Goal: Task Accomplishment & Management: Use online tool/utility

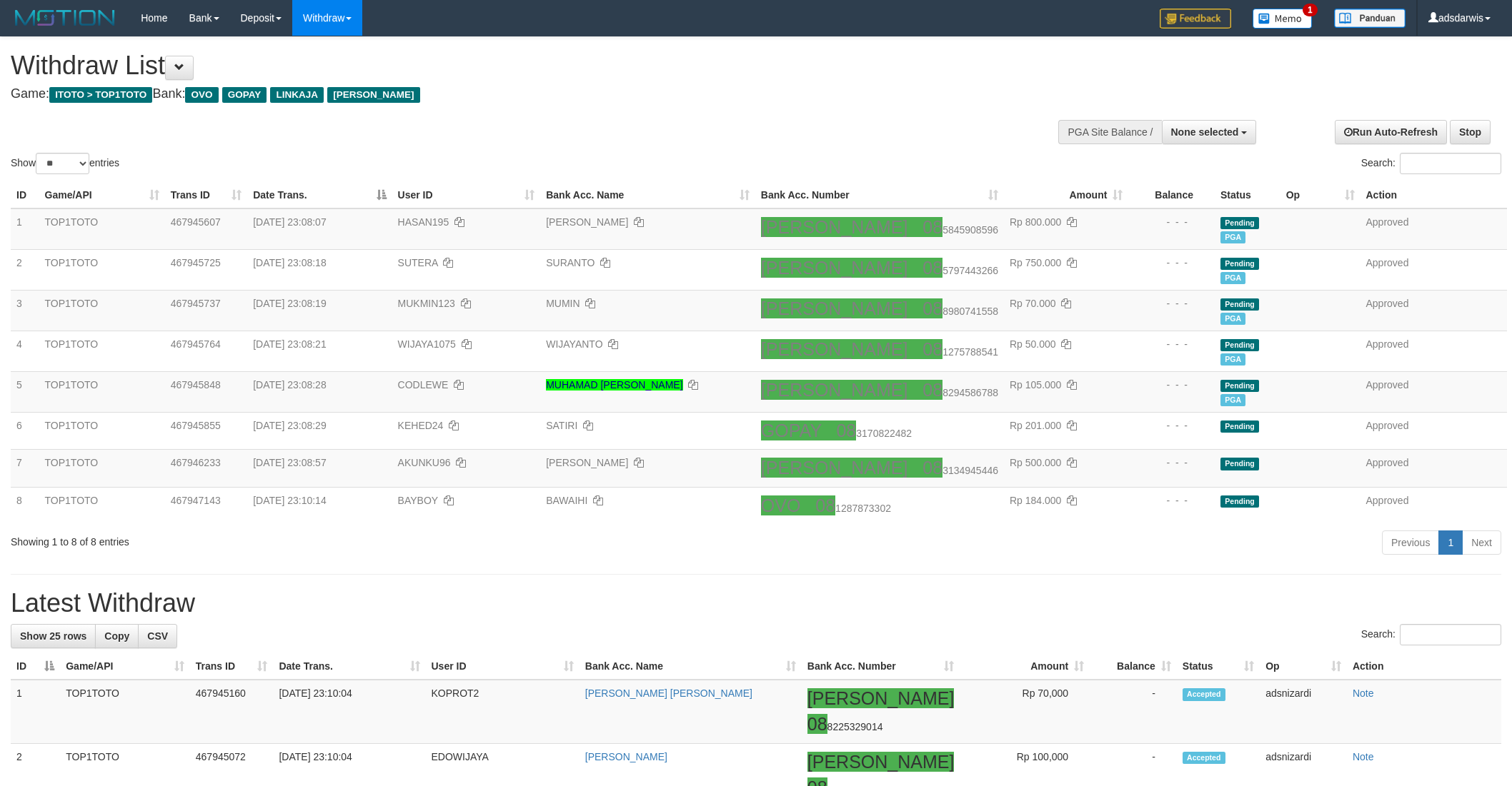
select select
select select "**"
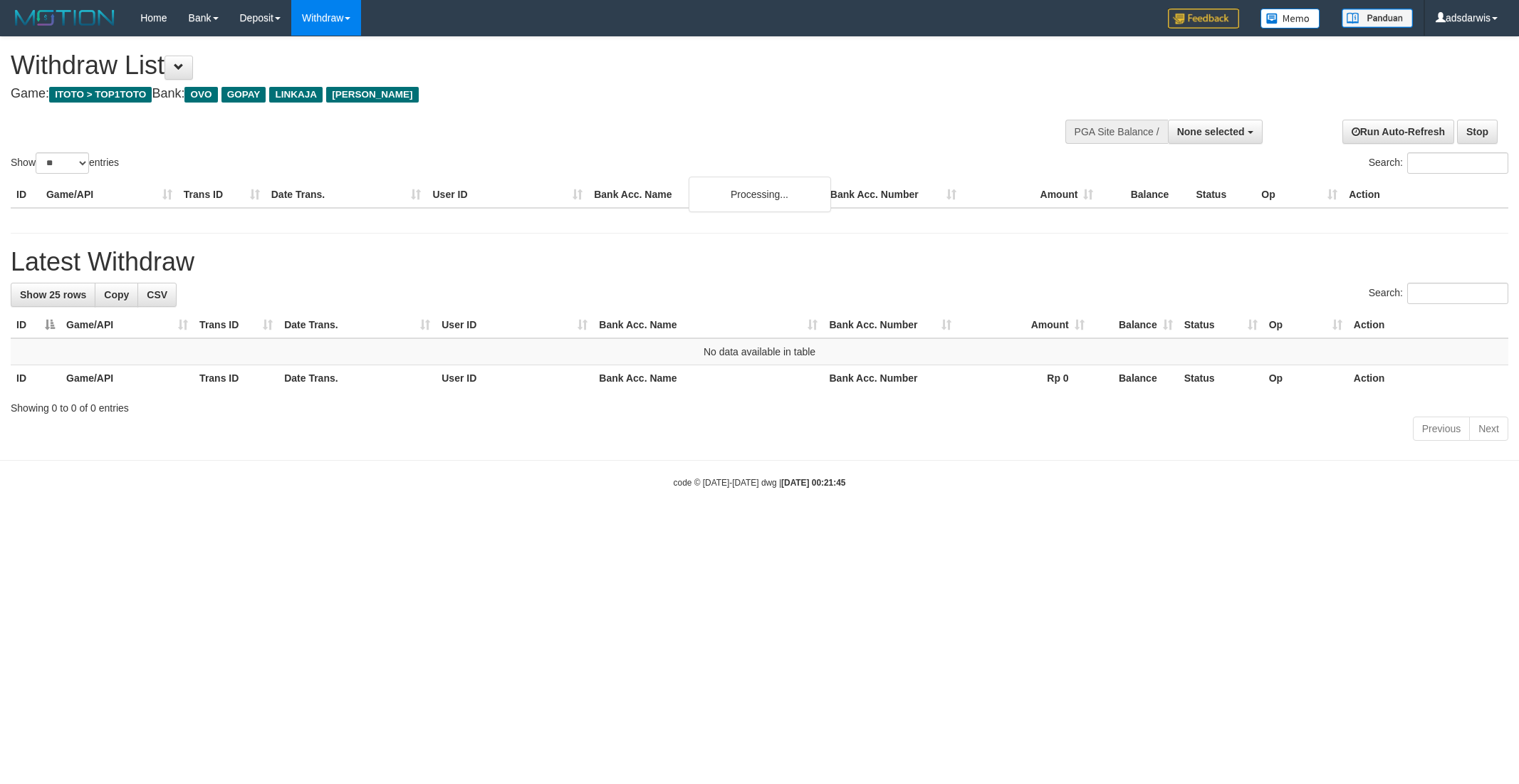
select select
select select "**"
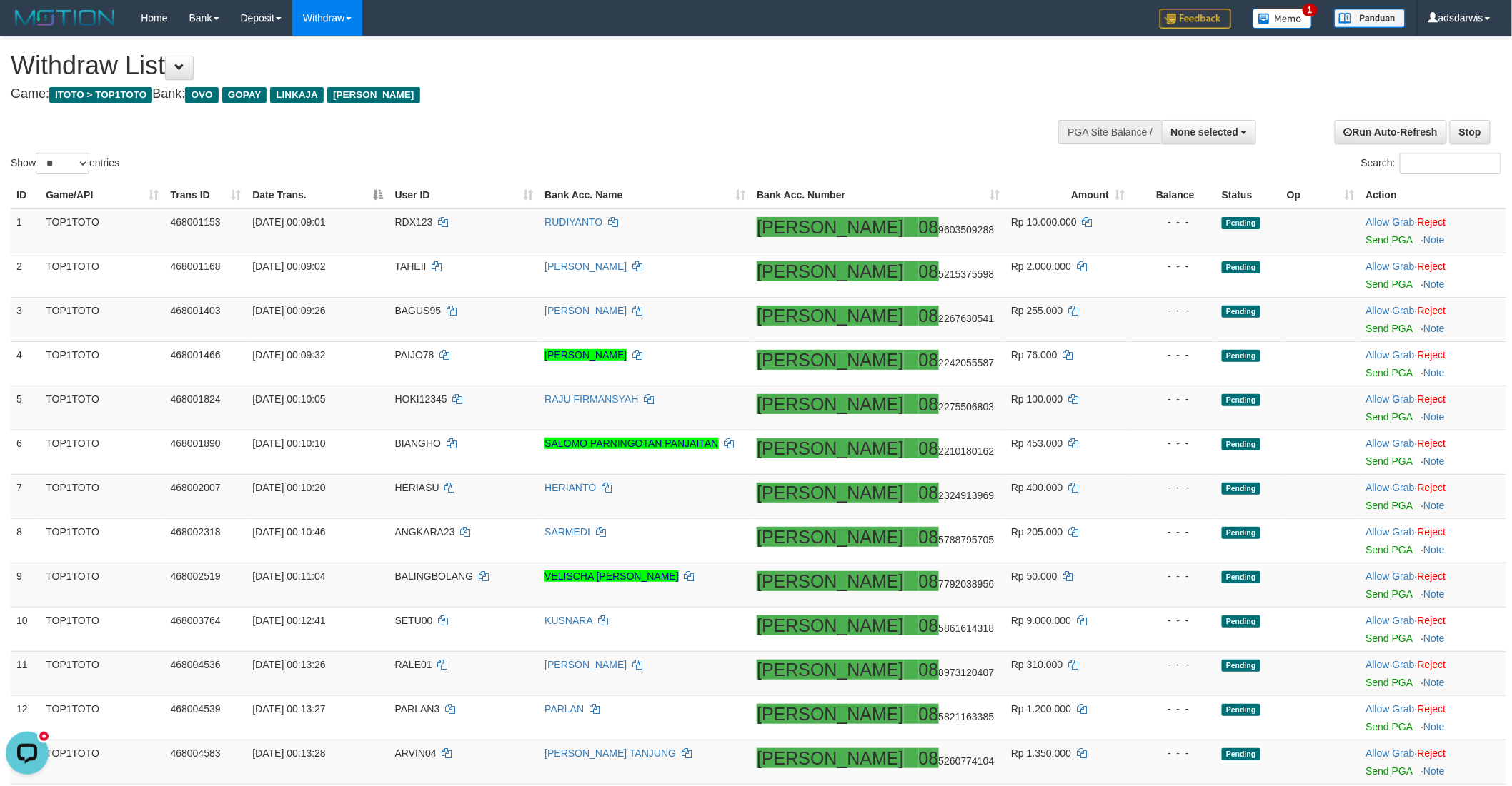
click at [533, 110] on div "Show ** ** ** *** entries Search:" at bounding box center [756, 106] width 1512 height 140
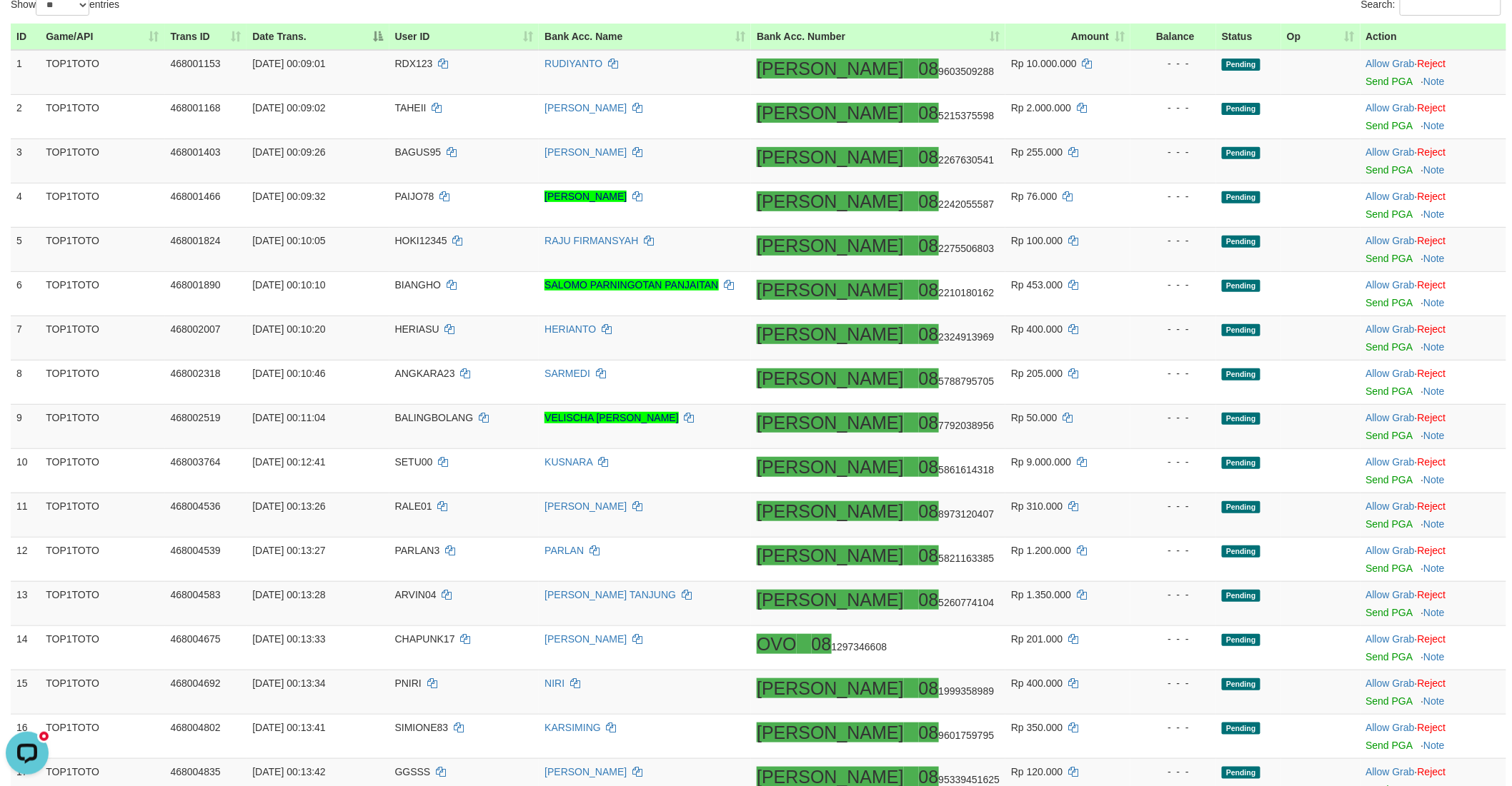
scroll to position [238, 0]
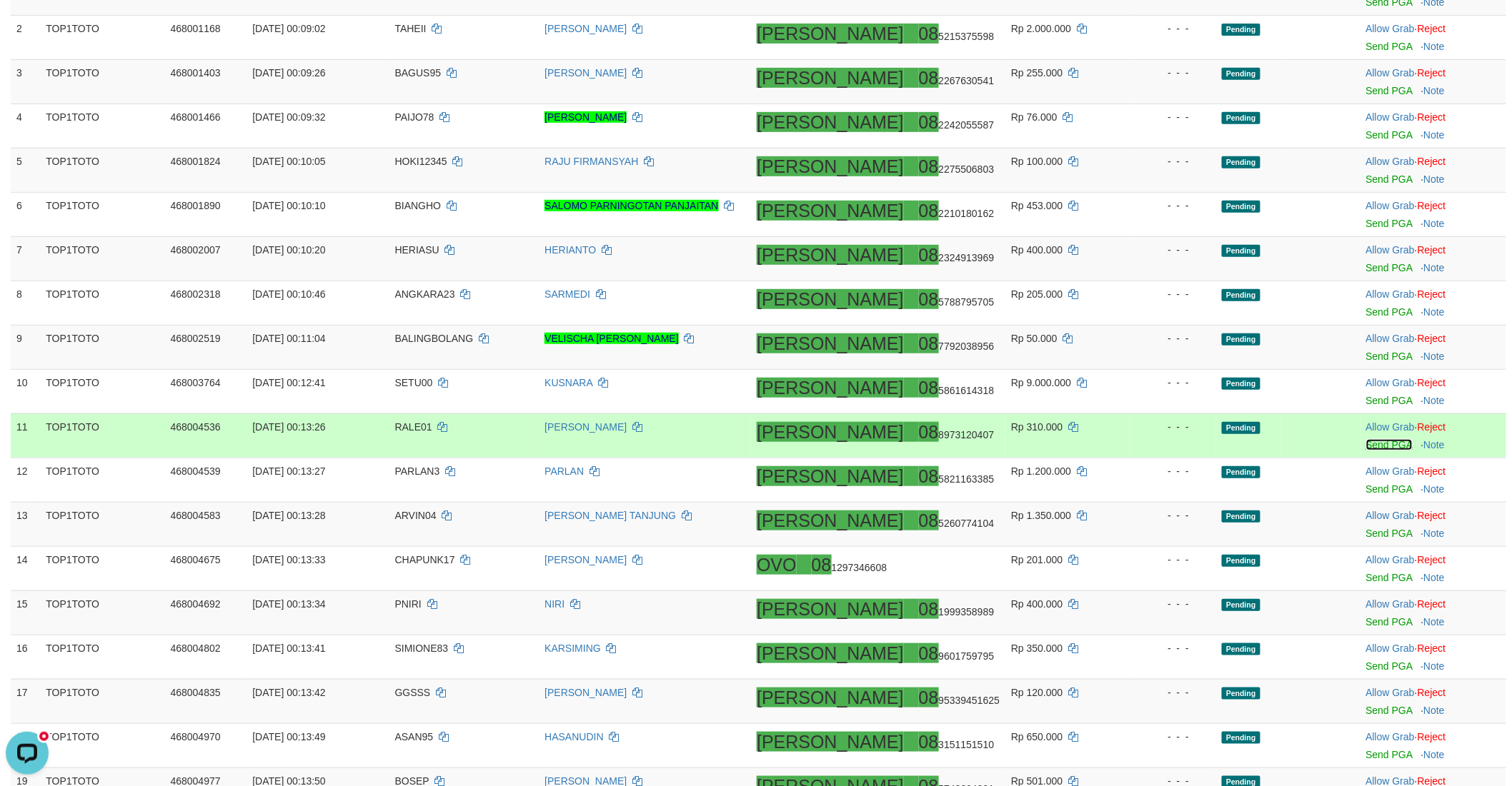
click at [1366, 446] on link "Send PGA" at bounding box center [1389, 445] width 46 height 12
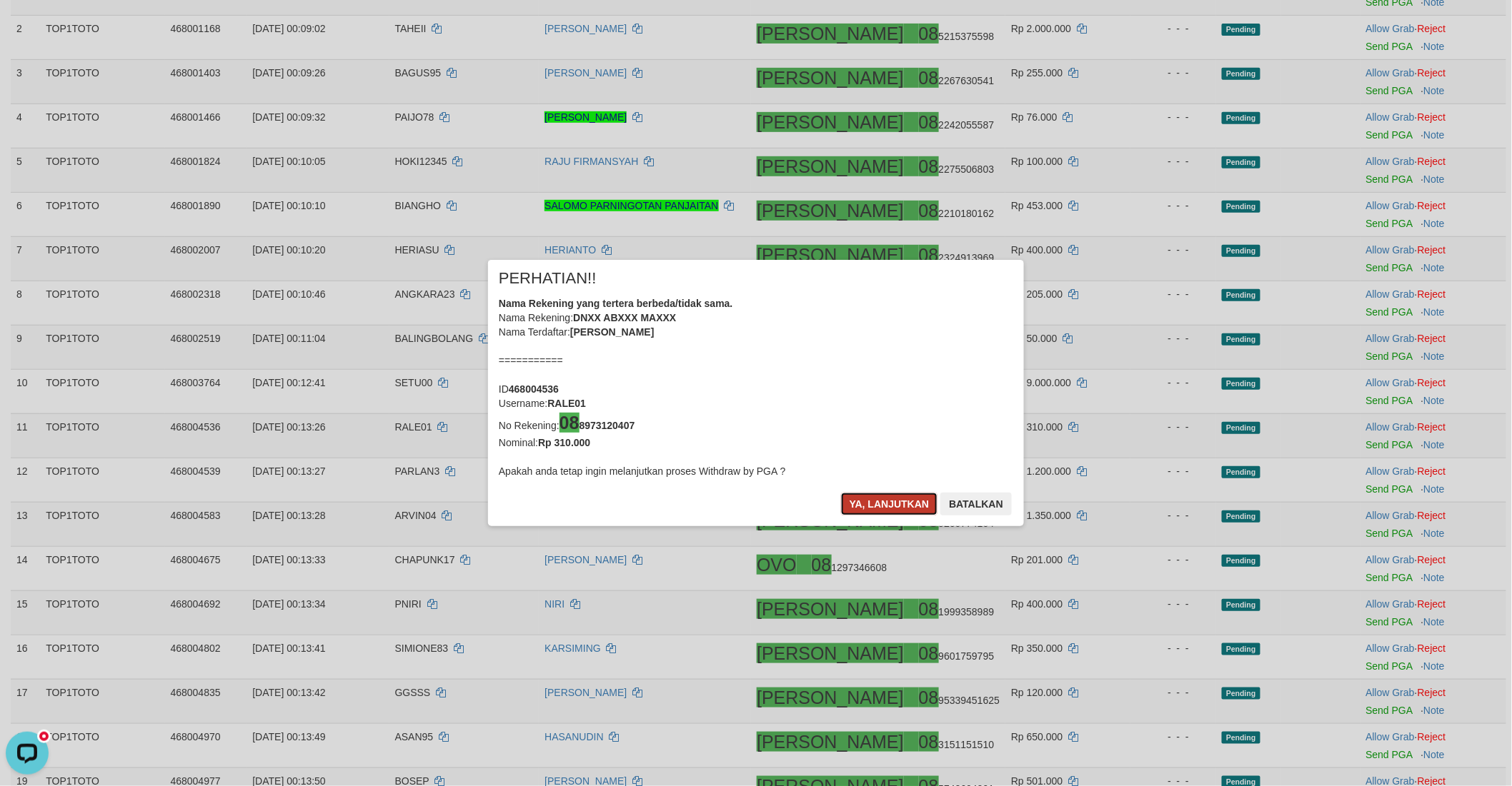
click at [867, 504] on button "Ya, lanjutkan" at bounding box center [889, 505] width 97 height 23
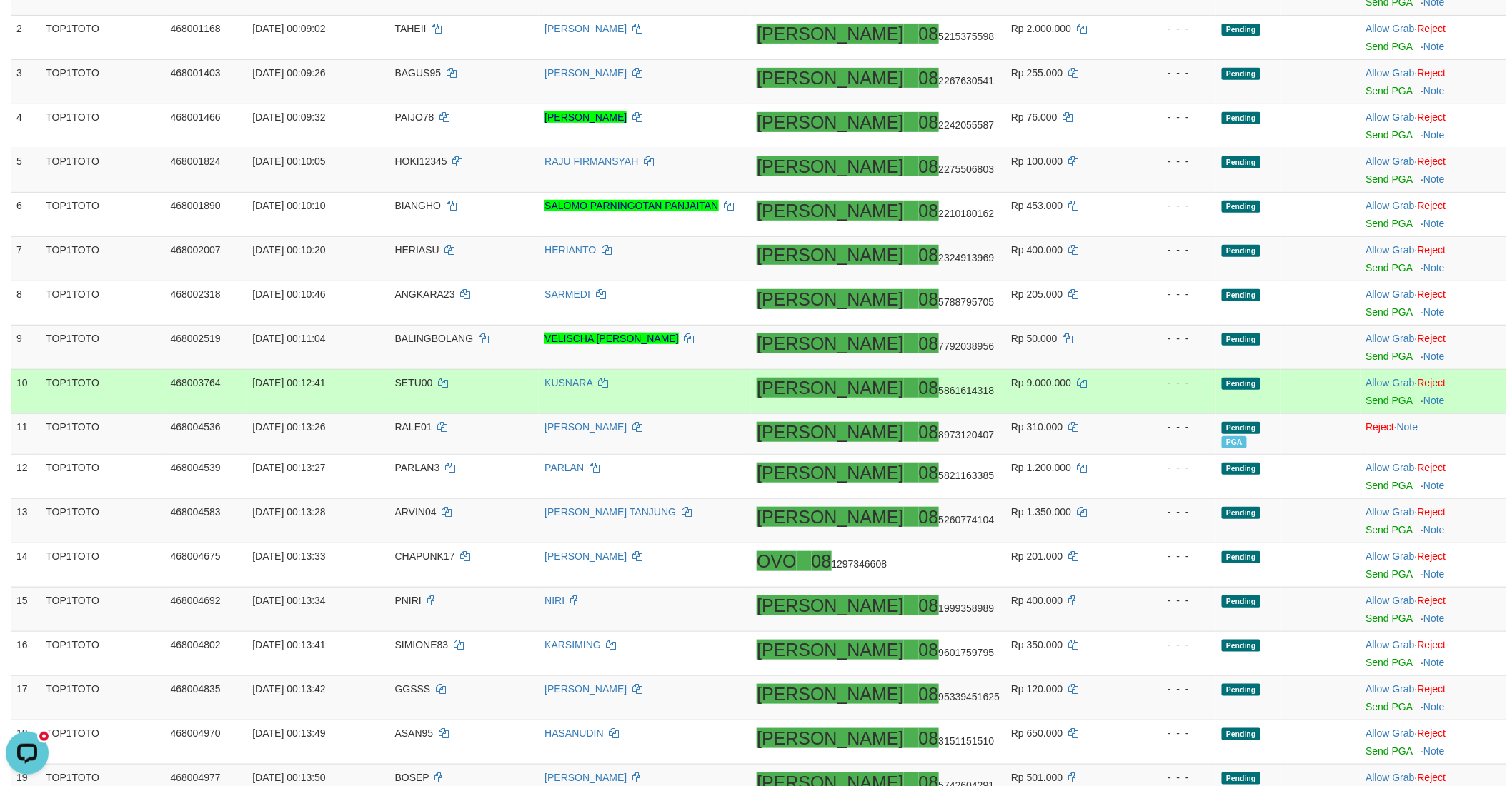
click at [1097, 411] on td "Rp 9.000.000" at bounding box center [1067, 392] width 125 height 44
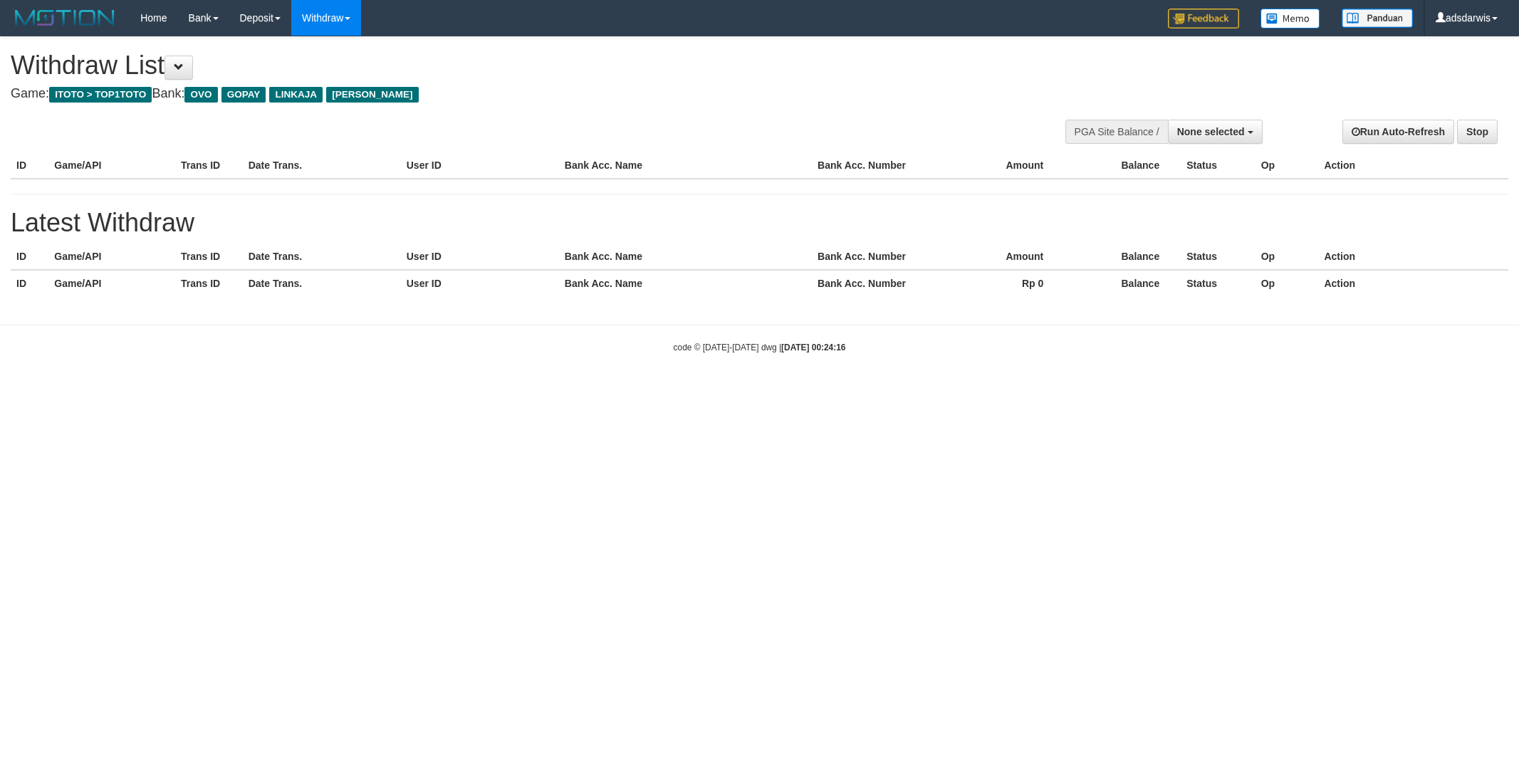
select select
select select "**"
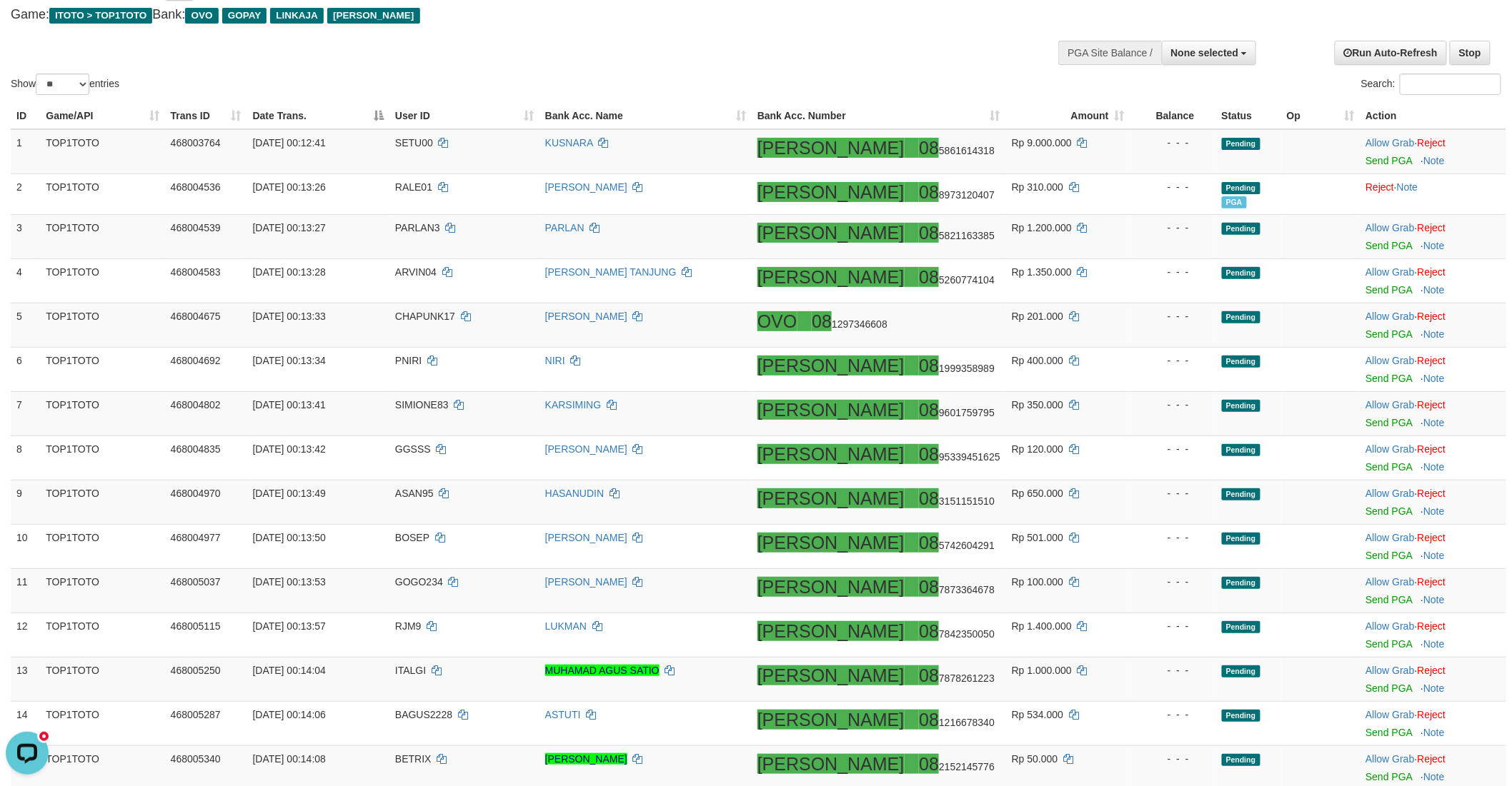
click at [616, 65] on div "Show ** ** ** *** entries Search:" at bounding box center [756, 27] width 1512 height 140
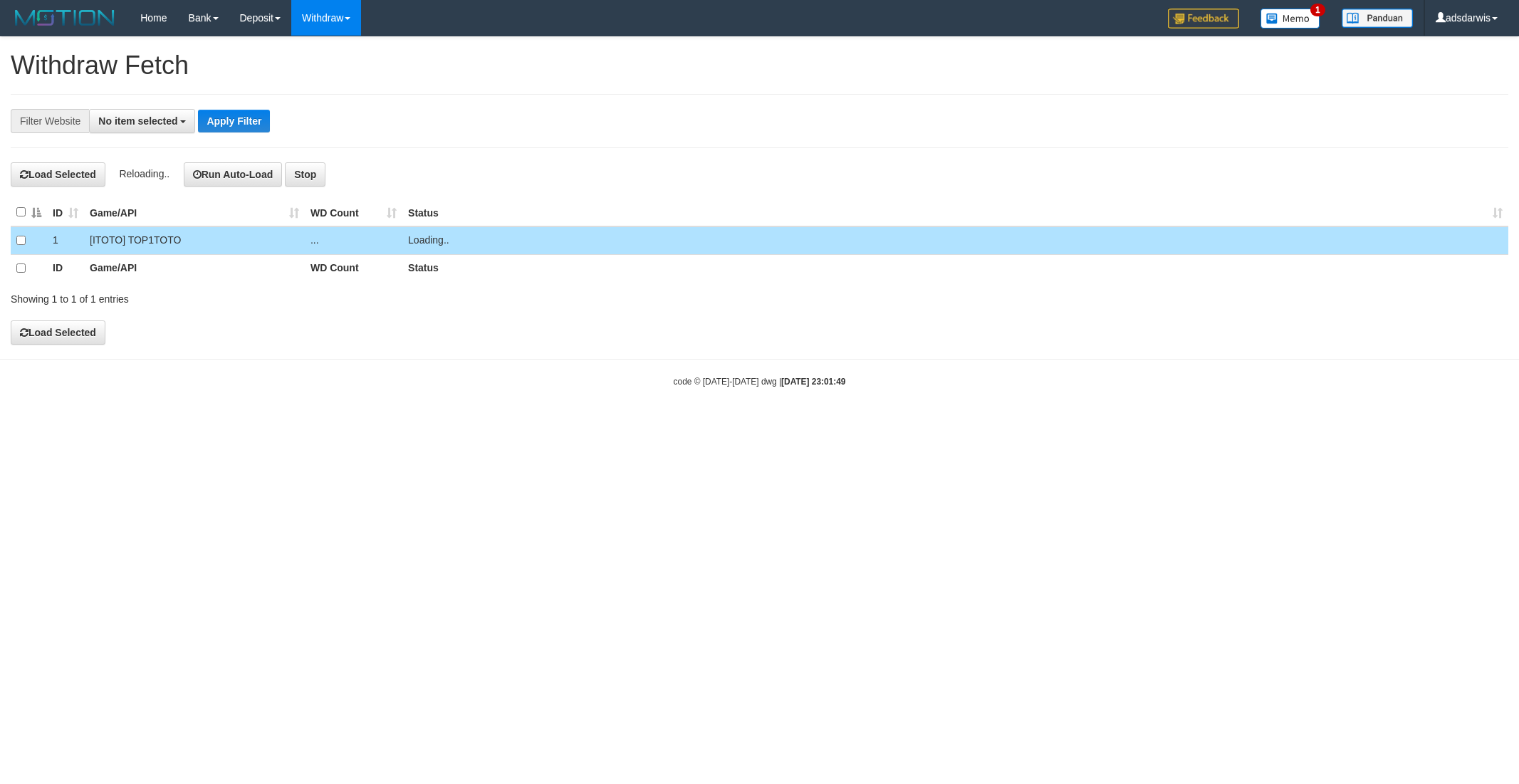
select select
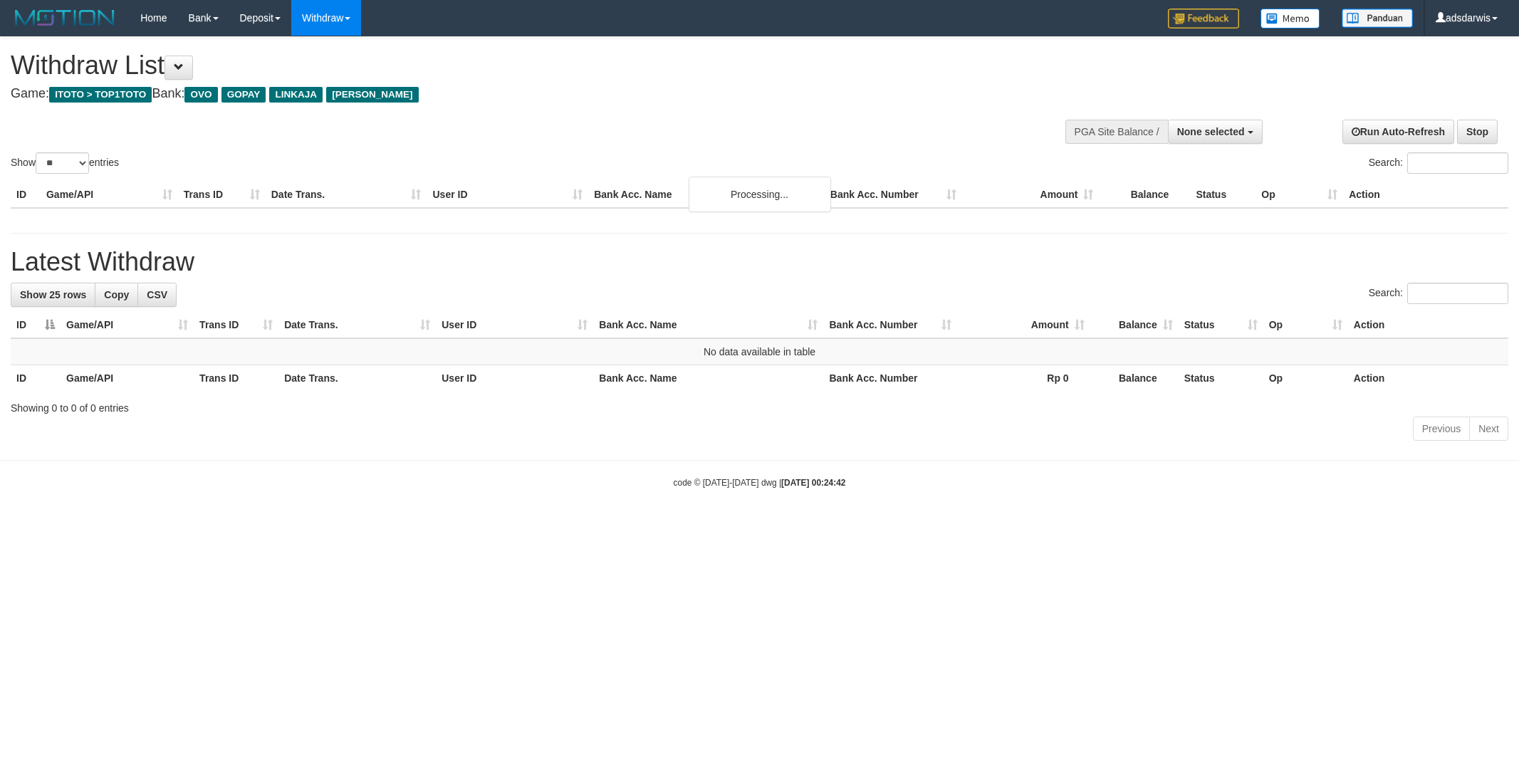
select select
select select "**"
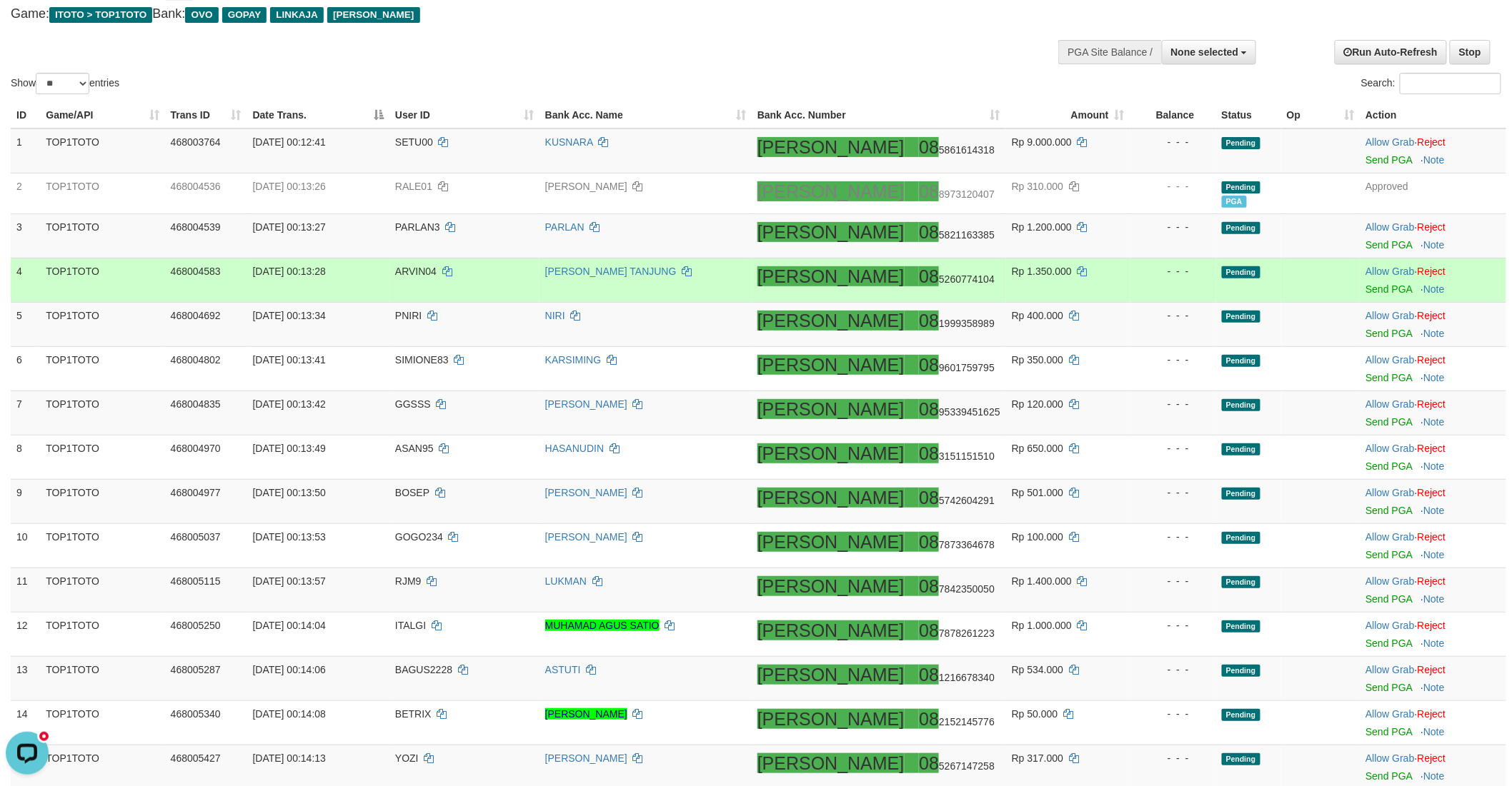
click at [1130, 277] on td "- - -" at bounding box center [1172, 280] width 86 height 44
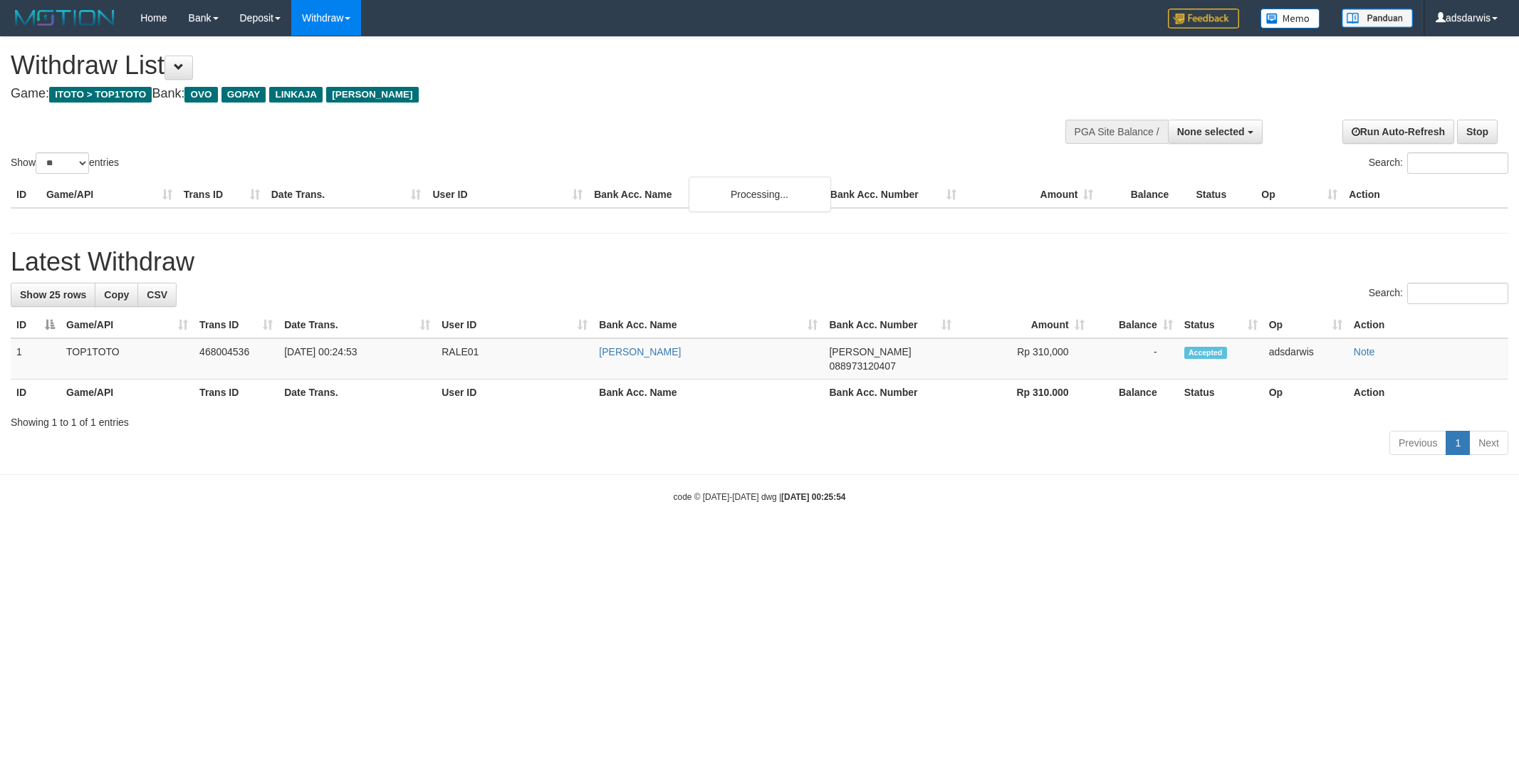
select select
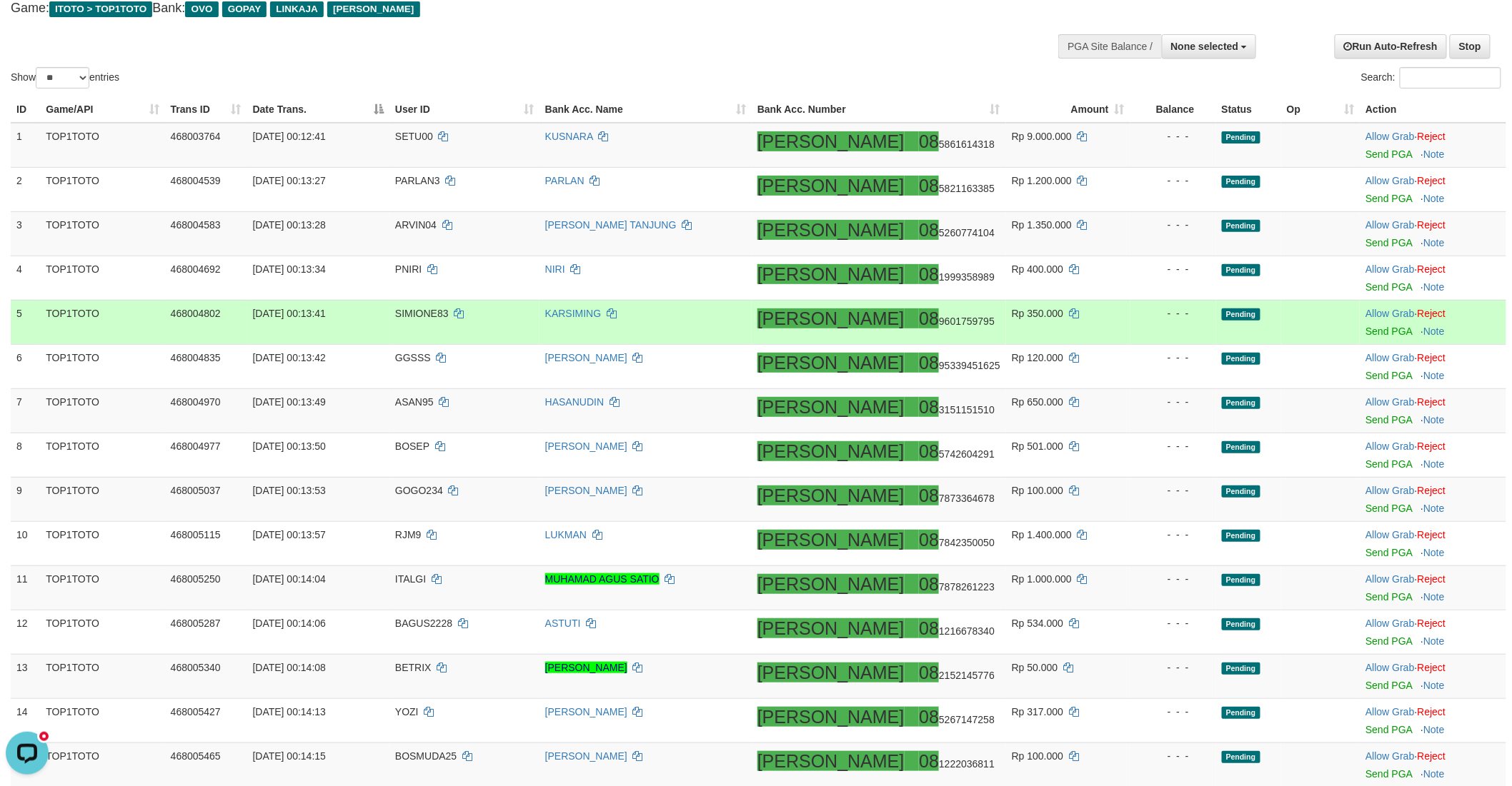
scroll to position [124, 0]
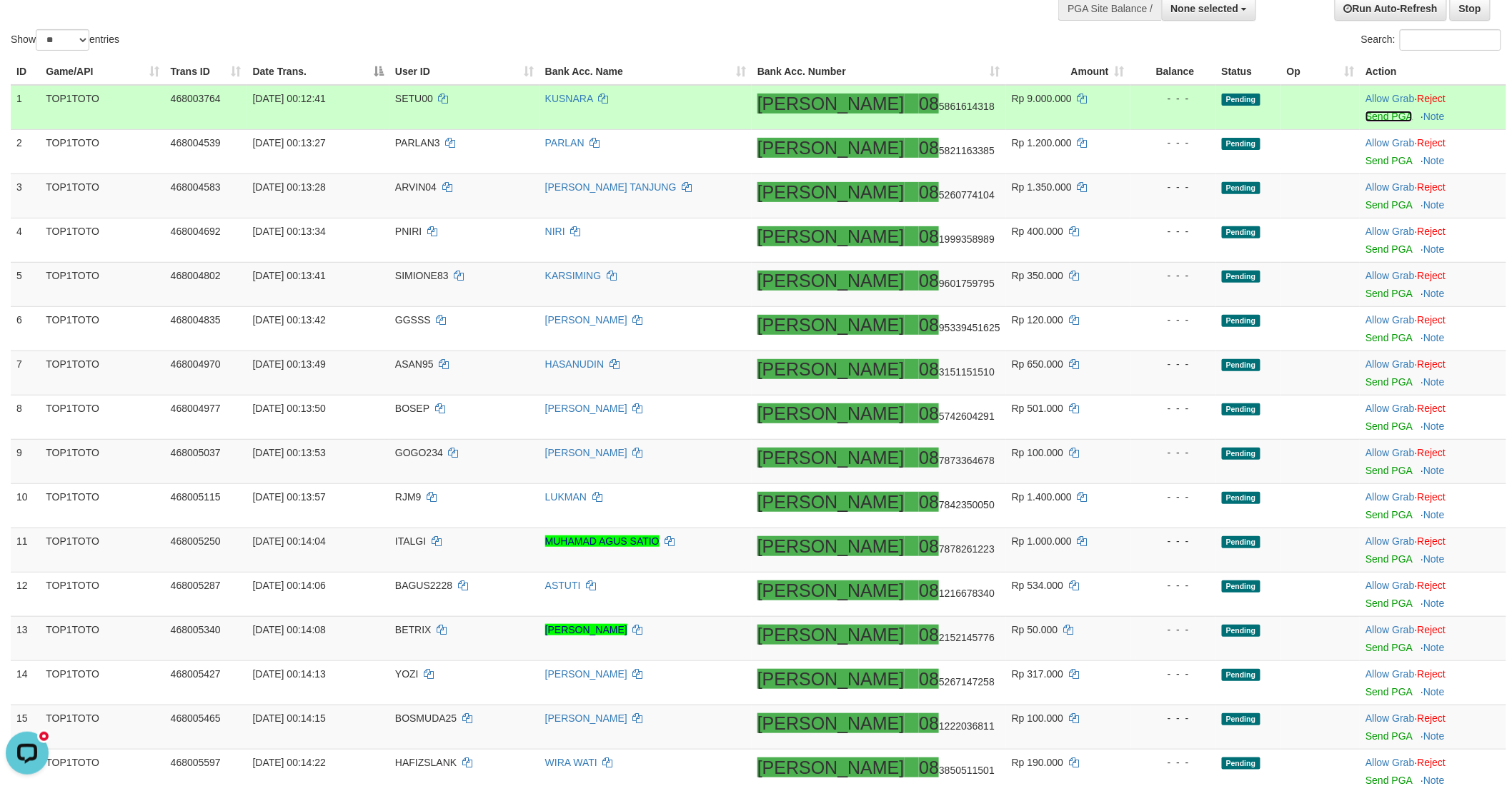
click at [1365, 116] on link "Send PGA" at bounding box center [1388, 116] width 46 height 12
click at [1365, 156] on link "Send PGA" at bounding box center [1388, 160] width 46 height 12
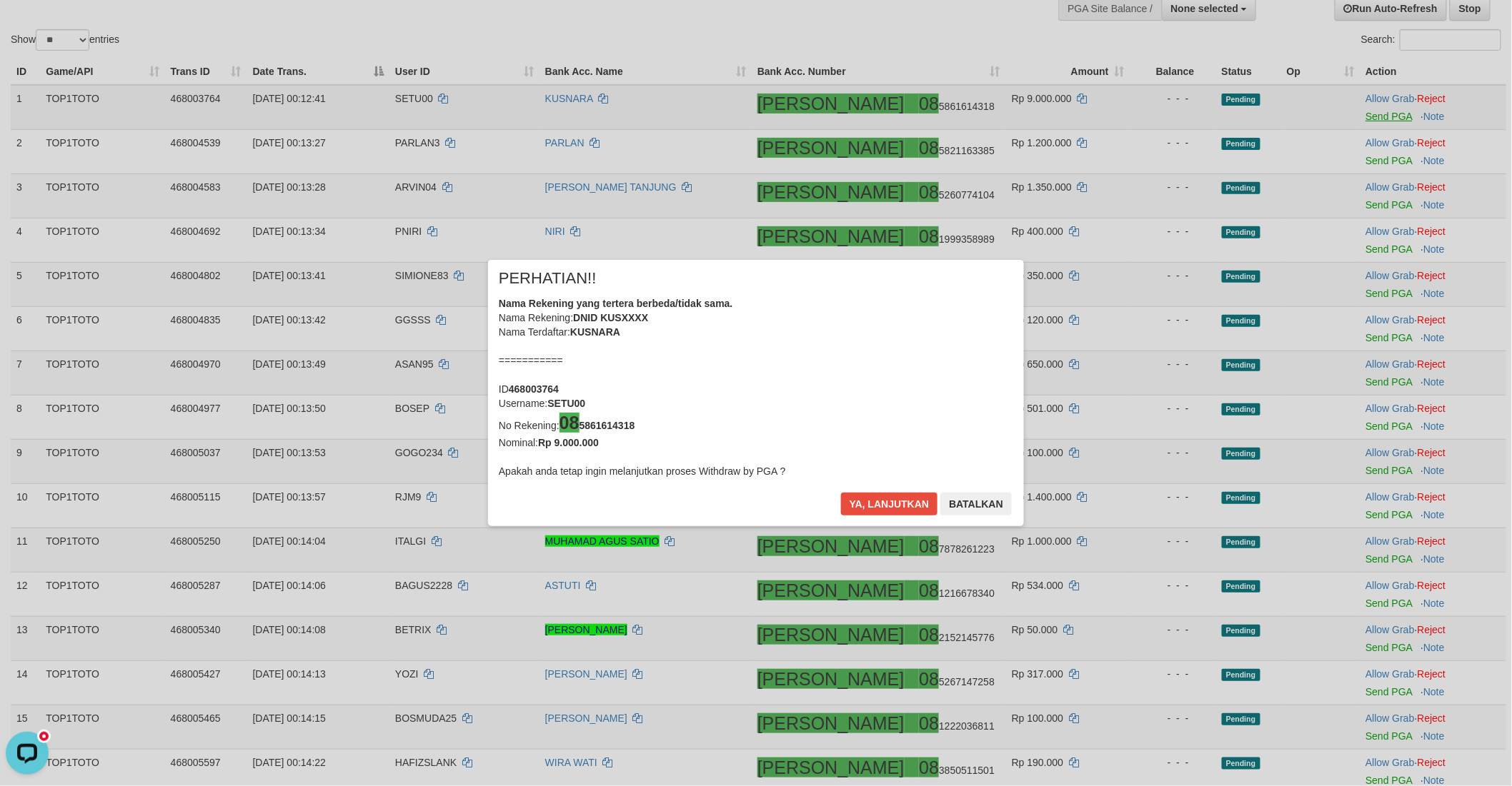
click at [1361, 203] on div "× PERHATIAN!! Nama Rekening yang tertera berbeda/tidak sama. Nama Rekening: DNI…" at bounding box center [756, 393] width 1512 height 786
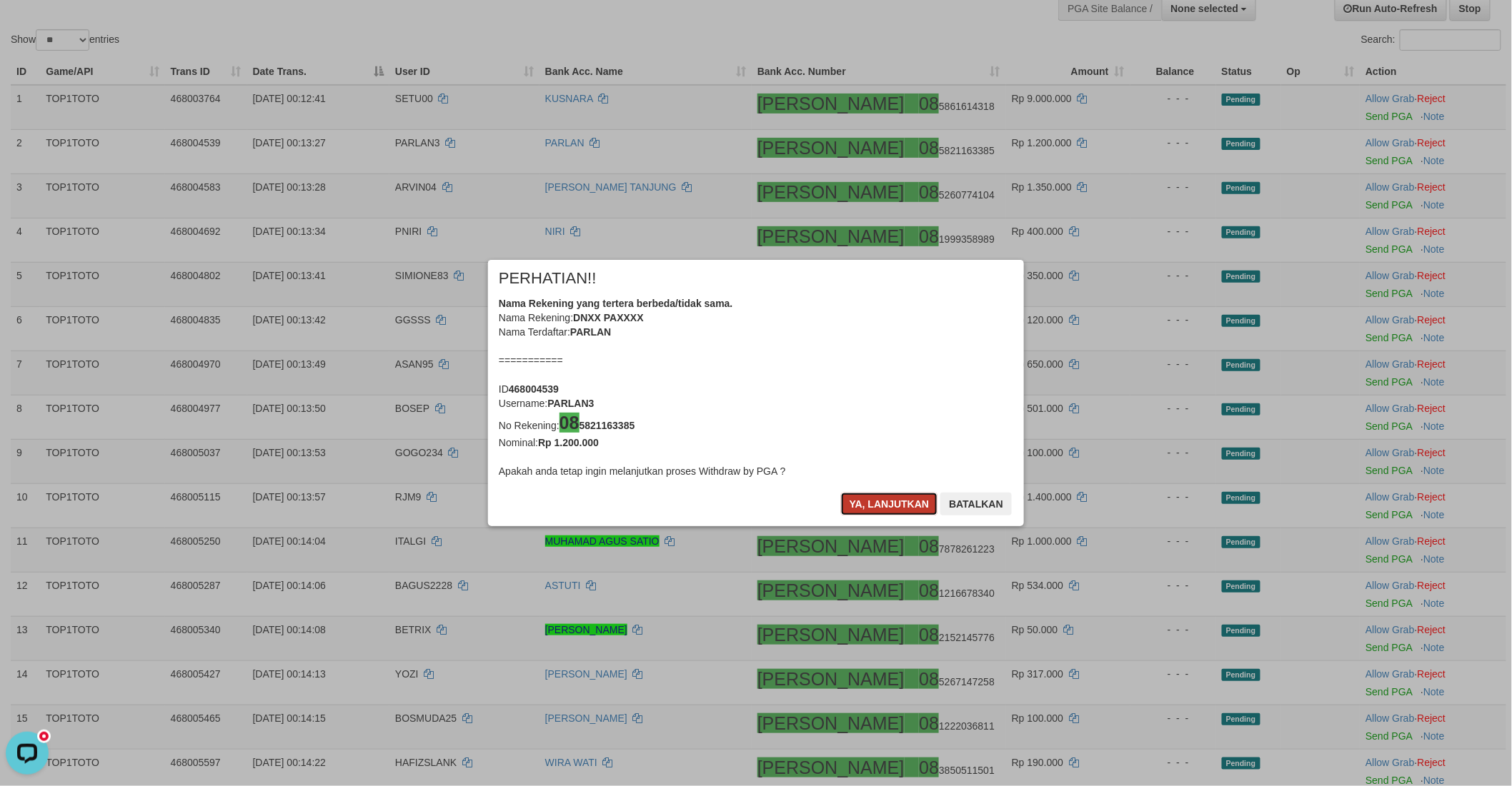
click at [848, 503] on button "Ya, lanjutkan" at bounding box center [889, 505] width 97 height 23
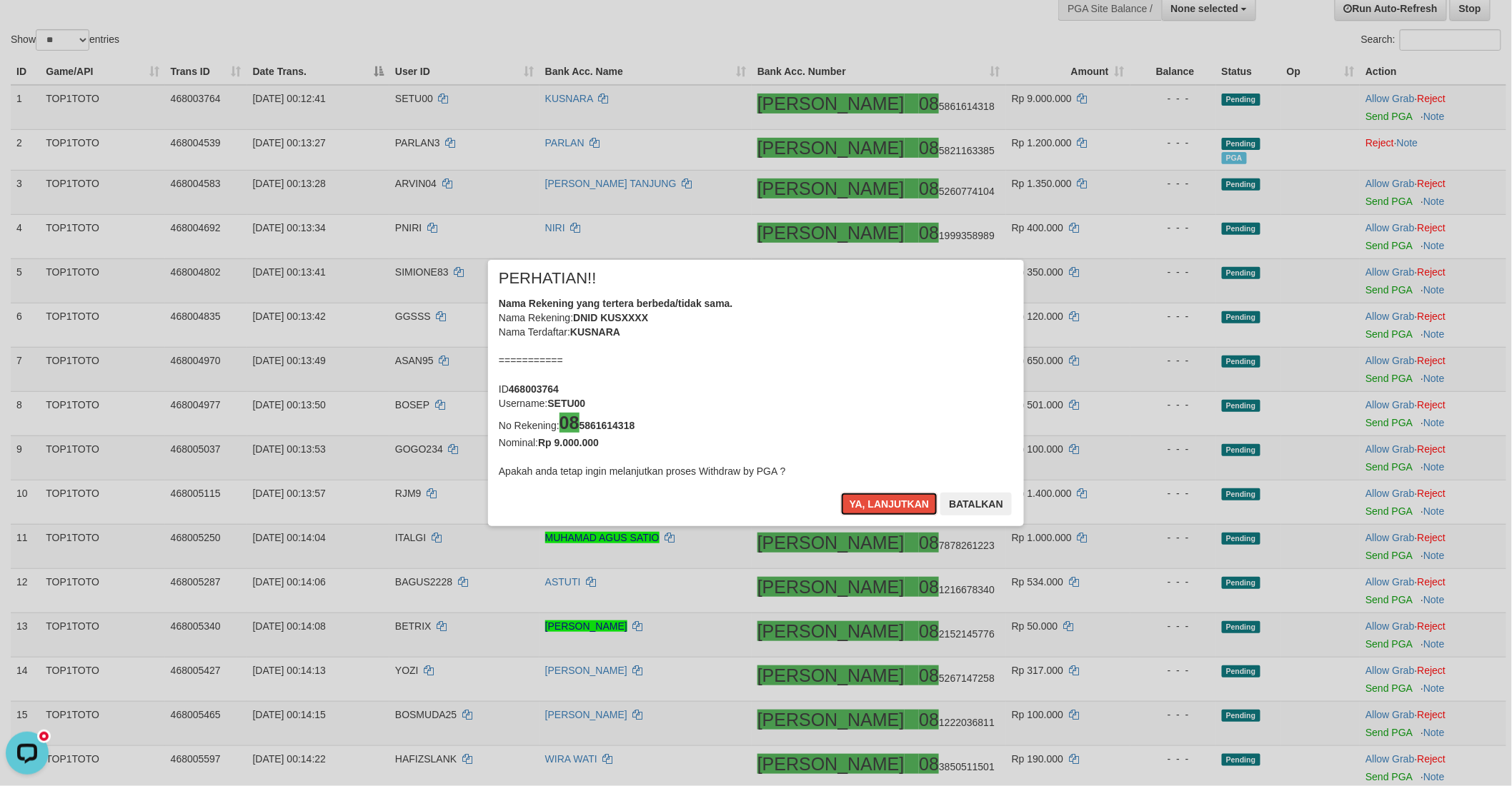
click at [848, 503] on button "Ya, lanjutkan" at bounding box center [889, 505] width 97 height 23
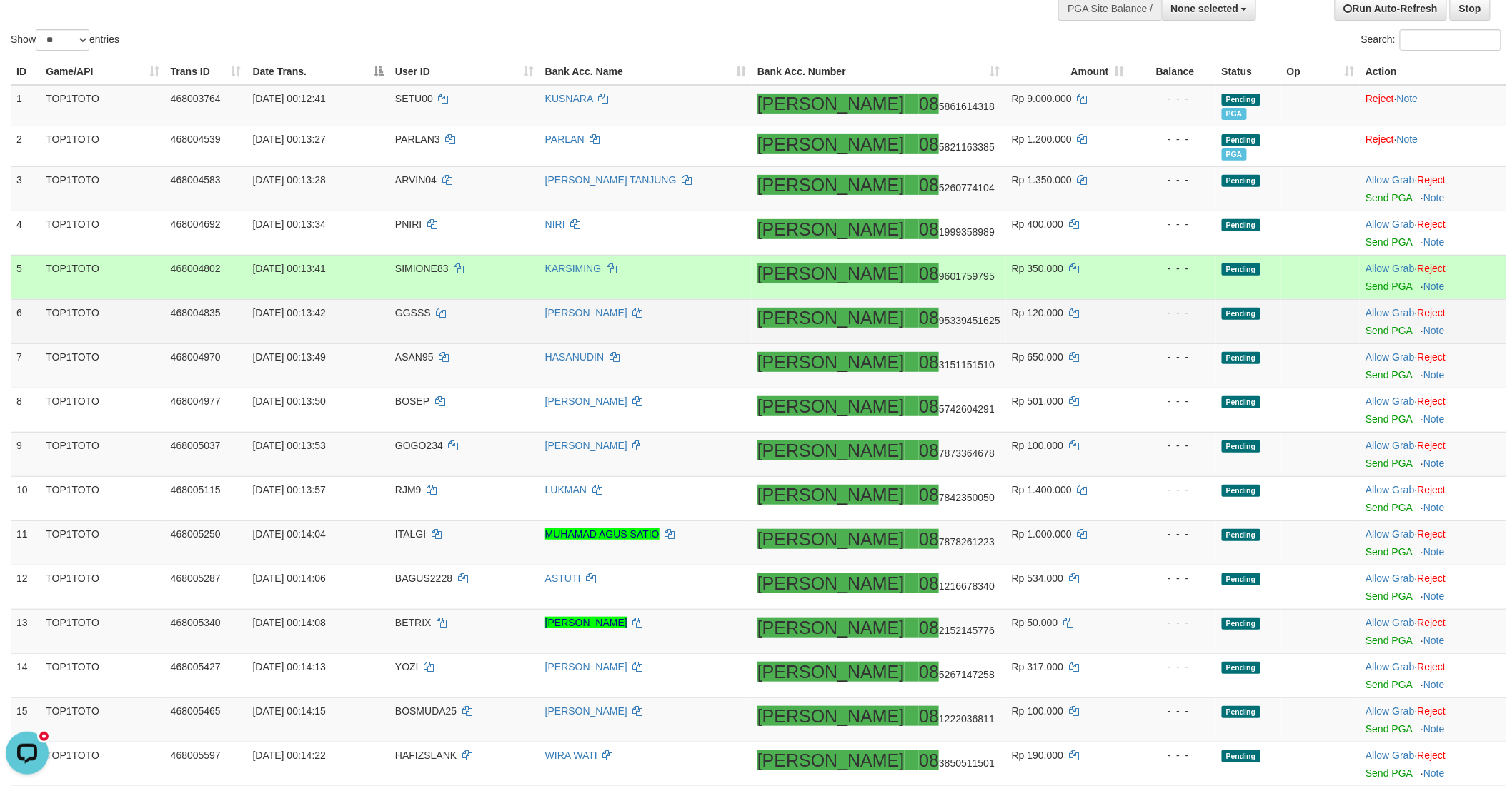
scroll to position [203, 0]
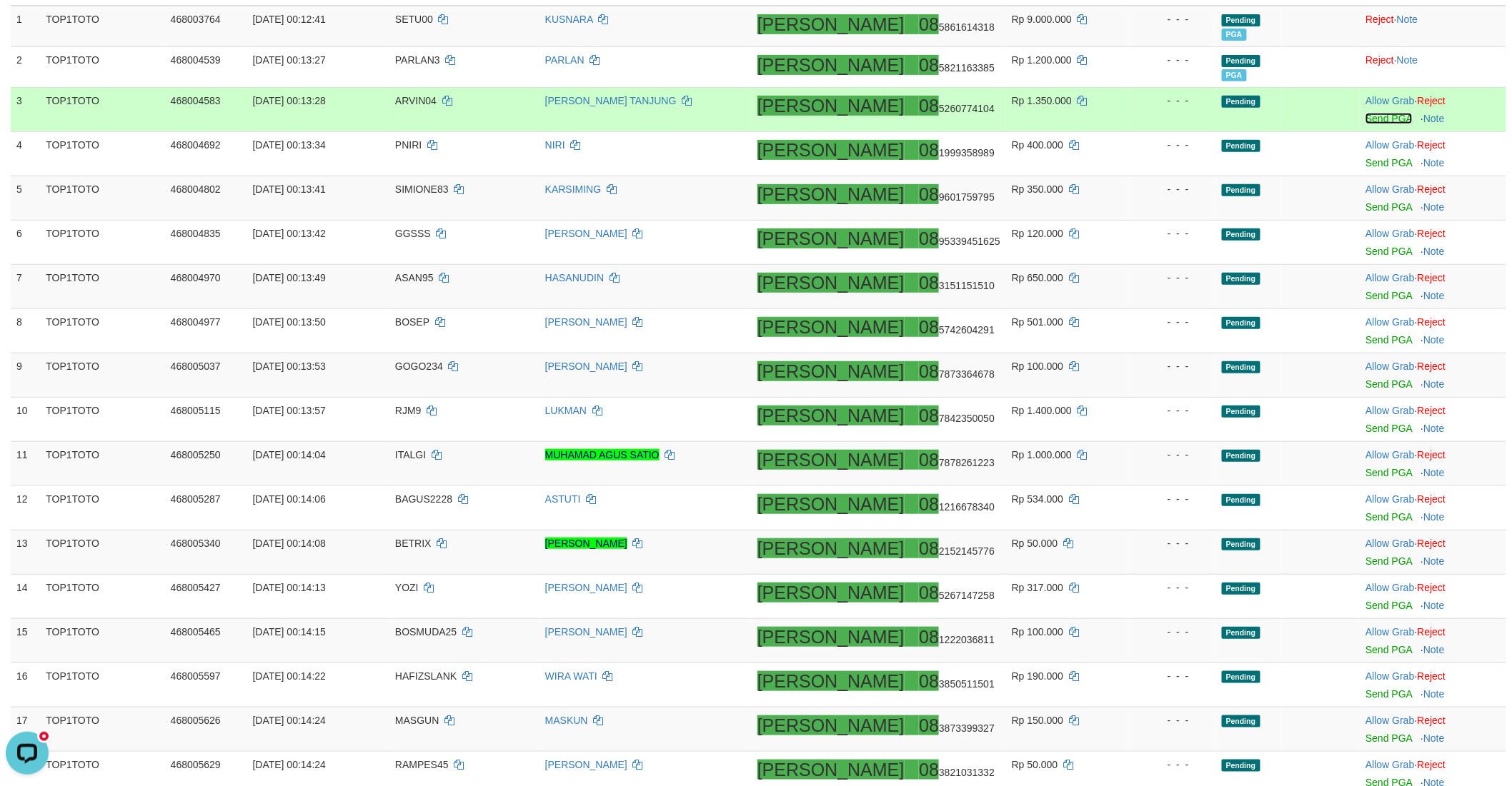
click at [1365, 115] on link "Send PGA" at bounding box center [1388, 119] width 46 height 12
click at [1365, 162] on link "Send PGA" at bounding box center [1388, 162] width 46 height 12
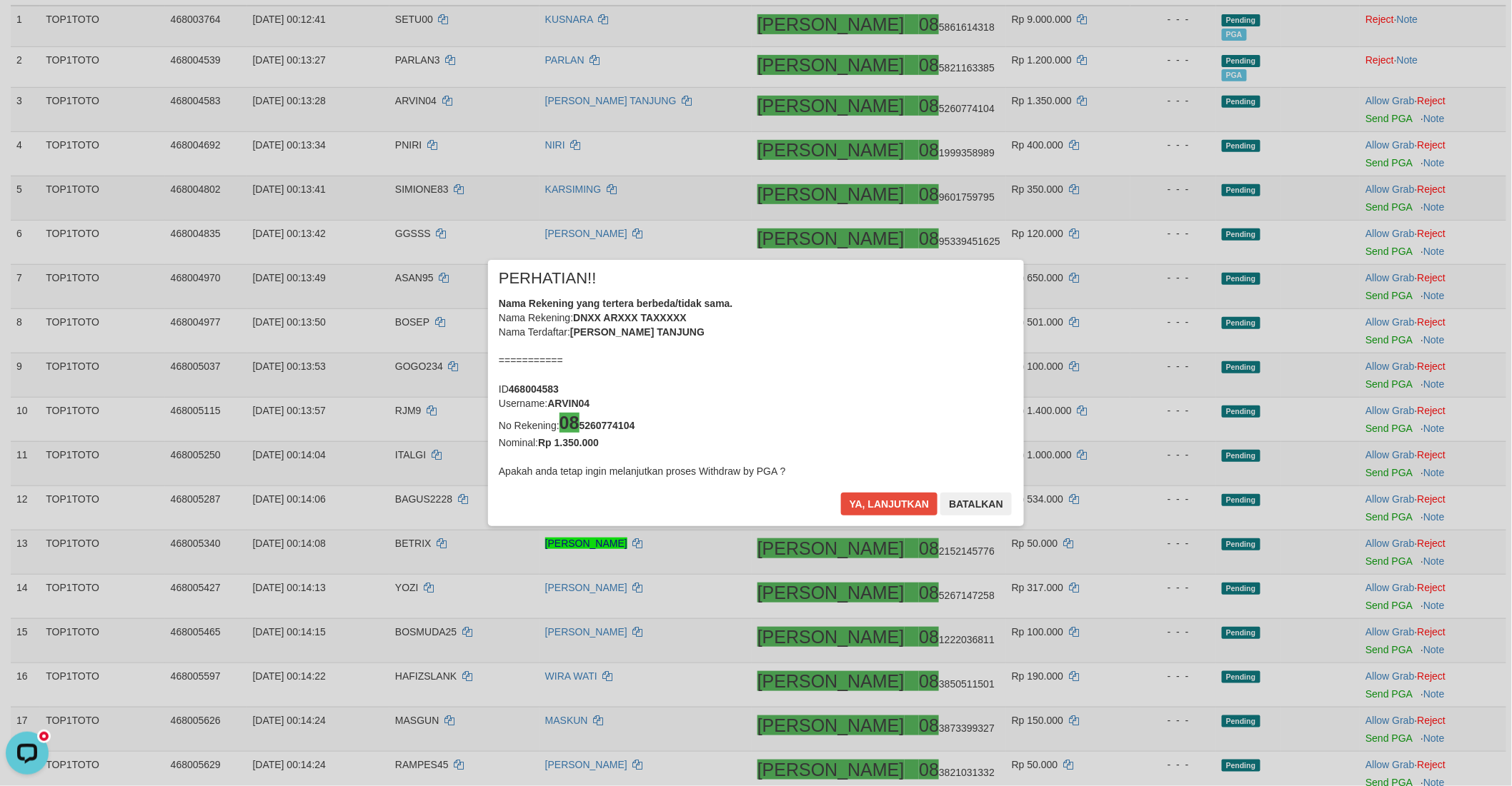
click at [1371, 205] on div "× PERHATIAN!! Nama Rekening yang tertera berbeda/tidak sama. Nama Rekening: DNX…" at bounding box center [756, 393] width 1512 height 786
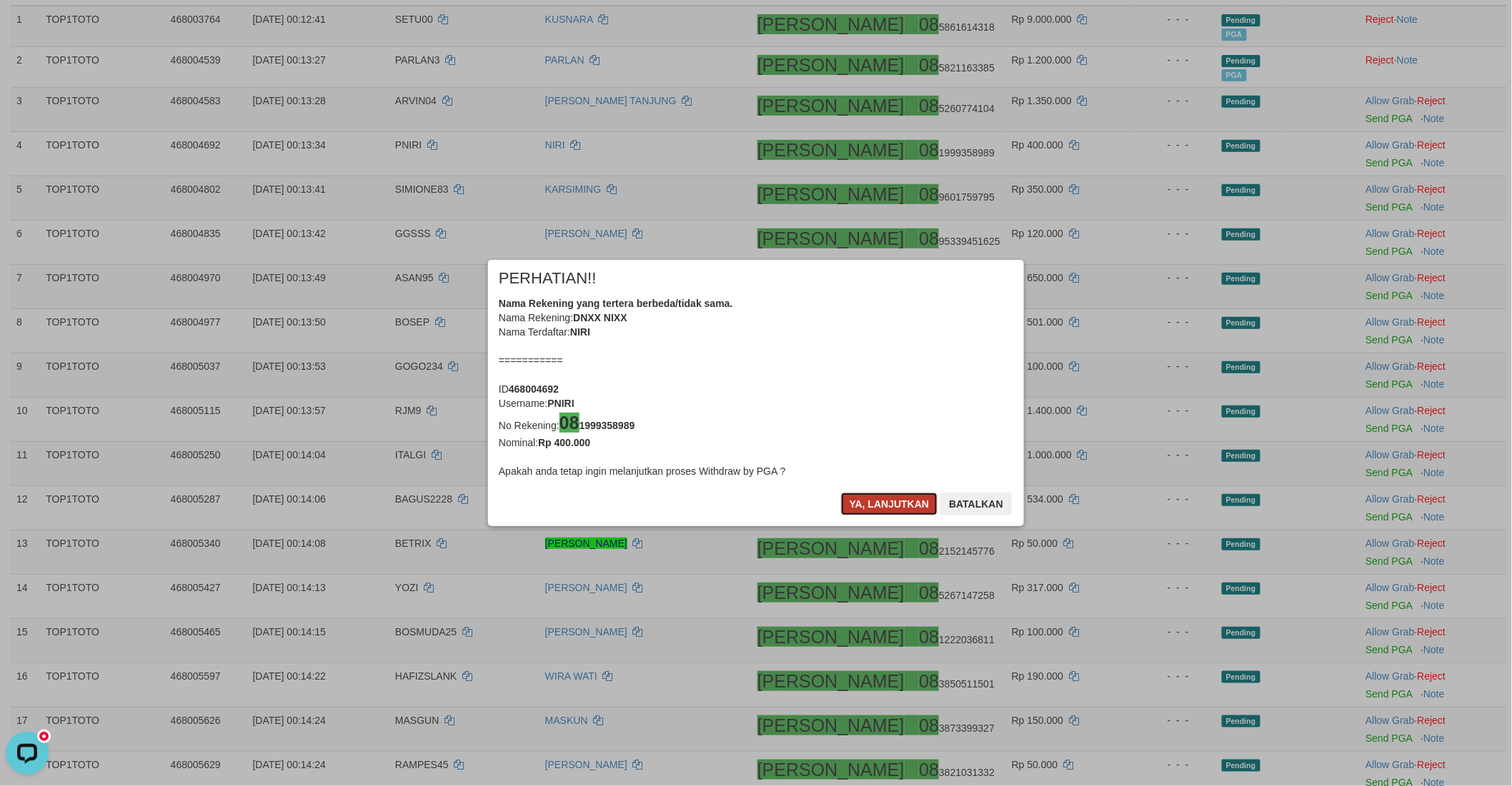
click at [846, 509] on button "Ya, lanjutkan" at bounding box center [889, 505] width 97 height 23
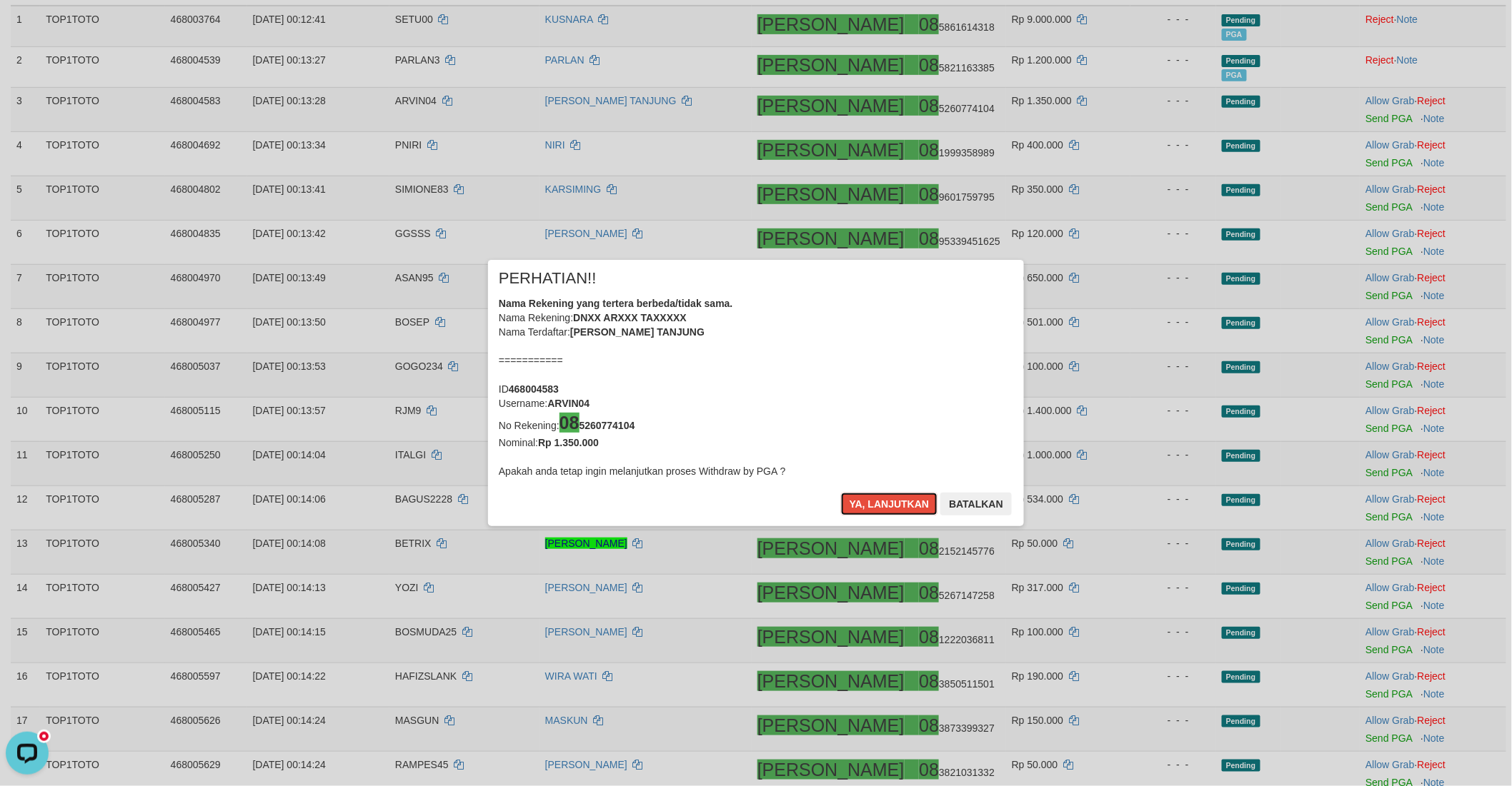
click at [847, 509] on button "Ya, lanjutkan" at bounding box center [889, 505] width 97 height 23
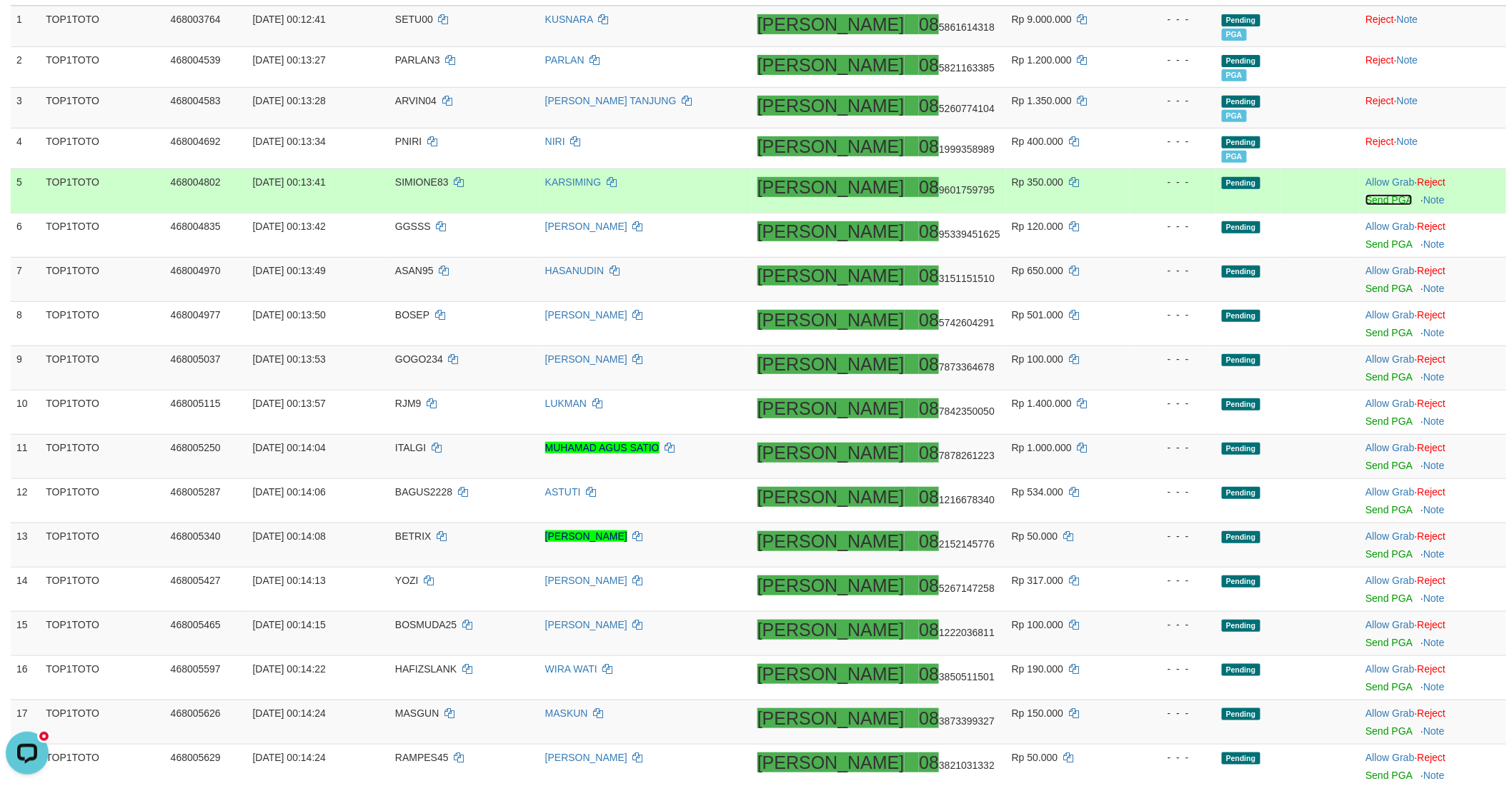
click at [1365, 198] on link "Send PGA" at bounding box center [1388, 200] width 46 height 12
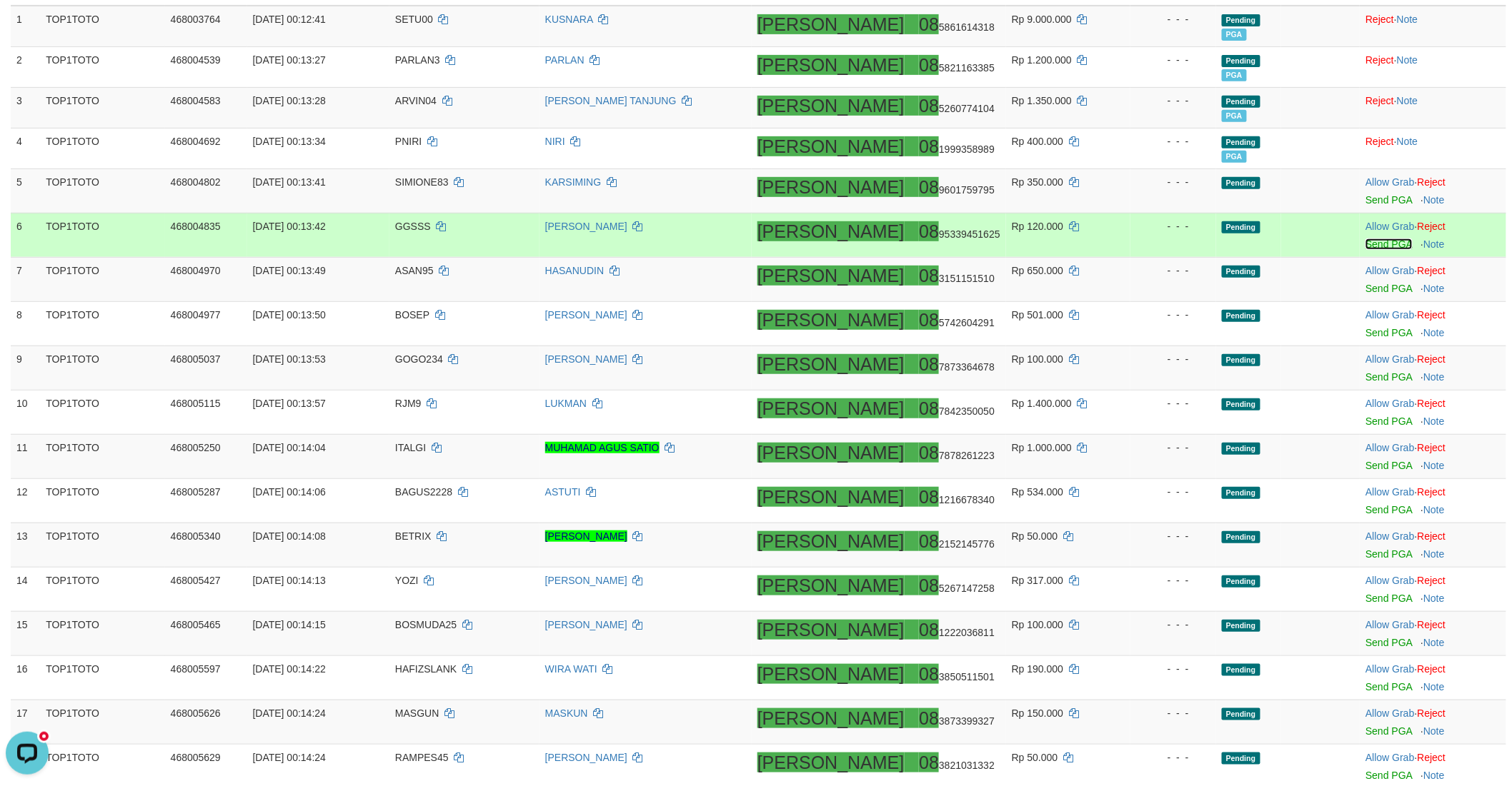
click at [1365, 242] on link "Send PGA" at bounding box center [1388, 245] width 46 height 12
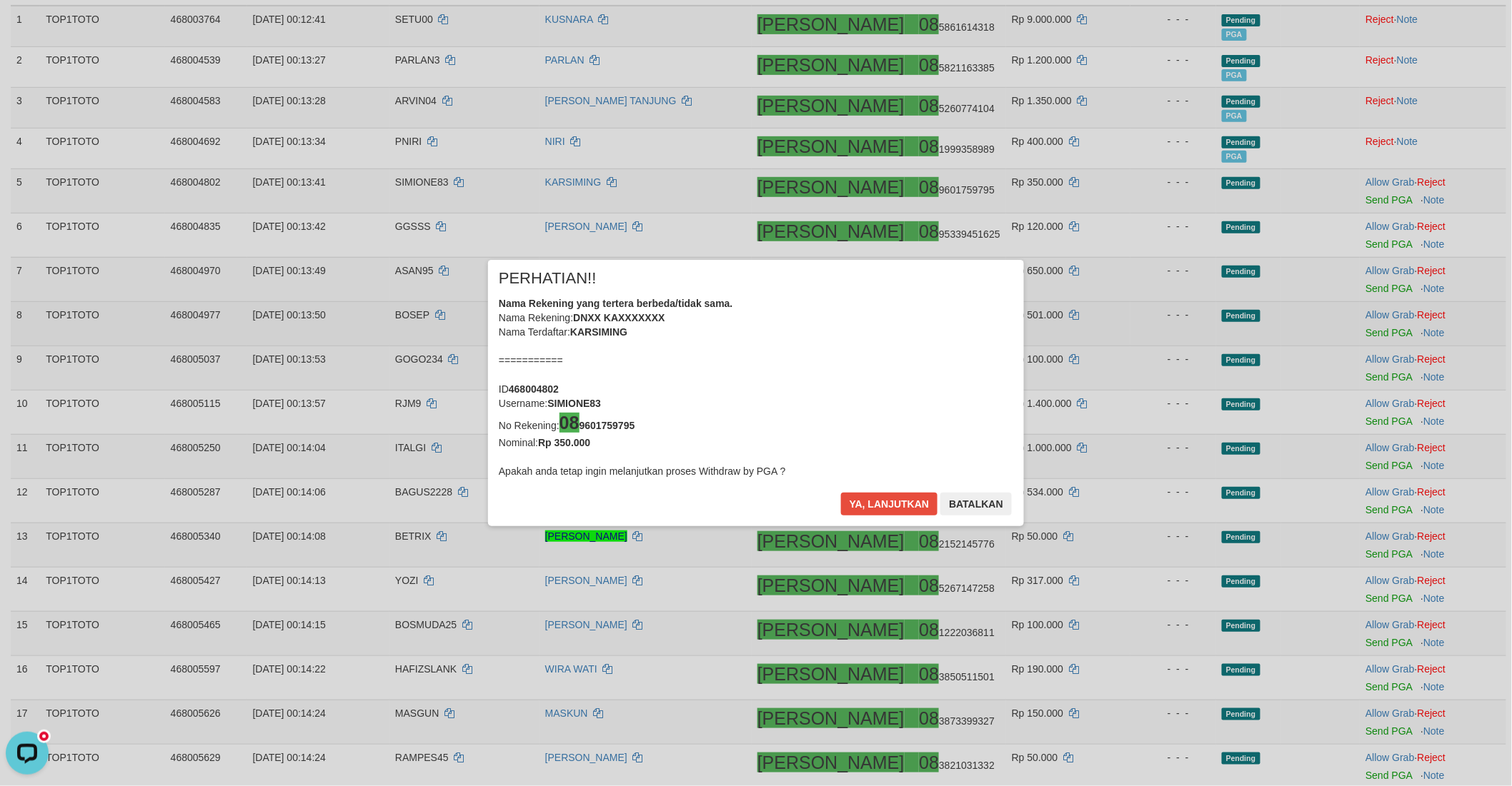
click at [1356, 286] on div "× PERHATIAN!! Nama Rekening yang tertera berbeda/tidak sama. Nama Rekening: DNX…" at bounding box center [756, 393] width 1512 height 324
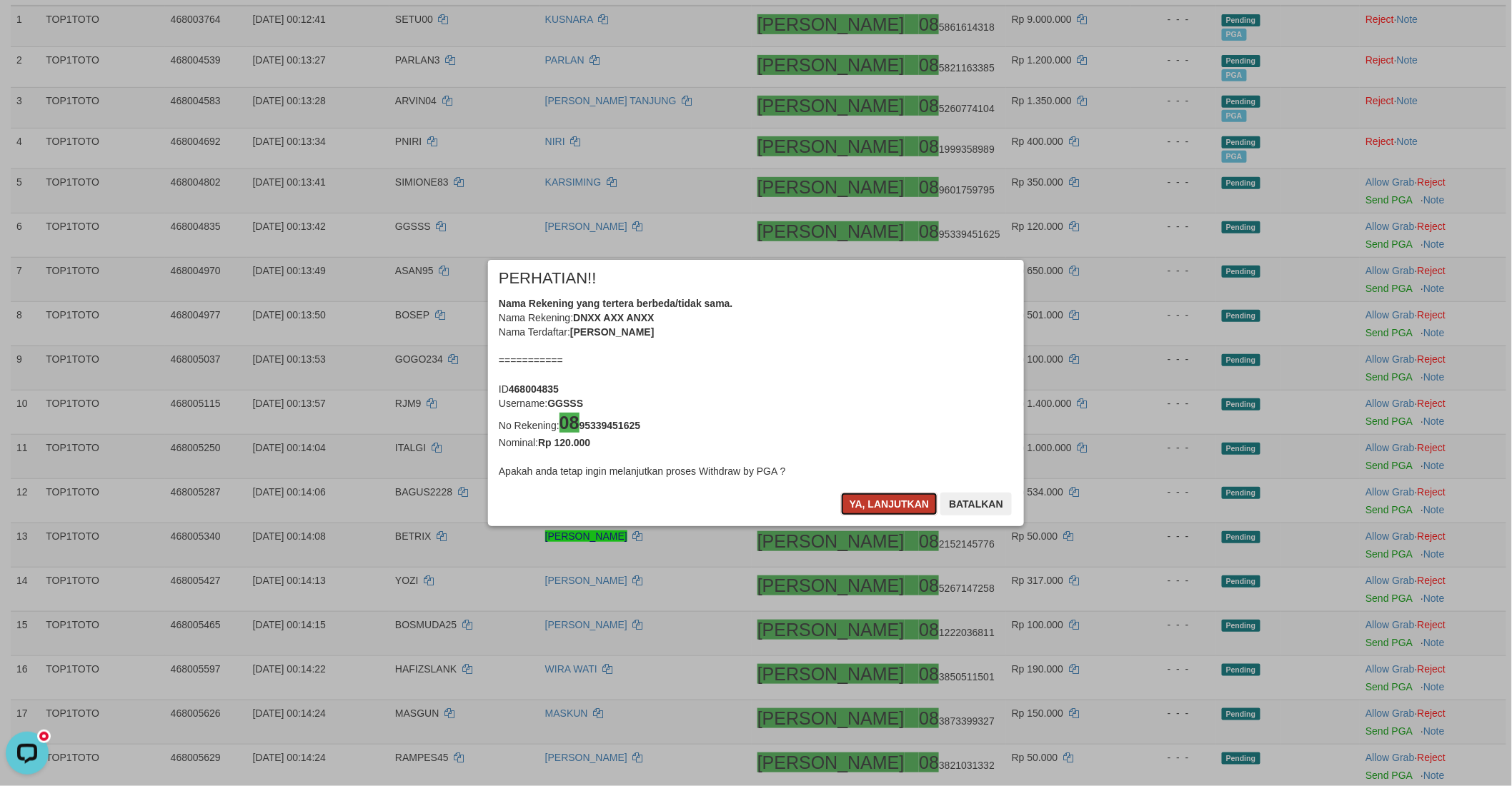
click at [862, 503] on button "Ya, lanjutkan" at bounding box center [889, 505] width 97 height 23
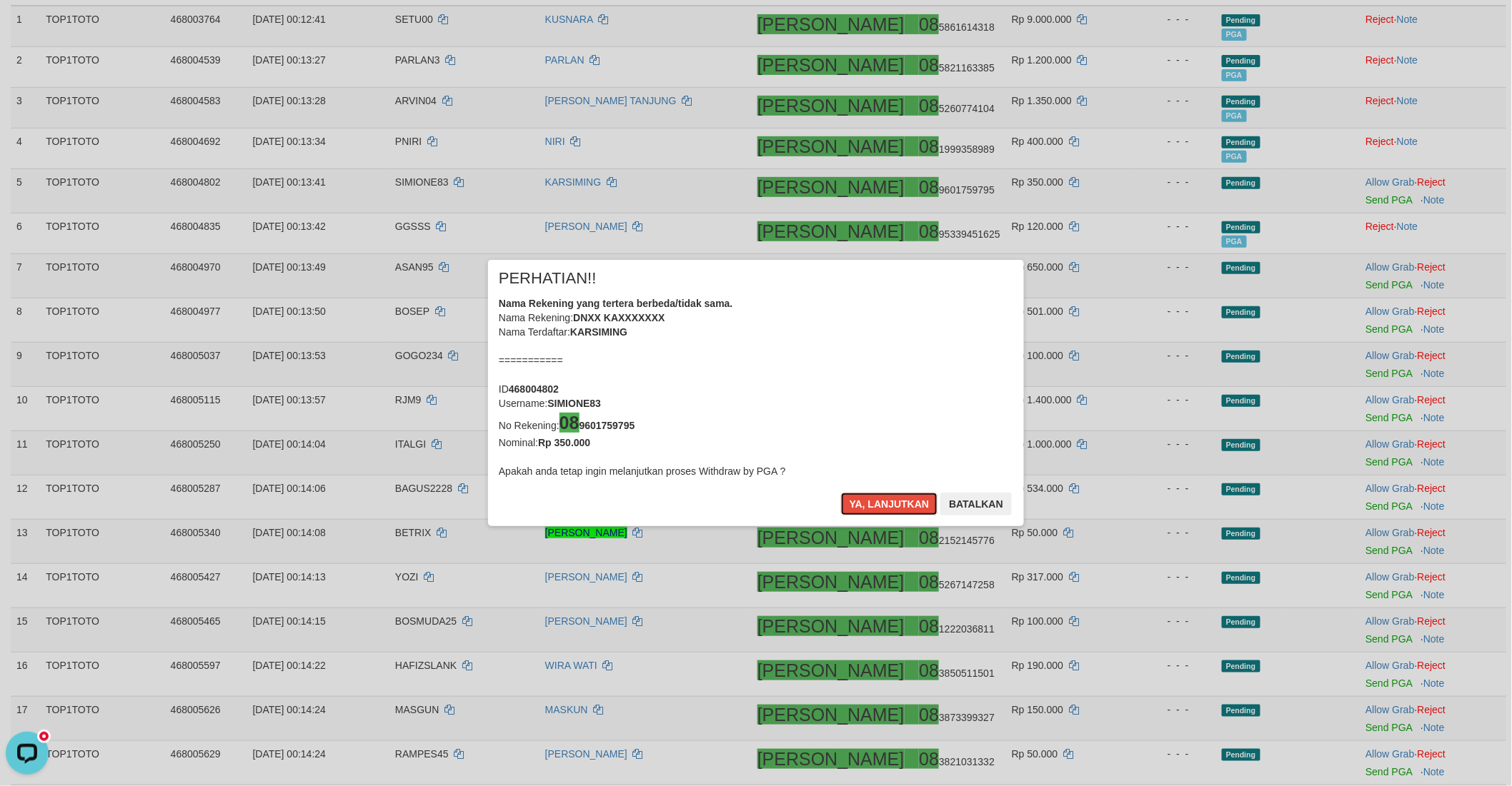
click at [862, 503] on button "Ya, lanjutkan" at bounding box center [889, 505] width 97 height 23
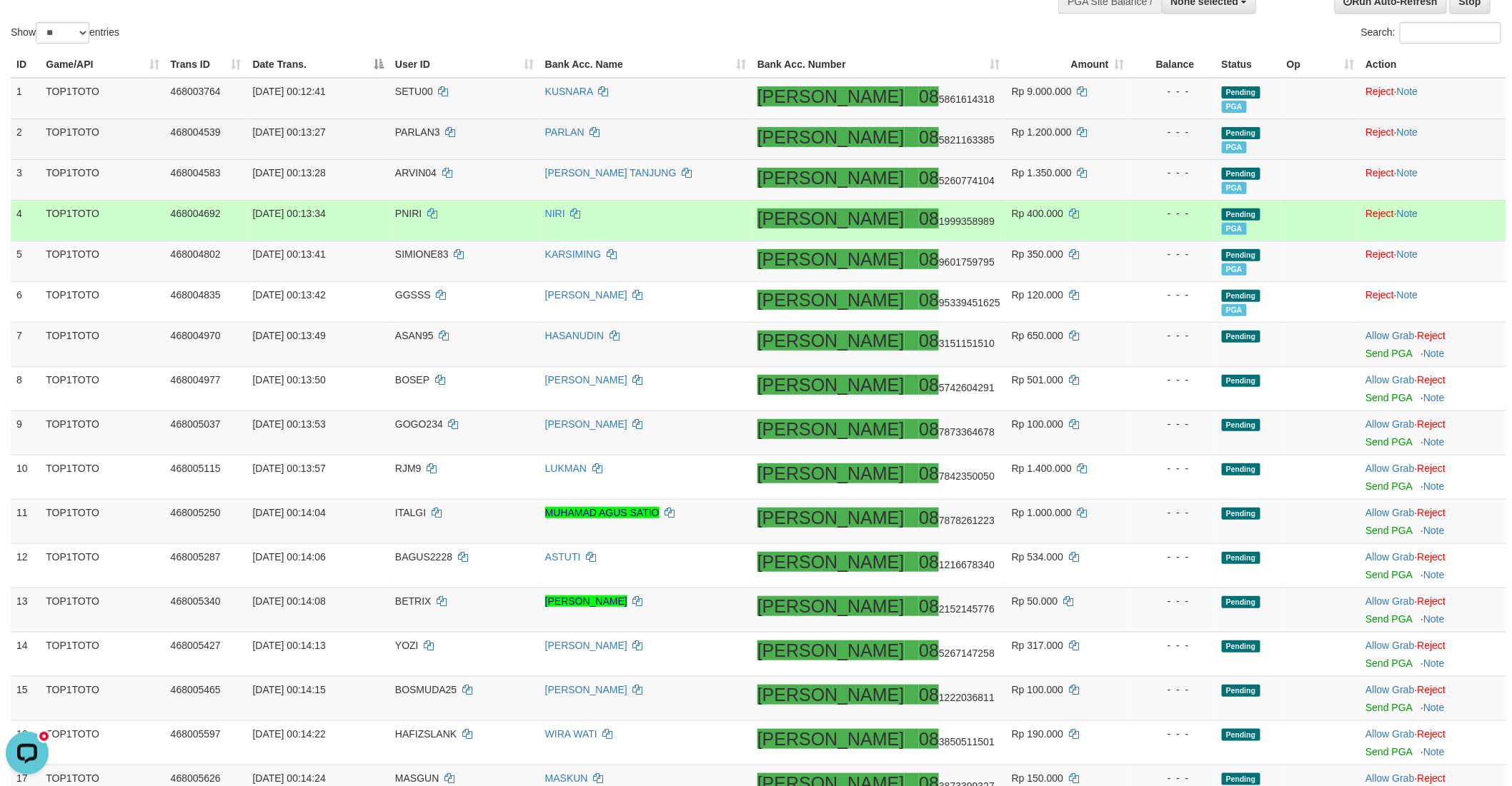
scroll to position [159, 0]
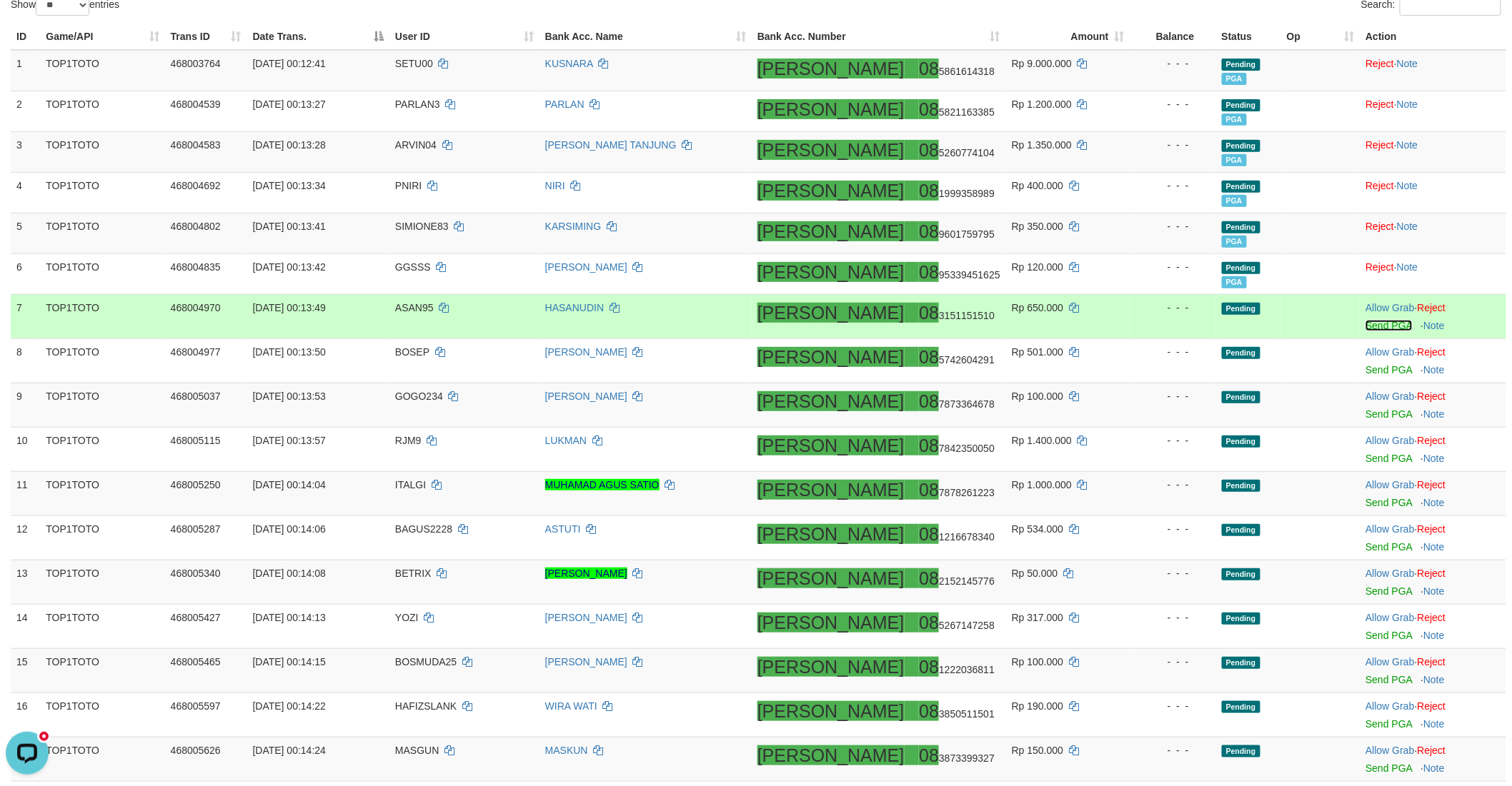
click at [1365, 325] on link "Send PGA" at bounding box center [1388, 326] width 46 height 12
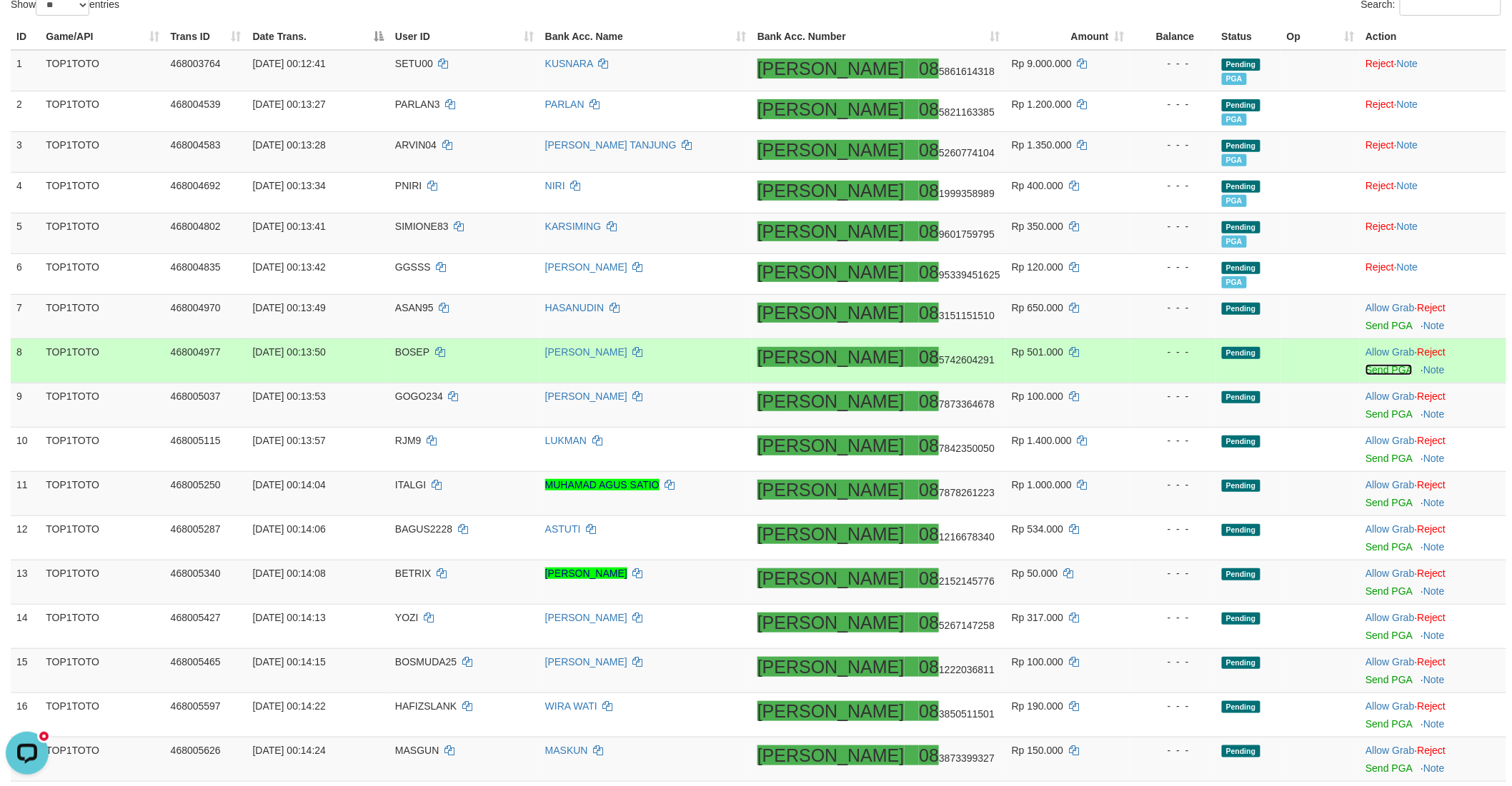
click at [1365, 364] on link "Send PGA" at bounding box center [1388, 370] width 46 height 12
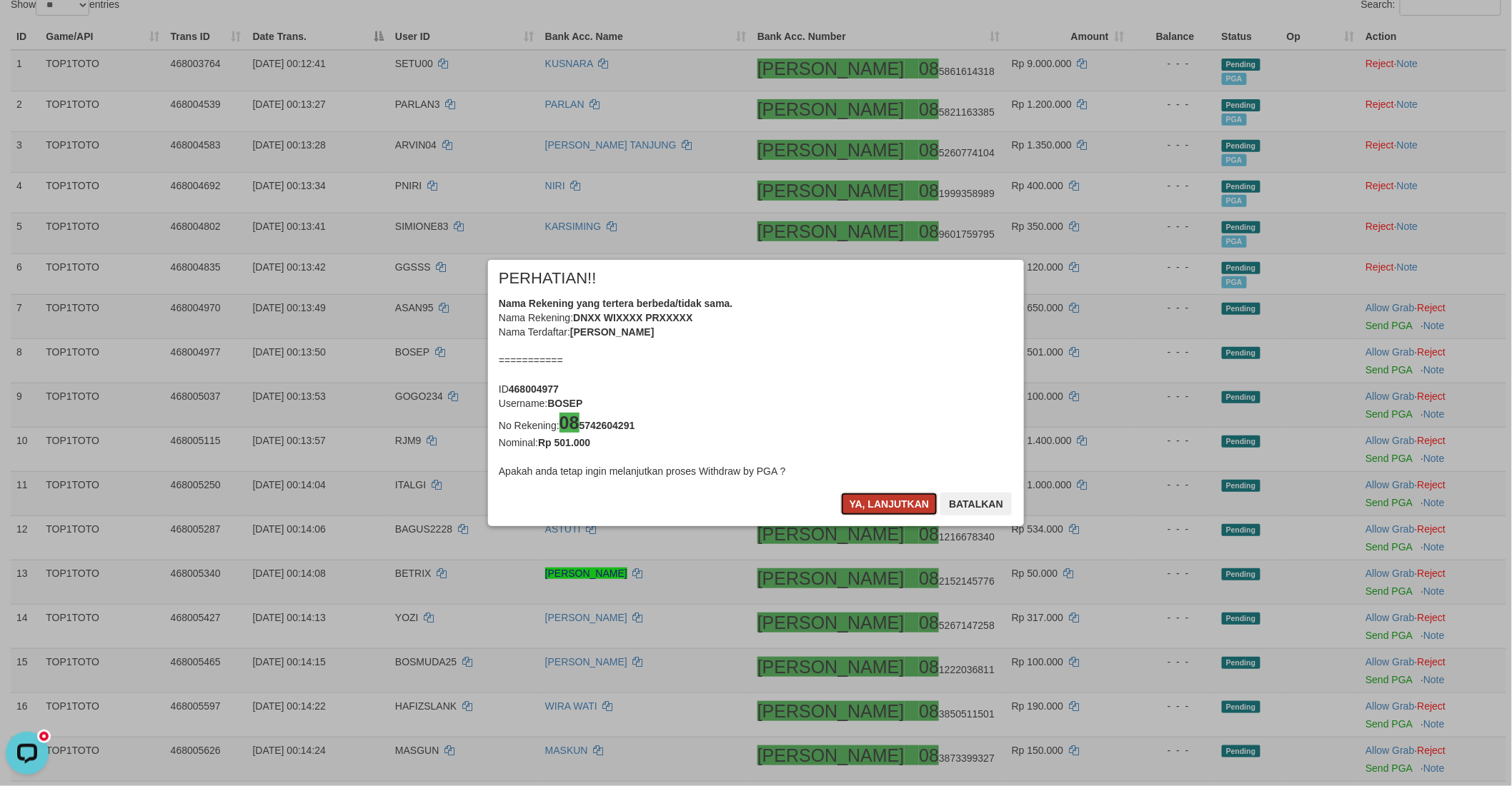
click at [851, 504] on button "Ya, lanjutkan" at bounding box center [889, 505] width 97 height 23
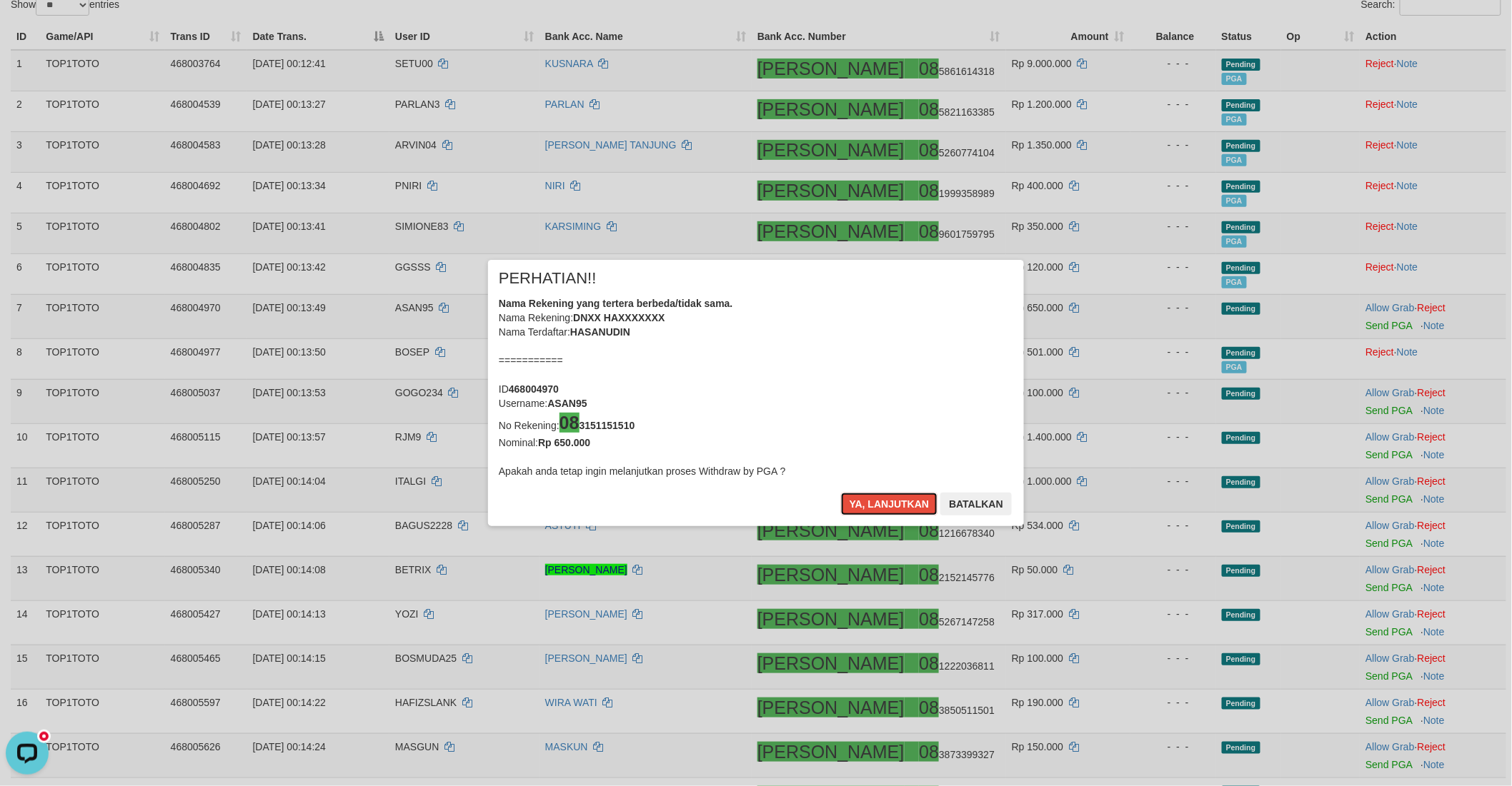
click at [851, 504] on button "Ya, lanjutkan" at bounding box center [889, 505] width 97 height 23
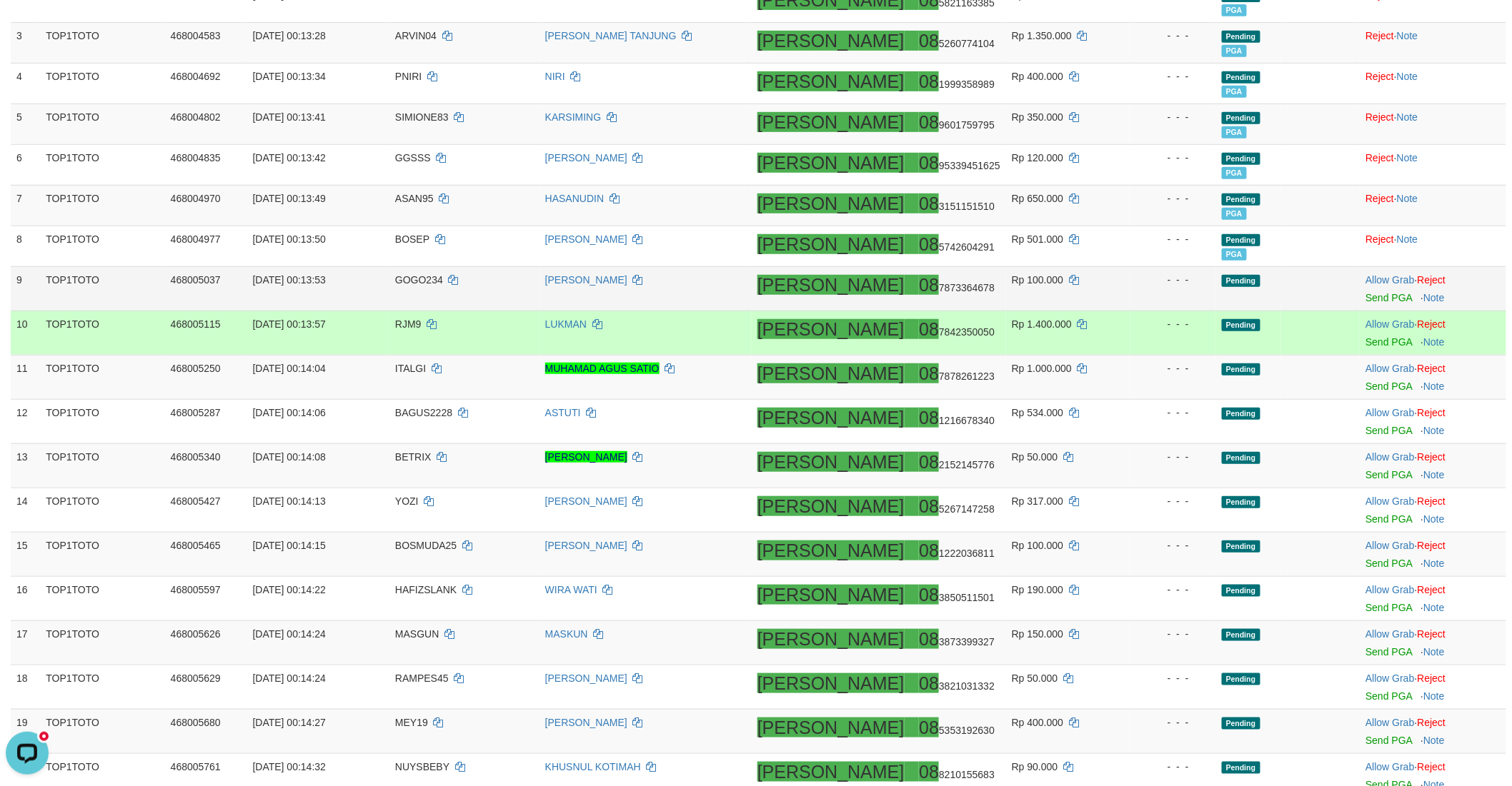
scroll to position [305, 0]
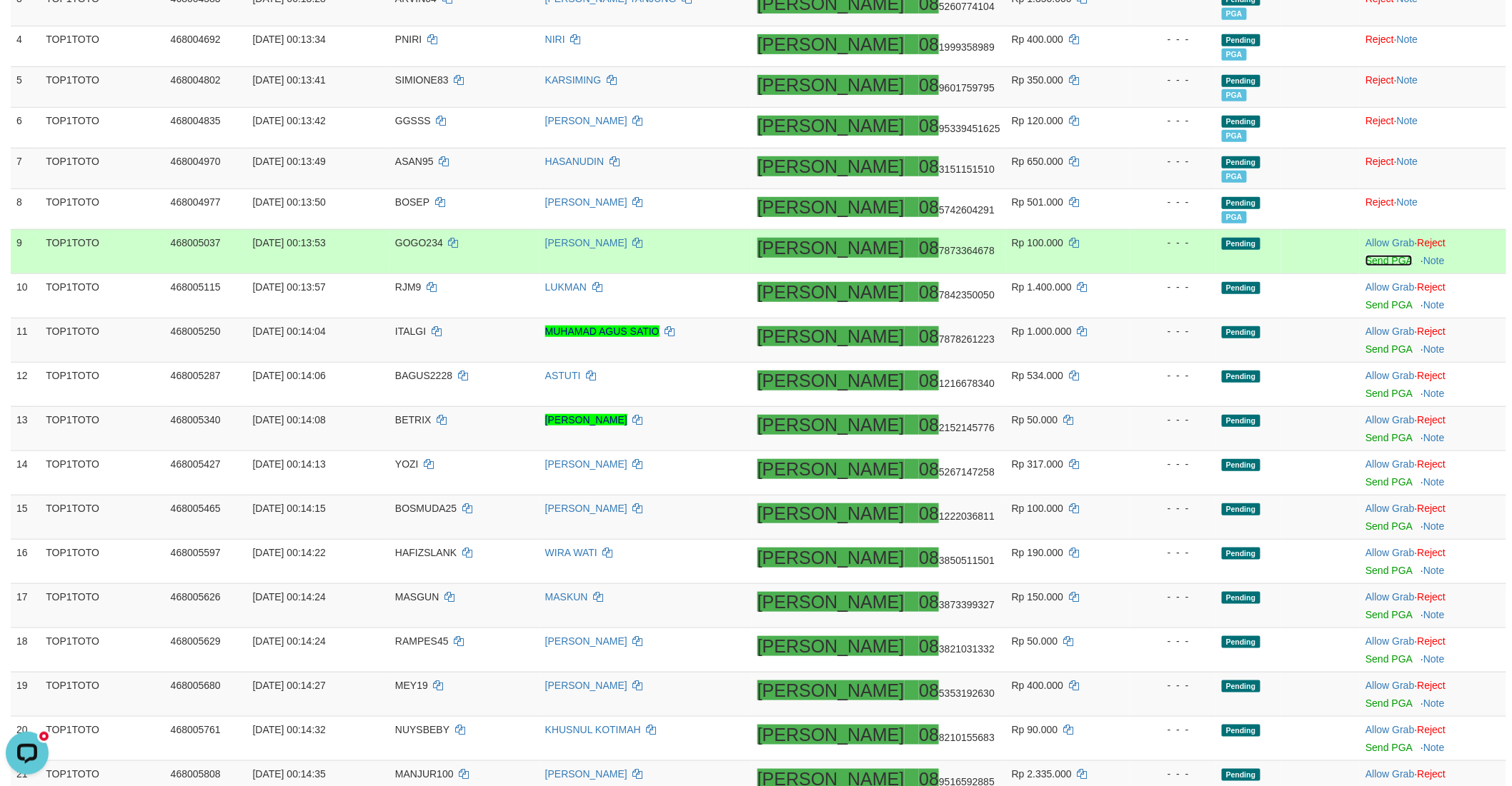
click at [1365, 259] on link "Send PGA" at bounding box center [1388, 261] width 46 height 12
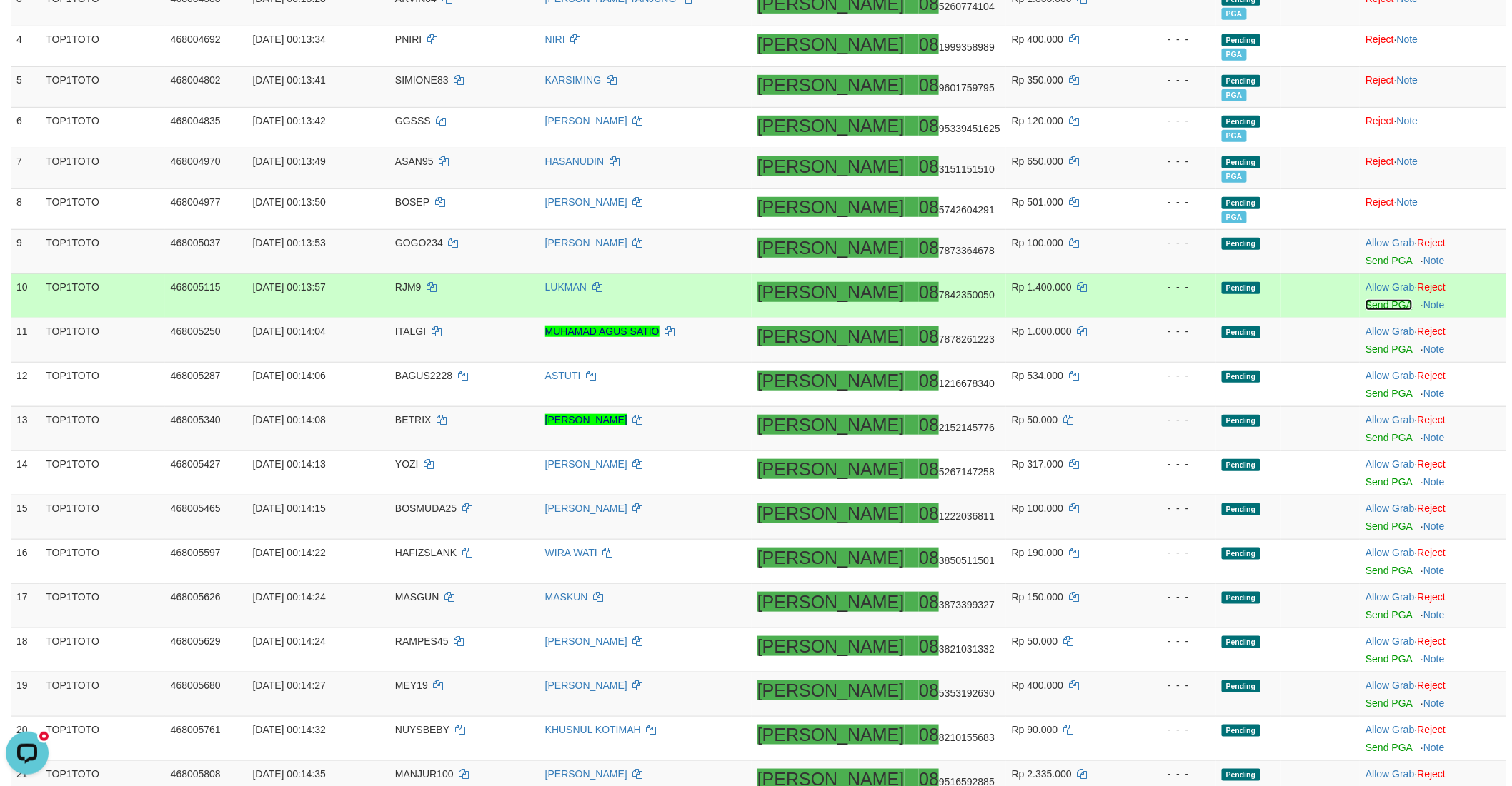
click at [1365, 305] on link "Send PGA" at bounding box center [1388, 305] width 46 height 12
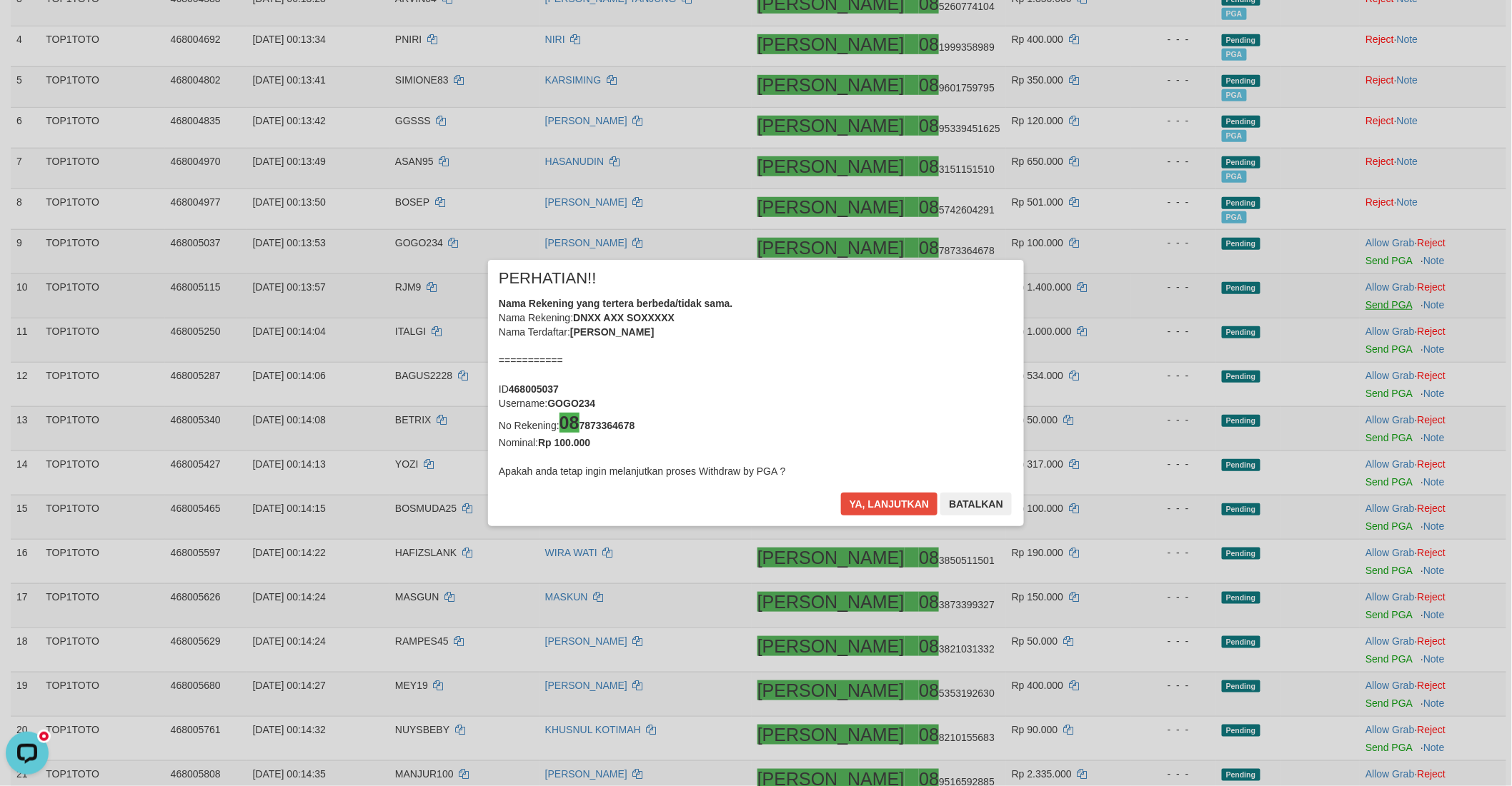
click at [1361, 347] on div "× PERHATIAN!! Nama Rekening yang tertera berbeda/tidak sama. Nama Rekening: DNX…" at bounding box center [756, 393] width 1512 height 324
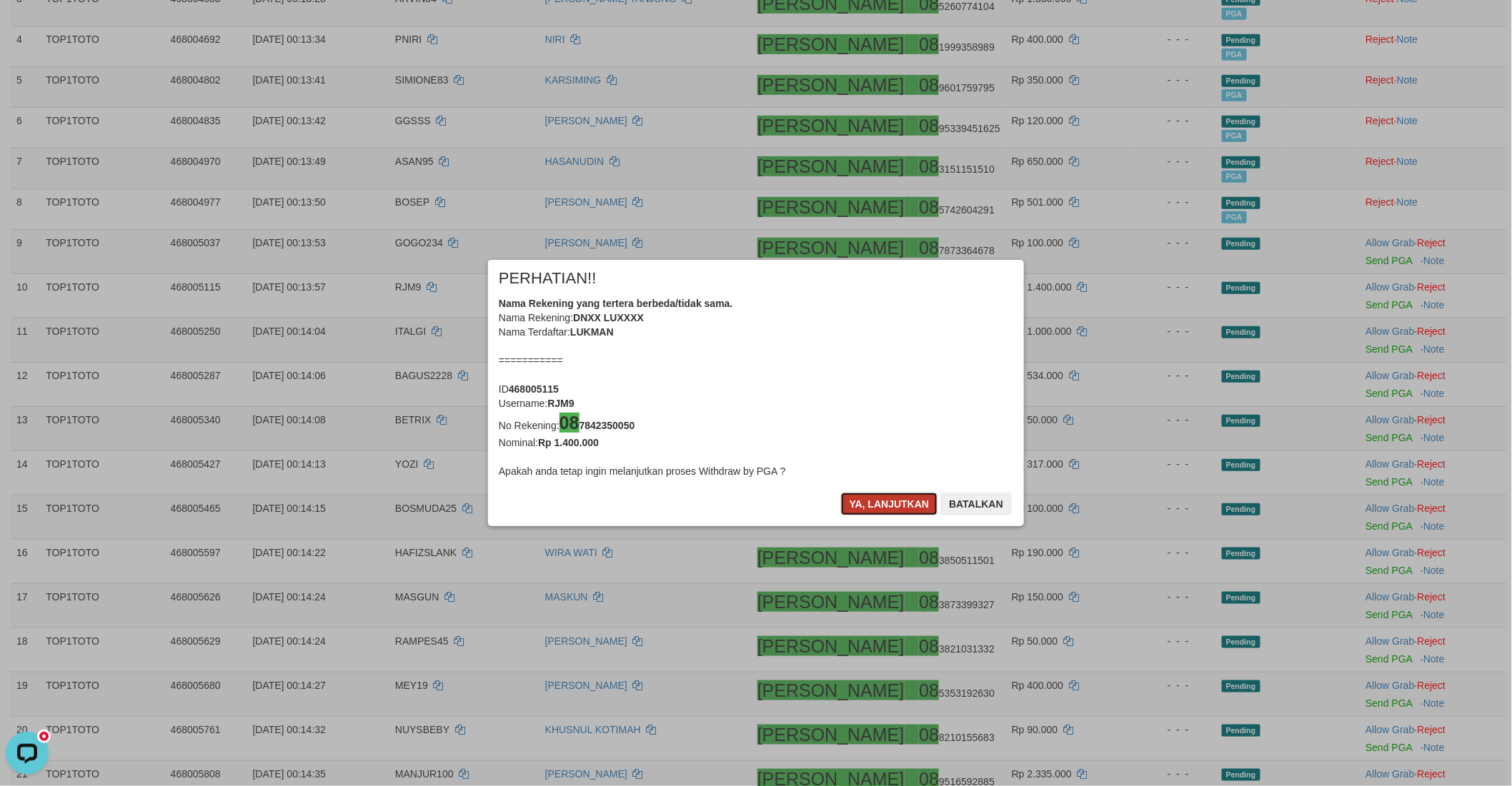
click at [861, 501] on button "Ya, lanjutkan" at bounding box center [889, 505] width 97 height 23
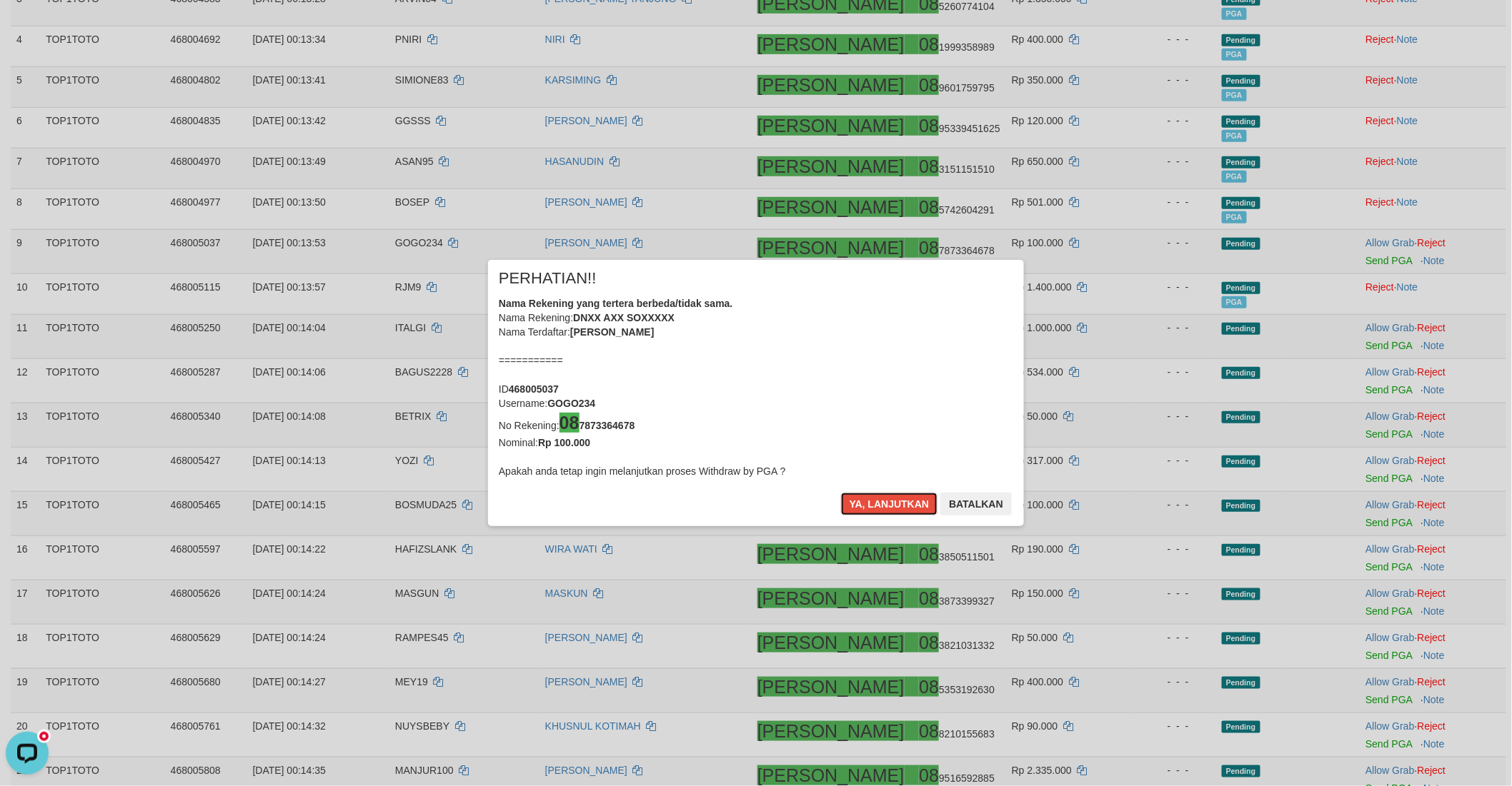
click at [861, 501] on button "Ya, lanjutkan" at bounding box center [889, 505] width 97 height 23
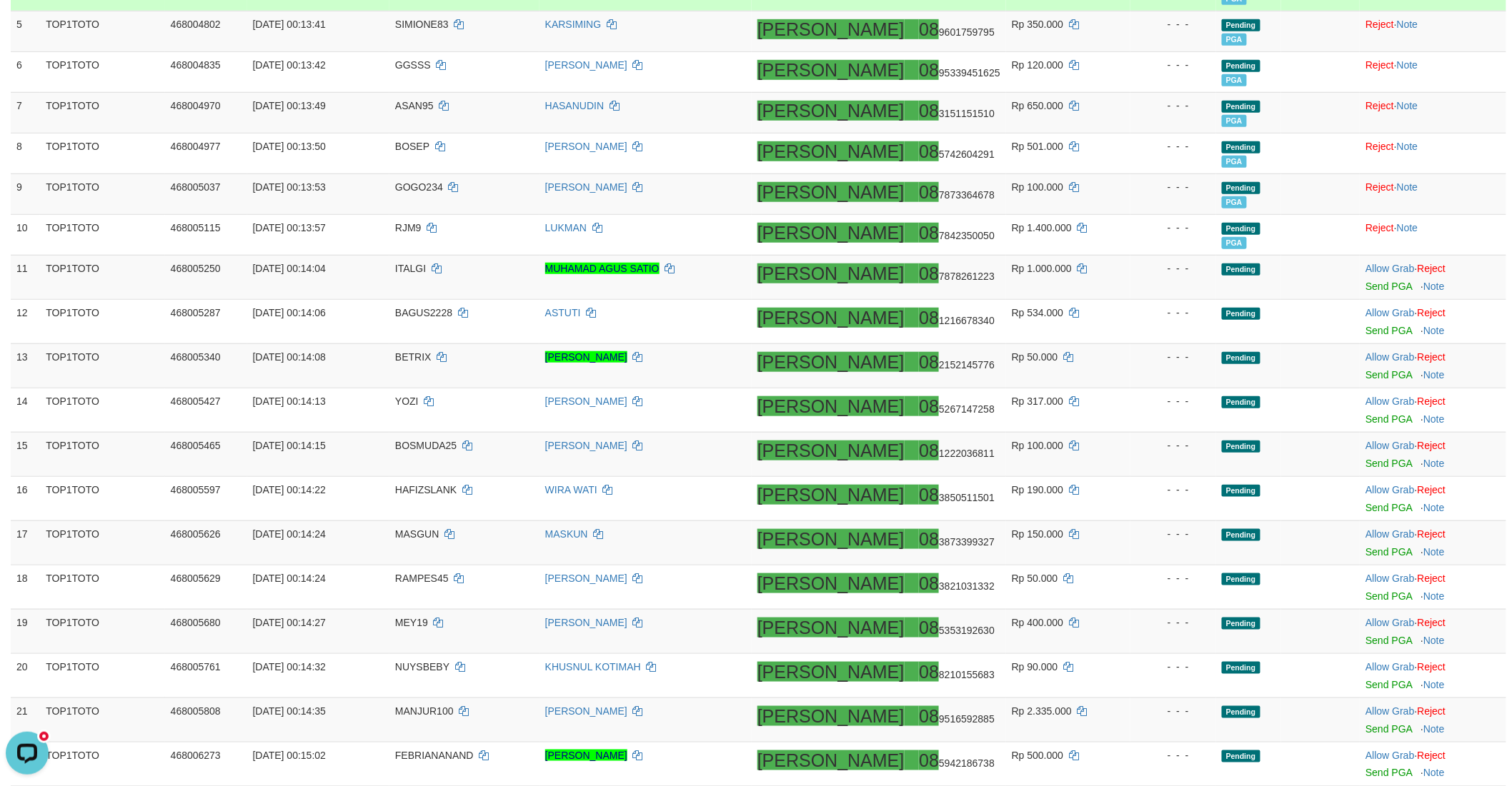
scroll to position [519, 0]
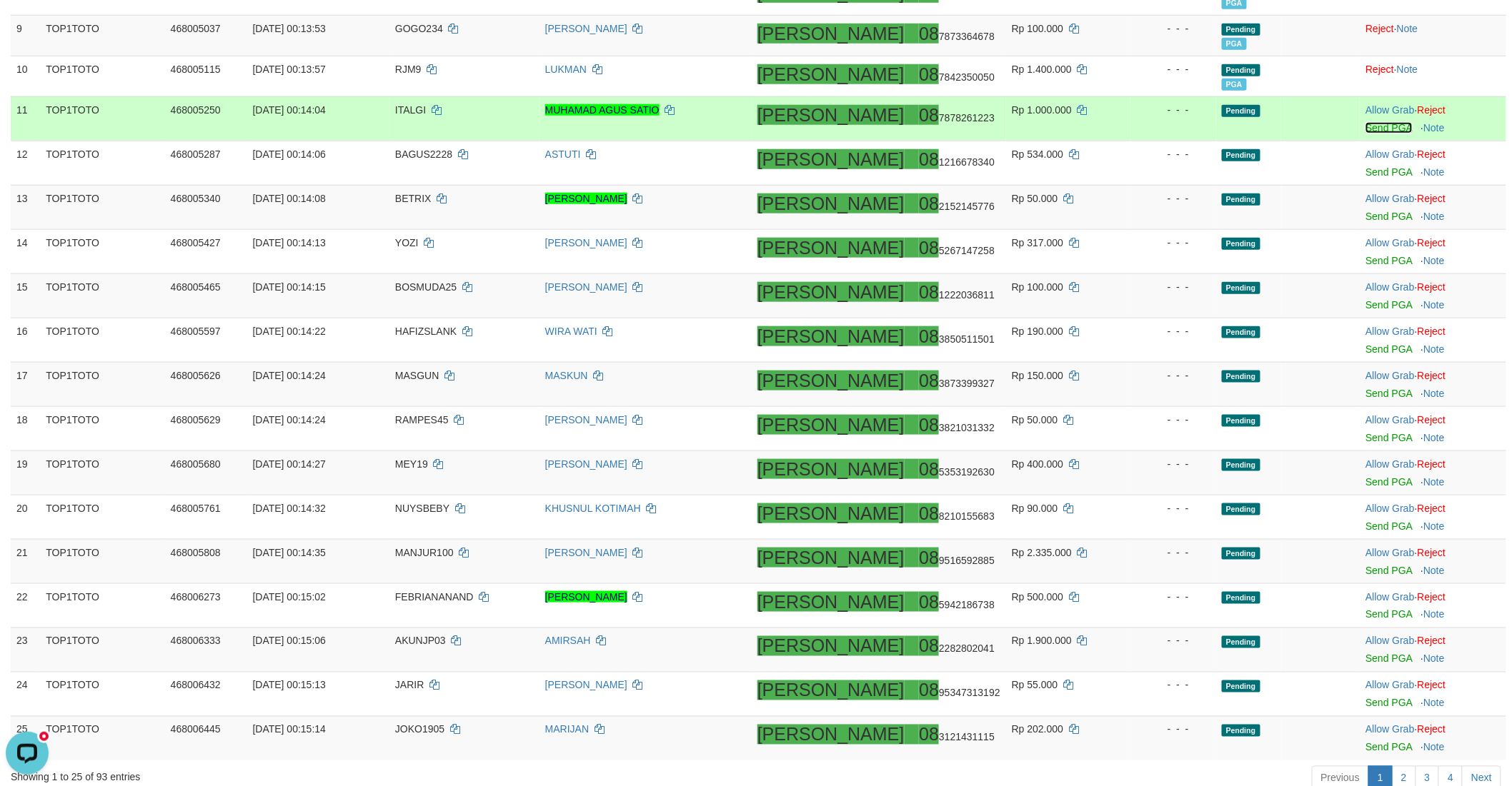
click at [1365, 125] on link "Send PGA" at bounding box center [1388, 128] width 46 height 12
click at [1366, 168] on link "Send PGA" at bounding box center [1388, 172] width 46 height 12
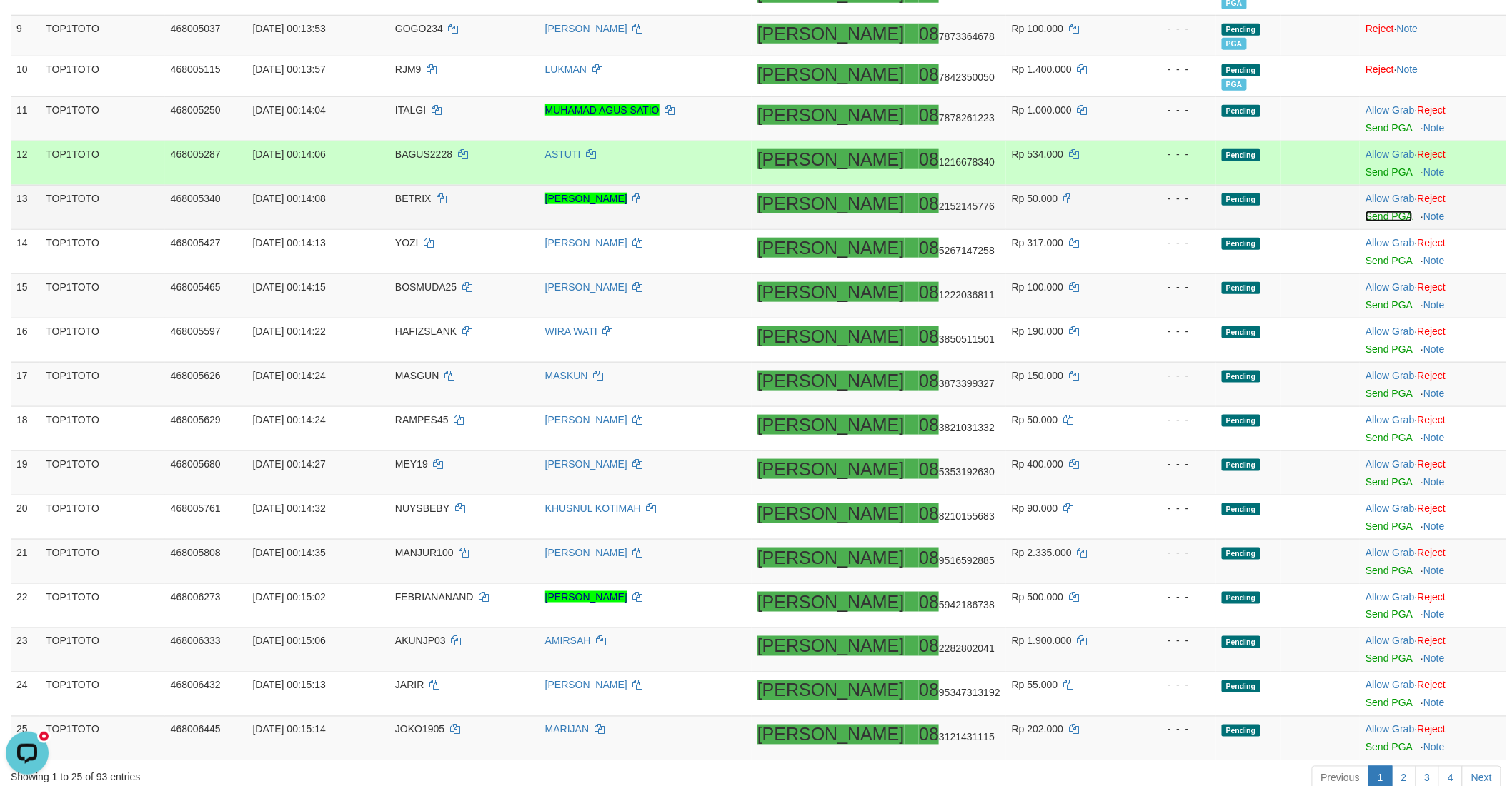
drag, startPoint x: 1358, startPoint y: 125, endPoint x: 1359, endPoint y: 211, distance: 86.0
click at [1365, 211] on link "Send PGA" at bounding box center [1388, 217] width 46 height 12
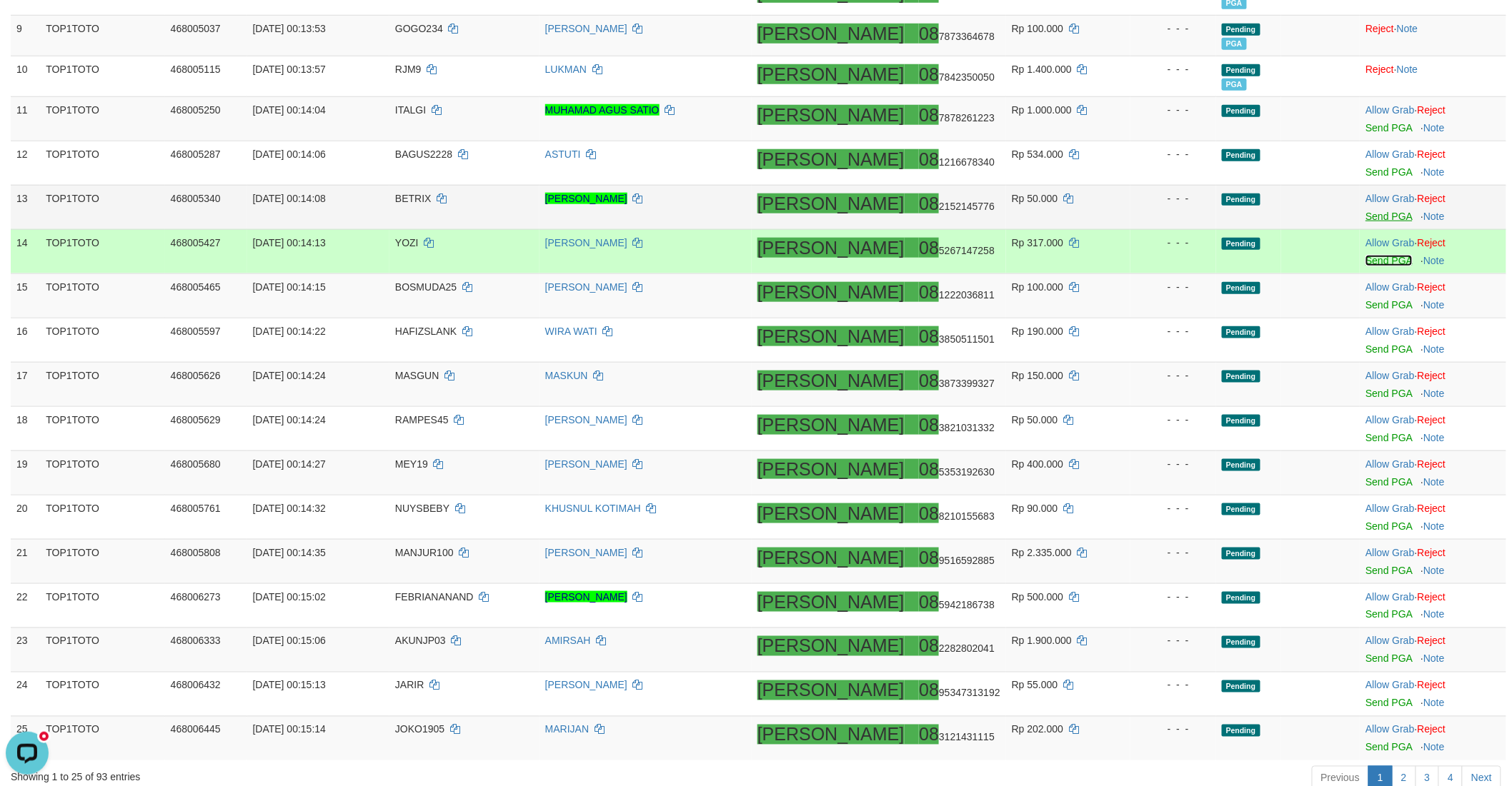
click at [1365, 258] on link "Send PGA" at bounding box center [1388, 261] width 46 height 12
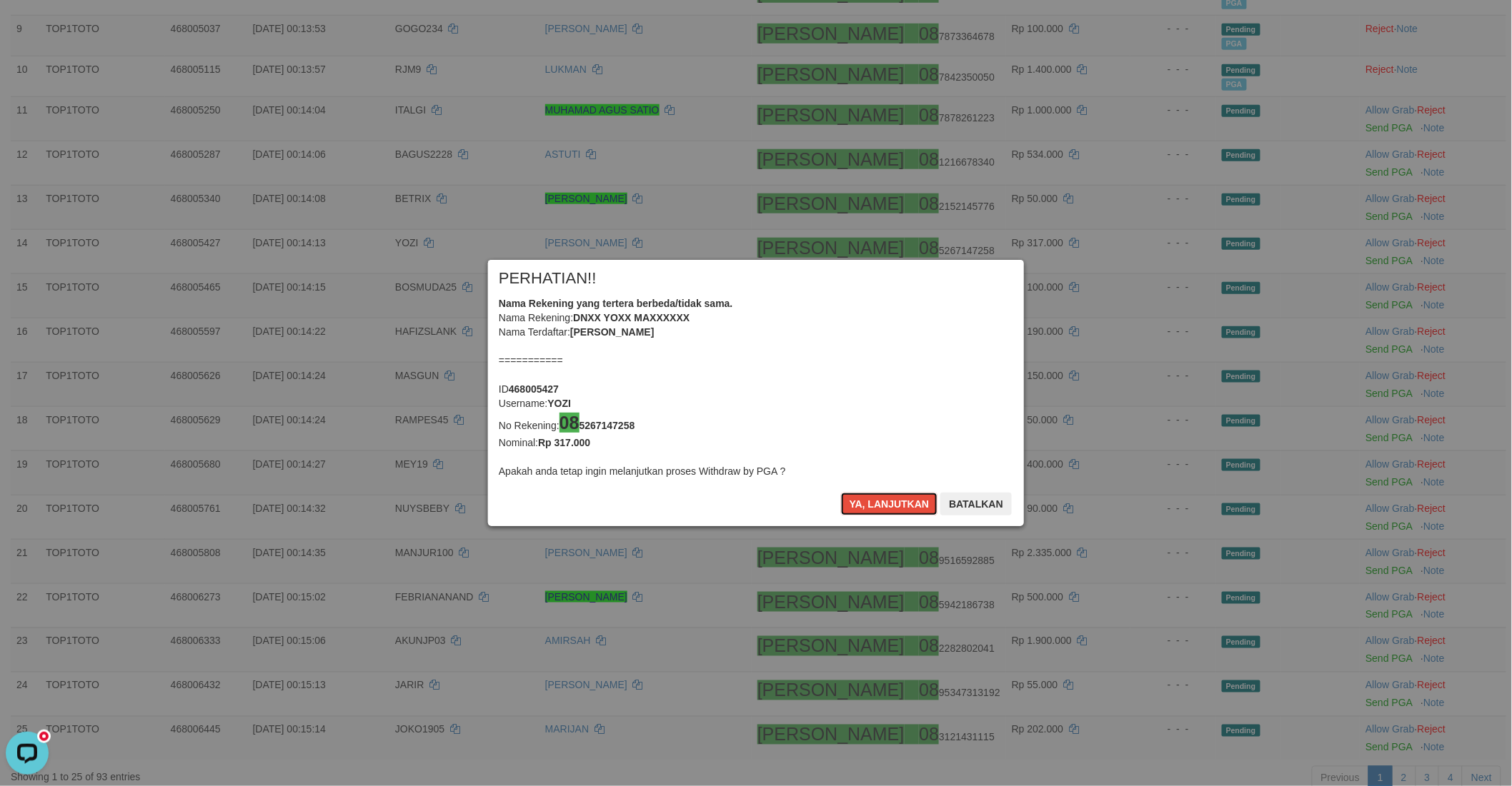
click at [882, 505] on button "Ya, lanjutkan" at bounding box center [889, 505] width 97 height 23
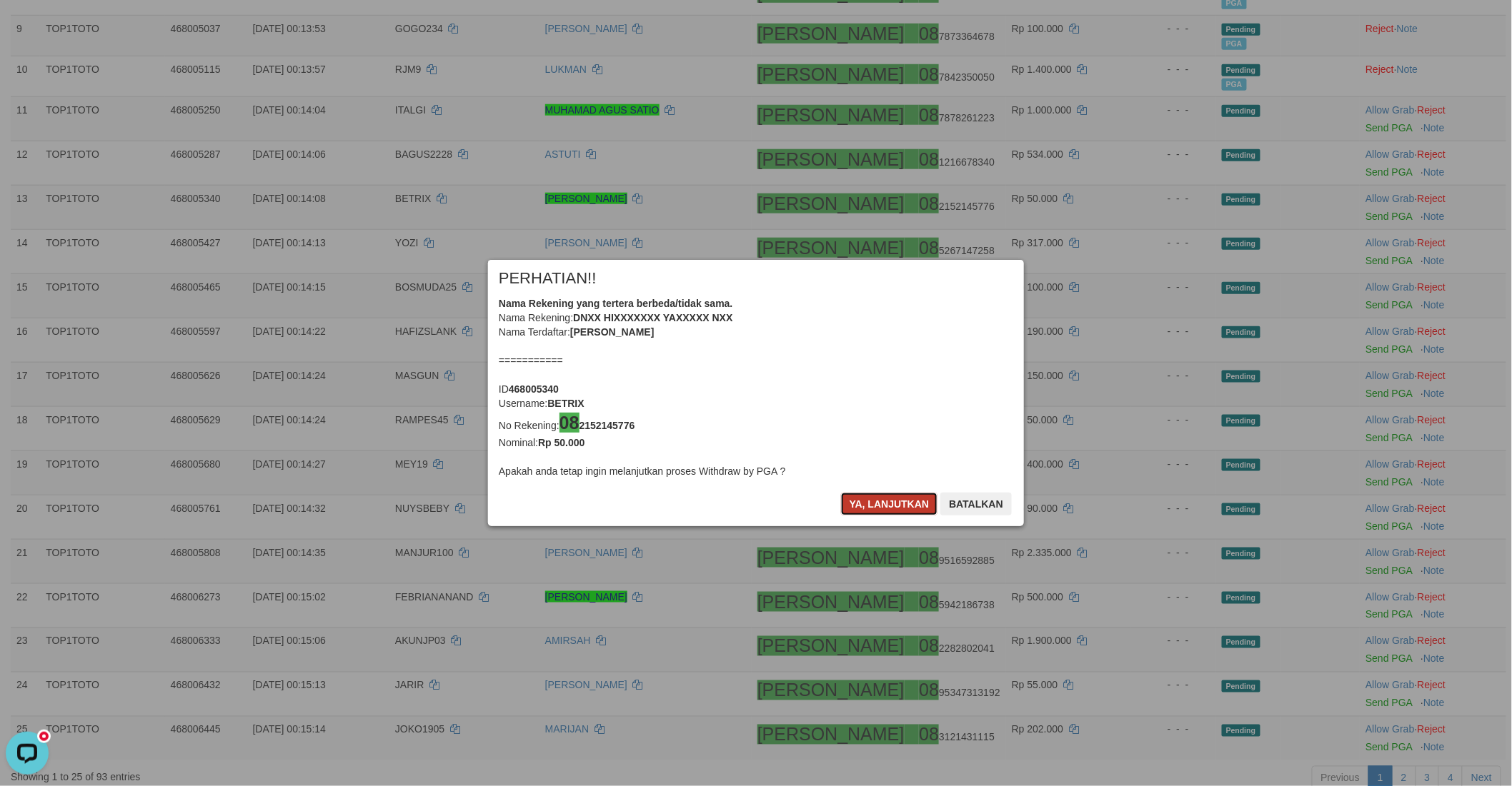
click at [882, 505] on button "Ya, lanjutkan" at bounding box center [889, 505] width 97 height 23
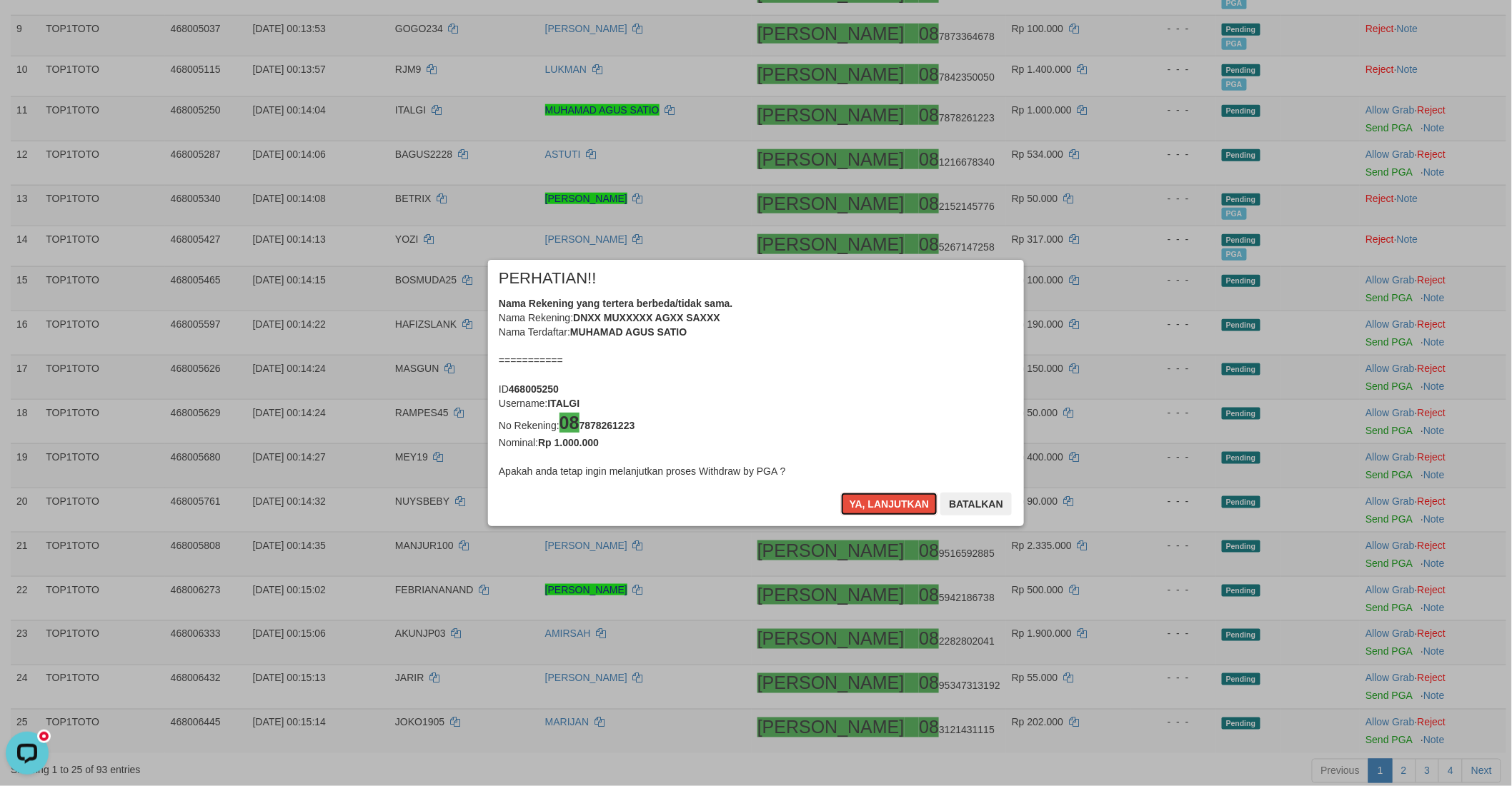
click at [865, 504] on button "Ya, lanjutkan" at bounding box center [889, 505] width 97 height 23
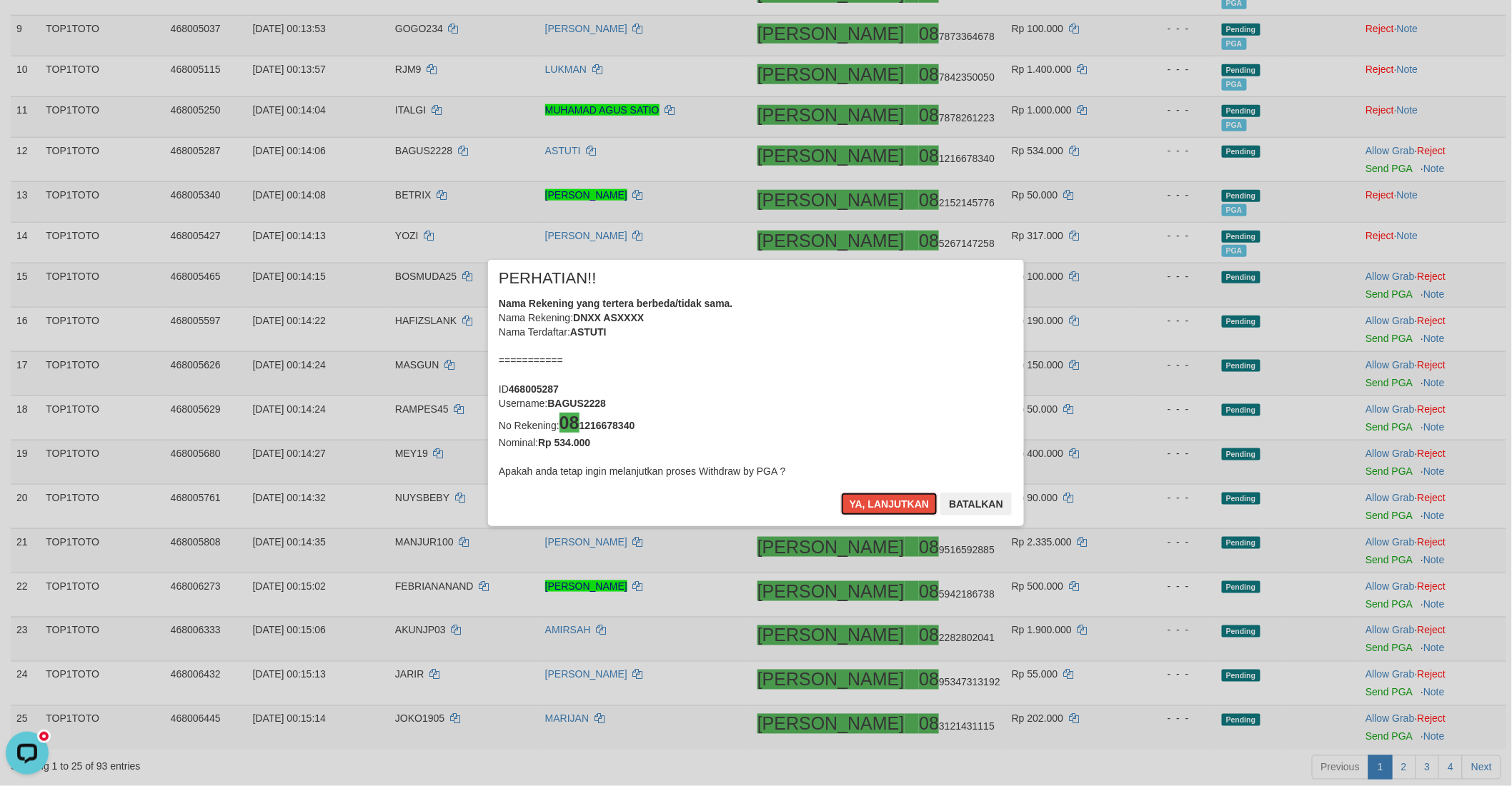
click at [865, 504] on button "Ya, lanjutkan" at bounding box center [889, 505] width 97 height 23
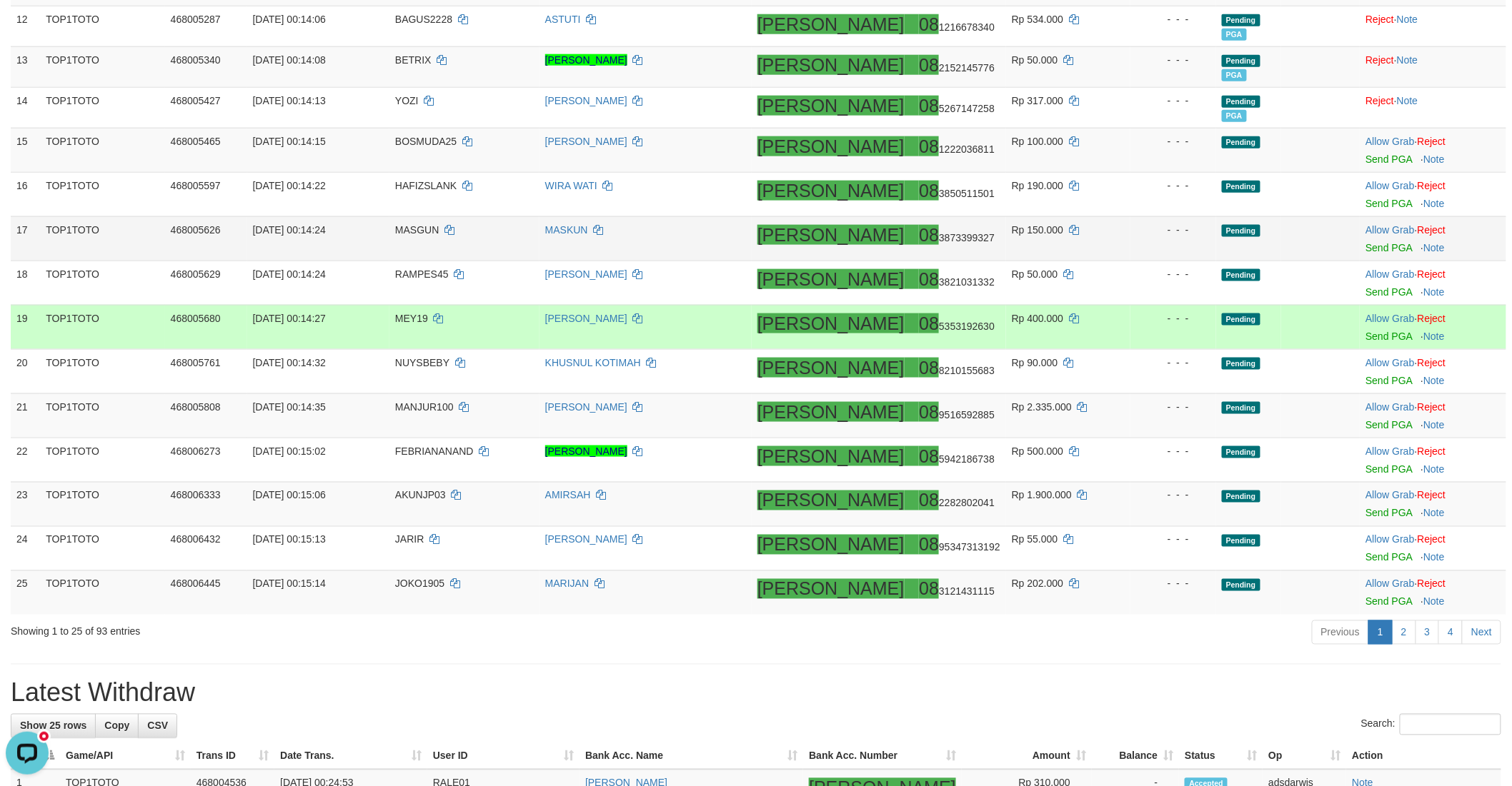
scroll to position [679, 0]
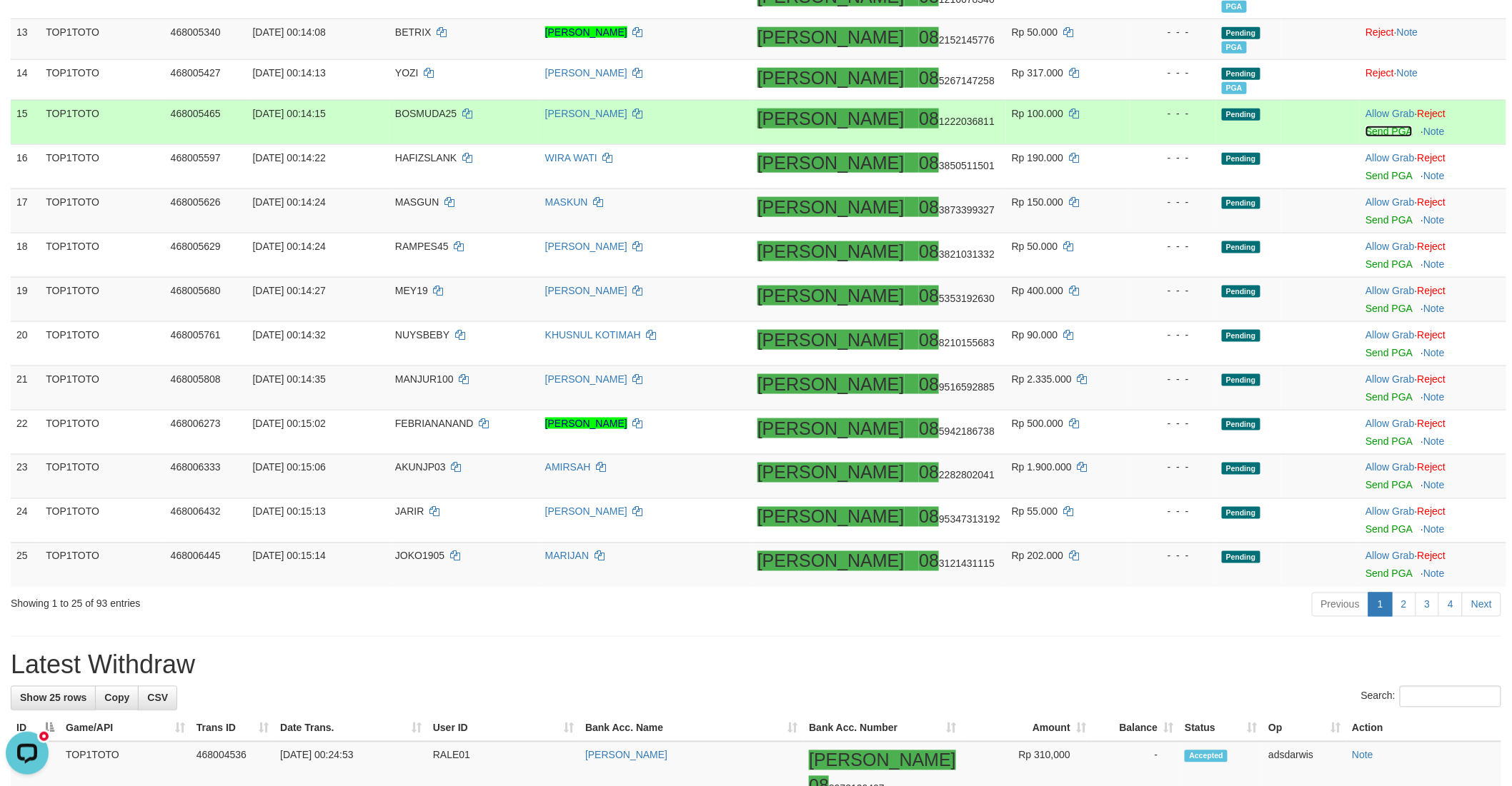
click at [1365, 131] on link "Send PGA" at bounding box center [1388, 131] width 46 height 12
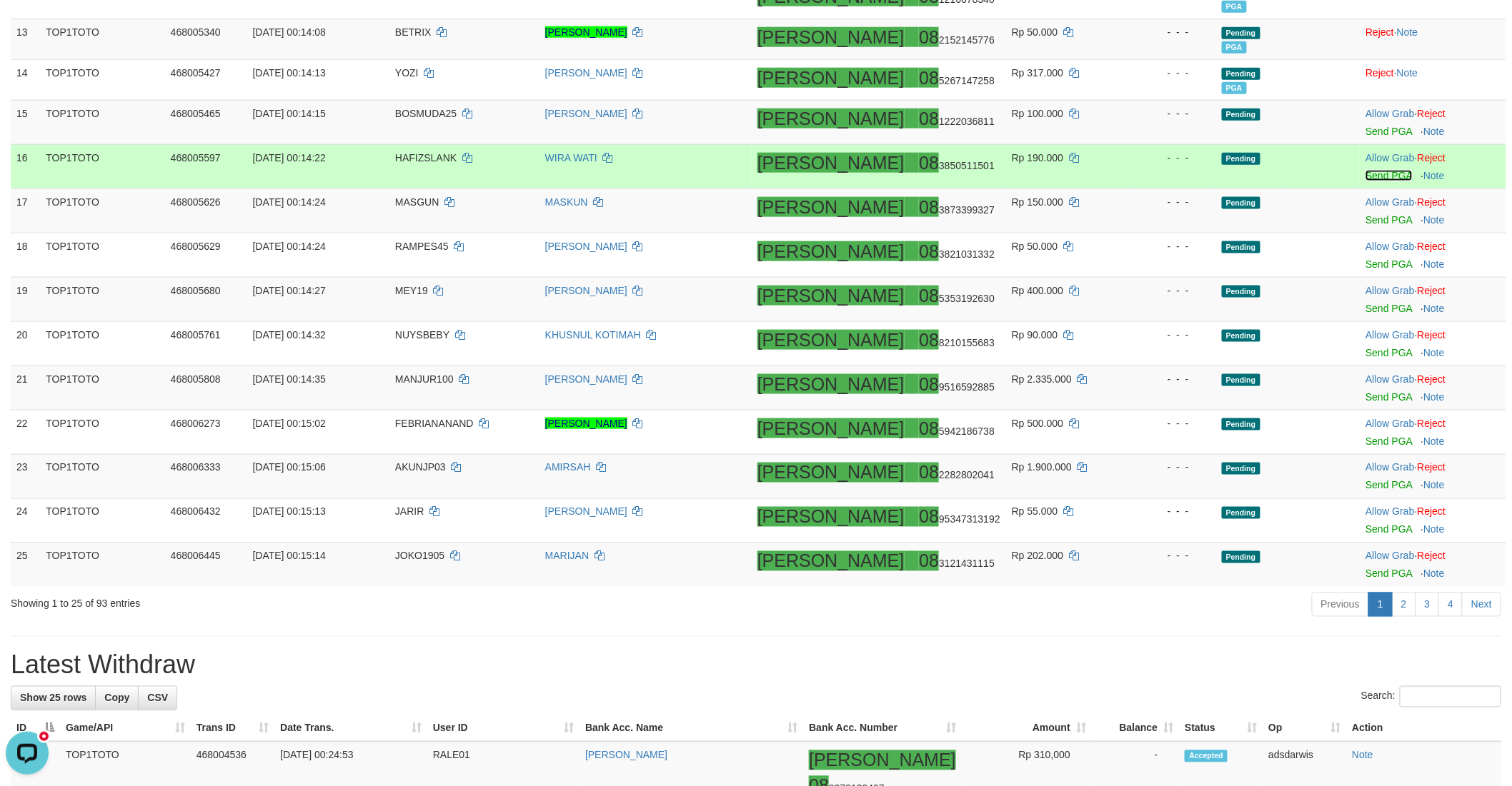
click at [1365, 176] on link "Send PGA" at bounding box center [1388, 176] width 46 height 12
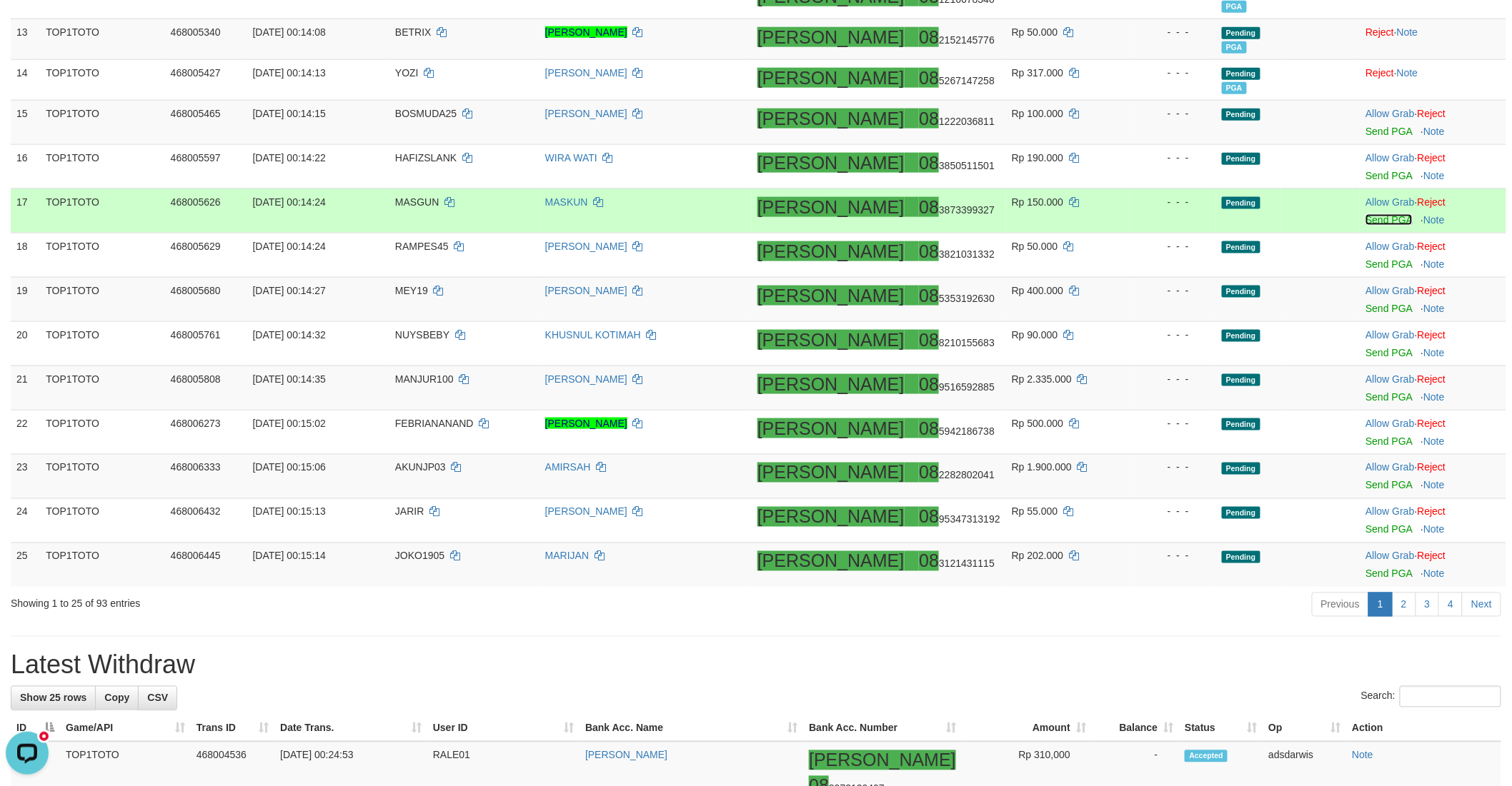
click at [1365, 219] on link "Send PGA" at bounding box center [1388, 220] width 46 height 12
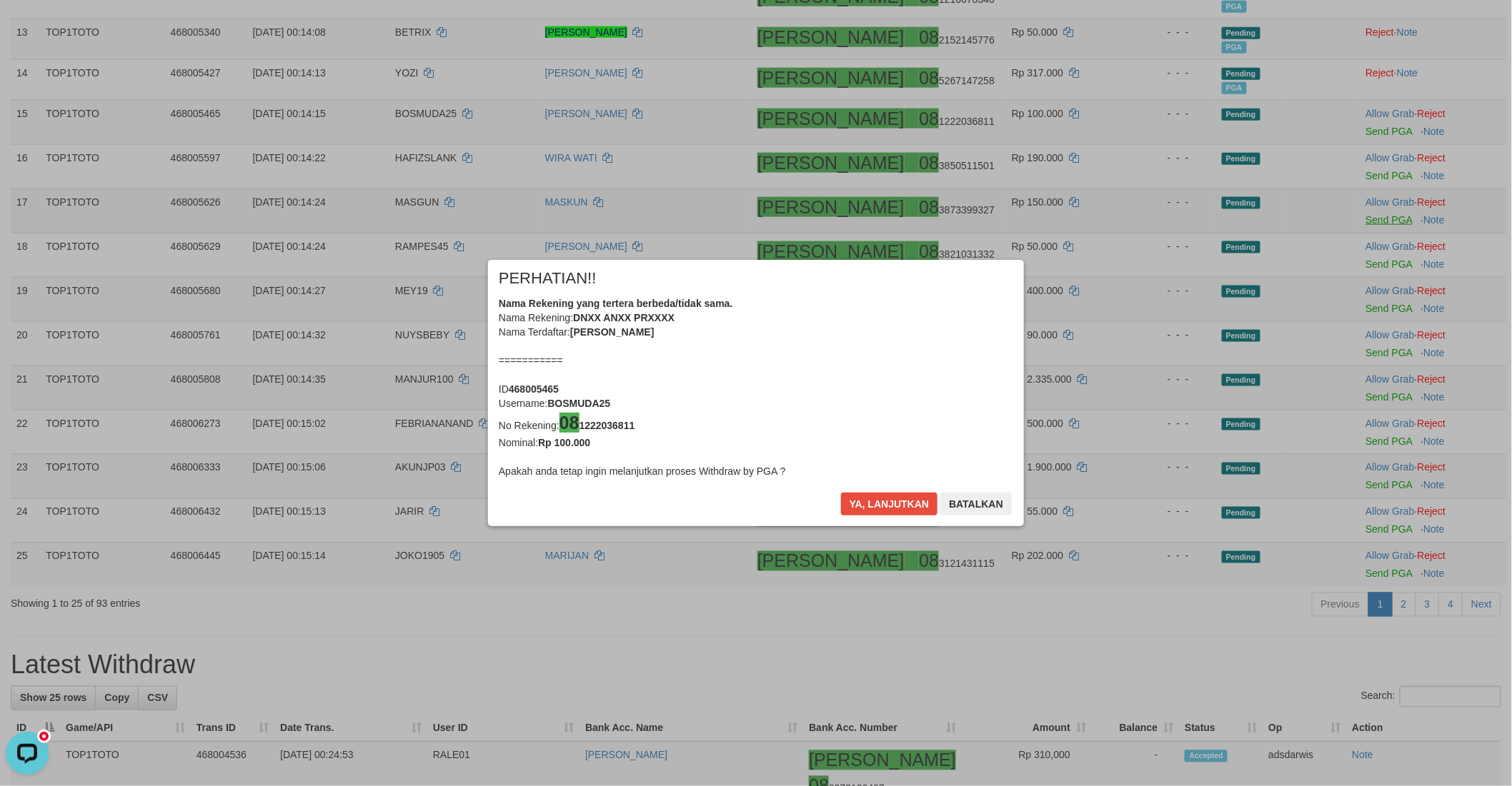
click at [1359, 260] on div "× PERHATIAN!! Nama Rekening yang tertera berbeda/tidak sama. Nama Rekening: DNX…" at bounding box center [756, 393] width 1512 height 324
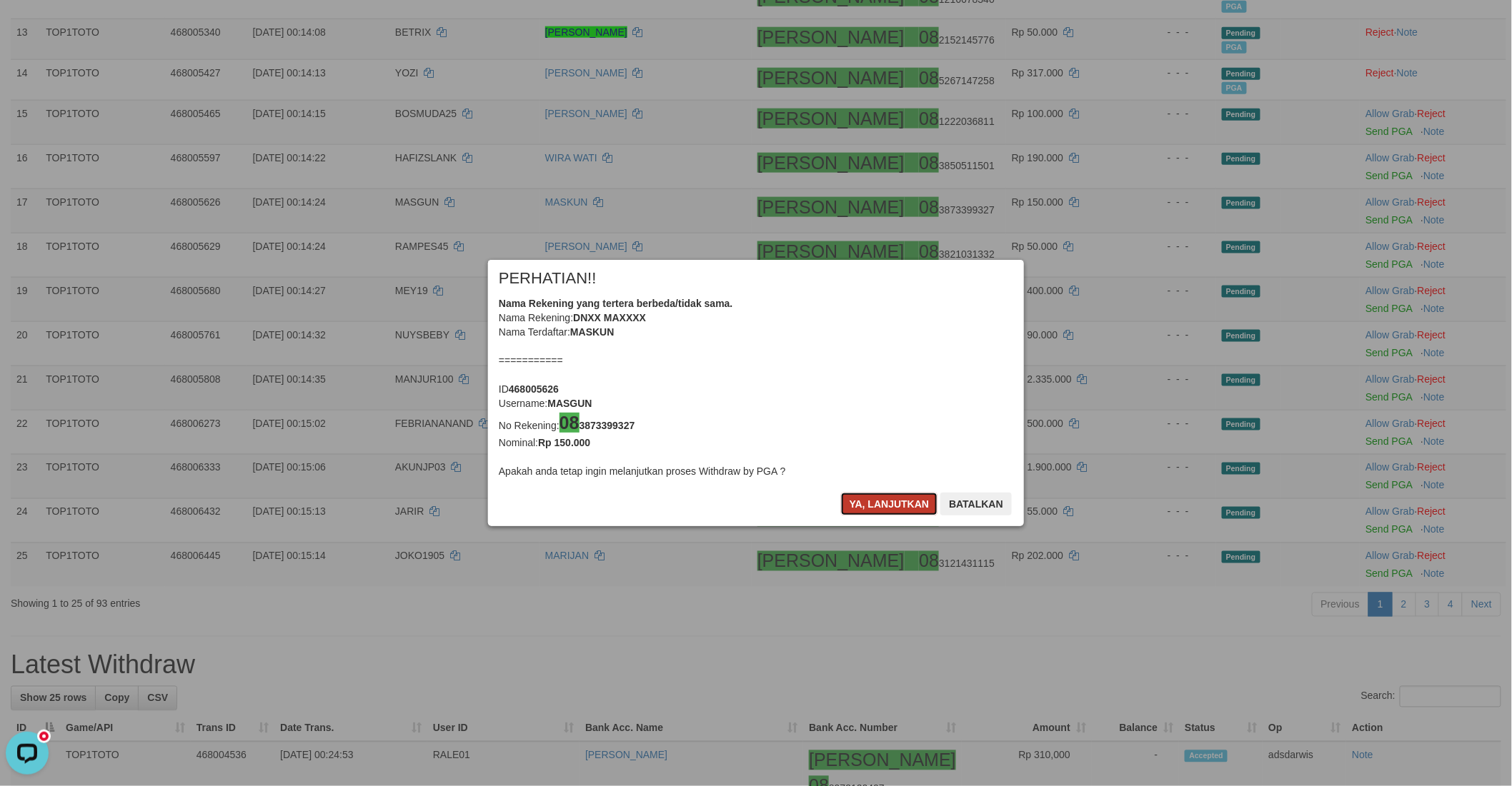
click at [859, 497] on button "Ya, lanjutkan" at bounding box center [889, 505] width 97 height 23
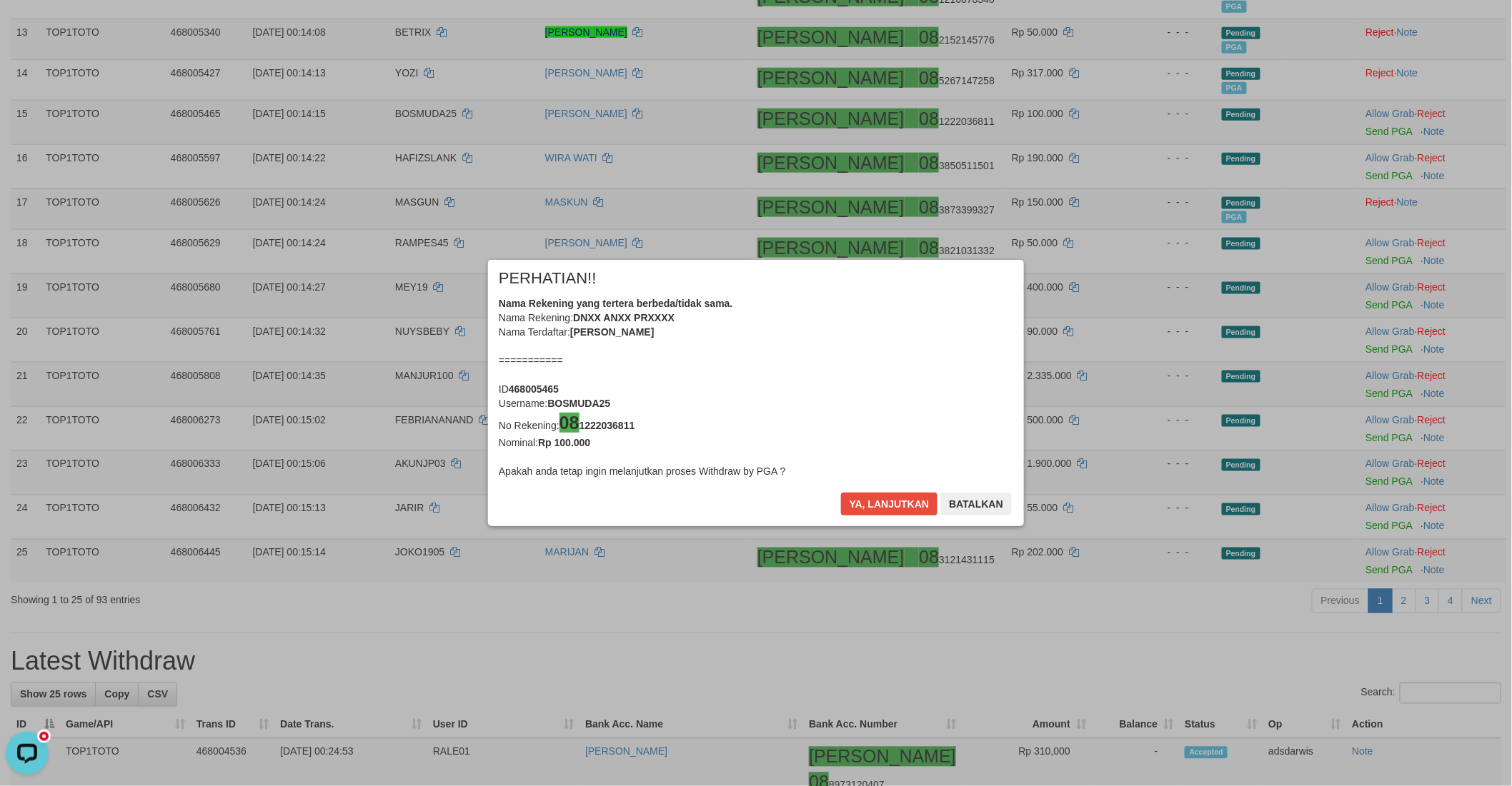
click at [862, 491] on div "× PERHATIAN!! Nama Rekening yang tertera berbeda/tidak sama. Nama Rekening: DNX…" at bounding box center [756, 393] width 536 height 267
click at [865, 491] on div "× PERHATIAN!! Nama Rekening yang tertera berbeda/tidak sama. Nama Rekening: DNX…" at bounding box center [756, 393] width 536 height 267
click at [862, 501] on button "Ya, lanjutkan" at bounding box center [889, 505] width 97 height 23
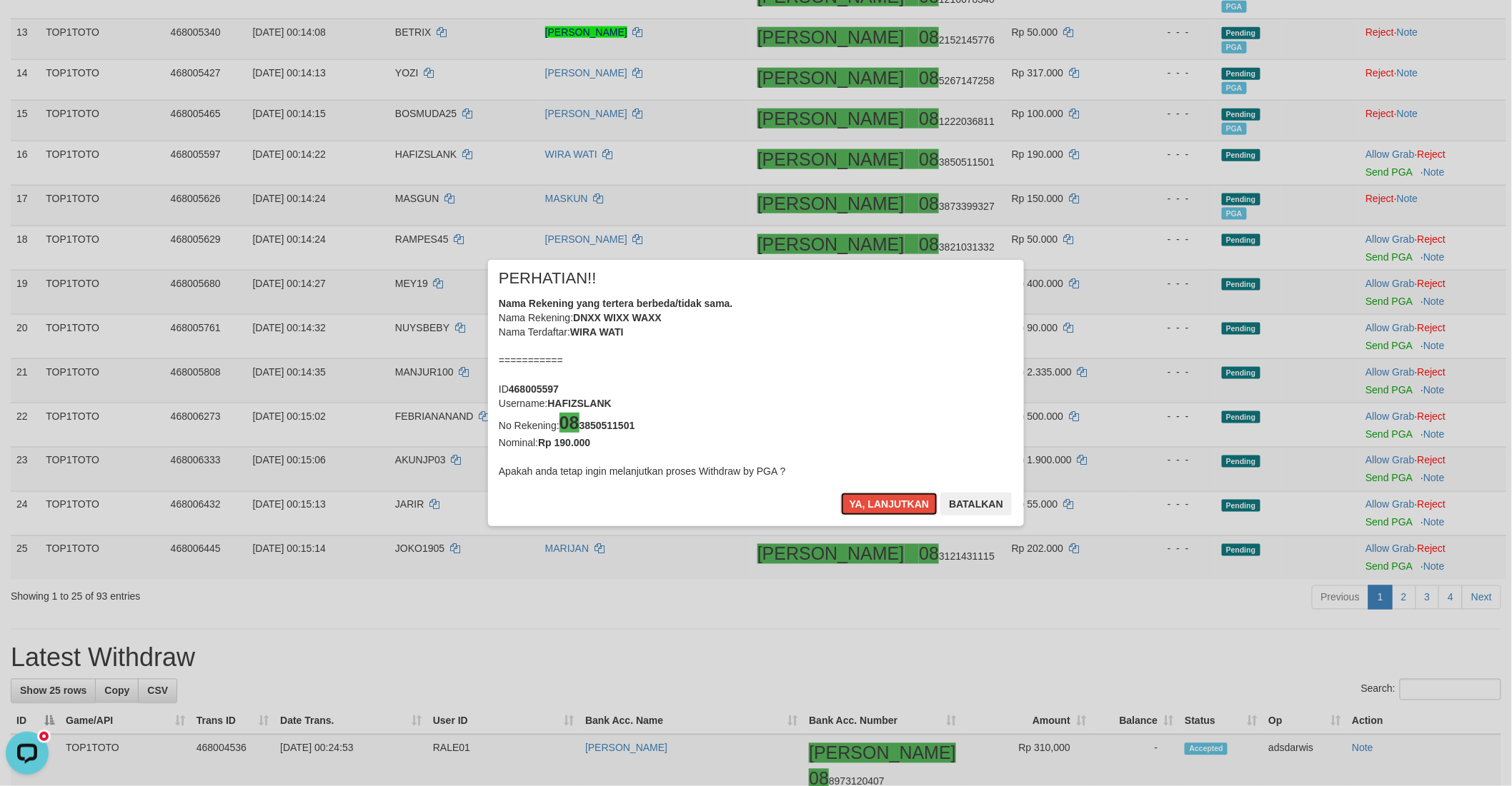
click at [862, 501] on button "Ya, lanjutkan" at bounding box center [889, 505] width 97 height 23
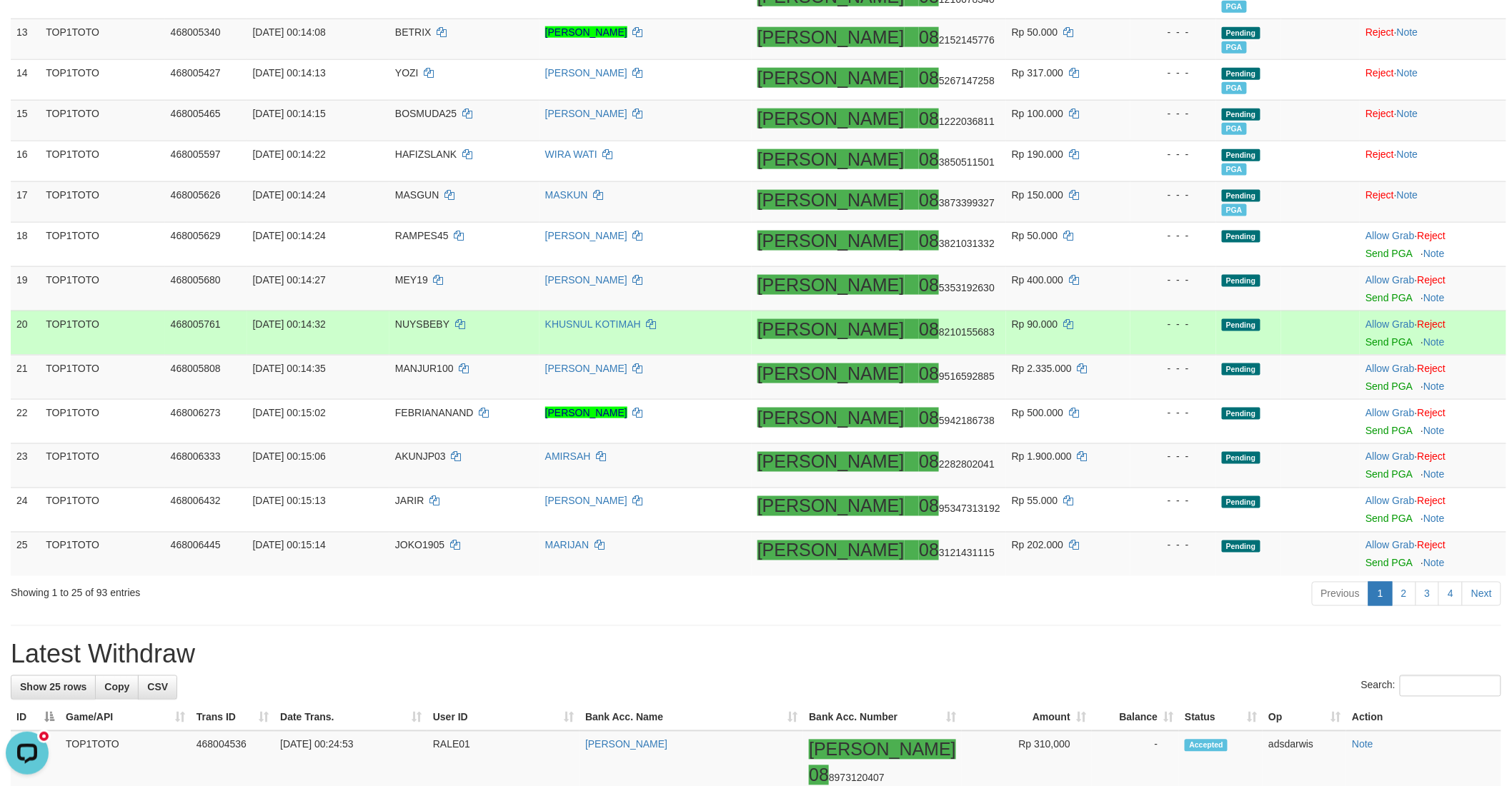
scroll to position [758, 0]
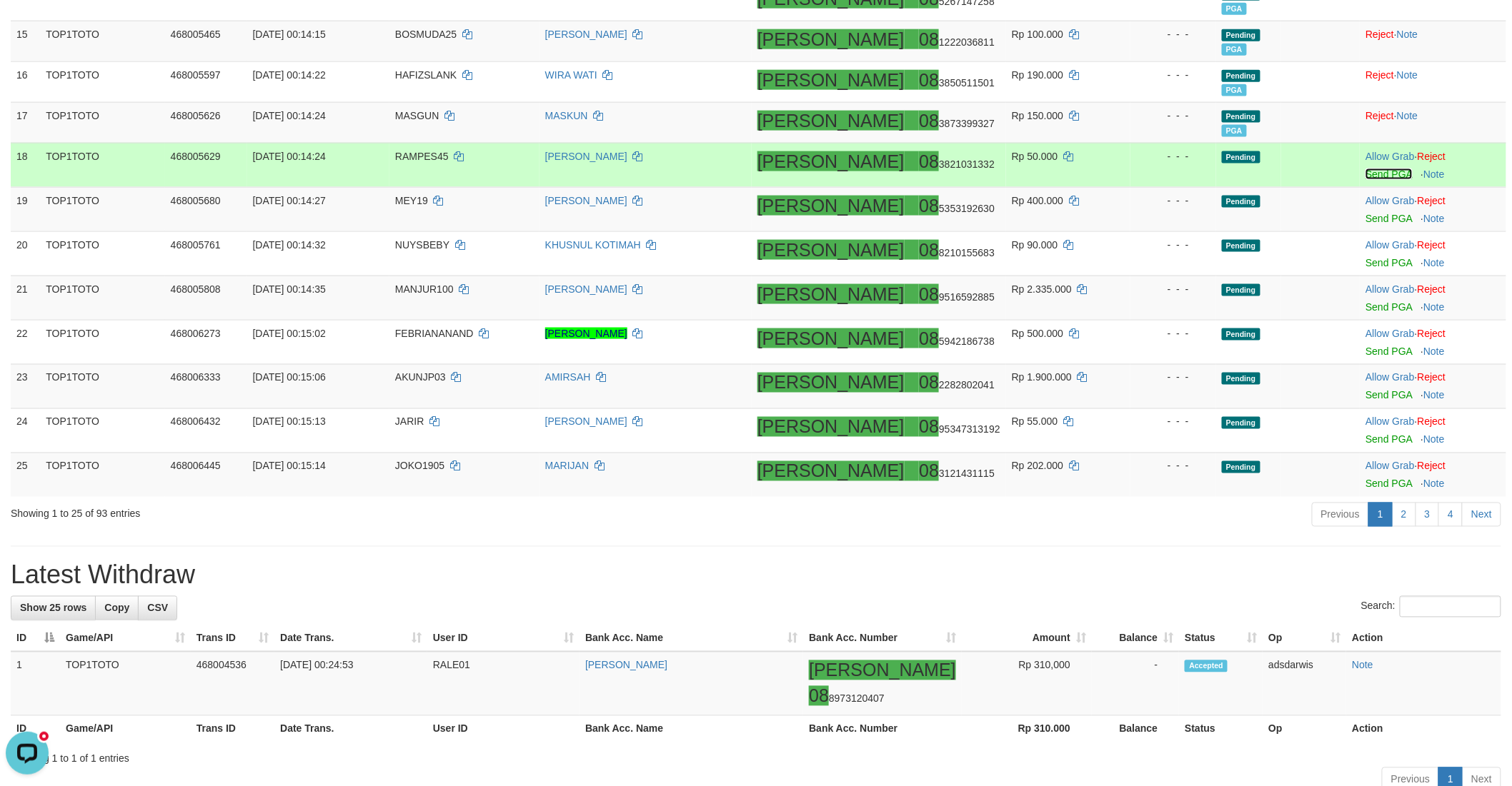
click at [1368, 176] on link "Send PGA" at bounding box center [1388, 174] width 46 height 12
click at [1365, 215] on link "Send PGA" at bounding box center [1388, 218] width 46 height 12
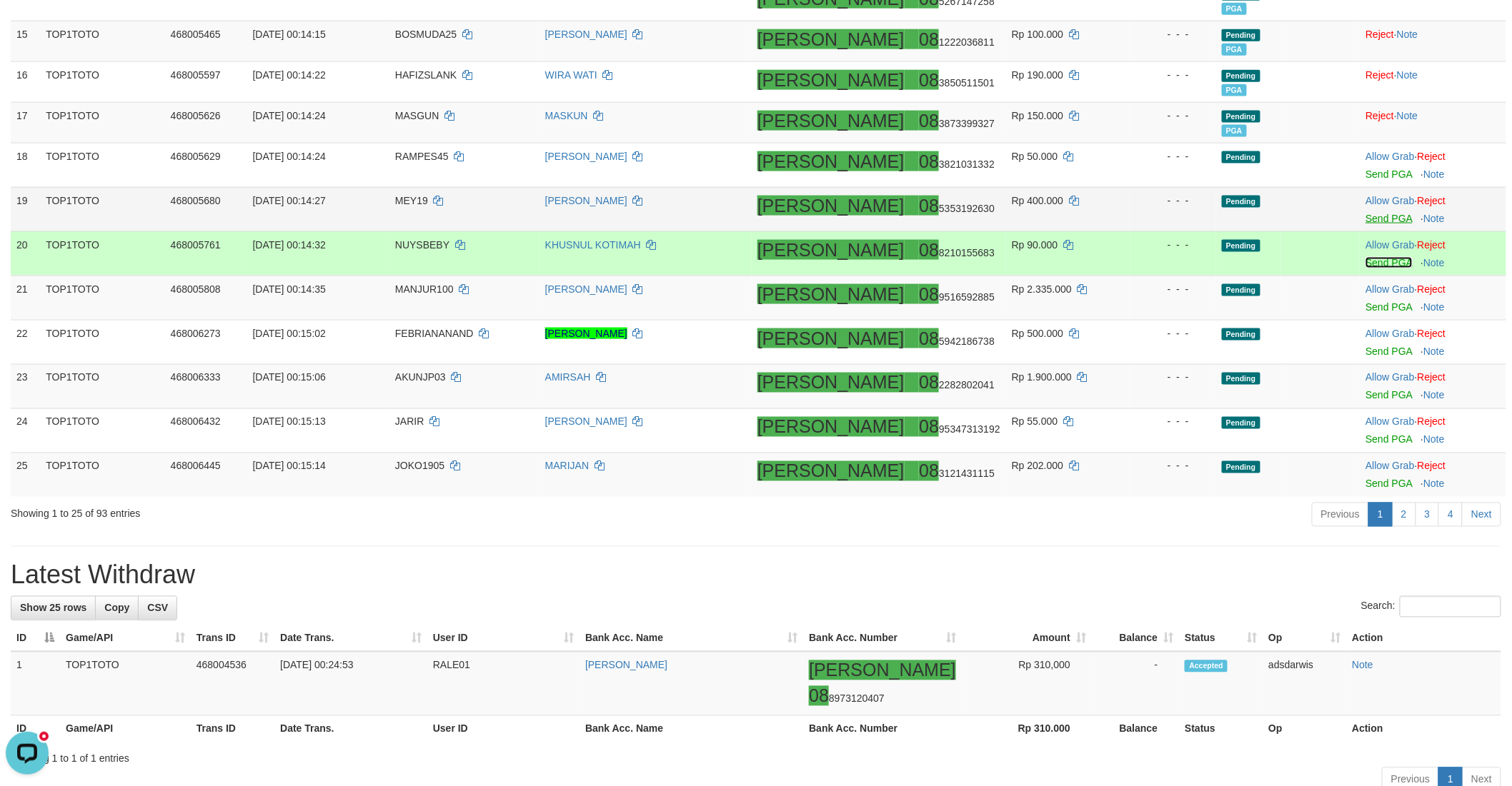
click at [1365, 258] on link "Send PGA" at bounding box center [1388, 263] width 46 height 12
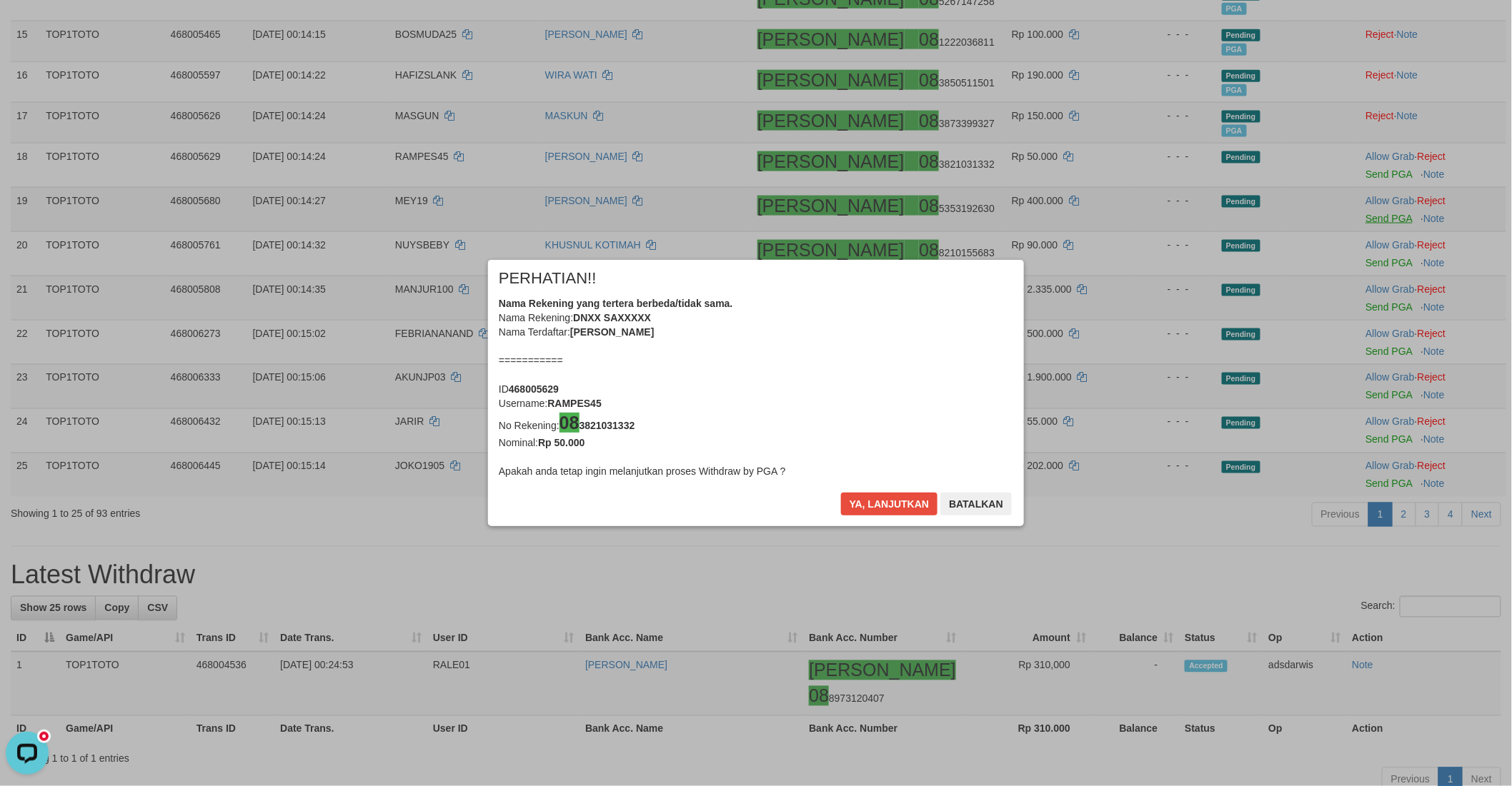
click at [1359, 304] on body "Toggle navigation Home Bank Account List Load By Website Group [ITOTO] TOP1TOTO…" at bounding box center [756, 59] width 1512 height 1634
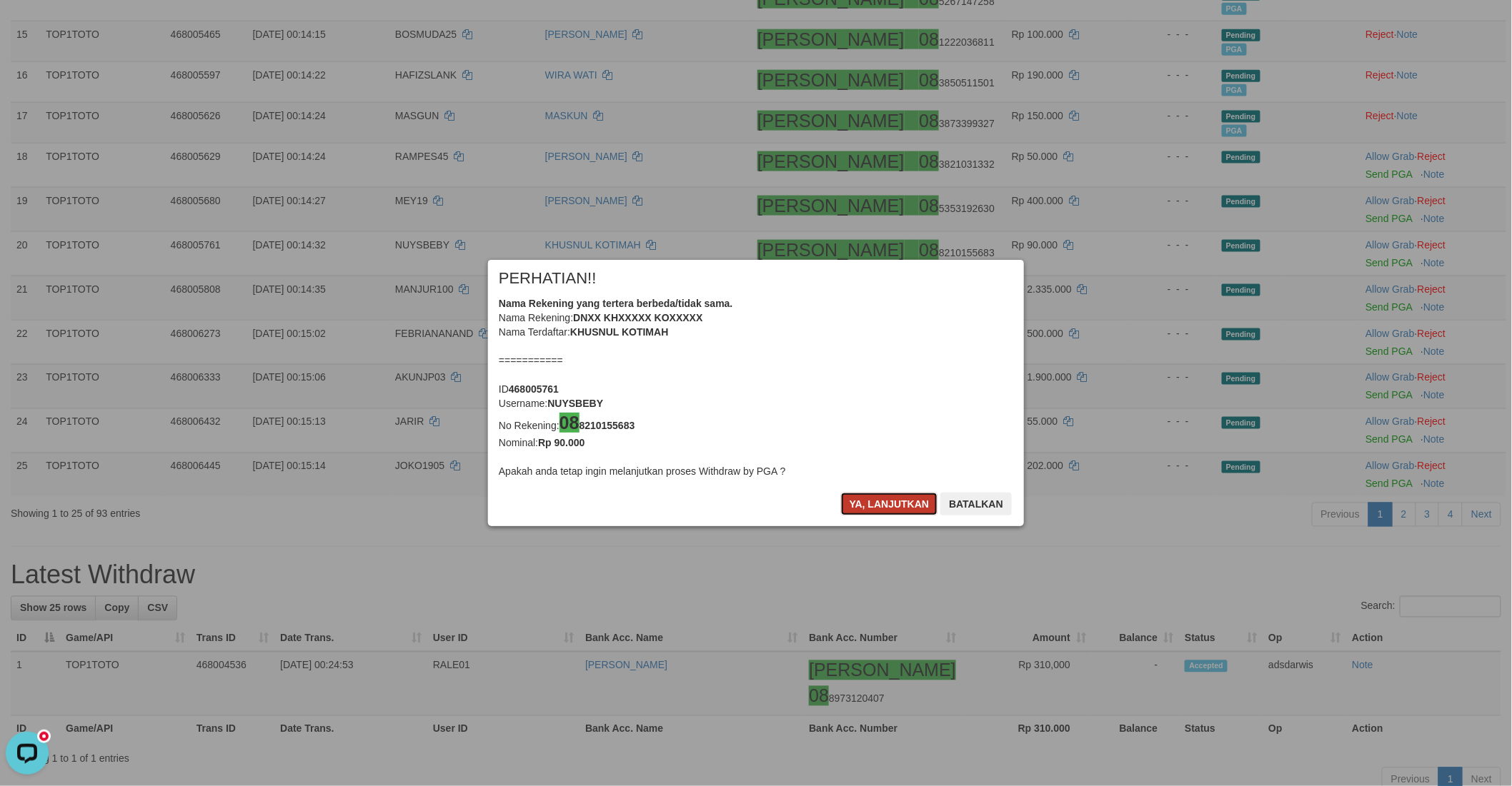
click at [857, 498] on button "Ya, lanjutkan" at bounding box center [889, 505] width 97 height 23
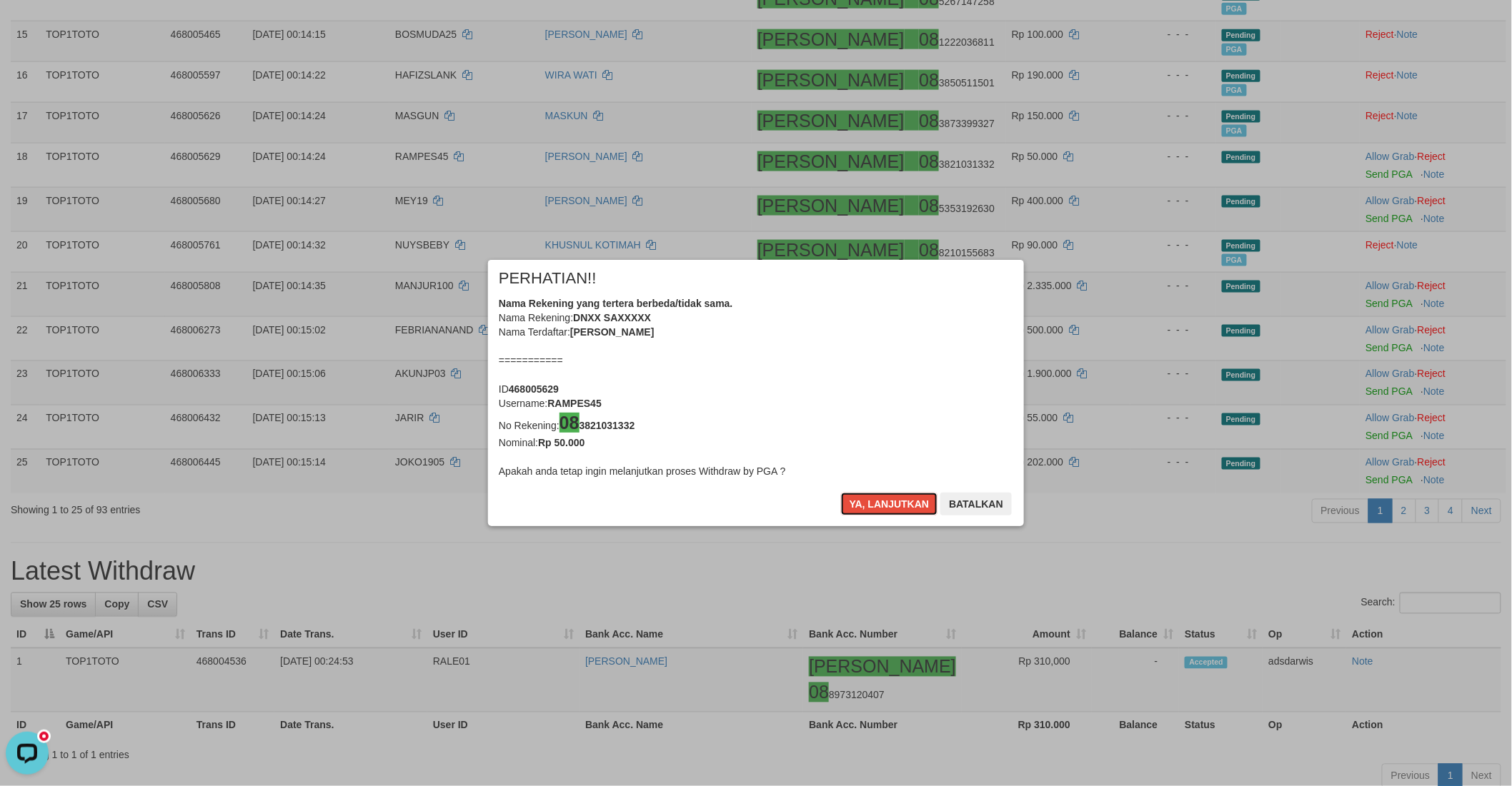
click at [857, 498] on button "Ya, lanjutkan" at bounding box center [889, 505] width 97 height 23
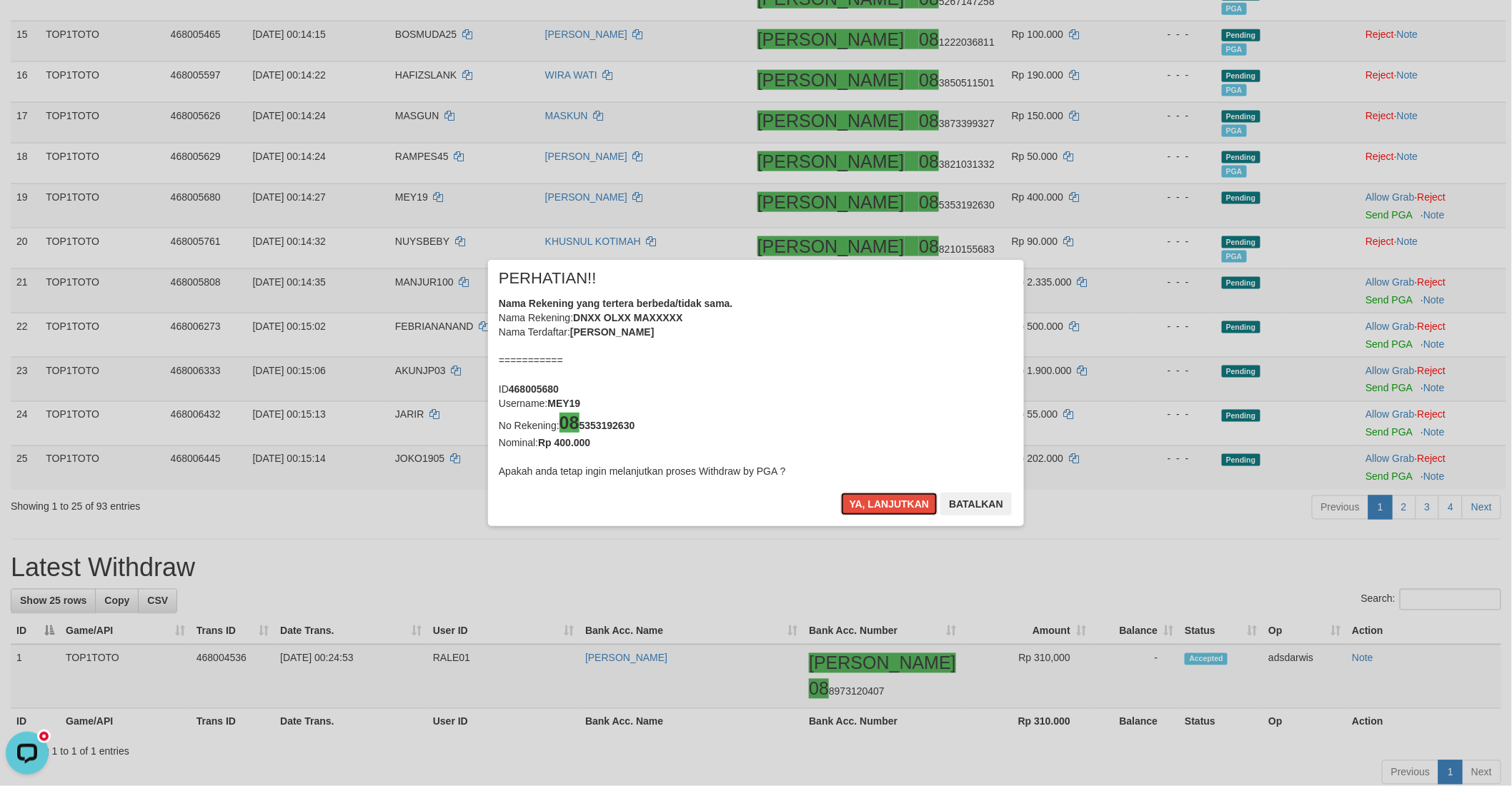
click at [857, 498] on button "Ya, lanjutkan" at bounding box center [889, 505] width 97 height 23
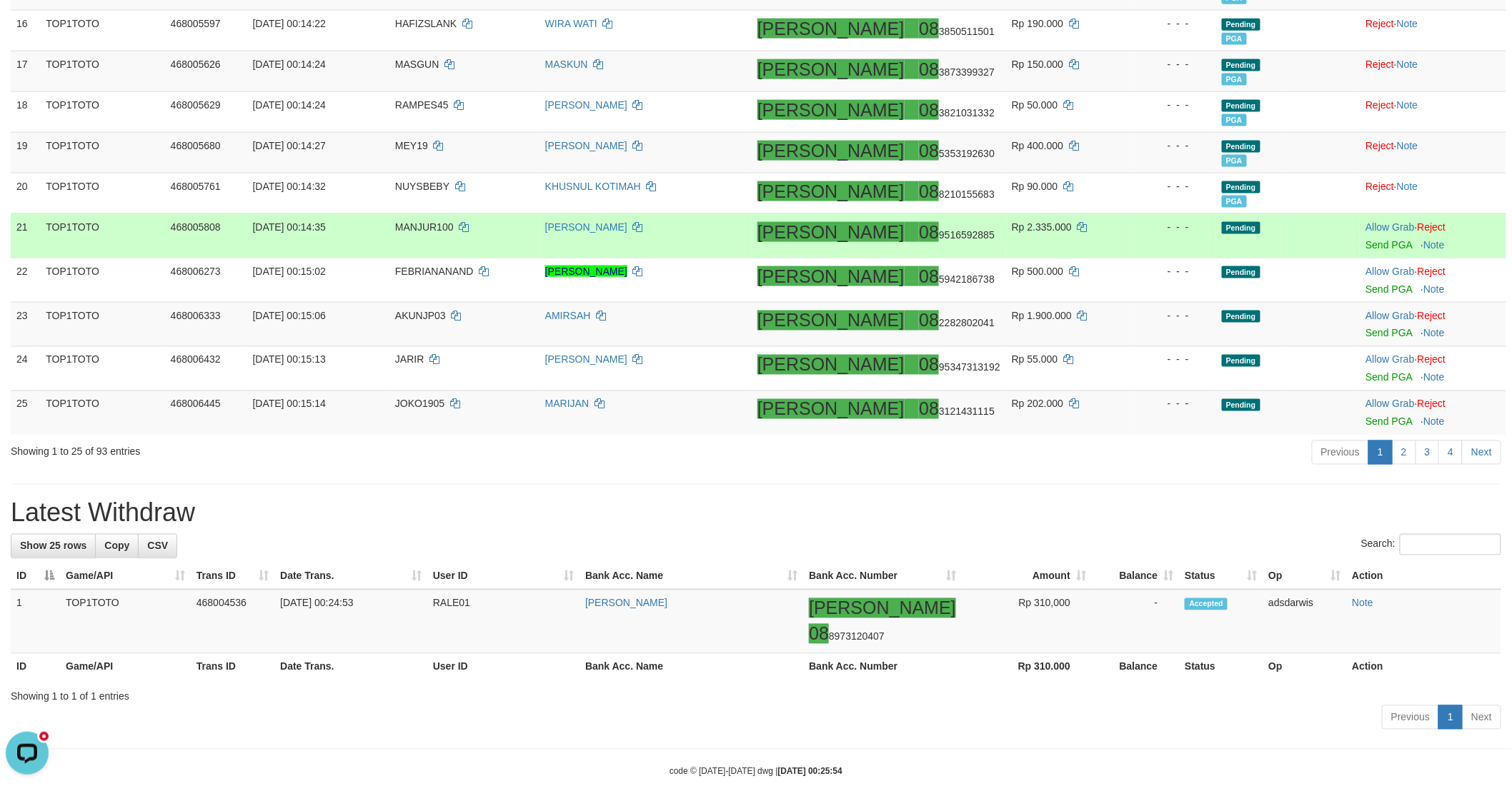
scroll to position [837, 0]
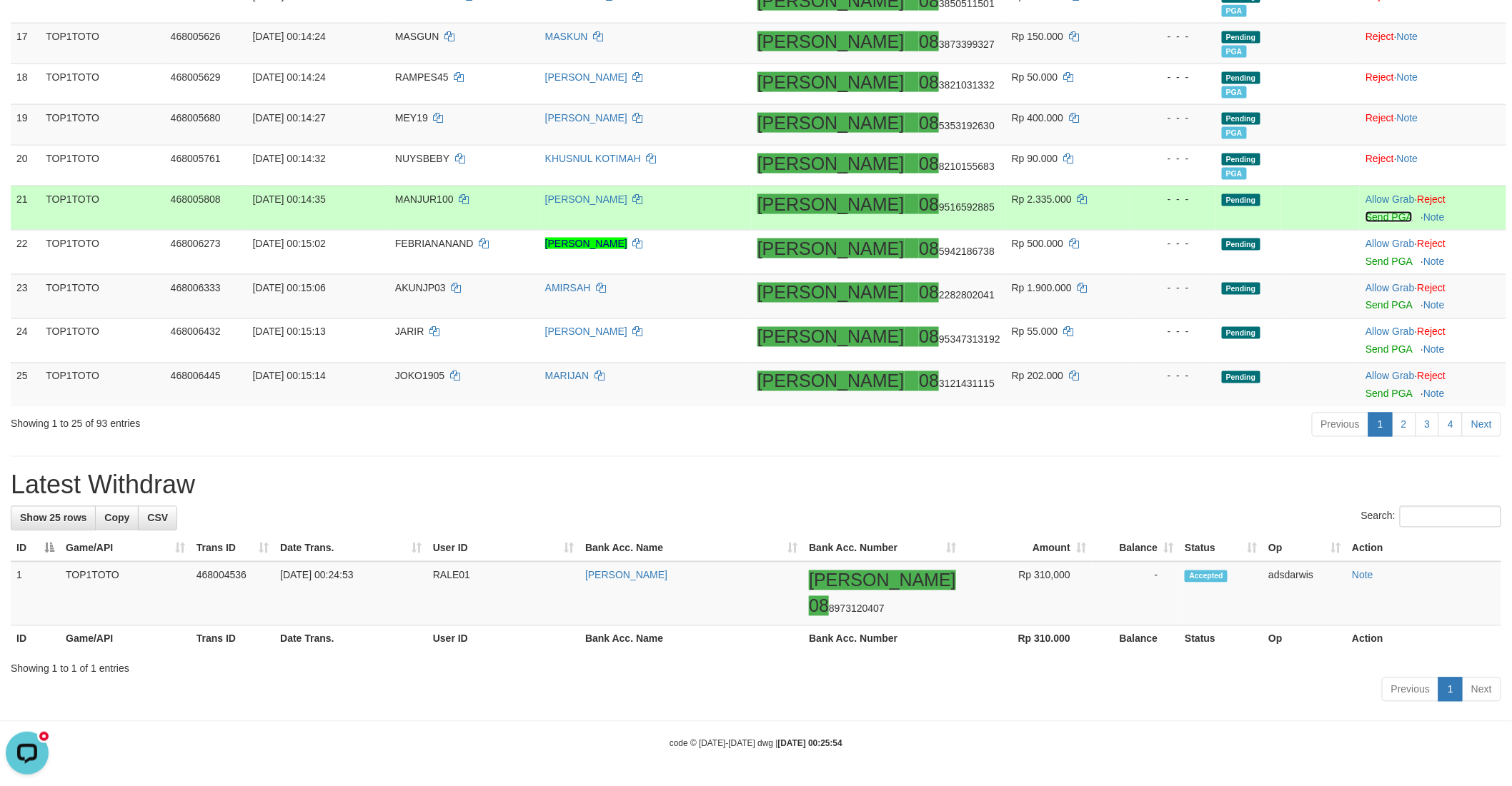
click at [1365, 217] on link "Send PGA" at bounding box center [1388, 218] width 46 height 12
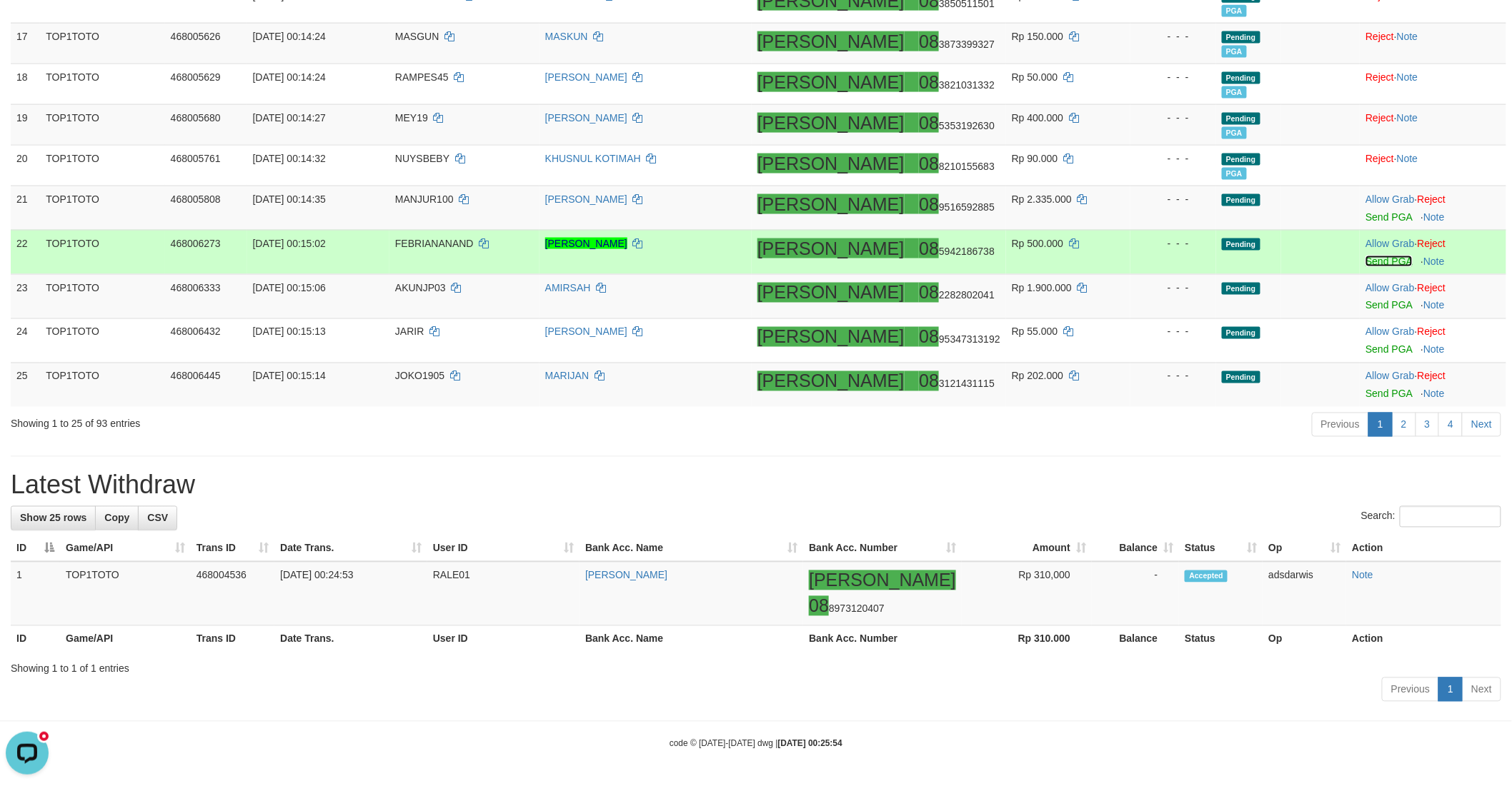
click at [1365, 261] on link "Send PGA" at bounding box center [1388, 261] width 46 height 12
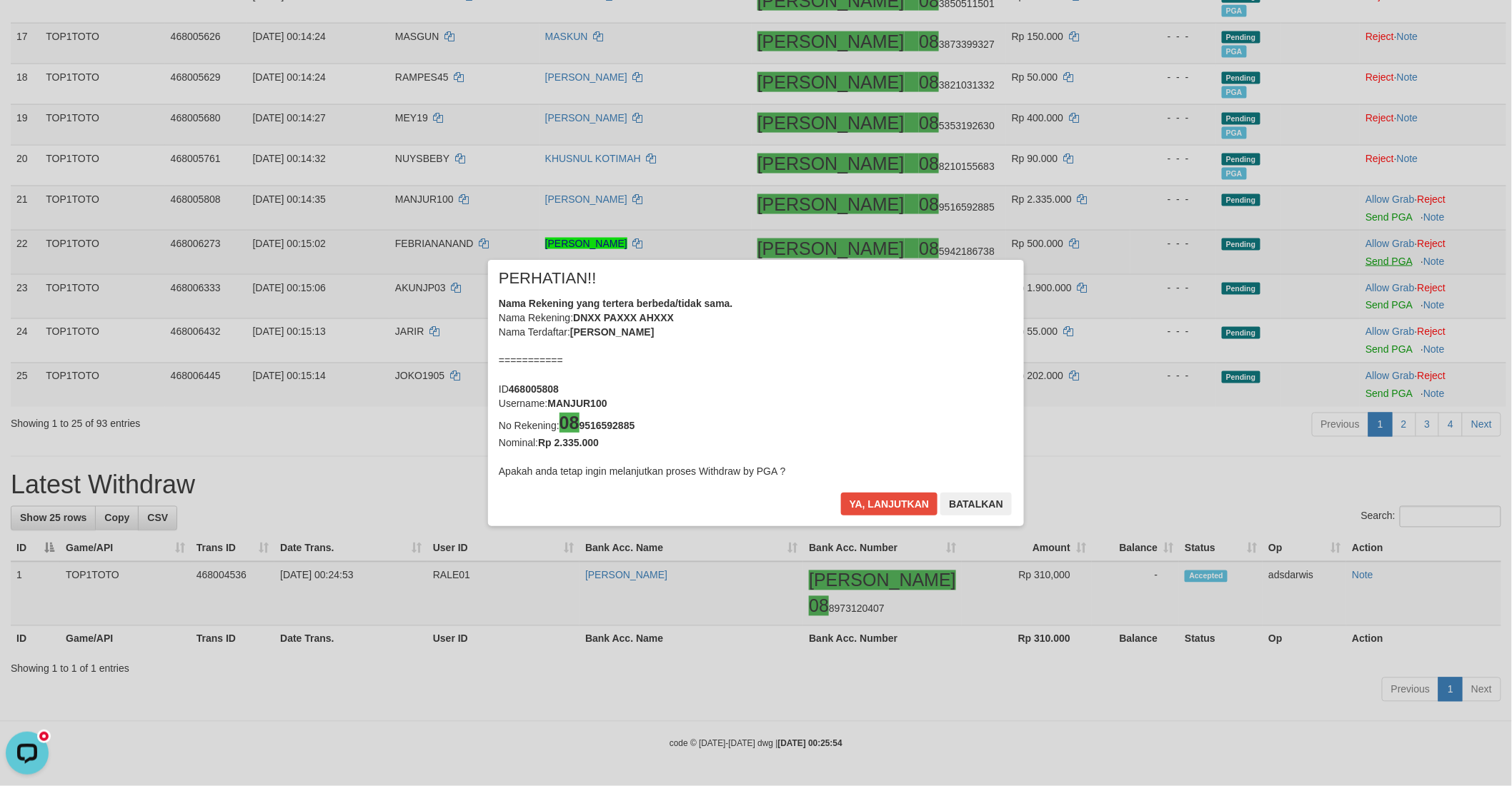
click at [1359, 304] on div "× PERHATIAN!! Nama Rekening yang tertera berbeda/tidak sama. Nama Rekening: DNX…" at bounding box center [756, 393] width 1512 height 324
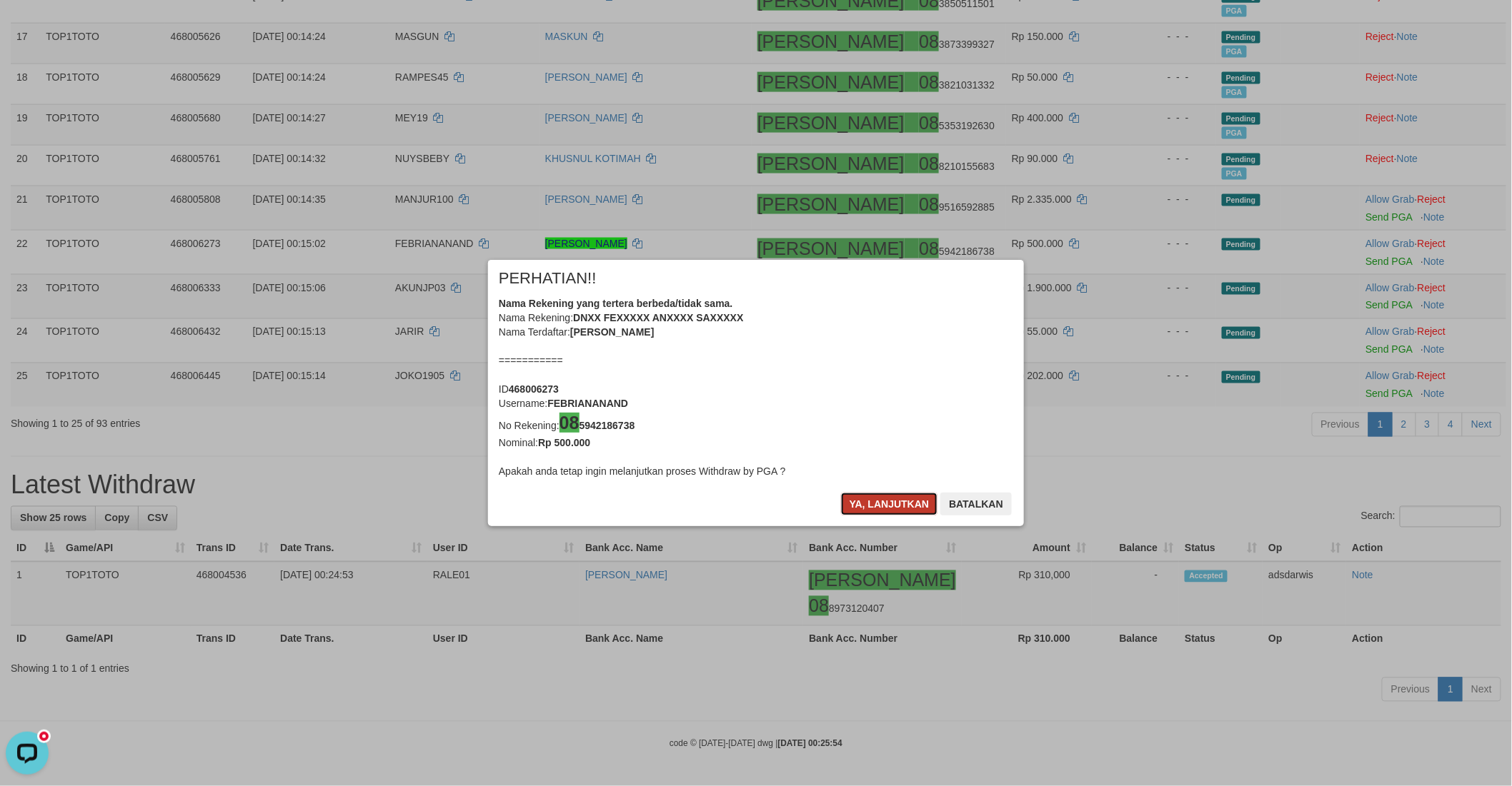
click at [881, 506] on button "Ya, lanjutkan" at bounding box center [889, 505] width 97 height 23
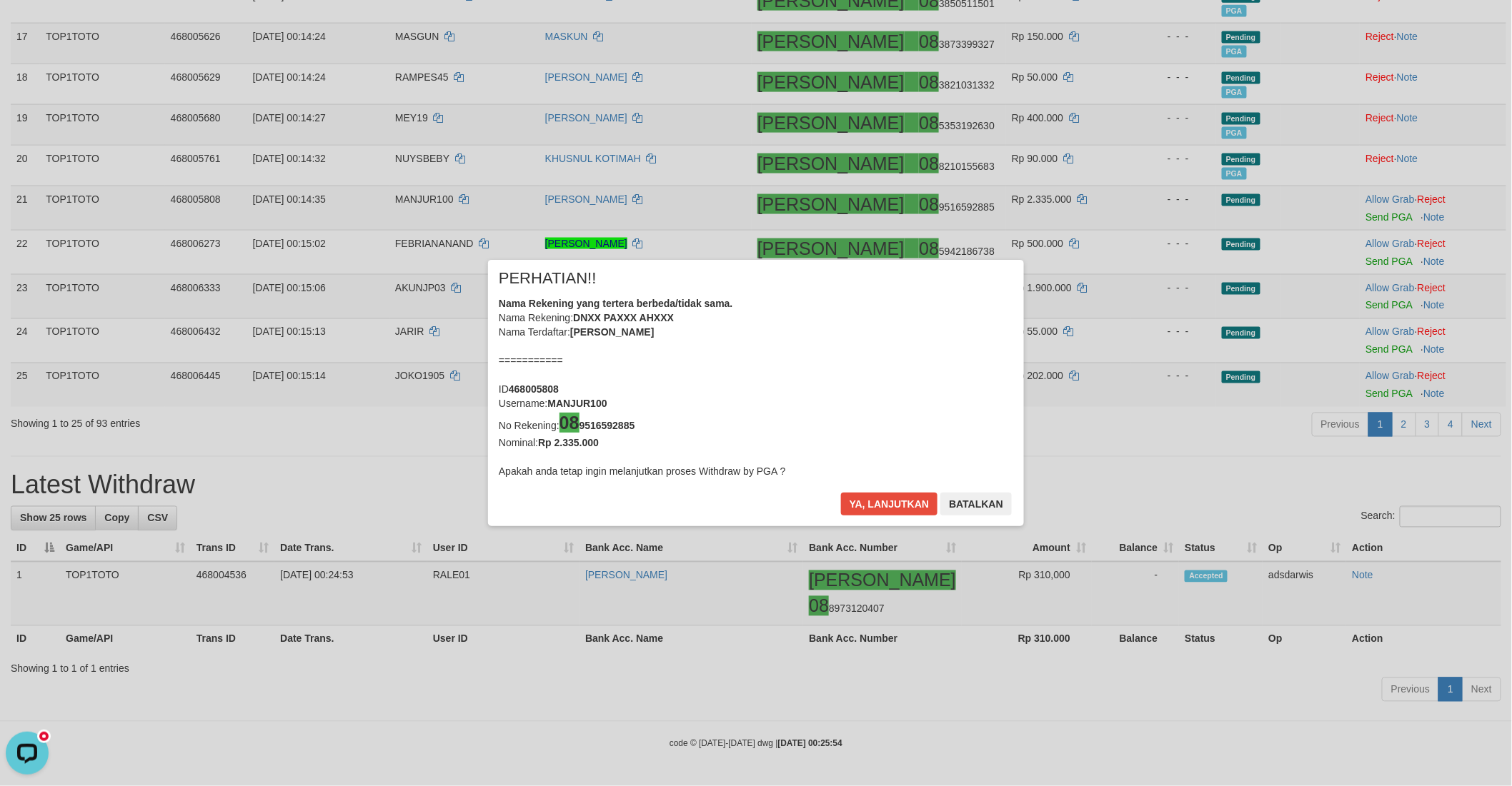
scroll to position [835, 0]
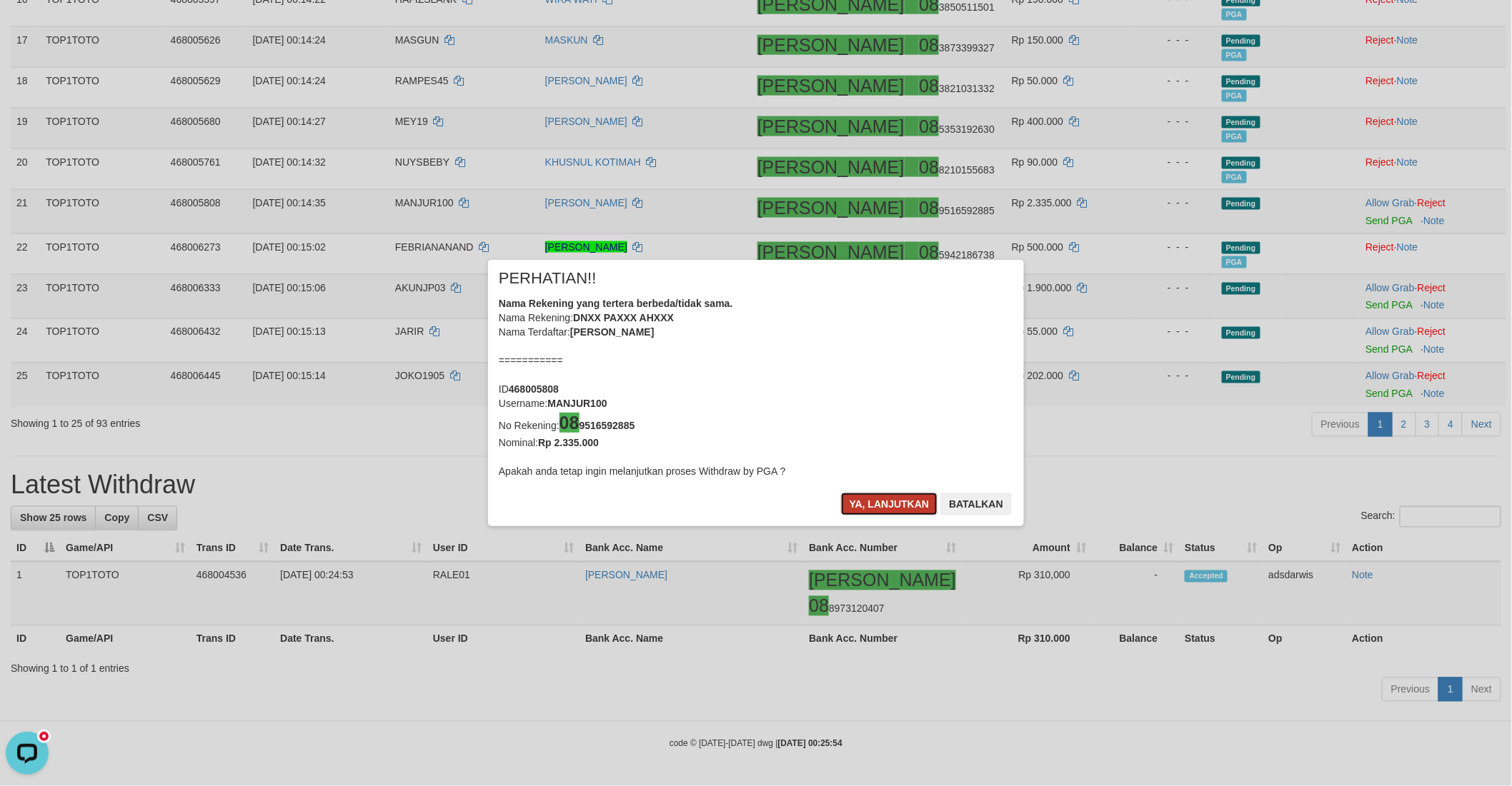
click at [882, 505] on button "Ya, lanjutkan" at bounding box center [889, 505] width 97 height 23
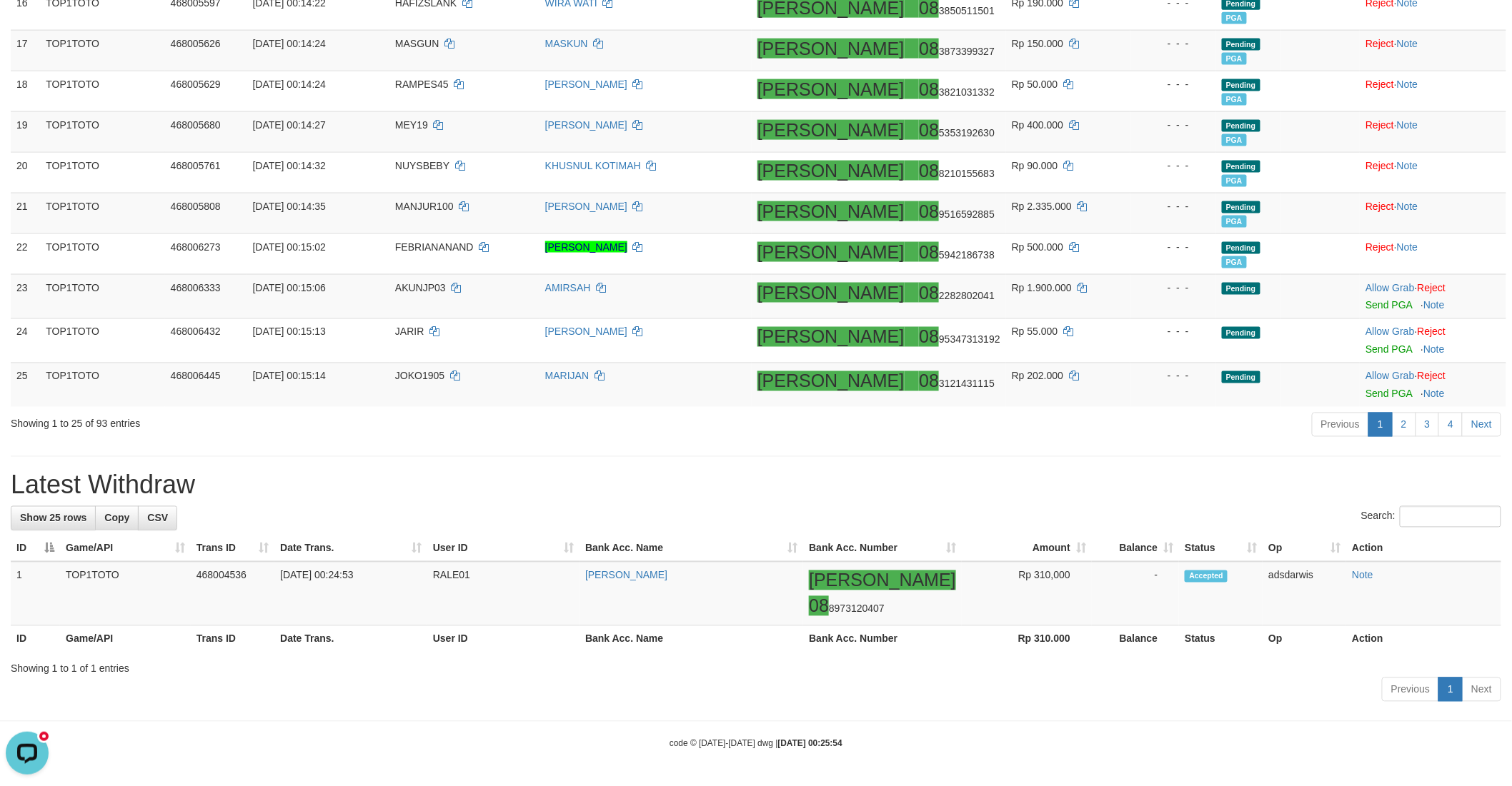
scroll to position [831, 0]
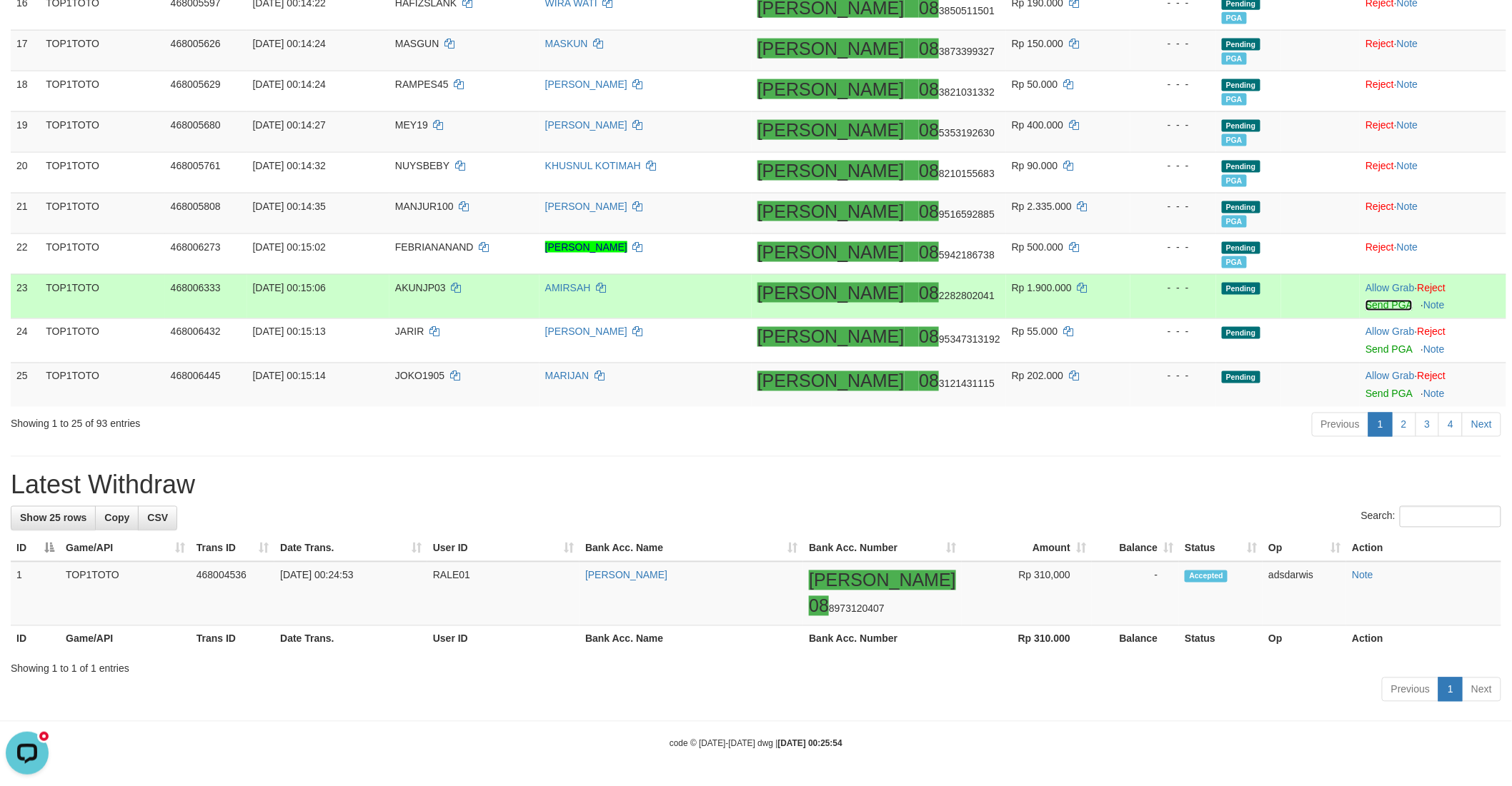
click at [1365, 307] on link "Send PGA" at bounding box center [1388, 306] width 46 height 12
click at [1367, 350] on link "Send PGA" at bounding box center [1388, 350] width 46 height 12
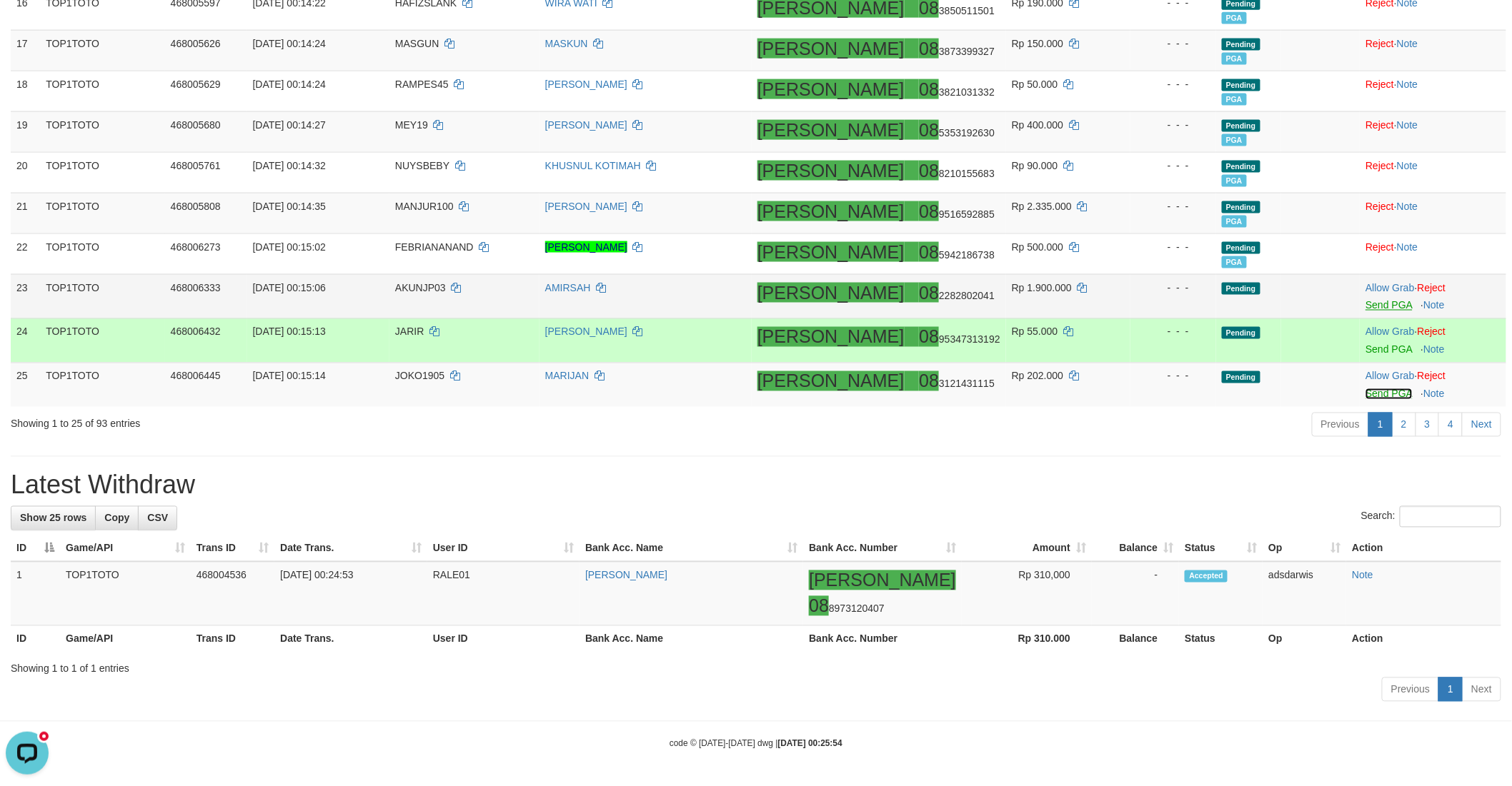
click at [1365, 393] on link "Send PGA" at bounding box center [1388, 394] width 46 height 12
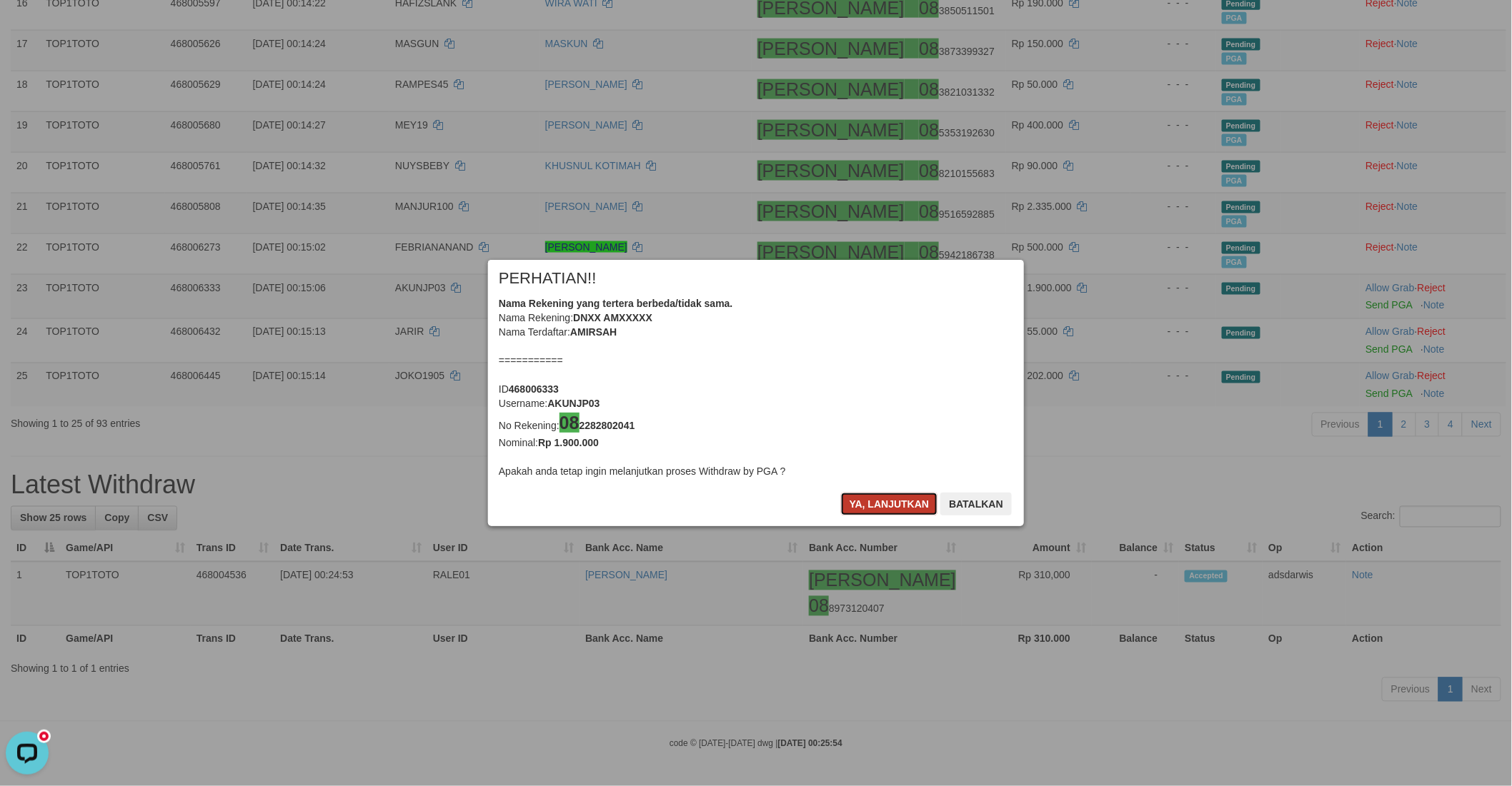
click at [865, 500] on button "Ya, lanjutkan" at bounding box center [889, 505] width 97 height 23
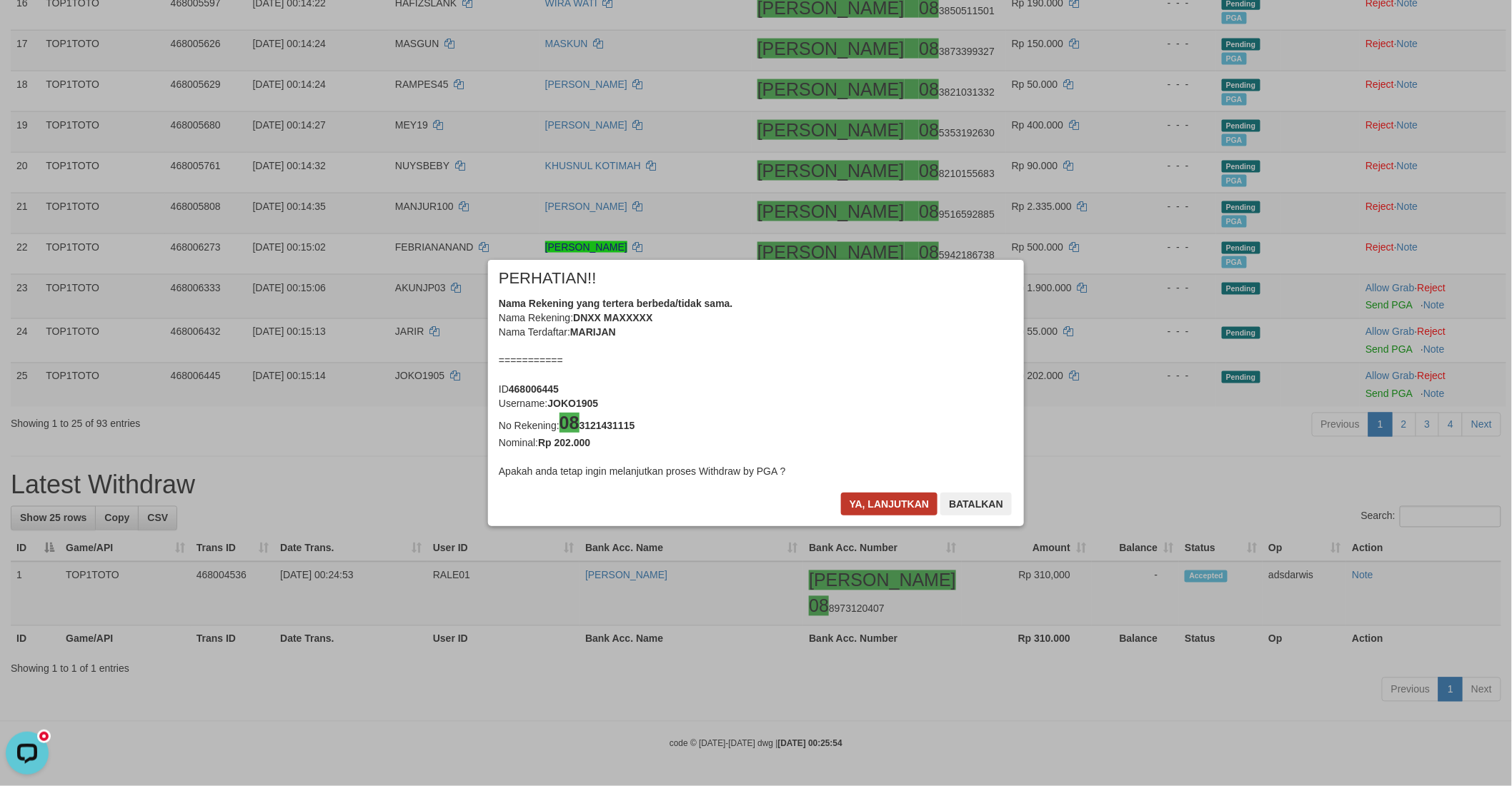
scroll to position [829, 0]
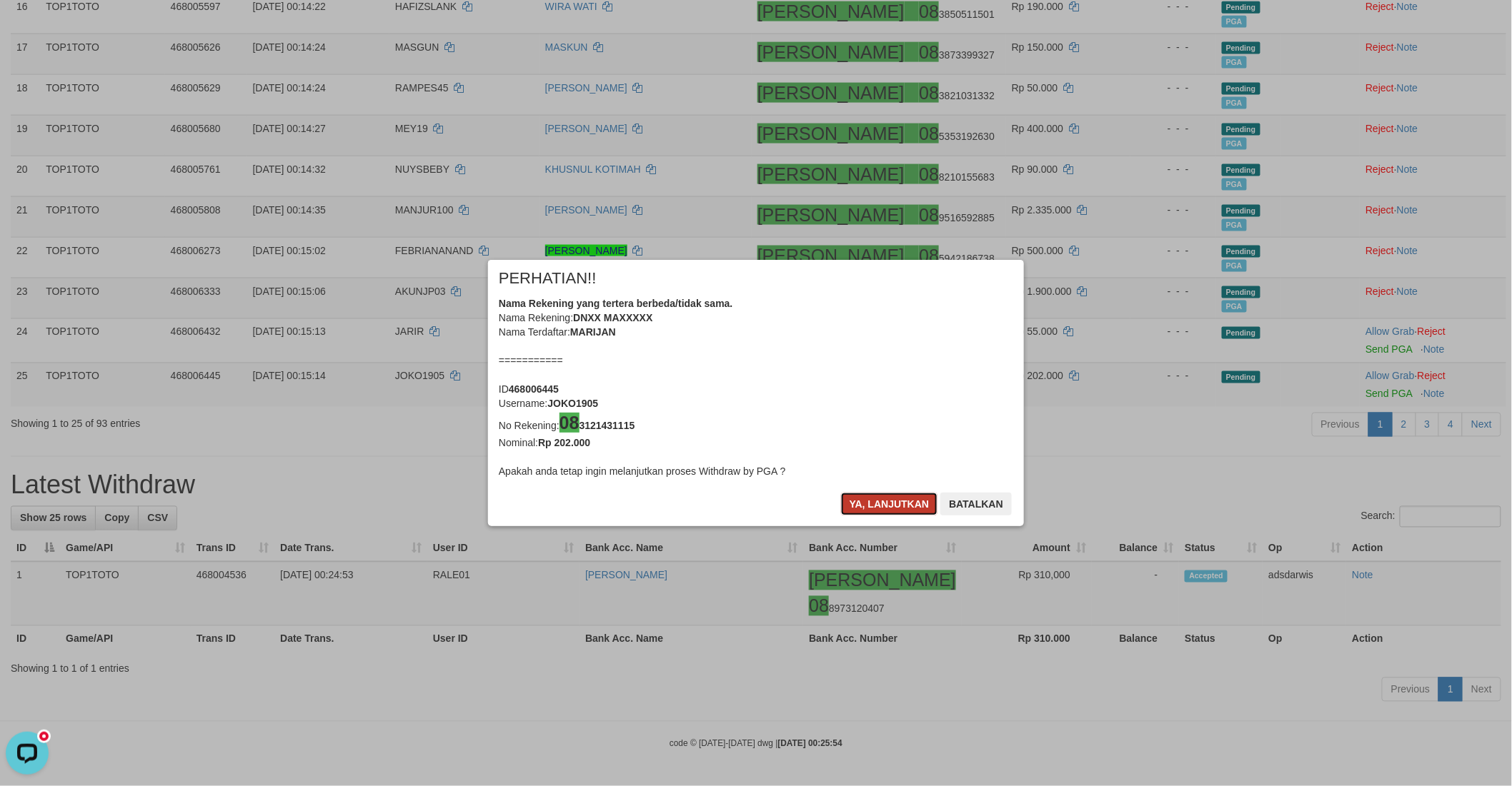
click at [868, 497] on button "Ya, lanjutkan" at bounding box center [889, 505] width 97 height 23
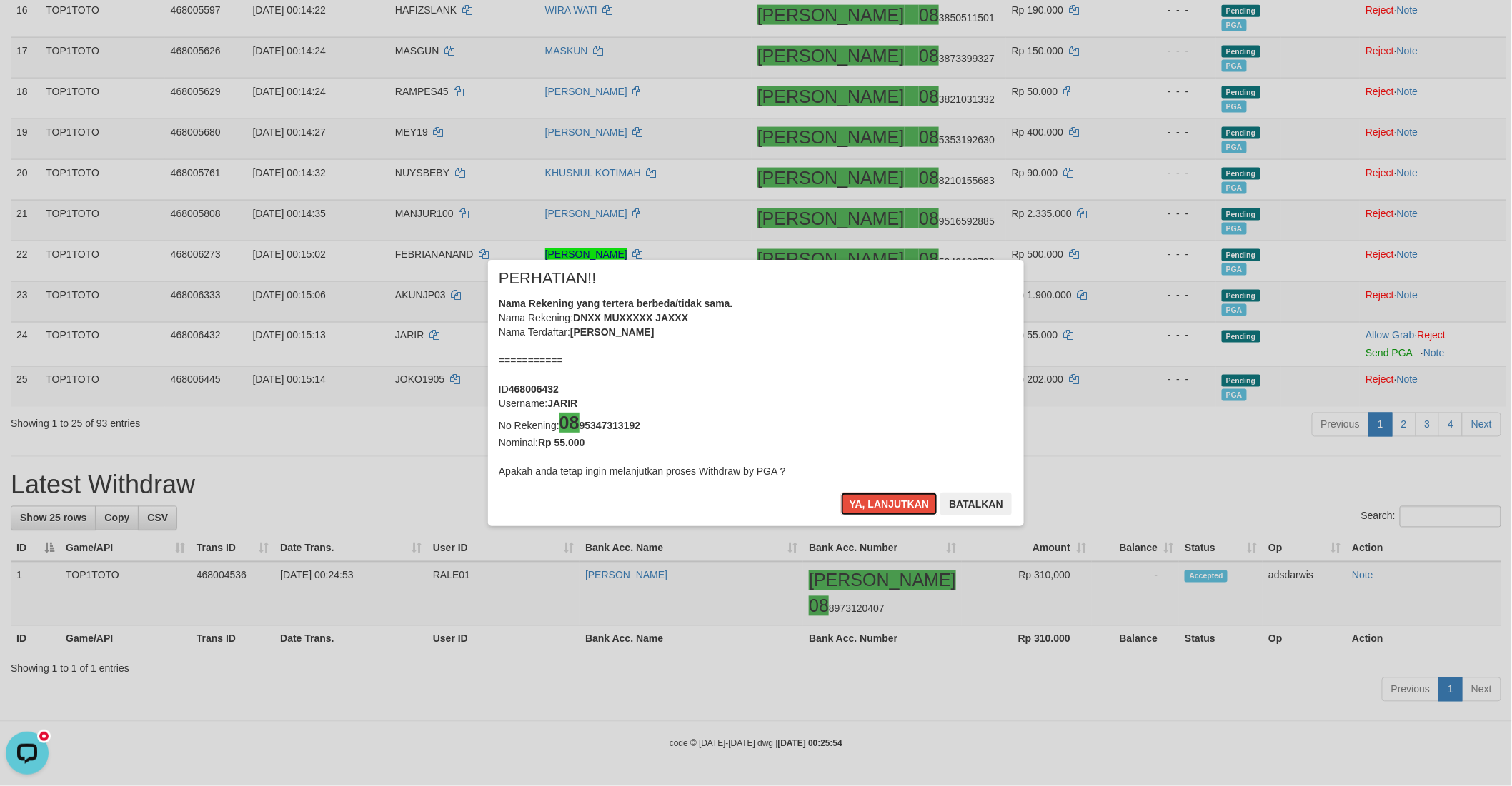
click at [868, 497] on button "Ya, lanjutkan" at bounding box center [889, 505] width 97 height 23
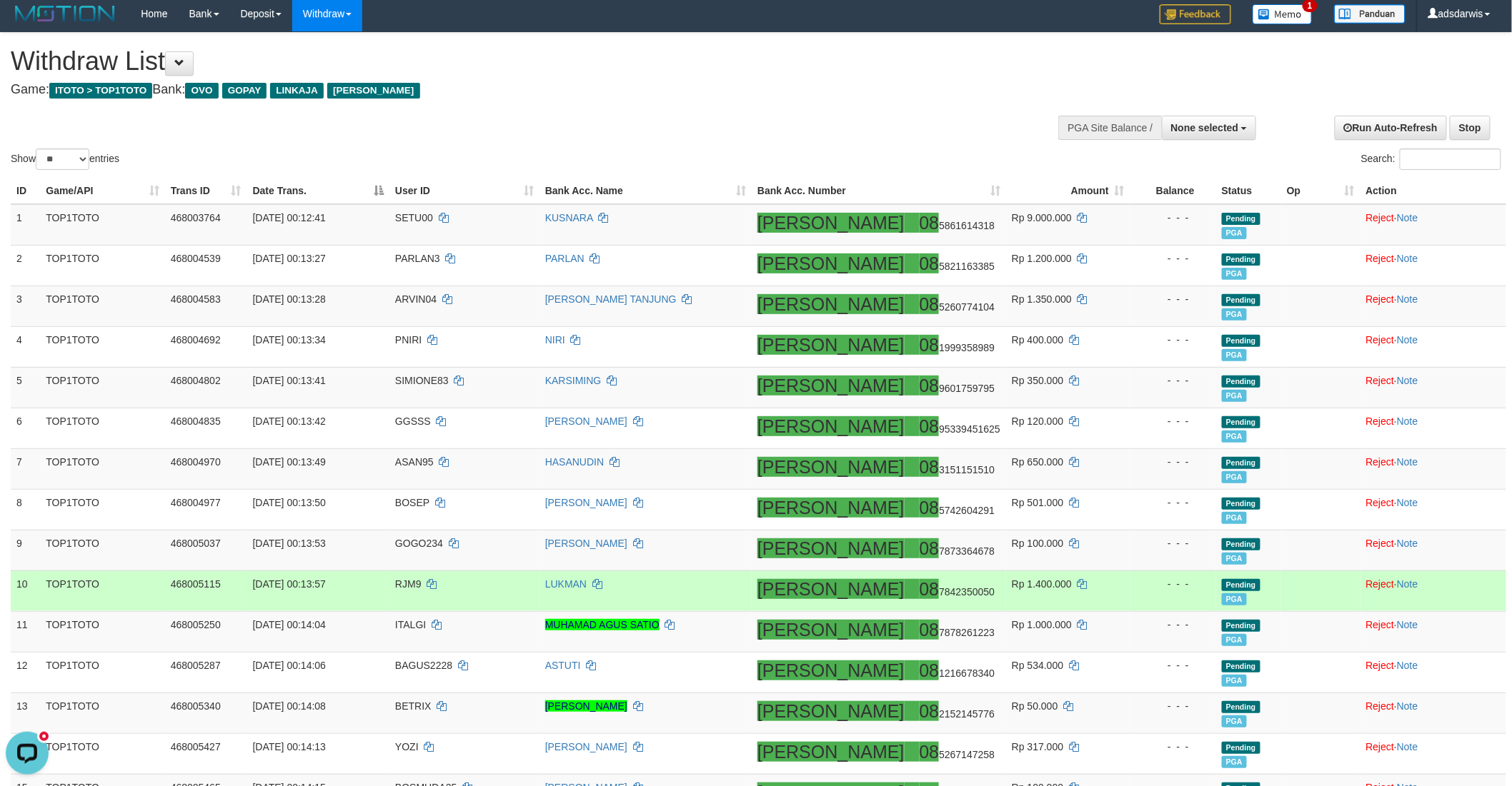
scroll to position [0, 0]
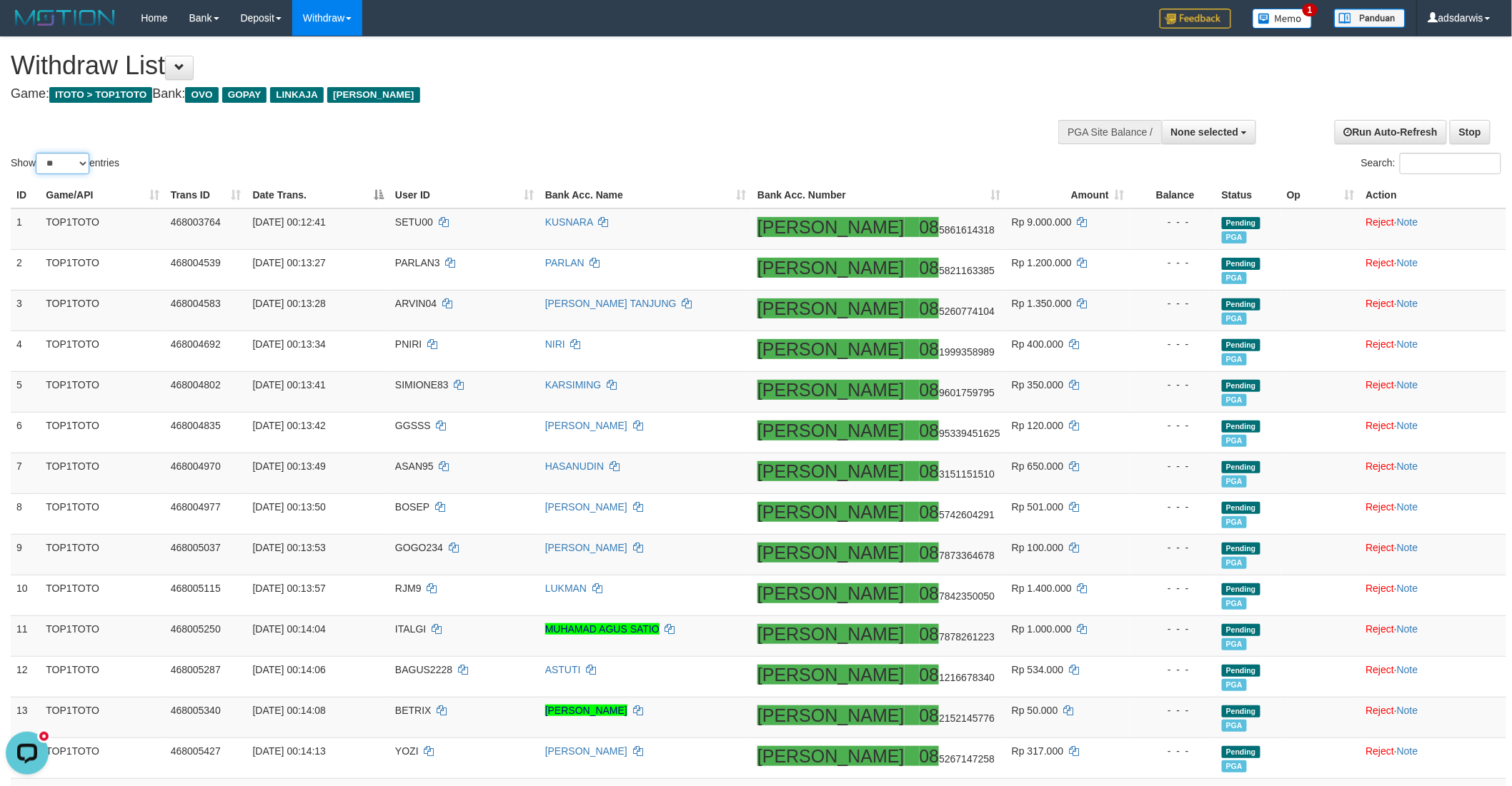
drag, startPoint x: 63, startPoint y: 162, endPoint x: 64, endPoint y: 173, distance: 11.0
click at [63, 162] on select "** ** ** ***" at bounding box center [62, 163] width 53 height 21
select select "***"
click at [38, 153] on select "** ** ** ***" at bounding box center [62, 163] width 53 height 21
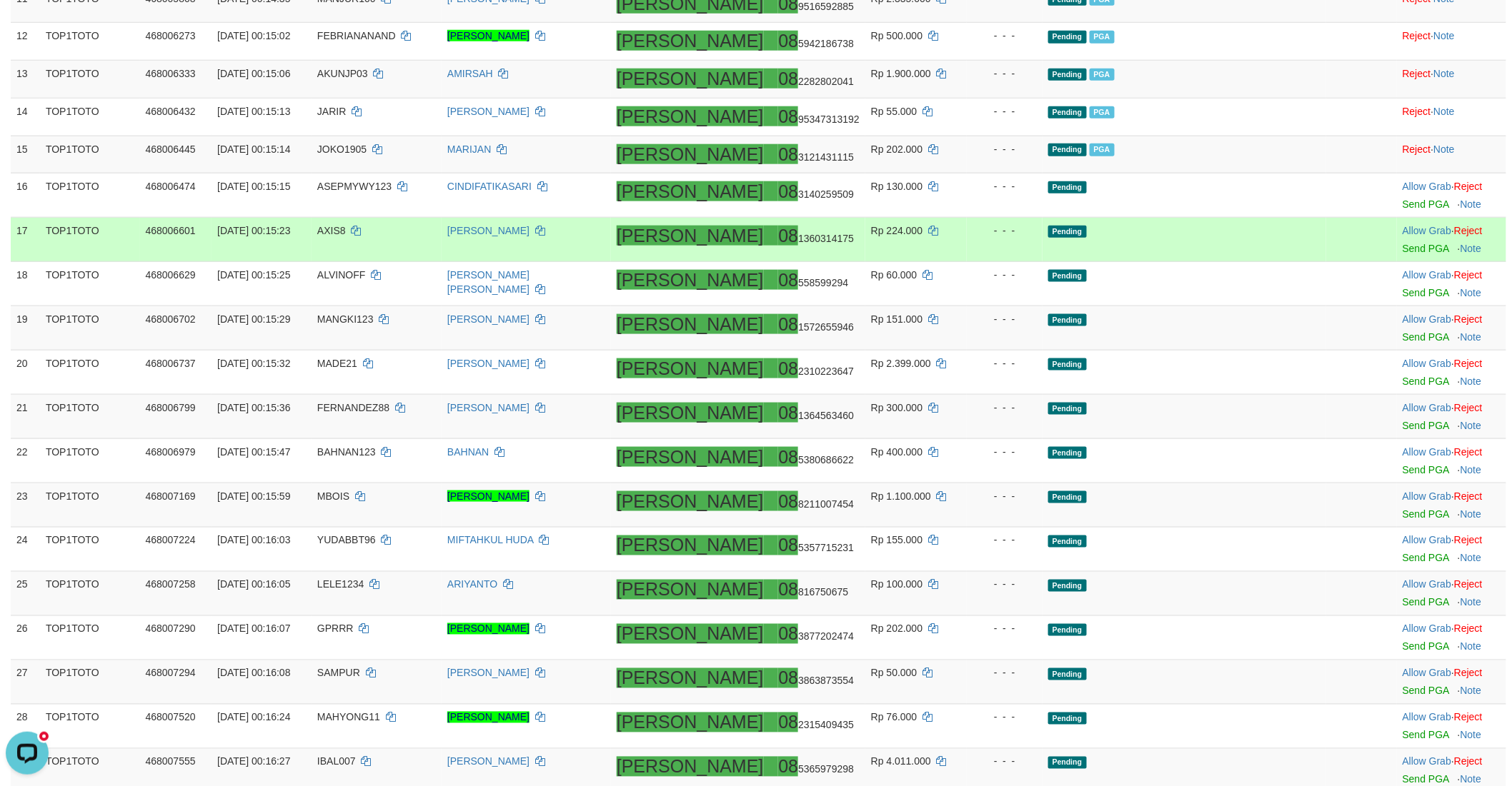
scroll to position [634, 0]
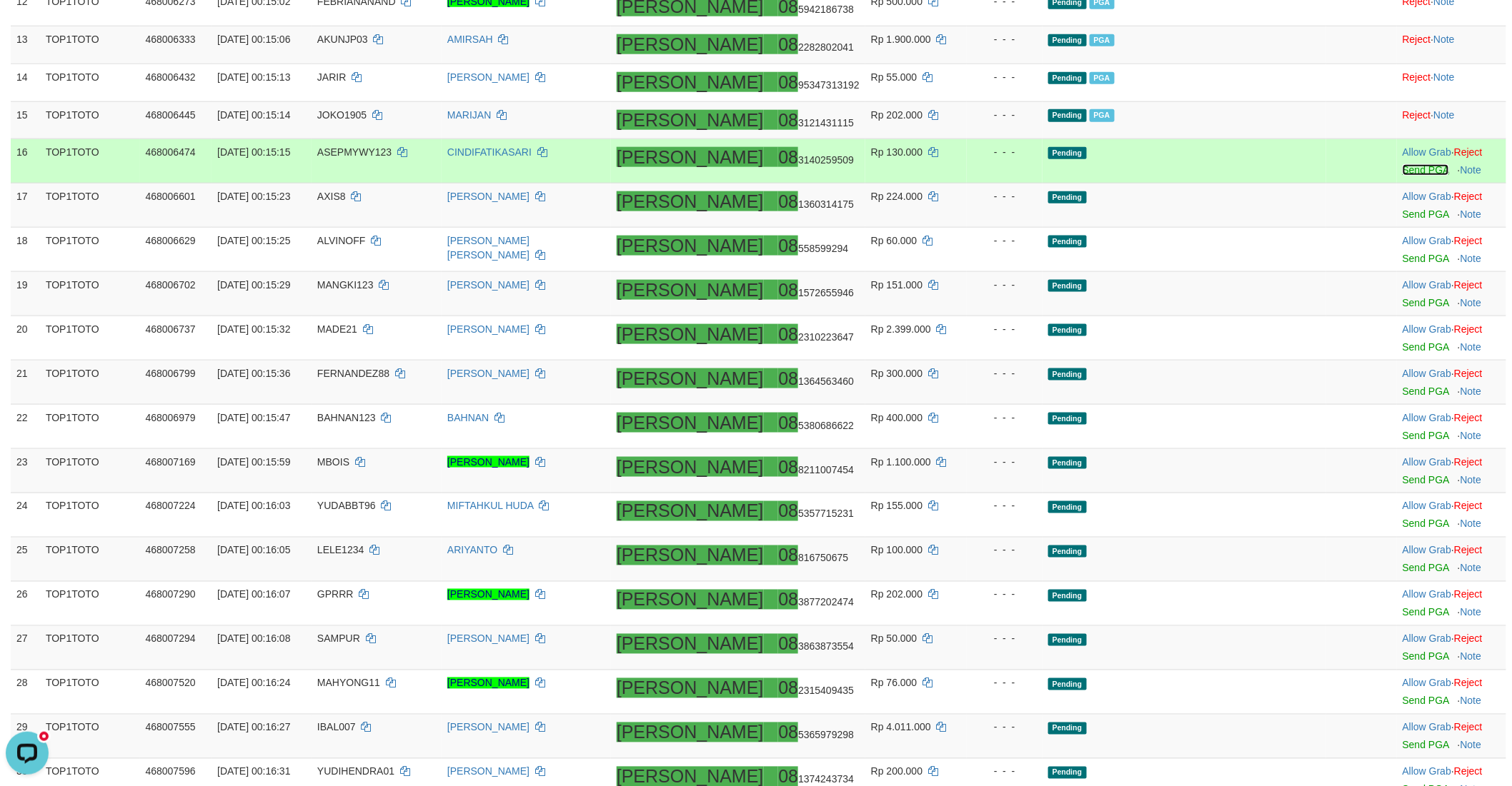
click at [1403, 166] on link "Send PGA" at bounding box center [1426, 170] width 46 height 12
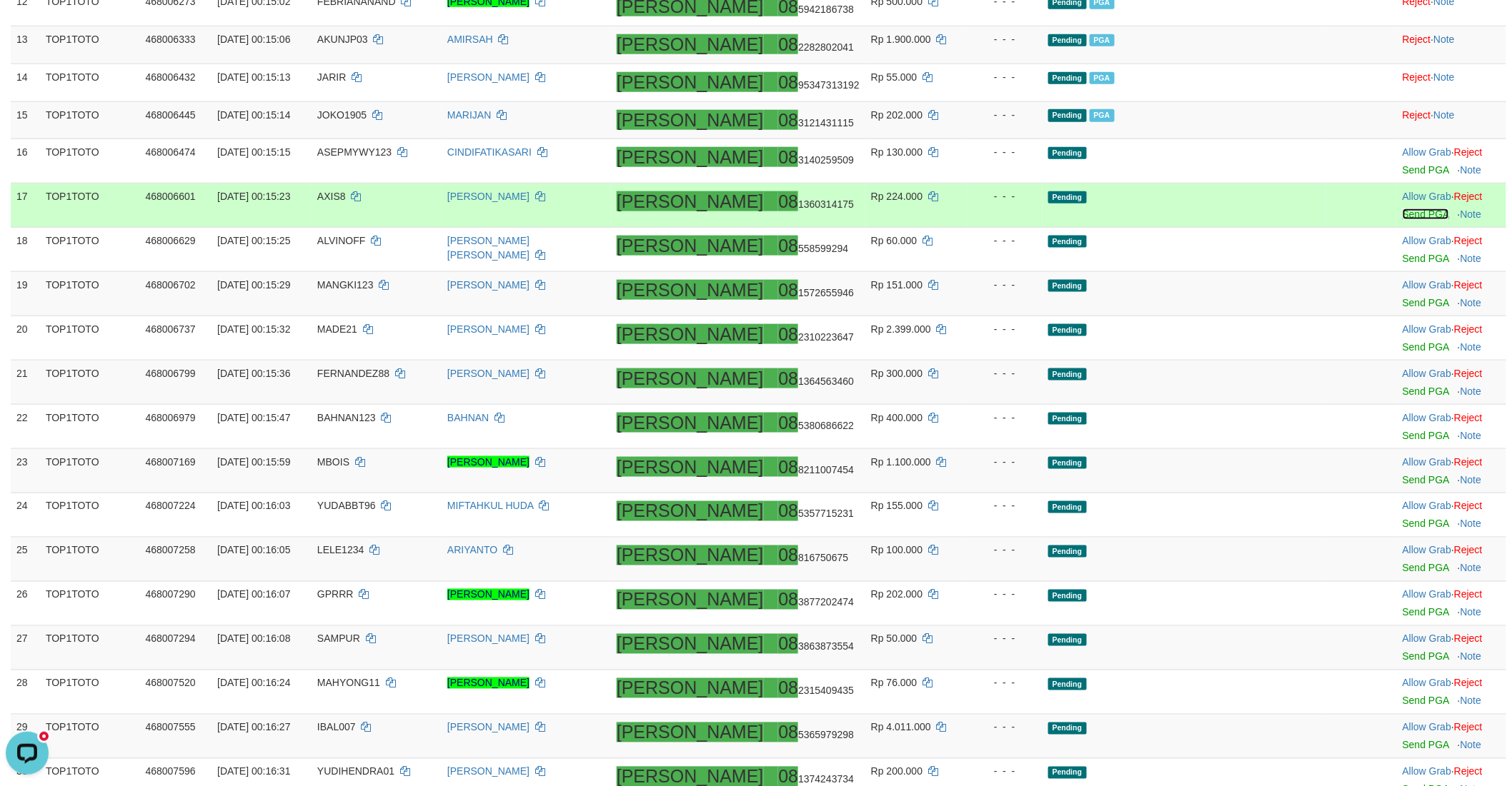
click at [1403, 212] on link "Send PGA" at bounding box center [1426, 215] width 46 height 12
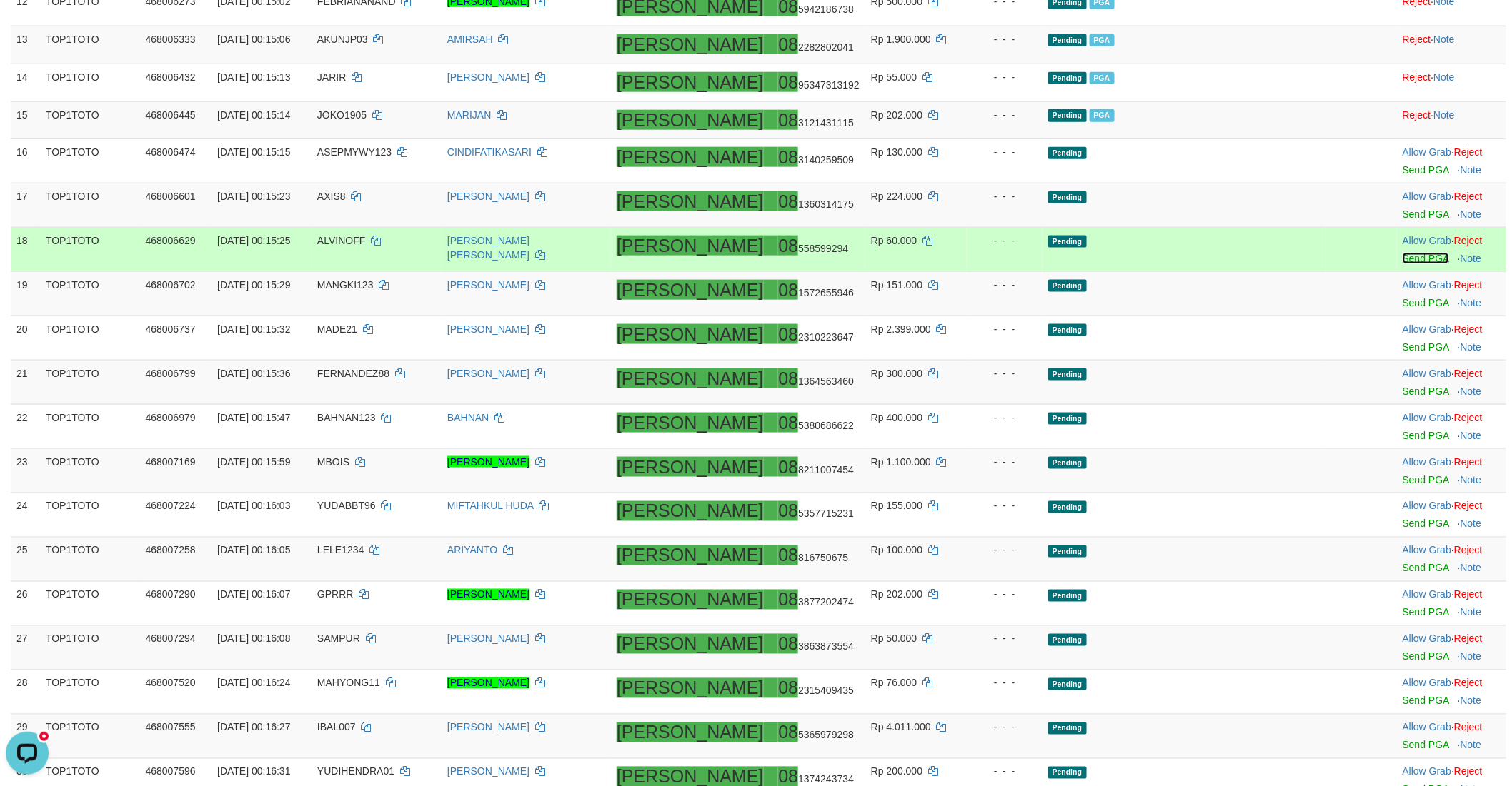
click at [1403, 255] on link "Send PGA" at bounding box center [1426, 258] width 46 height 12
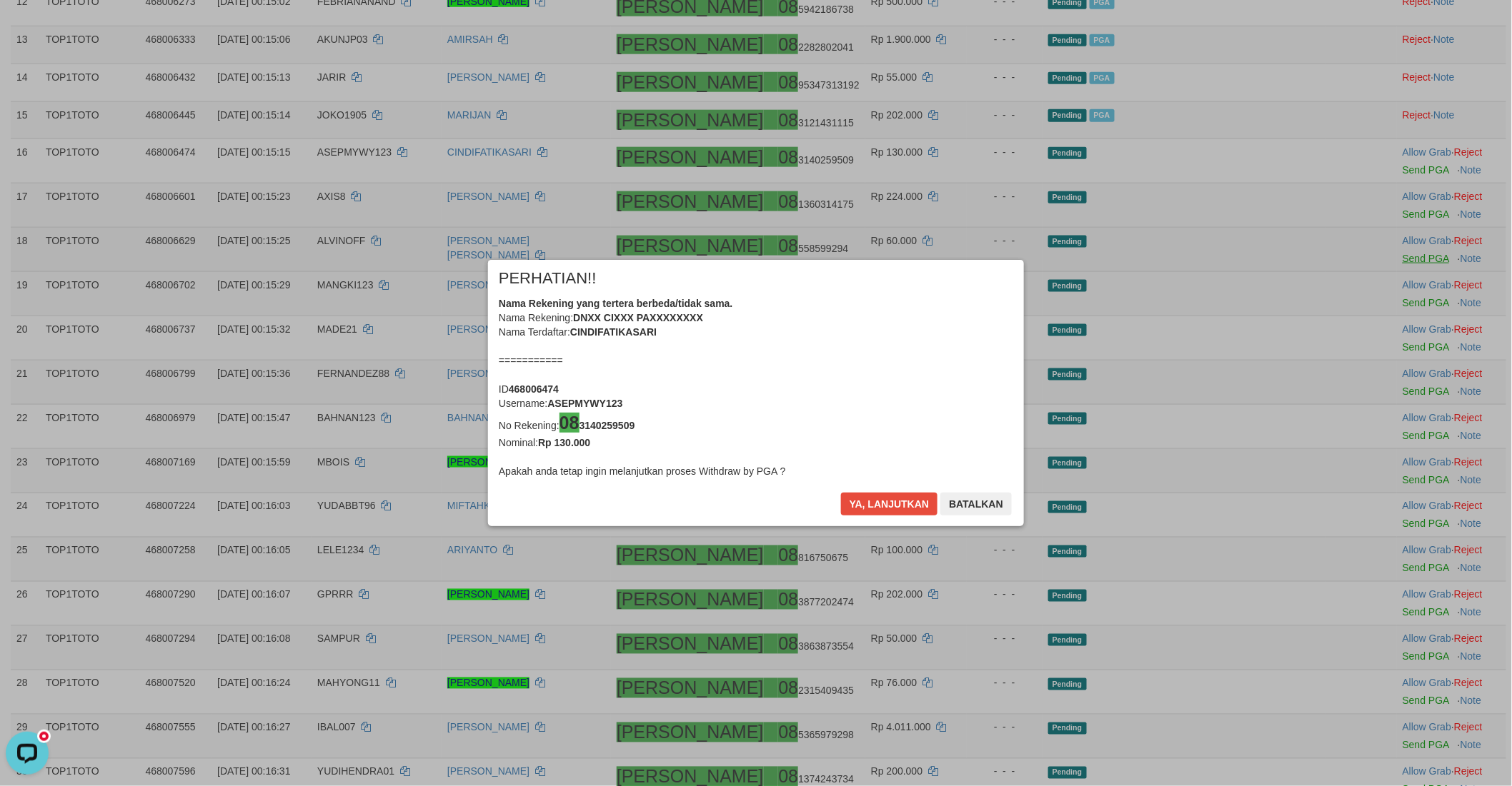
click at [1388, 302] on div "× PERHATIAN!! Nama Rekening yang tertera berbeda/tidak sama. Nama Rekening: DNX…" at bounding box center [756, 393] width 1512 height 324
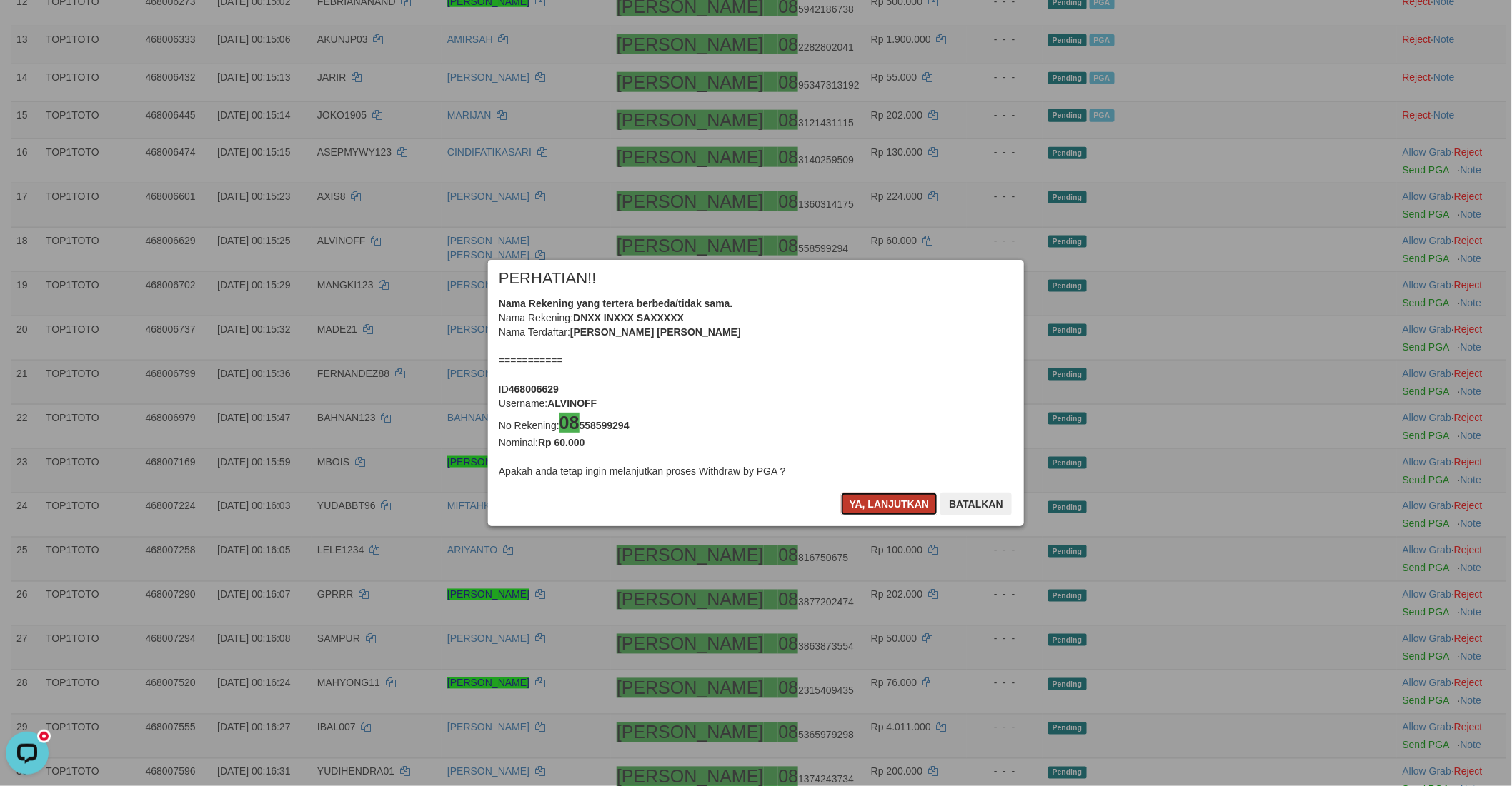
click at [865, 500] on button "Ya, lanjutkan" at bounding box center [889, 505] width 97 height 23
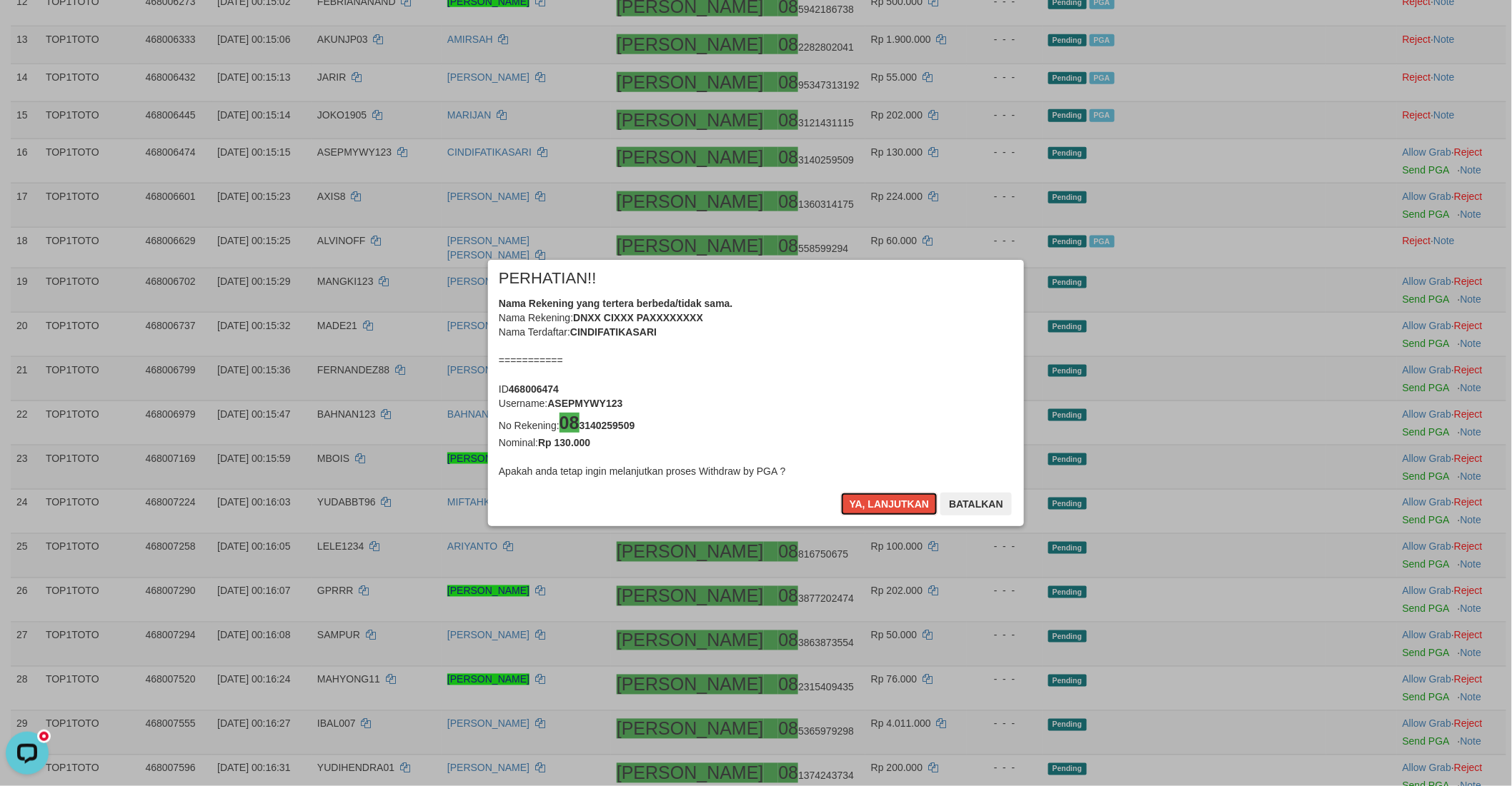
click at [865, 500] on button "Ya, lanjutkan" at bounding box center [889, 505] width 97 height 23
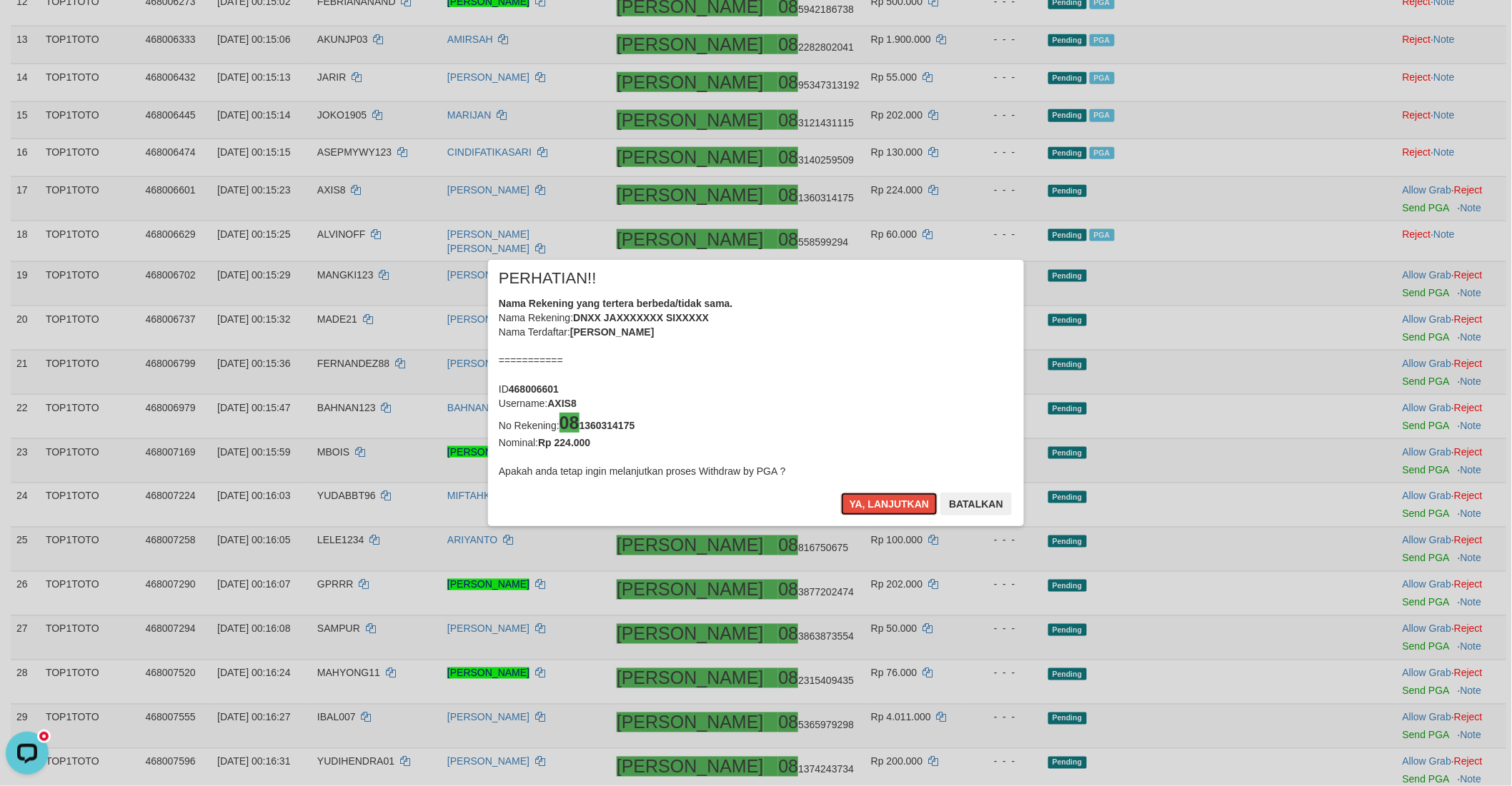
click at [865, 500] on button "Ya, lanjutkan" at bounding box center [889, 505] width 97 height 23
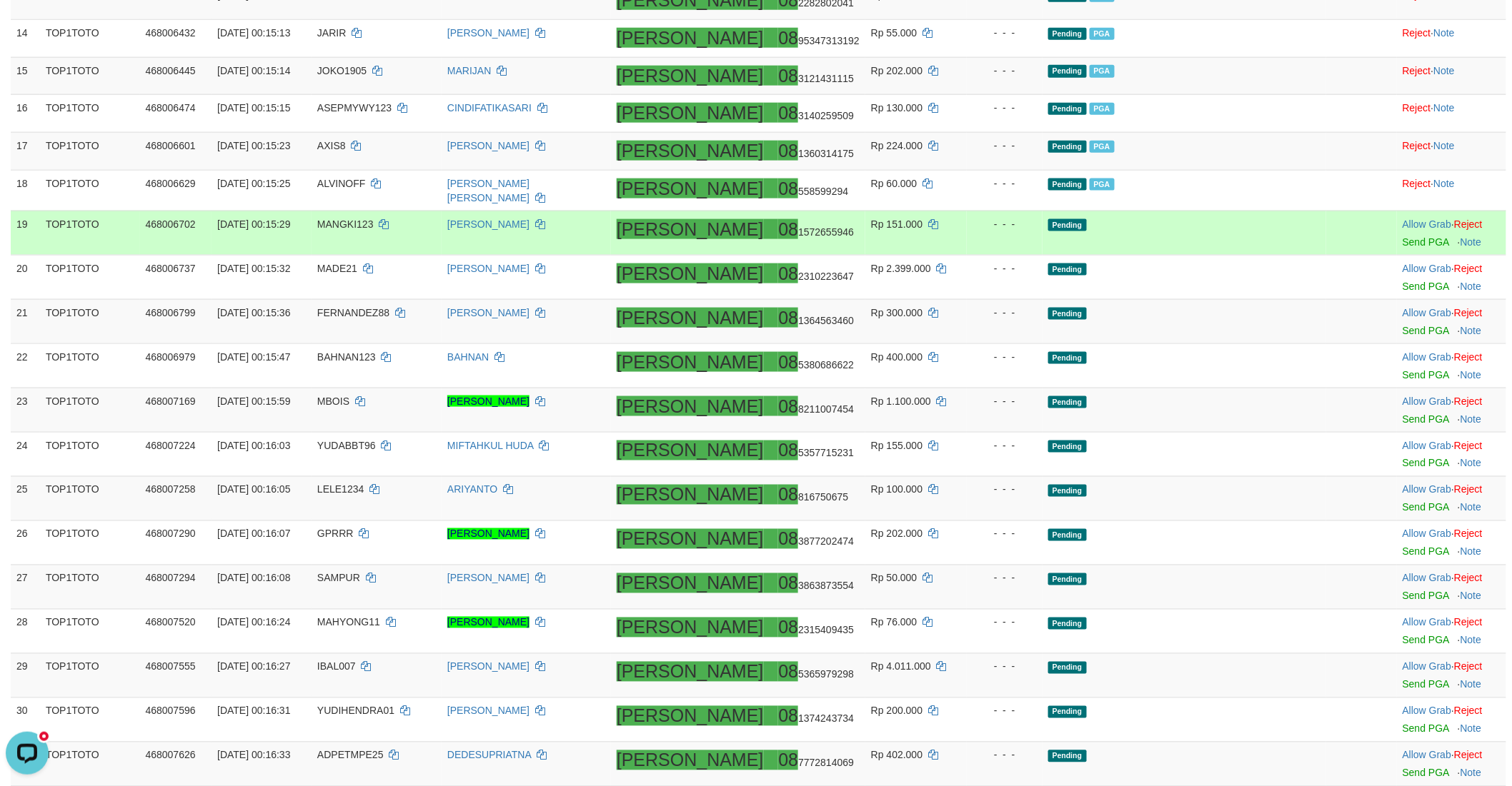
scroll to position [714, 0]
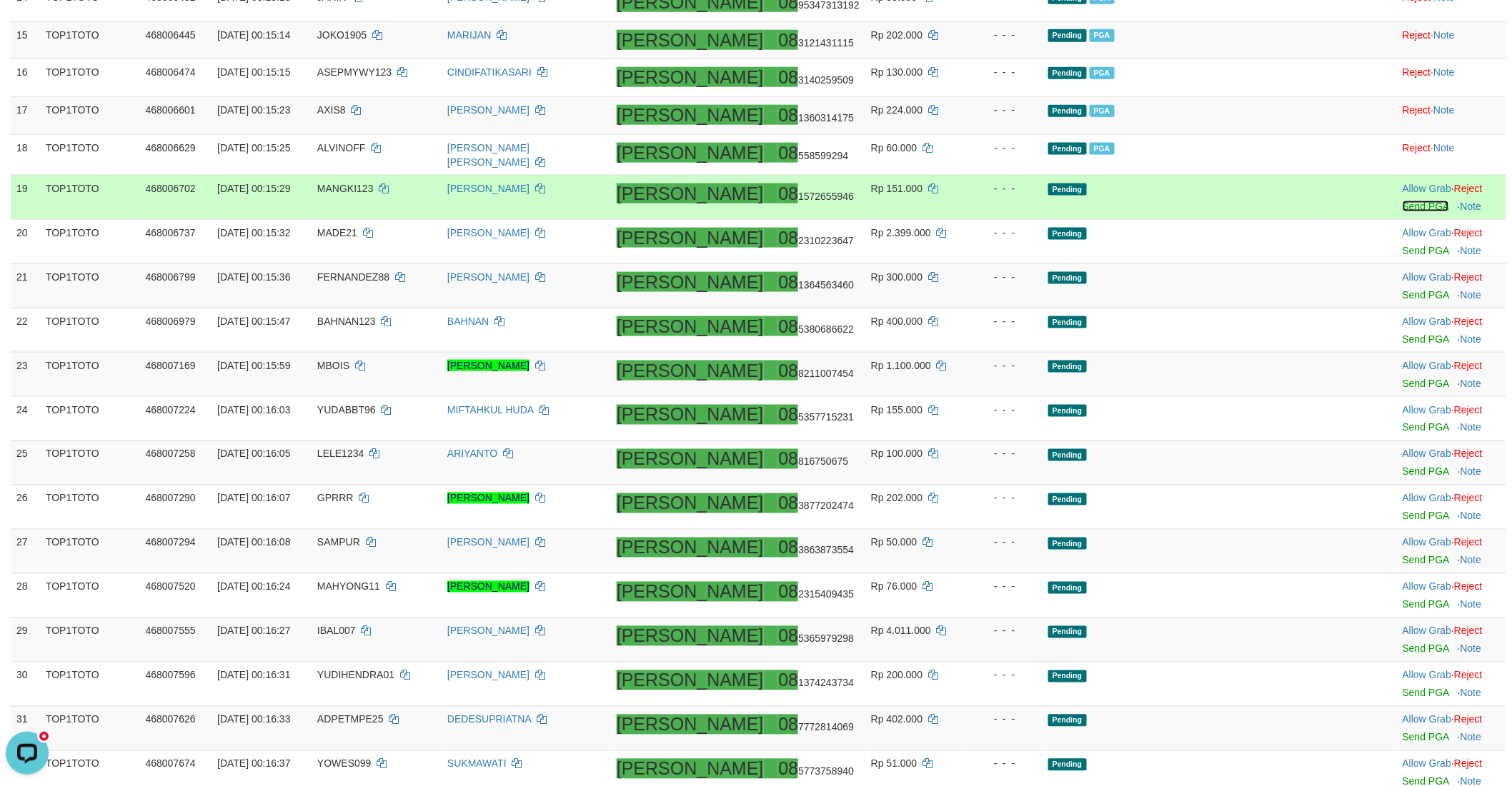
click at [1403, 203] on link "Send PGA" at bounding box center [1426, 207] width 46 height 12
click at [1403, 245] on link "Send PGA" at bounding box center [1426, 250] width 46 height 12
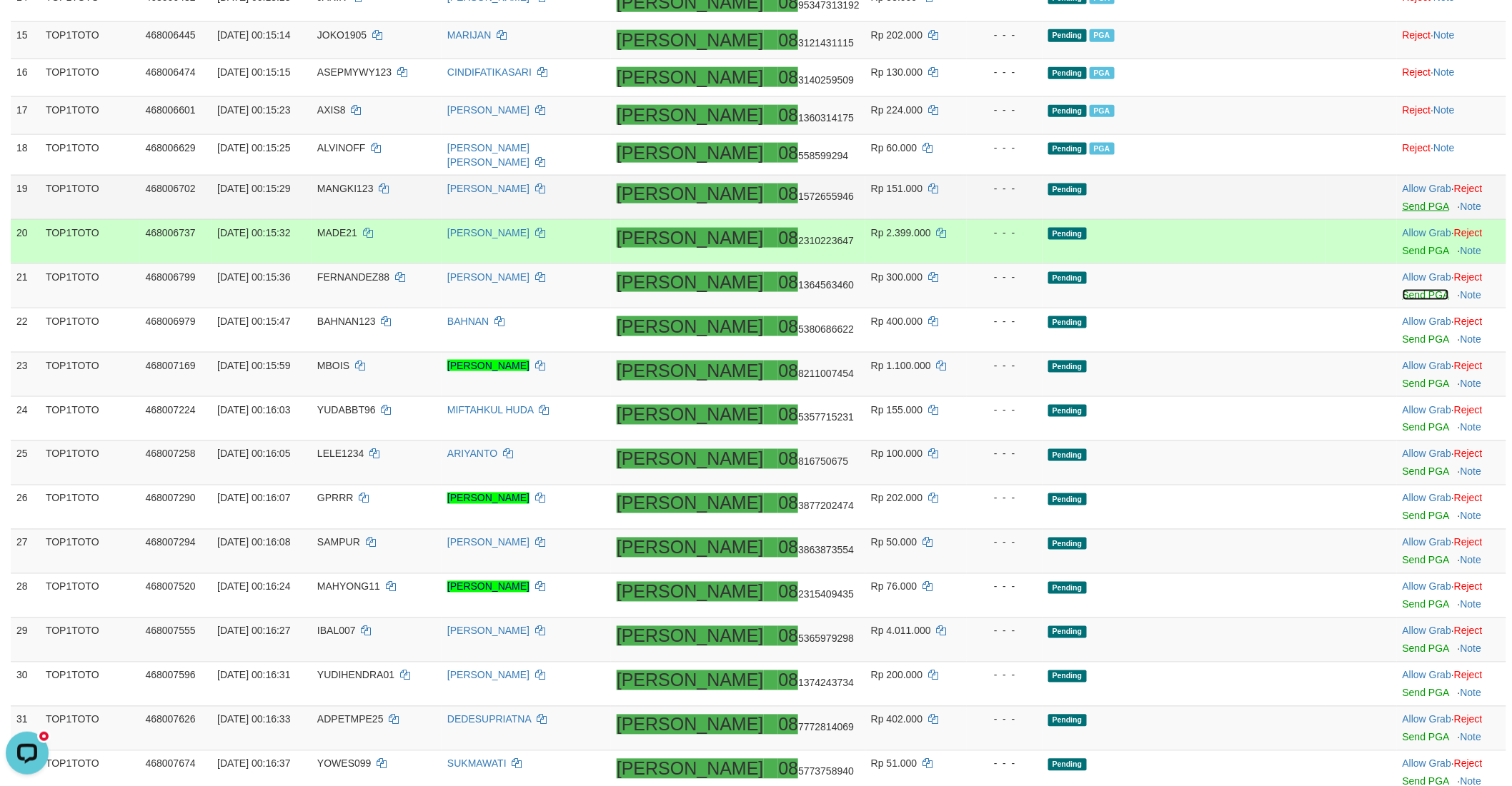
click at [1403, 294] on link "Send PGA" at bounding box center [1426, 295] width 46 height 12
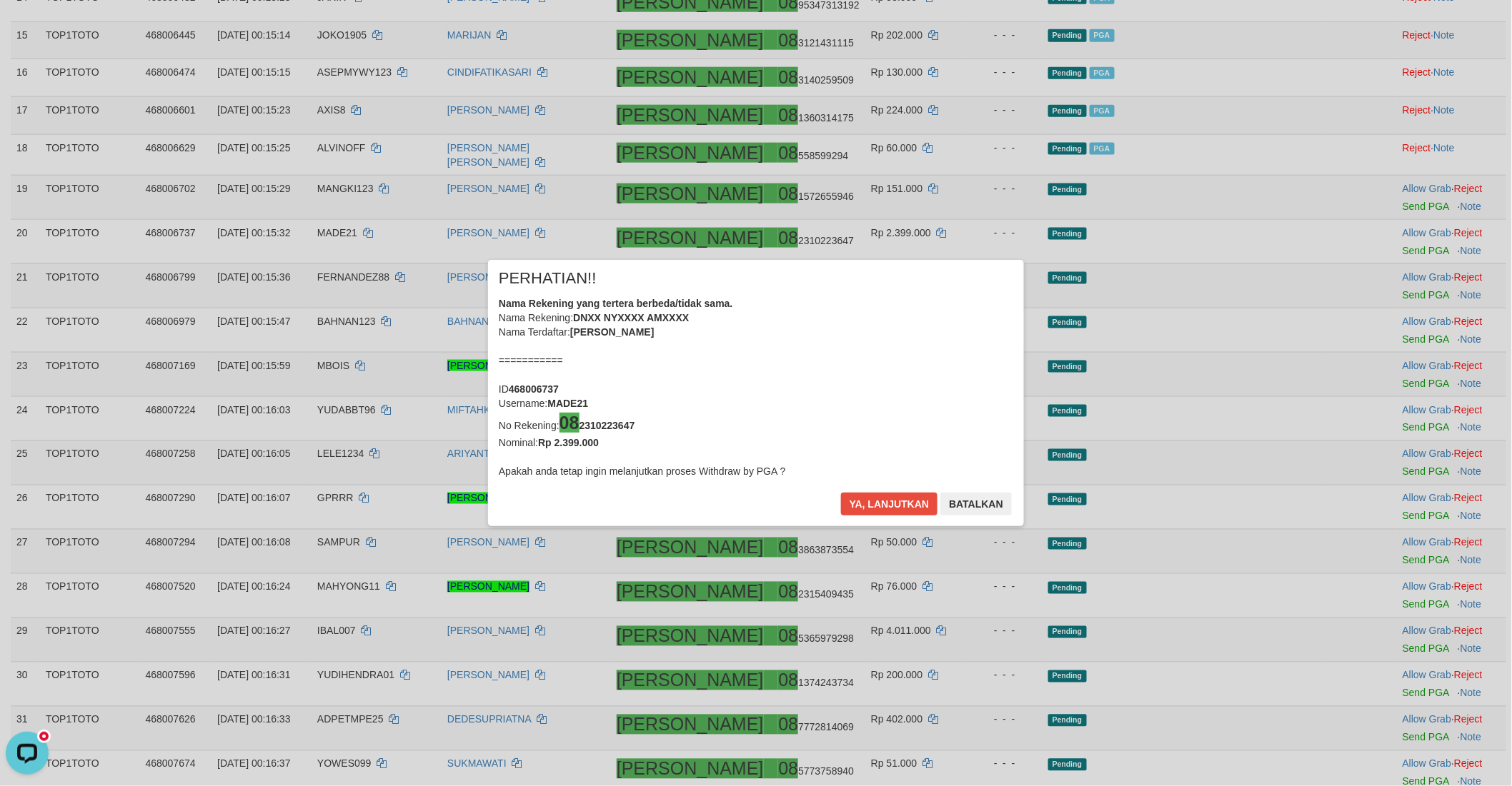
click at [1384, 337] on div "× PERHATIAN!! Nama Rekening yang tertera berbeda/tidak sama. Nama Rekening: DNX…" at bounding box center [756, 393] width 1512 height 324
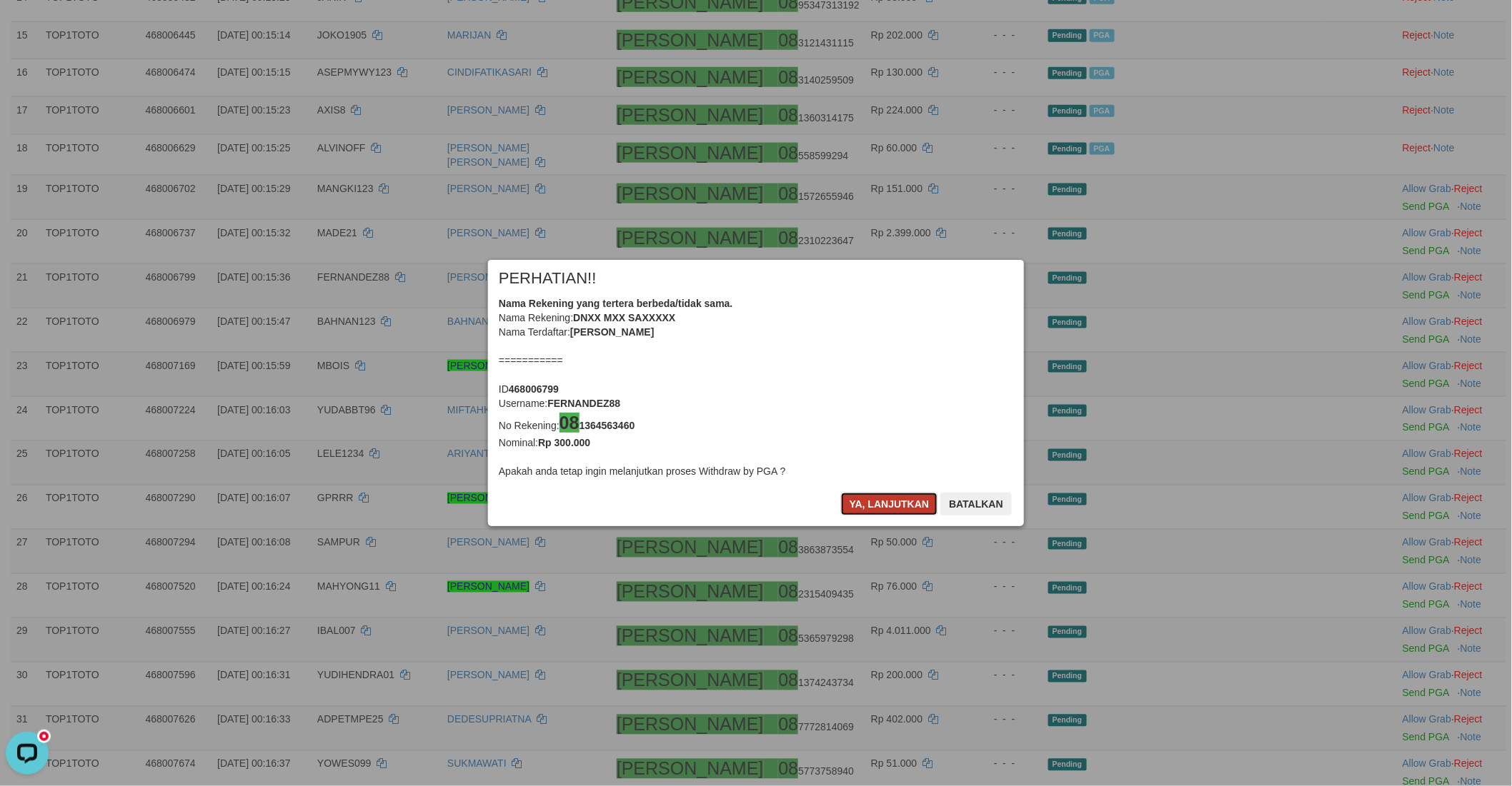
click at [876, 512] on button "Ya, lanjutkan" at bounding box center [889, 505] width 97 height 23
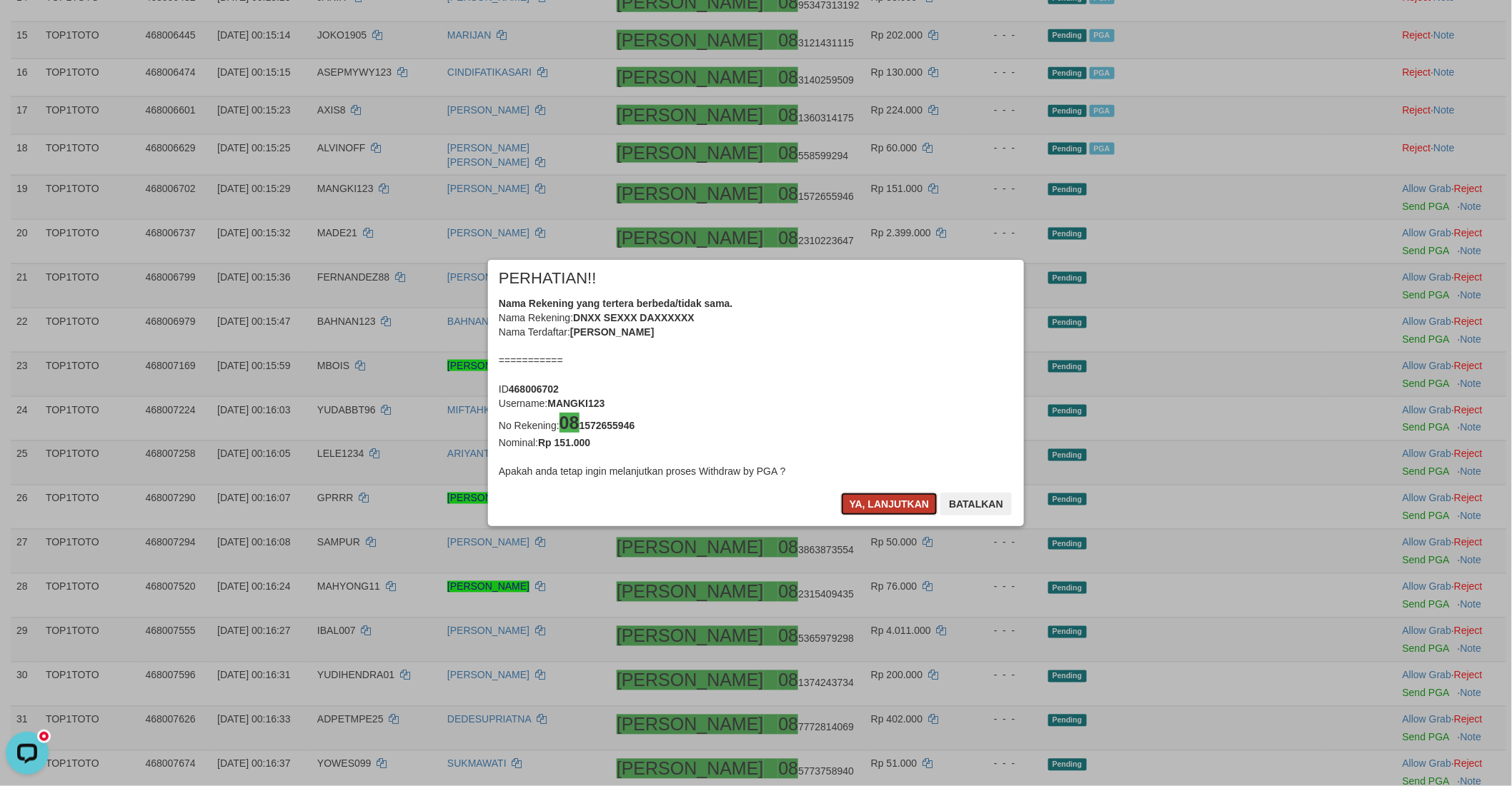
click at [878, 510] on button "Ya, lanjutkan" at bounding box center [889, 505] width 97 height 23
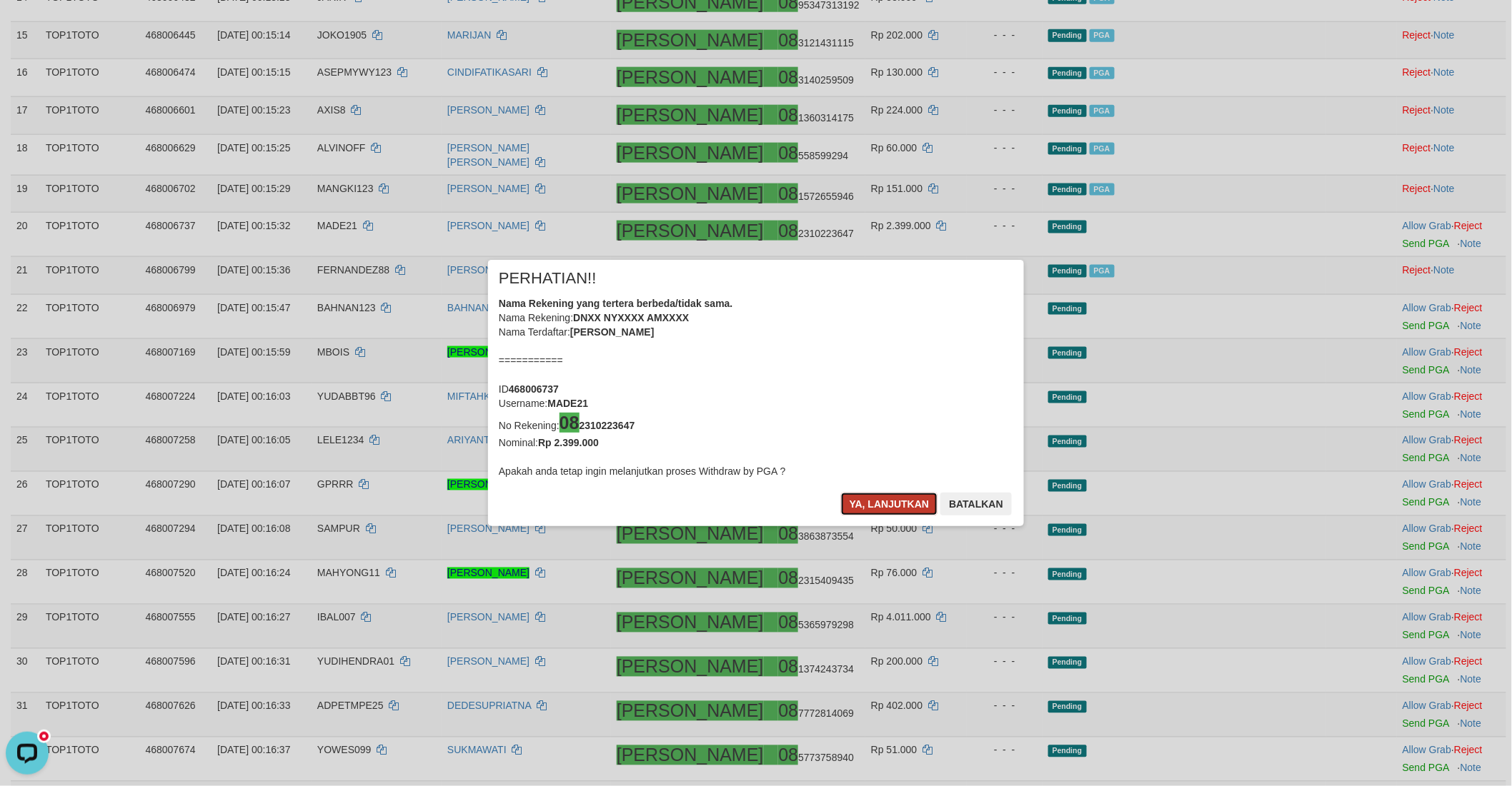
click at [877, 504] on button "Ya, lanjutkan" at bounding box center [889, 505] width 97 height 23
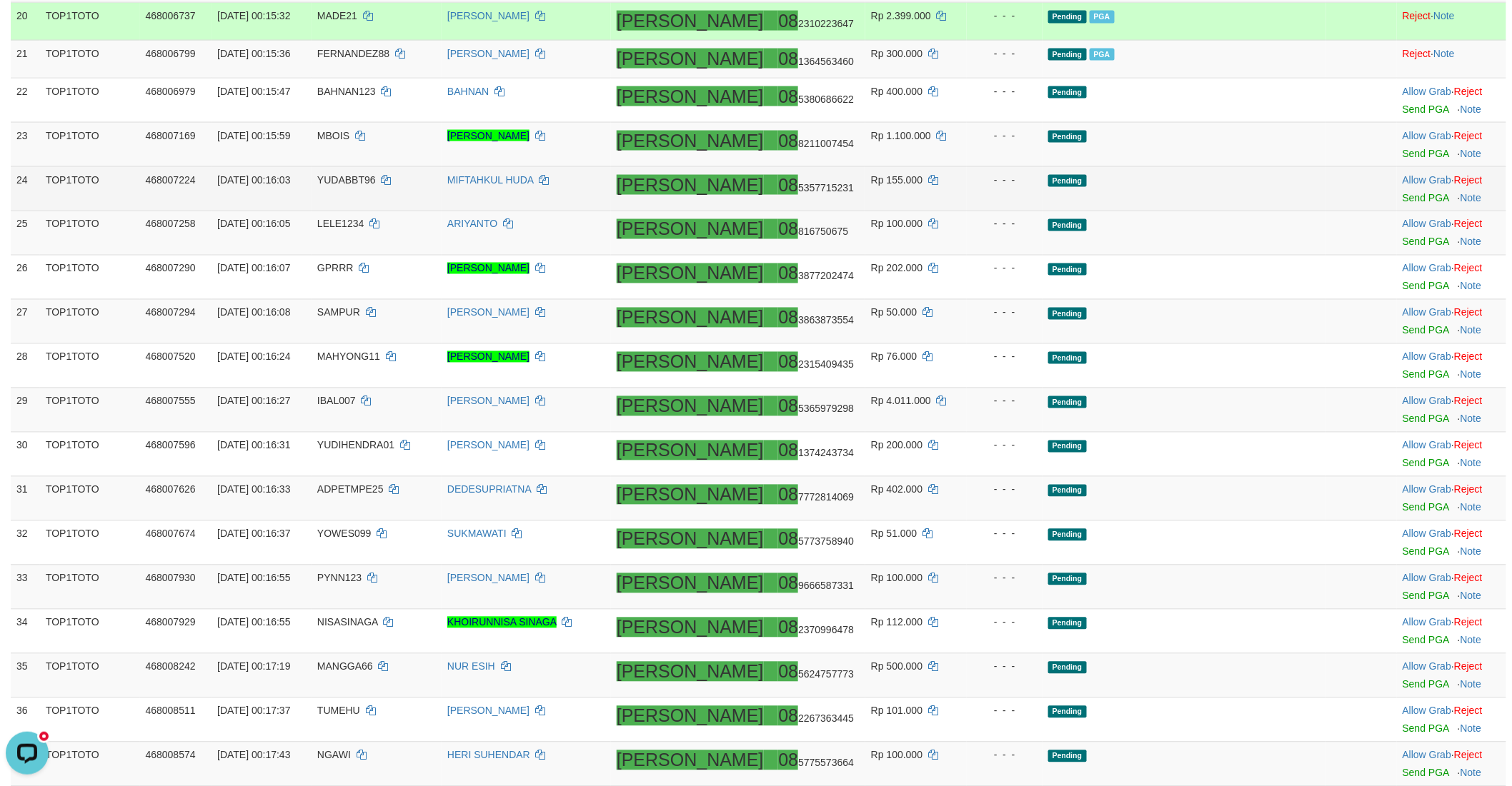
scroll to position [928, 0]
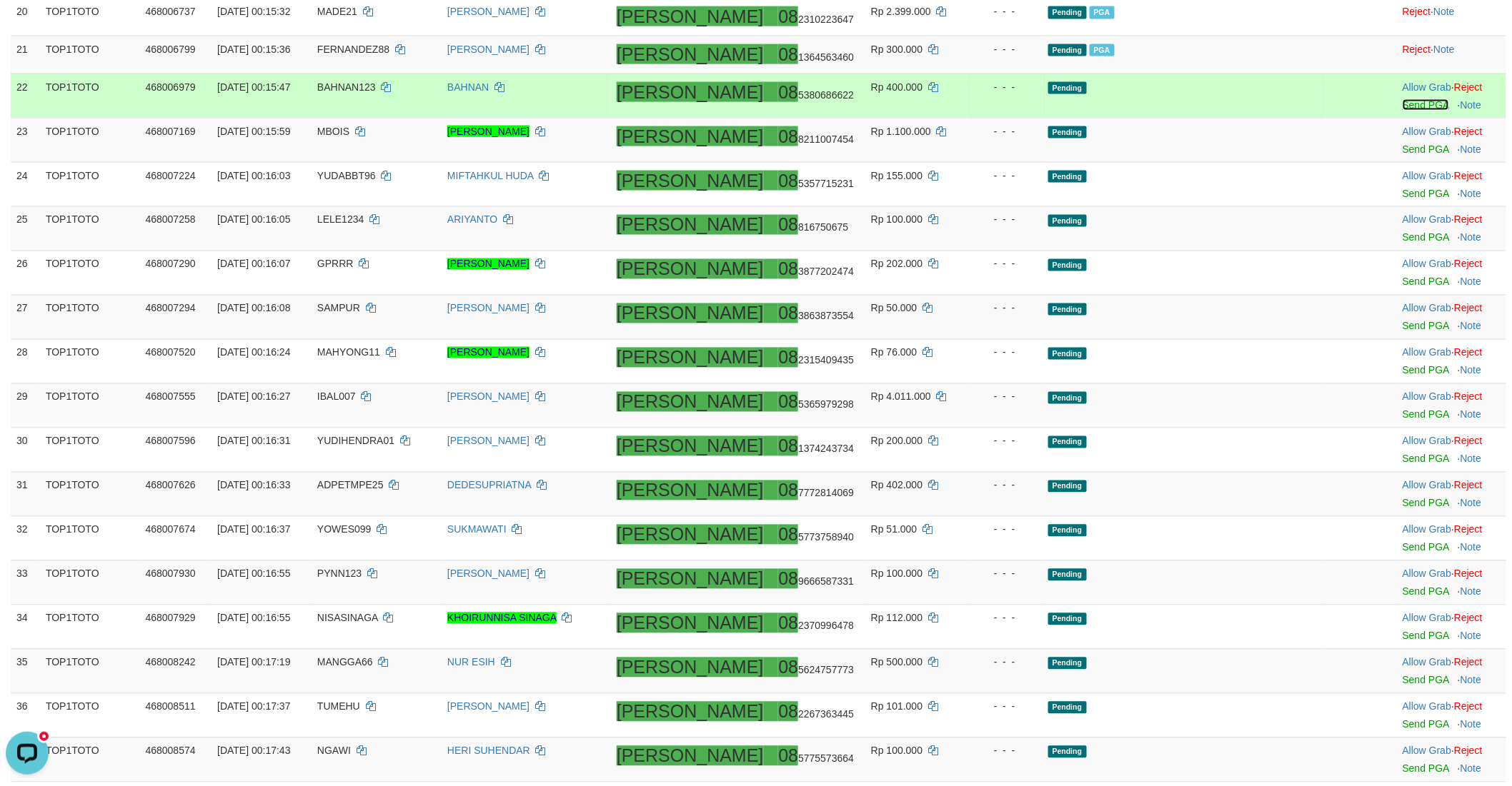
click at [1403, 100] on link "Send PGA" at bounding box center [1426, 105] width 46 height 12
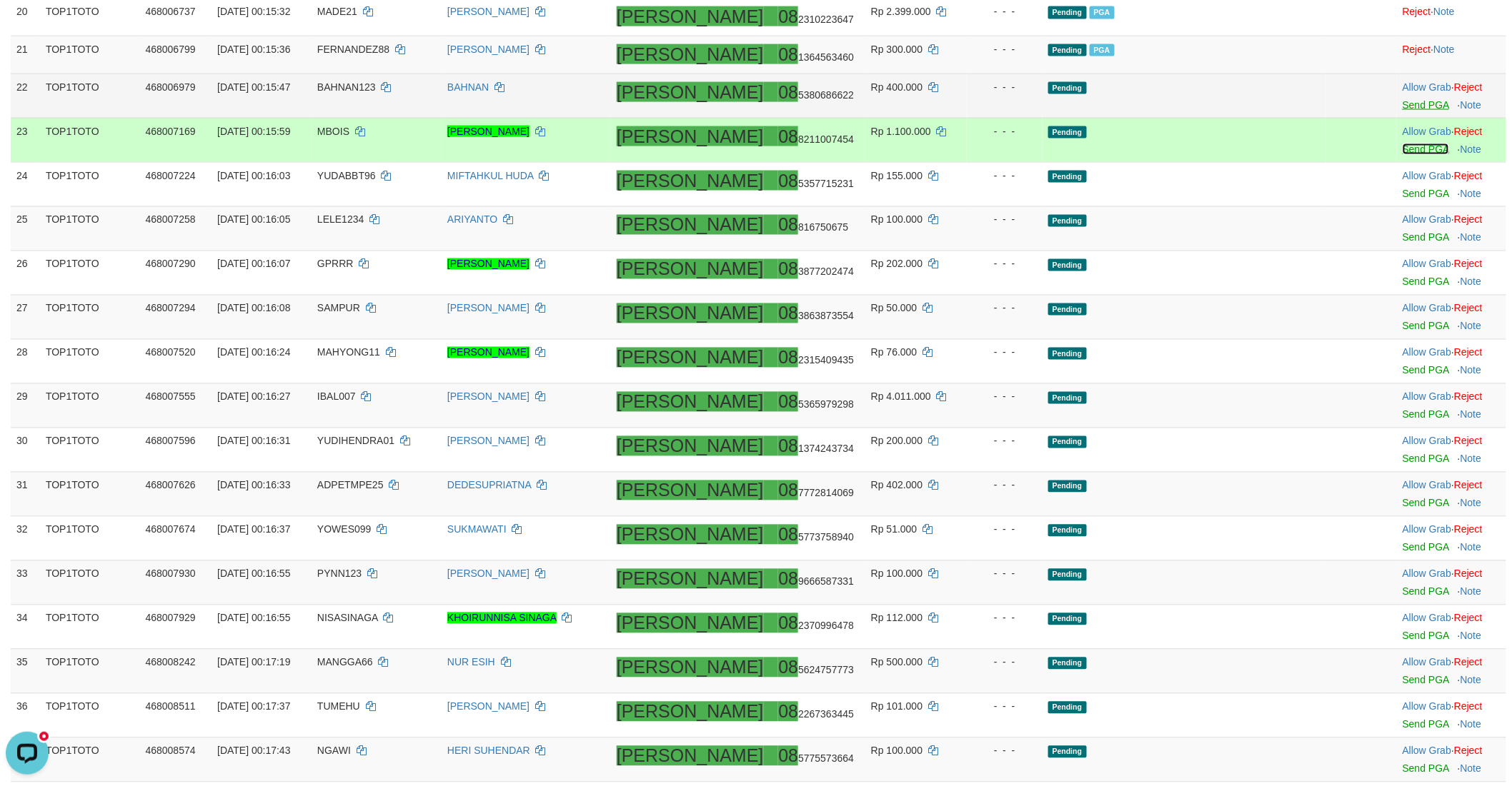
click at [1403, 146] on link "Send PGA" at bounding box center [1426, 149] width 46 height 12
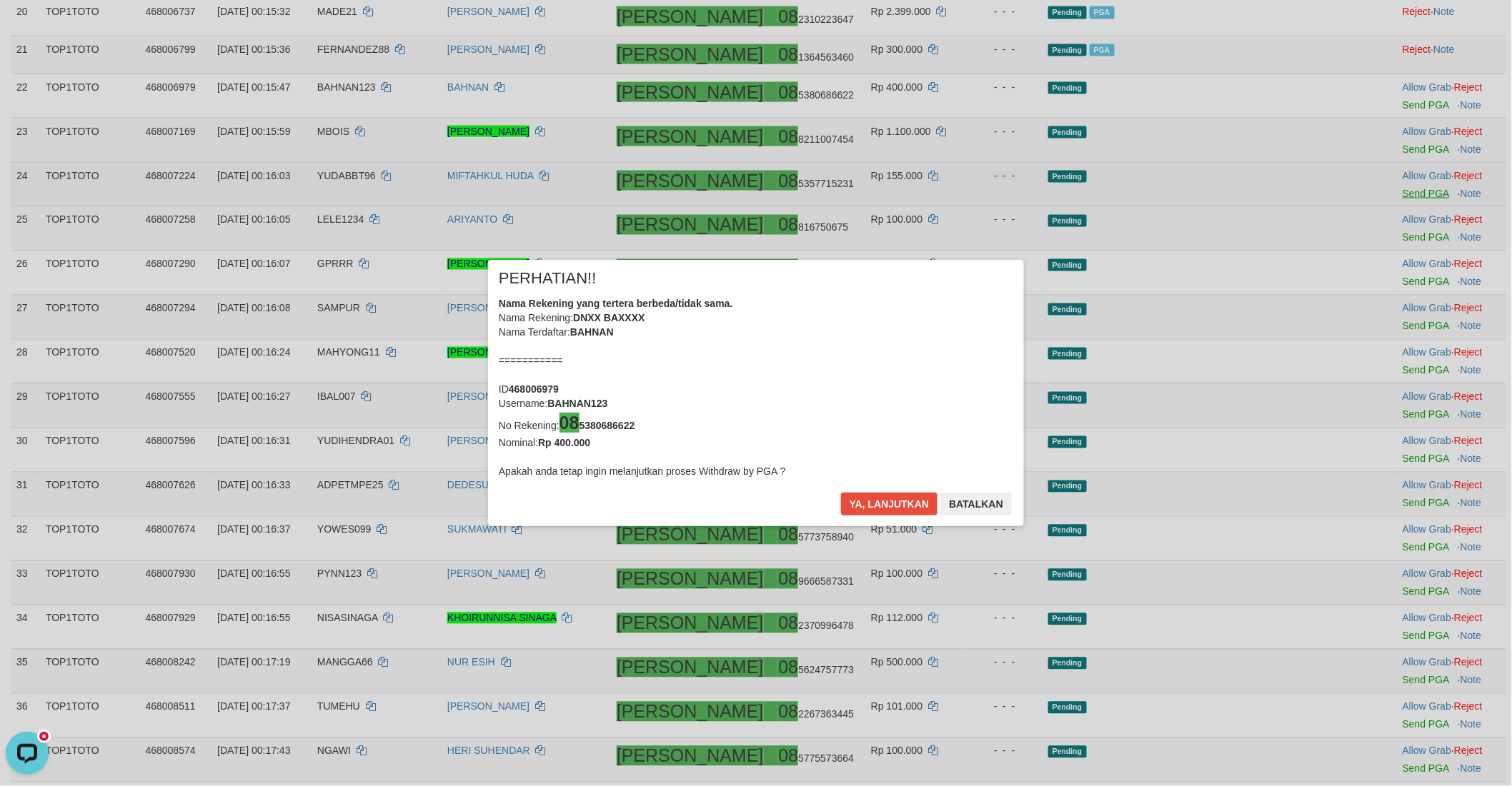
click at [1389, 187] on div "× PERHATIAN!! Nama Rekening yang tertera berbeda/tidak sama. Nama Rekening: DNX…" at bounding box center [756, 393] width 1512 height 786
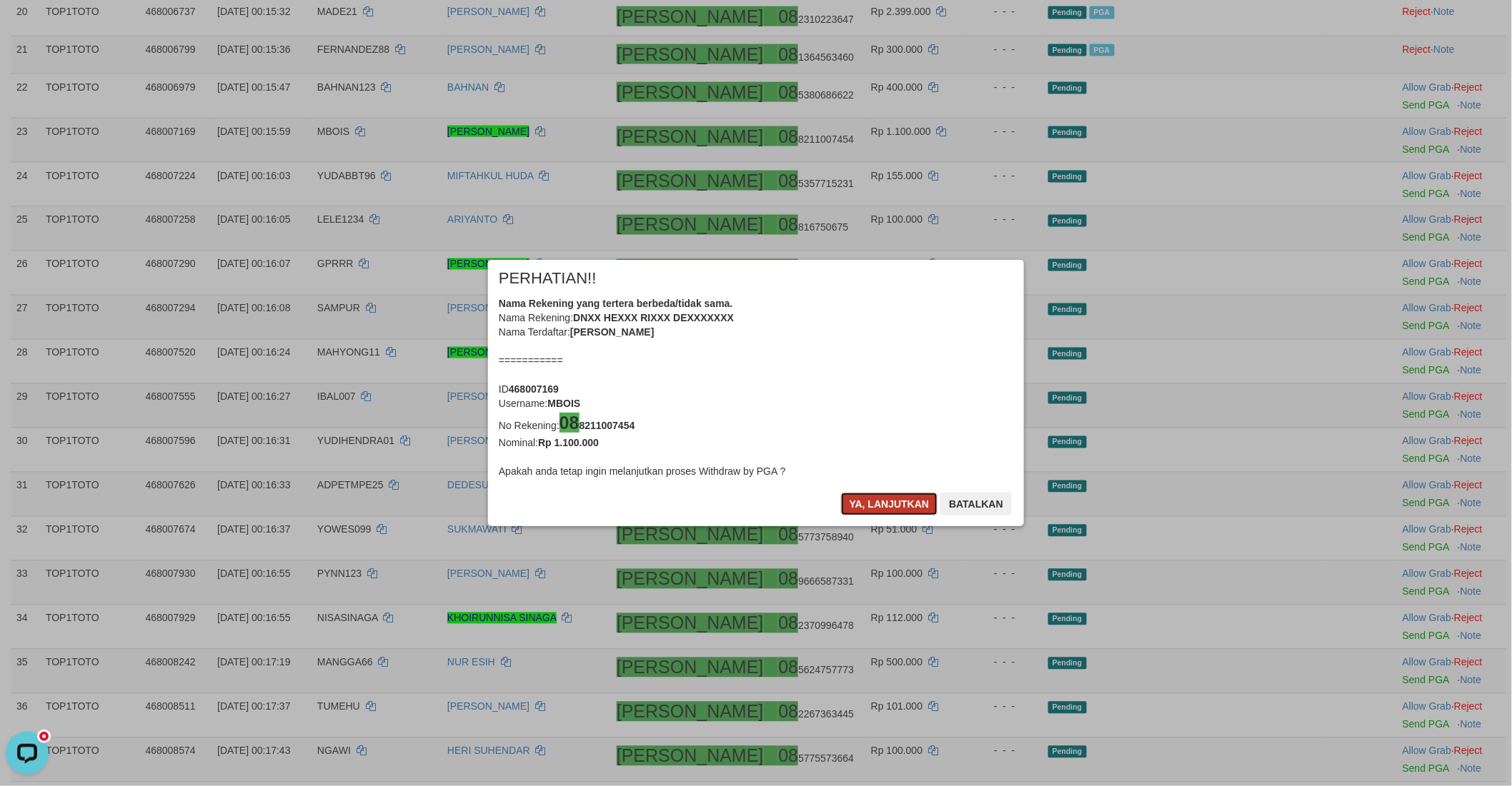
click at [867, 503] on button "Ya, lanjutkan" at bounding box center [889, 505] width 97 height 23
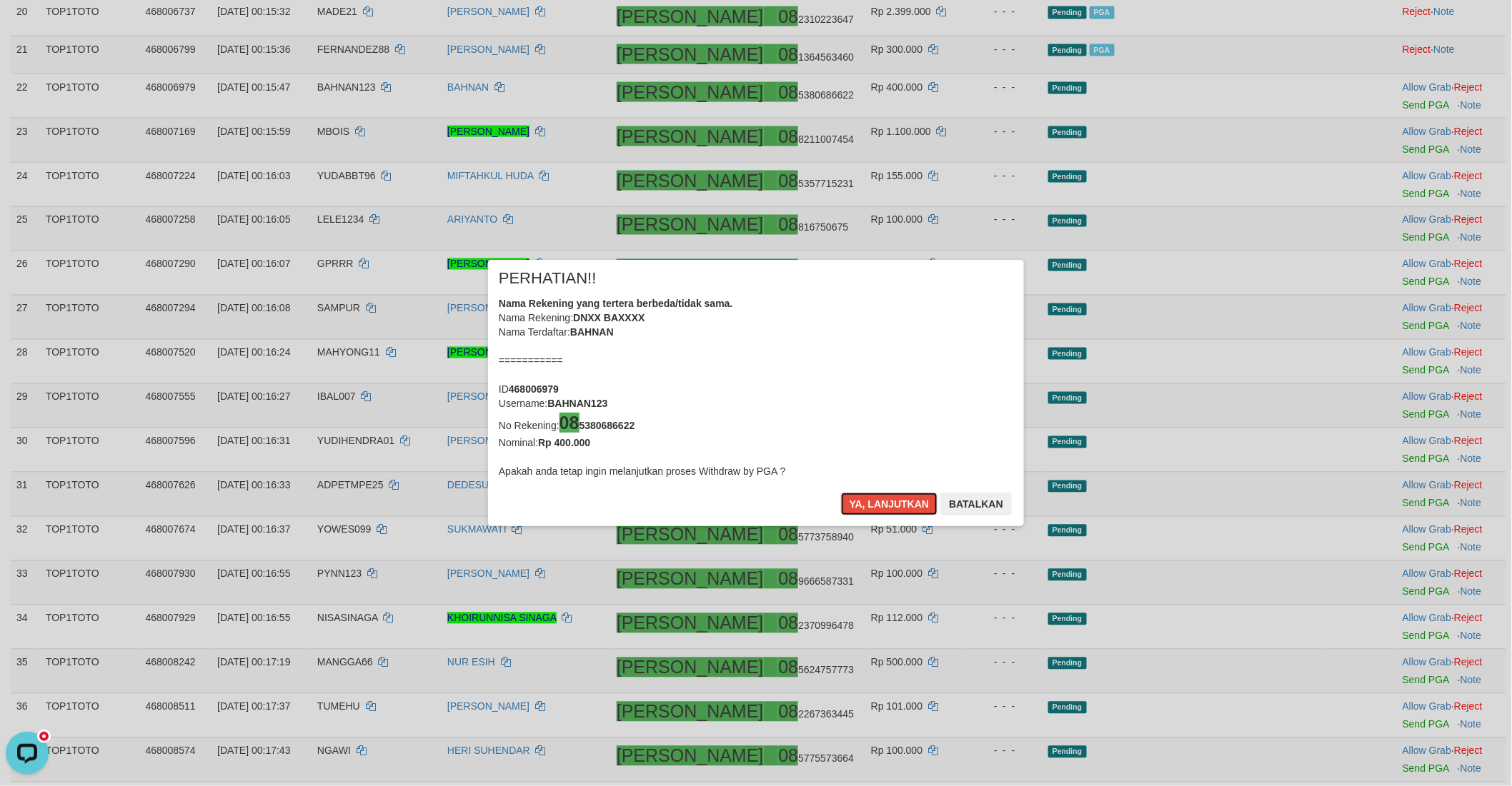
click at [867, 503] on button "Ya, lanjutkan" at bounding box center [889, 505] width 97 height 23
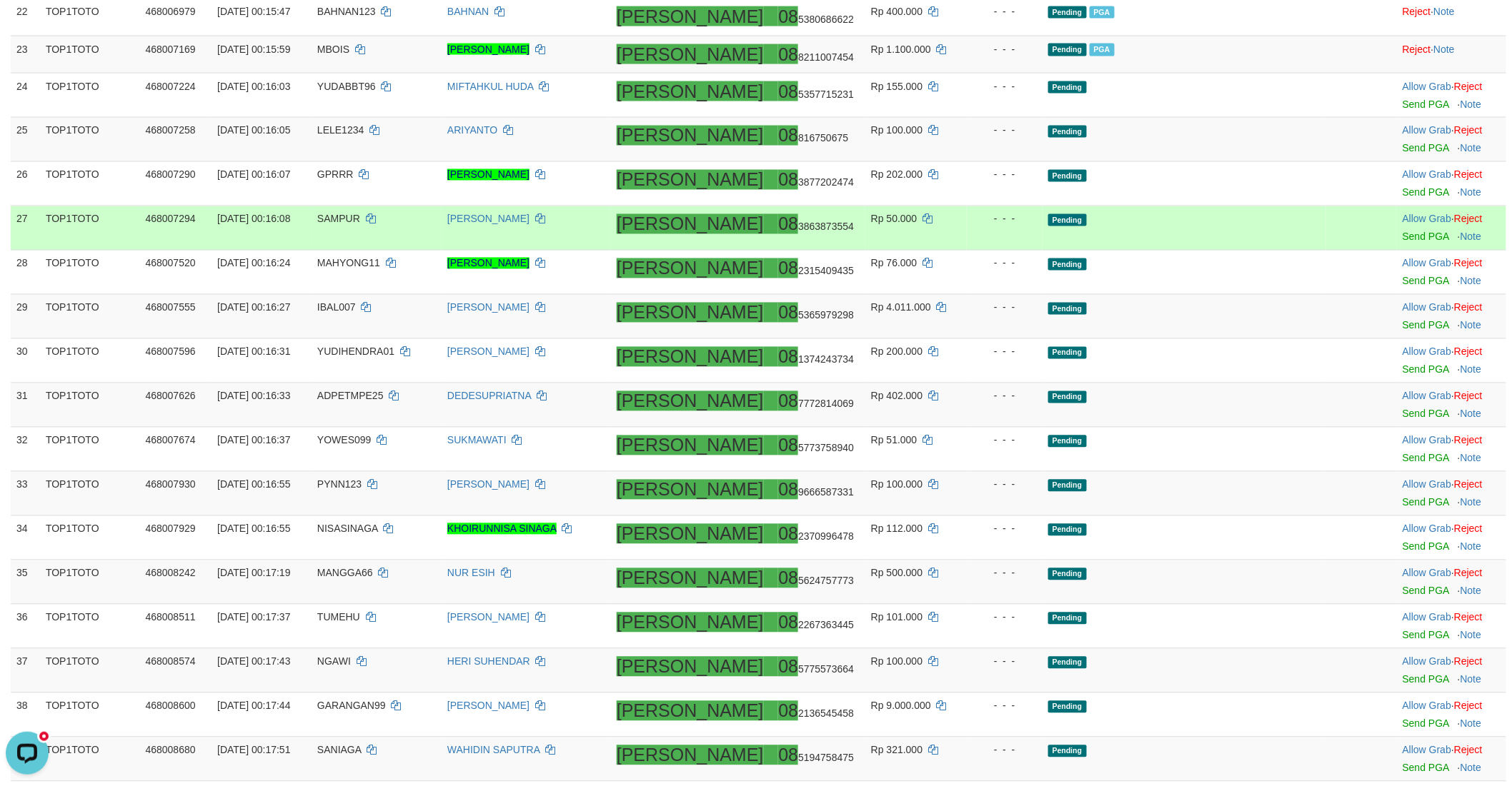
scroll to position [1007, 0]
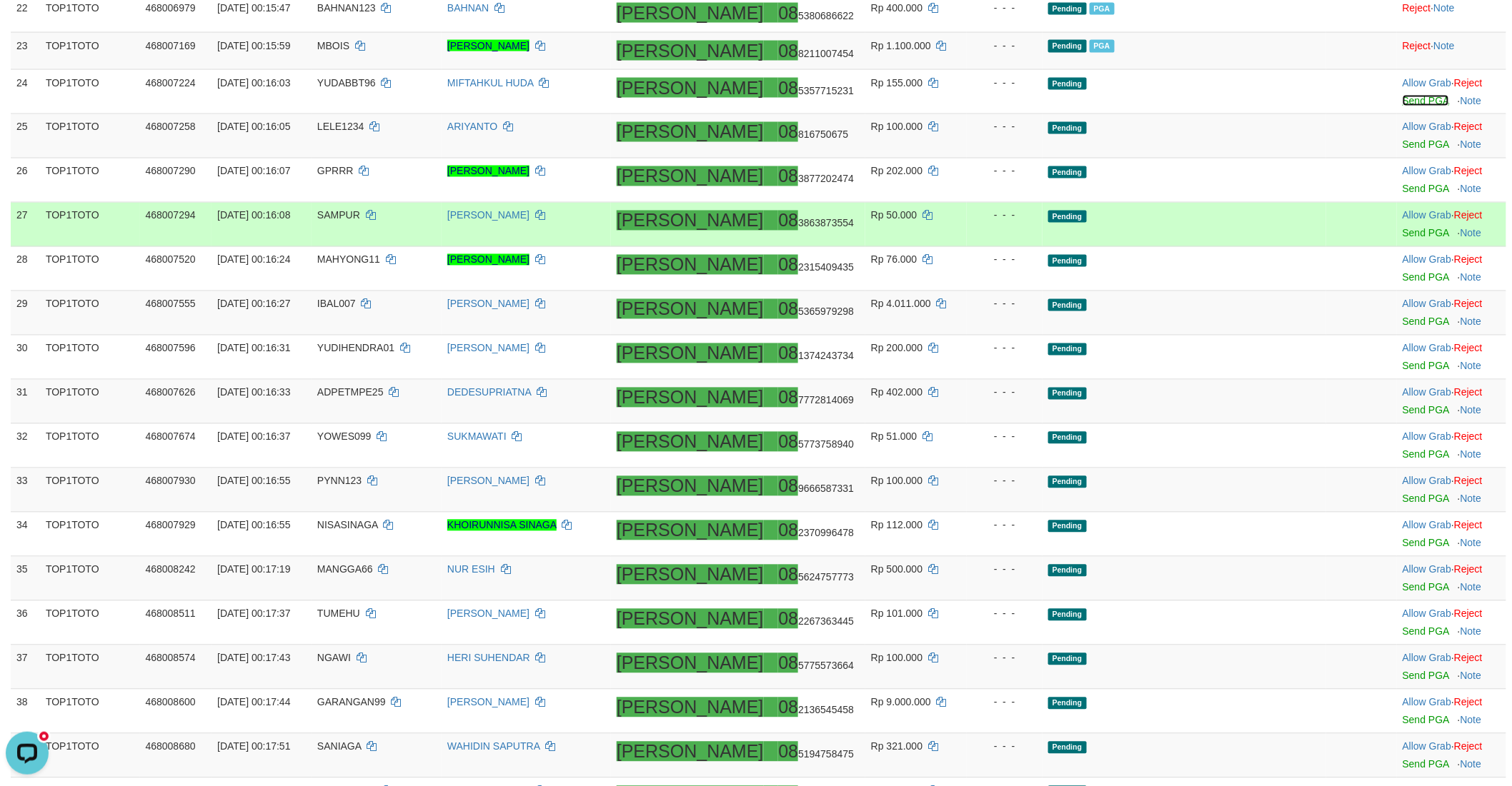
click at [1403, 95] on link "Send PGA" at bounding box center [1426, 101] width 46 height 12
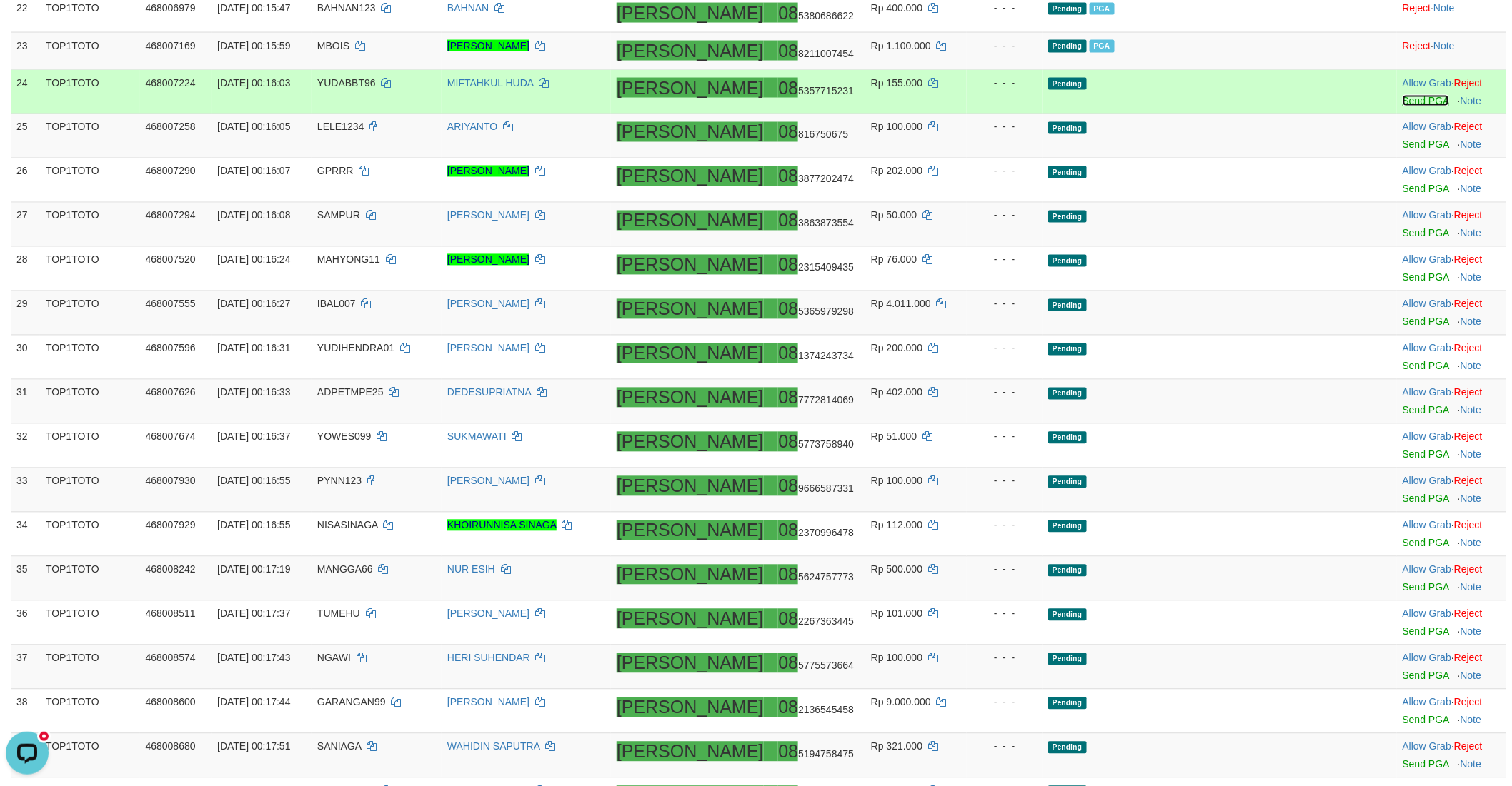
click at [1403, 97] on link "Send PGA" at bounding box center [1426, 101] width 46 height 12
click at [1403, 143] on link "Send PGA" at bounding box center [1426, 145] width 46 height 12
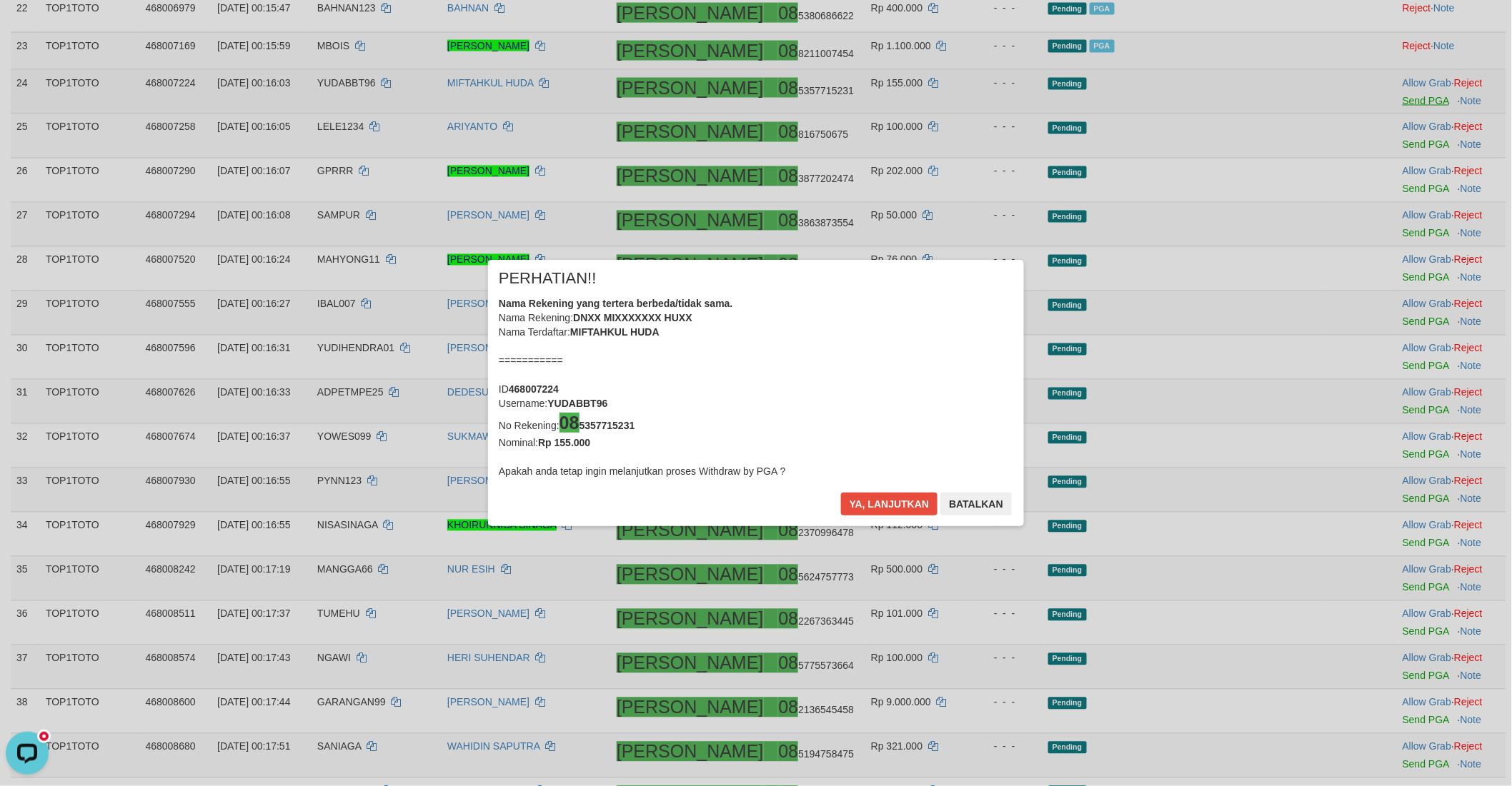
click at [1389, 187] on div "× PERHATIAN!! Nama Rekening yang tertera berbeda/tidak sama. Nama Rekening: DNX…" at bounding box center [756, 393] width 1512 height 786
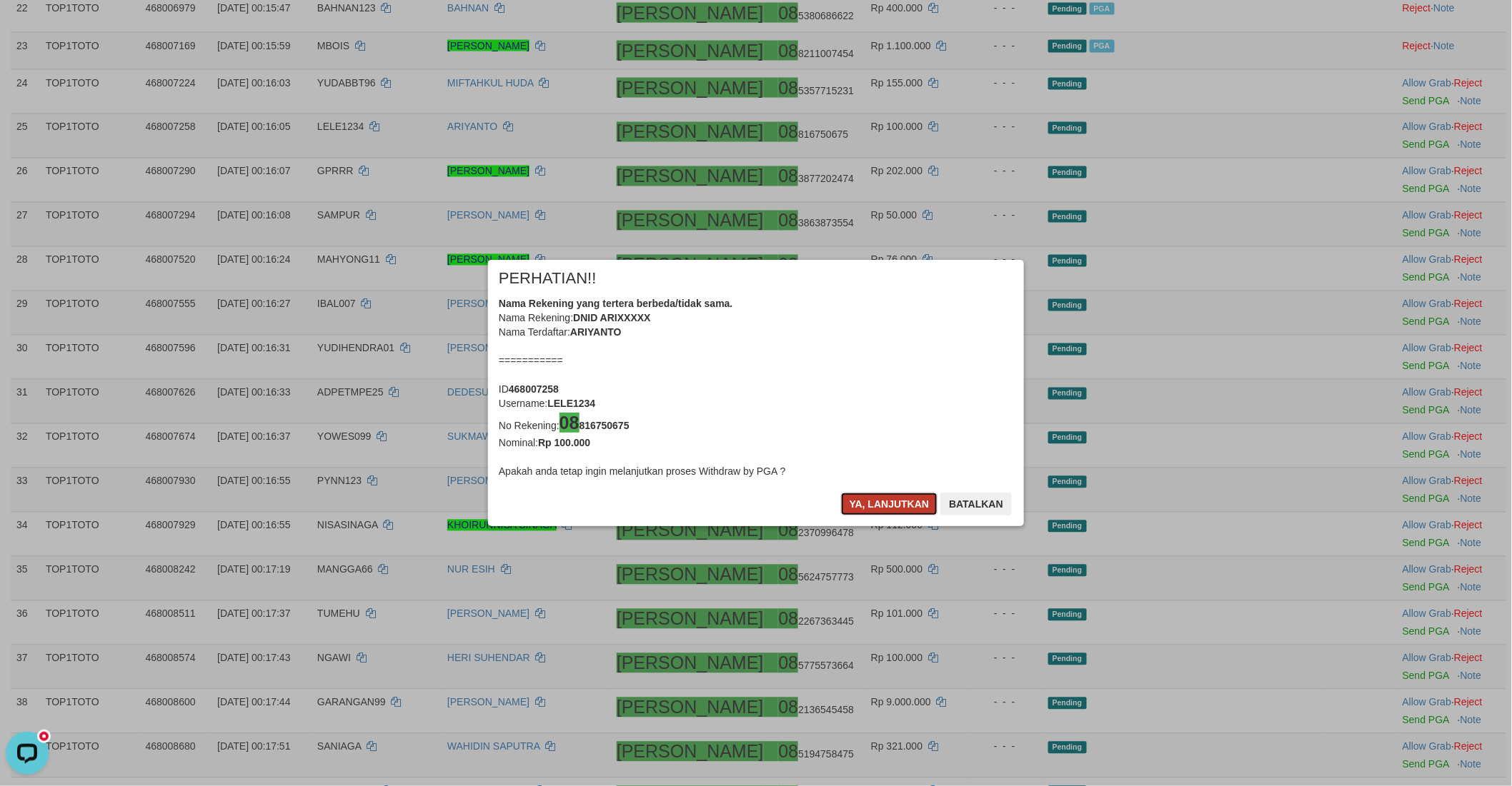
click at [882, 503] on button "Ya, lanjutkan" at bounding box center [889, 505] width 97 height 23
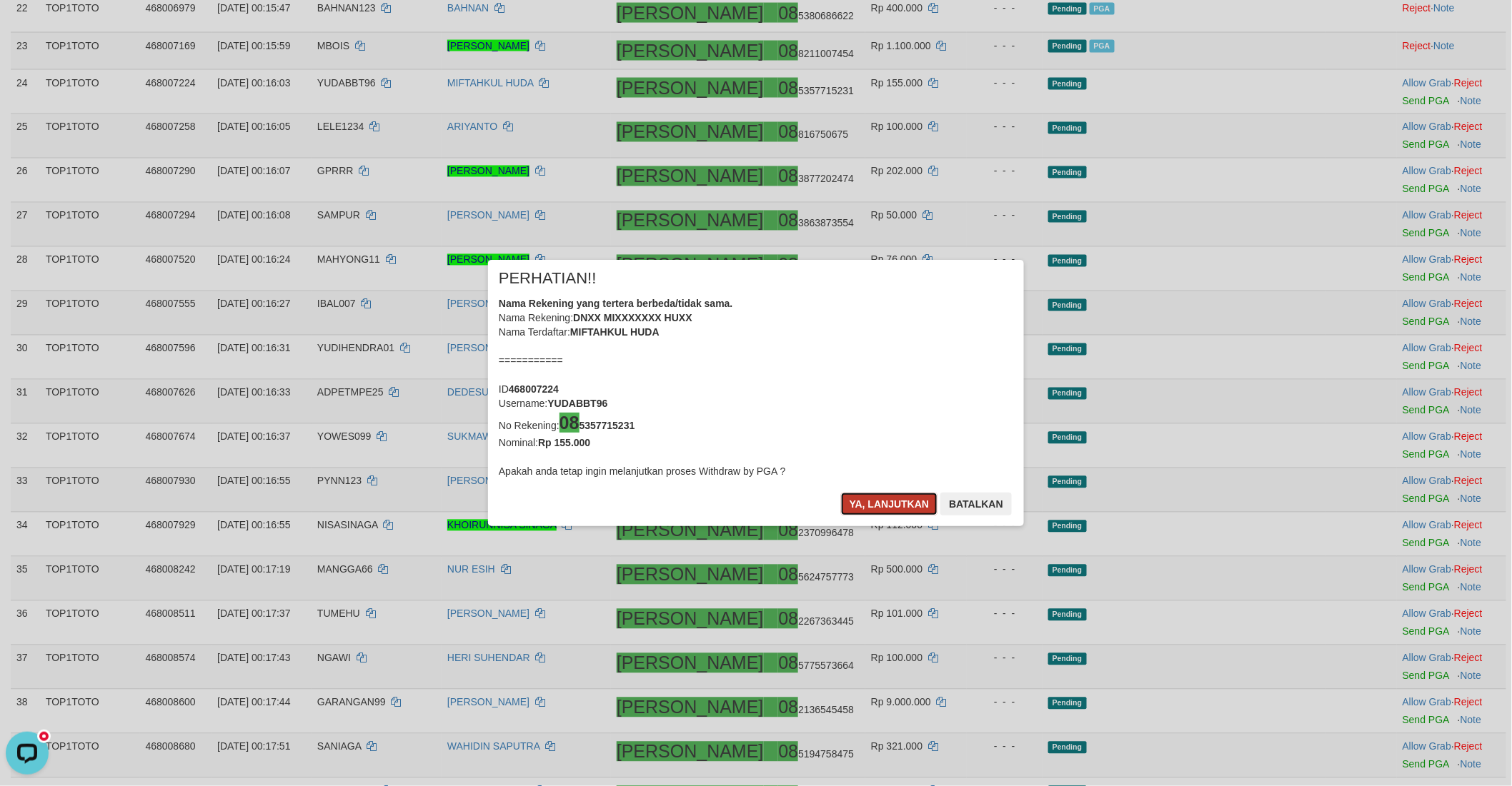
click at [882, 501] on button "Ya, lanjutkan" at bounding box center [889, 505] width 97 height 23
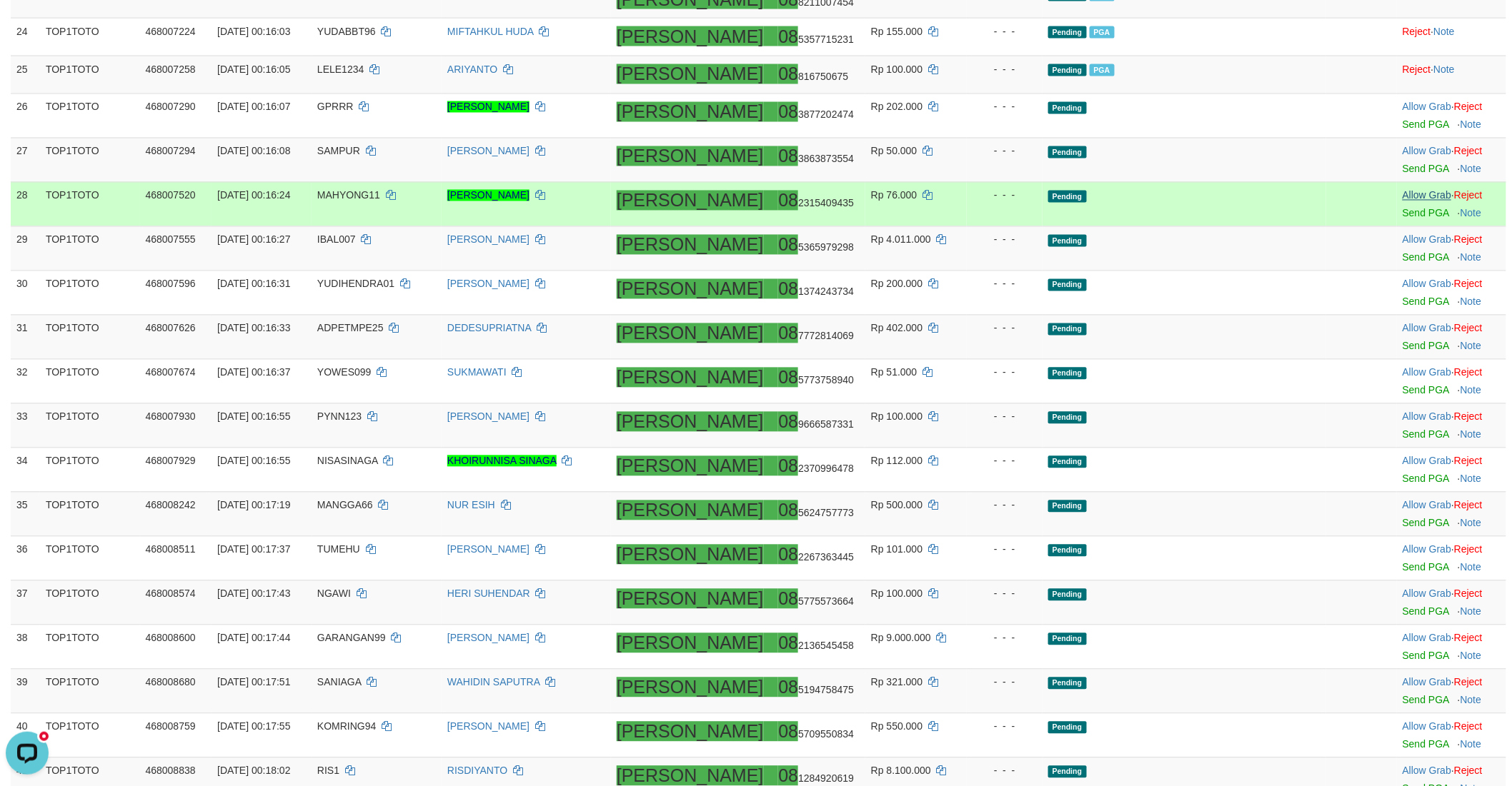
scroll to position [1087, 0]
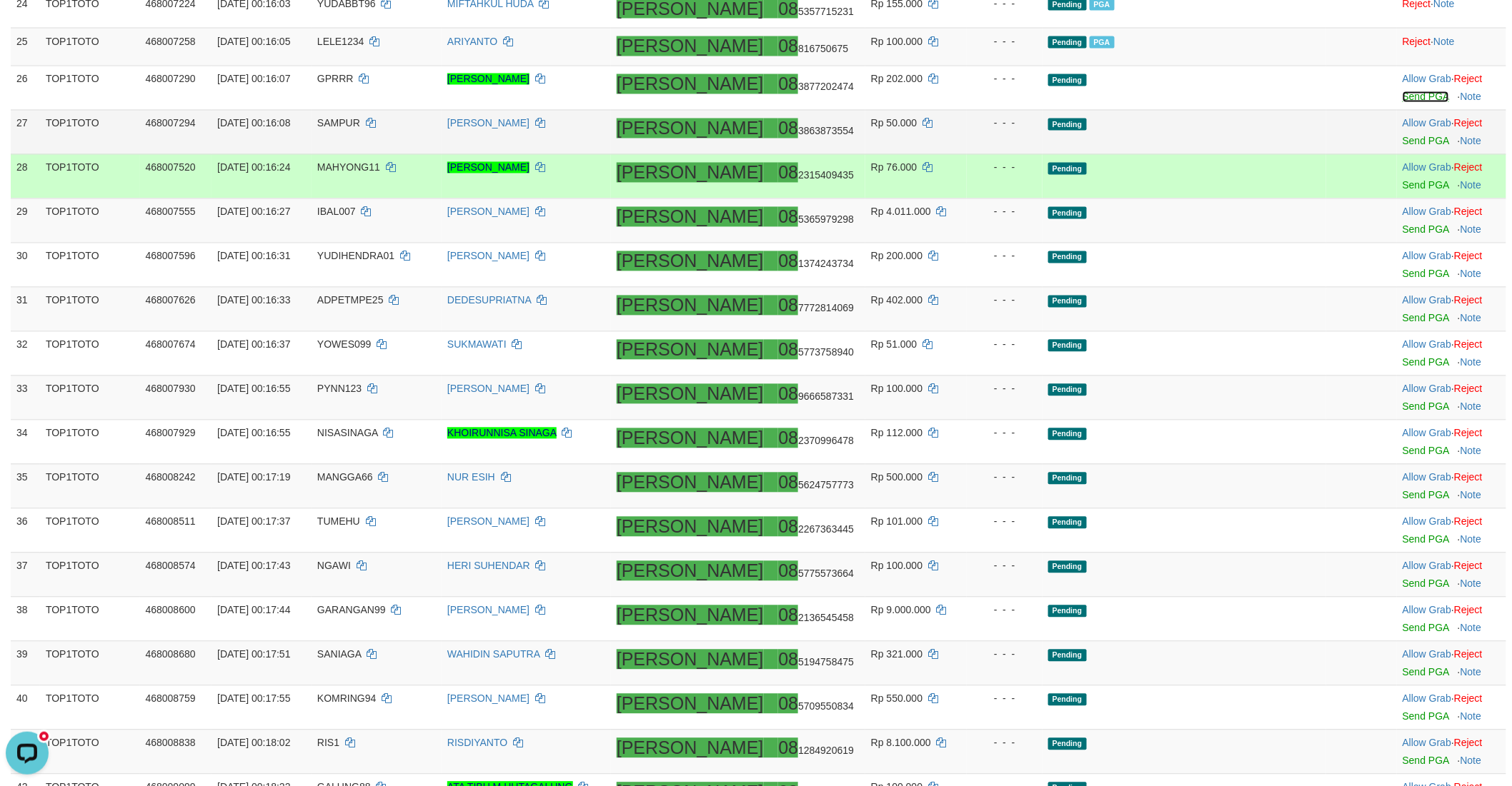
click at [1403, 93] on link "Send PGA" at bounding box center [1426, 98] width 46 height 12
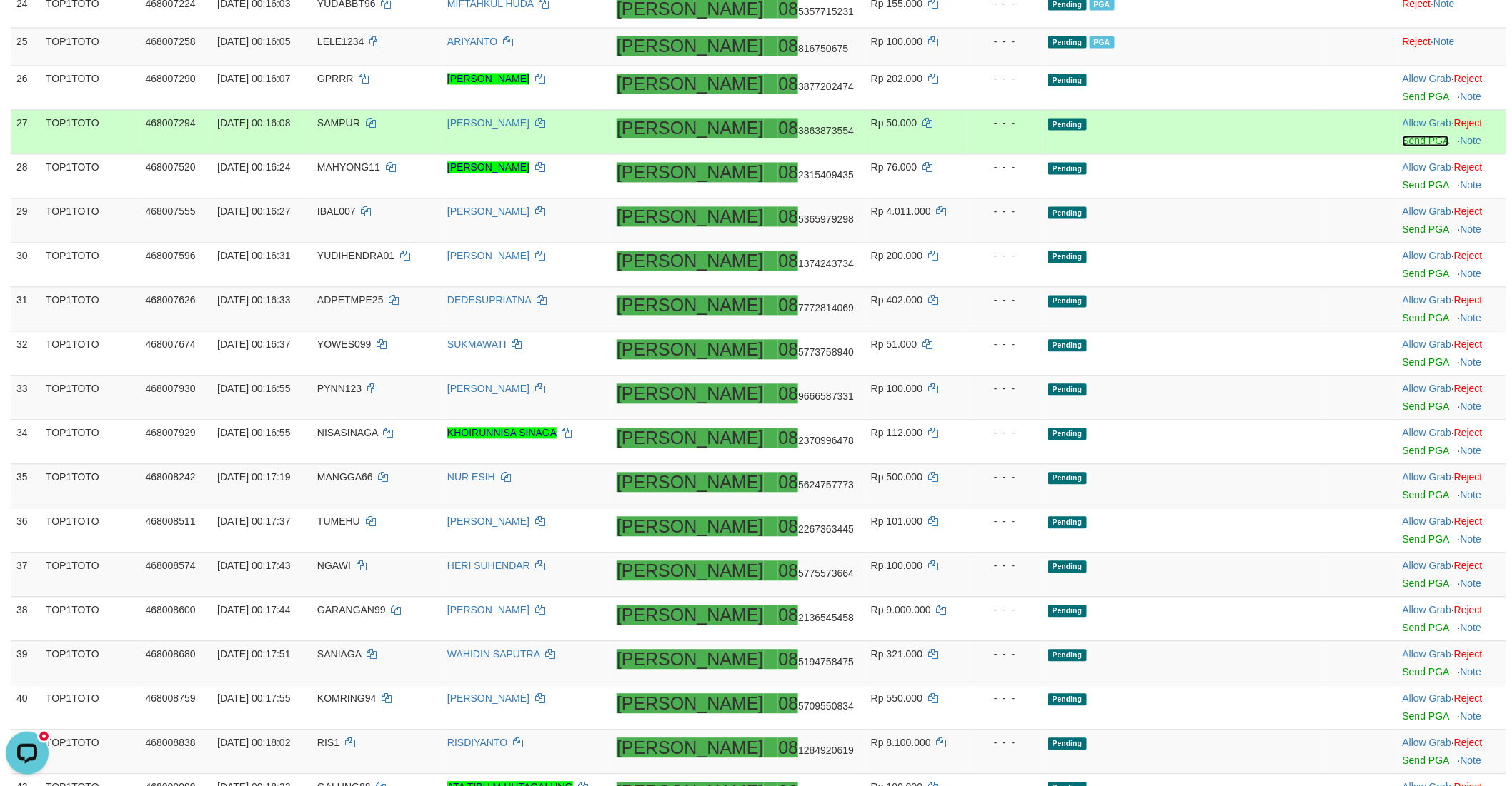
click at [1403, 140] on link "Send PGA" at bounding box center [1426, 141] width 46 height 12
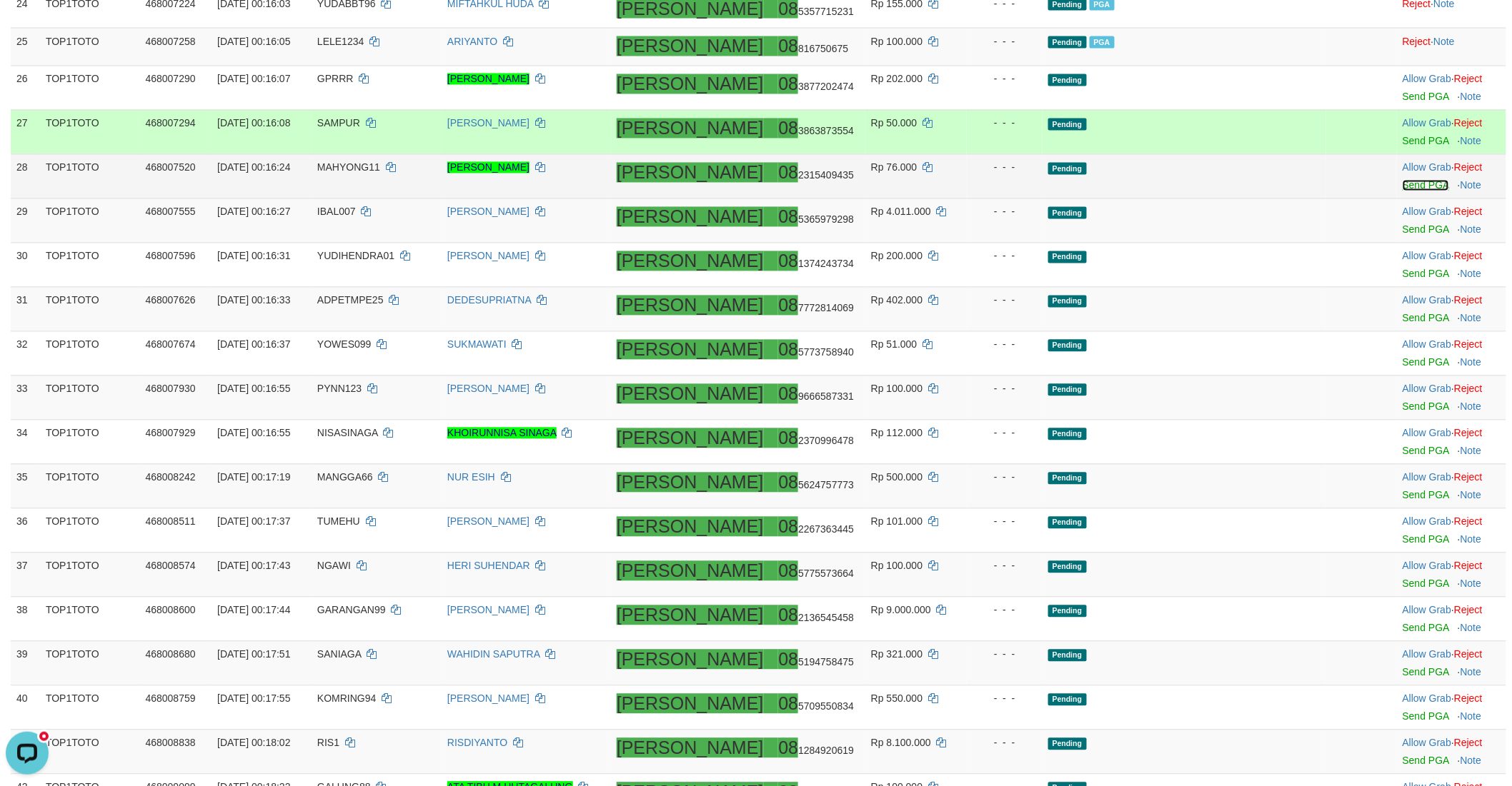
click at [1403, 185] on link "Send PGA" at bounding box center [1426, 186] width 46 height 12
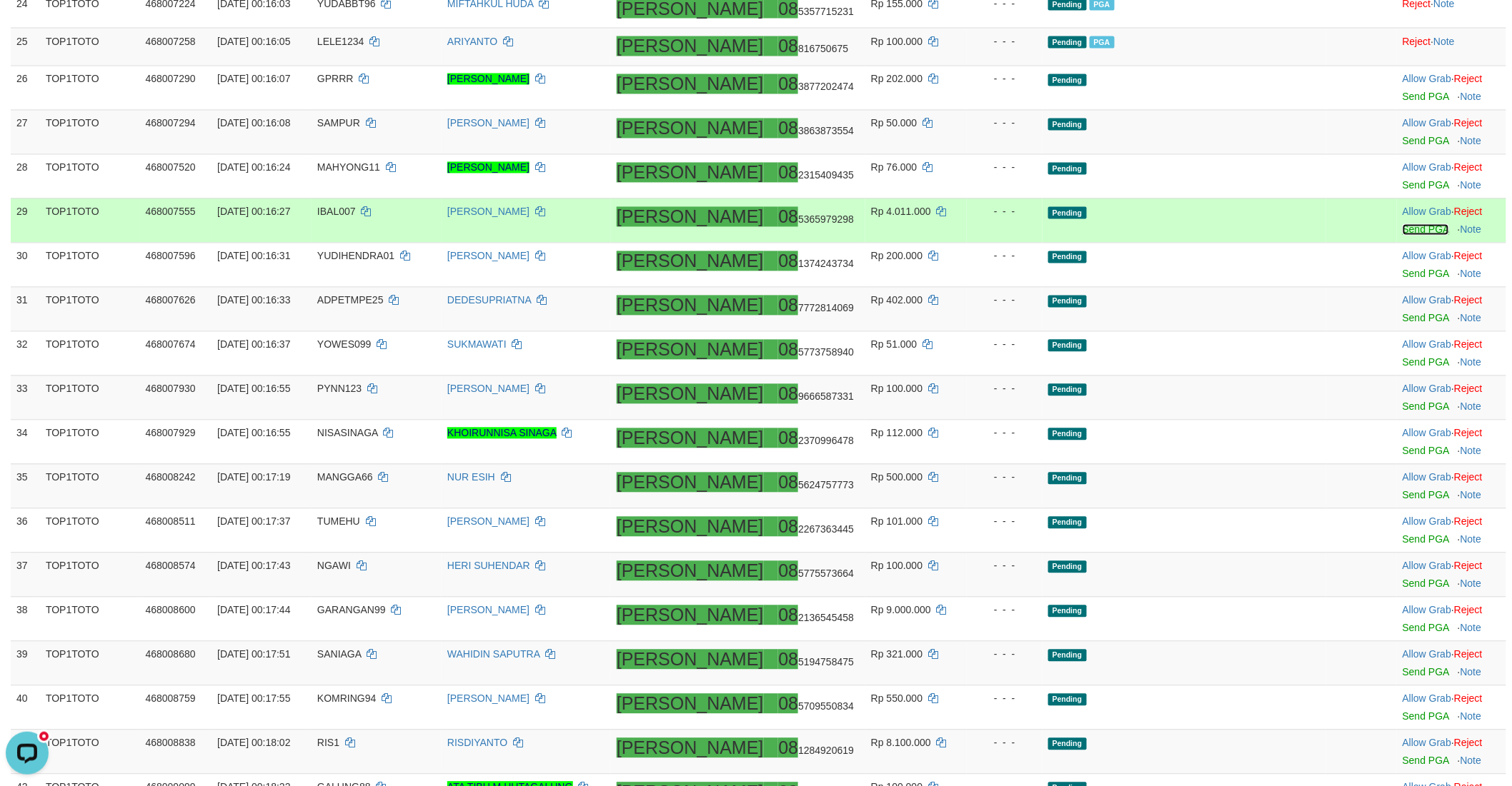
drag, startPoint x: 1387, startPoint y: 226, endPoint x: 1383, endPoint y: 269, distance: 43.2
click at [1403, 226] on link "Send PGA" at bounding box center [1426, 230] width 46 height 12
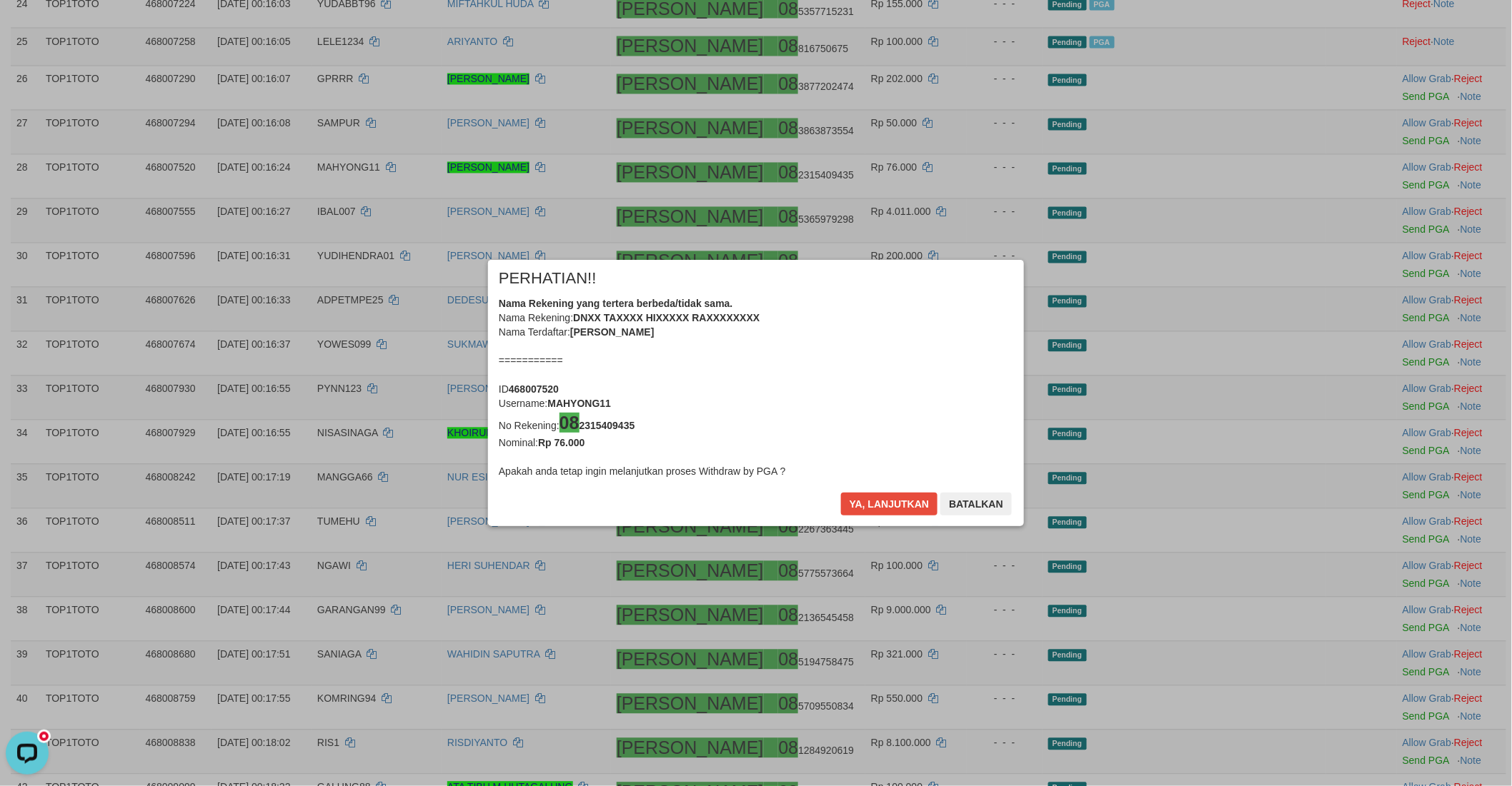
click at [1381, 269] on div "× PERHATIAN!! Nama Rekening yang tertera berbeda/tidak sama. Nama Rekening: DNX…" at bounding box center [756, 393] width 1512 height 324
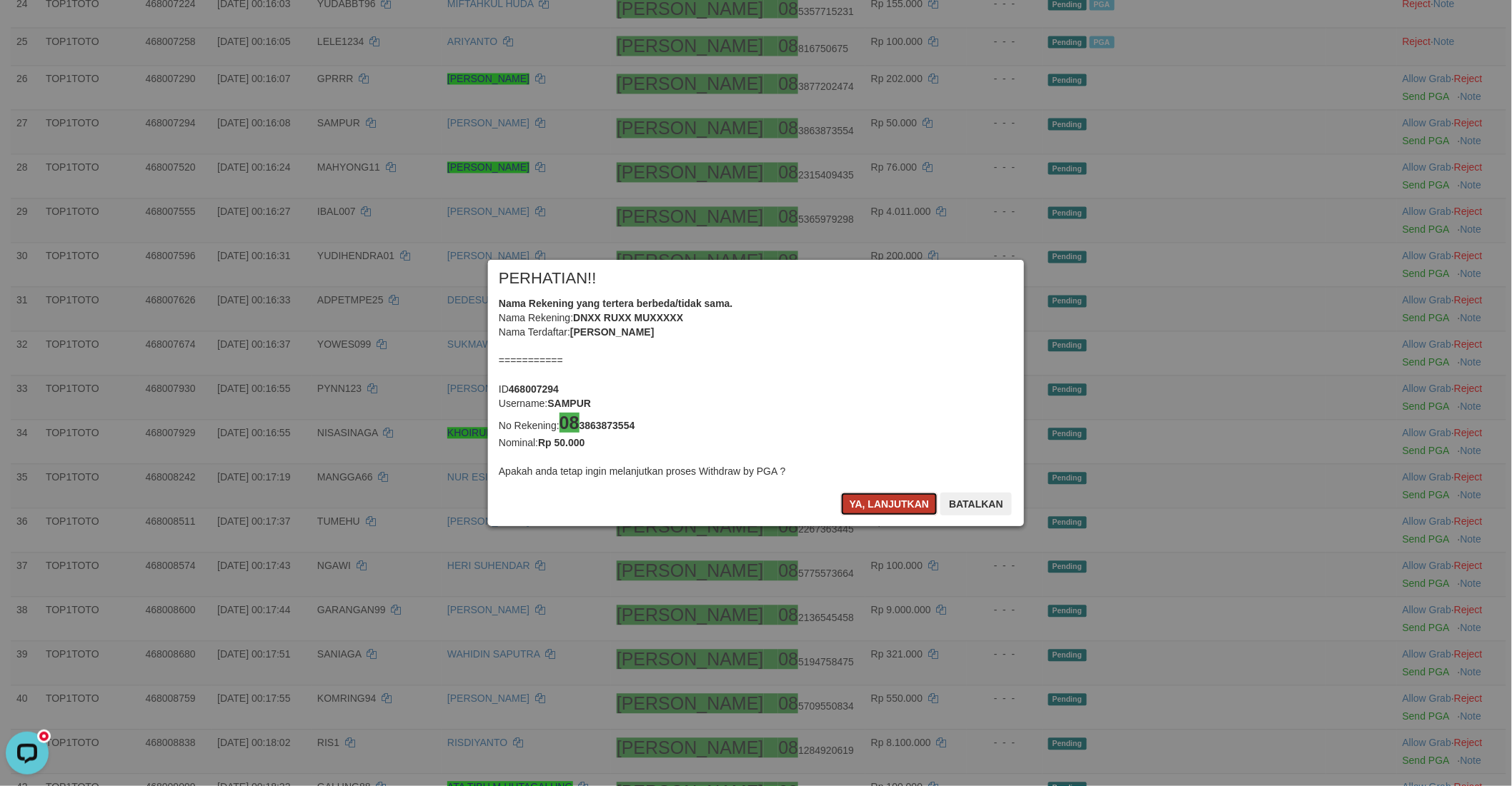
click at [853, 509] on button "Ya, lanjutkan" at bounding box center [889, 505] width 97 height 23
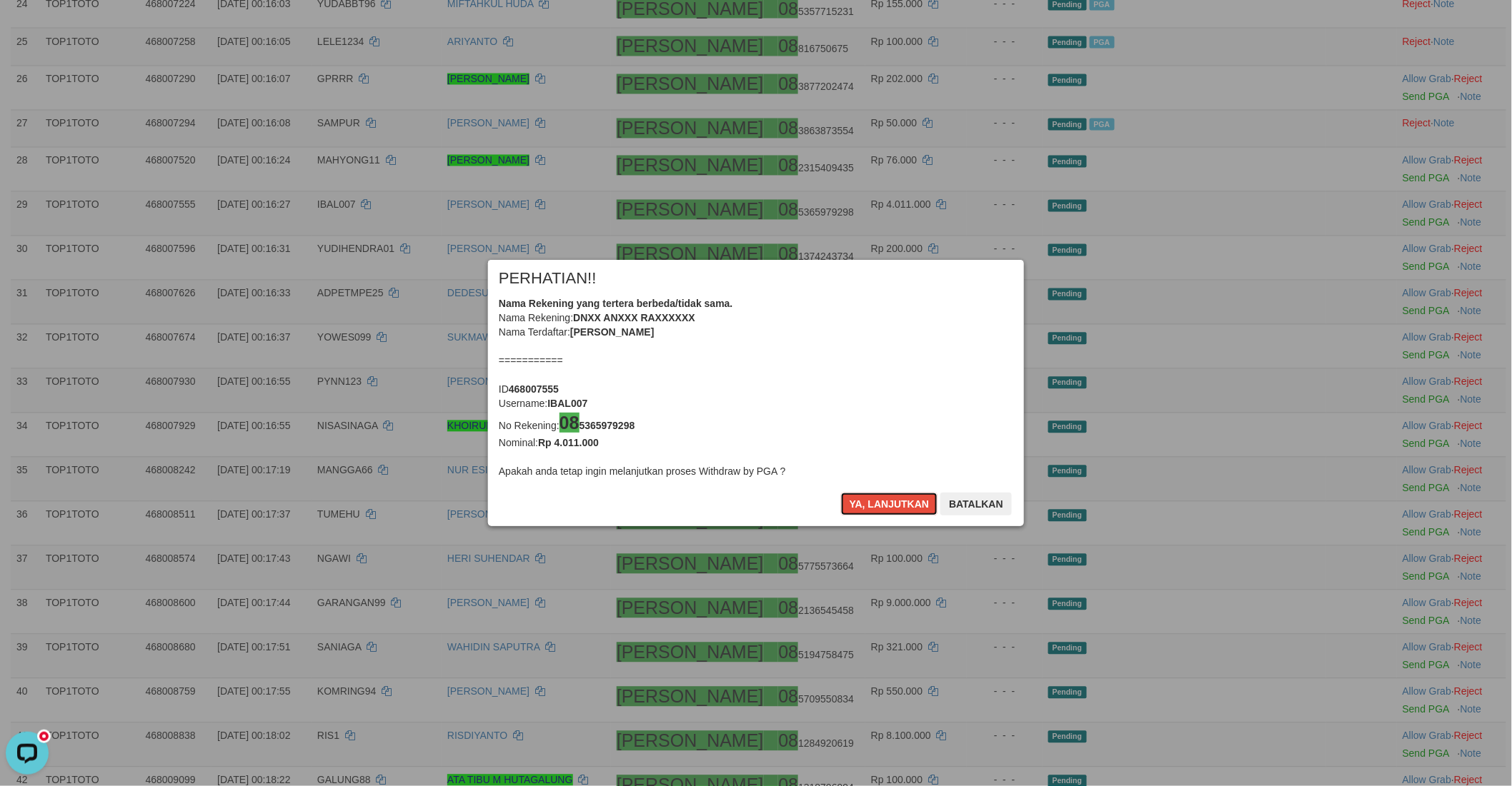
click at [853, 509] on button "Ya, lanjutkan" at bounding box center [889, 505] width 97 height 23
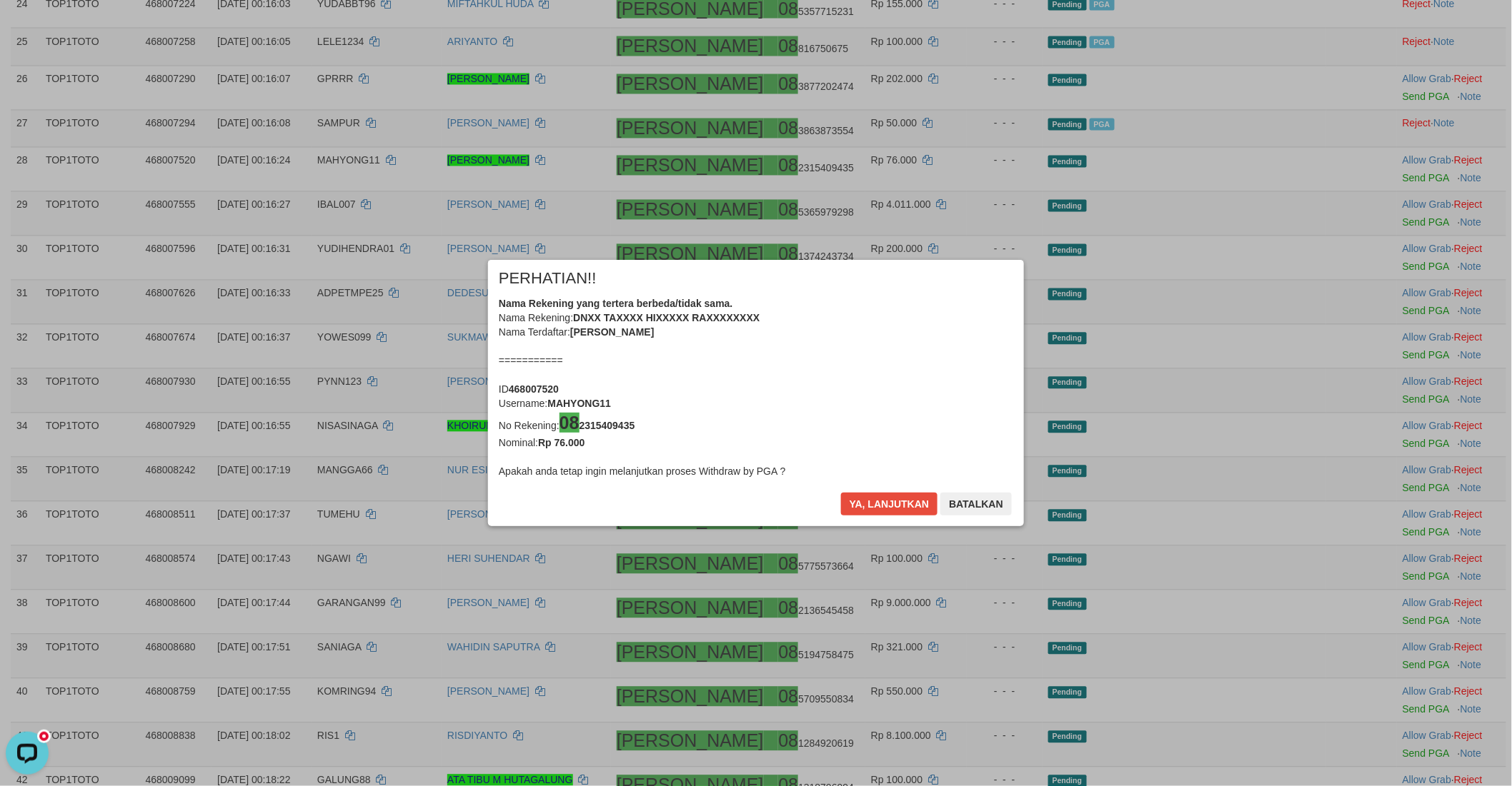
click at [884, 501] on div "× PERHATIAN!! Nama Rekening yang tertera berbeda/tidak sama. Nama Rekening: DNX…" at bounding box center [756, 393] width 557 height 267
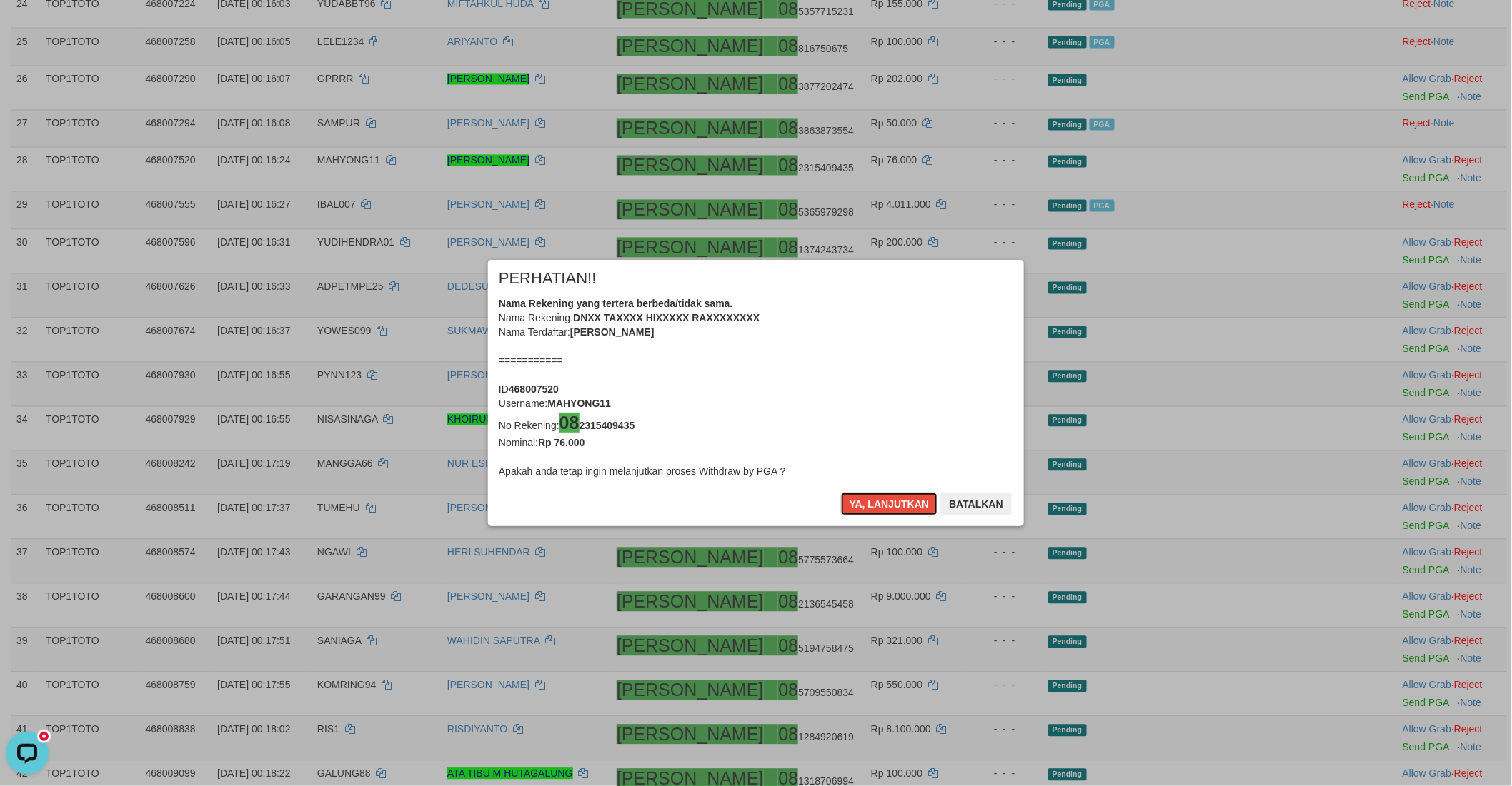
click at [884, 501] on button "Ya, lanjutkan" at bounding box center [889, 505] width 97 height 23
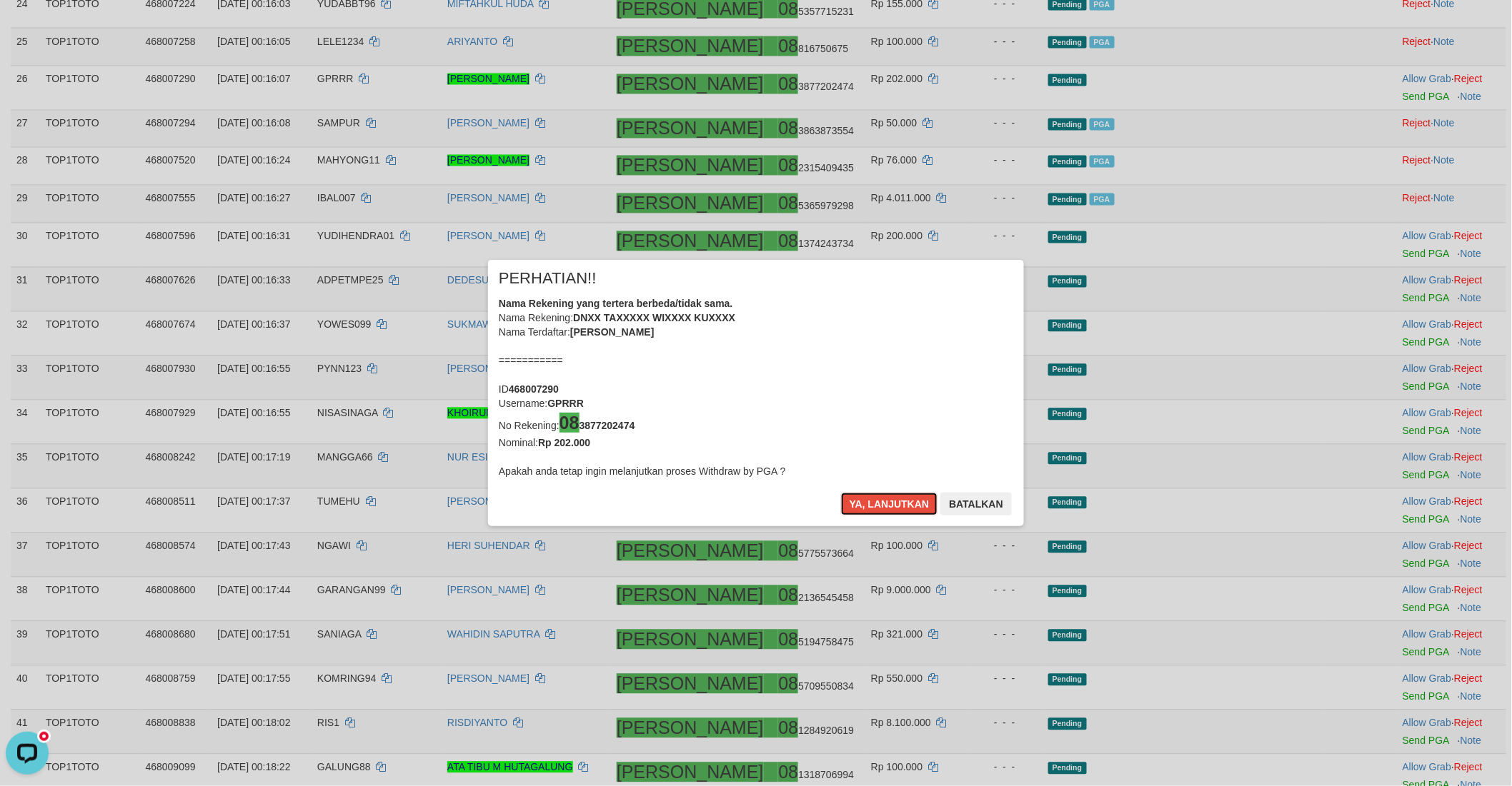
click at [873, 500] on button "Ya, lanjutkan" at bounding box center [889, 505] width 97 height 23
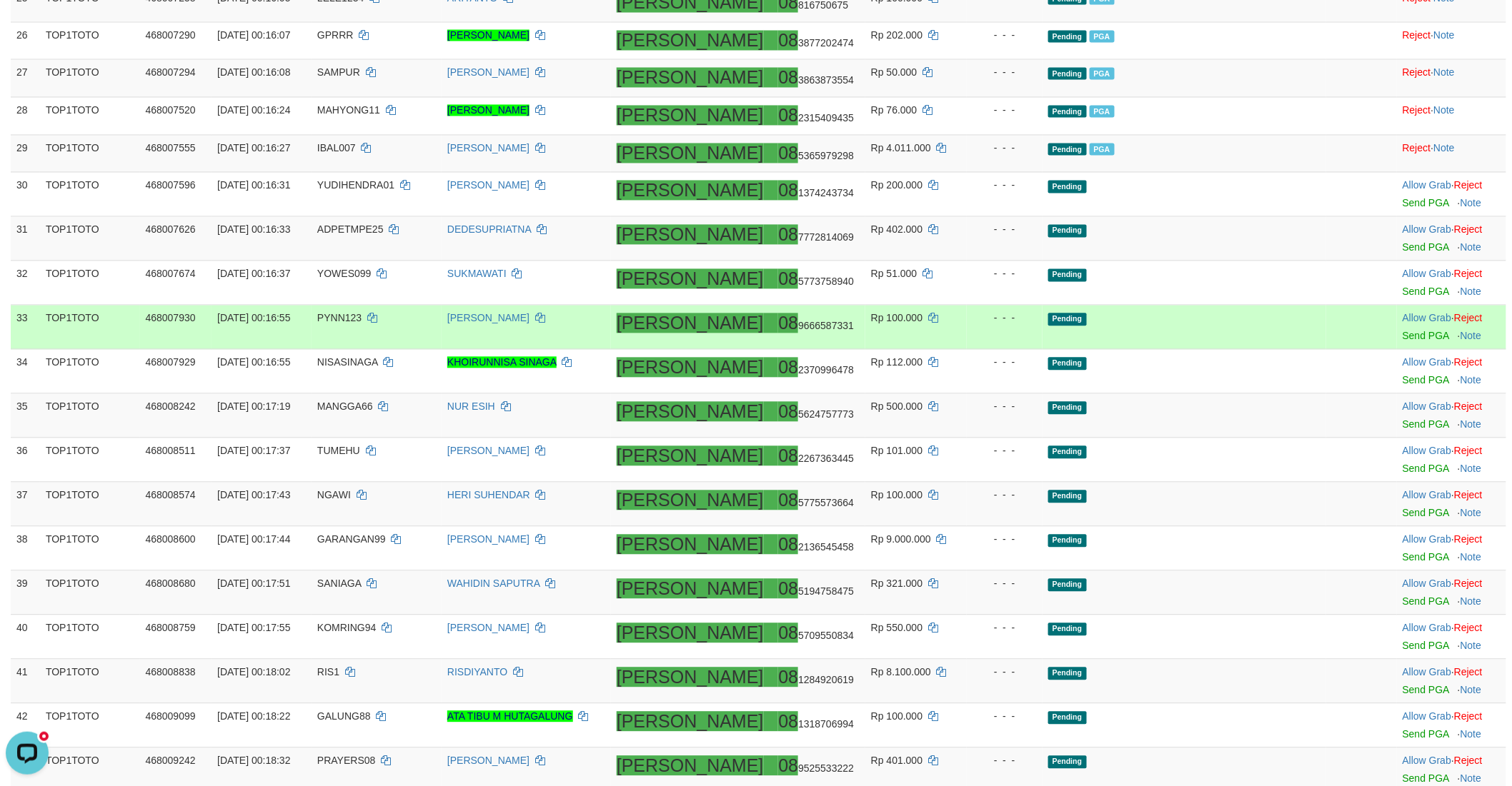
scroll to position [1166, 0]
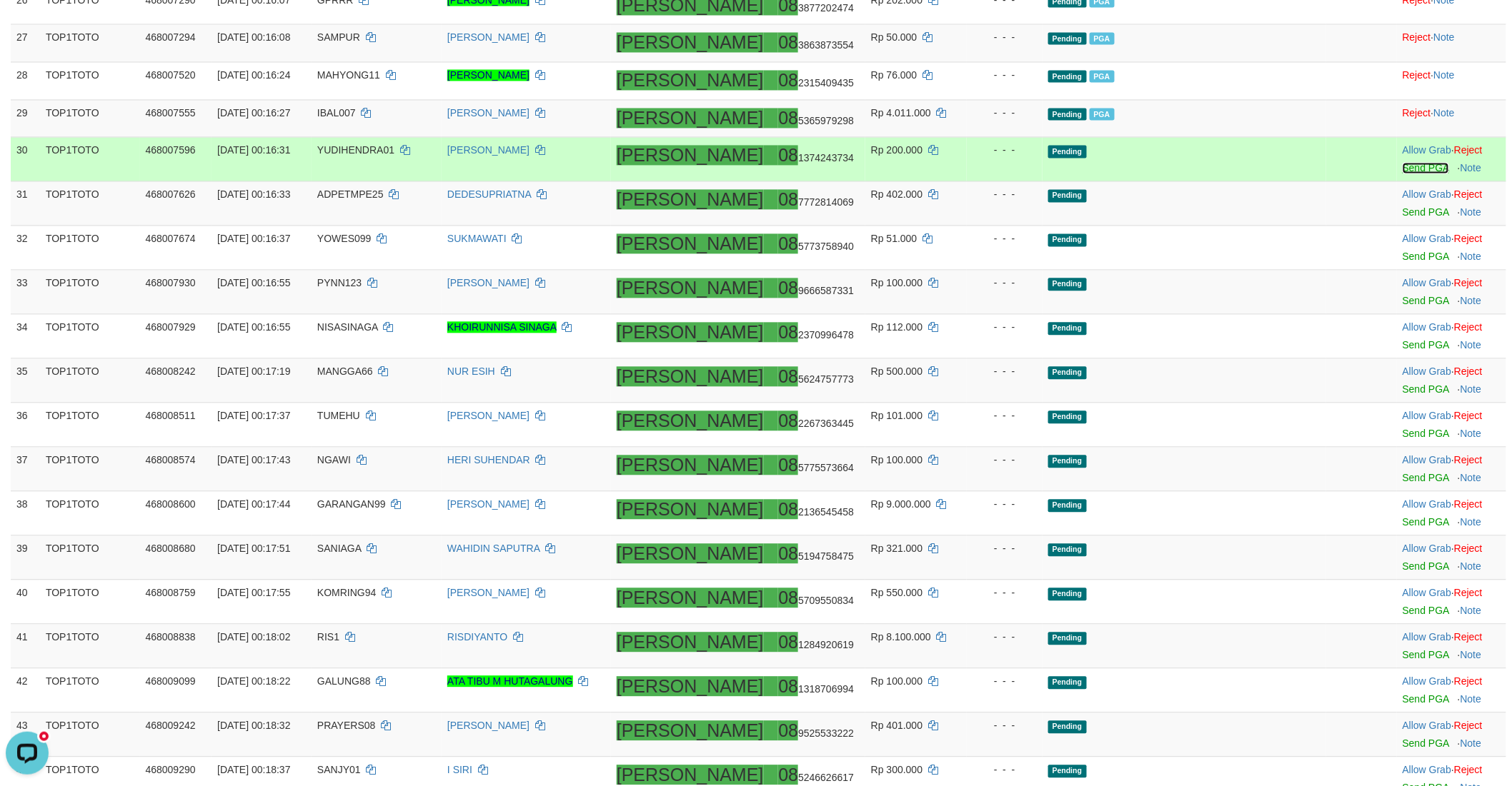
click at [1403, 162] on link "Send PGA" at bounding box center [1426, 168] width 46 height 12
click at [1403, 211] on link "Send PGA" at bounding box center [1426, 212] width 46 height 12
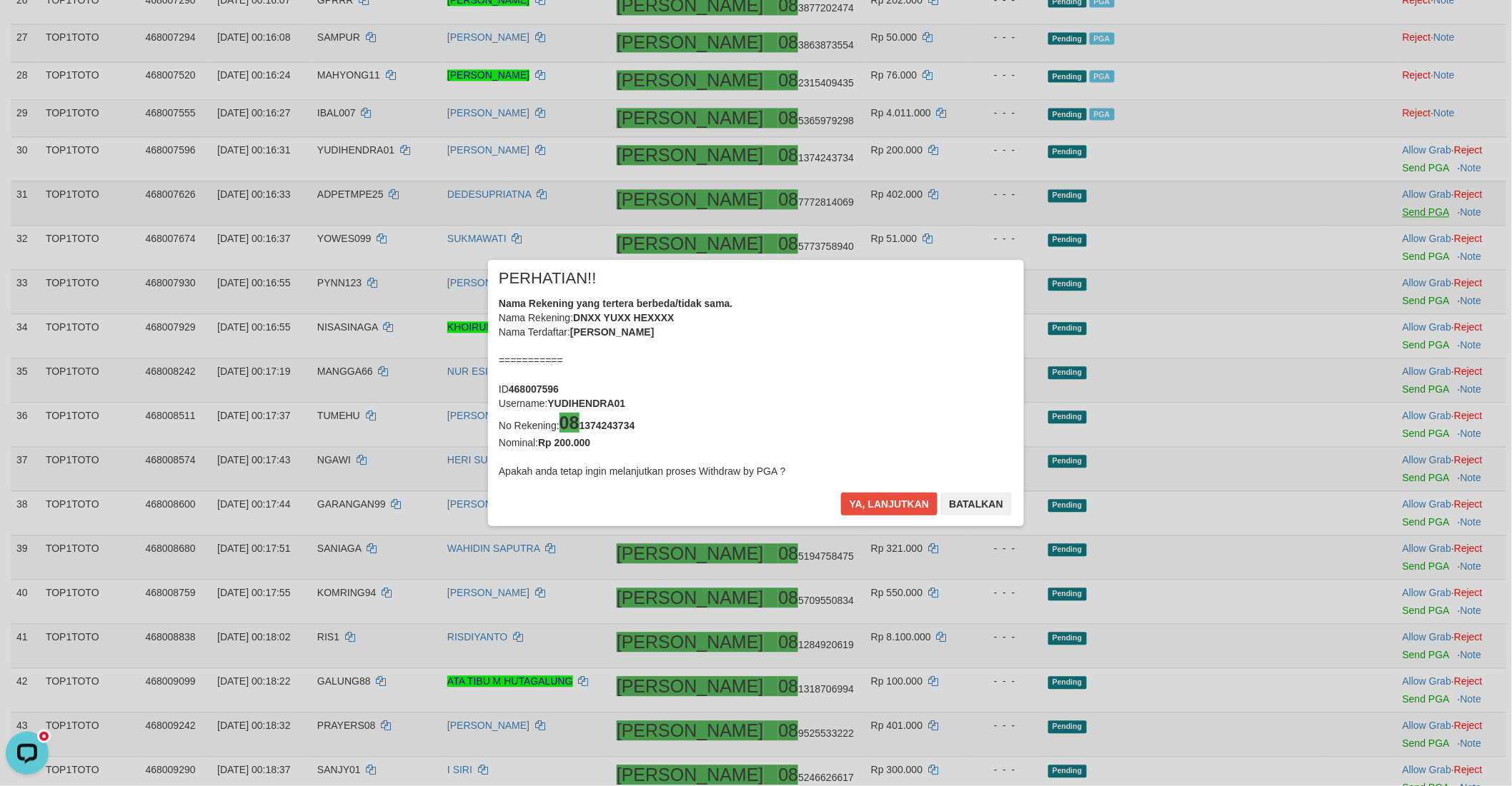
click at [1383, 252] on div "× PERHATIAN!! Nama Rekening yang tertera berbeda/tidak sama. Nama Rekening: DNX…" at bounding box center [756, 393] width 1512 height 324
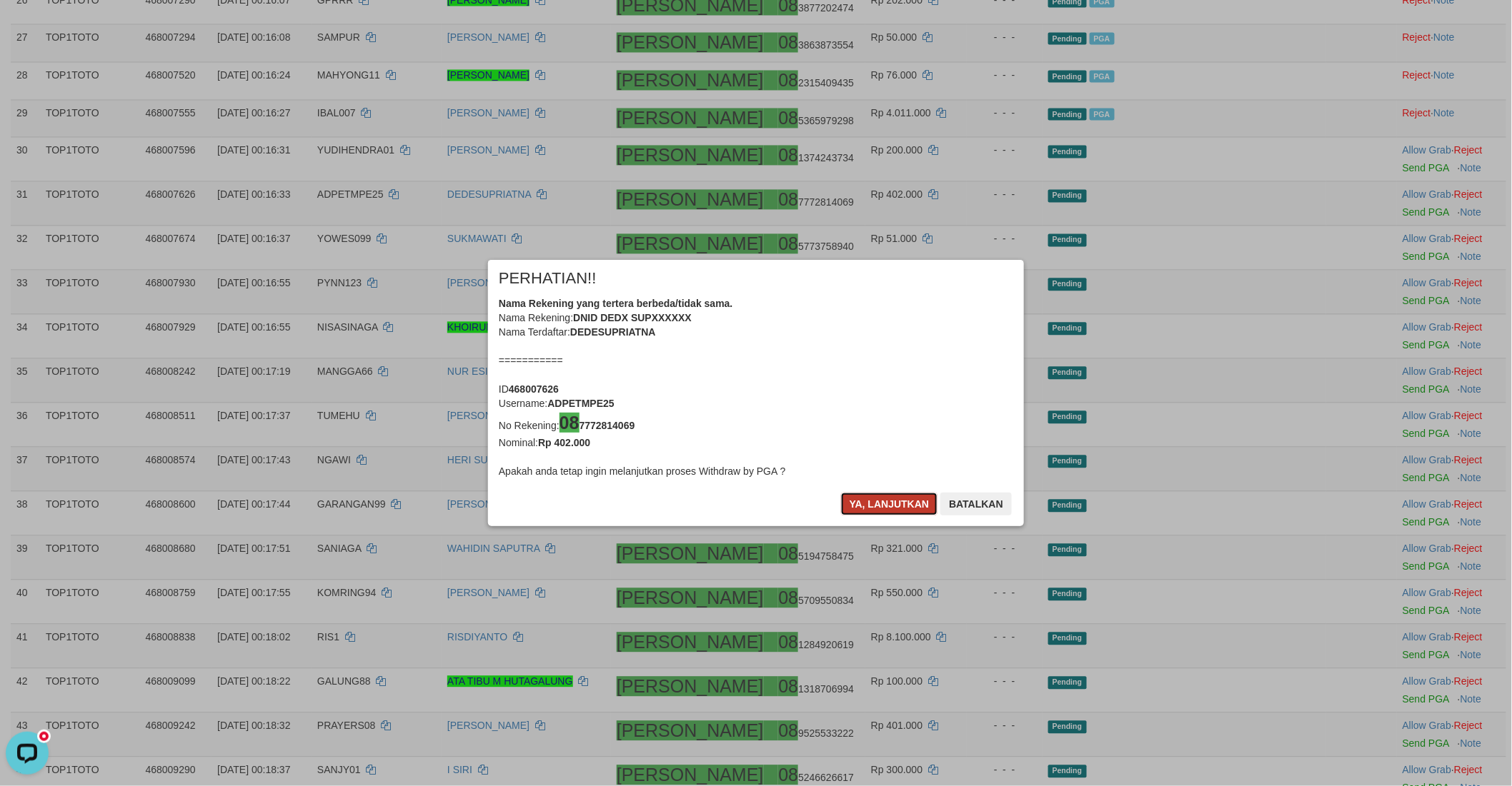
click at [875, 507] on button "Ya, lanjutkan" at bounding box center [889, 505] width 97 height 23
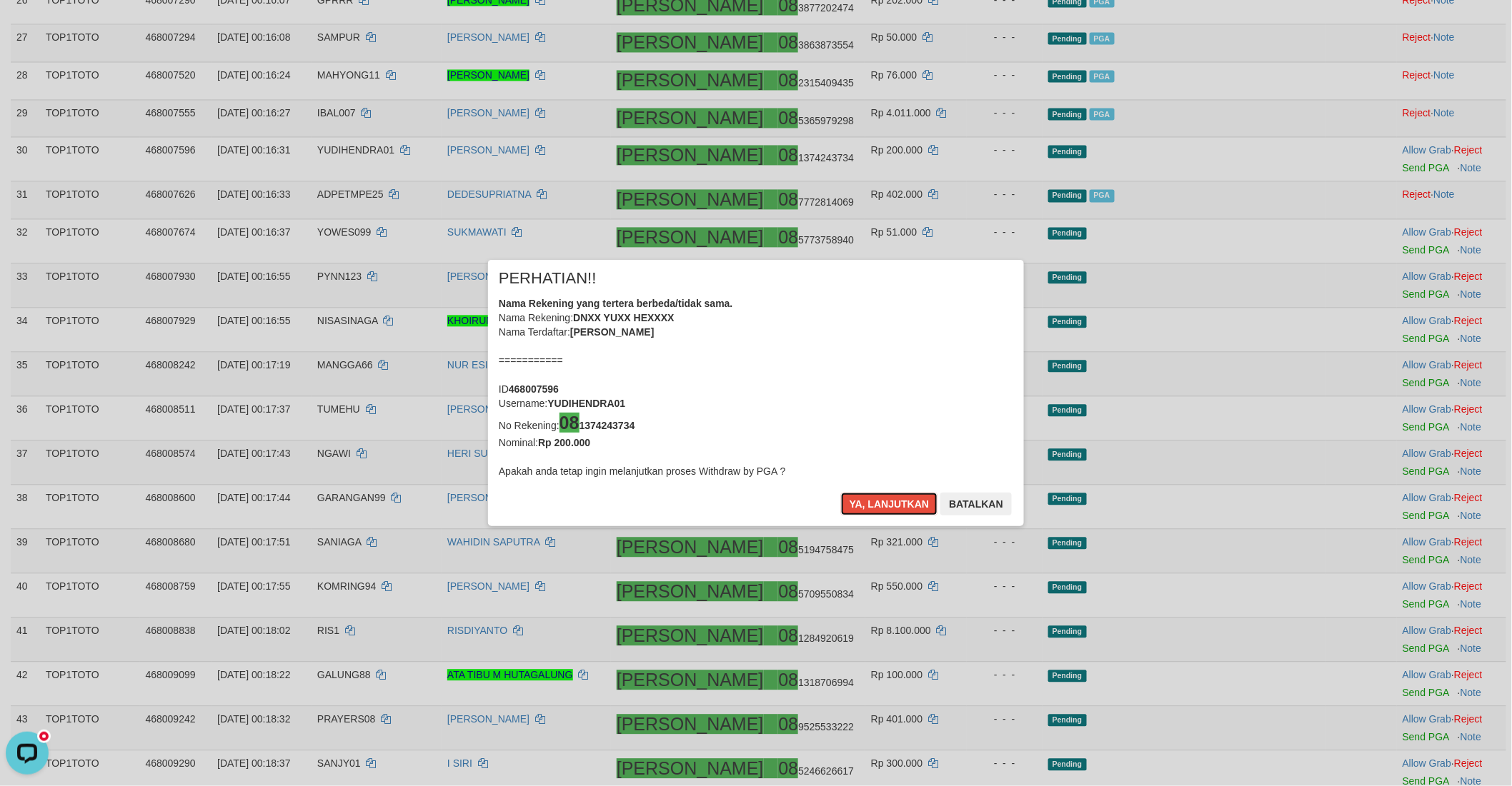
click at [875, 507] on button "Ya, lanjutkan" at bounding box center [889, 505] width 97 height 23
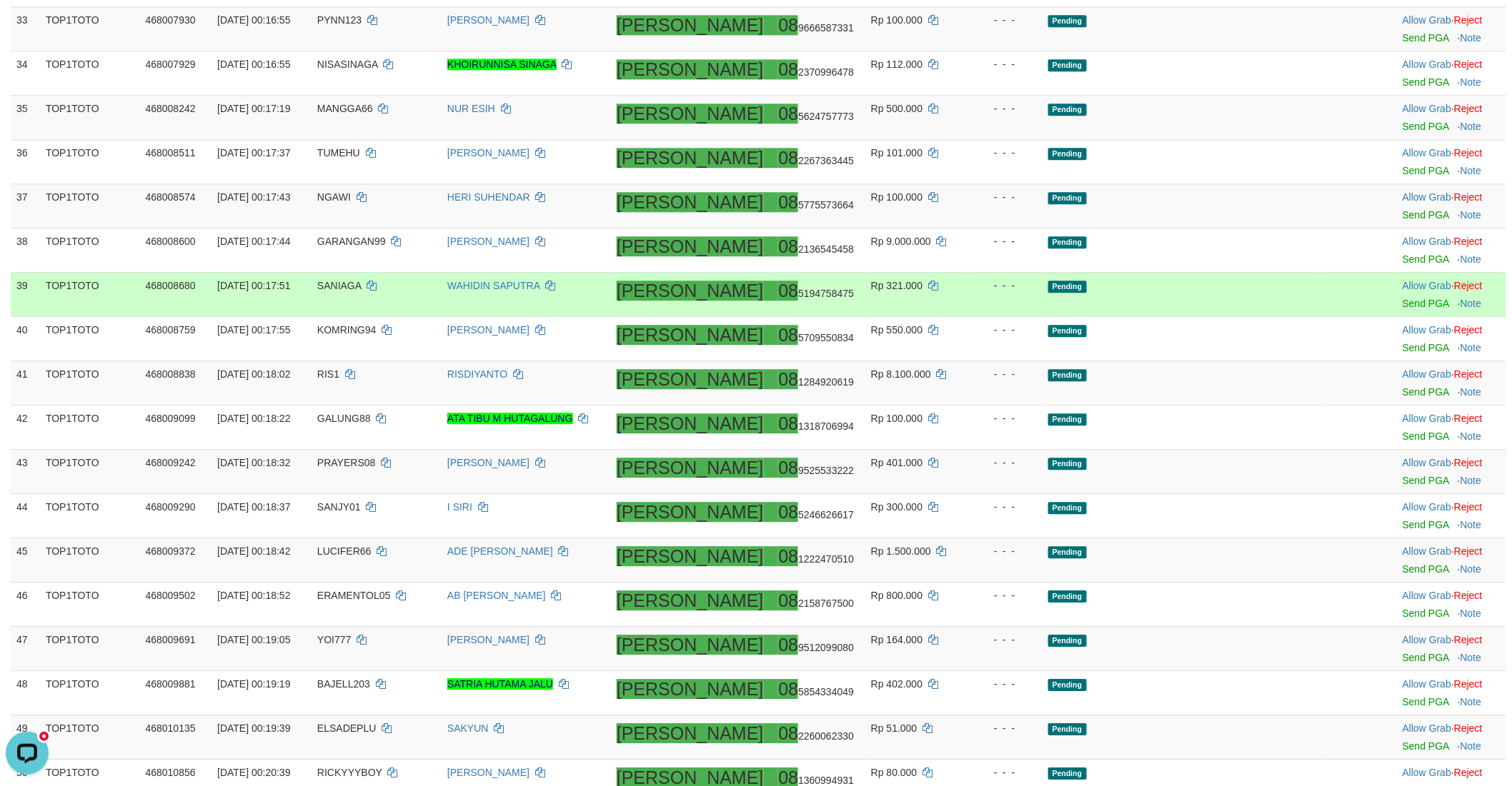
scroll to position [1325, 0]
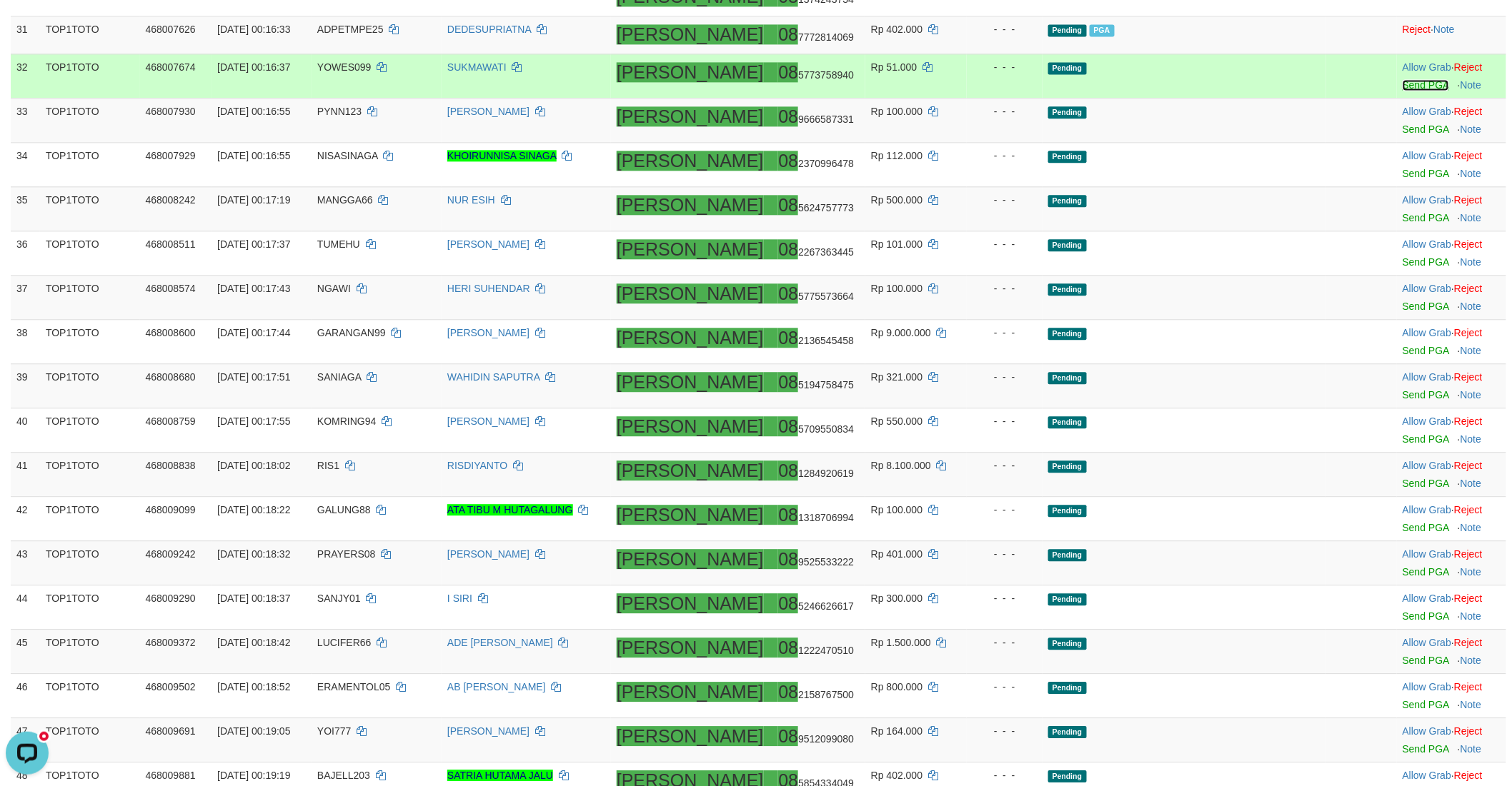
click at [1403, 80] on link "Send PGA" at bounding box center [1426, 85] width 46 height 12
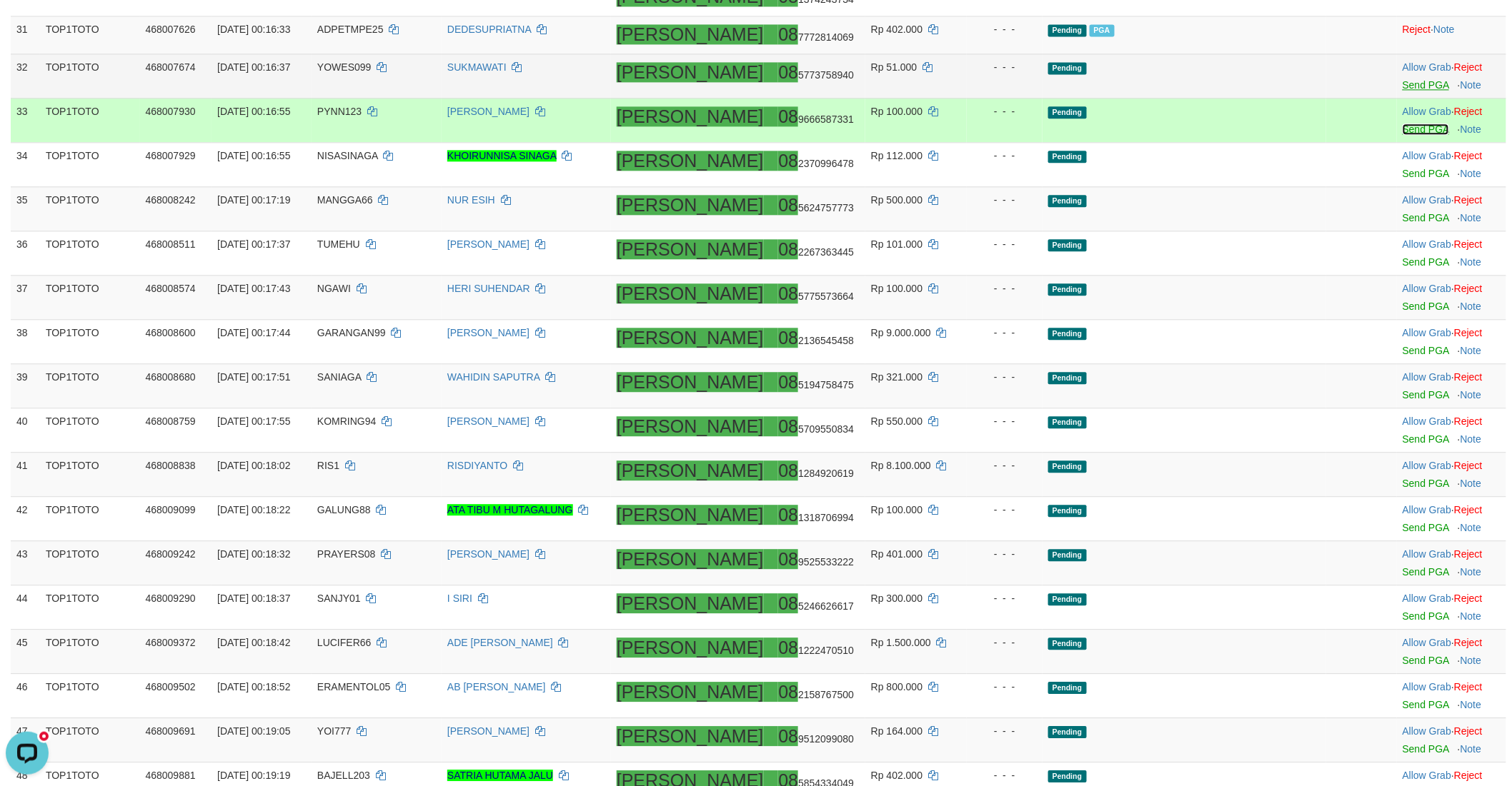
click at [1403, 126] on link "Send PGA" at bounding box center [1426, 130] width 46 height 12
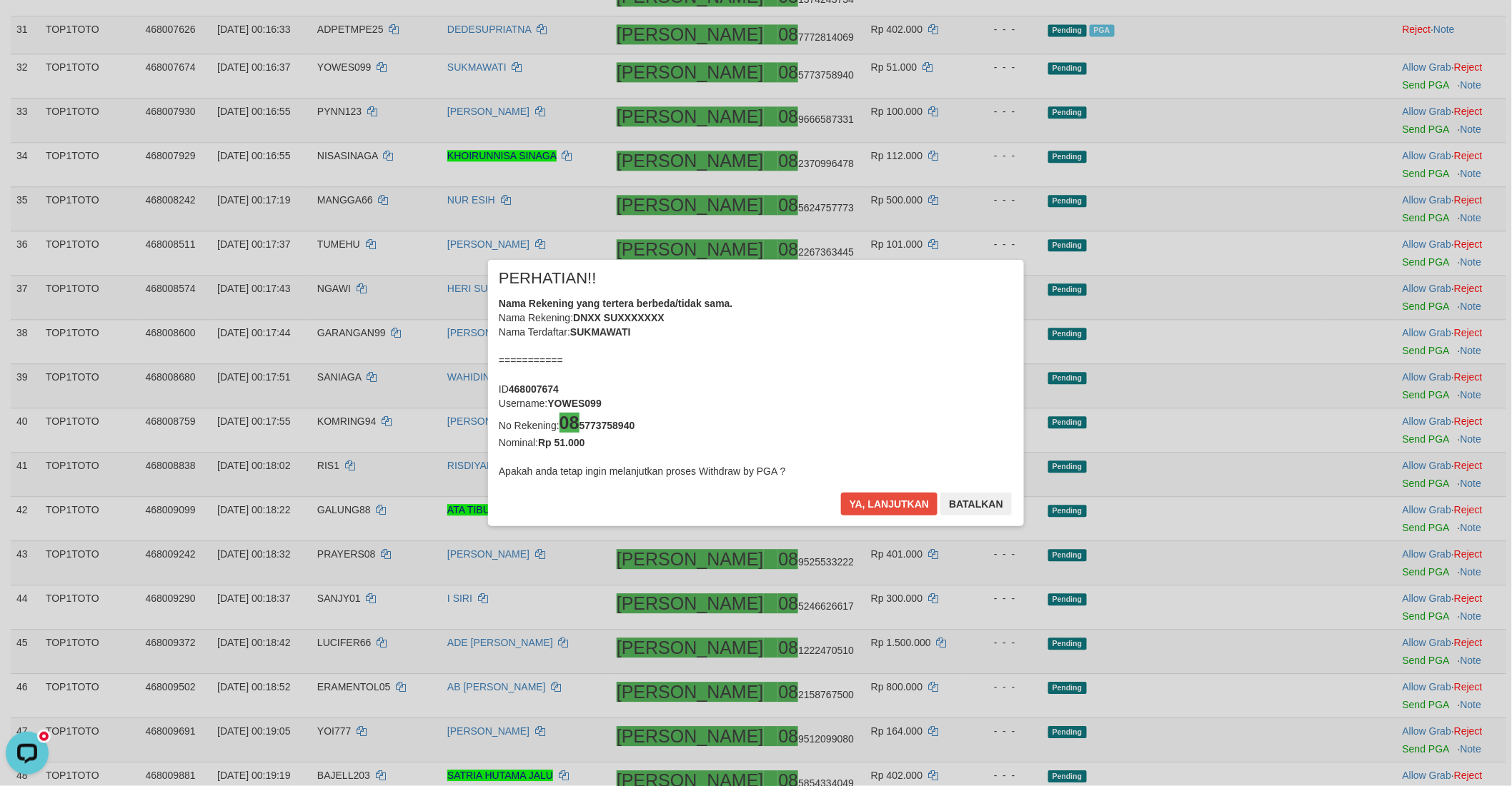
click at [1383, 167] on div "× PERHATIAN!! Nama Rekening yang tertera berbeda/tidak sama. Nama Rekening: DNX…" at bounding box center [756, 393] width 1512 height 786
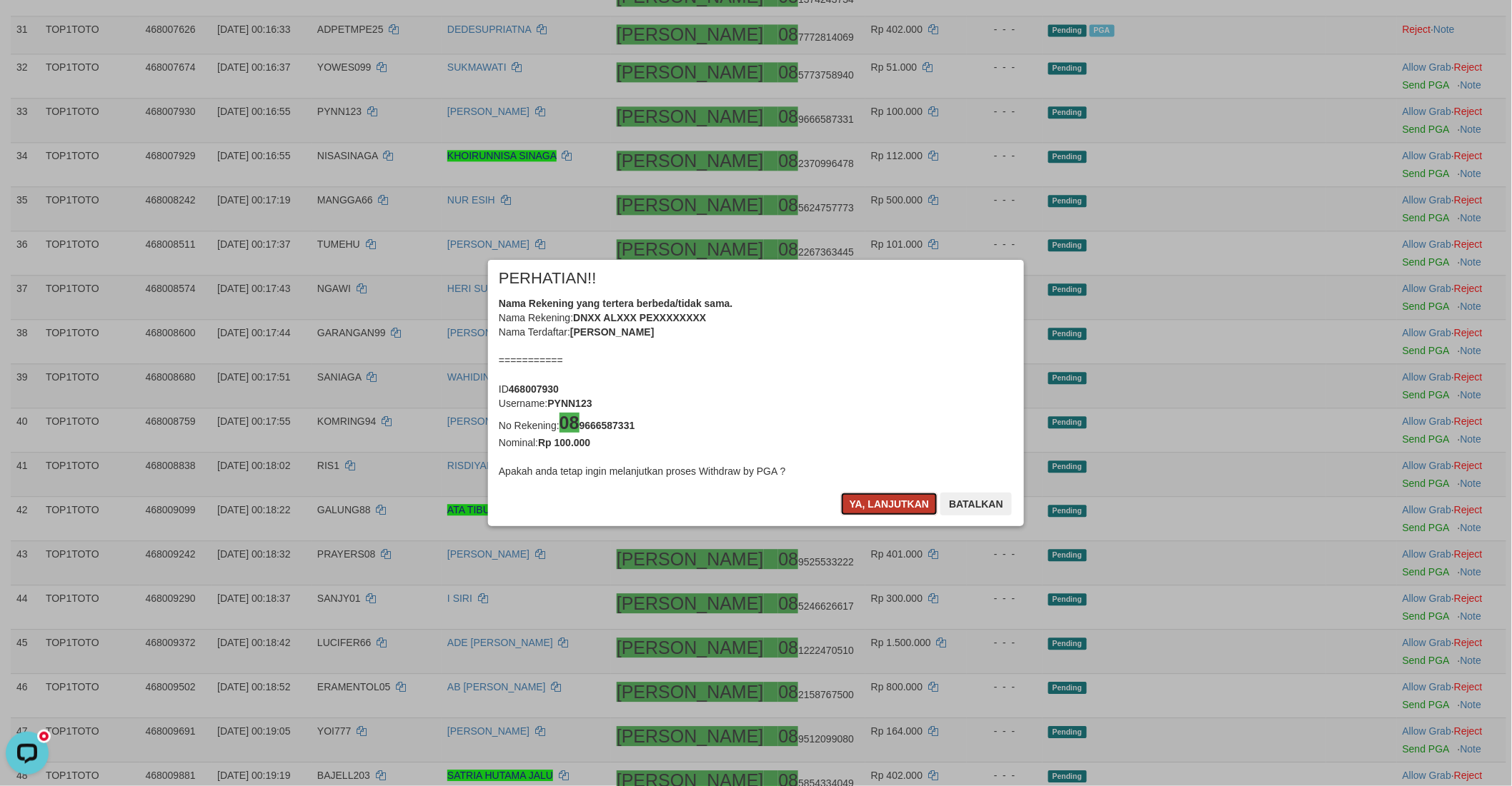
click at [862, 509] on button "Ya, lanjutkan" at bounding box center [889, 505] width 97 height 23
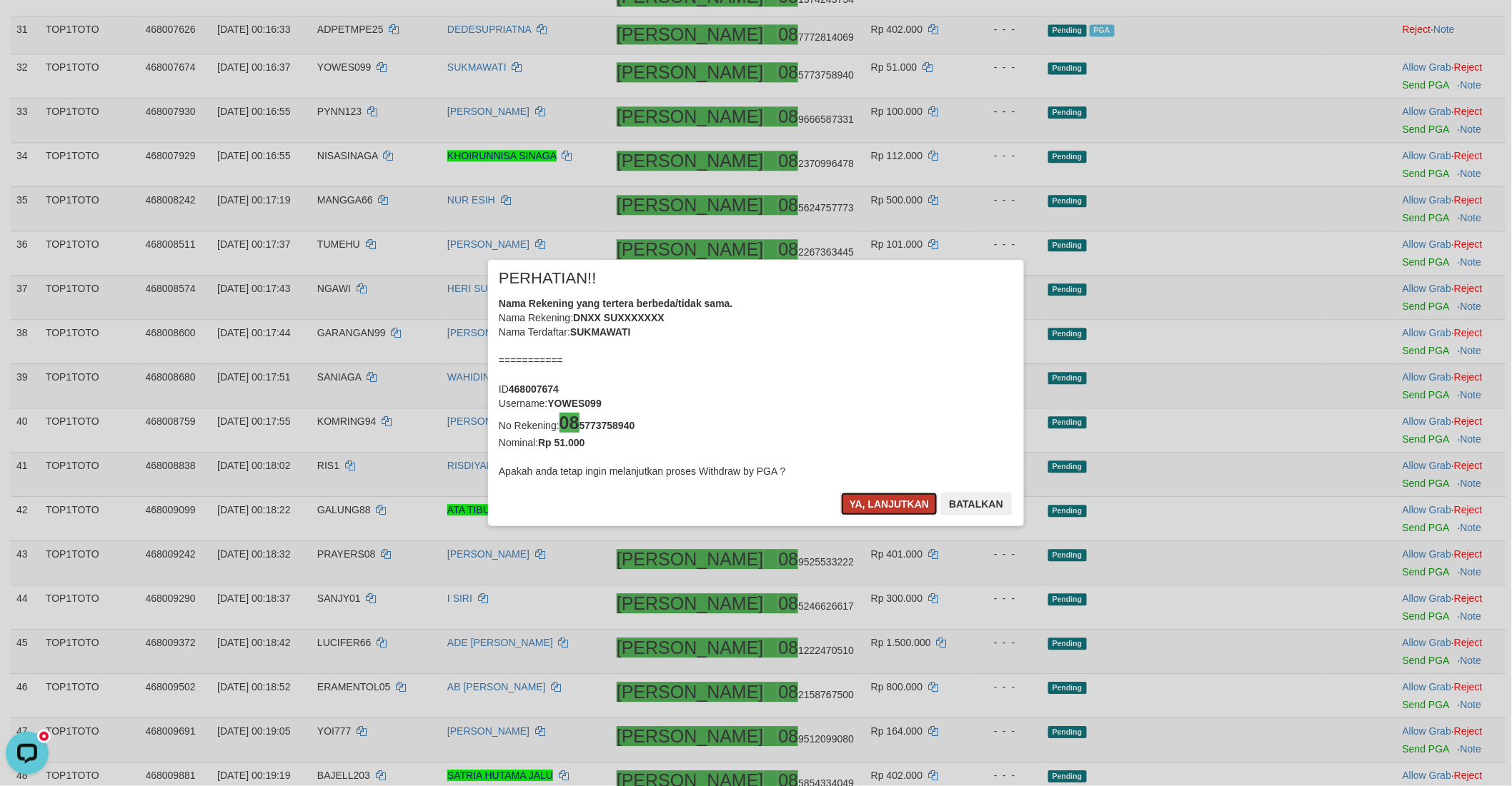
click at [872, 505] on button "Ya, lanjutkan" at bounding box center [889, 505] width 97 height 23
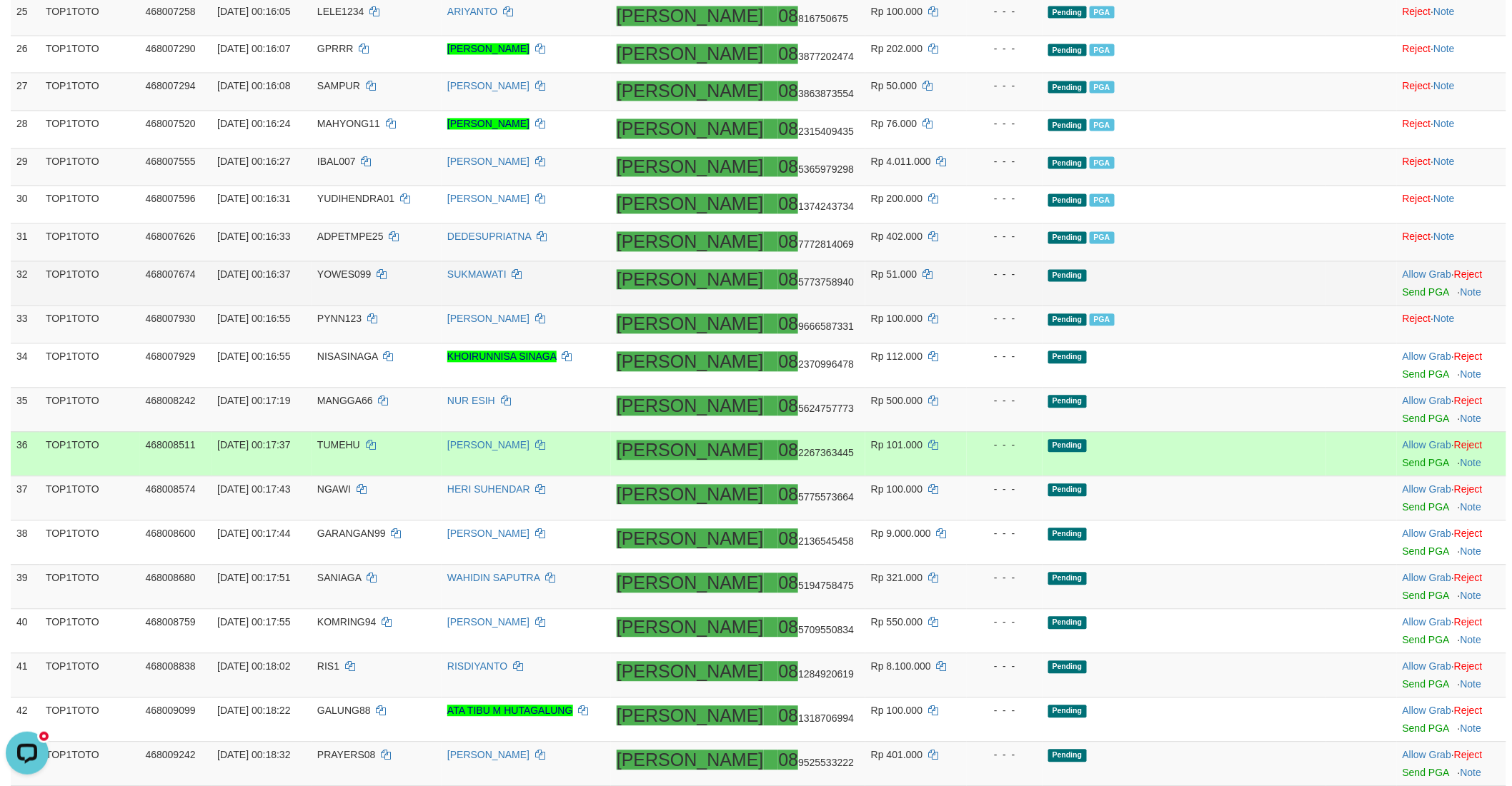
scroll to position [1301, 0]
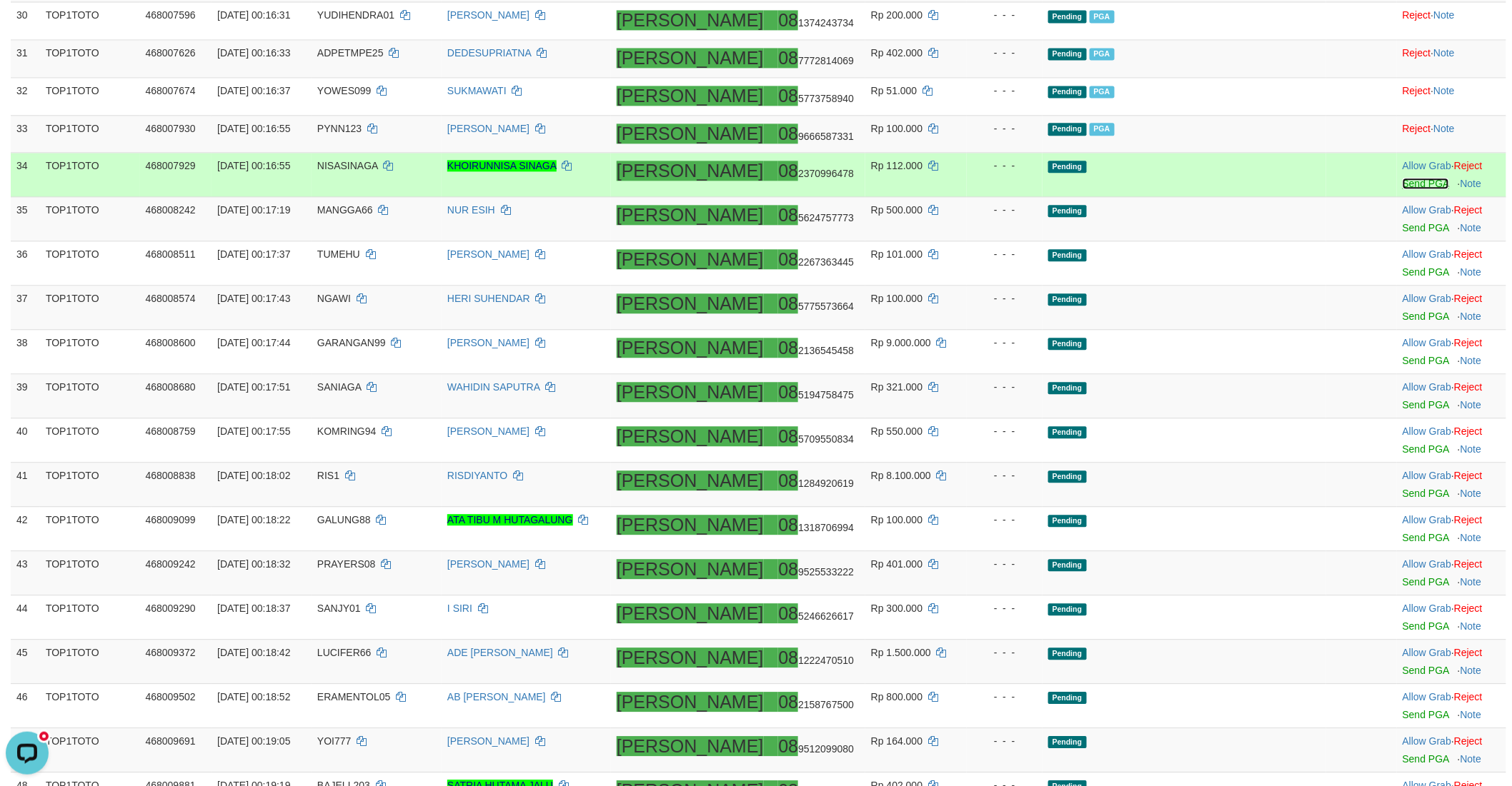
click at [1403, 179] on link "Send PGA" at bounding box center [1426, 184] width 46 height 12
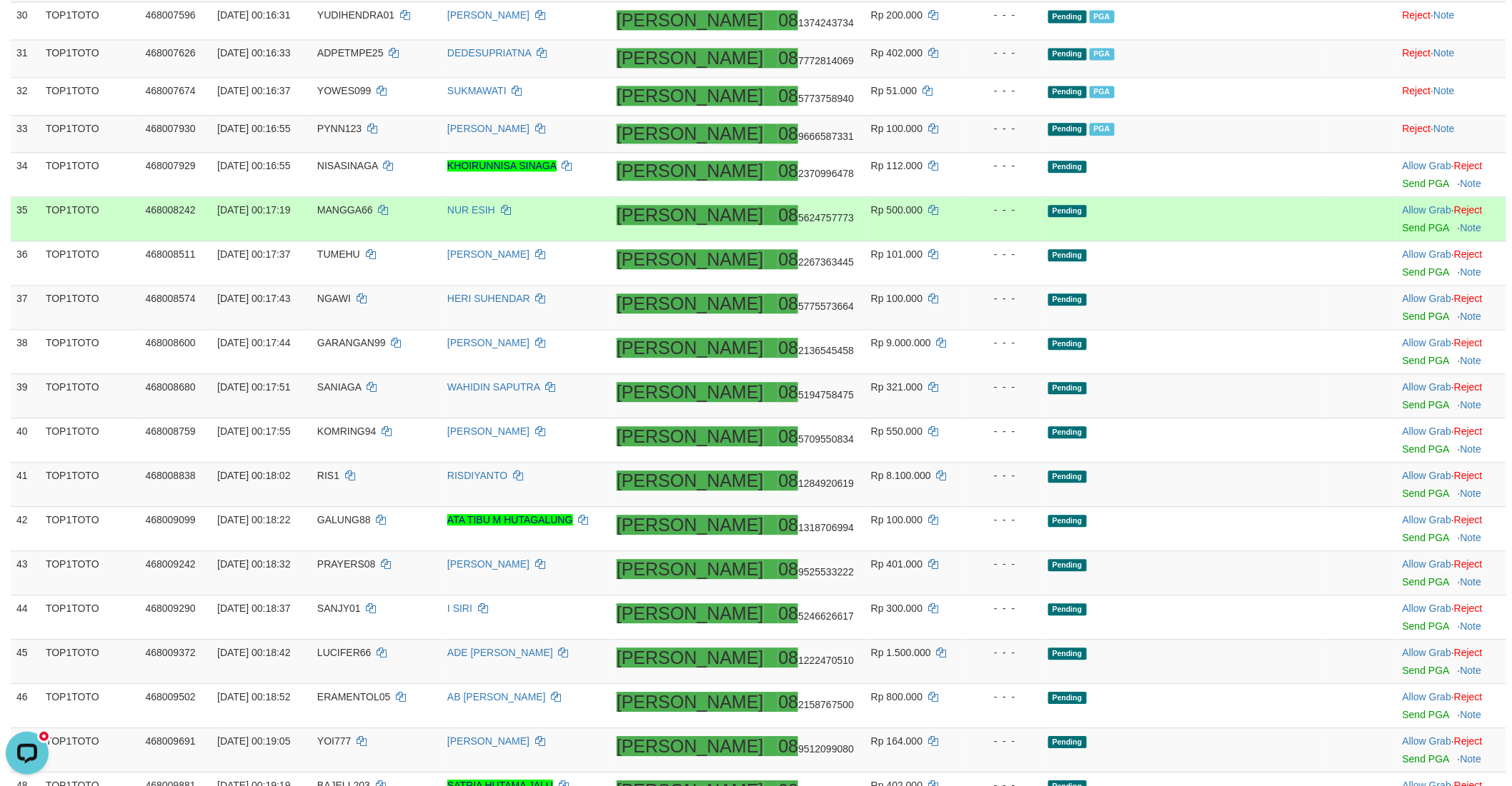
click at [1397, 218] on td "Allow Grab · Reject Send PGA · Note" at bounding box center [1451, 219] width 109 height 44
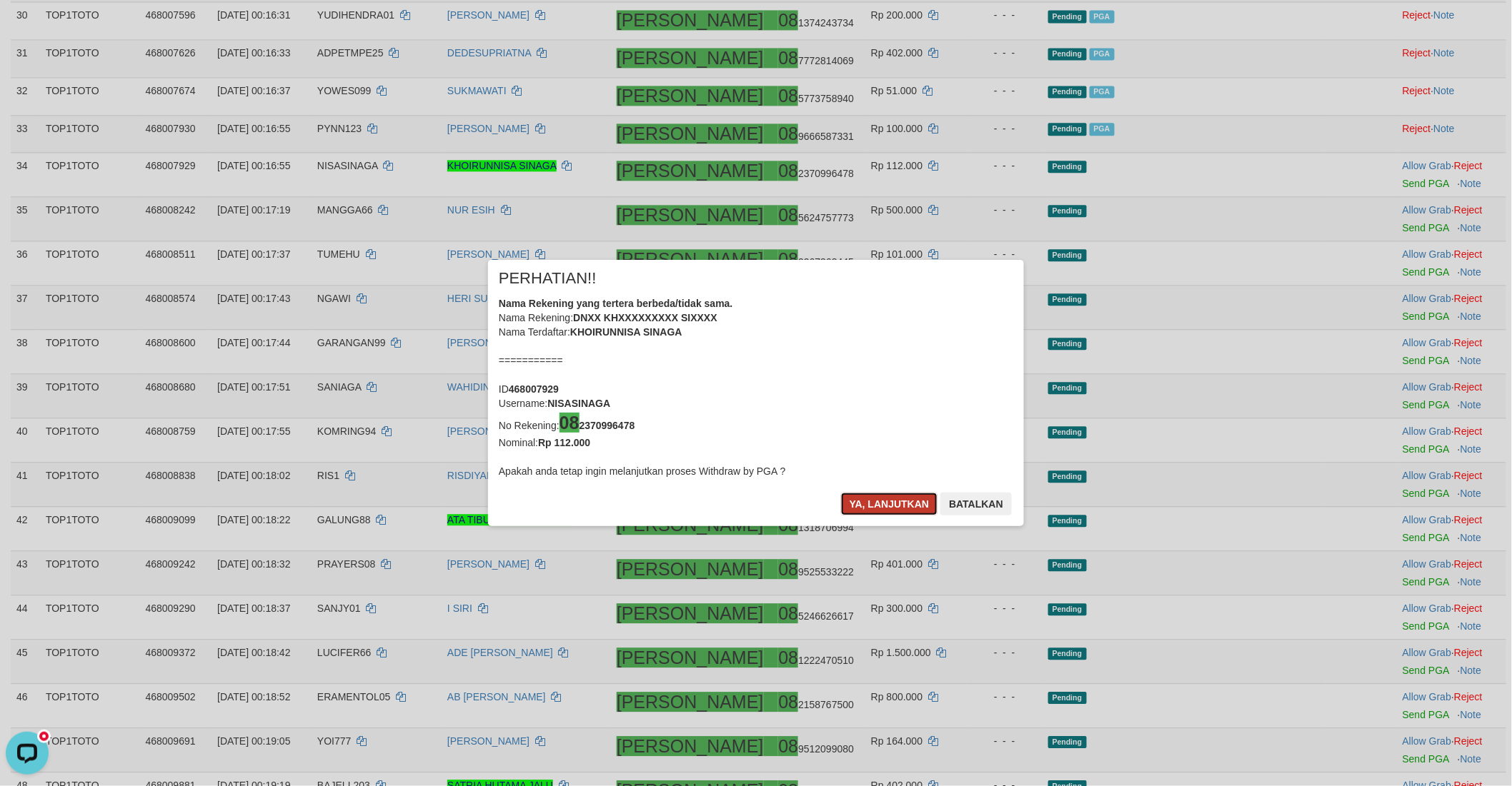
click at [873, 505] on button "Ya, lanjutkan" at bounding box center [889, 505] width 97 height 23
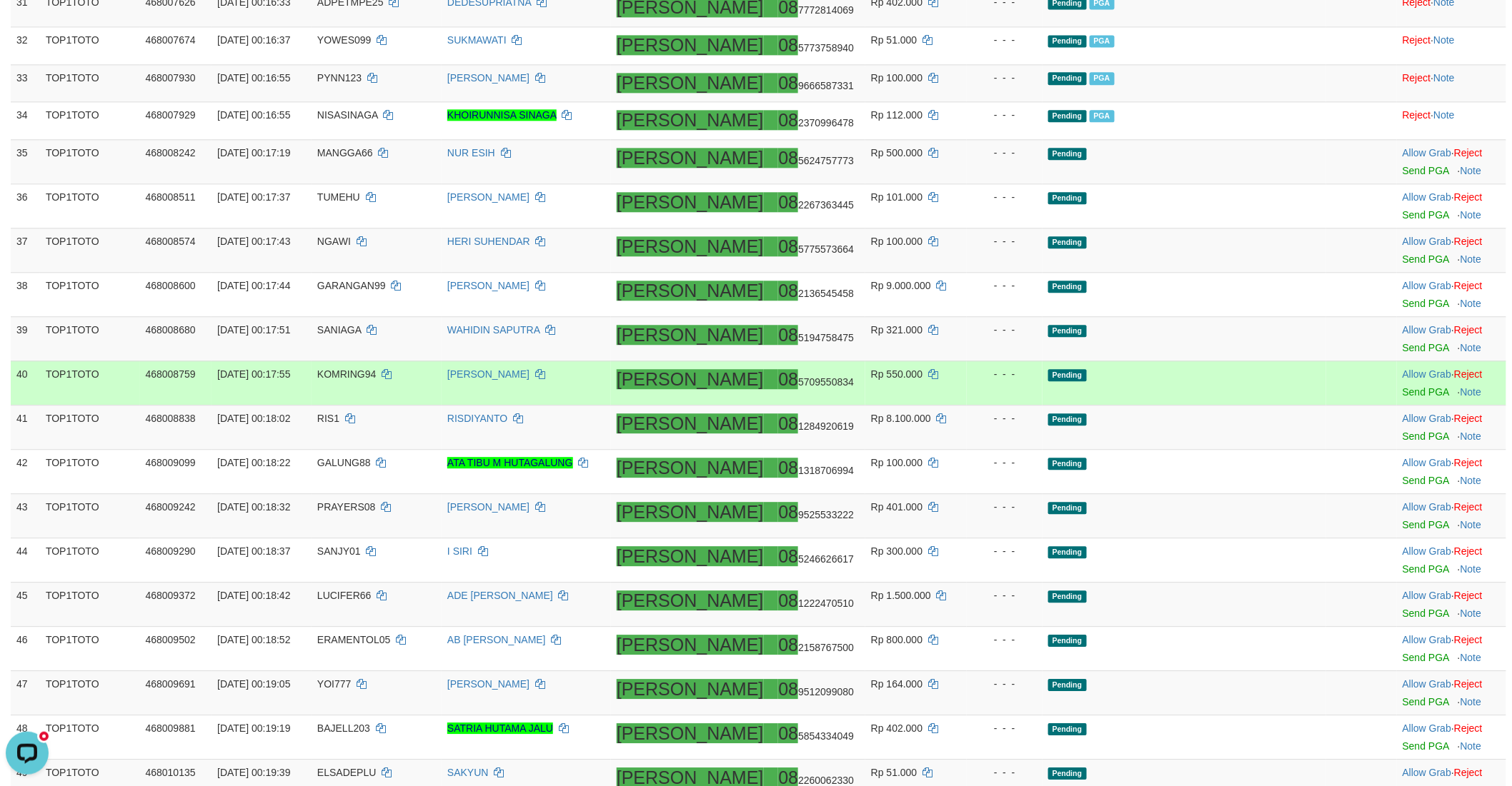
scroll to position [1381, 0]
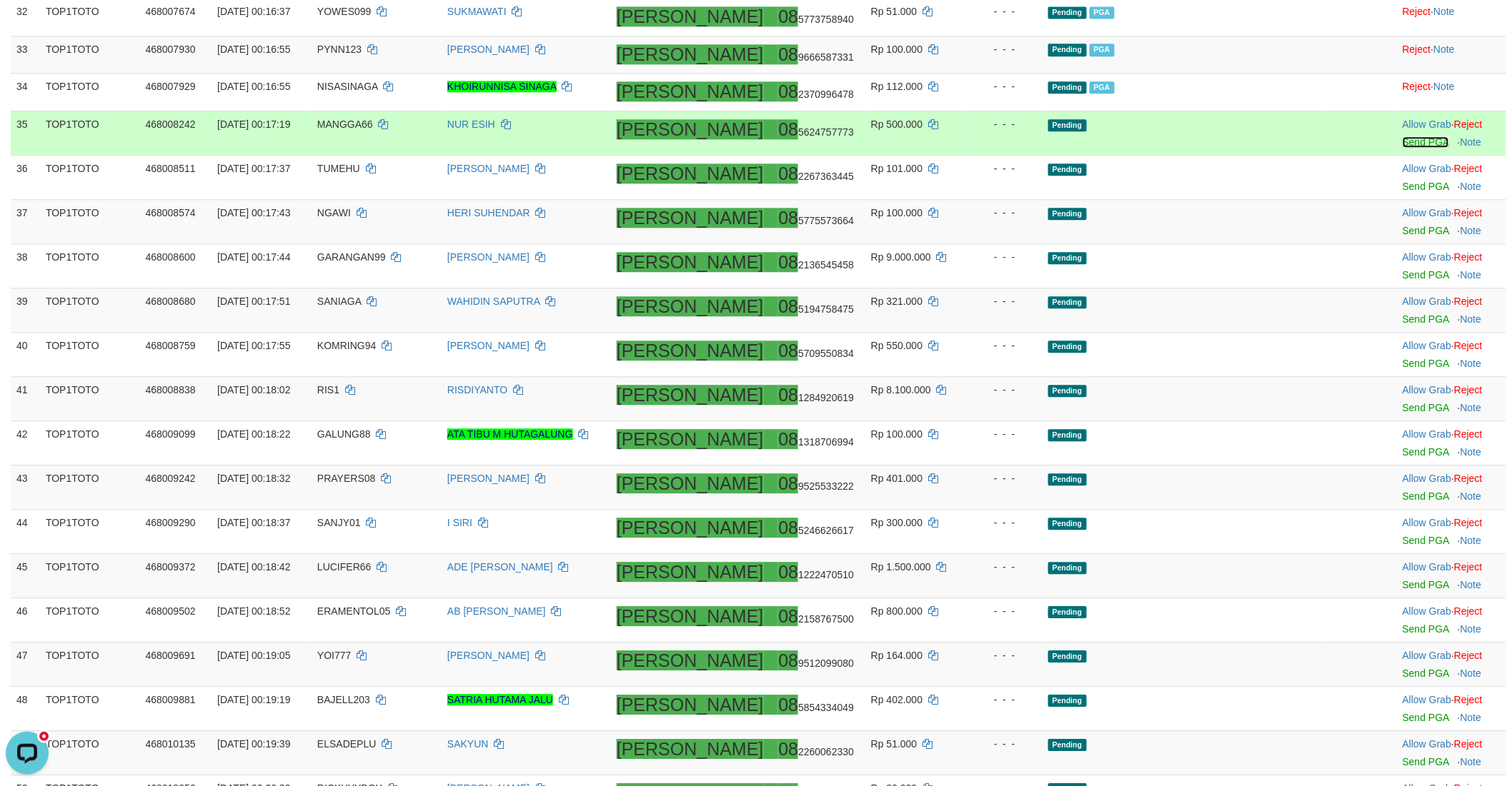
click at [1403, 137] on link "Send PGA" at bounding box center [1426, 142] width 46 height 12
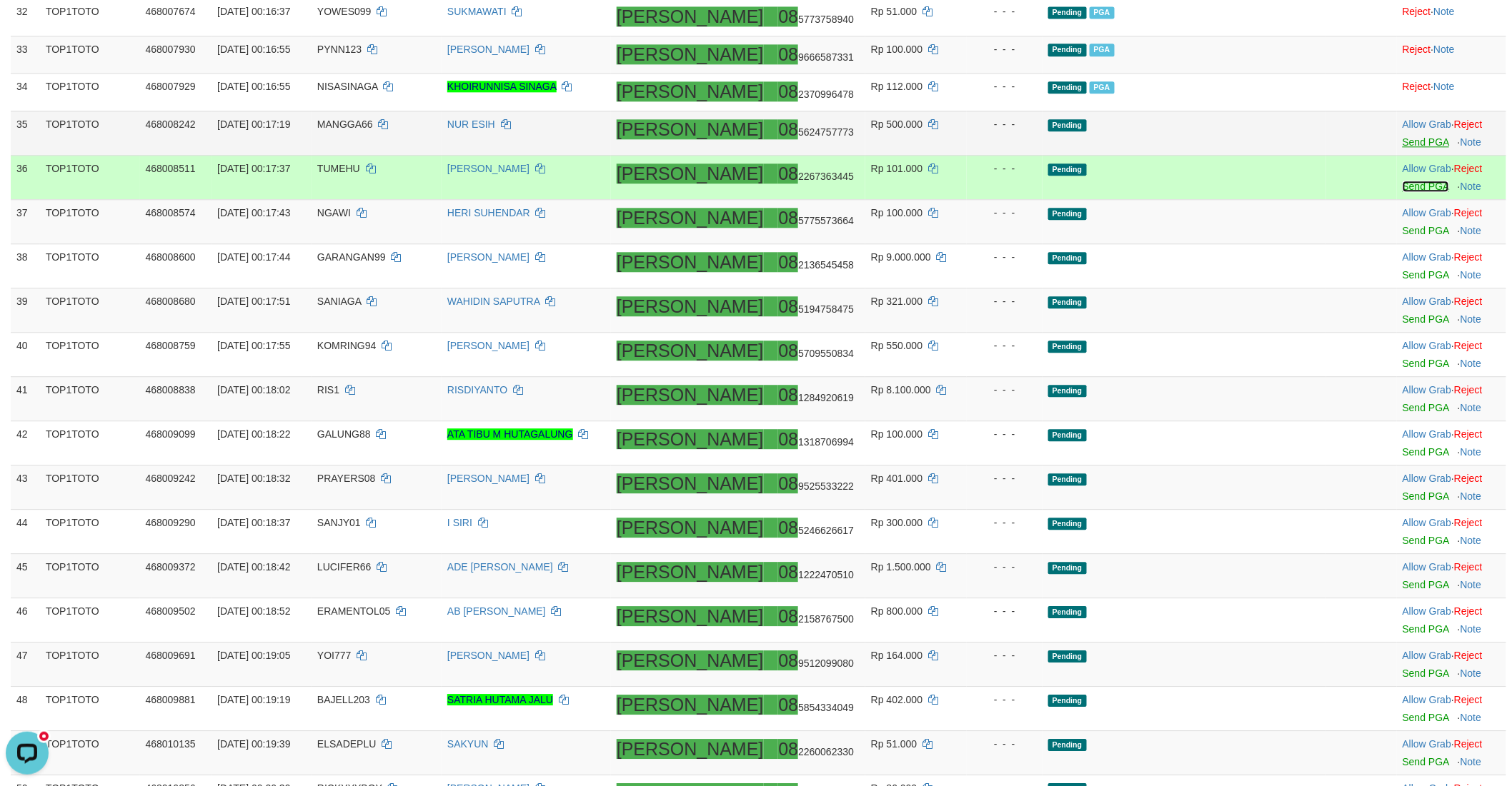
click at [1403, 187] on link "Send PGA" at bounding box center [1426, 187] width 46 height 12
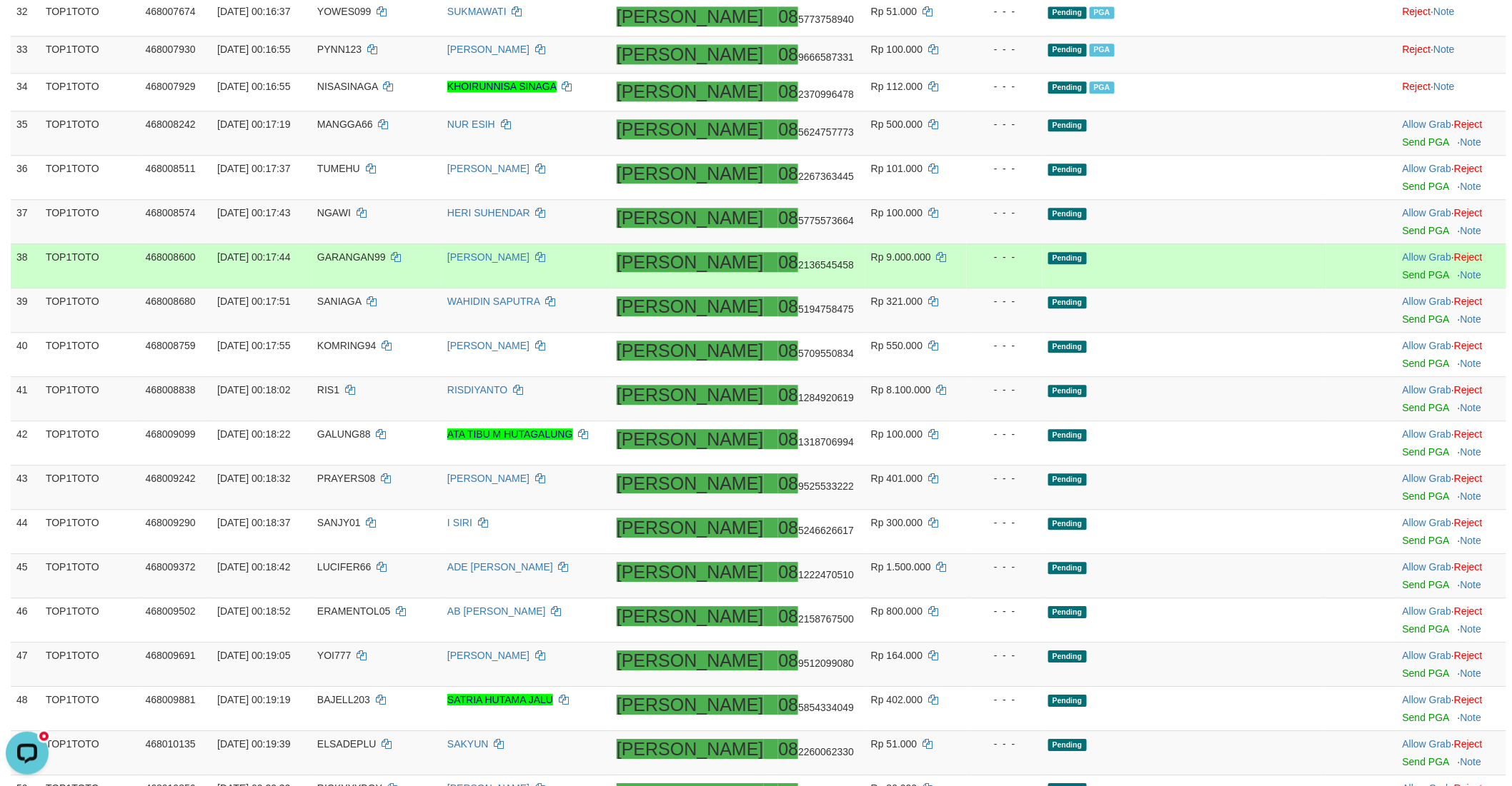
click at [1206, 253] on td "Pending" at bounding box center [1185, 266] width 284 height 44
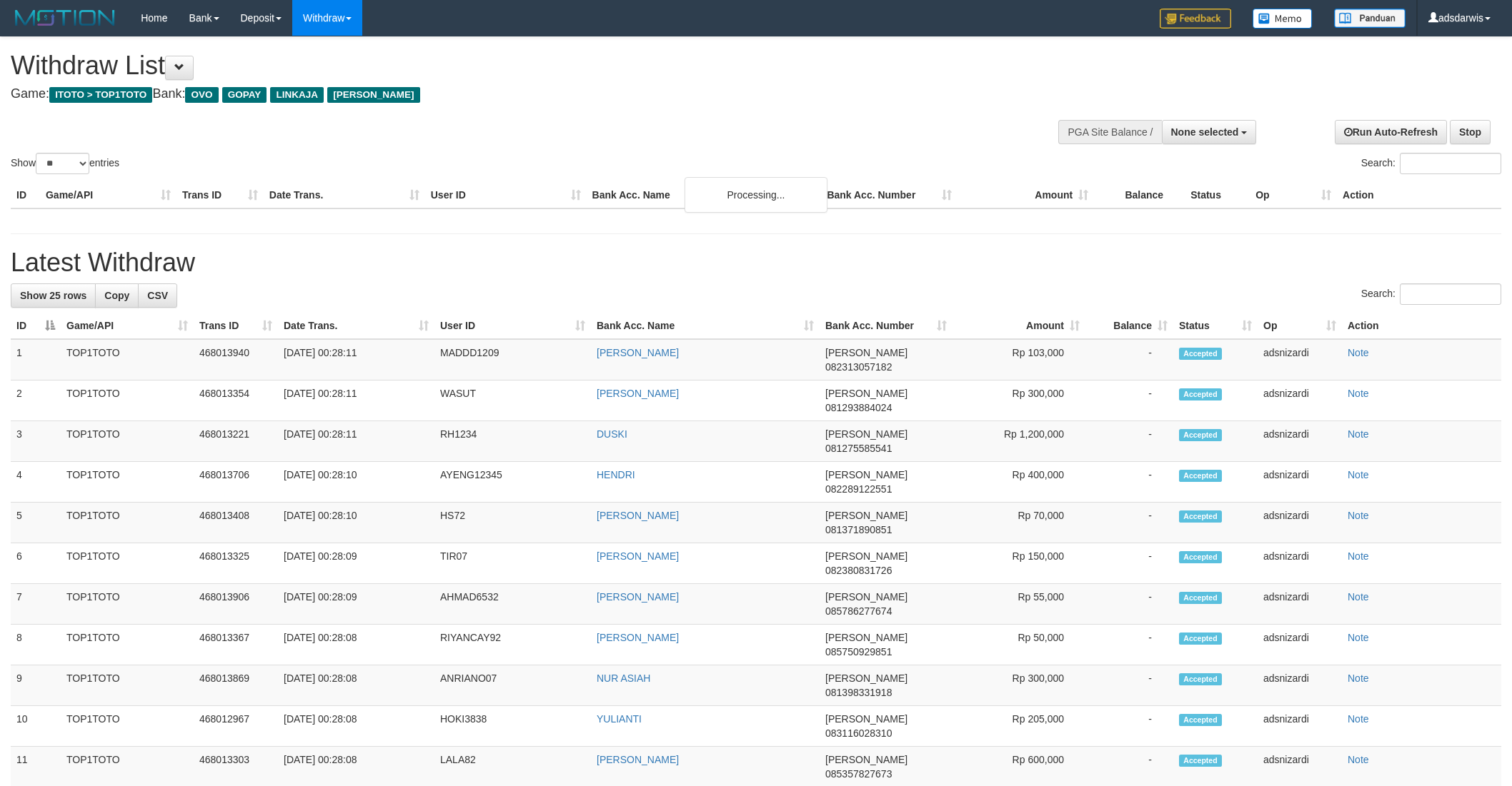
select select
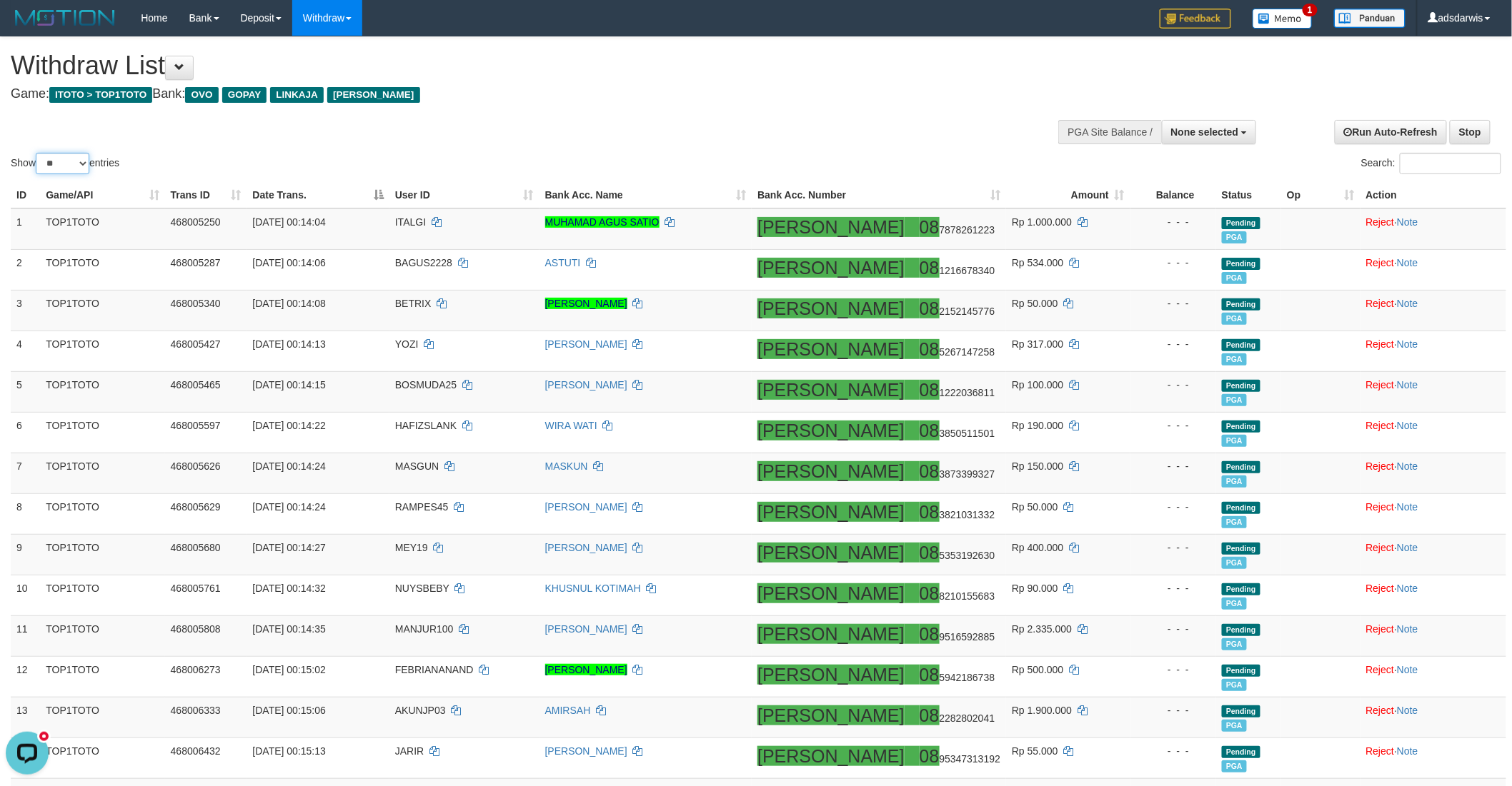
click at [75, 164] on select "** ** ** ***" at bounding box center [62, 163] width 53 height 21
select select "***"
click at [38, 153] on select "** ** ** ***" at bounding box center [62, 163] width 53 height 21
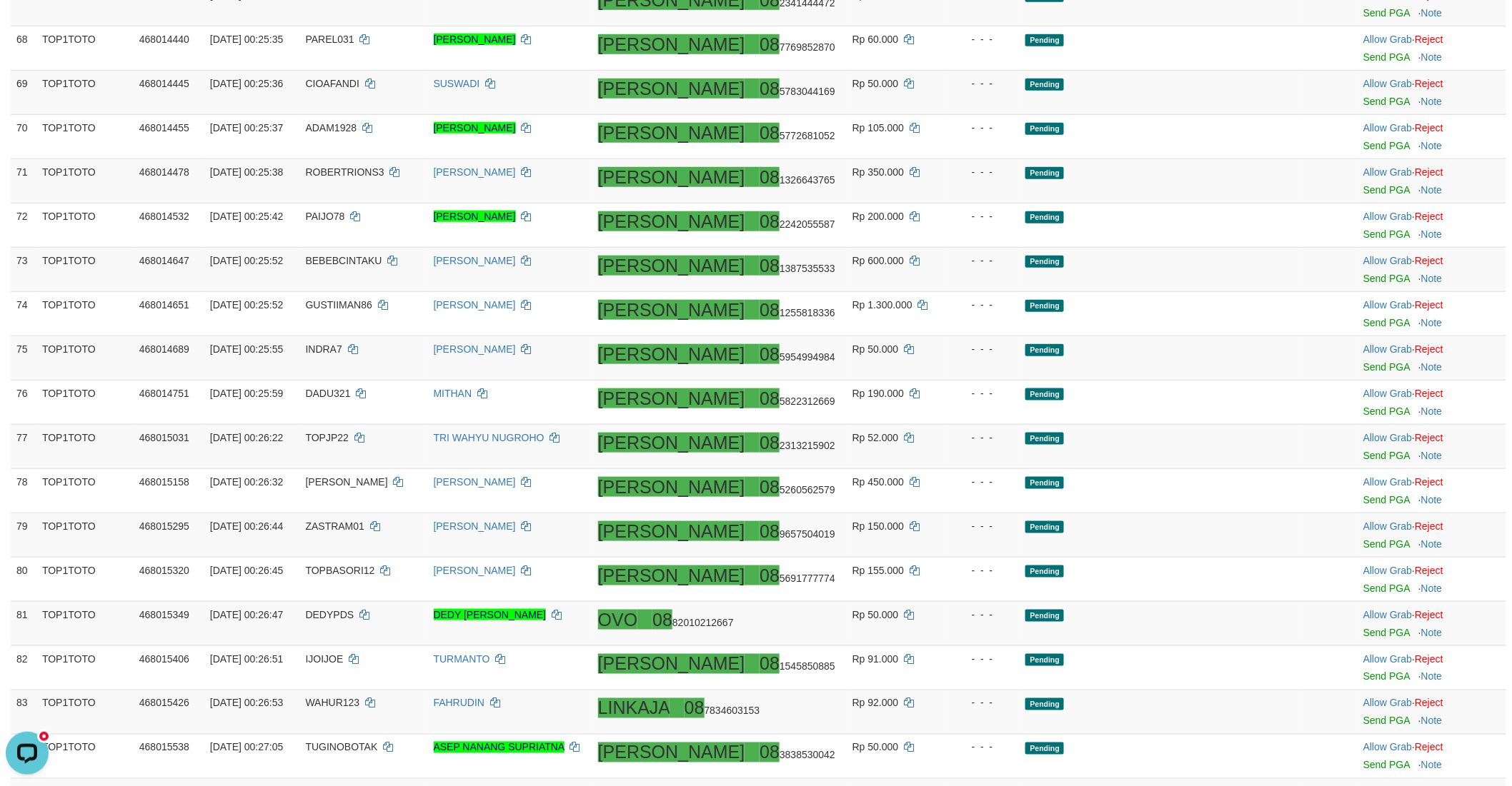
scroll to position [2776, 0]
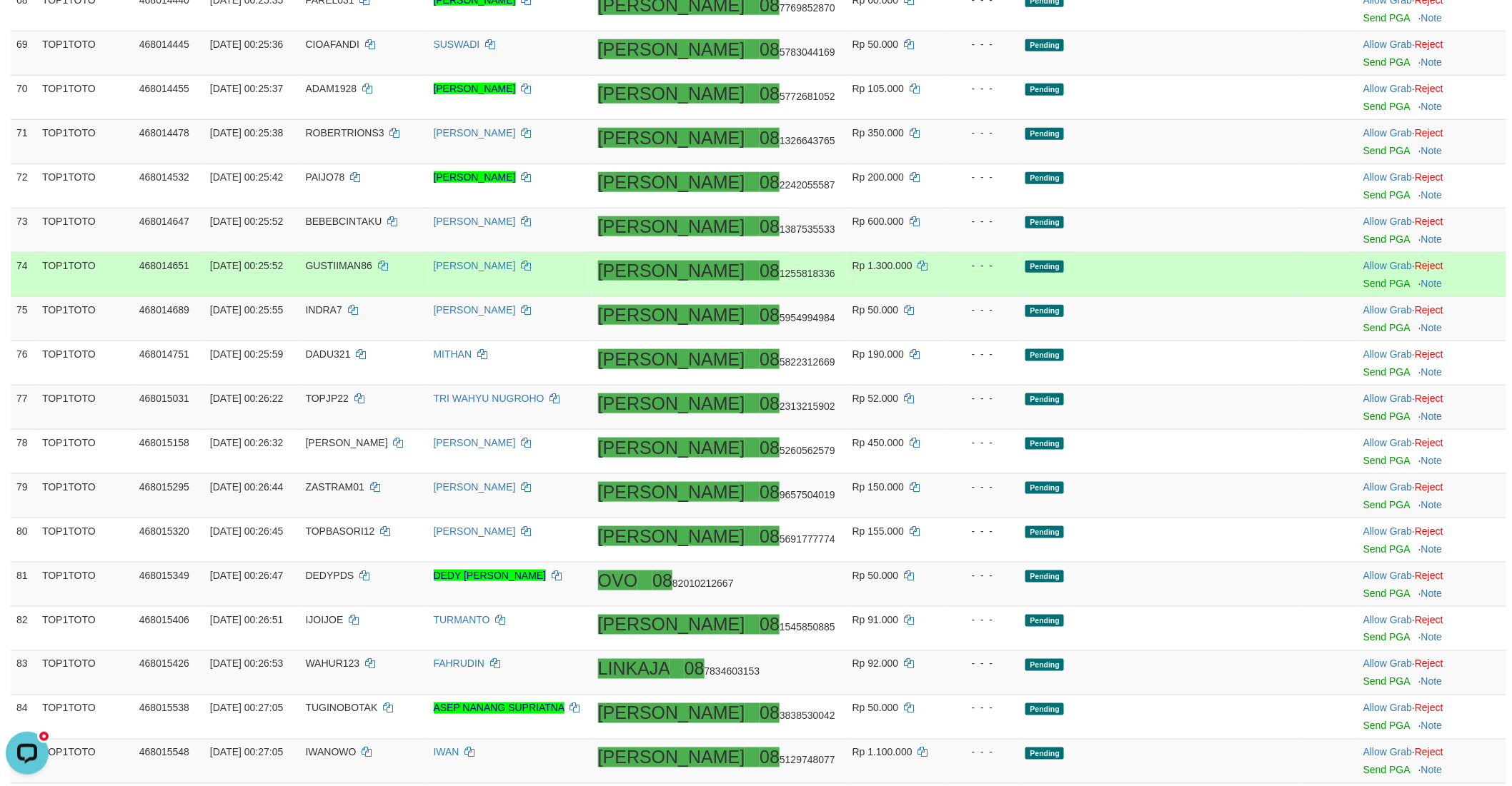
click at [1201, 272] on td "Pending" at bounding box center [1159, 275] width 280 height 44
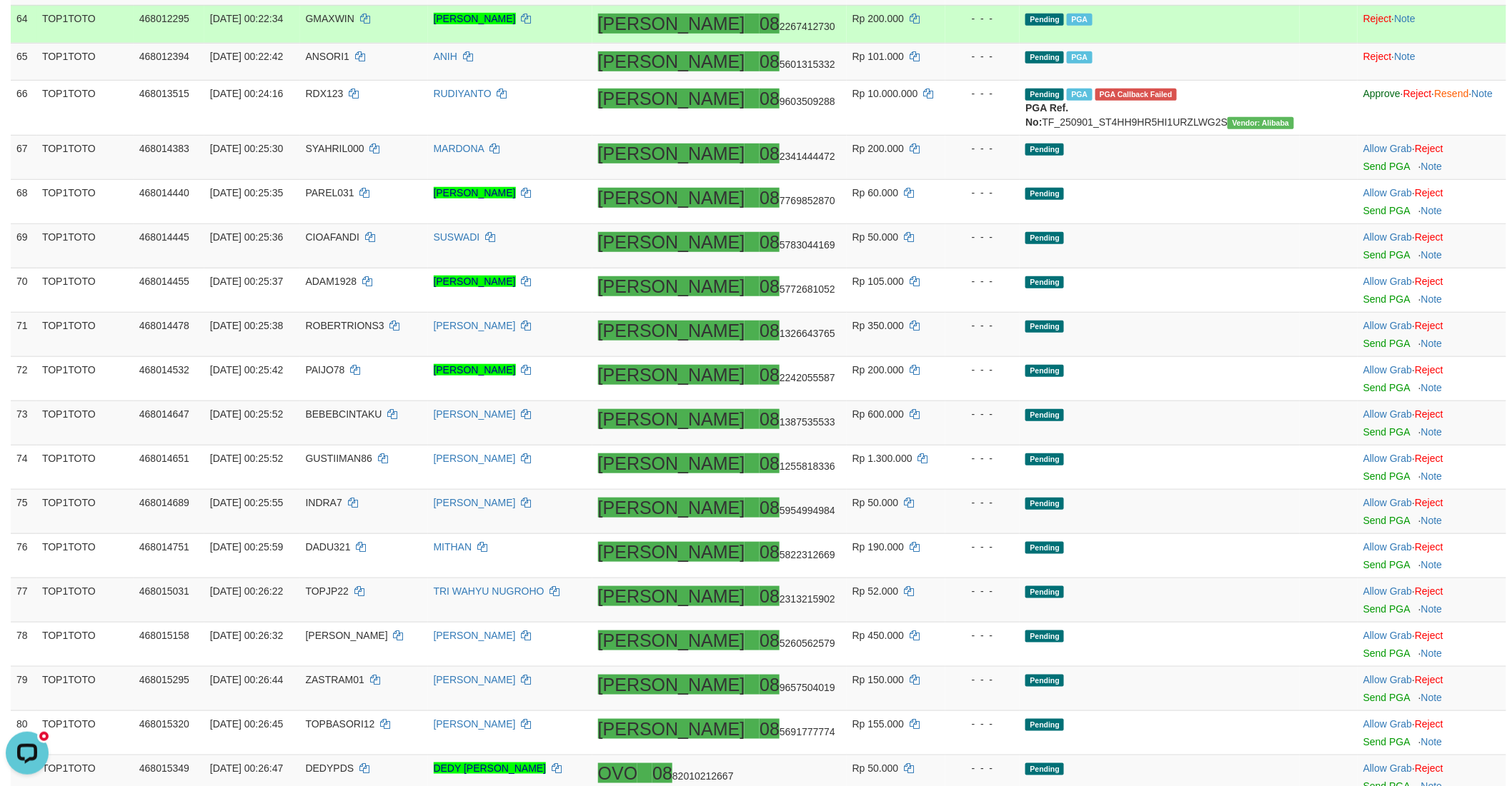
scroll to position [2585, 0]
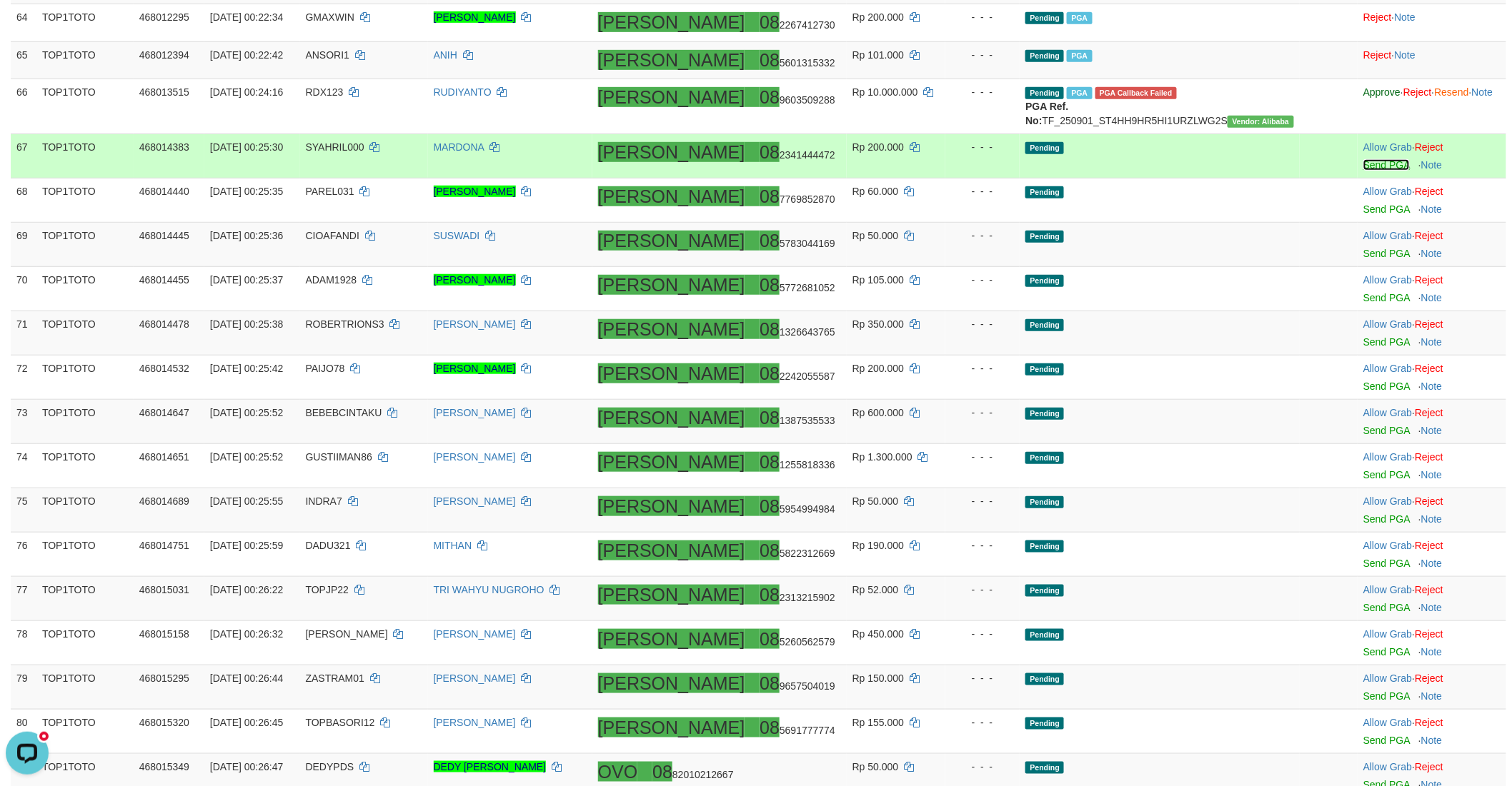
click at [1363, 171] on link "Send PGA" at bounding box center [1386, 165] width 46 height 12
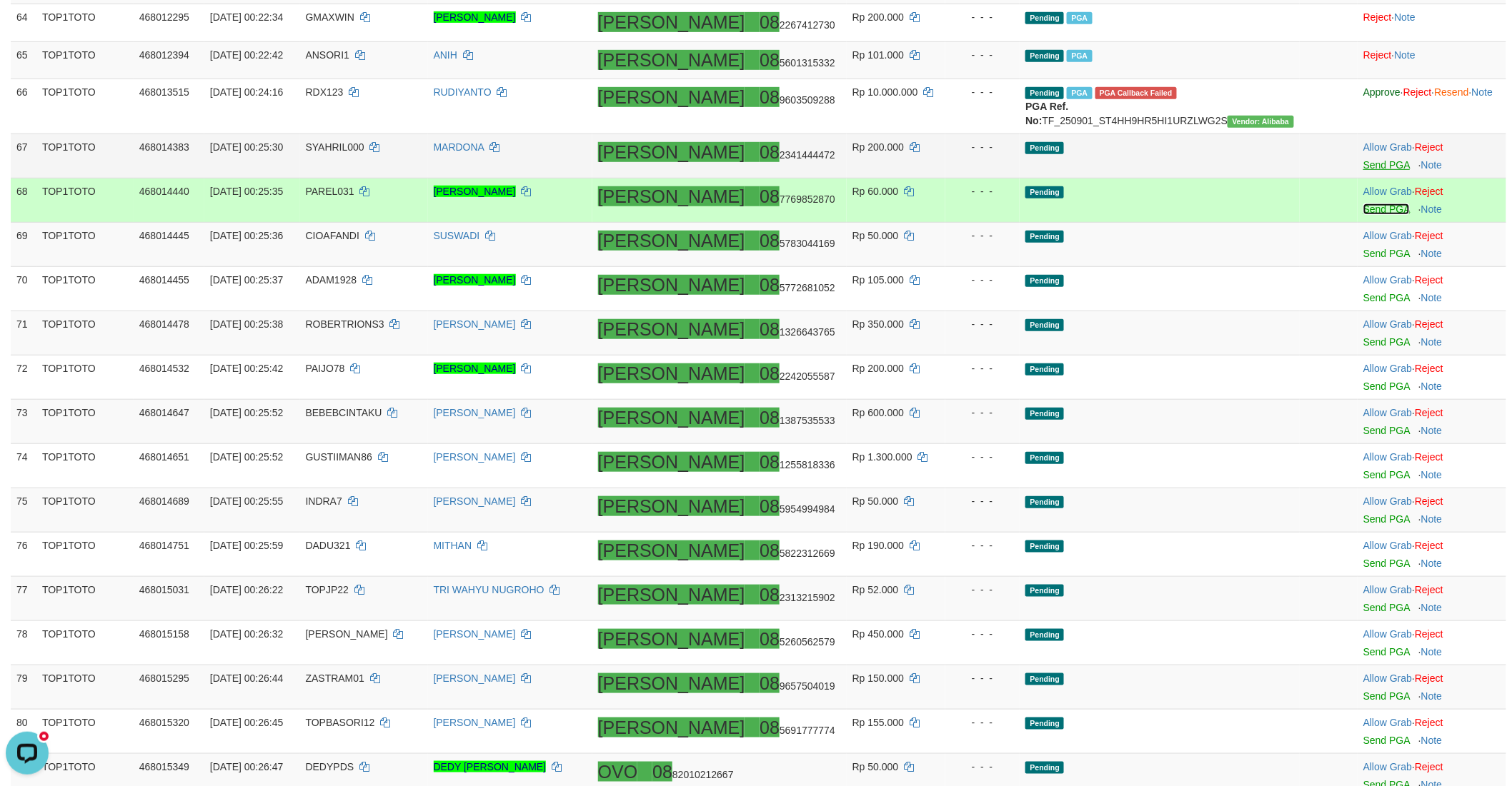
click at [1363, 215] on link "Send PGA" at bounding box center [1386, 209] width 46 height 12
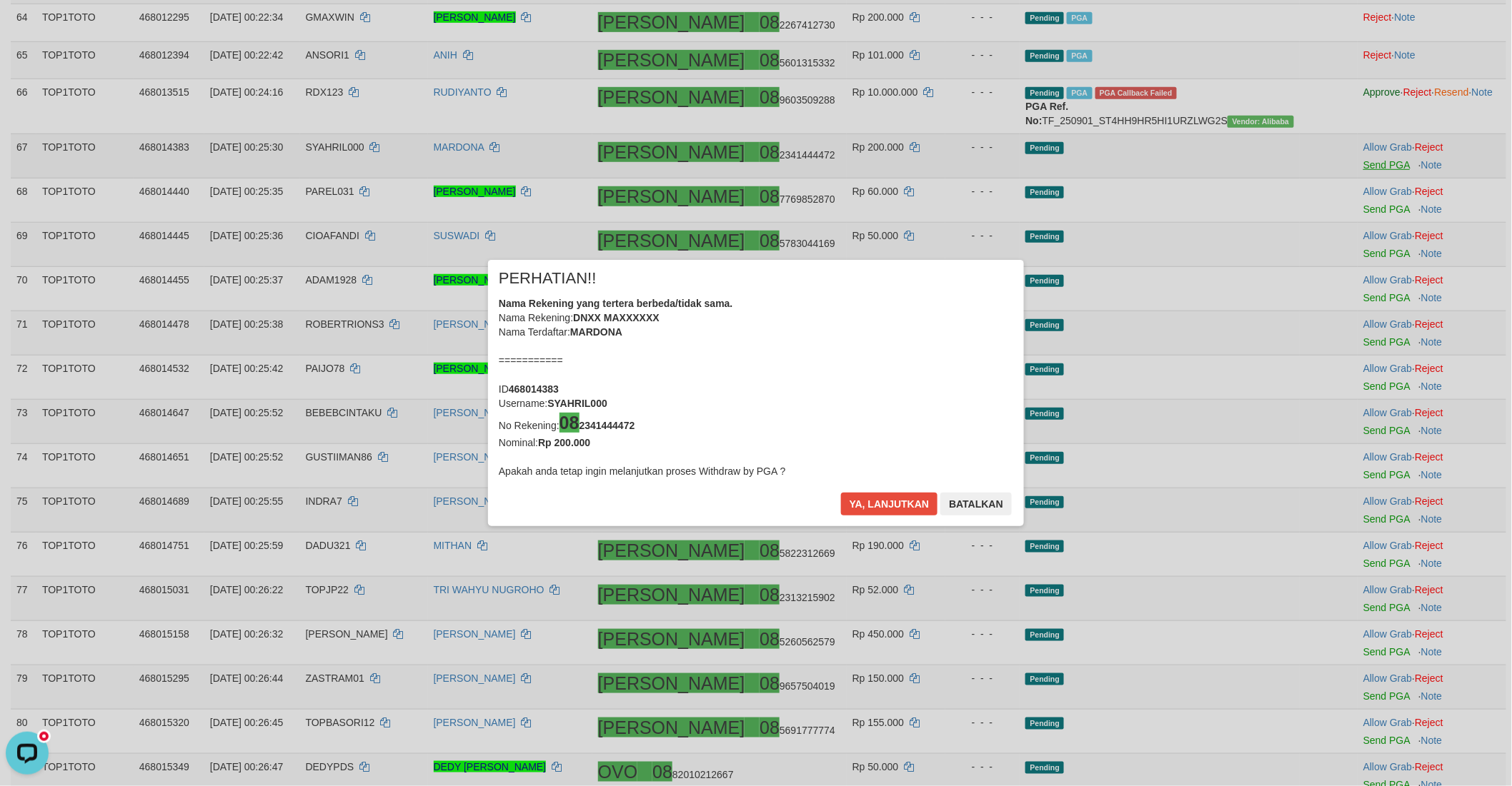
click at [1332, 259] on div "× PERHATIAN!! Nama Rekening yang tertera berbeda/tidak sama. Nama Rekening: DNX…" at bounding box center [756, 393] width 1512 height 324
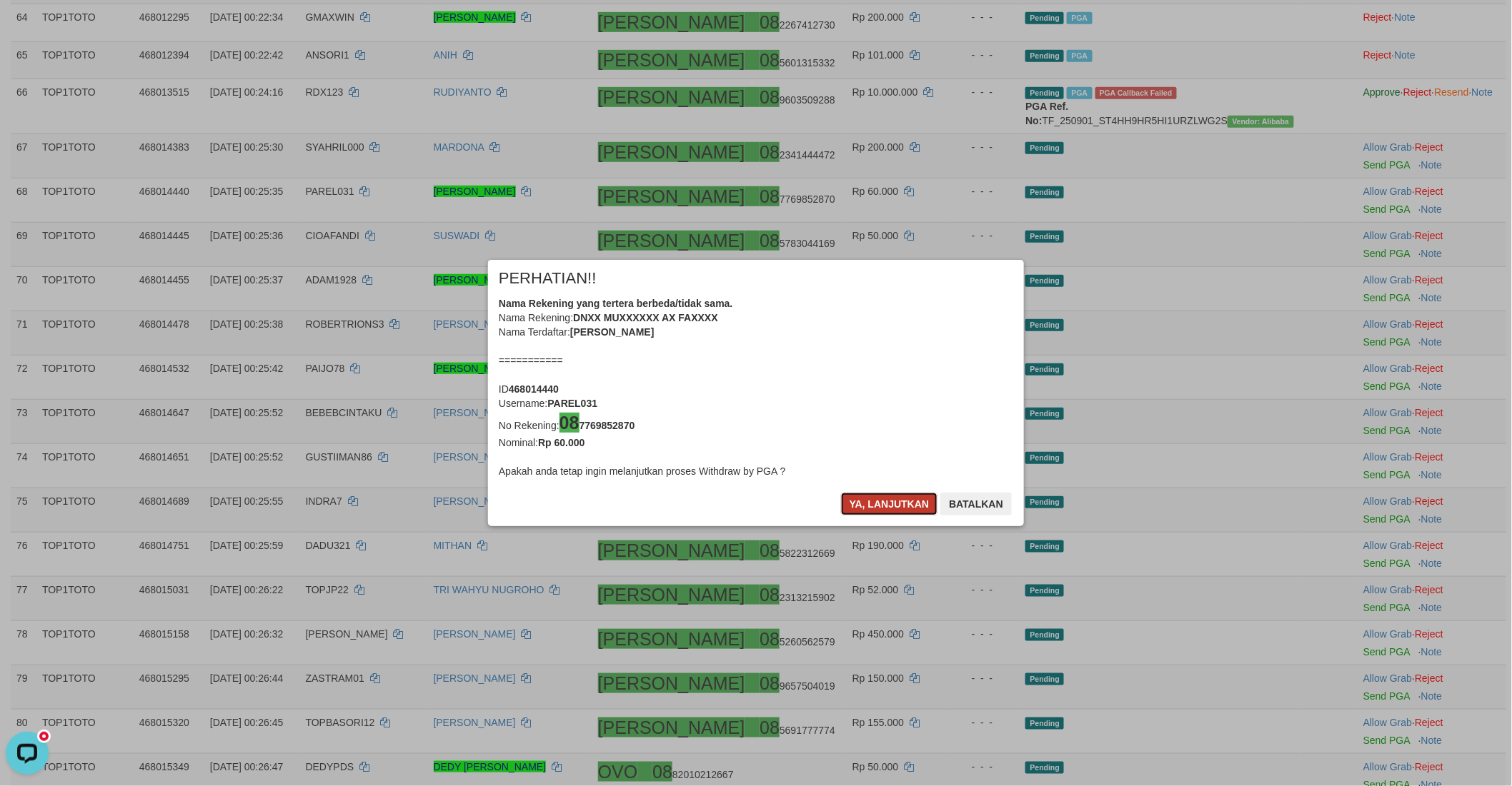
click at [877, 505] on button "Ya, lanjutkan" at bounding box center [889, 505] width 97 height 23
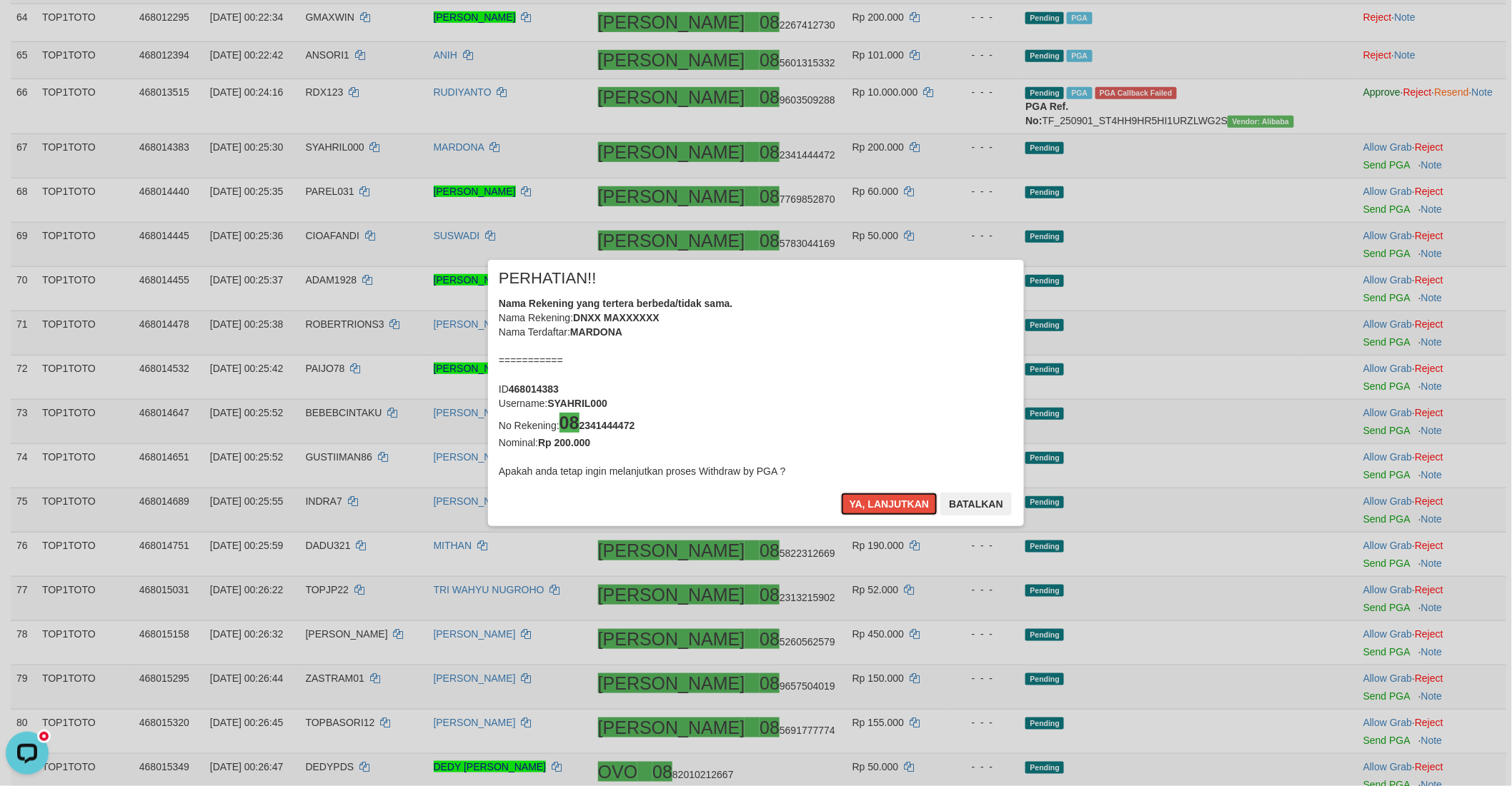
click at [877, 505] on button "Ya, lanjutkan" at bounding box center [889, 505] width 97 height 23
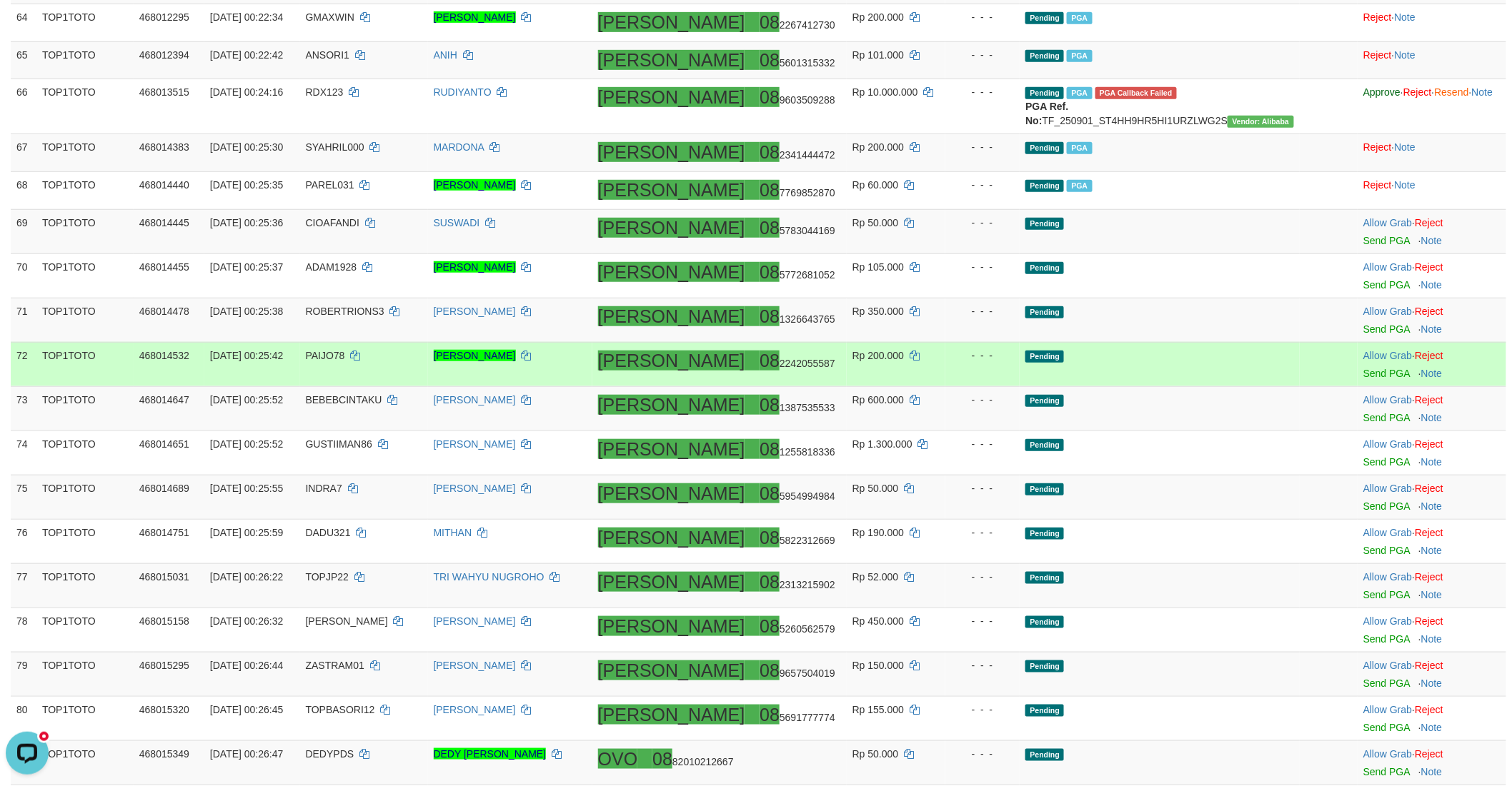
scroll to position [2664, 0]
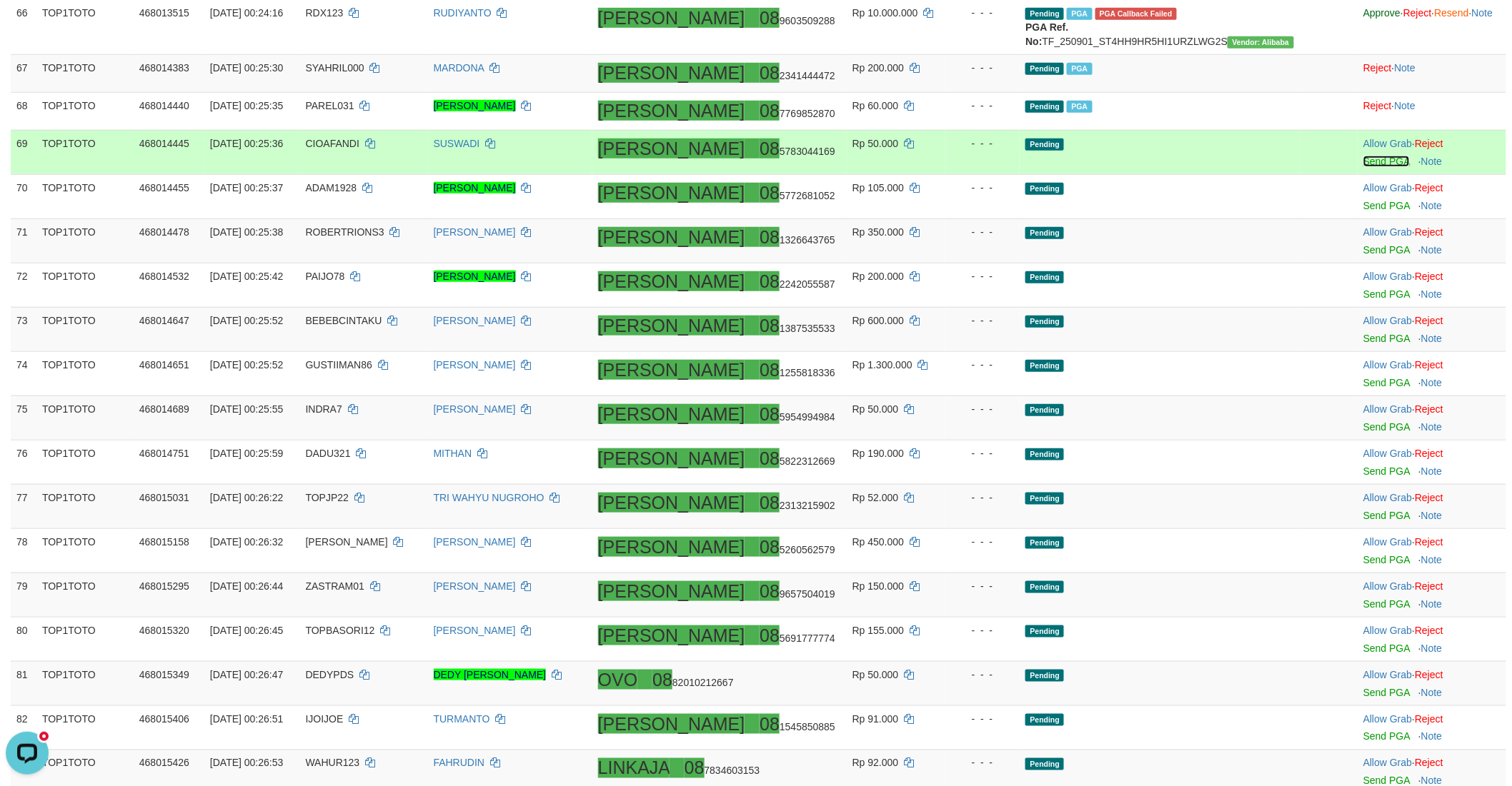
click at [1363, 166] on link "Send PGA" at bounding box center [1386, 161] width 46 height 12
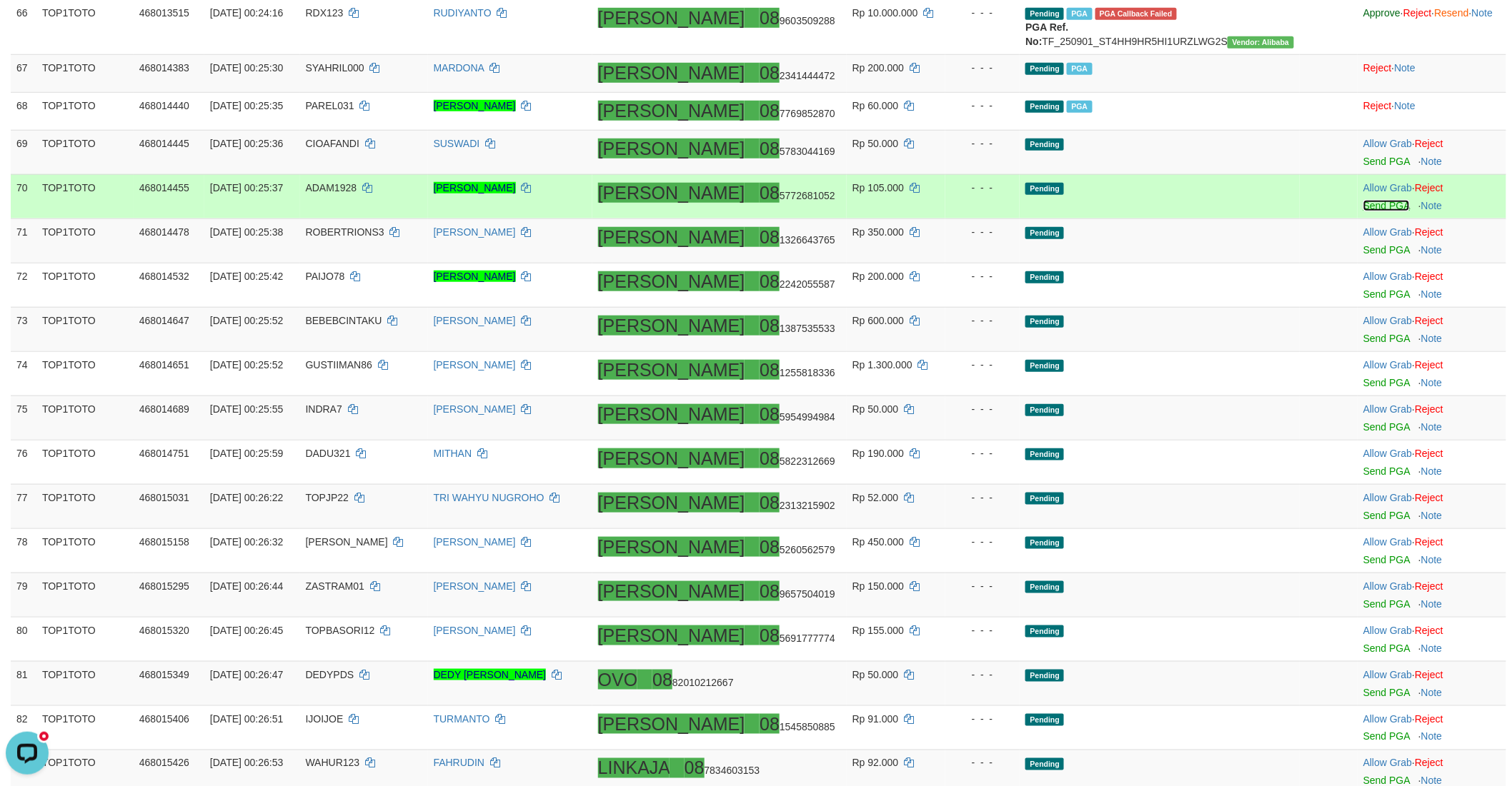
click at [1363, 212] on link "Send PGA" at bounding box center [1386, 206] width 46 height 12
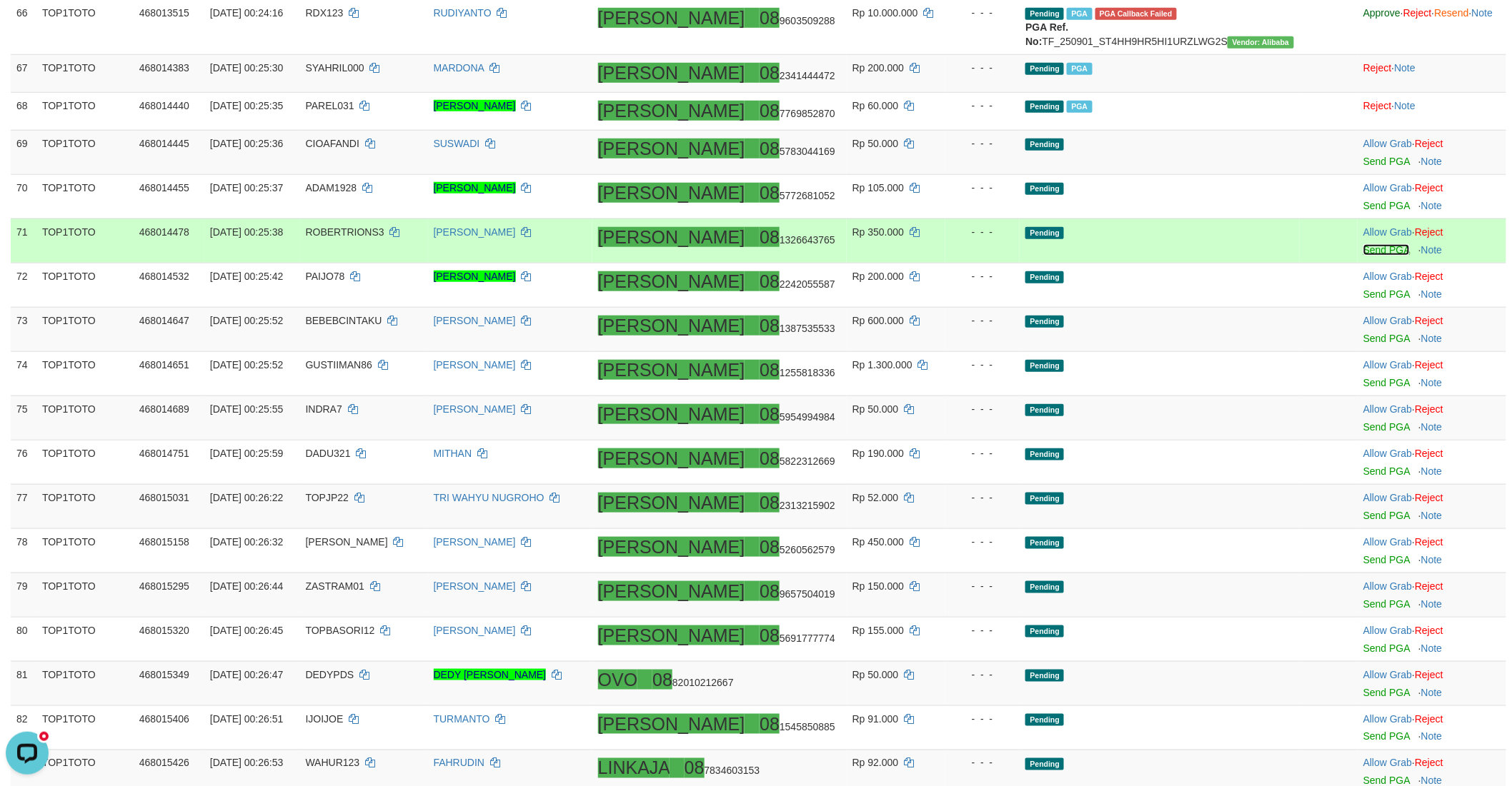
click at [1363, 255] on link "Send PGA" at bounding box center [1386, 250] width 46 height 12
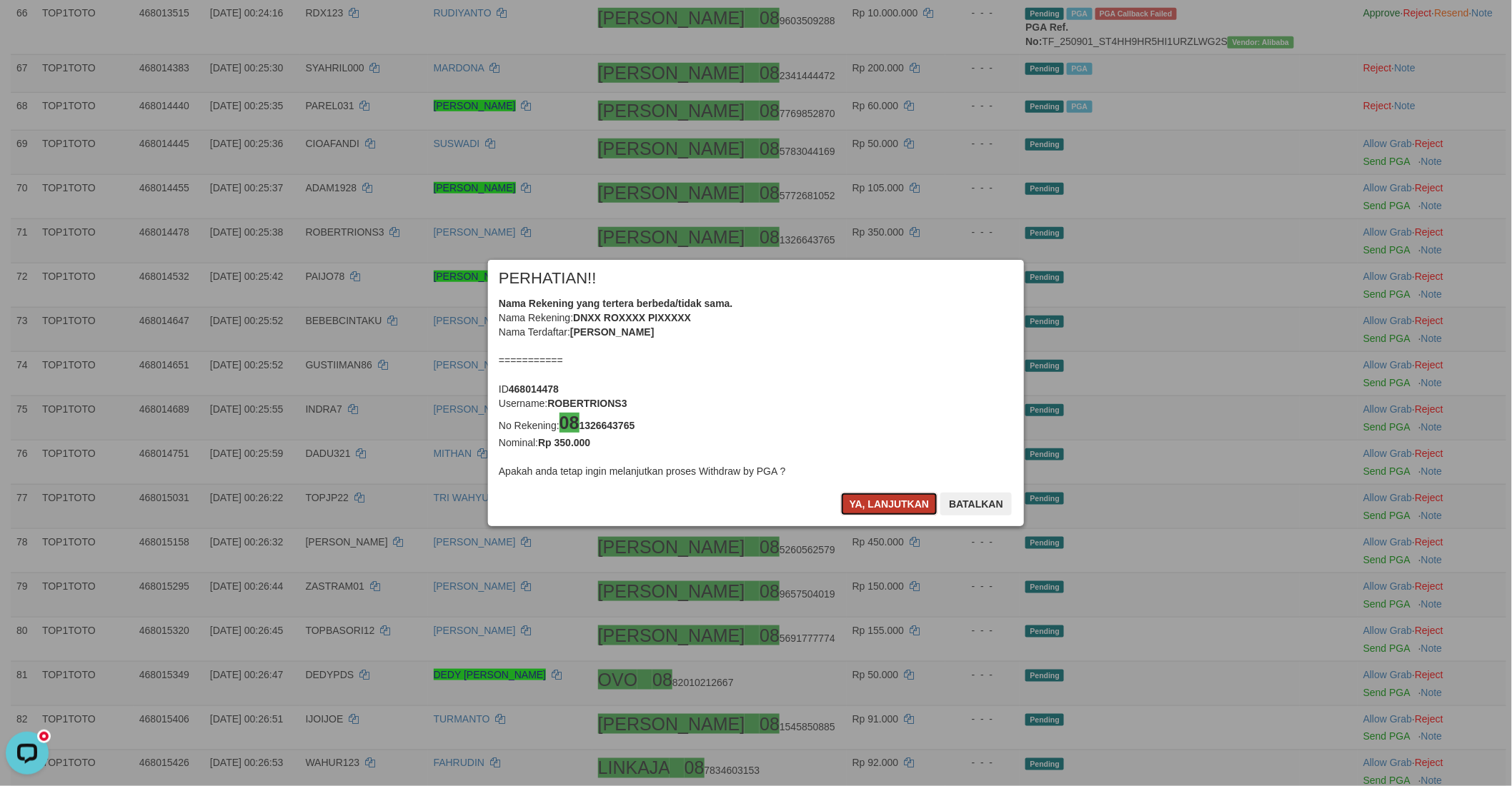
click at [863, 502] on button "Ya, lanjutkan" at bounding box center [889, 505] width 97 height 23
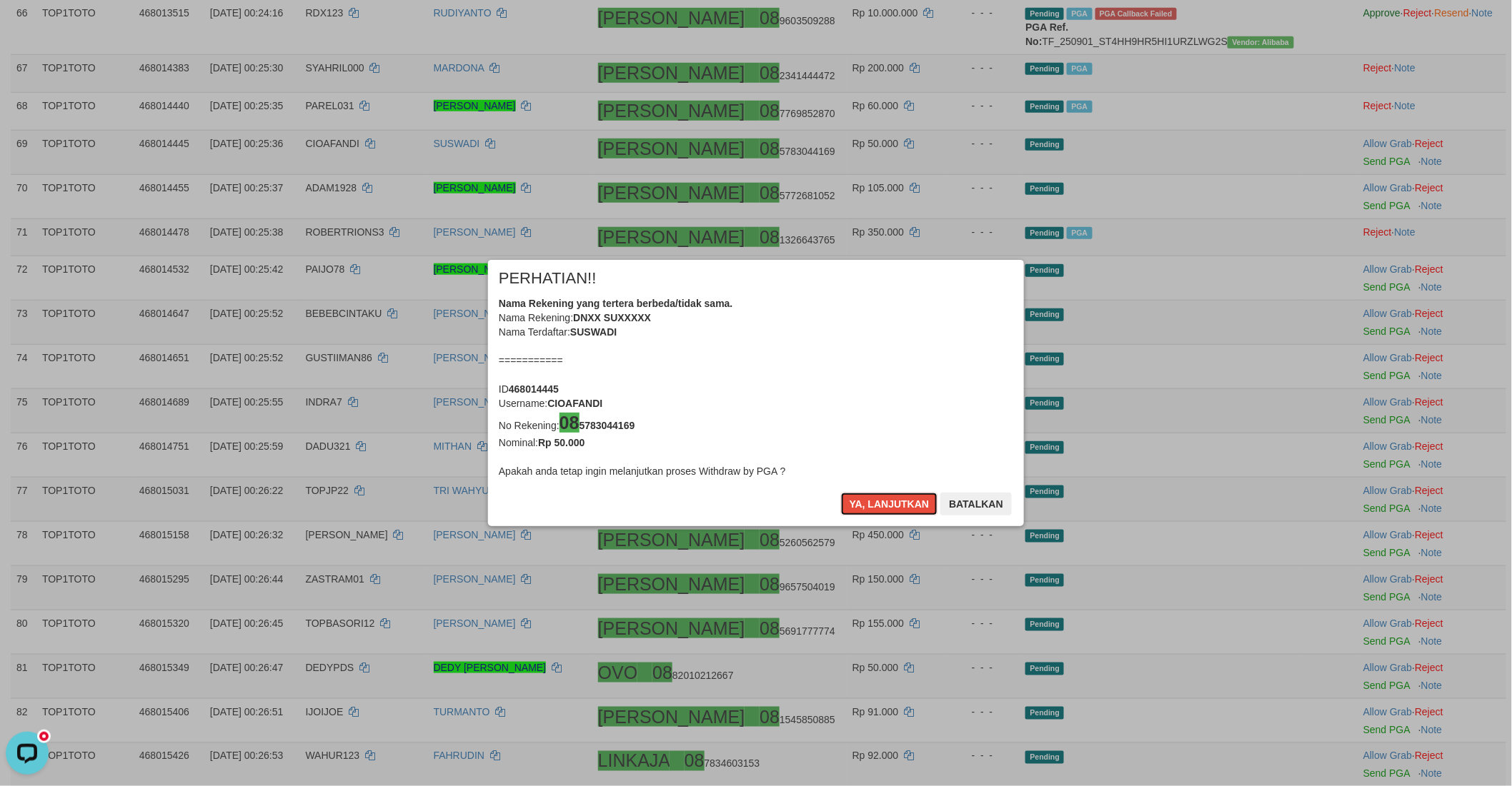
click at [863, 502] on button "Ya, lanjutkan" at bounding box center [889, 505] width 97 height 23
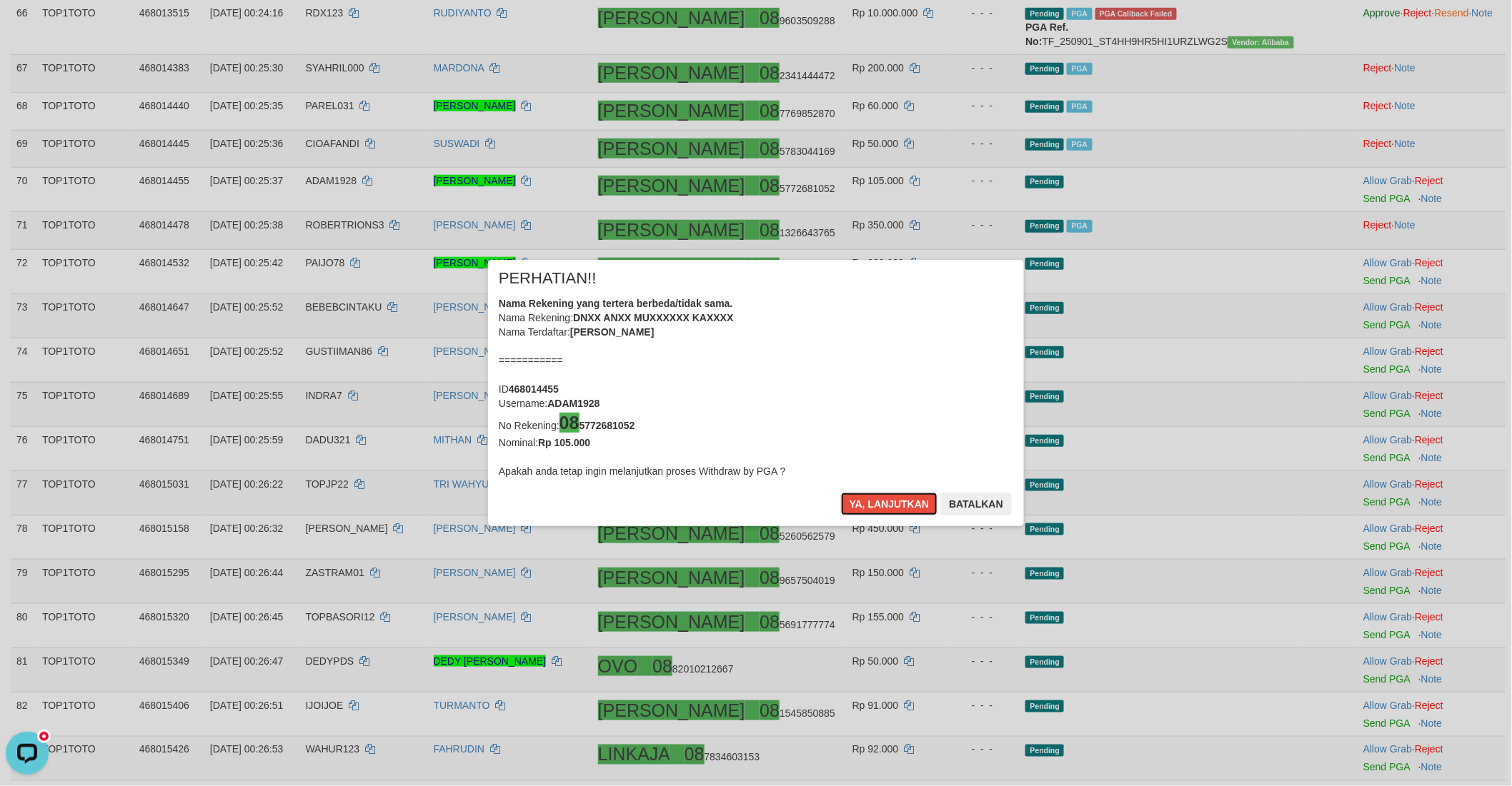
click at [863, 502] on button "Ya, lanjutkan" at bounding box center [889, 505] width 97 height 23
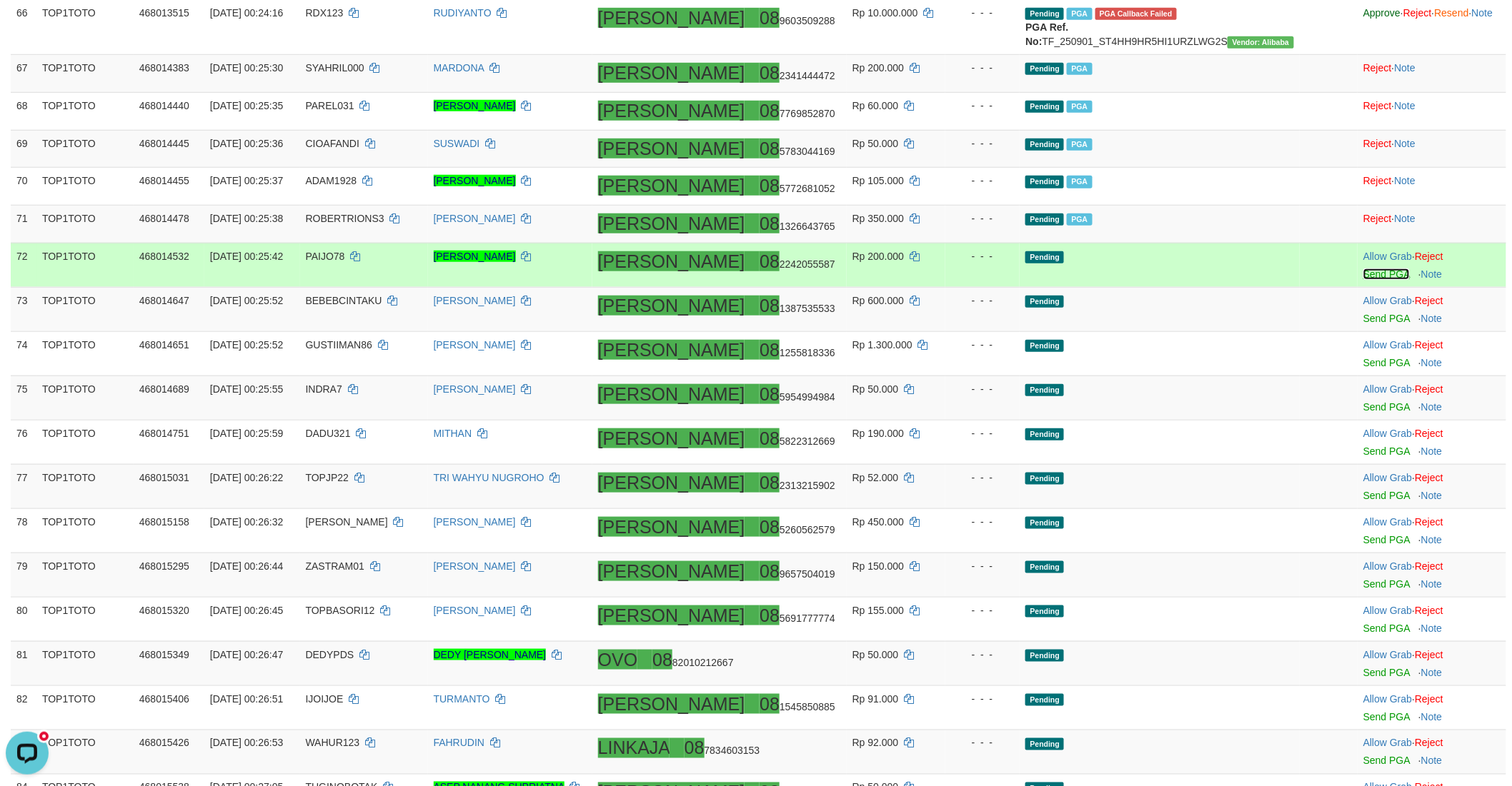
click at [1363, 280] on link "Send PGA" at bounding box center [1386, 275] width 46 height 12
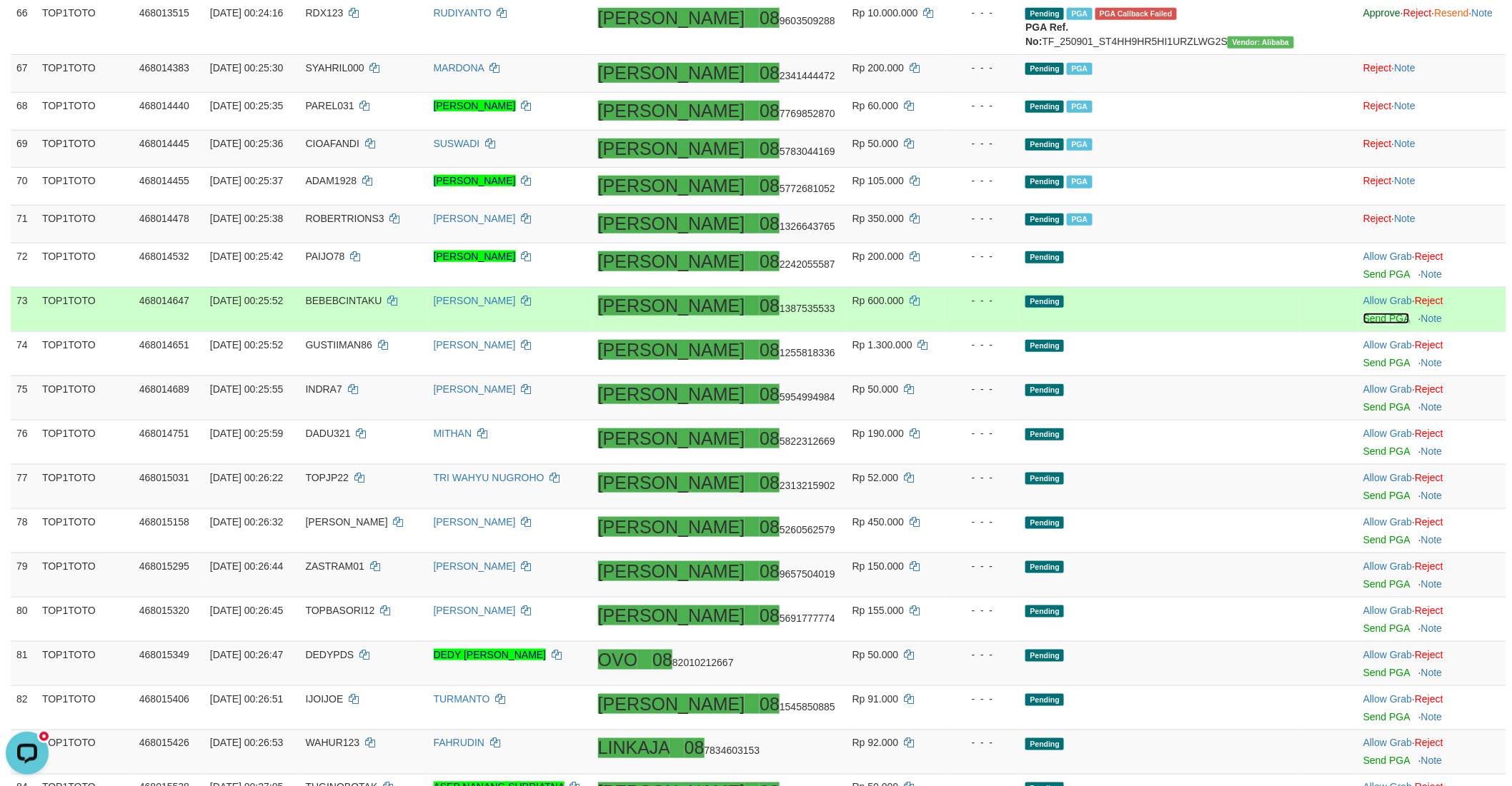
click at [1363, 324] on link "Send PGA" at bounding box center [1386, 318] width 46 height 12
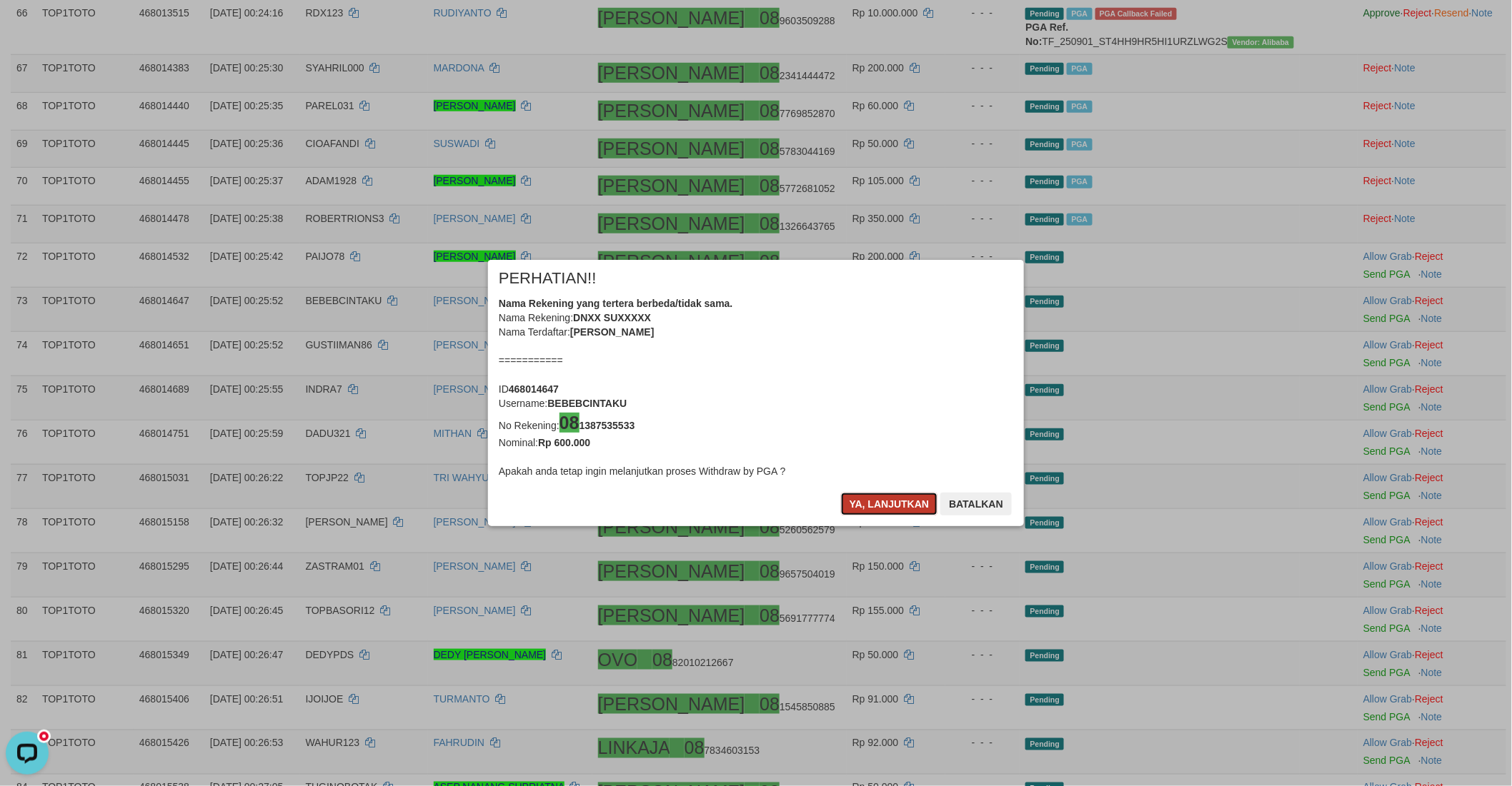
click at [873, 501] on button "Ya, lanjutkan" at bounding box center [889, 505] width 97 height 23
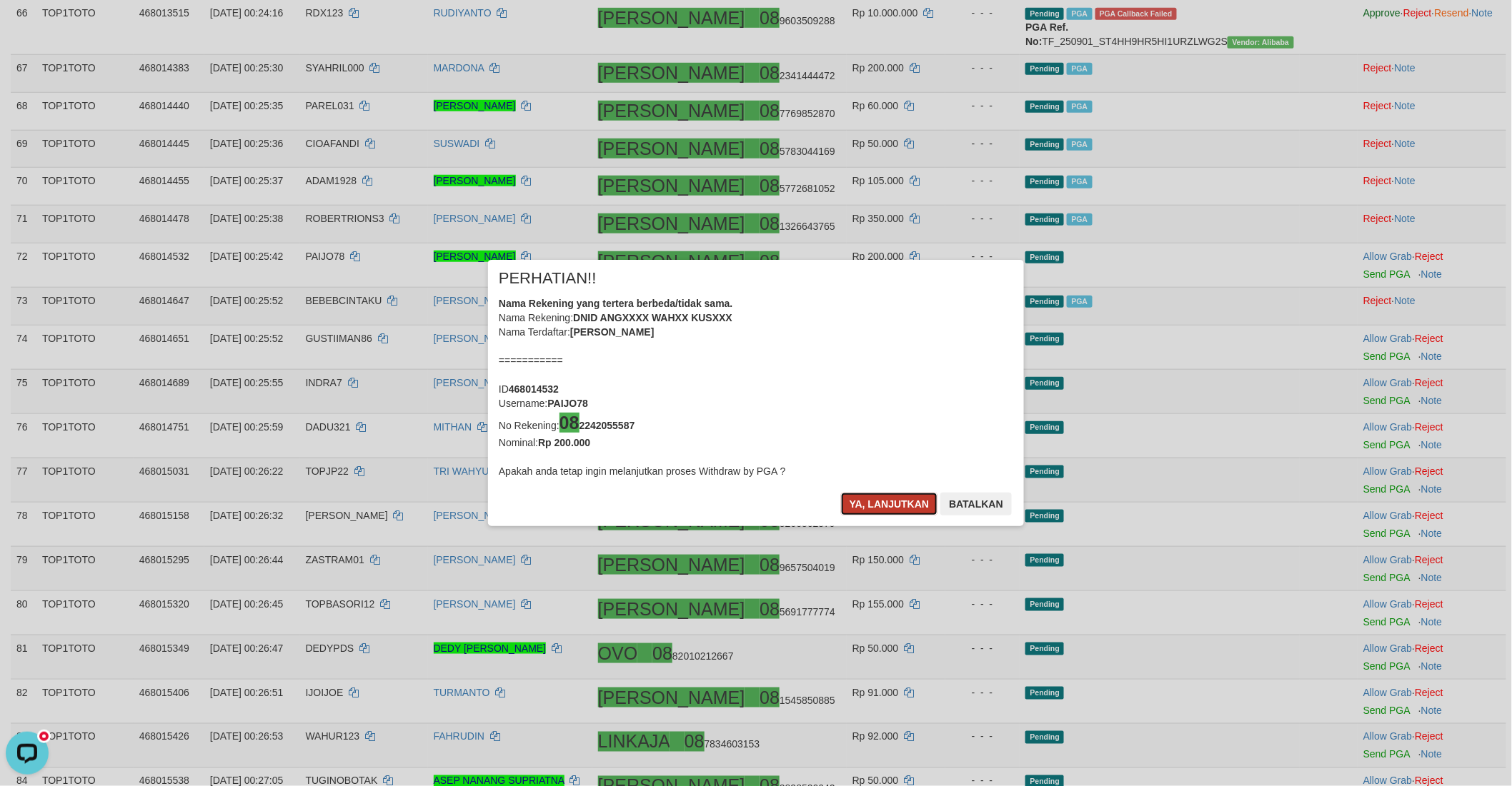
click at [875, 496] on button "Ya, lanjutkan" at bounding box center [889, 505] width 97 height 23
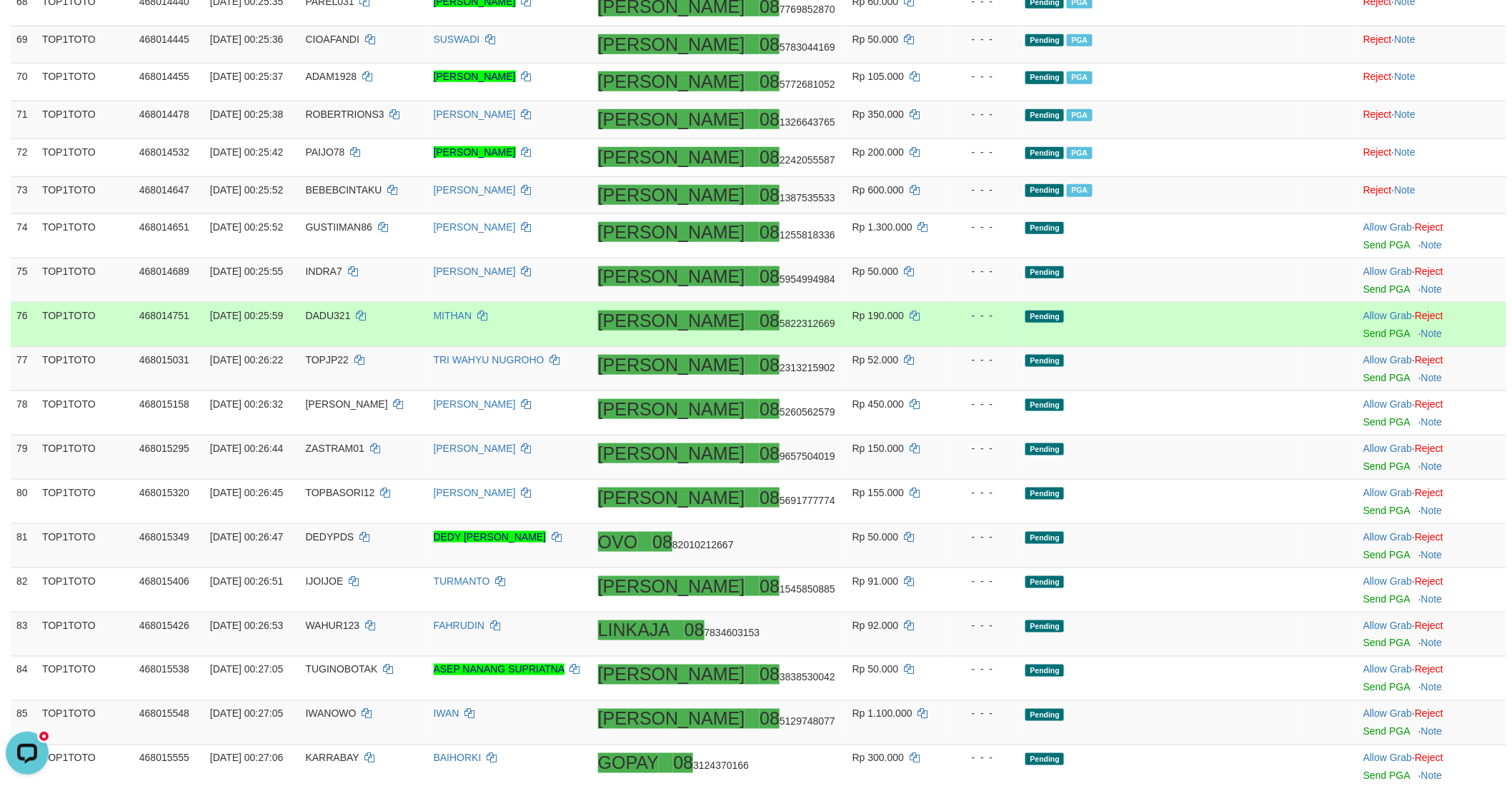
scroll to position [2822, 0]
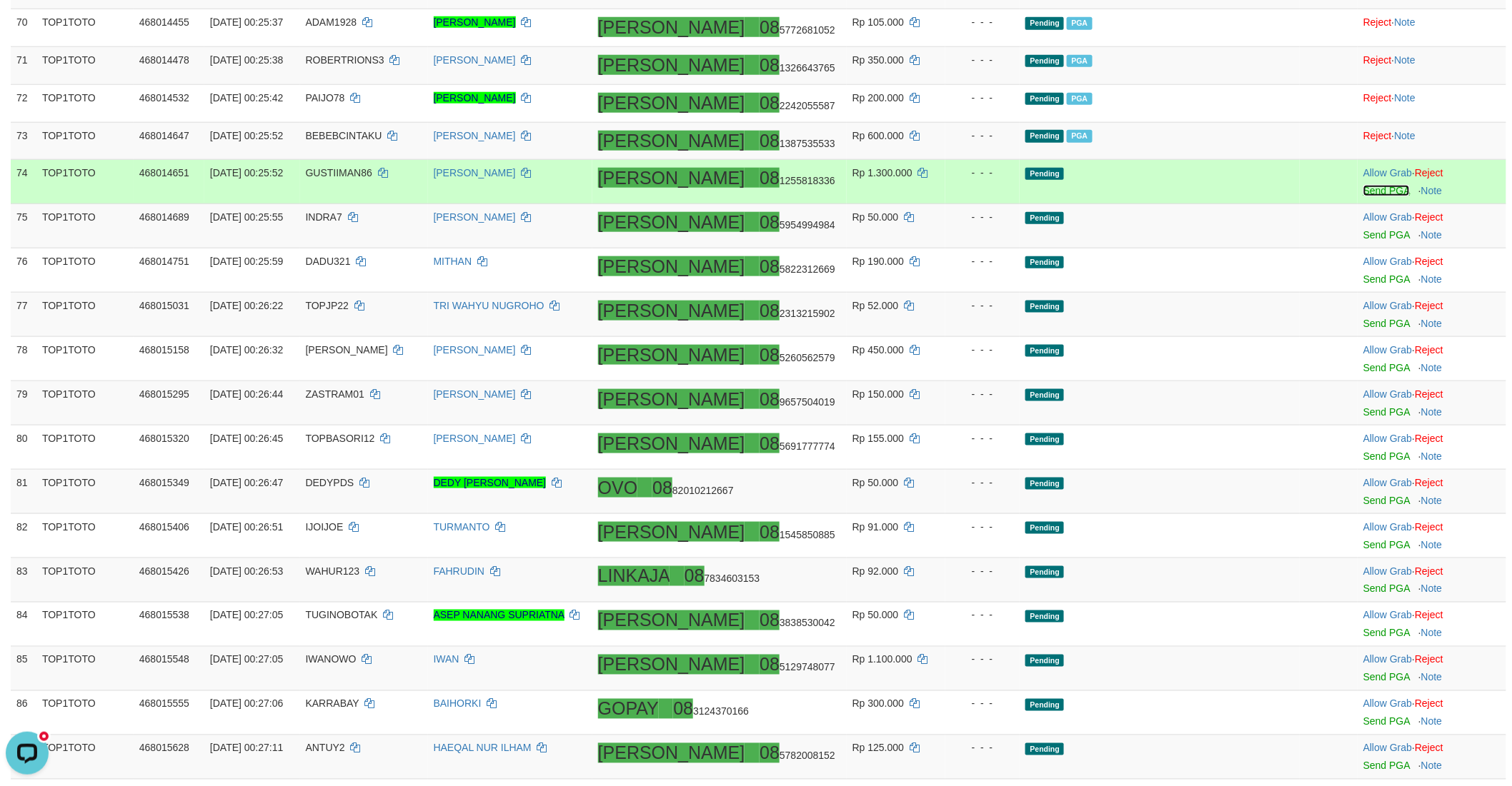
click at [1363, 196] on link "Send PGA" at bounding box center [1386, 190] width 46 height 12
click at [1363, 241] on link "Send PGA" at bounding box center [1386, 235] width 46 height 12
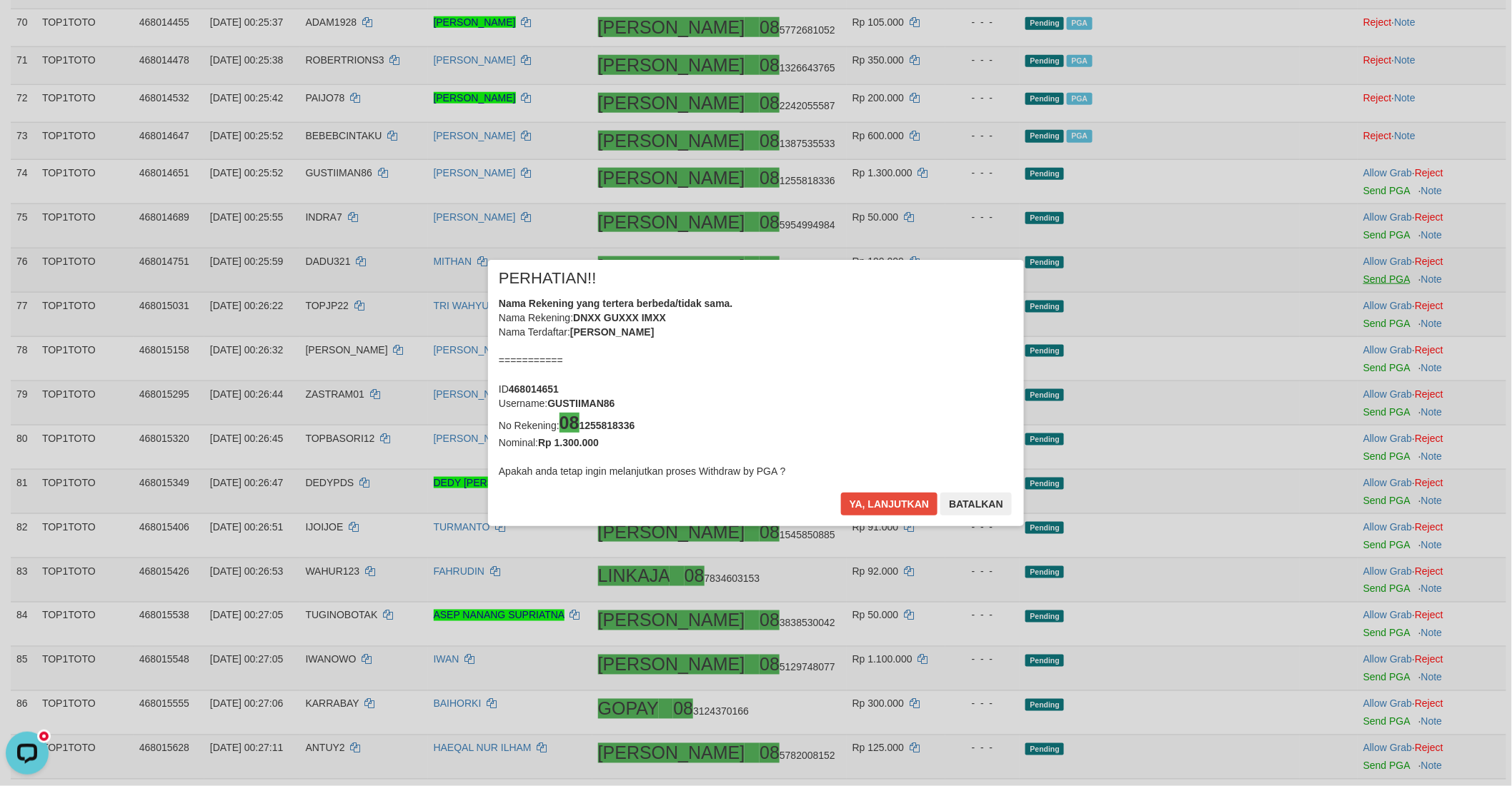
click at [1346, 283] on div "× PERHATIAN!! Nama Rekening yang tertera berbeda/tidak sama. Nama Rekening: DNX…" at bounding box center [756, 393] width 1512 height 324
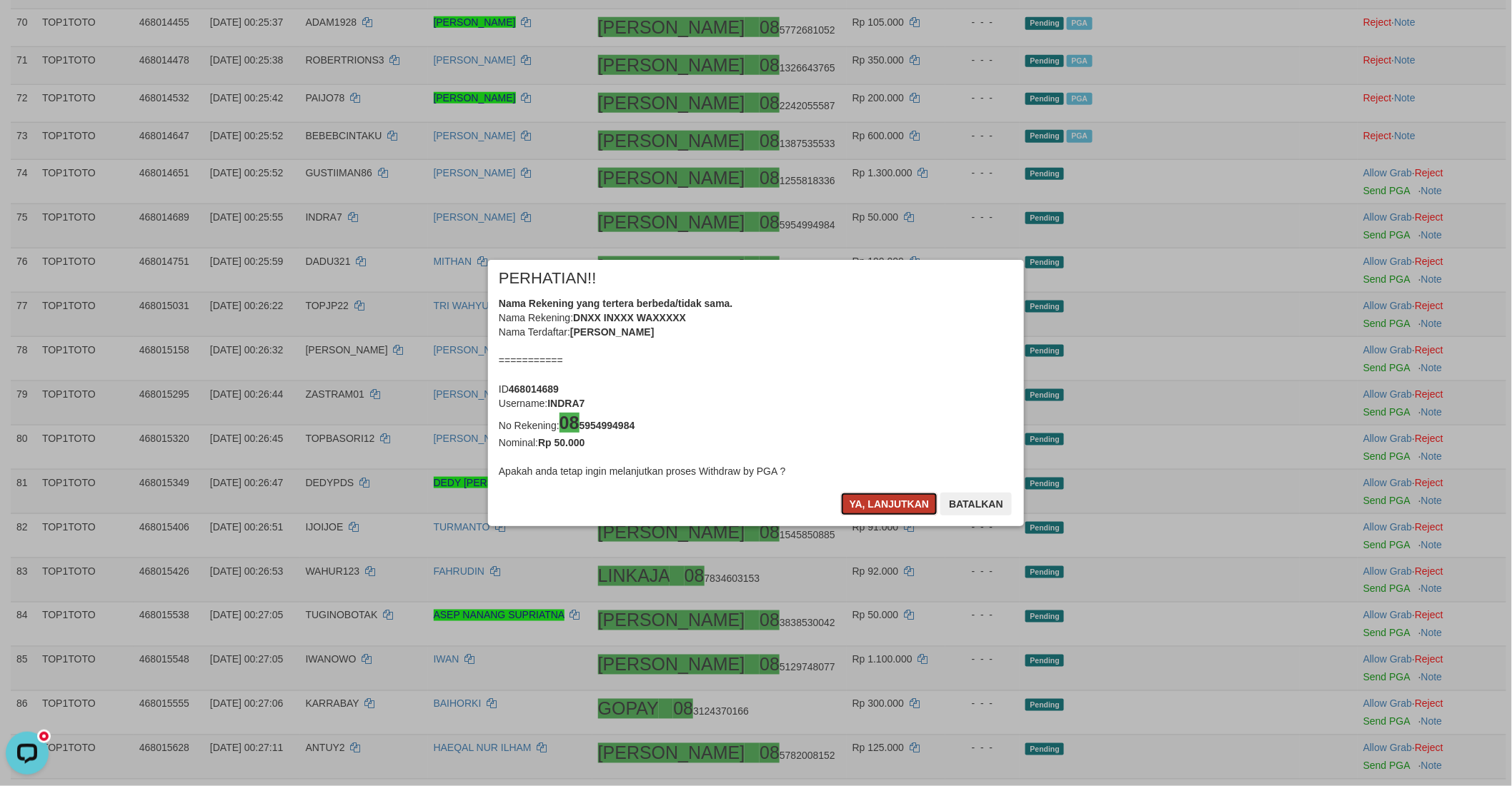
click at [845, 502] on button "Ya, lanjutkan" at bounding box center [889, 505] width 97 height 23
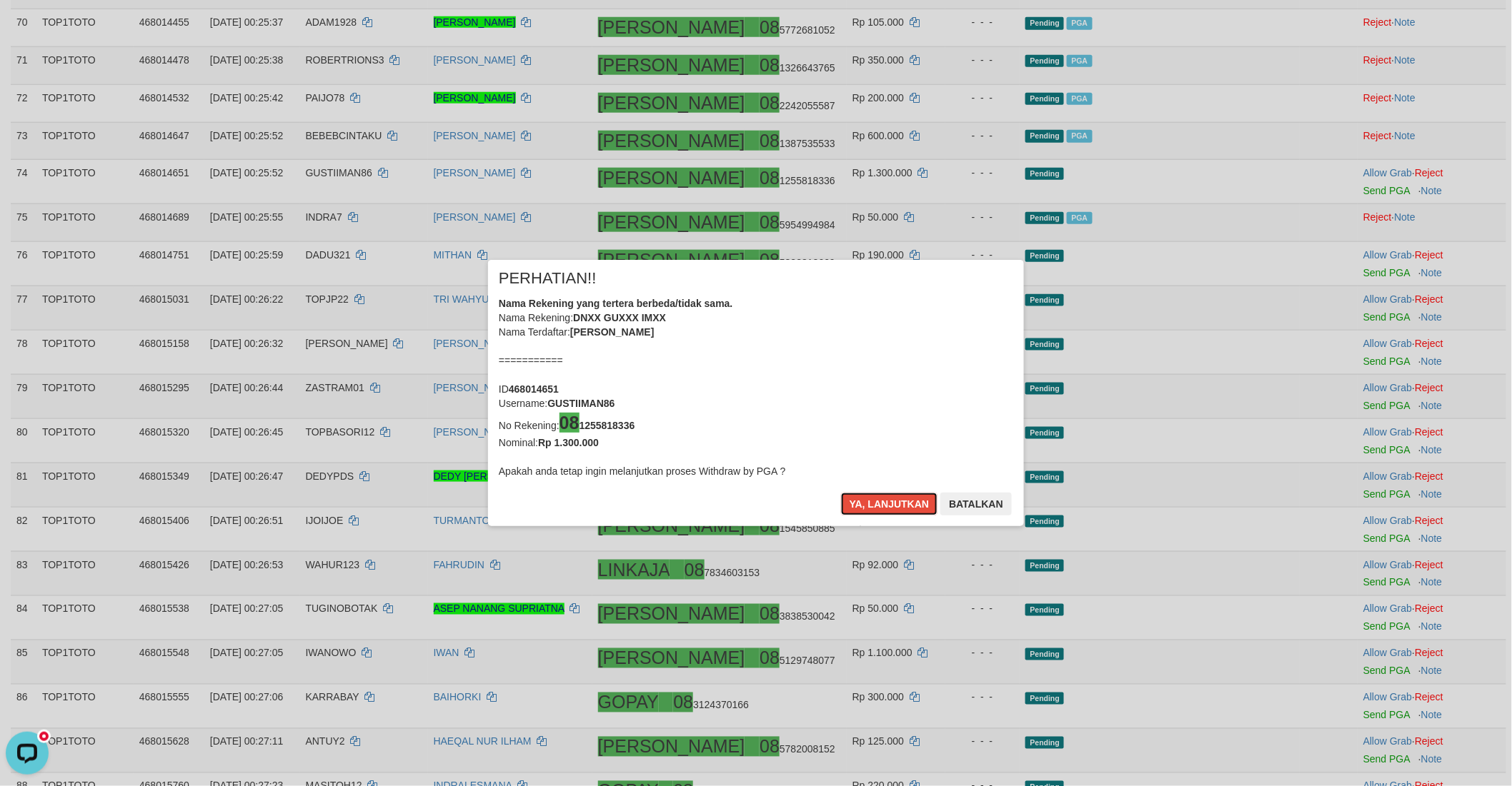
click at [845, 502] on button "Ya, lanjutkan" at bounding box center [889, 505] width 97 height 23
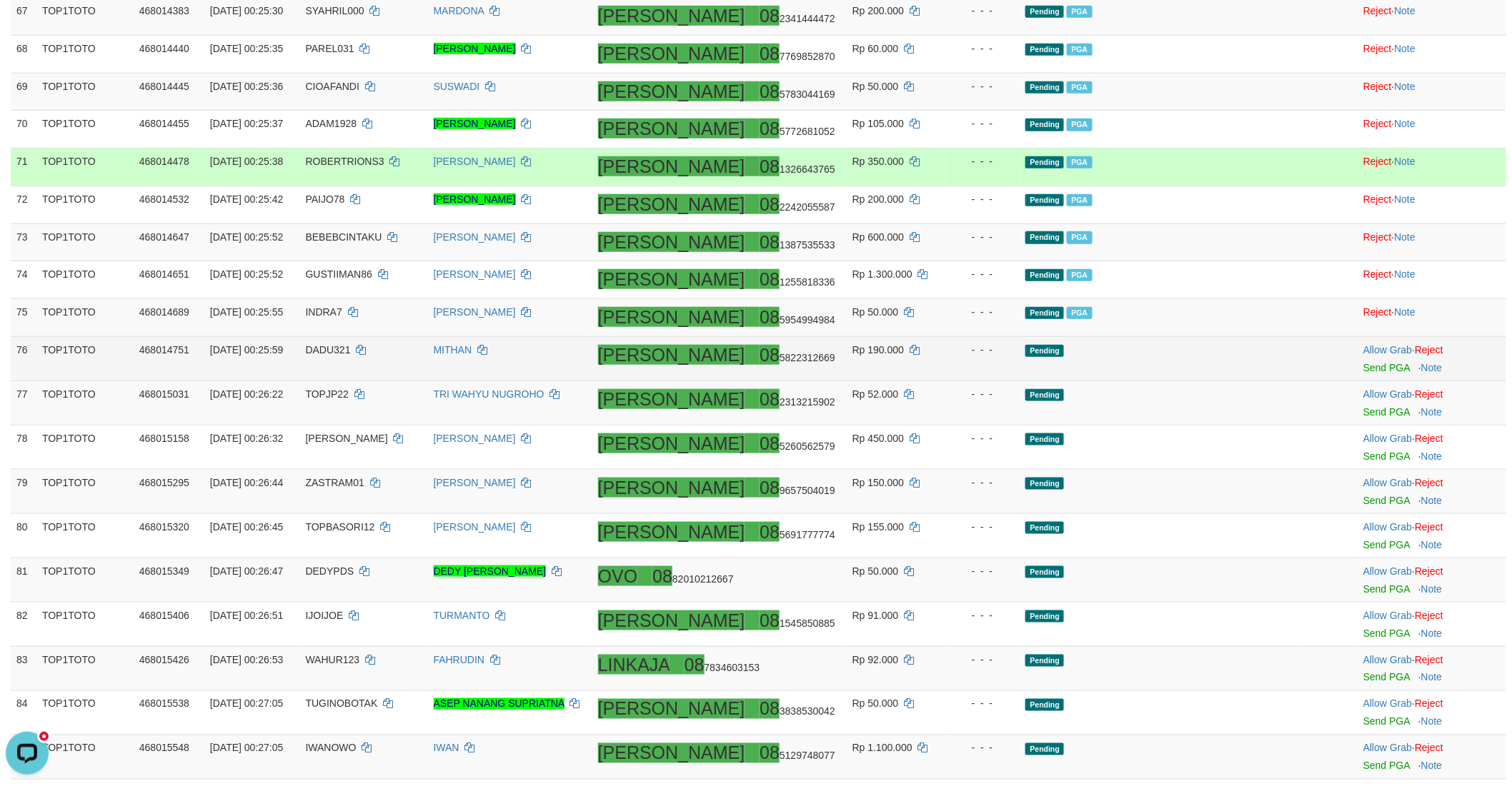
scroll to position [2799, 0]
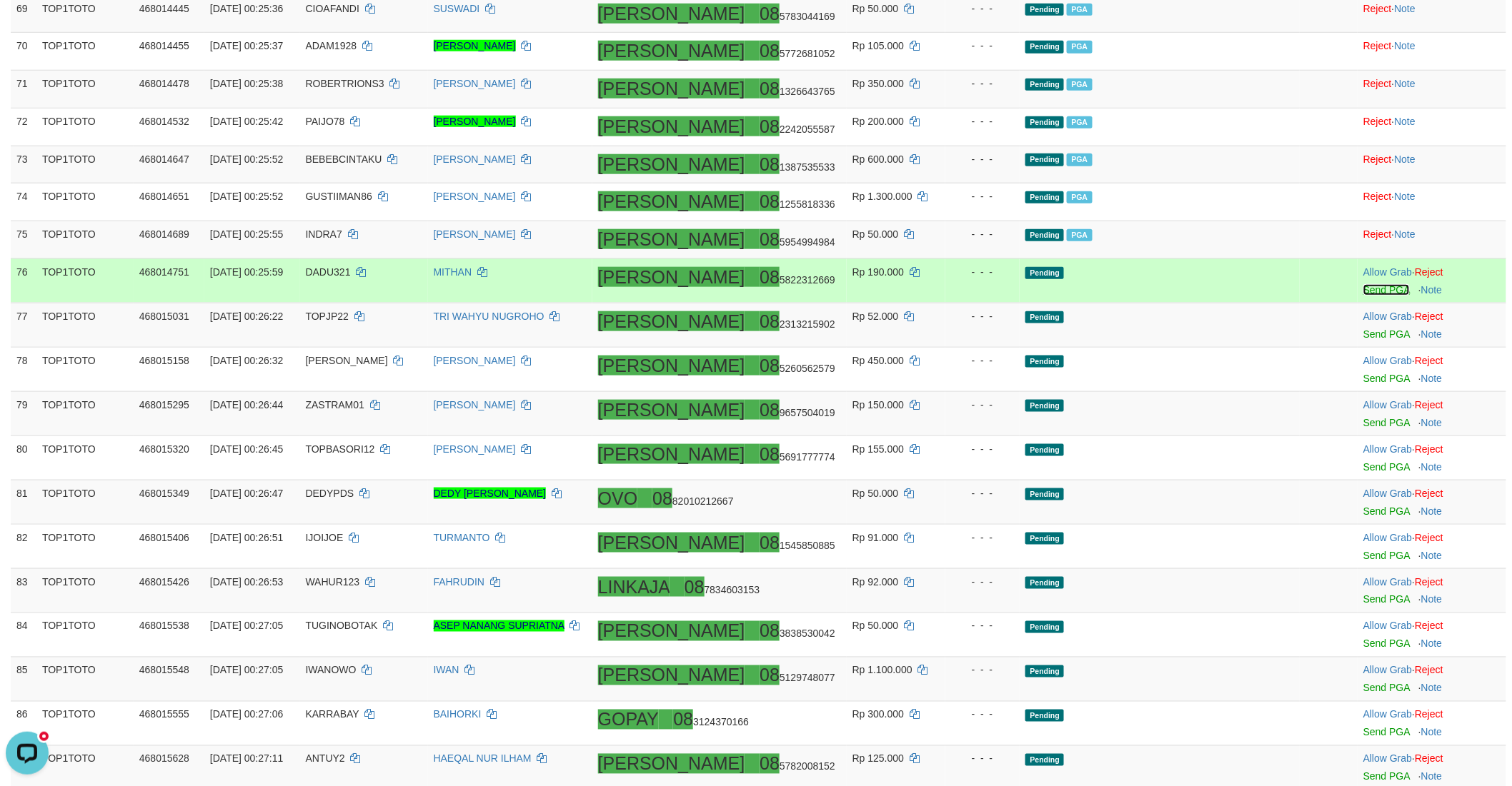
click at [1363, 296] on link "Send PGA" at bounding box center [1386, 290] width 46 height 12
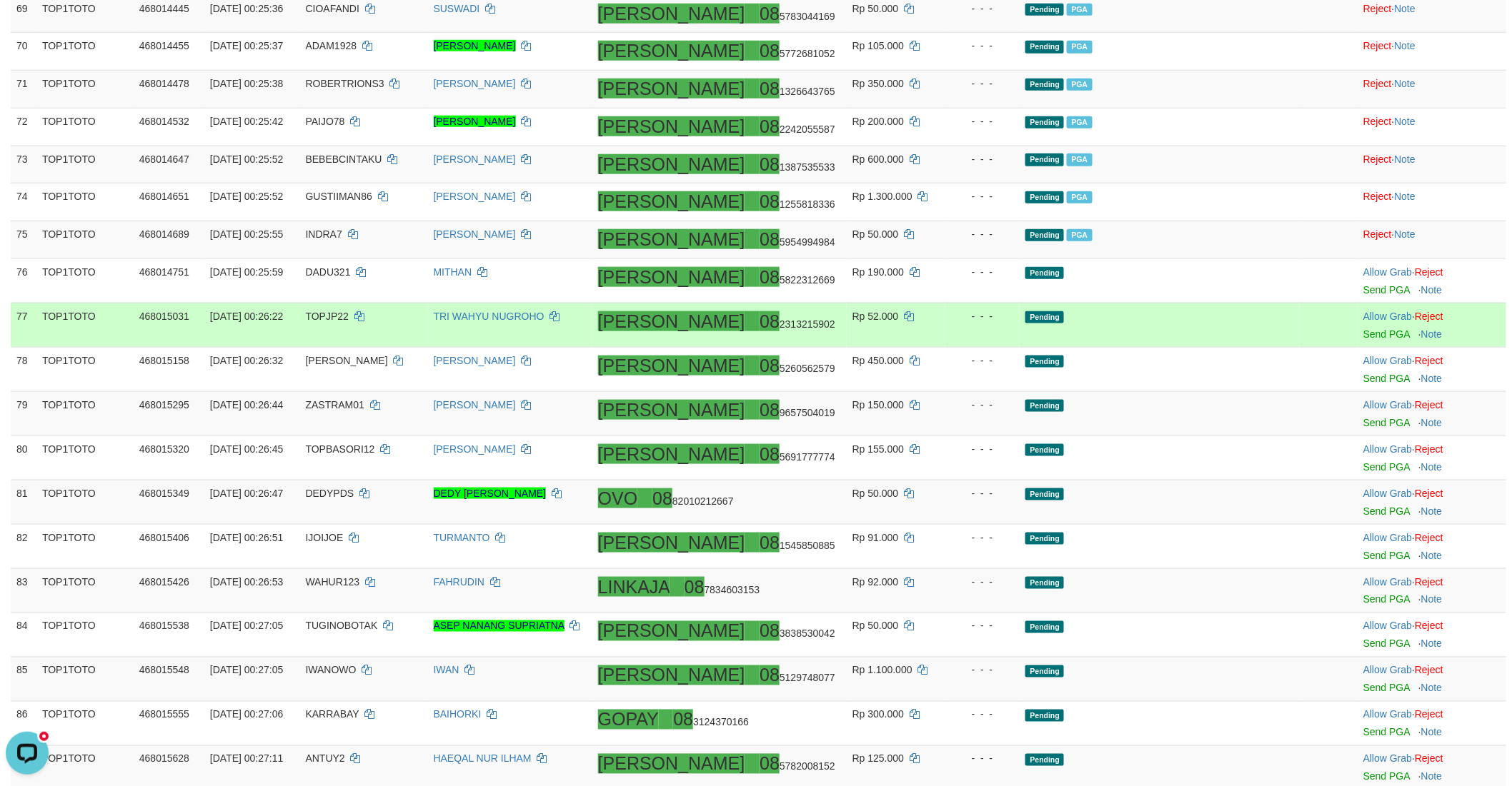
click at [1357, 347] on td "Allow Grab · Reject Send PGA · Note" at bounding box center [1432, 325] width 149 height 44
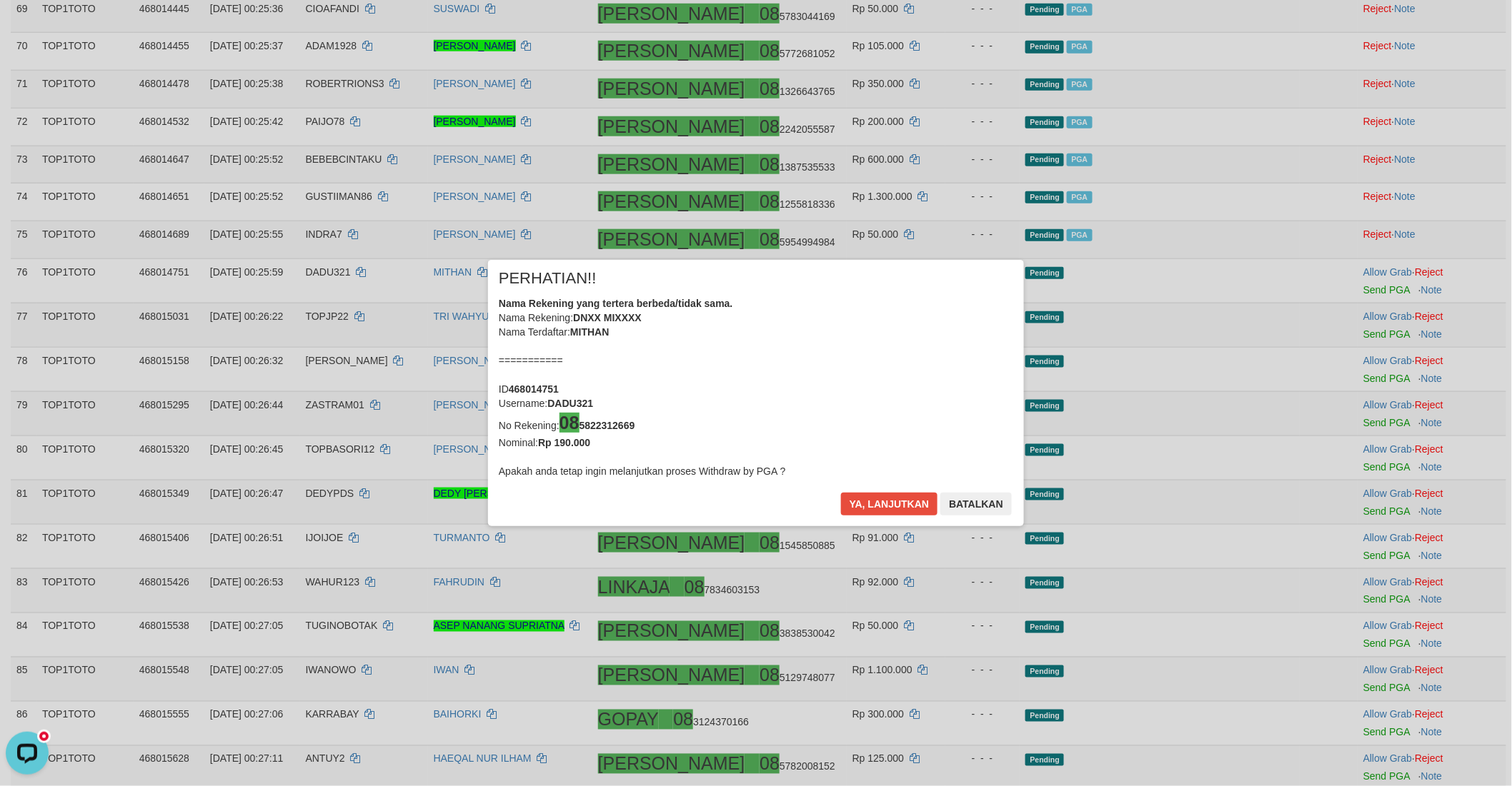
click at [1332, 345] on div "× PERHATIAN!! Nama Rekening yang tertera berbeda/tidak sama. Nama Rekening: DNX…" at bounding box center [756, 393] width 1512 height 324
click at [877, 497] on button "Ya, lanjutkan" at bounding box center [889, 505] width 97 height 23
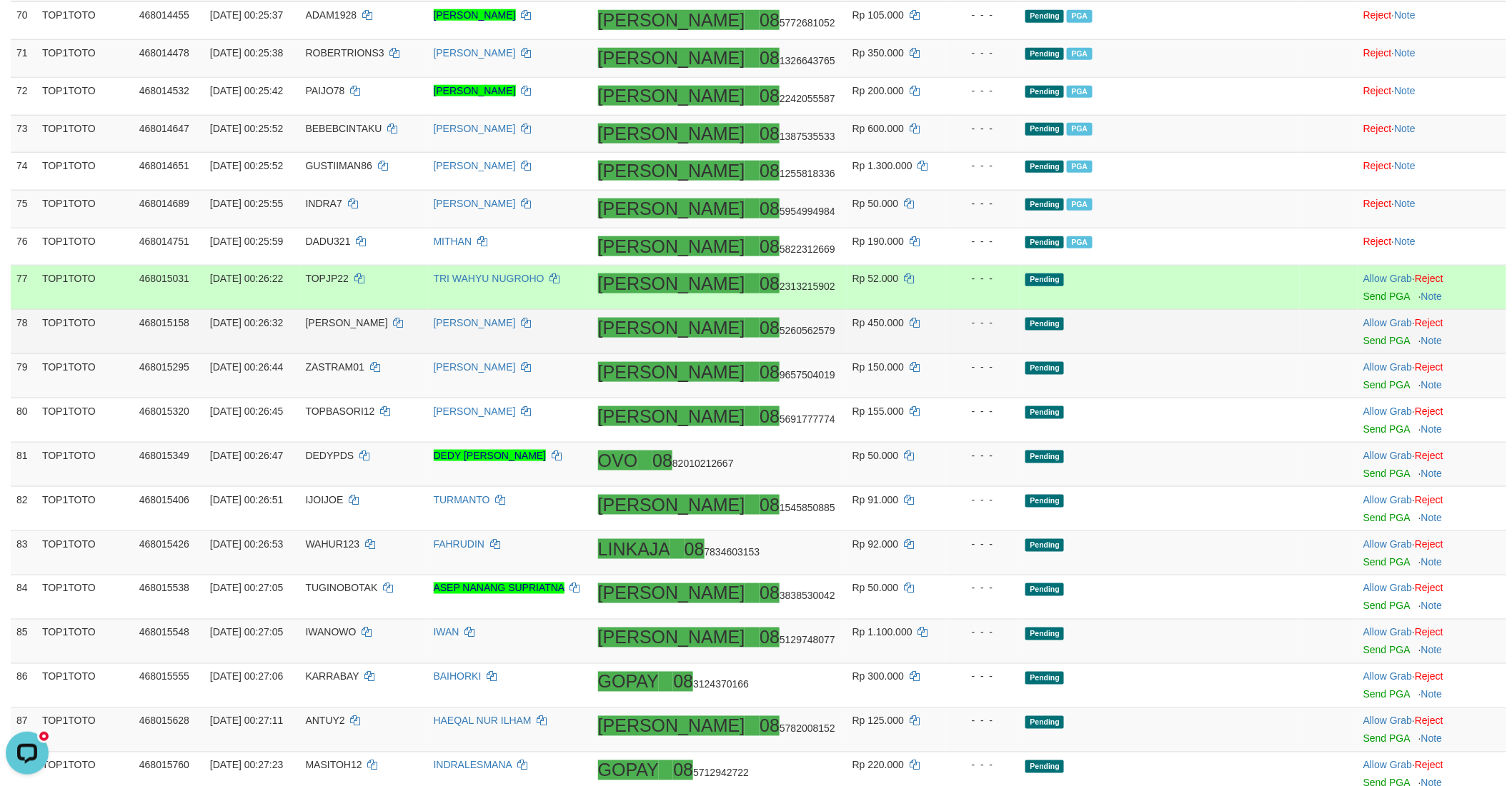
scroll to position [2878, 0]
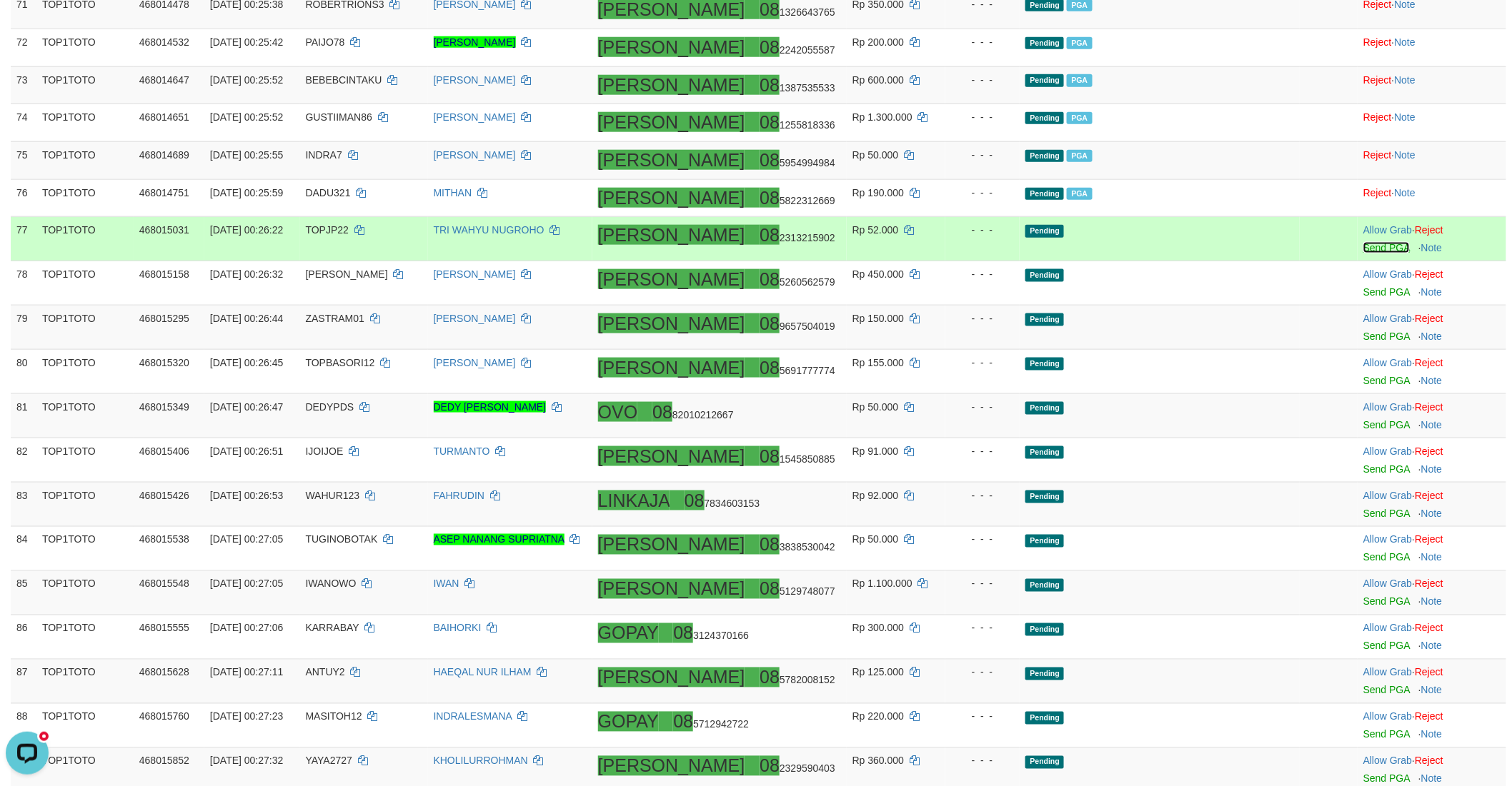
click at [1363, 253] on link "Send PGA" at bounding box center [1386, 247] width 46 height 12
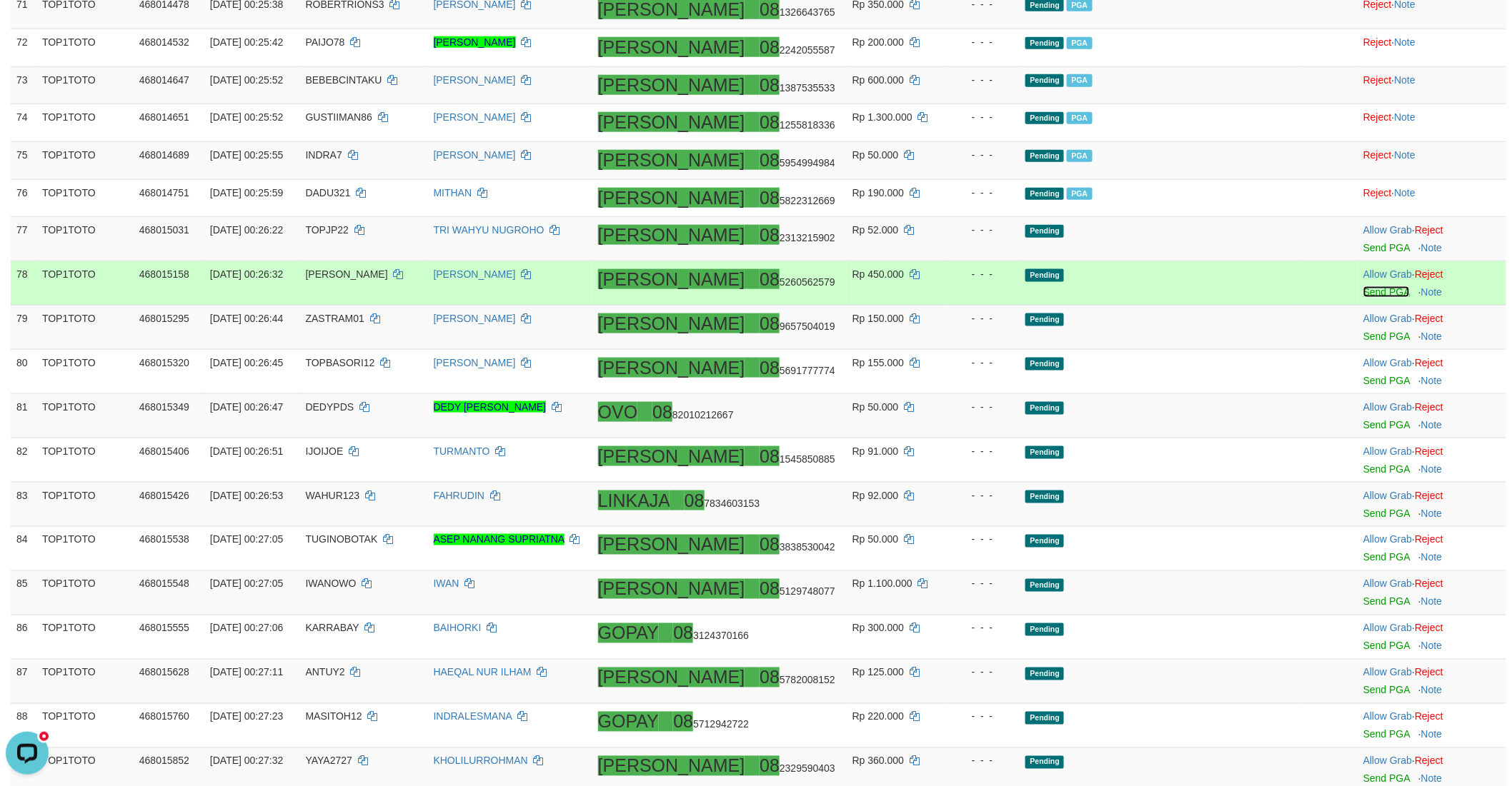
click at [1363, 298] on link "Send PGA" at bounding box center [1386, 292] width 46 height 12
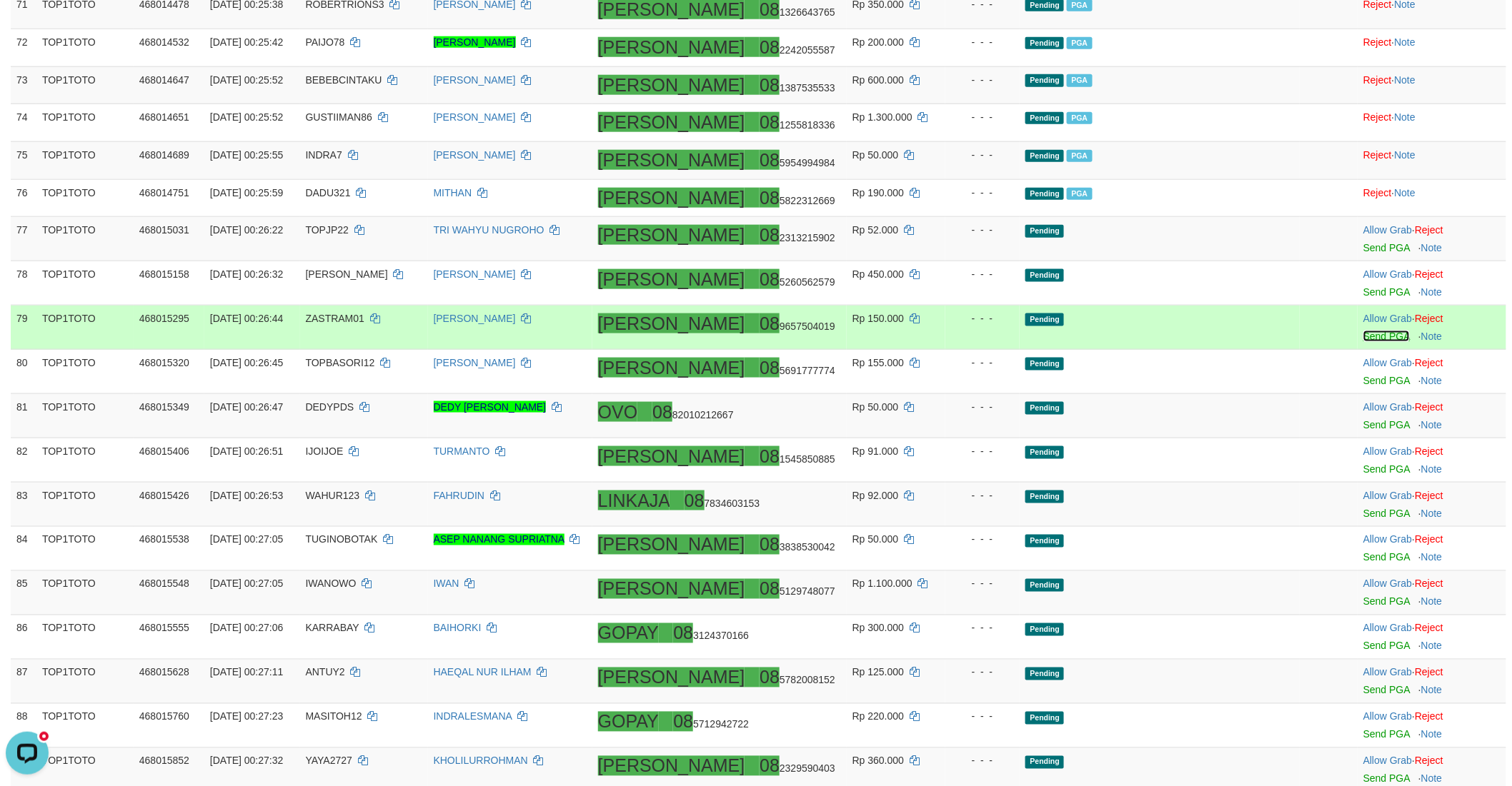
click at [1363, 342] on link "Send PGA" at bounding box center [1386, 336] width 46 height 12
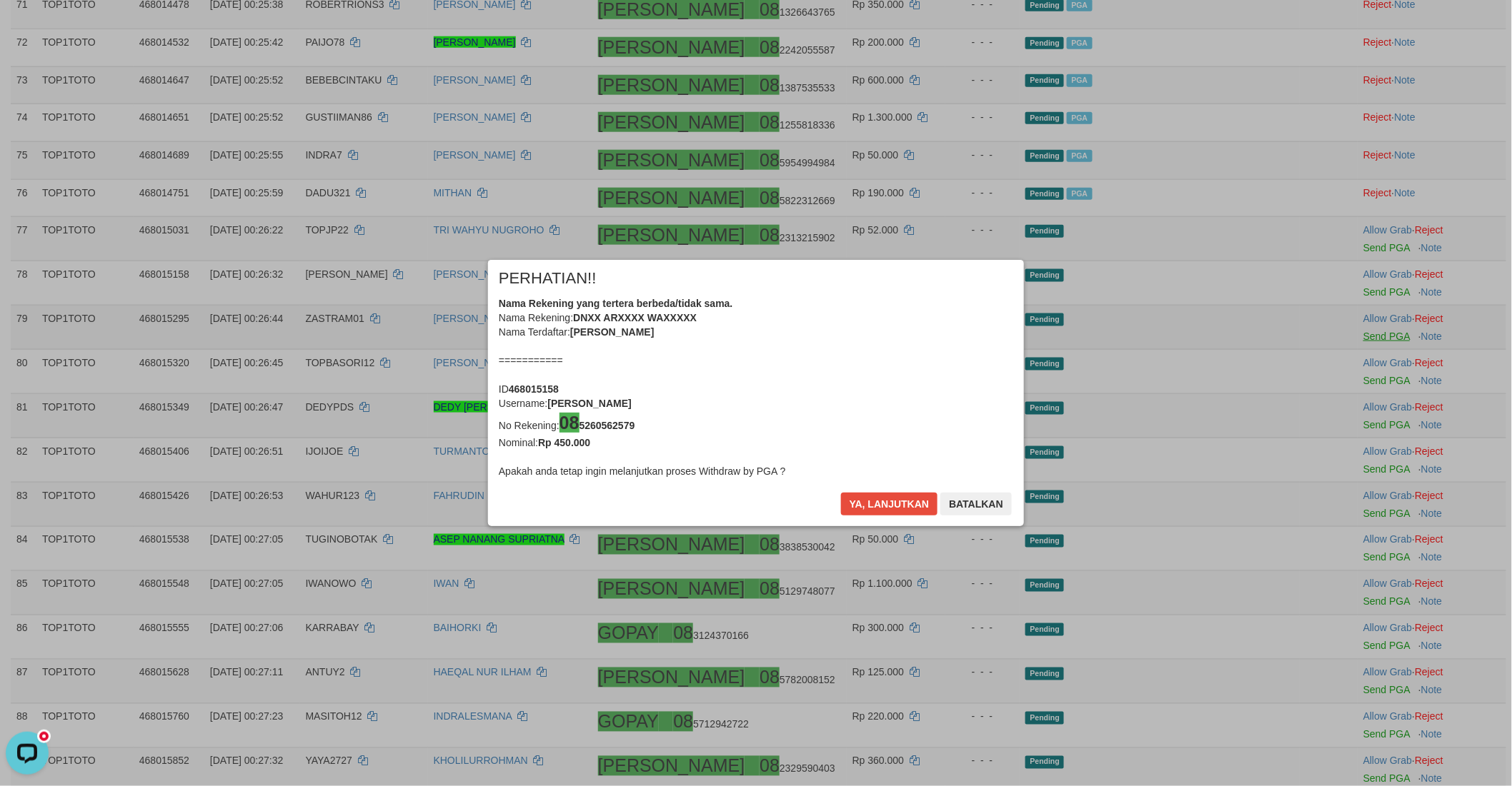
click at [1343, 392] on body "Toggle navigation Home Bank Account List Load By Website Group [ITOTO] TOP1TOTO…" at bounding box center [756, 2] width 1512 height 5760
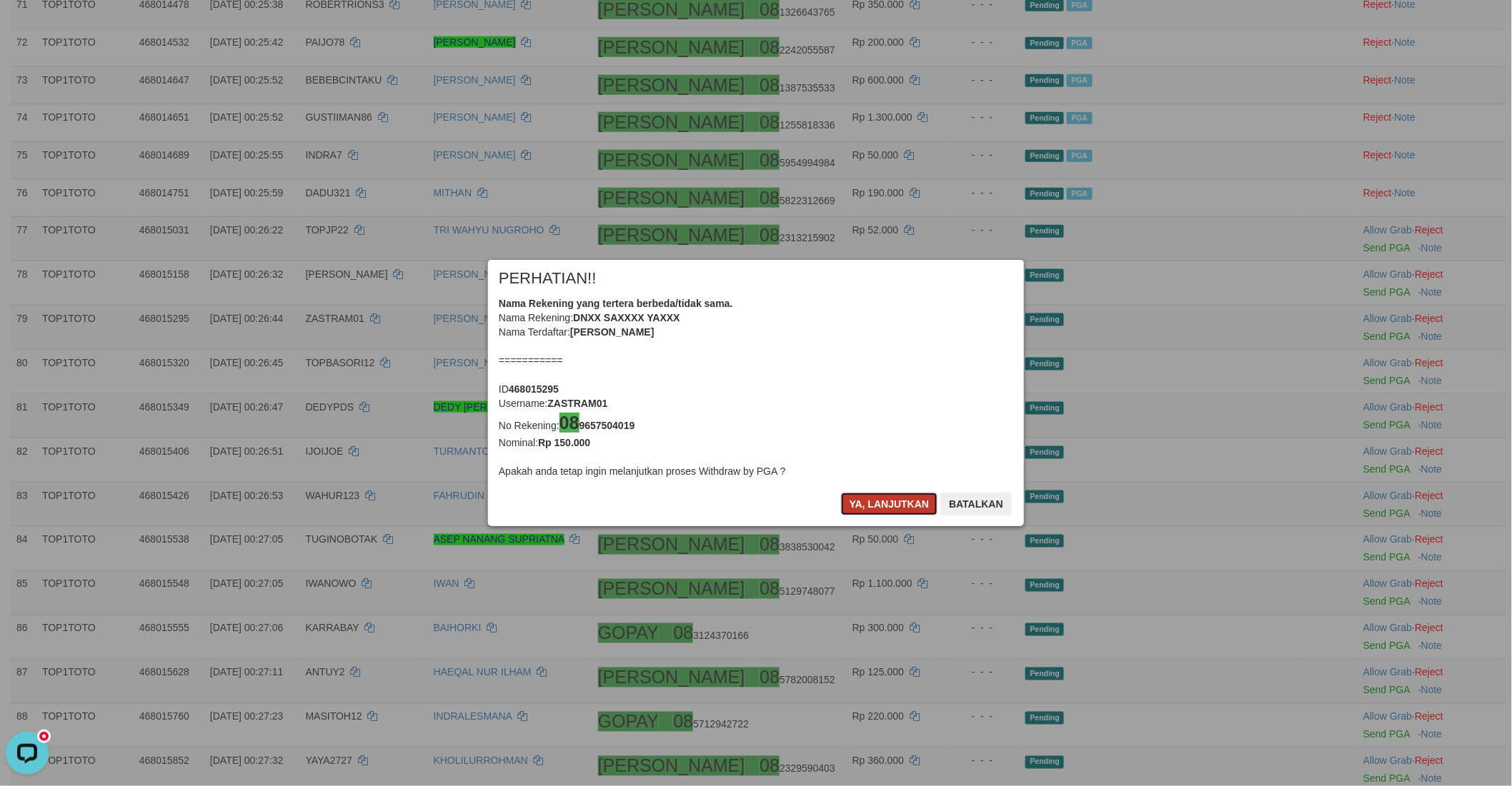
click at [883, 504] on button "Ya, lanjutkan" at bounding box center [889, 505] width 97 height 23
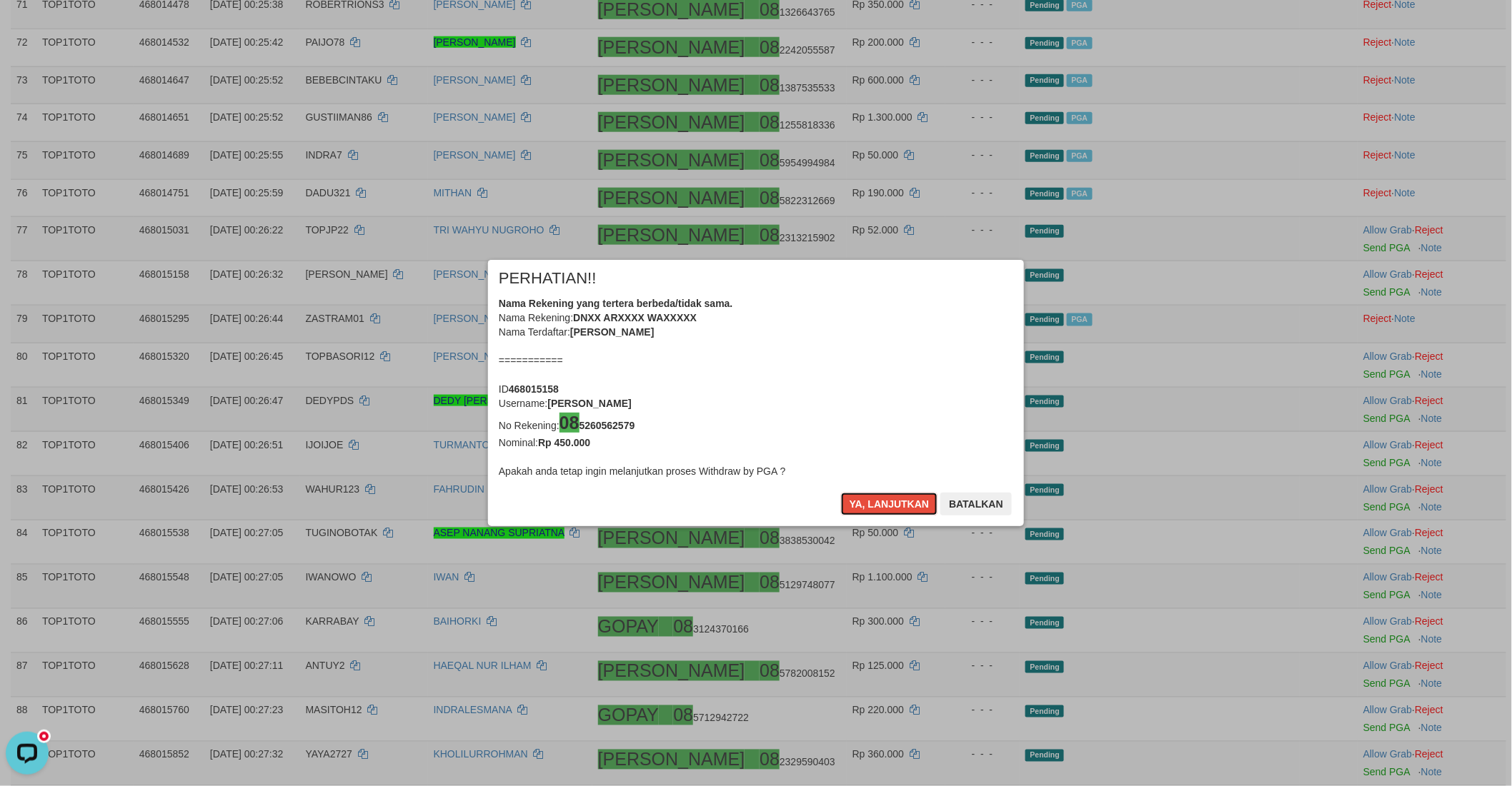
click at [883, 504] on button "Ya, lanjutkan" at bounding box center [889, 505] width 97 height 23
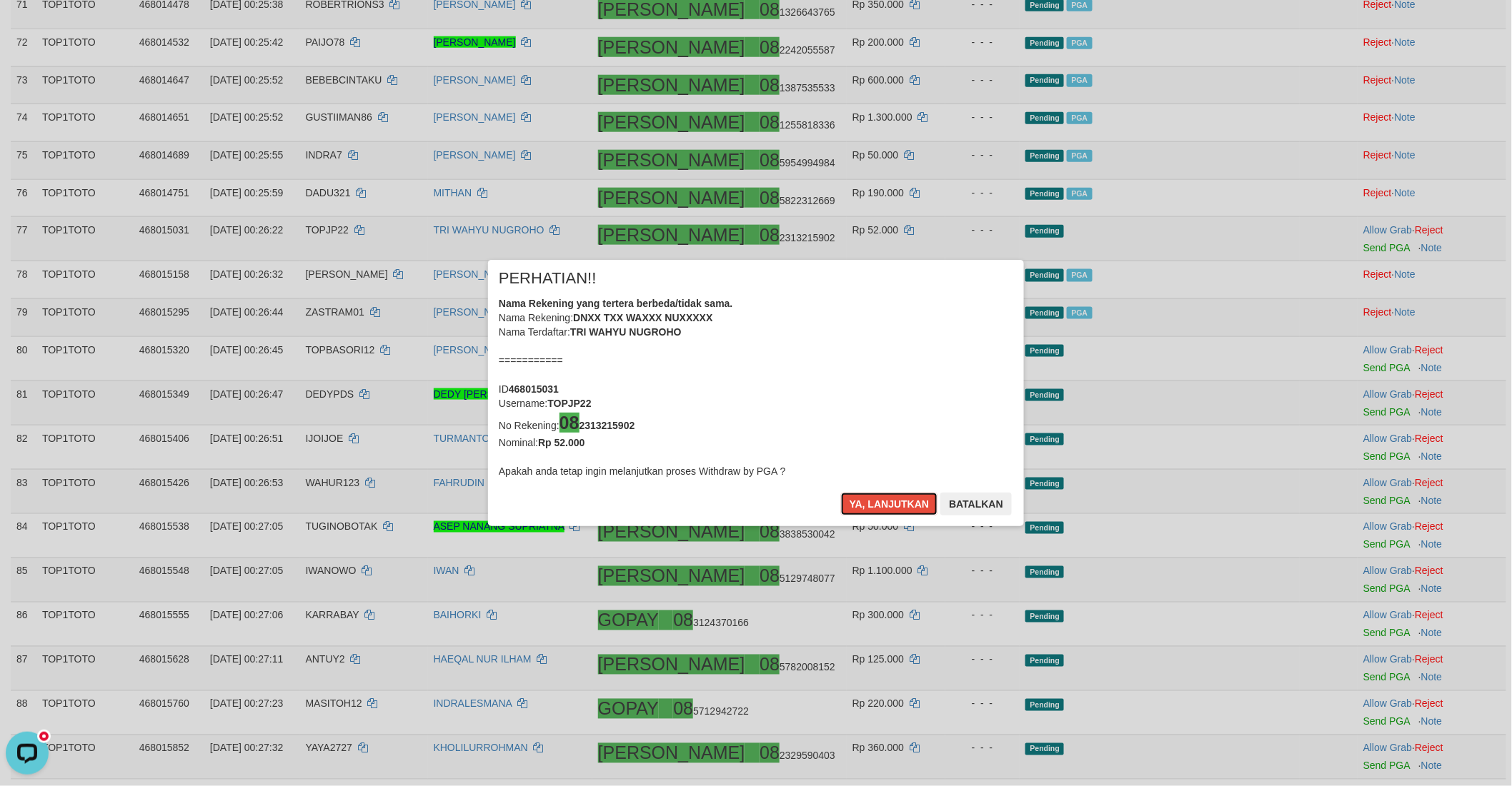
click at [883, 504] on button "Ya, lanjutkan" at bounding box center [889, 505] width 97 height 23
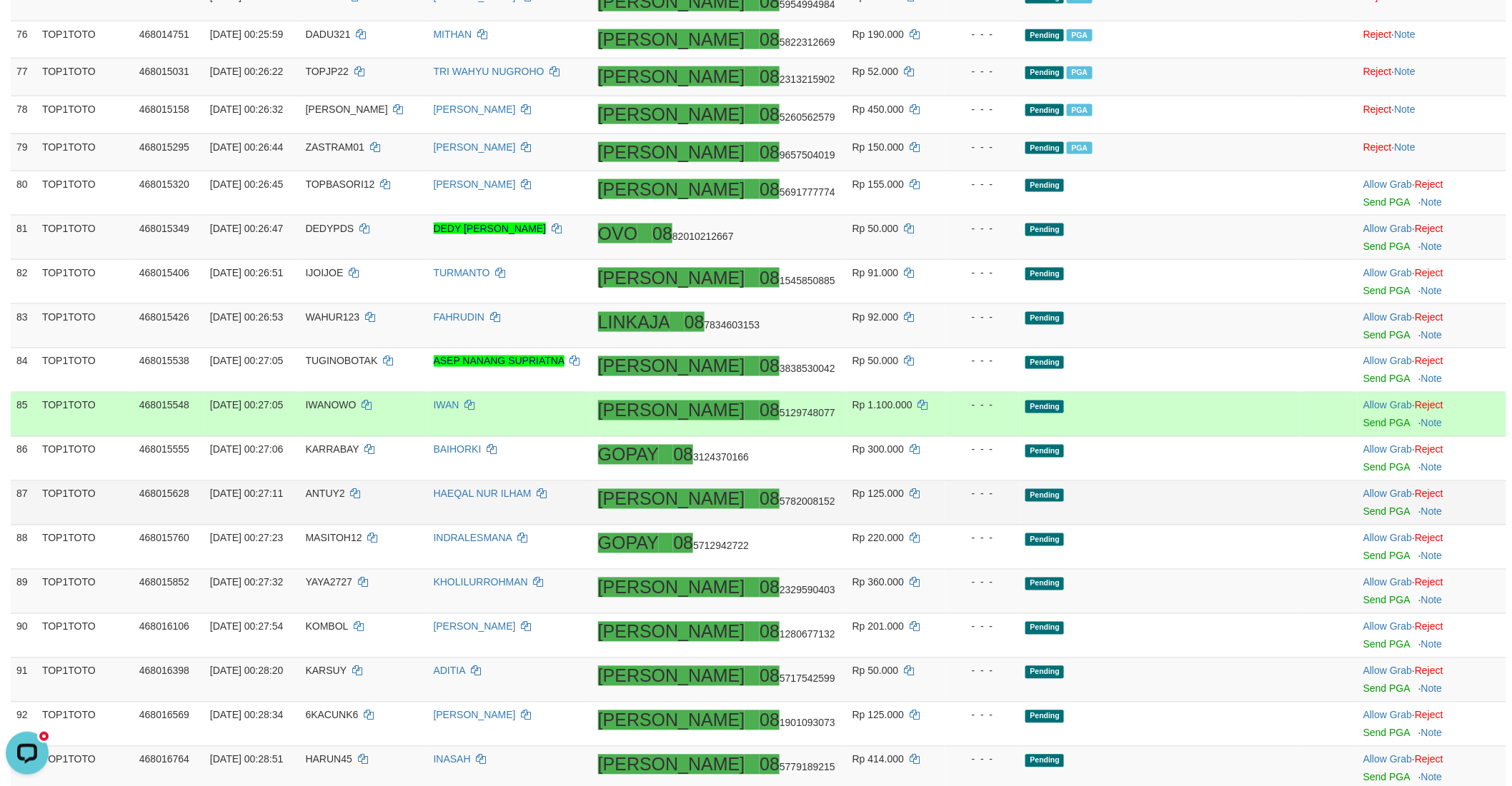
scroll to position [3195, 0]
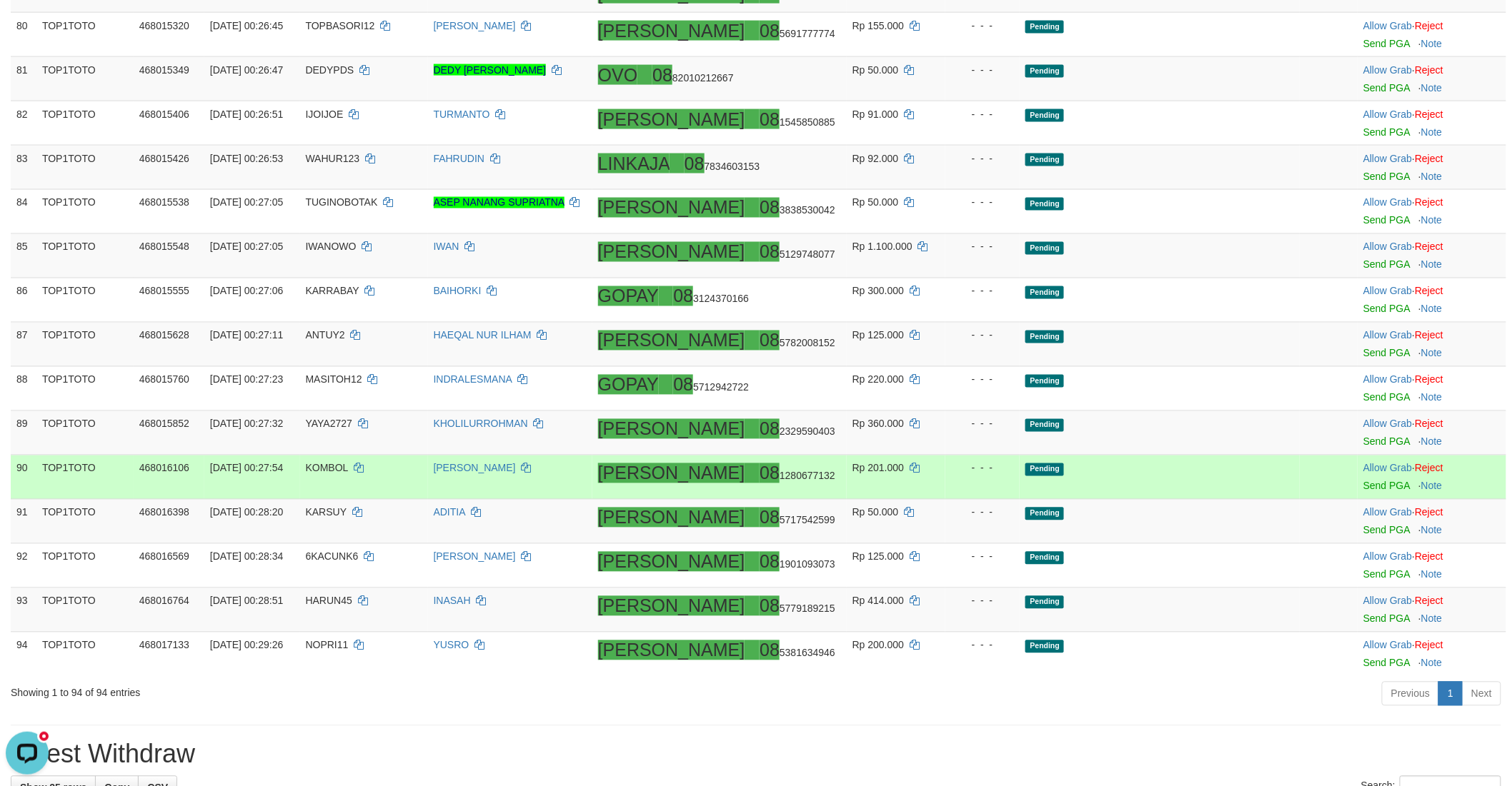
click at [1213, 468] on td "Pending" at bounding box center [1159, 478] width 280 height 44
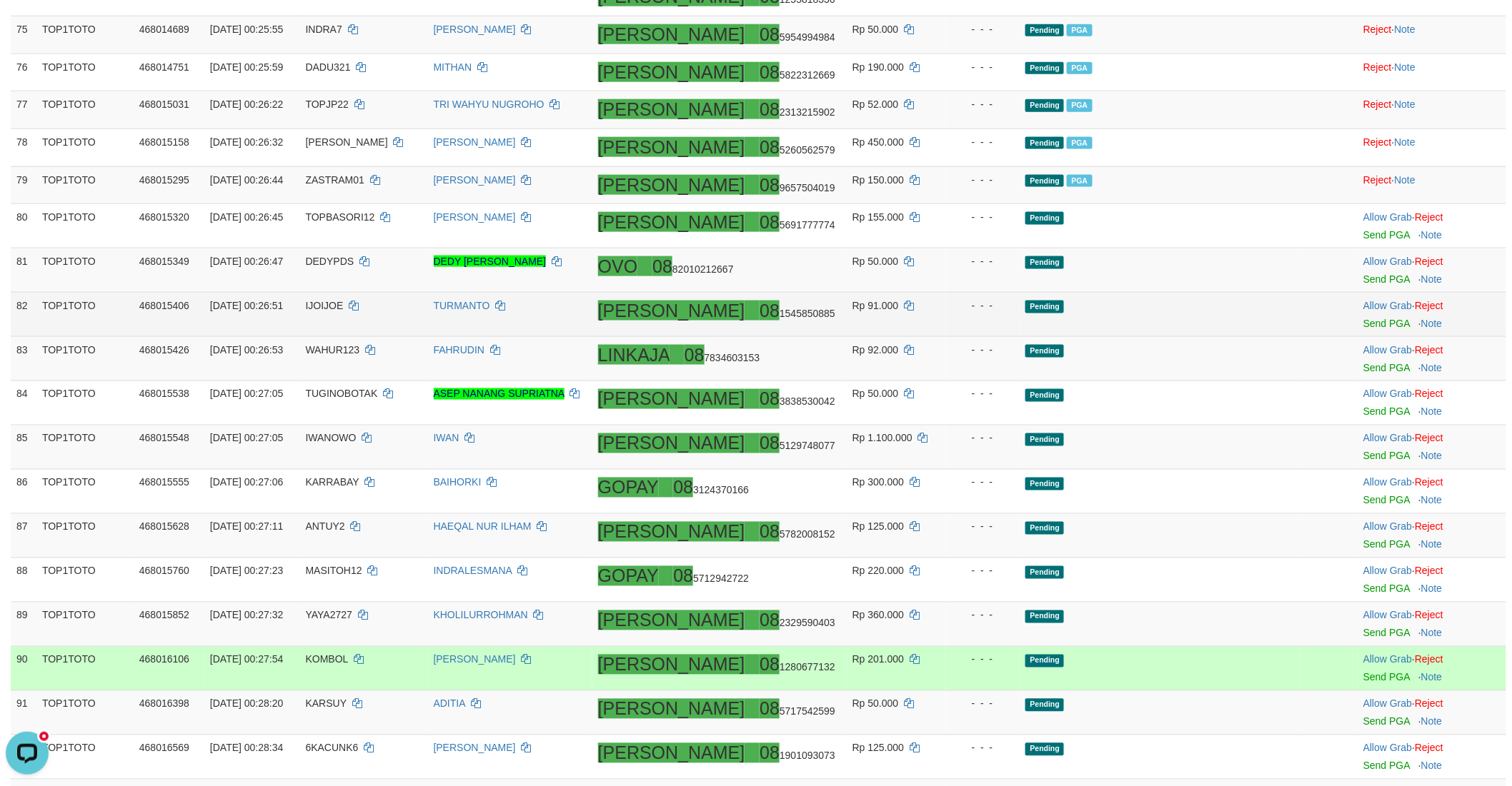
scroll to position [2957, 0]
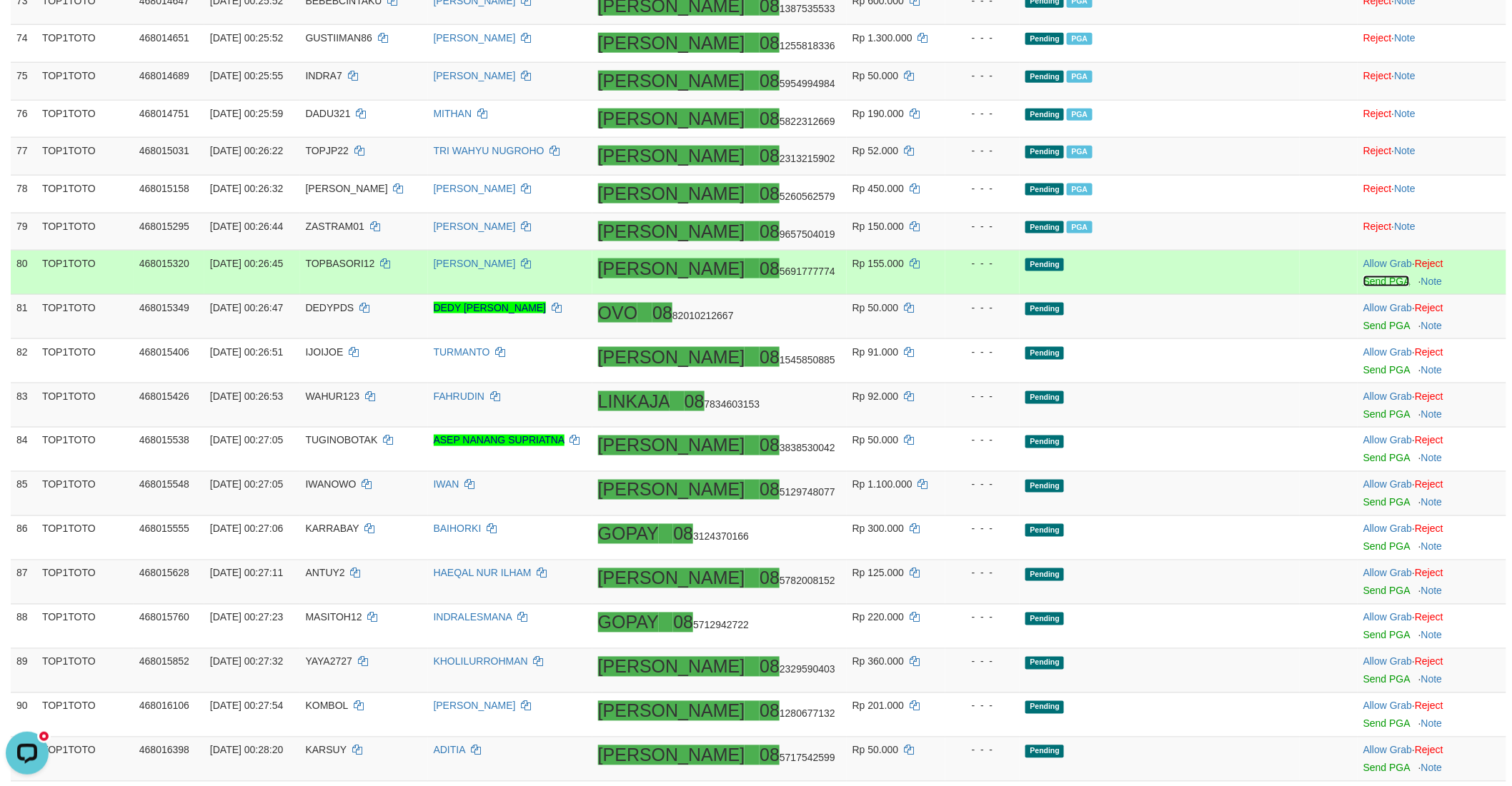
click at [1363, 287] on link "Send PGA" at bounding box center [1386, 281] width 46 height 12
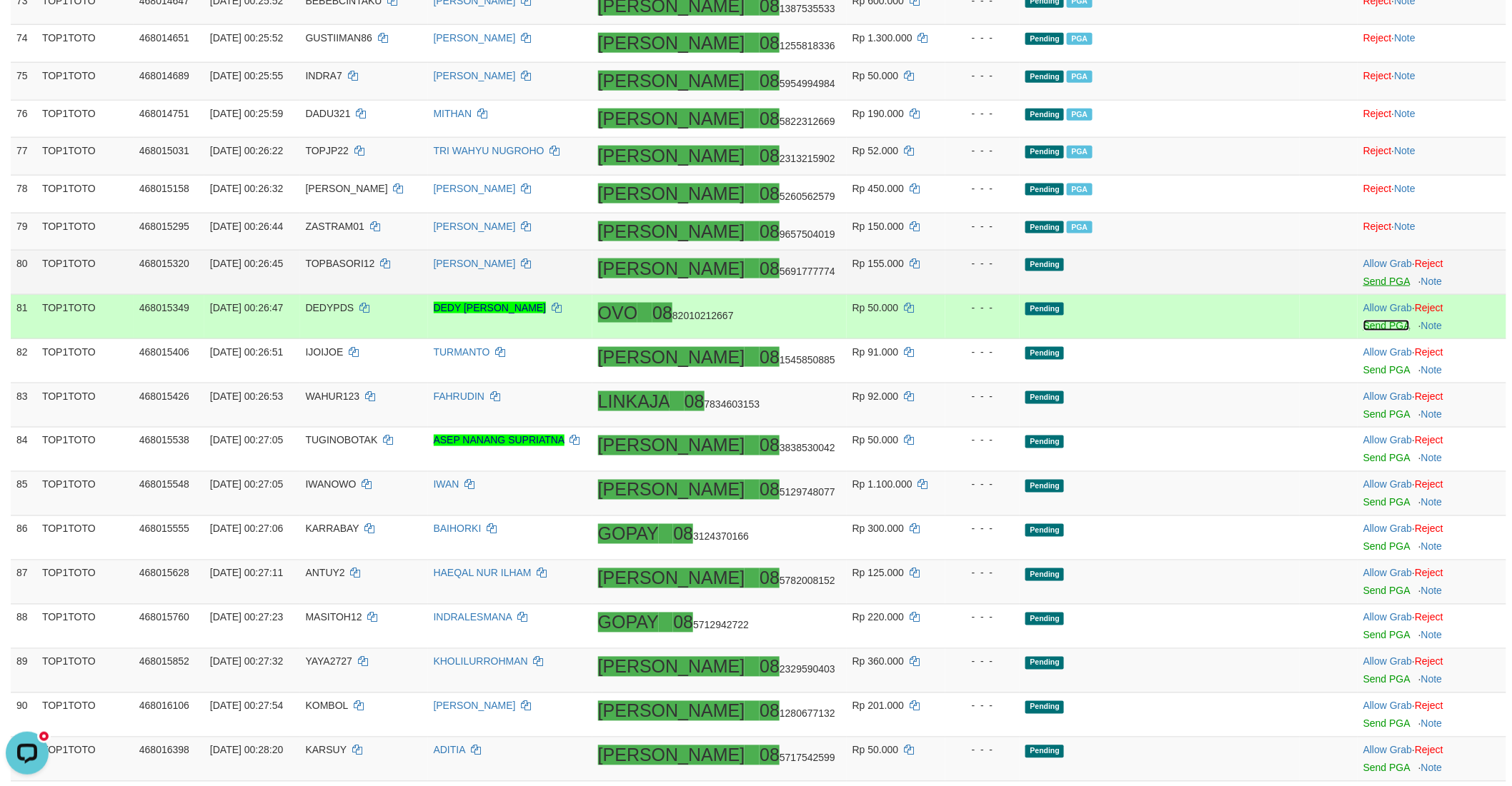
click at [1363, 332] on link "Send PGA" at bounding box center [1386, 326] width 46 height 12
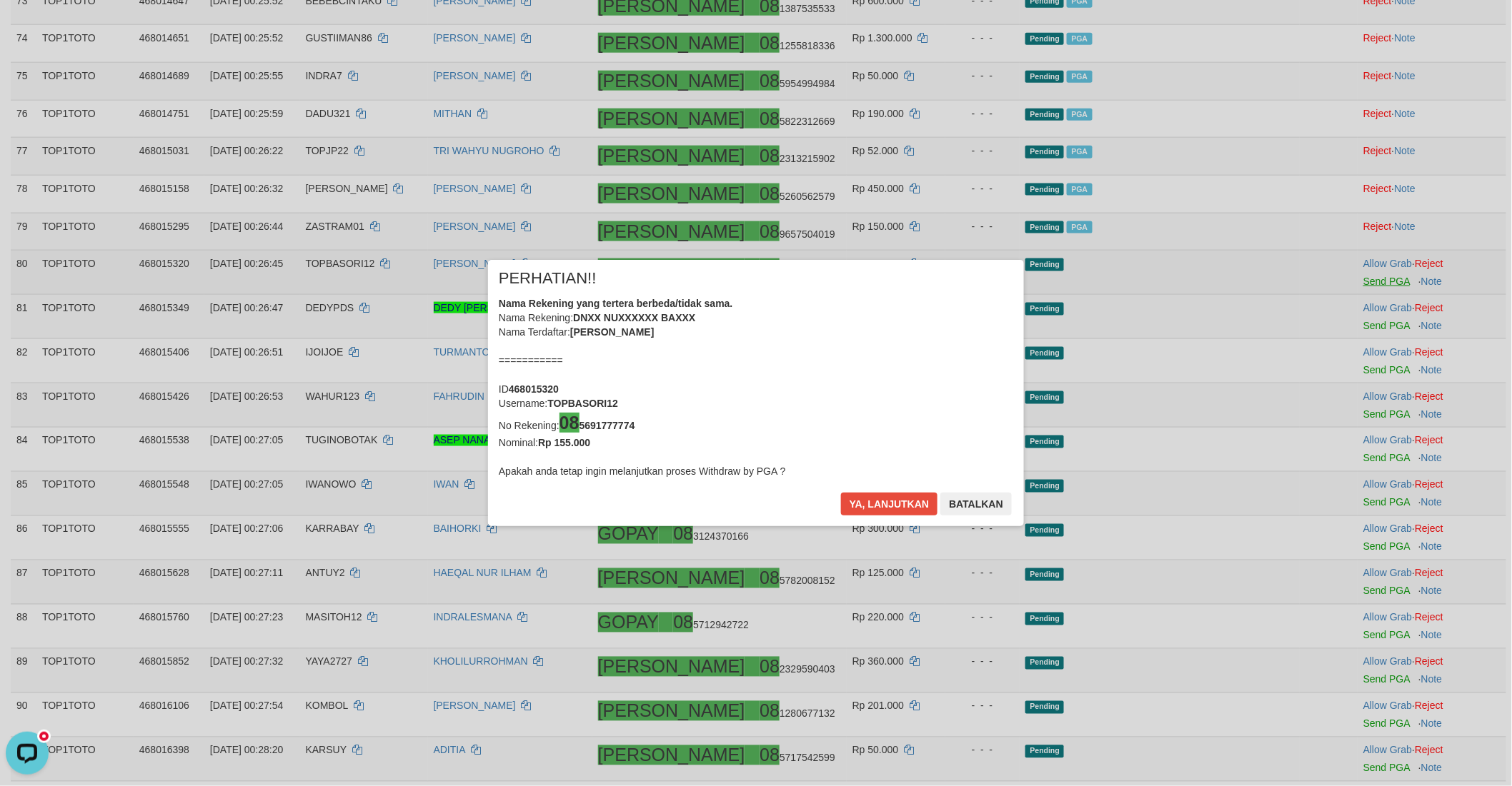
click at [1339, 378] on div "× PERHATIAN!! Nama Rekening yang tertera berbeda/tidak sama. Nama Rekening: DNX…" at bounding box center [756, 393] width 1512 height 324
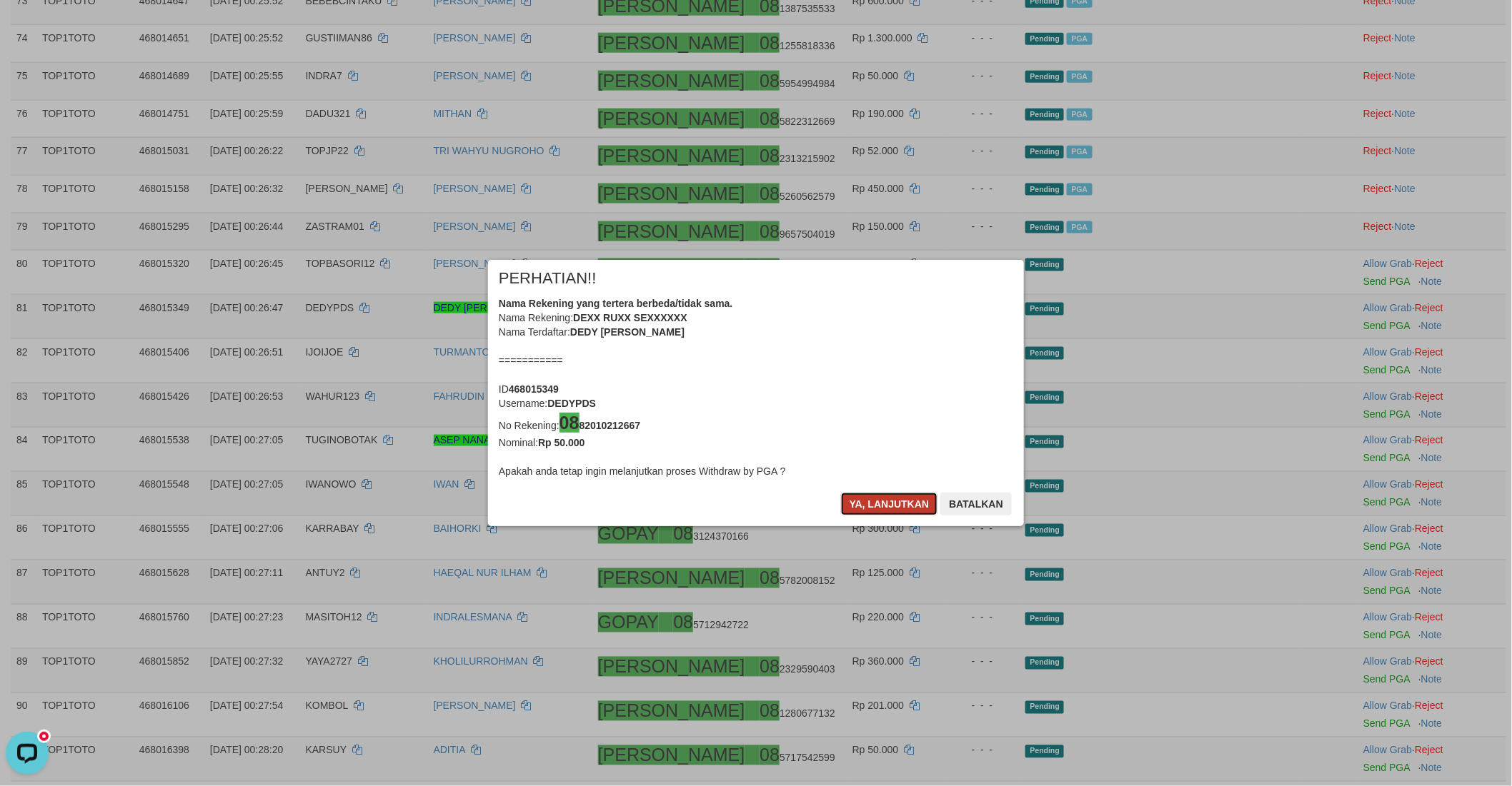
click at [857, 504] on button "Ya, lanjutkan" at bounding box center [889, 505] width 97 height 23
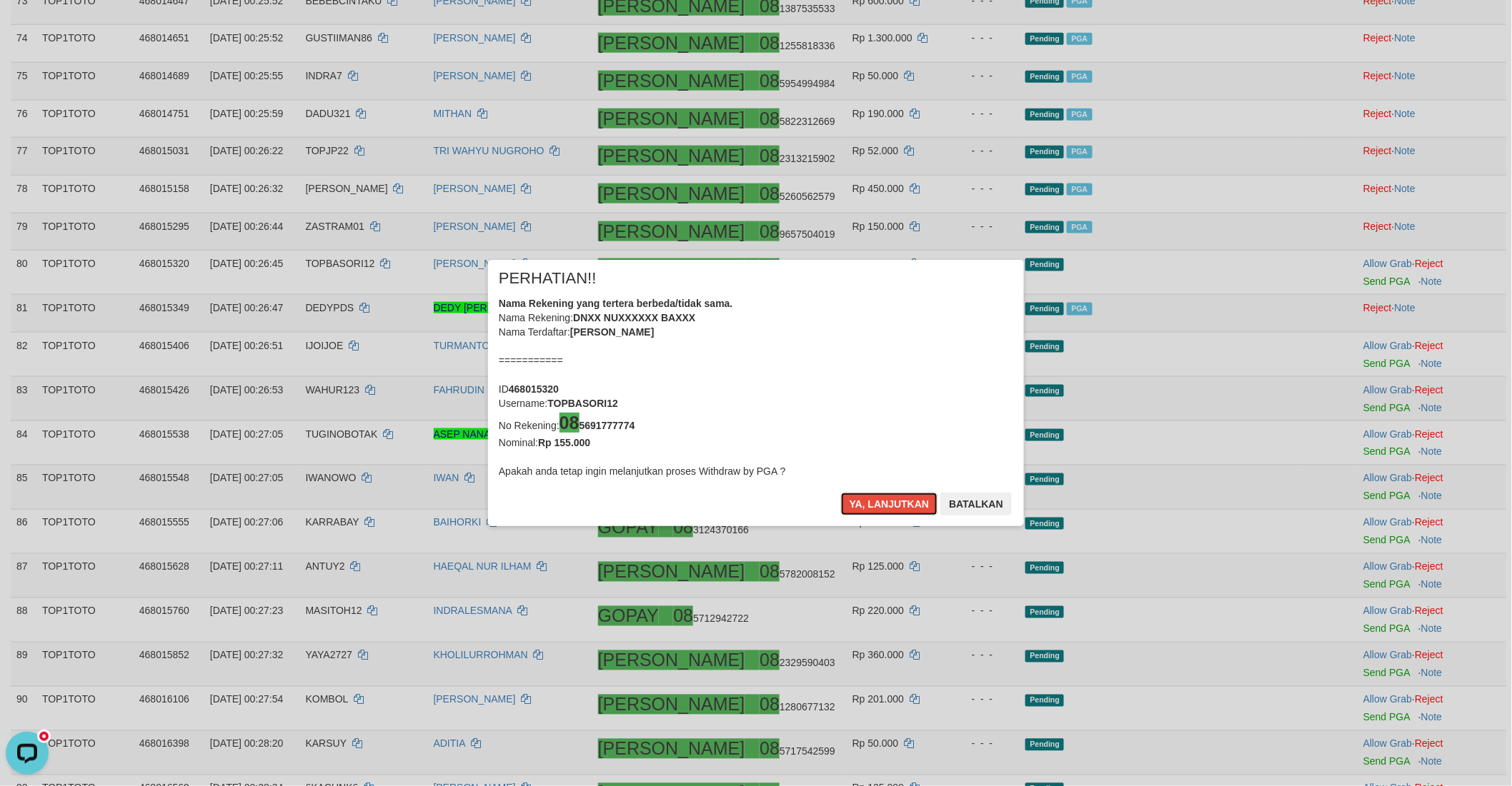
click at [857, 504] on button "Ya, lanjutkan" at bounding box center [889, 505] width 97 height 23
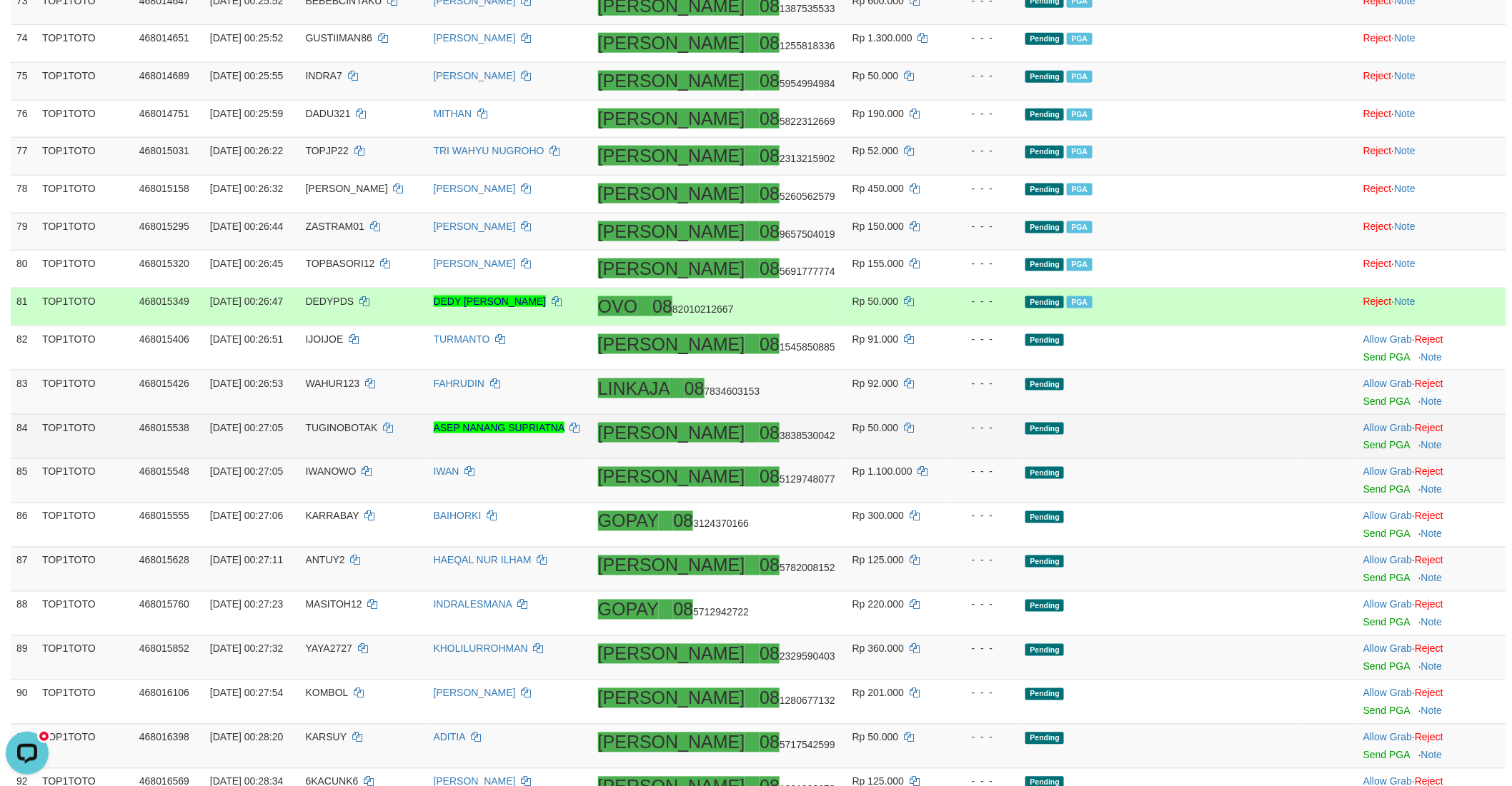
scroll to position [3116, 0]
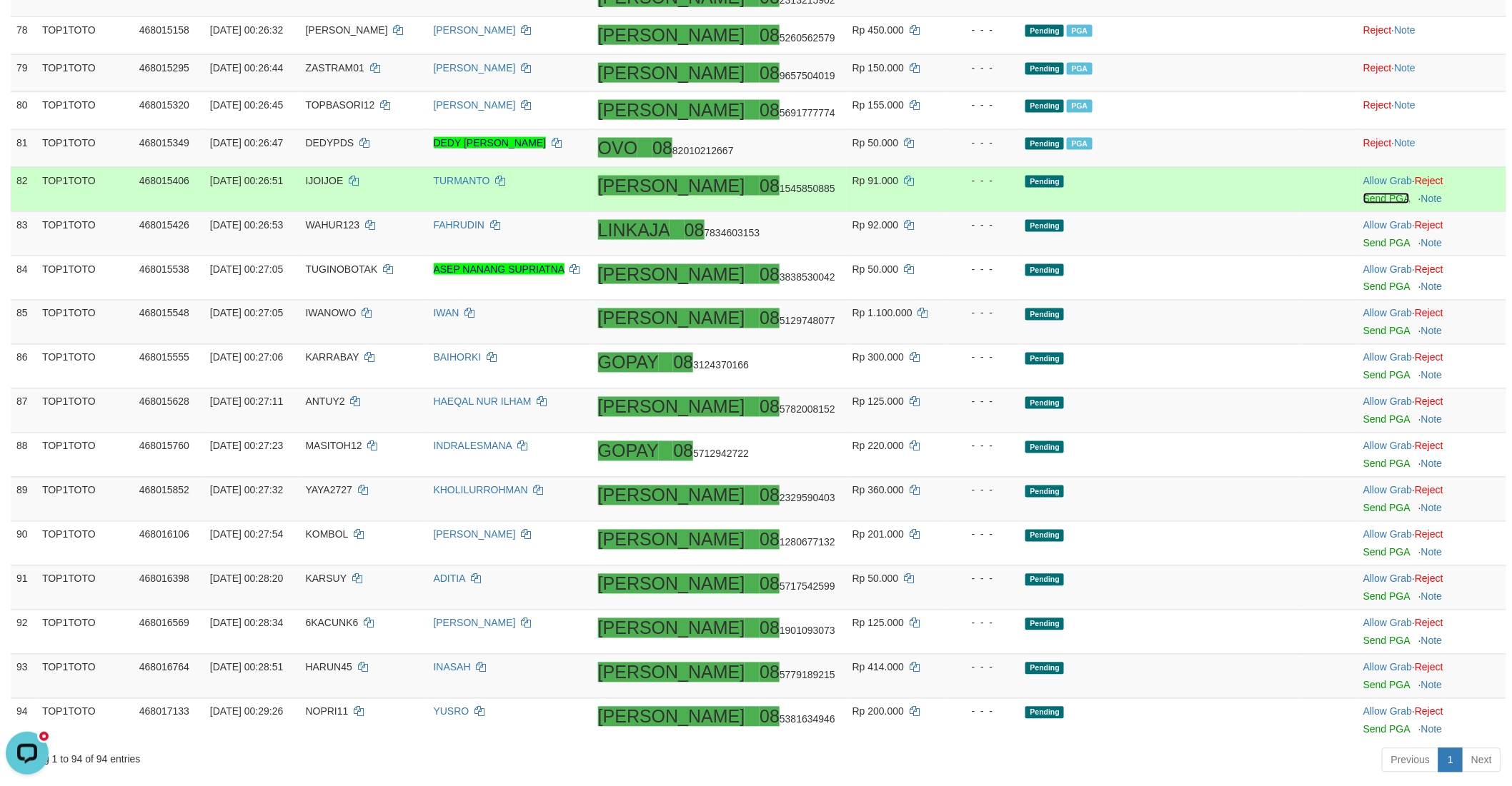
click at [1363, 204] on link "Send PGA" at bounding box center [1386, 198] width 46 height 12
click at [1363, 248] on link "Send PGA" at bounding box center [1386, 243] width 46 height 12
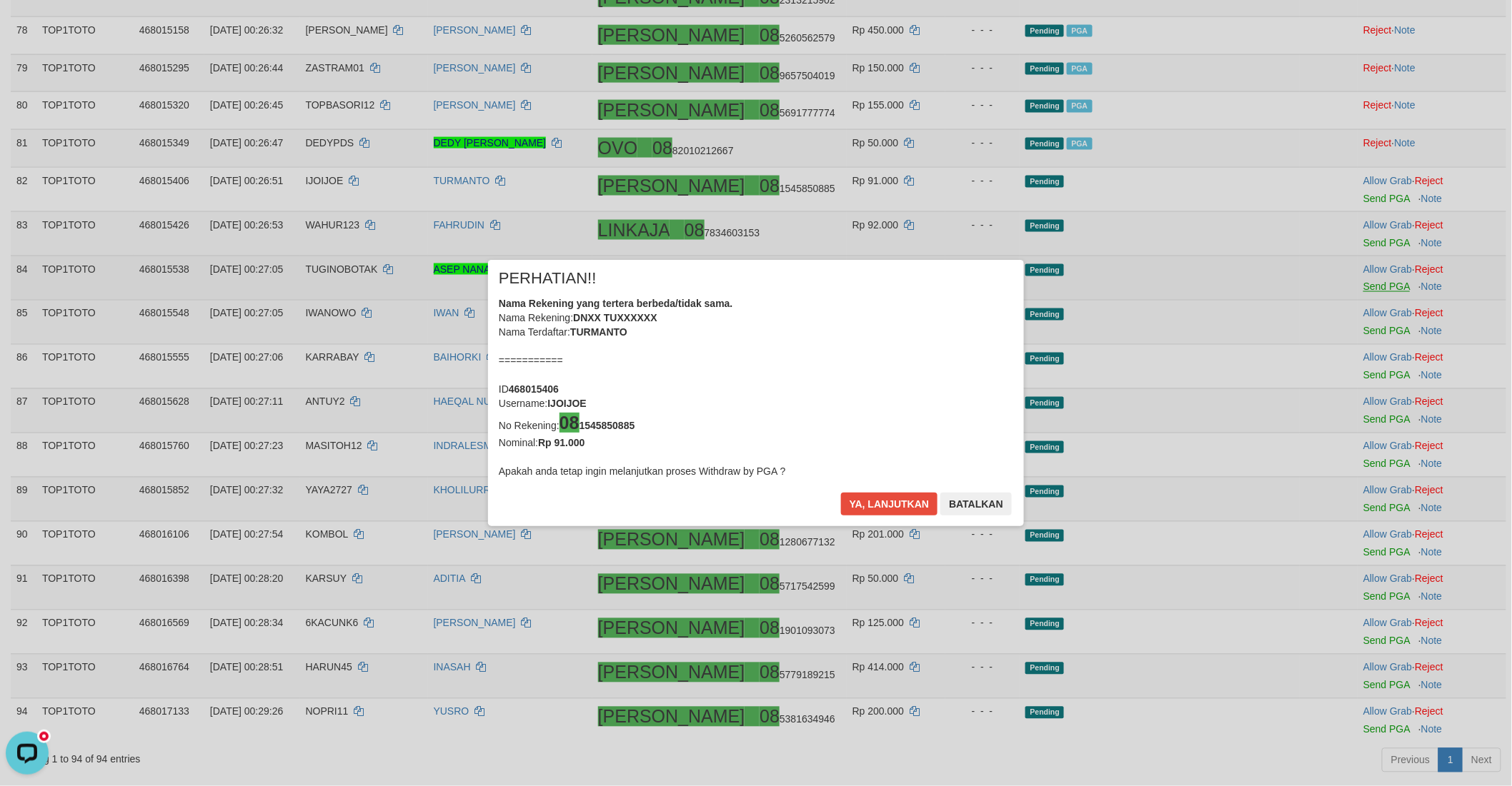
click at [1345, 293] on div "× PERHATIAN!! Nama Rekening yang tertera berbeda/tidak sama. Nama Rekening: DNX…" at bounding box center [756, 393] width 1512 height 324
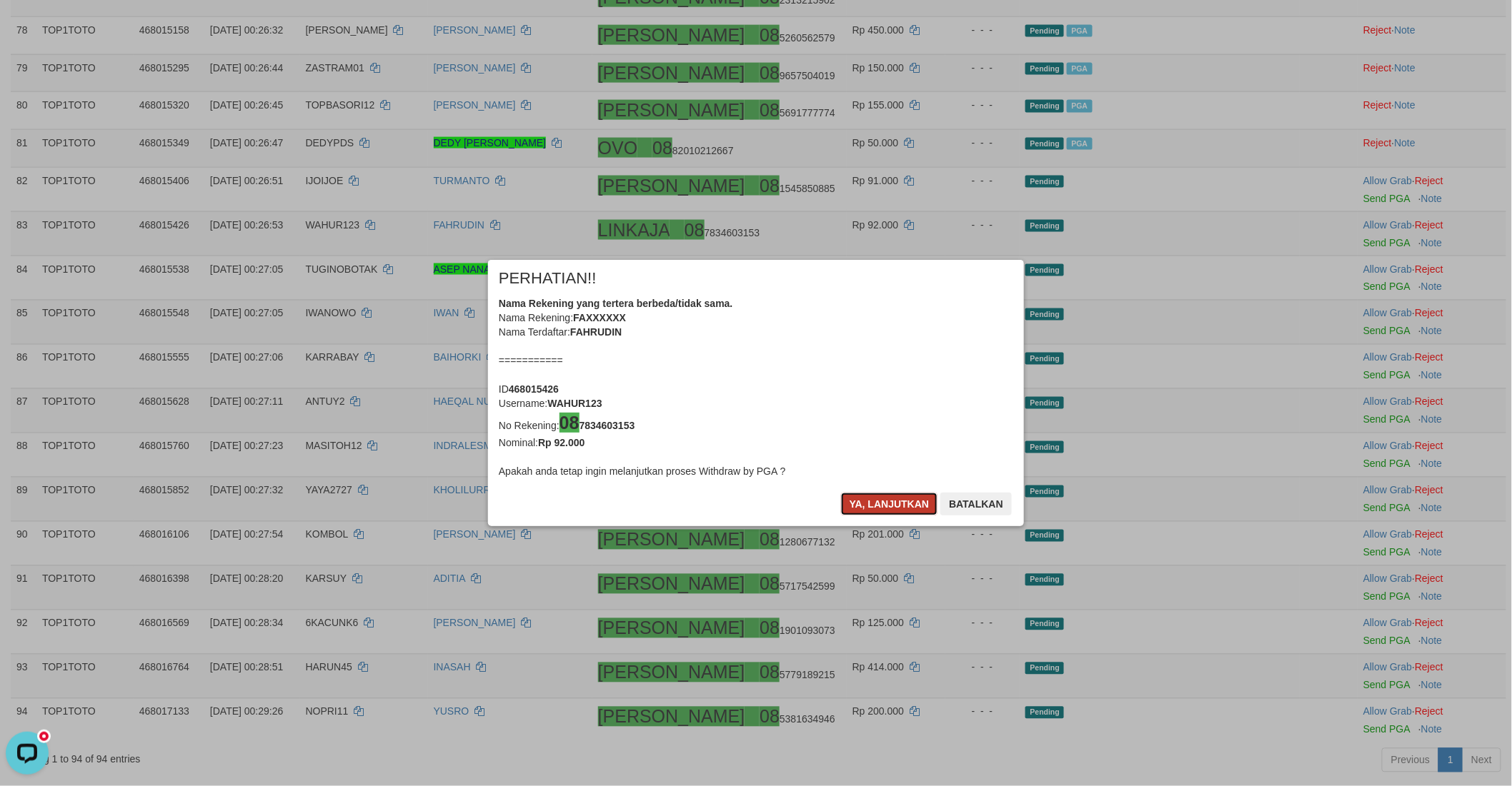
click at [878, 505] on button "Ya, lanjutkan" at bounding box center [889, 505] width 97 height 23
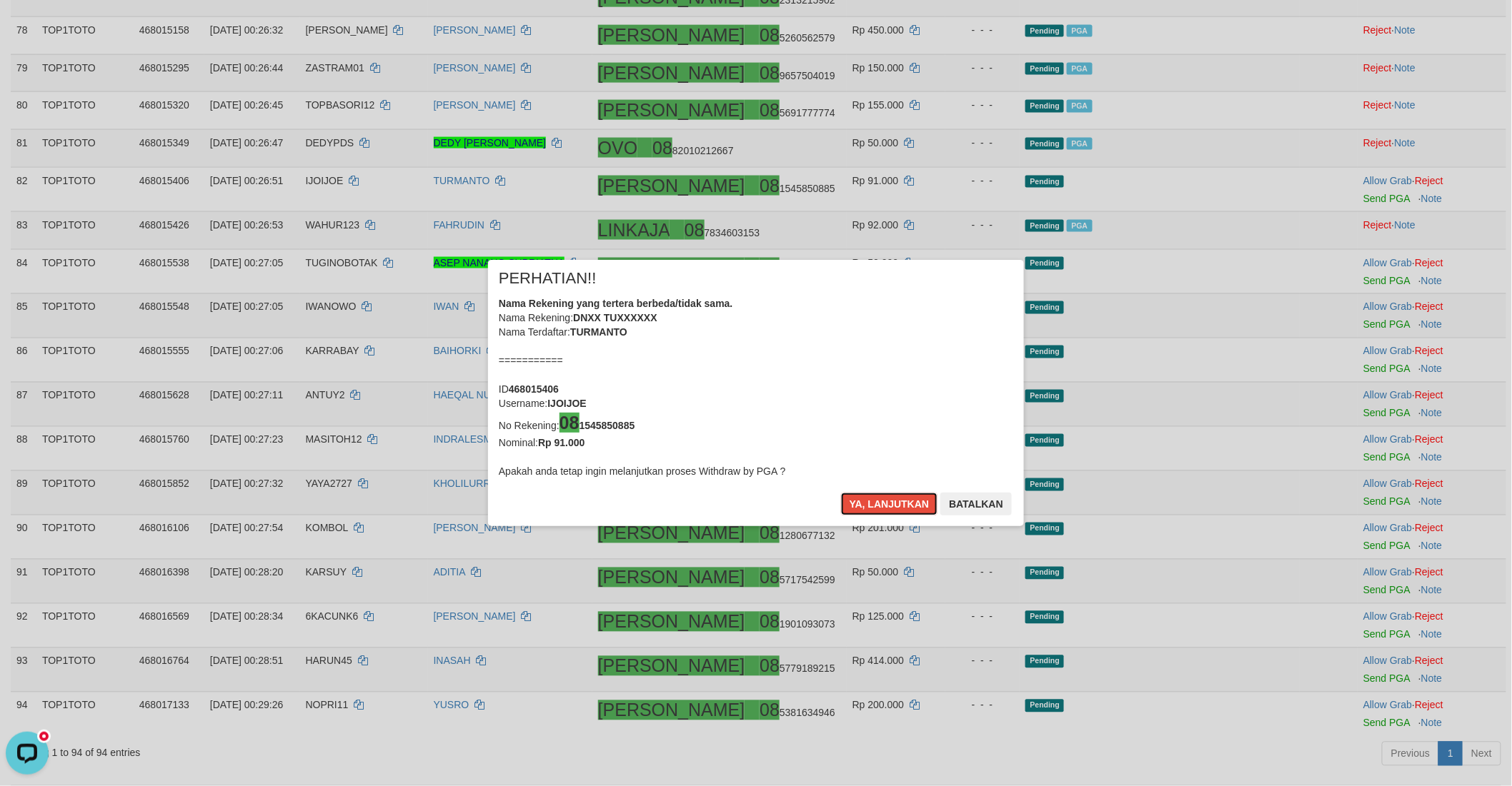
click at [877, 504] on button "Ya, lanjutkan" at bounding box center [889, 505] width 97 height 23
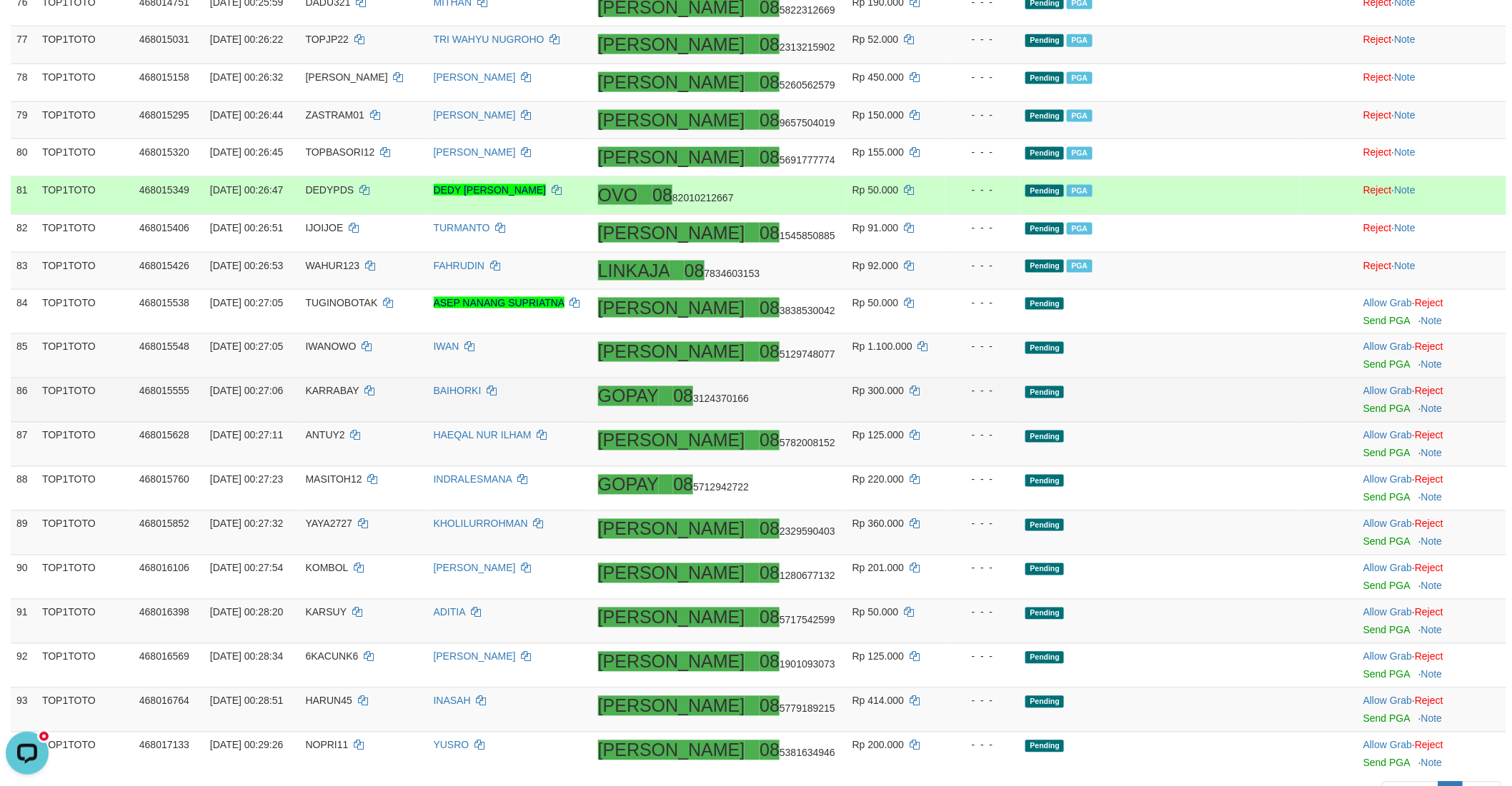
scroll to position [3093, 0]
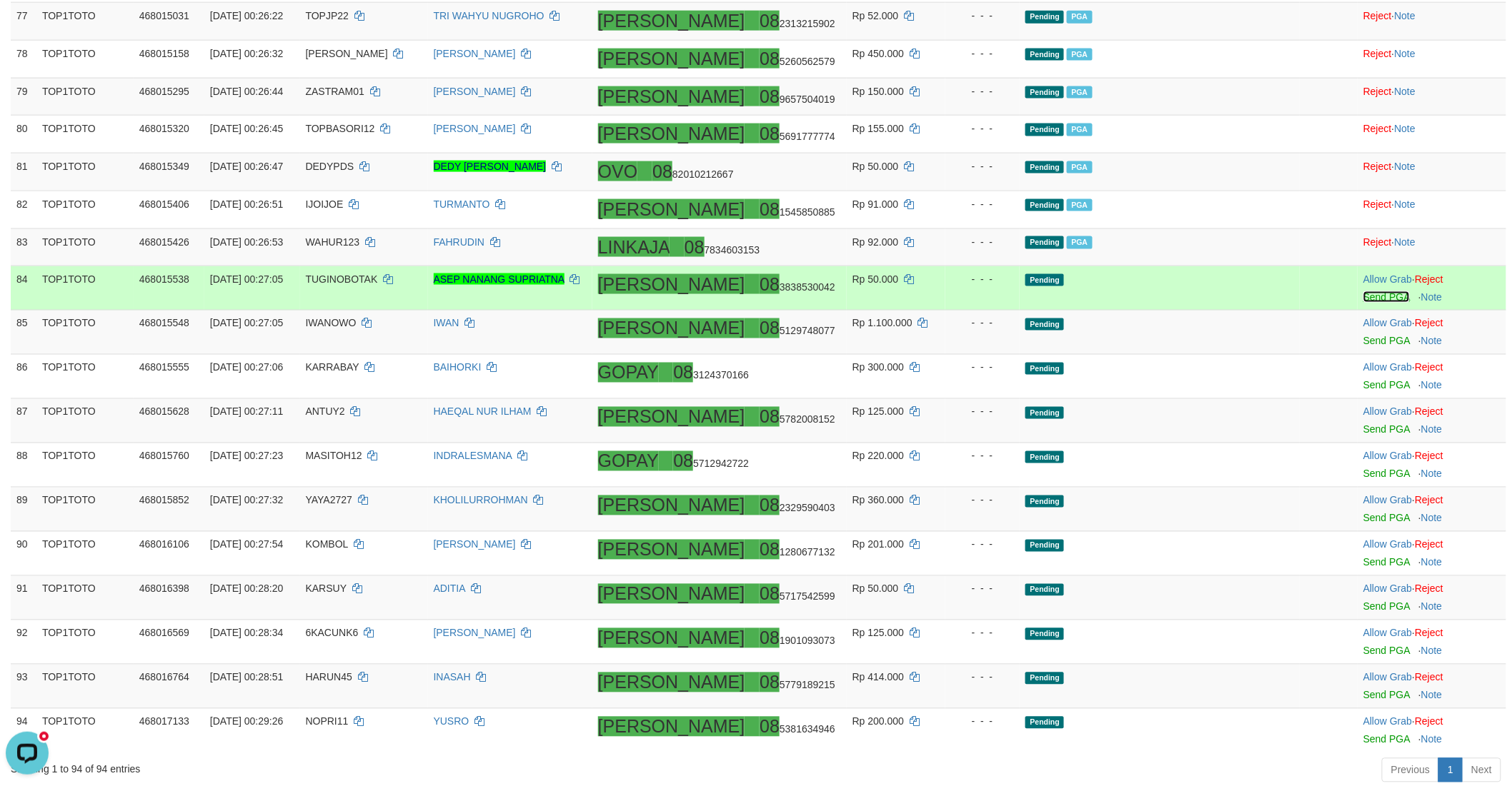
click at [1363, 303] on link "Send PGA" at bounding box center [1386, 297] width 46 height 12
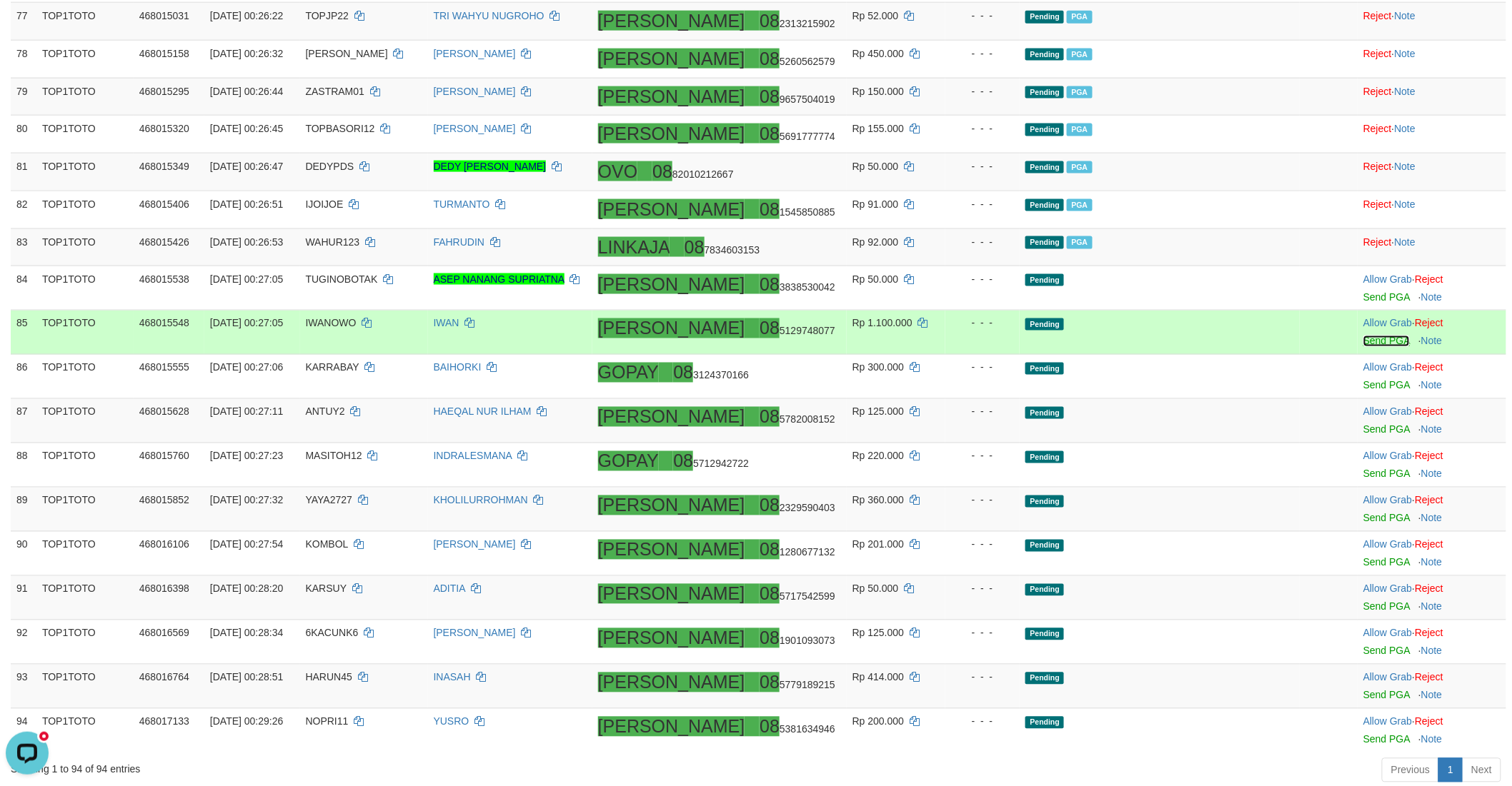
click at [1363, 347] on link "Send PGA" at bounding box center [1386, 341] width 46 height 12
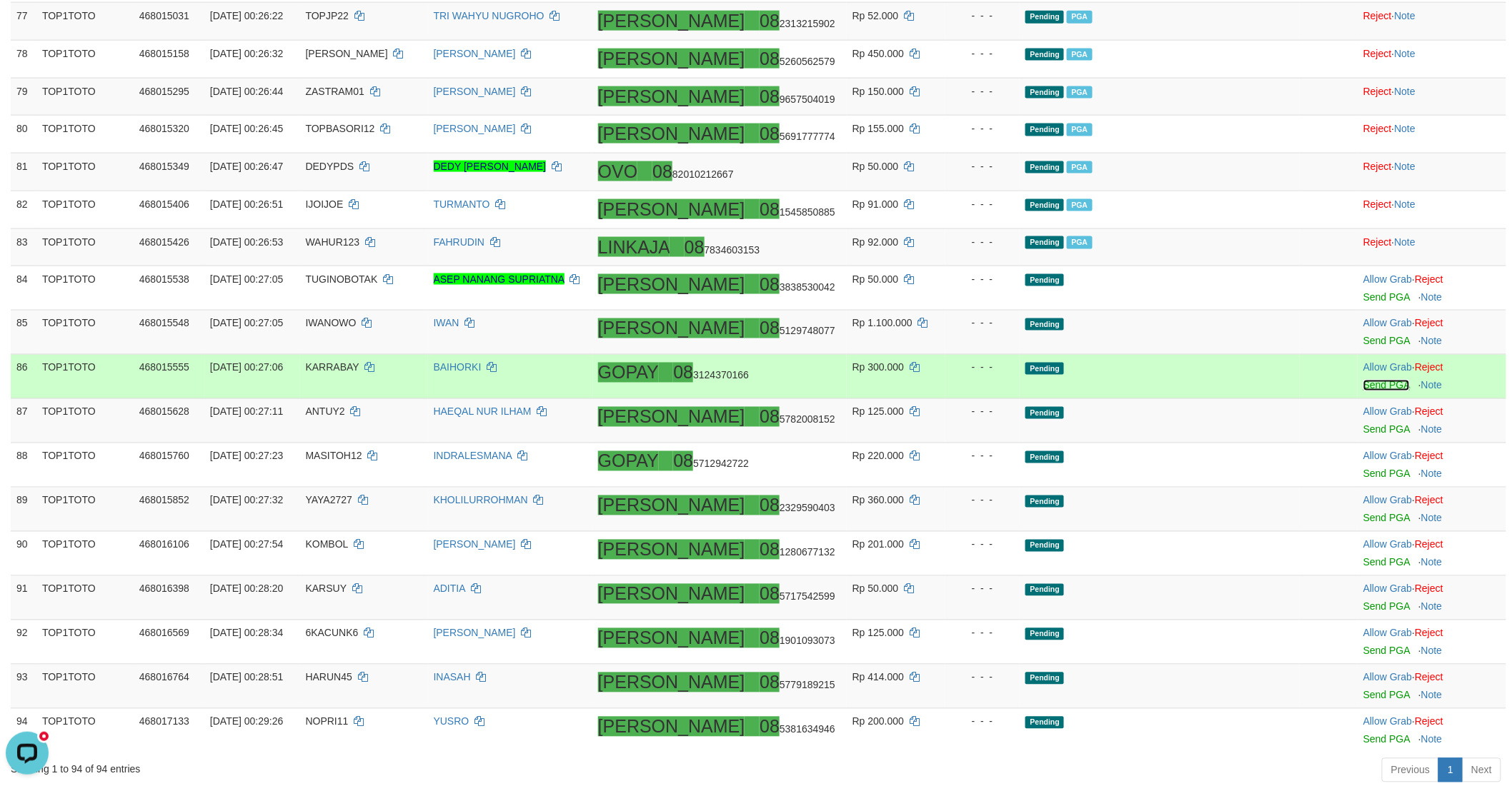
click at [1363, 392] on link "Send PGA" at bounding box center [1386, 386] width 46 height 12
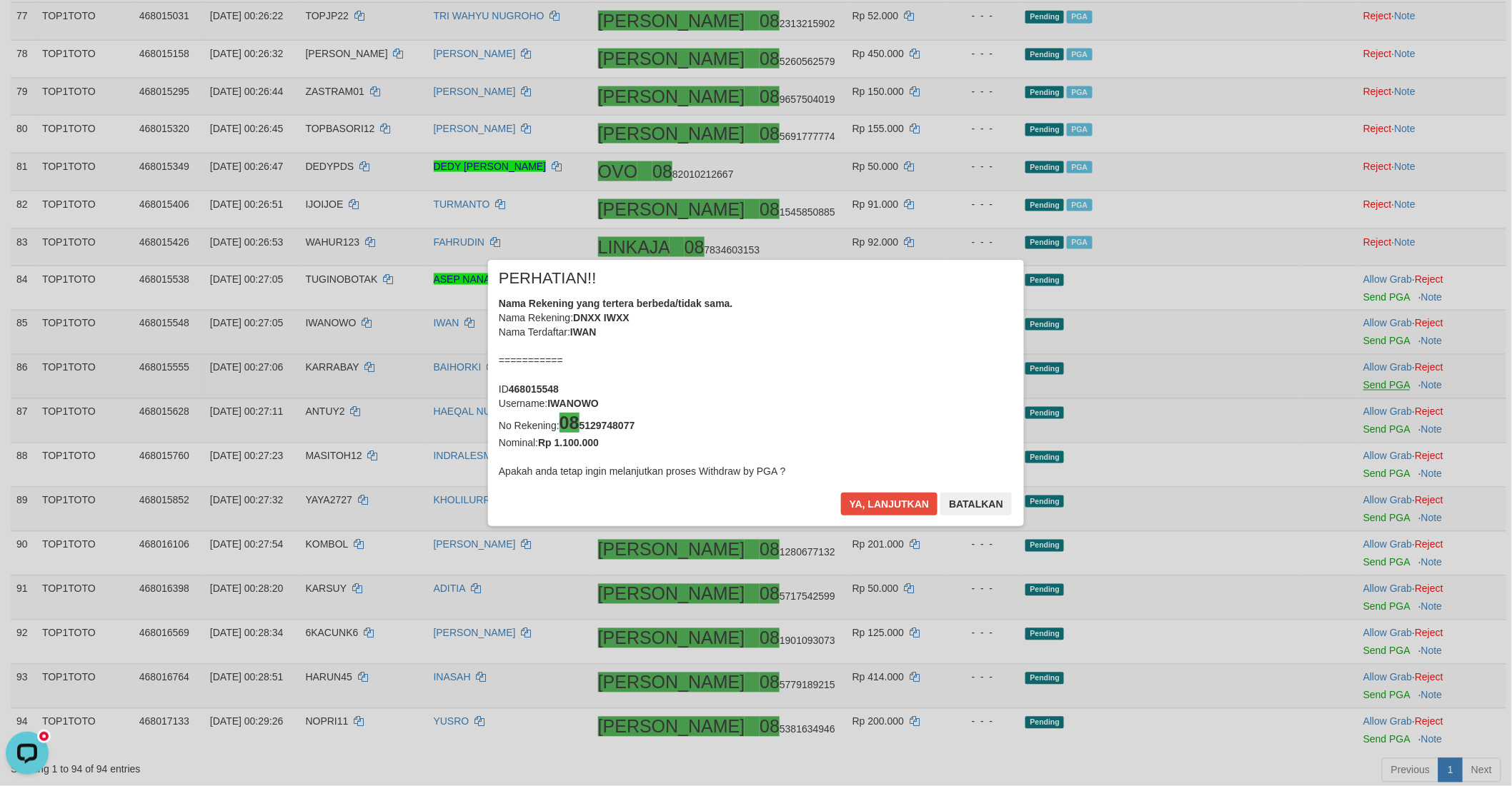
click at [1346, 440] on div "× PERHATIAN!! Nama Rekening yang tertera berbeda/tidak sama. Nama Rekening: DNX…" at bounding box center [756, 393] width 1512 height 324
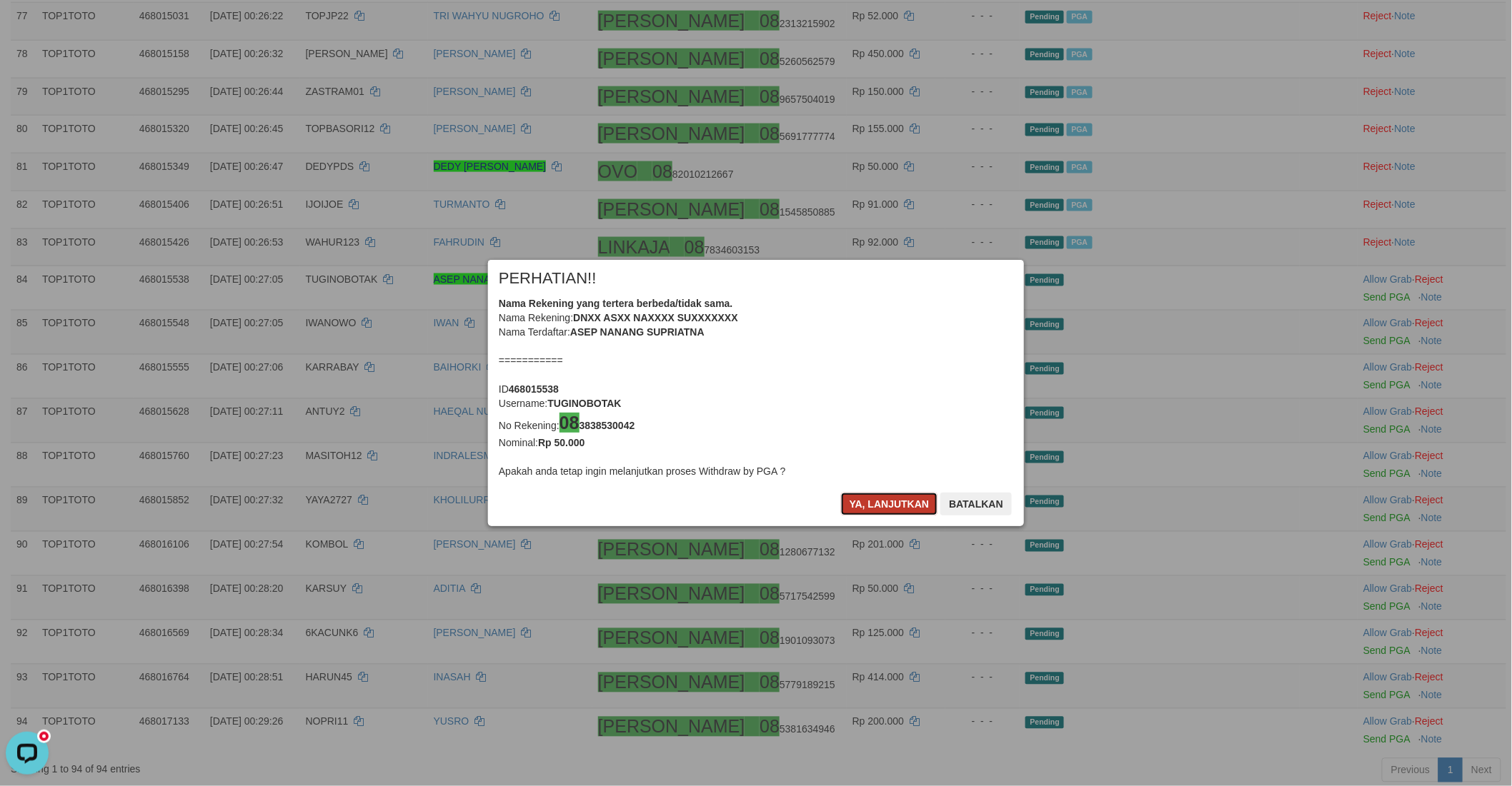
click at [901, 504] on button "Ya, lanjutkan" at bounding box center [889, 505] width 97 height 23
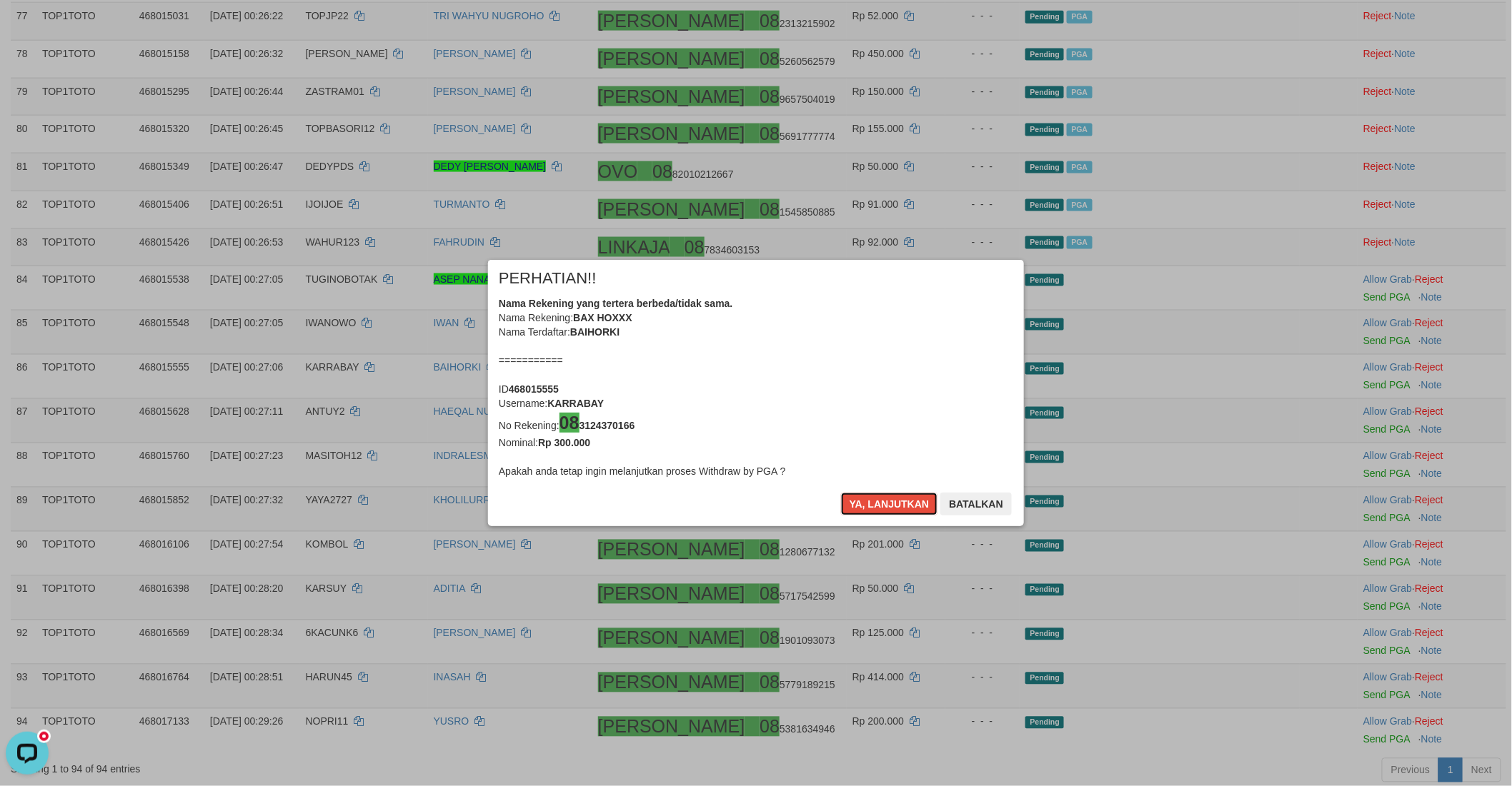
click at [901, 504] on button "Ya, lanjutkan" at bounding box center [889, 505] width 97 height 23
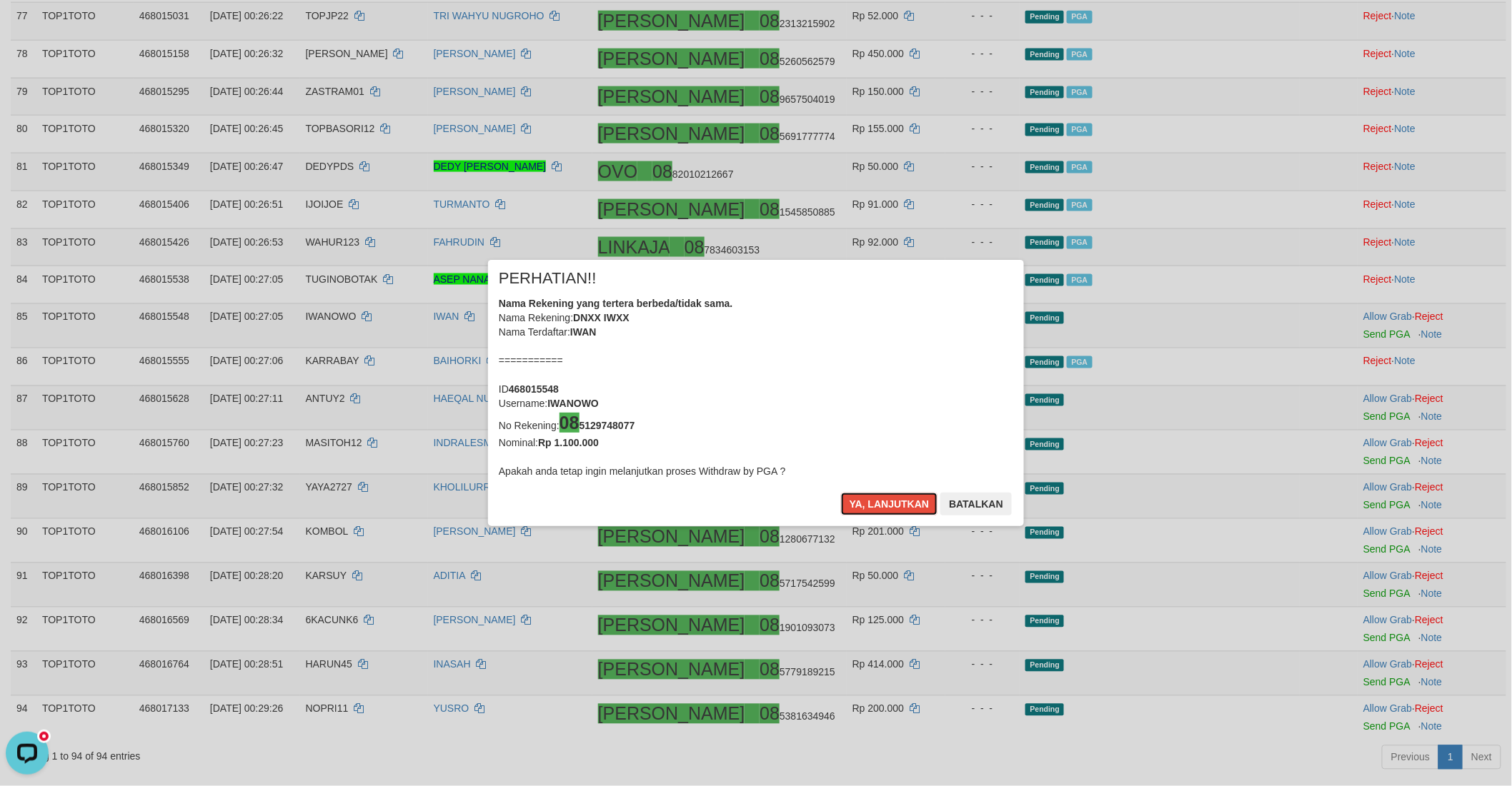
click at [901, 504] on button "Ya, lanjutkan" at bounding box center [889, 505] width 97 height 23
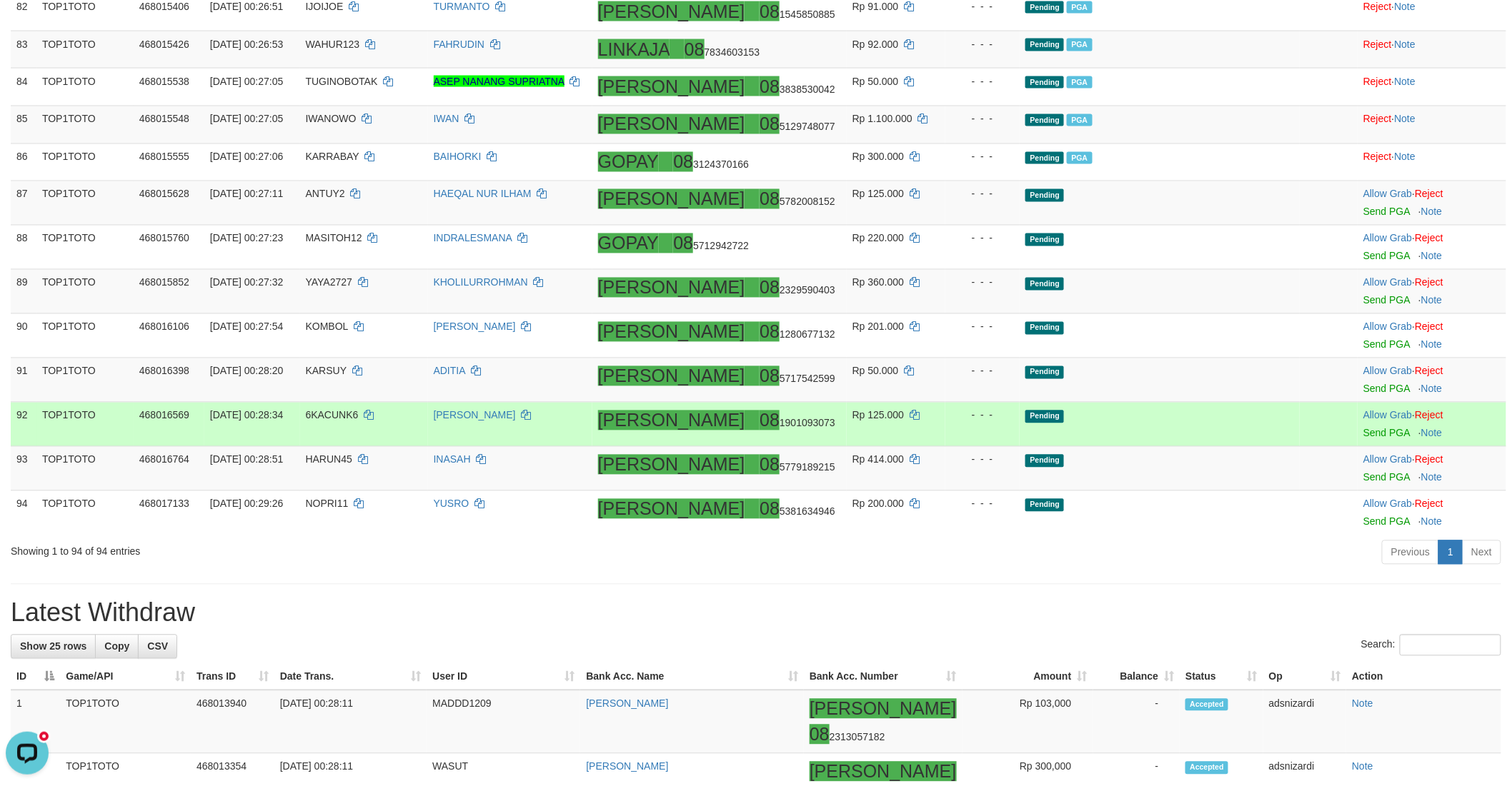
scroll to position [3331, 0]
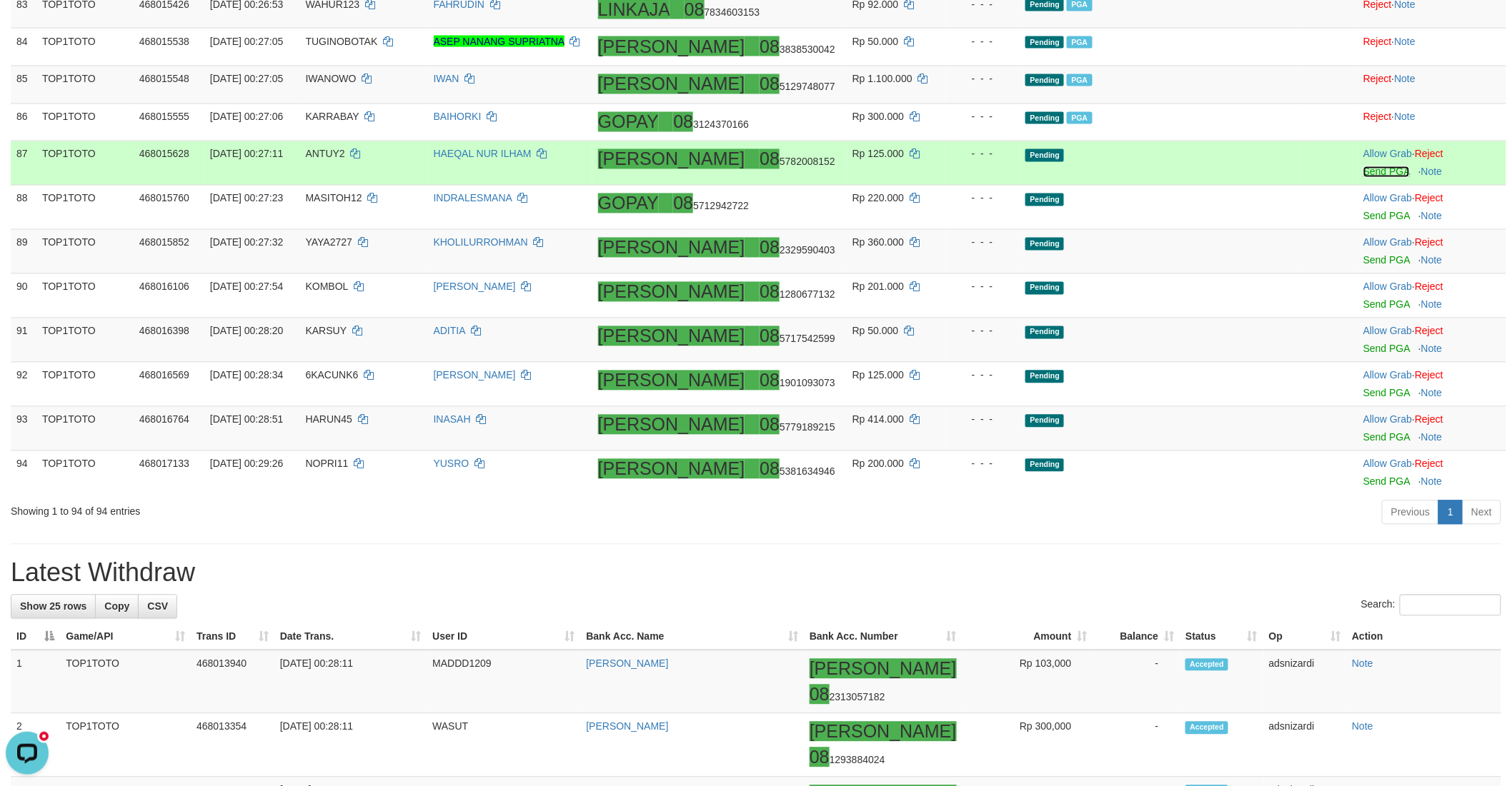
click at [1363, 178] on link "Send PGA" at bounding box center [1386, 172] width 46 height 12
click at [1363, 222] on link "Send PGA" at bounding box center [1386, 217] width 46 height 12
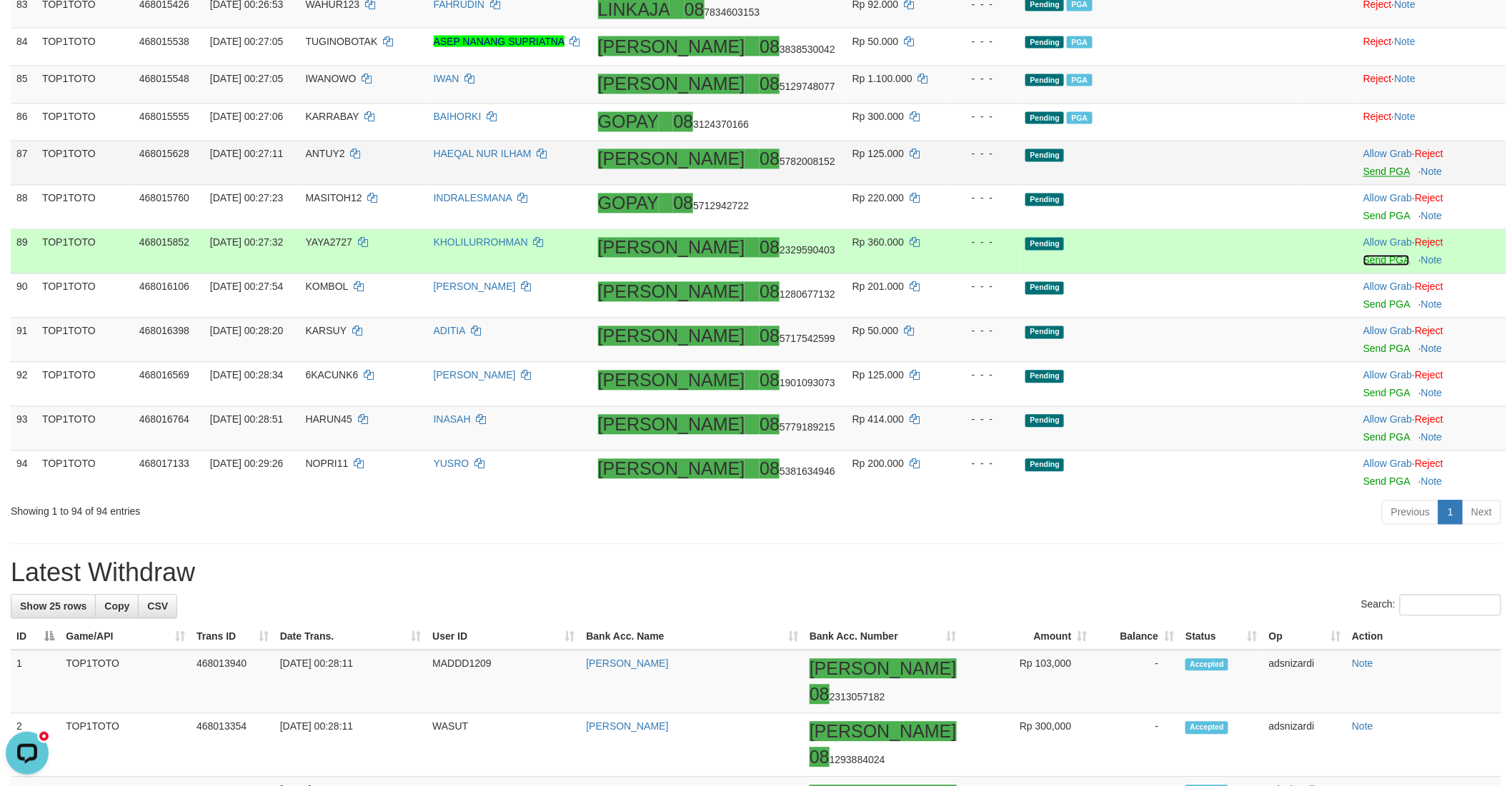
click at [1363, 266] on link "Send PGA" at bounding box center [1386, 261] width 46 height 12
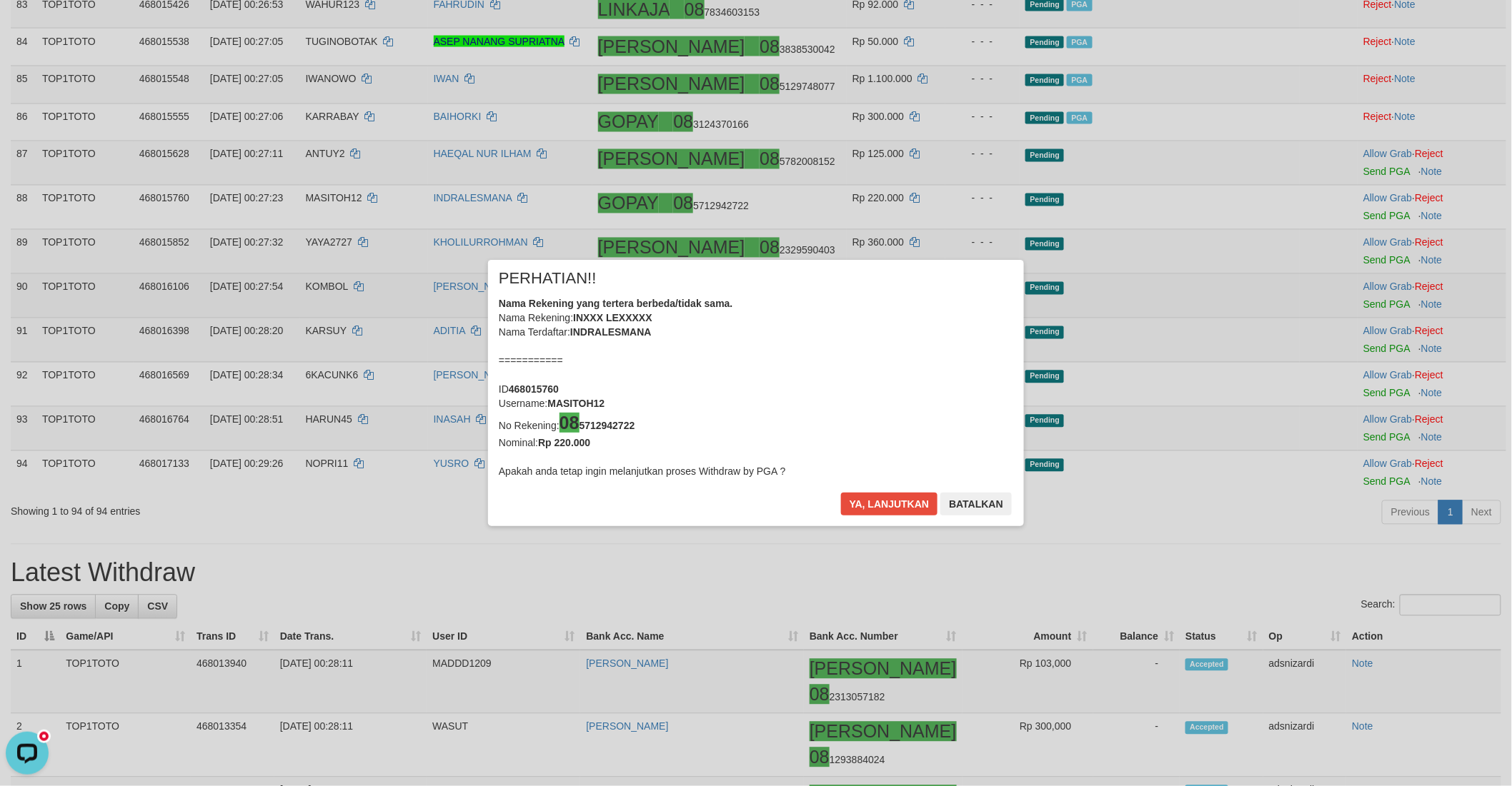
click at [1332, 316] on div "× PERHATIAN!! Nama Rekening yang tertera berbeda/tidak sama. Nama Rekening: INX…" at bounding box center [756, 393] width 1512 height 324
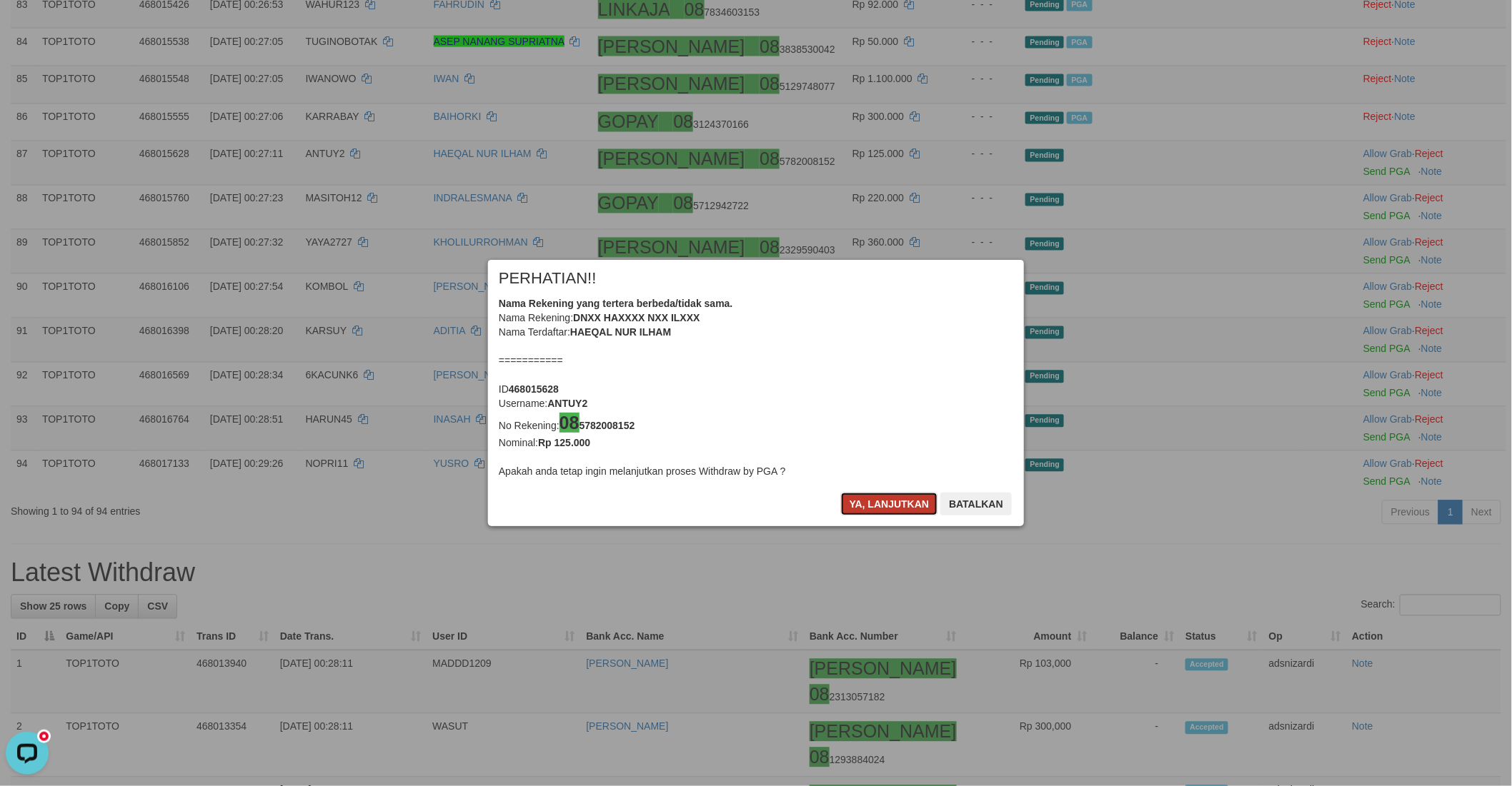
click at [855, 498] on button "Ya, lanjutkan" at bounding box center [889, 505] width 97 height 23
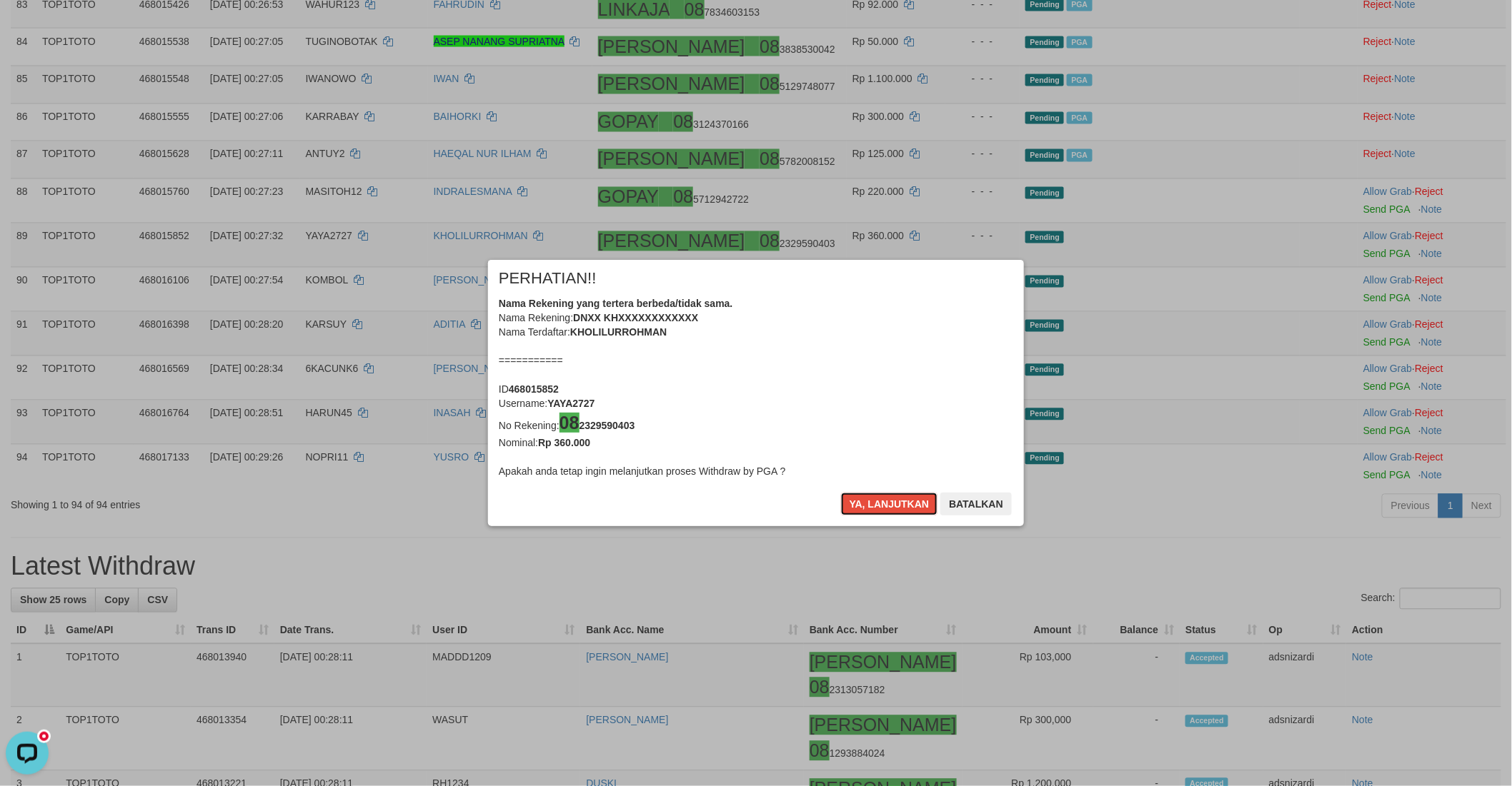
click at [855, 498] on button "Ya, lanjutkan" at bounding box center [889, 505] width 97 height 23
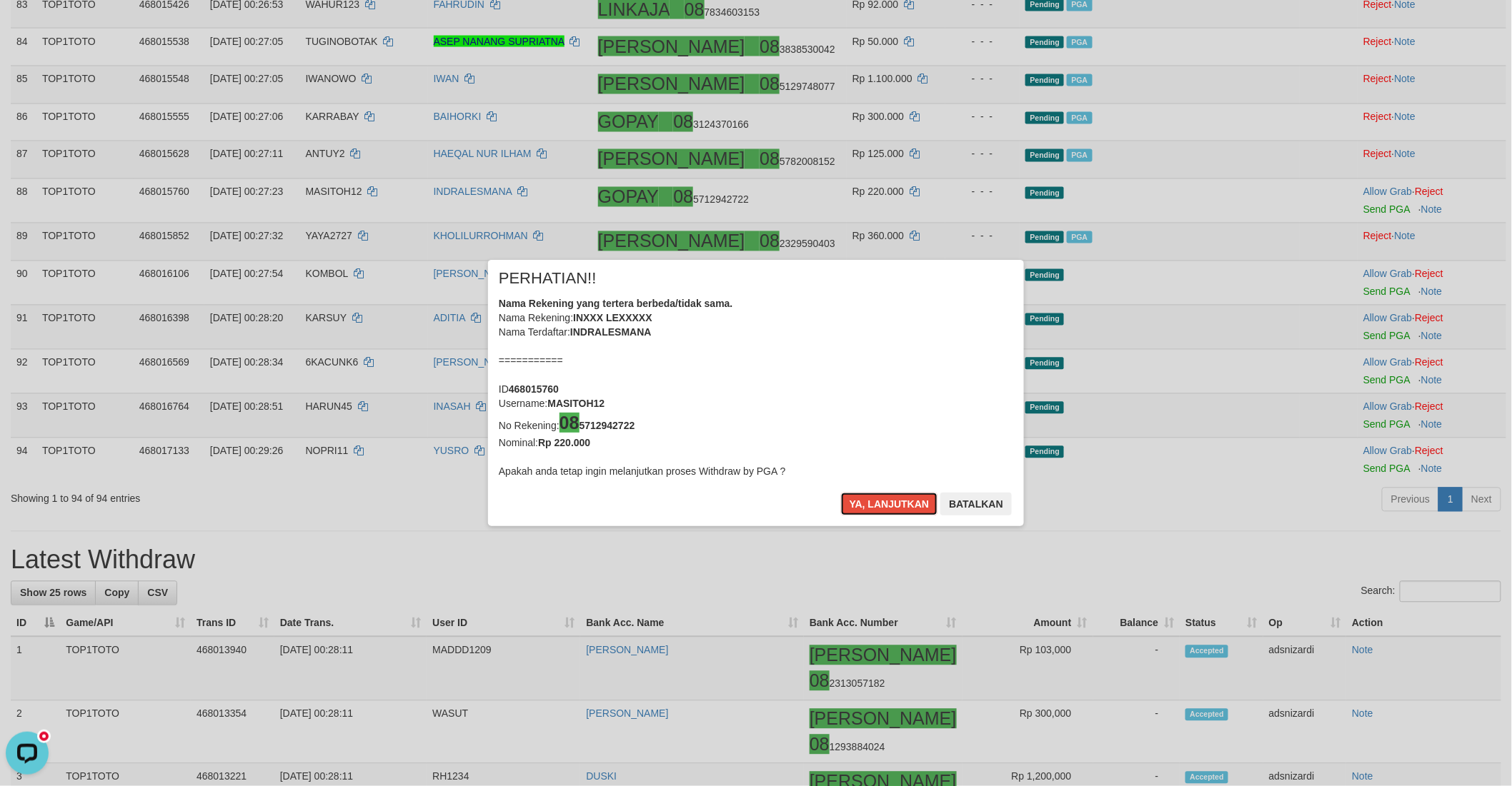
click at [855, 498] on button "Ya, lanjutkan" at bounding box center [889, 505] width 97 height 23
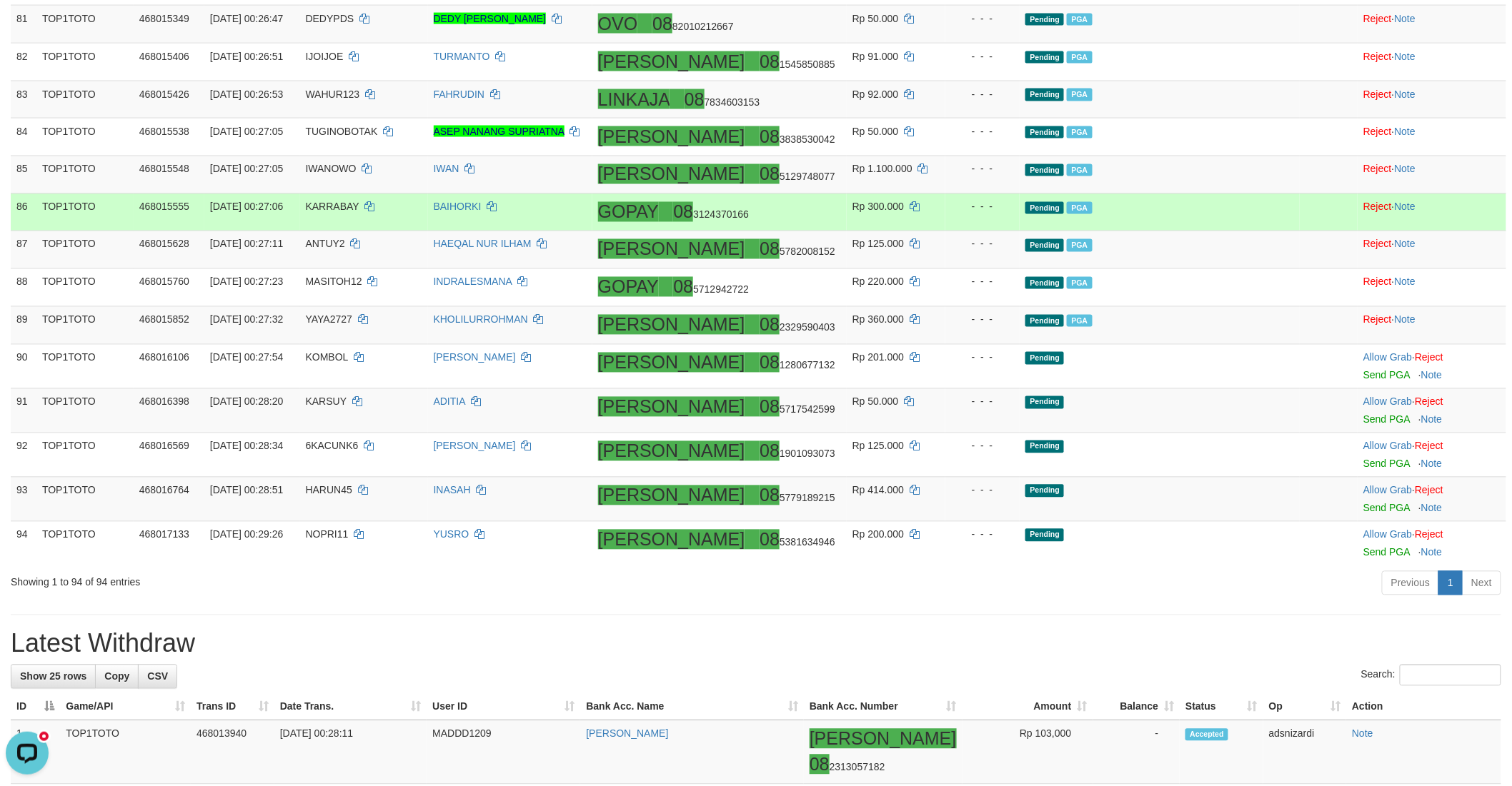
scroll to position [3381, 0]
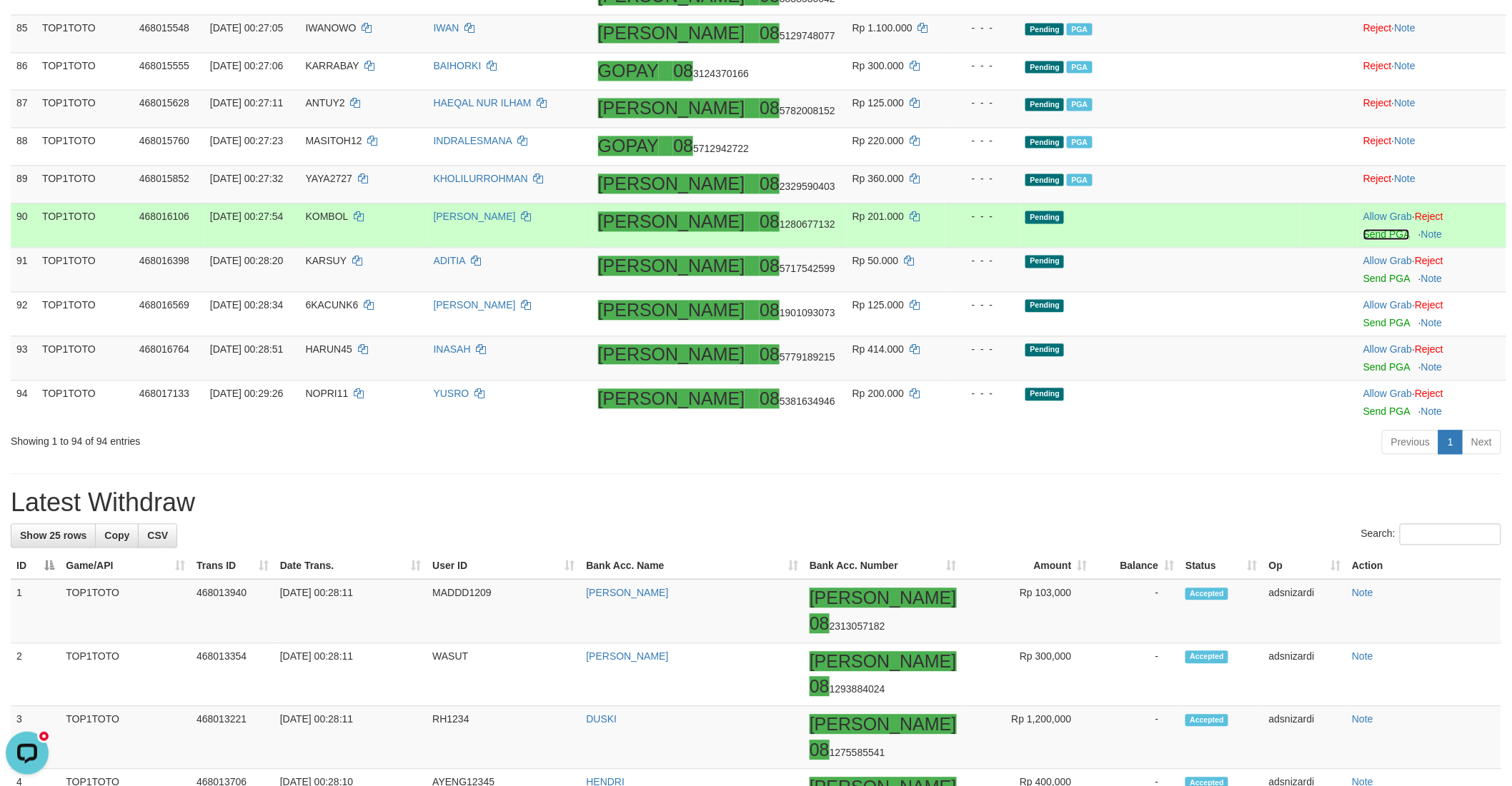
click at [1363, 239] on link "Send PGA" at bounding box center [1386, 235] width 46 height 12
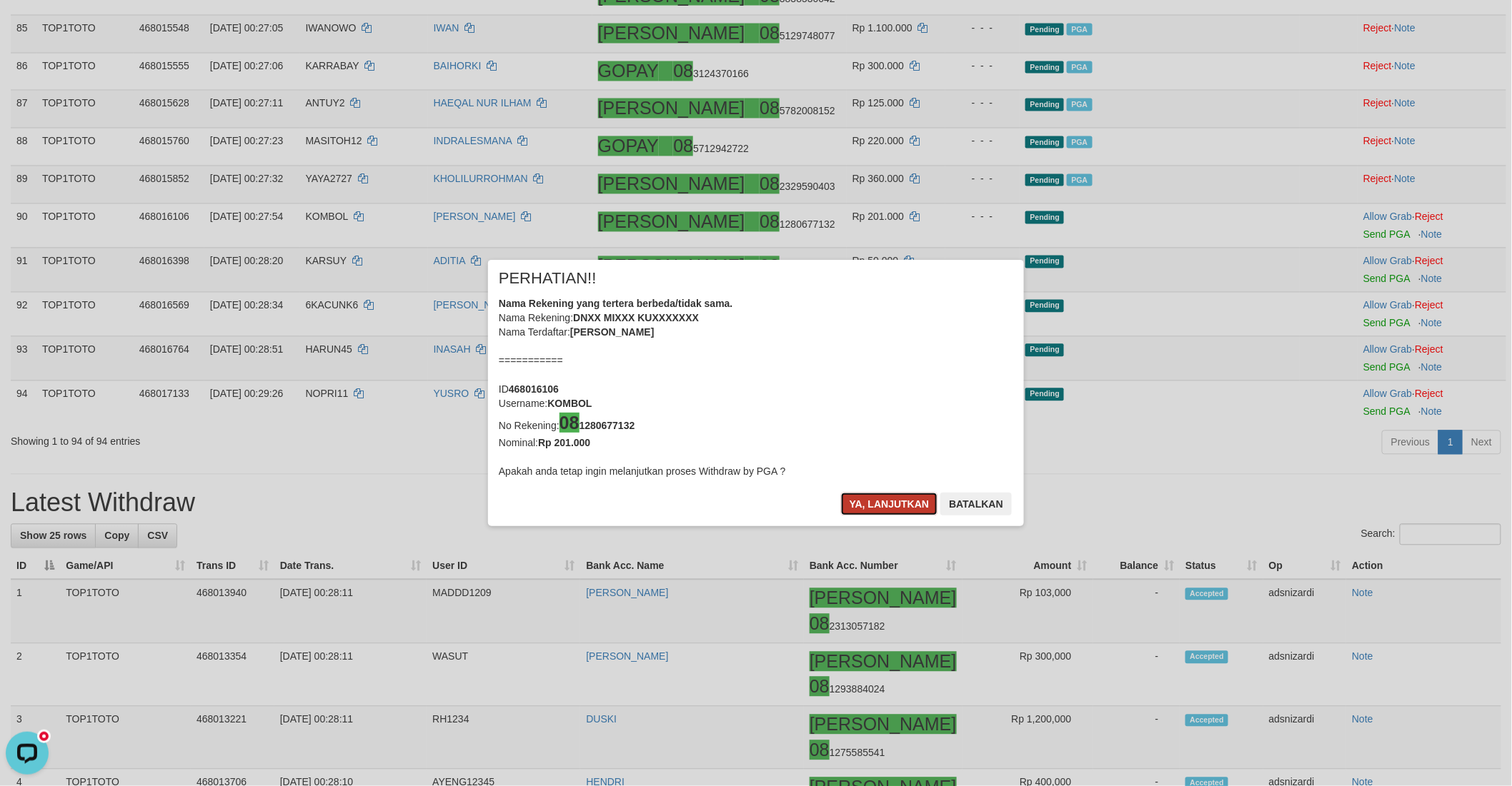
click at [871, 504] on button "Ya, lanjutkan" at bounding box center [889, 505] width 97 height 23
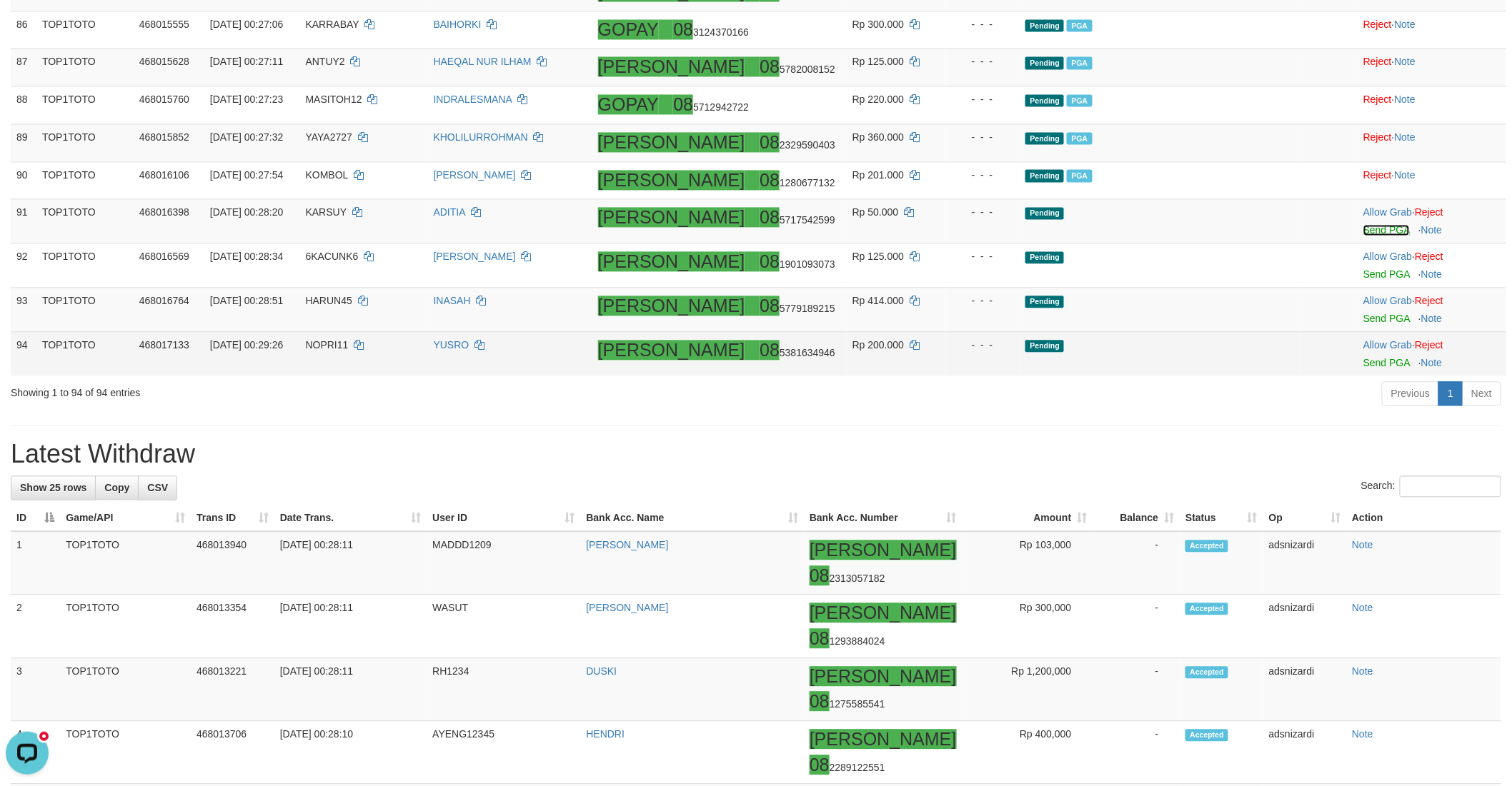
scroll to position [3460, 0]
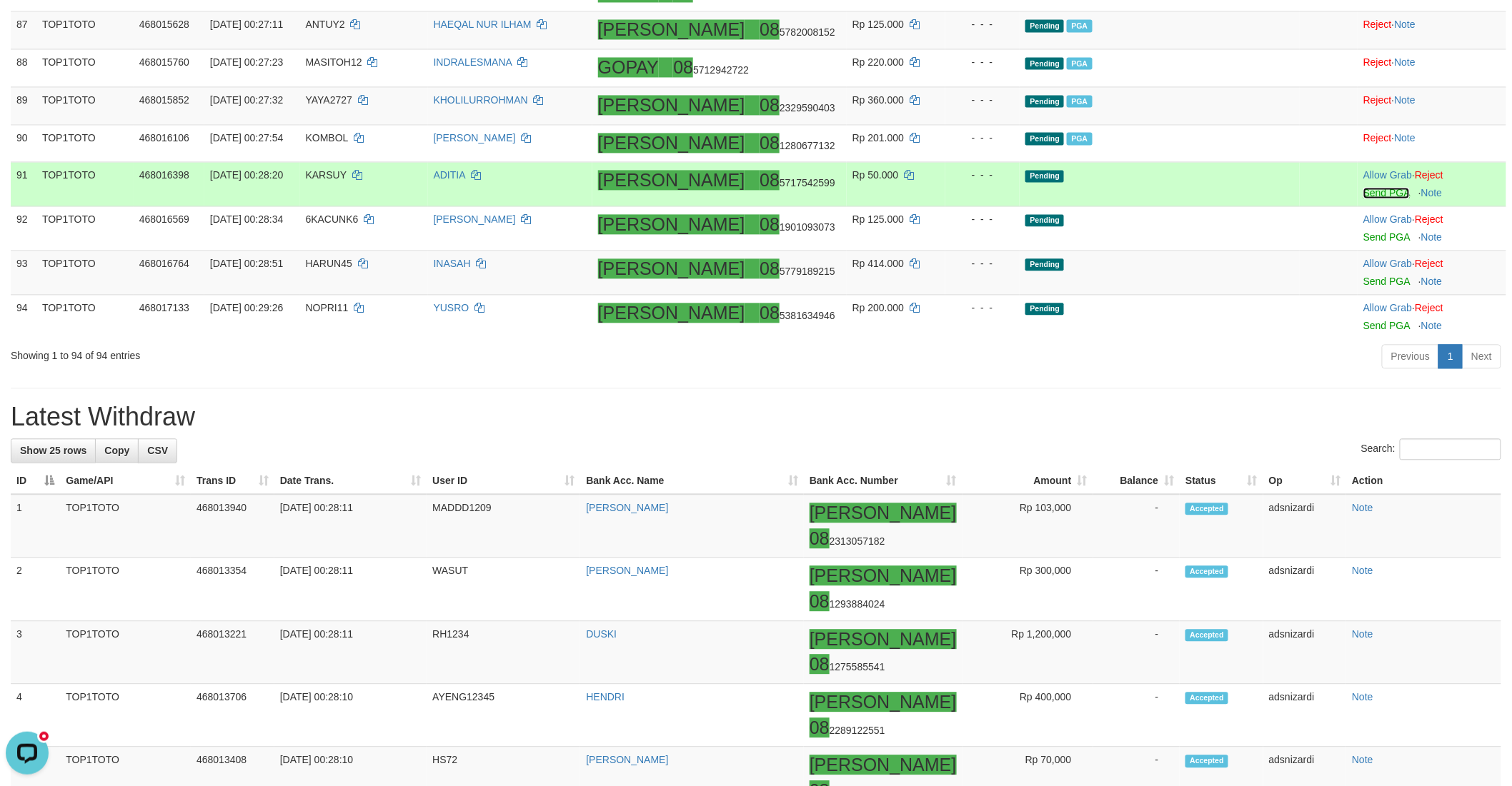
click at [1363, 198] on link "Send PGA" at bounding box center [1386, 192] width 46 height 12
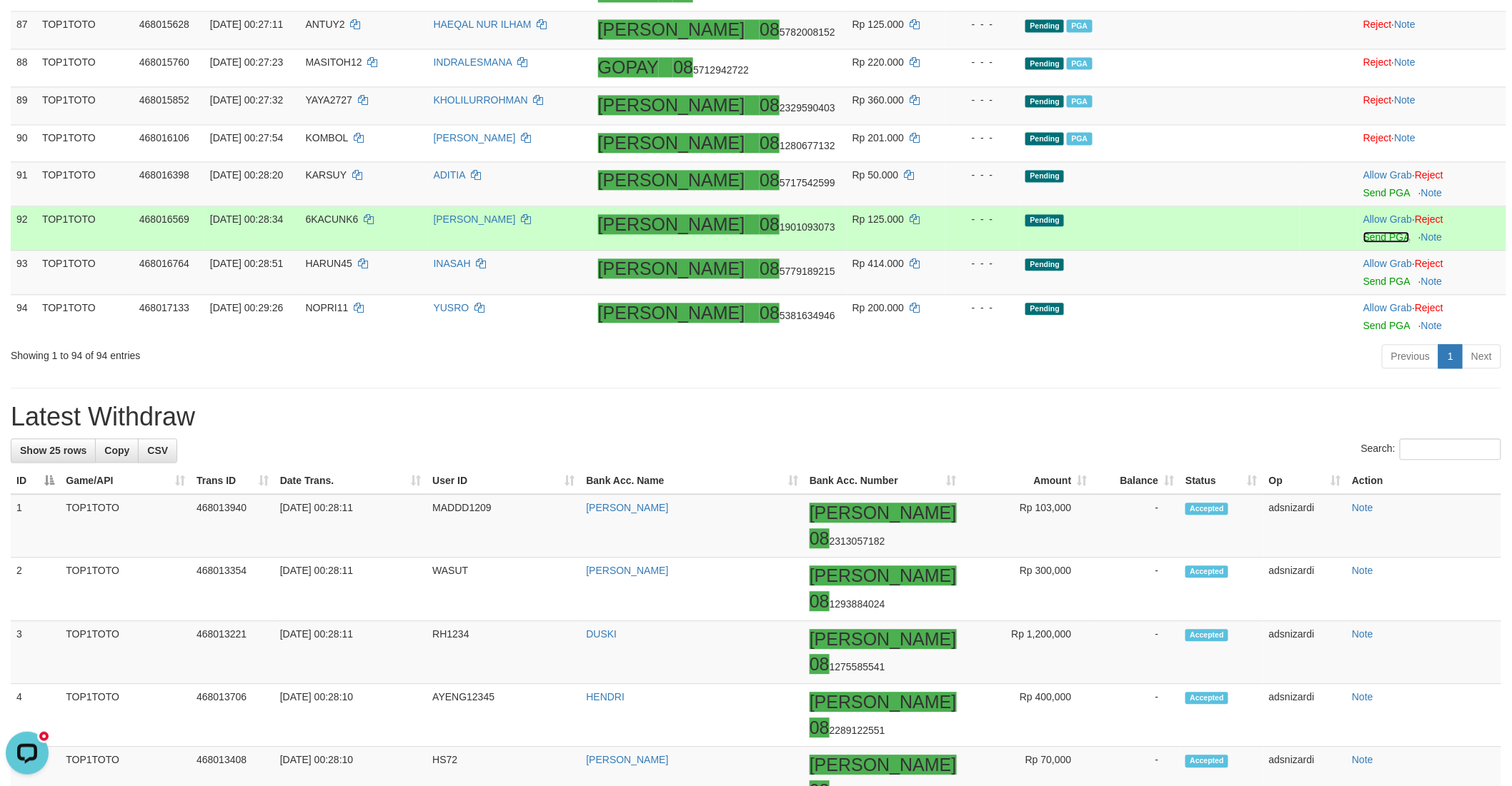
click at [1363, 241] on link "Send PGA" at bounding box center [1386, 237] width 46 height 12
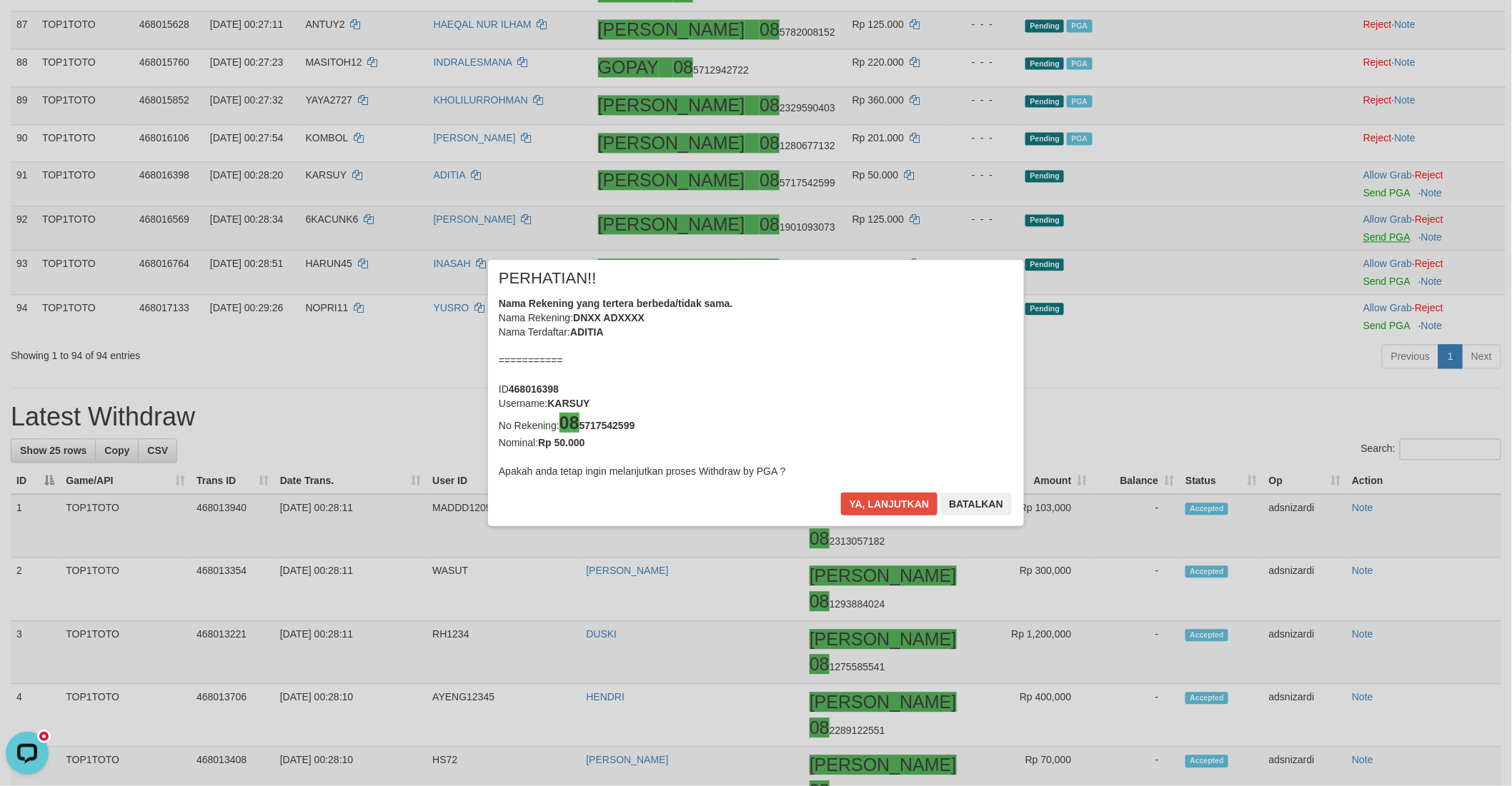
click at [1337, 296] on div "× PERHATIAN!! Nama Rekening yang tertera berbeda/tidak sama. Nama Rekening: DNX…" at bounding box center [756, 393] width 1512 height 324
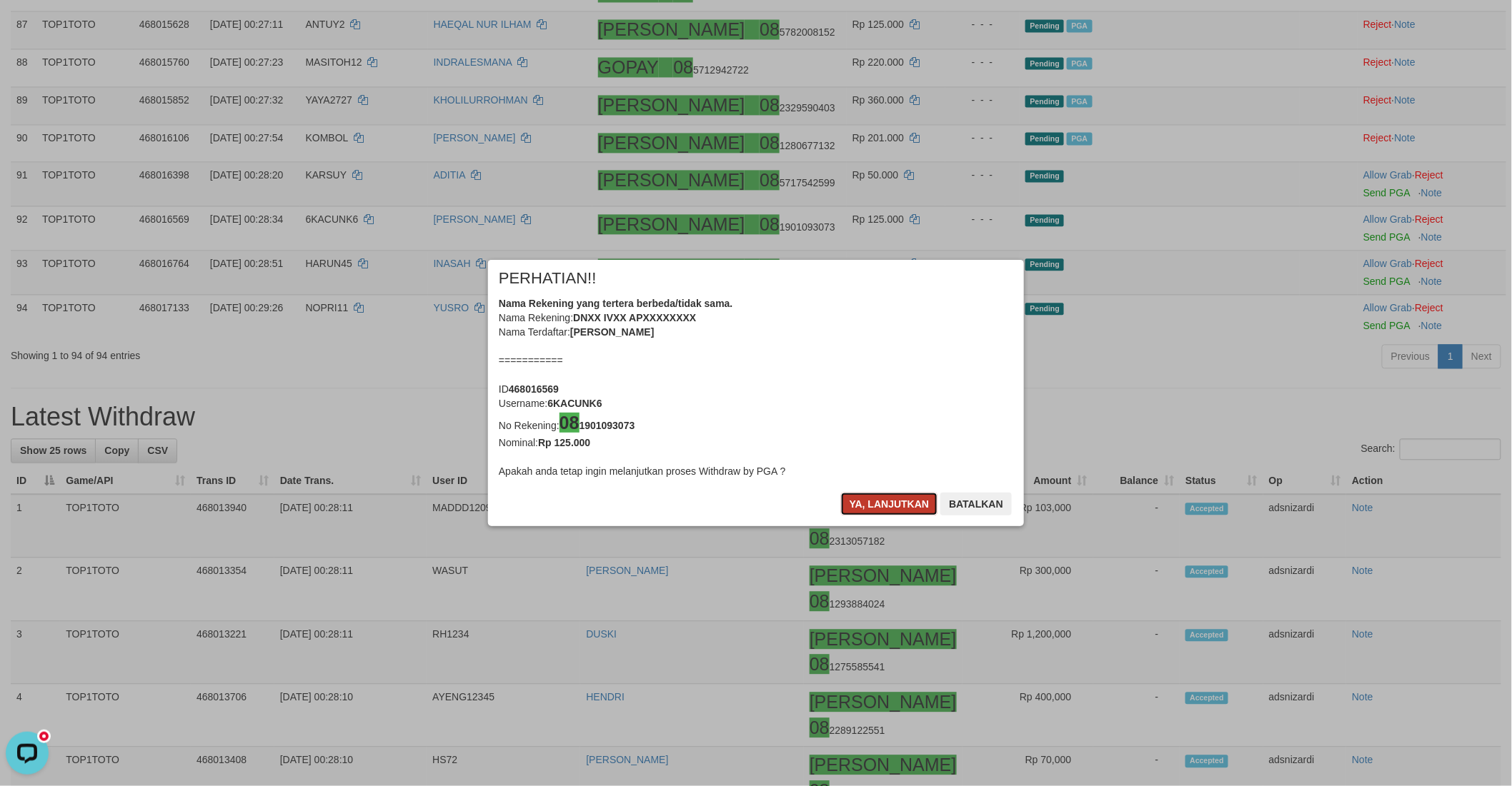
click at [853, 504] on button "Ya, lanjutkan" at bounding box center [889, 505] width 97 height 23
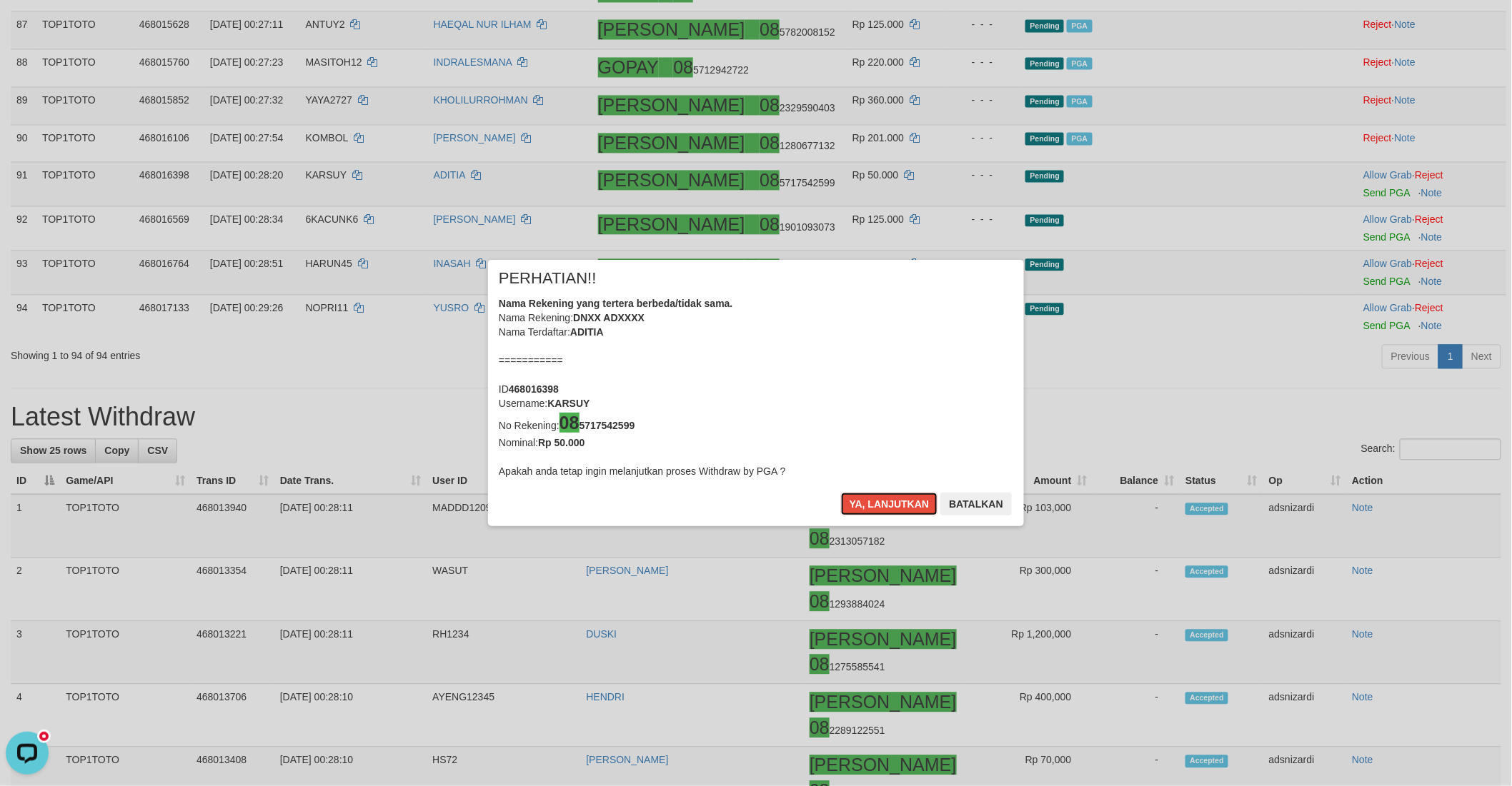
click at [853, 504] on button "Ya, lanjutkan" at bounding box center [889, 505] width 97 height 23
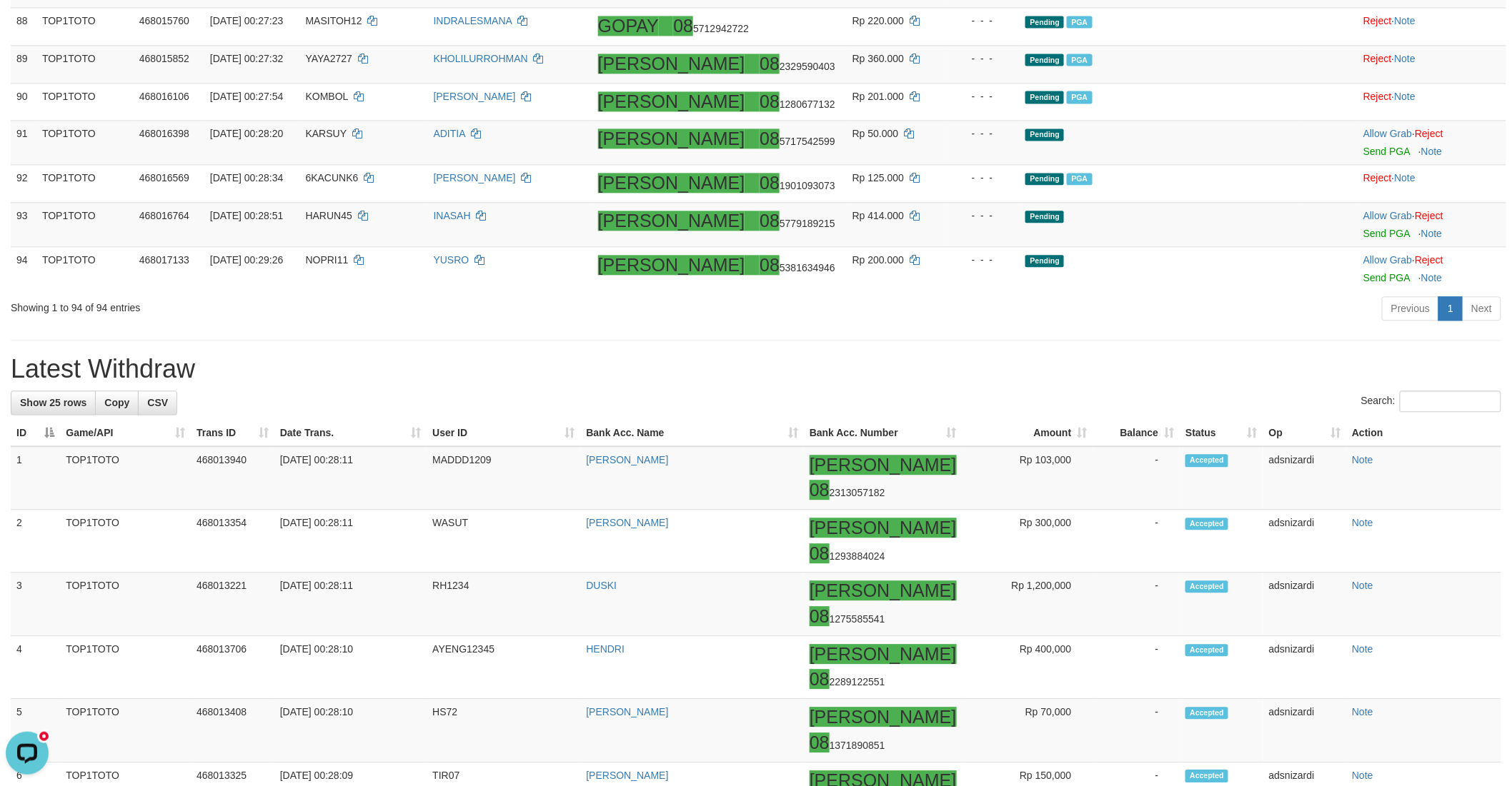
scroll to position [3539, 0]
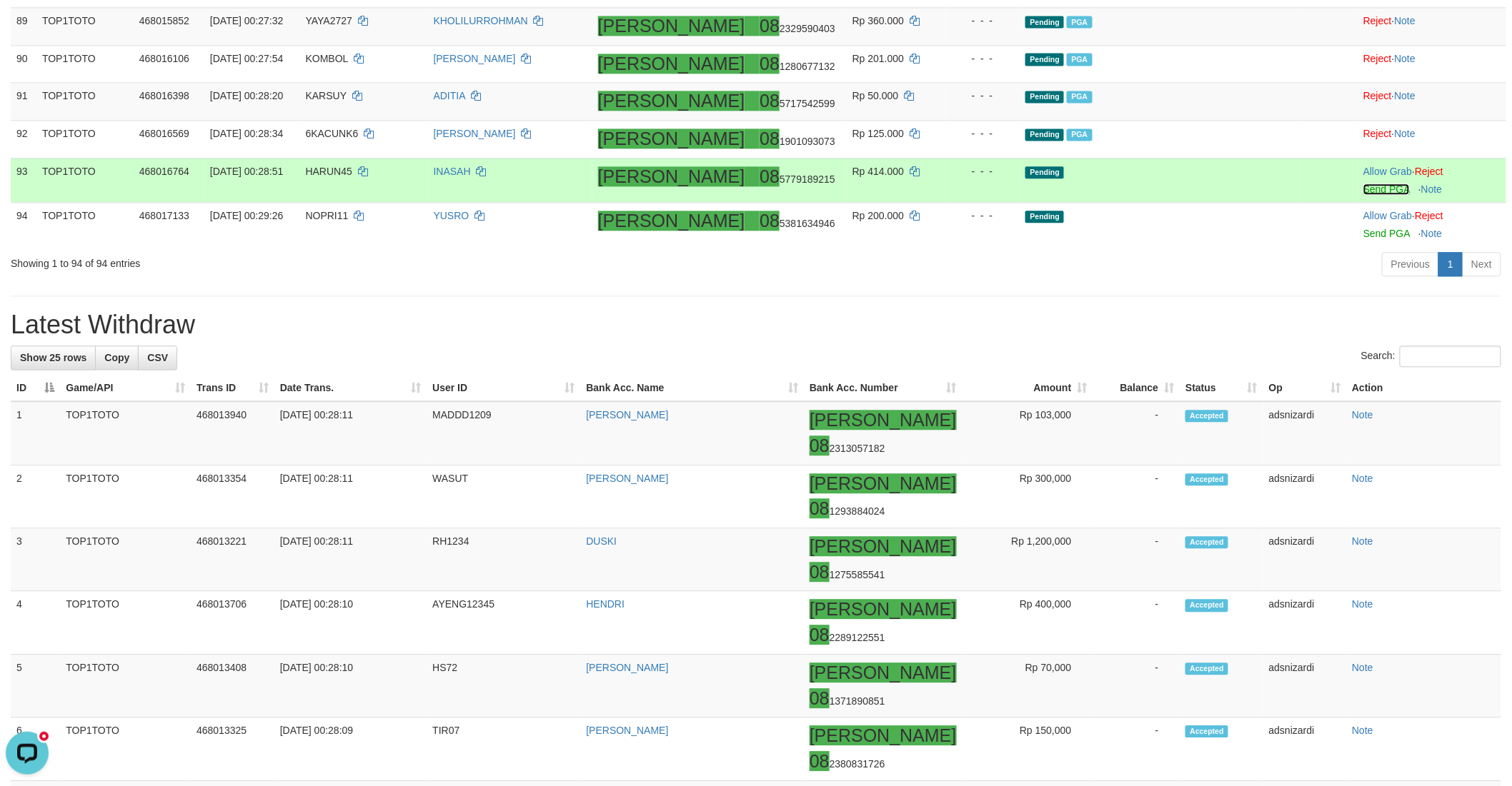
click at [1363, 194] on link "Send PGA" at bounding box center [1386, 189] width 46 height 12
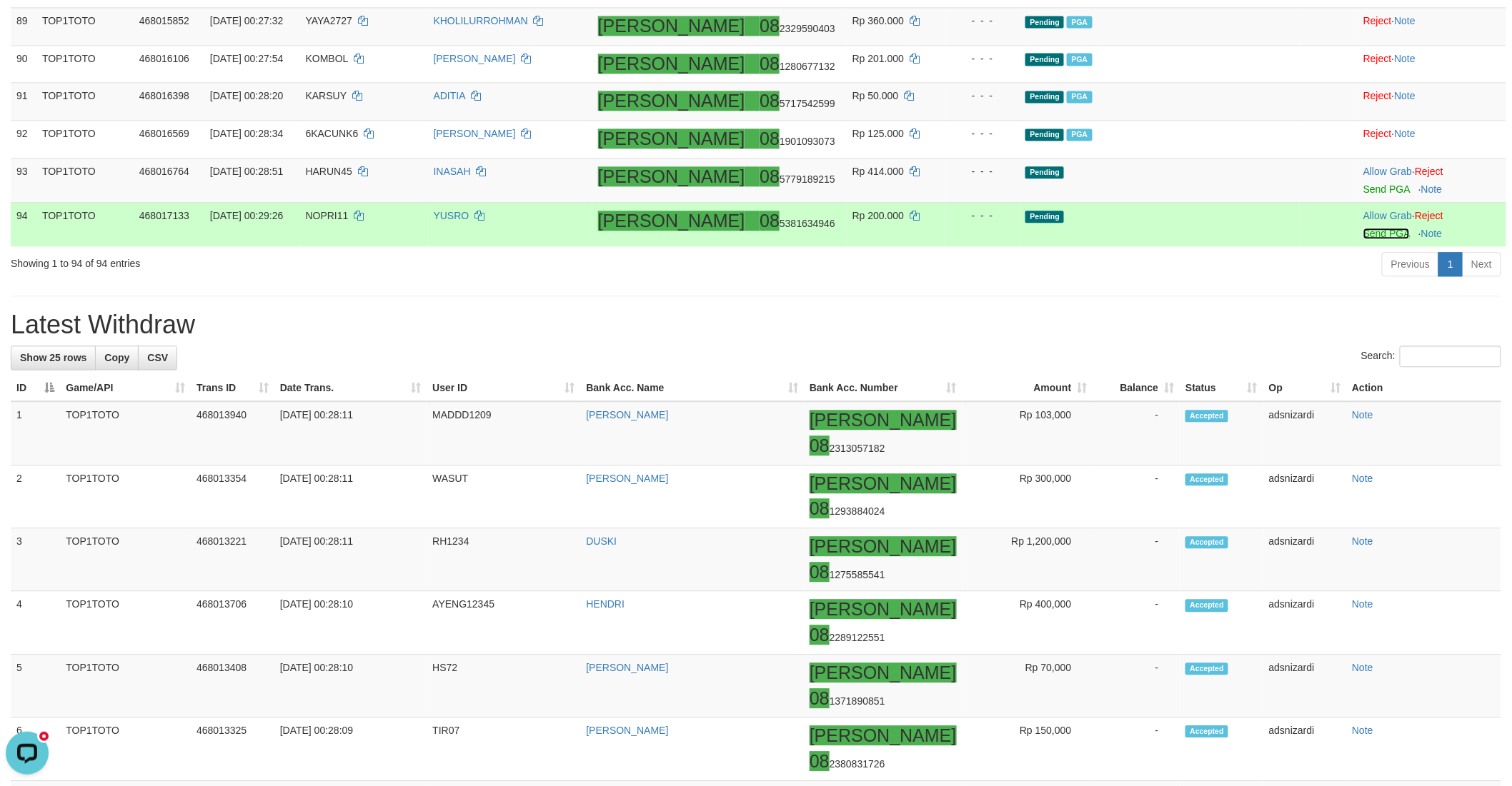
click at [1363, 239] on link "Send PGA" at bounding box center [1386, 234] width 46 height 12
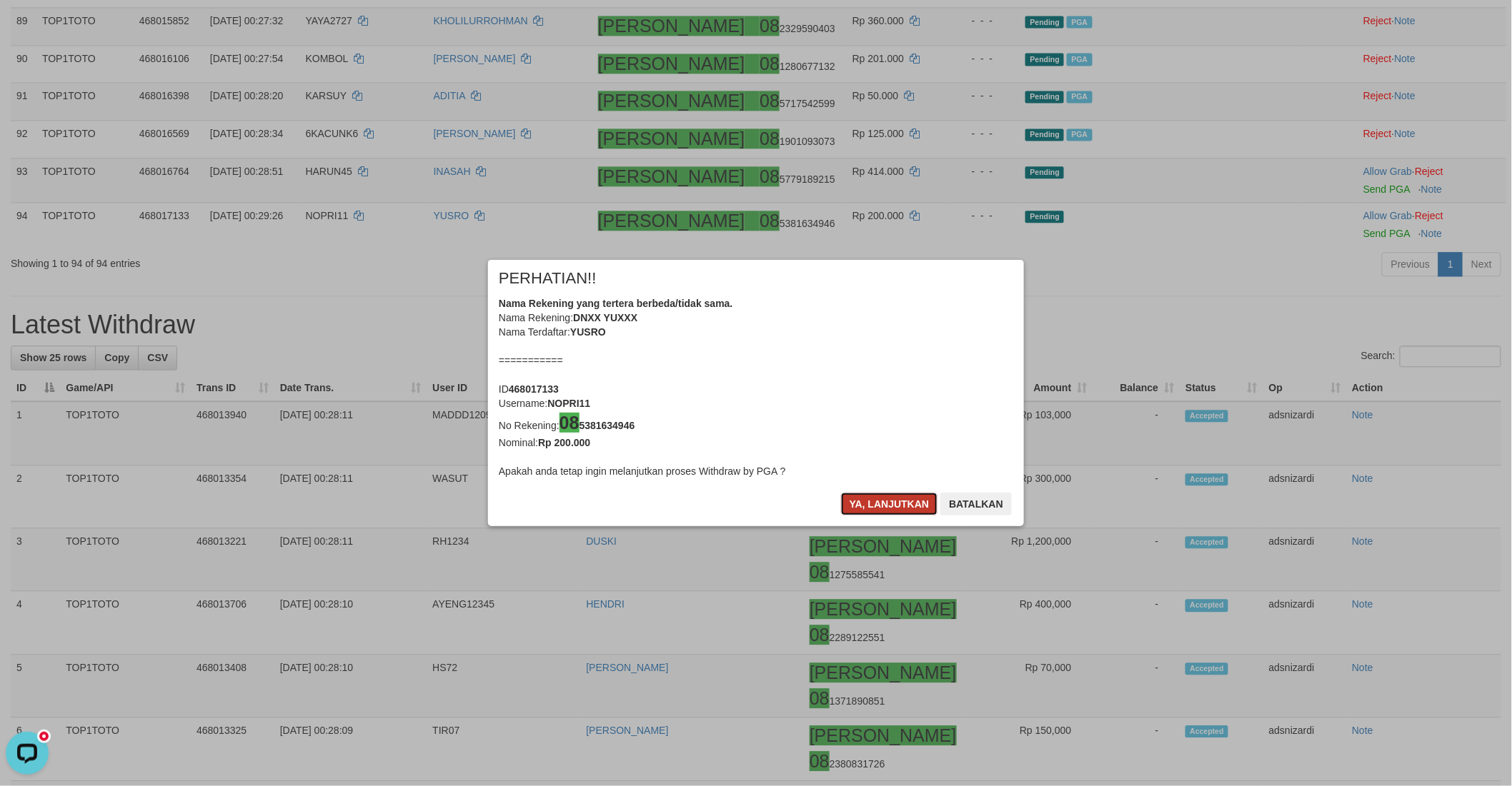
click at [869, 509] on button "Ya, lanjutkan" at bounding box center [889, 505] width 97 height 23
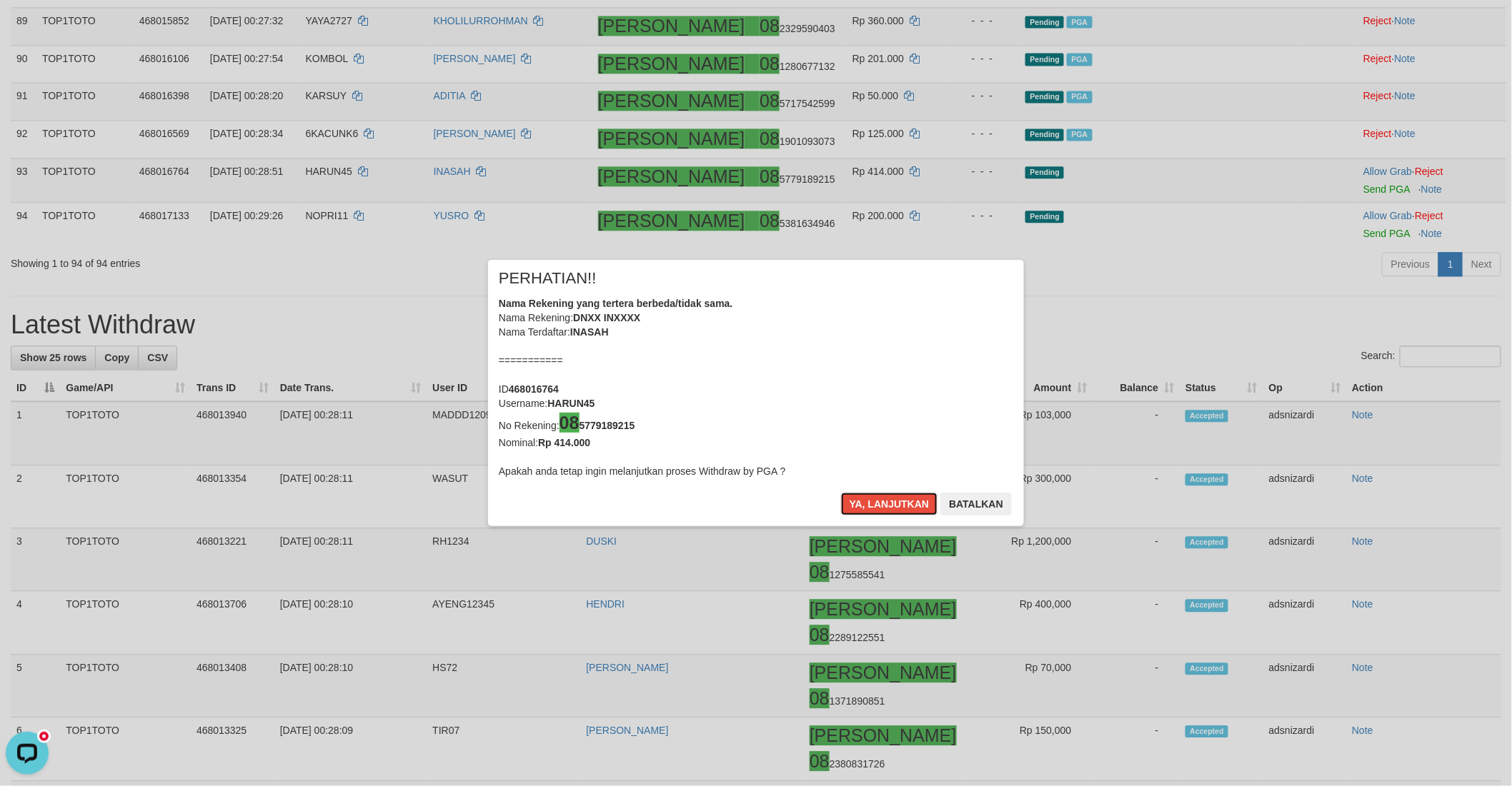
click at [869, 509] on button "Ya, lanjutkan" at bounding box center [889, 505] width 97 height 23
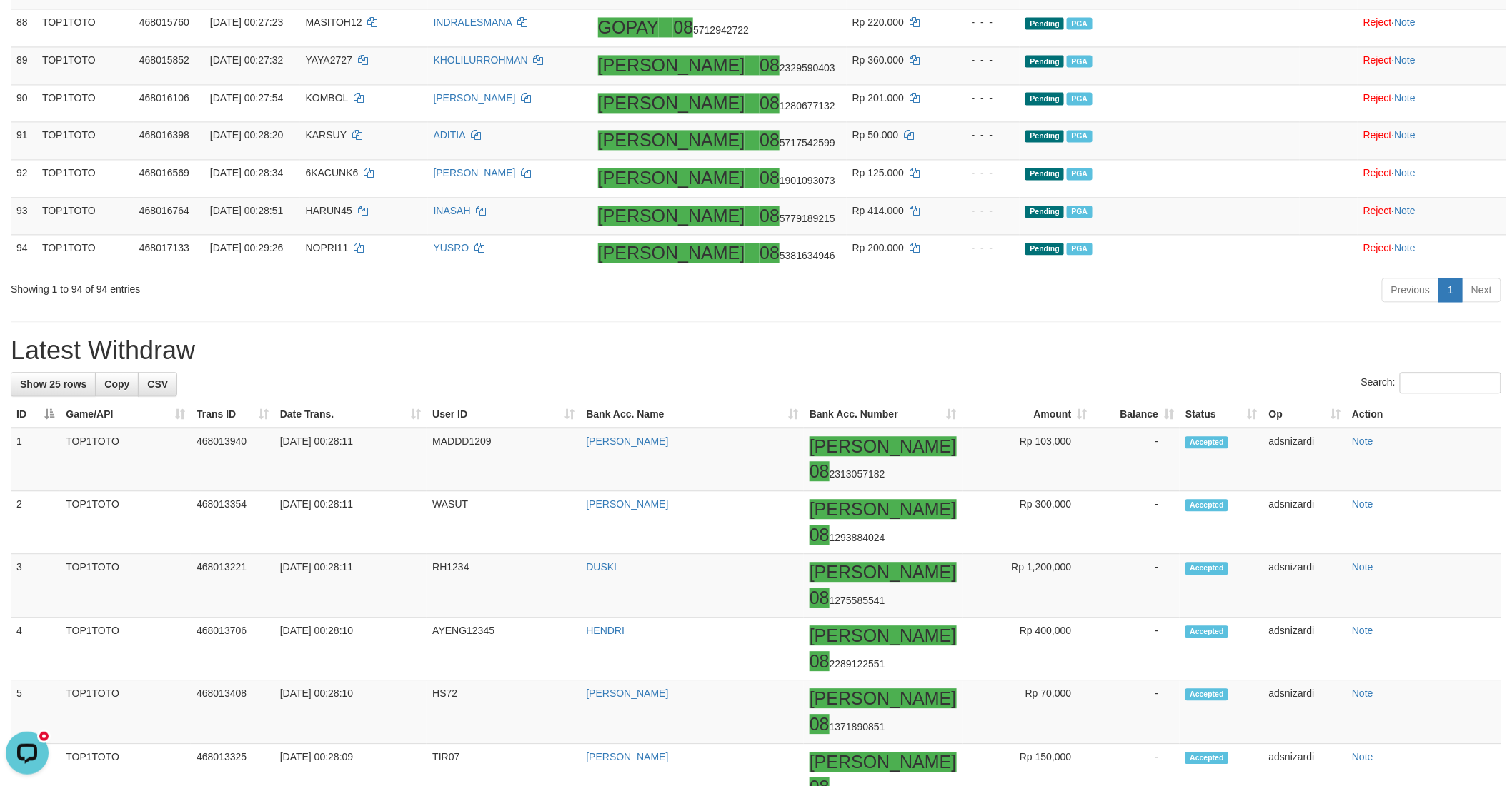
scroll to position [3460, 0]
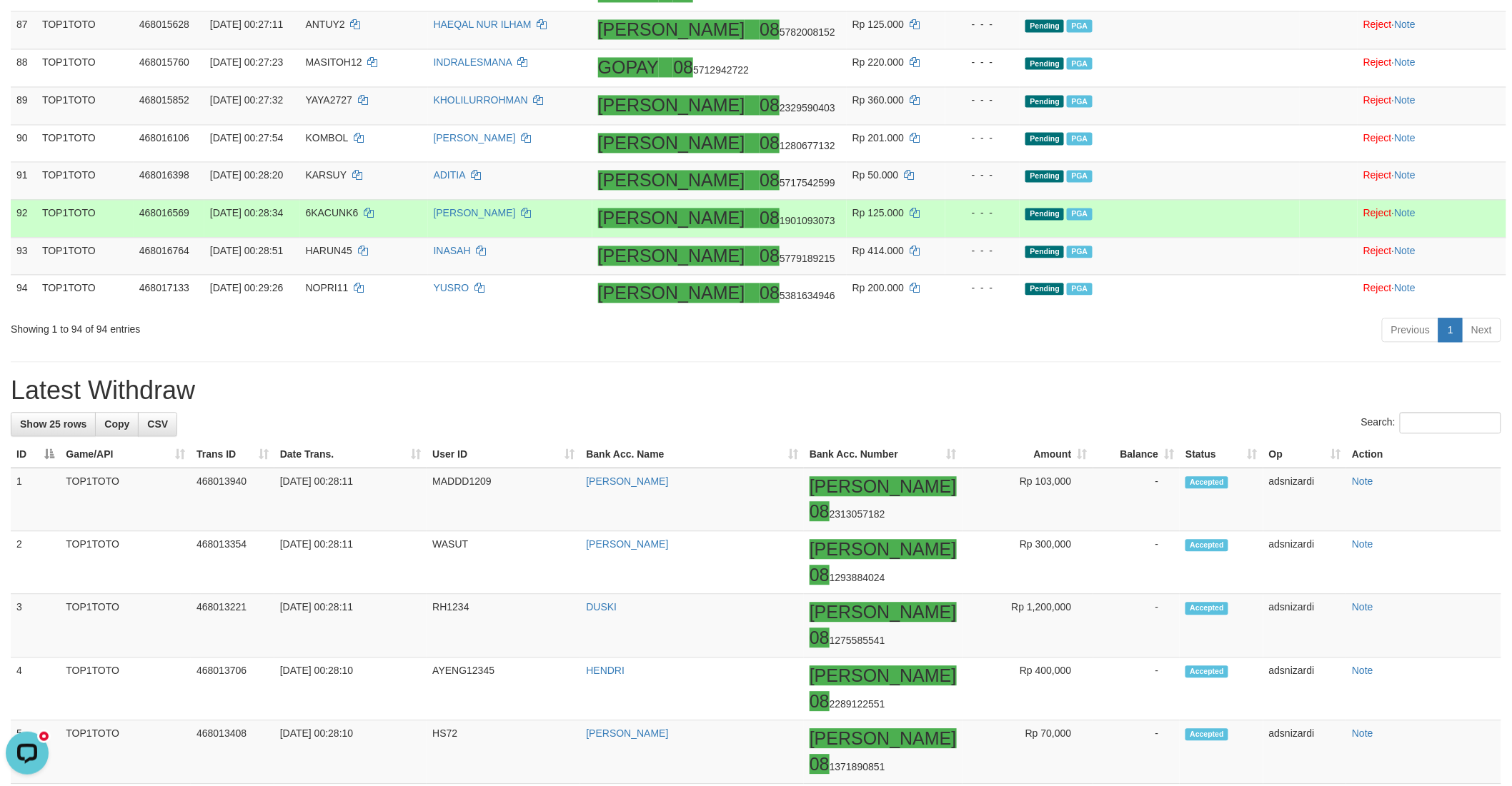
click at [1201, 236] on td "Pending PGA" at bounding box center [1159, 218] width 280 height 38
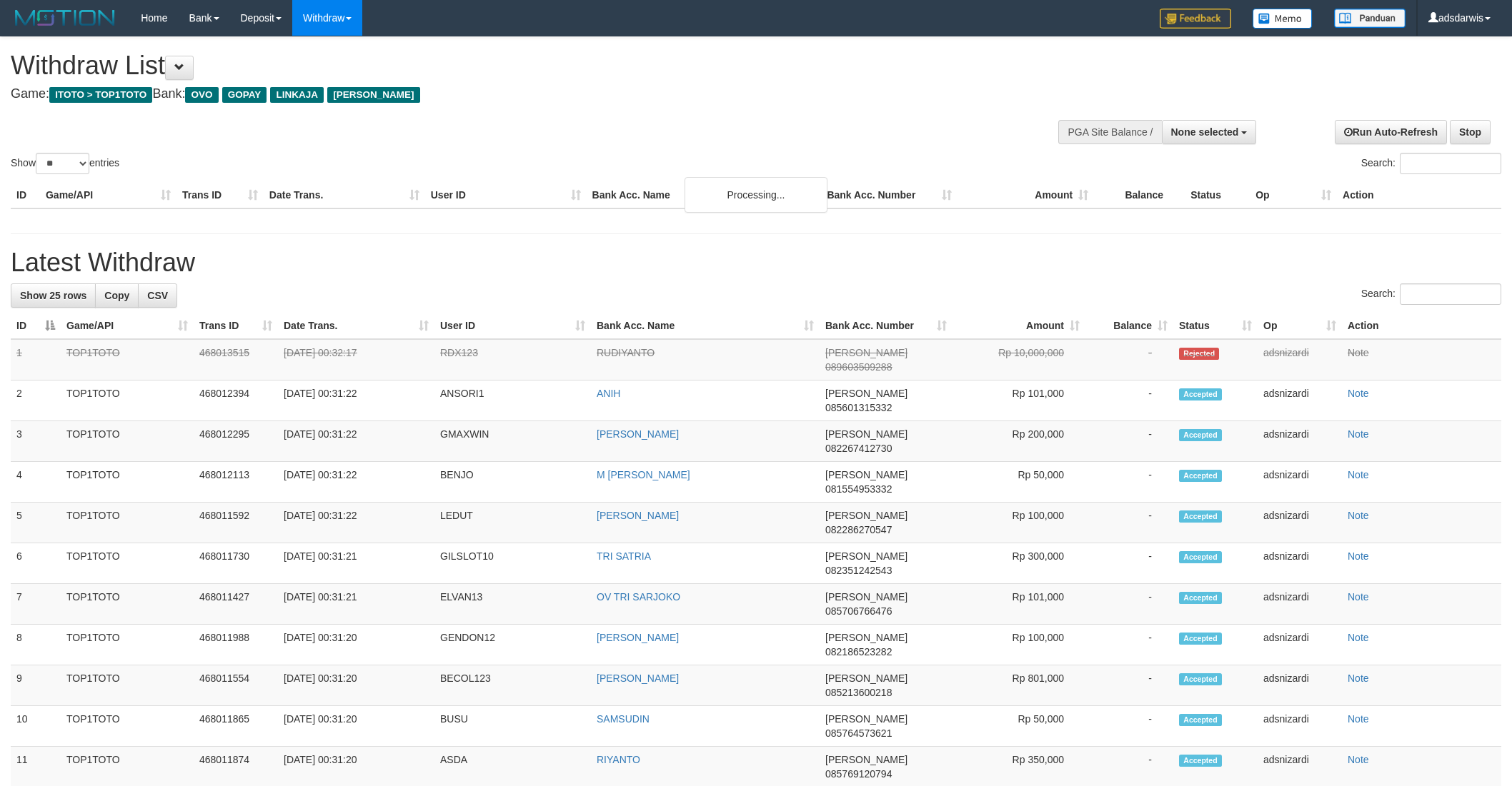
select select
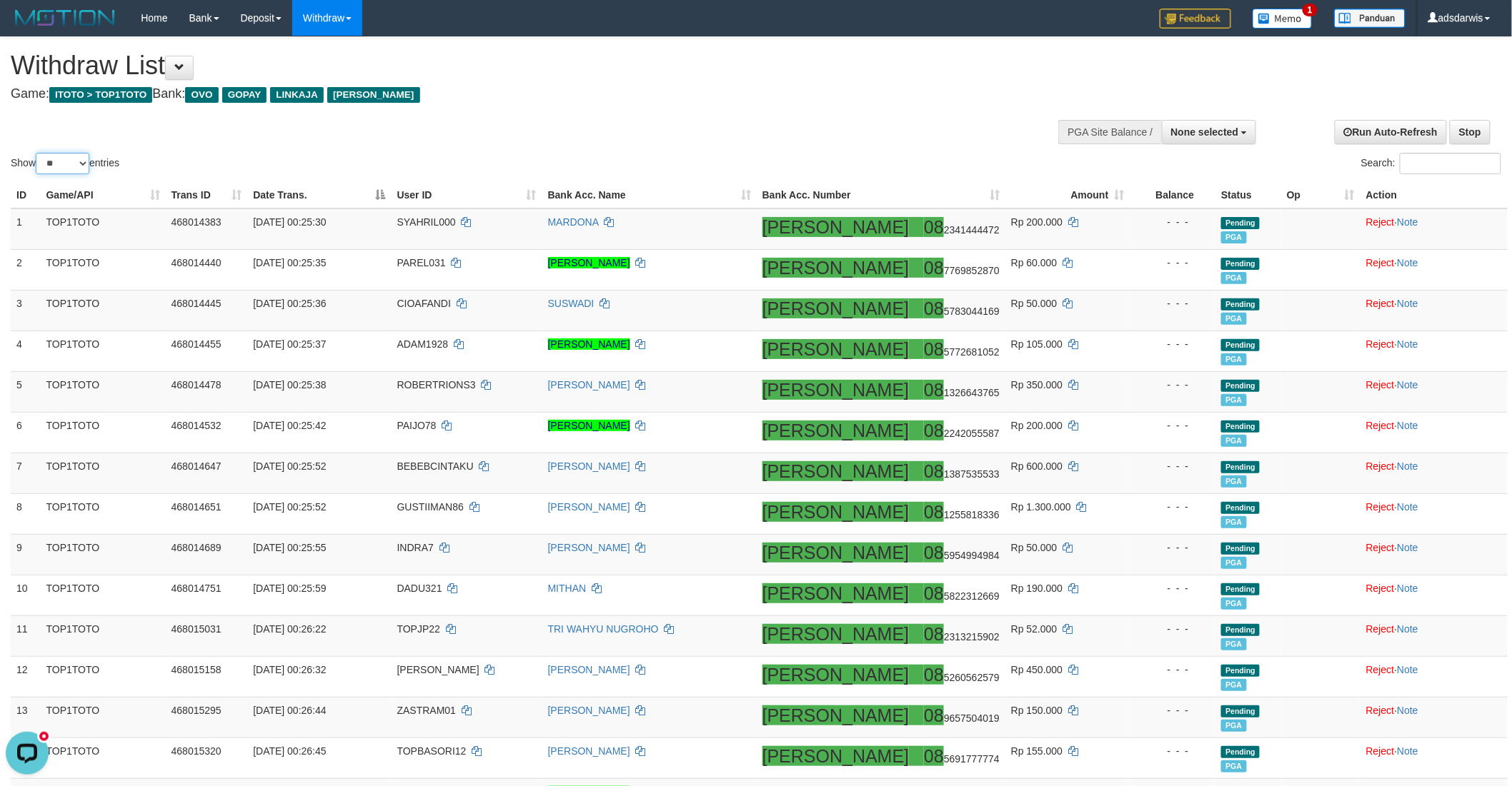
drag, startPoint x: 70, startPoint y: 164, endPoint x: 75, endPoint y: 171, distance: 8.6
click at [70, 164] on select "** ** ** ***" at bounding box center [62, 163] width 53 height 21
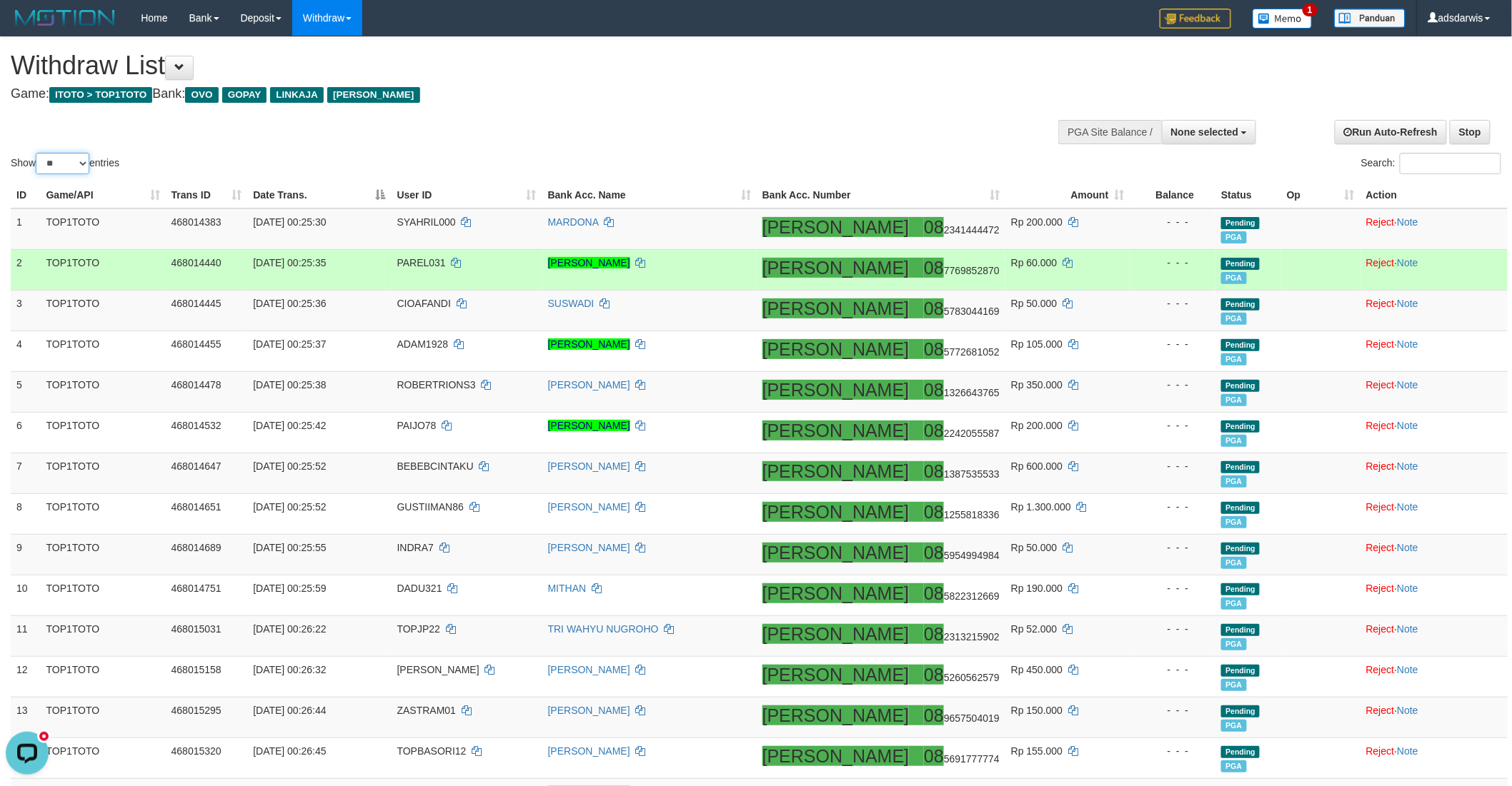
select select "***"
click at [38, 153] on select "** ** ** ***" at bounding box center [62, 163] width 53 height 21
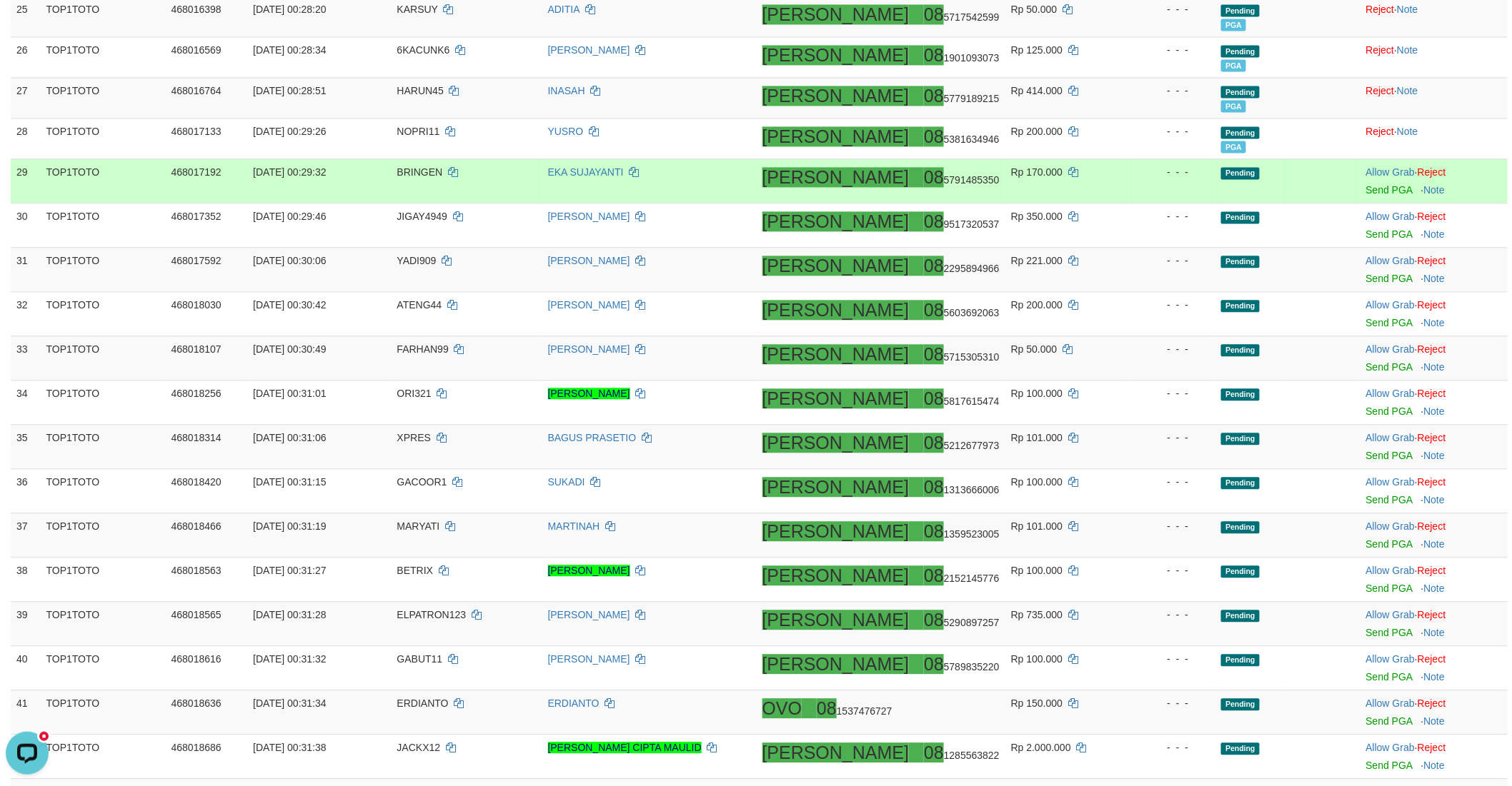
scroll to position [1268, 0]
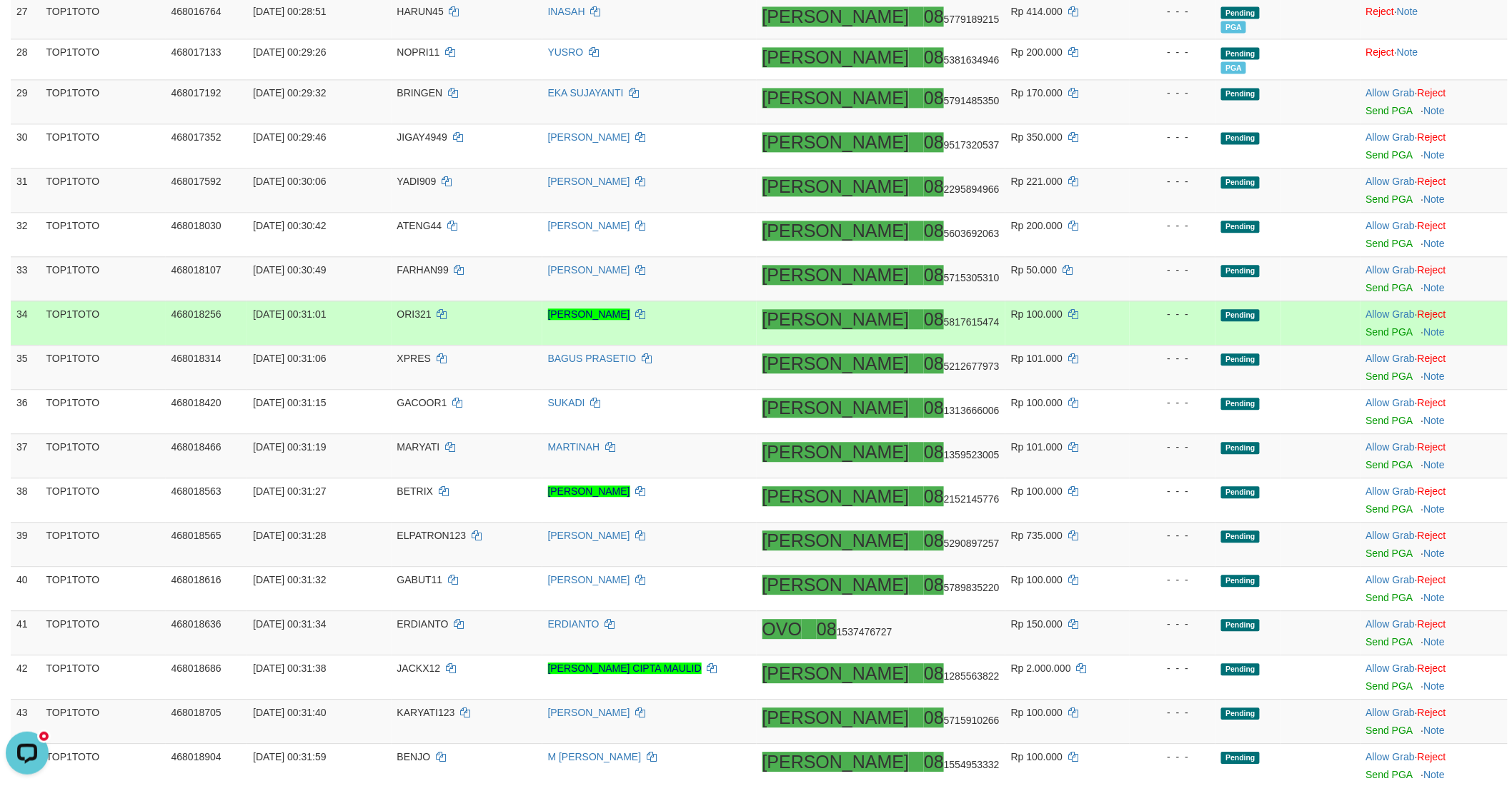
click at [1136, 307] on div "- - -" at bounding box center [1172, 314] width 74 height 15
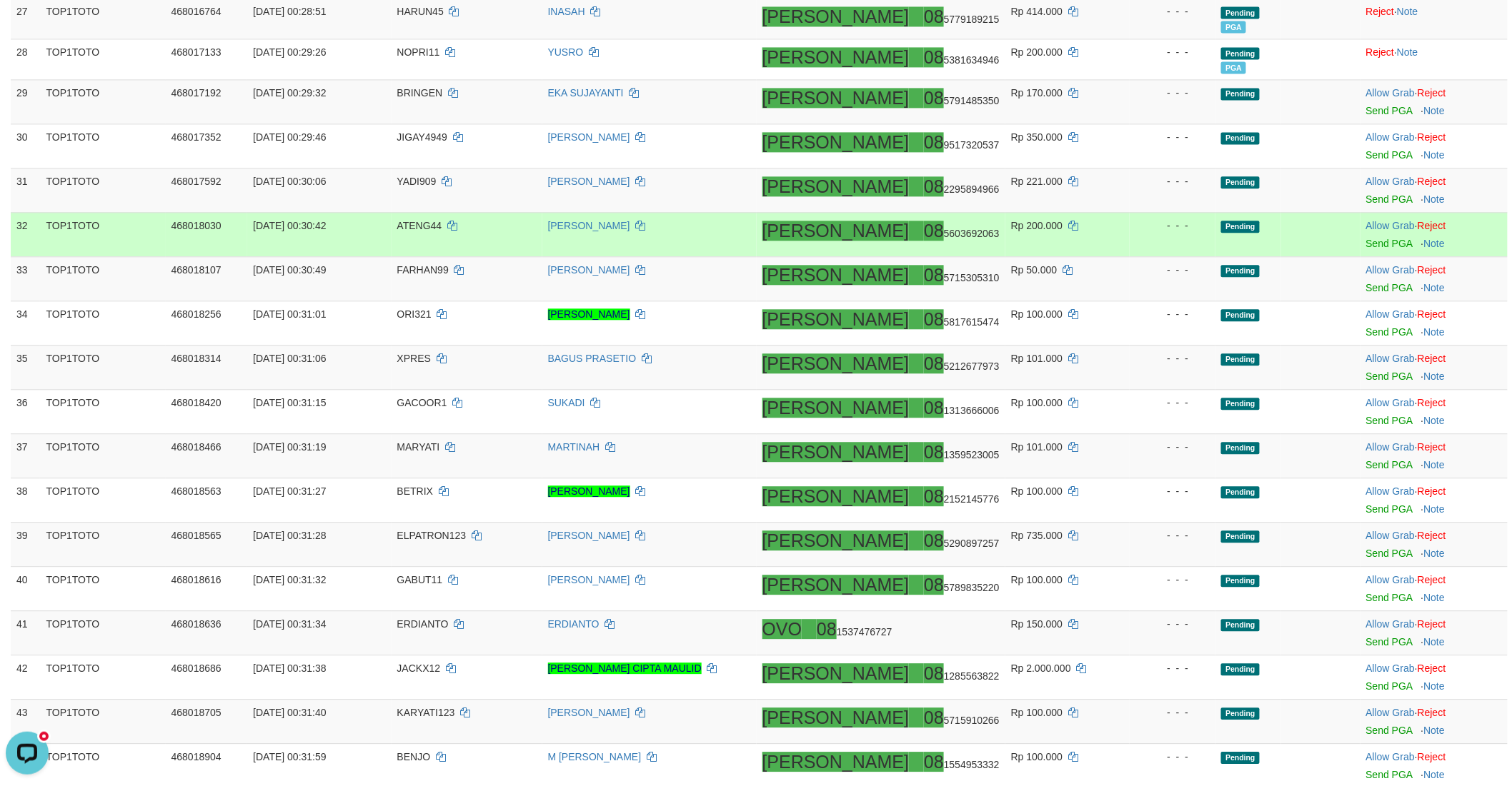
scroll to position [1189, 0]
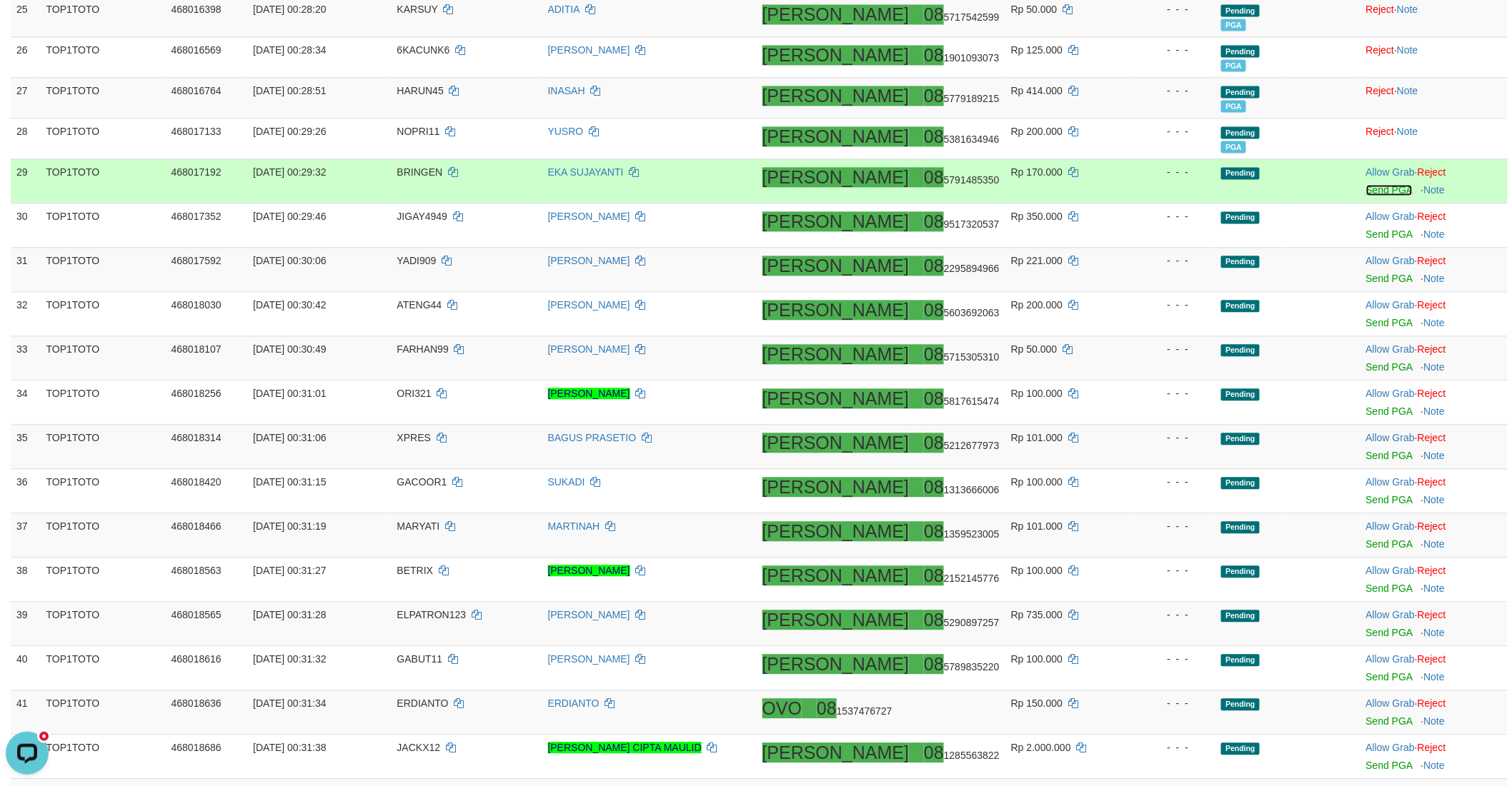
click at [1366, 189] on link "Send PGA" at bounding box center [1389, 190] width 46 height 12
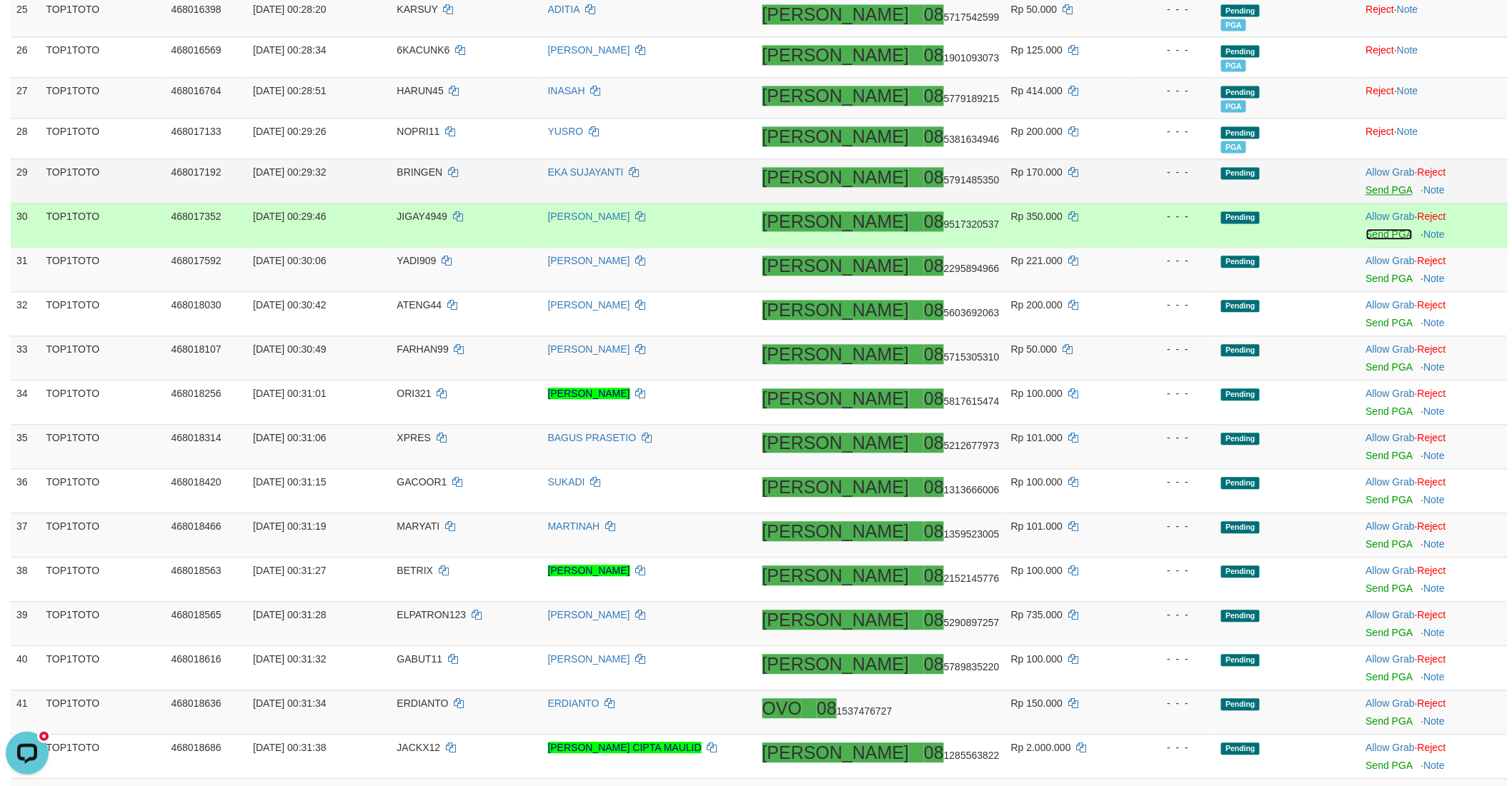
click at [1366, 234] on link "Send PGA" at bounding box center [1389, 234] width 46 height 12
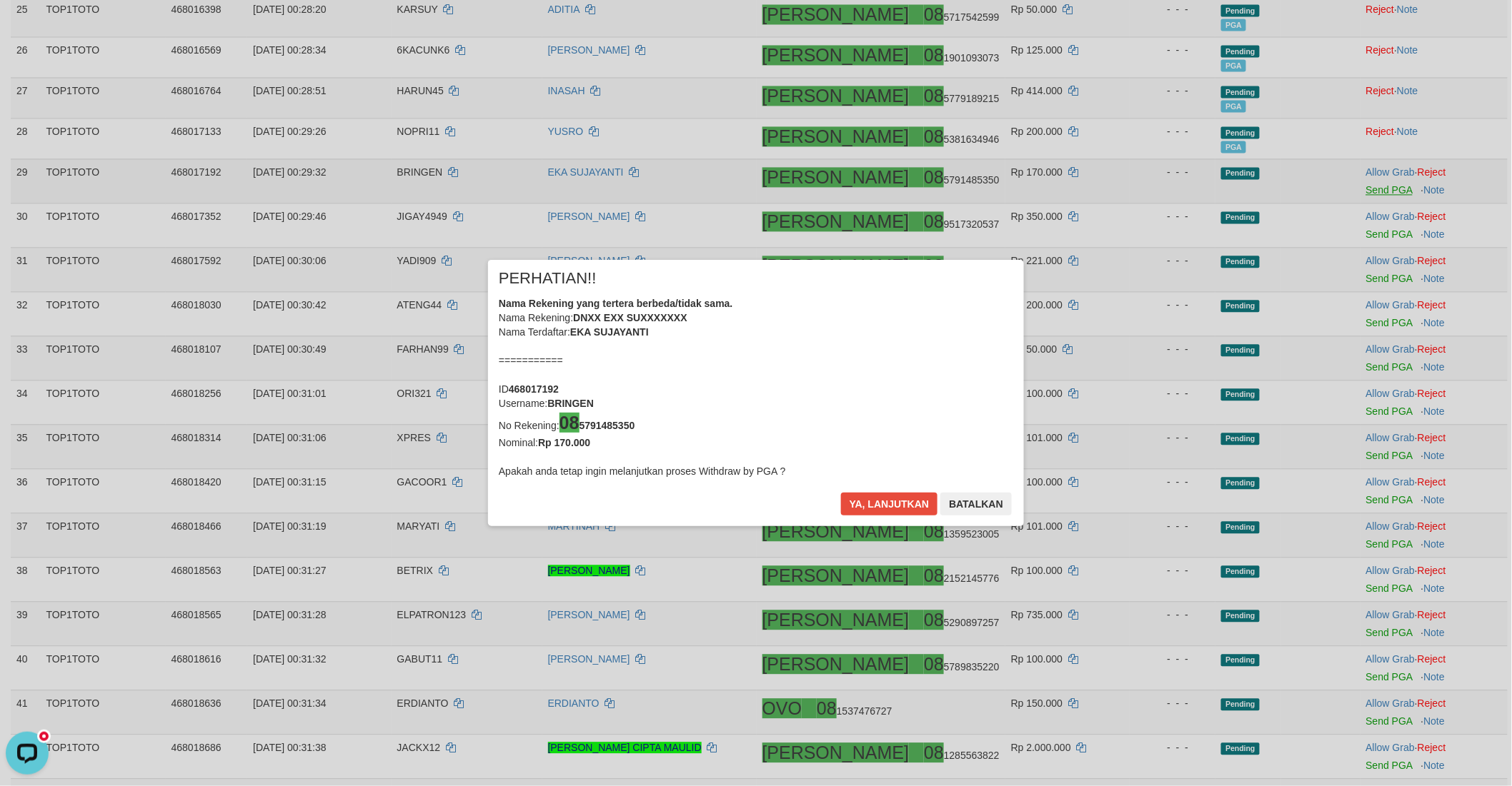
click at [1362, 276] on div "× PERHATIAN!! Nama Rekening yang tertera berbeda/tidak sama. Nama Rekening: DNX…" at bounding box center [756, 393] width 1512 height 324
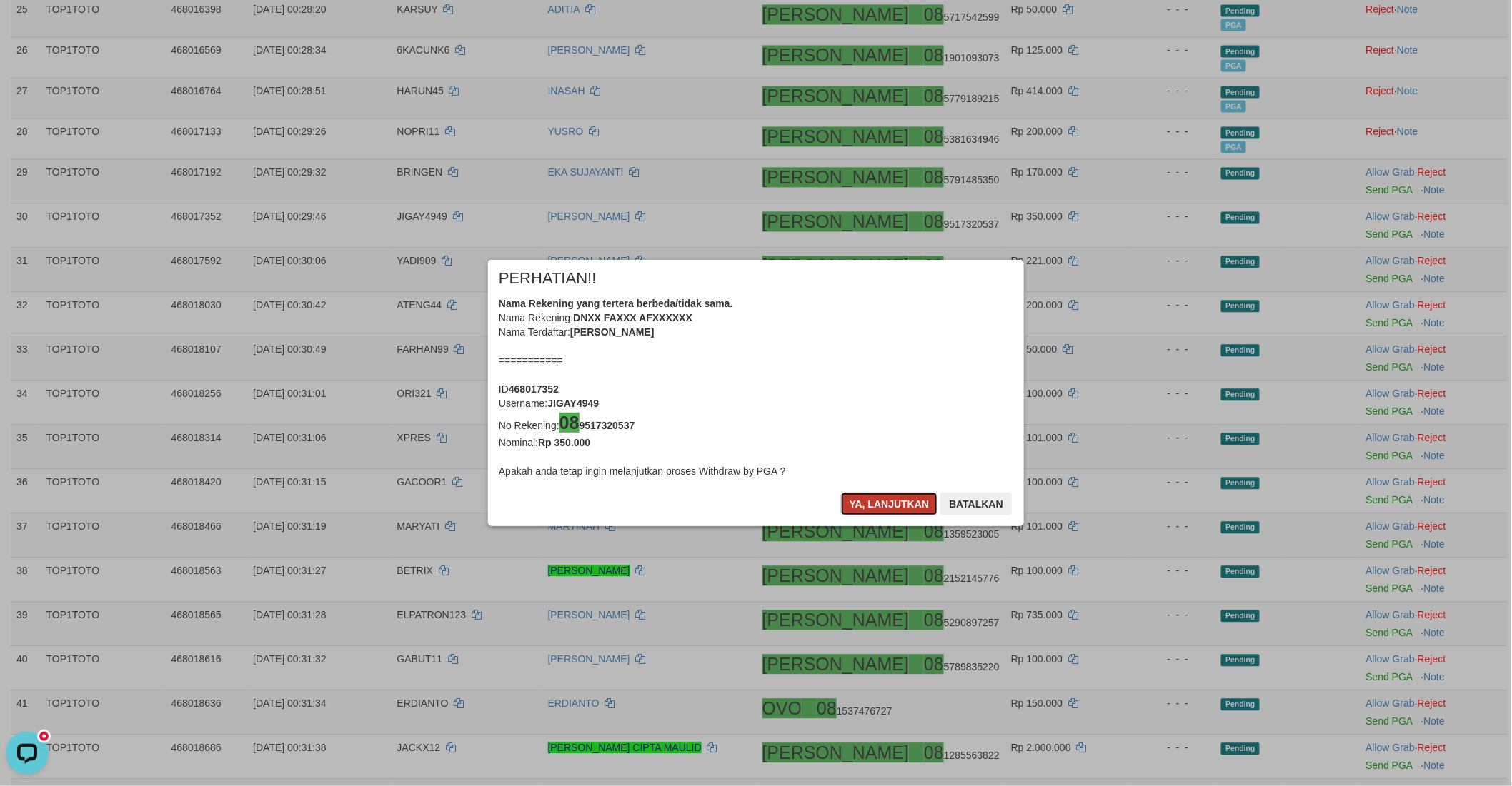
click at [851, 497] on button "Ya, lanjutkan" at bounding box center [889, 505] width 97 height 23
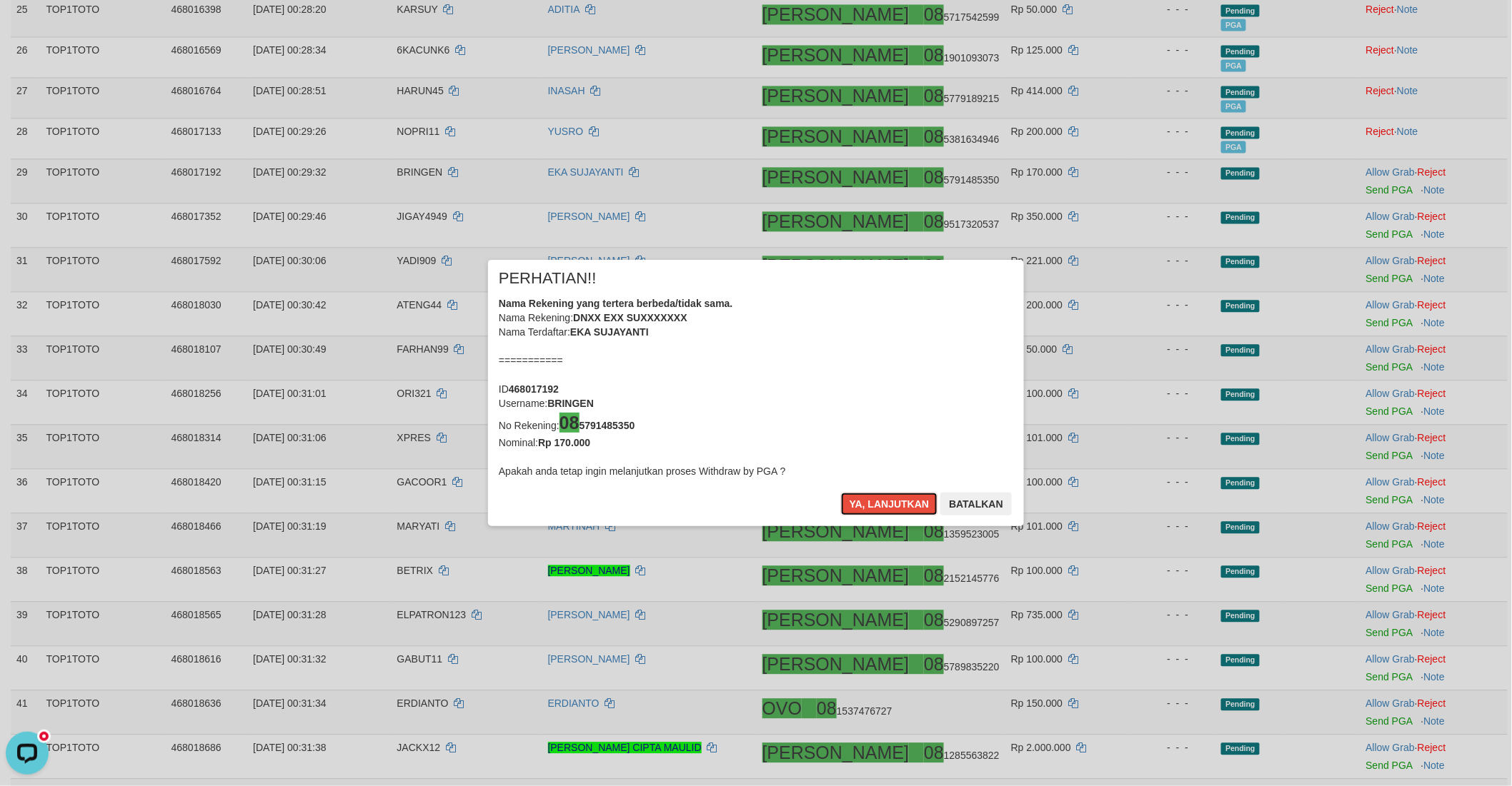
click at [851, 497] on button "Ya, lanjutkan" at bounding box center [889, 505] width 97 height 23
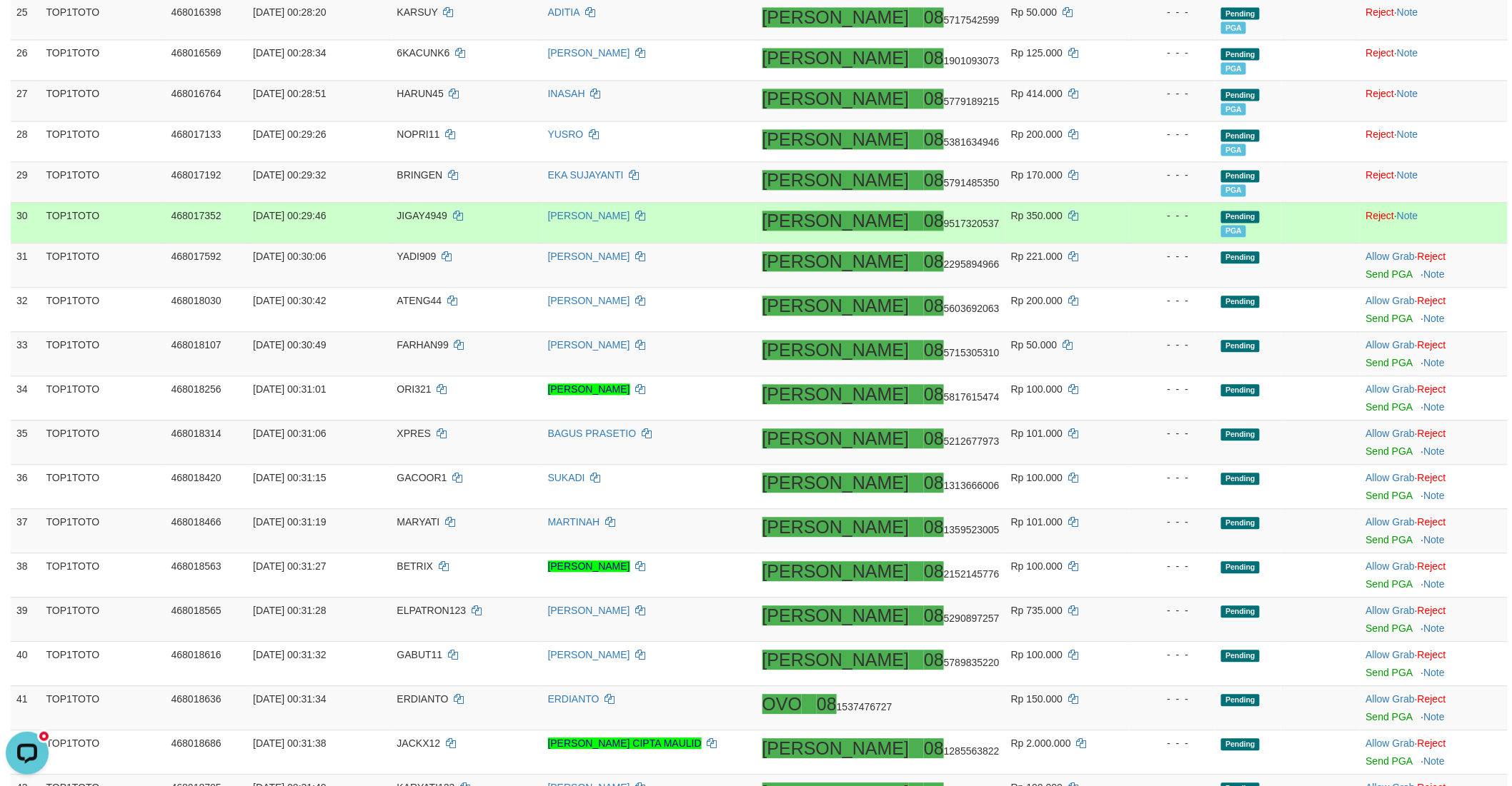
scroll to position [1182, 0]
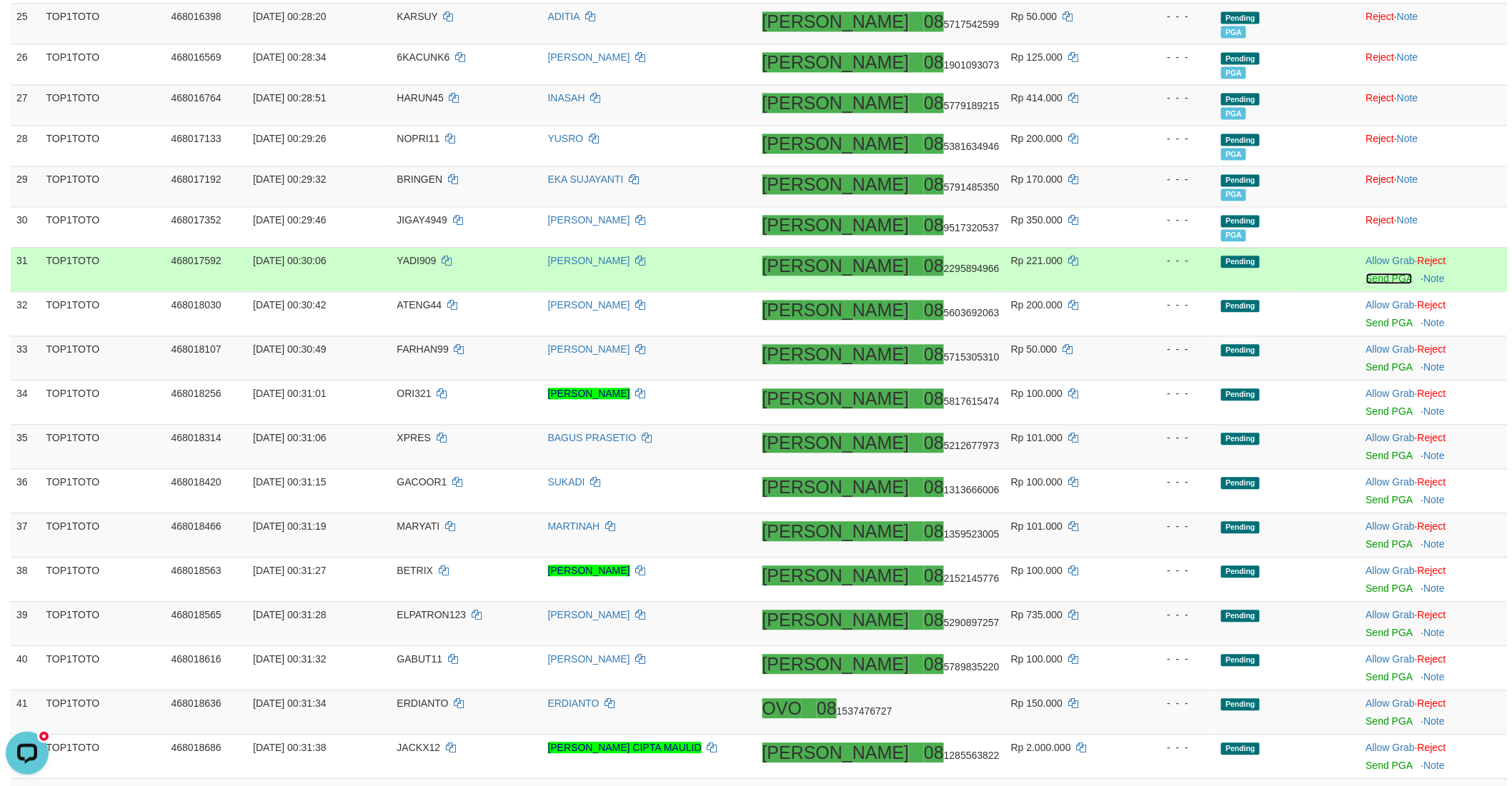
click at [1367, 277] on link "Send PGA" at bounding box center [1389, 278] width 46 height 12
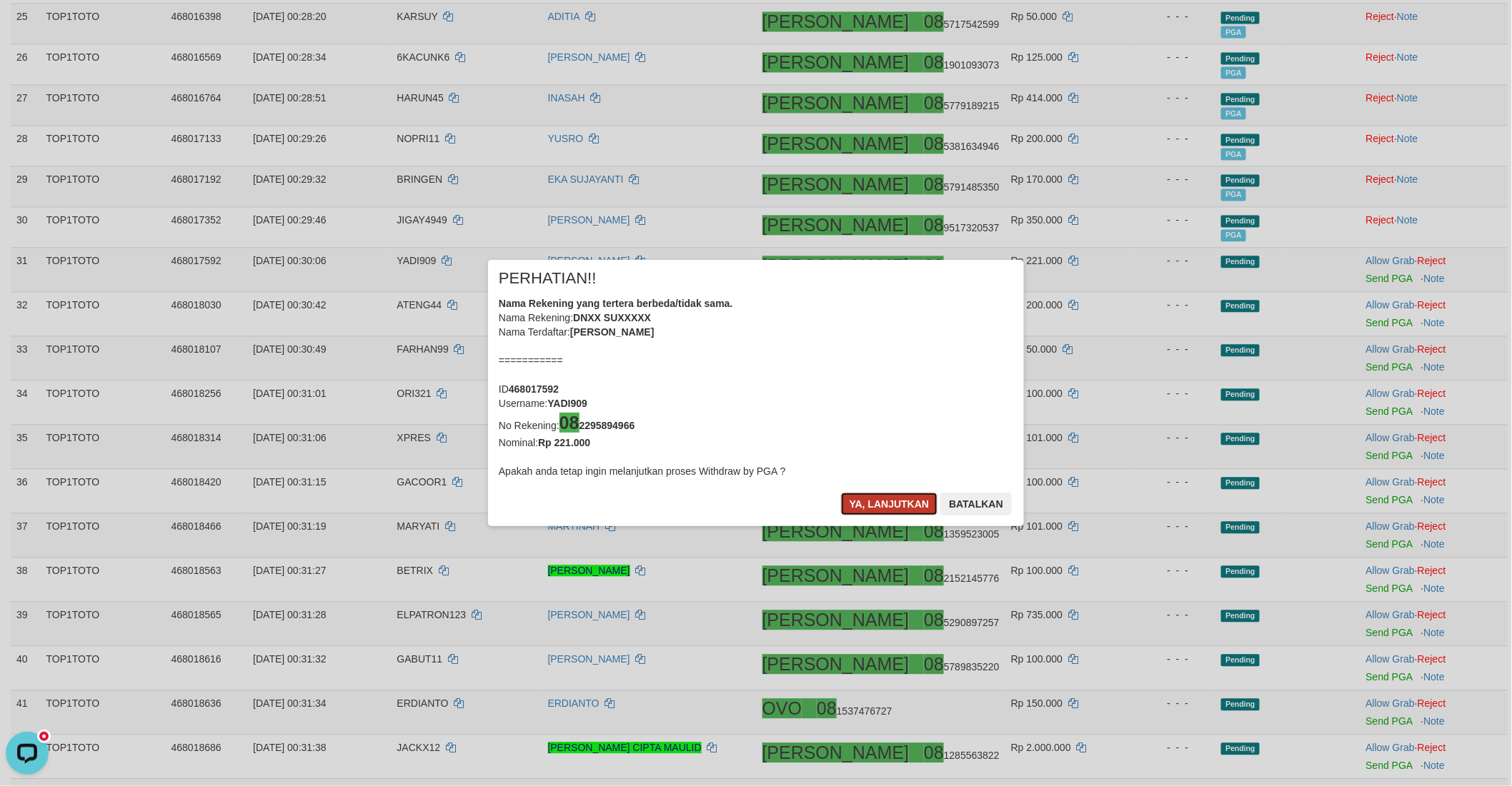
click at [862, 498] on button "Ya, lanjutkan" at bounding box center [889, 505] width 97 height 23
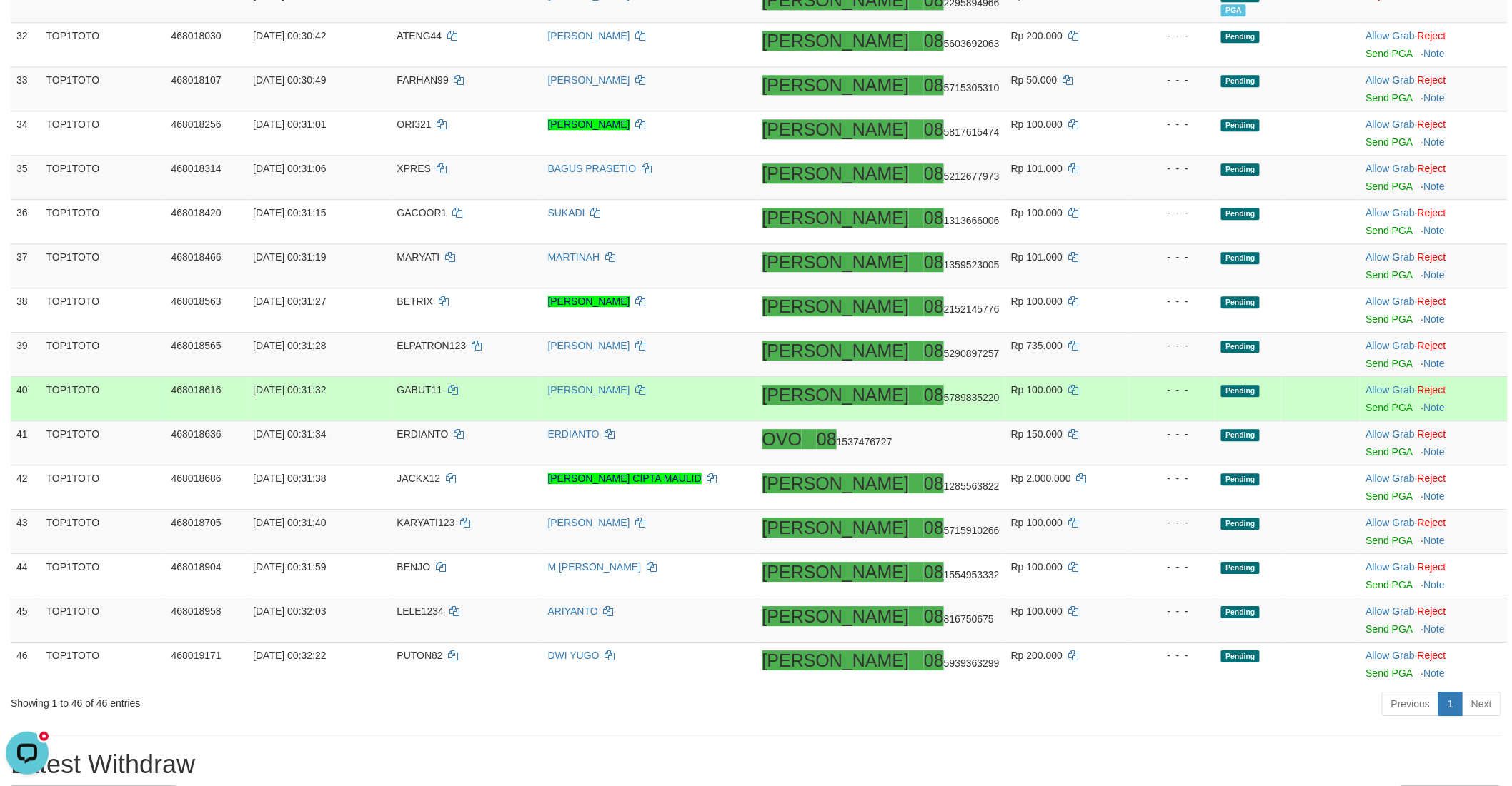
scroll to position [1421, 0]
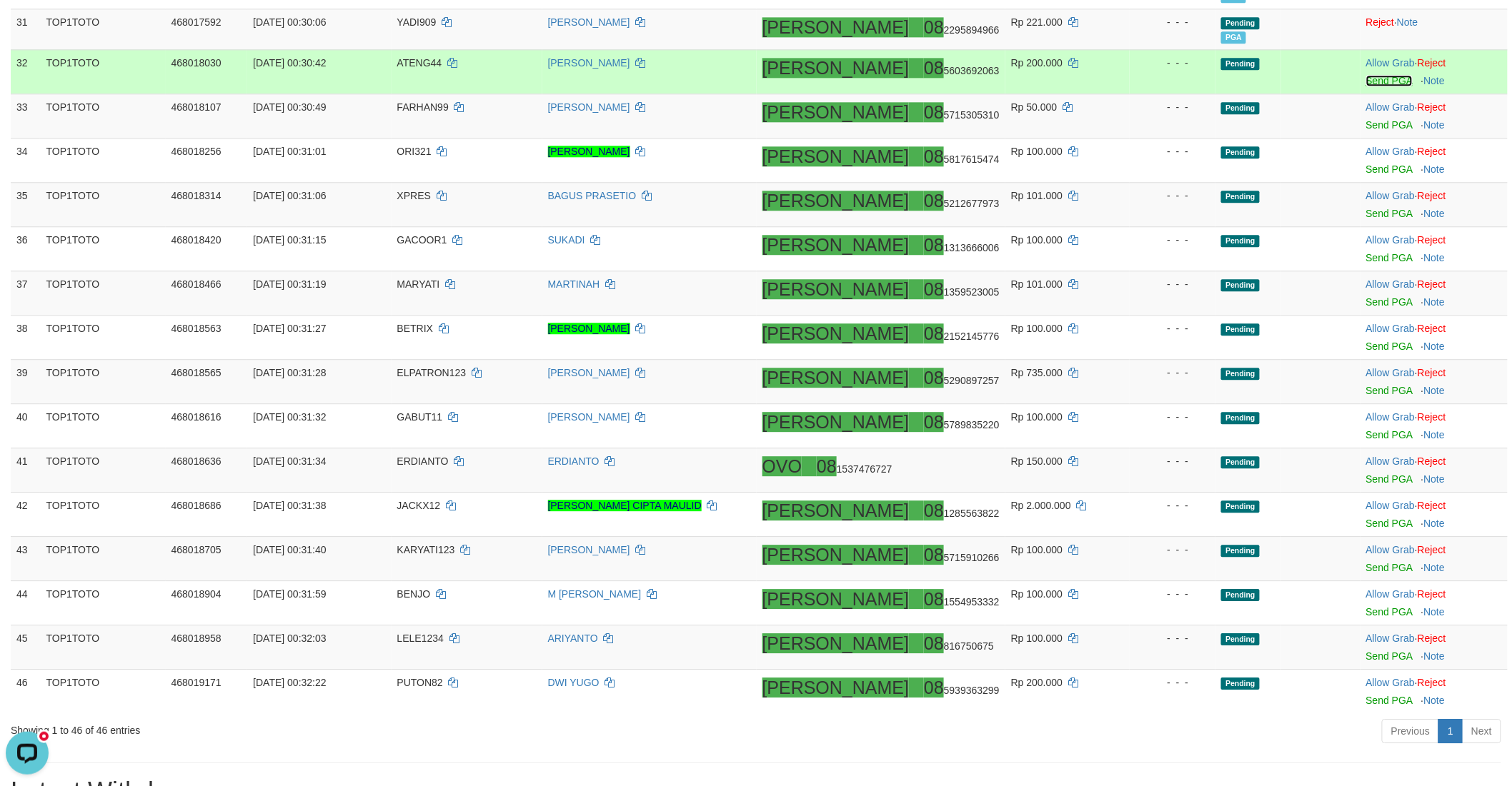
click at [1366, 78] on link "Send PGA" at bounding box center [1389, 81] width 46 height 12
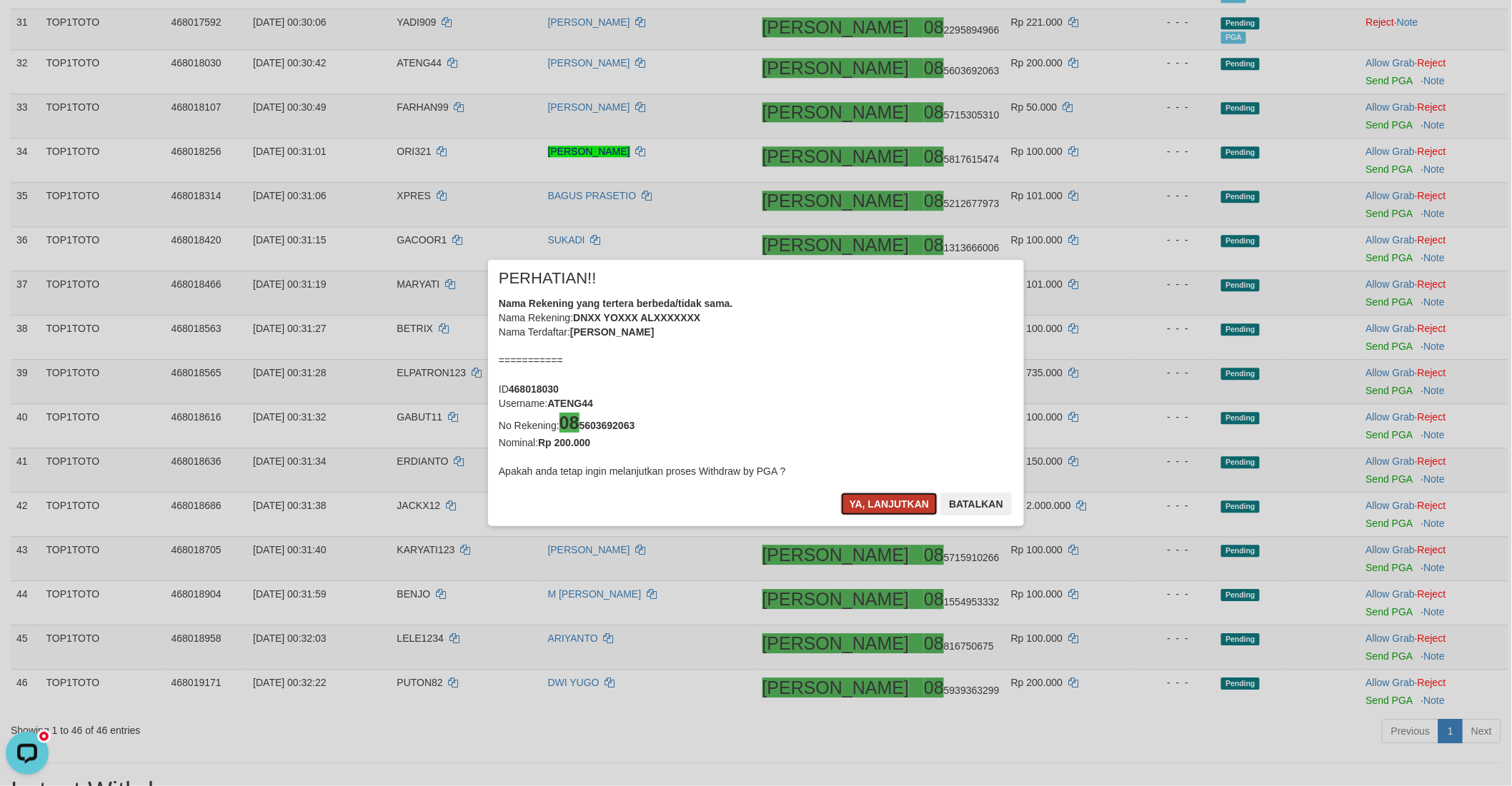
click at [877, 500] on button "Ya, lanjutkan" at bounding box center [889, 505] width 97 height 23
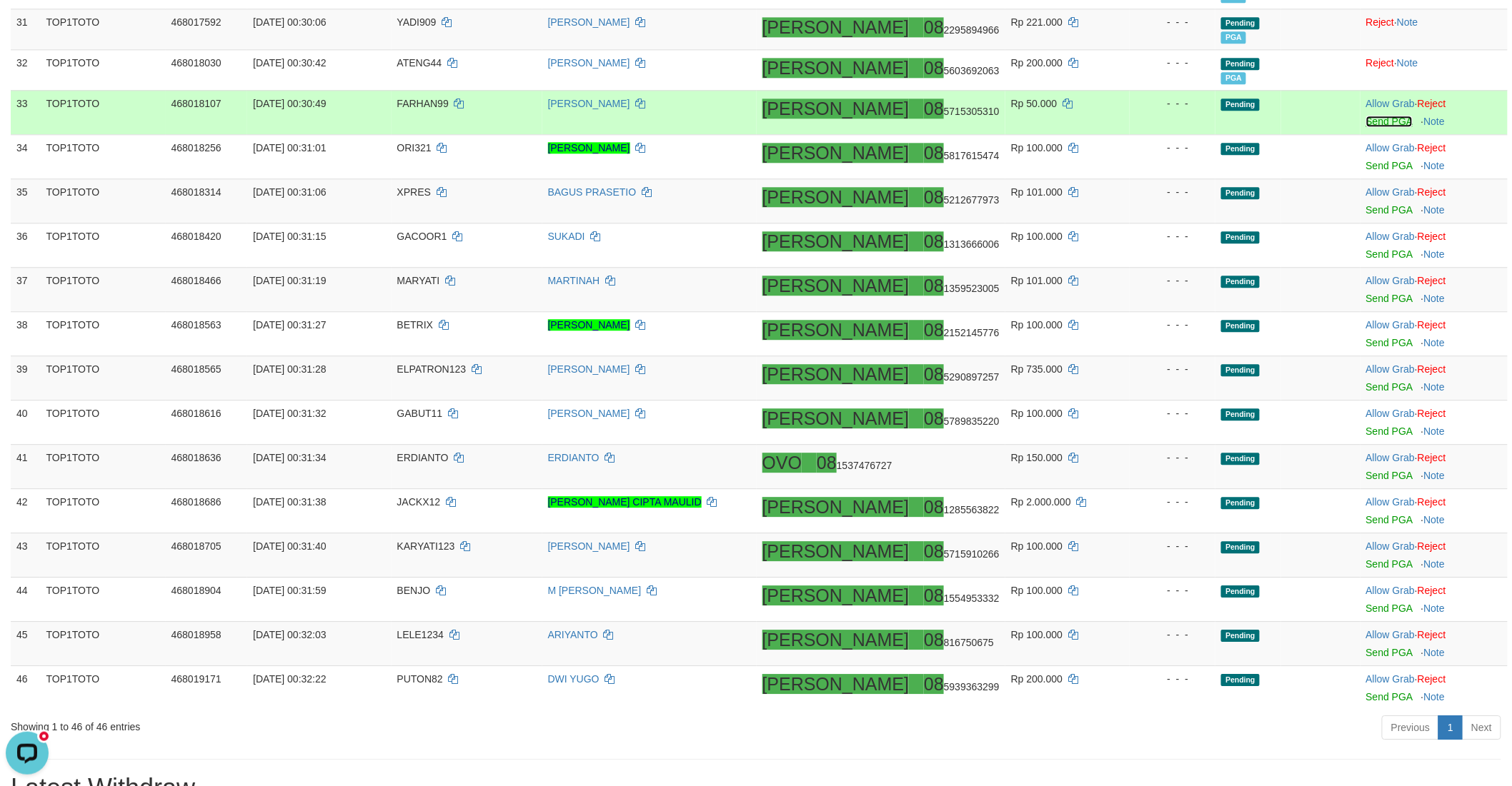
click at [1366, 120] on link "Send PGA" at bounding box center [1389, 122] width 46 height 12
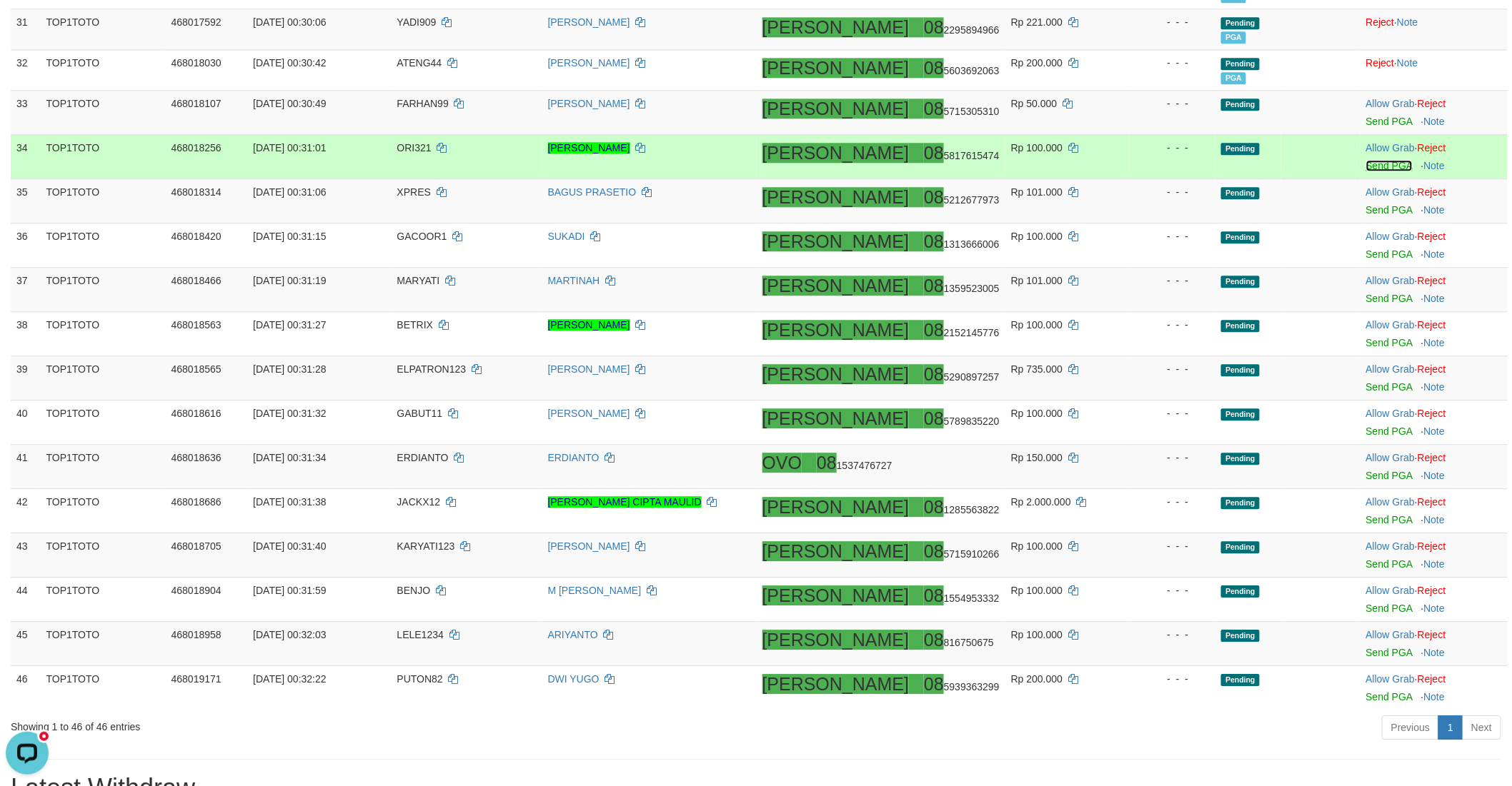
click at [1366, 161] on link "Send PGA" at bounding box center [1389, 165] width 46 height 12
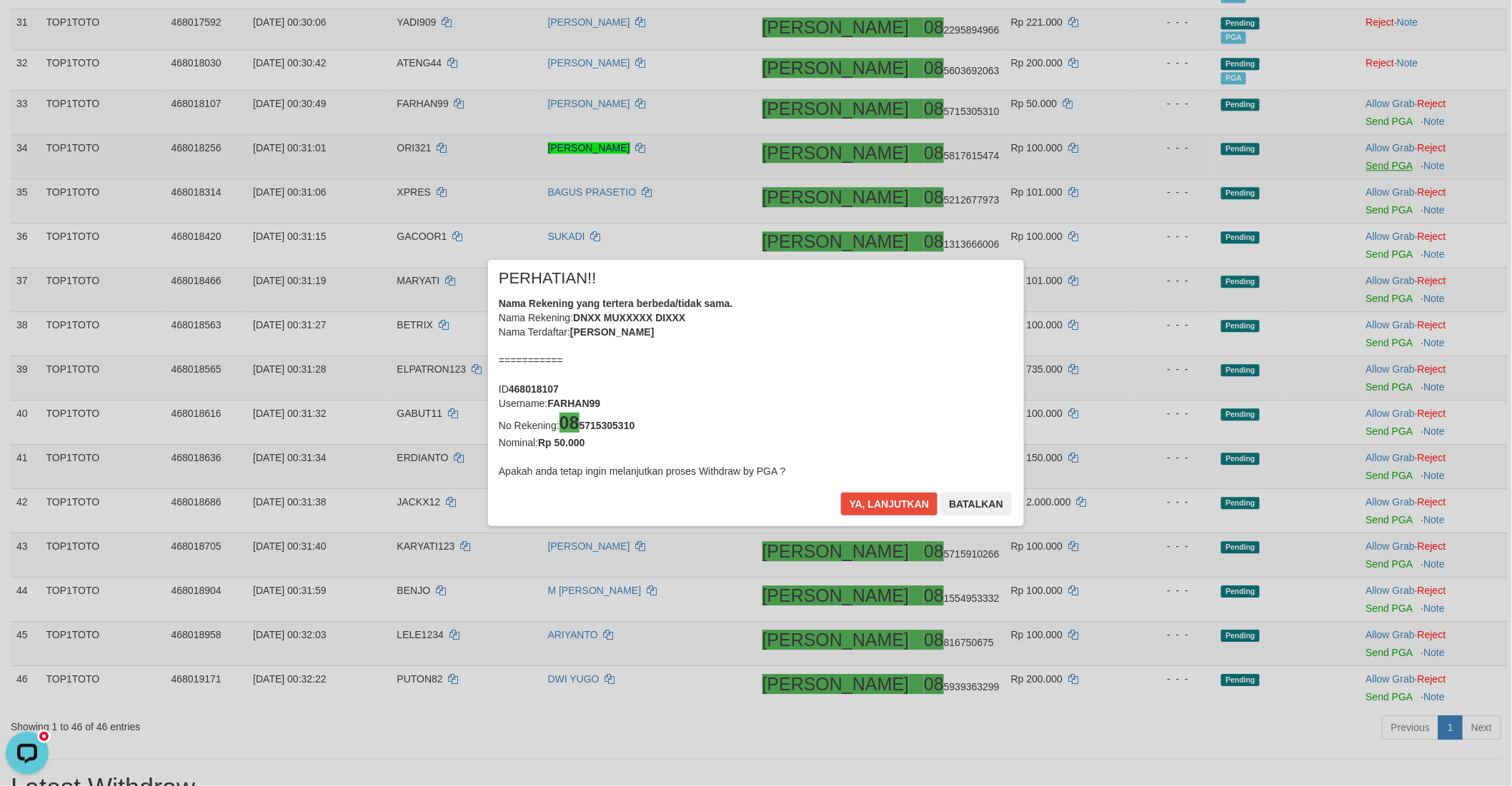
click at [1369, 211] on div "× PERHATIAN!! Nama Rekening yang tertera berbeda/tidak sama. Nama Rekening: DNX…" at bounding box center [756, 393] width 1512 height 786
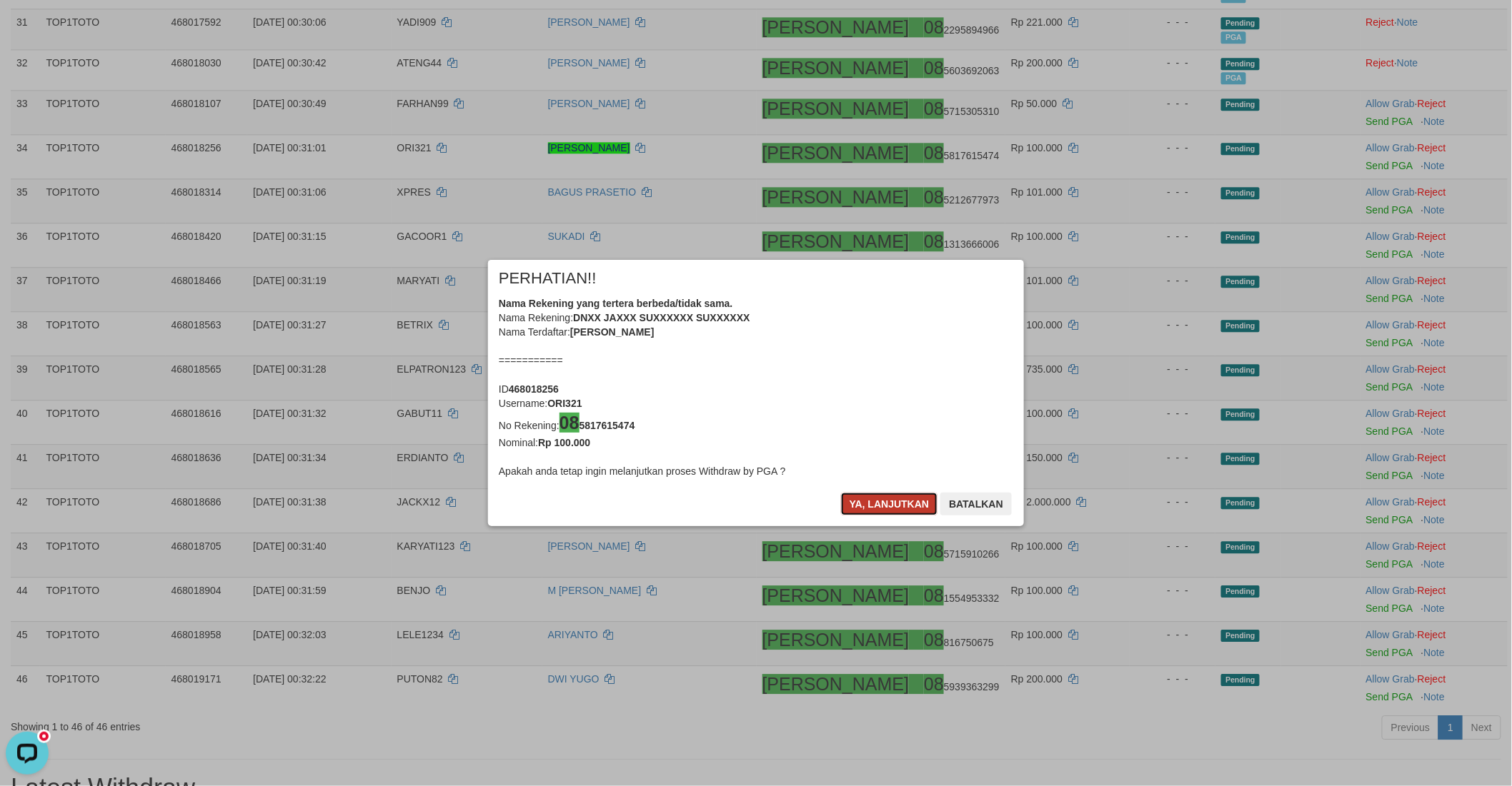
click at [880, 496] on button "Ya, lanjutkan" at bounding box center [889, 505] width 97 height 23
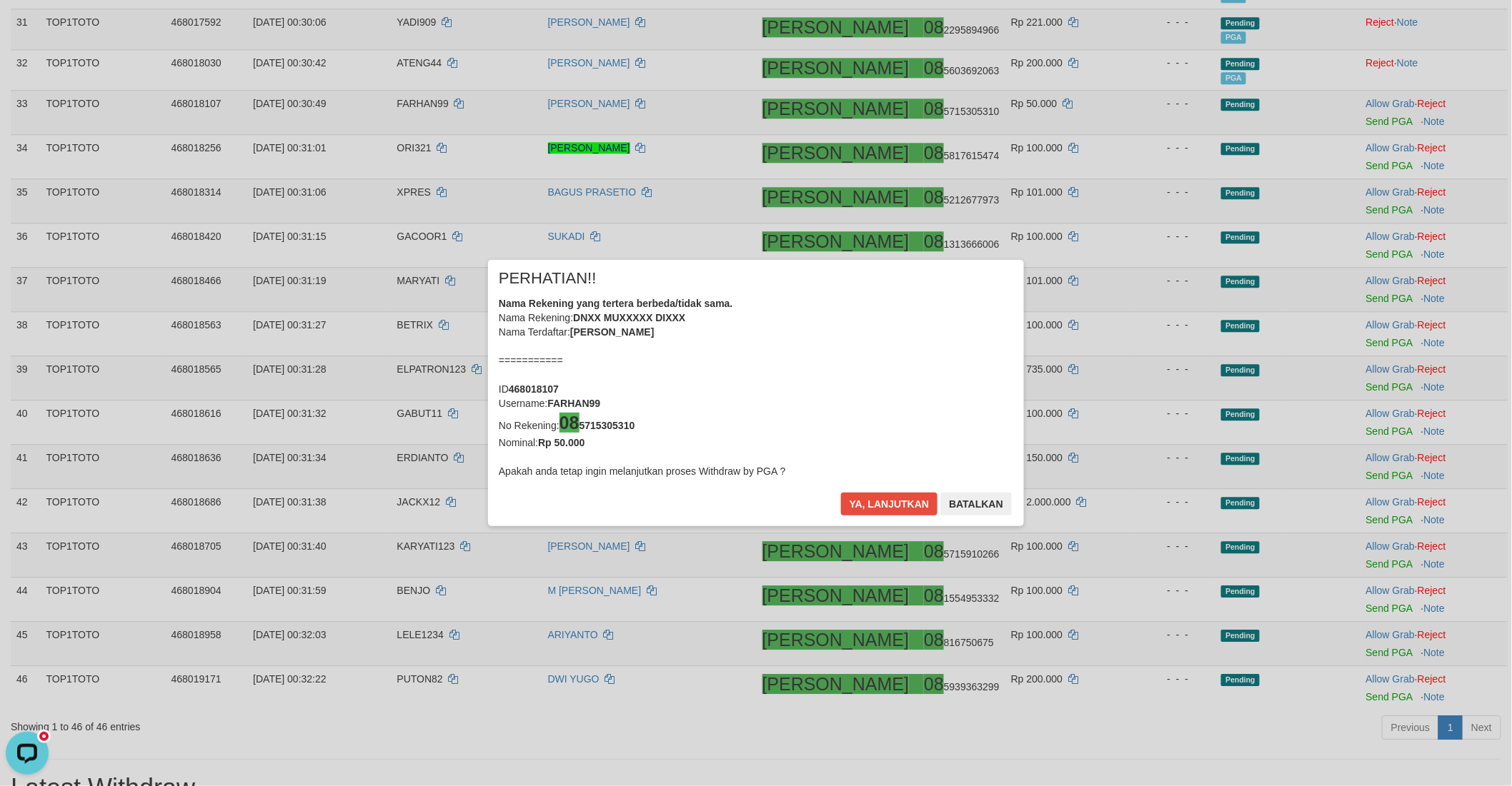
click at [882, 493] on div "× PERHATIAN!! Nama Rekening yang tertera berbeda/tidak sama. Nama Rekening: DNX…" at bounding box center [756, 393] width 536 height 267
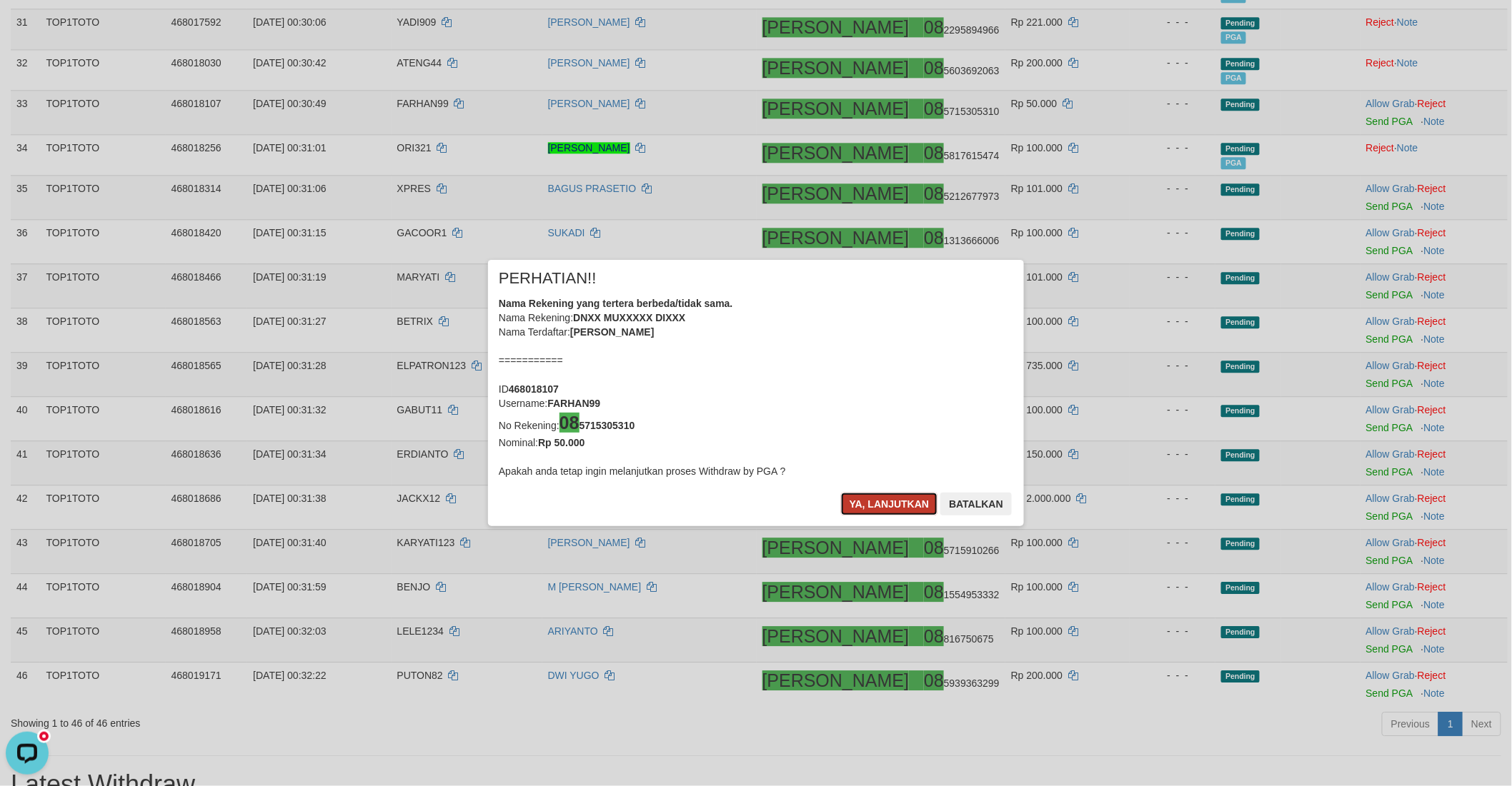
click at [859, 514] on button "Ya, lanjutkan" at bounding box center [889, 505] width 97 height 23
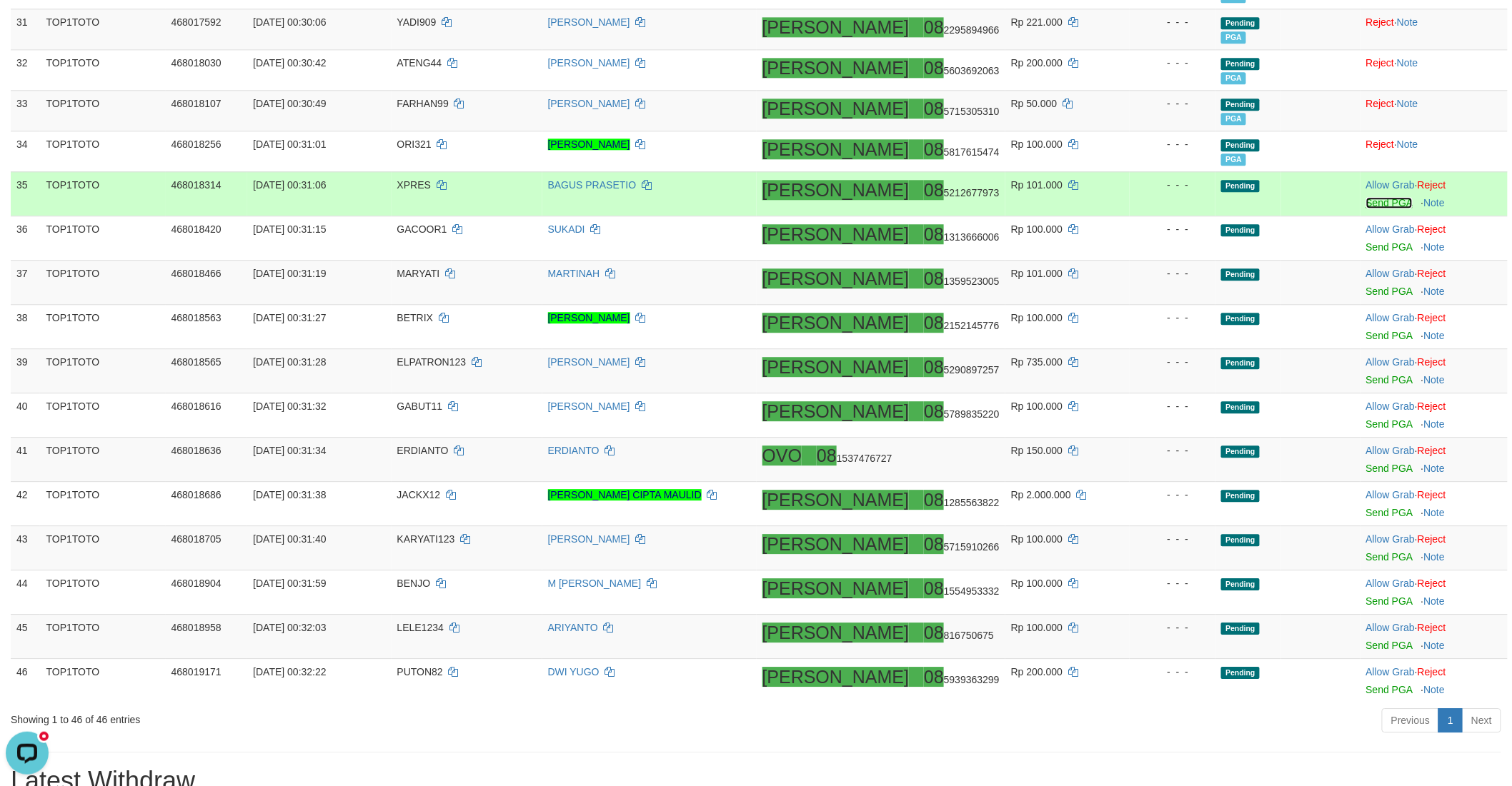
click at [1367, 206] on link "Send PGA" at bounding box center [1389, 203] width 46 height 12
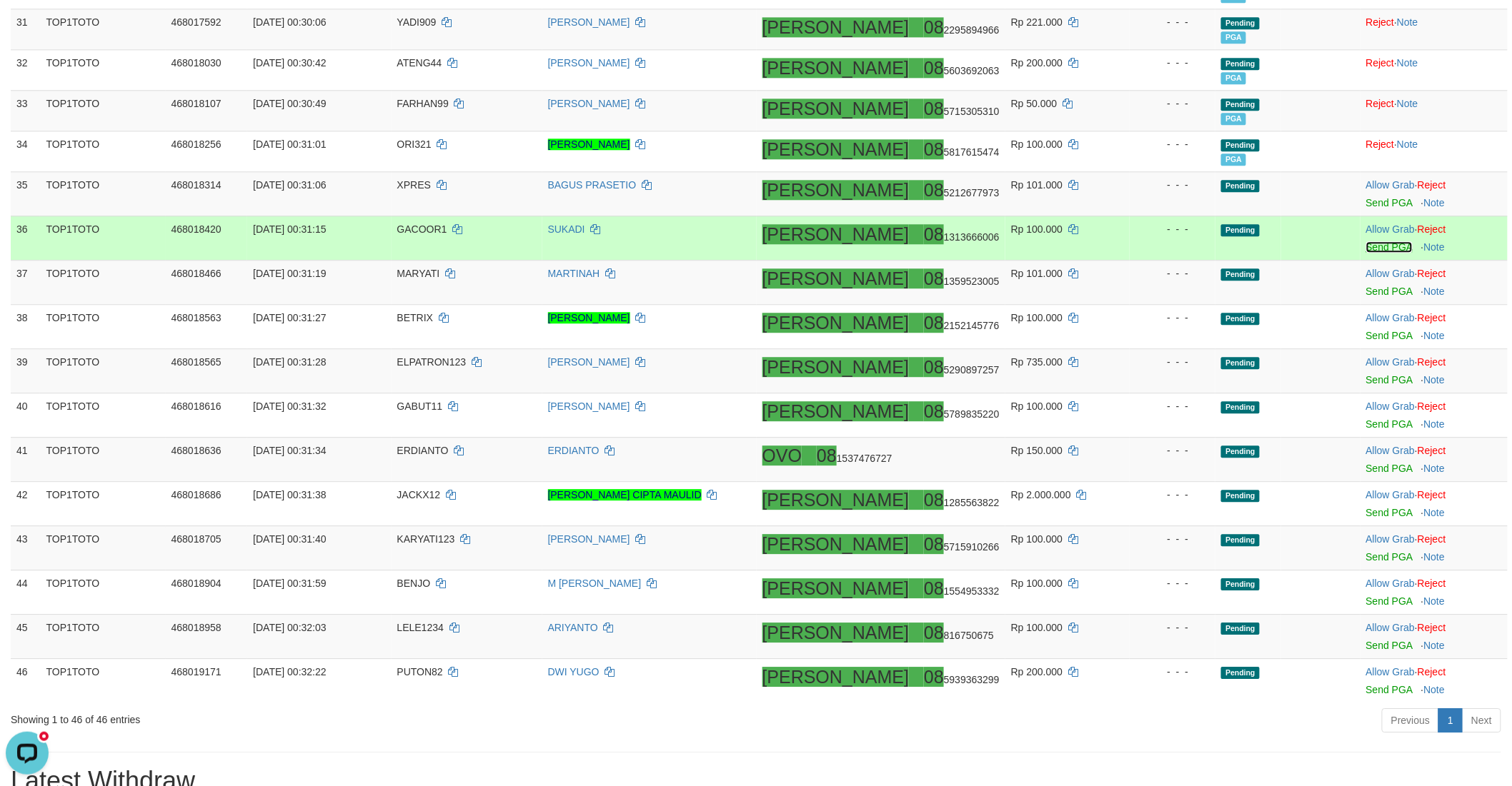
click at [1369, 246] on link "Send PGA" at bounding box center [1389, 247] width 46 height 12
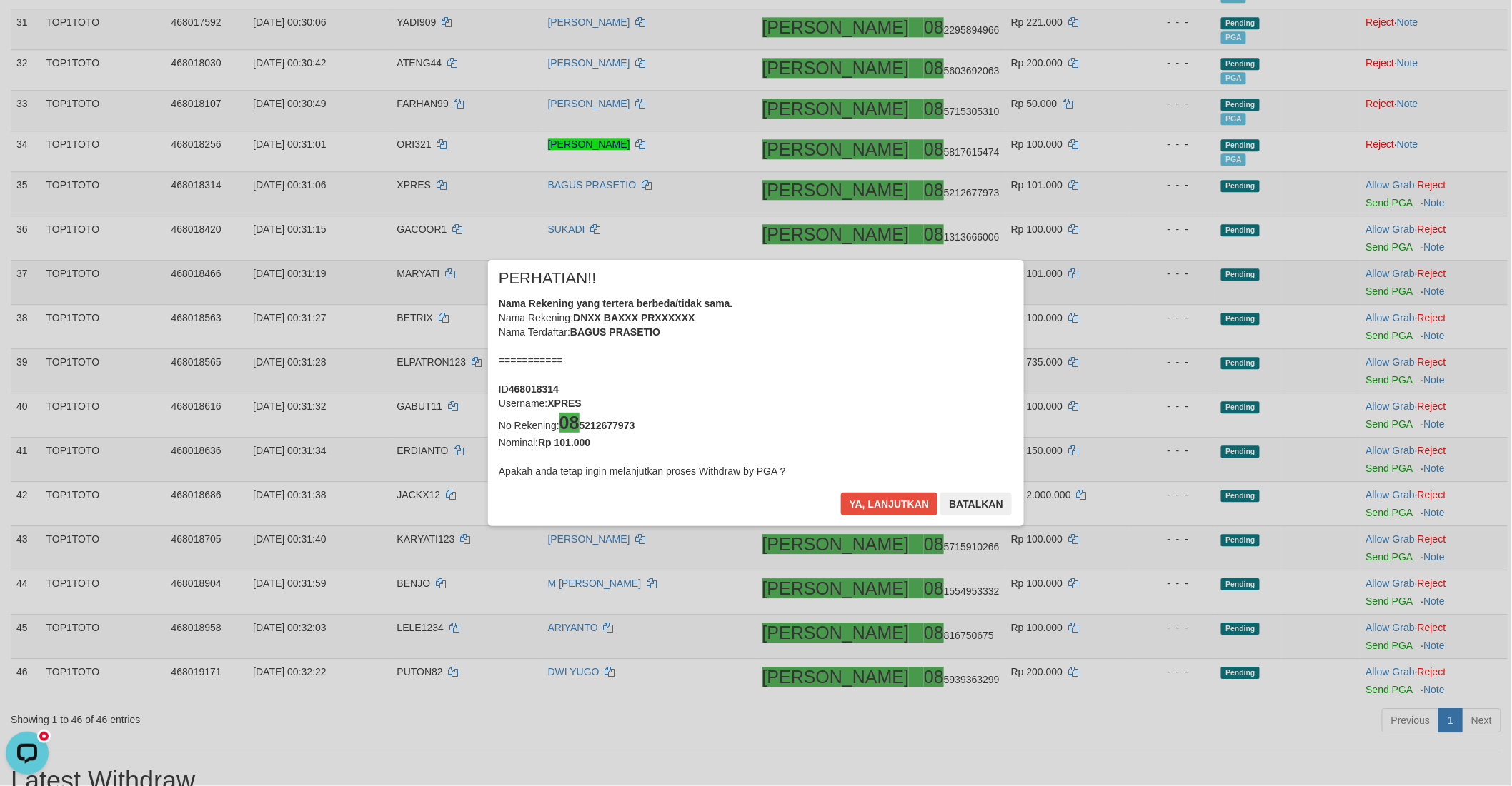
click at [1362, 294] on div "× PERHATIAN!! Nama Rekening yang tertera berbeda/tidak sama. Nama Rekening: DNX…" at bounding box center [756, 393] width 1512 height 324
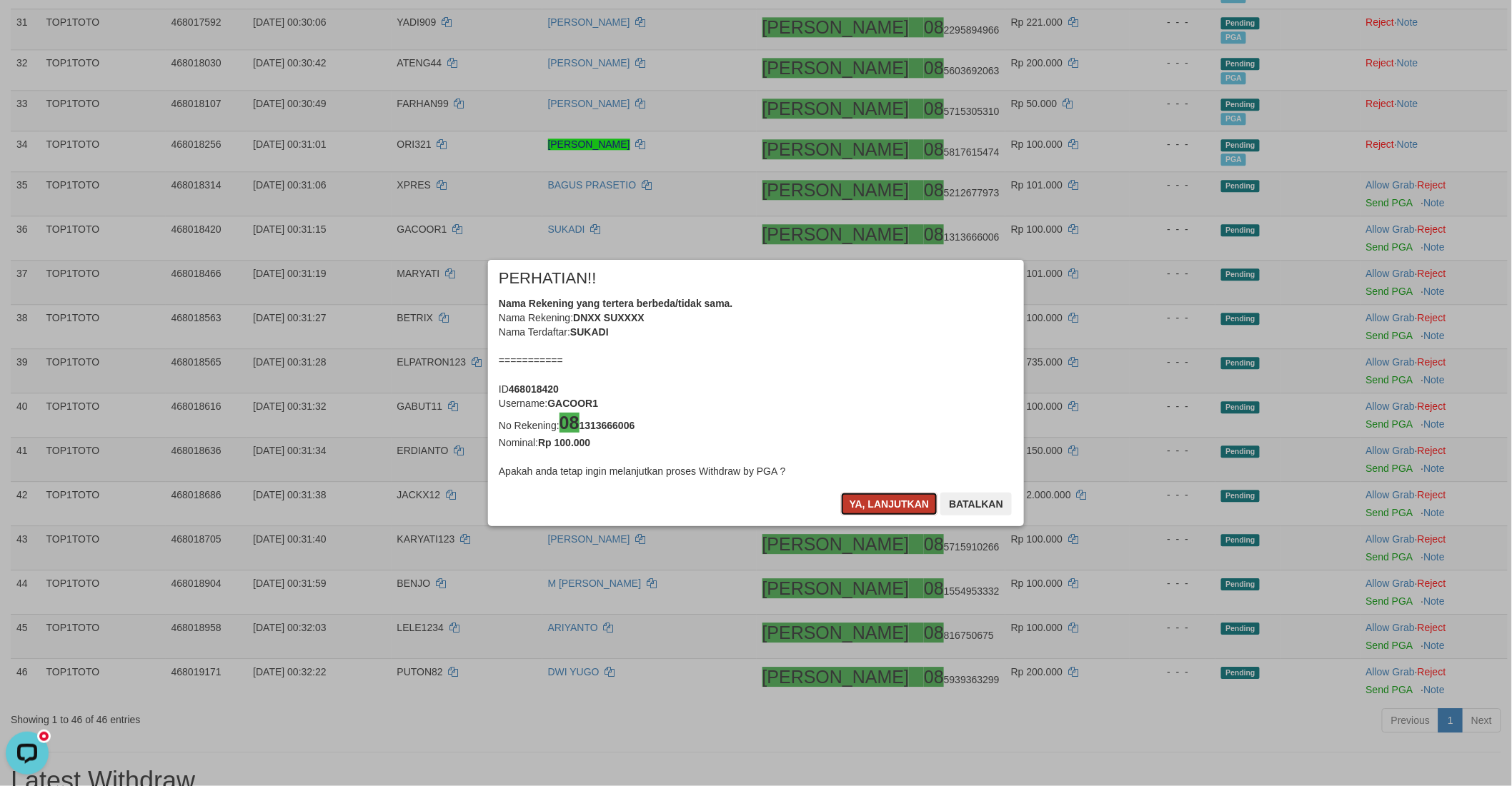
click at [868, 500] on button "Ya, lanjutkan" at bounding box center [889, 505] width 97 height 23
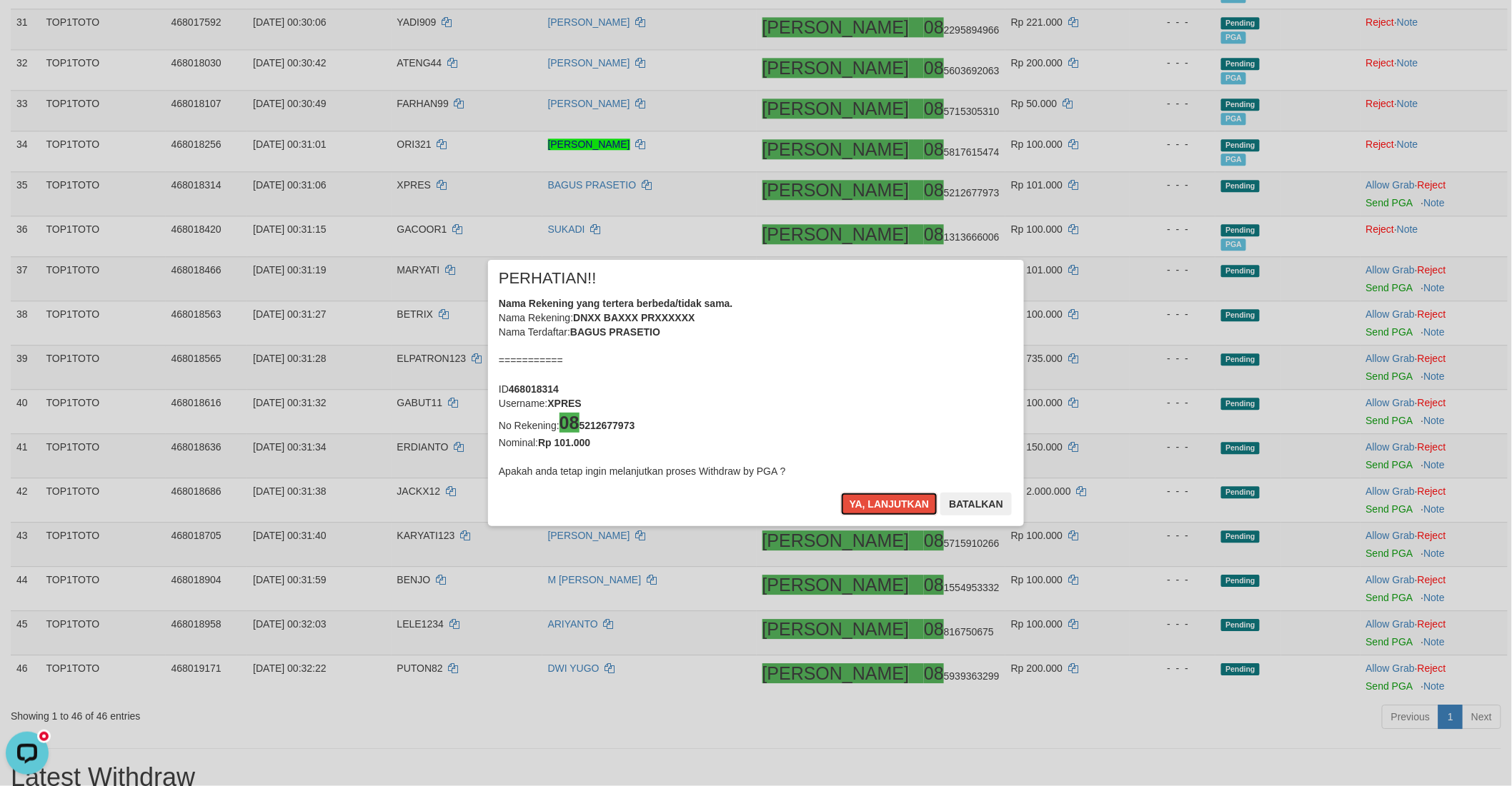
click at [868, 500] on button "Ya, lanjutkan" at bounding box center [889, 505] width 97 height 23
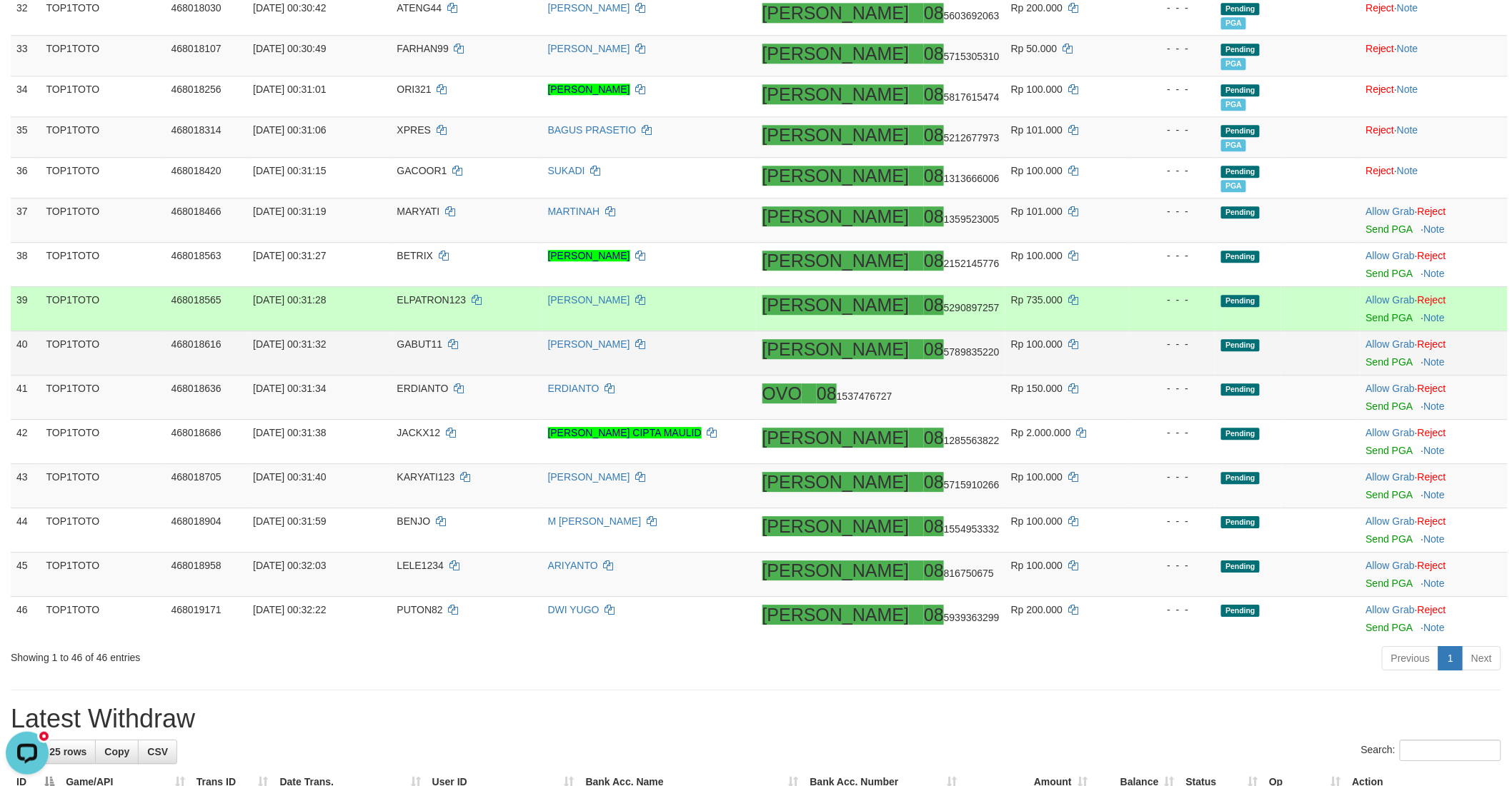
scroll to position [1500, 0]
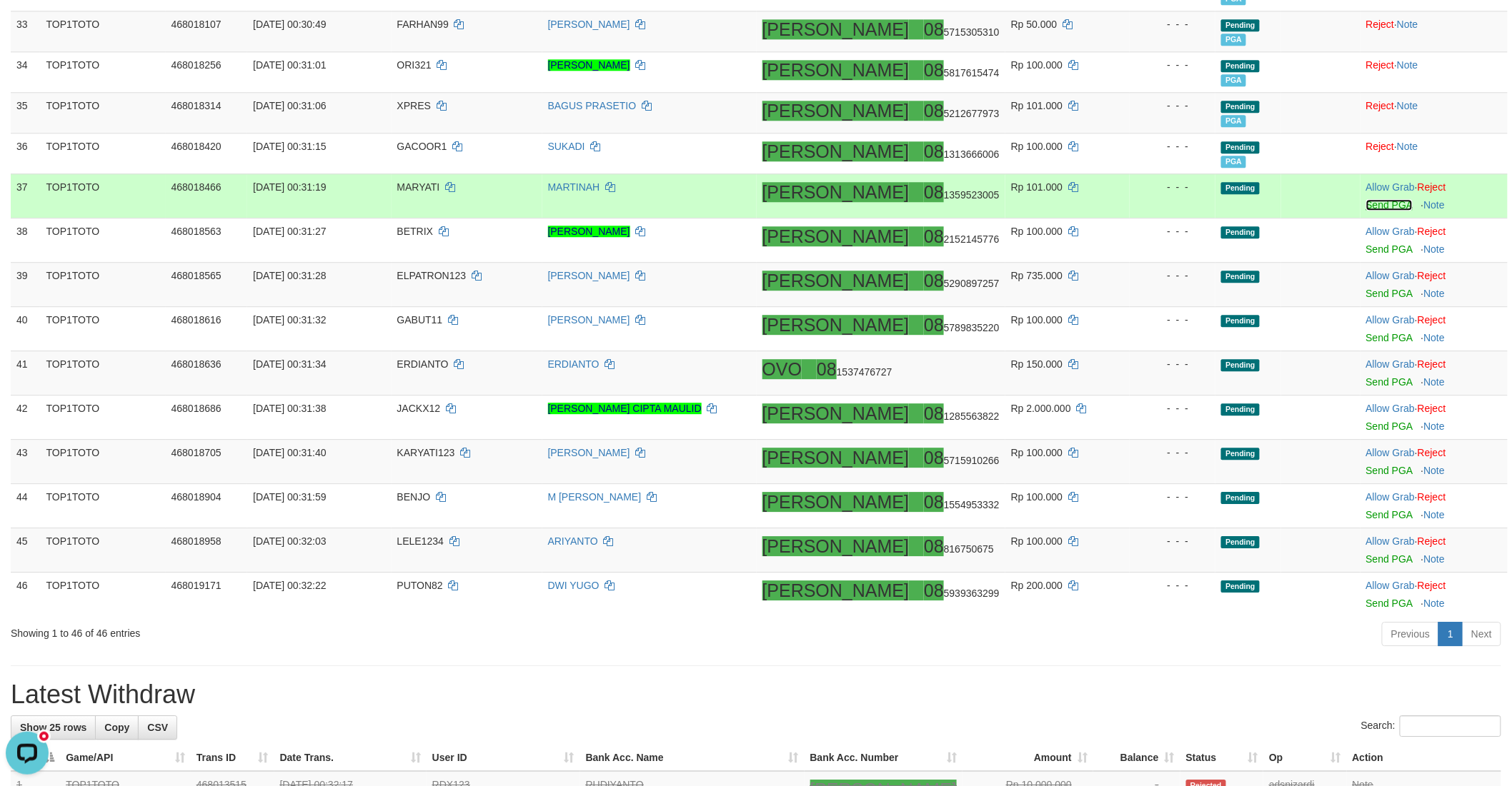
click at [1368, 207] on link "Send PGA" at bounding box center [1389, 205] width 46 height 12
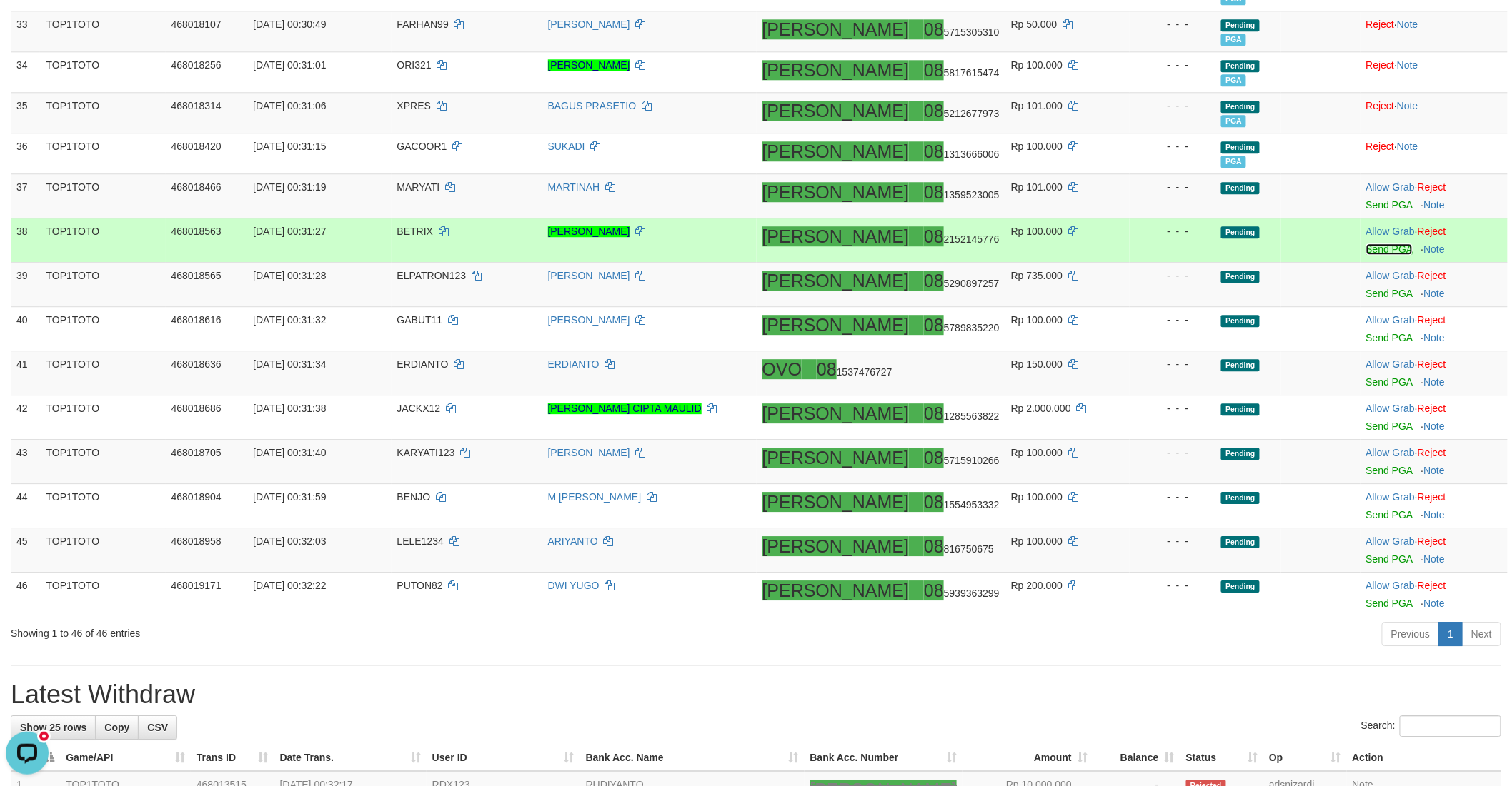
click at [1369, 248] on link "Send PGA" at bounding box center [1389, 249] width 46 height 12
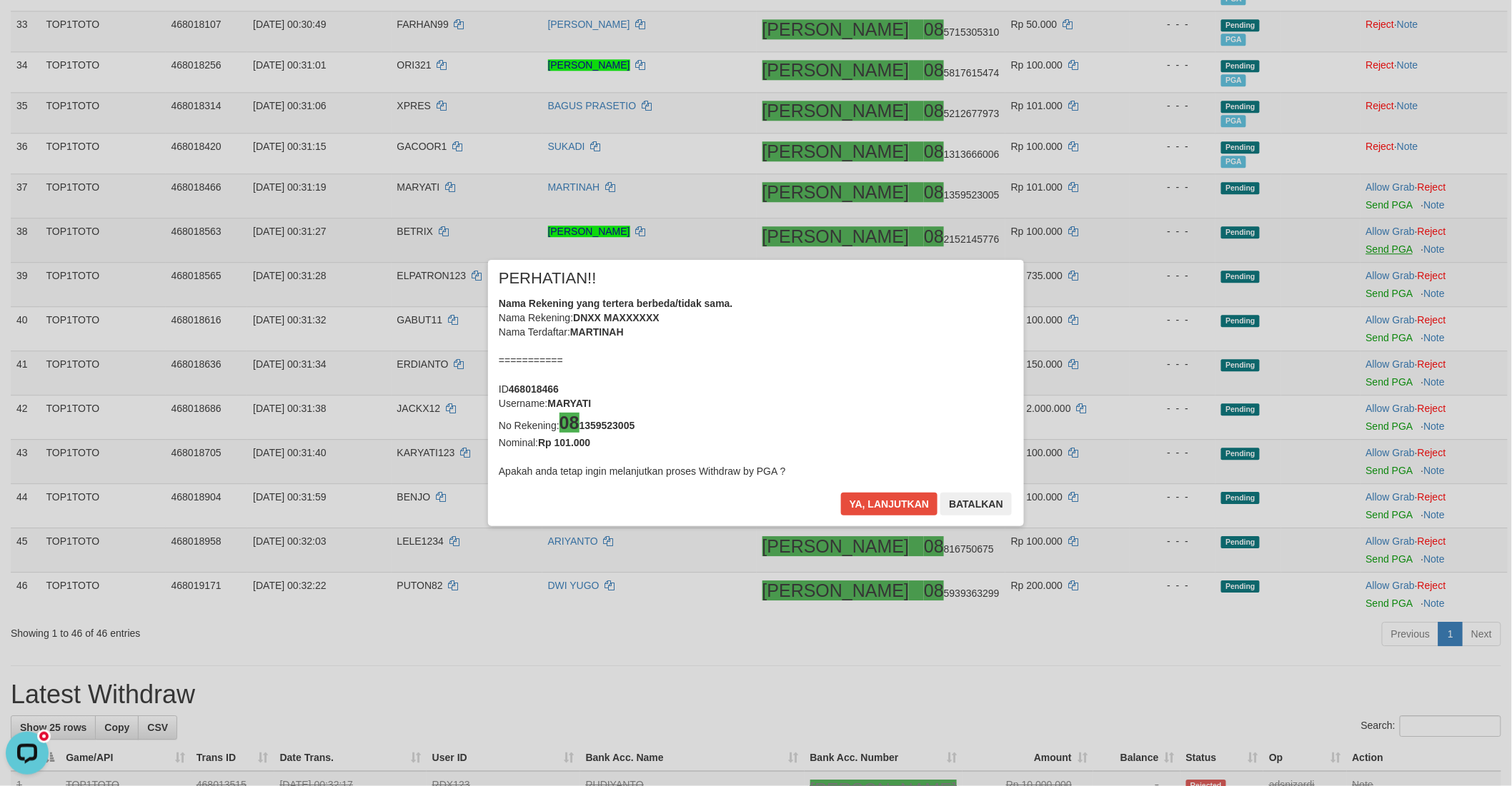
click at [1372, 293] on div "× PERHATIAN!! Nama Rekening yang tertera berbeda/tidak sama. Nama Rekening: DNX…" at bounding box center [756, 393] width 1512 height 324
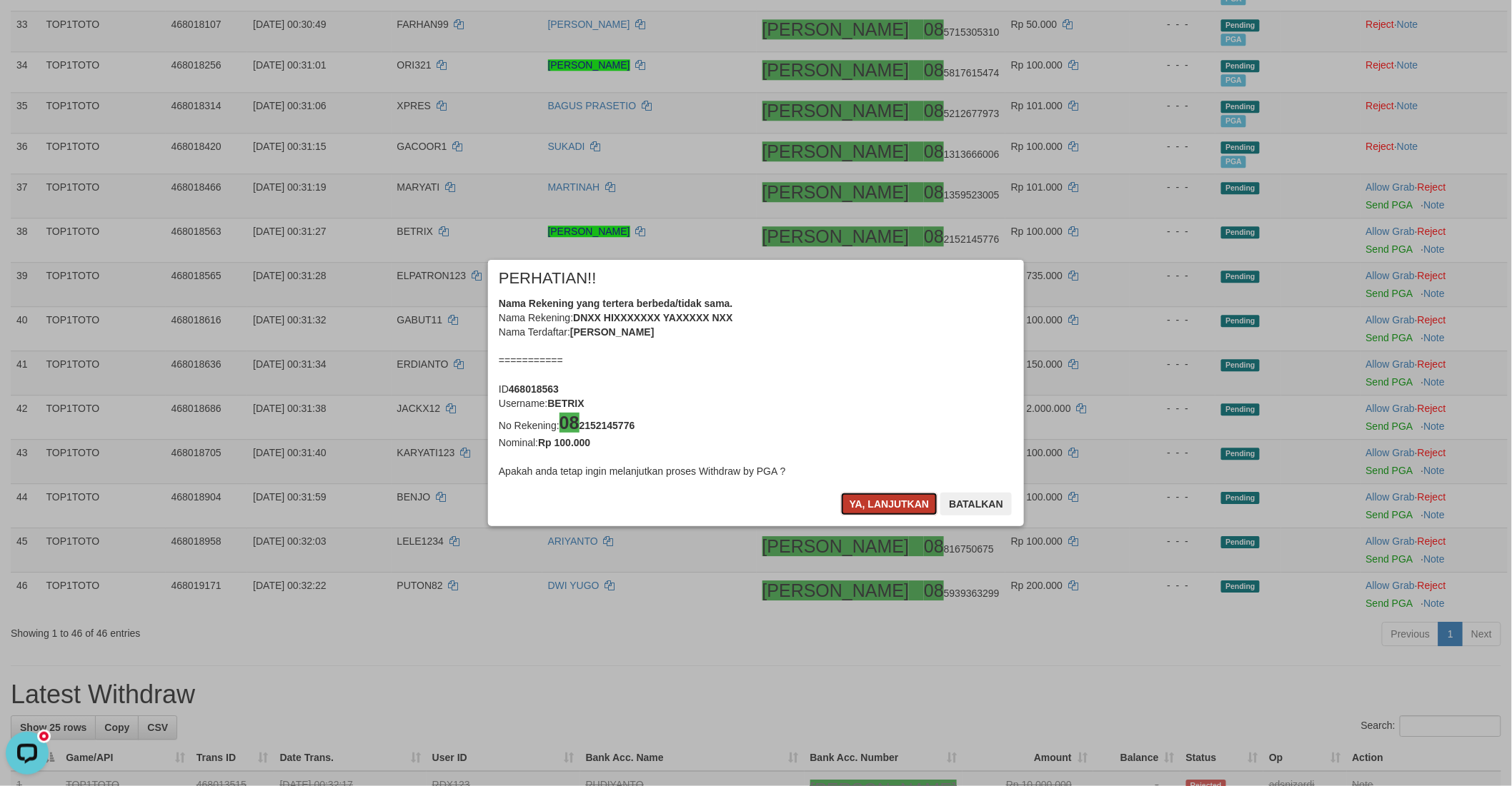
click at [859, 501] on button "Ya, lanjutkan" at bounding box center [889, 505] width 97 height 23
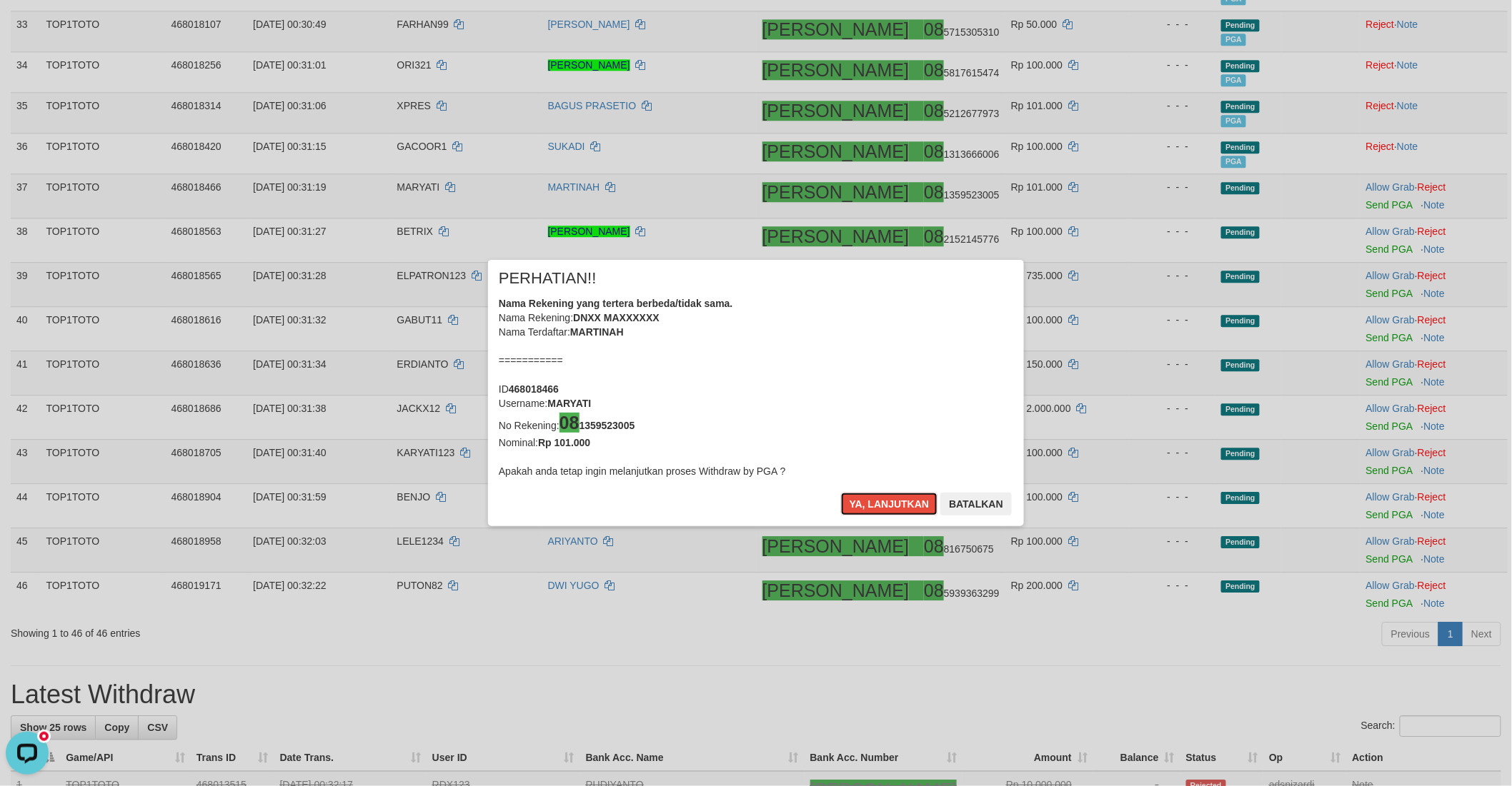
click at [859, 501] on button "Ya, lanjutkan" at bounding box center [889, 505] width 97 height 23
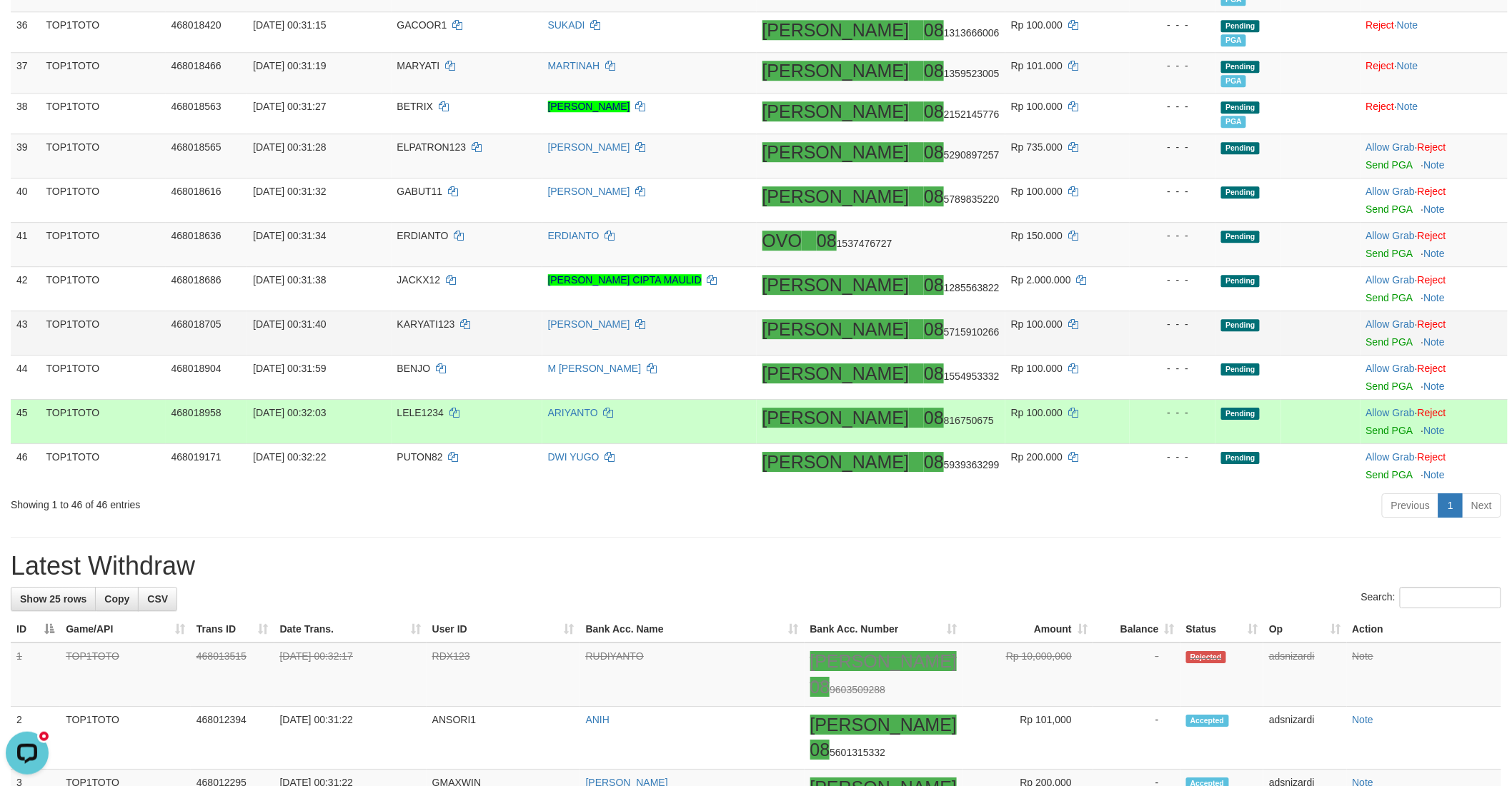
scroll to position [1659, 0]
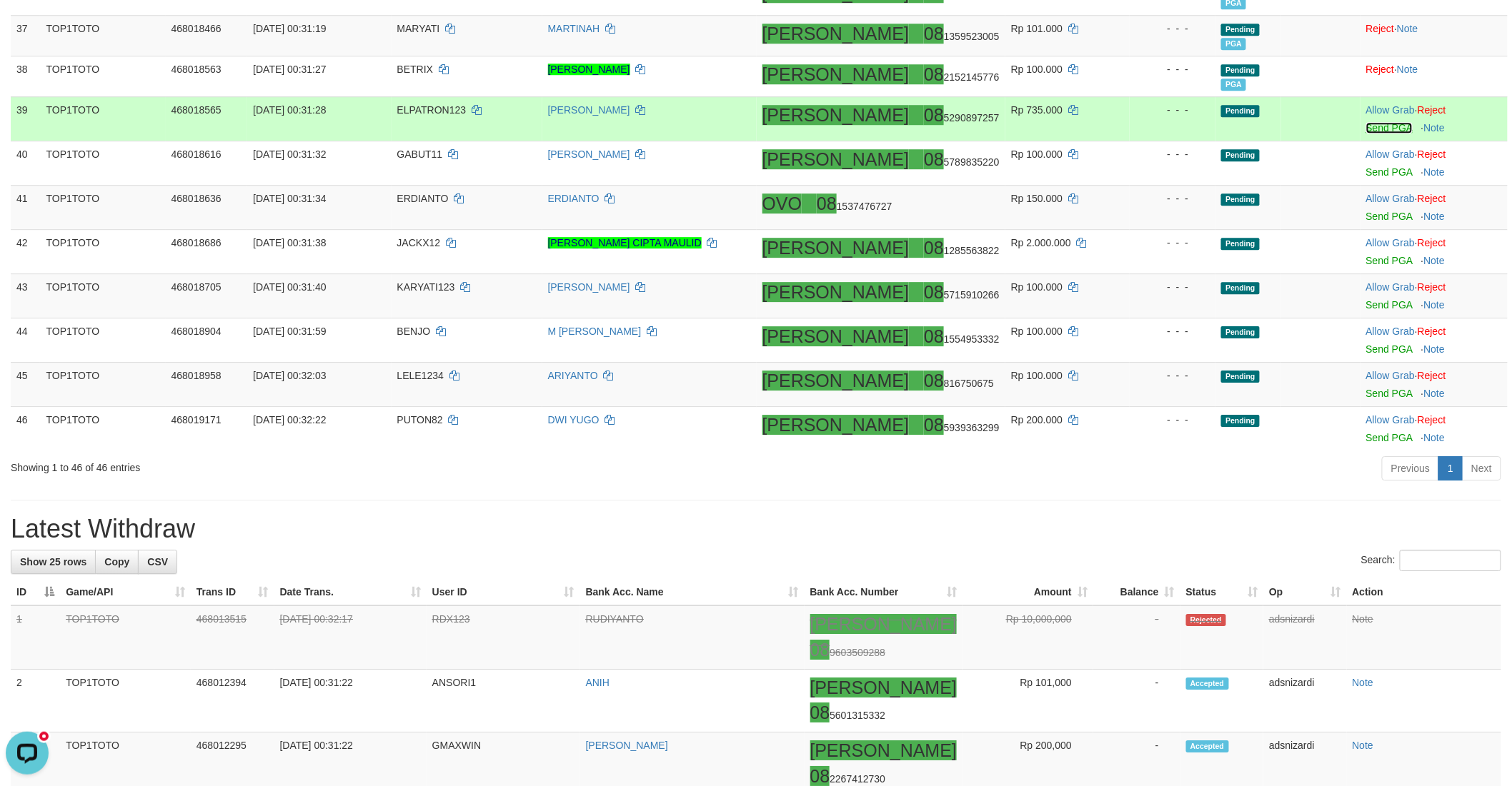
click at [1366, 125] on link "Send PGA" at bounding box center [1389, 128] width 46 height 12
click at [1366, 168] on link "Send PGA" at bounding box center [1389, 172] width 46 height 12
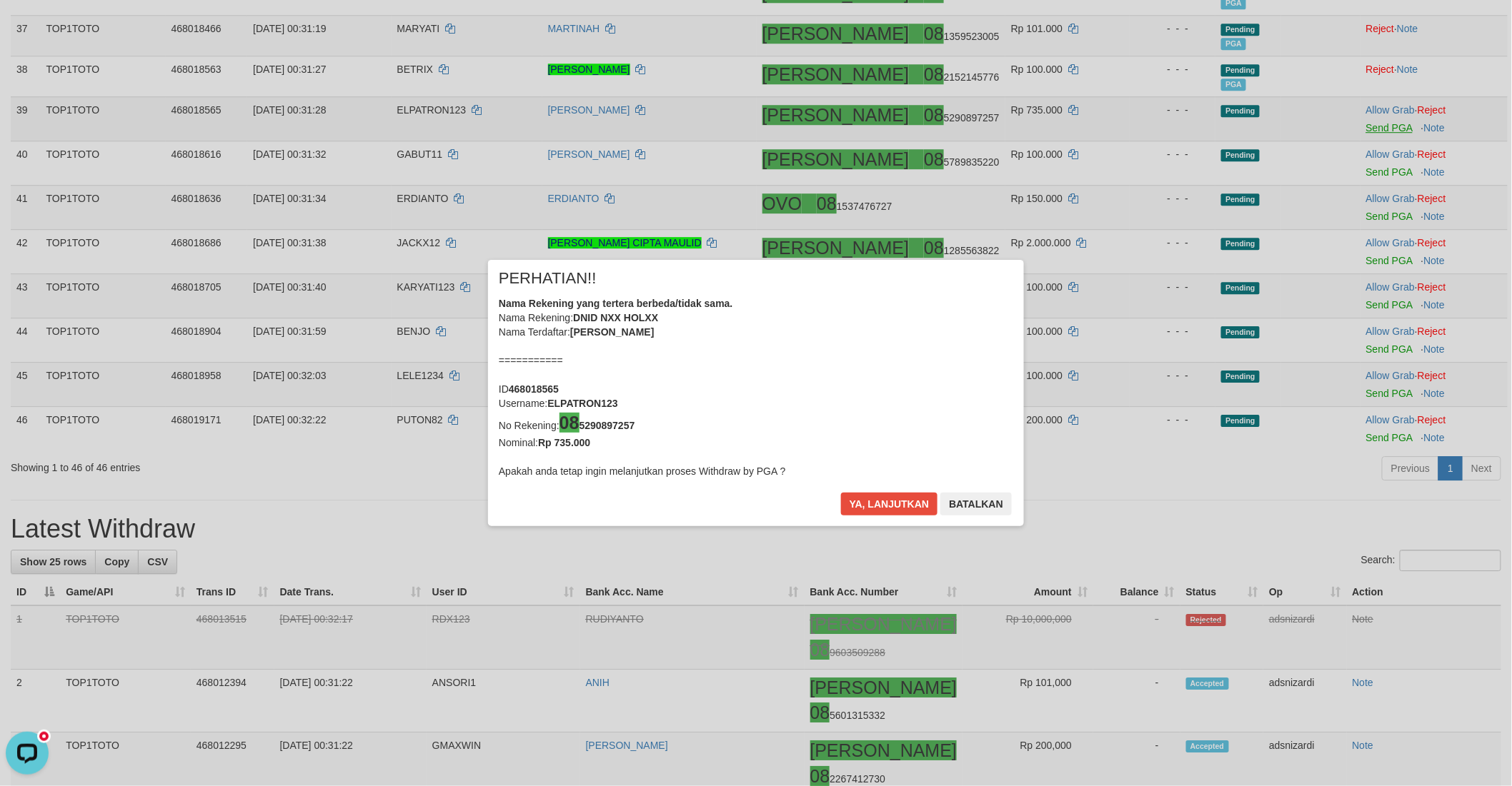
click at [1358, 212] on div "× PERHATIAN!! Nama Rekening yang tertera berbeda/tidak sama. Nama Rekening: DNI…" at bounding box center [756, 393] width 1512 height 786
click at [854, 501] on button "Ya, lanjutkan" at bounding box center [889, 505] width 97 height 23
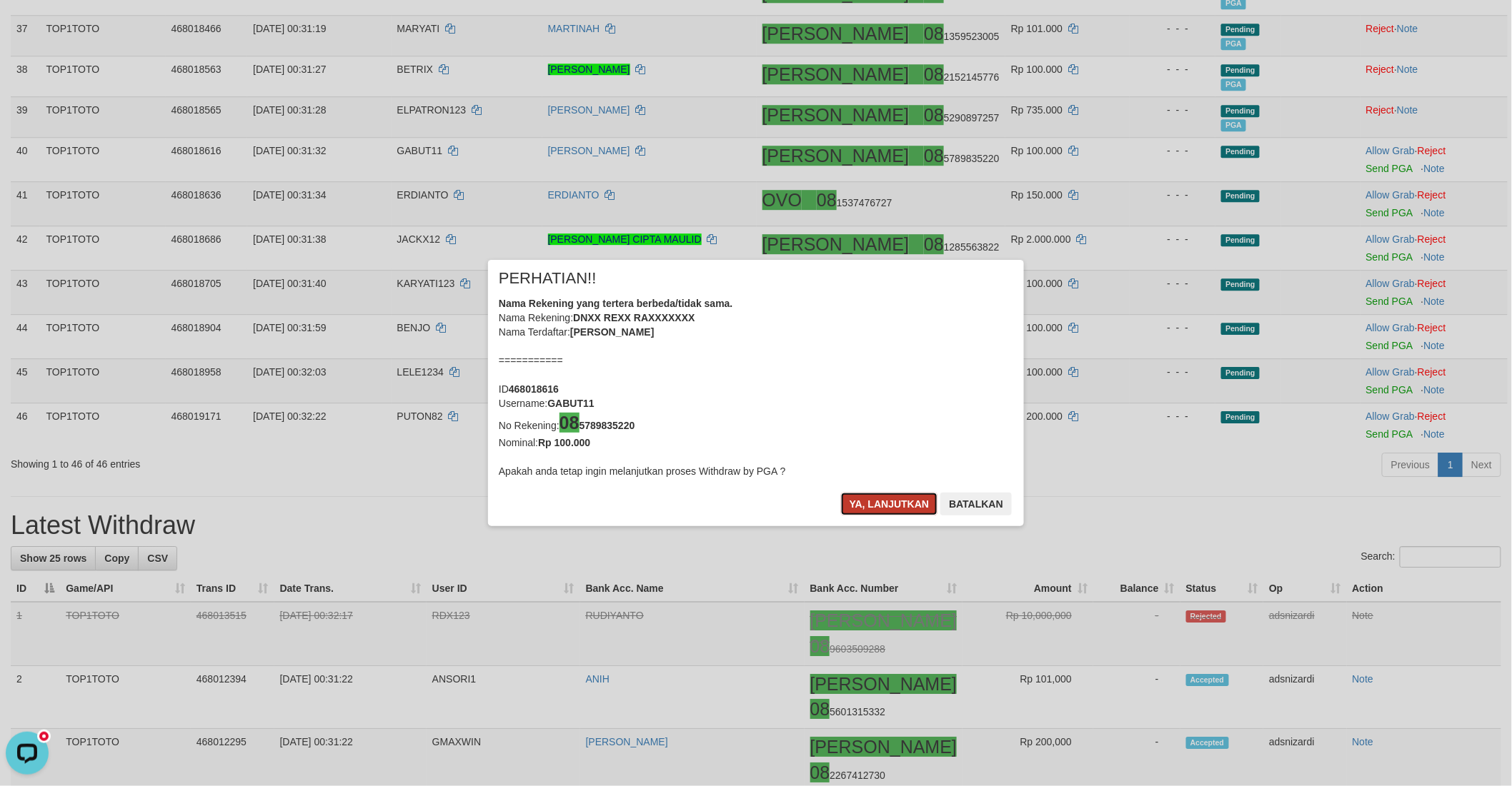
click at [860, 496] on button "Ya, lanjutkan" at bounding box center [889, 505] width 97 height 23
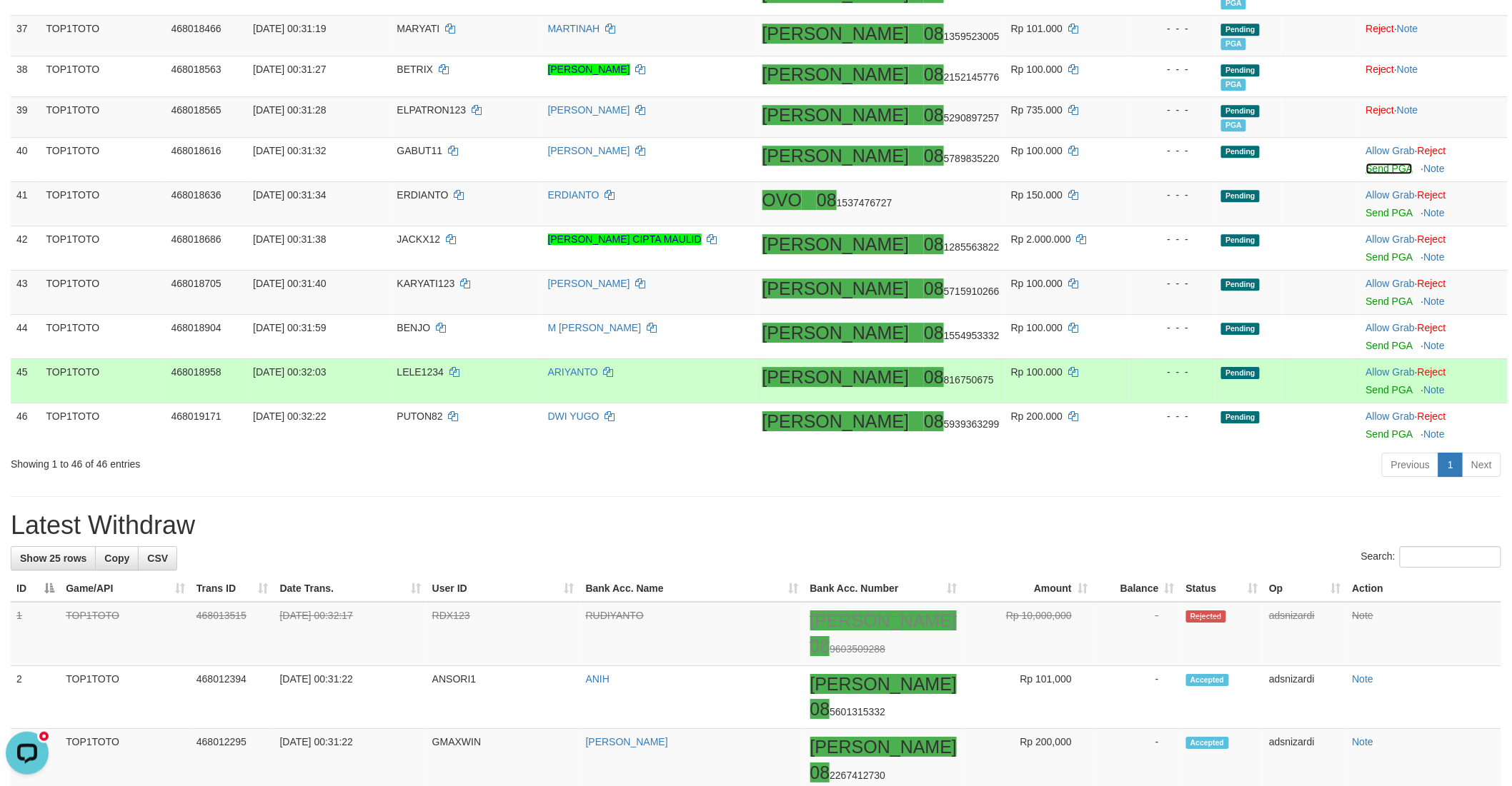
scroll to position [1738, 0]
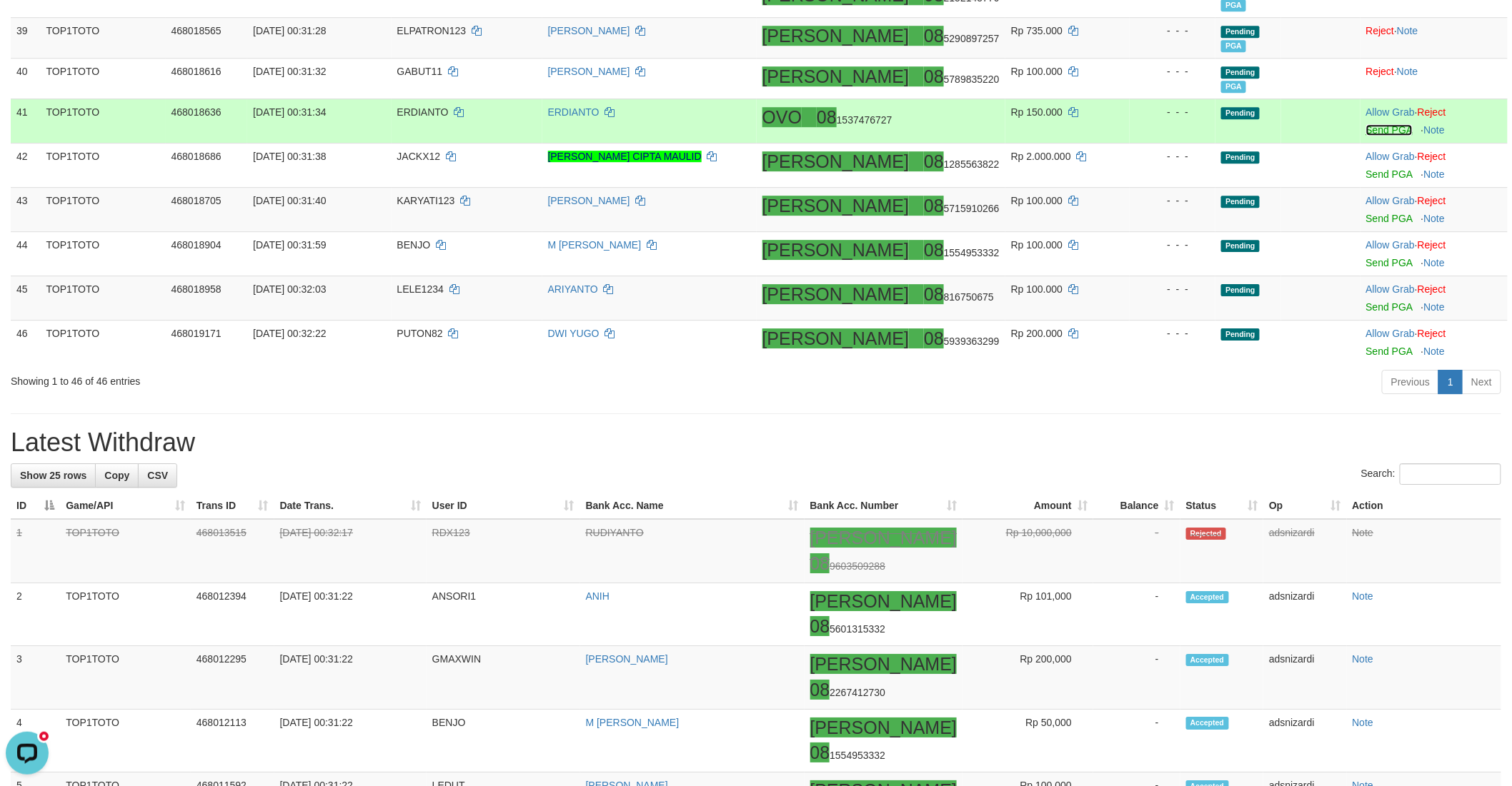
click at [1368, 126] on link "Send PGA" at bounding box center [1389, 131] width 46 height 12
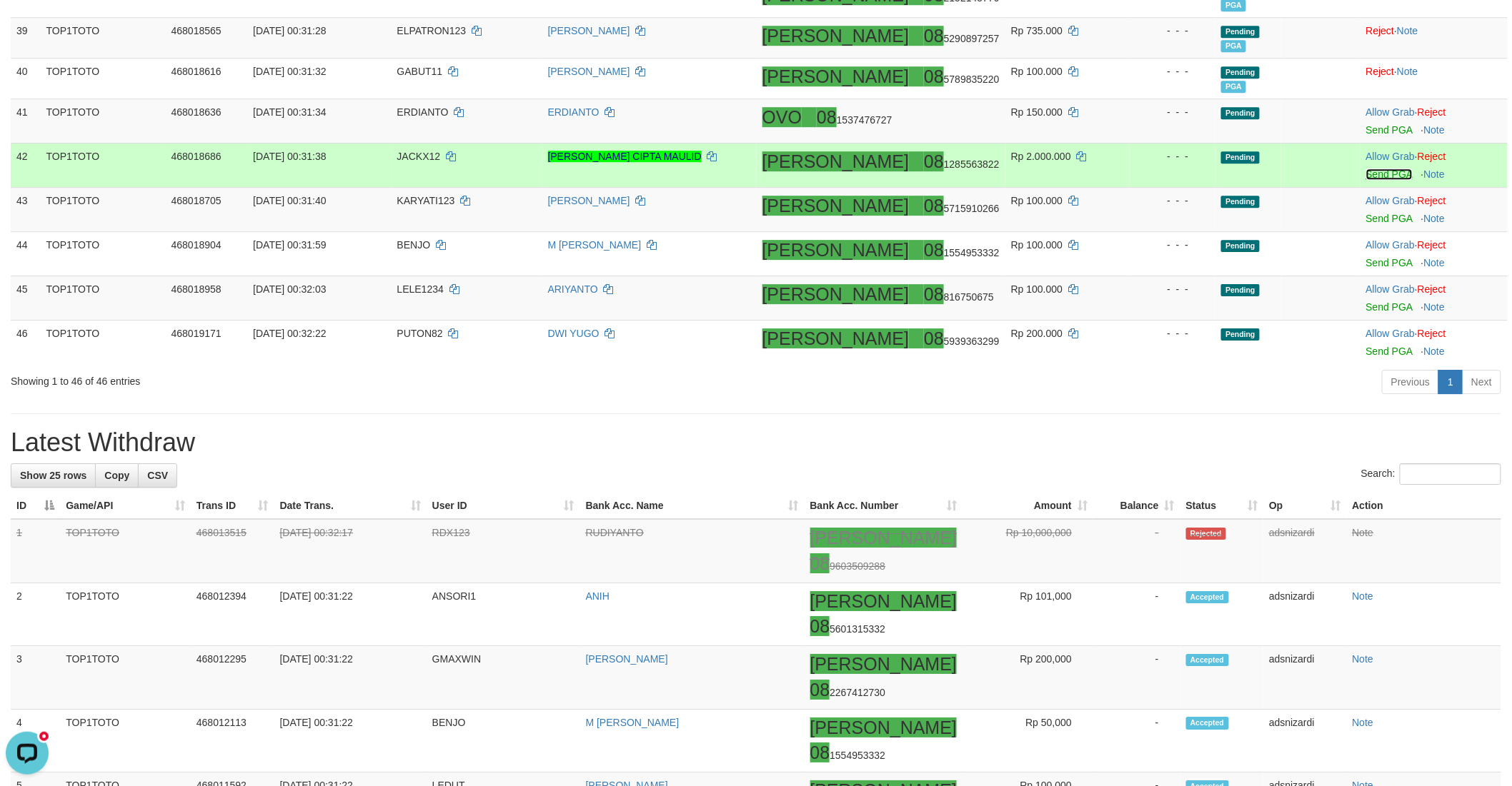
click at [1371, 175] on link "Send PGA" at bounding box center [1389, 174] width 46 height 12
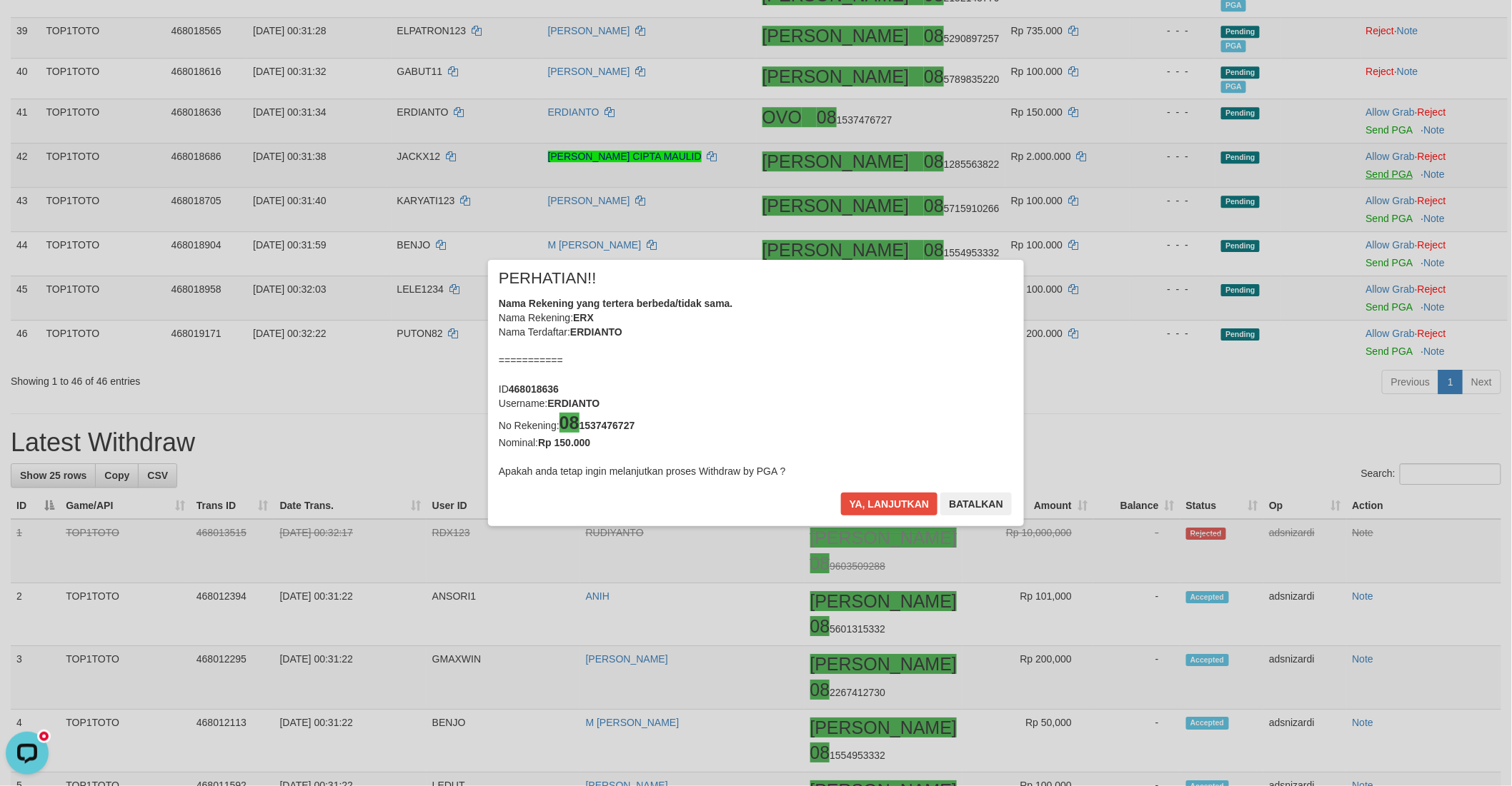
click at [1369, 219] on div "× PERHATIAN!! Nama Rekening yang tertera berbeda/tidak sama. Nama Rekening: ERX…" at bounding box center [756, 393] width 1512 height 786
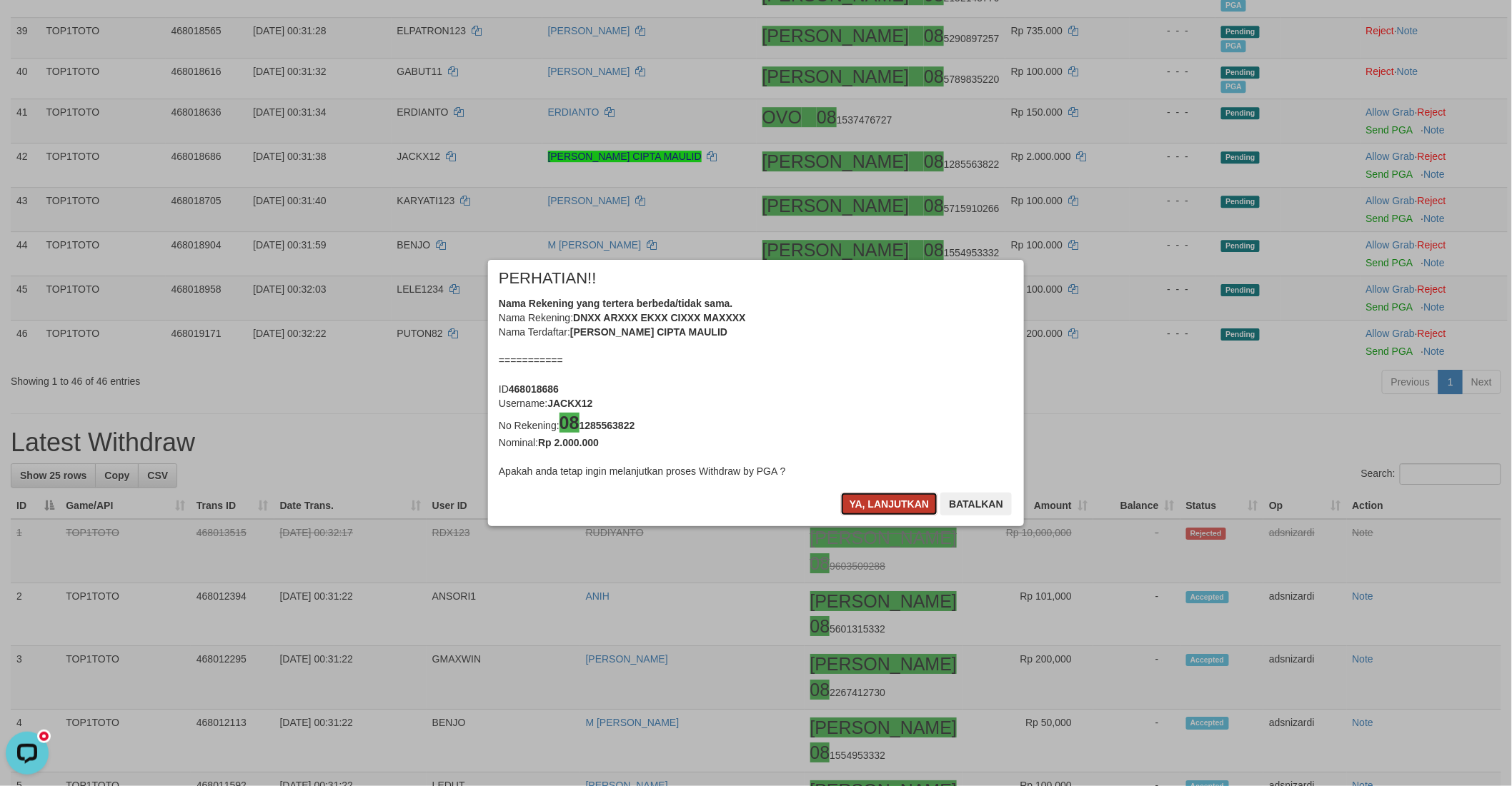
click at [877, 502] on button "Ya, lanjutkan" at bounding box center [889, 505] width 97 height 23
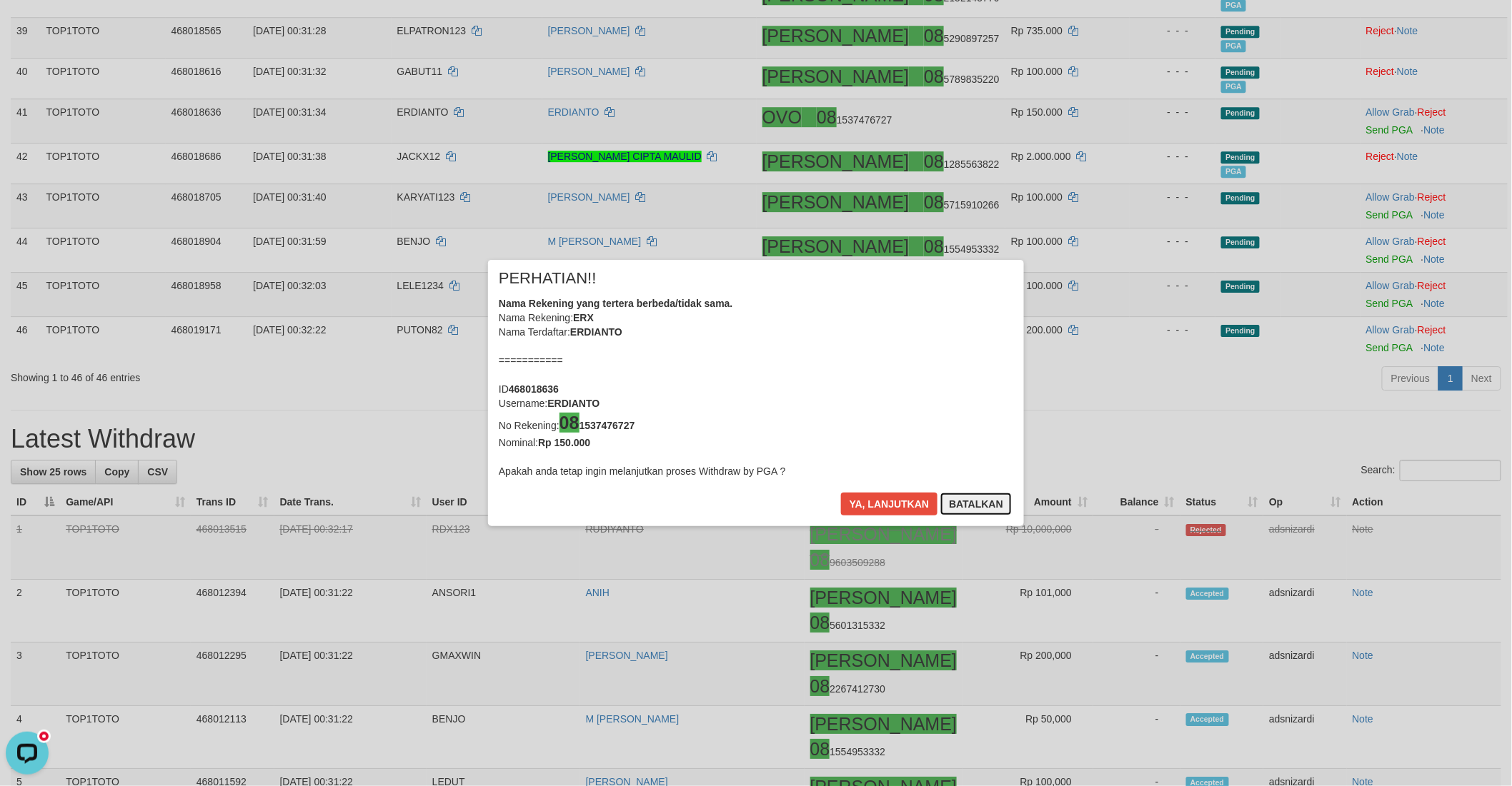
click at [967, 504] on button "Batalkan" at bounding box center [976, 505] width 72 height 23
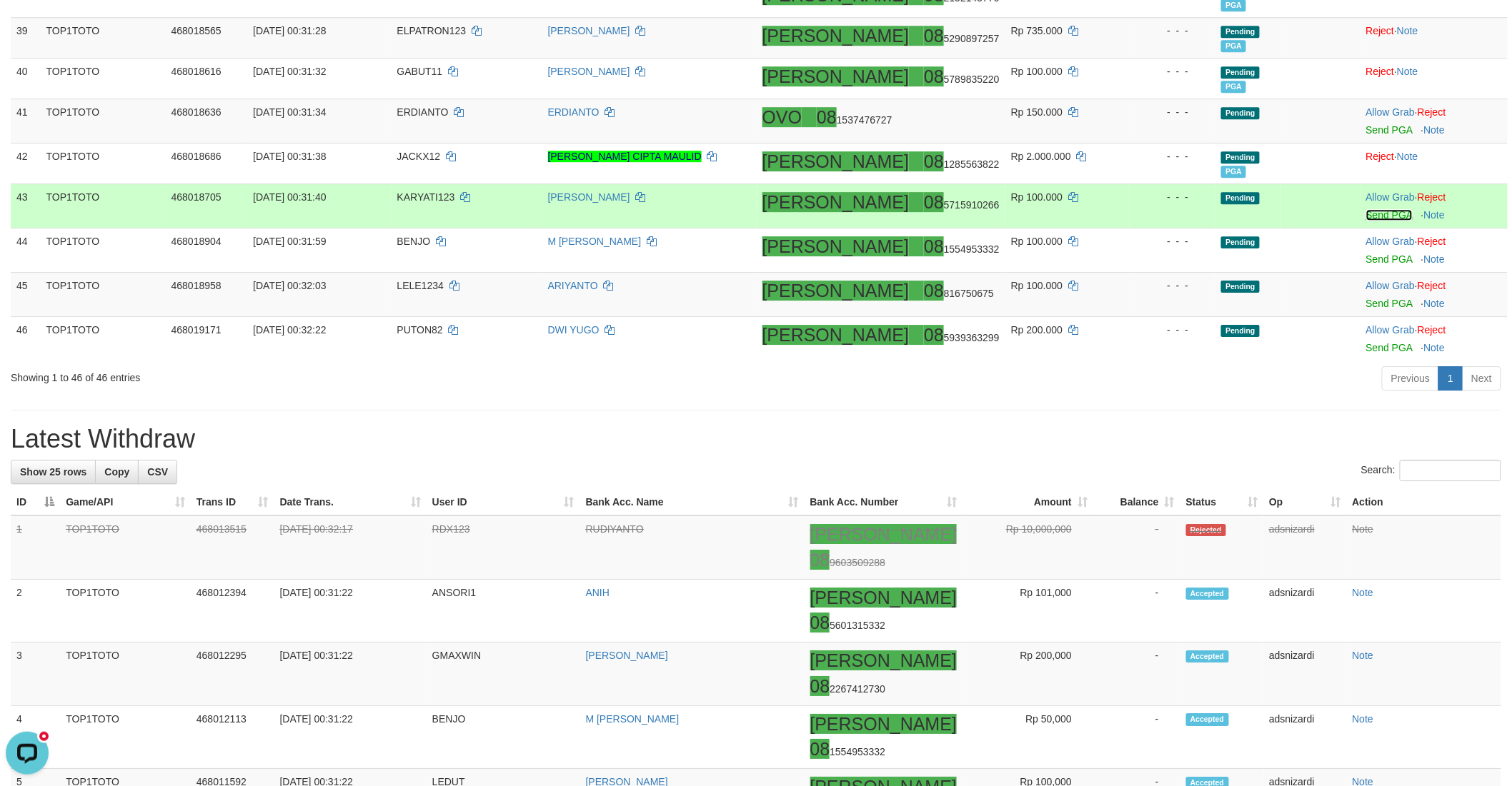
click at [1368, 212] on link "Send PGA" at bounding box center [1389, 215] width 46 height 12
click at [1368, 259] on link "Send PGA" at bounding box center [1389, 259] width 46 height 12
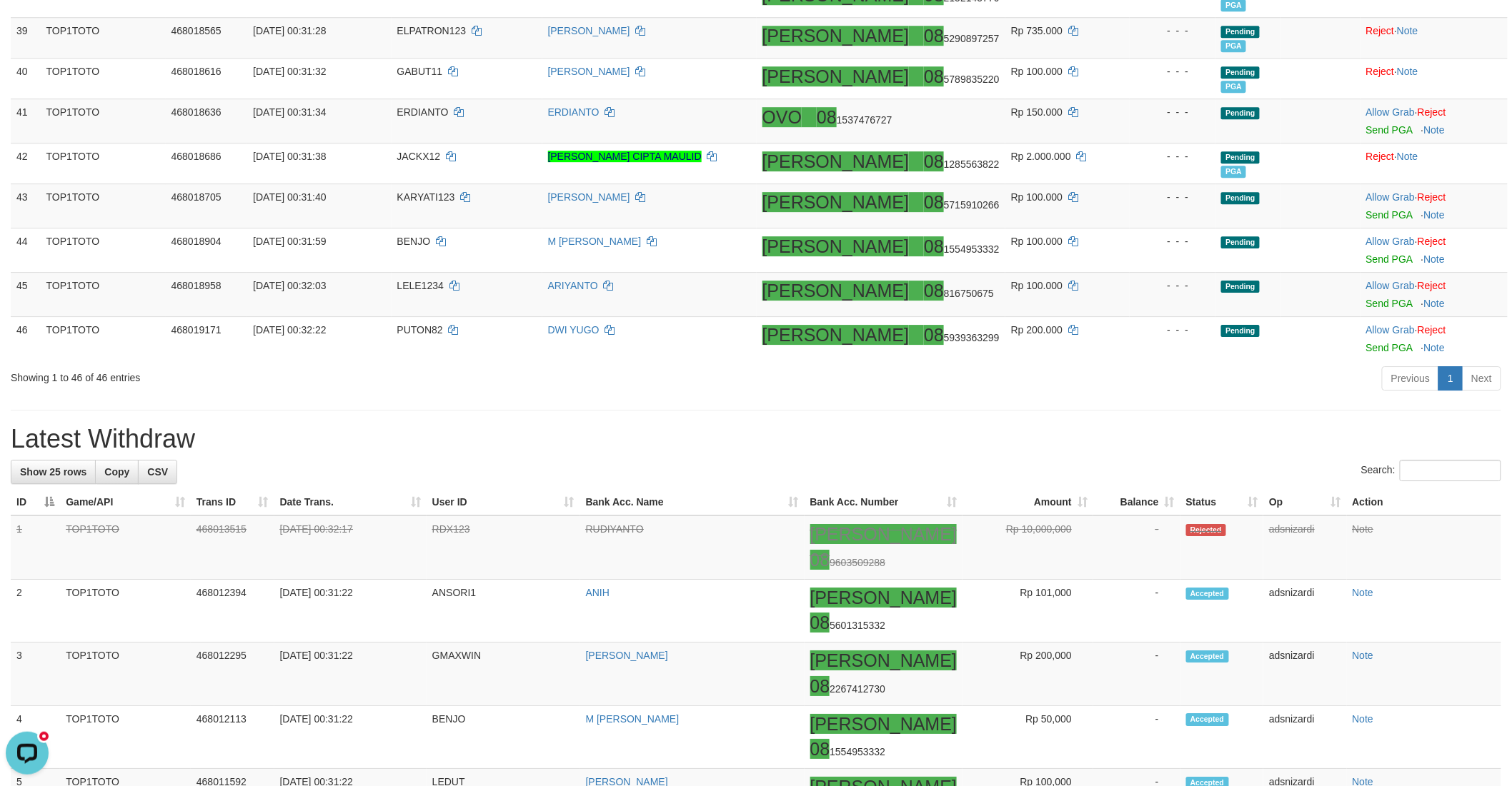
click at [1040, 428] on h1 "Latest Withdraw" at bounding box center [756, 439] width 1491 height 29
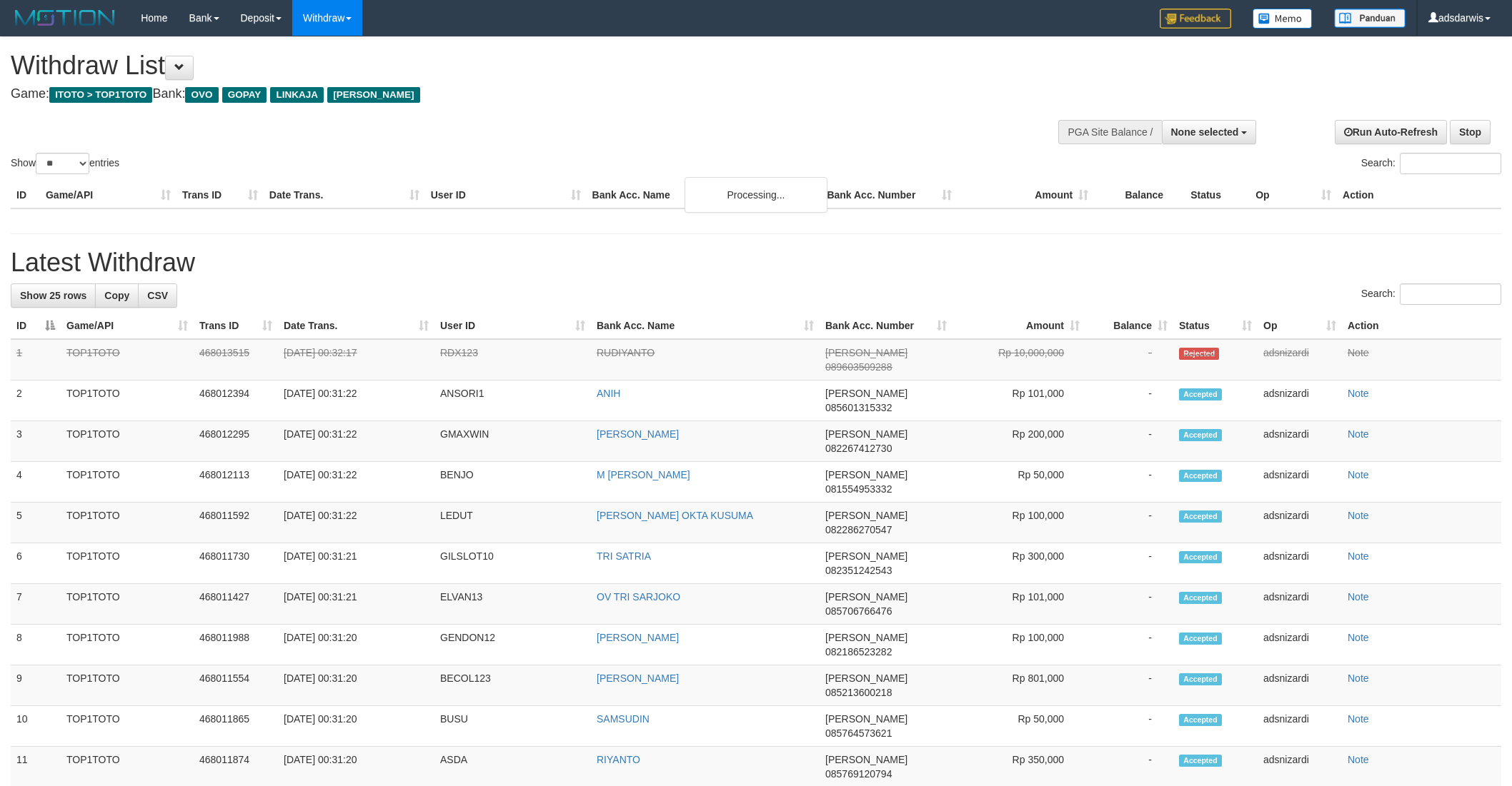
select select
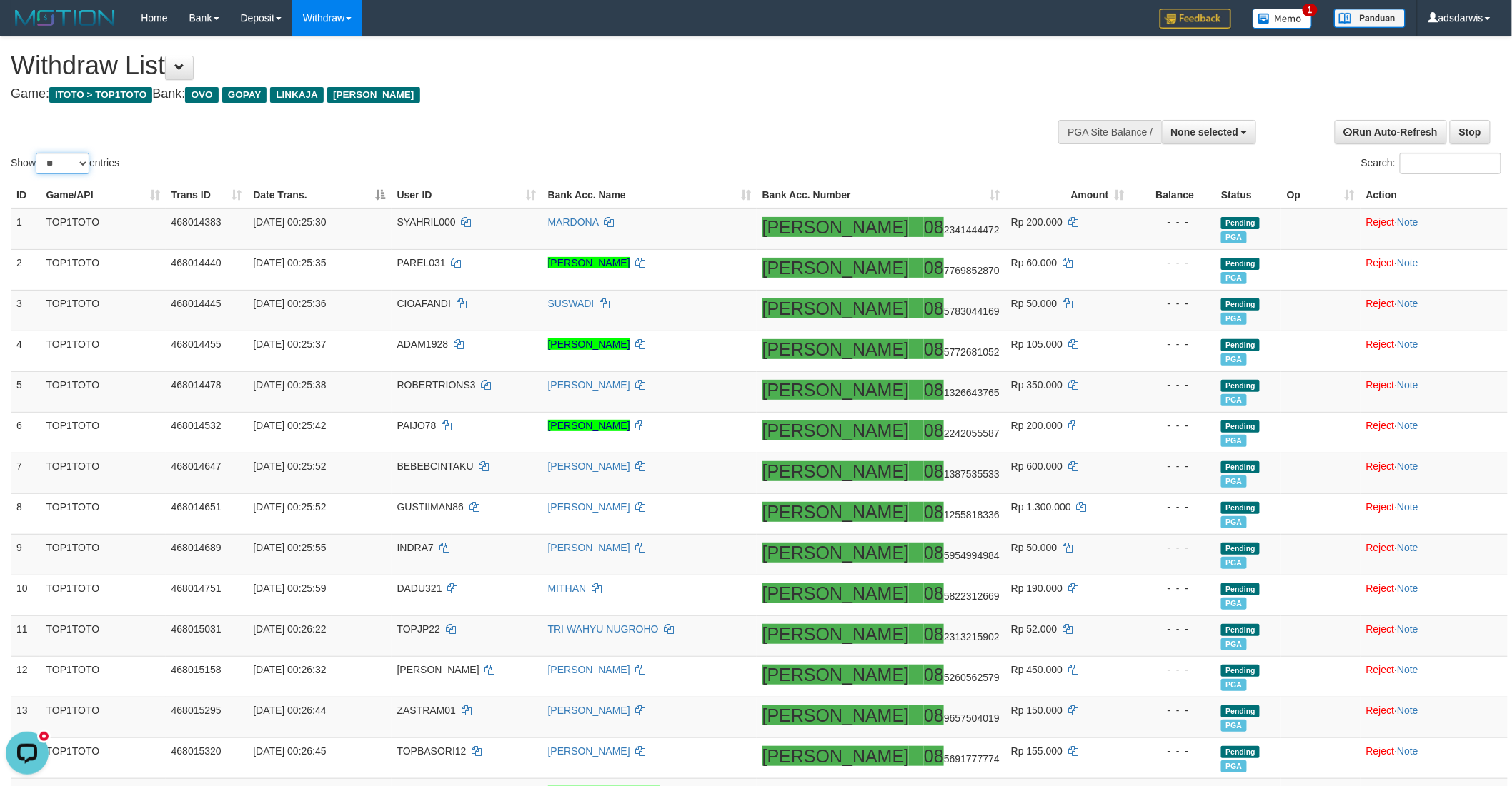
click at [56, 165] on select "** ** ** ***" at bounding box center [62, 163] width 53 height 21
select select "***"
click at [38, 153] on select "** ** ** ***" at bounding box center [62, 163] width 53 height 21
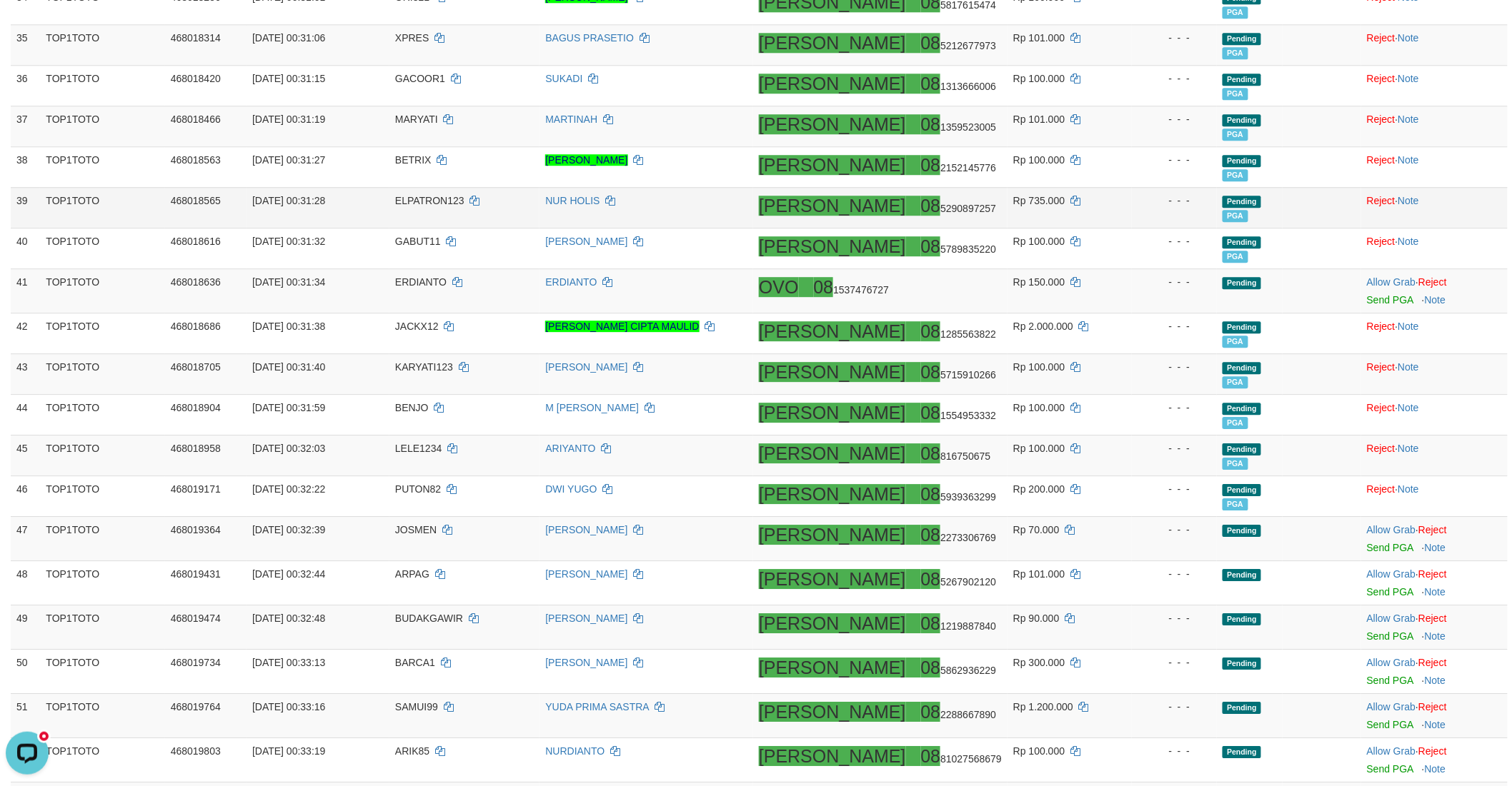
scroll to position [1587, 0]
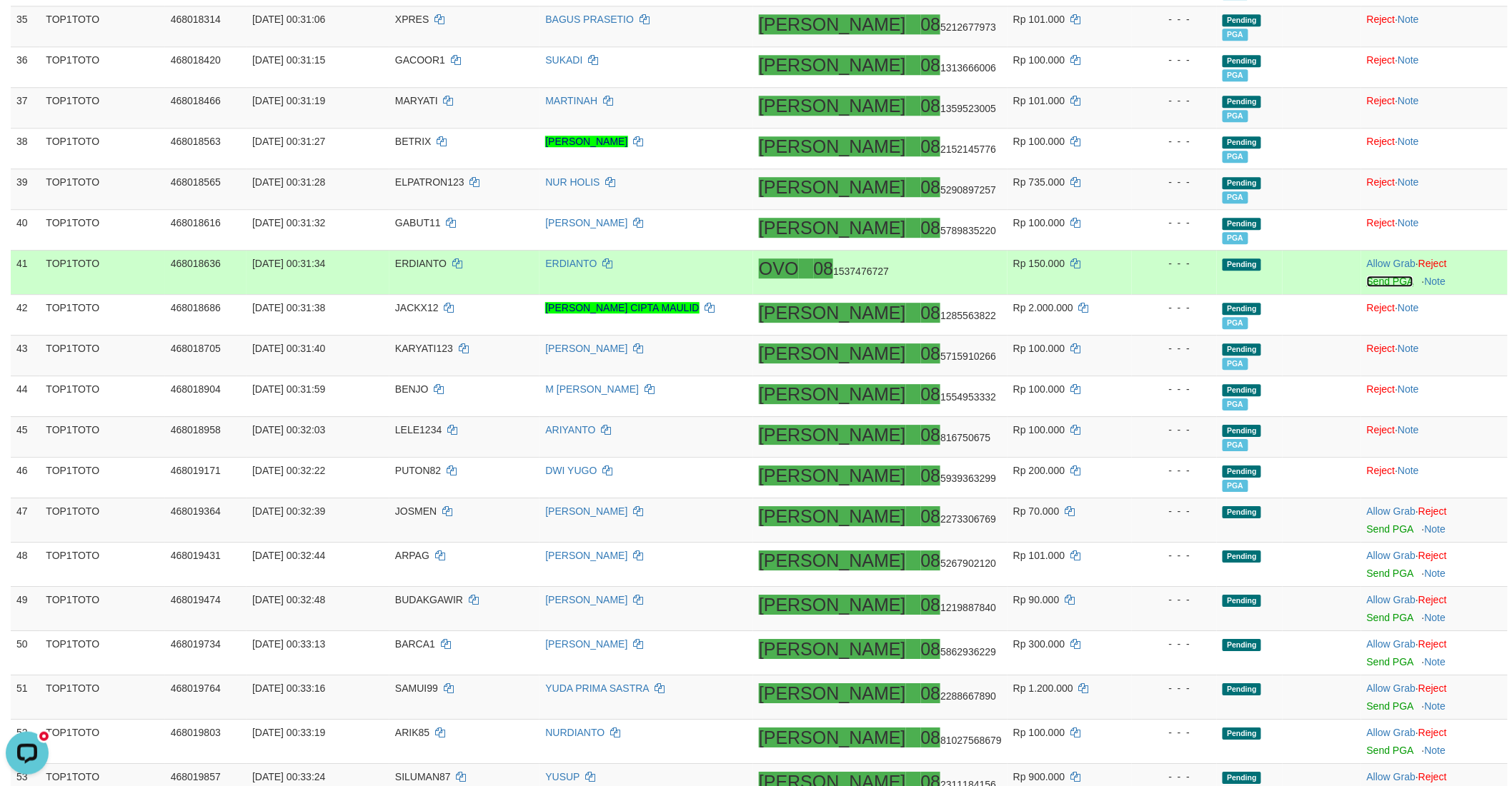
click at [1369, 280] on link "Send PGA" at bounding box center [1390, 281] width 46 height 12
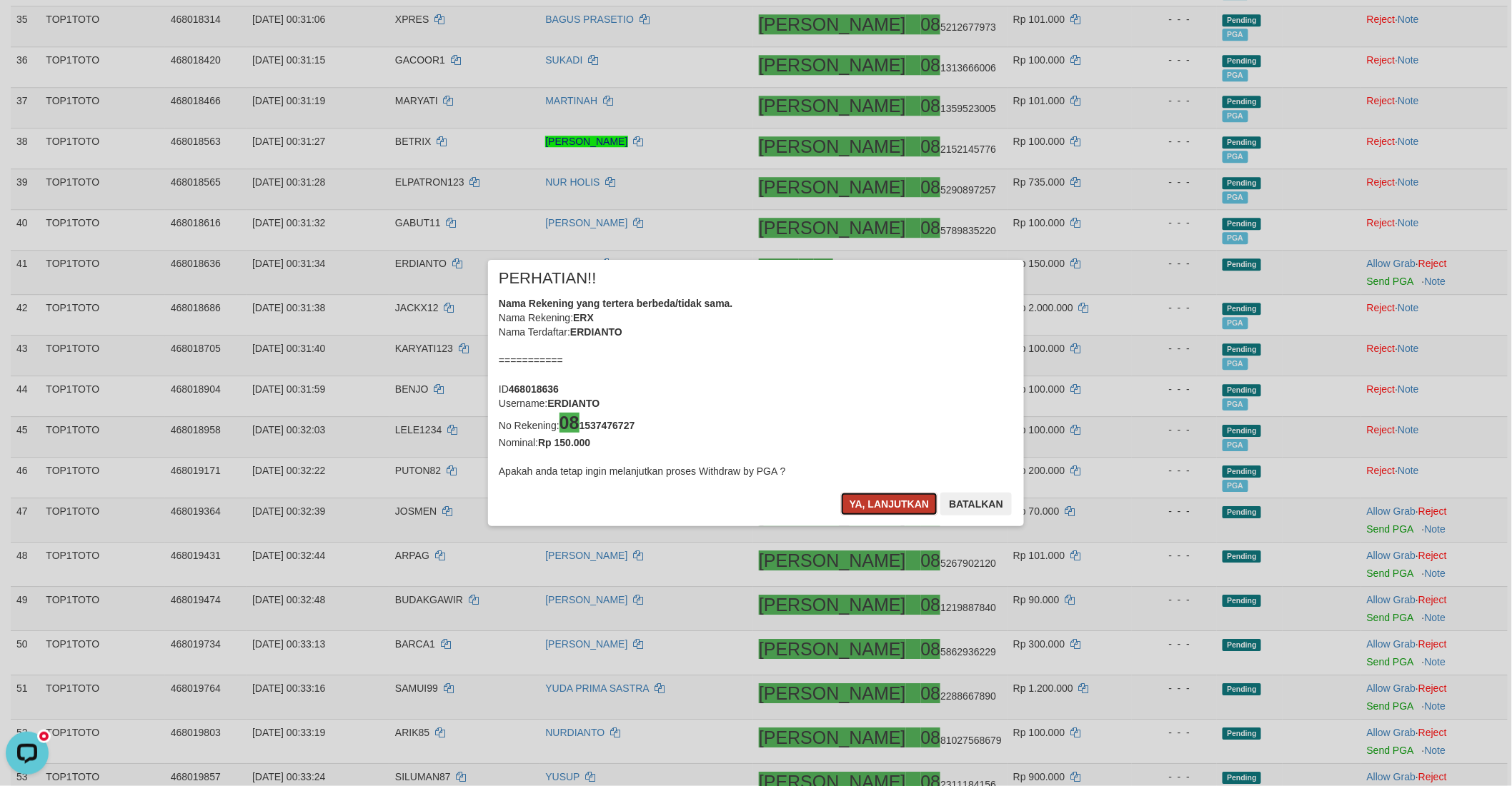
click at [862, 494] on button "Ya, lanjutkan" at bounding box center [889, 505] width 97 height 23
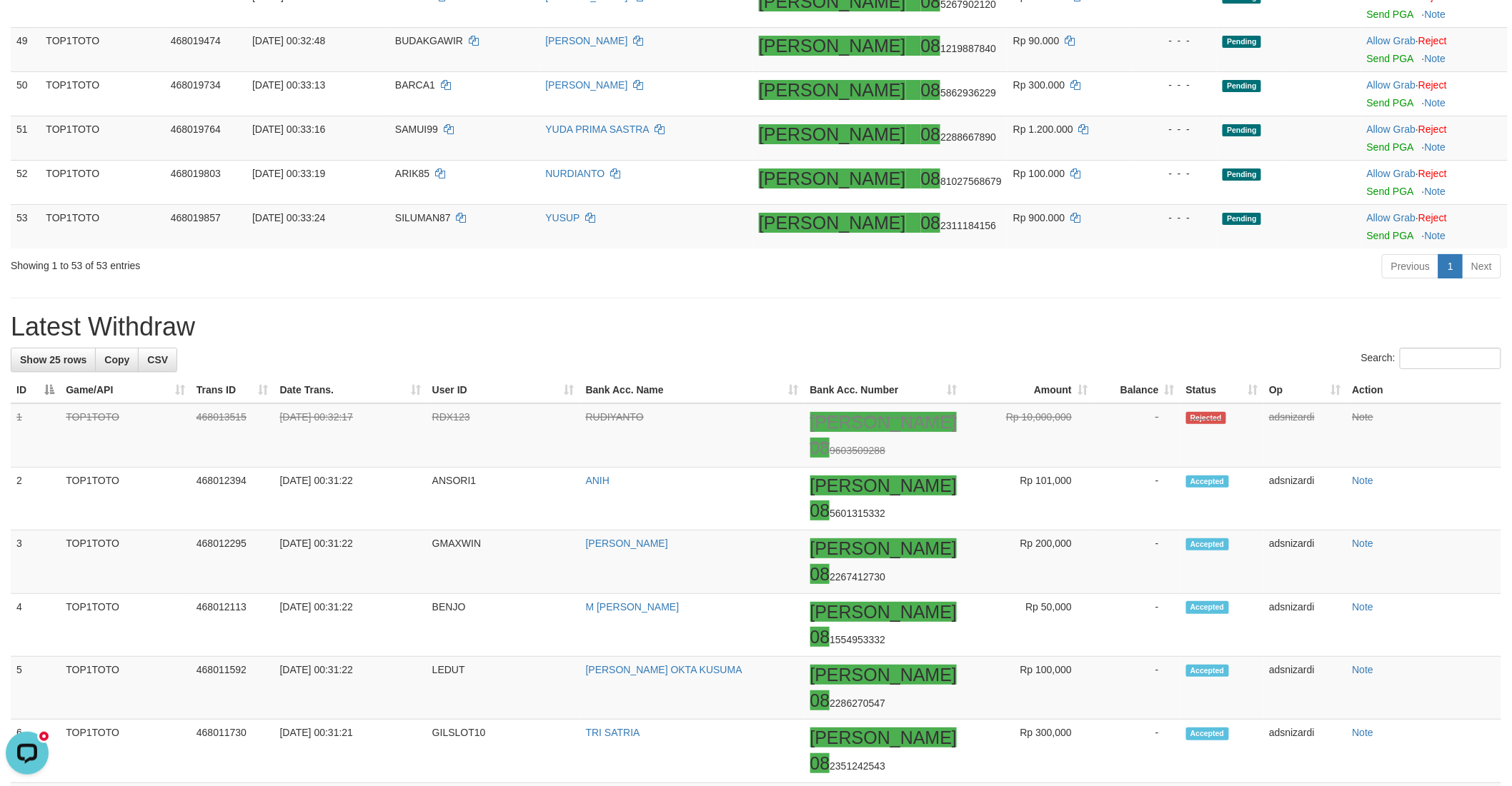
scroll to position [1983, 0]
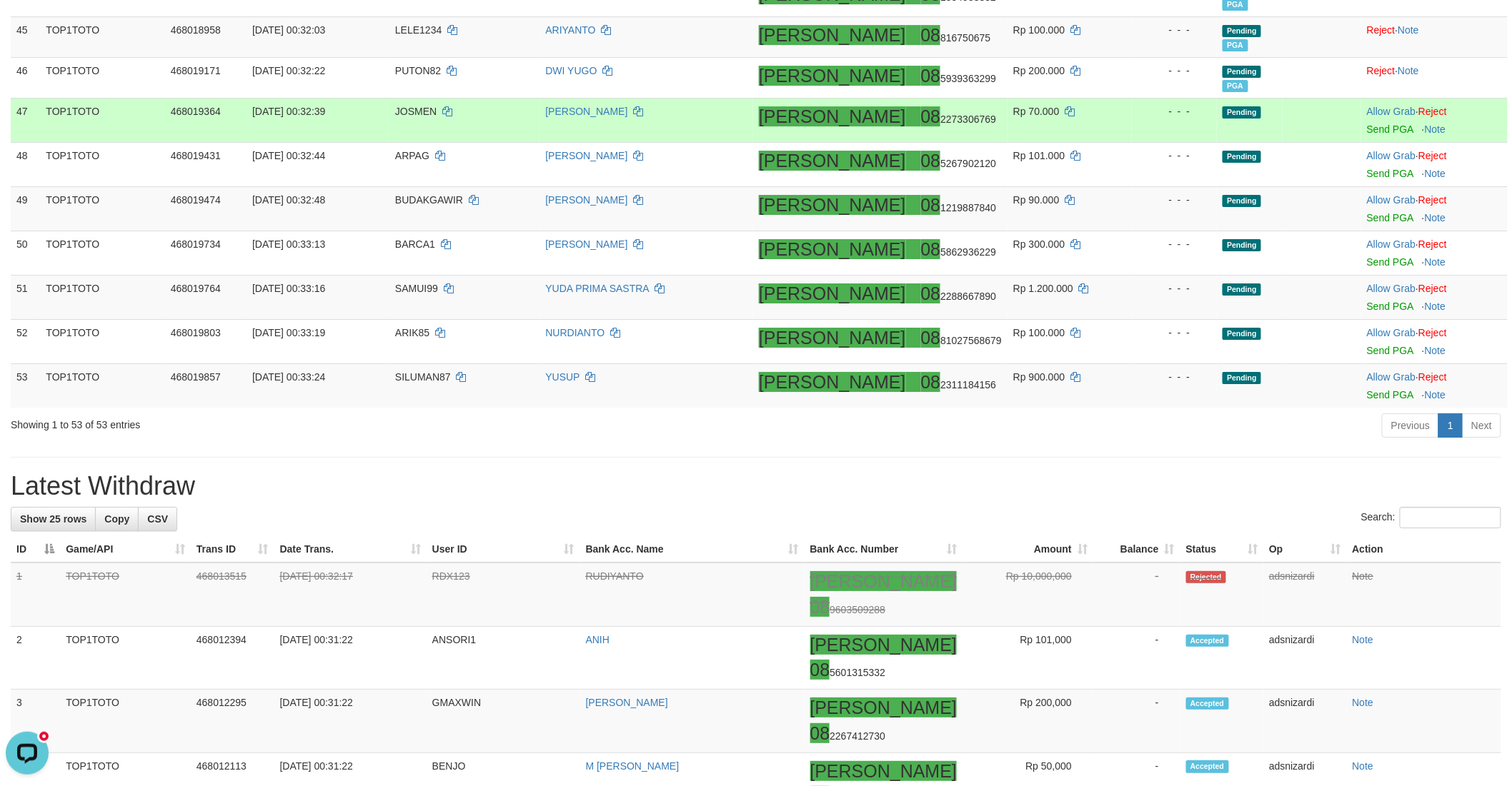
click at [1361, 127] on td "Allow Grab · Reject Send PGA · Note" at bounding box center [1434, 120] width 146 height 44
click at [1367, 127] on link "Send PGA" at bounding box center [1390, 130] width 46 height 12
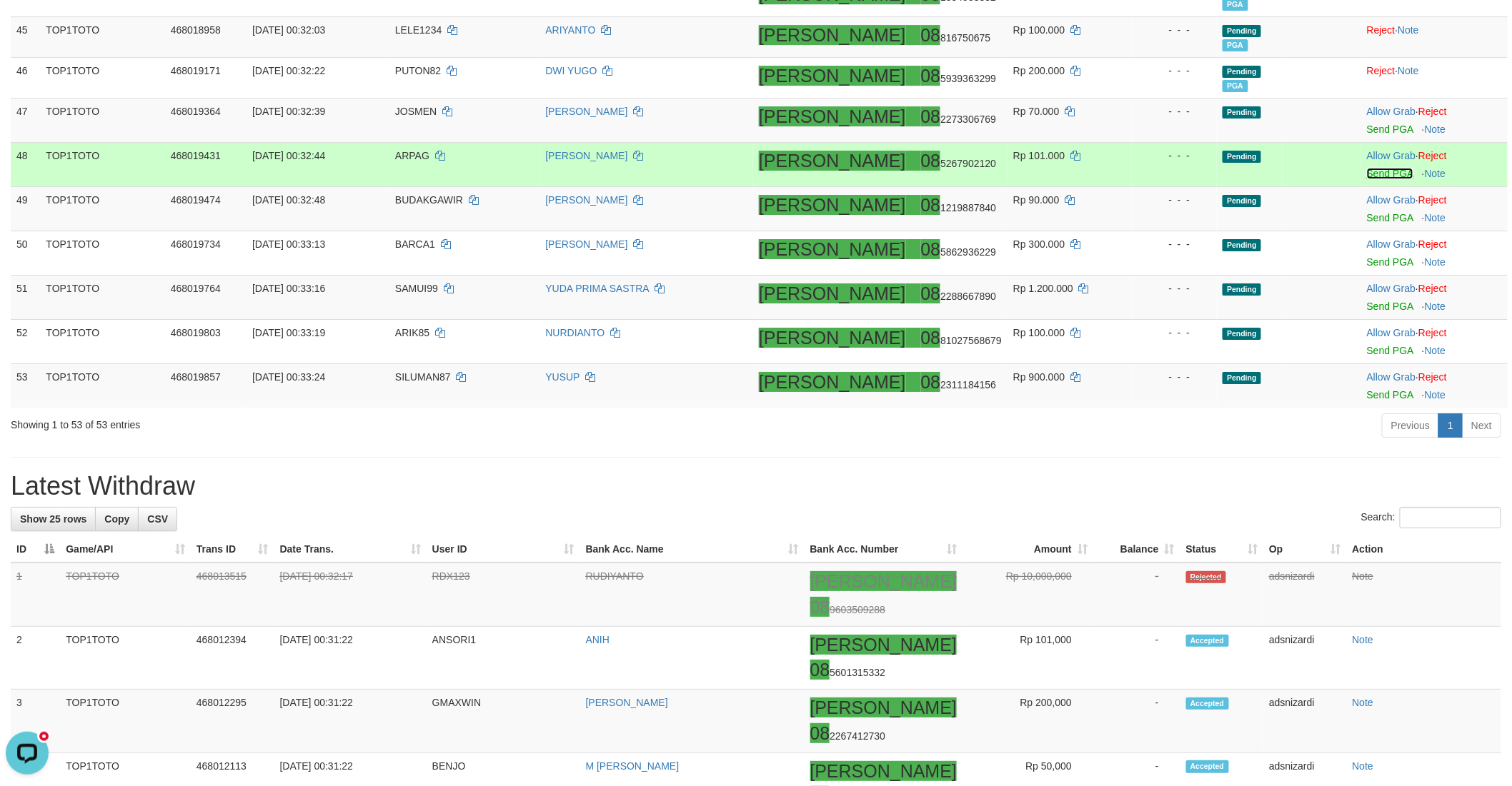
click at [1367, 170] on link "Send PGA" at bounding box center [1390, 174] width 46 height 12
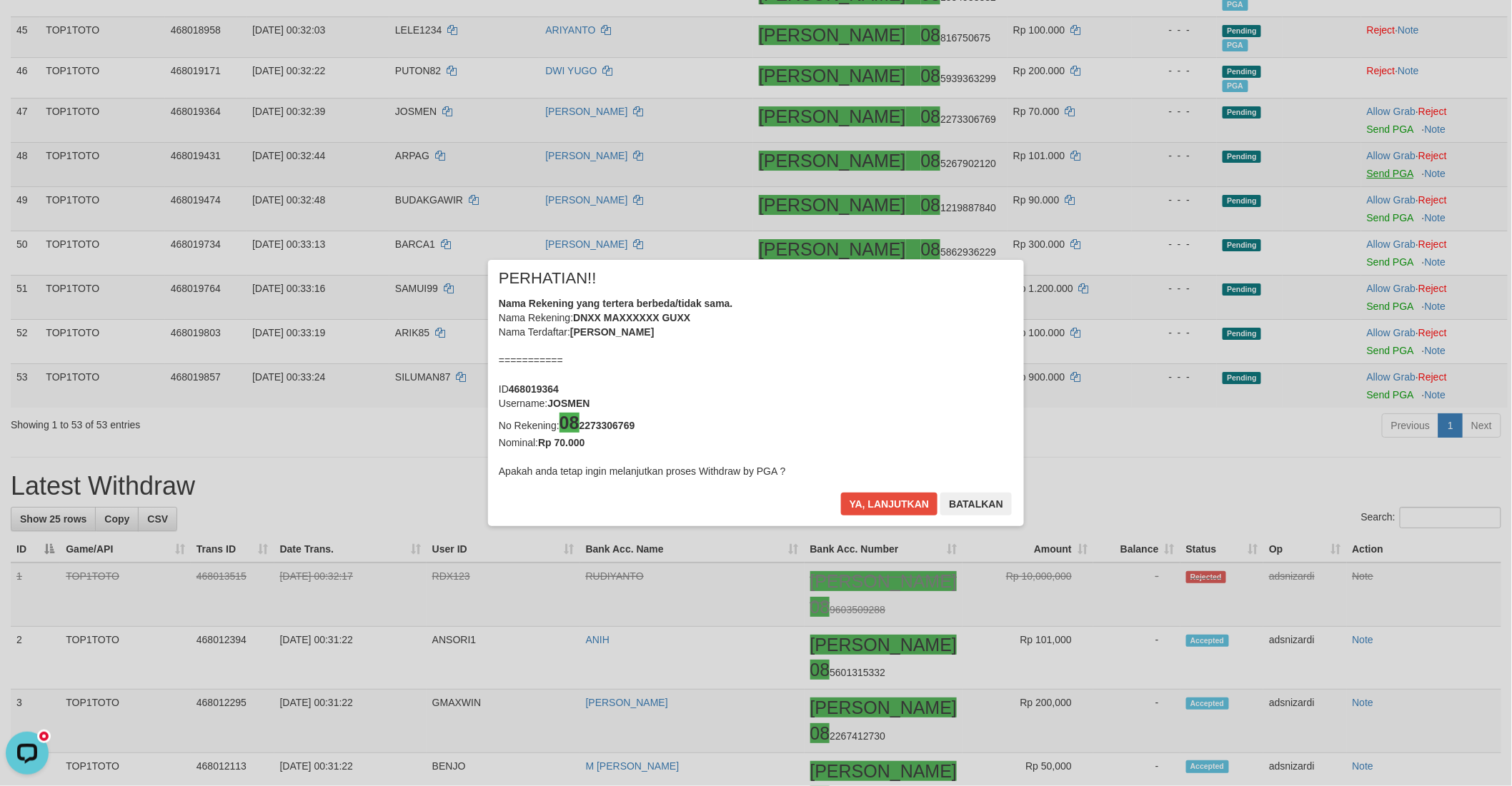
click at [1365, 218] on div "× PERHATIAN!! Nama Rekening yang tertera berbeda/tidak sama. Nama Rekening: DNX…" at bounding box center [756, 393] width 1512 height 786
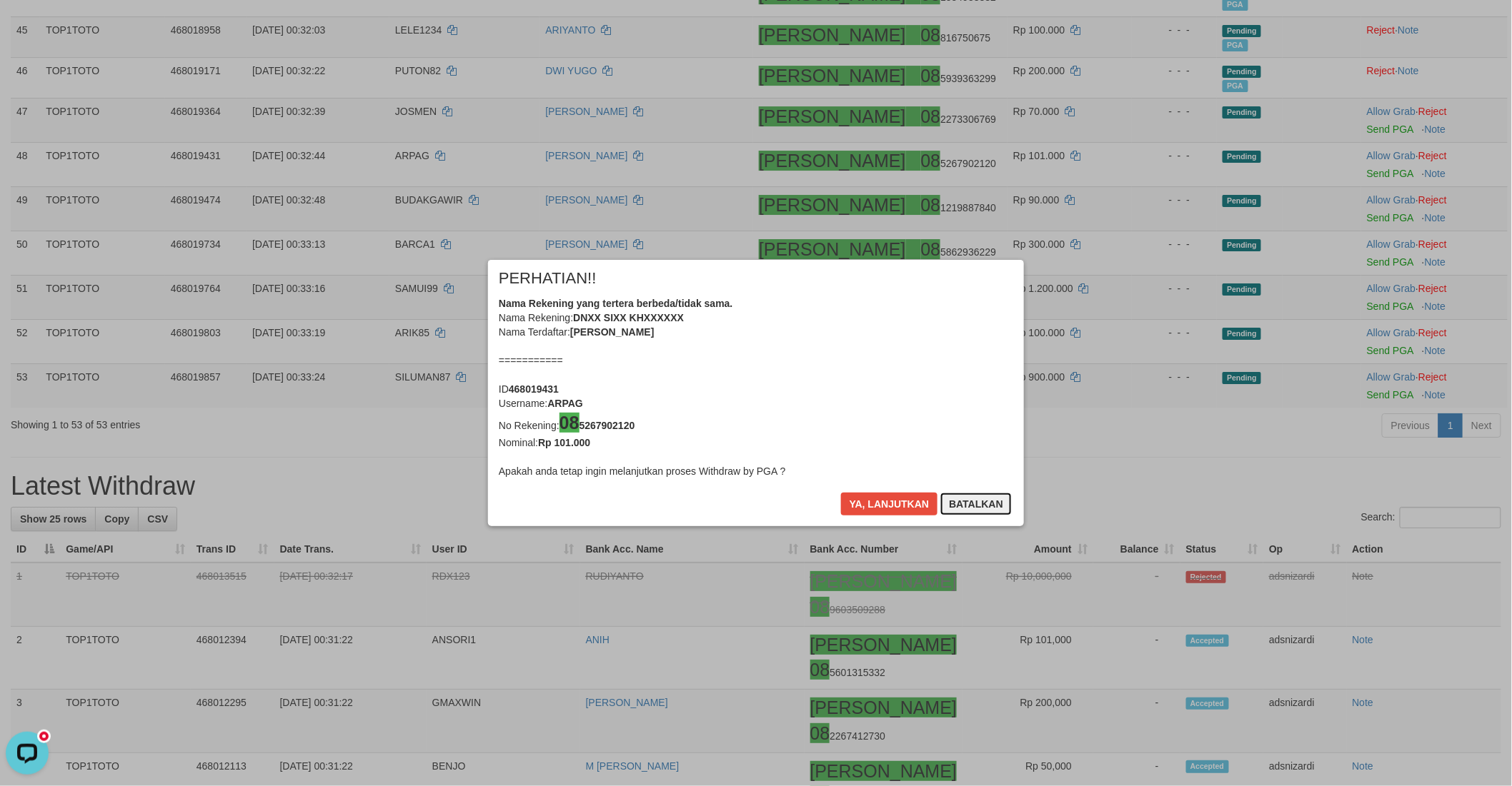
click at [968, 500] on button "Batalkan" at bounding box center [976, 505] width 72 height 23
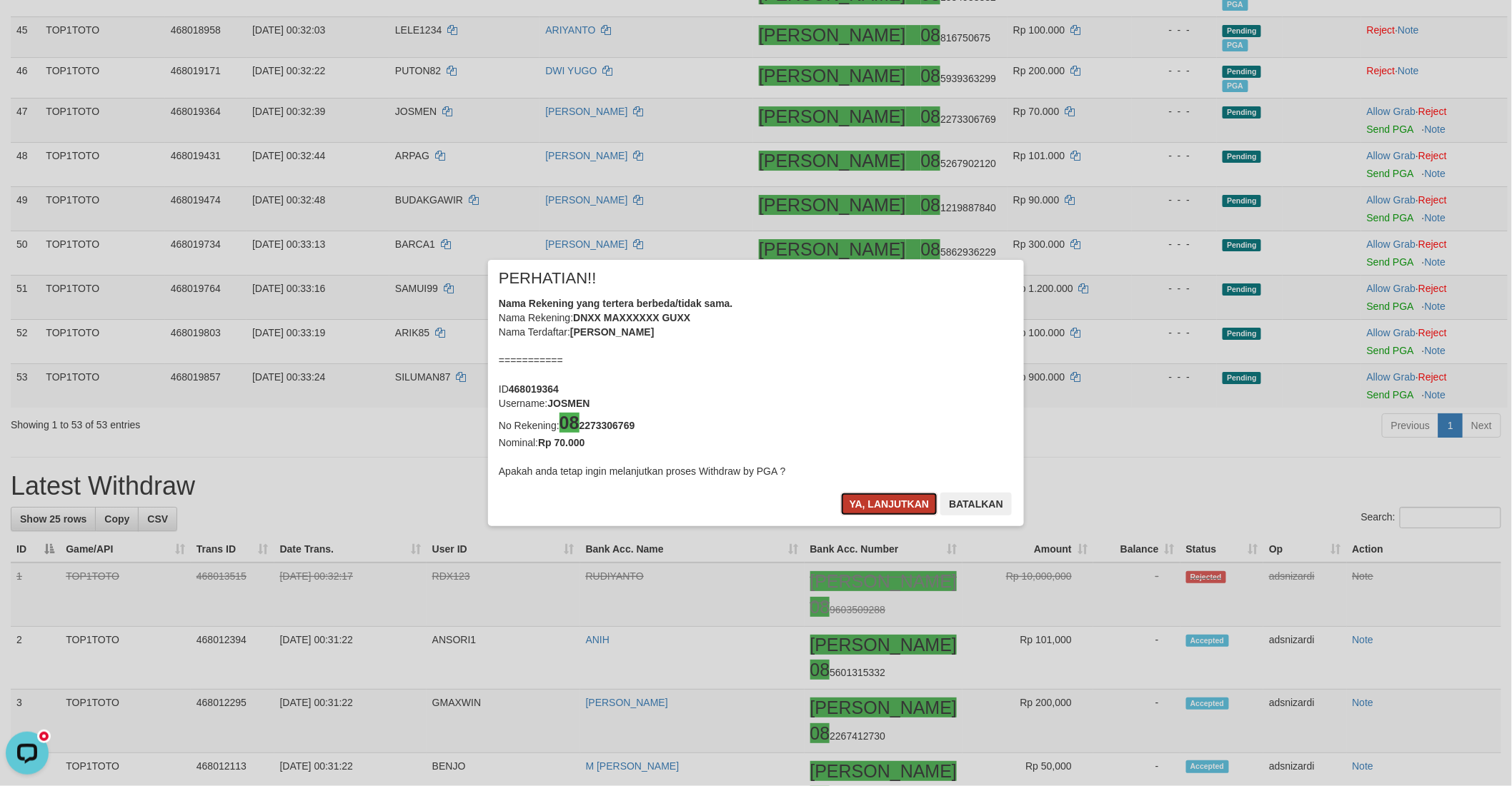
click at [851, 494] on button "Ya, lanjutkan" at bounding box center [889, 505] width 97 height 23
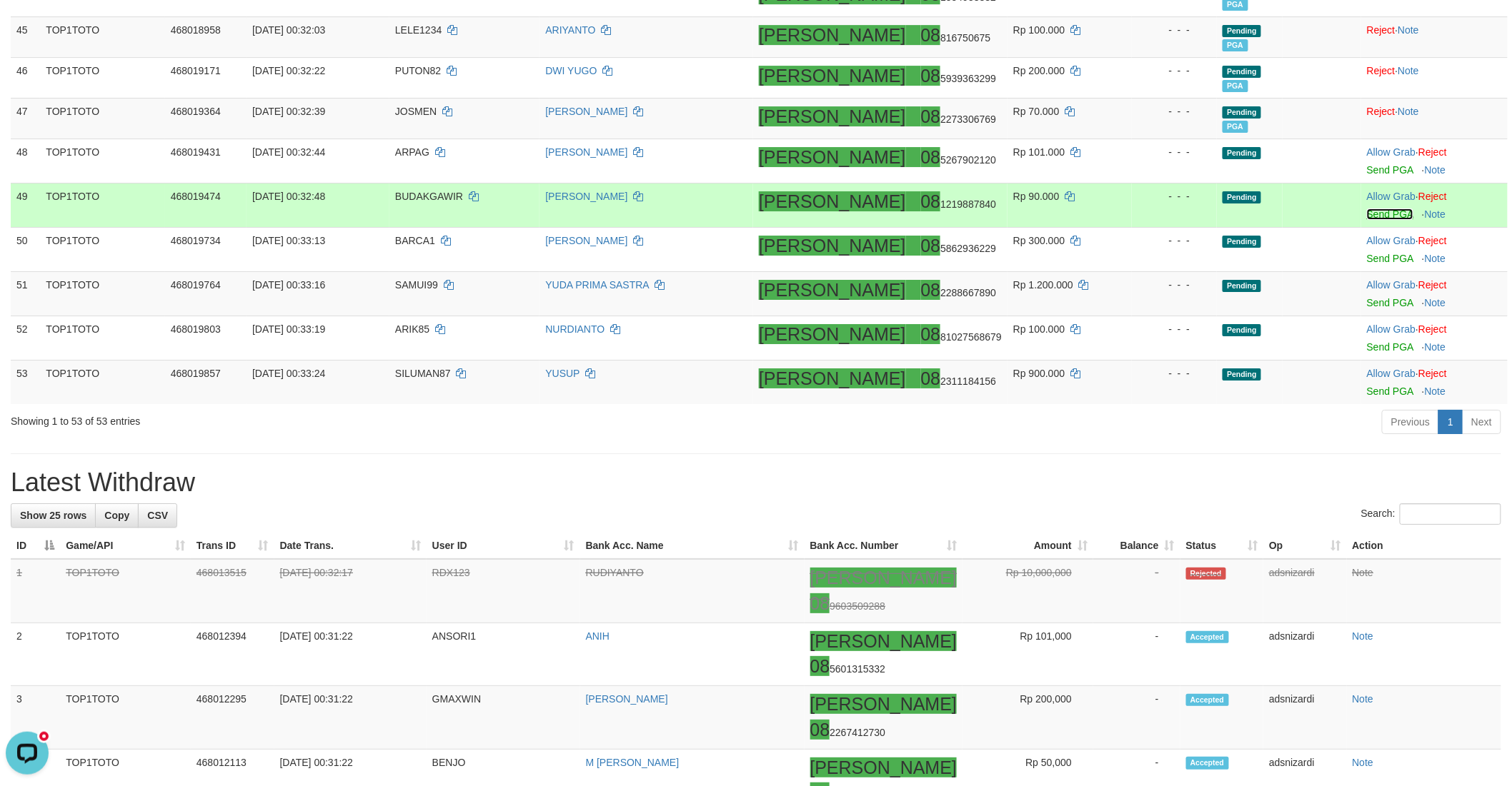
click at [1367, 210] on link "Send PGA" at bounding box center [1390, 215] width 46 height 12
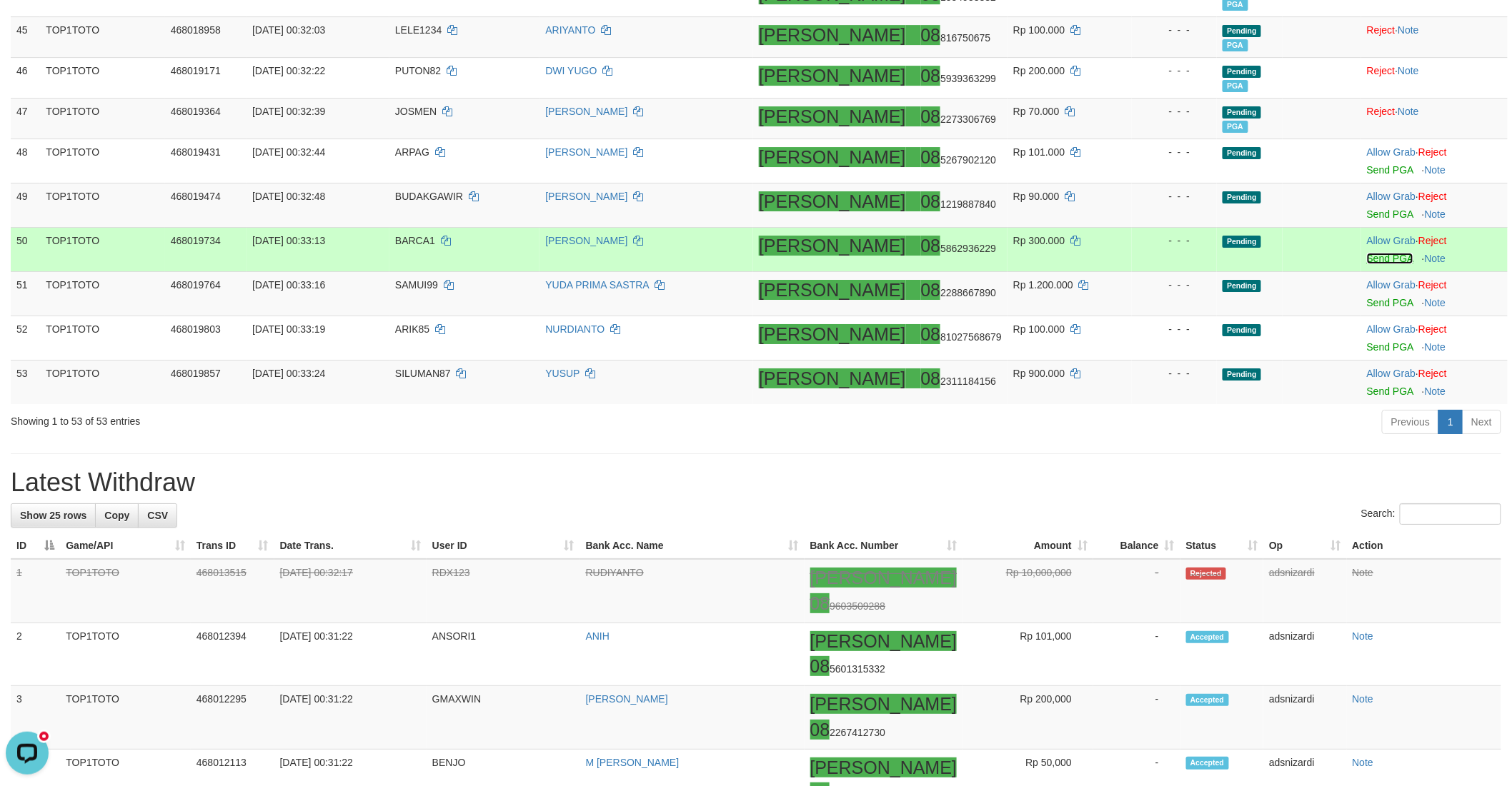
click at [1367, 255] on link "Send PGA" at bounding box center [1390, 258] width 46 height 12
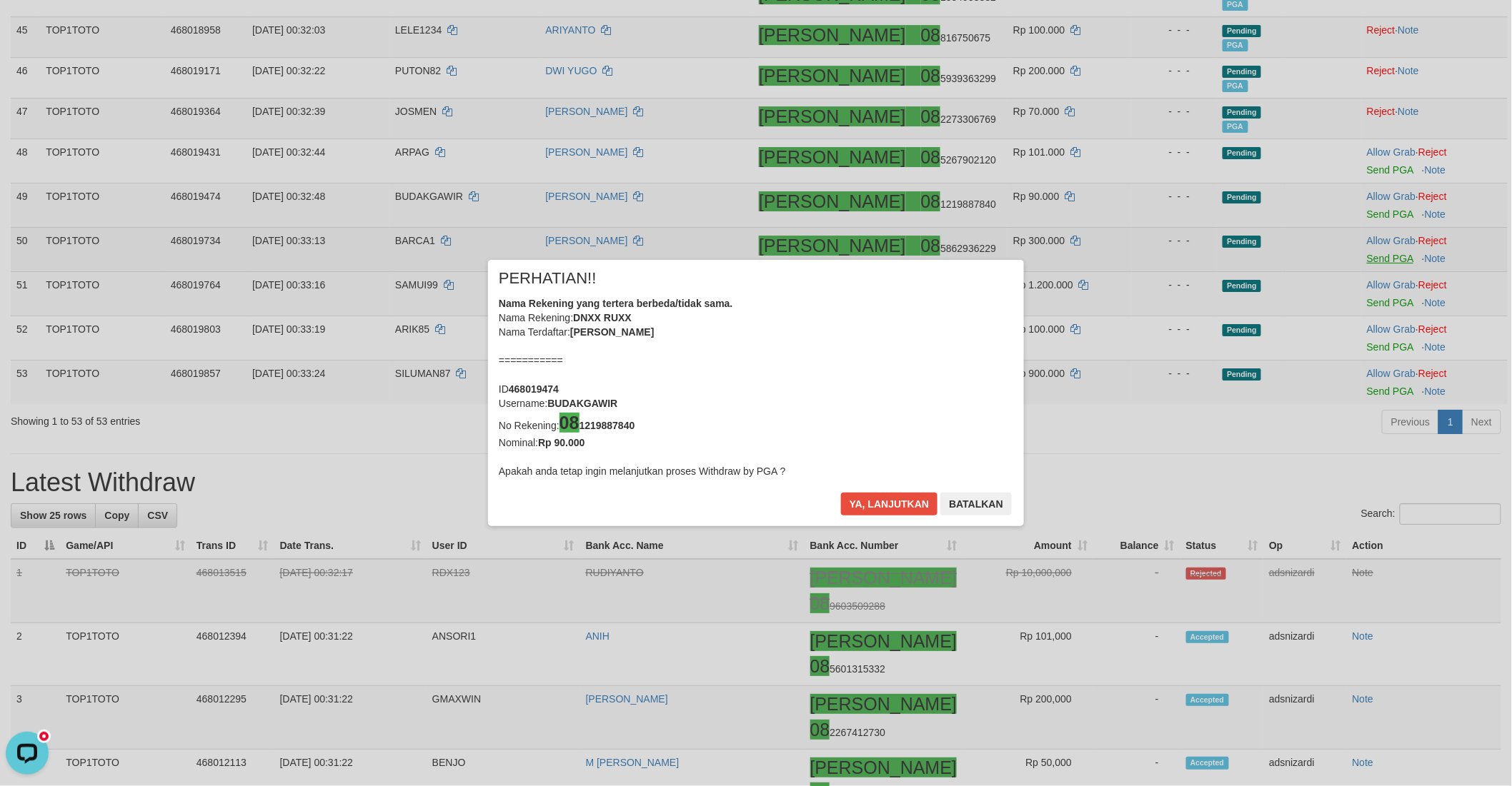
click at [1359, 305] on div "× PERHATIAN!! Nama Rekening yang tertera berbeda/tidak sama. Nama Rekening: DNX…" at bounding box center [756, 393] width 1512 height 324
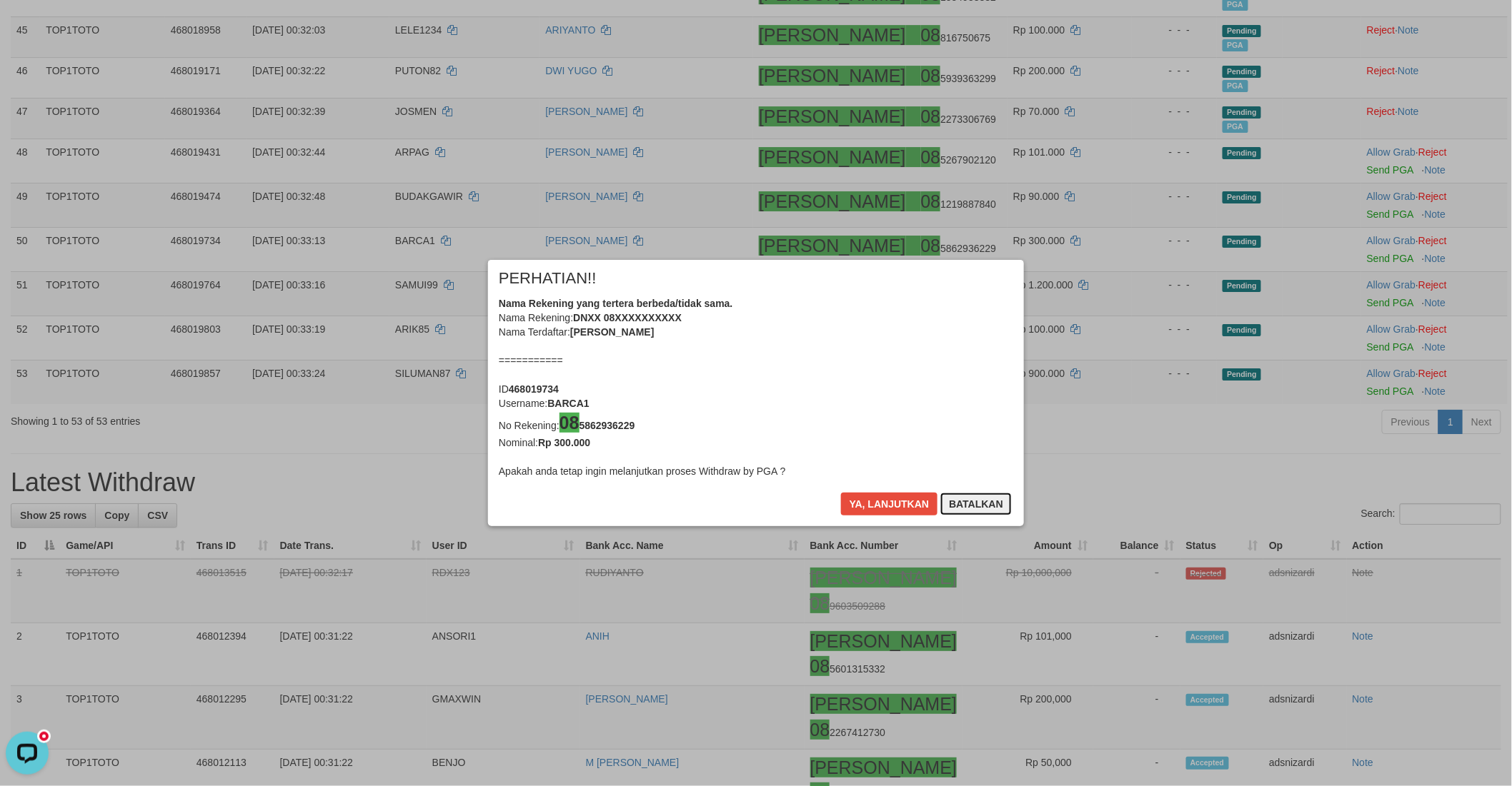
click at [965, 501] on button "Batalkan" at bounding box center [976, 505] width 72 height 23
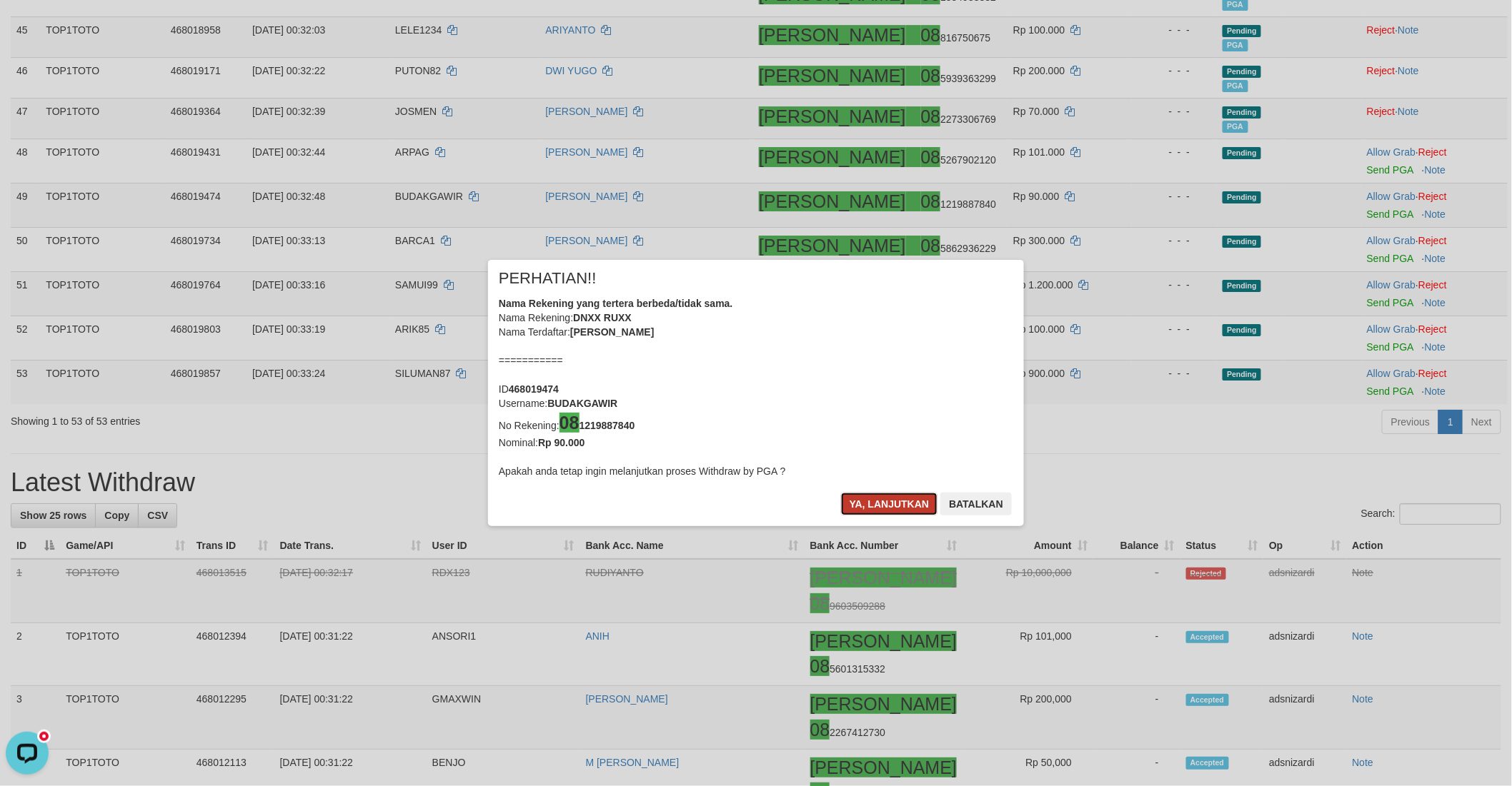
click at [878, 498] on button "Ya, lanjutkan" at bounding box center [889, 505] width 97 height 23
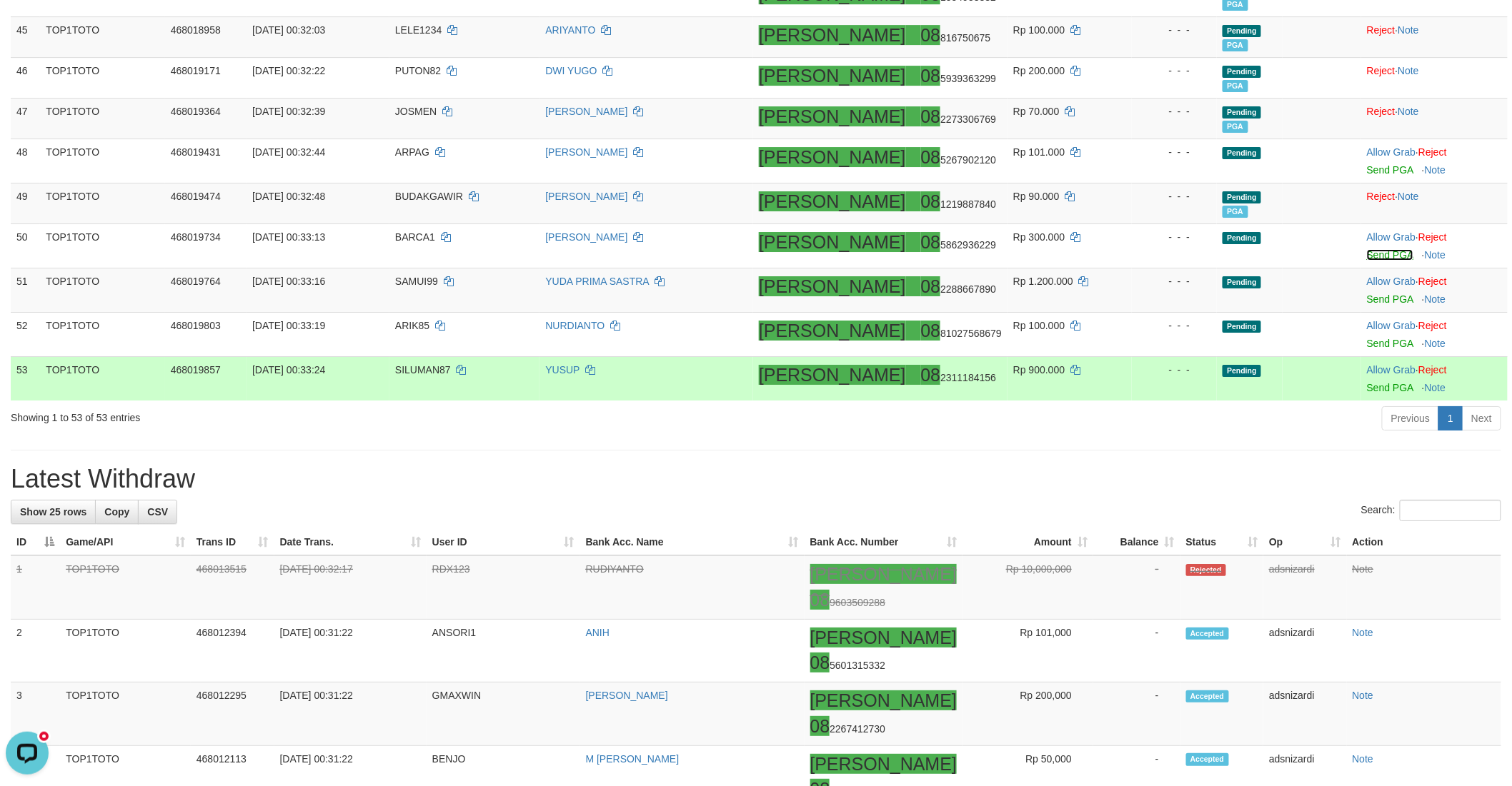
scroll to position [2062, 0]
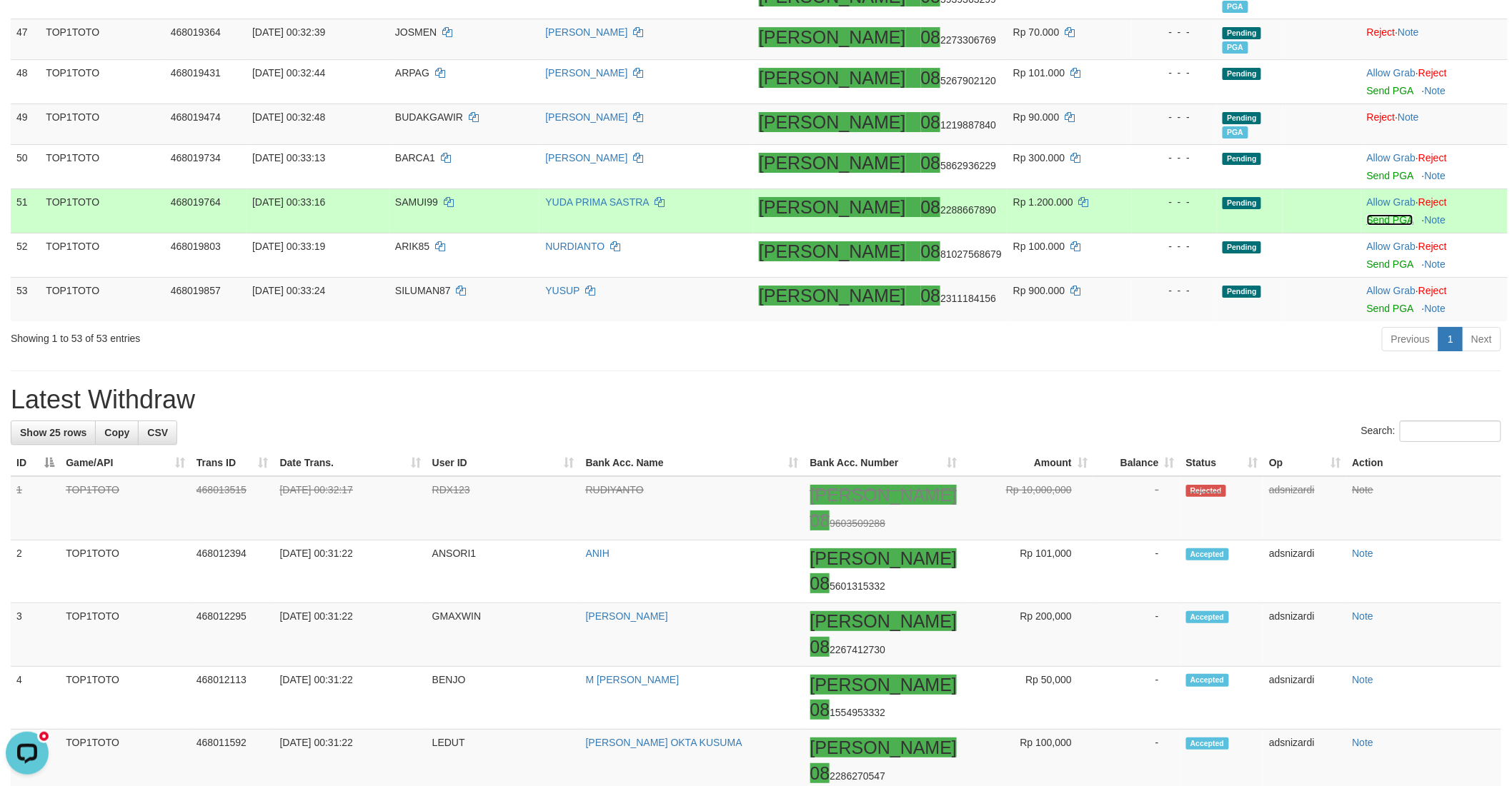
click at [1367, 219] on link "Send PGA" at bounding box center [1390, 220] width 46 height 12
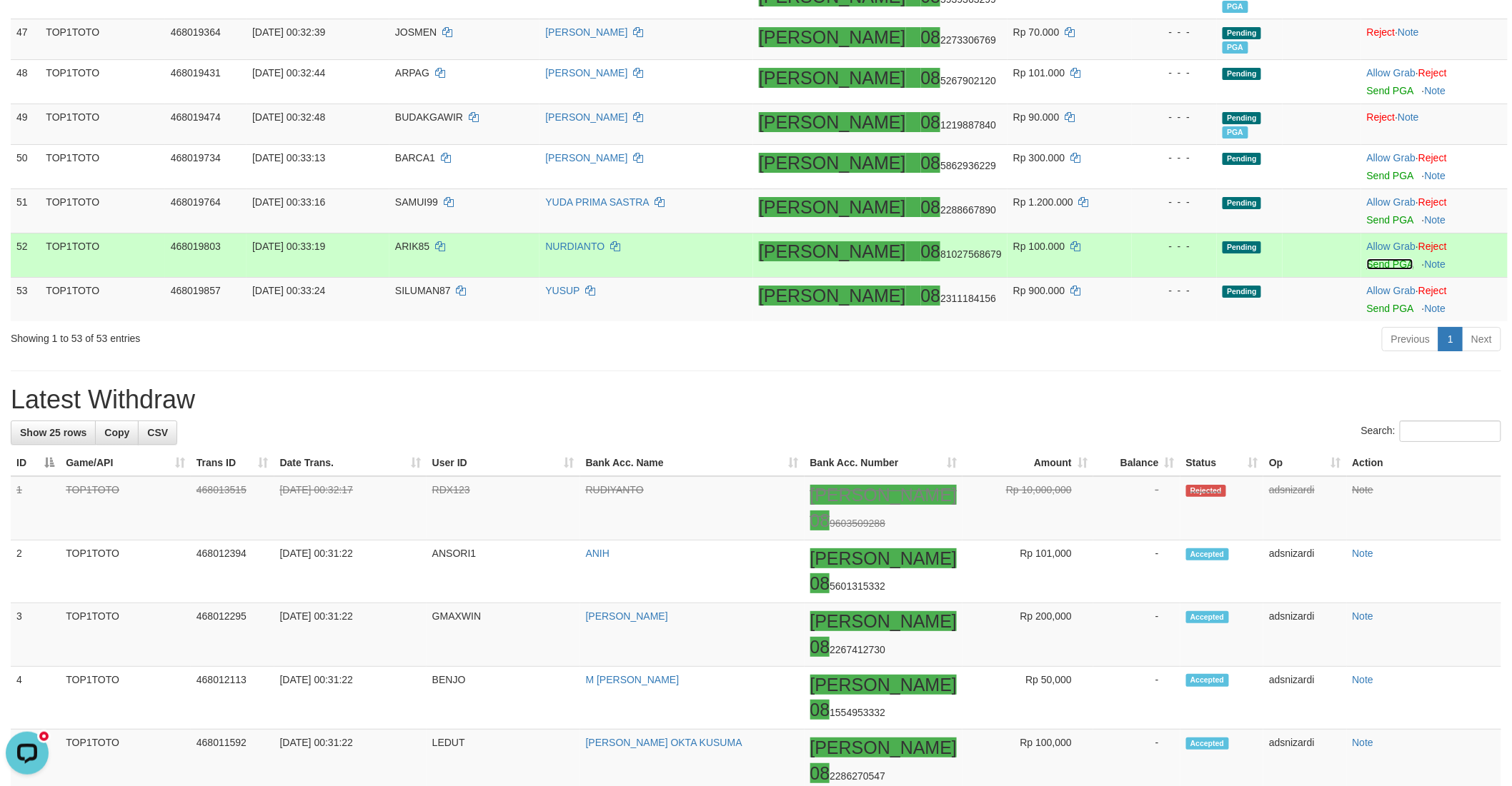
click at [1368, 264] on link "Send PGA" at bounding box center [1390, 264] width 46 height 12
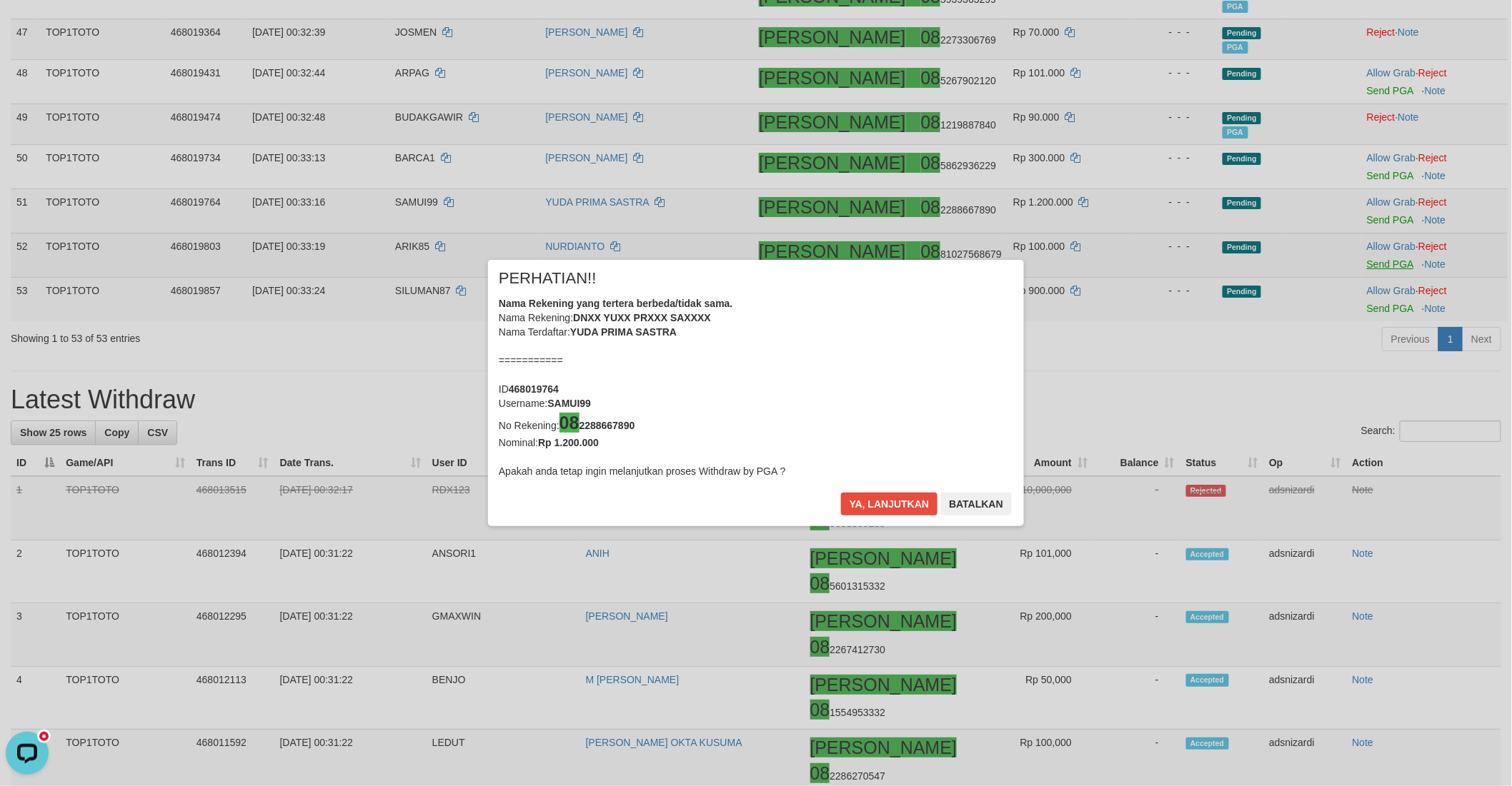
click at [1371, 308] on div "× PERHATIAN!! Nama Rekening yang tertera berbeda/tidak sama. Nama Rekening: DNX…" at bounding box center [756, 393] width 1512 height 324
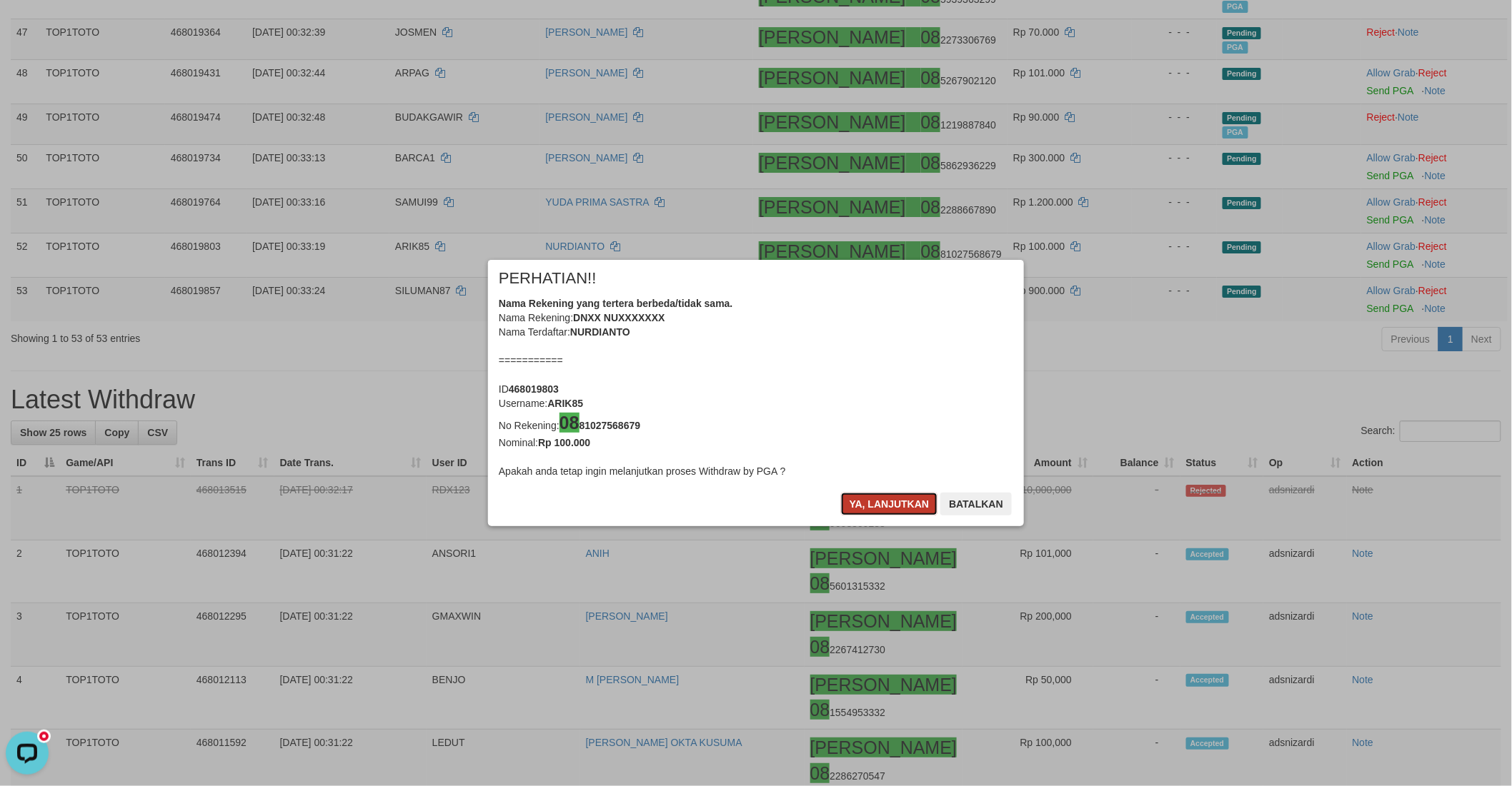
click at [868, 496] on button "Ya, lanjutkan" at bounding box center [889, 505] width 97 height 23
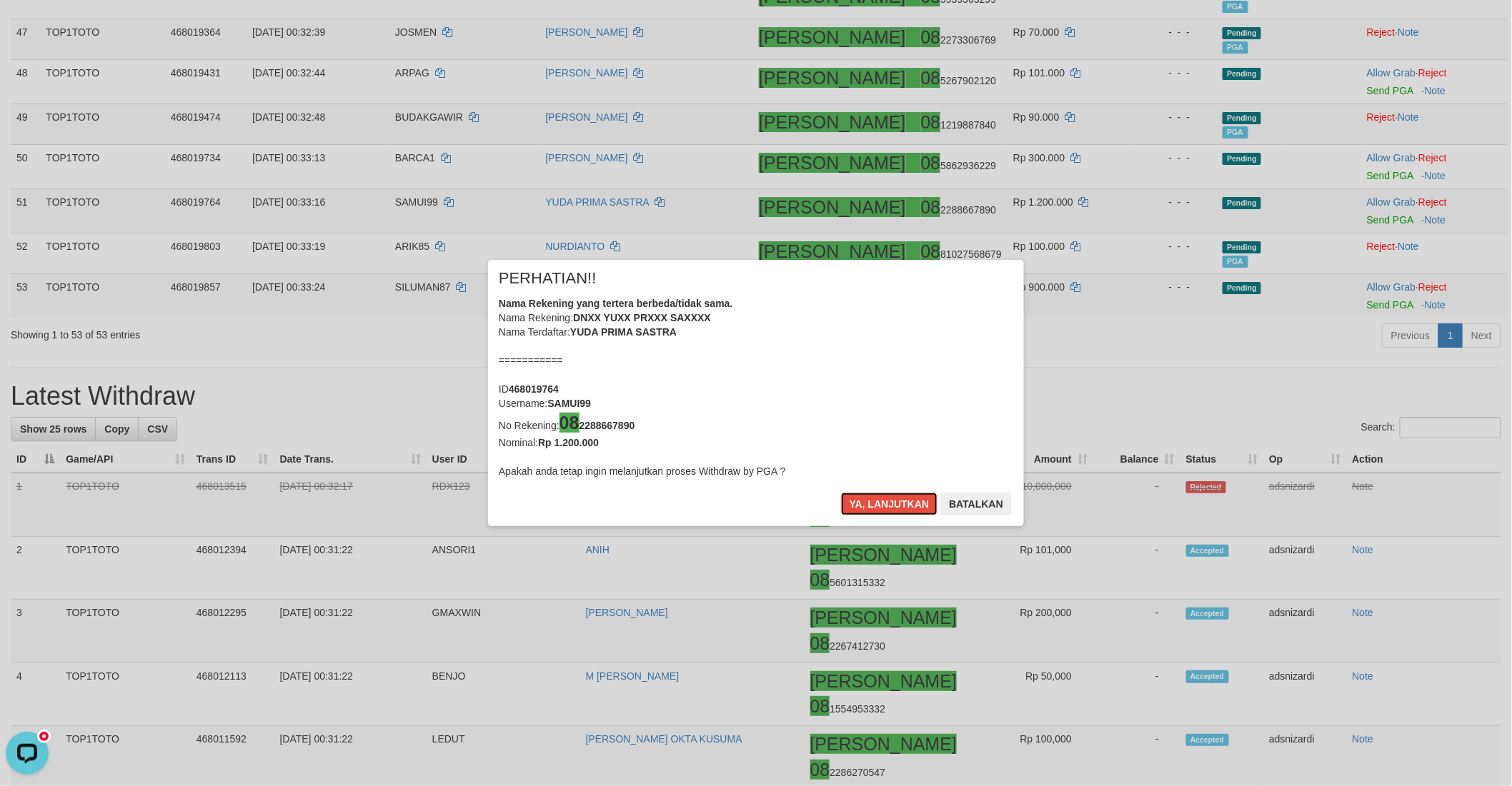
click at [868, 496] on button "Ya, lanjutkan" at bounding box center [889, 505] width 97 height 23
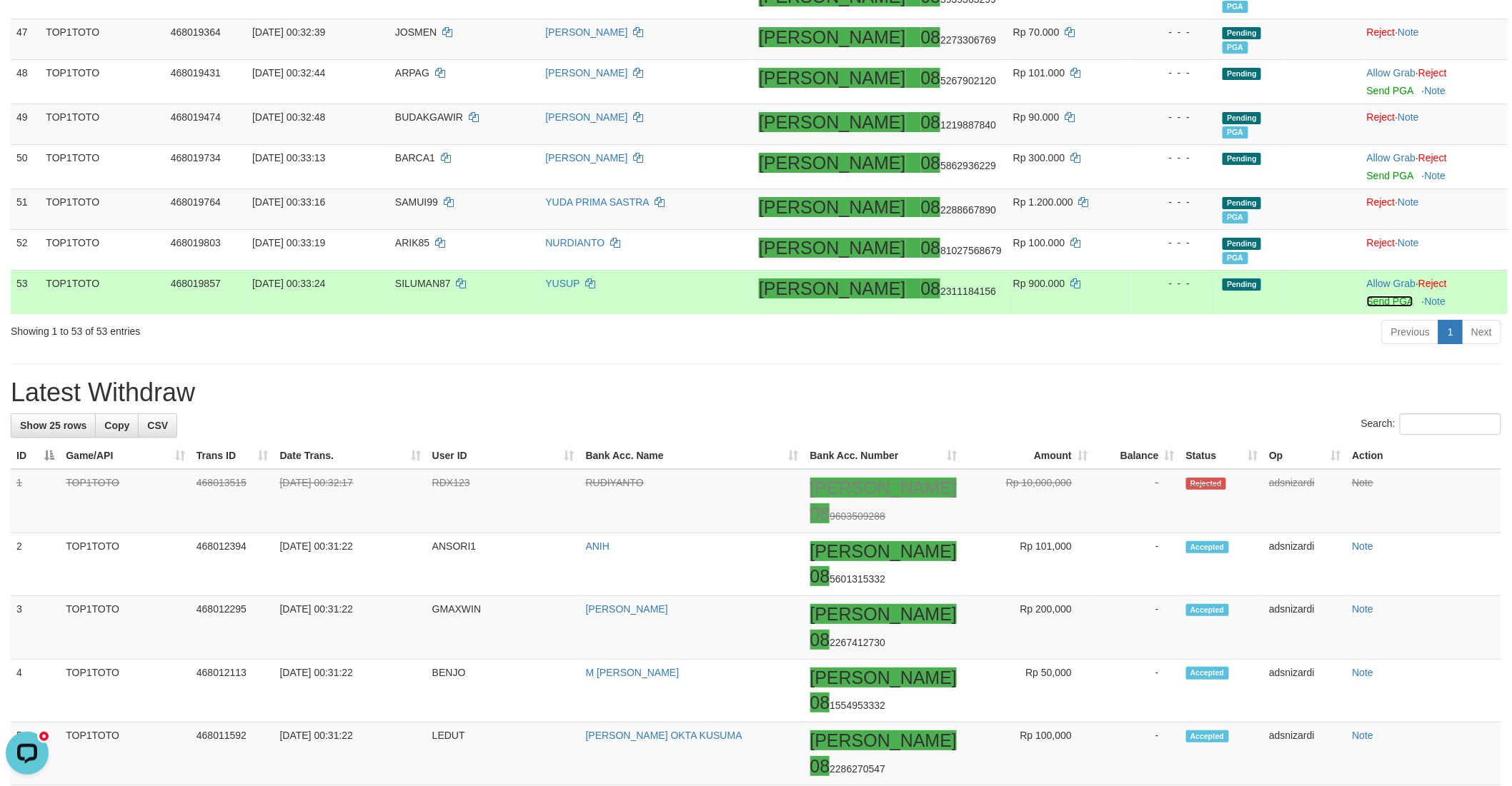
click at [1368, 305] on link "Send PGA" at bounding box center [1390, 302] width 46 height 12
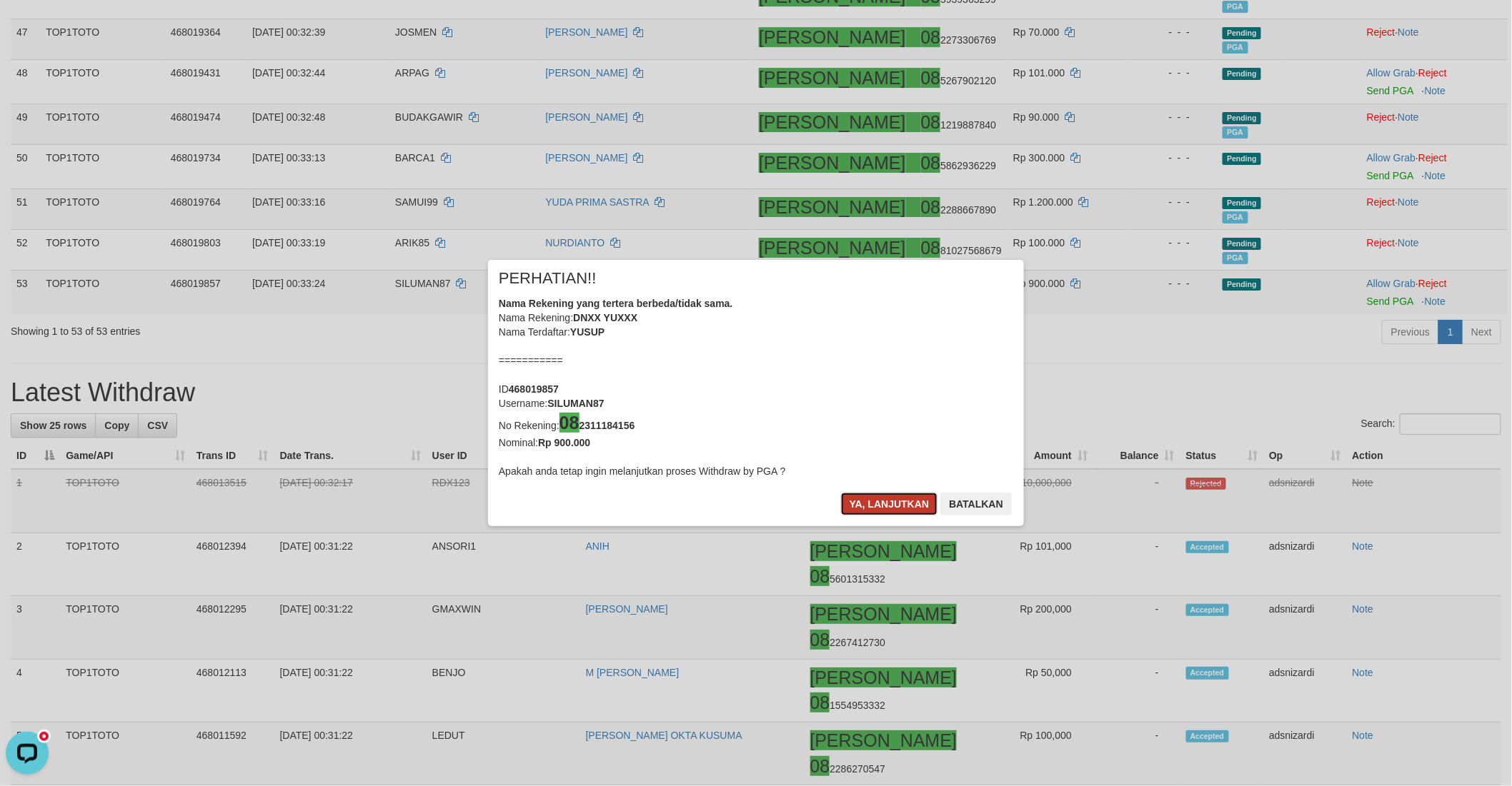
click at [862, 498] on button "Ya, lanjutkan" at bounding box center [889, 505] width 97 height 23
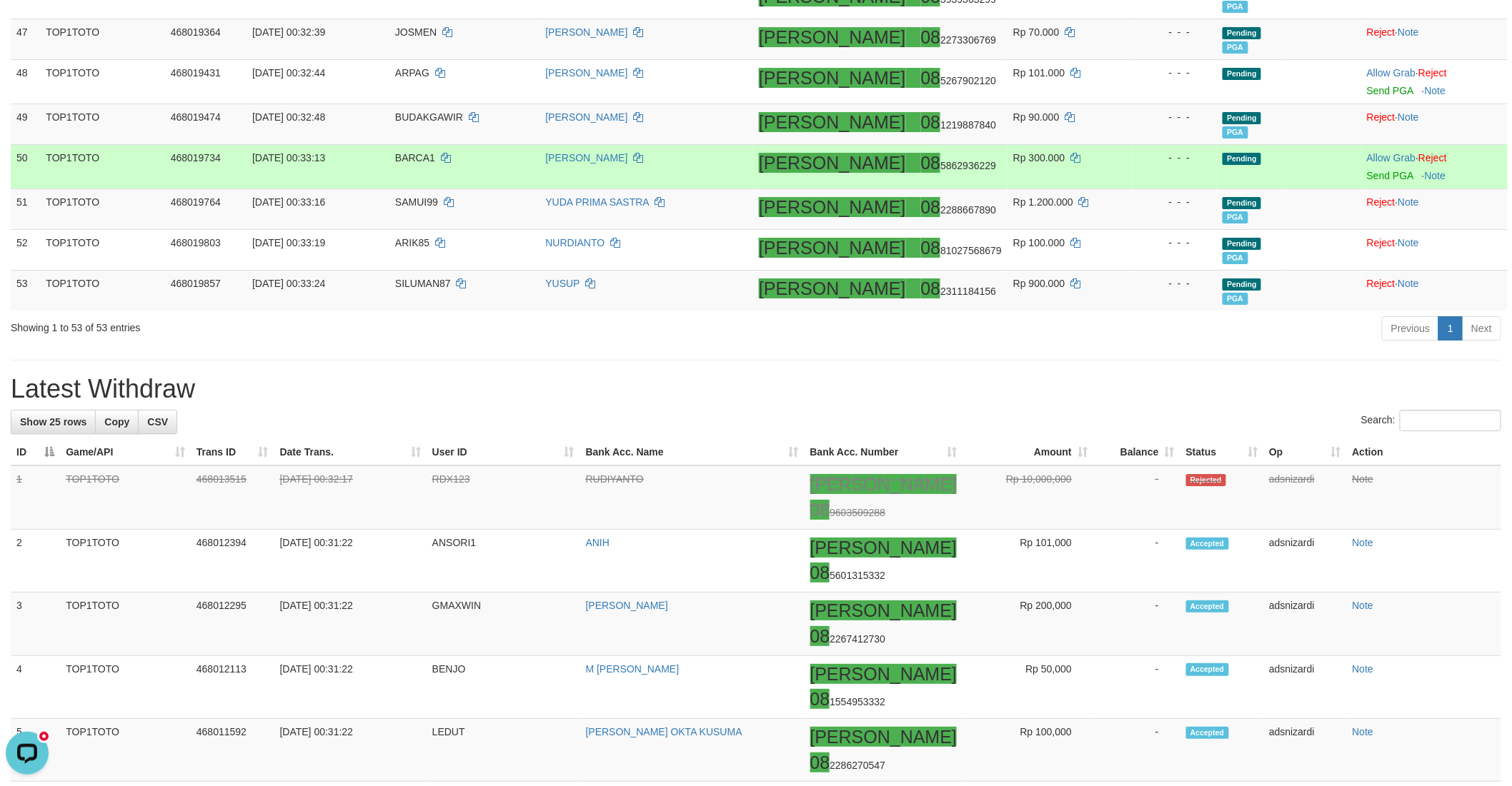
click at [435, 153] on span "BARCA1" at bounding box center [414, 158] width 40 height 12
copy td "BARCA1"
click at [1367, 175] on link "Send PGA" at bounding box center [1390, 176] width 46 height 12
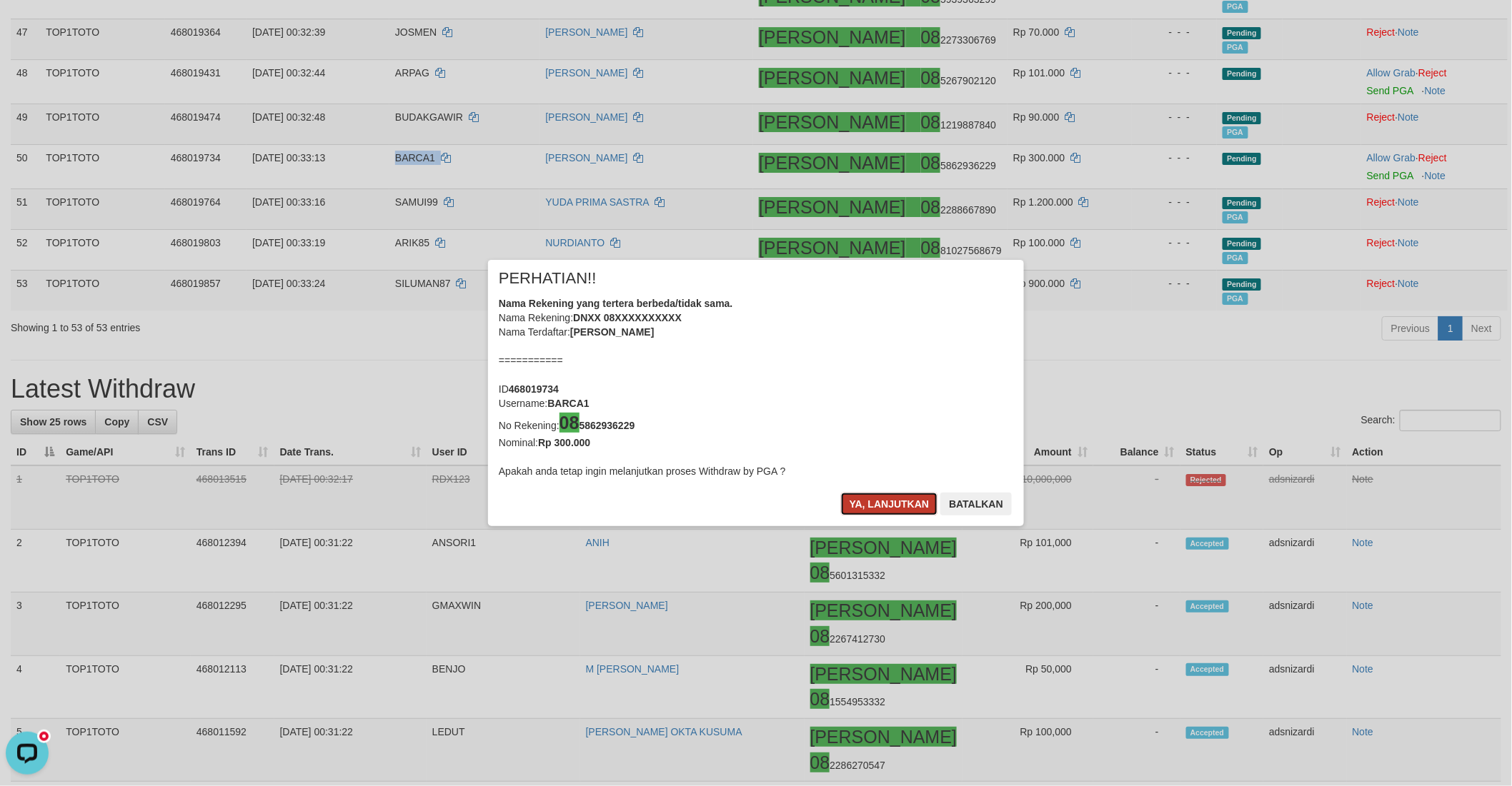
click at [876, 504] on button "Ya, lanjutkan" at bounding box center [889, 505] width 97 height 23
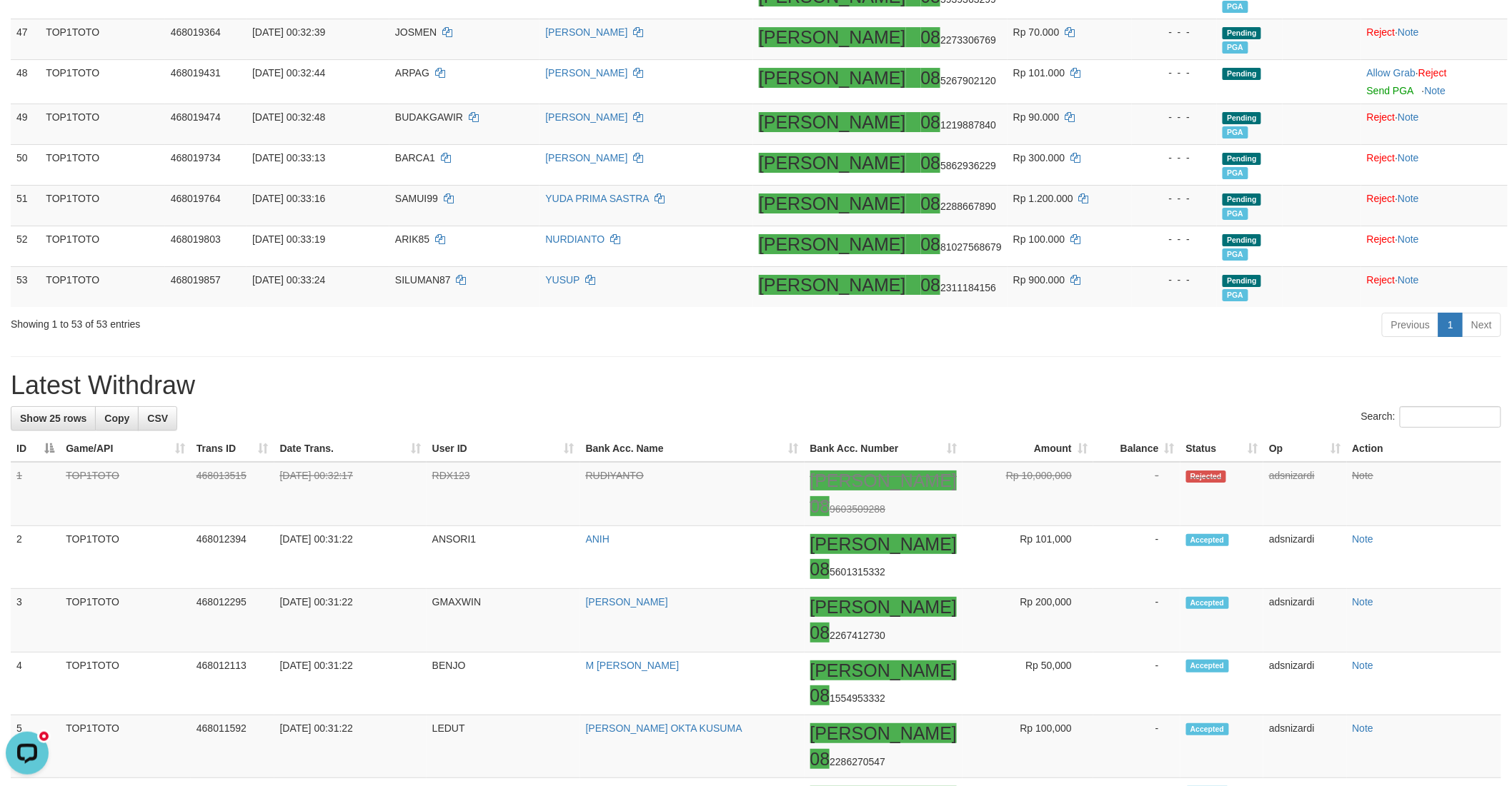
click at [1199, 312] on div "Previous 1 Next" at bounding box center [1070, 327] width 860 height 31
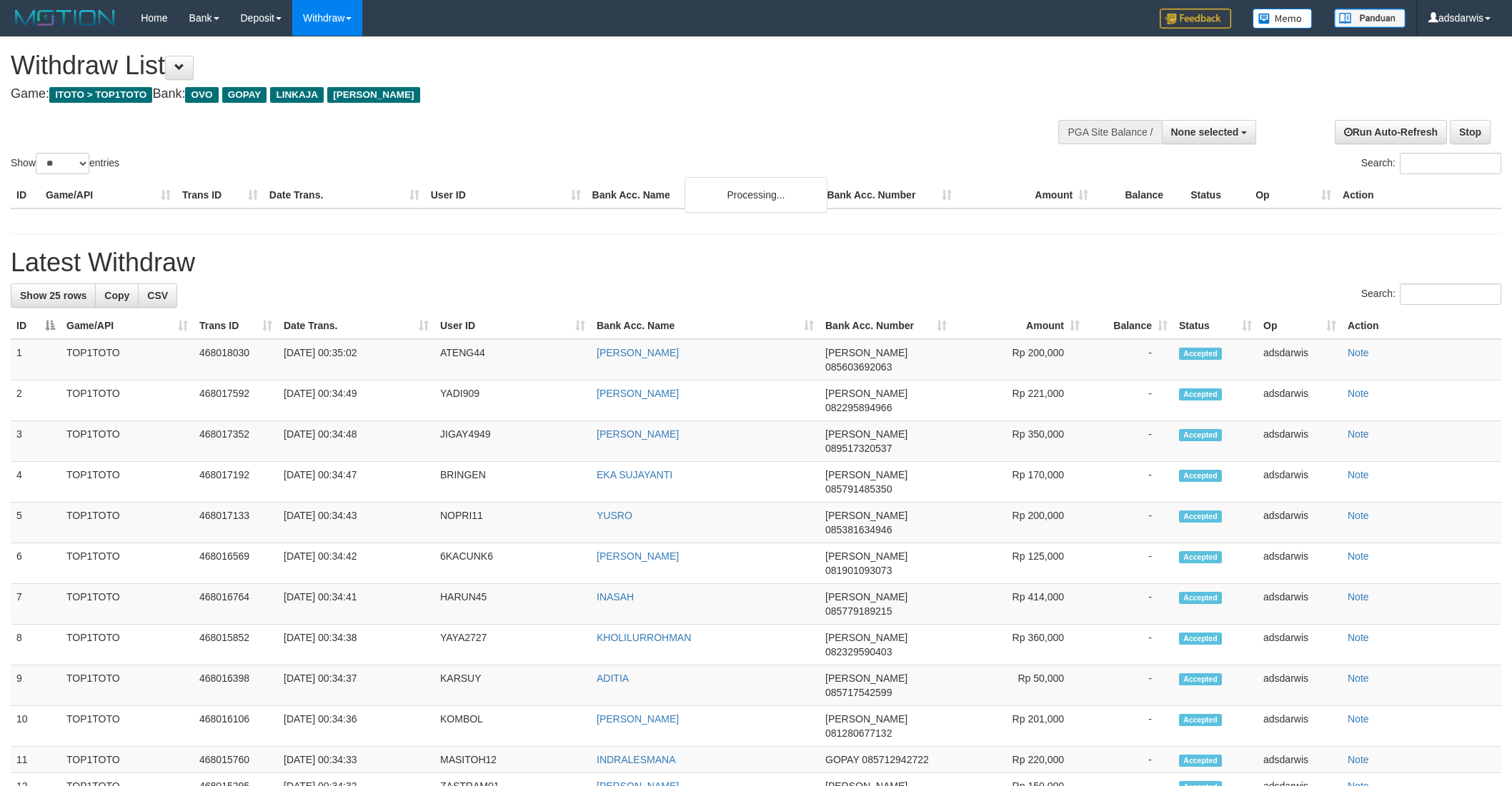
select select
select select "**"
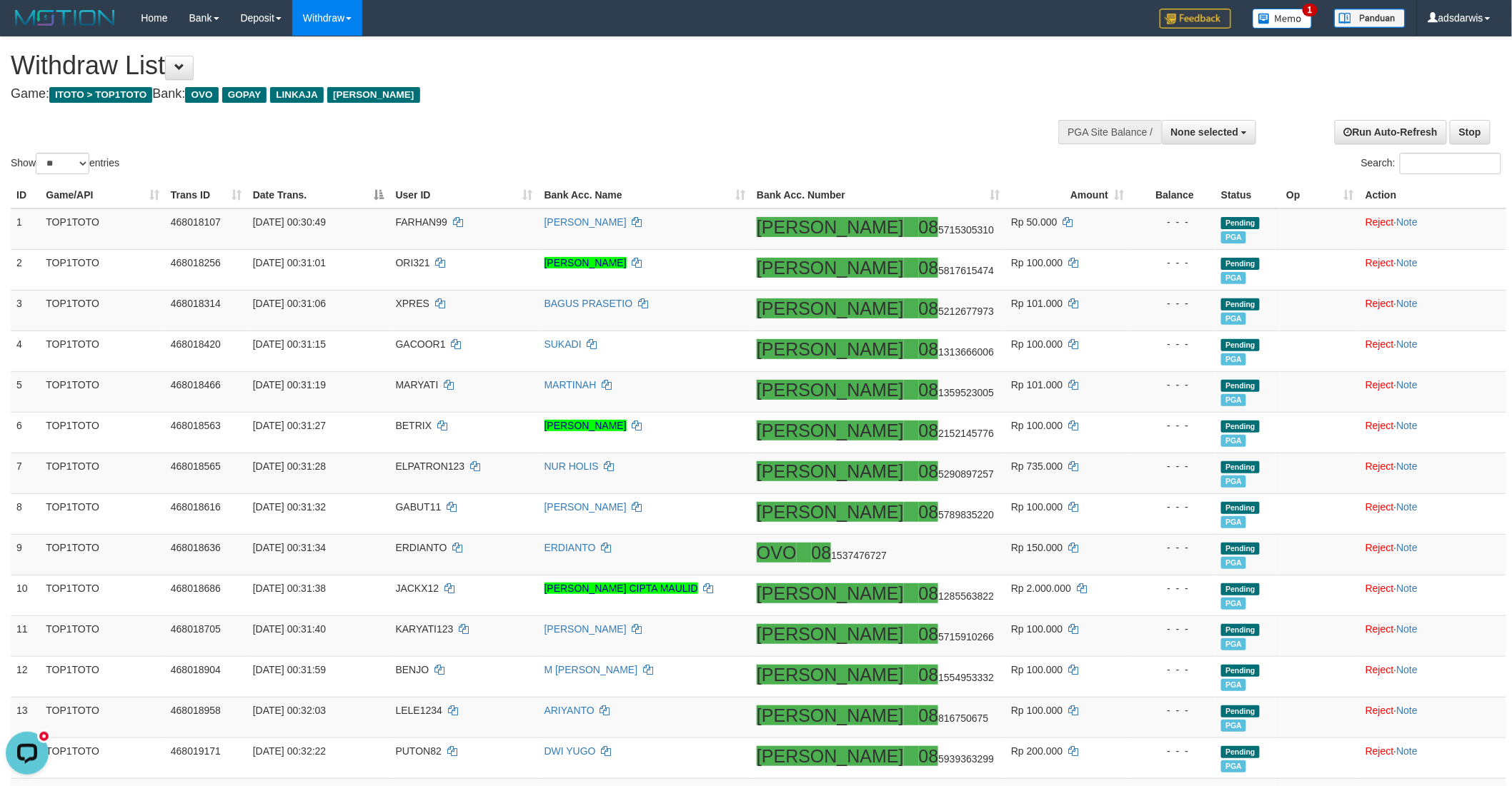
click at [832, 66] on h1 "Withdraw List" at bounding box center [502, 66] width 983 height 29
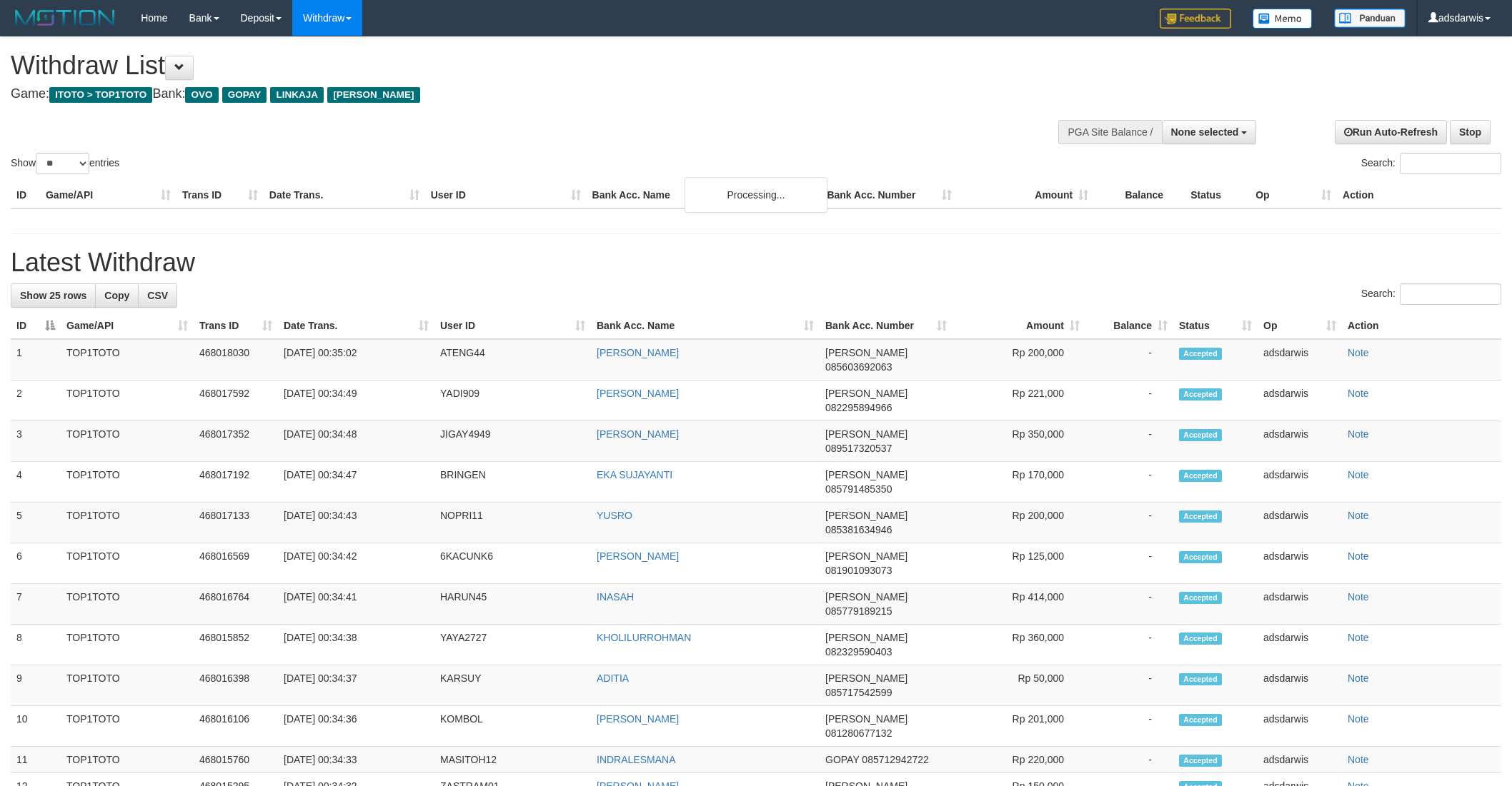
select select
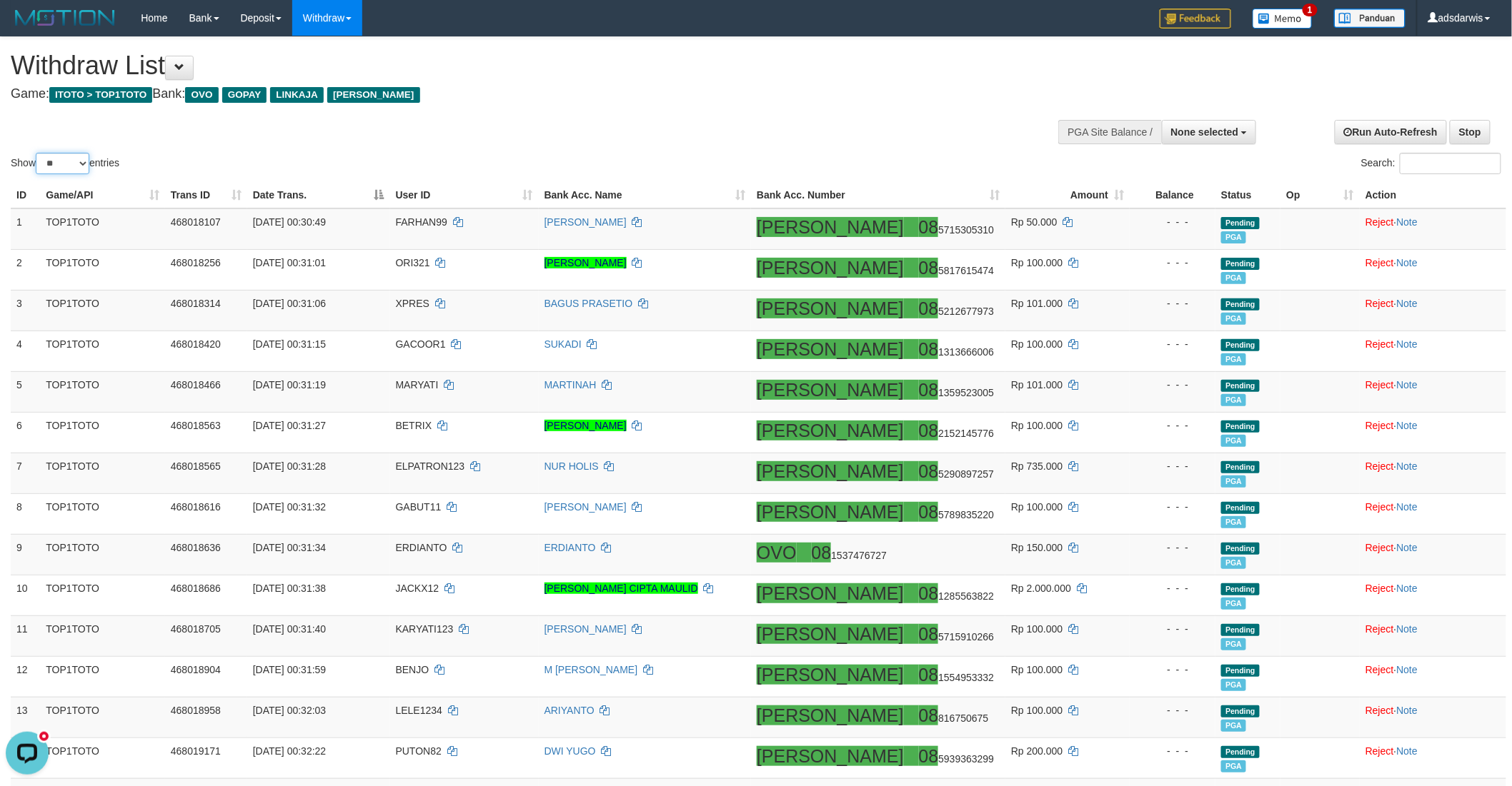
click at [63, 165] on select "** ** ** ***" at bounding box center [62, 163] width 53 height 21
select select "***"
click at [38, 153] on select "** ** ** ***" at bounding box center [62, 163] width 53 height 21
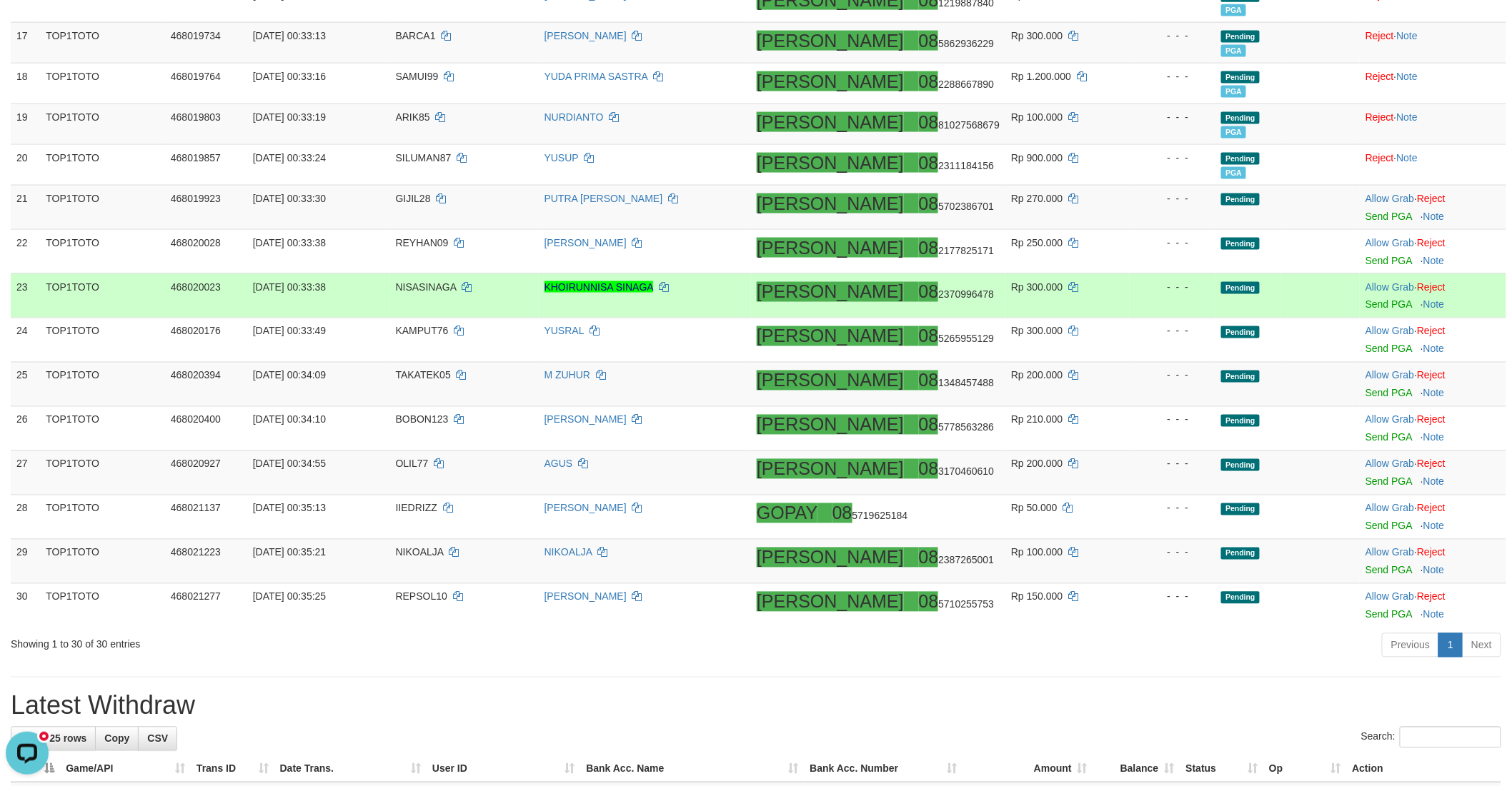
scroll to position [872, 0]
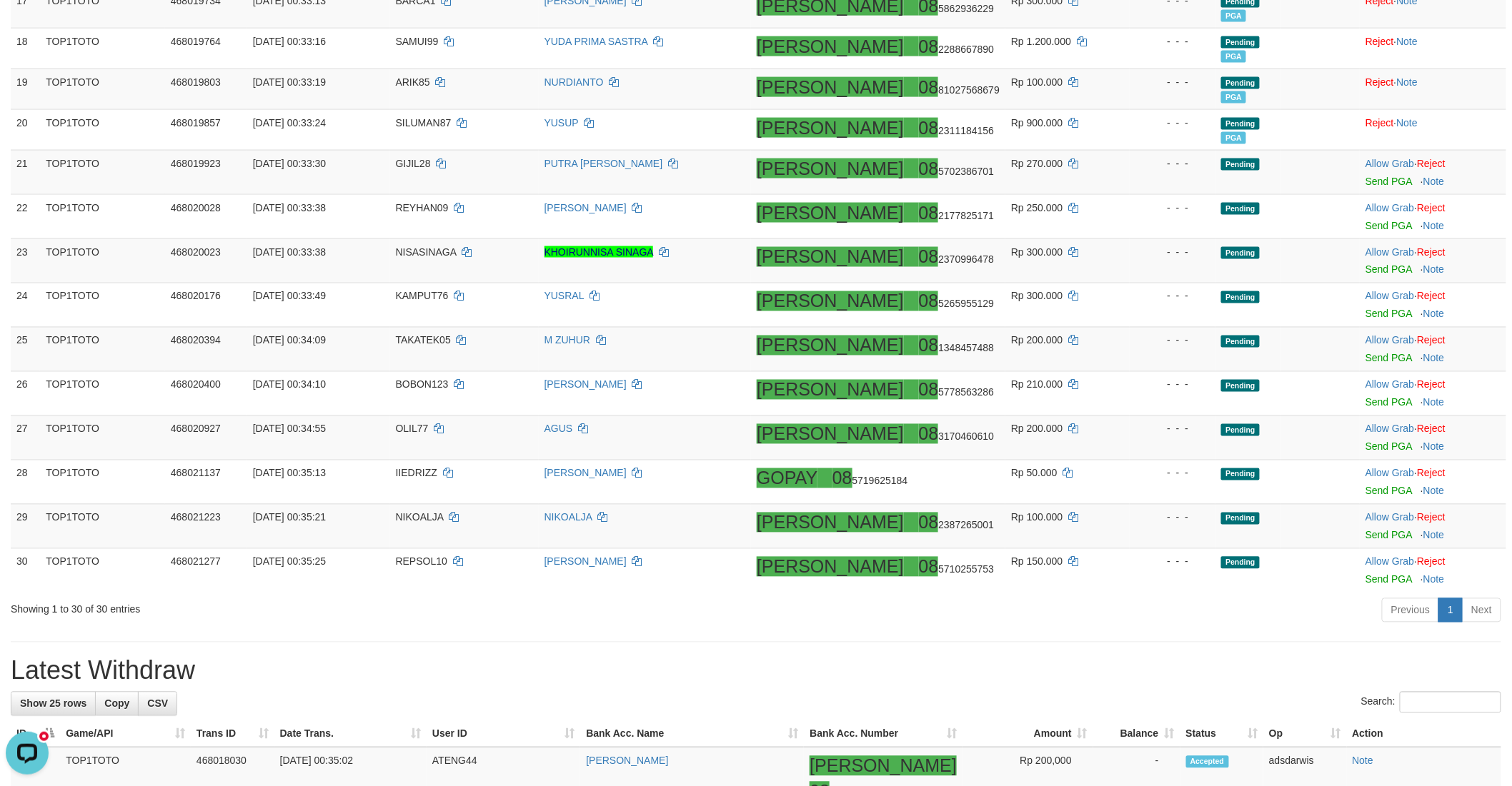
click at [1073, 603] on div "Previous 1 Next" at bounding box center [1070, 612] width 860 height 31
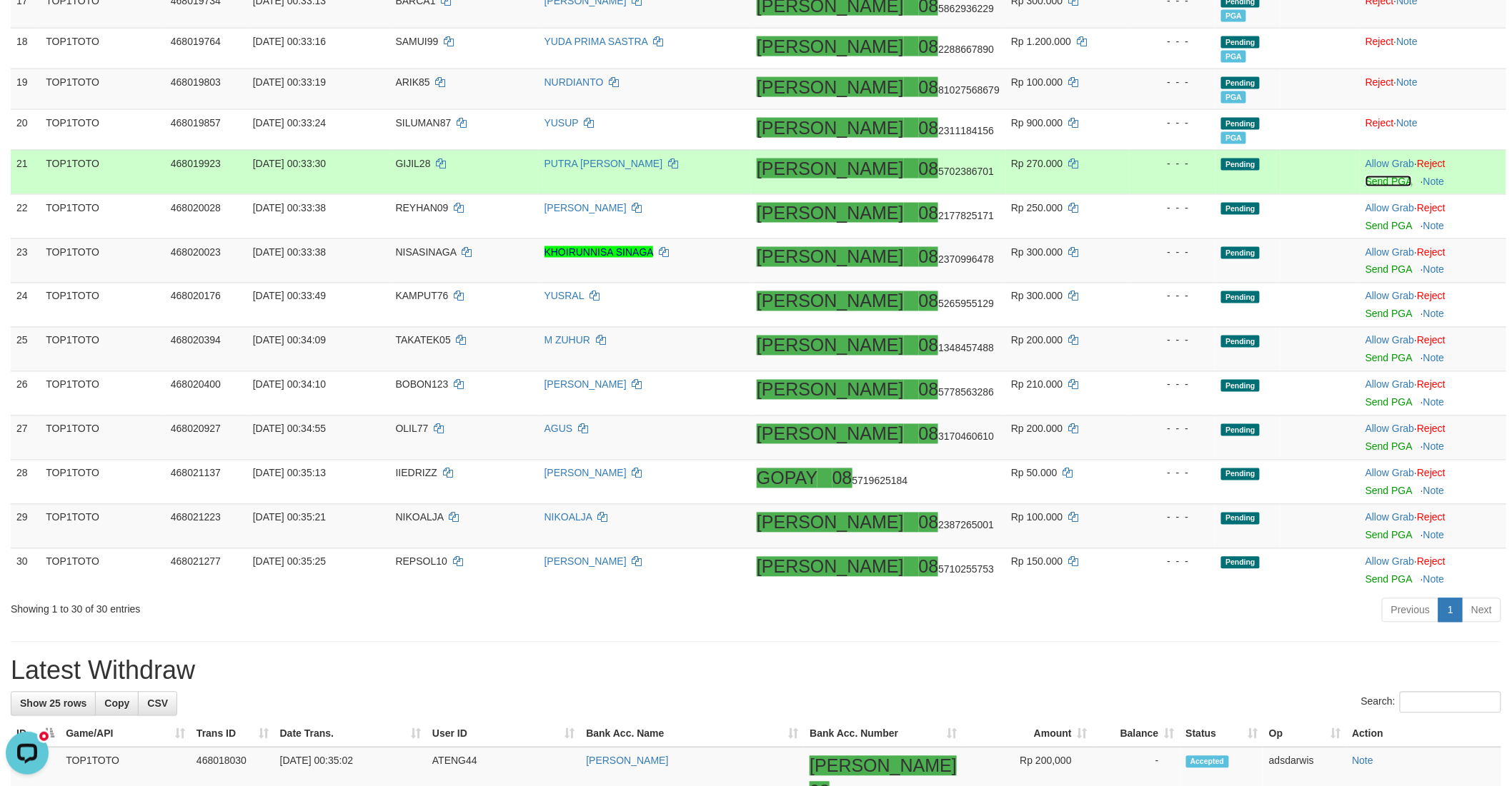
click at [1365, 181] on link "Send PGA" at bounding box center [1388, 182] width 46 height 12
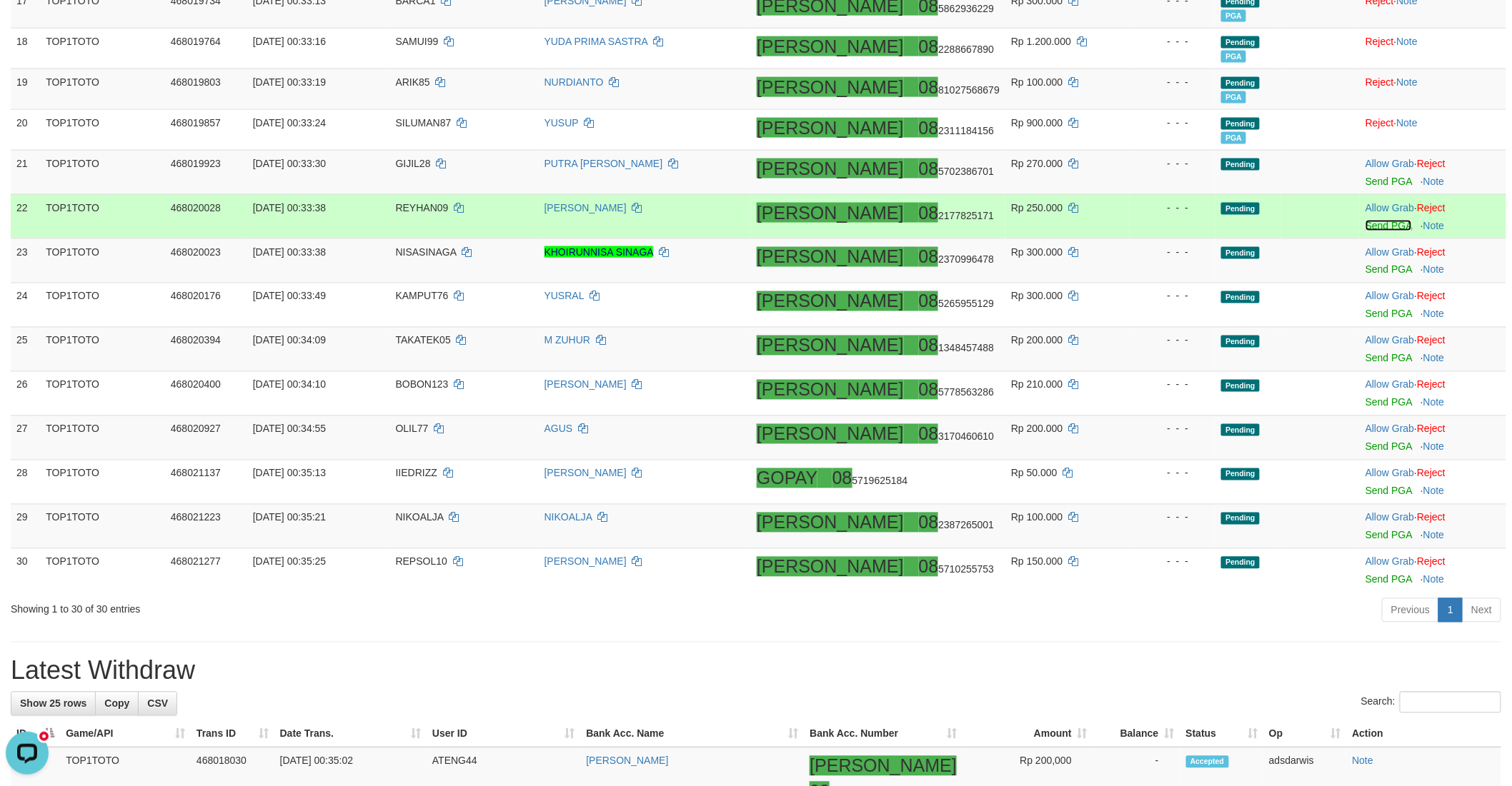
click at [1367, 223] on link "Send PGA" at bounding box center [1388, 225] width 46 height 12
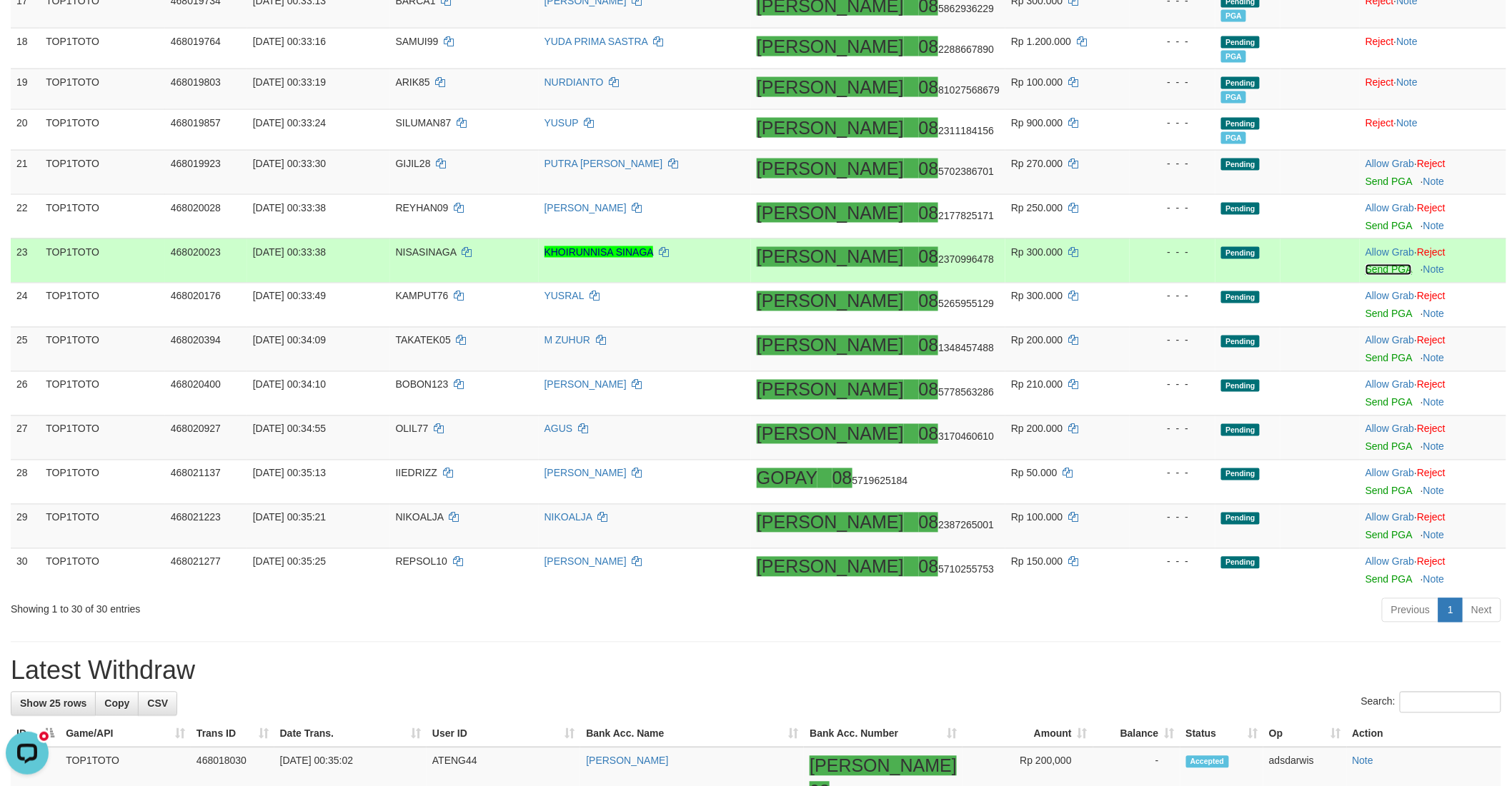
click at [1365, 264] on link "Send PGA" at bounding box center [1388, 270] width 46 height 12
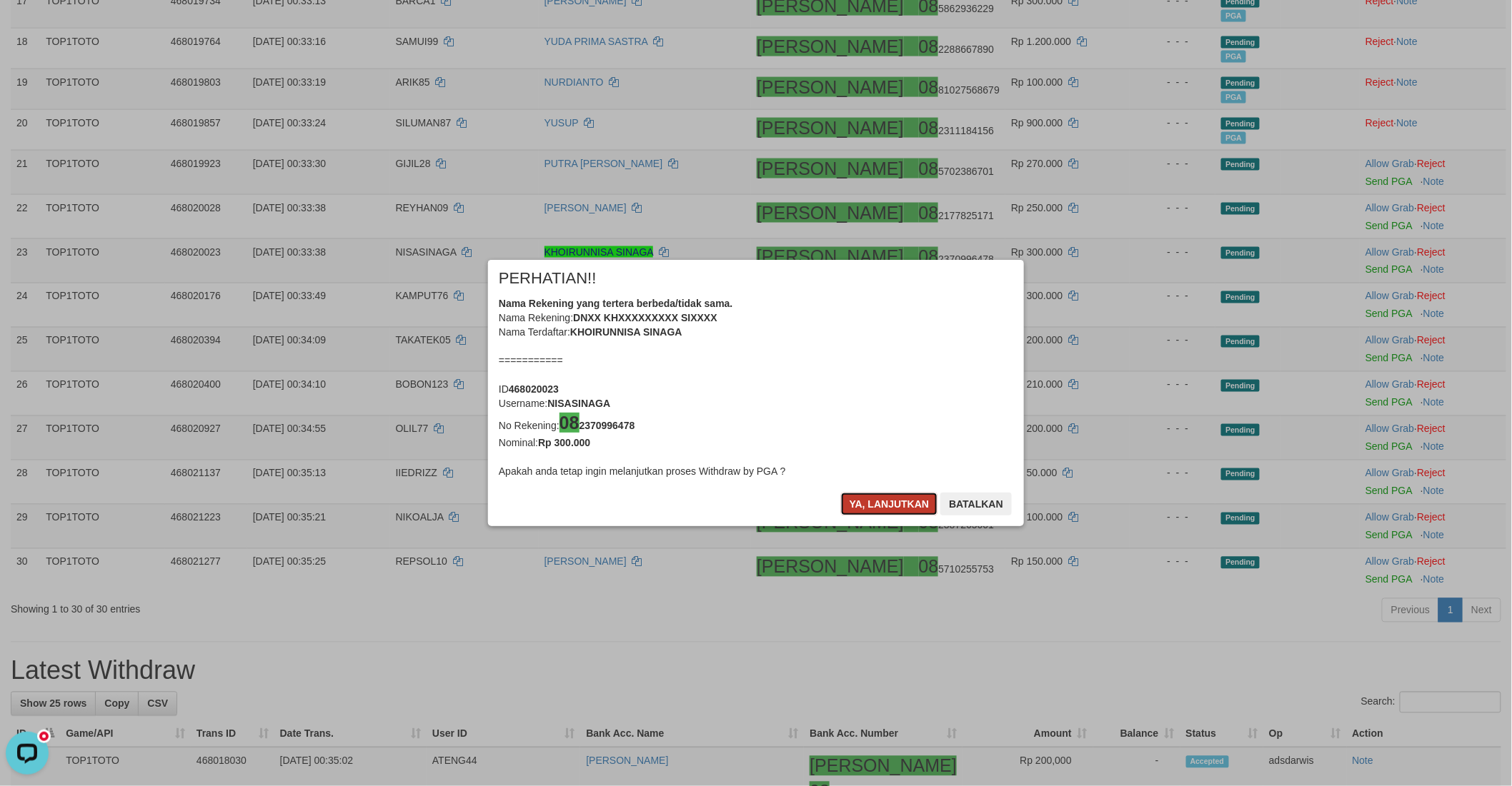
click at [854, 501] on button "Ya, lanjutkan" at bounding box center [889, 505] width 97 height 23
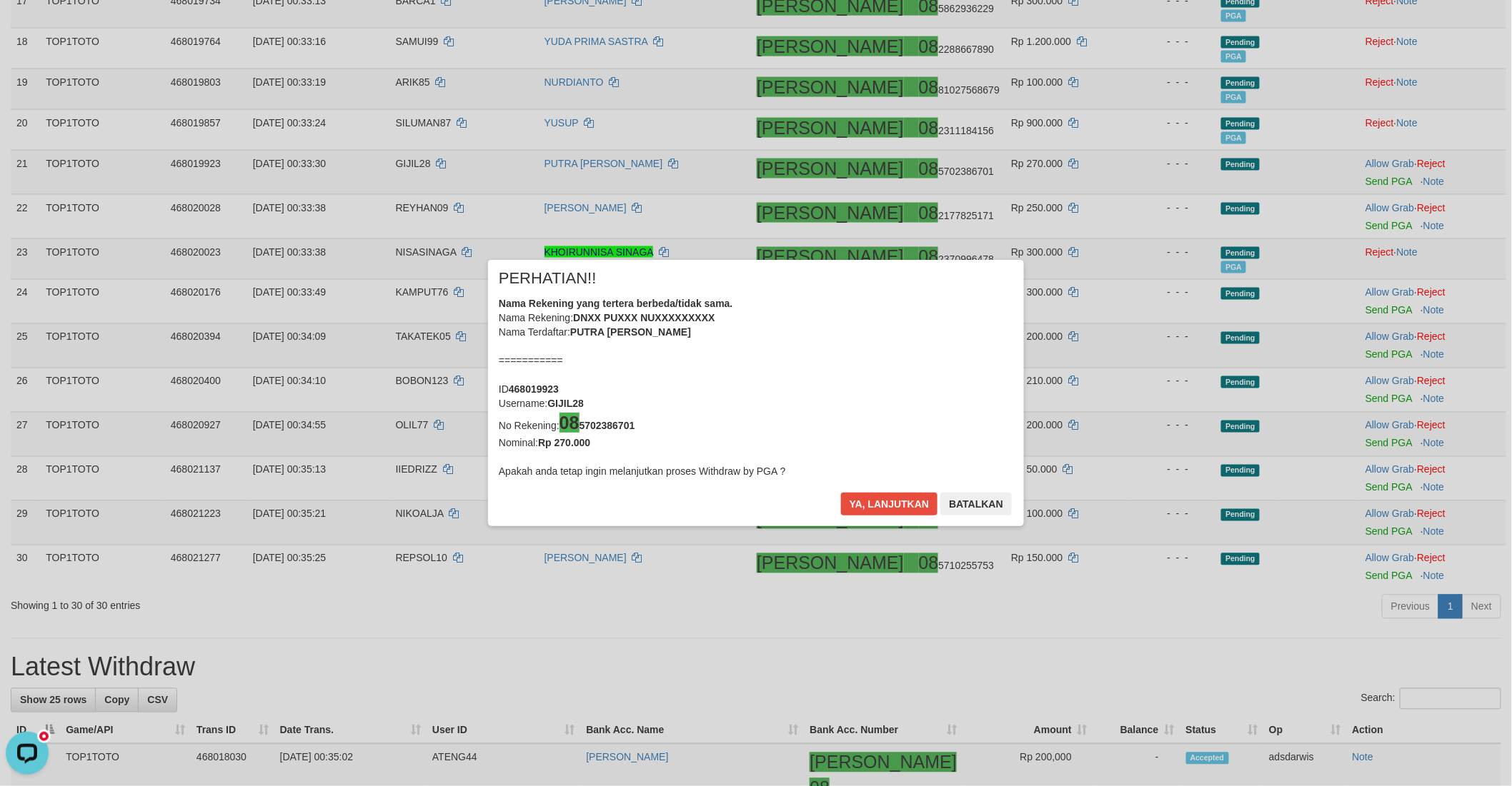
scroll to position [868, 0]
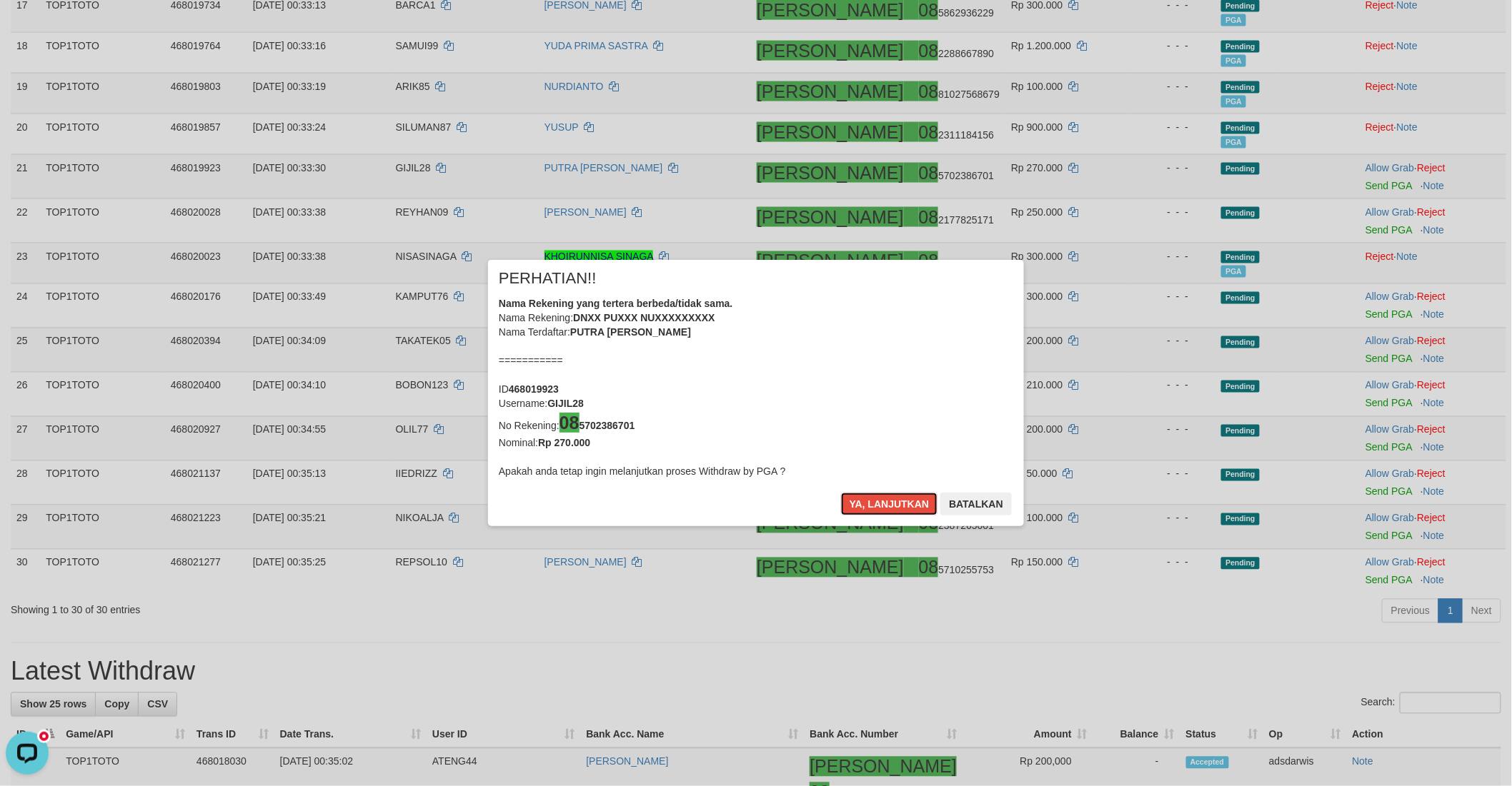
click at [854, 501] on button "Ya, lanjutkan" at bounding box center [889, 505] width 97 height 23
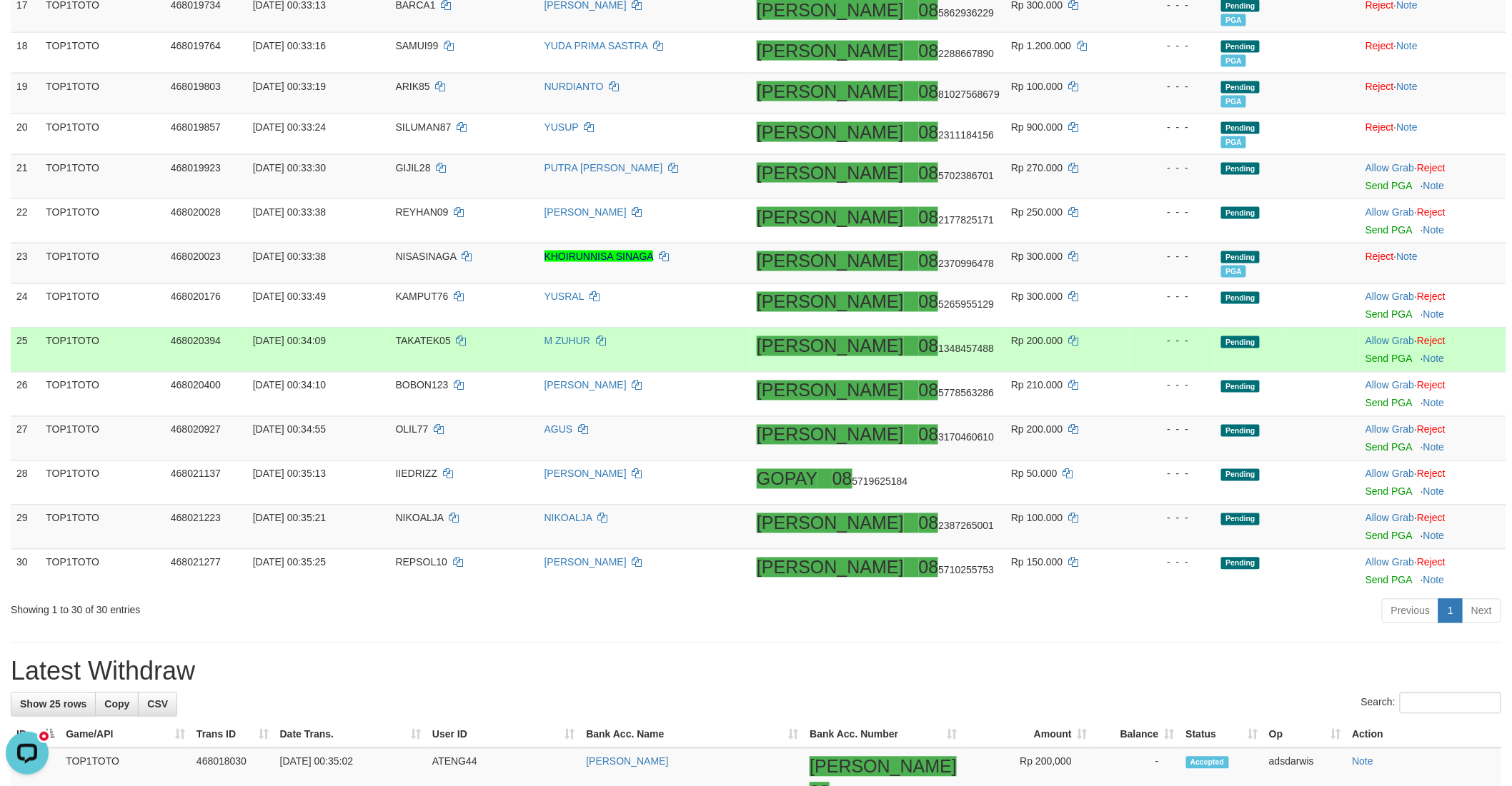
scroll to position [945, 0]
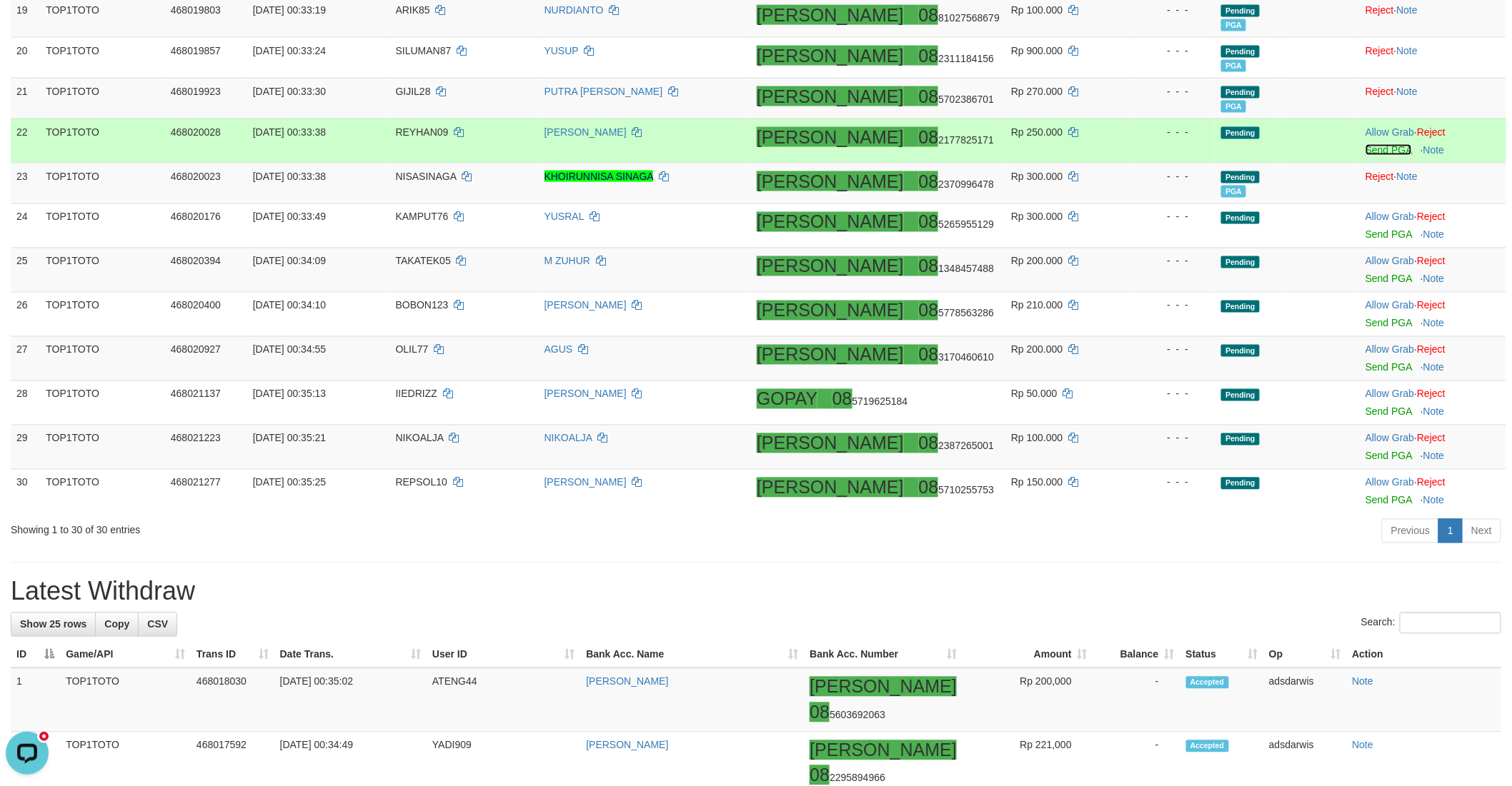
click at [1365, 147] on link "Send PGA" at bounding box center [1388, 150] width 46 height 12
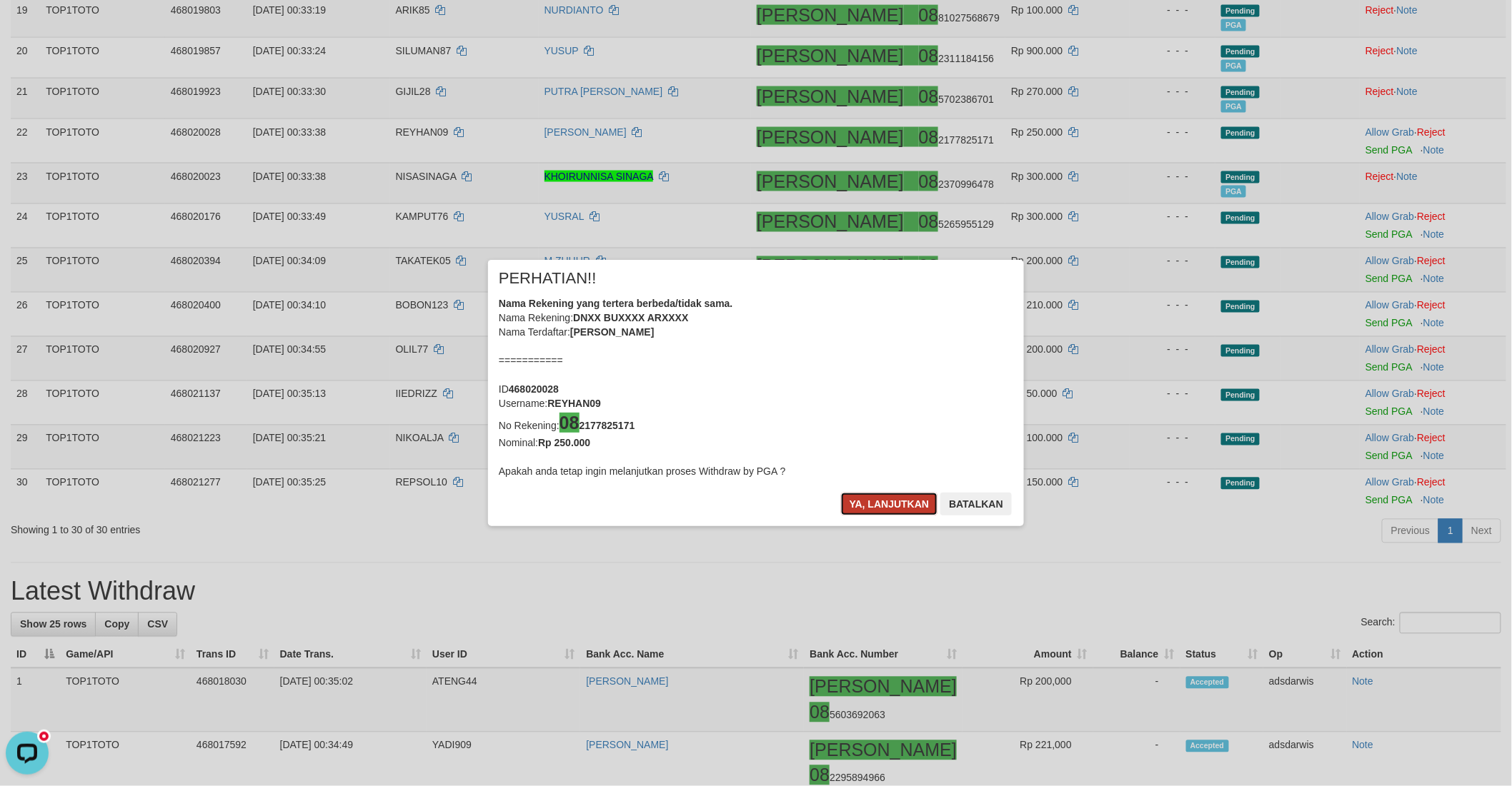
click at [851, 498] on button "Ya, lanjutkan" at bounding box center [889, 505] width 97 height 23
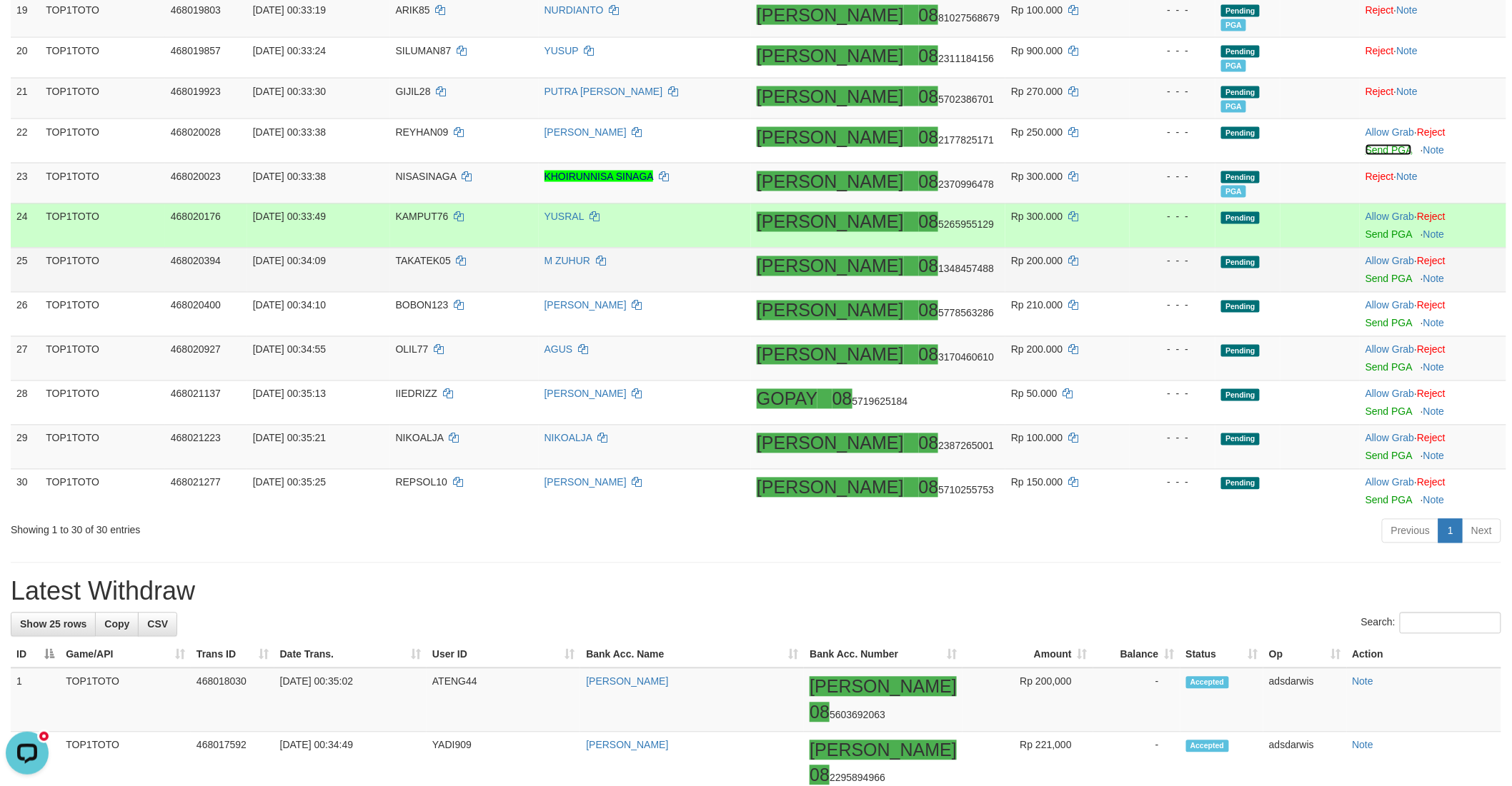
scroll to position [941, 0]
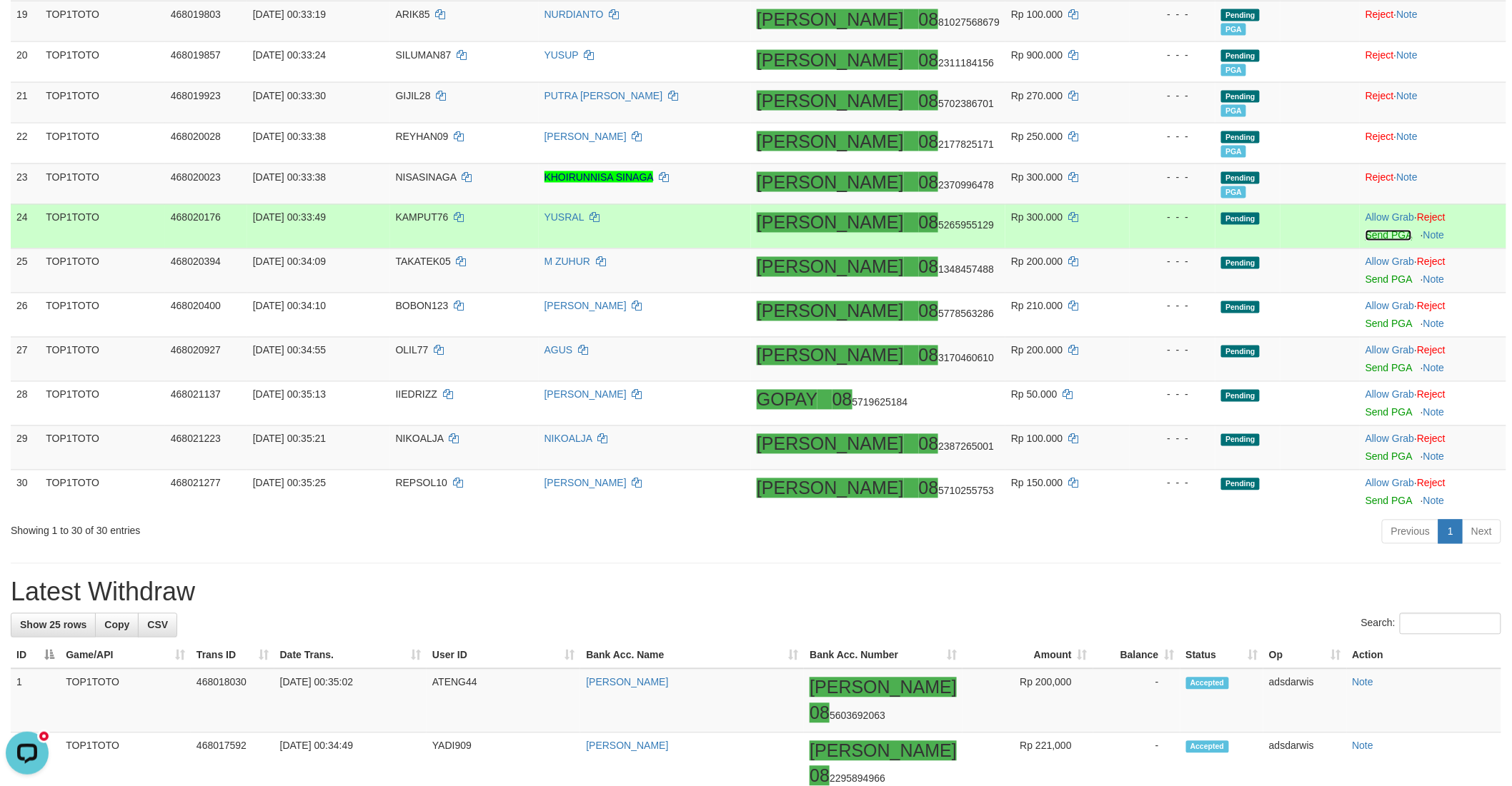
click at [1365, 238] on link "Send PGA" at bounding box center [1388, 236] width 46 height 12
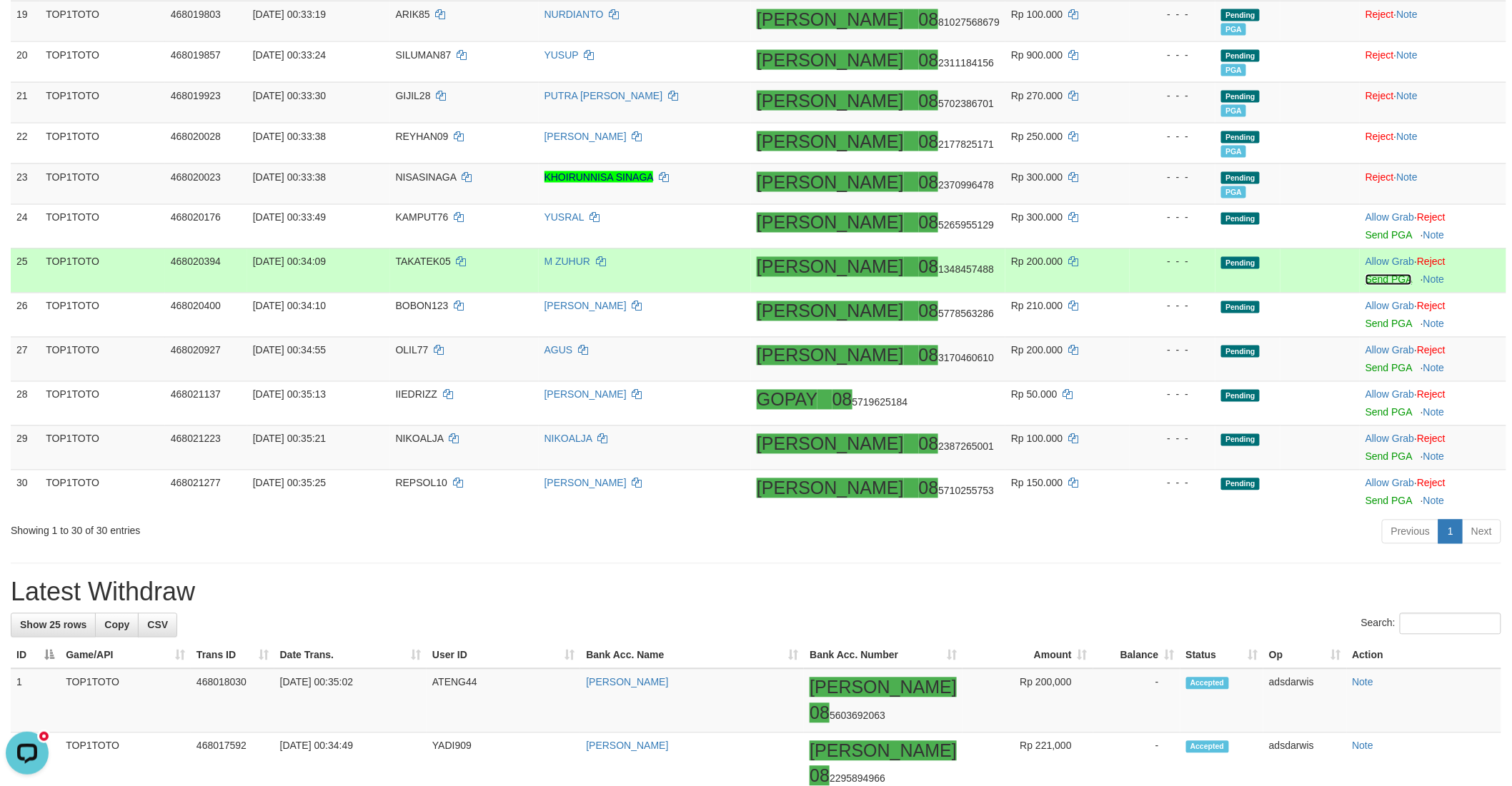
click at [1365, 279] on link "Send PGA" at bounding box center [1388, 280] width 46 height 12
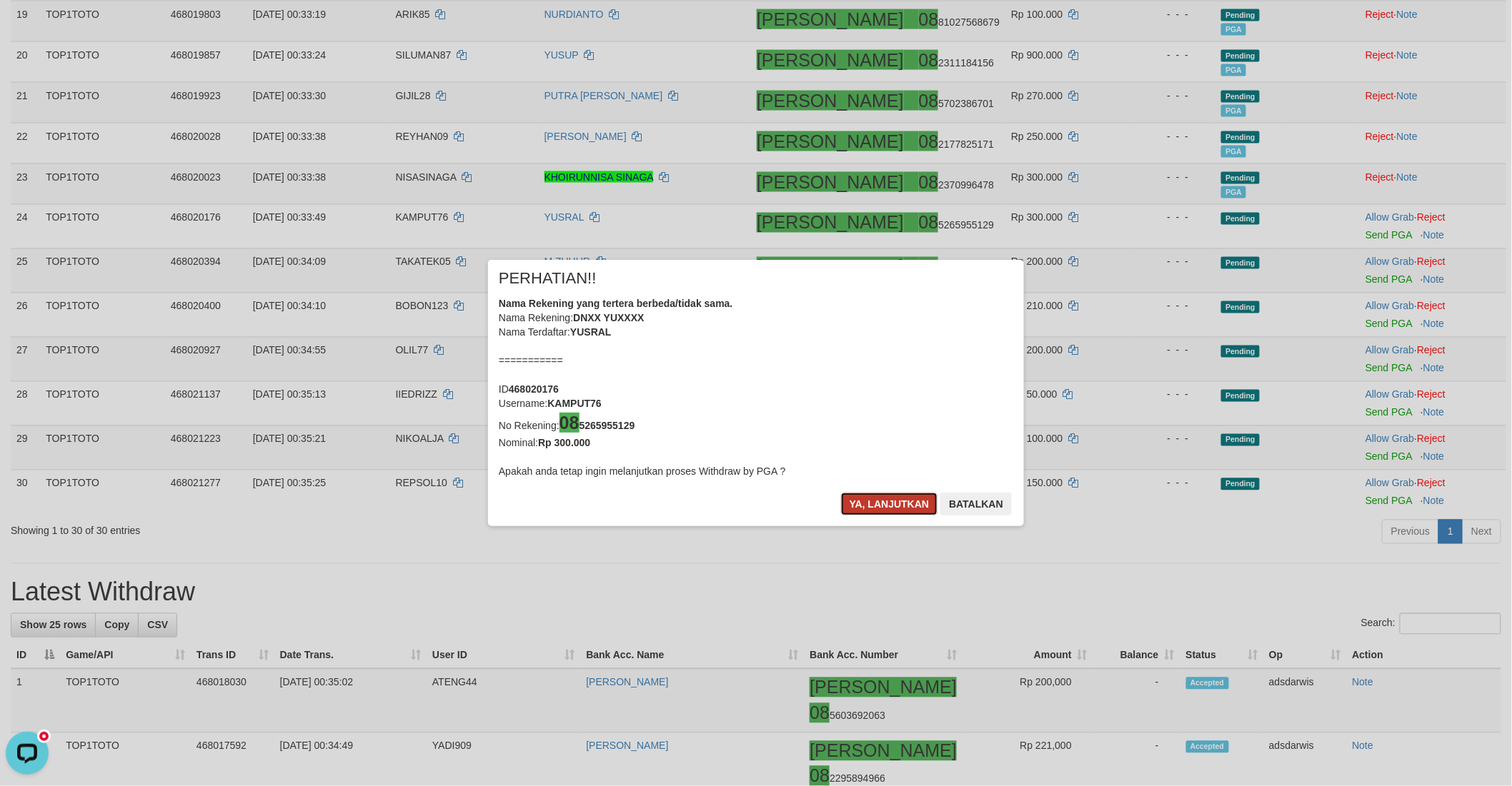
click at [871, 507] on button "Ya, lanjutkan" at bounding box center [889, 505] width 97 height 23
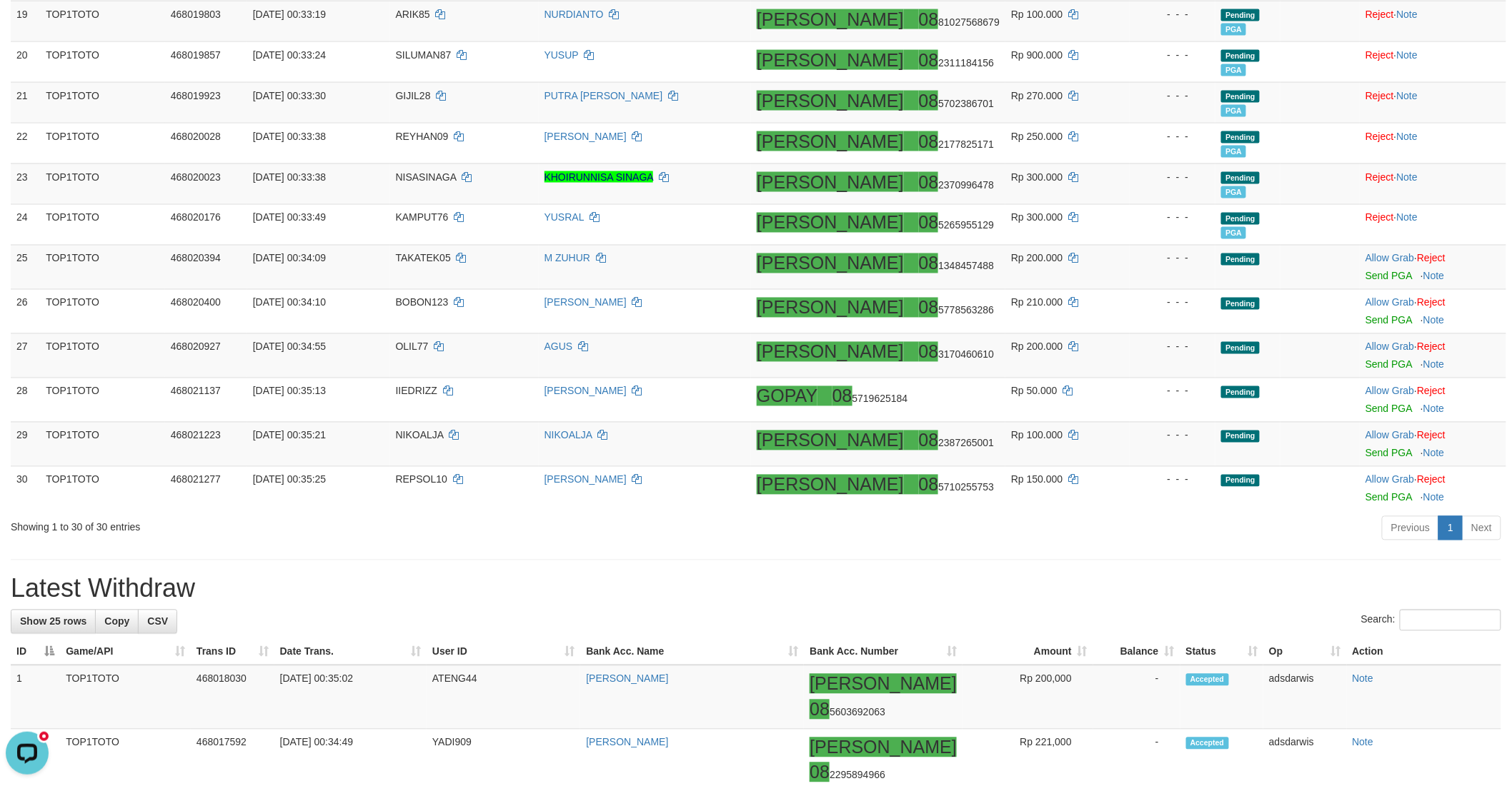
scroll to position [938, 0]
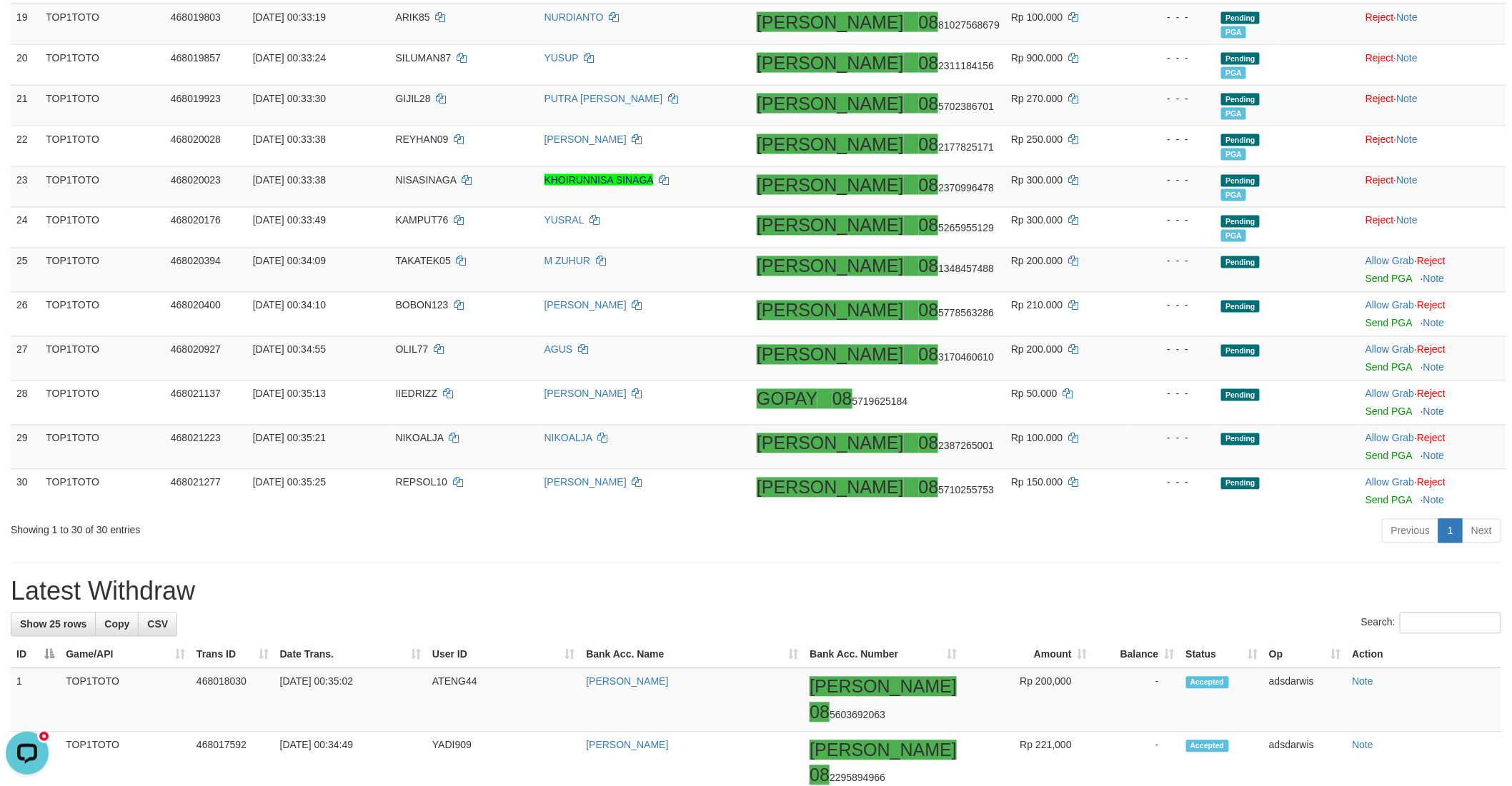
click at [1057, 579] on h1 "Latest Withdraw" at bounding box center [756, 592] width 1491 height 29
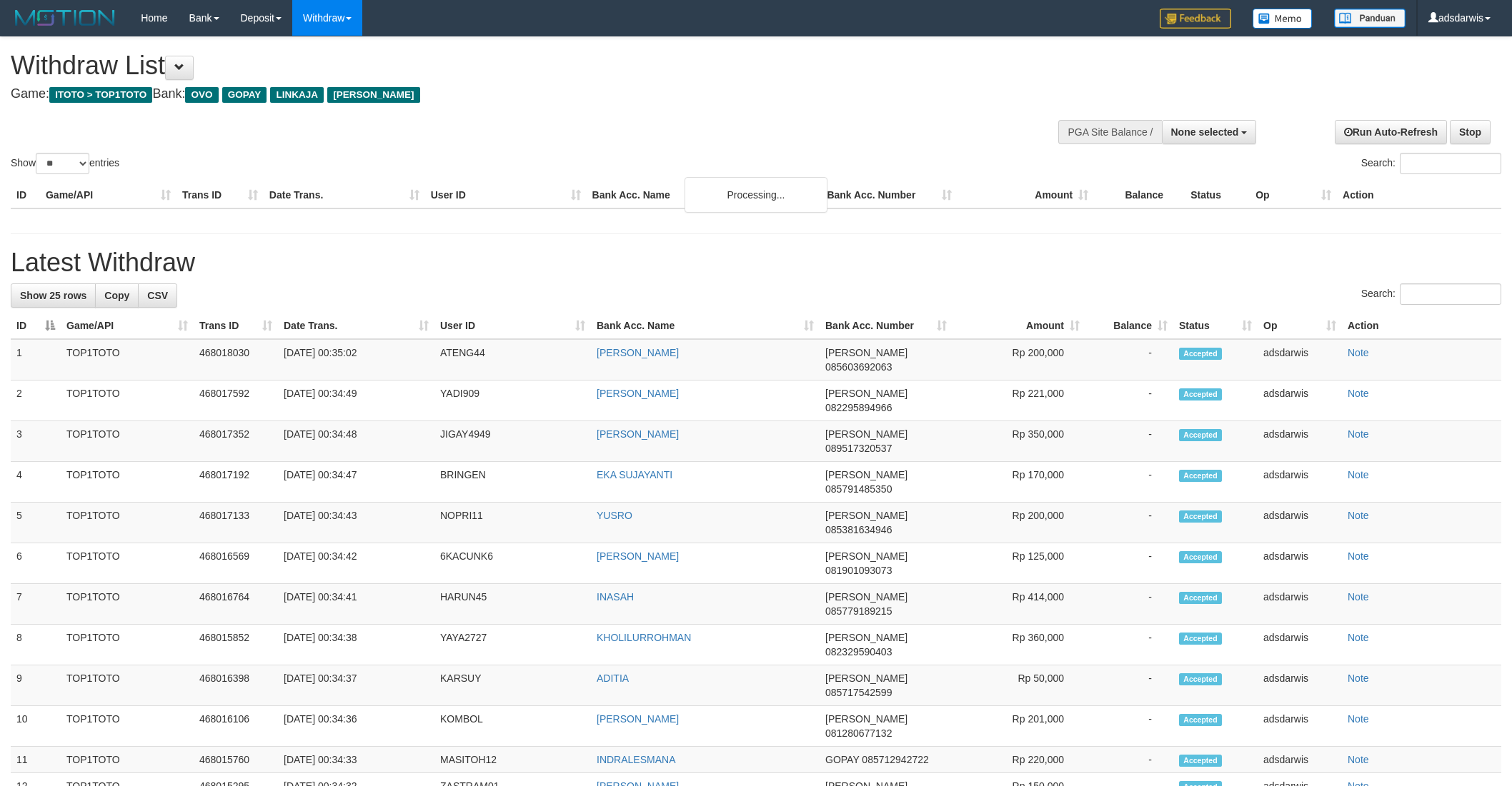
select select
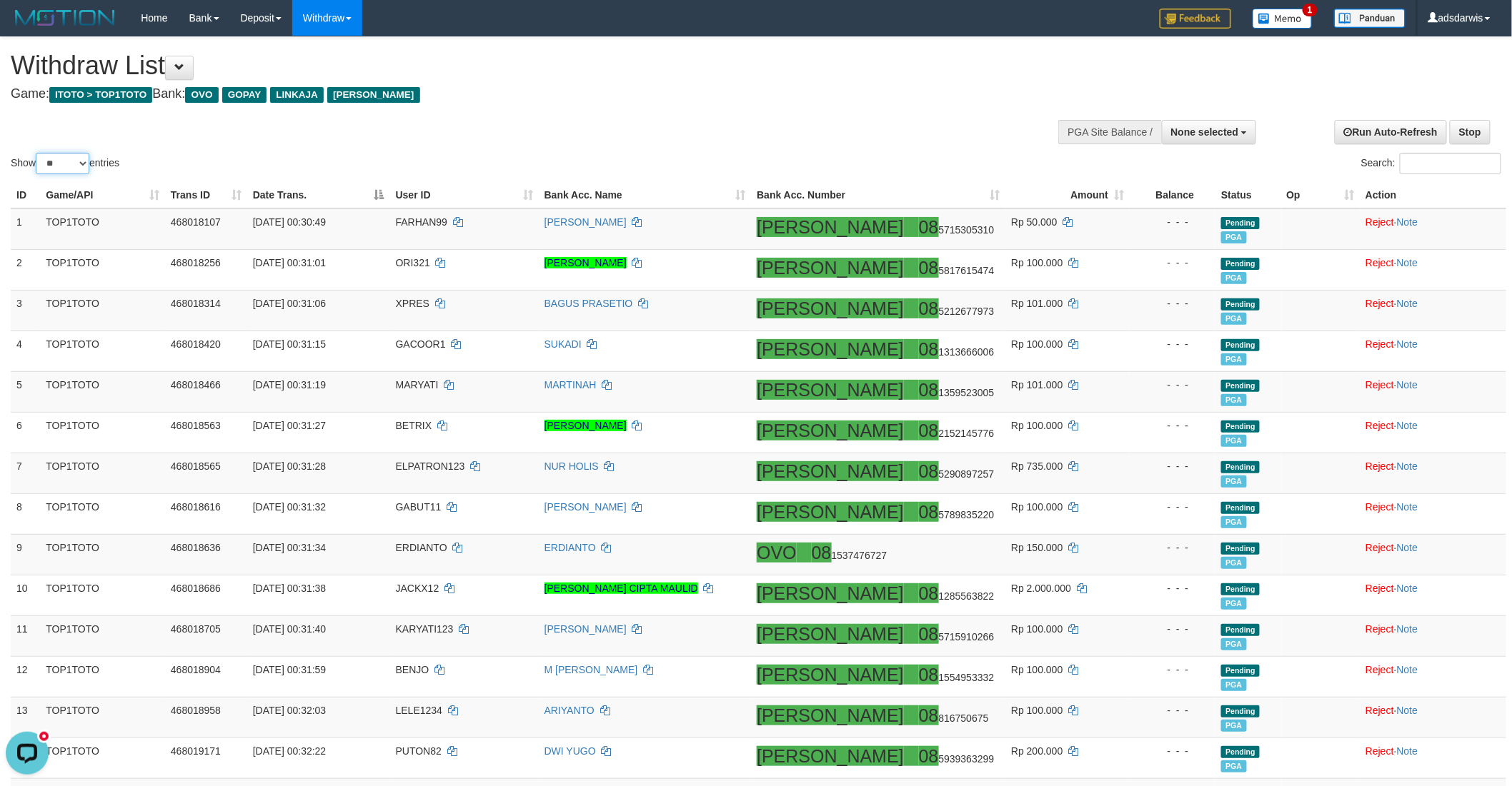
click at [67, 161] on select "** ** ** ***" at bounding box center [62, 163] width 53 height 21
select select "***"
click at [38, 153] on select "** ** ** ***" at bounding box center [62, 163] width 53 height 21
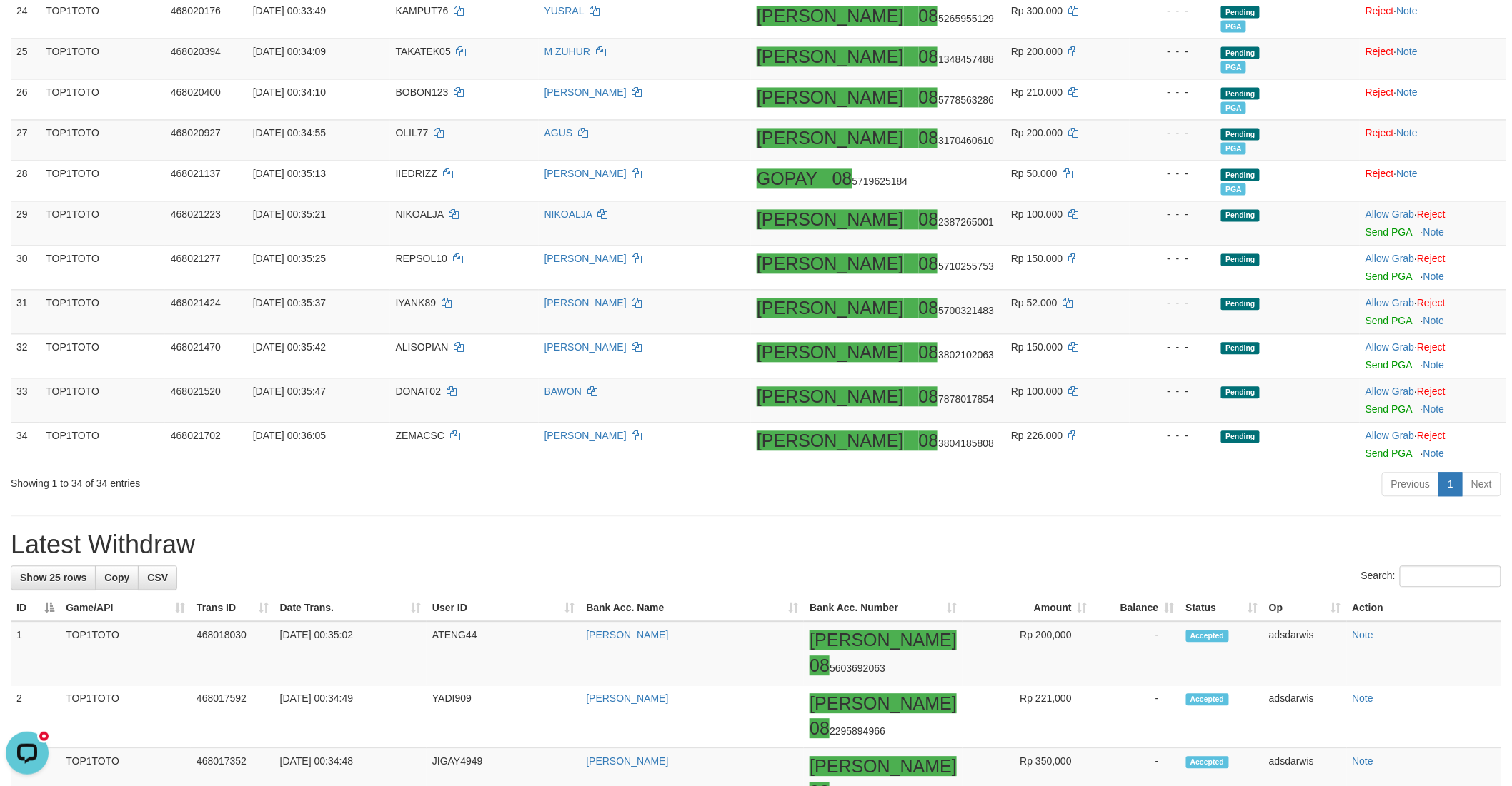
scroll to position [1189, 0]
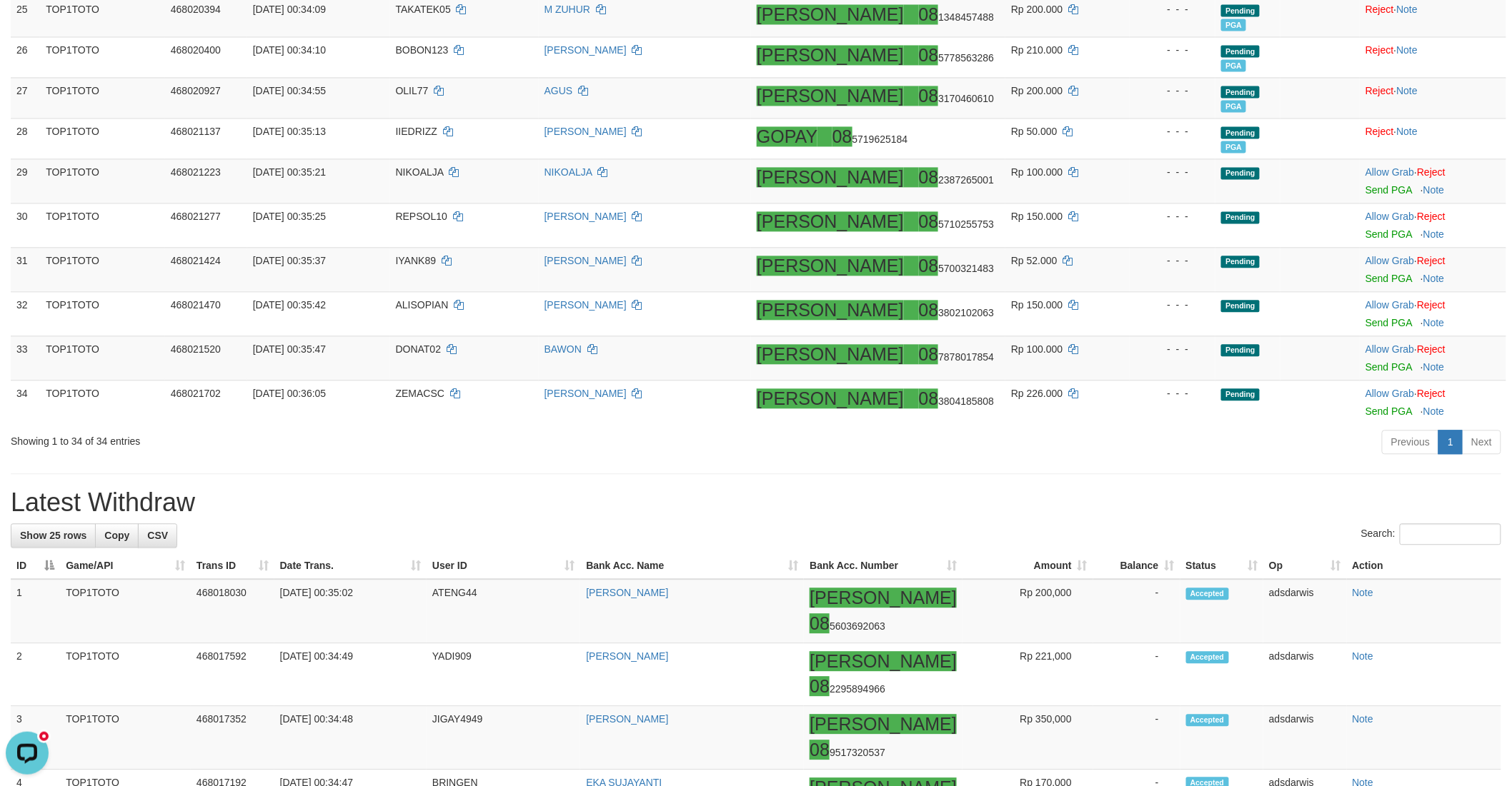
click at [1203, 462] on div "**********" at bounding box center [756, 505] width 1512 height 3314
click at [913, 474] on div "**********" at bounding box center [756, 505] width 1512 height 3314
click at [1173, 451] on div "Previous 1 Next" at bounding box center [1070, 444] width 860 height 31
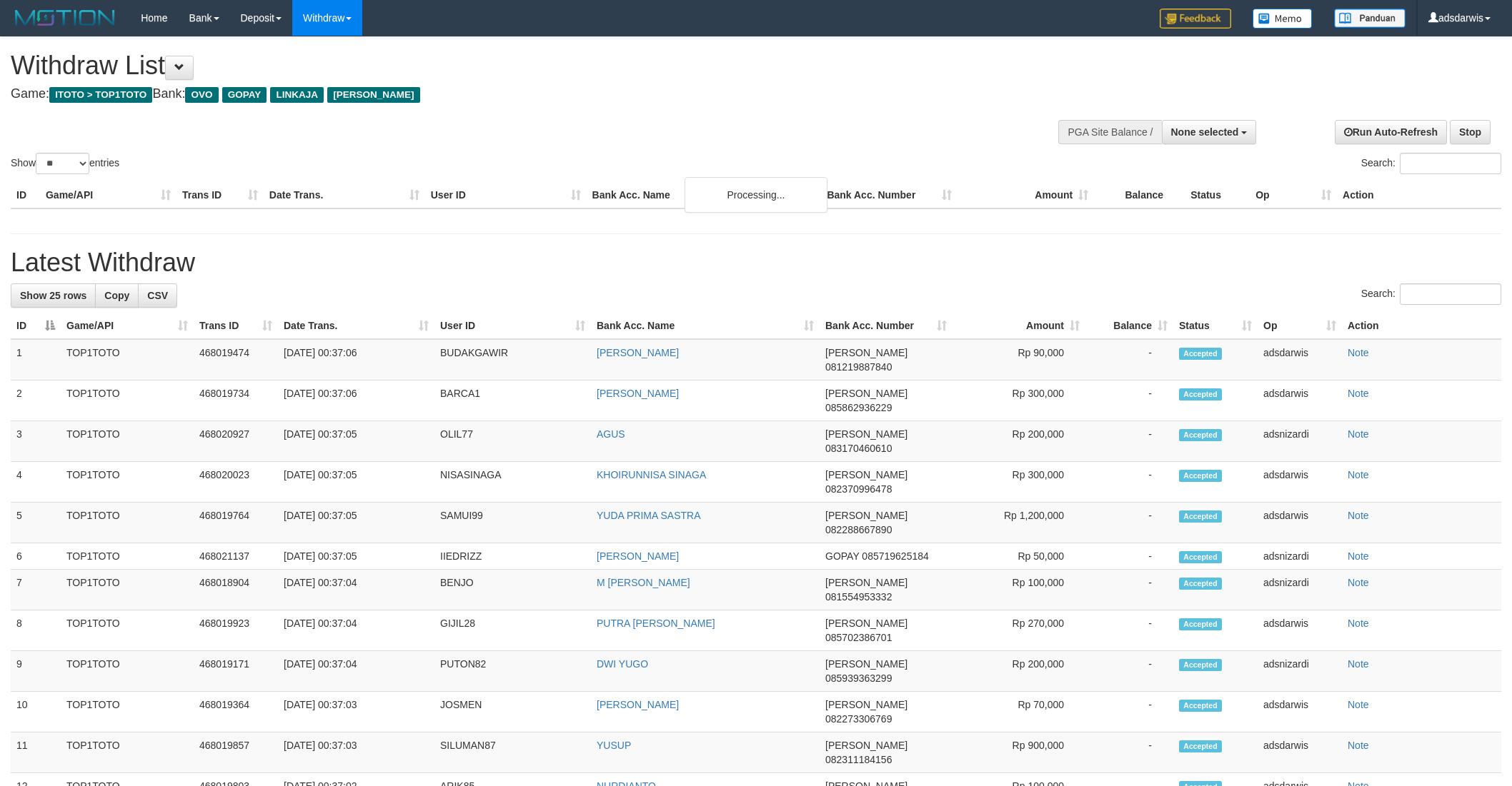
select select
select select "**"
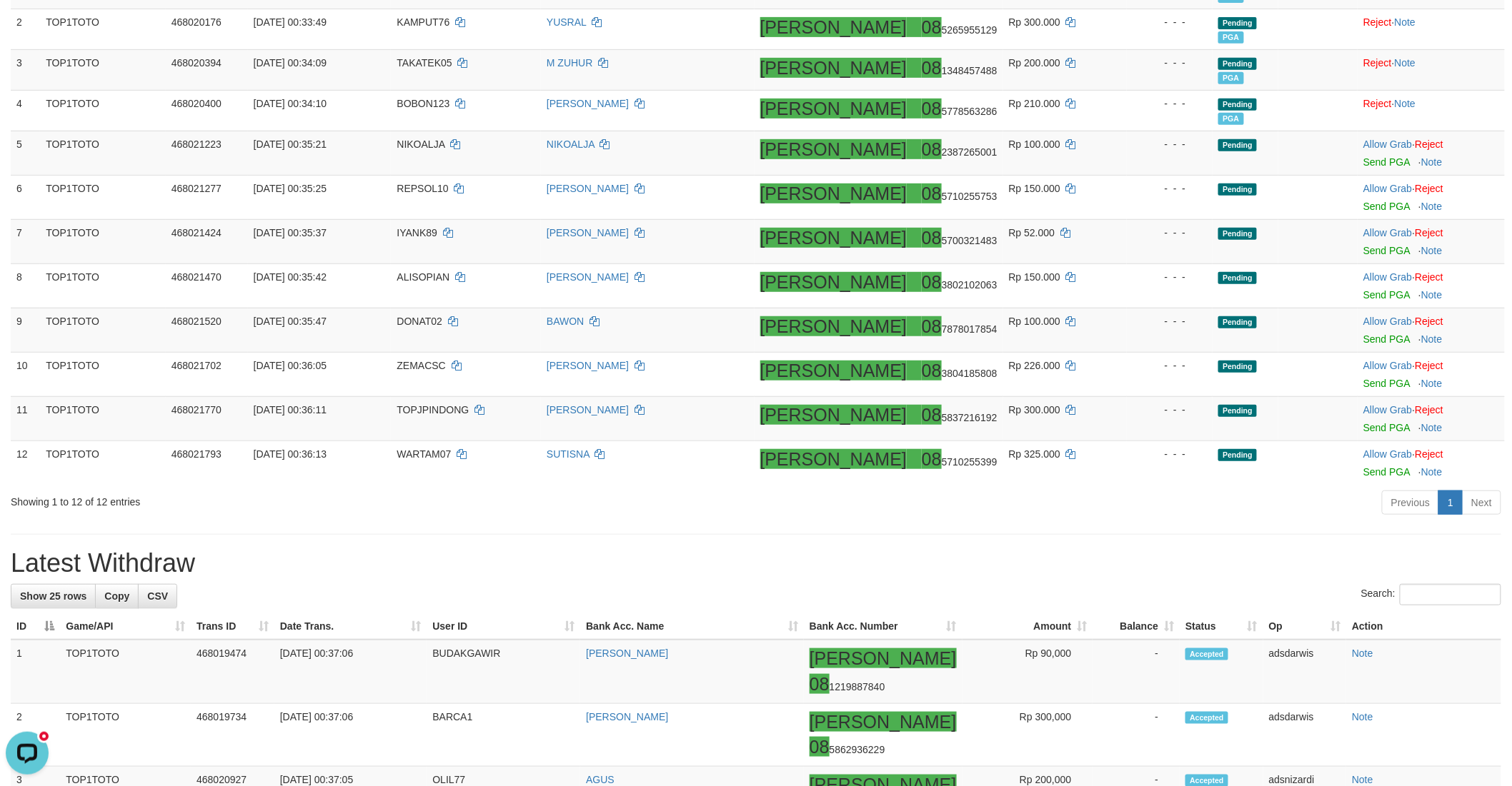
click at [954, 517] on div "Previous 1 Next" at bounding box center [1070, 505] width 860 height 31
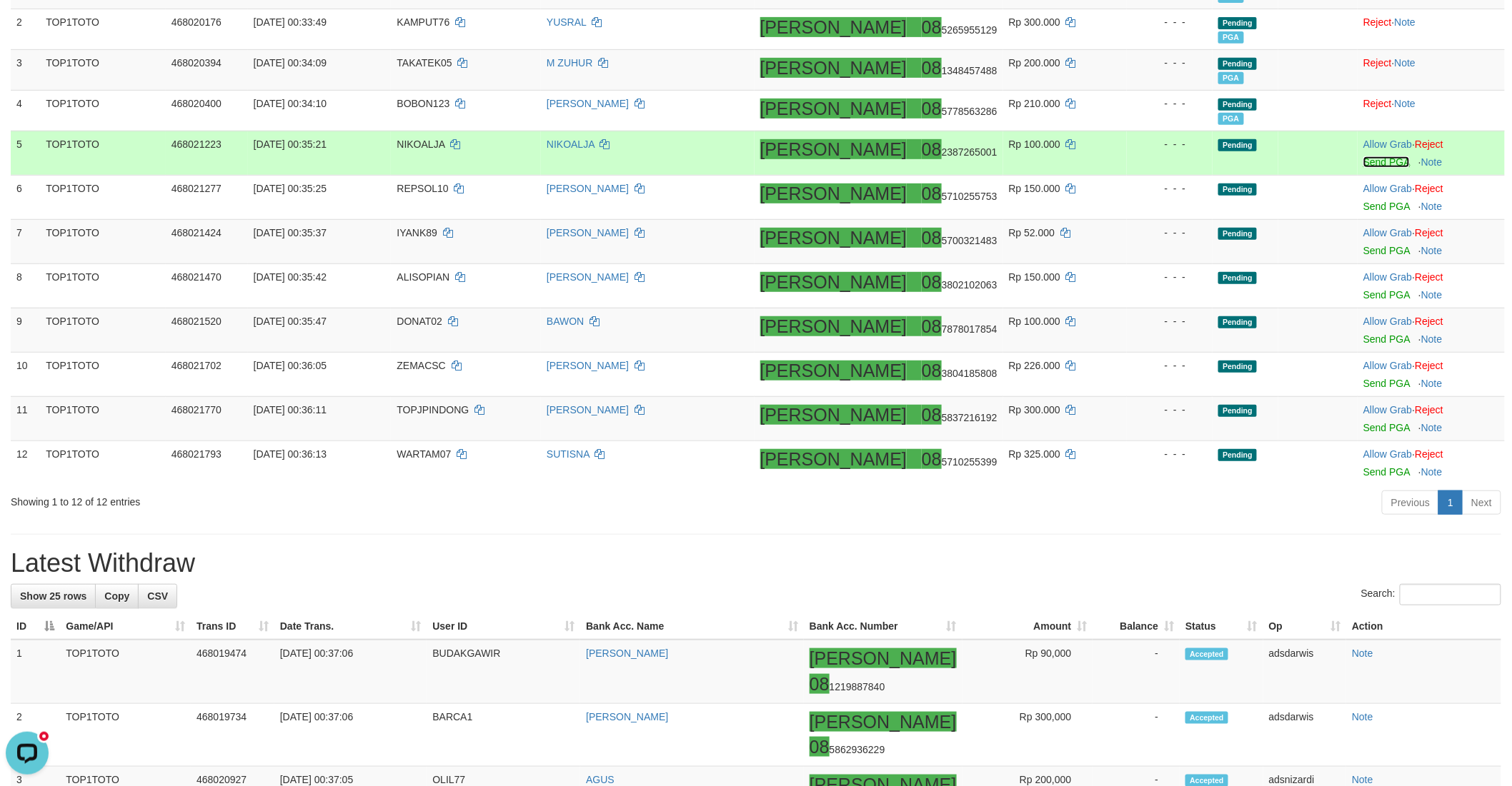
click link "Send PGA"
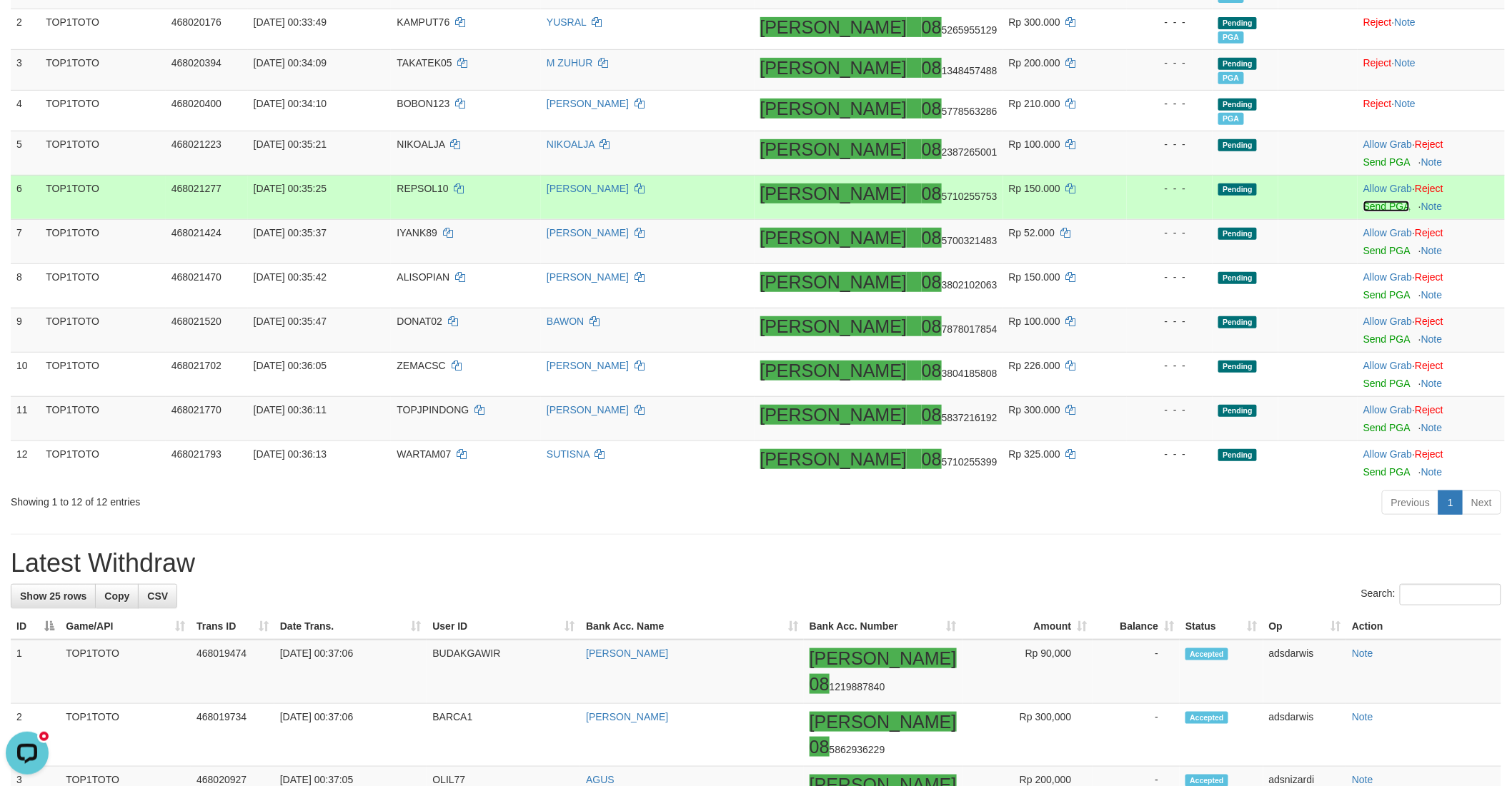
click link "Send PGA"
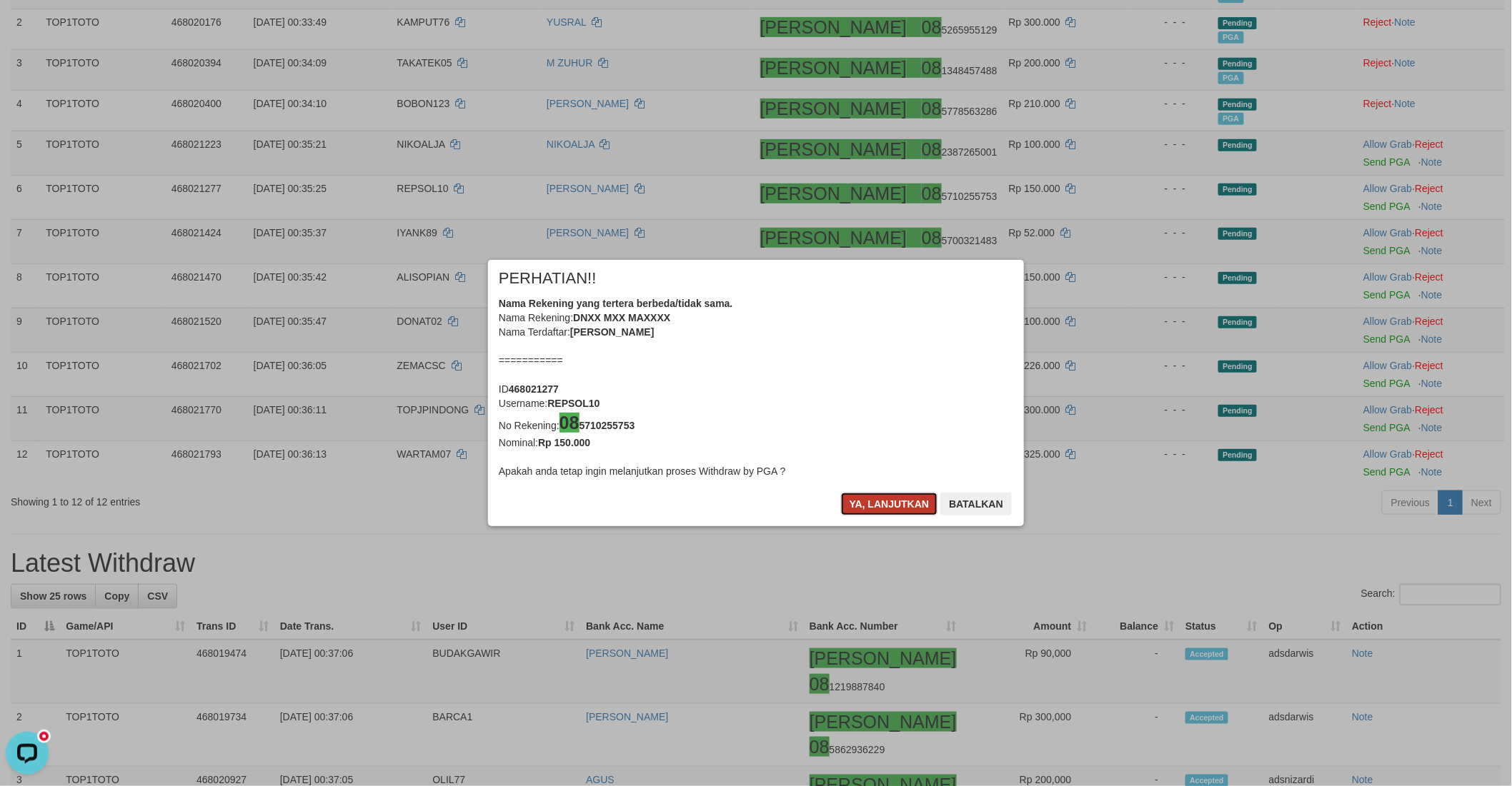
click button "Ya, lanjutkan"
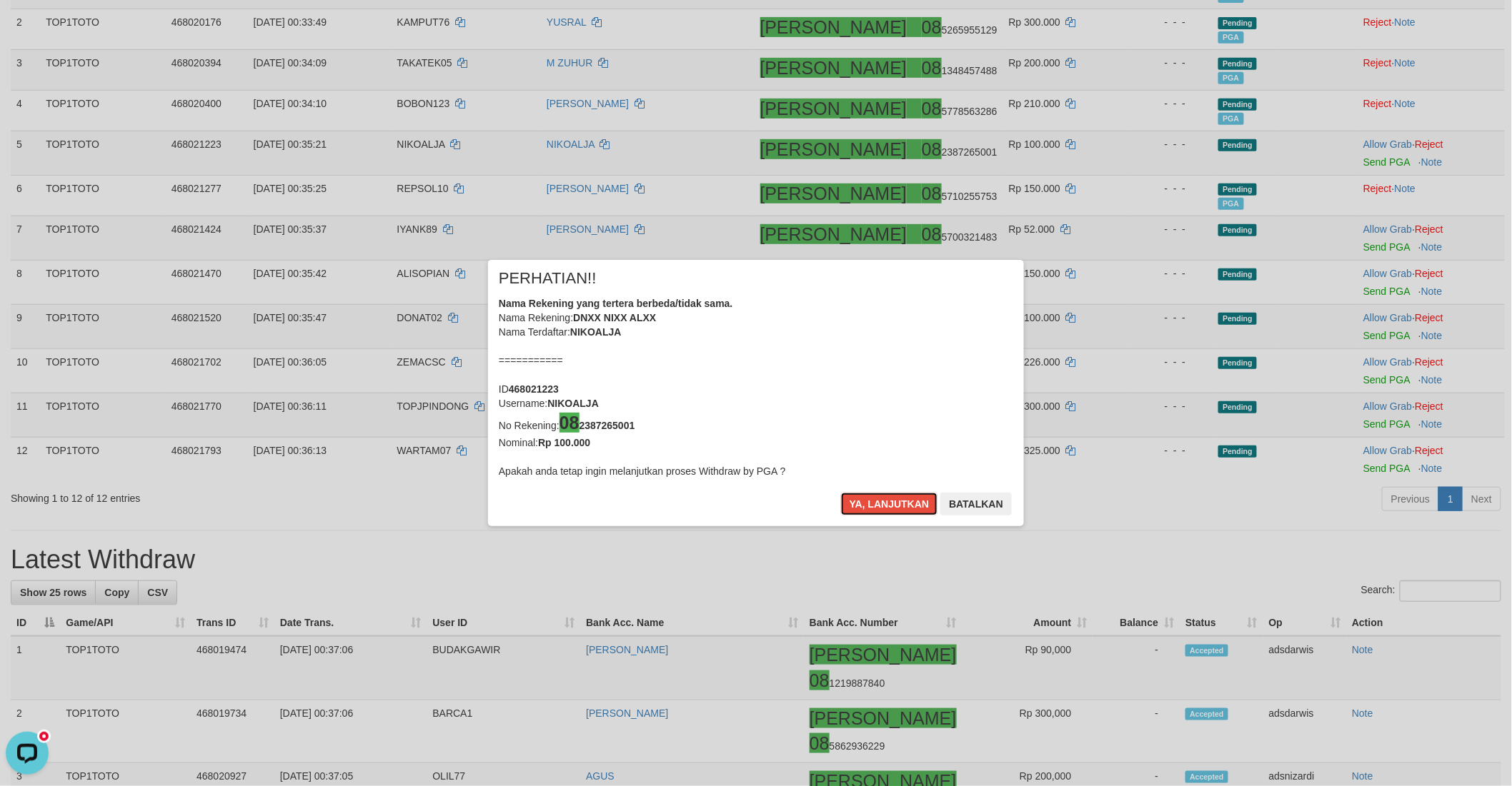
click button "Ya, lanjutkan"
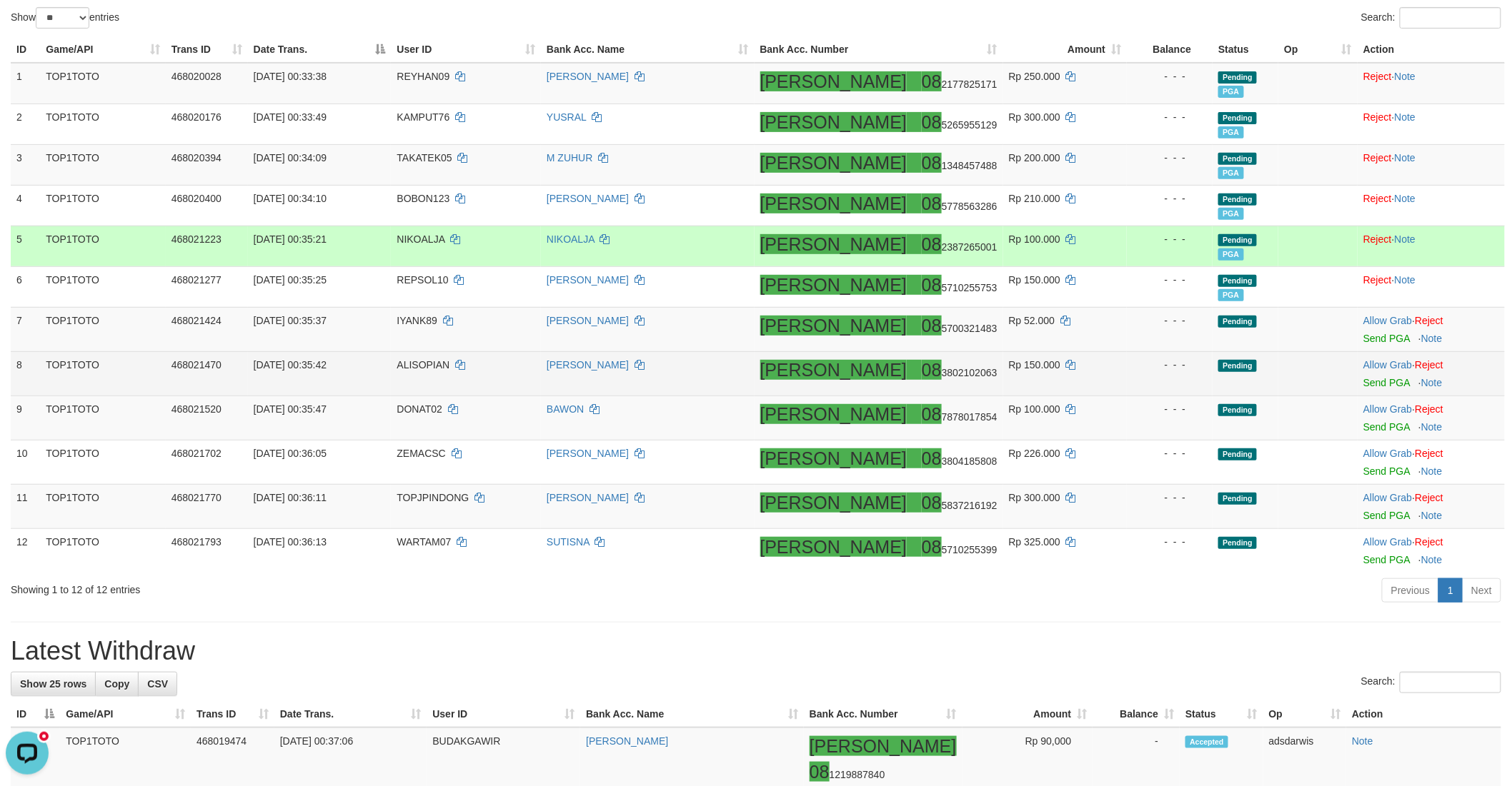
scroll to position [158, 0]
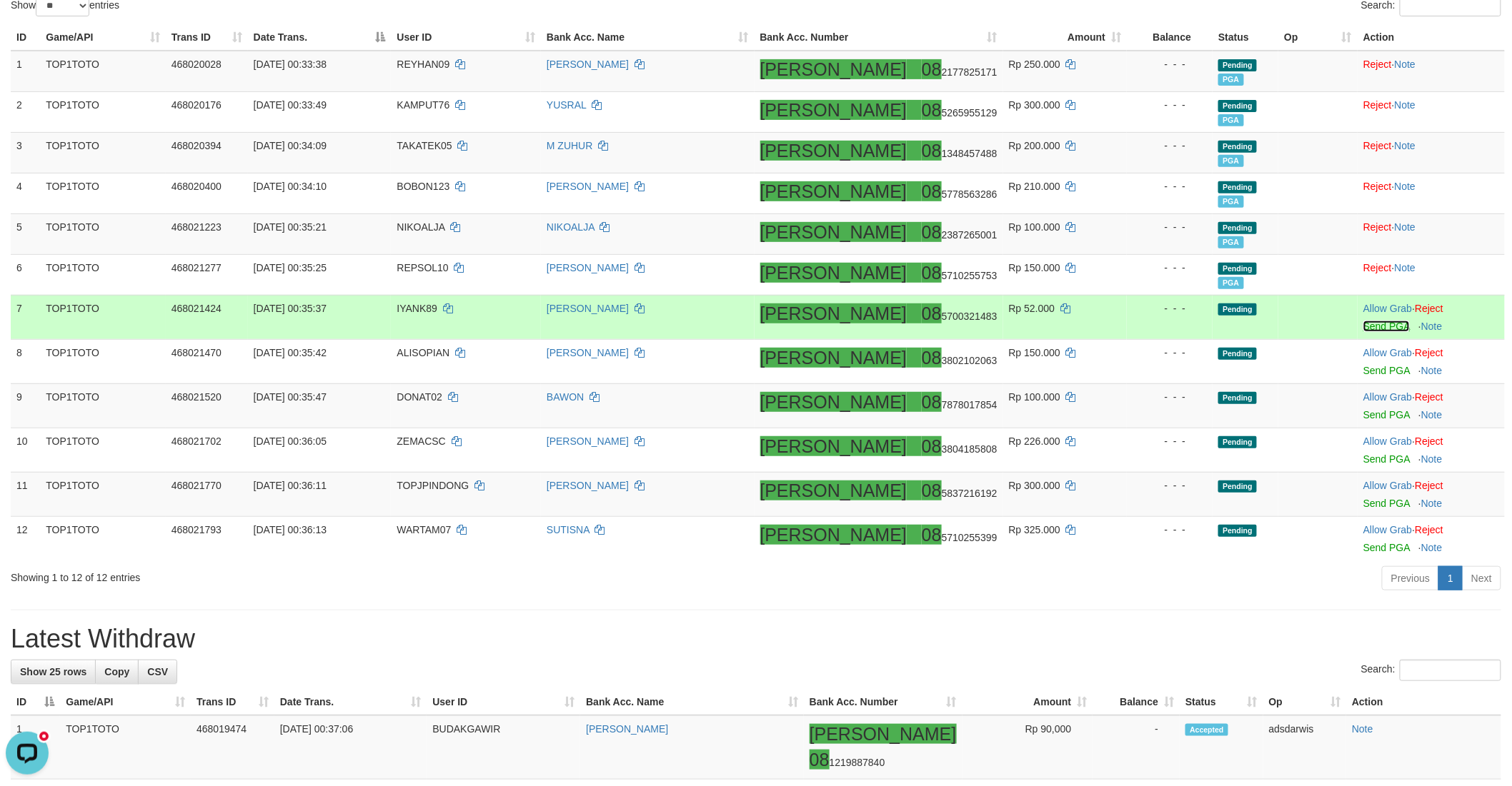
click link "Send PGA"
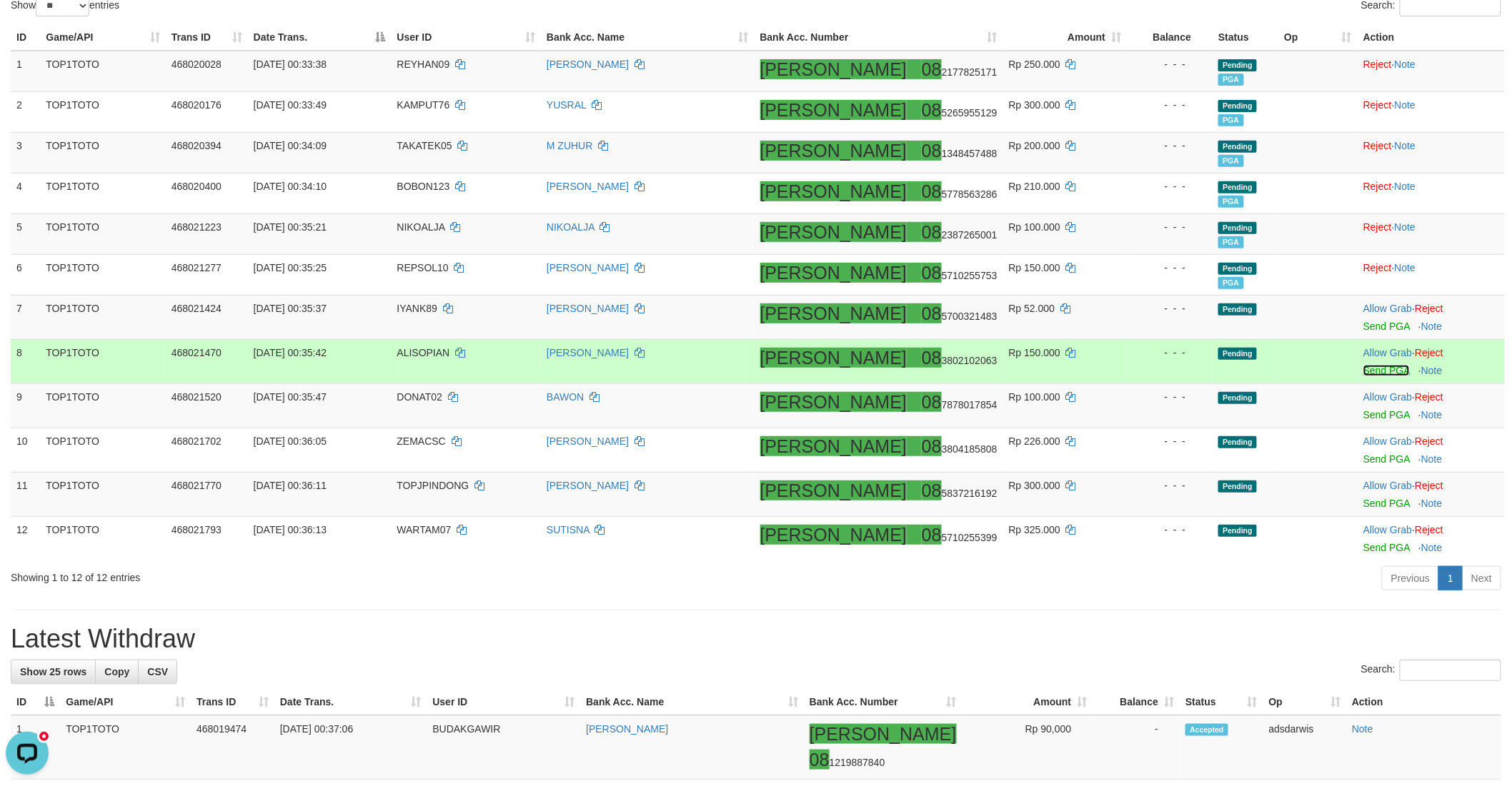
click link "Send PGA"
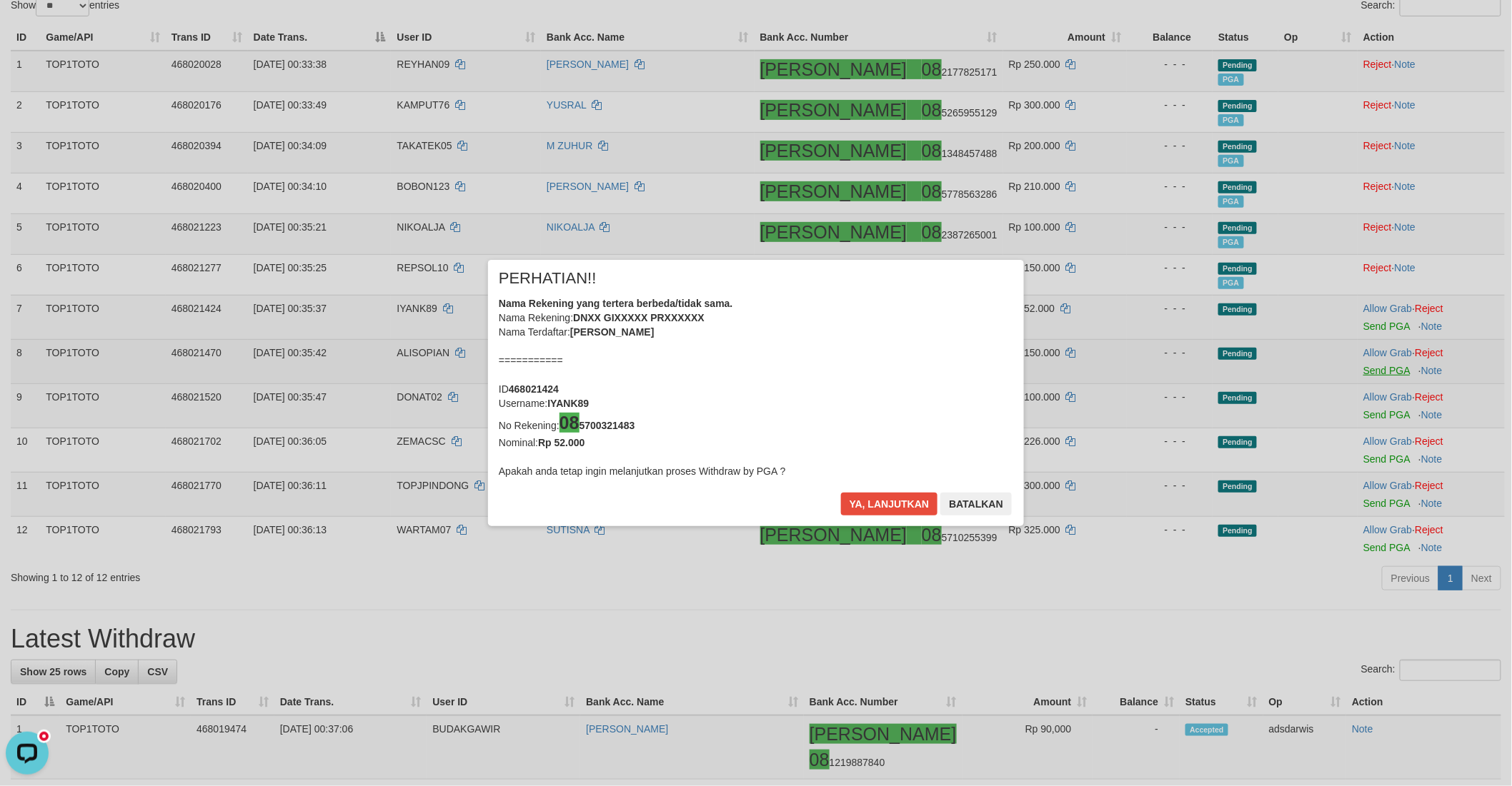
click div "× PERHATIAN!! Nama Rekening yang tertera berbeda/tidak sama. Nama Rekening: DNX…"
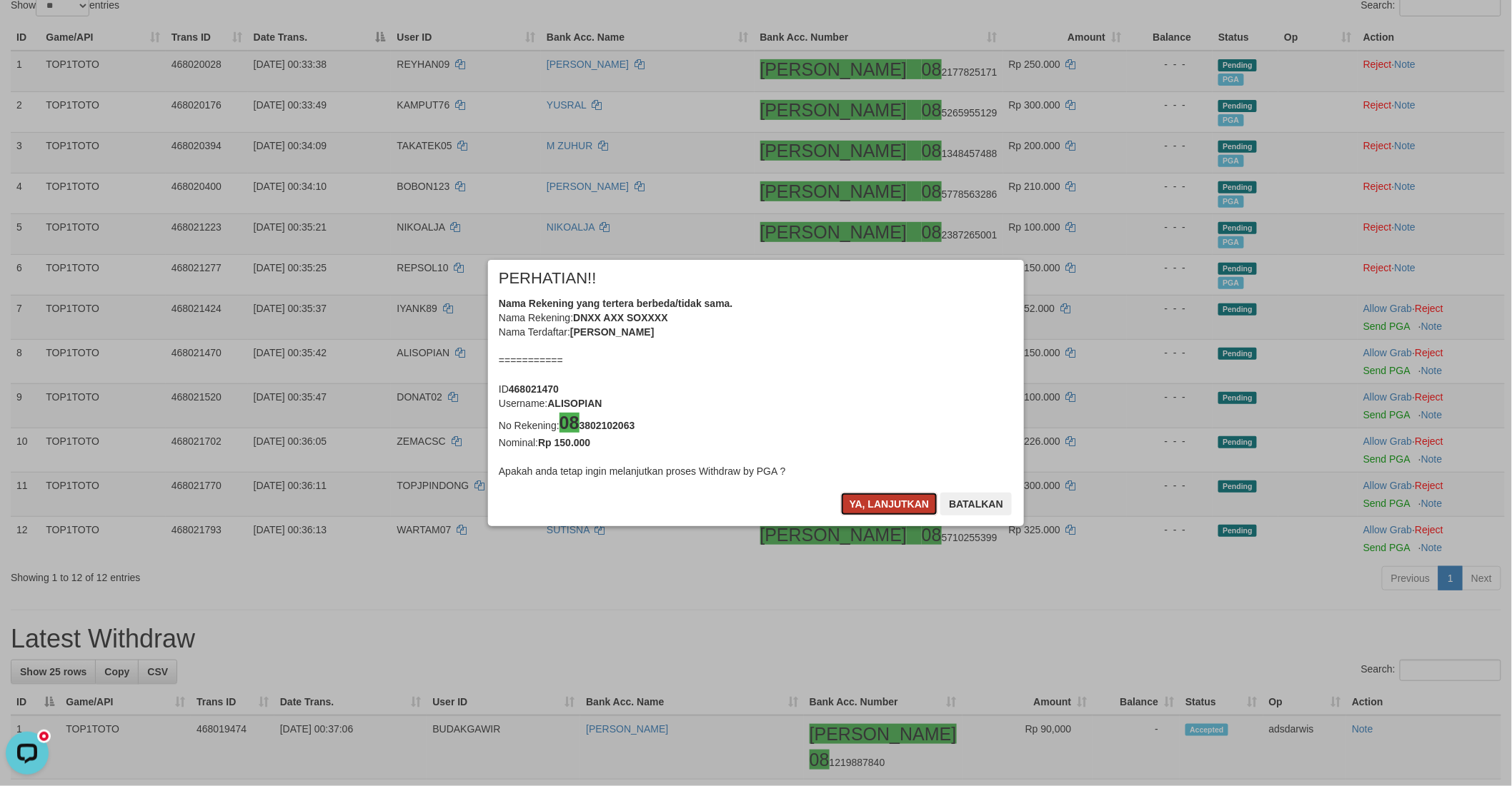
click button "Ya, lanjutkan"
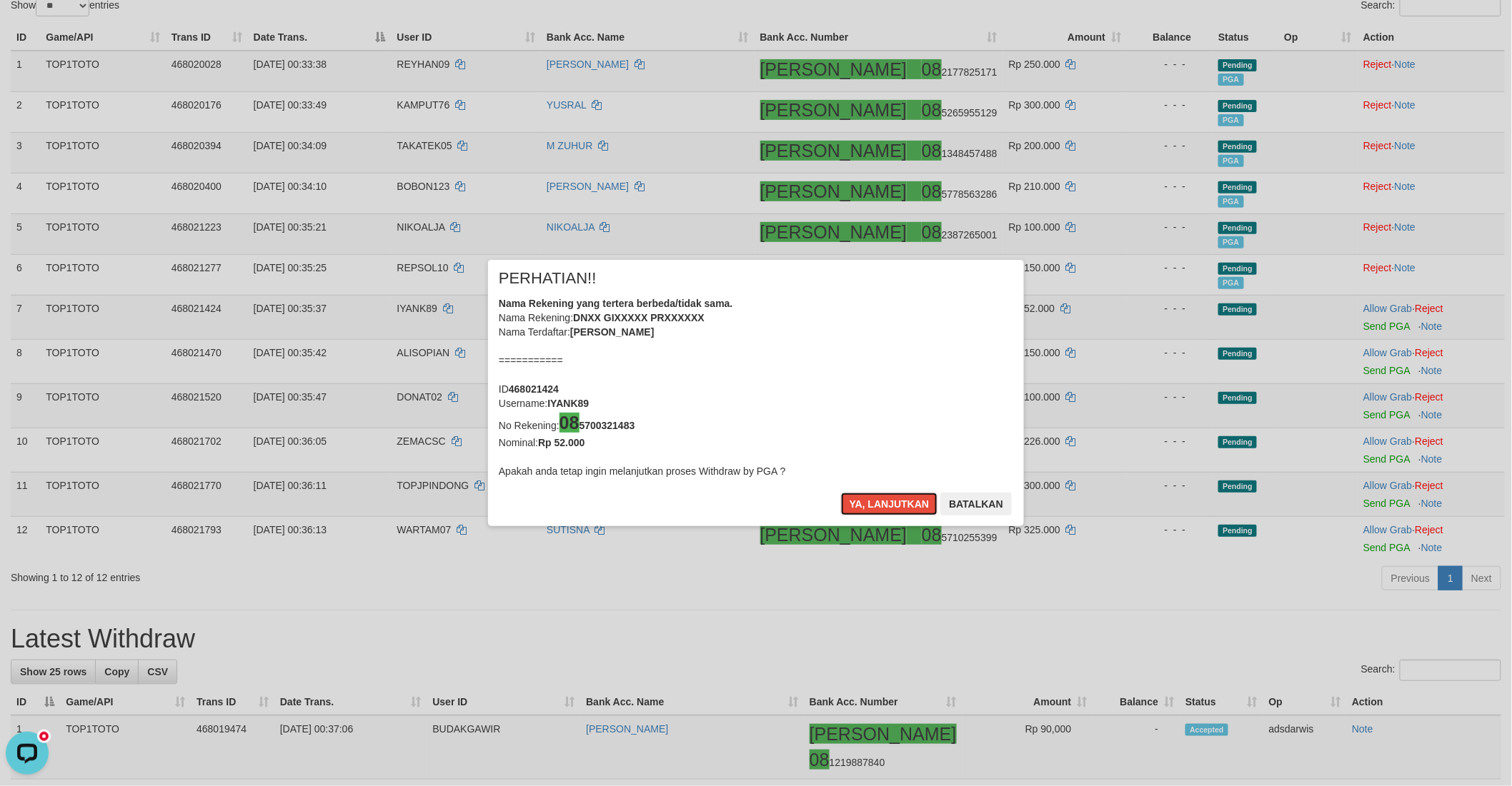
click button "Ya, lanjutkan"
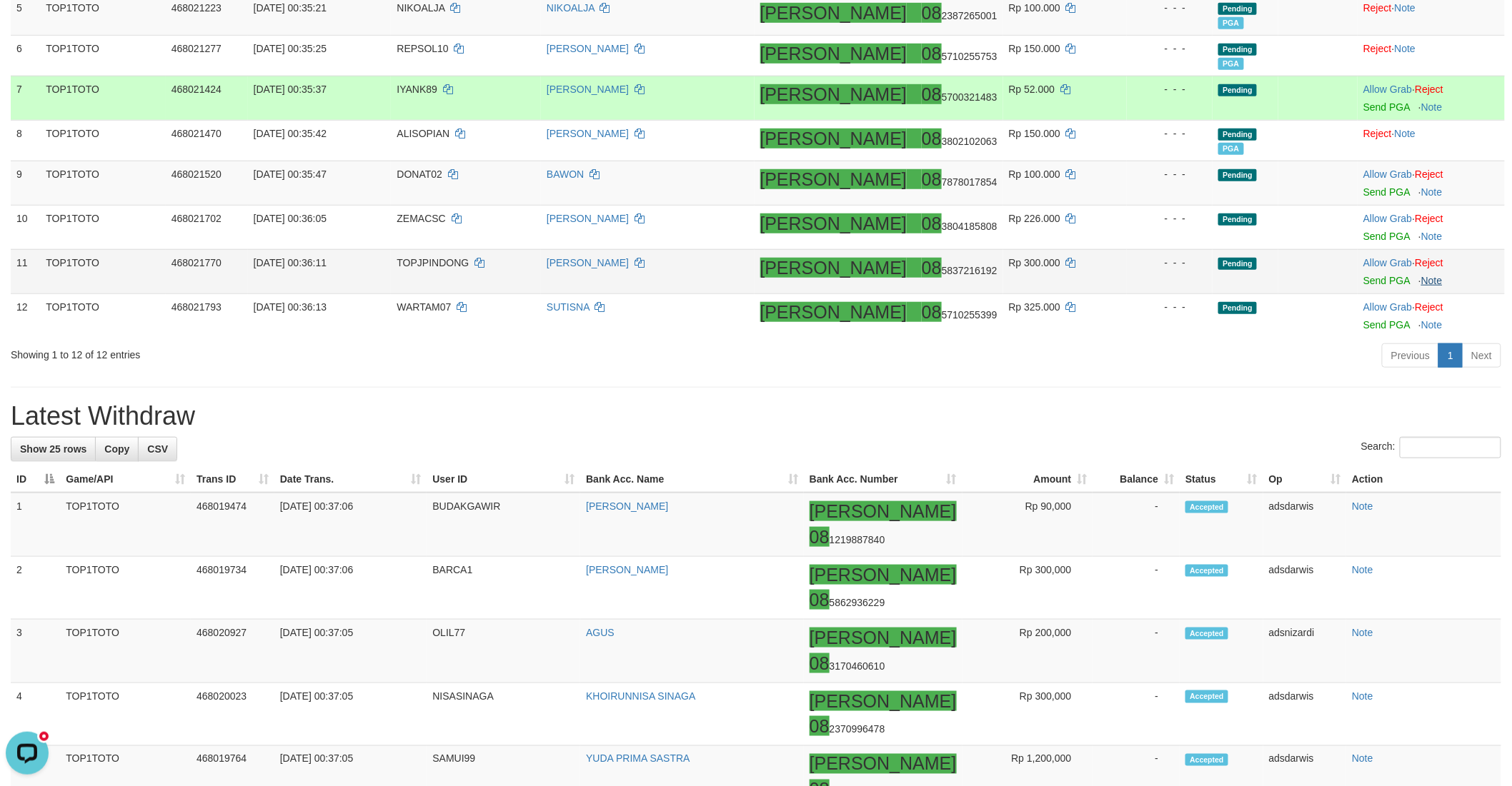
scroll to position [395, 0]
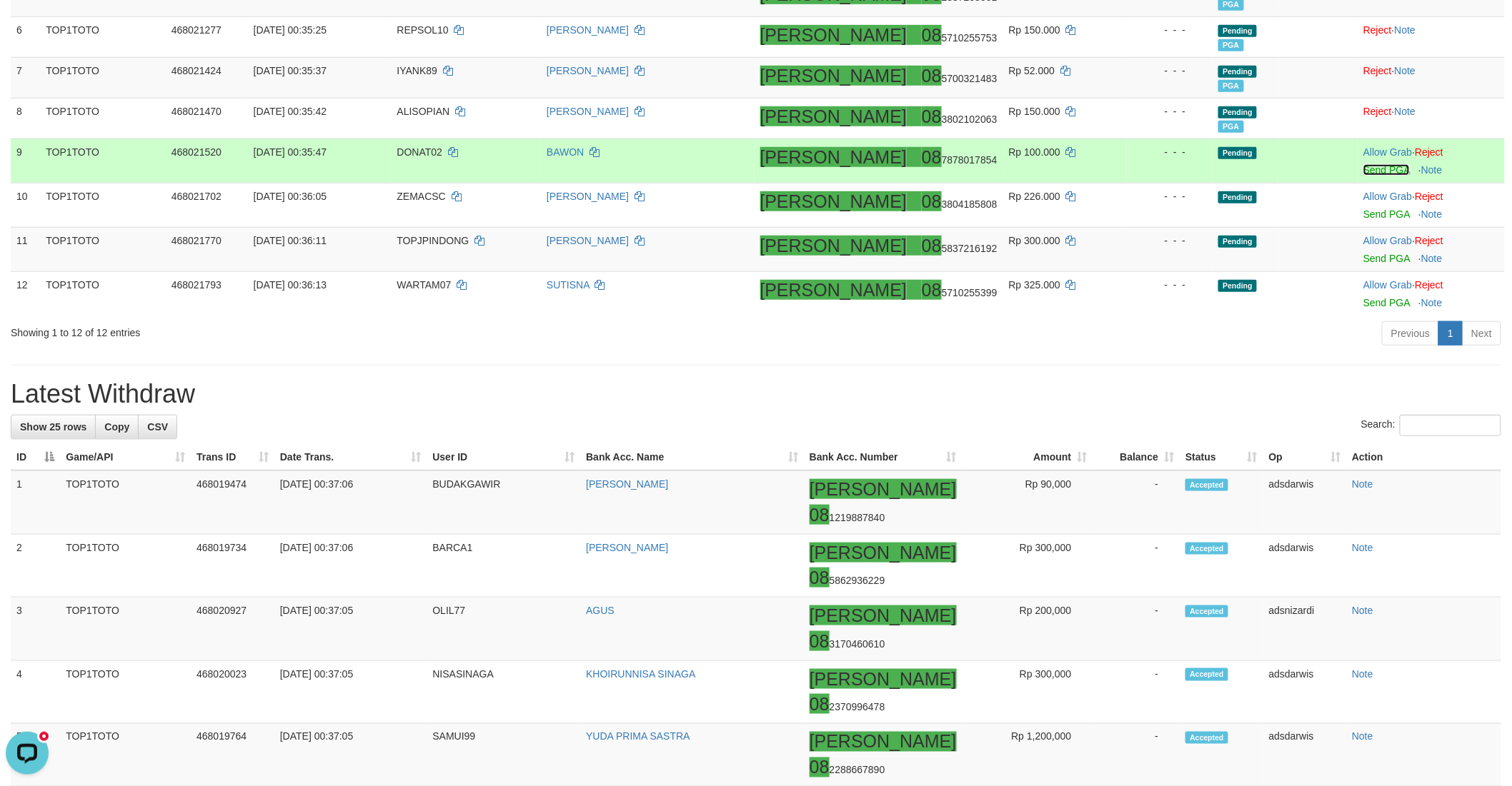
click link "Send PGA"
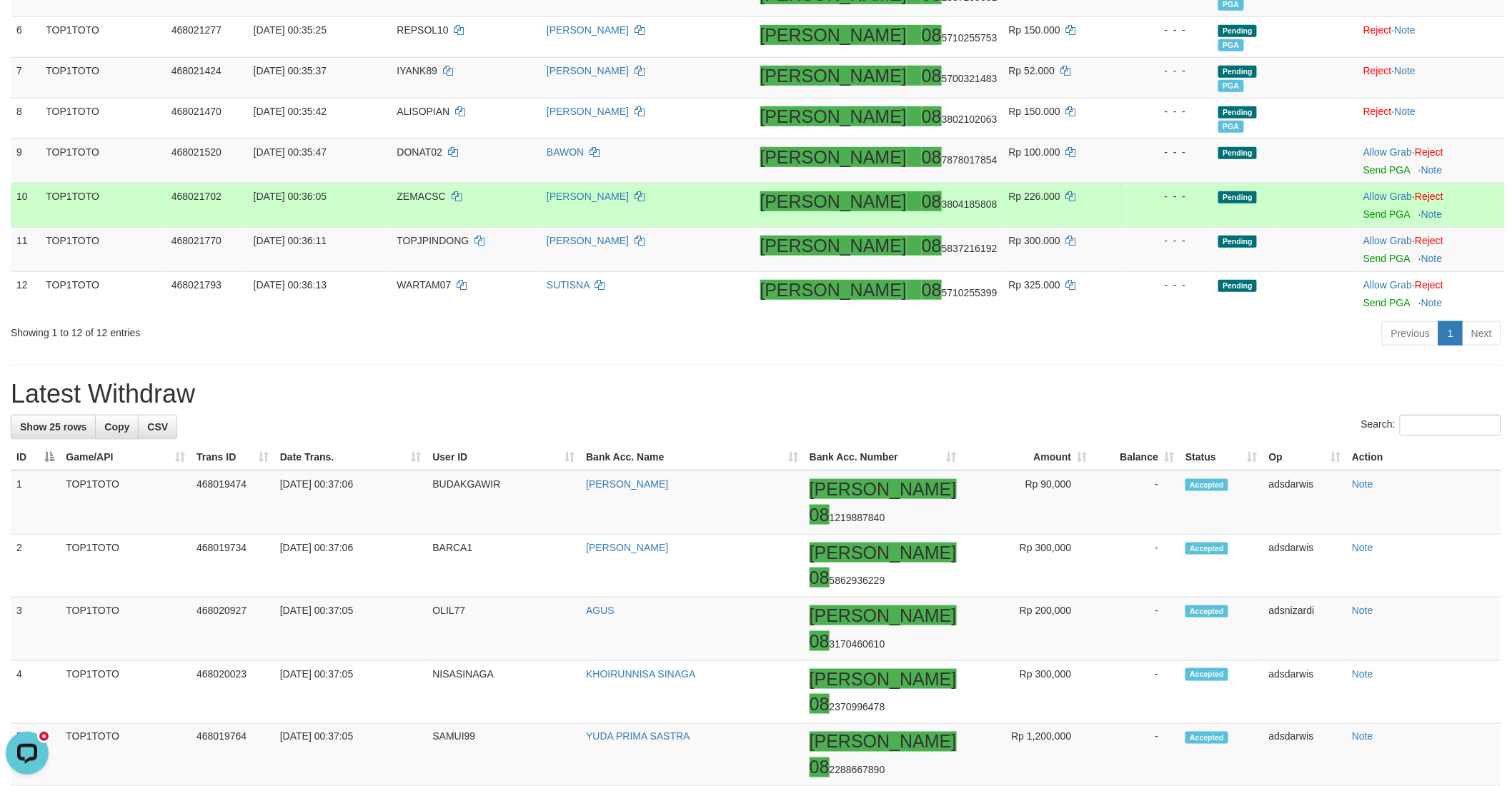
click td "Allow Grab · Reject Send PGA · Note"
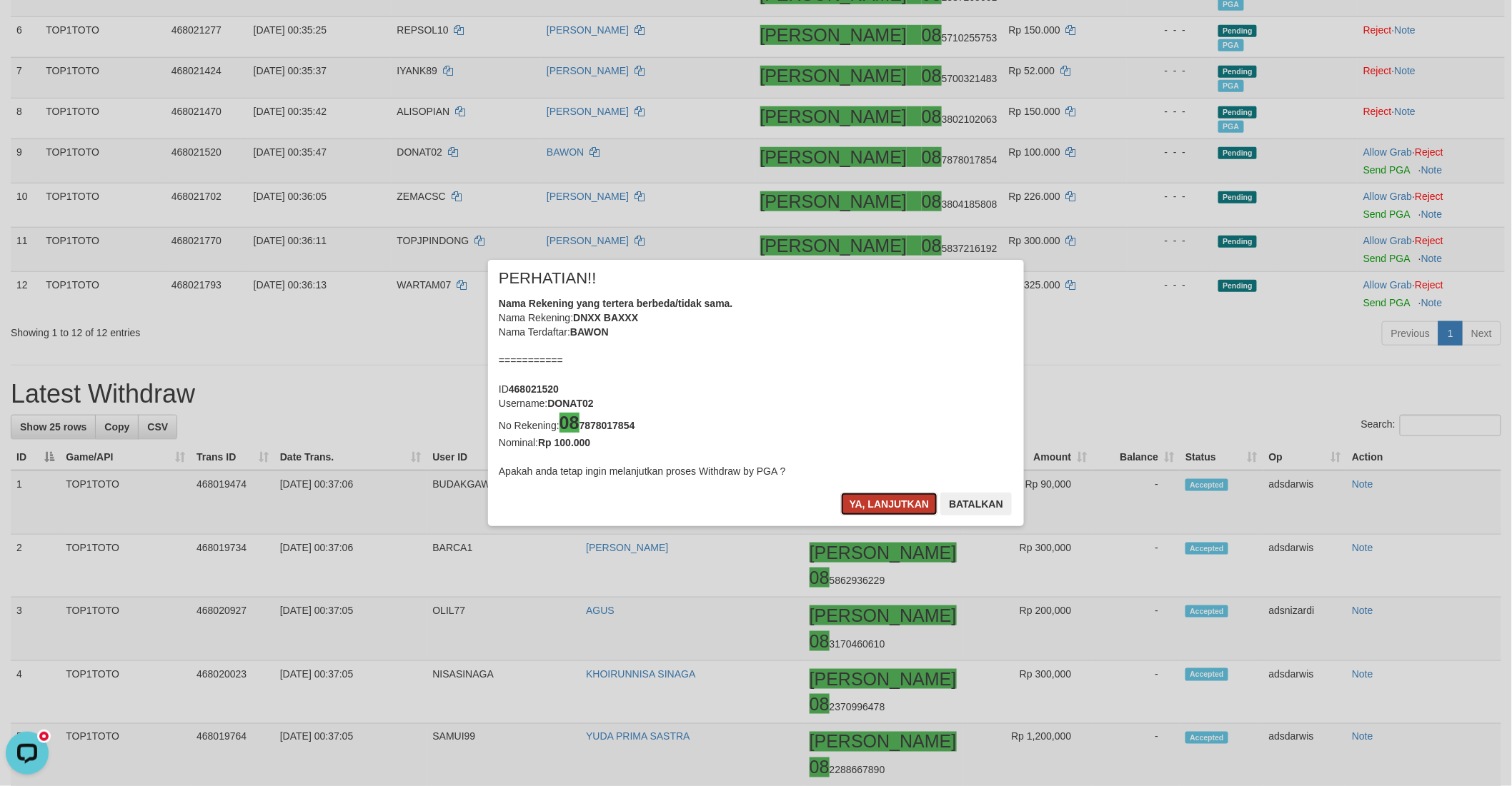
click button "Ya, lanjutkan"
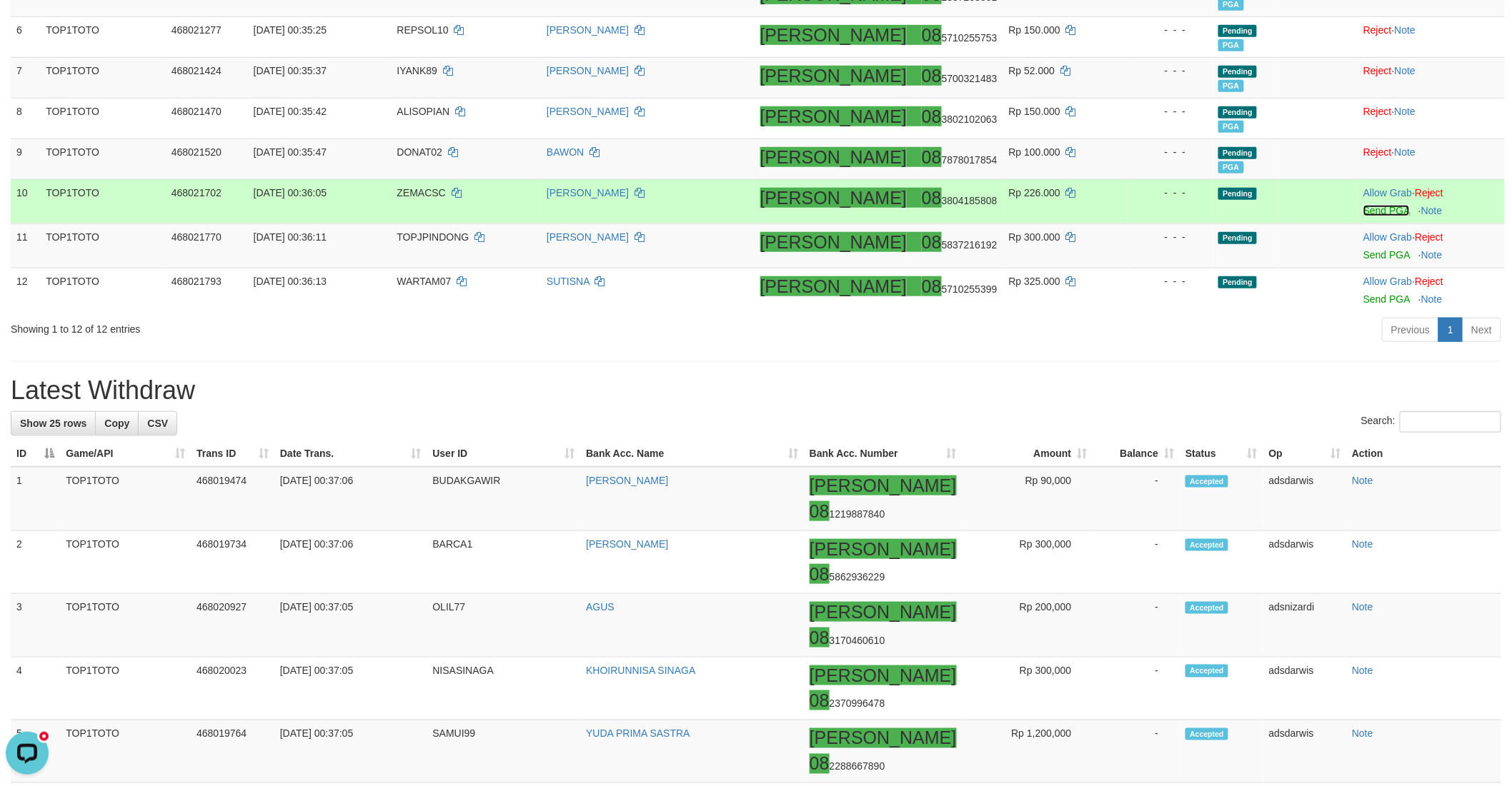
click link "Send PGA"
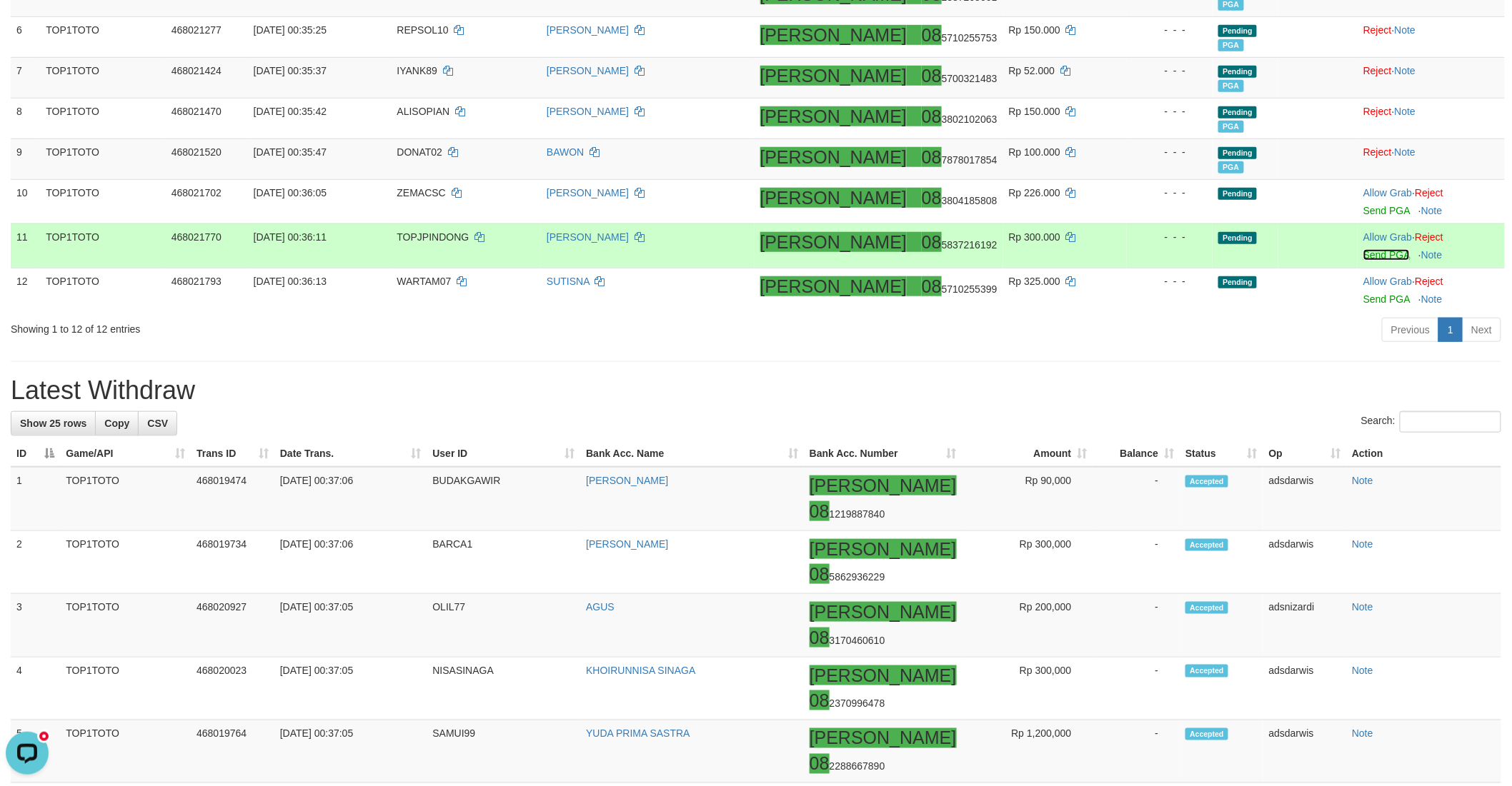
click link "Send PGA"
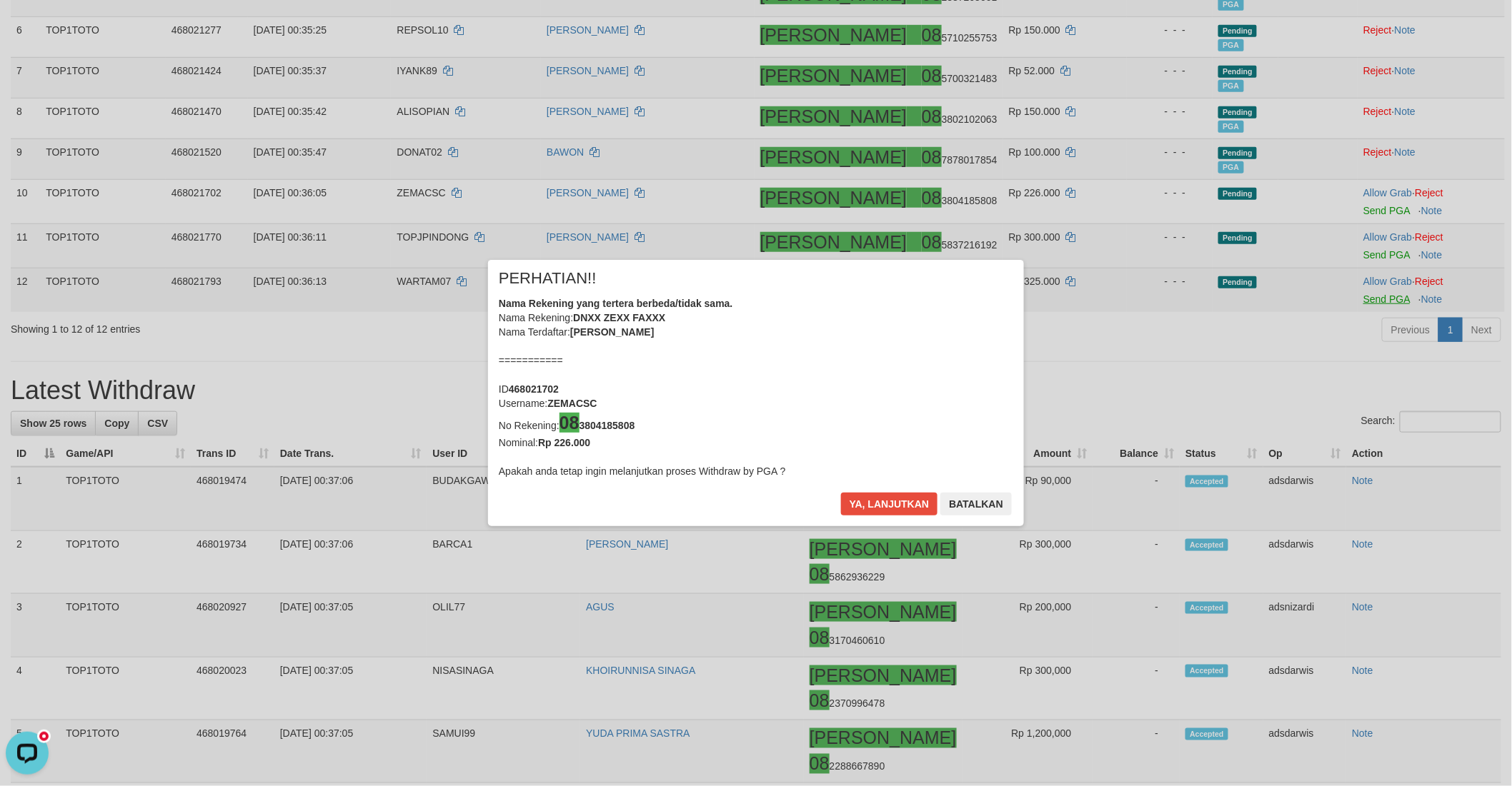
click div "× PERHATIAN!! Nama Rekening yang tertera berbeda/tidak sama. Nama Rekening: DNX…"
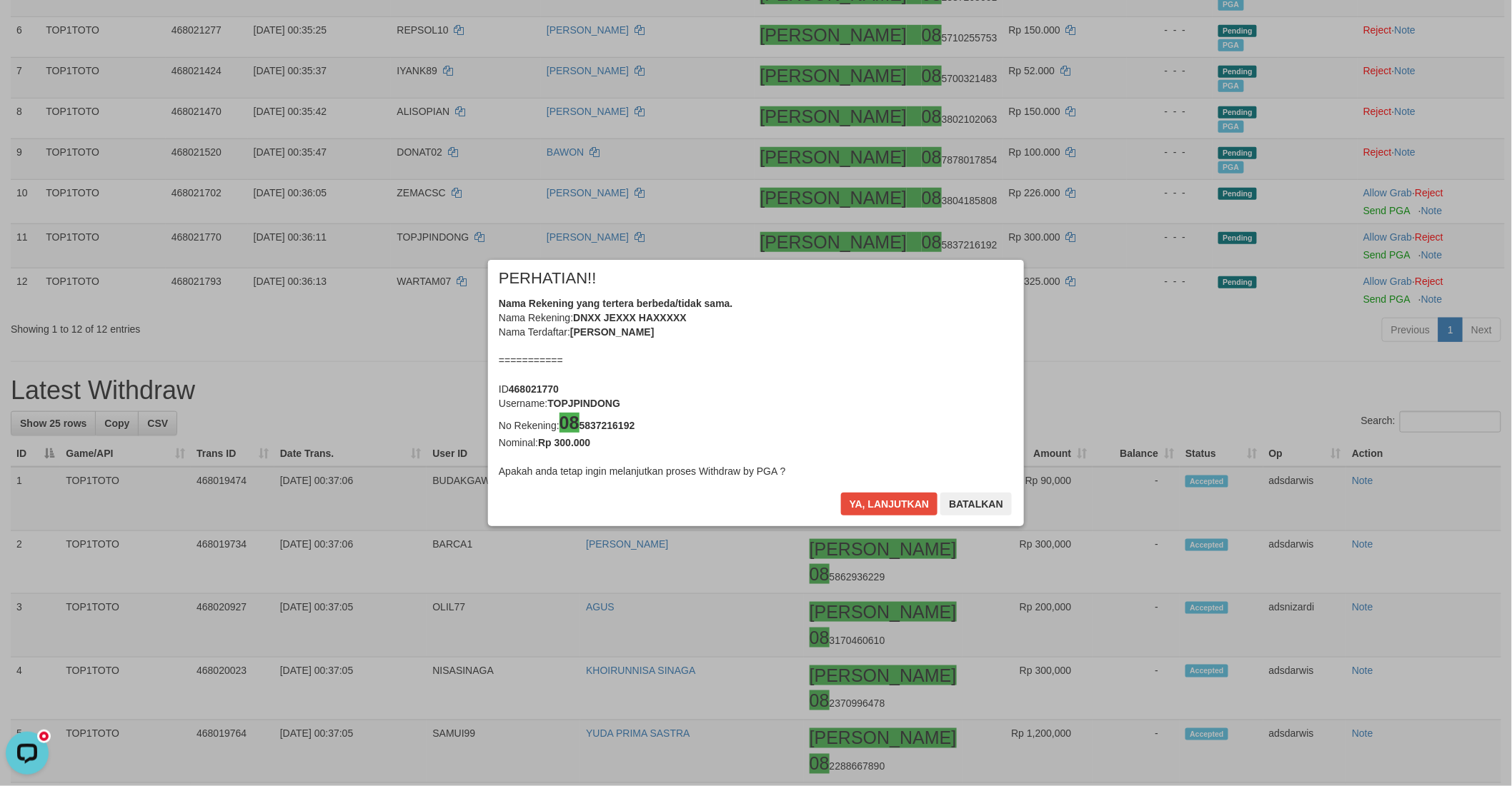
click button "Ya, lanjutkan"
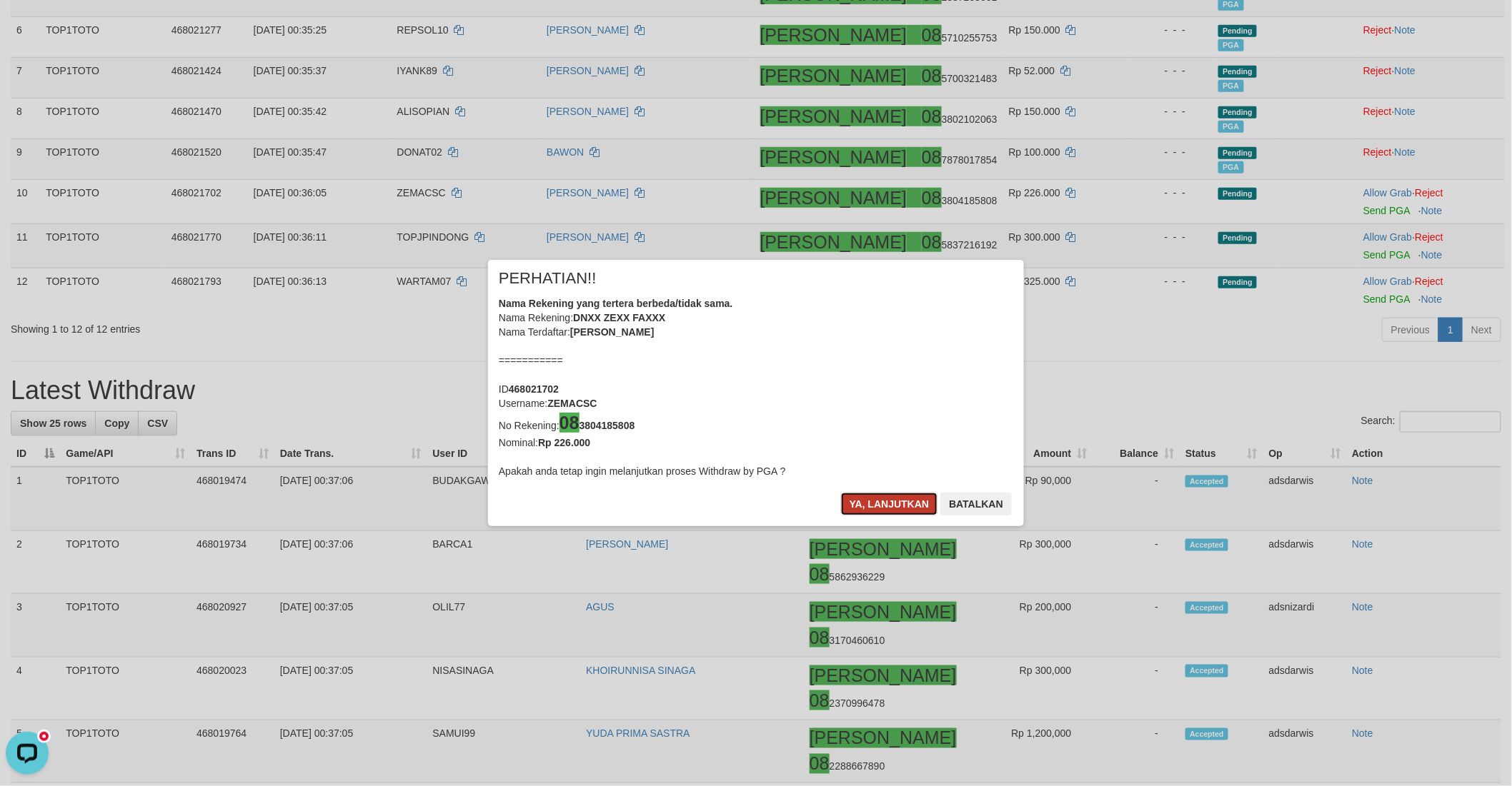
click button "Ya, lanjutkan"
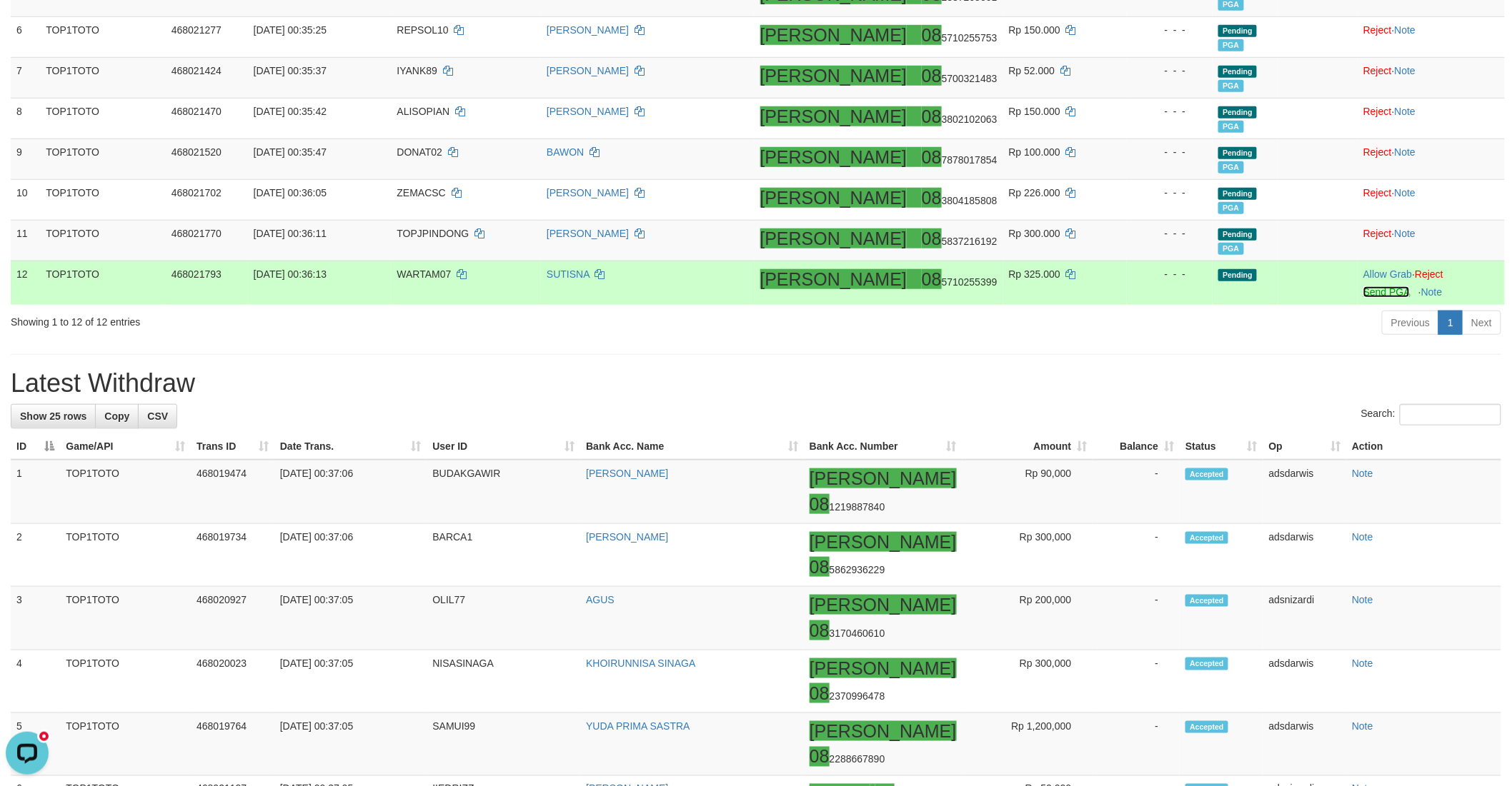
click link "Send PGA"
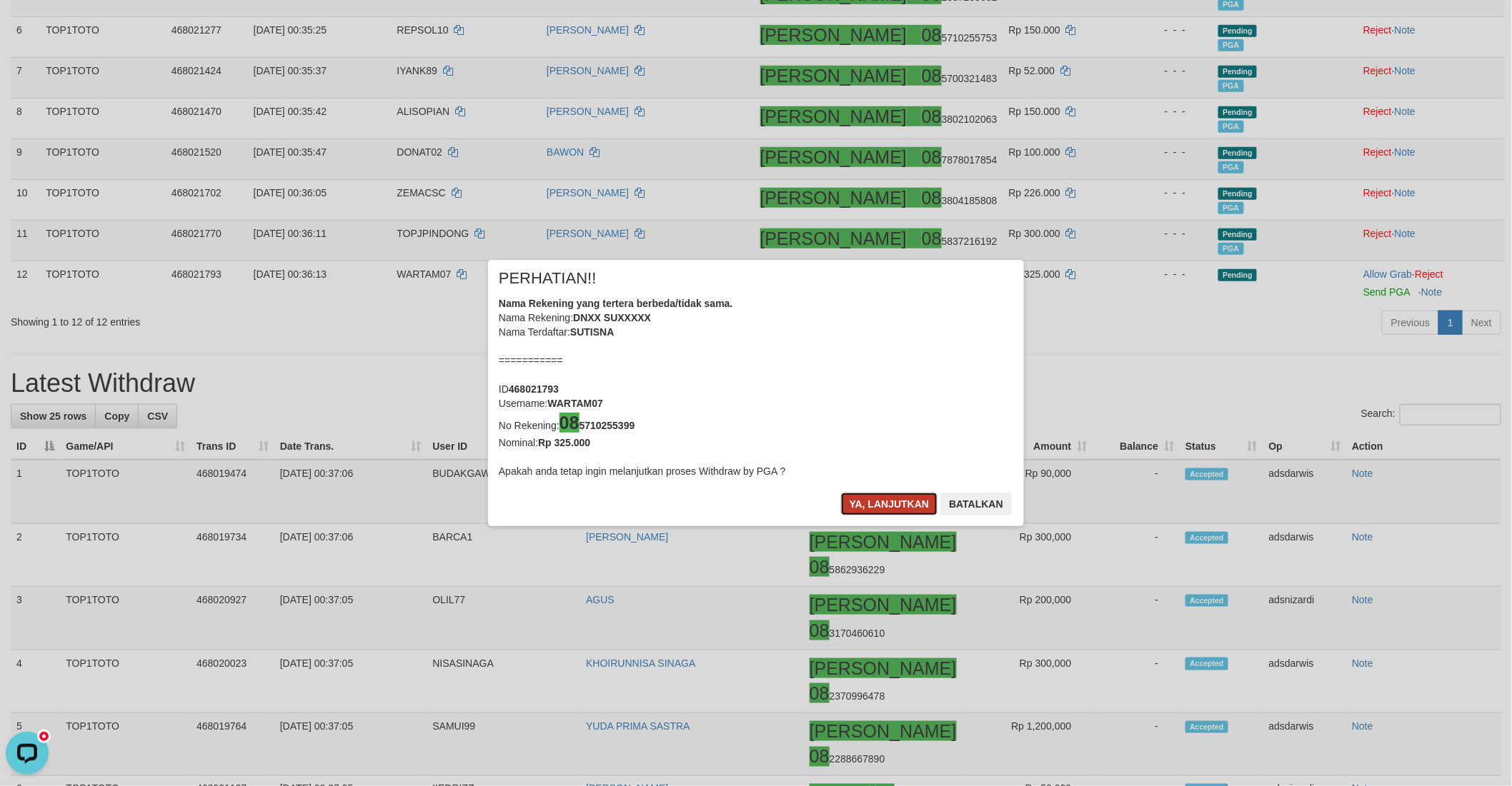
click button "Ya, lanjutkan"
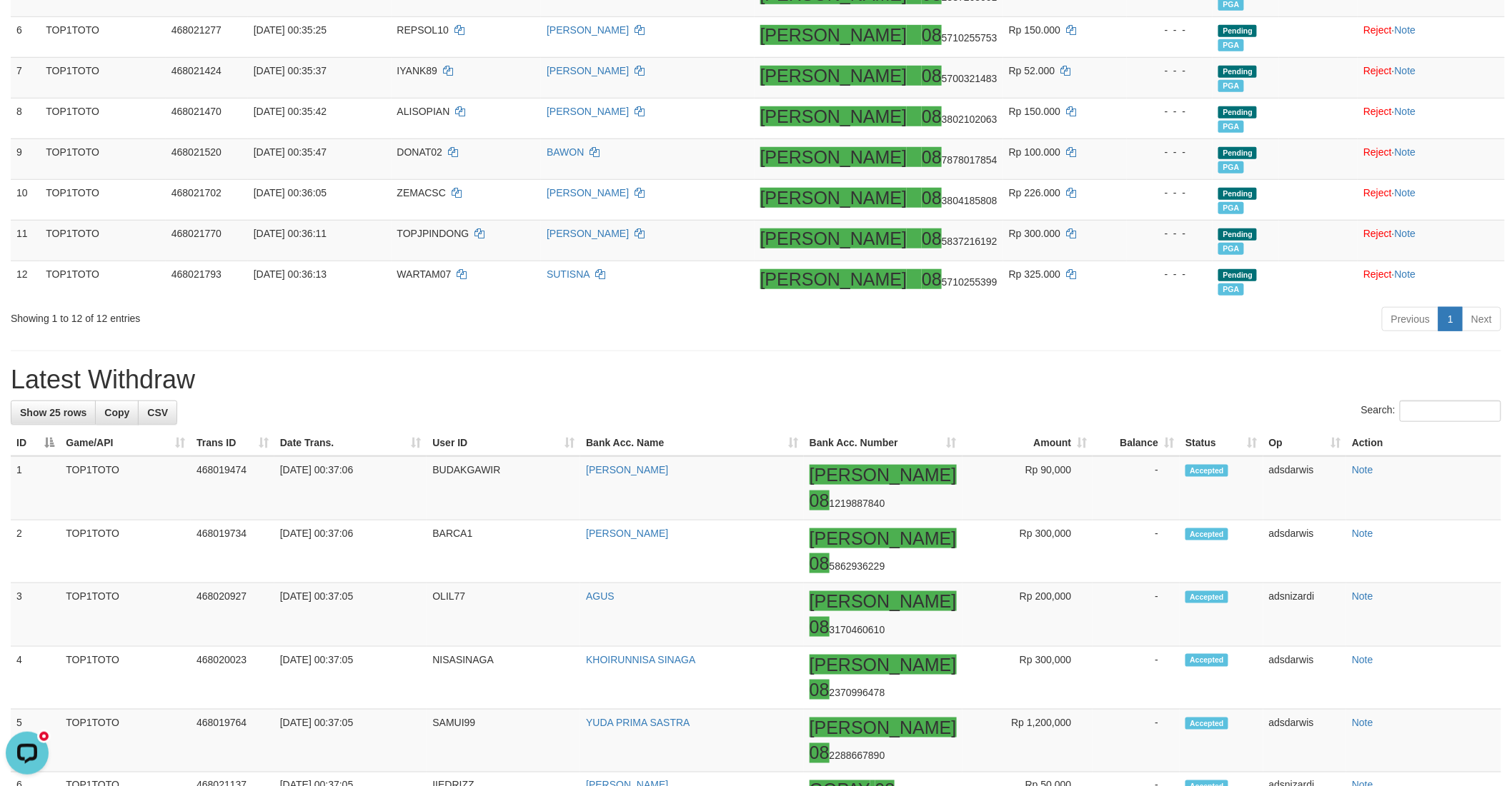
click h1 "Latest Withdraw"
click div "**********"
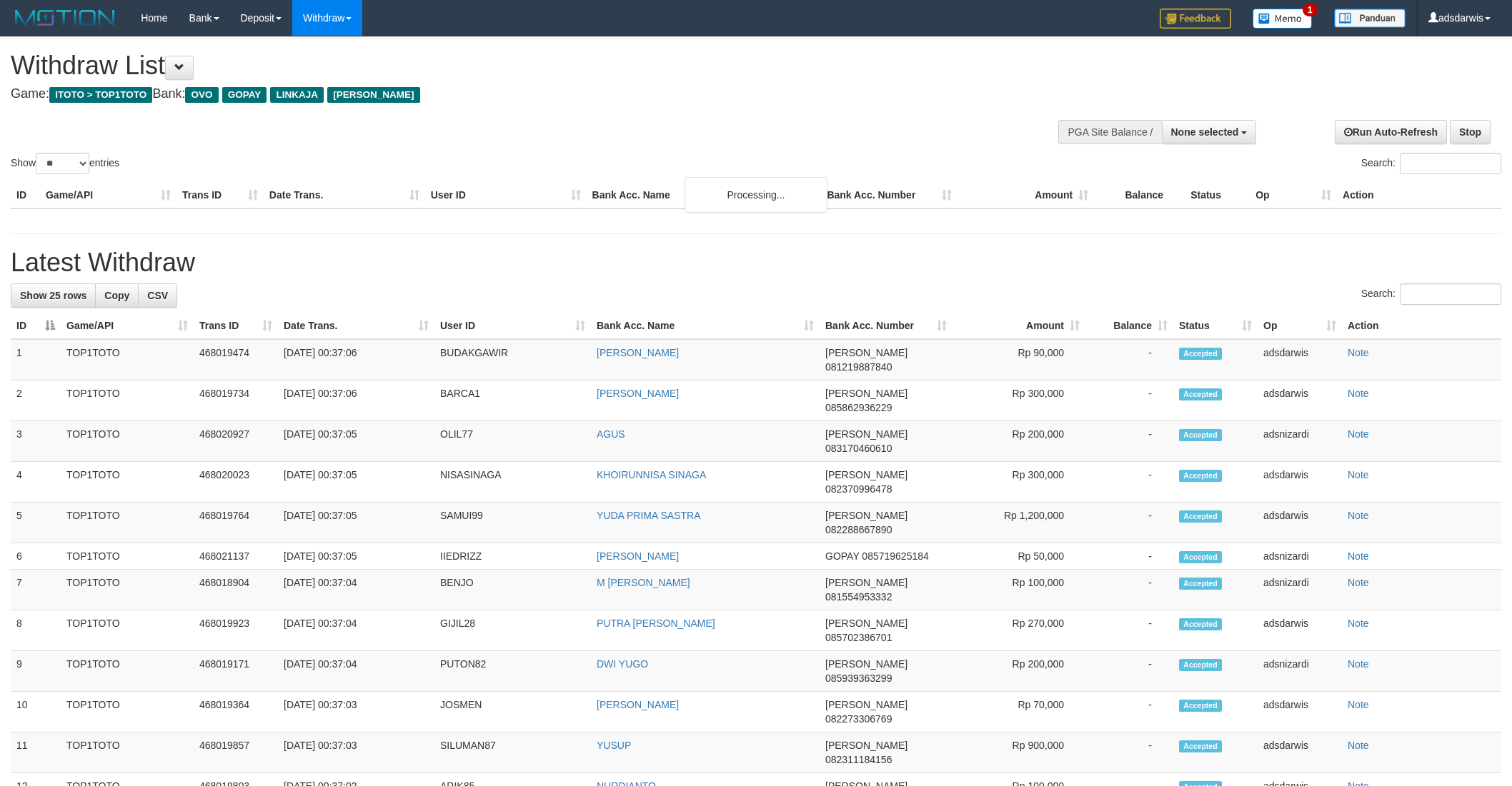
select select
select select "**"
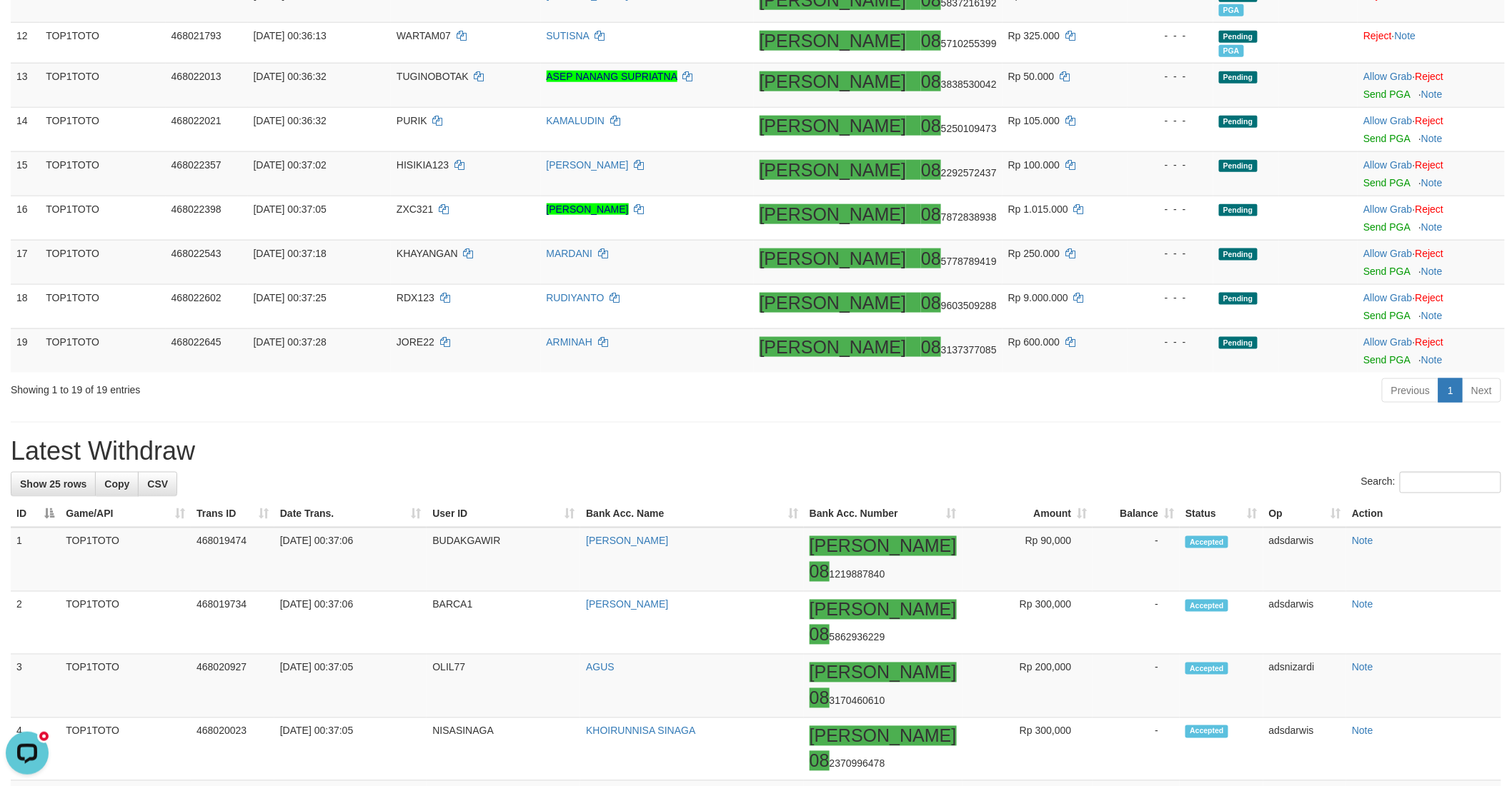
click at [1156, 430] on div "**********" at bounding box center [756, 770] width 1512 height 2733
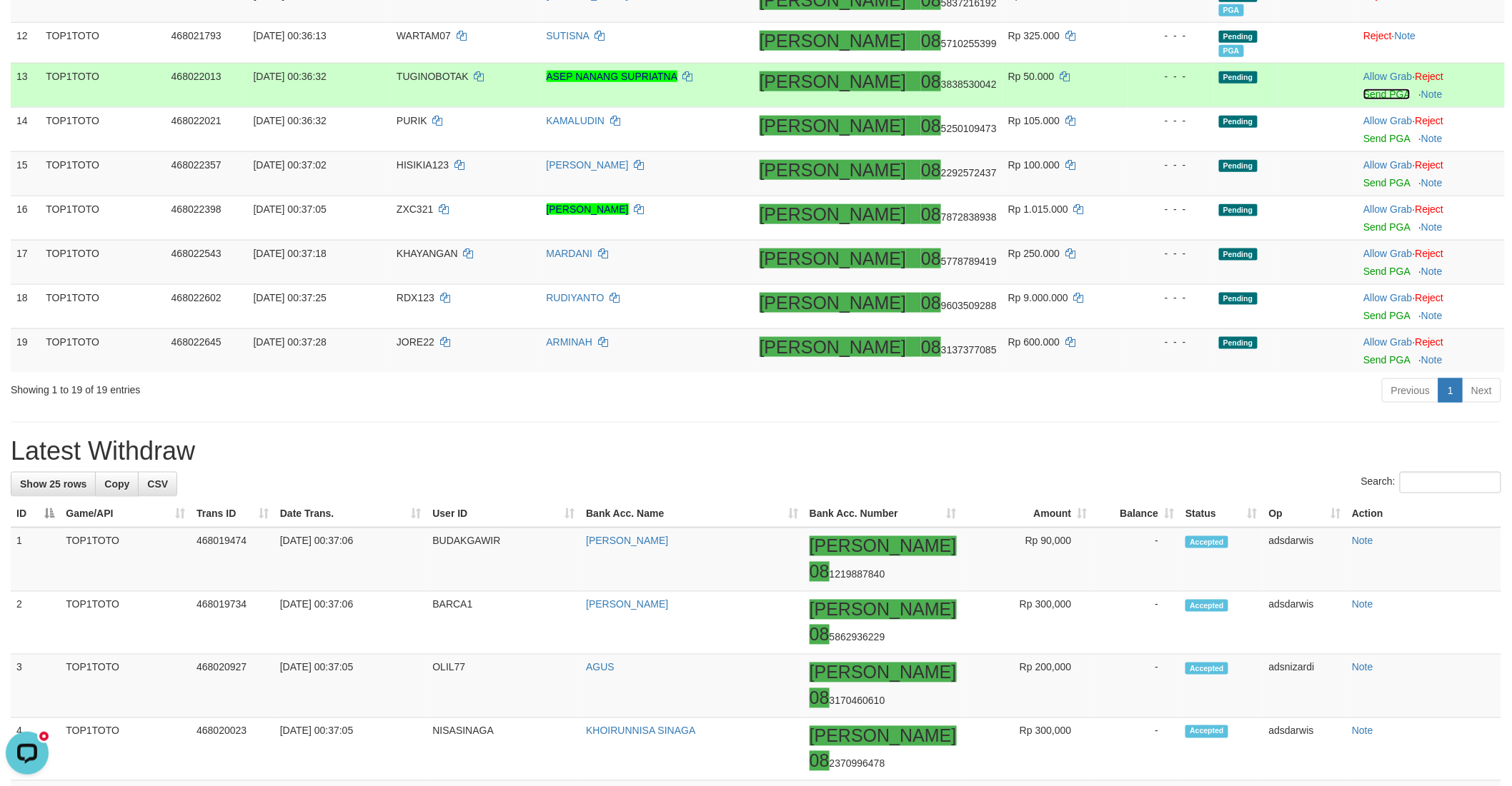
click at [1363, 89] on link "Send PGA" at bounding box center [1386, 95] width 46 height 12
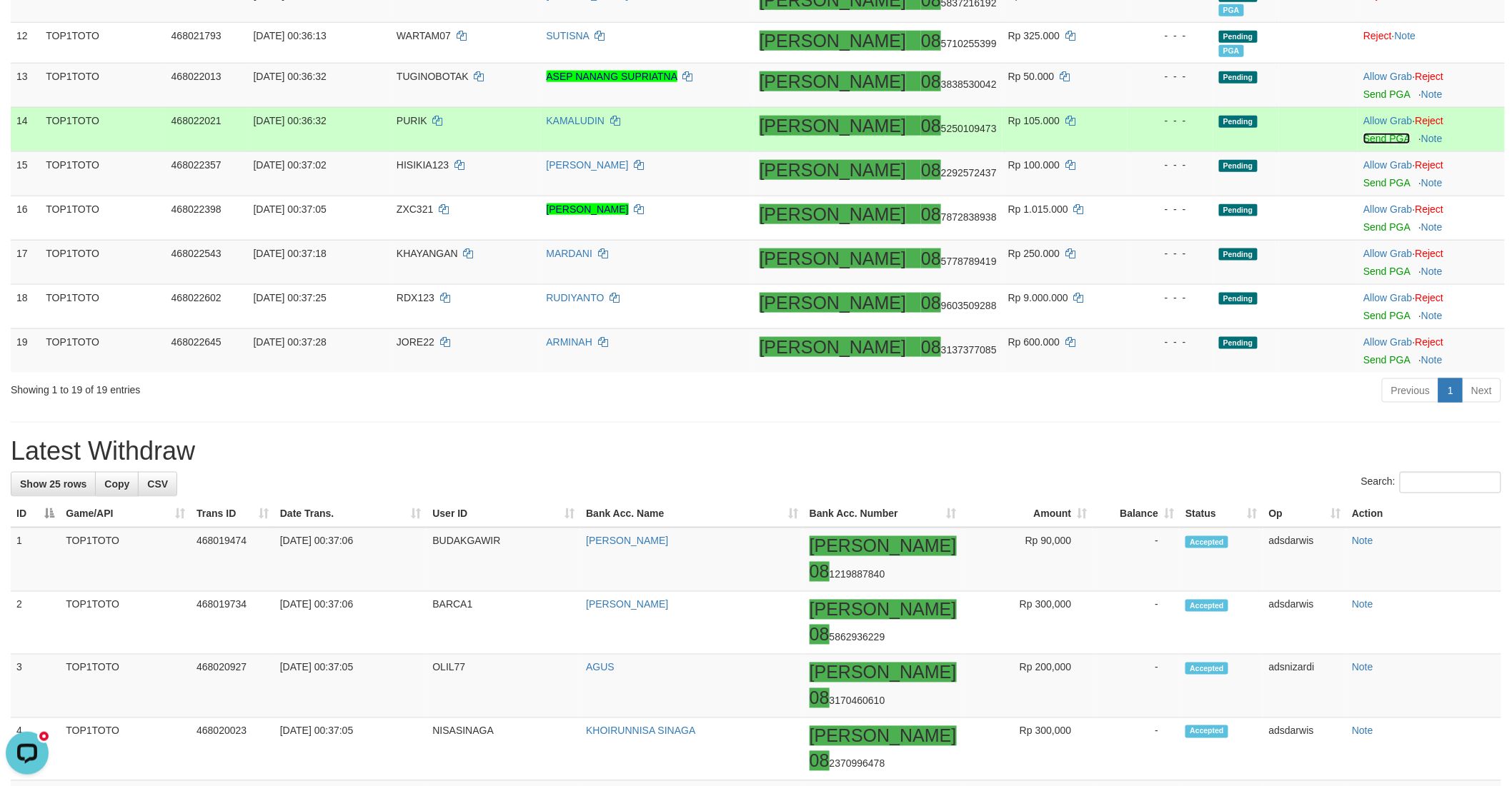
click at [1363, 133] on link "Send PGA" at bounding box center [1386, 138] width 46 height 12
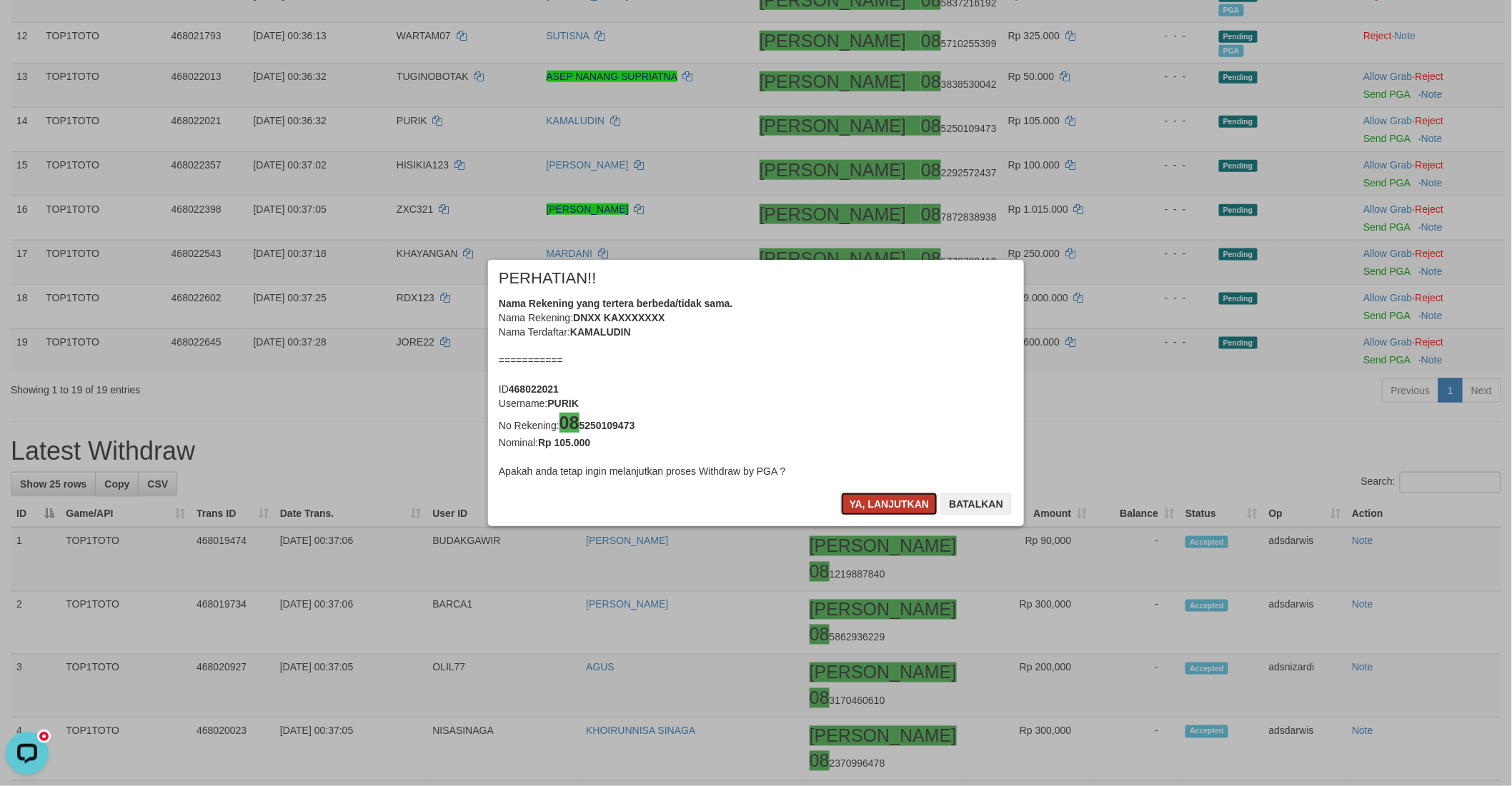
click at [855, 504] on button "Ya, lanjutkan" at bounding box center [889, 505] width 97 height 23
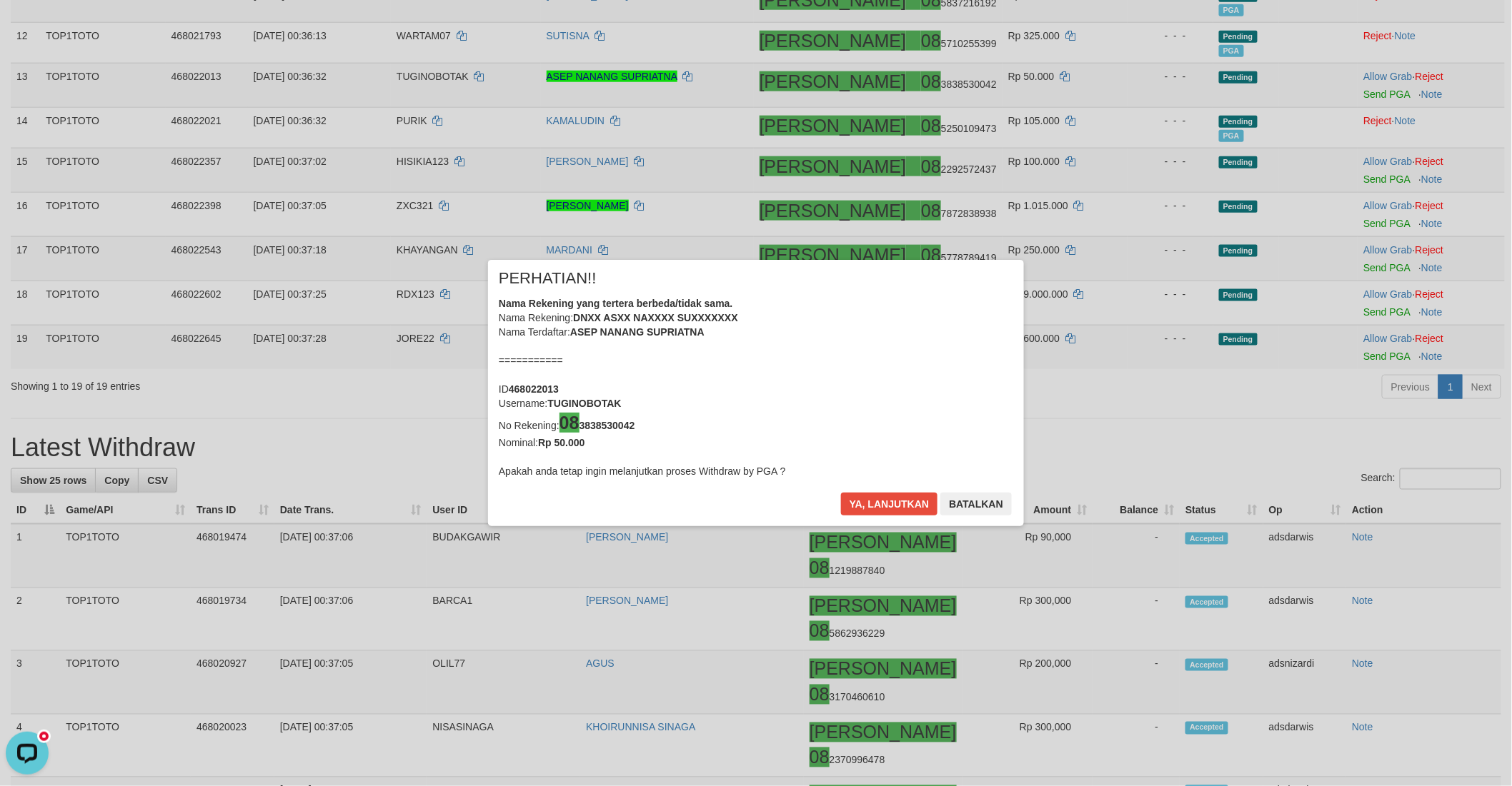
scroll to position [631, 0]
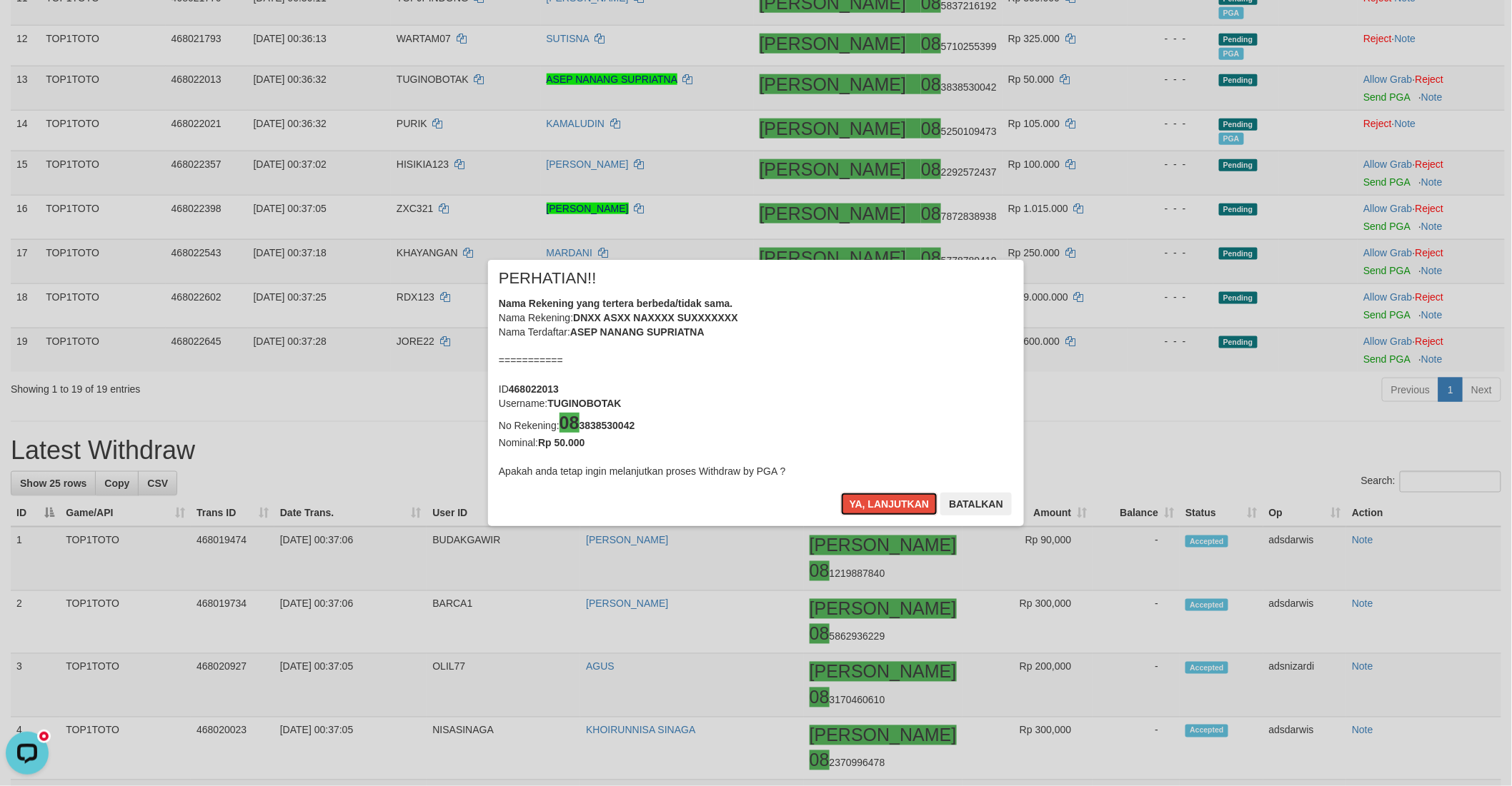
click at [855, 504] on button "Ya, lanjutkan" at bounding box center [889, 505] width 97 height 23
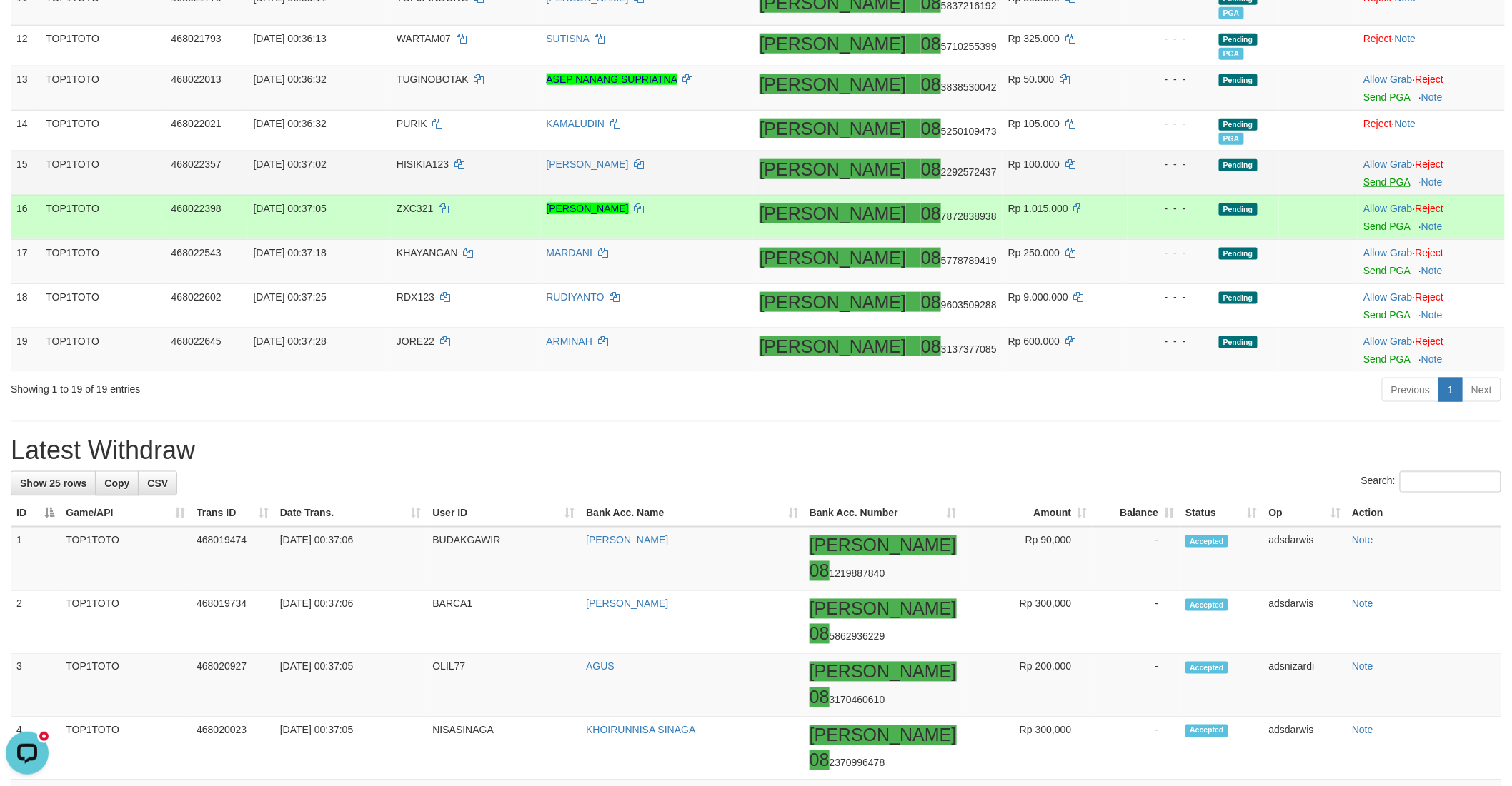
scroll to position [626, 0]
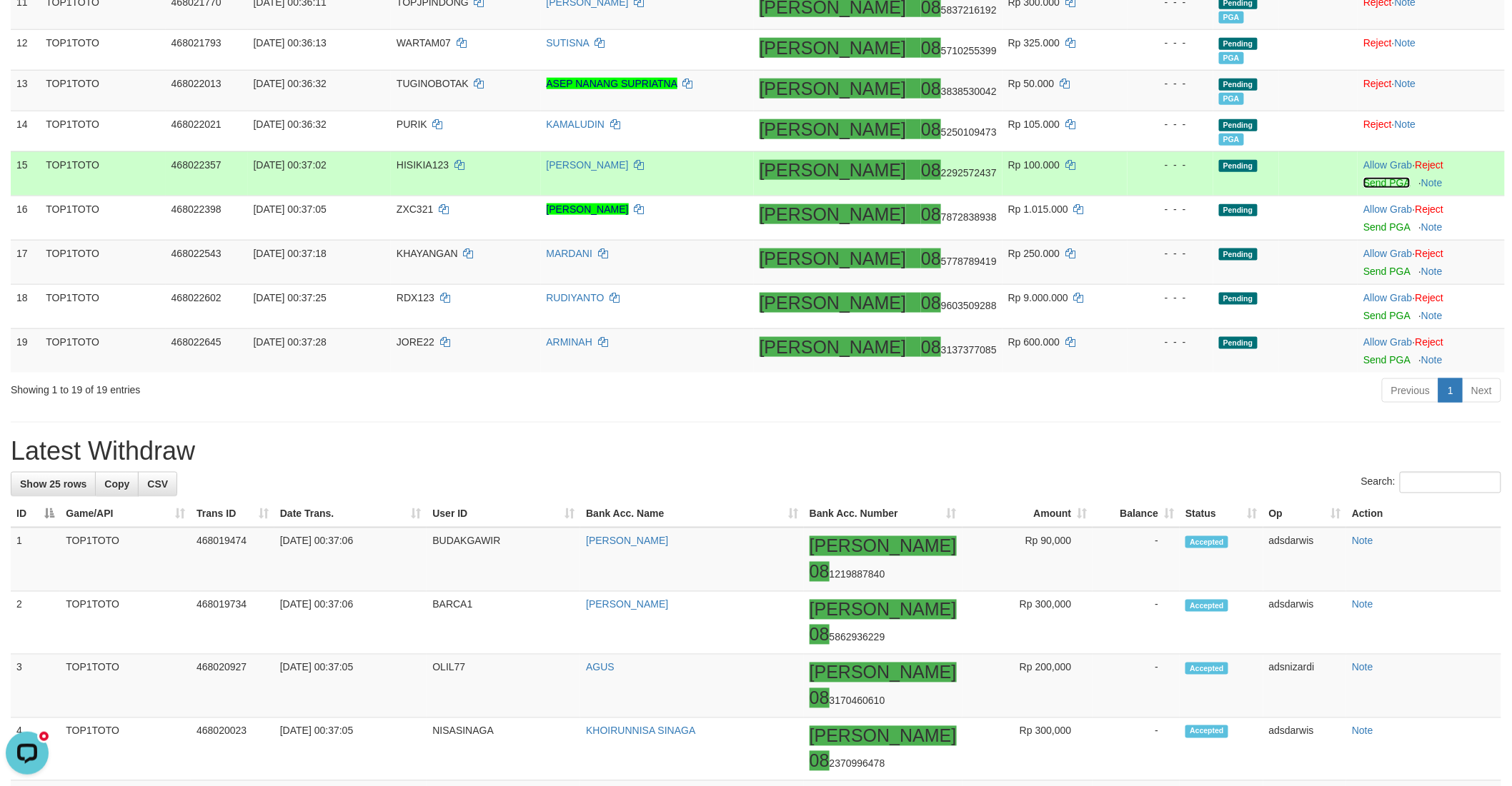
click at [1363, 182] on link "Send PGA" at bounding box center [1386, 183] width 46 height 12
click at [1362, 218] on td "Allow Grab · Reject Send PGA · Note" at bounding box center [1431, 218] width 147 height 44
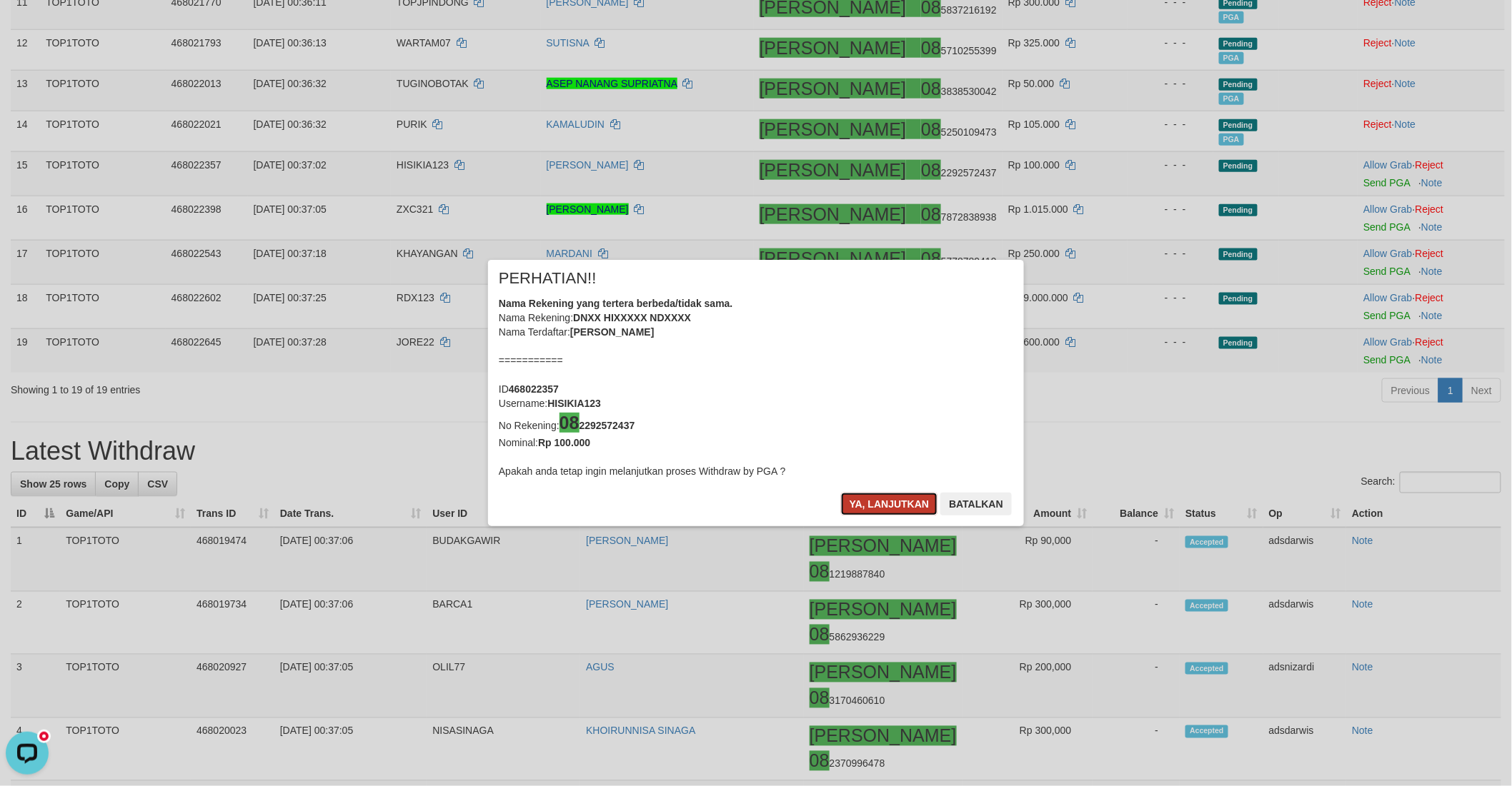
click at [862, 503] on button "Ya, lanjutkan" at bounding box center [889, 505] width 97 height 23
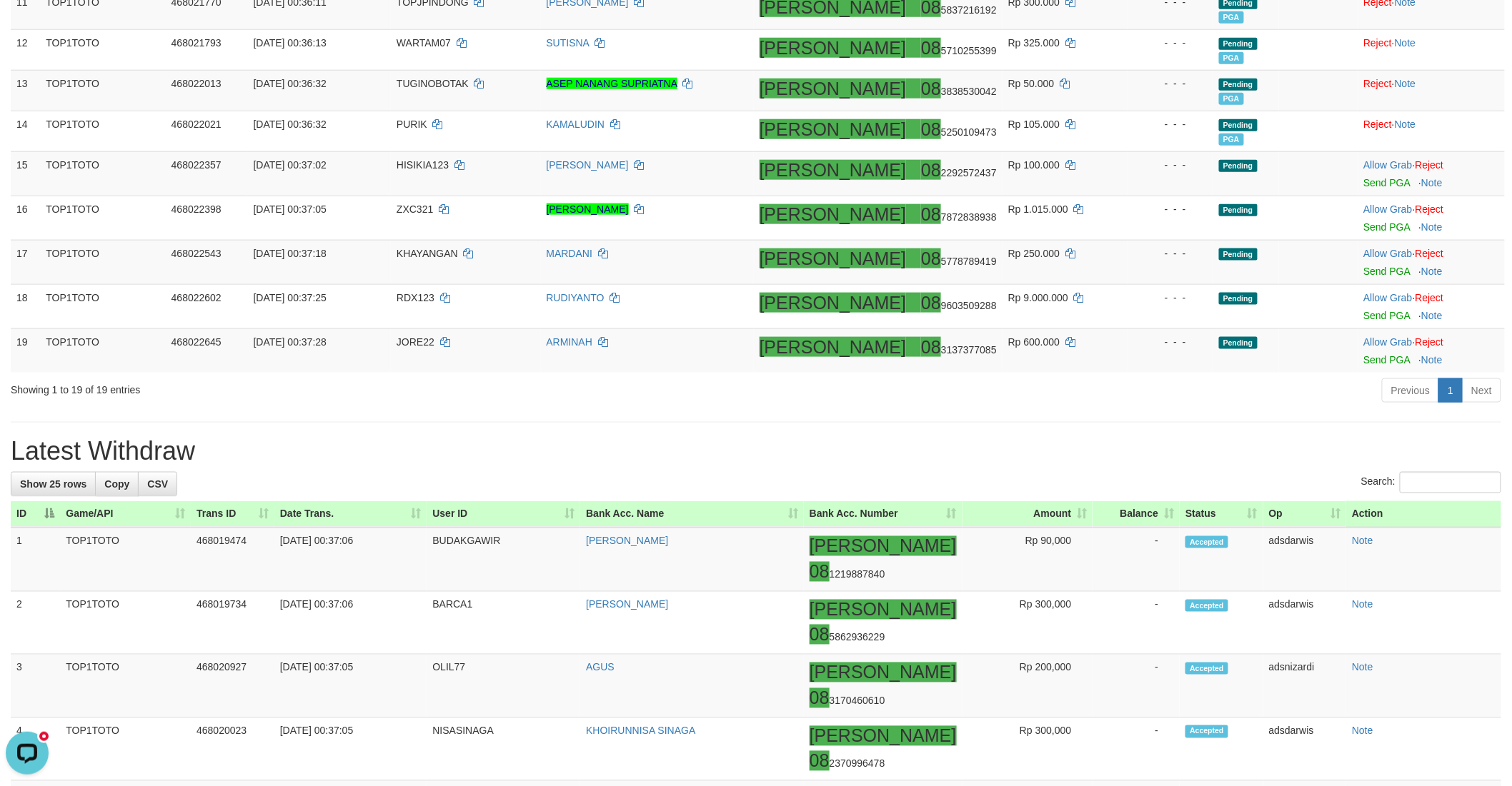
scroll to position [624, 0]
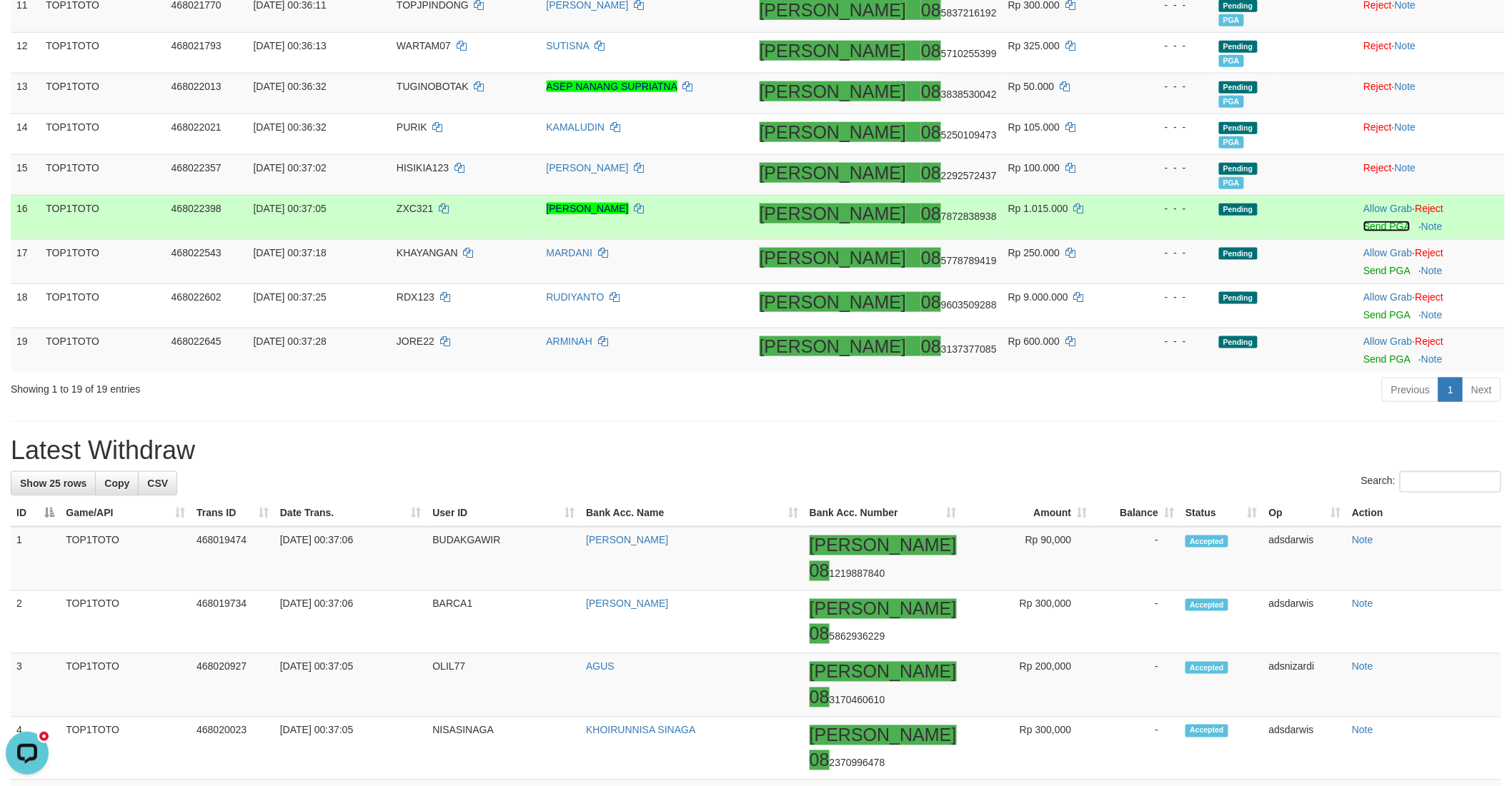
click at [1363, 223] on link "Send PGA" at bounding box center [1386, 226] width 46 height 12
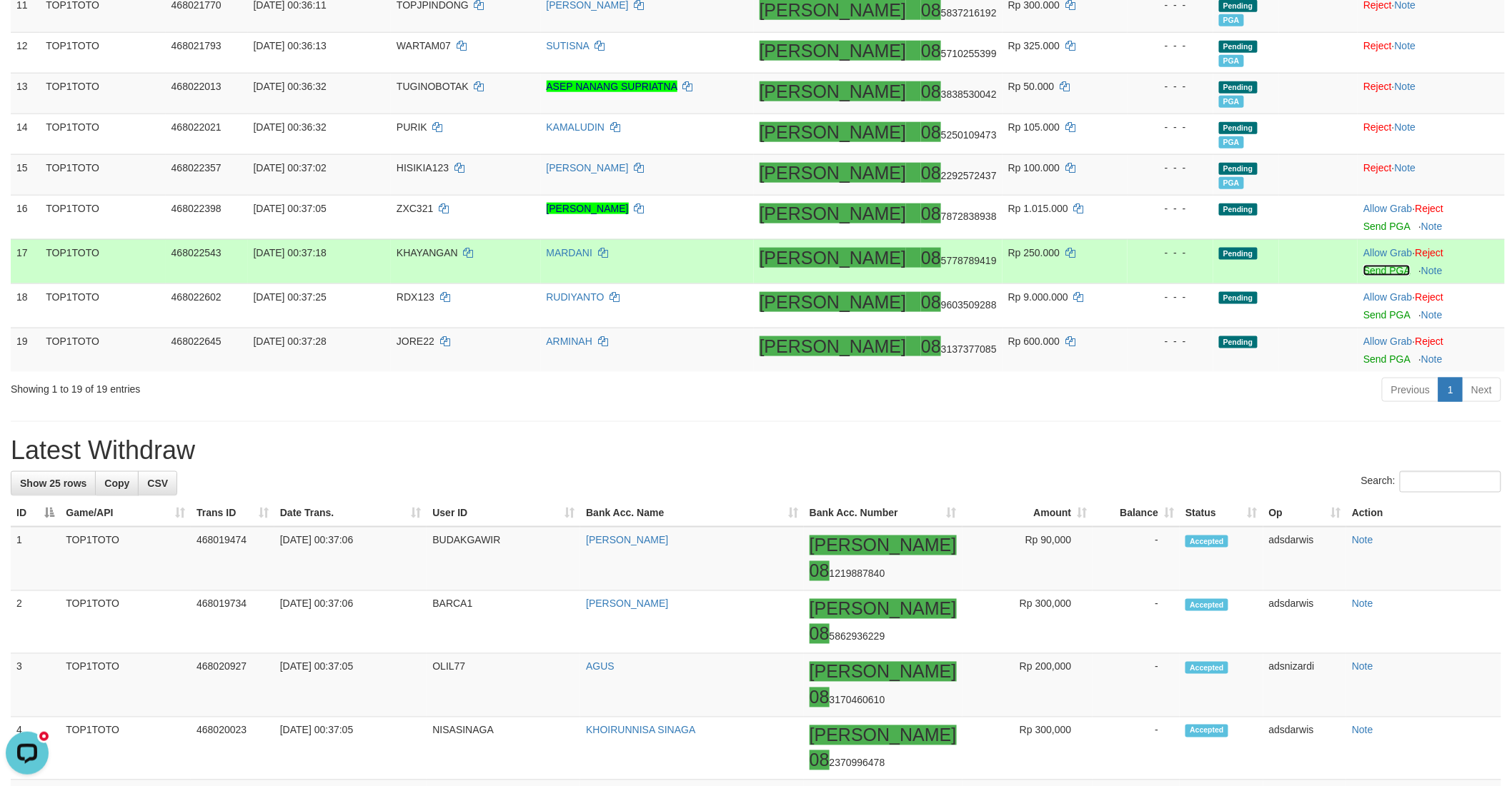
click at [1365, 268] on link "Send PGA" at bounding box center [1386, 271] width 46 height 12
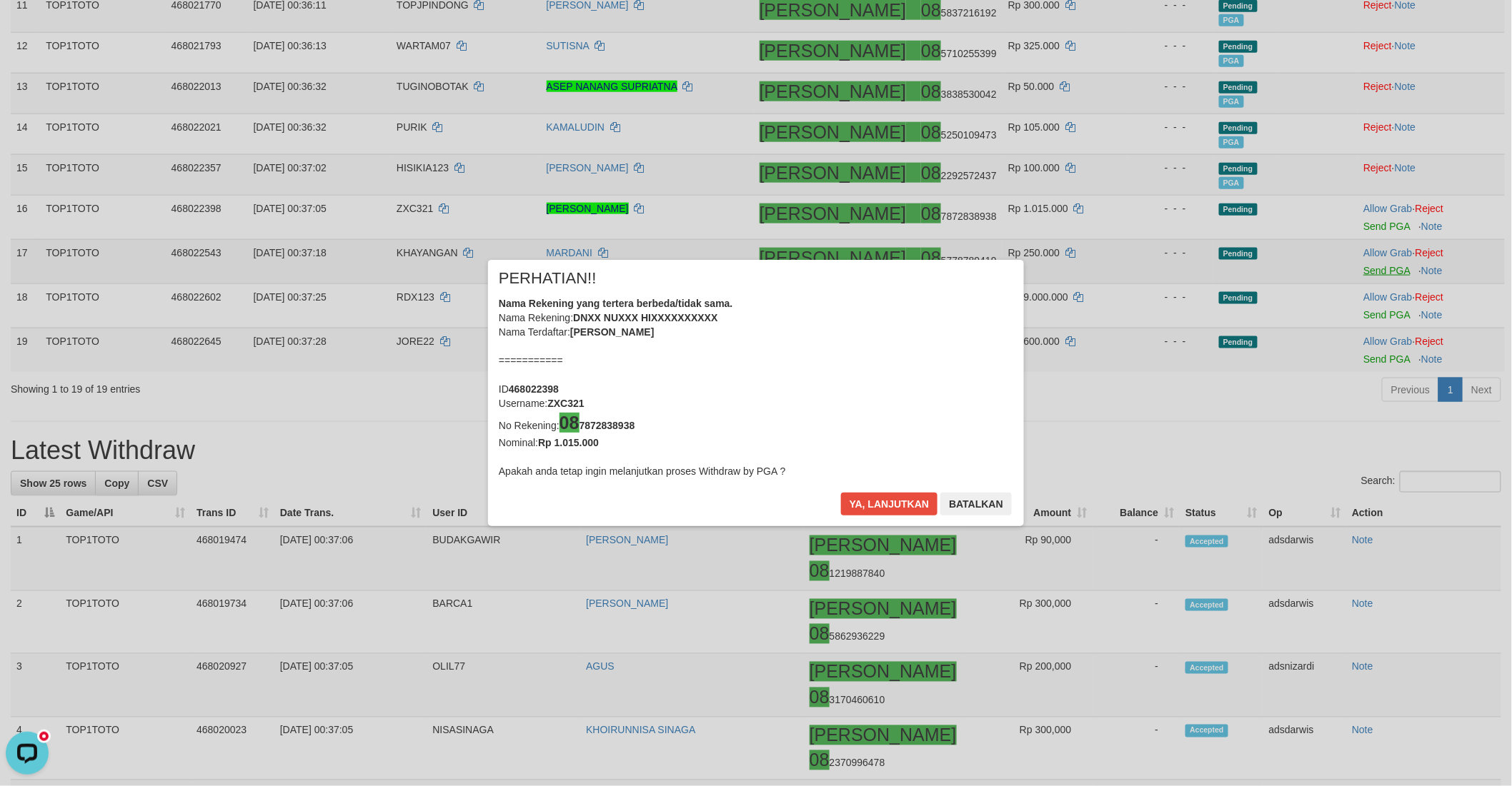
click at [1363, 309] on div "× PERHATIAN!! Nama Rekening yang tertera berbeda/tidak sama. Nama Rekening: DNX…" at bounding box center [756, 393] width 1512 height 324
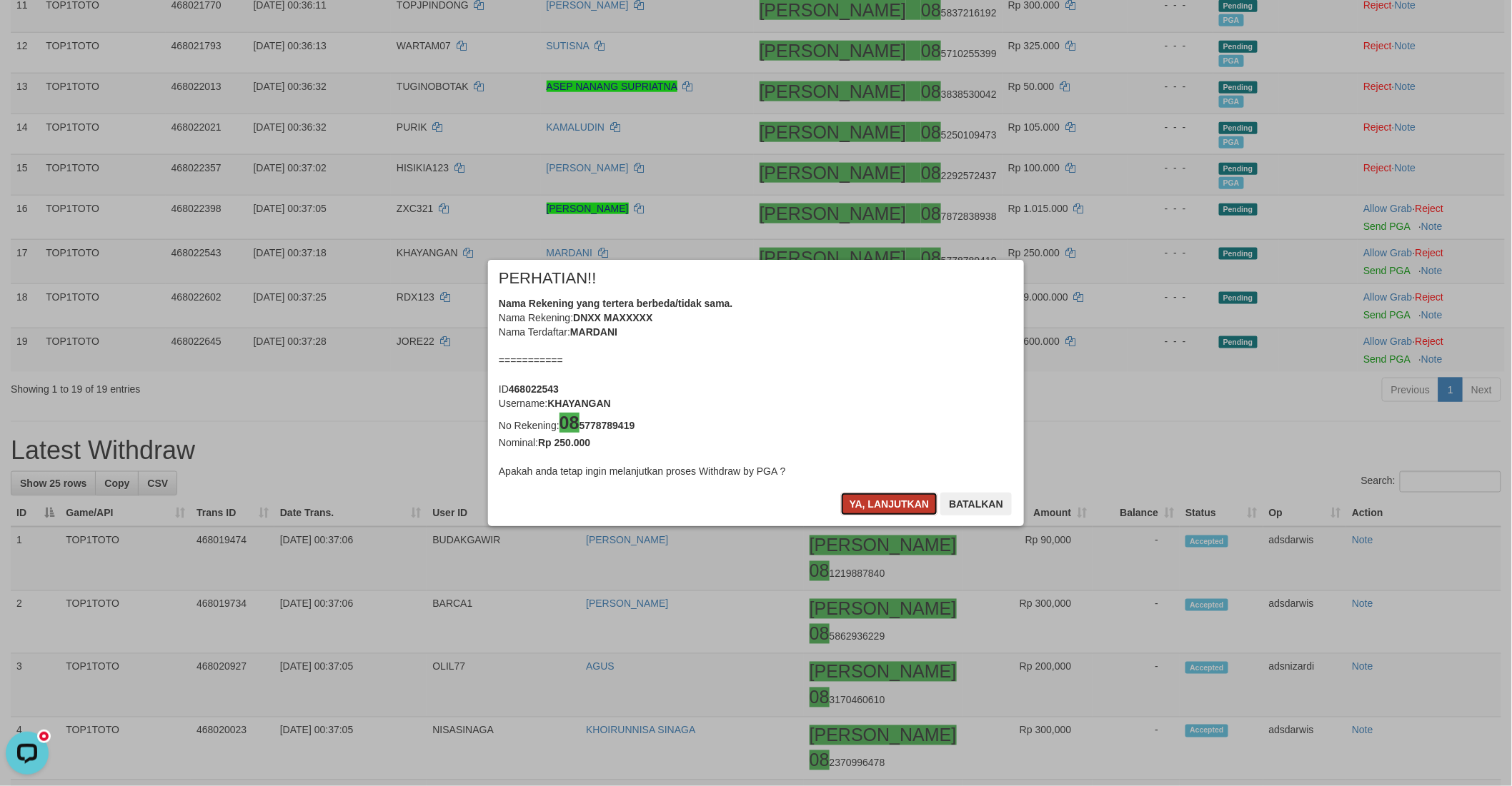
click at [874, 497] on button "Ya, lanjutkan" at bounding box center [889, 505] width 97 height 23
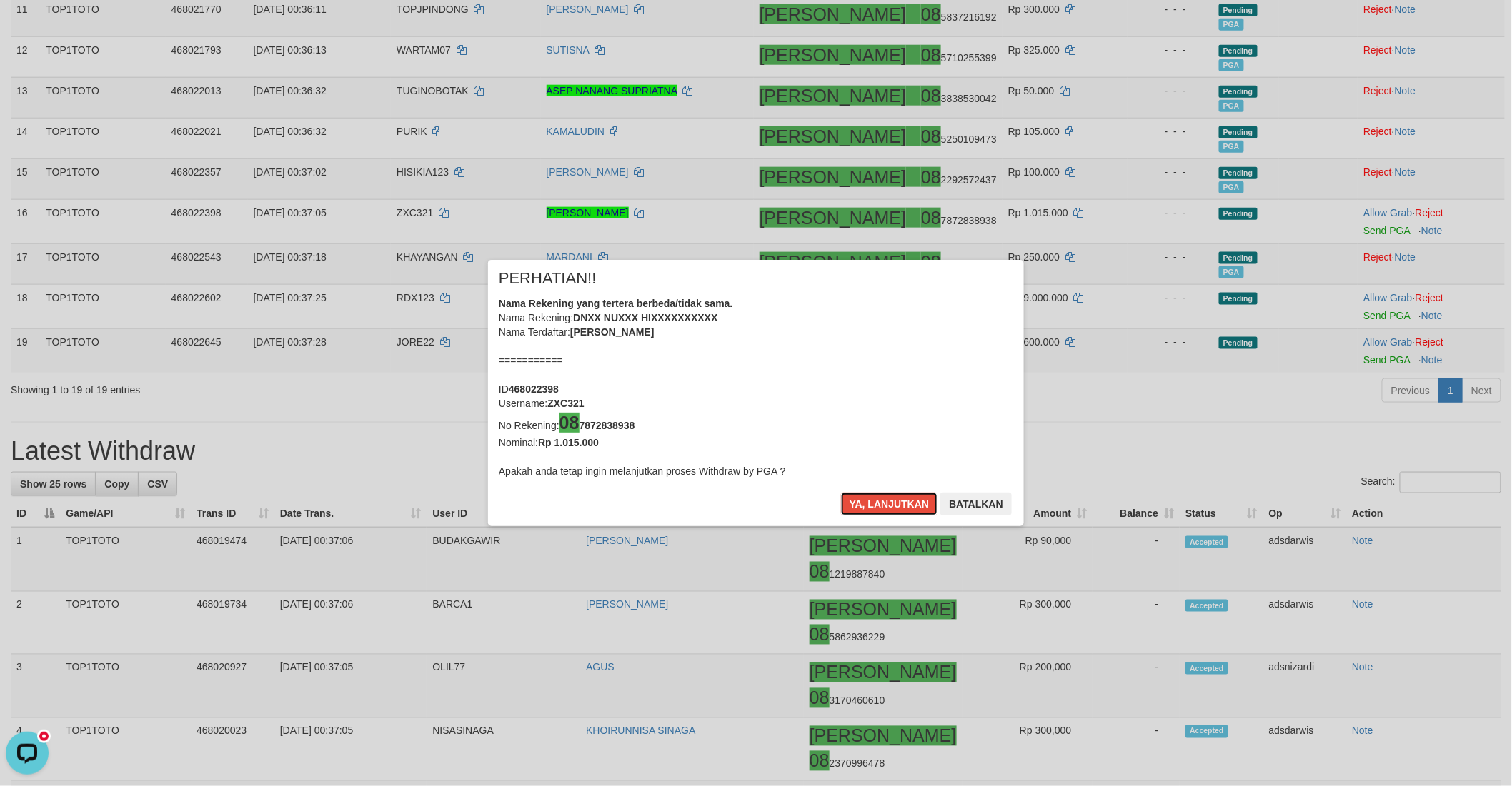
click at [874, 497] on button "Ya, lanjutkan" at bounding box center [889, 505] width 97 height 23
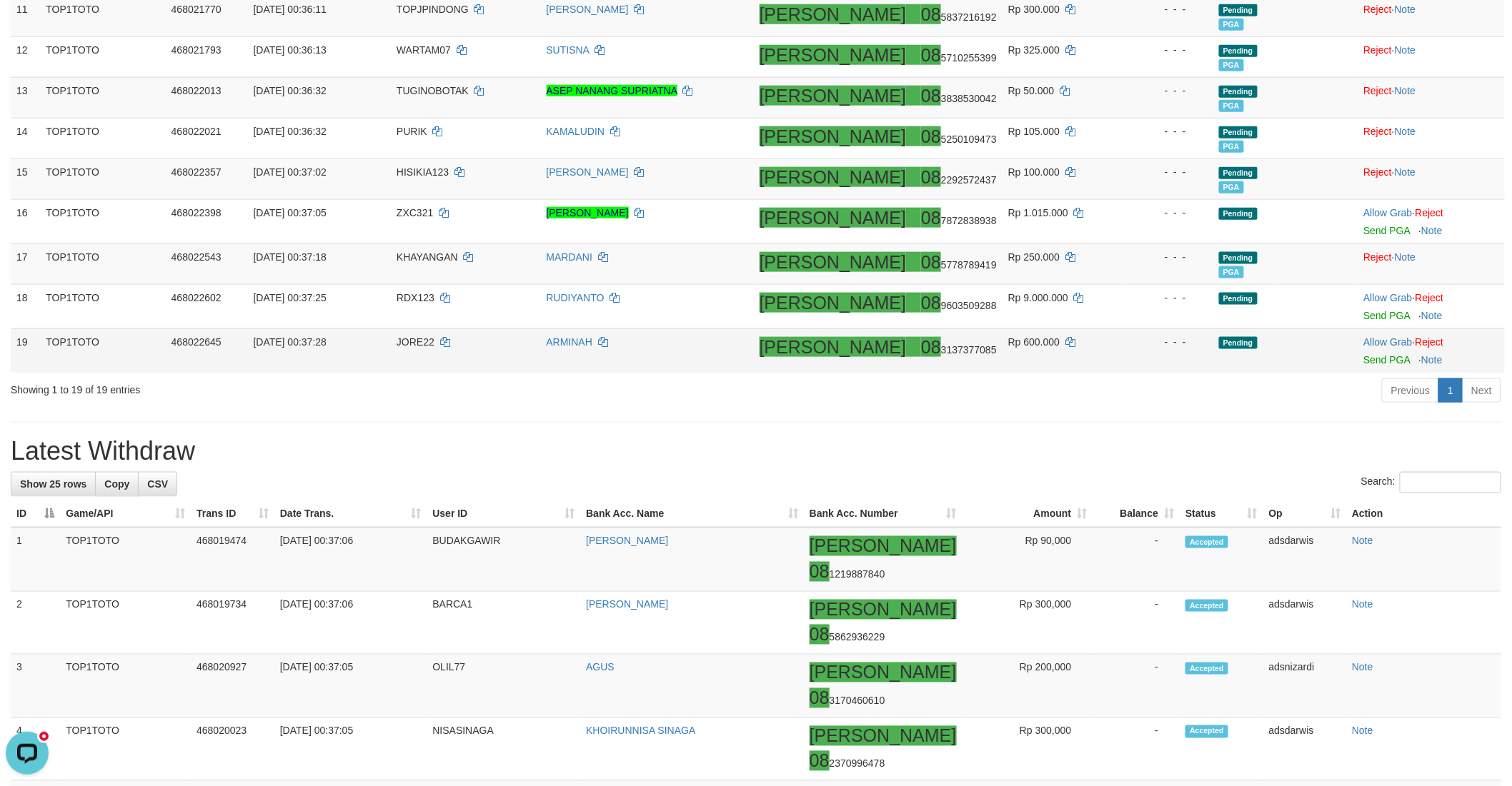
scroll to position [617, 0]
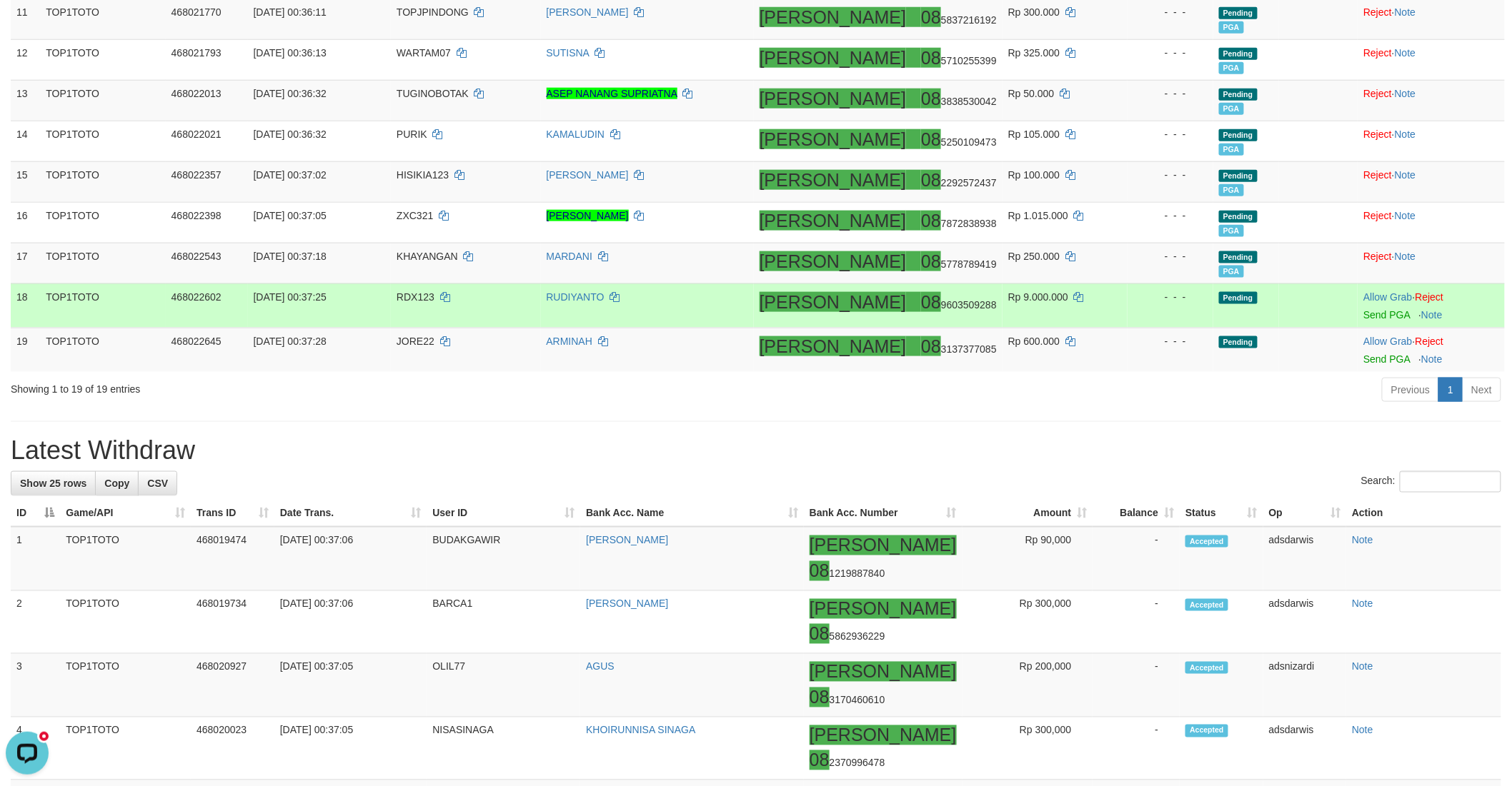
click at [1357, 307] on td "Allow Grab · Reject Send PGA · Note" at bounding box center [1431, 306] width 147 height 44
click at [1363, 314] on link "Send PGA" at bounding box center [1386, 315] width 46 height 12
click at [1363, 357] on link "Send PGA" at bounding box center [1386, 360] width 46 height 12
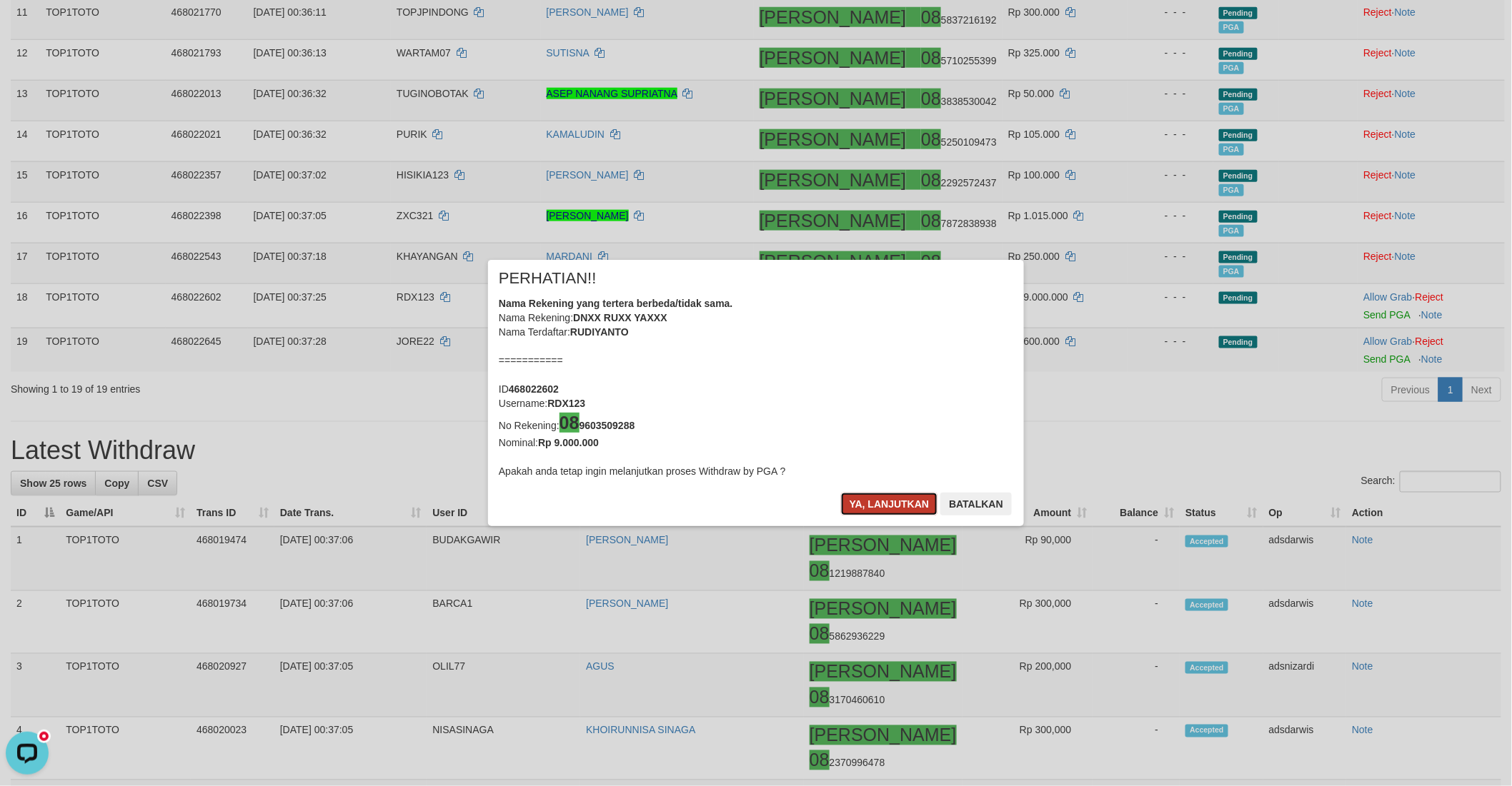
click at [862, 498] on button "Ya, lanjutkan" at bounding box center [889, 505] width 97 height 23
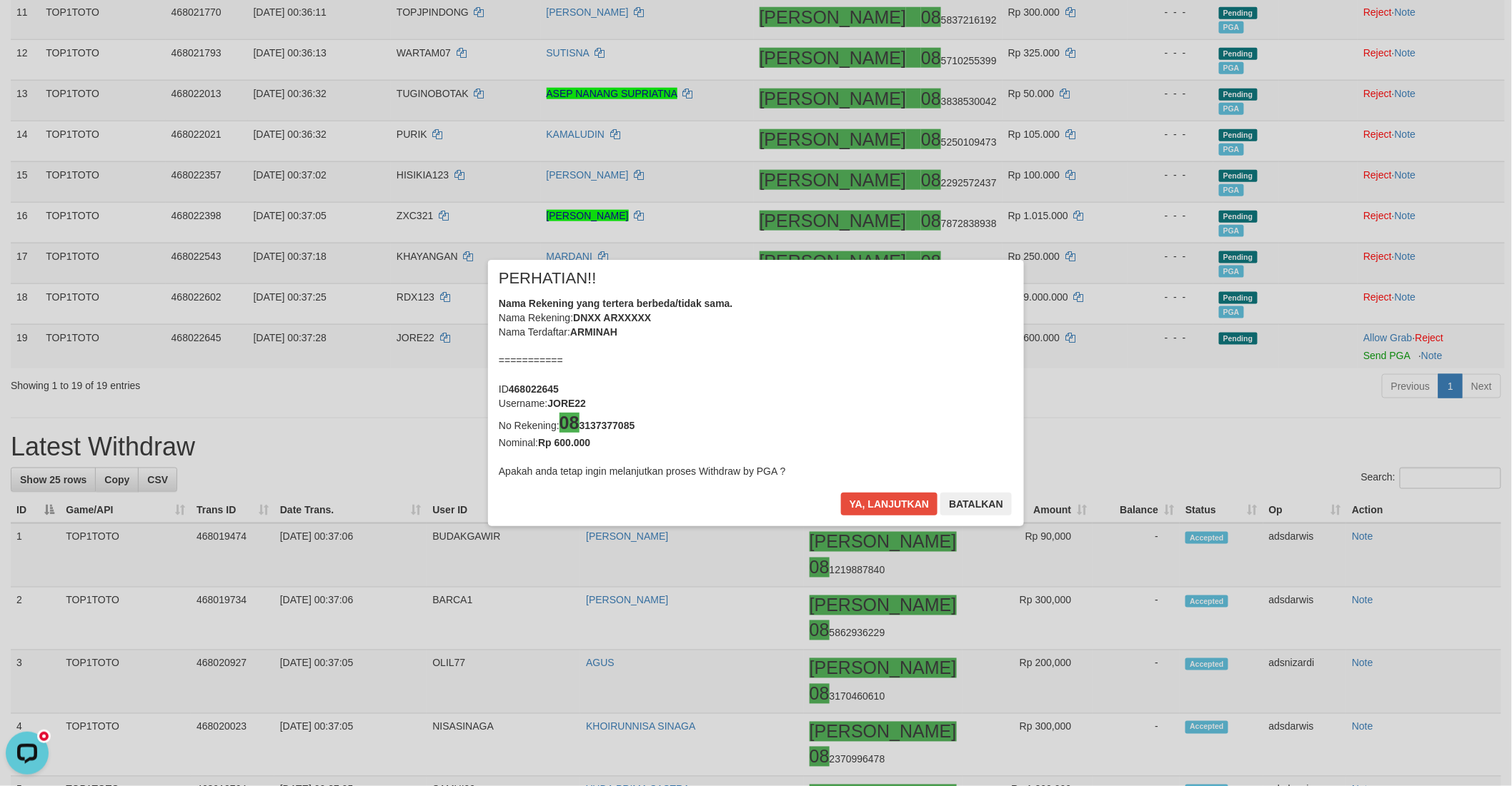
scroll to position [613, 0]
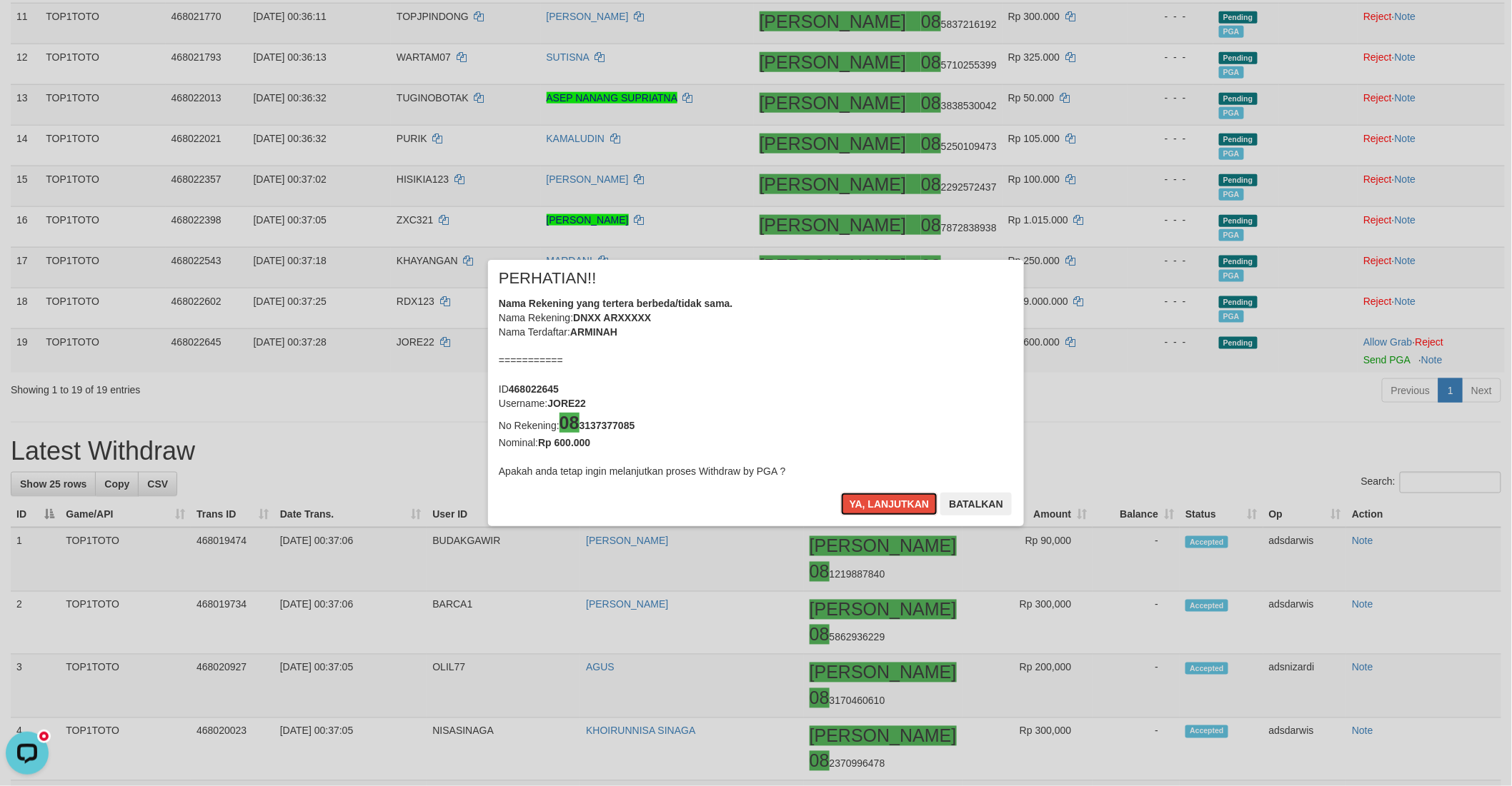
click at [862, 498] on button "Ya, lanjutkan" at bounding box center [889, 505] width 97 height 23
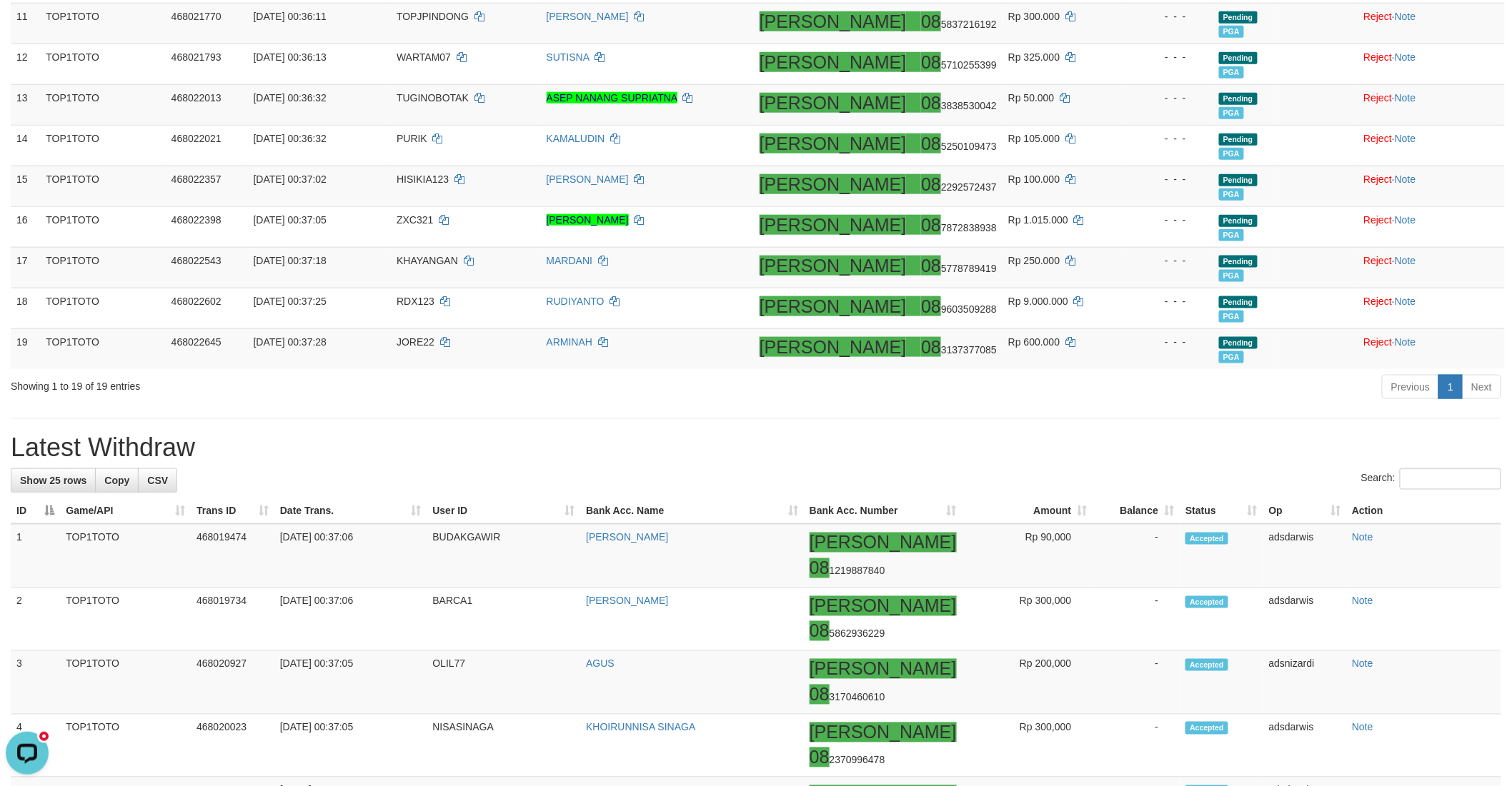
click at [1040, 411] on div "**********" at bounding box center [756, 778] width 1512 height 2708
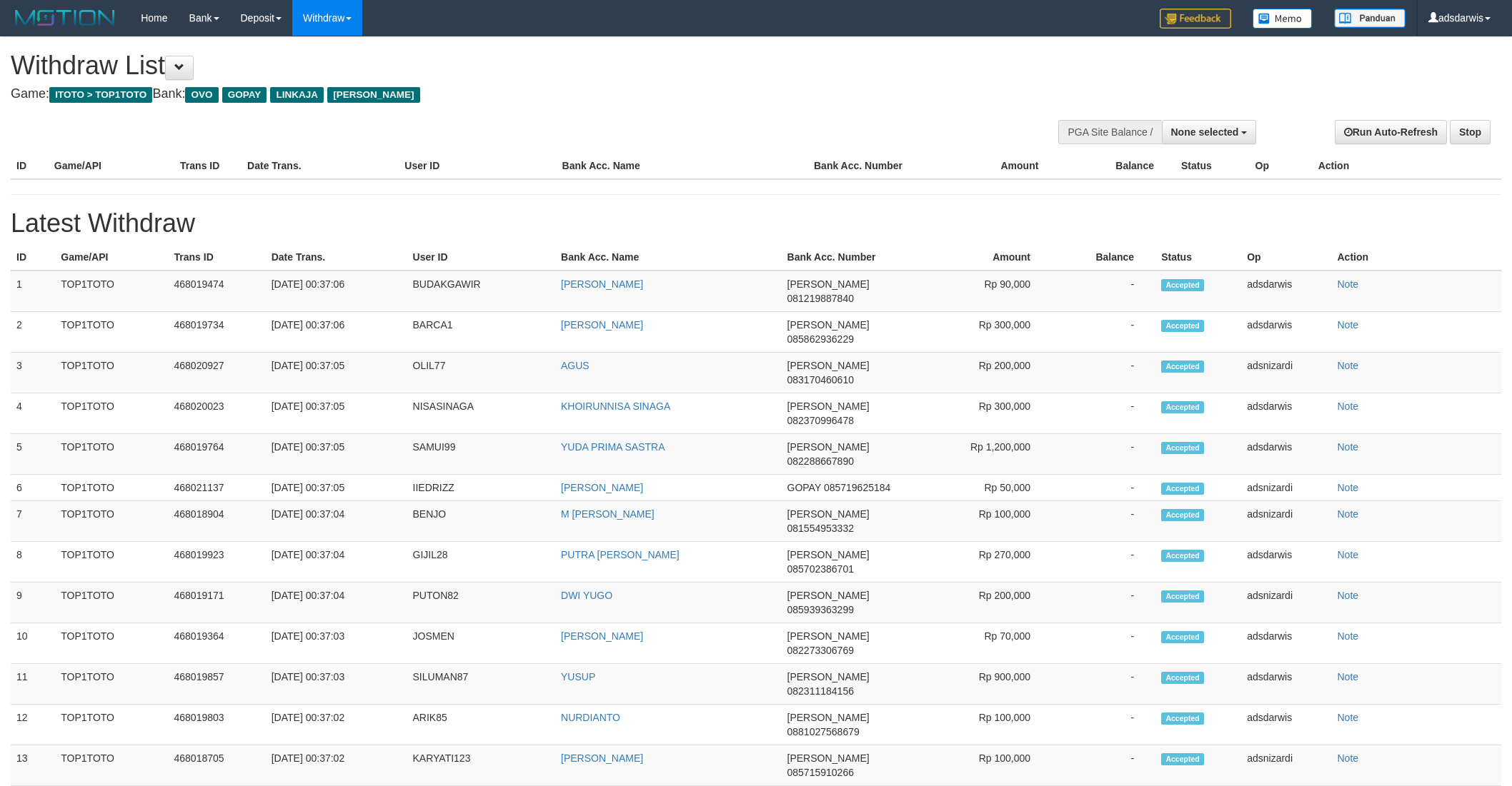
select select
select select "**"
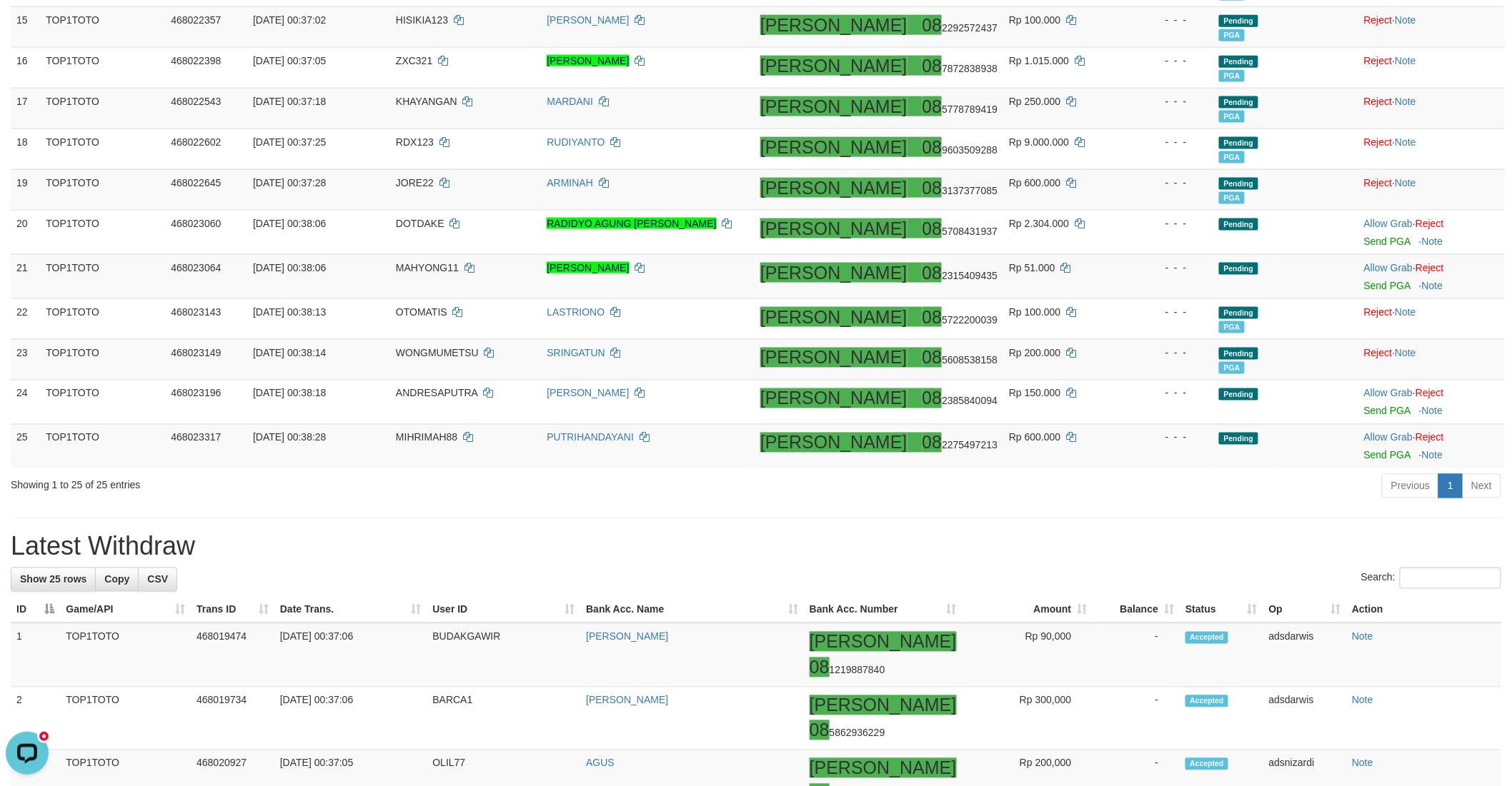
click at [1208, 514] on div "**********" at bounding box center [756, 748] width 1512 height 2967
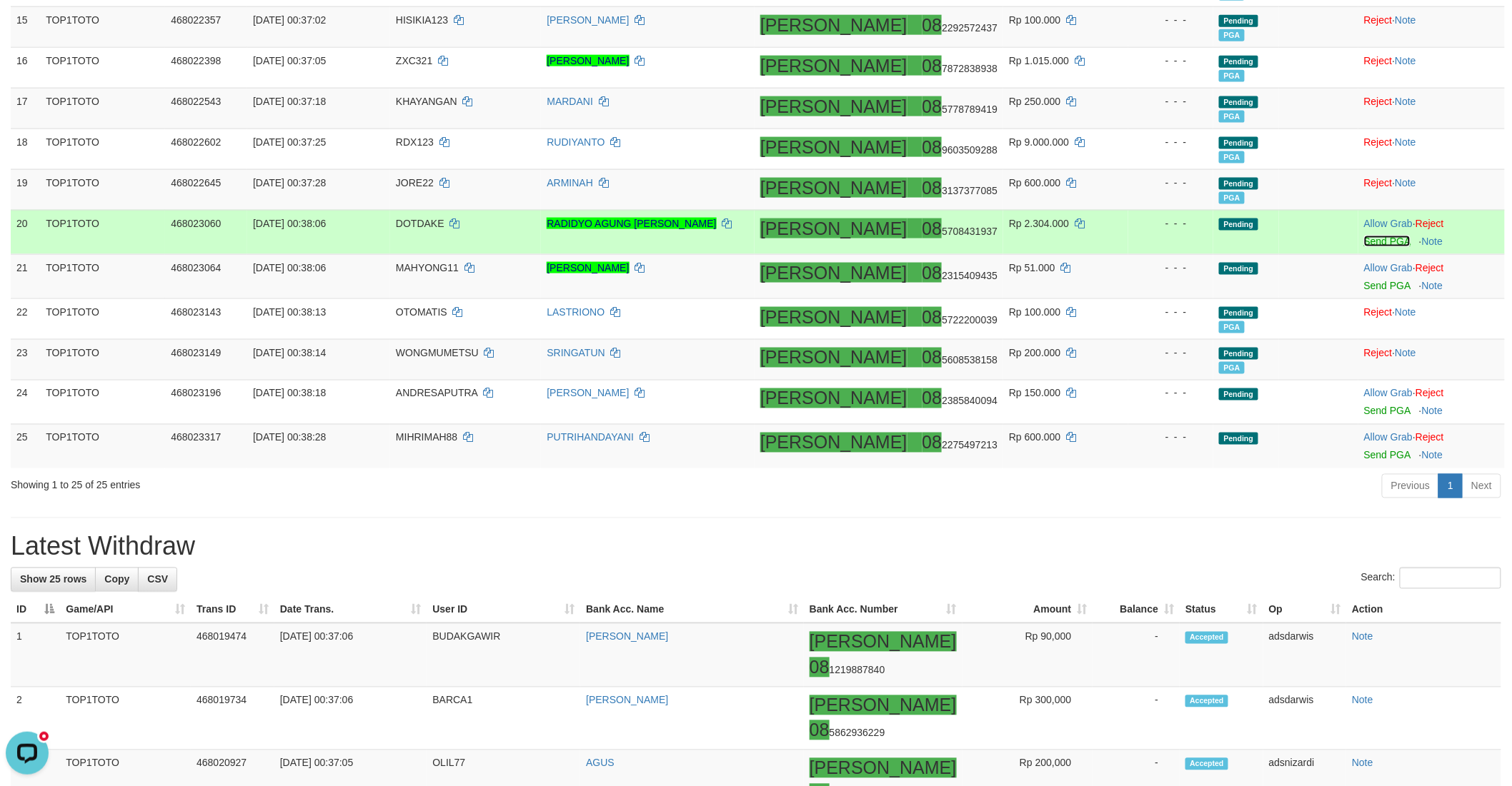
click at [1364, 240] on link "Send PGA" at bounding box center [1387, 242] width 46 height 12
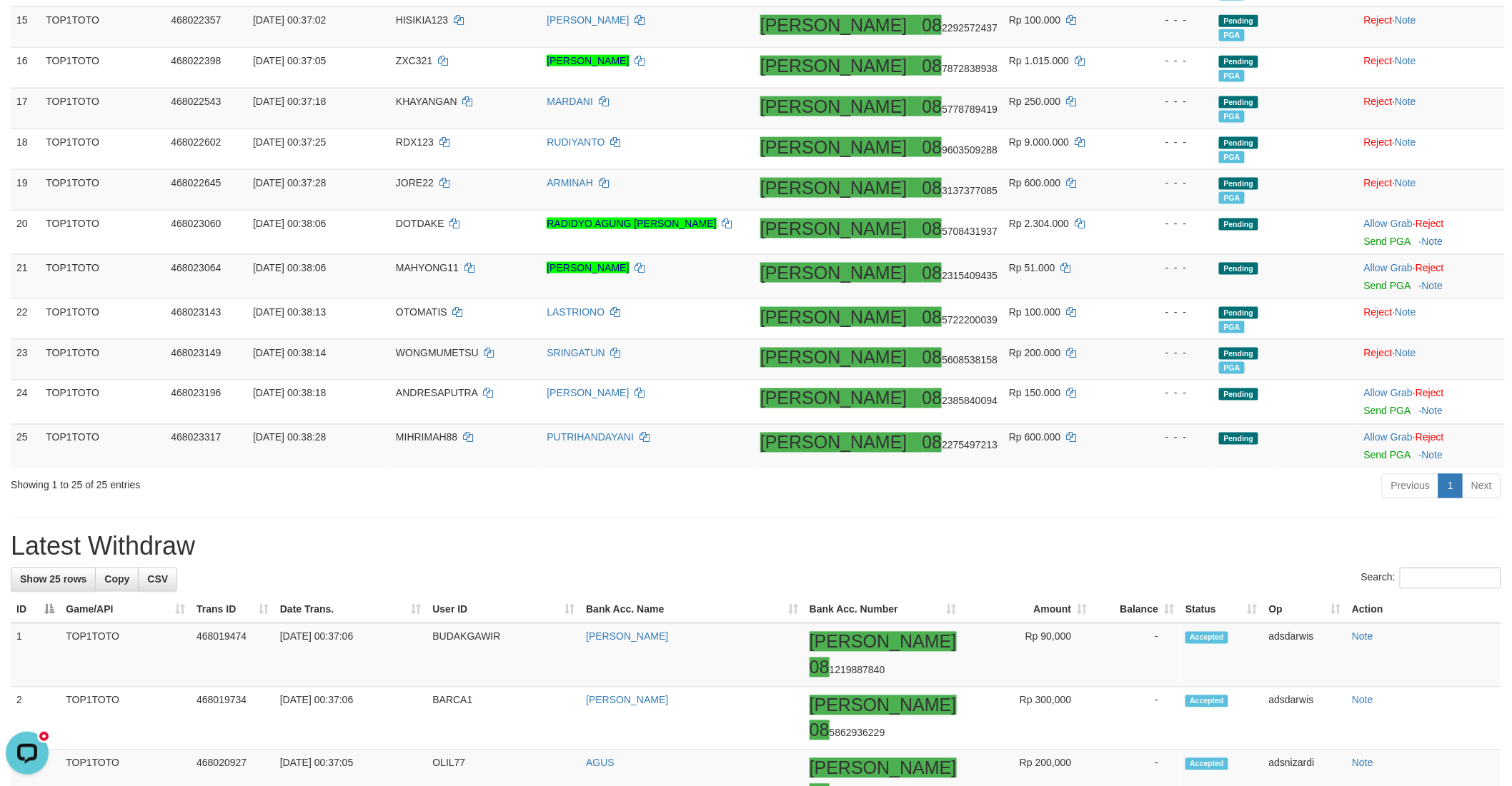
click at [1101, 536] on h1 "Latest Withdraw" at bounding box center [756, 547] width 1491 height 29
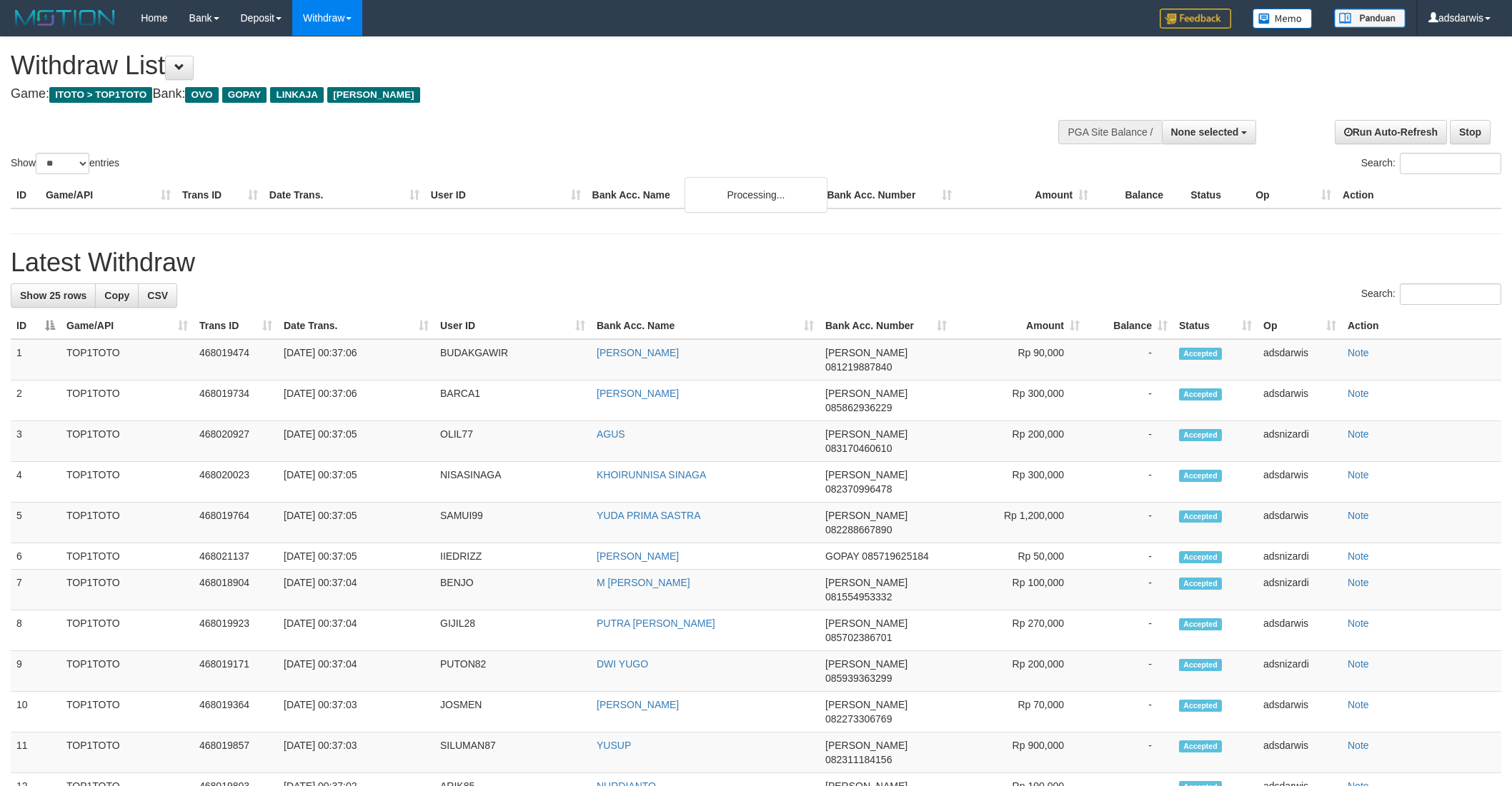
select select
select select "**"
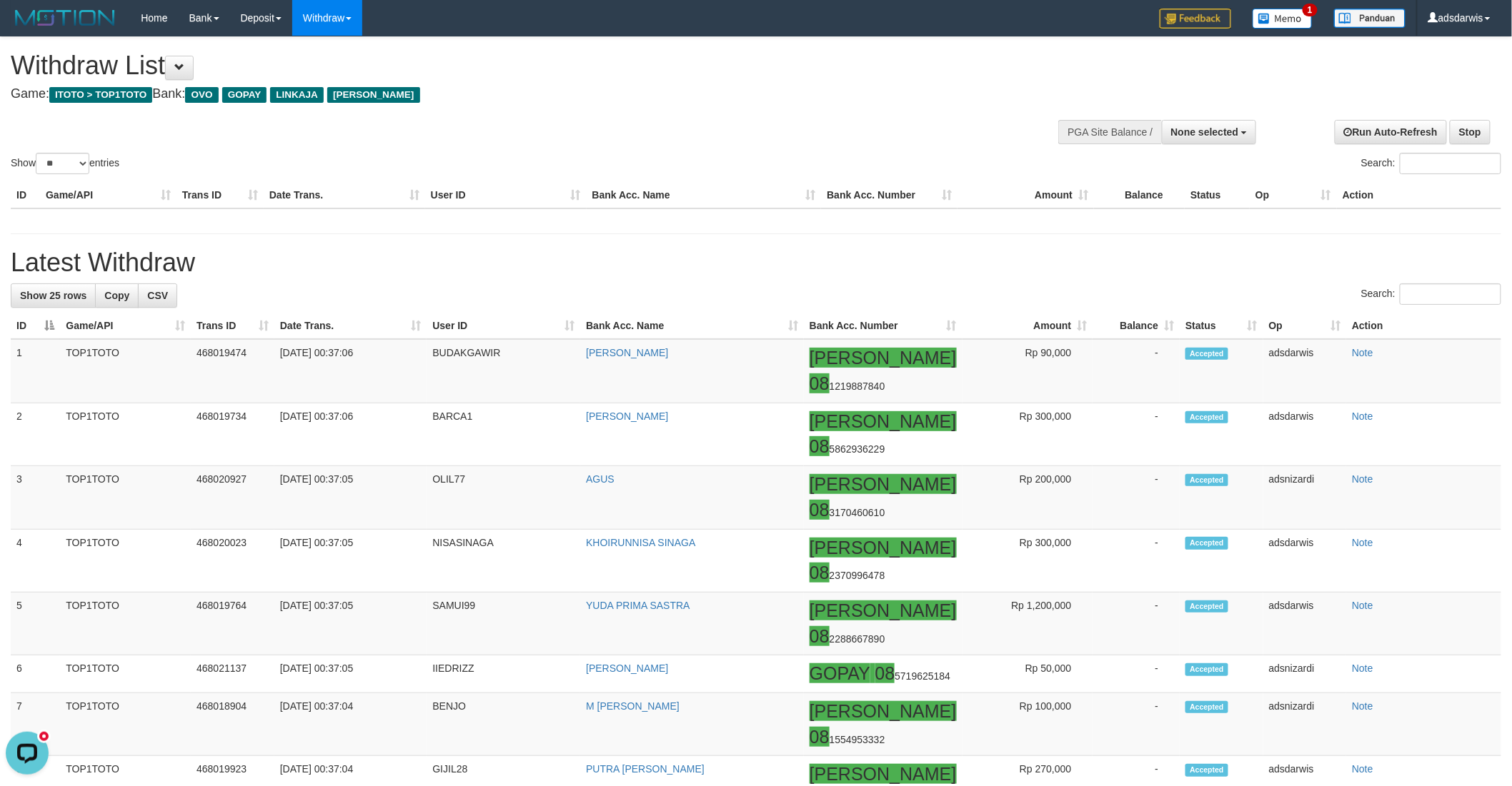
click at [652, 104] on div "**********" at bounding box center [507, 72] width 993 height 71
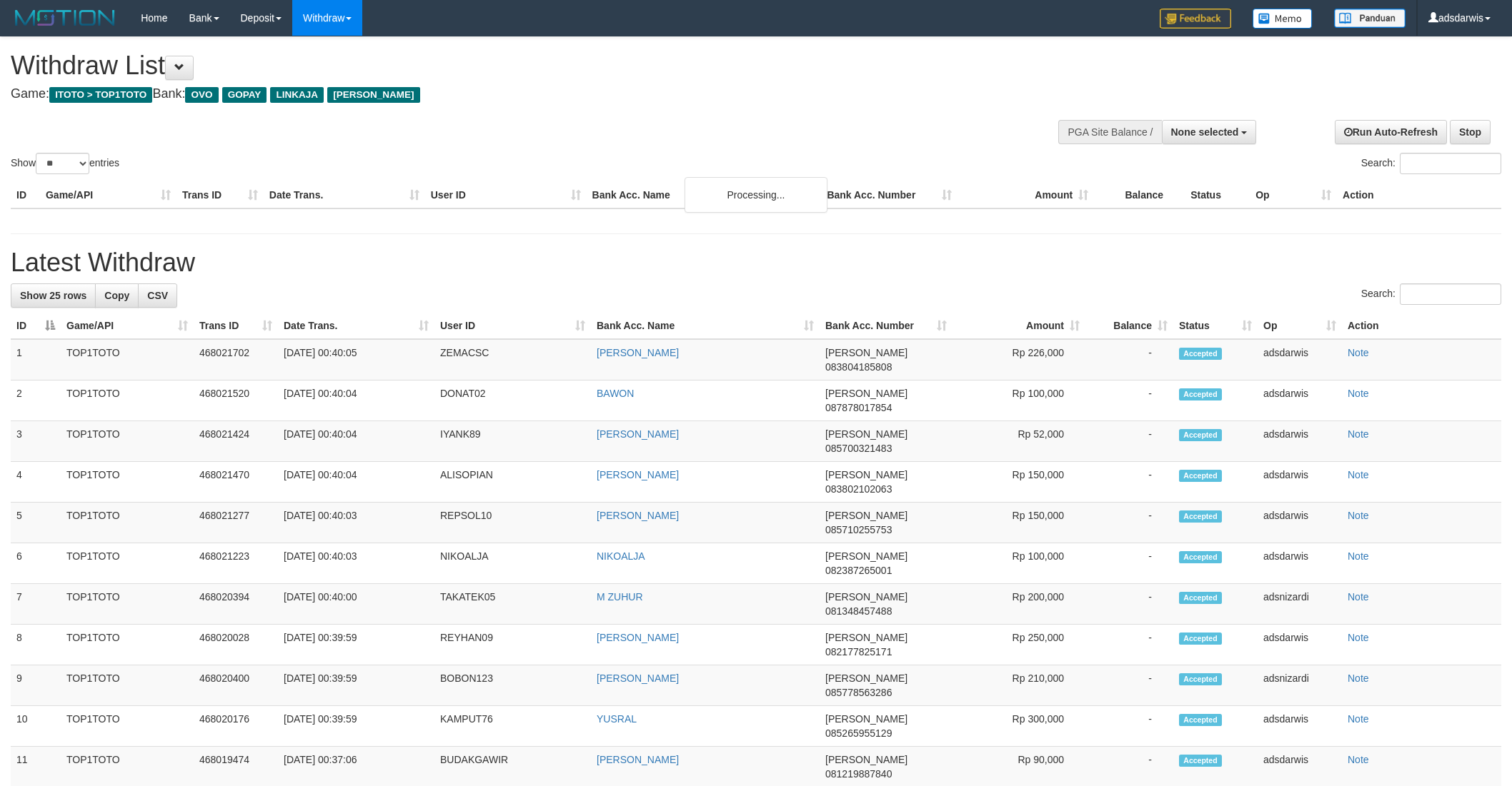
select select
select select "**"
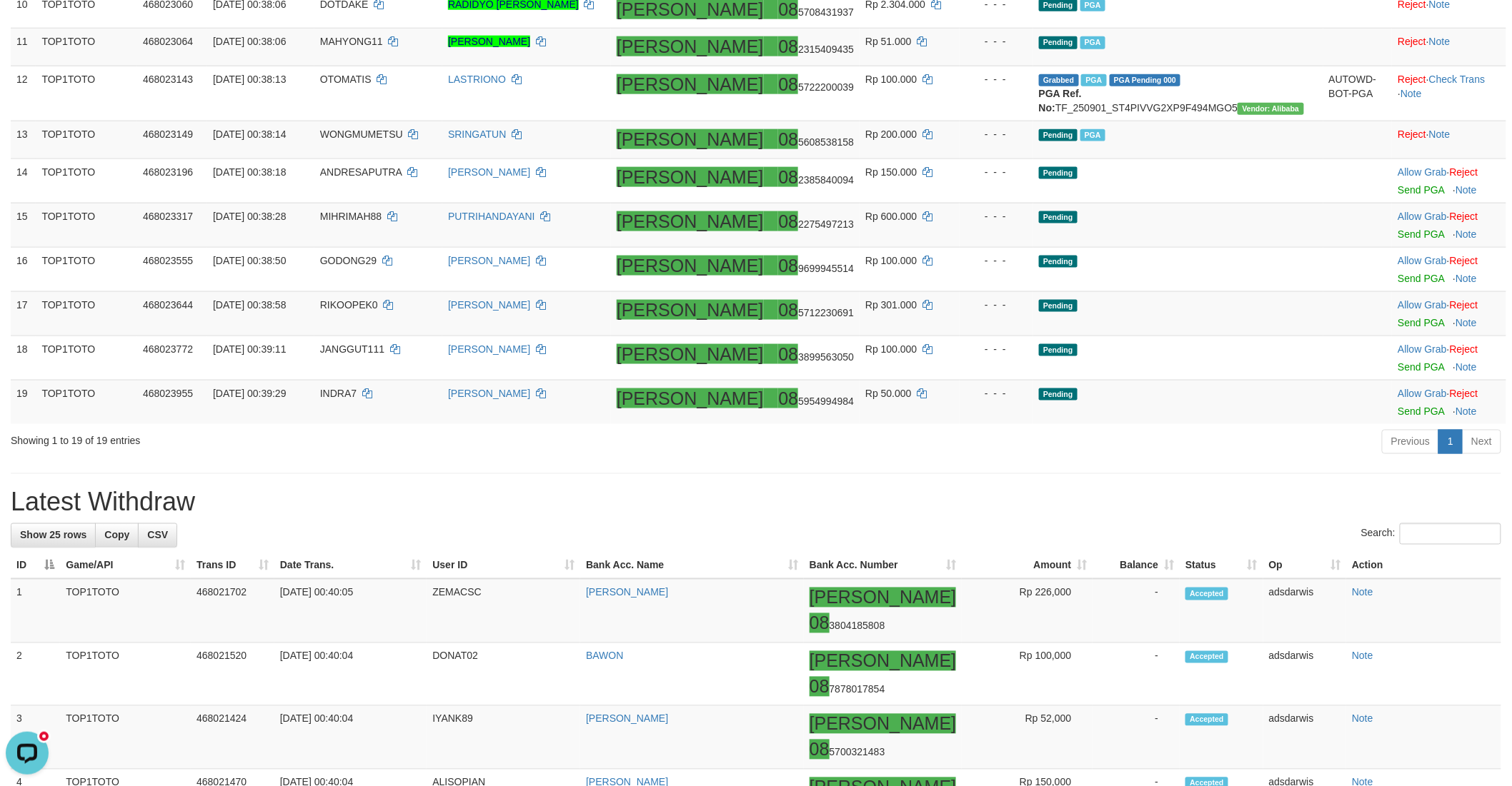
scroll to position [714, 0]
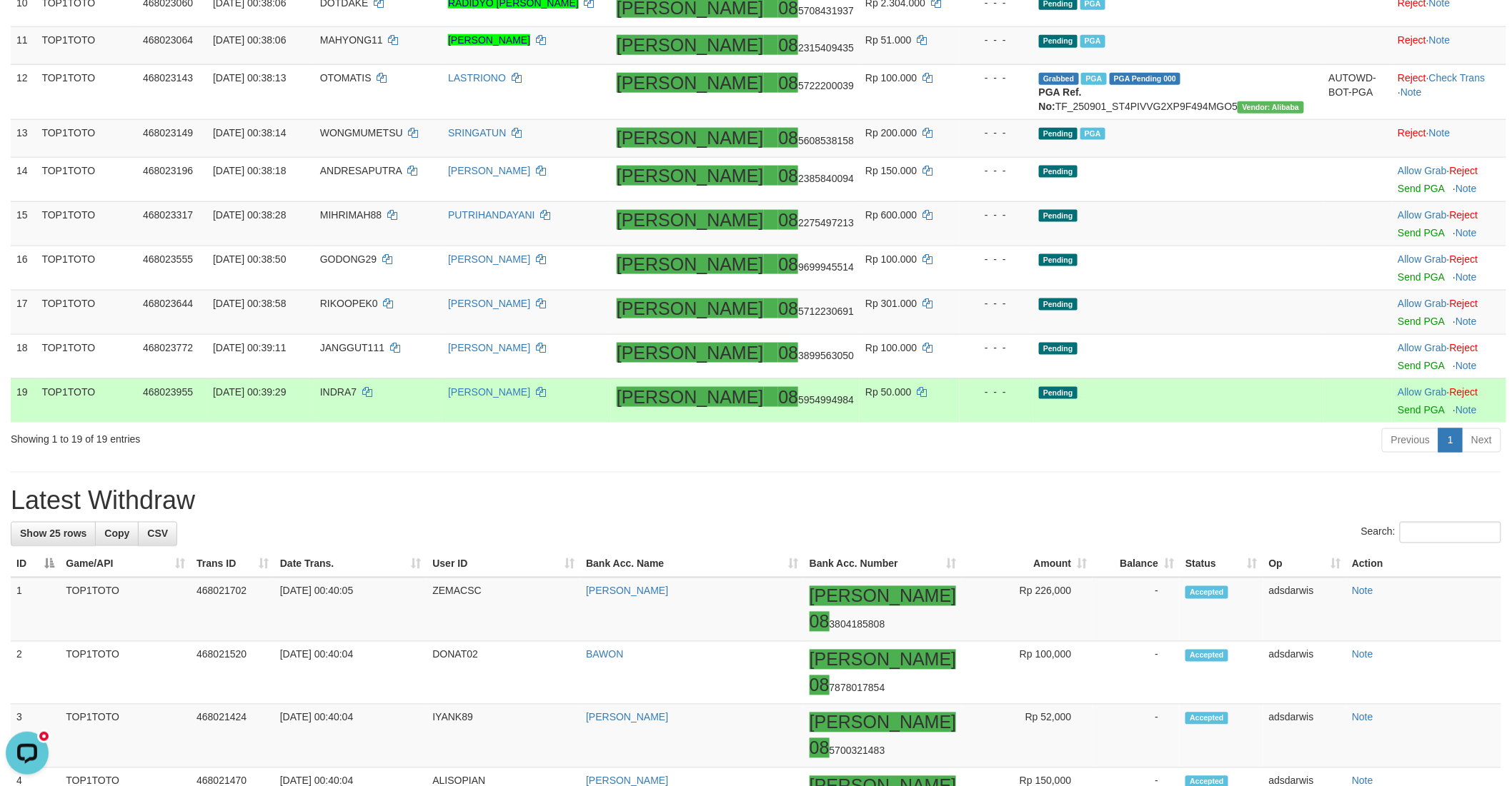
click at [1209, 422] on td "Pending" at bounding box center [1178, 400] width 290 height 44
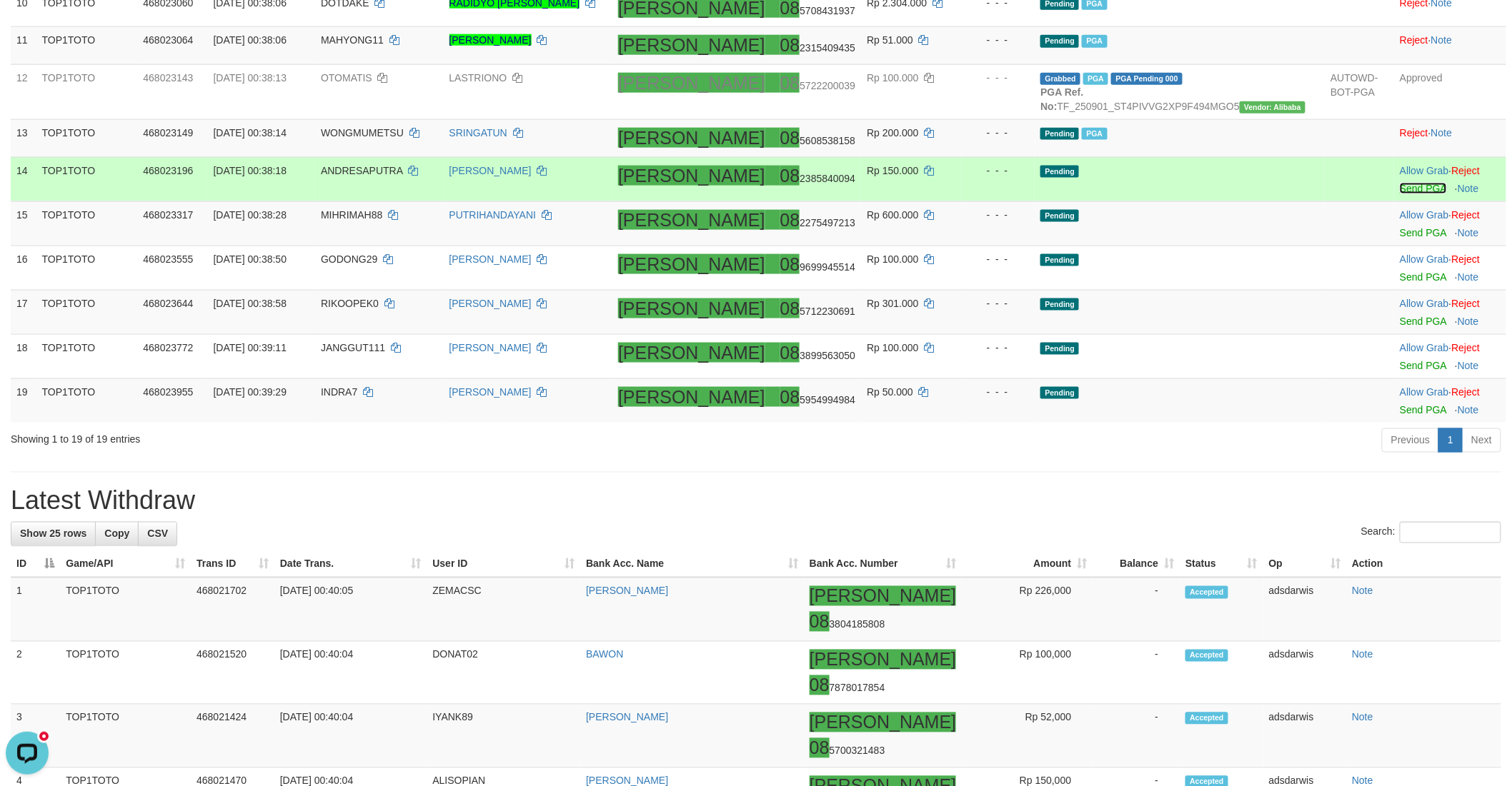
click at [1400, 194] on link "Send PGA" at bounding box center [1423, 189] width 46 height 12
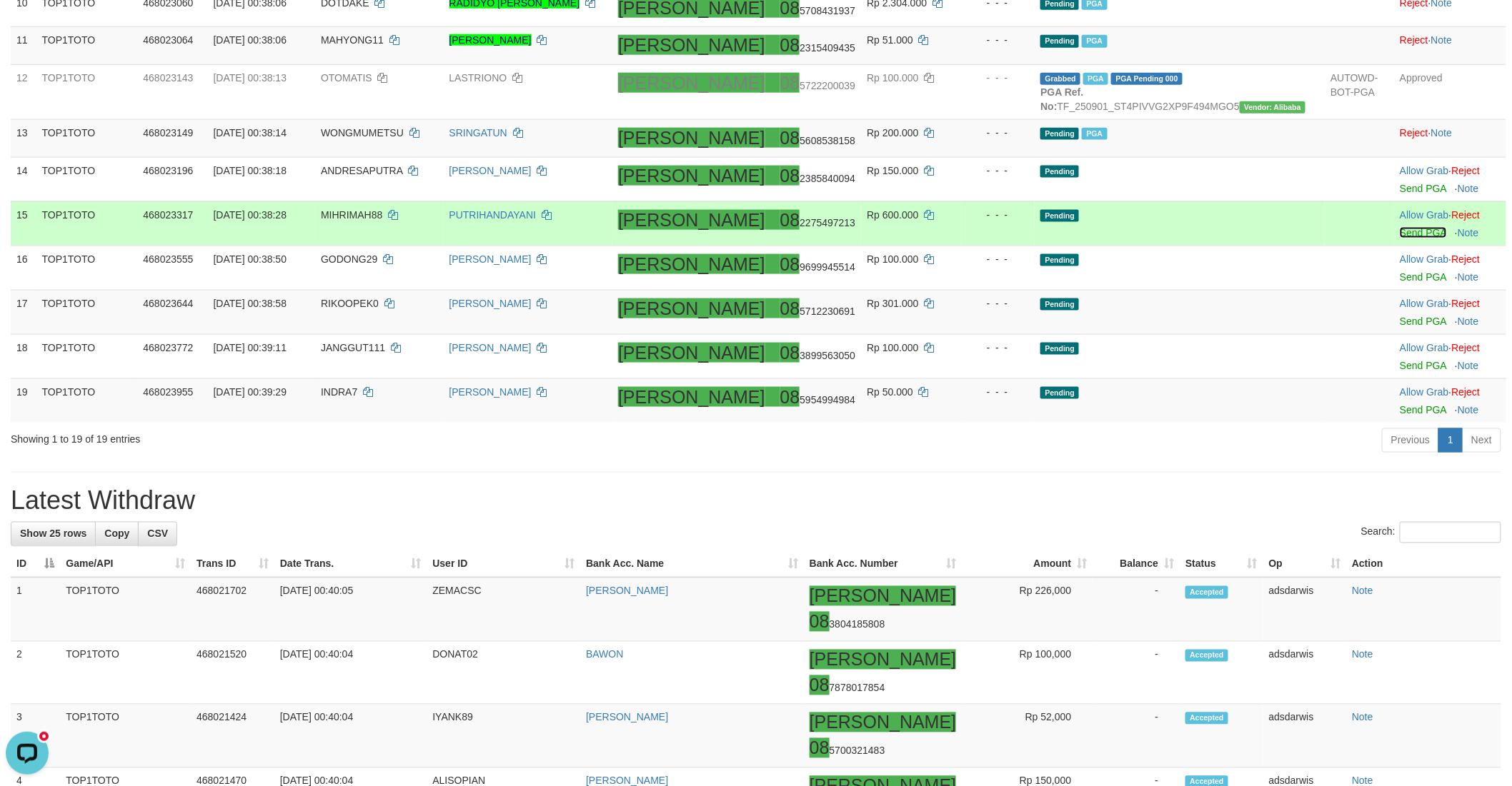
click at [1400, 239] on link "Send PGA" at bounding box center [1423, 233] width 46 height 12
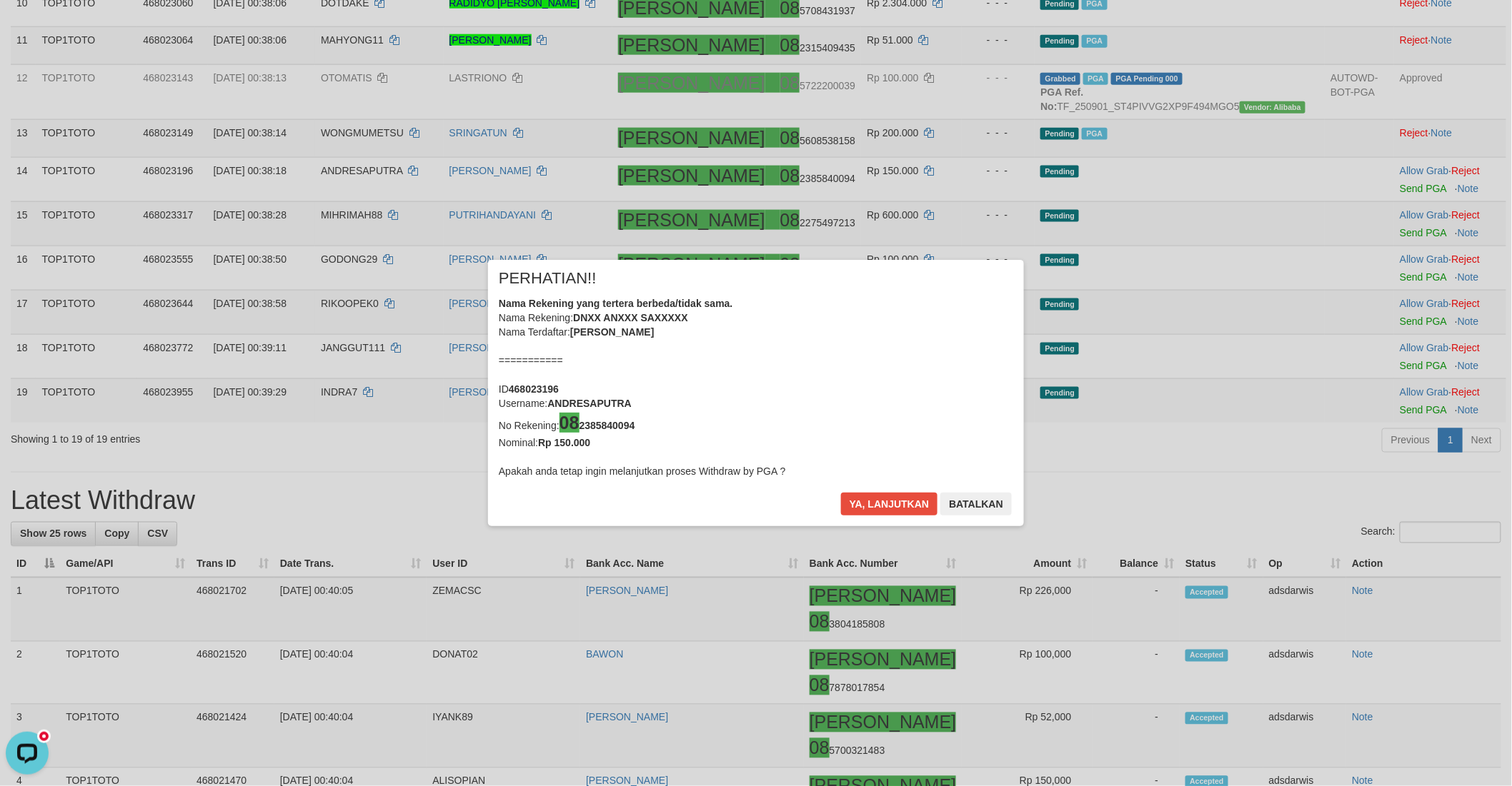
drag, startPoint x: 1386, startPoint y: 370, endPoint x: 1272, endPoint y: 441, distance: 134.3
click at [1386, 413] on div "× PERHATIAN!! Nama Rekening yang tertera berbeda/tidak sama. Nama Rekening: DNX…" at bounding box center [756, 393] width 1512 height 324
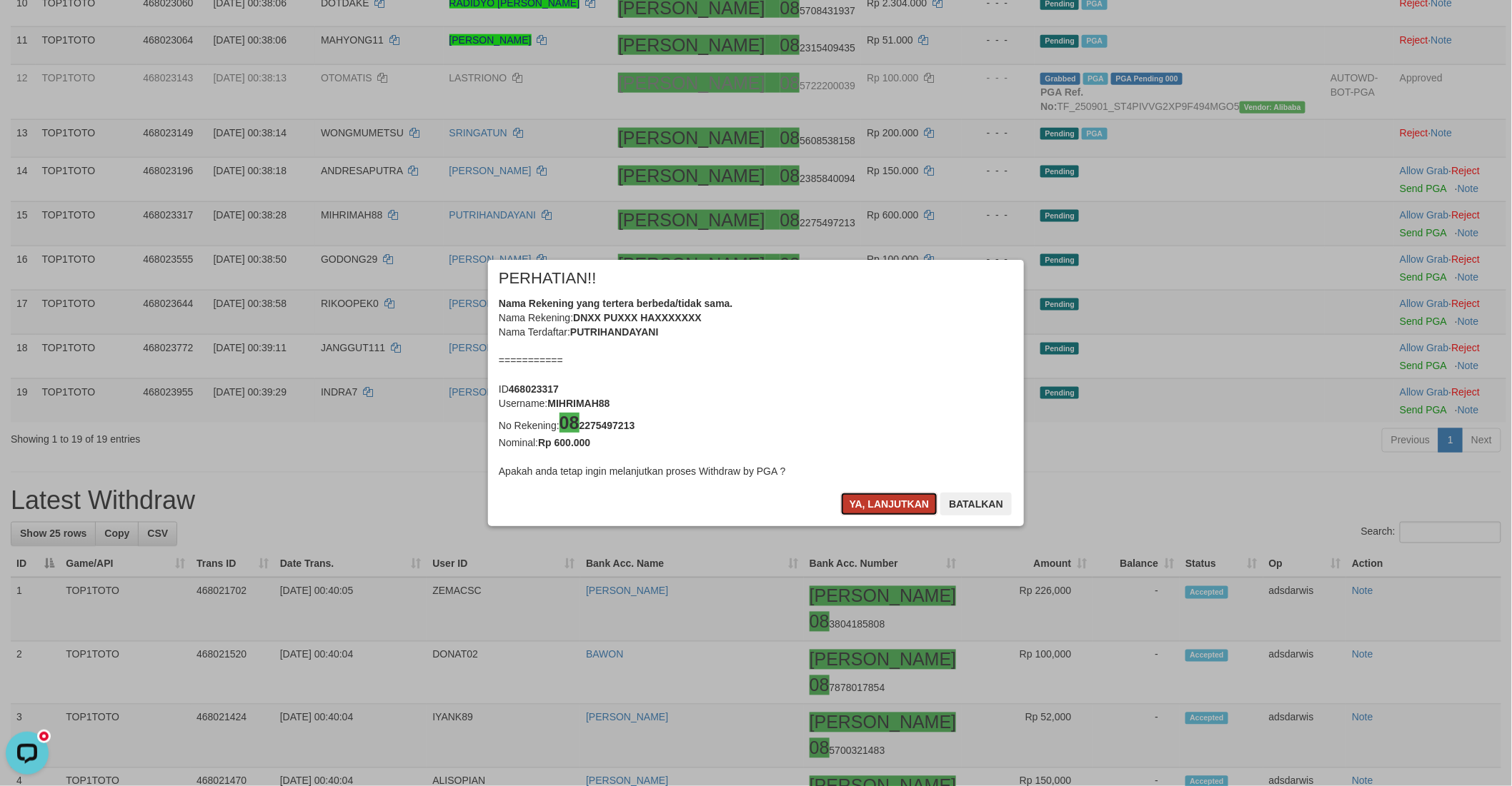
click at [860, 504] on button "Ya, lanjutkan" at bounding box center [889, 505] width 97 height 23
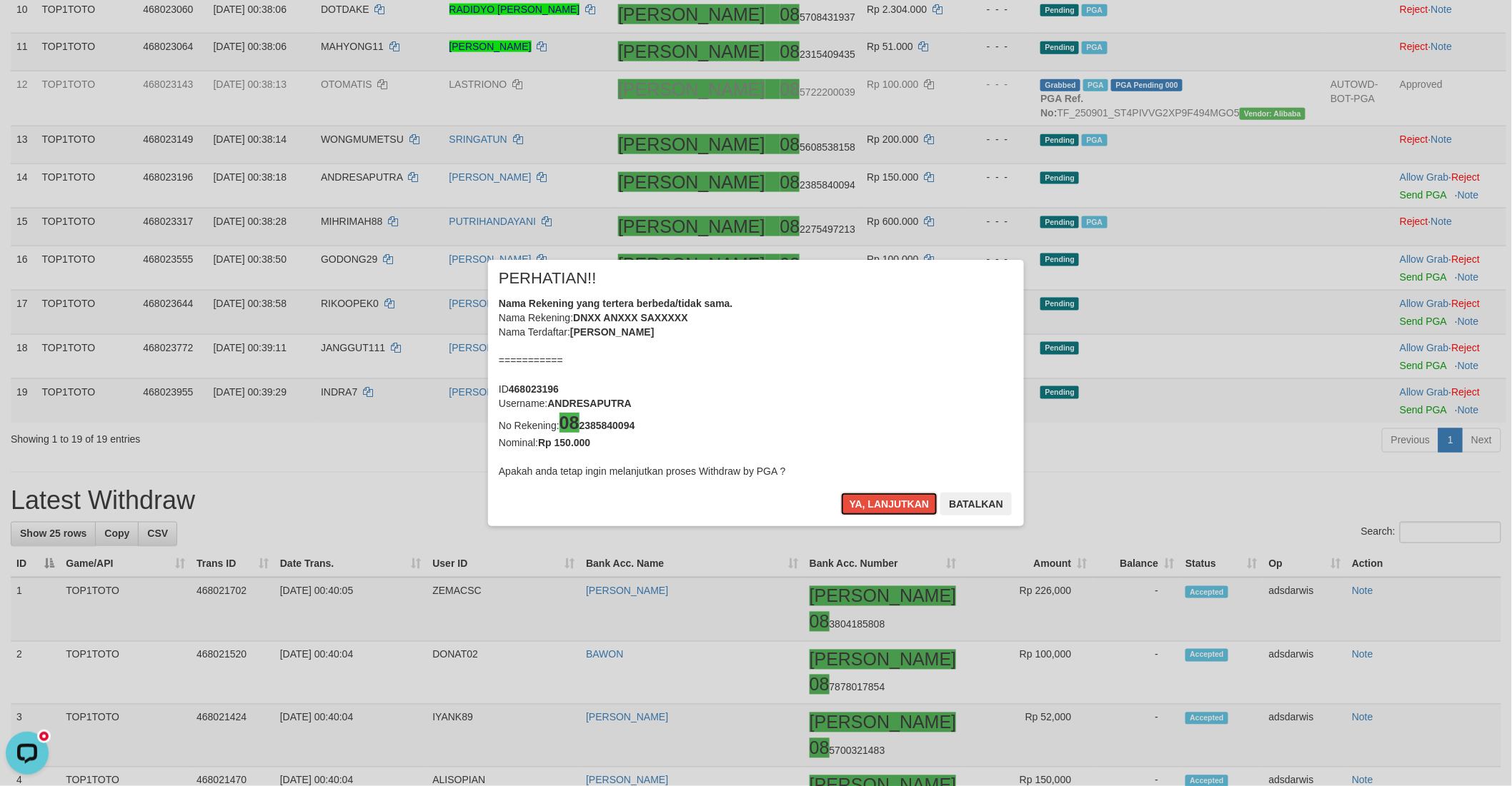
click at [860, 504] on button "Ya, lanjutkan" at bounding box center [889, 505] width 97 height 23
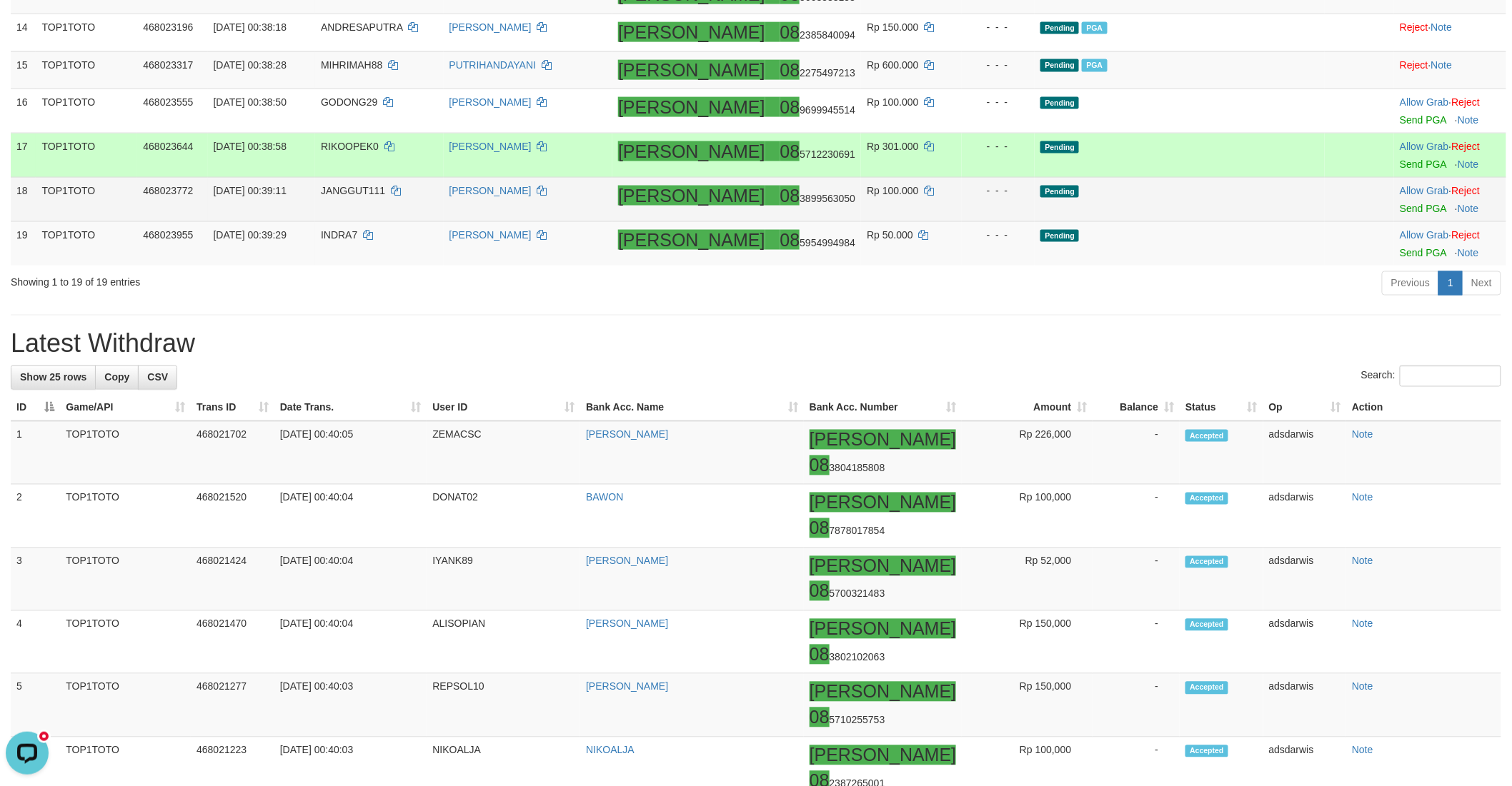
scroll to position [859, 0]
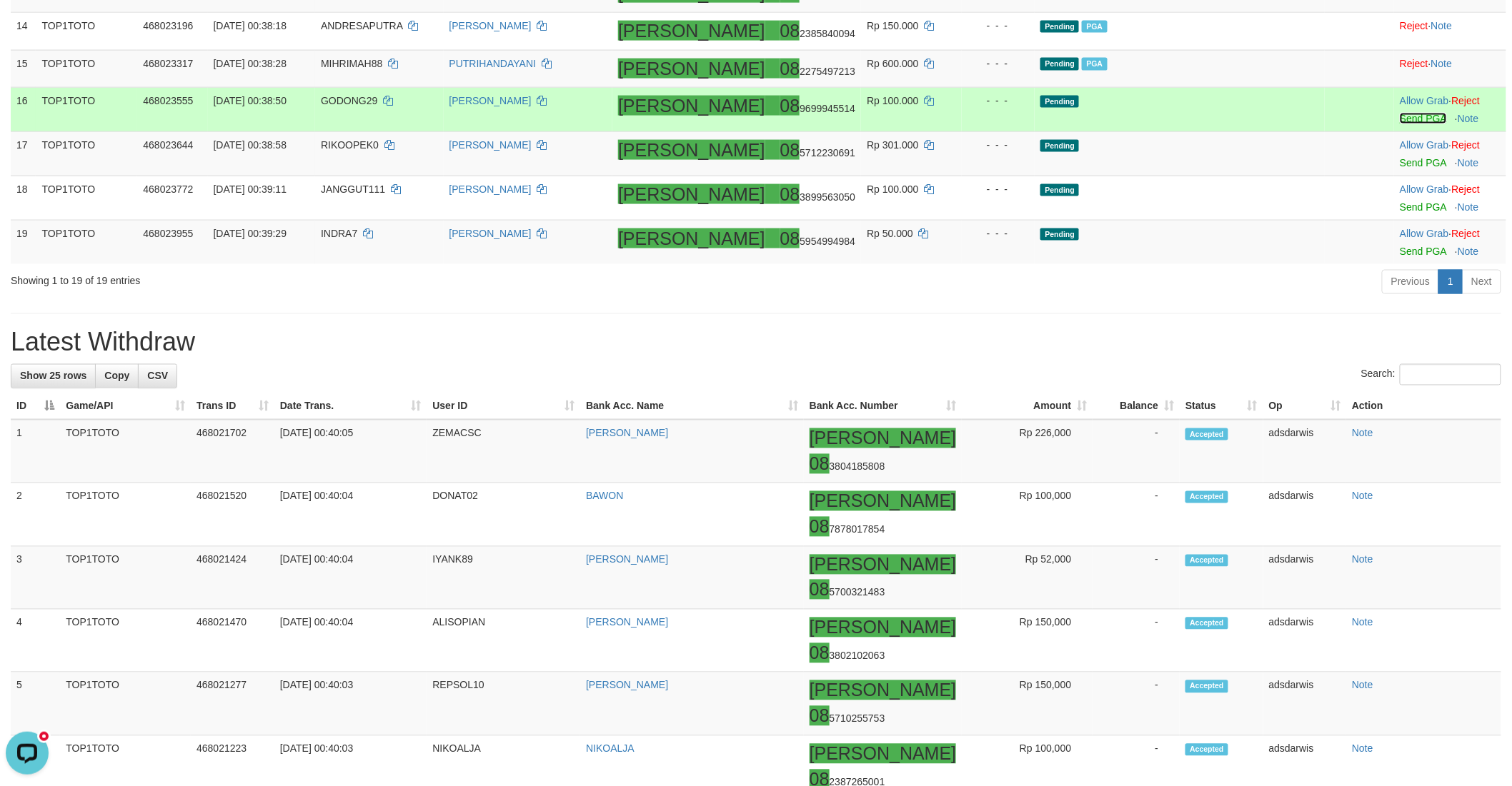
click at [1400, 125] on link "Send PGA" at bounding box center [1423, 119] width 46 height 12
click at [1184, 132] on td "Pending" at bounding box center [1179, 110] width 290 height 44
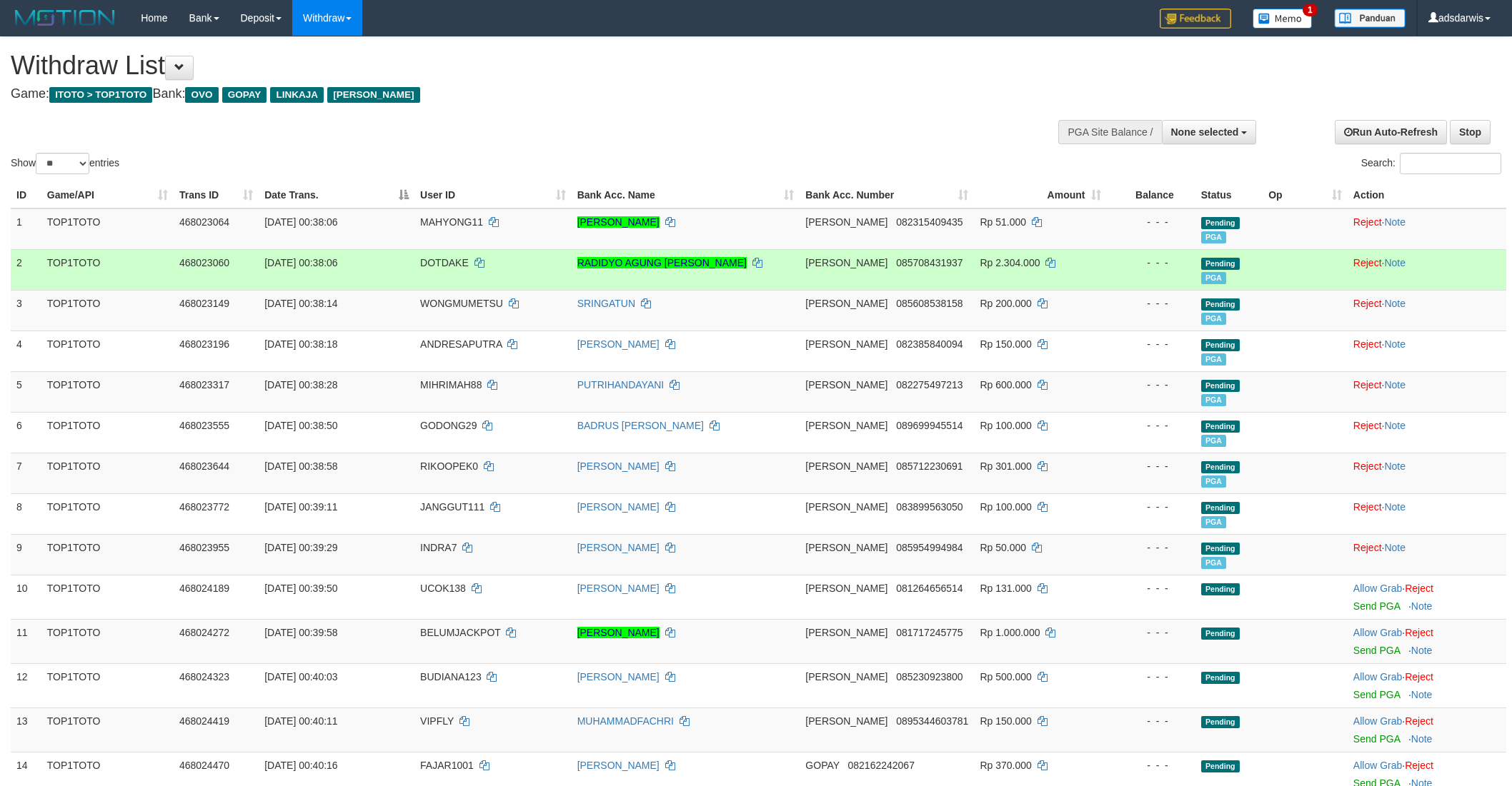
select select
select select "**"
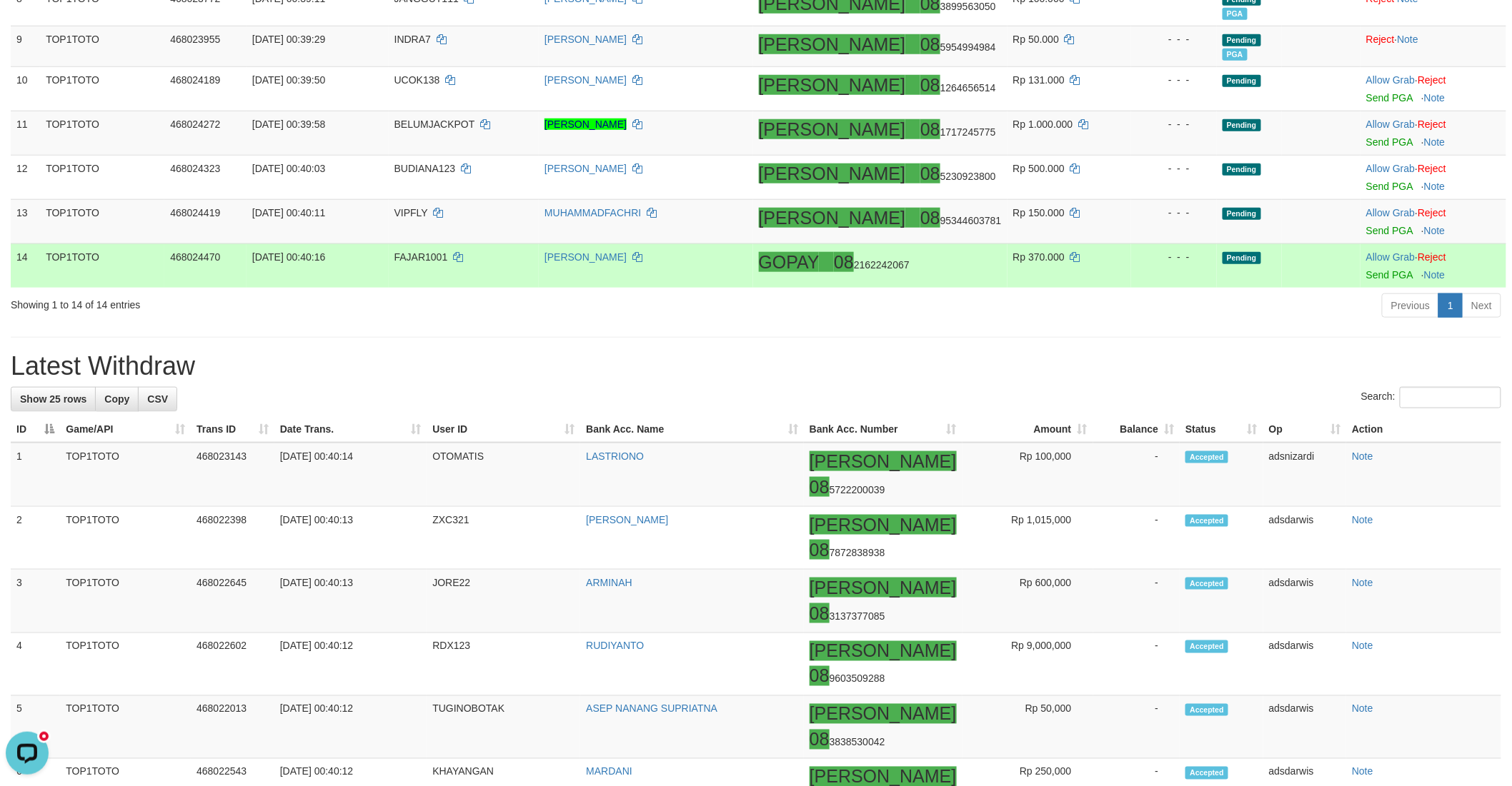
scroll to position [364, 0]
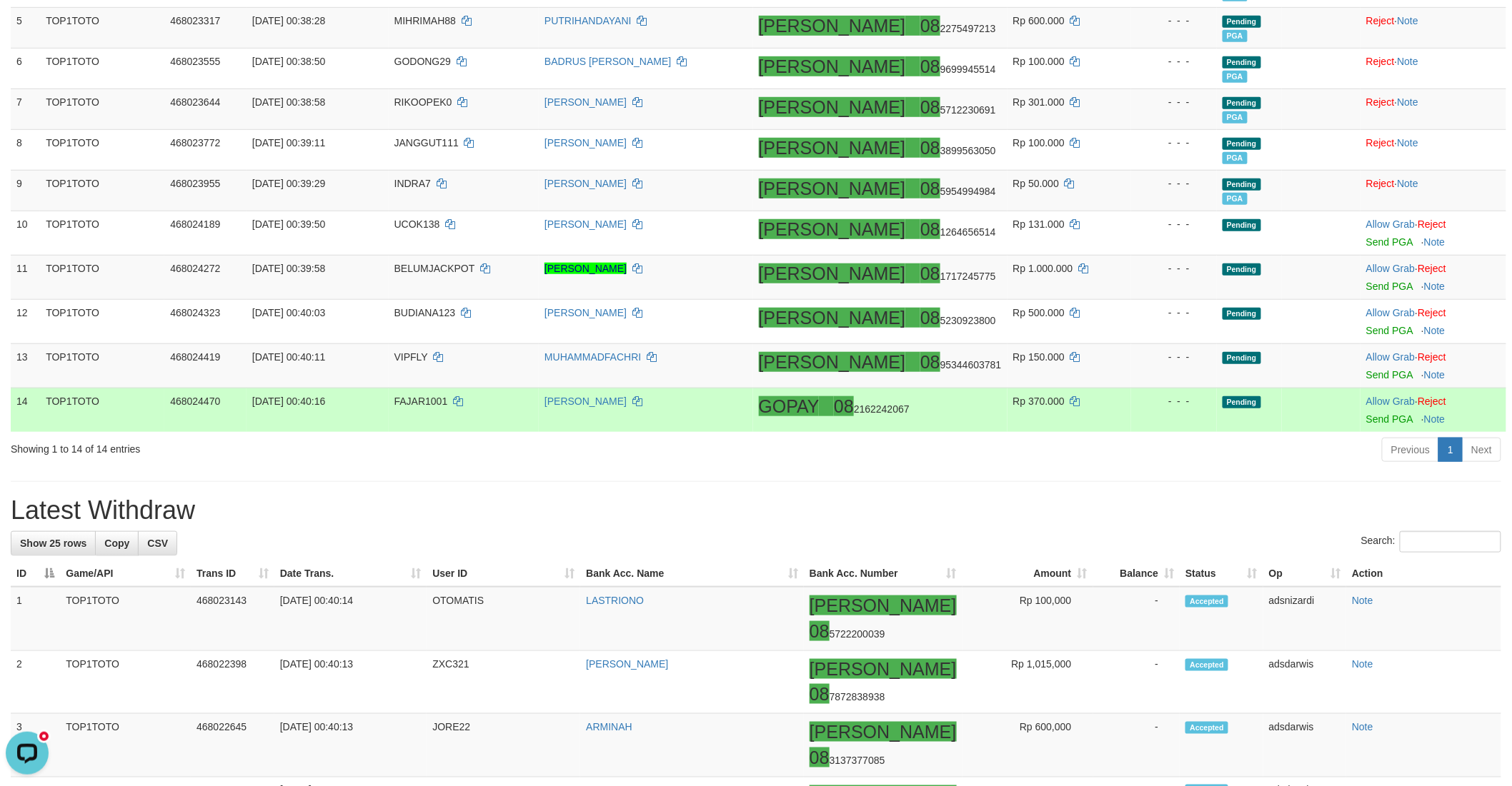
click at [1282, 420] on td at bounding box center [1320, 410] width 78 height 44
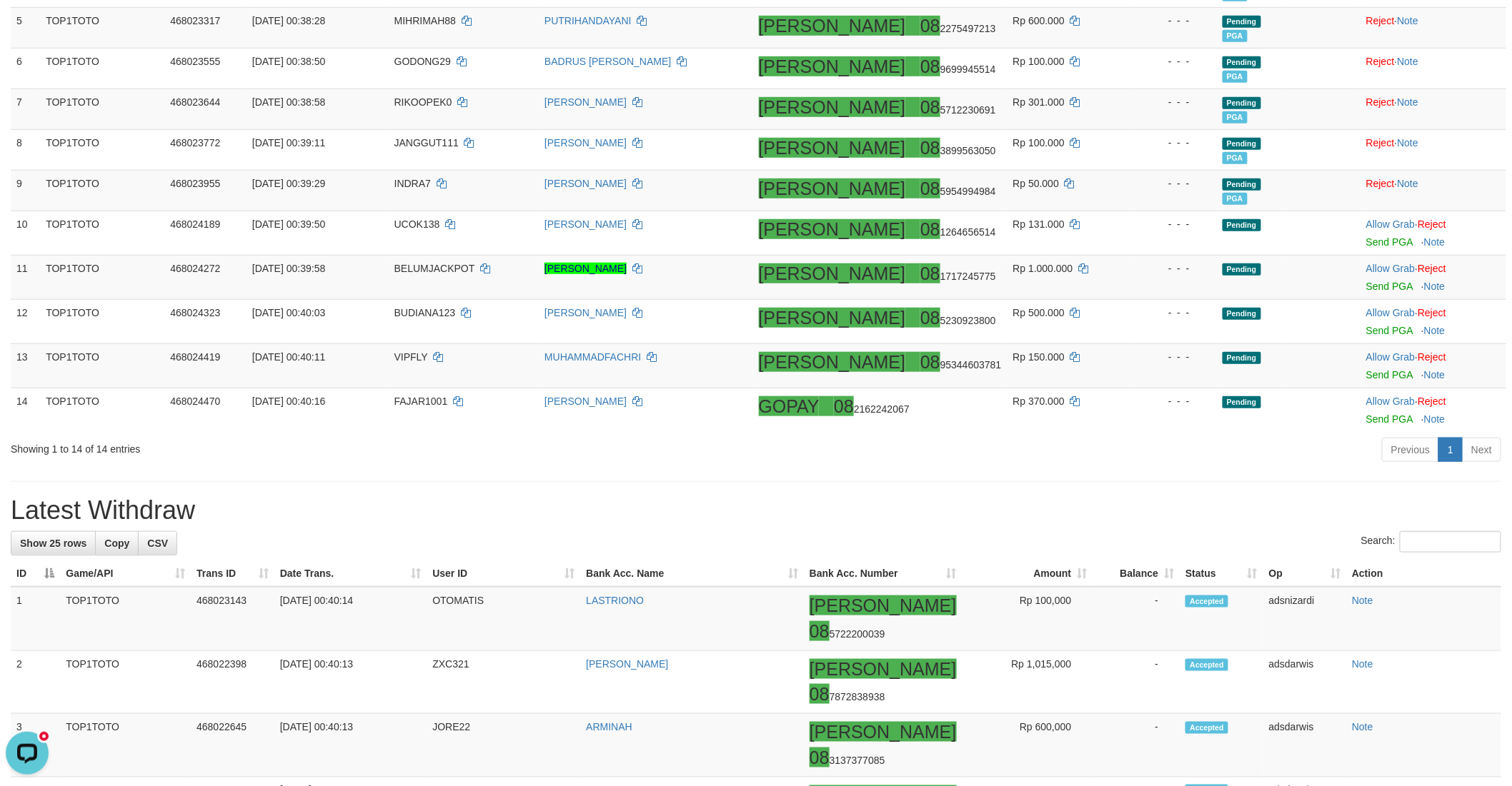
click at [1124, 481] on hr at bounding box center [756, 481] width 1491 height 1
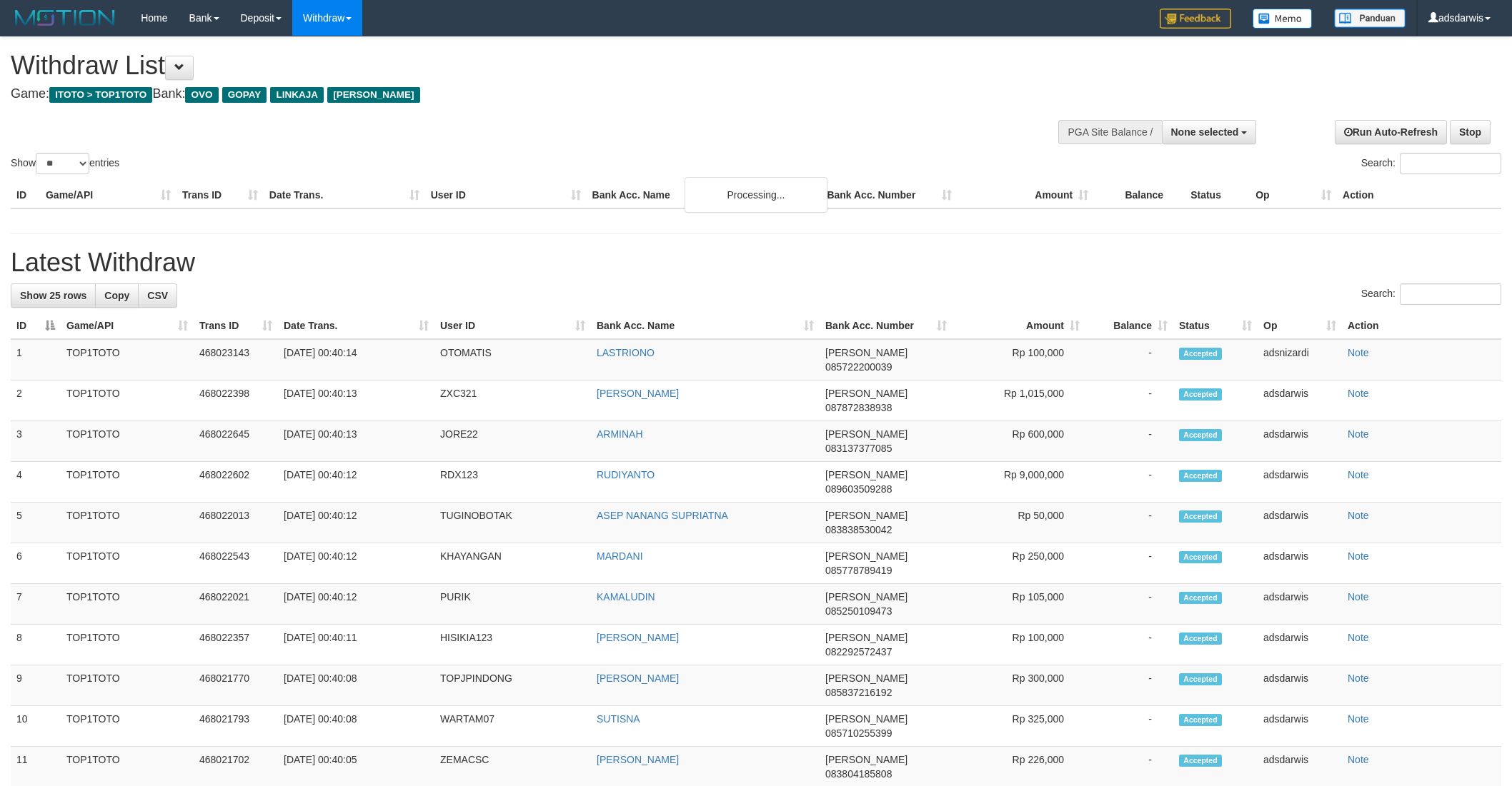
select select
select select "**"
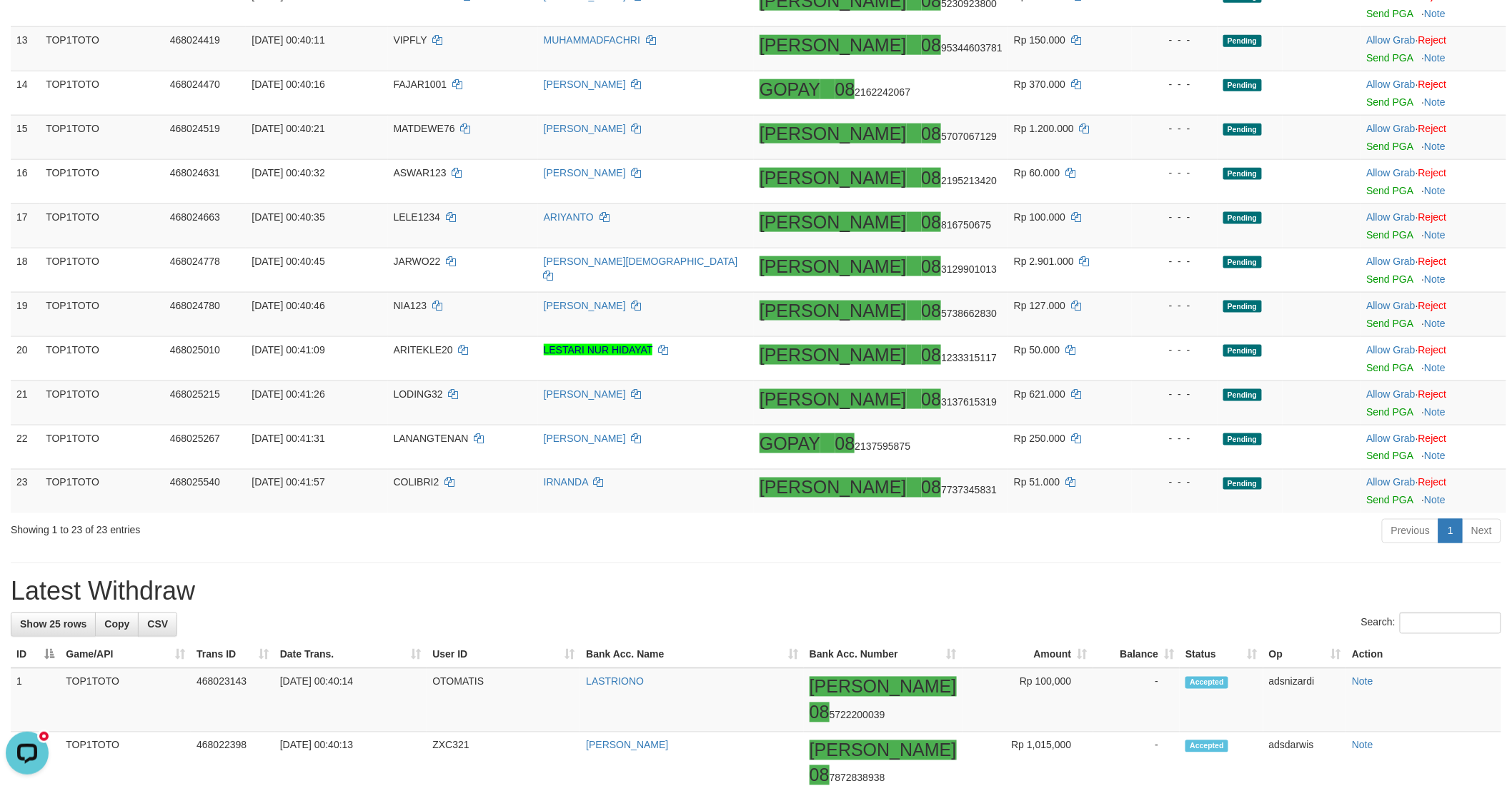
click at [974, 539] on div "Previous 1 Next" at bounding box center [1070, 533] width 860 height 31
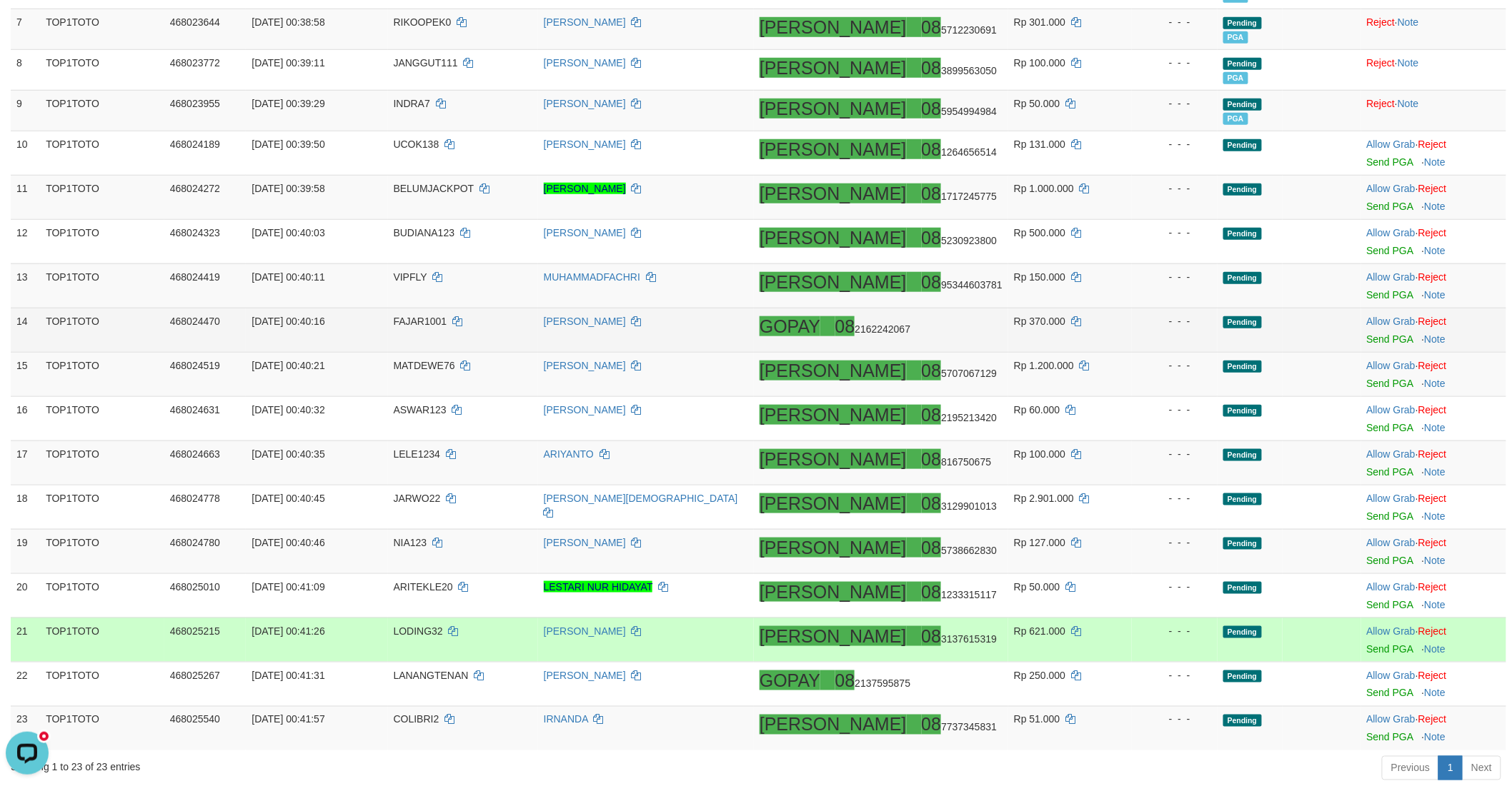
scroll to position [444, 0]
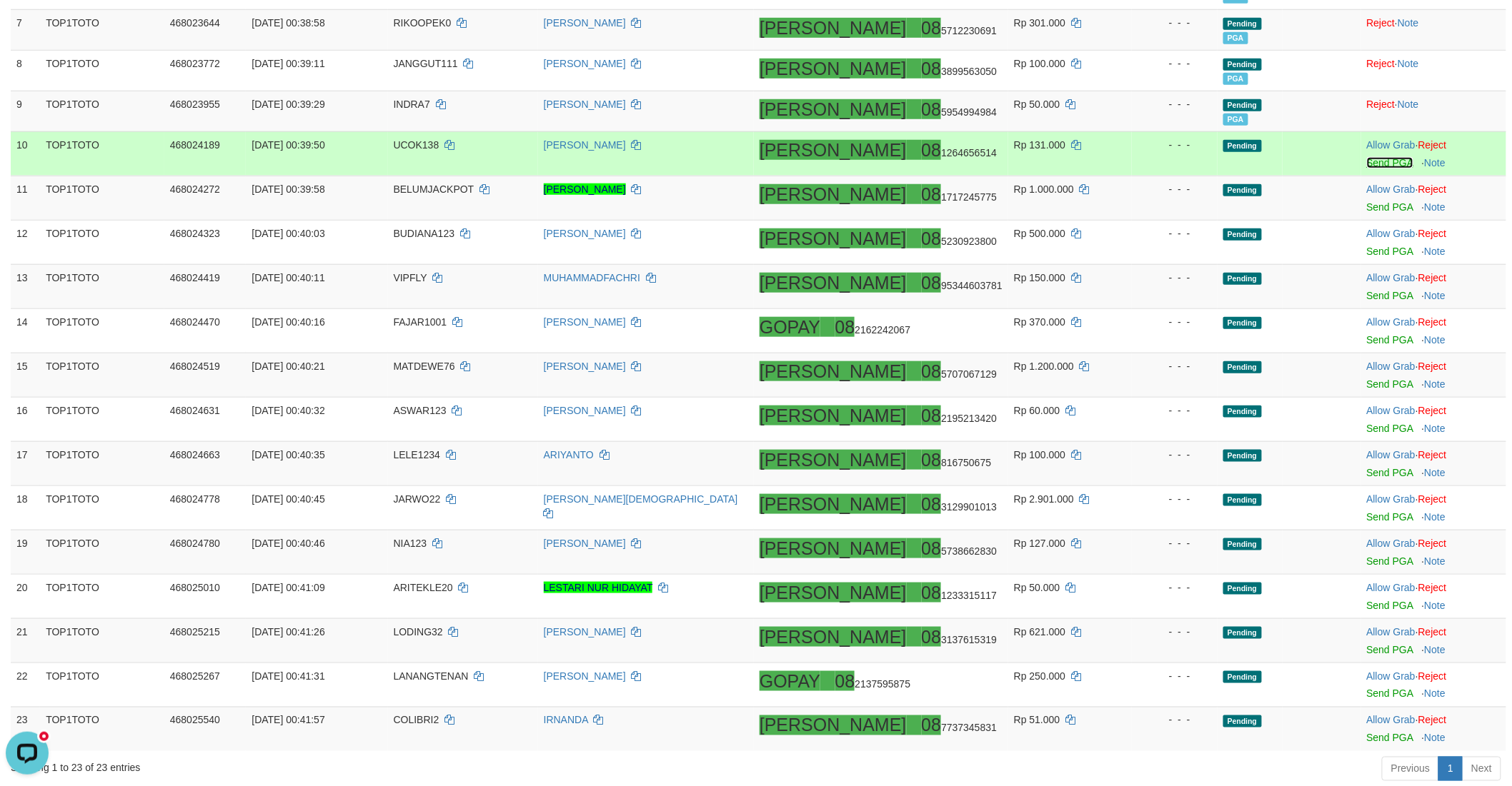
click at [1367, 164] on link "Send PGA" at bounding box center [1390, 162] width 46 height 12
click at [1365, 198] on td "Allow Grab · Reject Send PGA · Note" at bounding box center [1434, 198] width 145 height 44
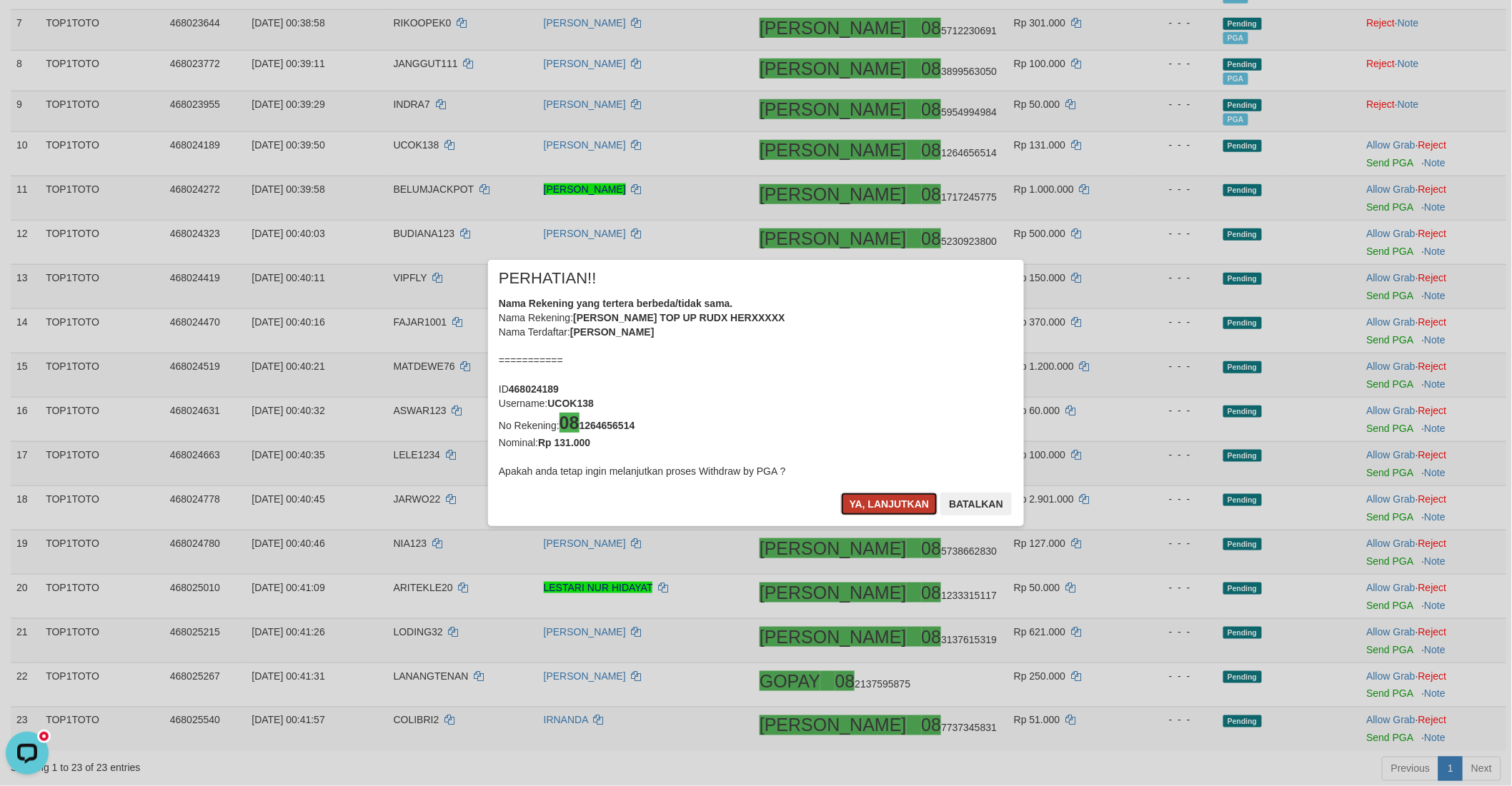
click at [852, 503] on button "Ya, lanjutkan" at bounding box center [889, 505] width 97 height 23
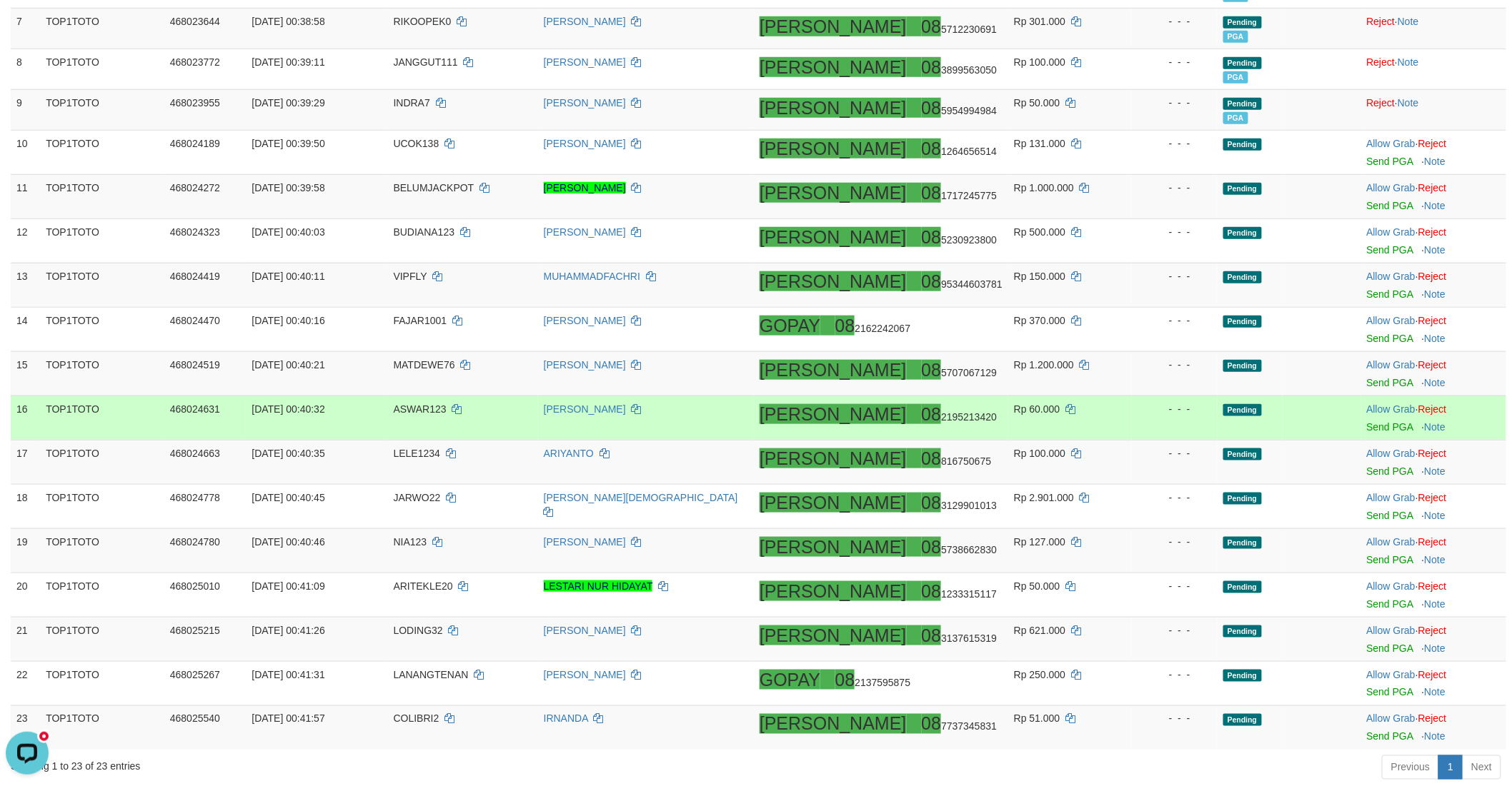
scroll to position [519, 0]
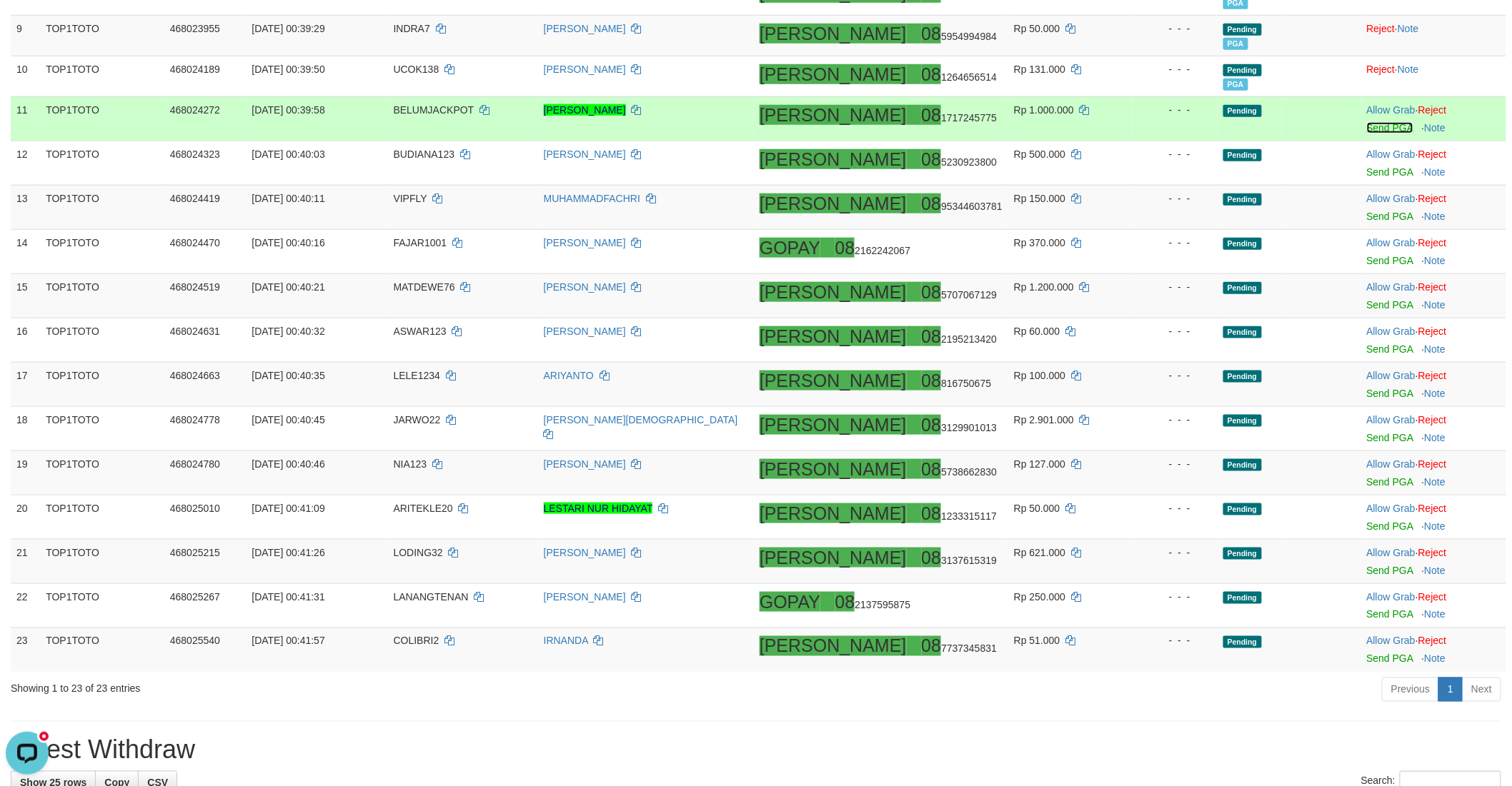
click at [1367, 127] on link "Send PGA" at bounding box center [1390, 128] width 46 height 12
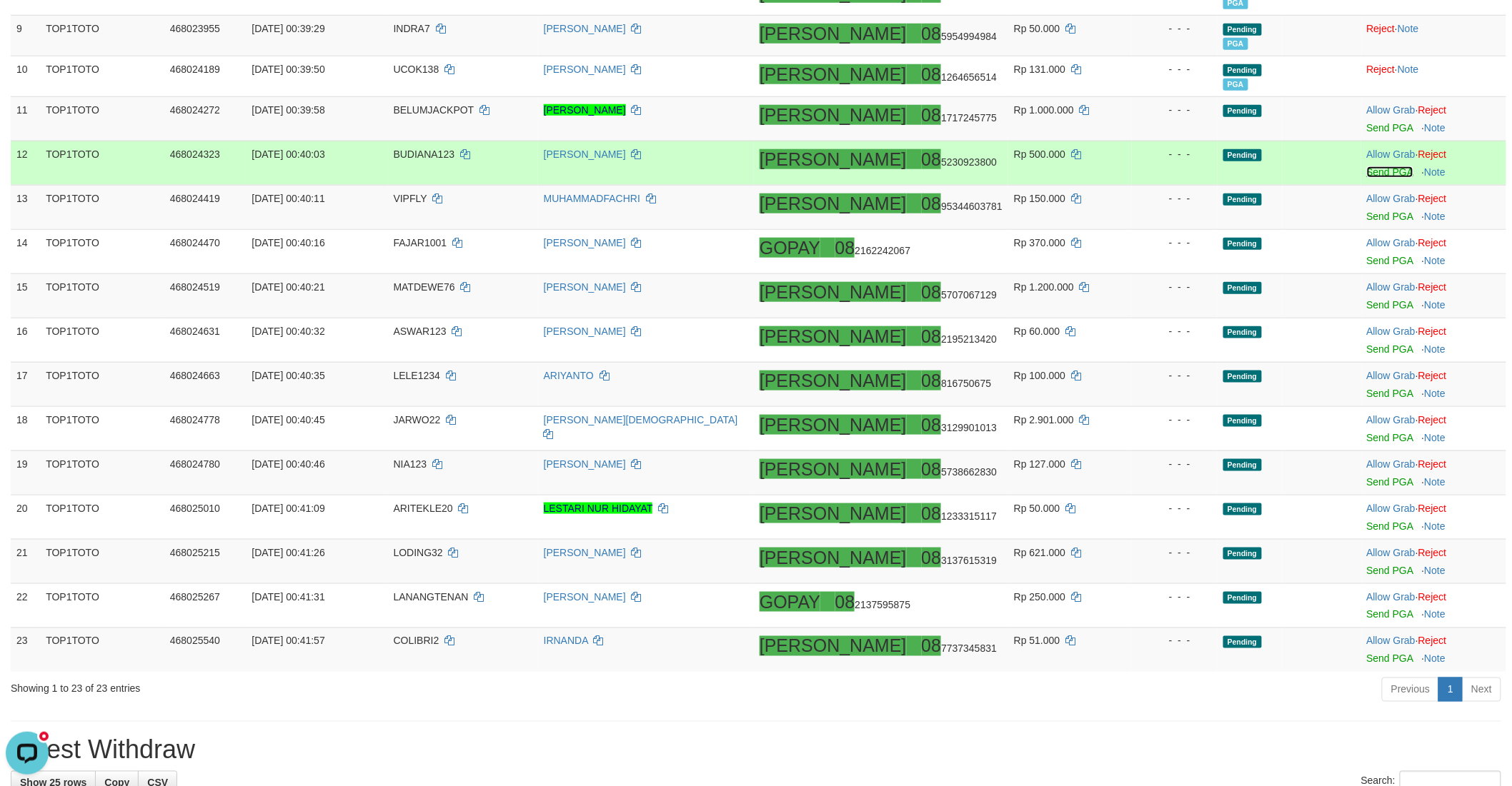
click at [1367, 168] on link "Send PGA" at bounding box center [1390, 172] width 46 height 12
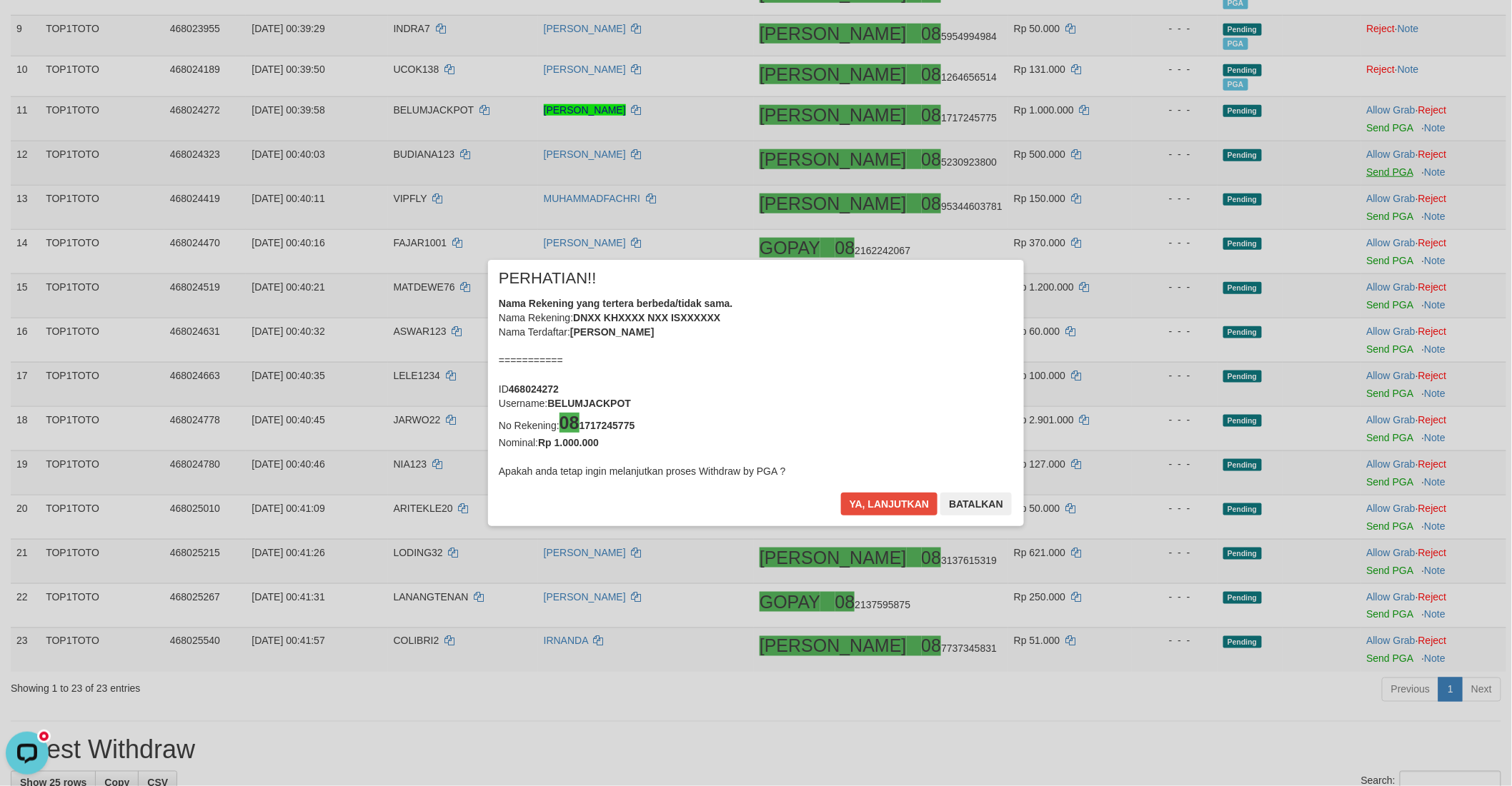
click at [1363, 212] on div "× PERHATIAN!! Nama Rekening yang tertera berbeda/tidak sama. Nama Rekening: DNX…" at bounding box center [756, 393] width 1512 height 786
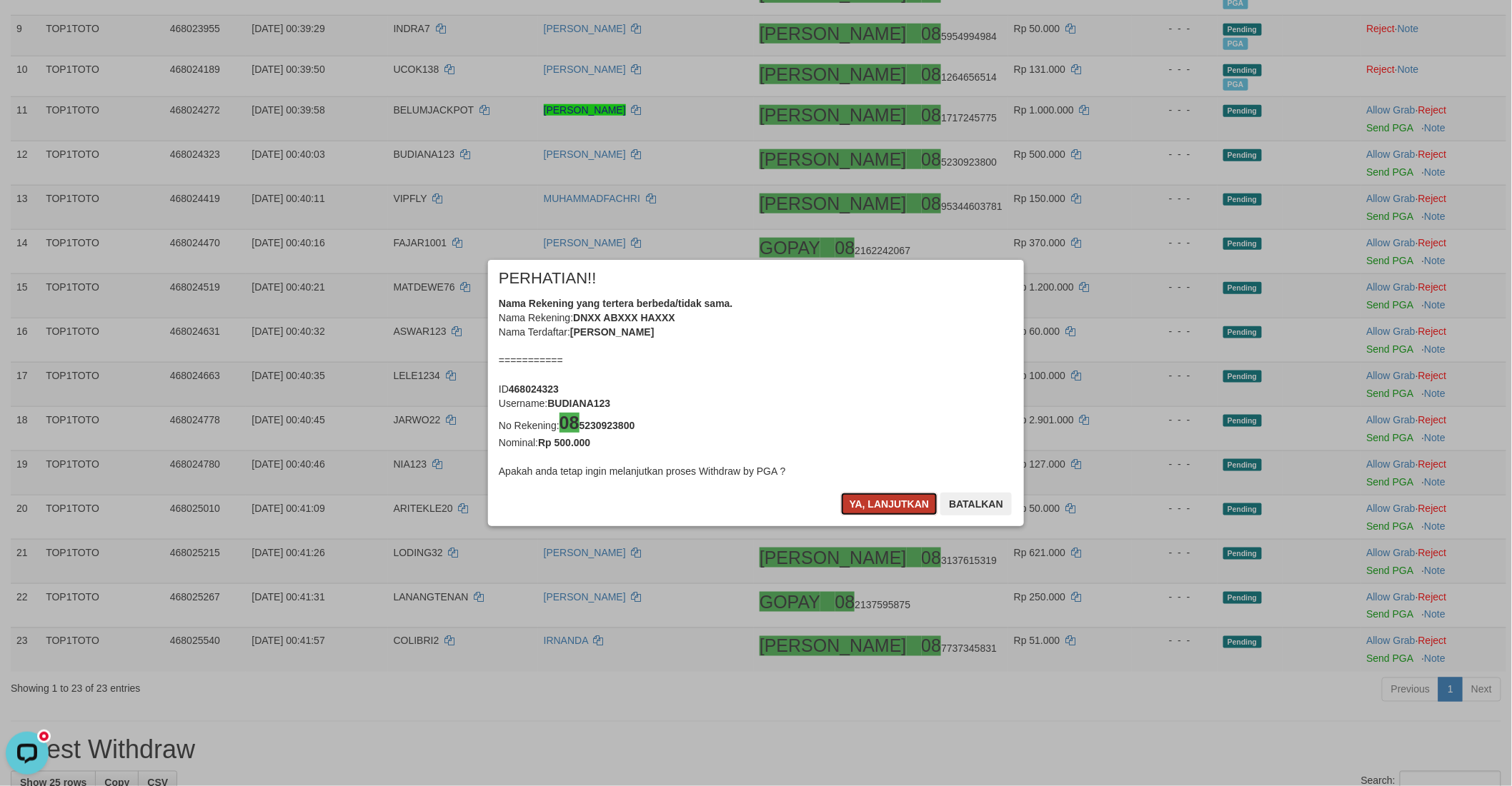
click at [877, 505] on button "Ya, lanjutkan" at bounding box center [889, 505] width 97 height 23
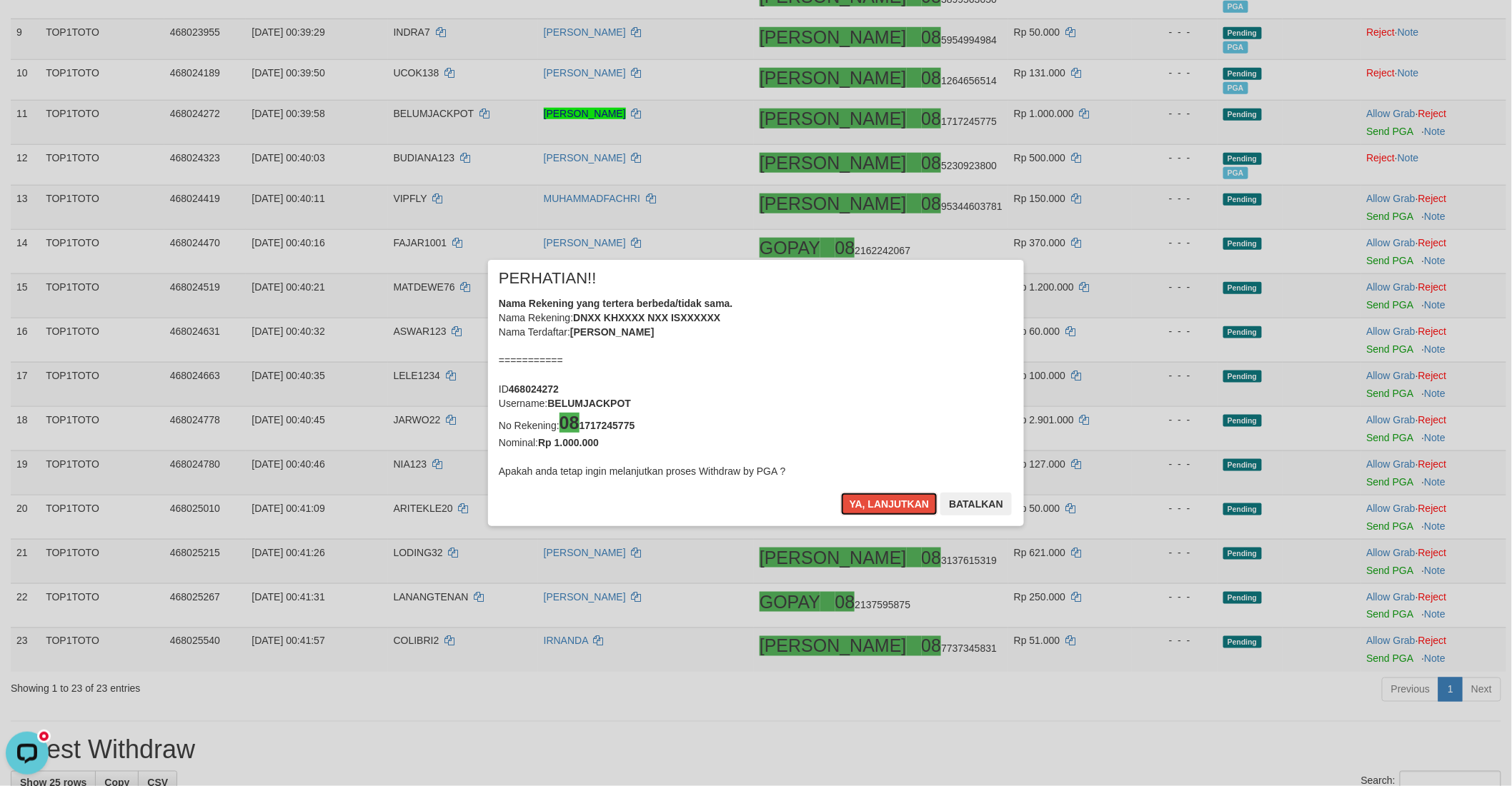
click at [877, 505] on button "Ya, lanjutkan" at bounding box center [889, 505] width 97 height 23
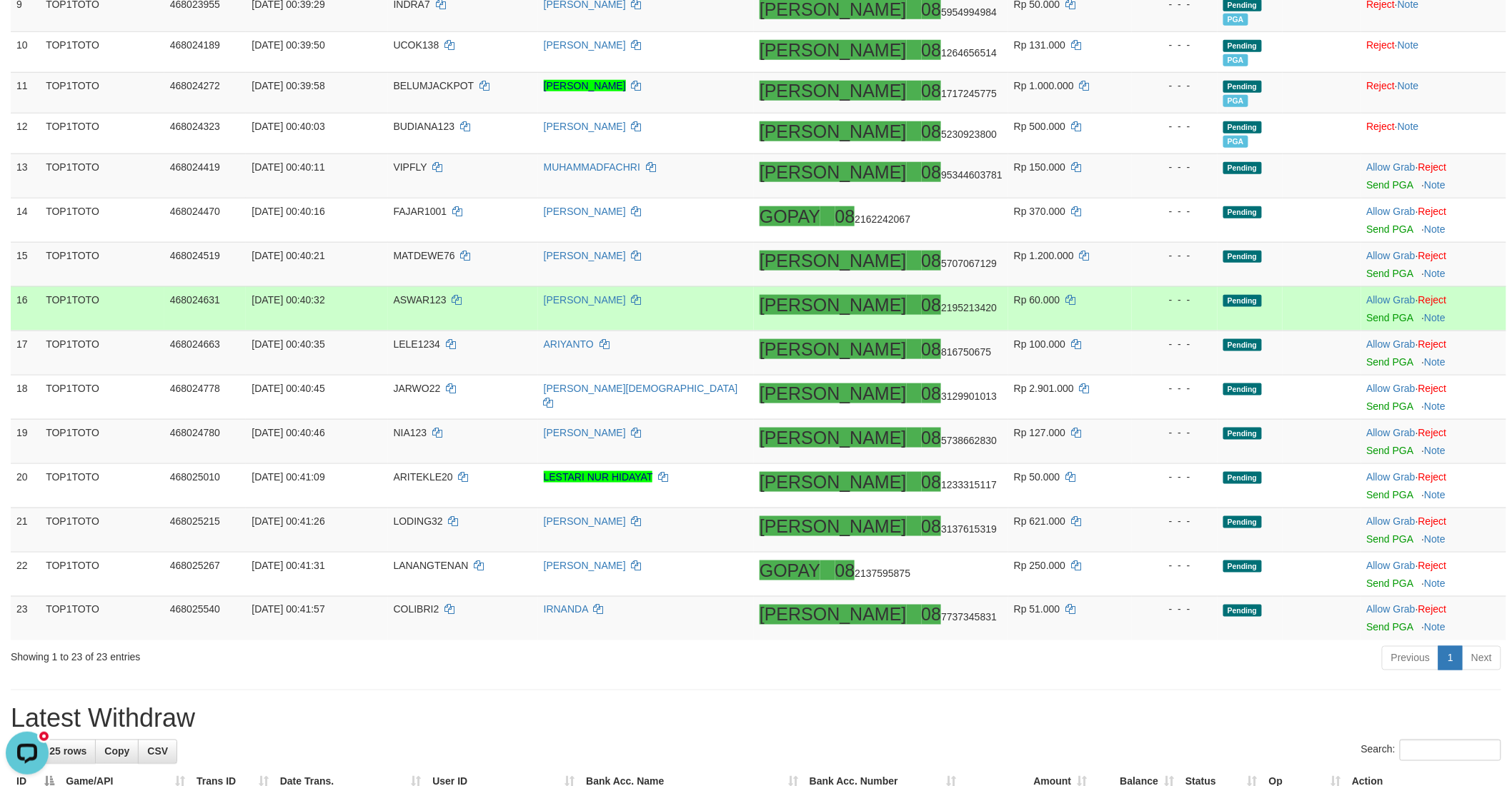
scroll to position [592, 0]
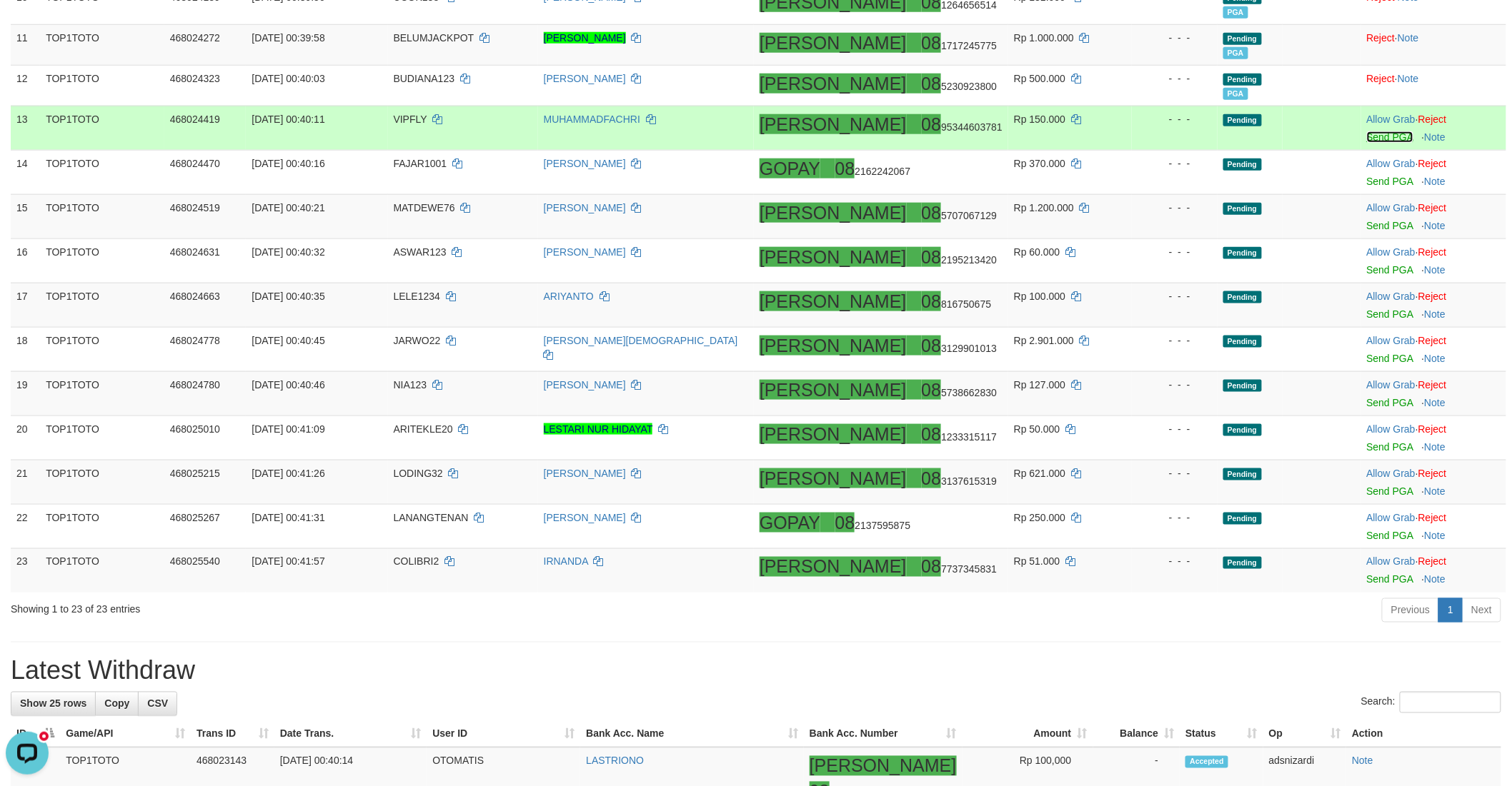
click at [1367, 134] on link "Send PGA" at bounding box center [1390, 137] width 46 height 12
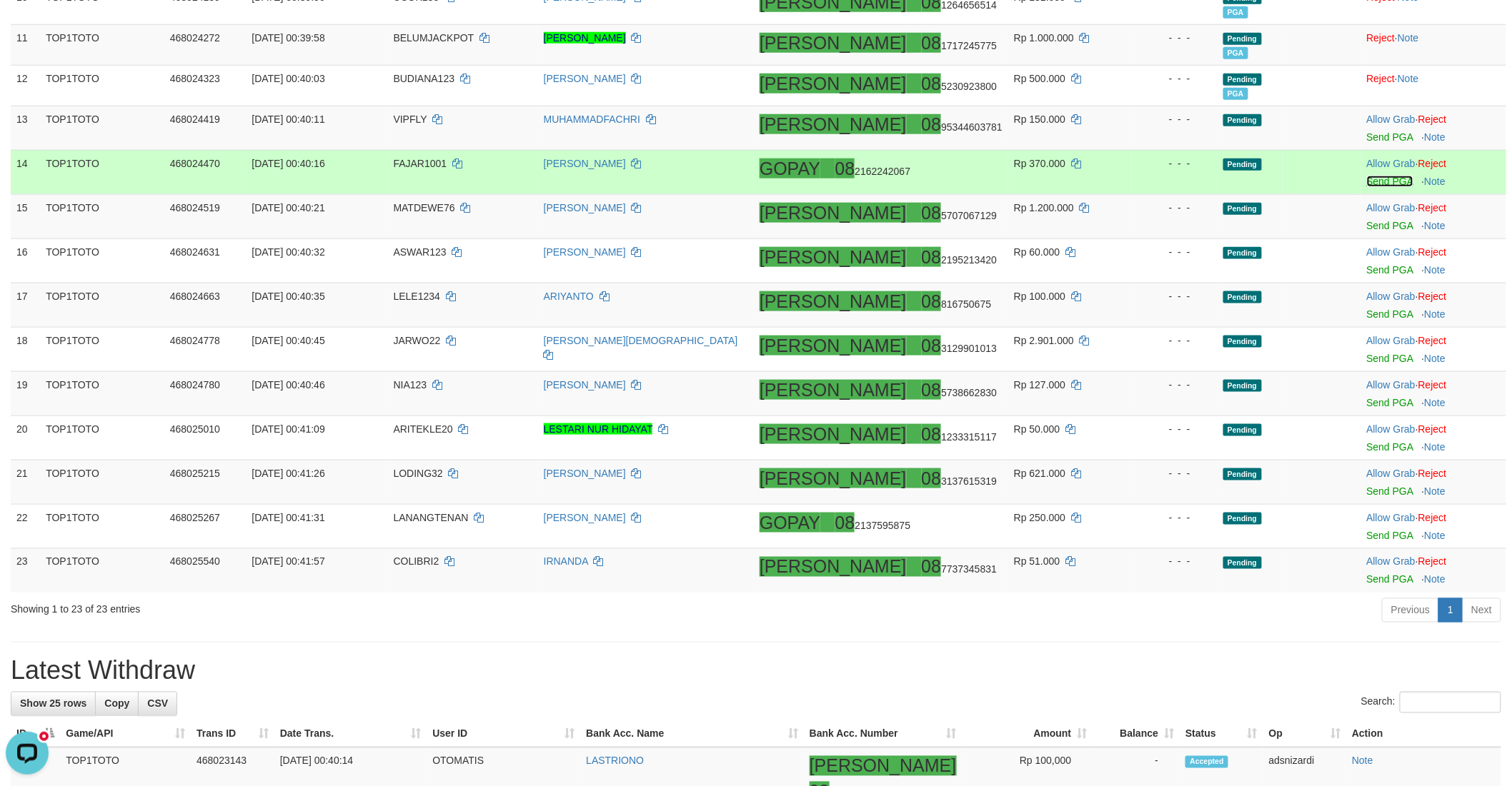
click at [1367, 179] on link "Send PGA" at bounding box center [1390, 182] width 46 height 12
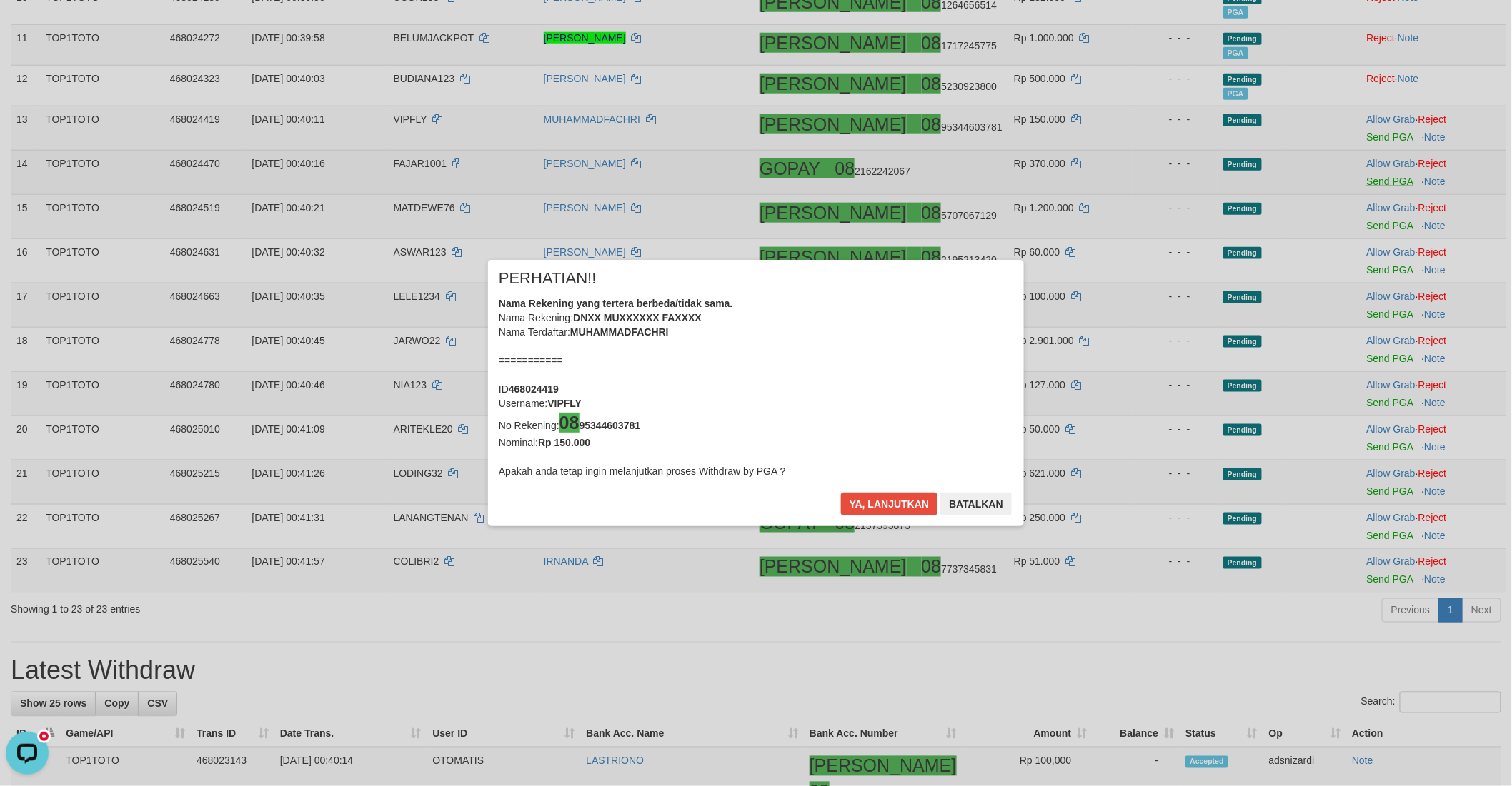
click at [1362, 222] on div "× PERHATIAN!! Nama Rekening yang tertera berbeda/tidak sama. Nama Rekening: DNX…" at bounding box center [756, 393] width 1512 height 786
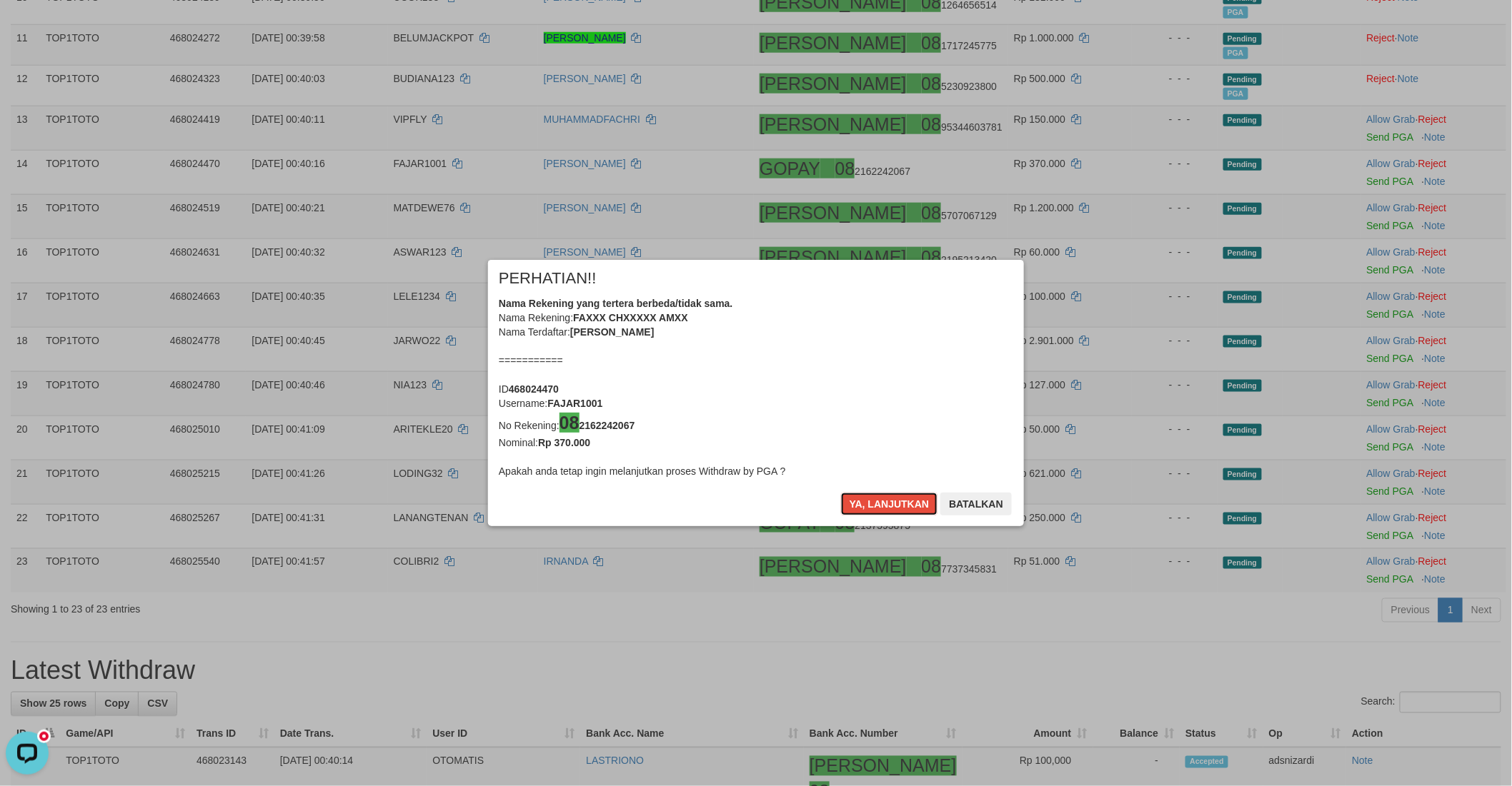
click at [857, 503] on button "Ya, lanjutkan" at bounding box center [889, 505] width 97 height 23
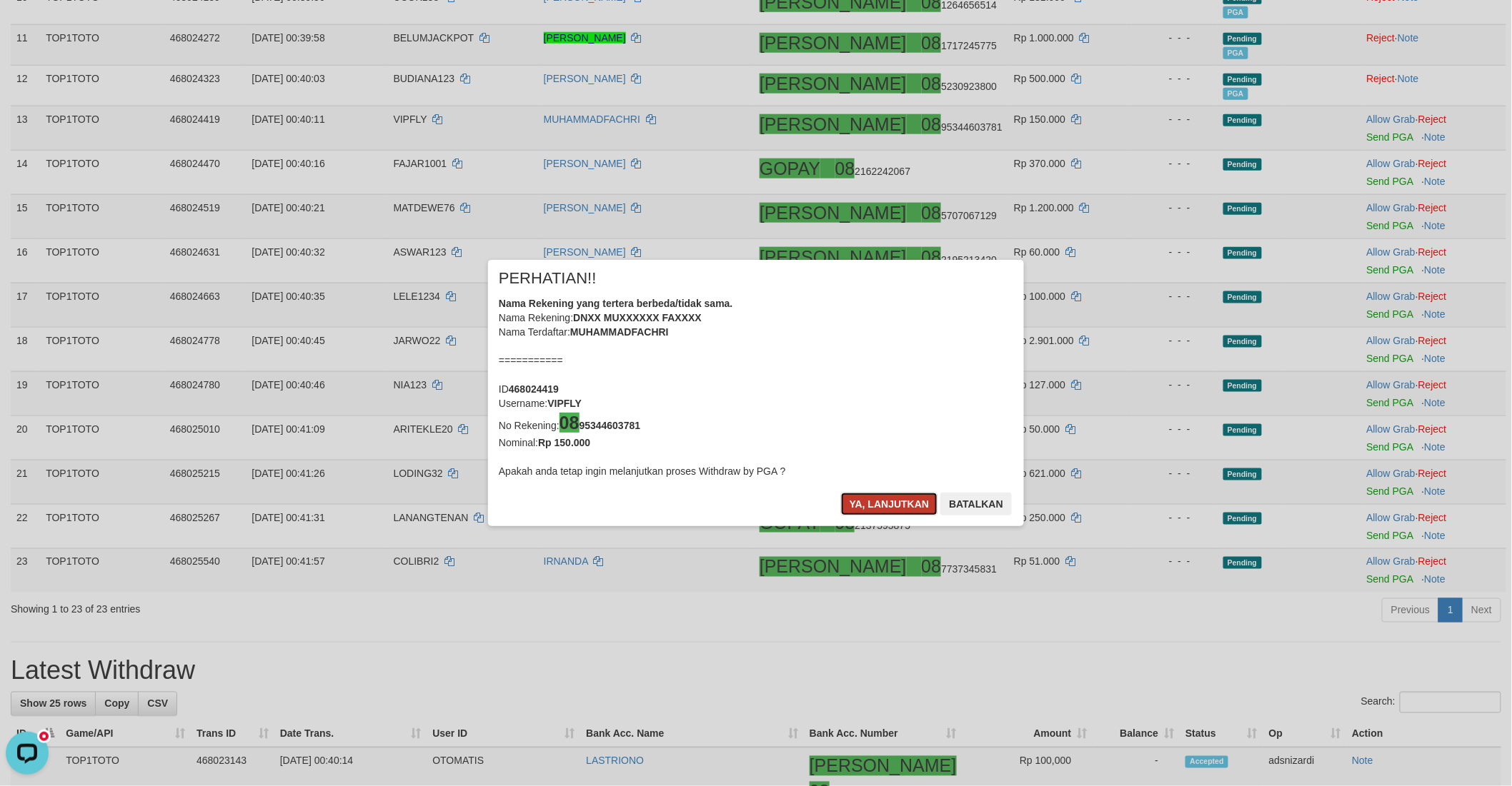
click at [857, 503] on button "Ya, lanjutkan" at bounding box center [889, 505] width 97 height 23
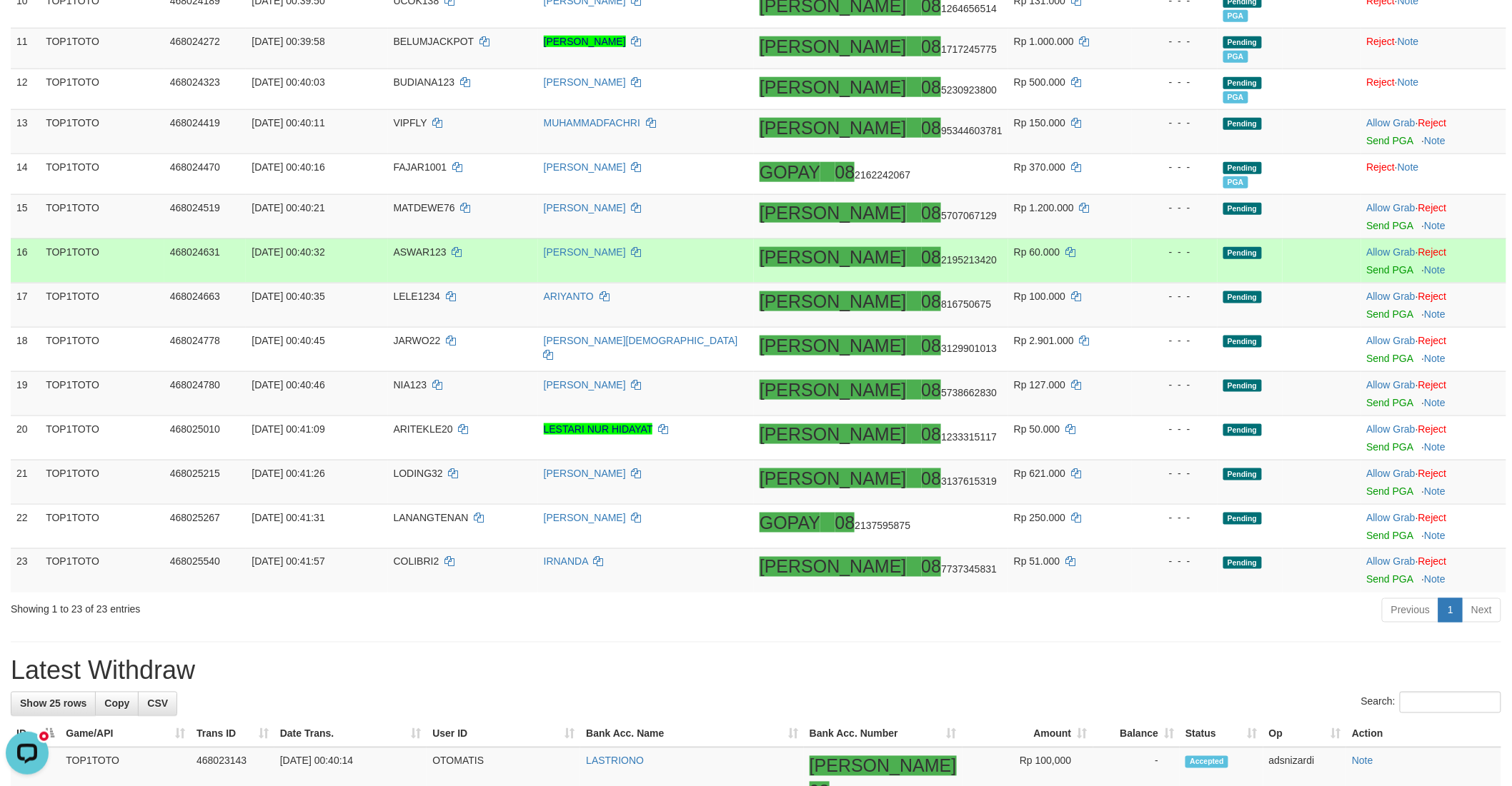
scroll to position [584, 0]
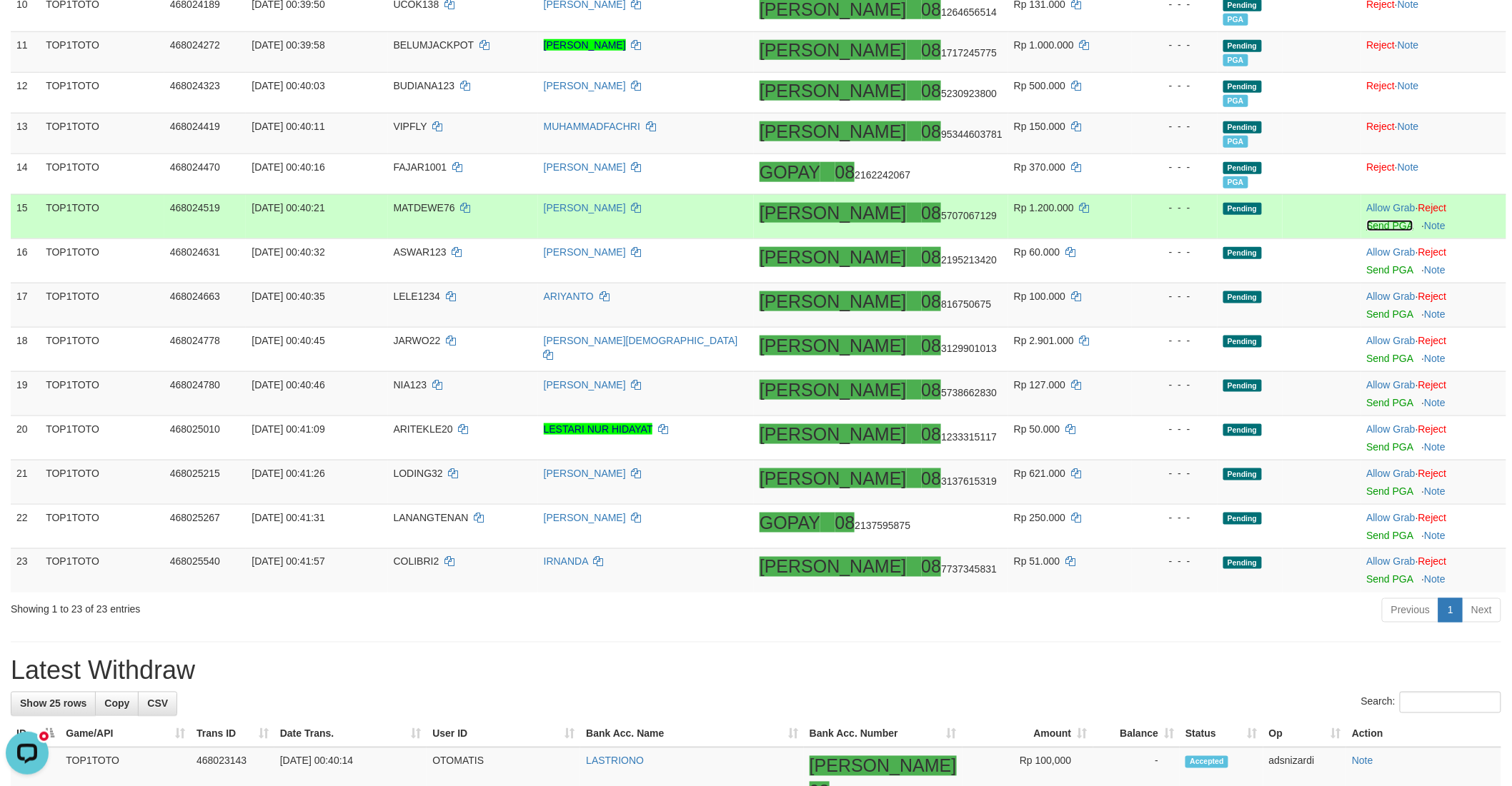
click at [1367, 222] on link "Send PGA" at bounding box center [1390, 225] width 46 height 12
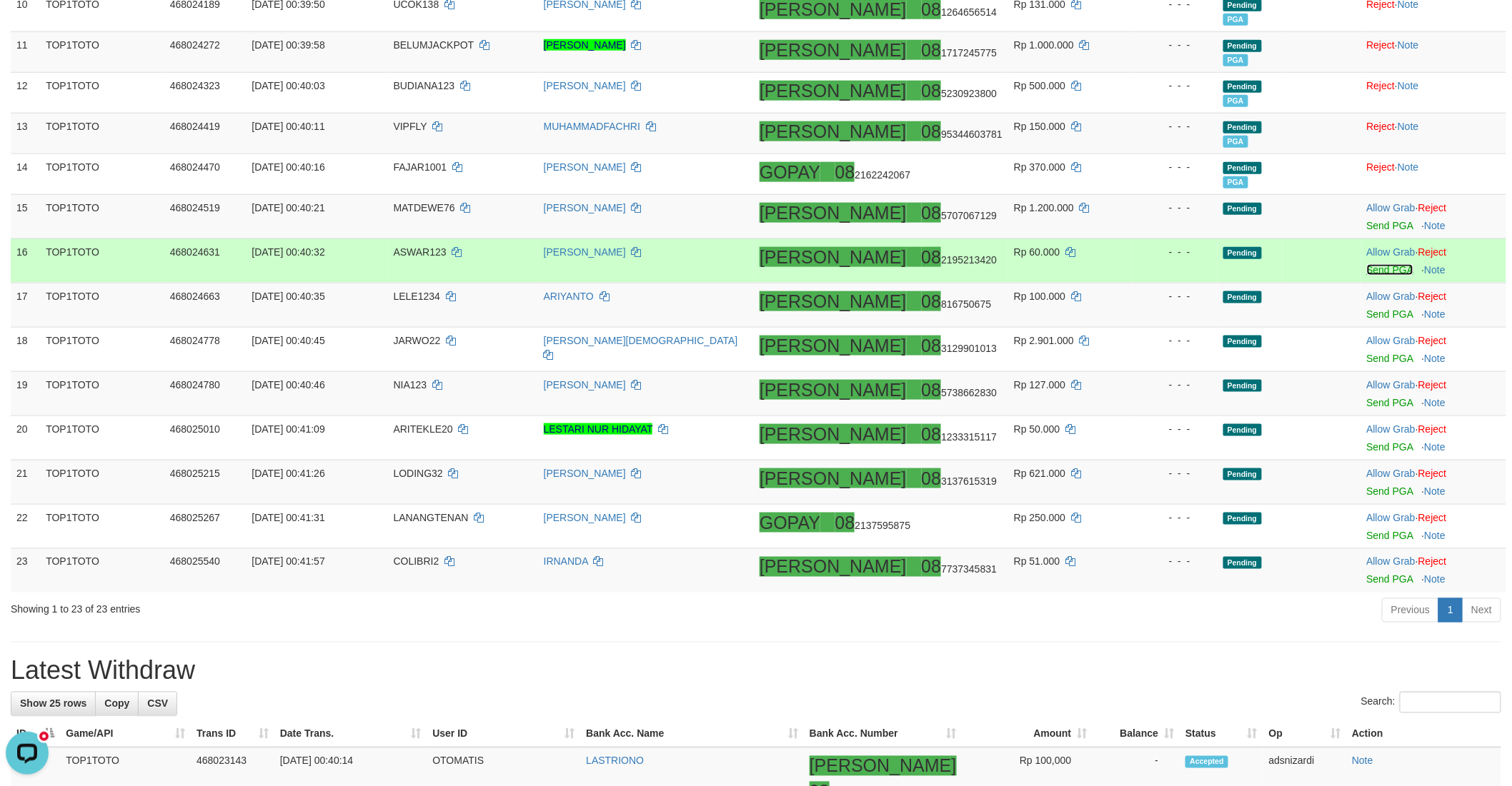
click at [1367, 266] on link "Send PGA" at bounding box center [1390, 270] width 46 height 12
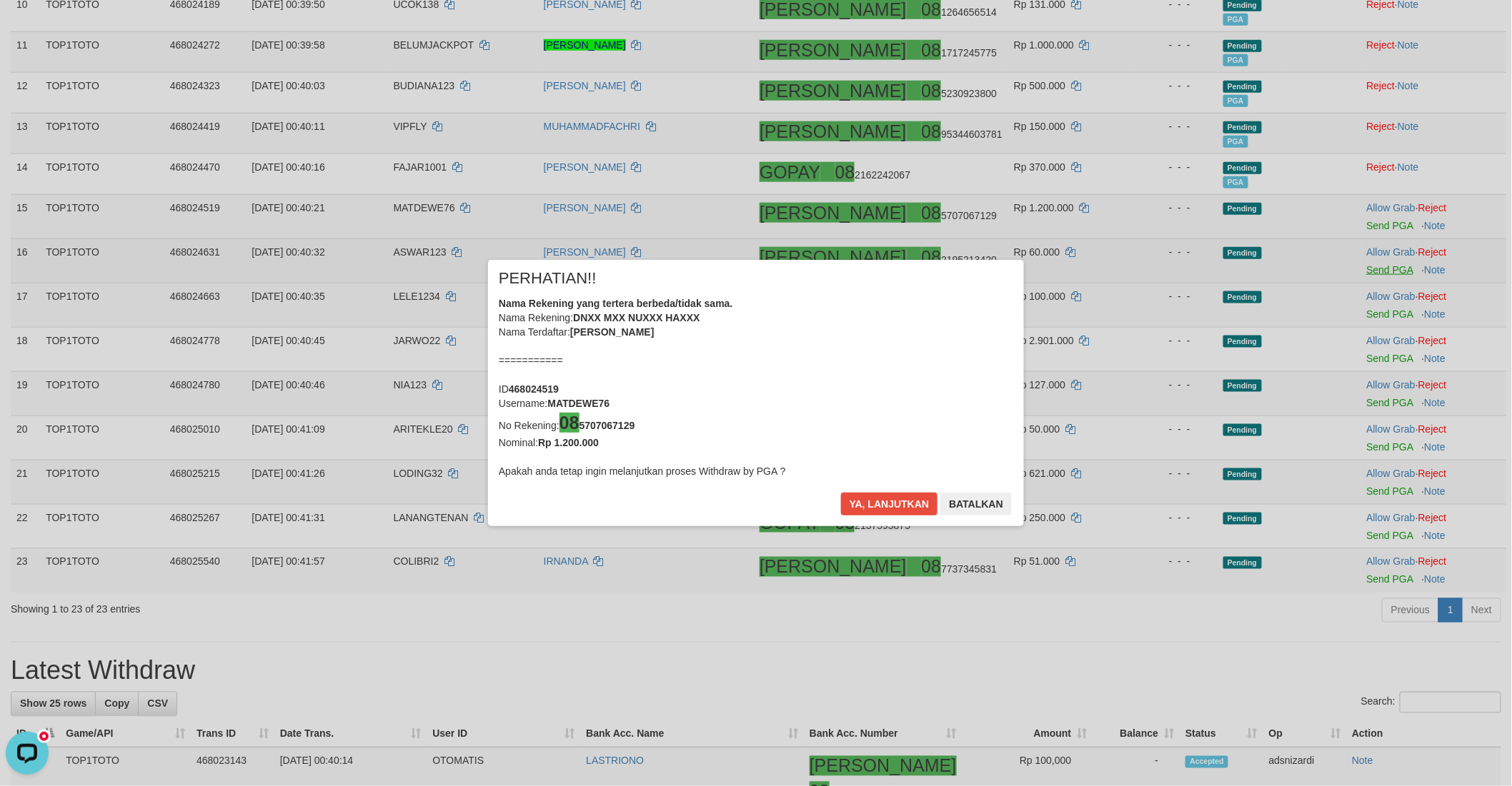
click at [1358, 309] on div "× PERHATIAN!! Nama Rekening yang tertera berbeda/tidak sama. Nama Rekening: DNX…" at bounding box center [756, 393] width 1512 height 324
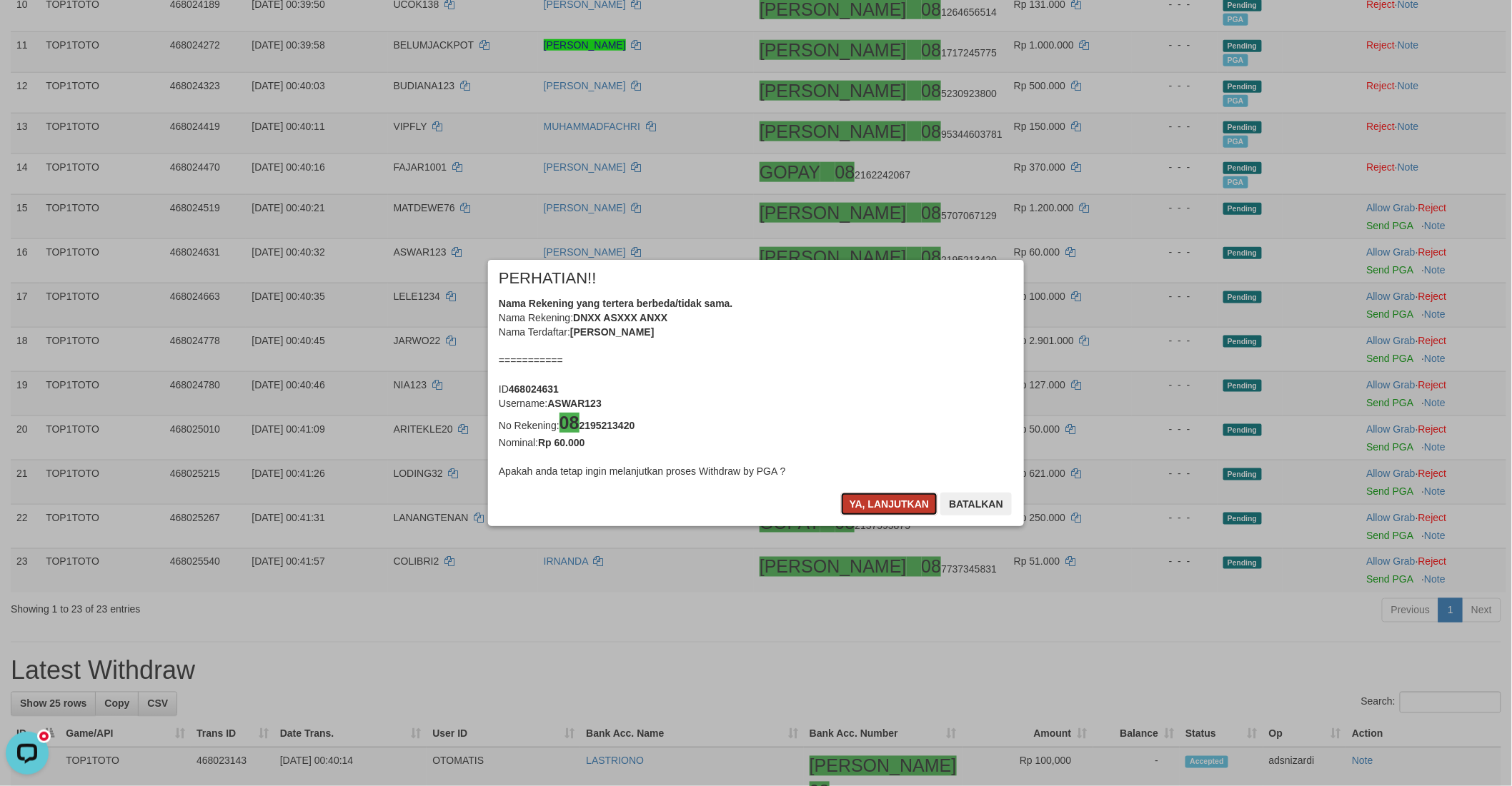
click at [875, 504] on button "Ya, lanjutkan" at bounding box center [889, 505] width 97 height 23
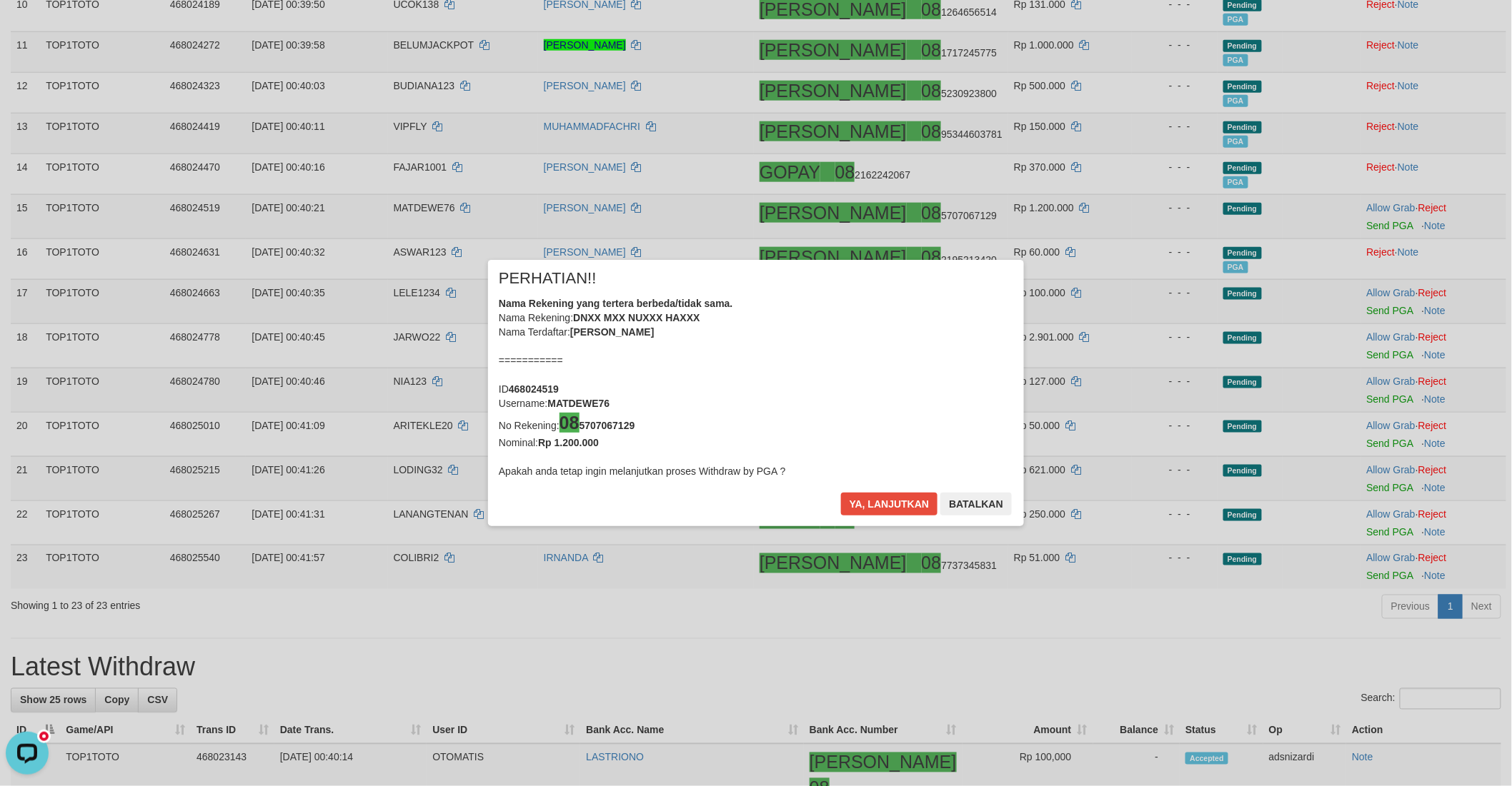
scroll to position [580, 0]
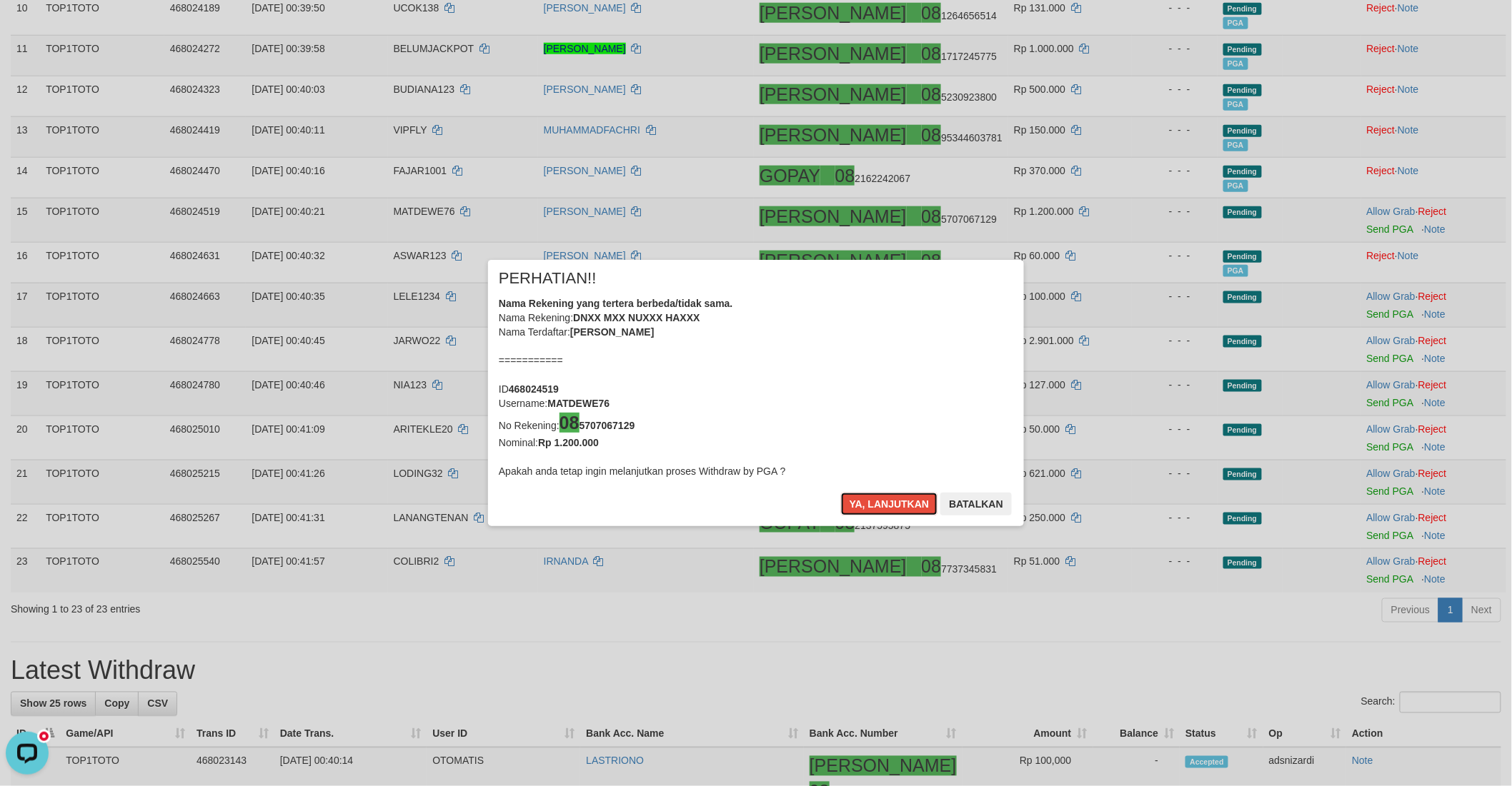
click at [875, 504] on button "Ya, lanjutkan" at bounding box center [889, 505] width 97 height 23
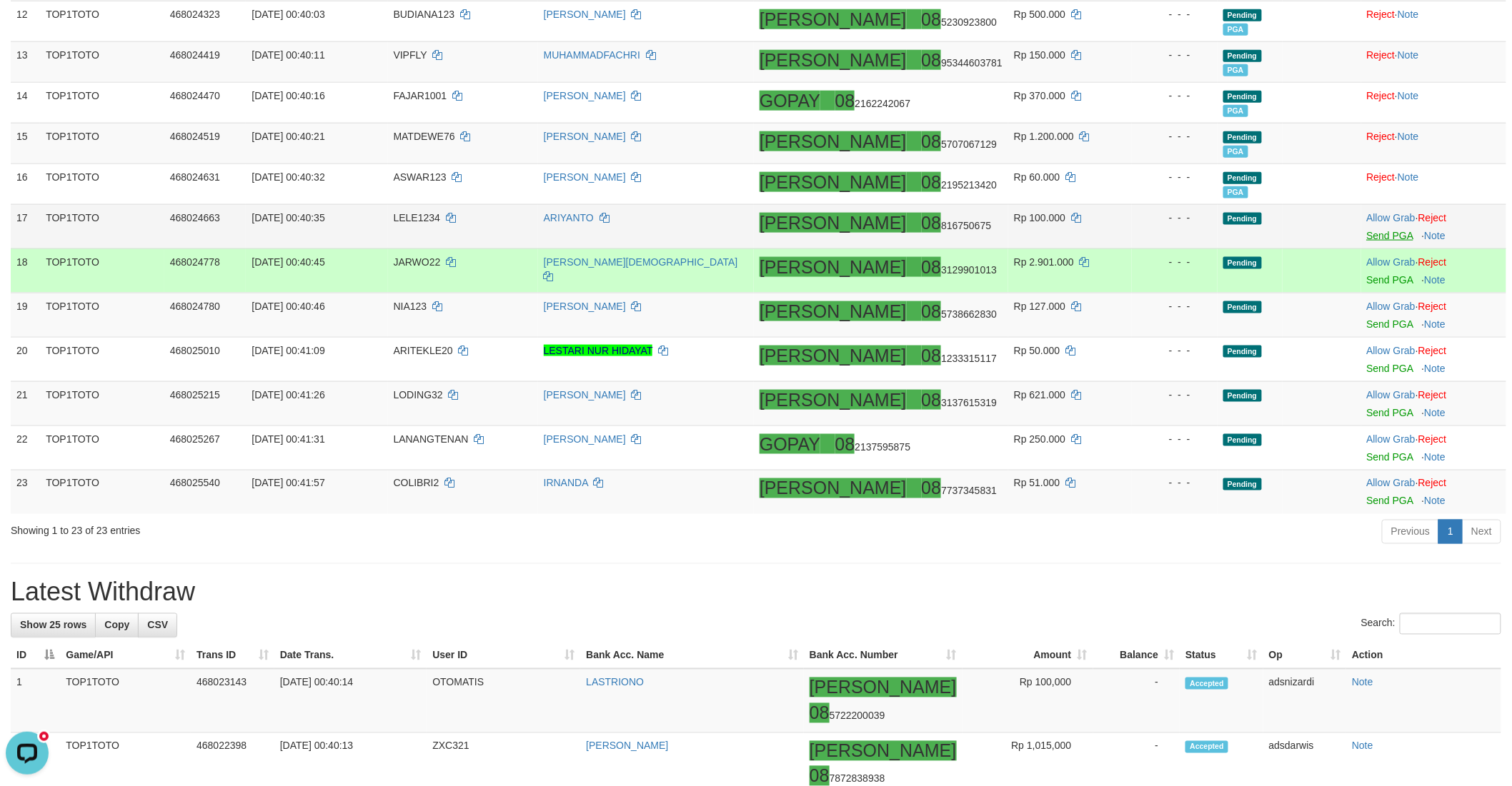
scroll to position [656, 0]
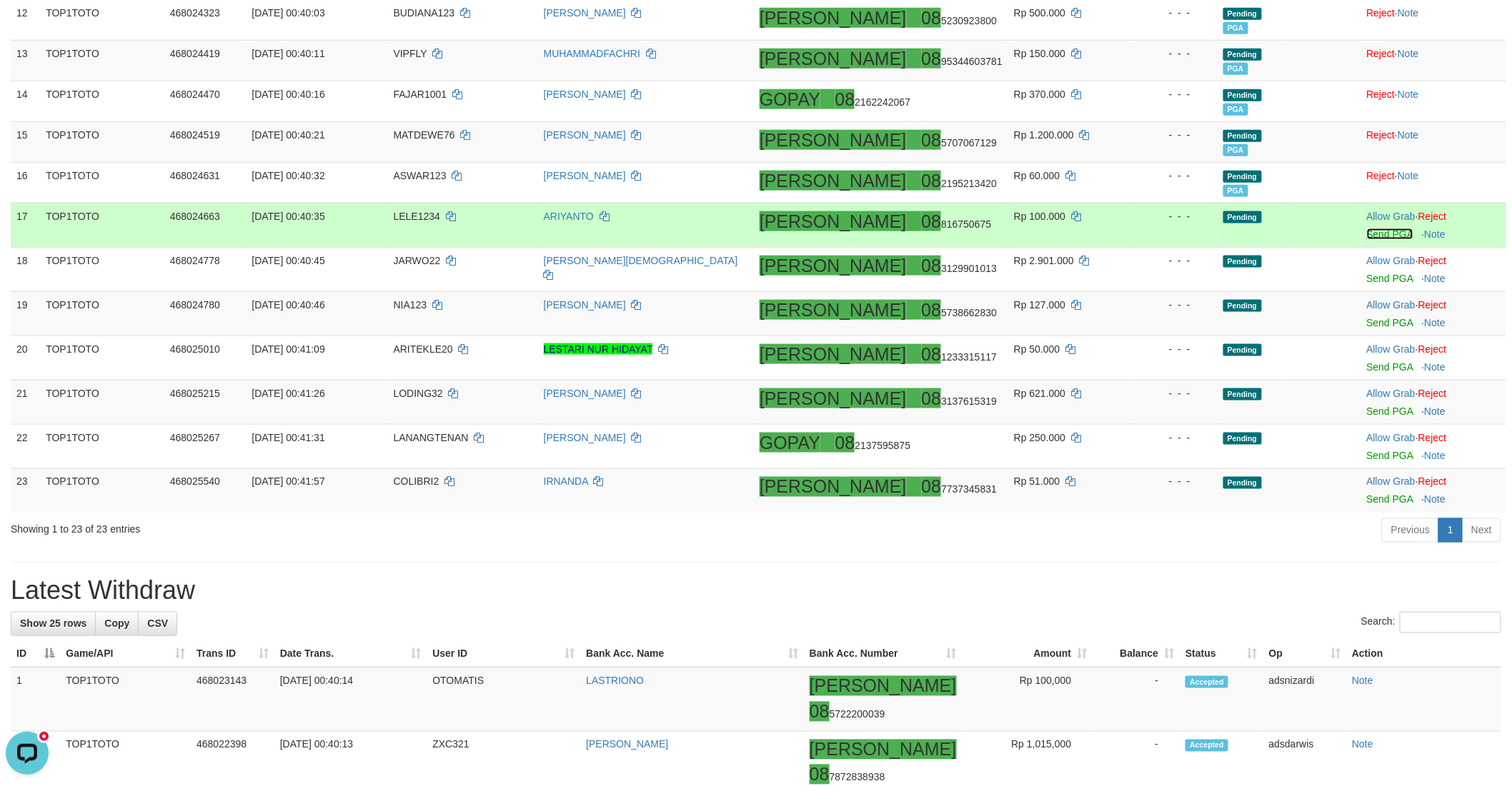
click at [1367, 236] on link "Send PGA" at bounding box center [1390, 234] width 46 height 12
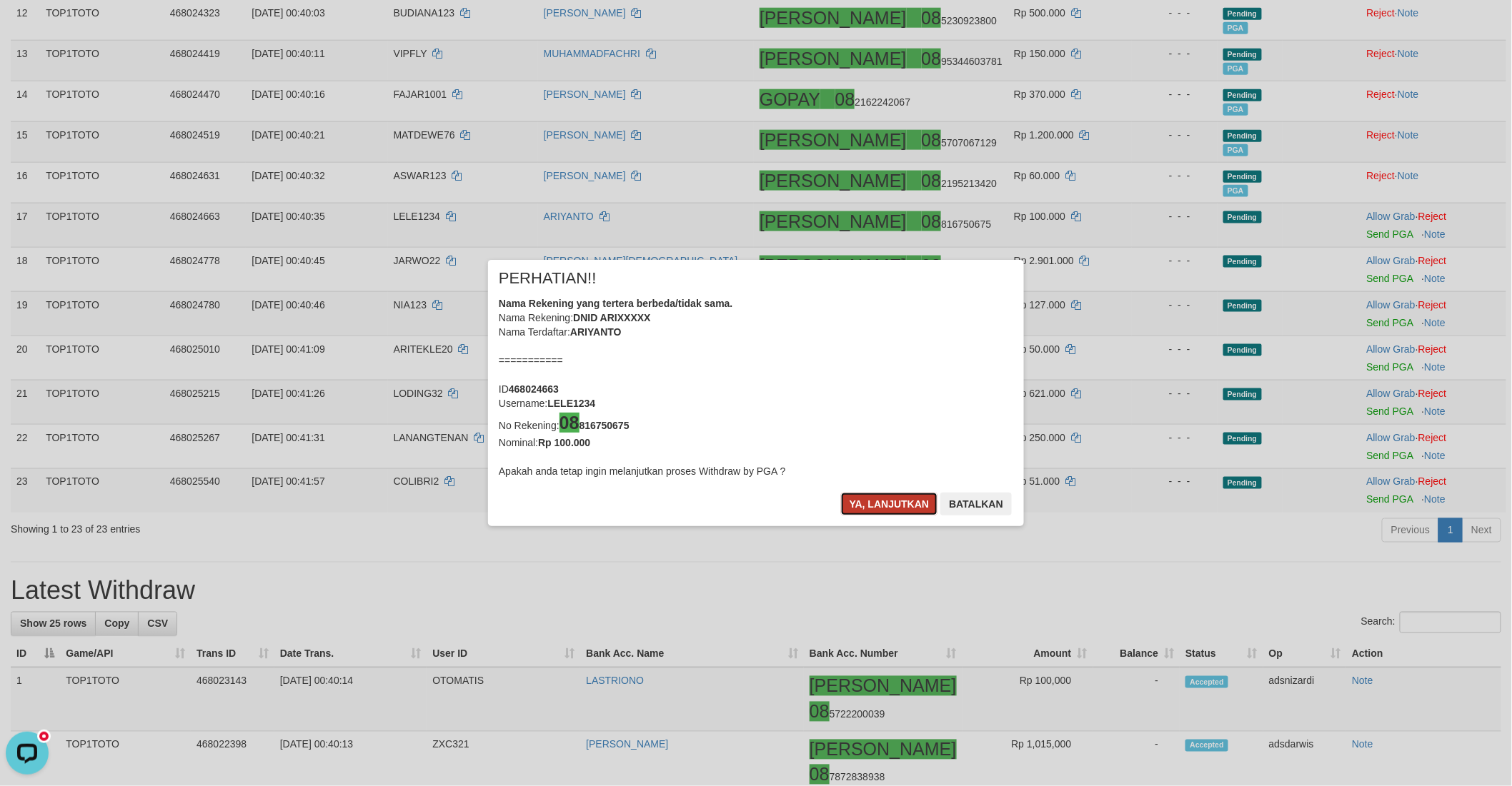
click at [854, 507] on button "Ya, lanjutkan" at bounding box center [889, 505] width 97 height 23
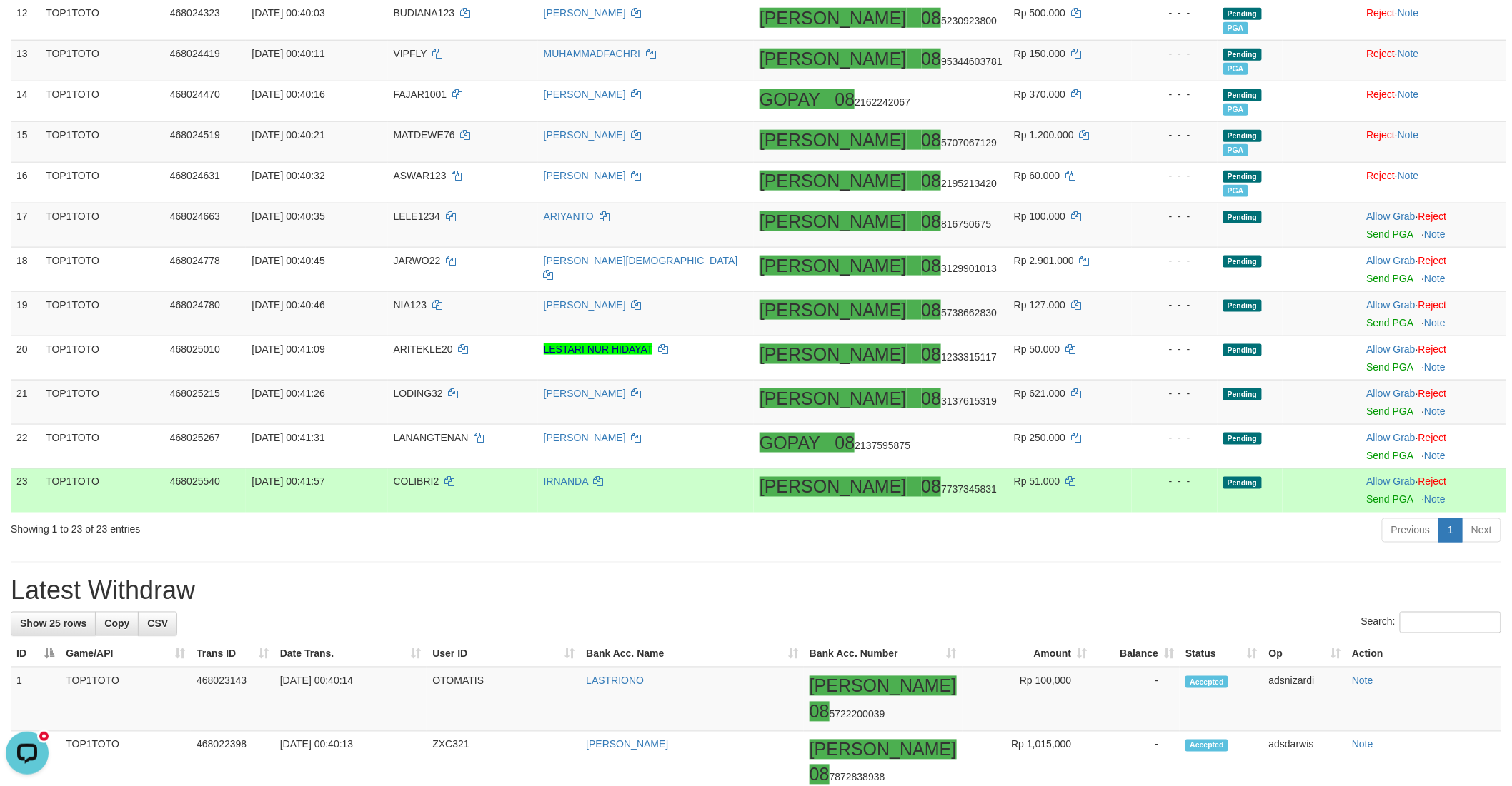
scroll to position [653, 0]
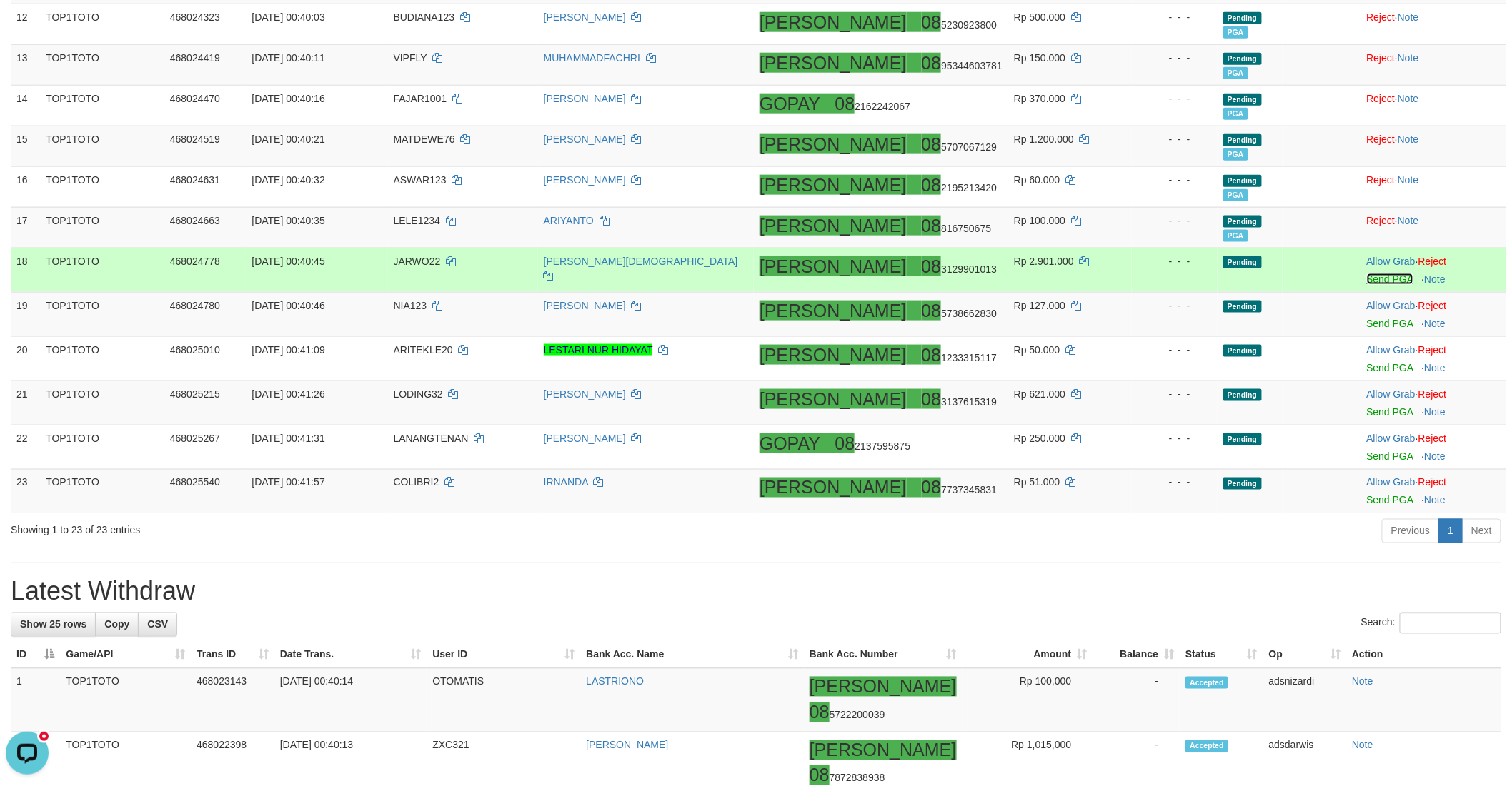
click at [1367, 277] on link "Send PGA" at bounding box center [1390, 279] width 46 height 12
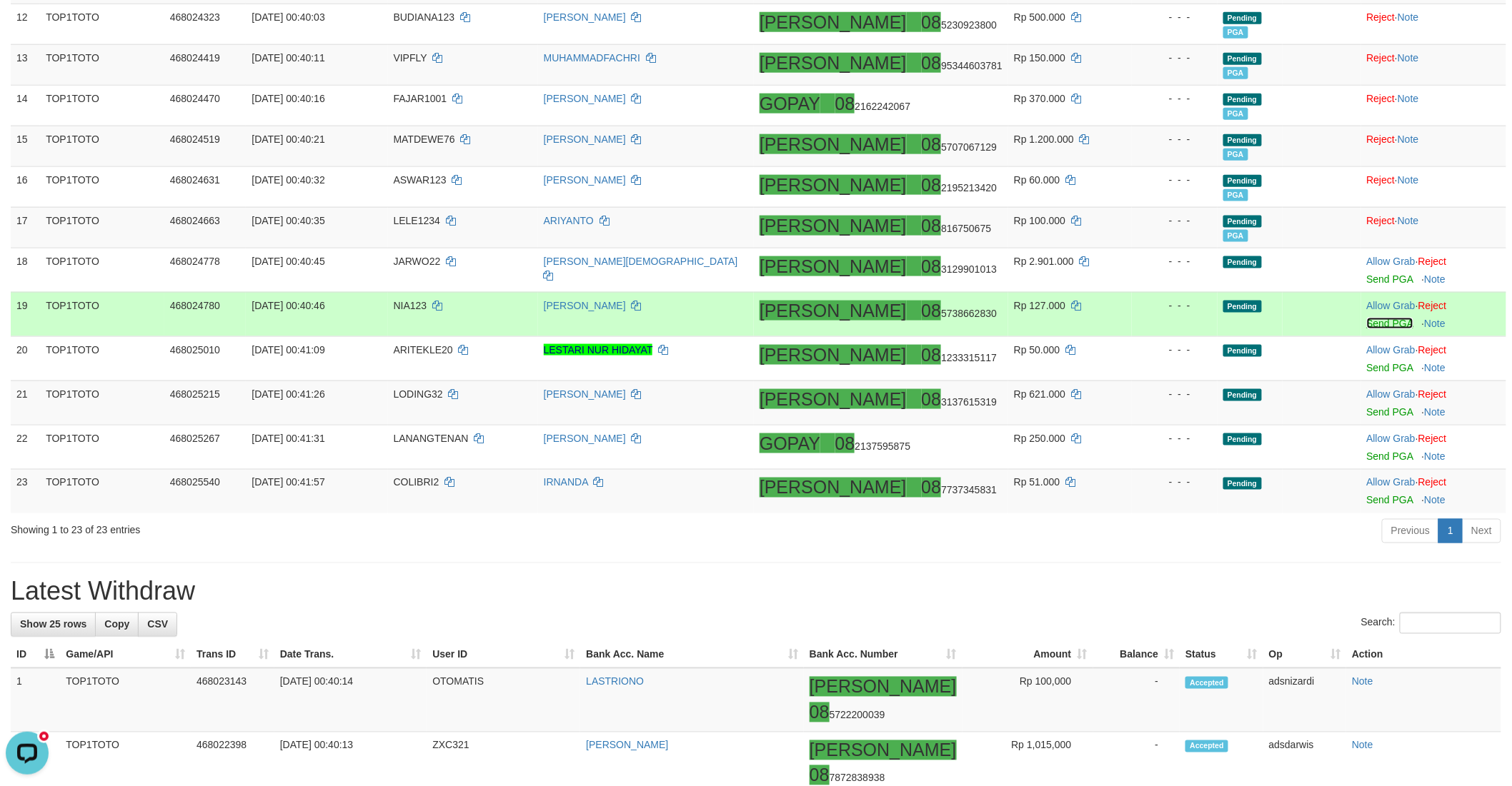
click at [1367, 322] on link "Send PGA" at bounding box center [1390, 324] width 46 height 12
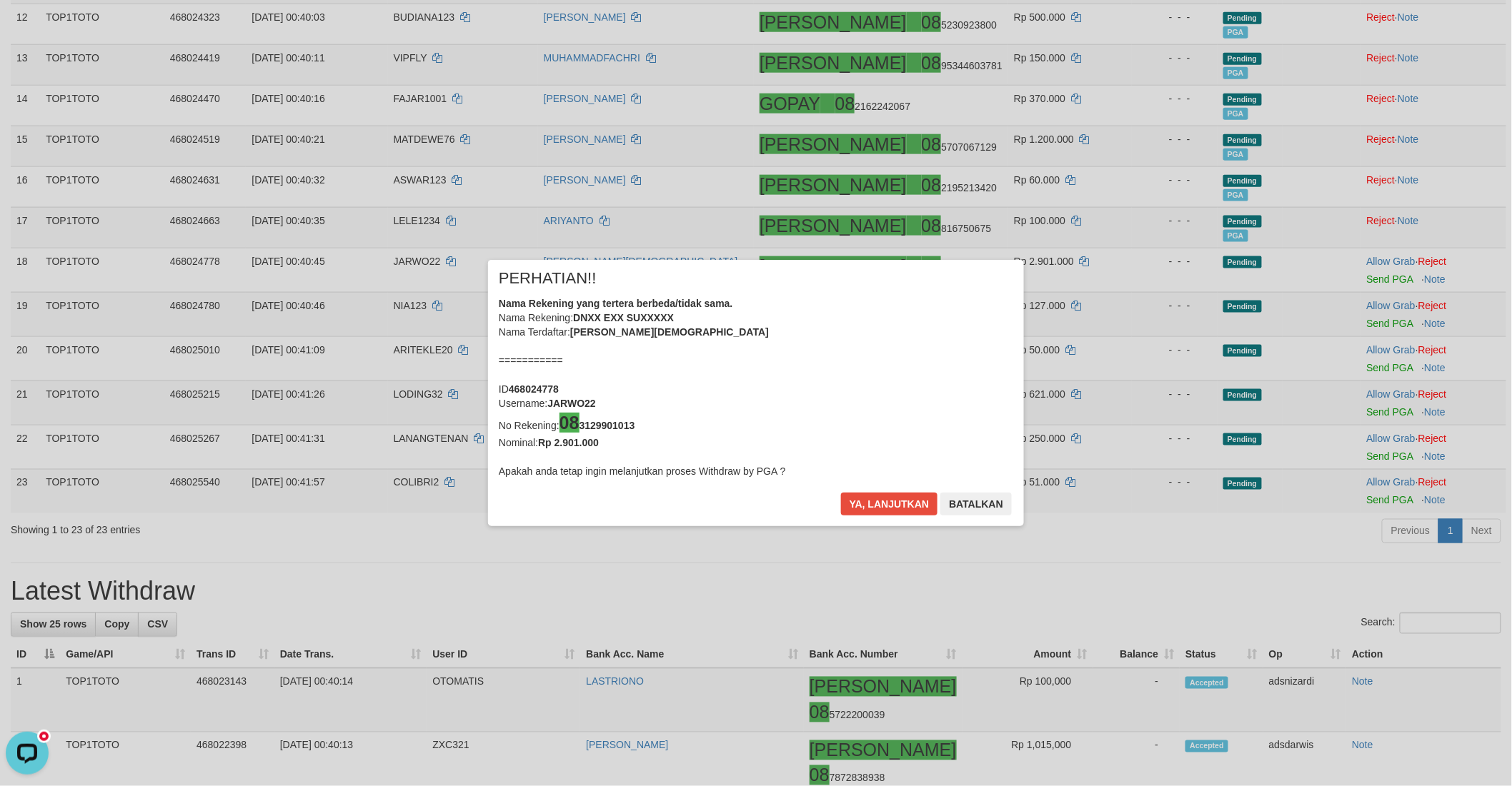
click at [1360, 369] on div "× PERHATIAN!! Nama Rekening yang tertera berbeda/tidak sama. Nama Rekening: DNX…" at bounding box center [756, 393] width 1512 height 324
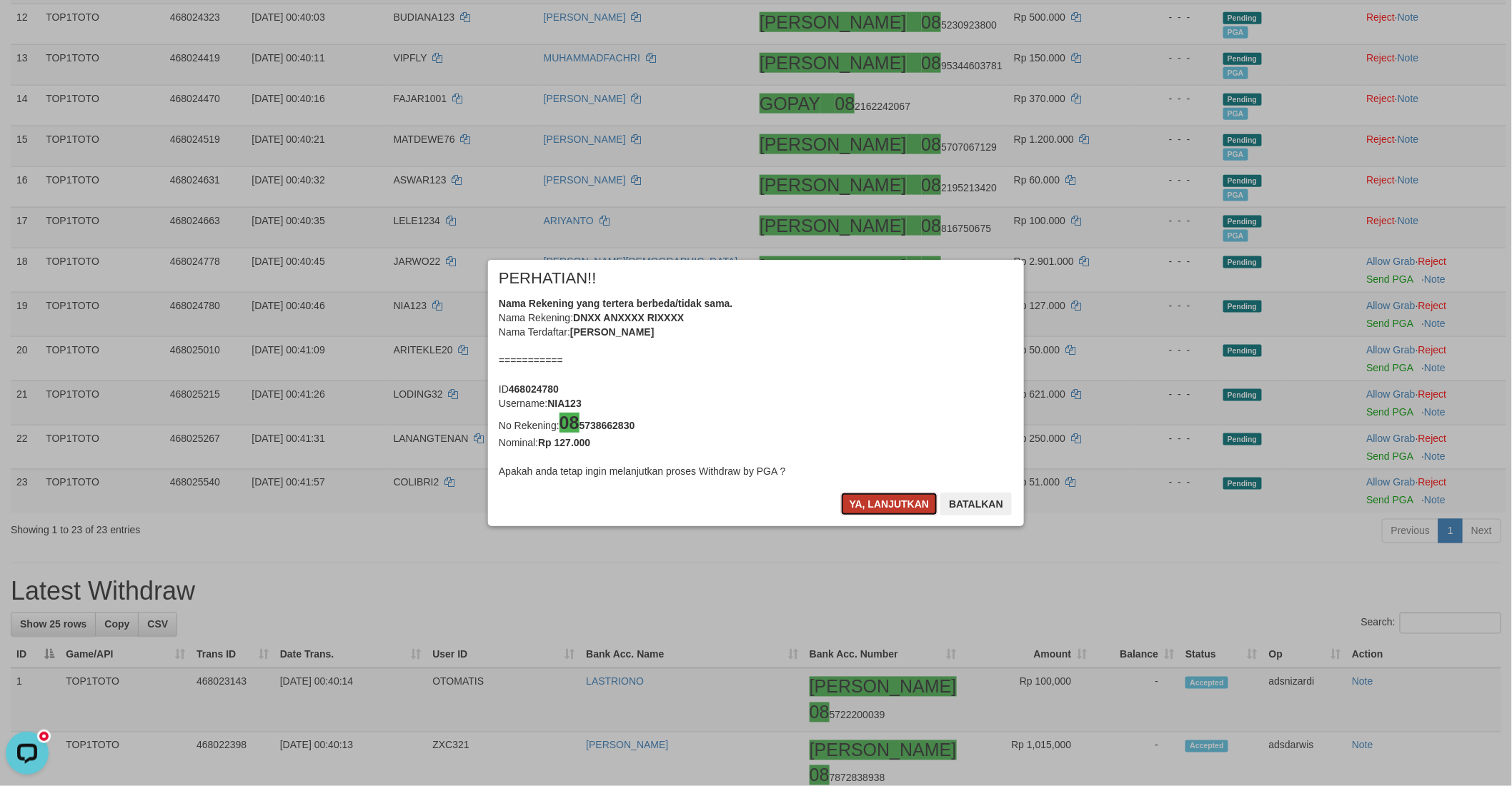
click at [854, 512] on button "Ya, lanjutkan" at bounding box center [889, 505] width 97 height 23
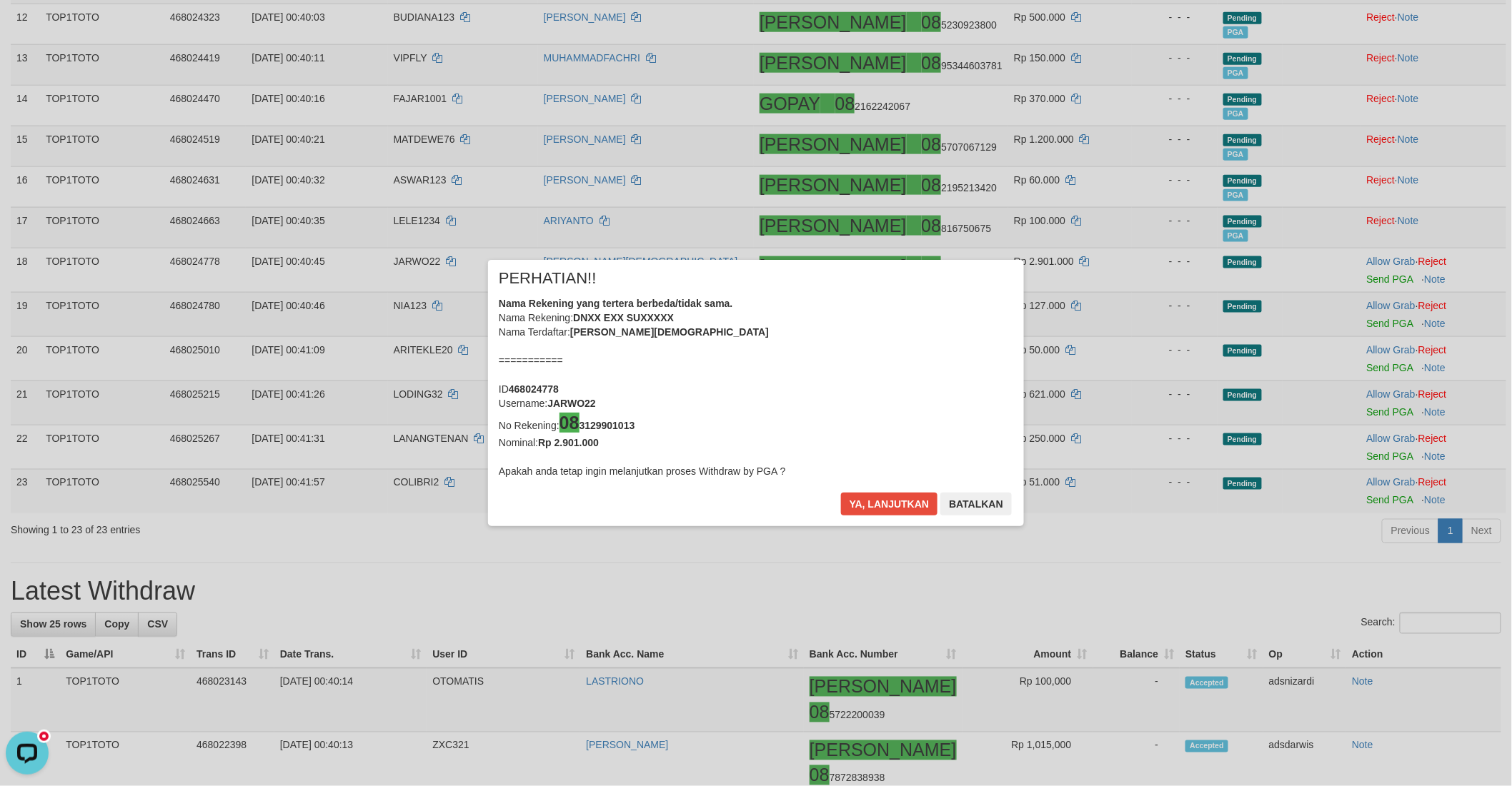
scroll to position [650, 0]
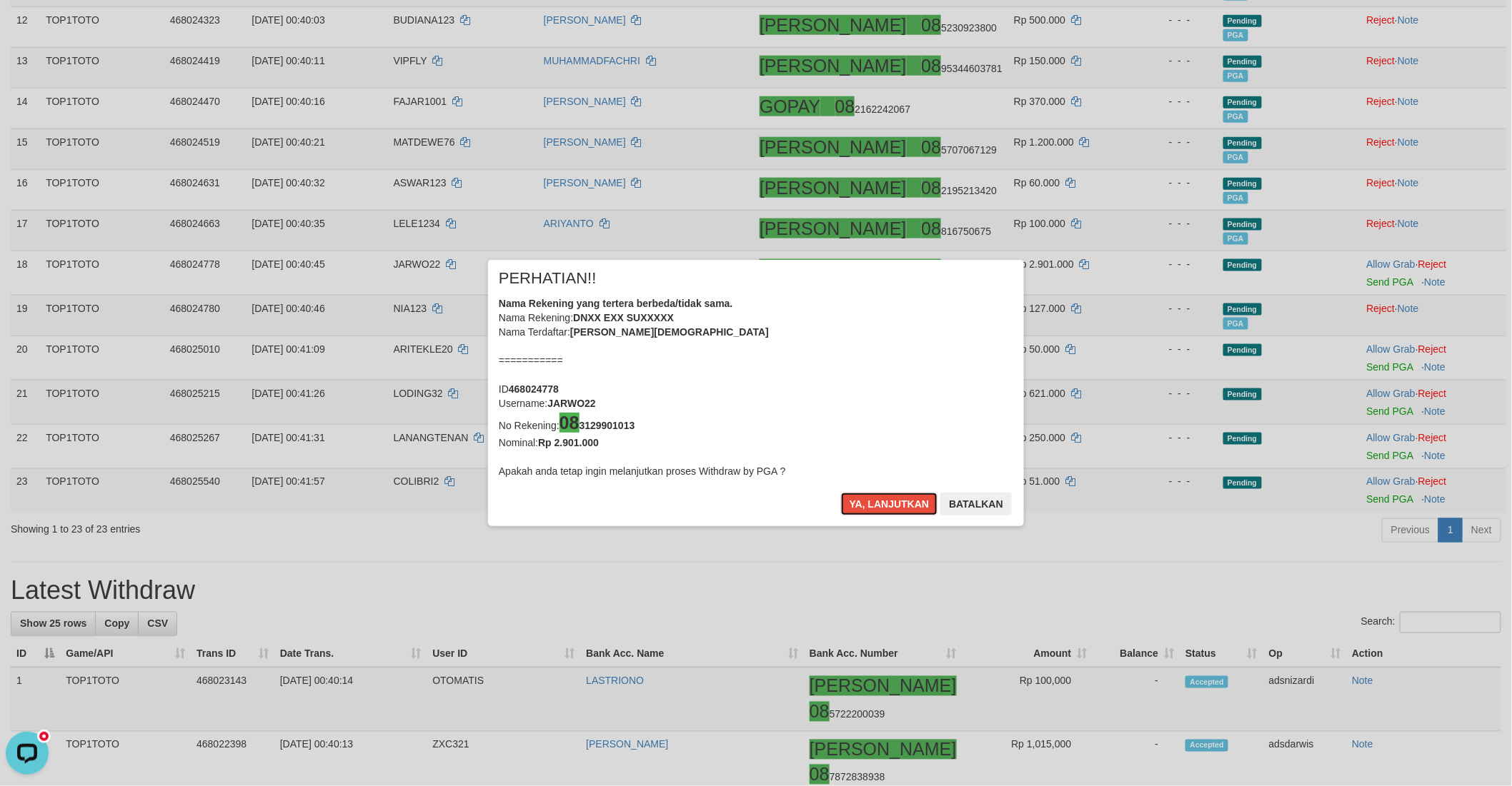
click at [854, 512] on button "Ya, lanjutkan" at bounding box center [889, 505] width 97 height 23
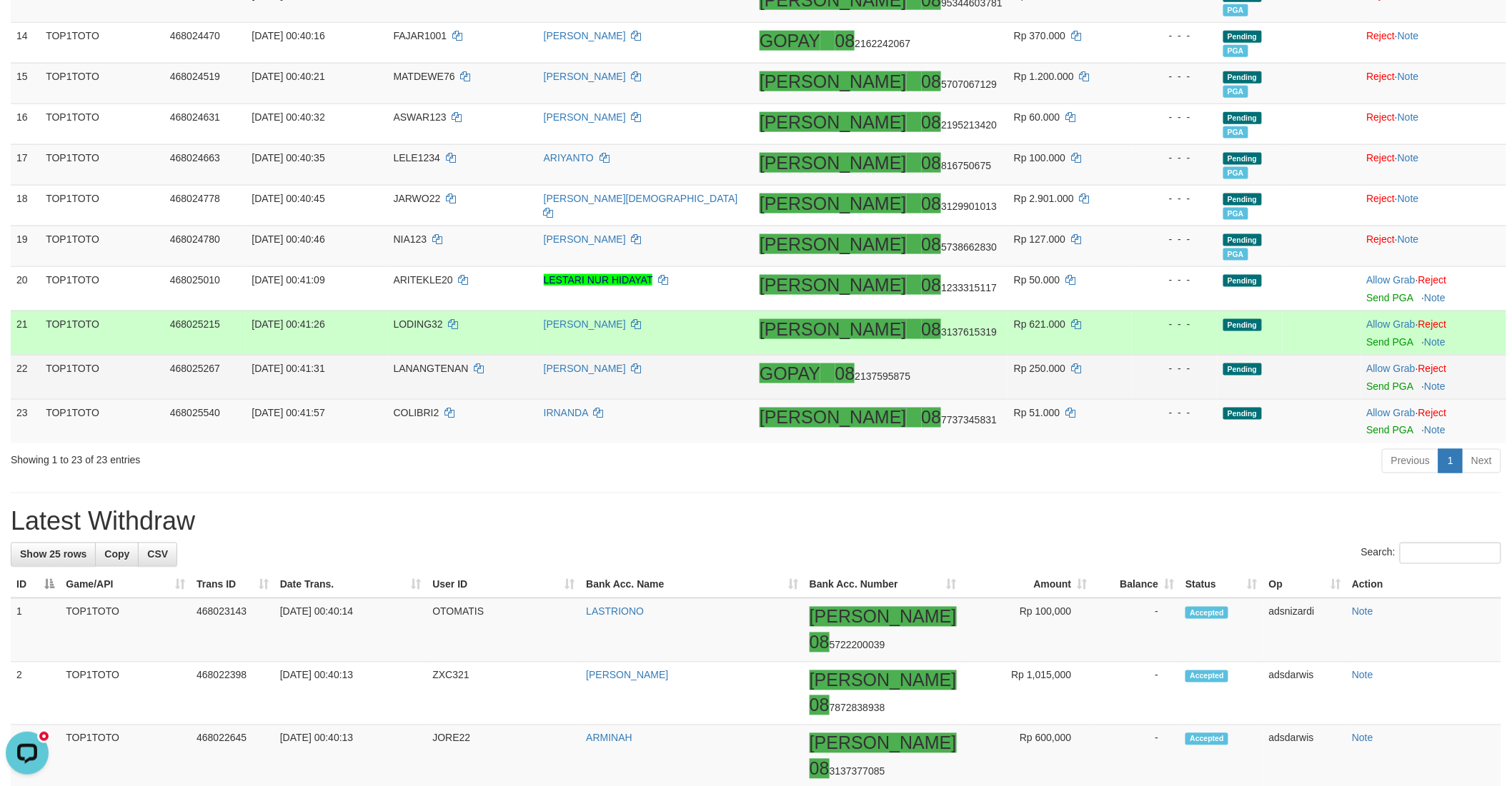
scroll to position [725, 0]
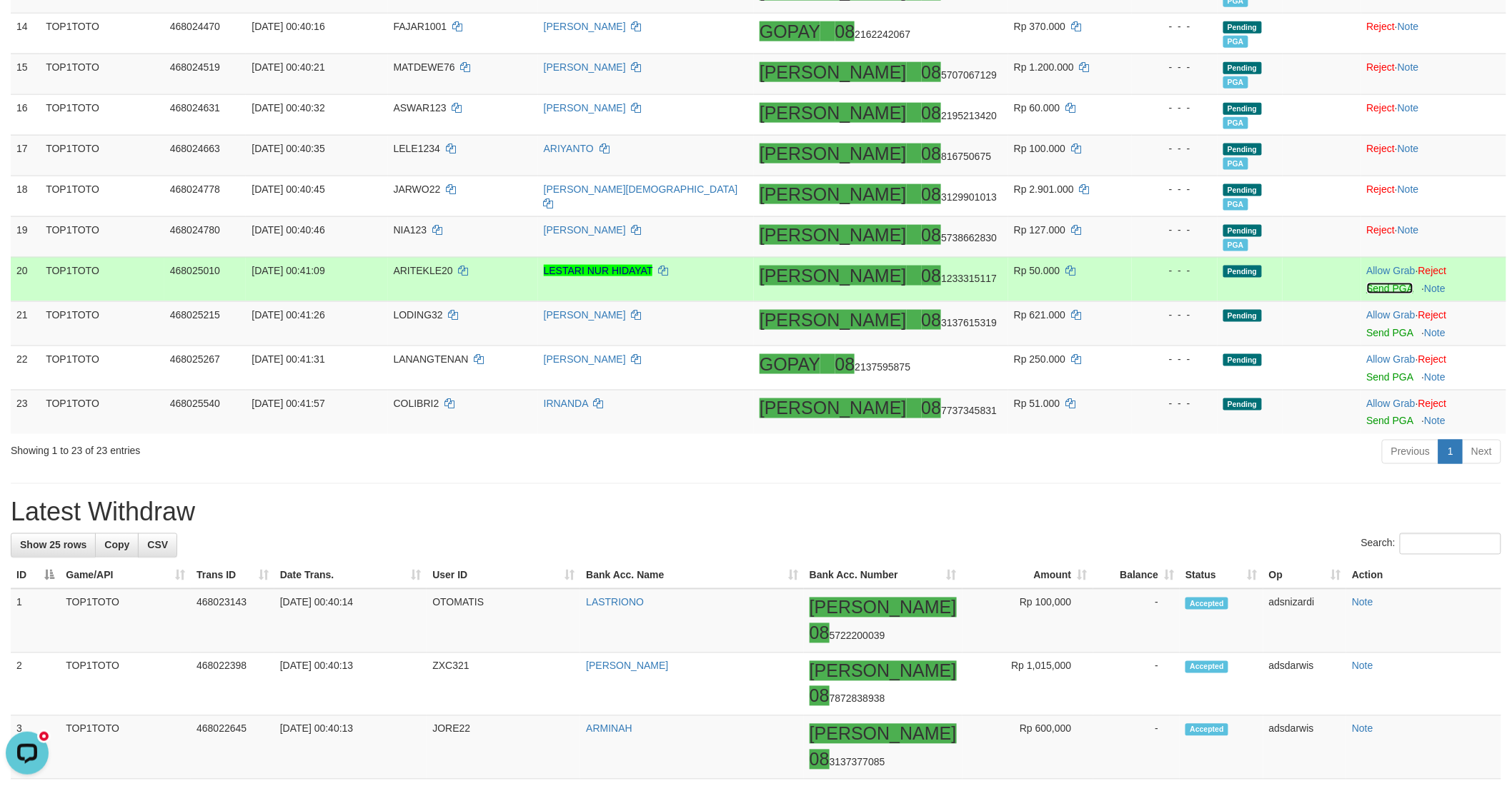
click at [1367, 286] on link "Send PGA" at bounding box center [1390, 288] width 46 height 12
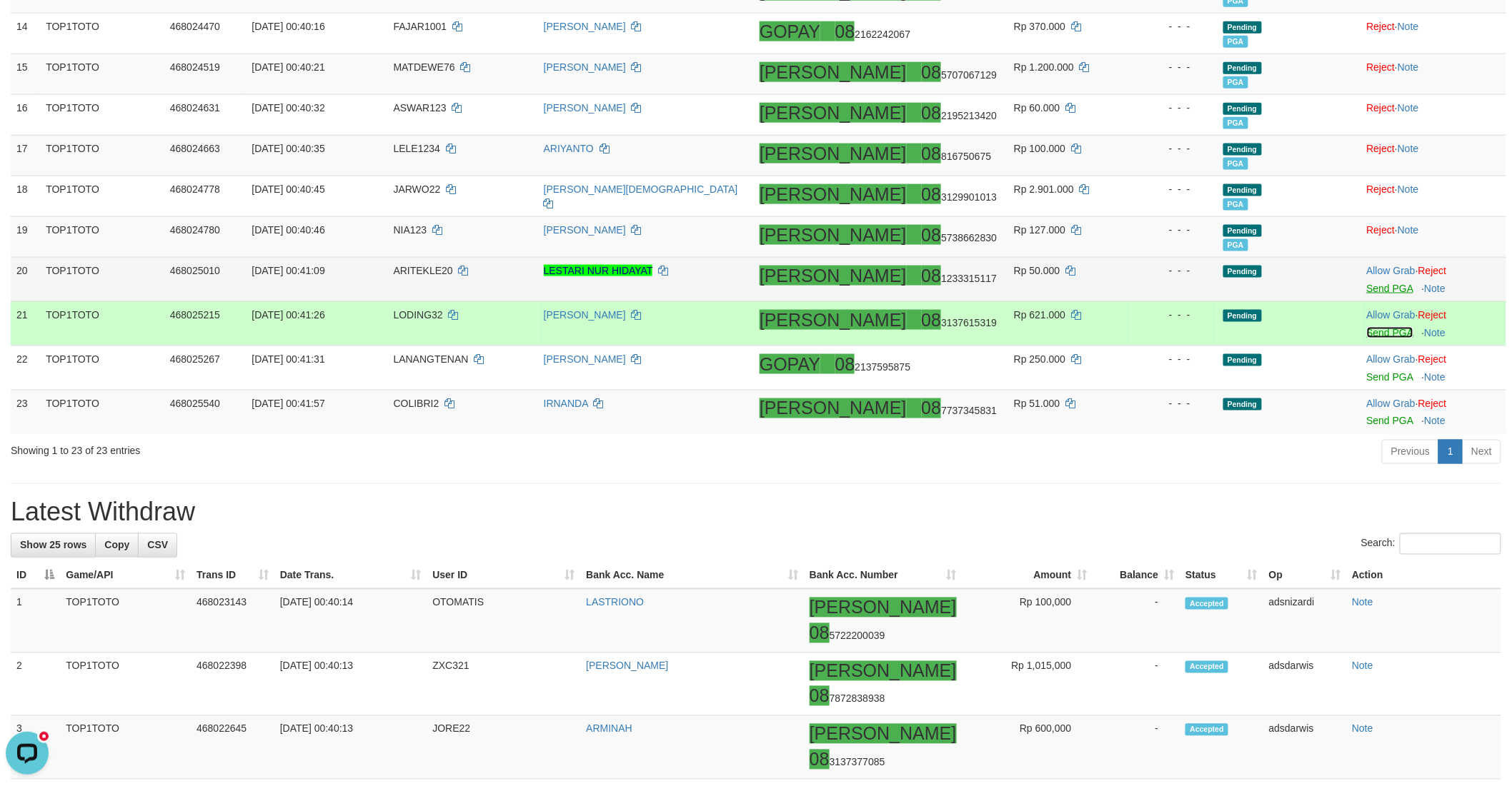
click at [1367, 335] on link "Send PGA" at bounding box center [1390, 333] width 46 height 12
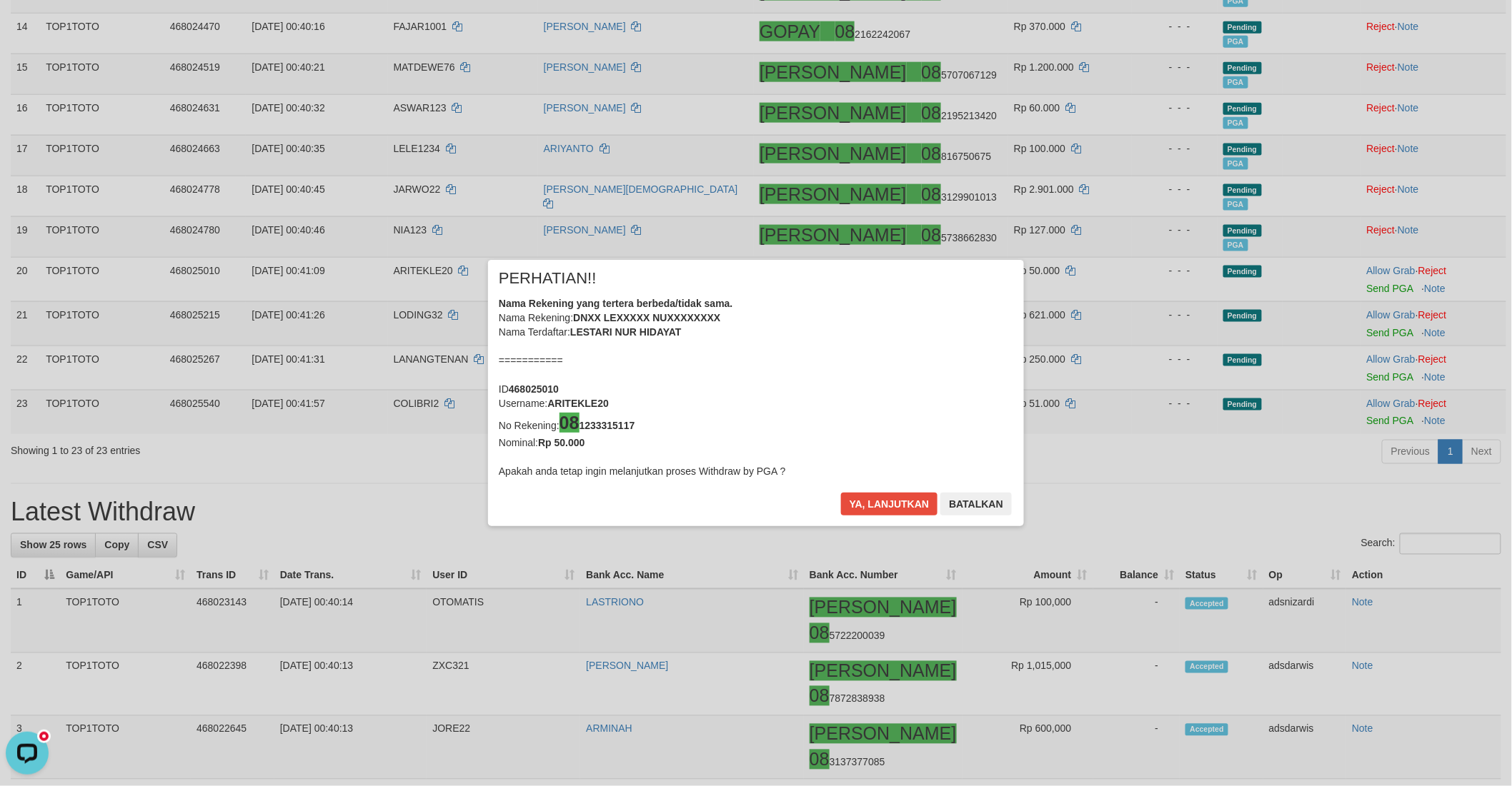
click at [1362, 369] on div "× PERHATIAN!! Nama Rekening yang tertera berbeda/tidak sama. Nama Rekening: DNX…" at bounding box center [756, 393] width 1512 height 324
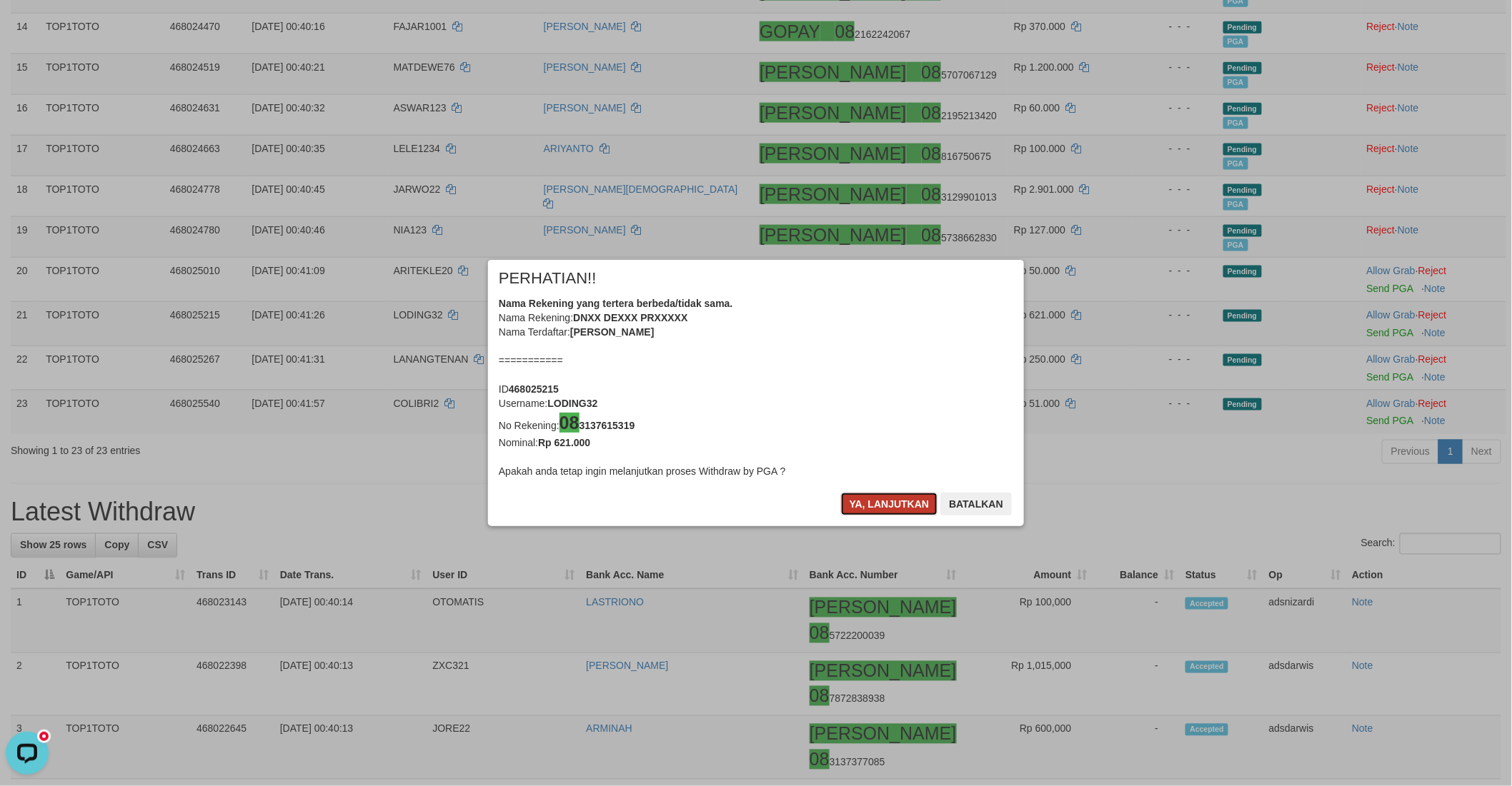
click at [884, 501] on button "Ya, lanjutkan" at bounding box center [889, 505] width 97 height 23
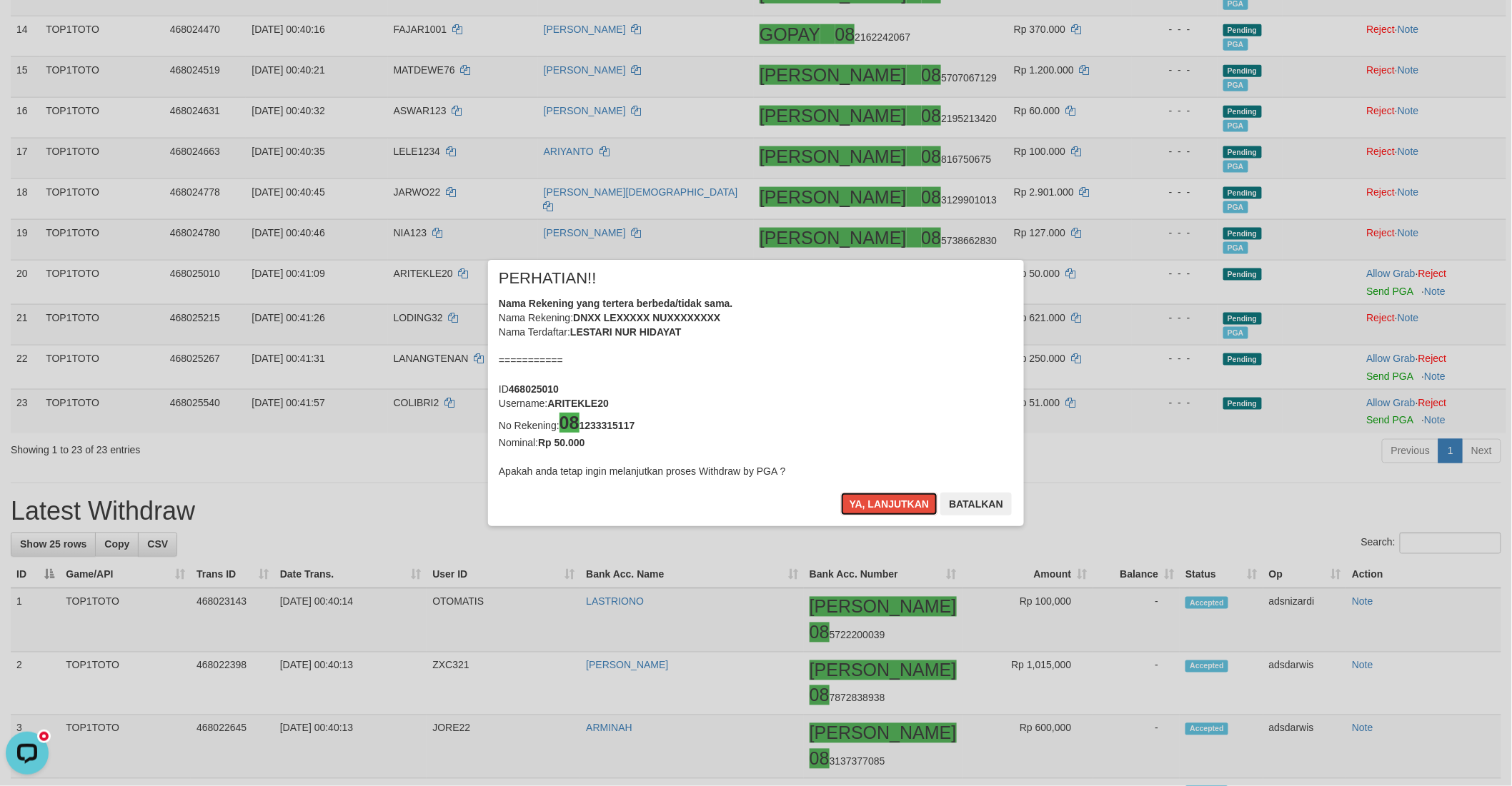
click at [884, 501] on button "Ya, lanjutkan" at bounding box center [889, 505] width 97 height 23
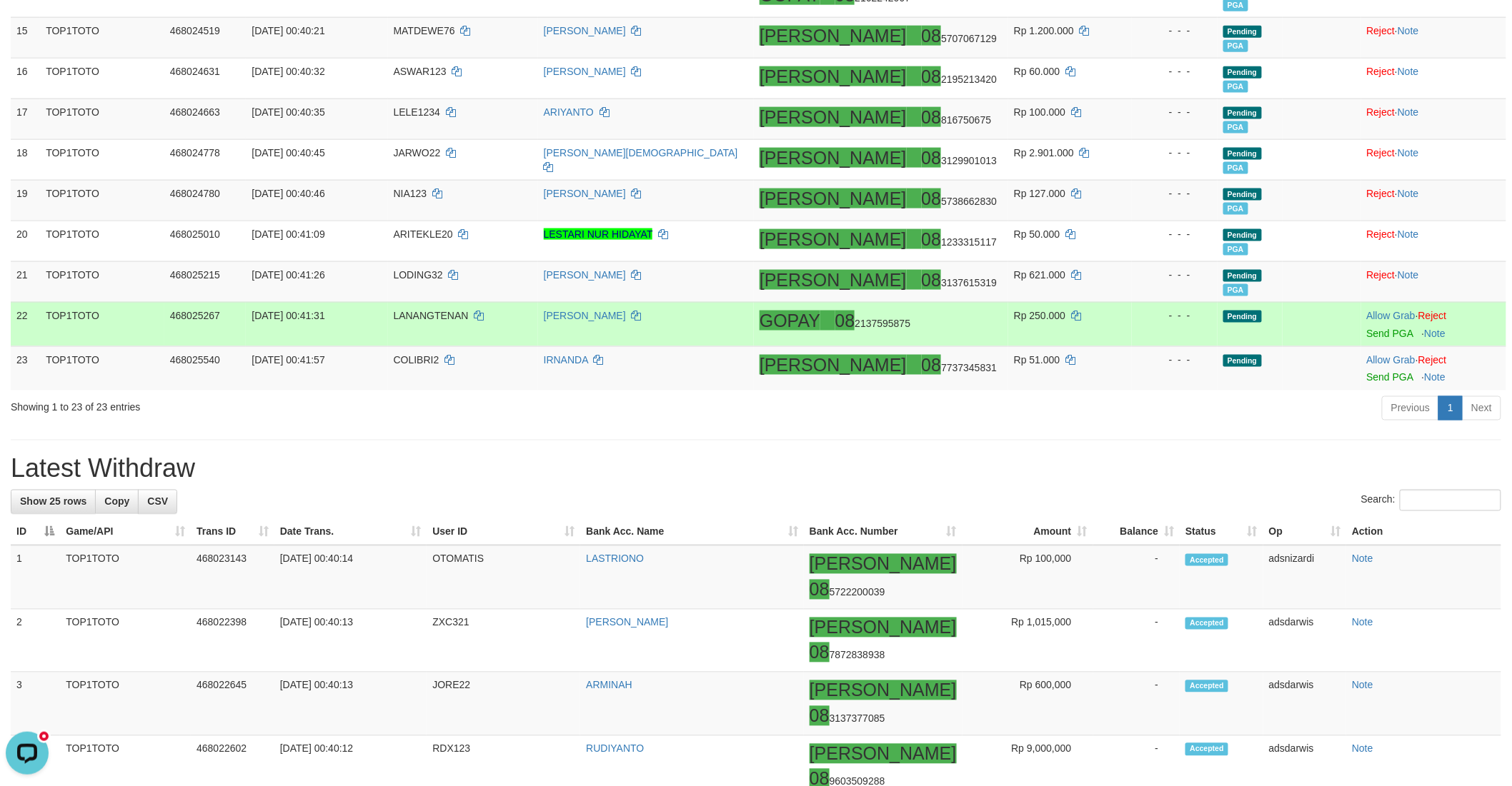
scroll to position [797, 0]
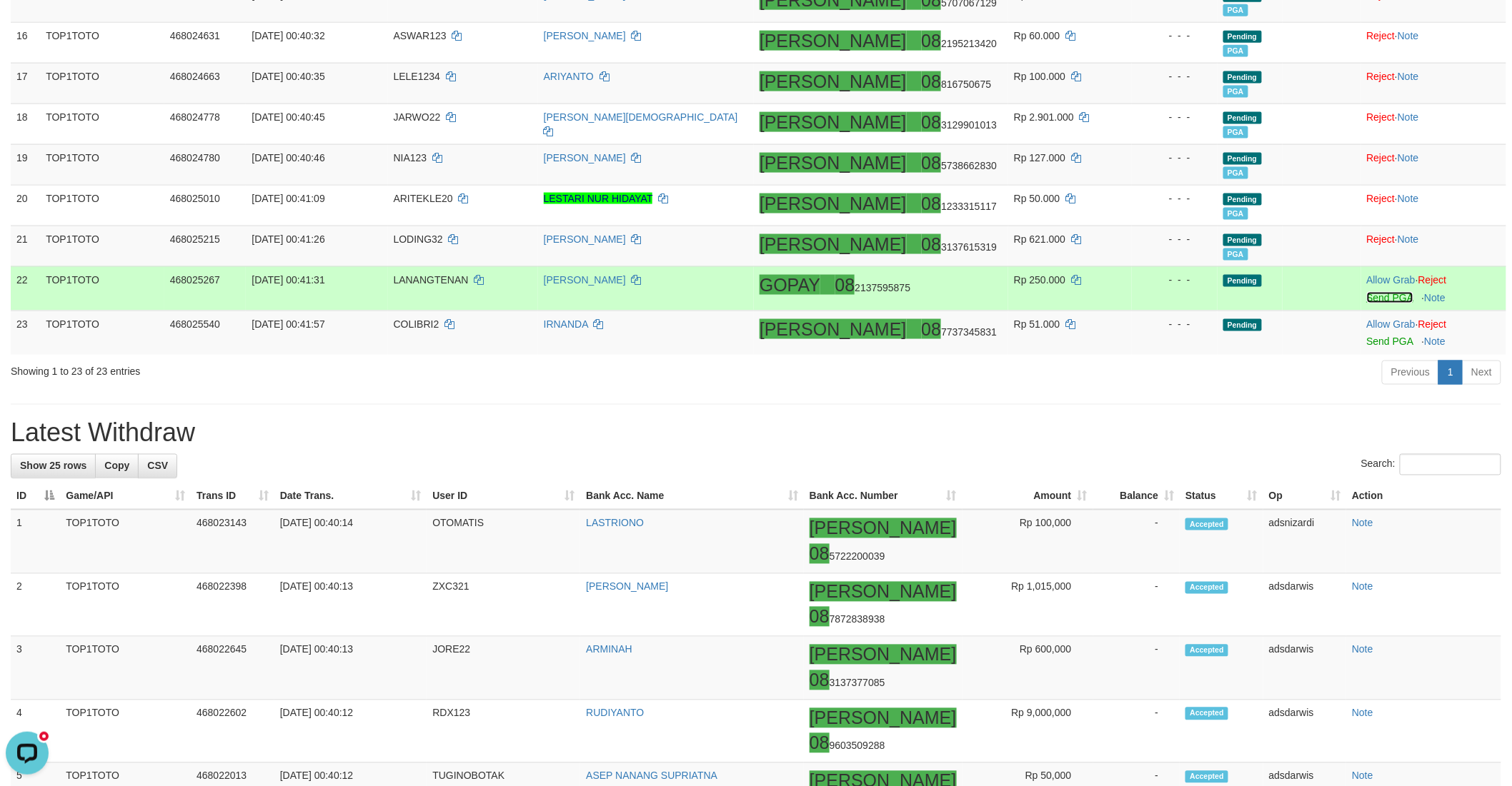
click at [1367, 294] on link "Send PGA" at bounding box center [1390, 298] width 46 height 12
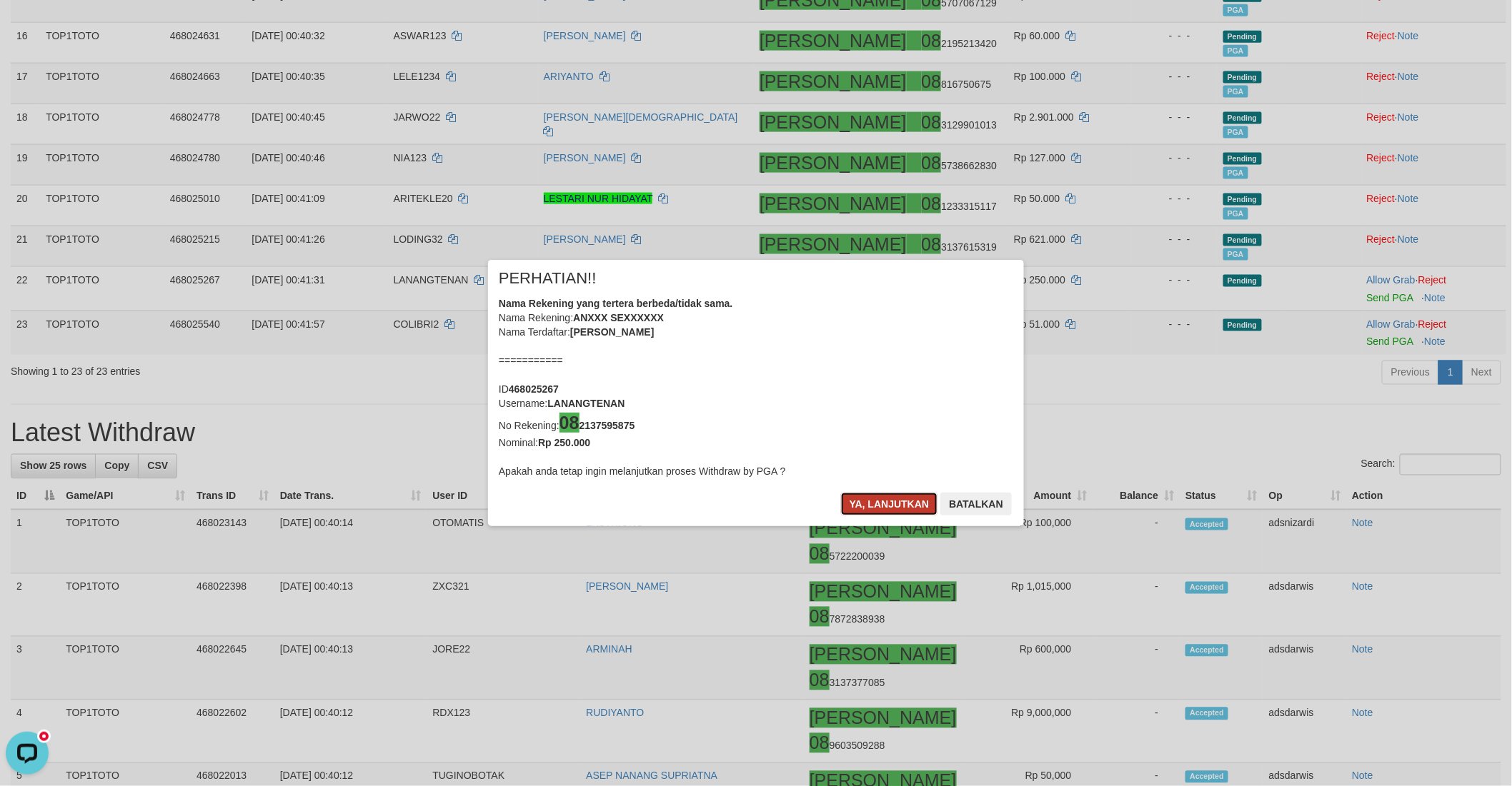
click at [846, 501] on button "Ya, lanjutkan" at bounding box center [889, 505] width 97 height 23
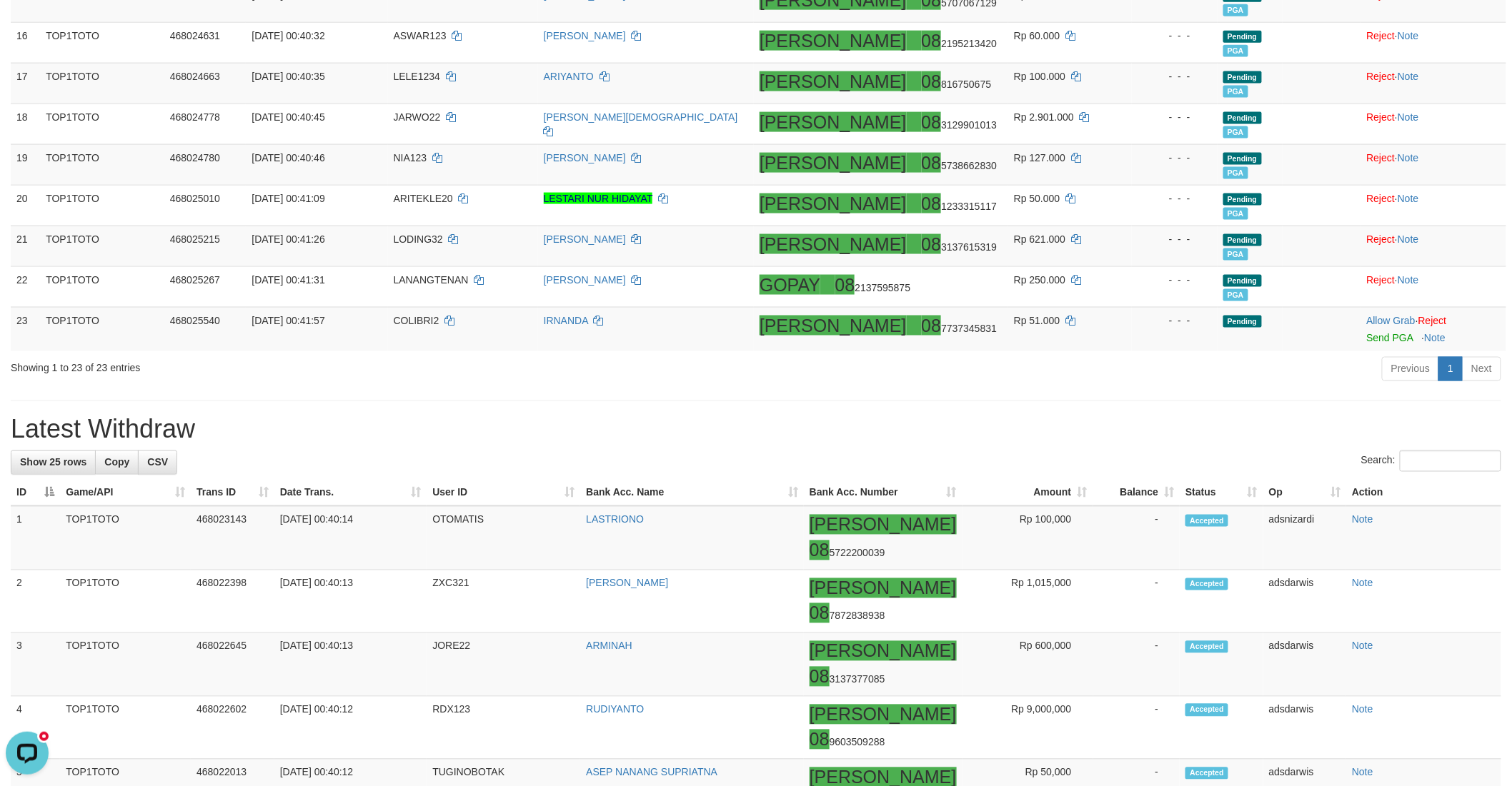
click at [1043, 397] on div "**********" at bounding box center [756, 703] width 1512 height 2926
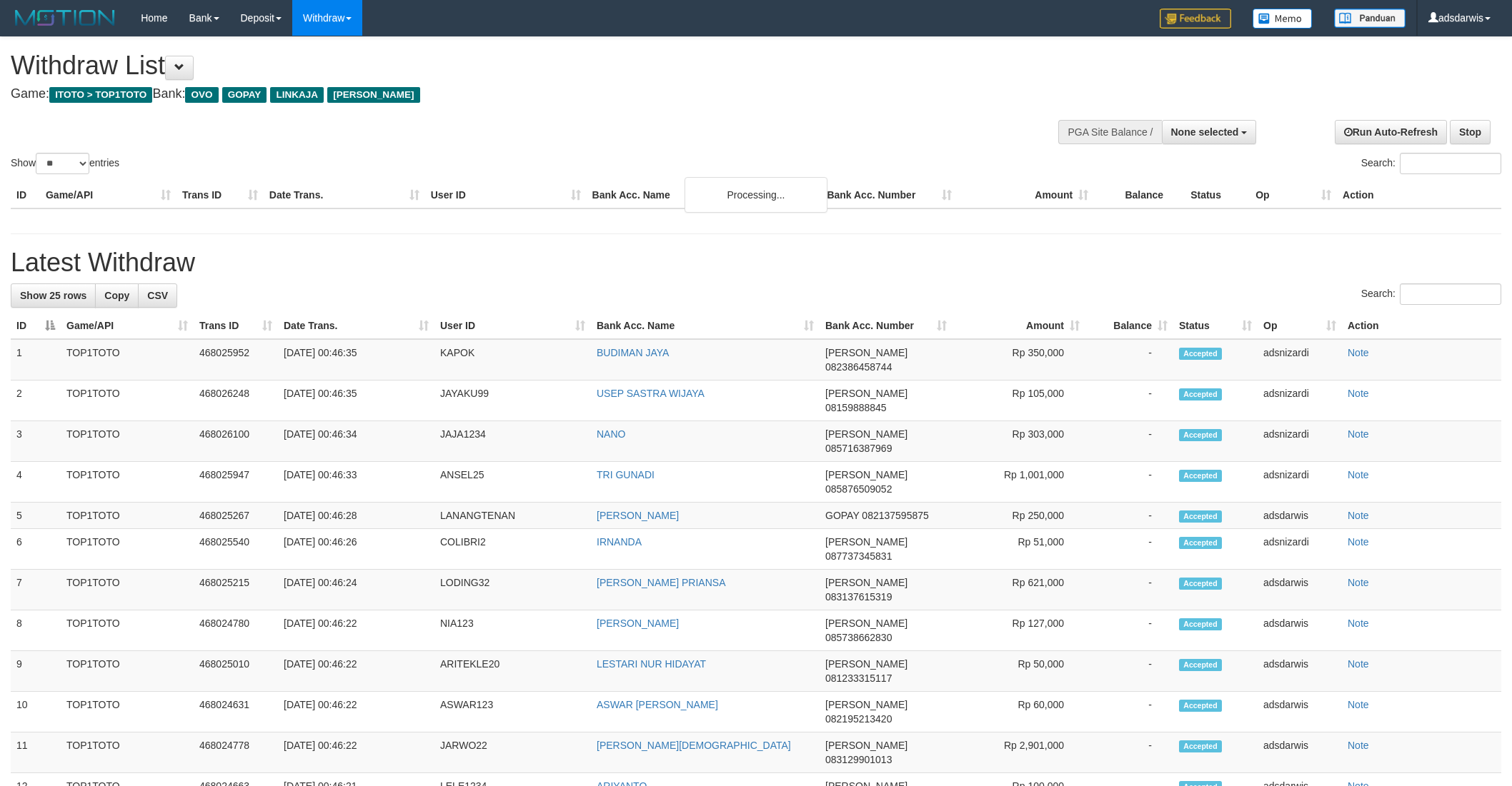
select select
select select "**"
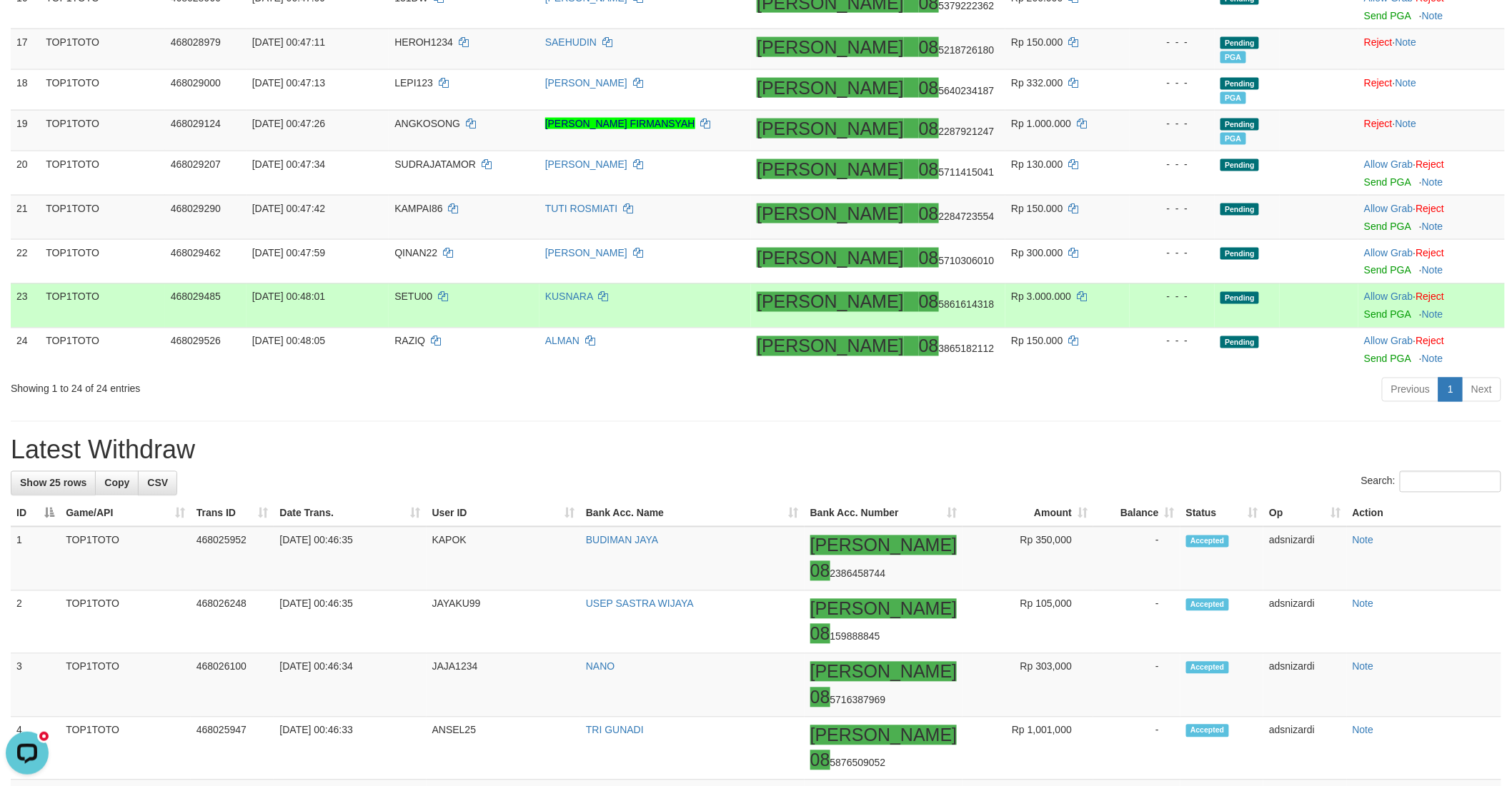
scroll to position [897, 0]
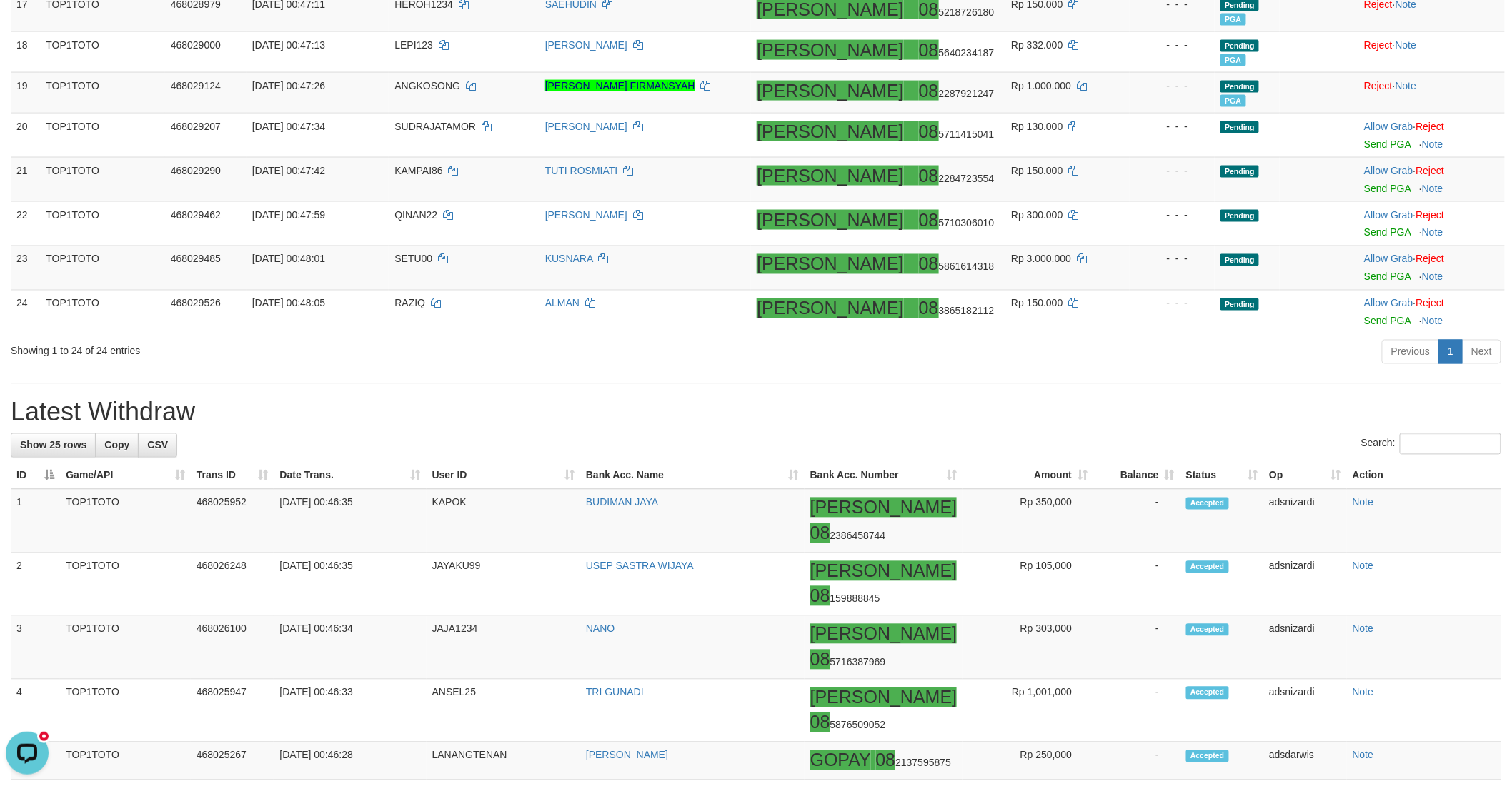
click at [869, 389] on div "**********" at bounding box center [756, 619] width 1512 height 2958
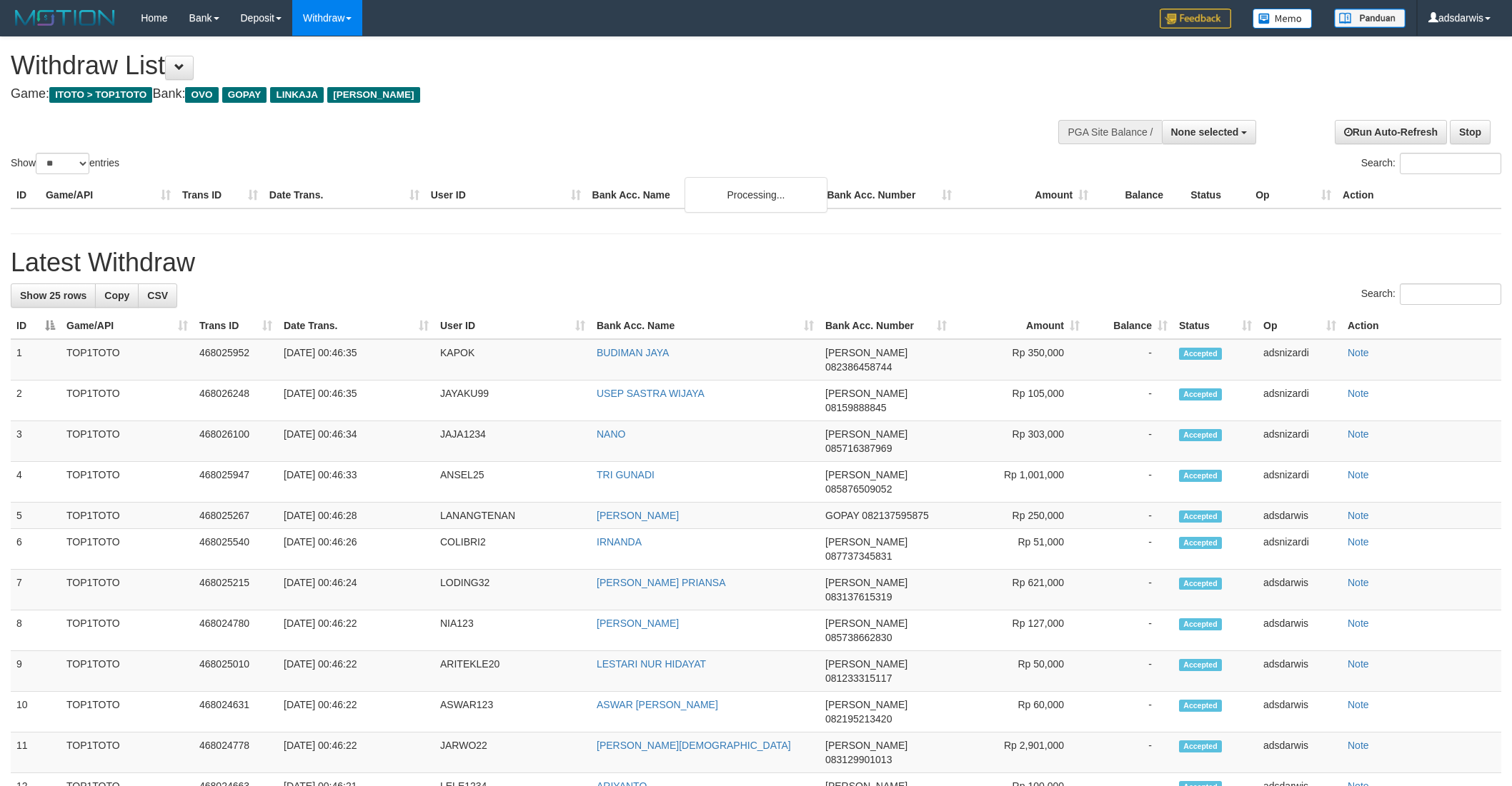
select select
select select "**"
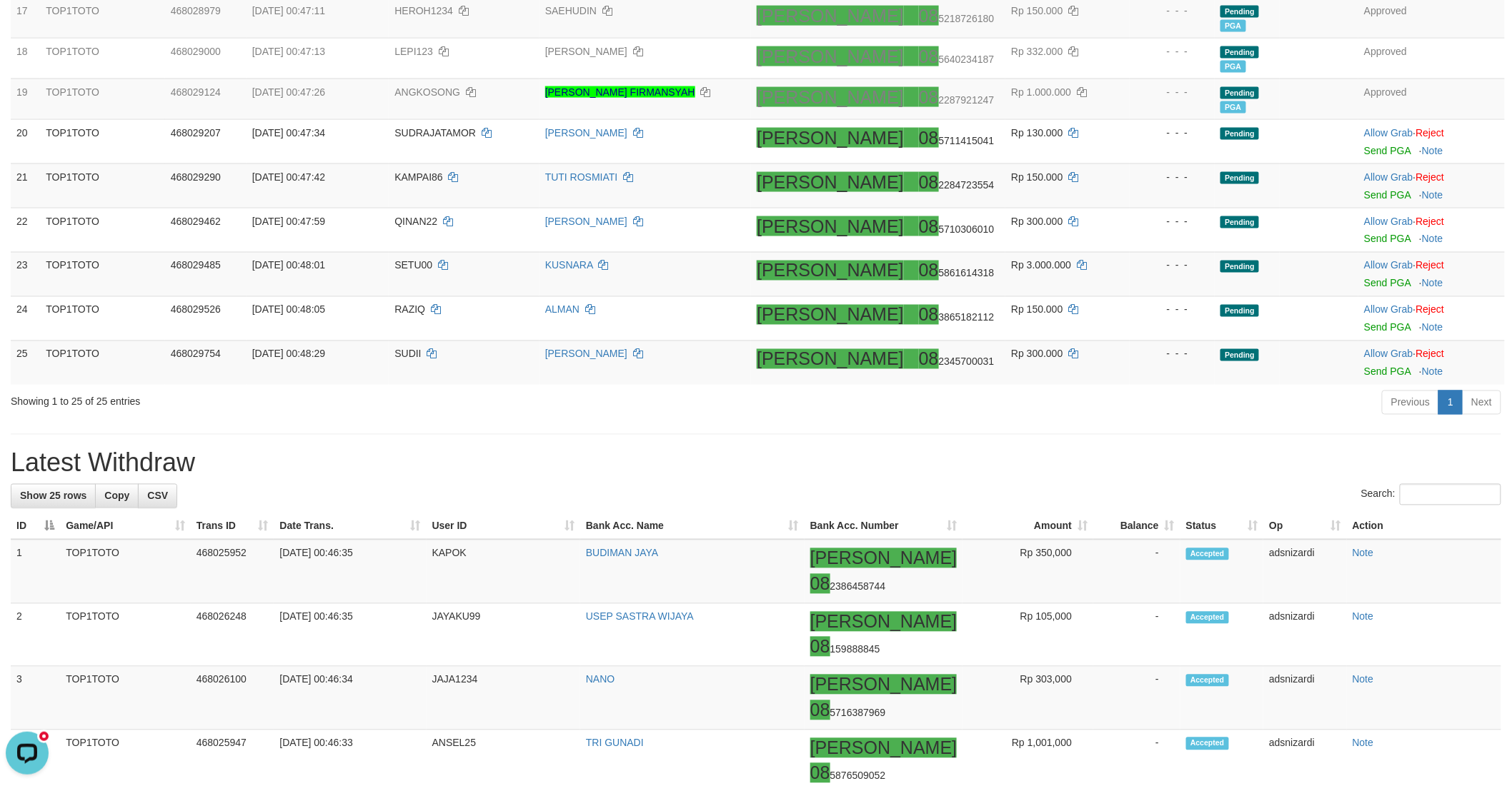
click at [733, 454] on h1 "Latest Withdraw" at bounding box center [756, 464] width 1491 height 29
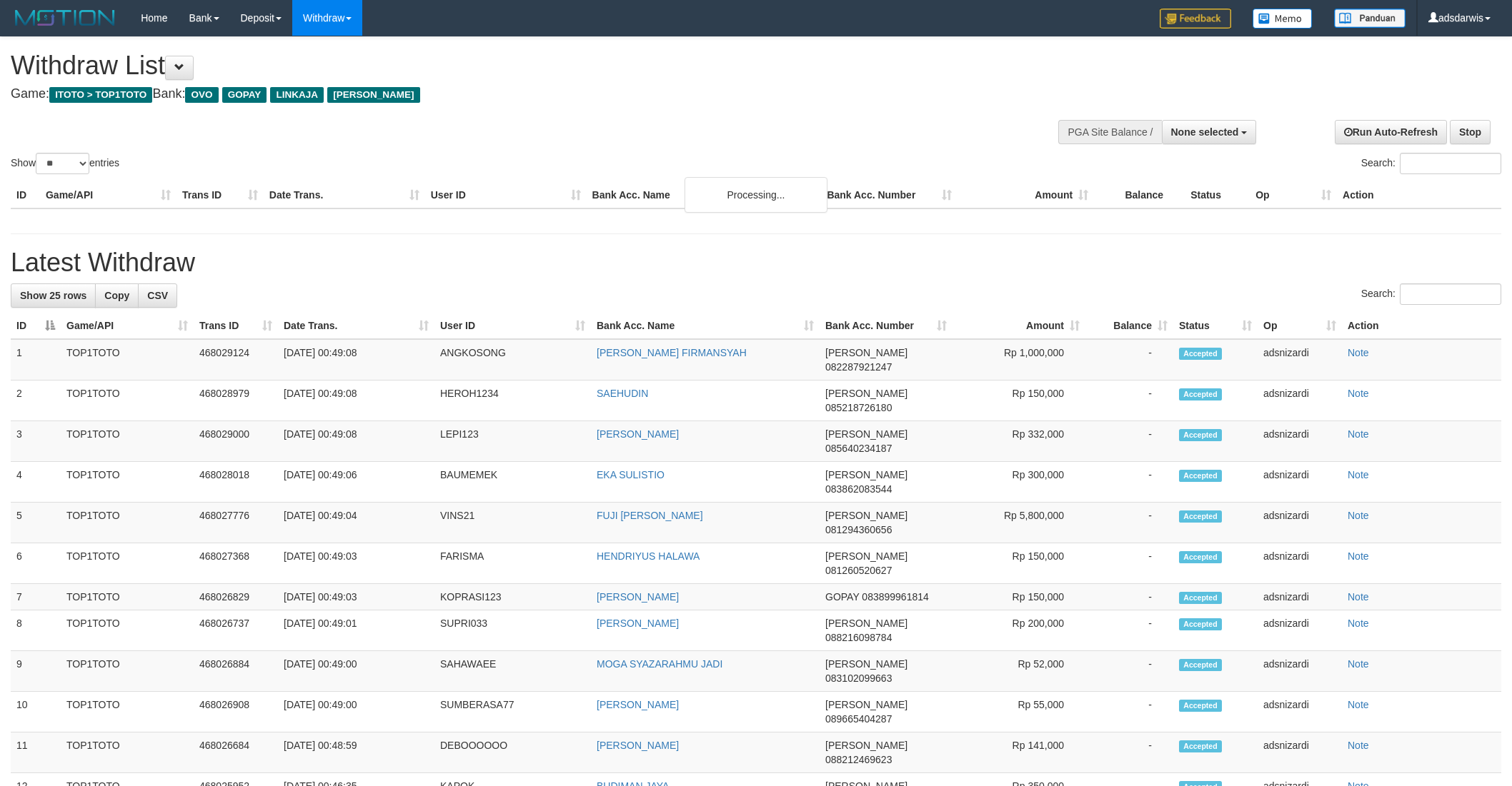
select select
select select "**"
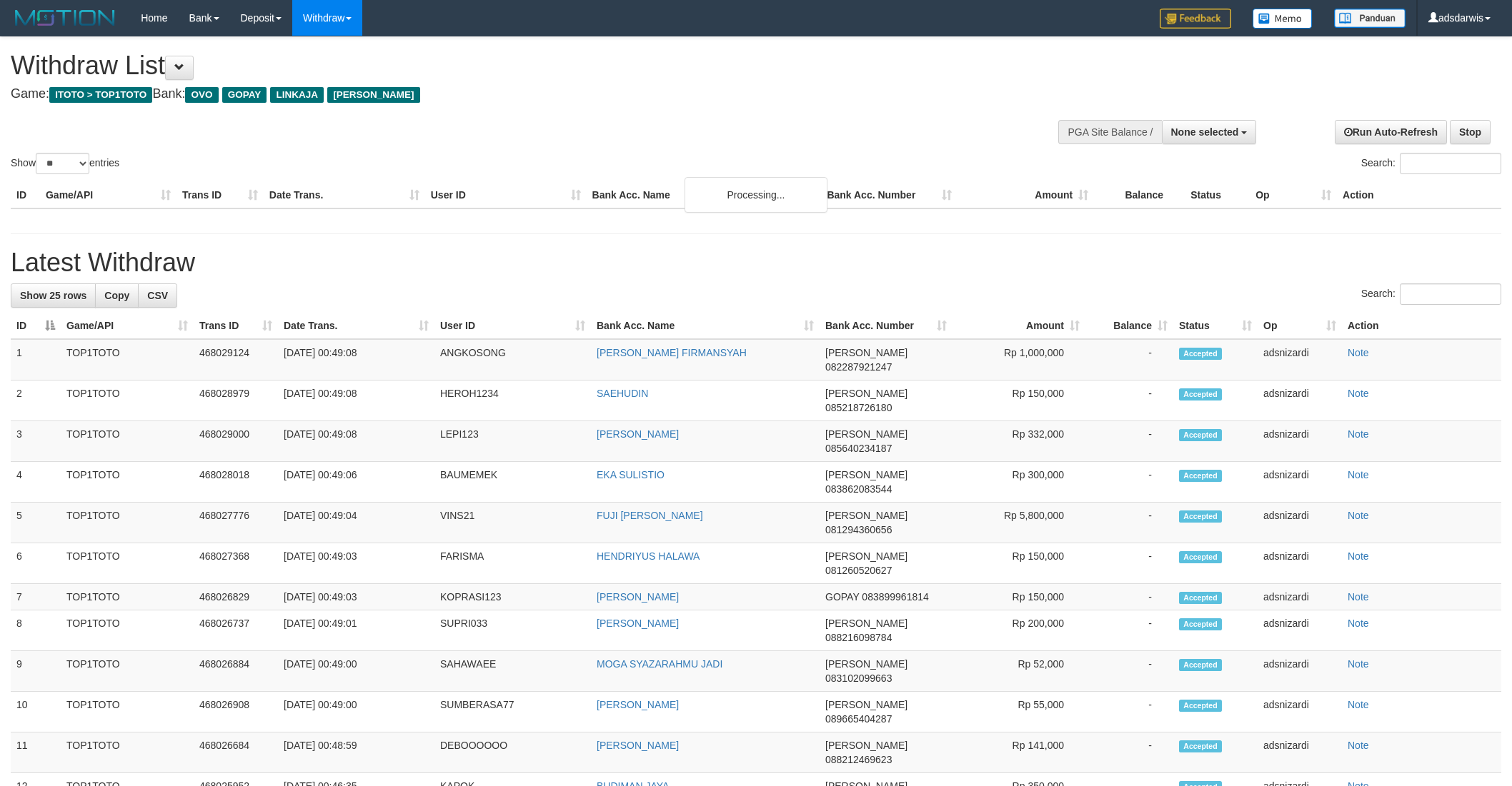
select select
select select "**"
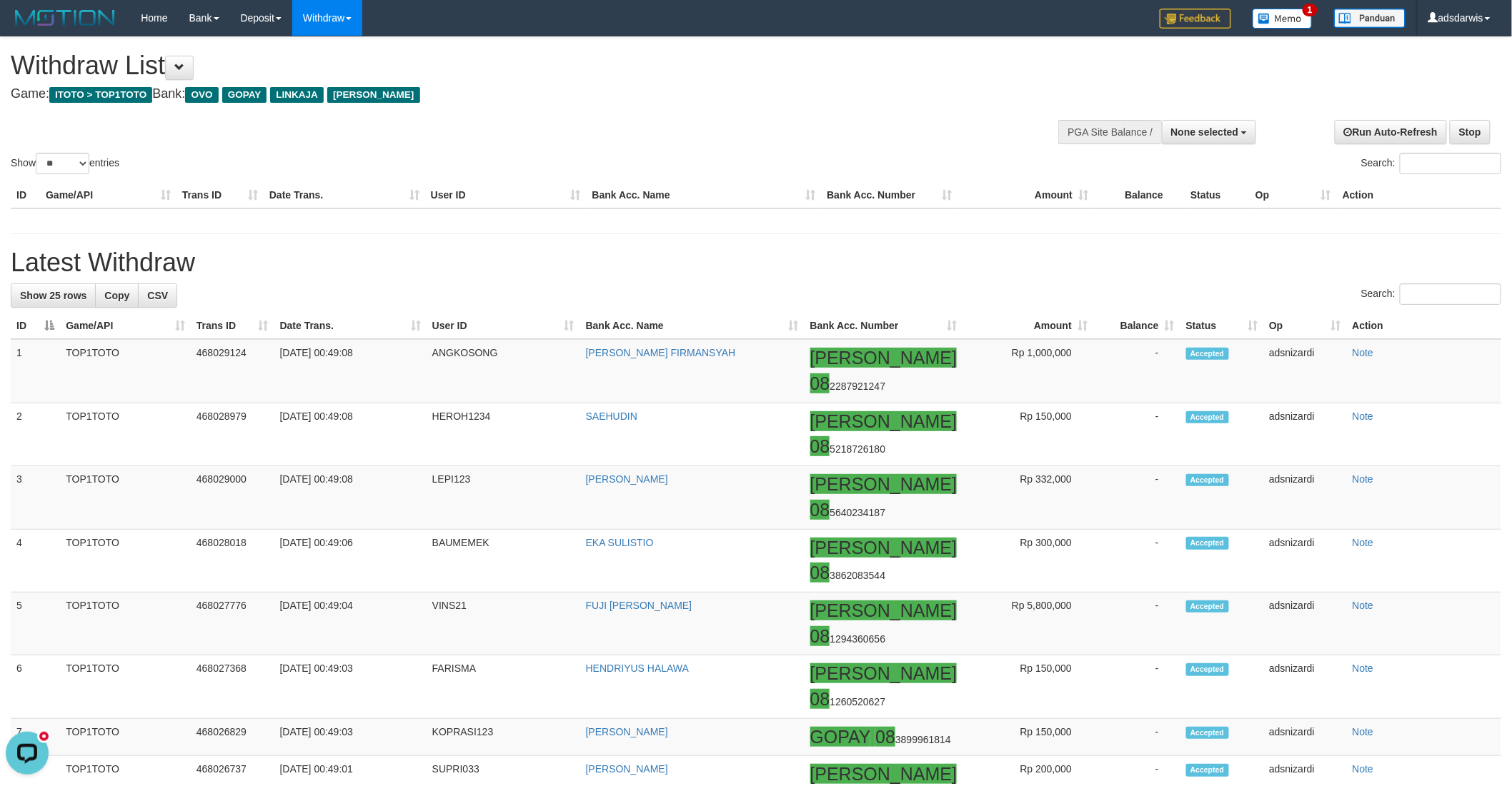
click at [672, 116] on div "Show ** ** ** *** entries Search:" at bounding box center [756, 106] width 1512 height 140
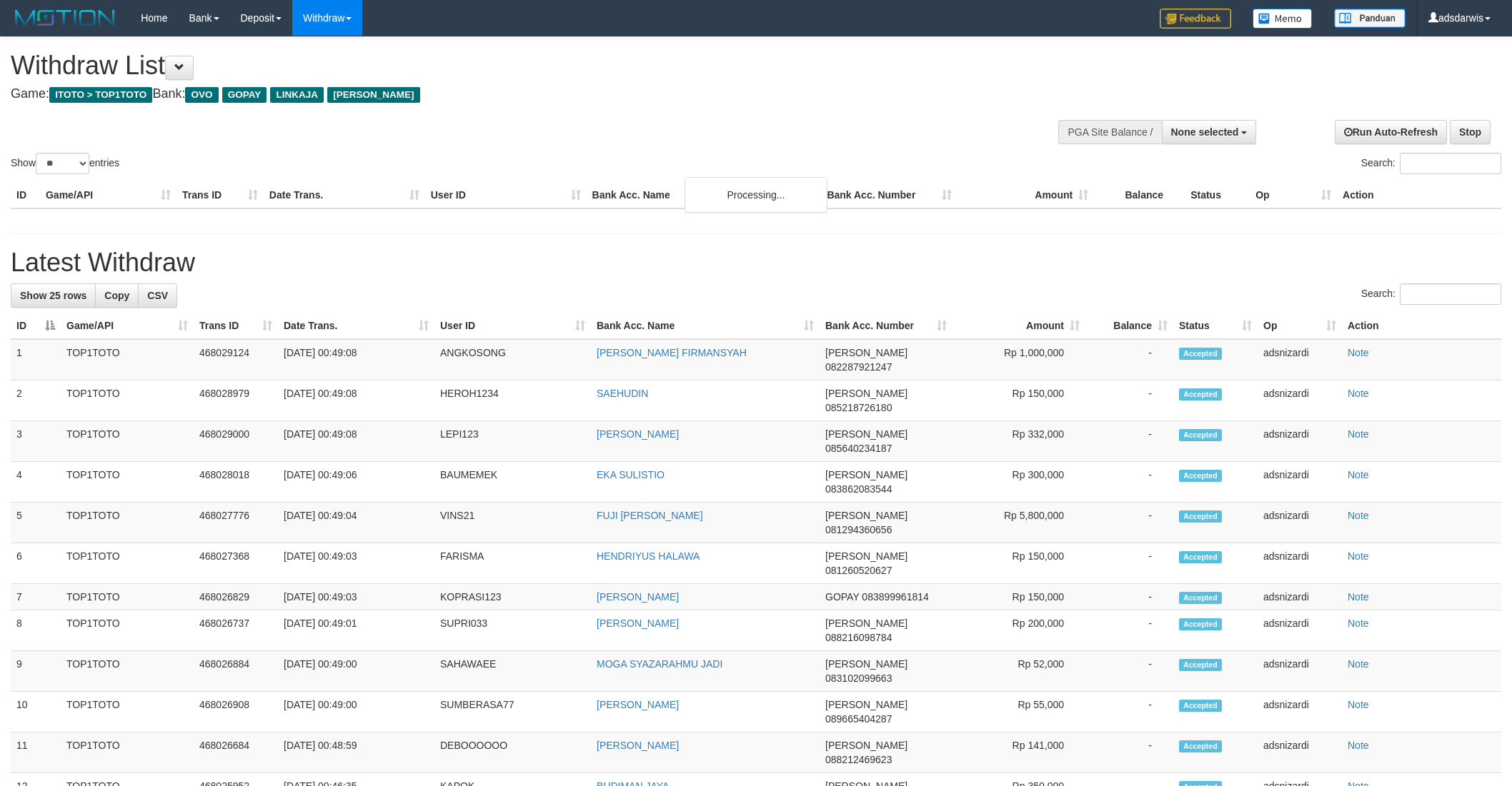
select select
select select "**"
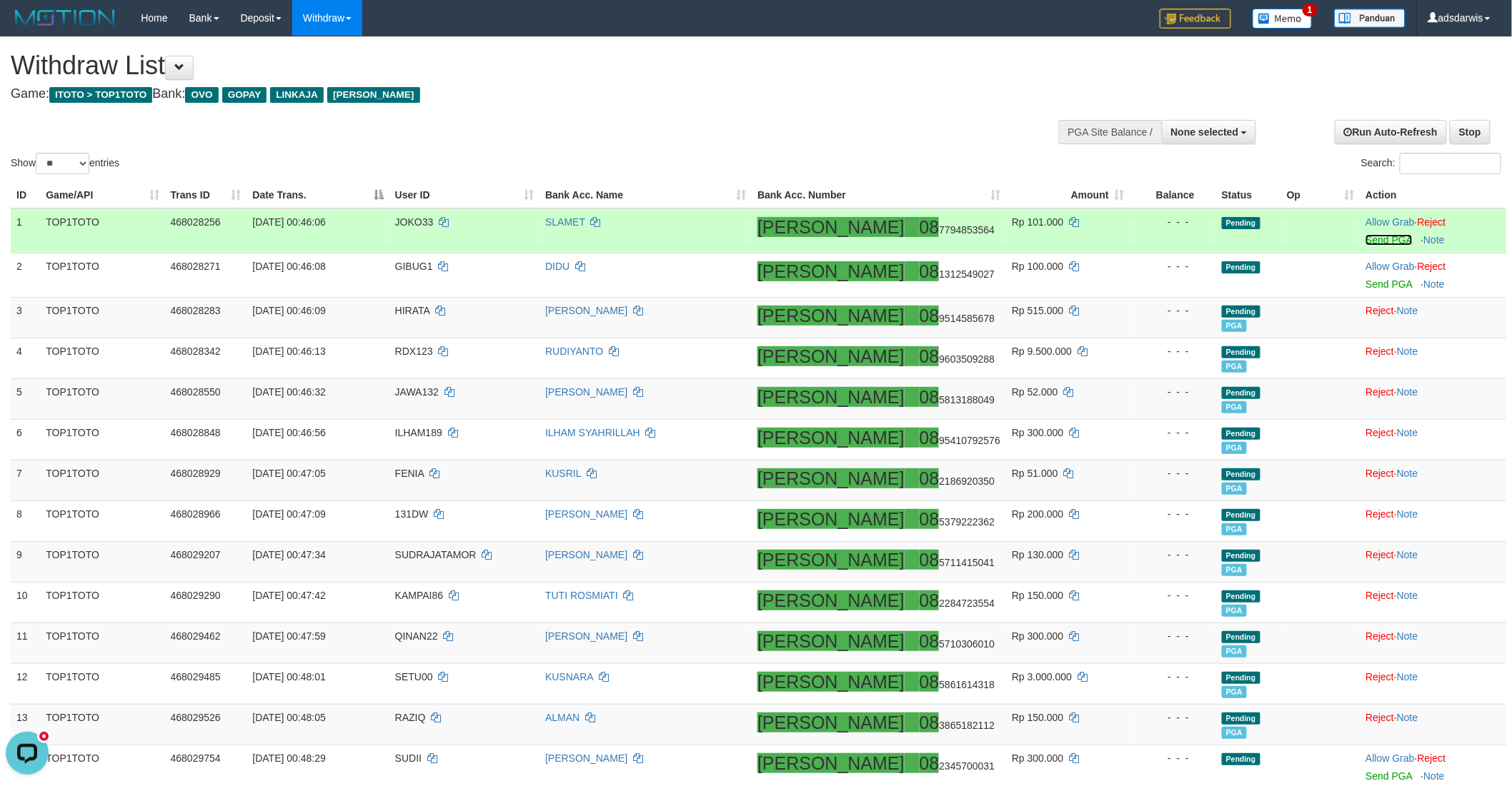
click at [1365, 234] on link "Send PGA" at bounding box center [1388, 240] width 46 height 12
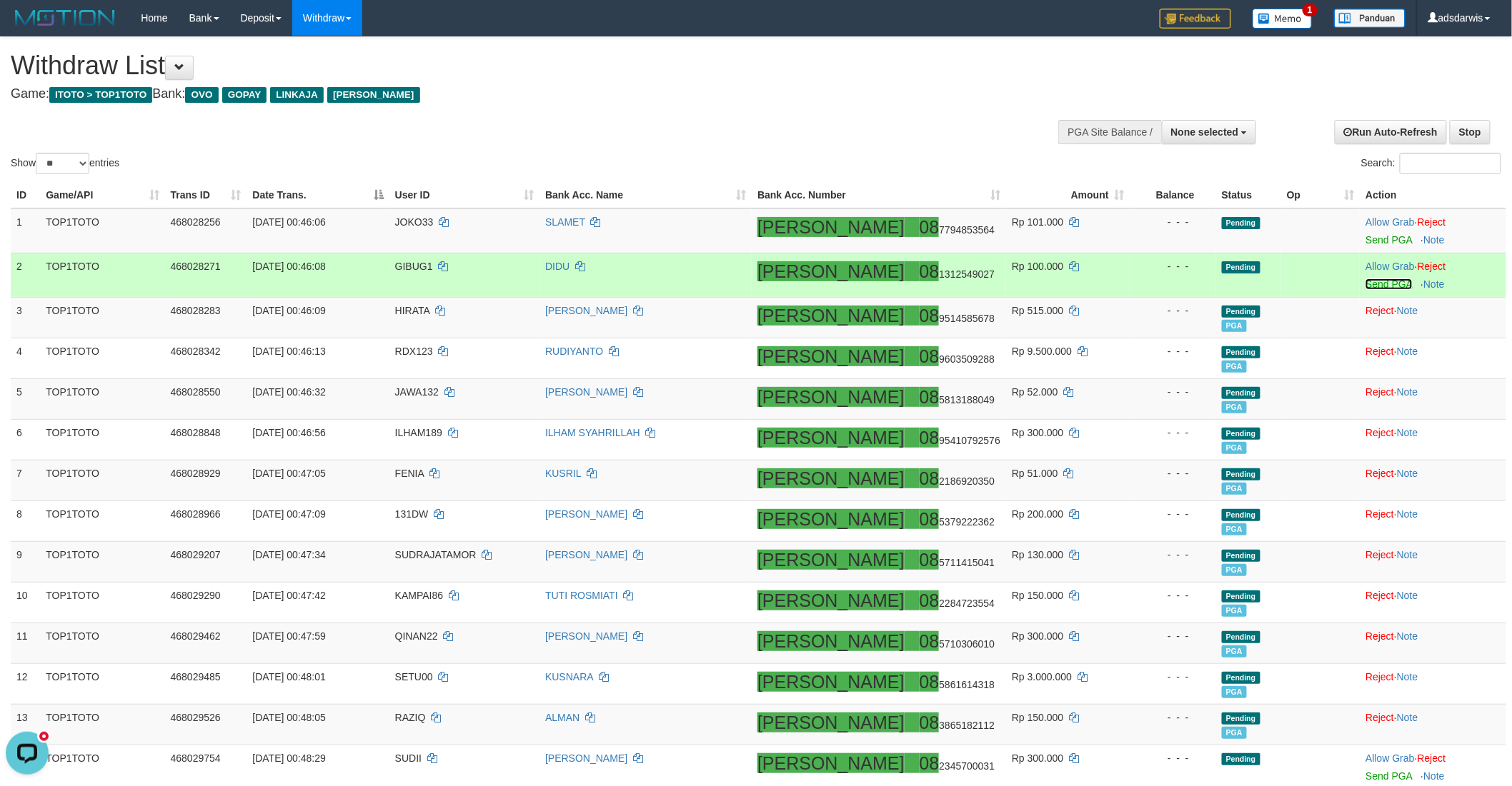
click at [1365, 279] on link "Send PGA" at bounding box center [1388, 284] width 46 height 12
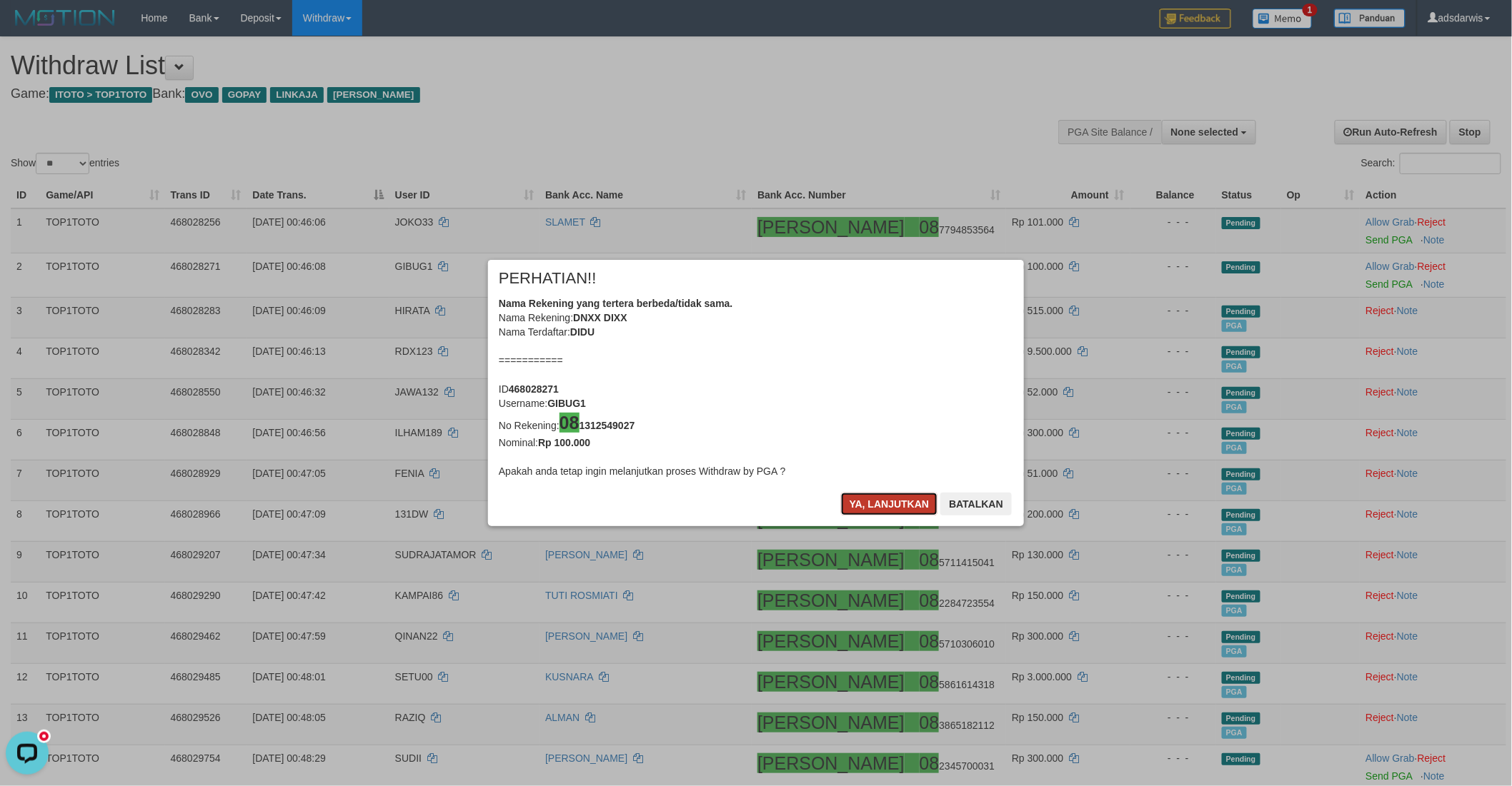
click at [863, 507] on button "Ya, lanjutkan" at bounding box center [889, 505] width 97 height 23
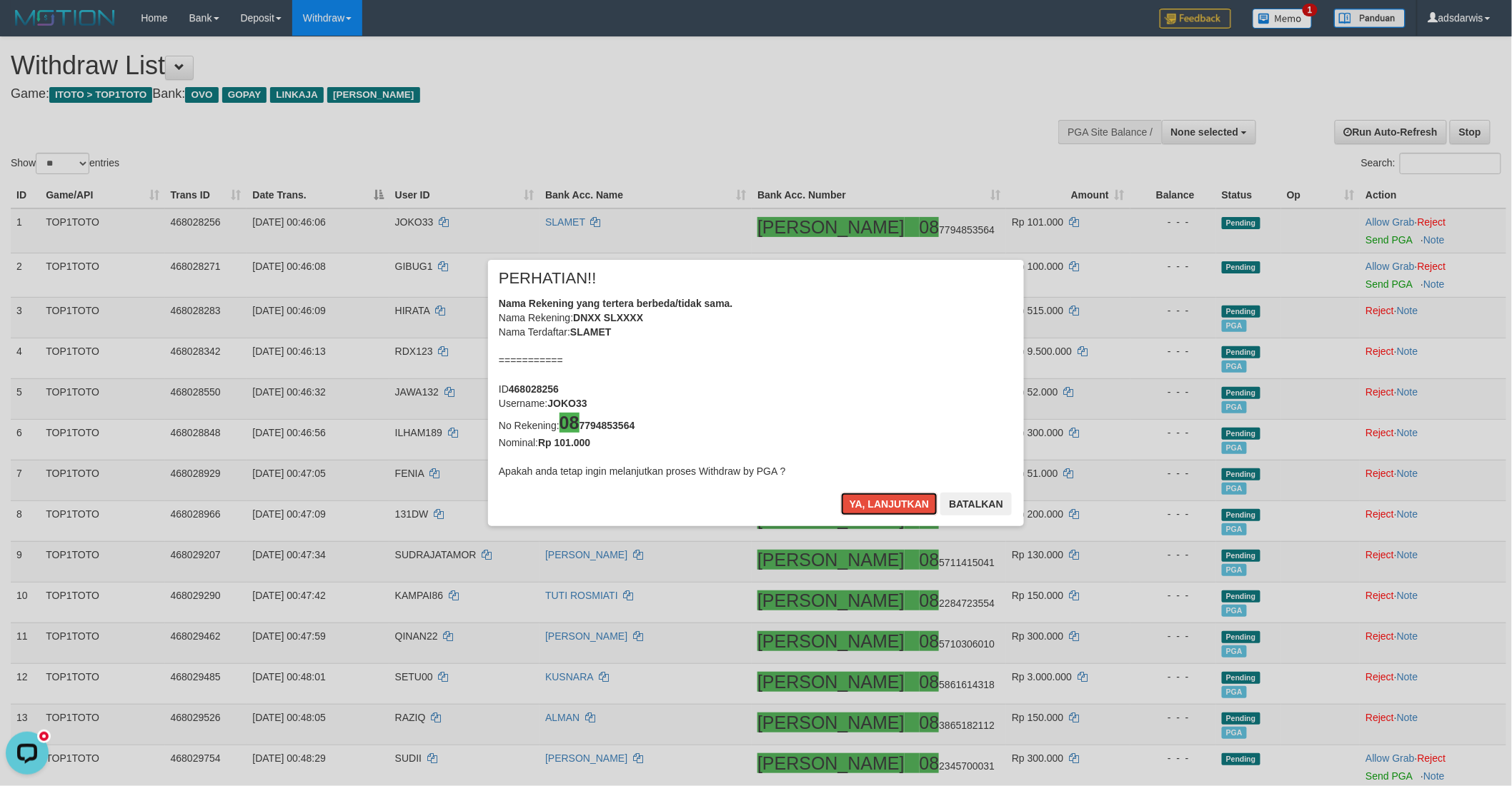
click at [863, 507] on button "Ya, lanjutkan" at bounding box center [889, 505] width 97 height 23
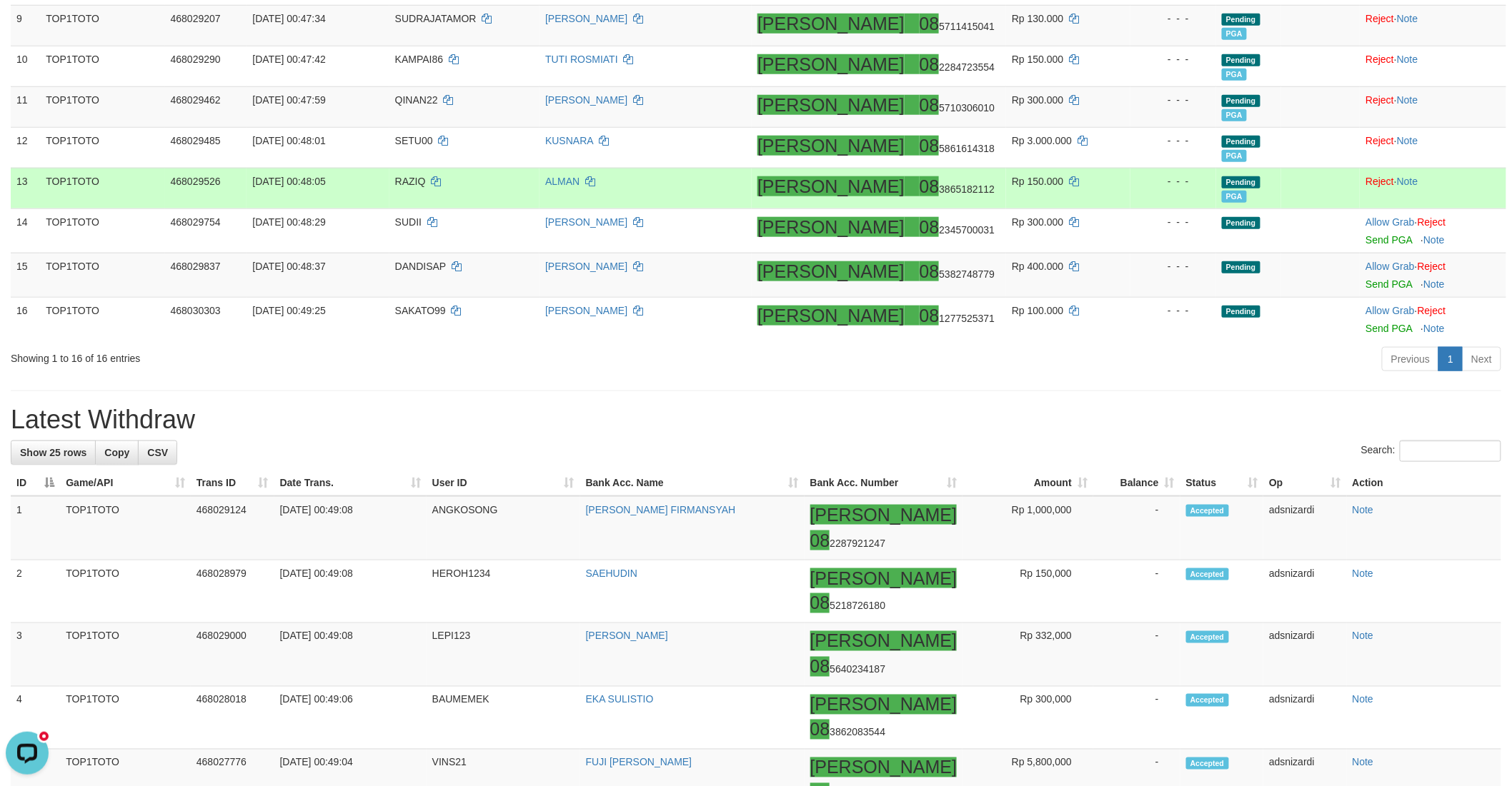
scroll to position [555, 0]
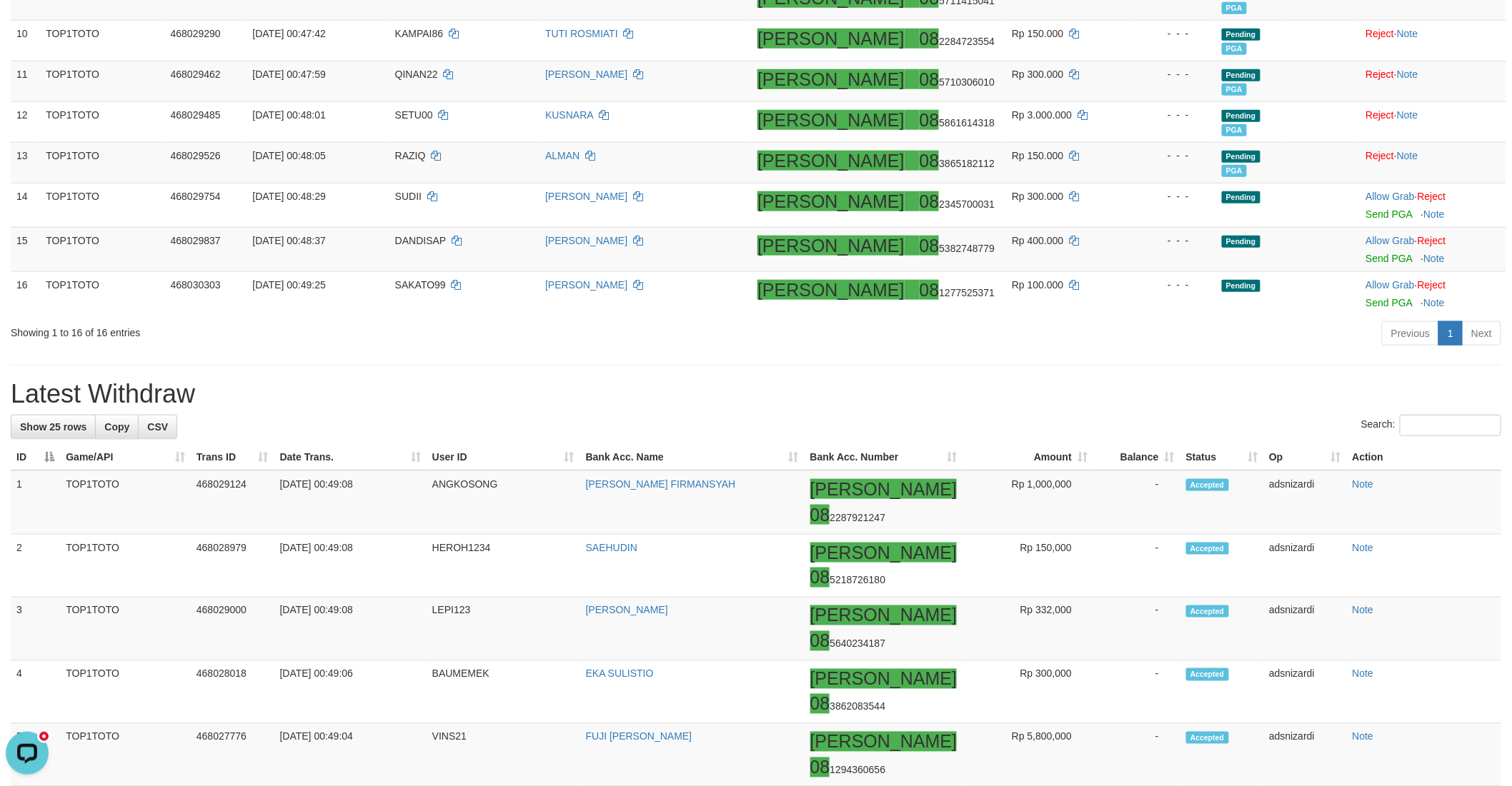
click at [974, 366] on div "**********" at bounding box center [756, 768] width 1512 height 2571
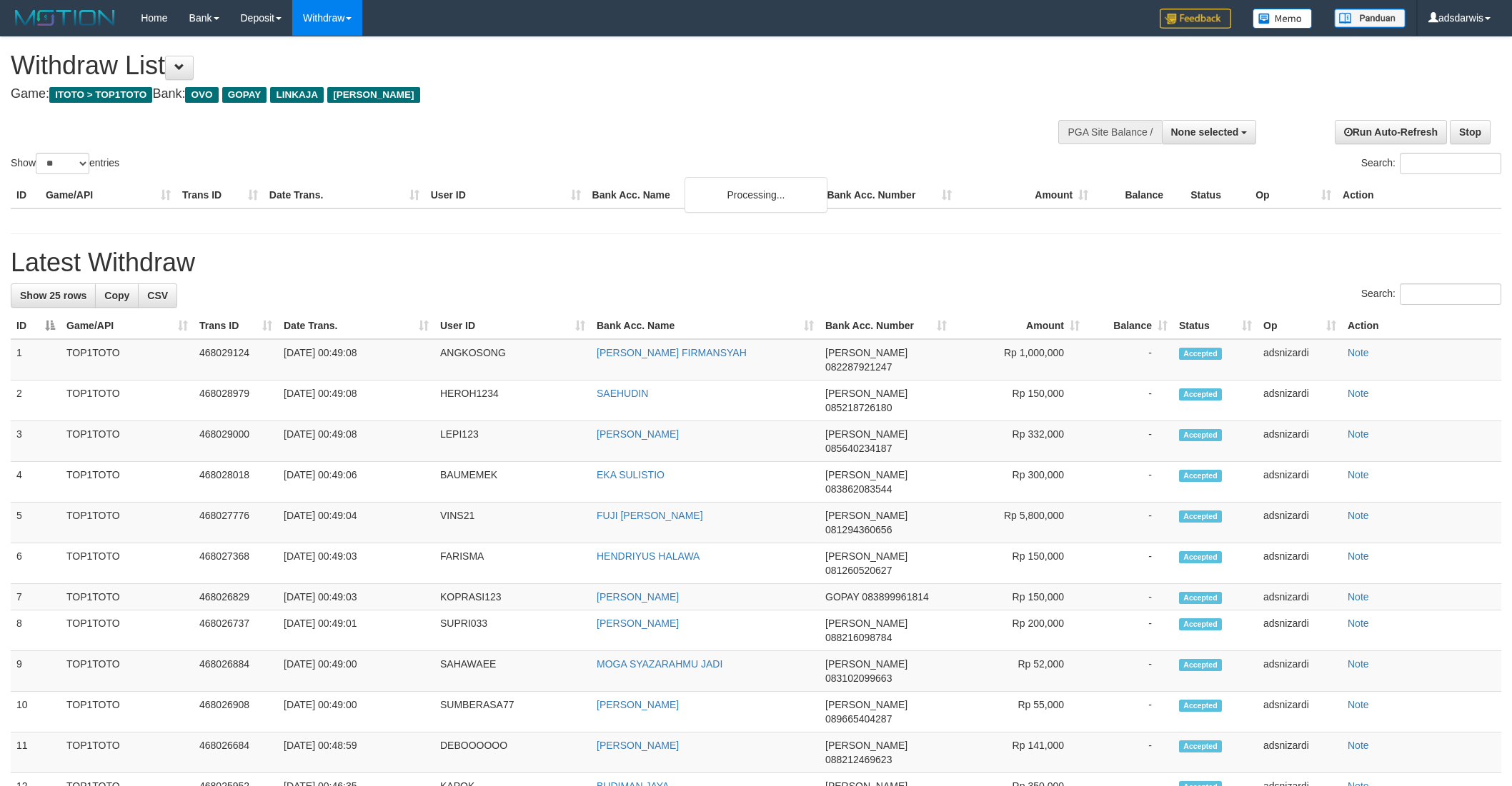
select select
select select "**"
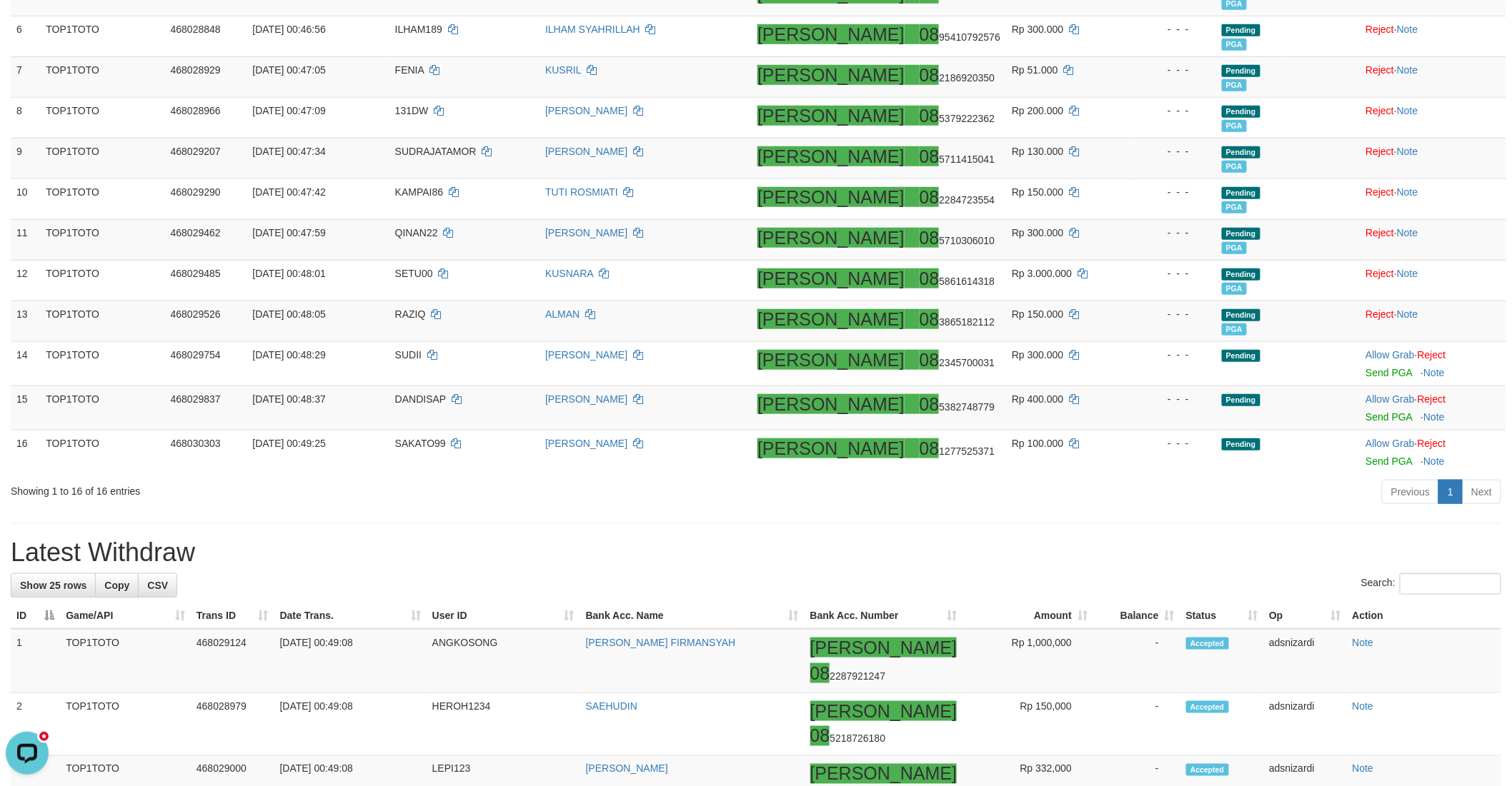
click at [820, 504] on div "Previous 1 Next" at bounding box center [1070, 494] width 860 height 31
click at [1033, 523] on hr at bounding box center [756, 523] width 1491 height 1
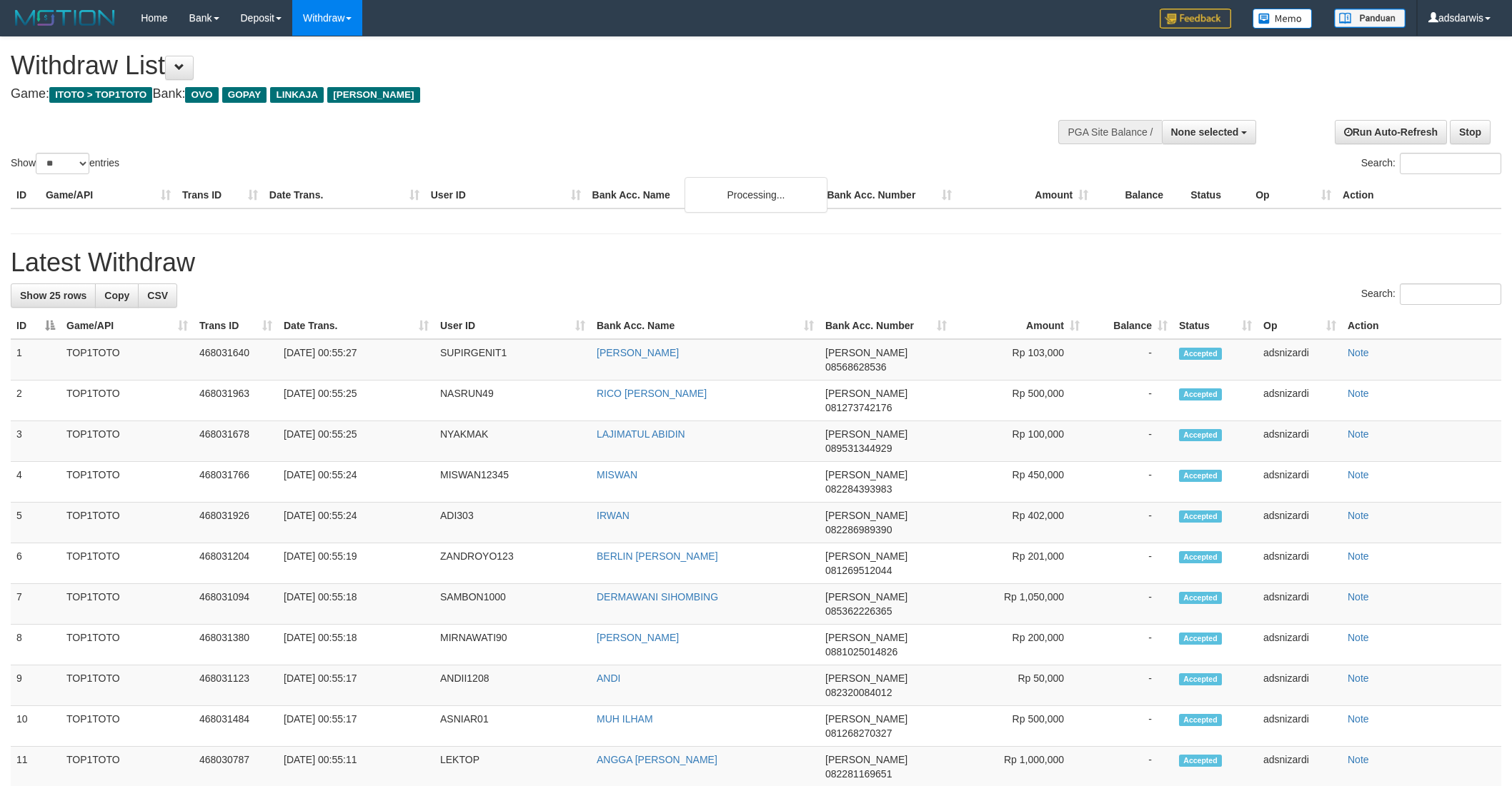
select select
select select "**"
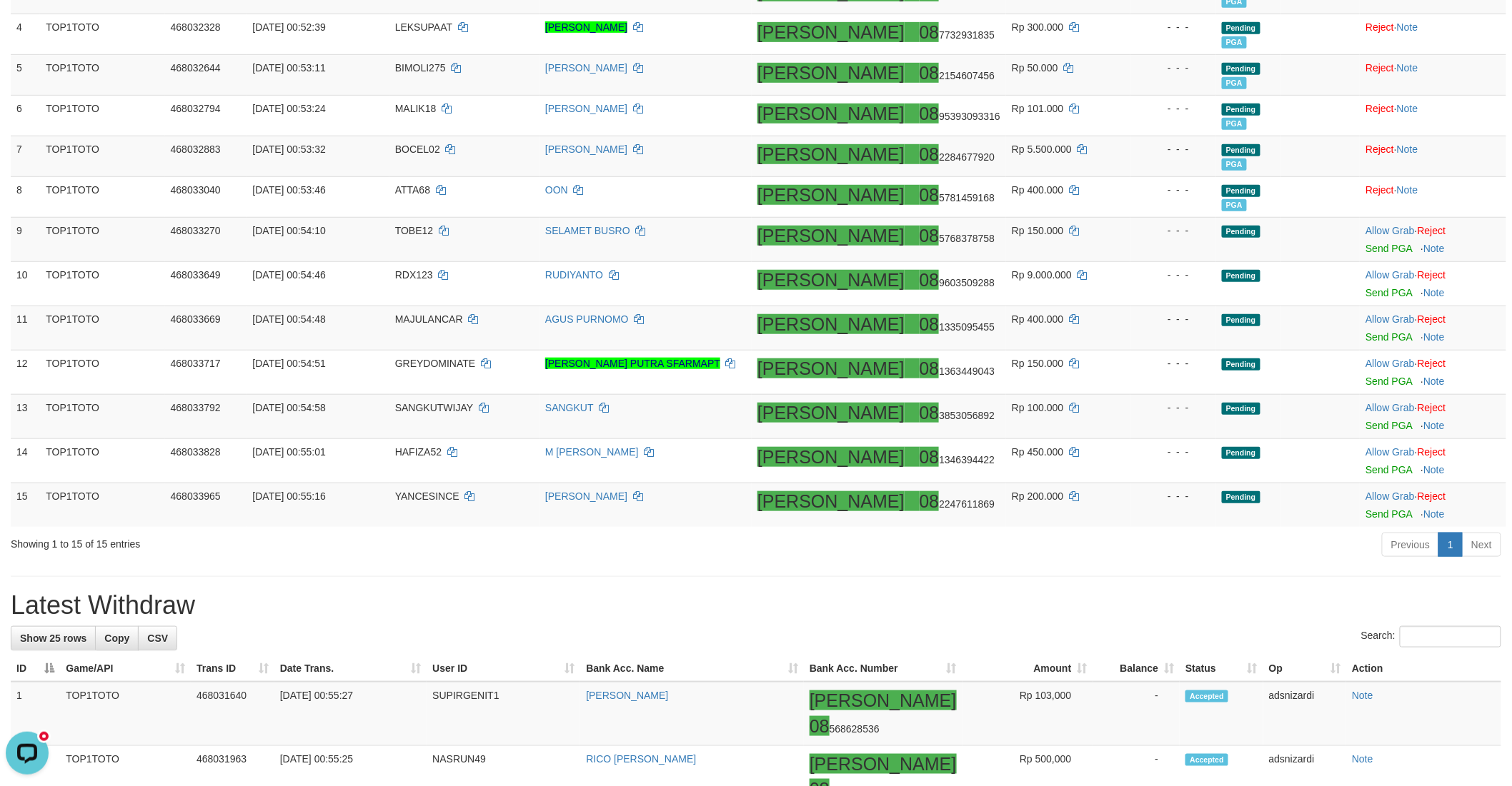
click at [1194, 546] on div "Previous 1 Next" at bounding box center [1070, 546] width 860 height 31
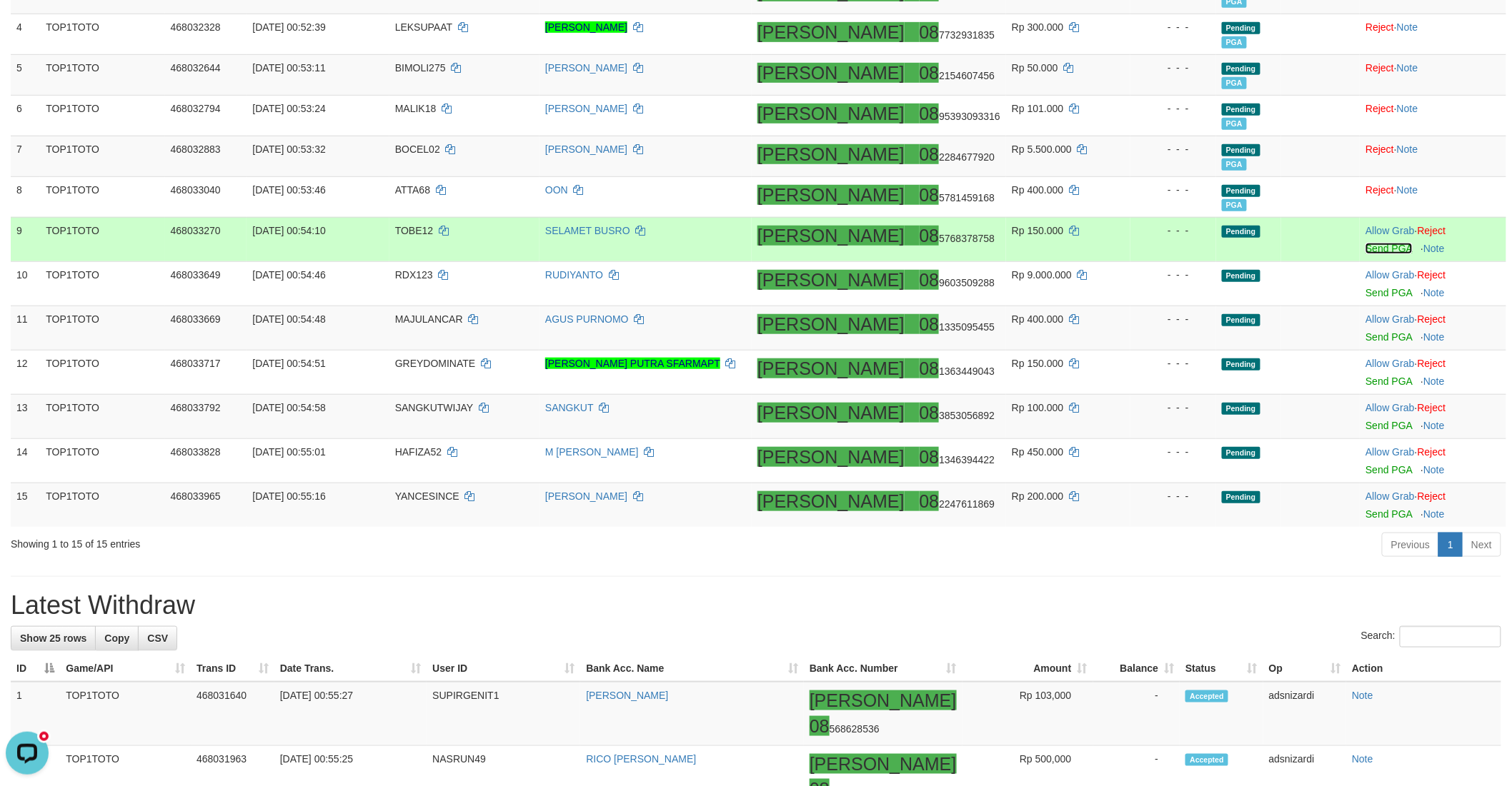
click at [1365, 246] on link "Send PGA" at bounding box center [1388, 248] width 46 height 12
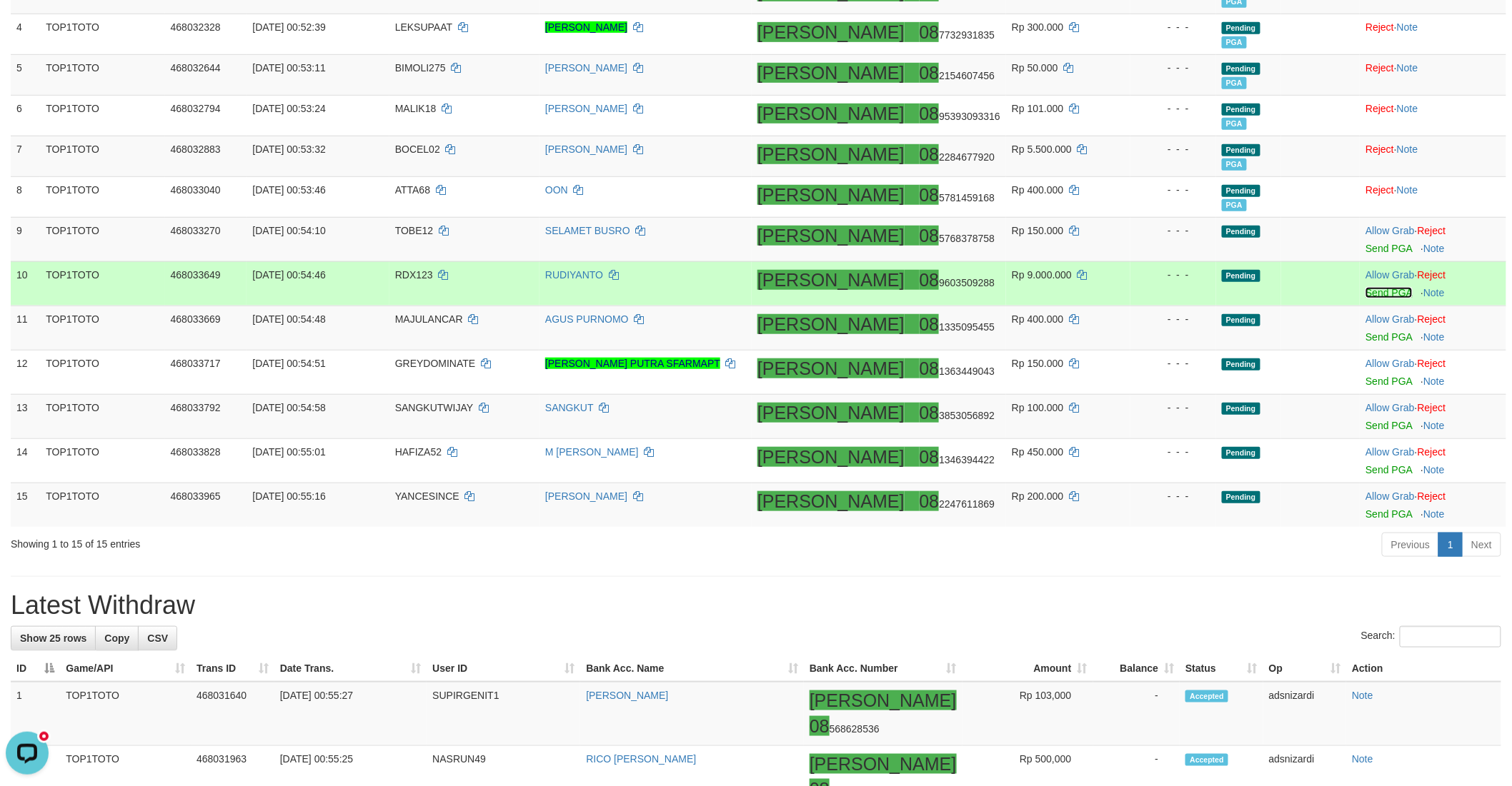
click at [1365, 293] on link "Send PGA" at bounding box center [1388, 293] width 46 height 12
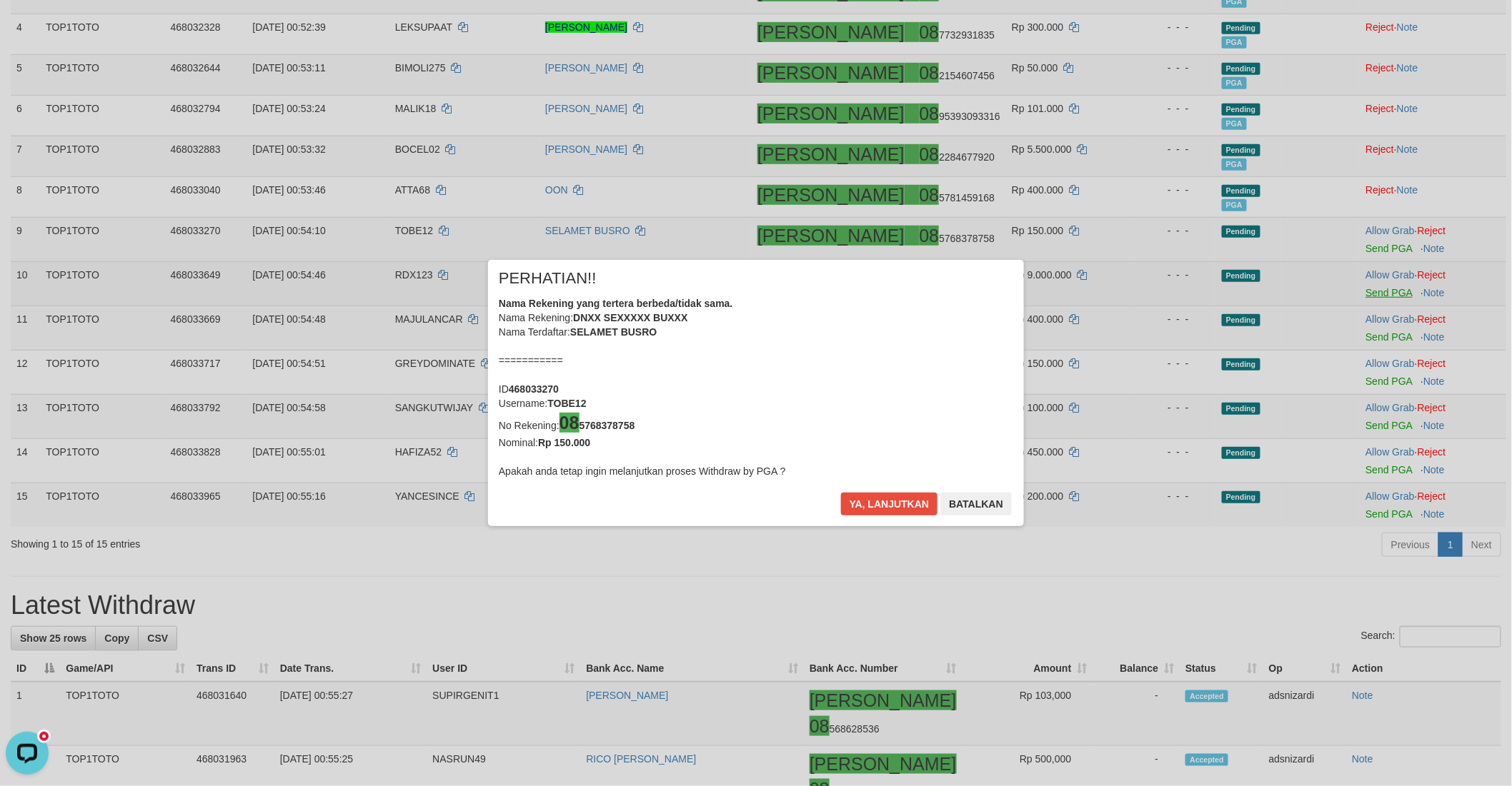
click at [1354, 334] on div "× PERHATIAN!! Nama Rekening yang tertera berbeda/tidak sama. Nama Rekening: DNX…" at bounding box center [756, 393] width 1512 height 324
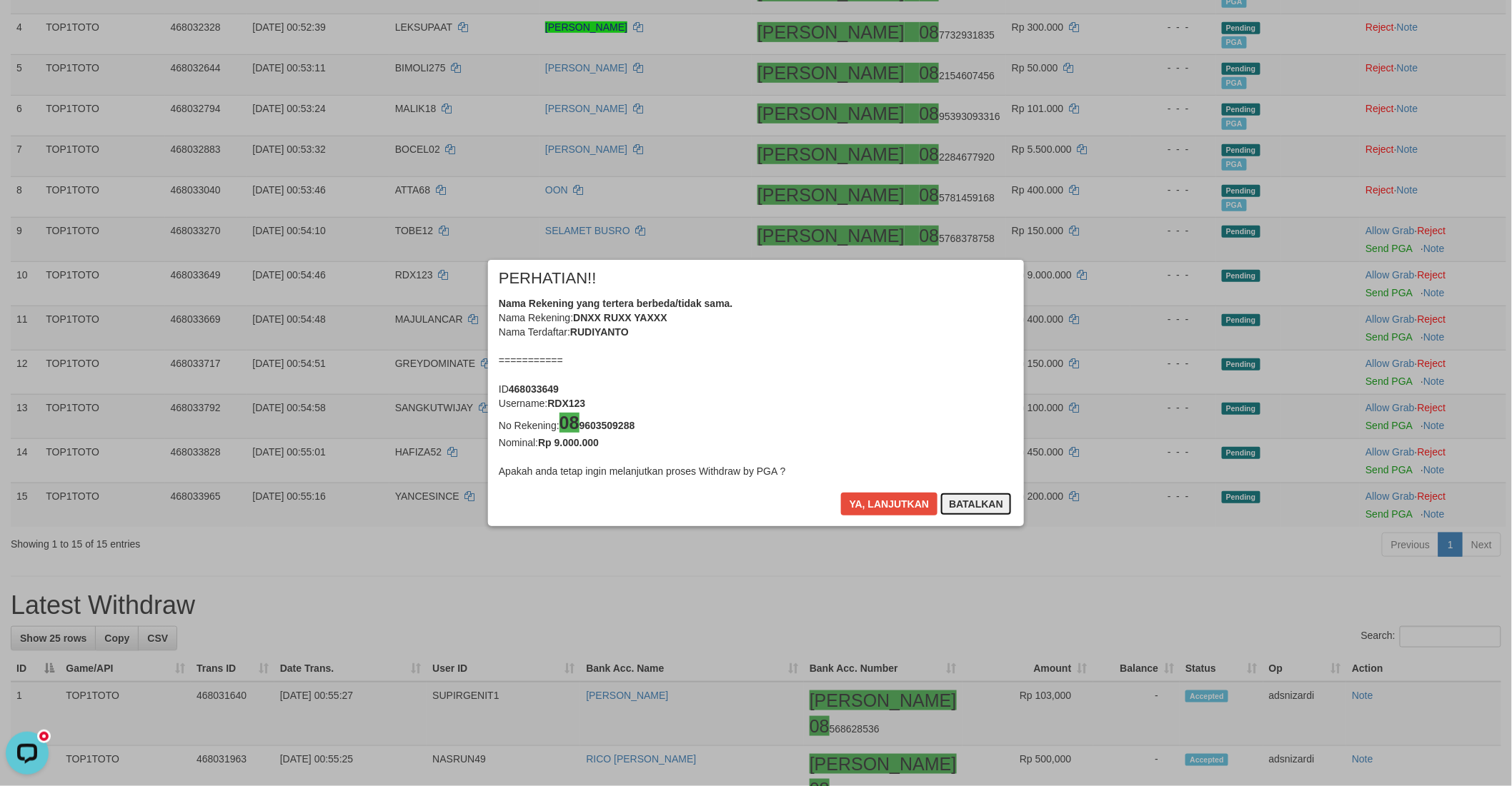
click at [967, 504] on button "Batalkan" at bounding box center [976, 505] width 72 height 23
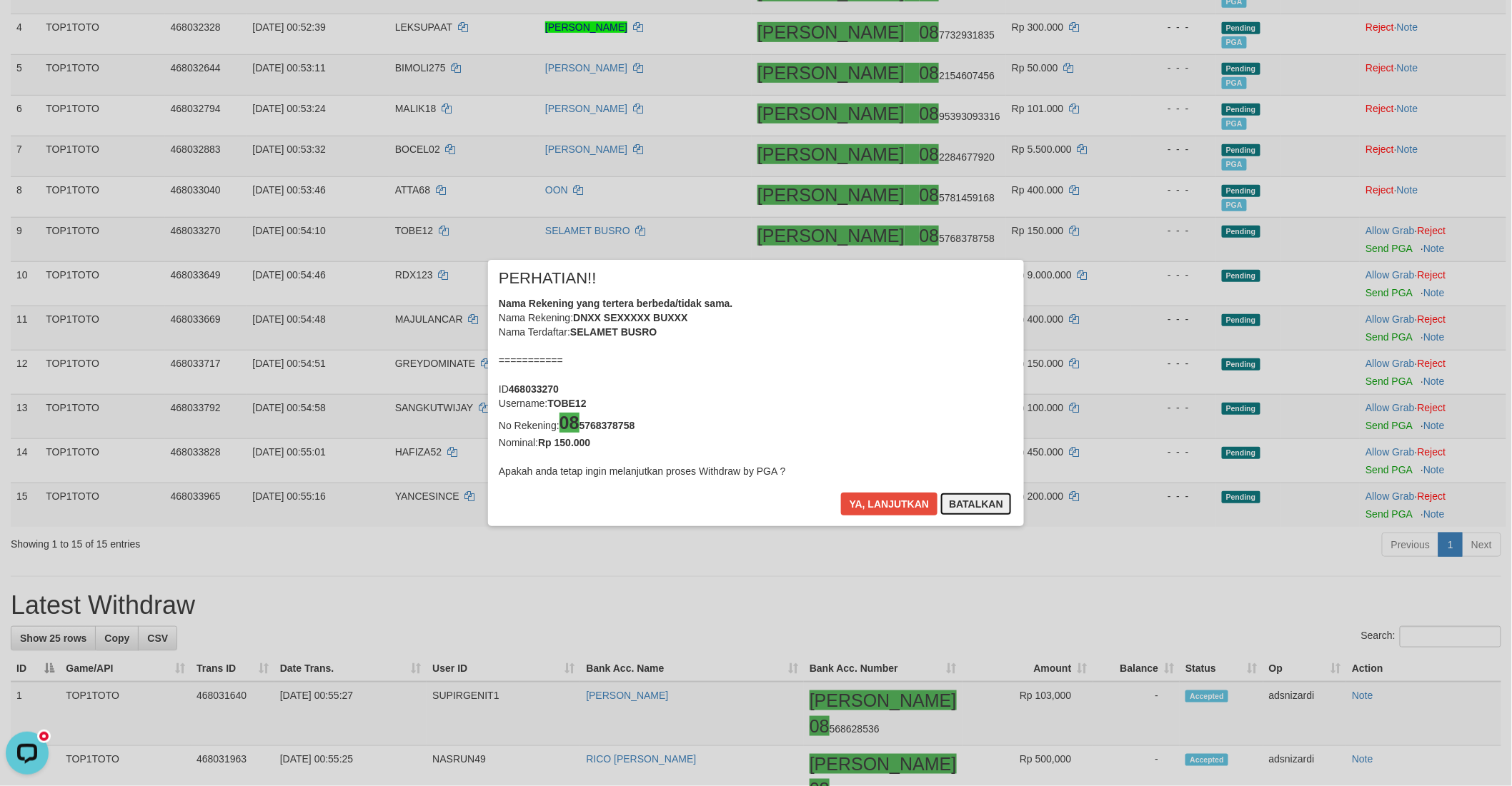
click at [967, 504] on button "Batalkan" at bounding box center [976, 505] width 72 height 23
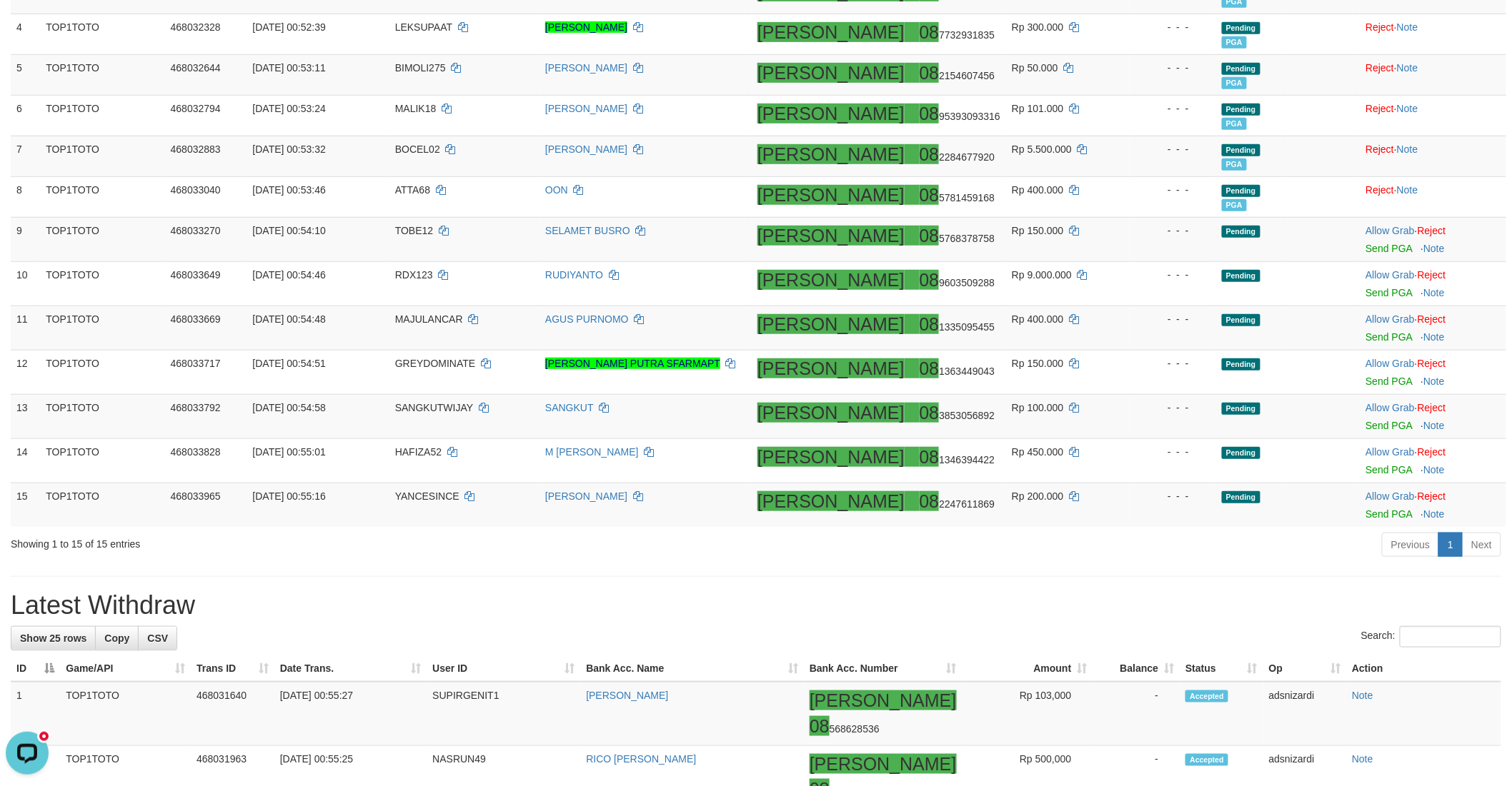
click at [1033, 597] on h1 "Latest Withdraw" at bounding box center [756, 606] width 1491 height 29
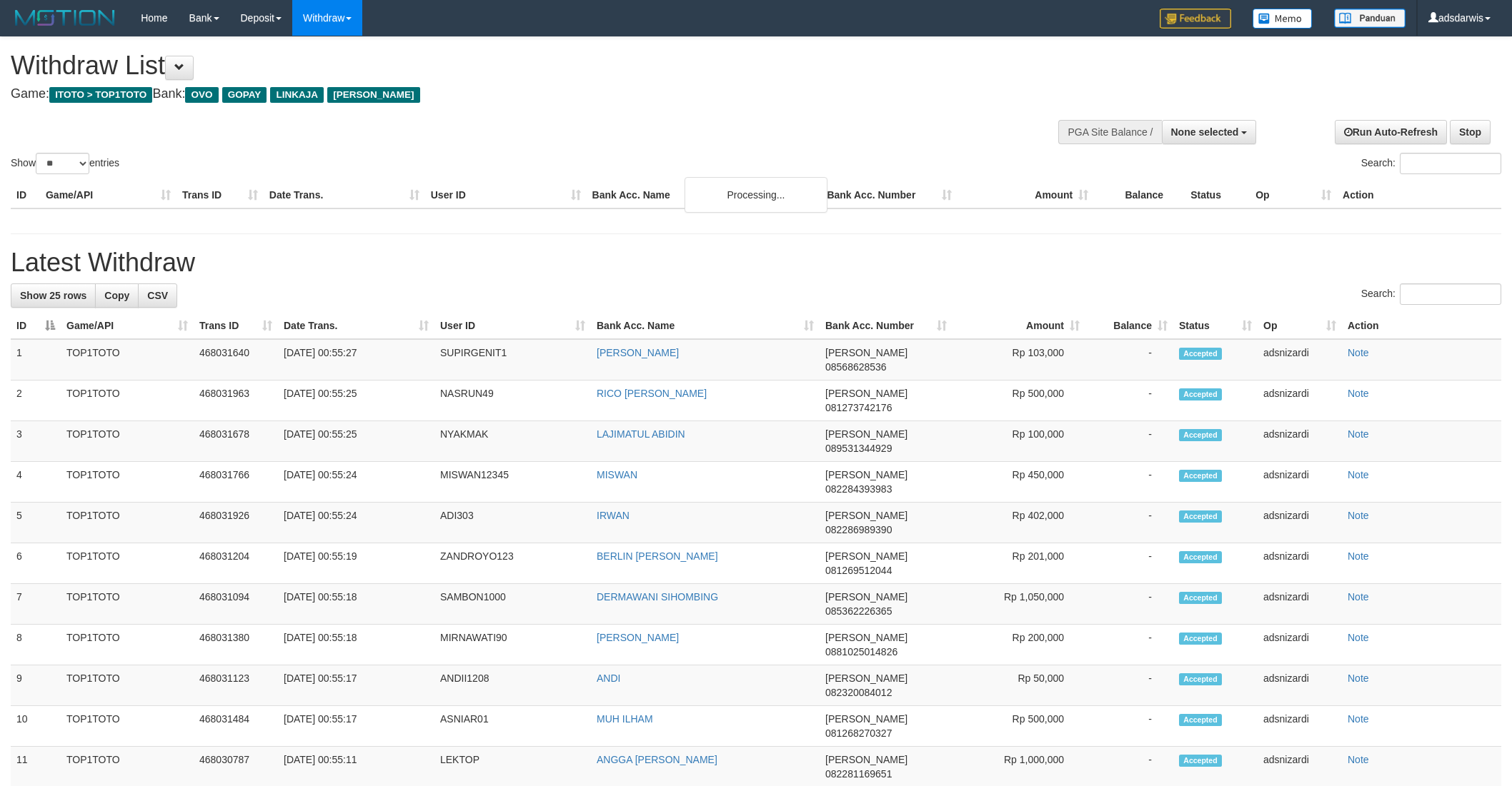
select select
select select "**"
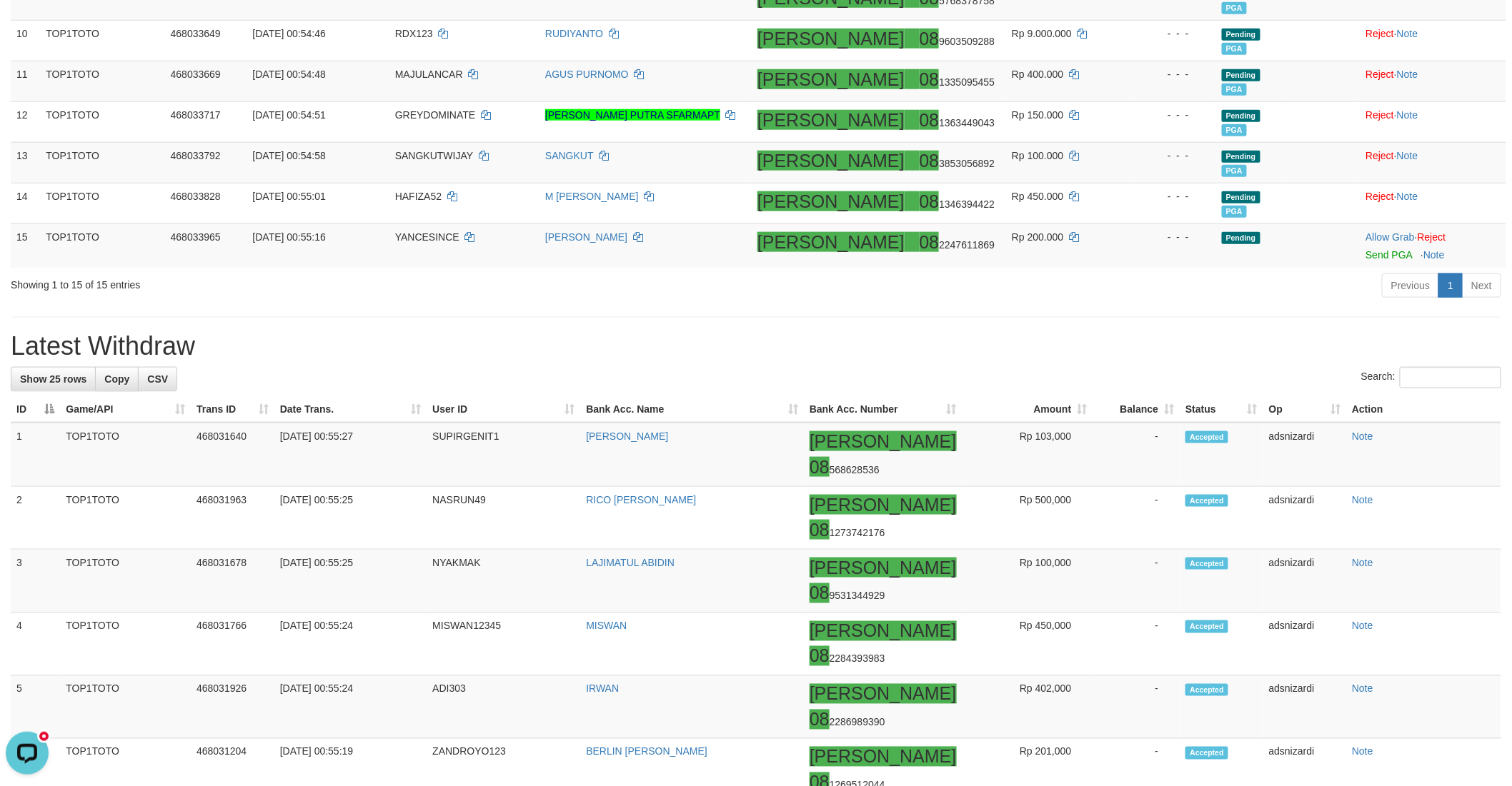
click at [1167, 359] on h1 "Latest Withdraw" at bounding box center [756, 346] width 1491 height 29
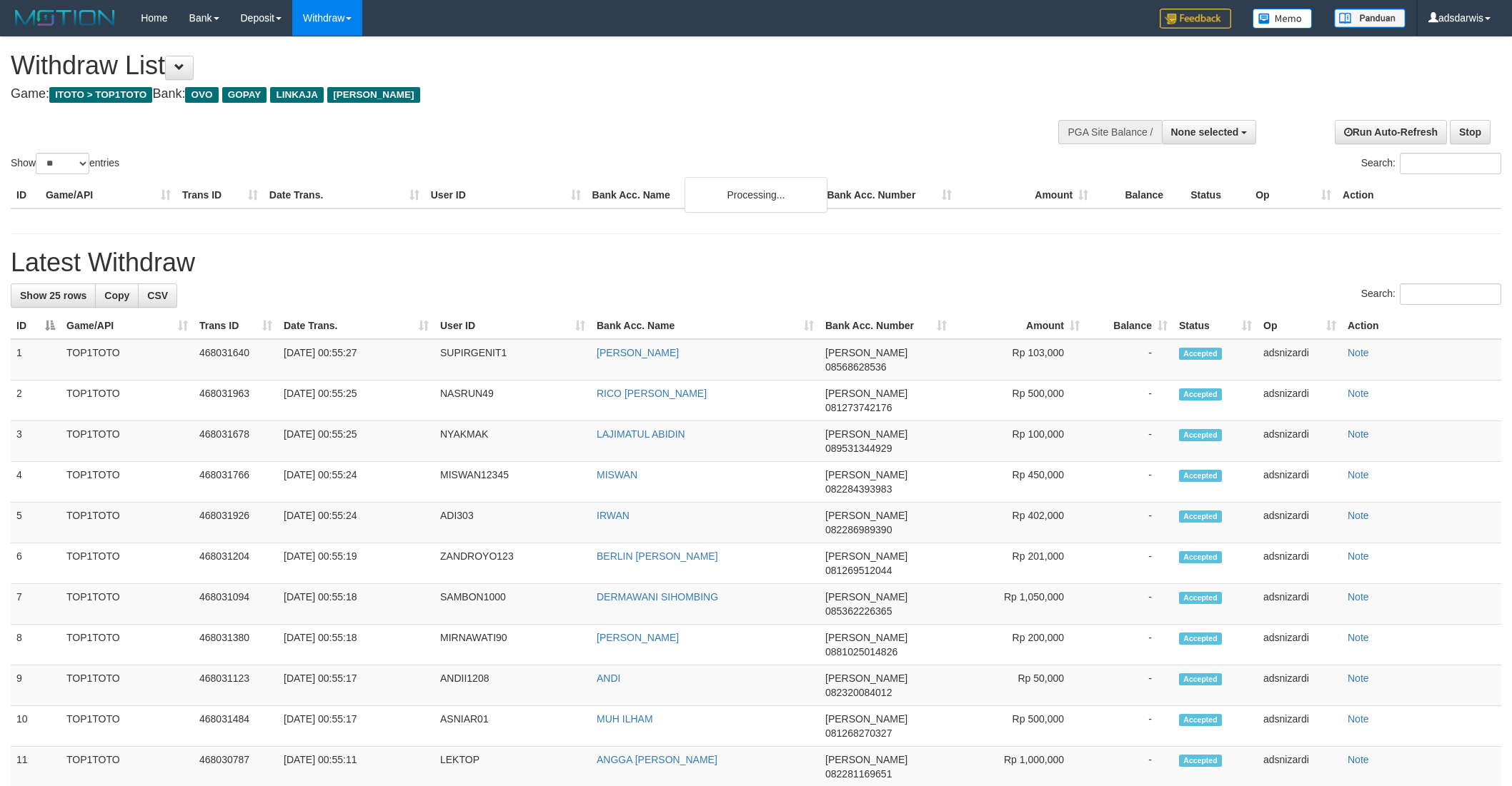
select select
select select "**"
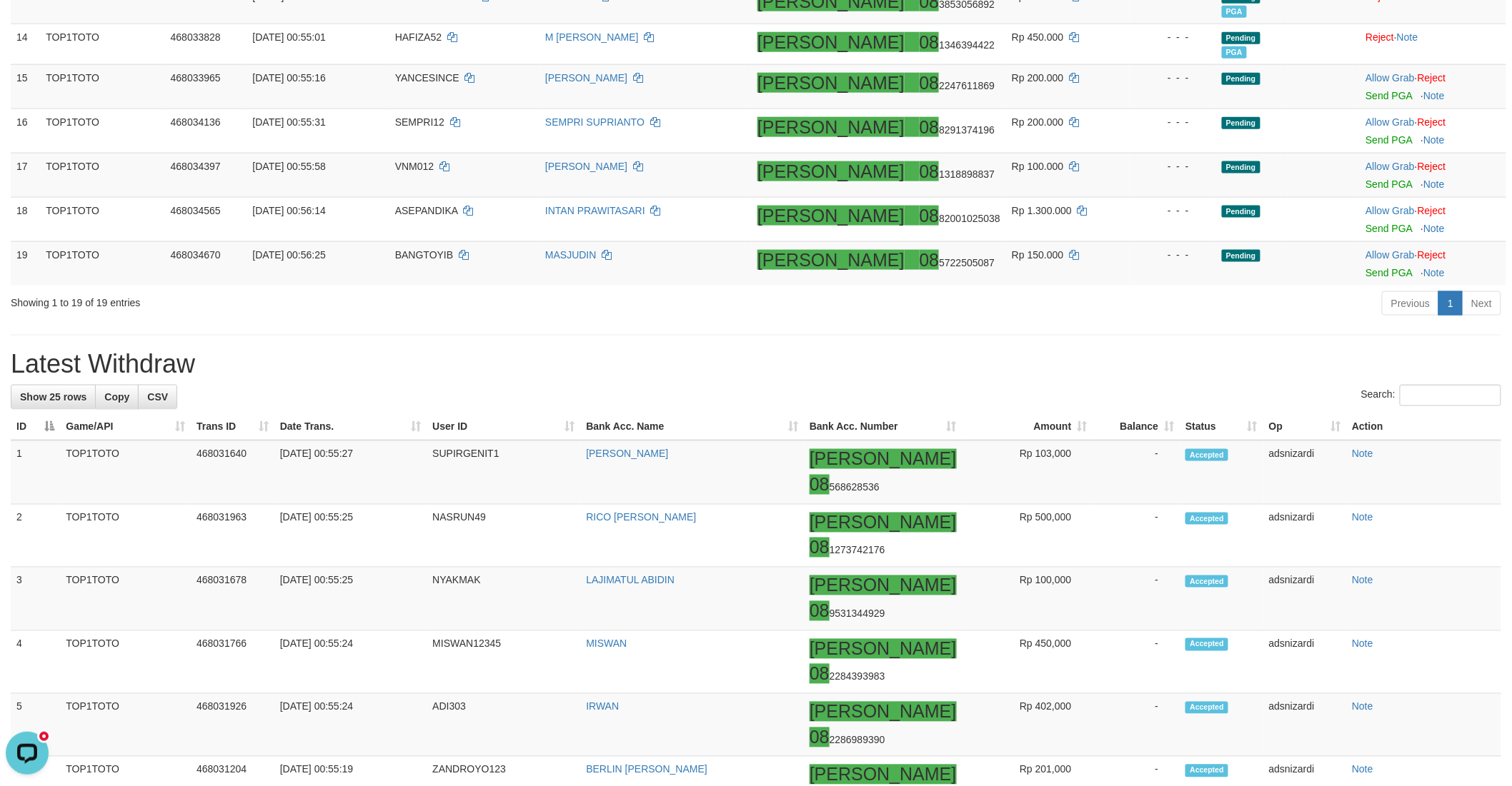
click at [961, 364] on h1 "Latest Withdraw" at bounding box center [756, 364] width 1491 height 29
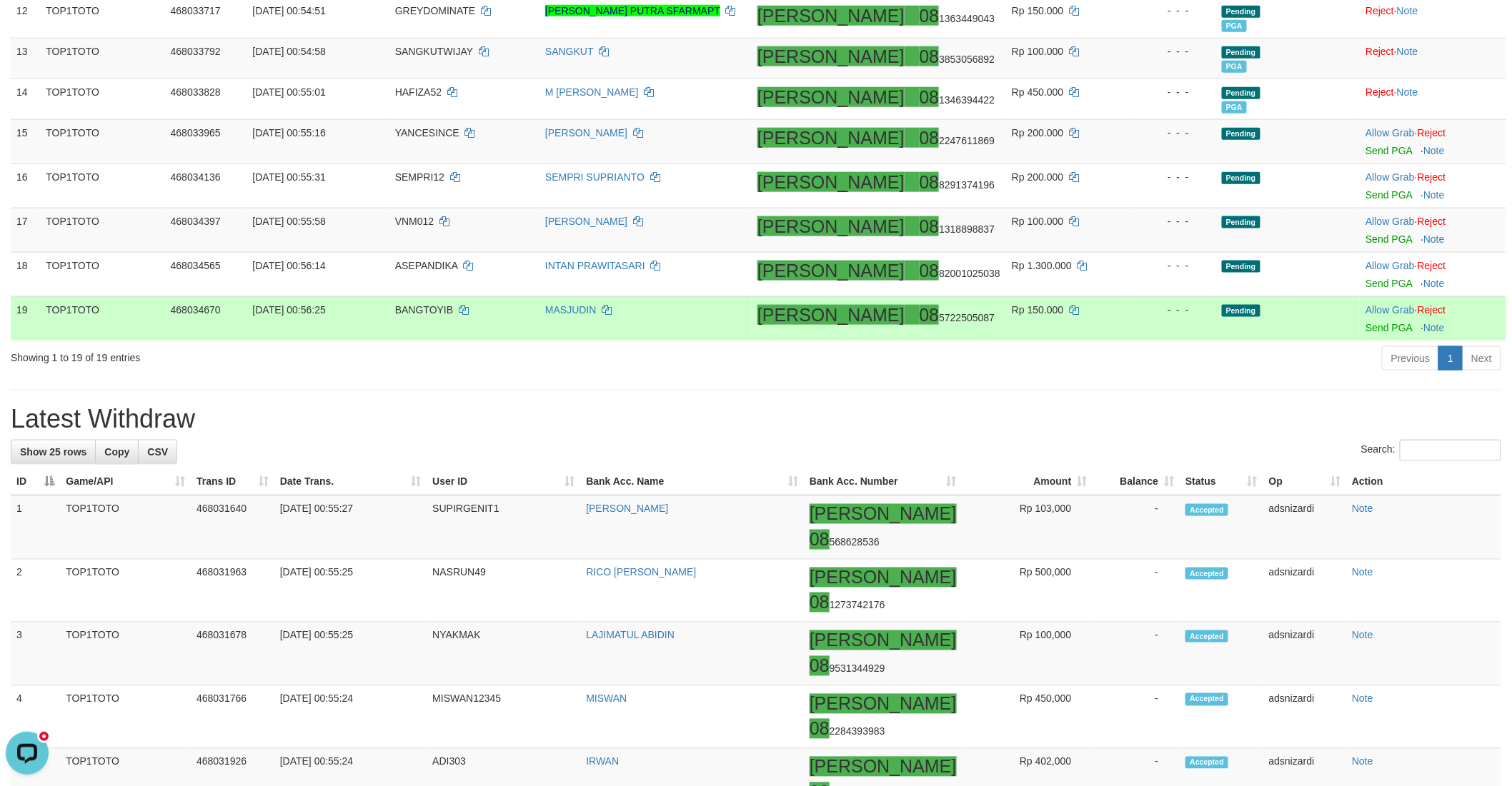
scroll to position [634, 0]
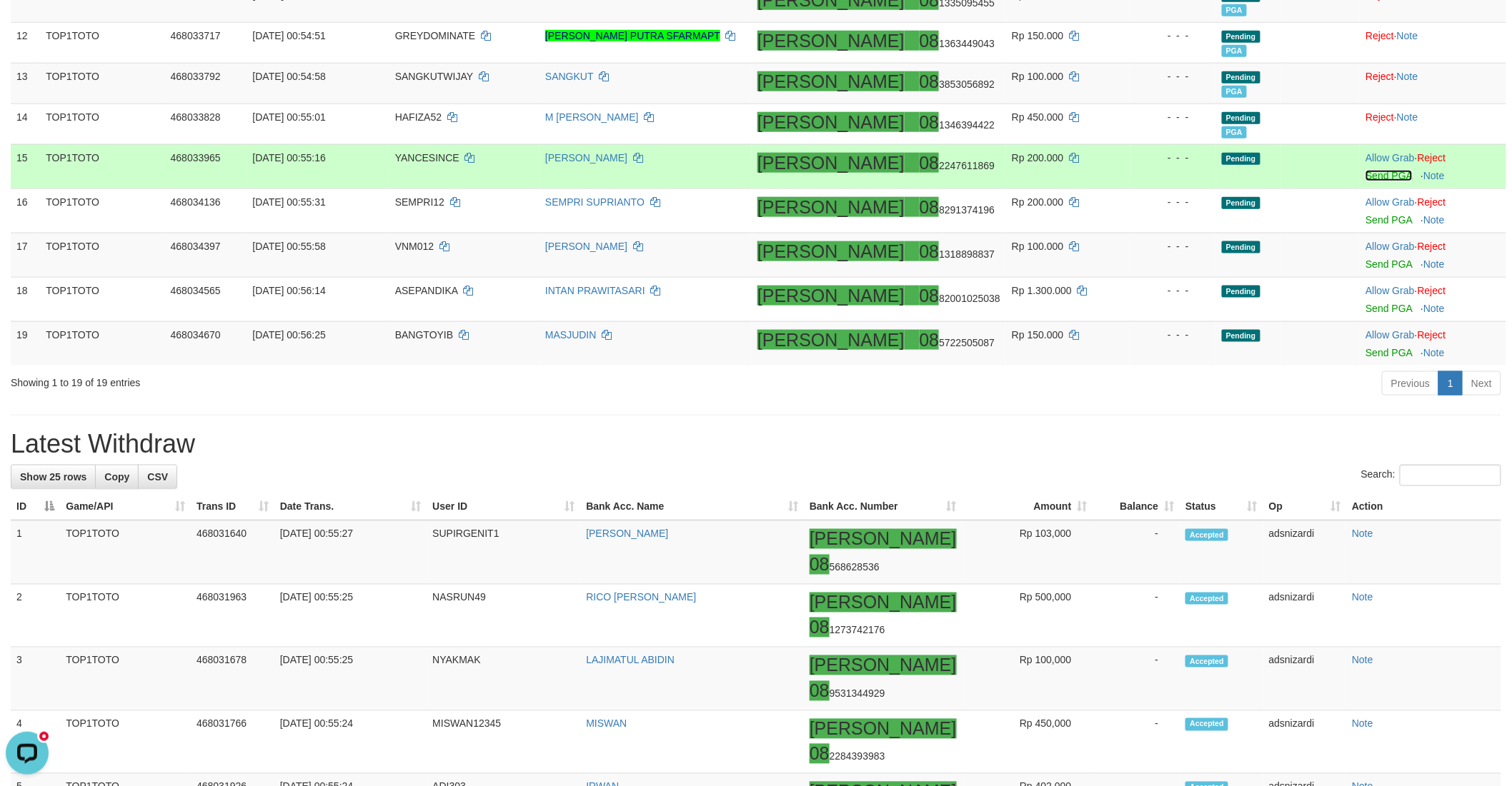
click at [1365, 172] on link "Send PGA" at bounding box center [1388, 176] width 46 height 12
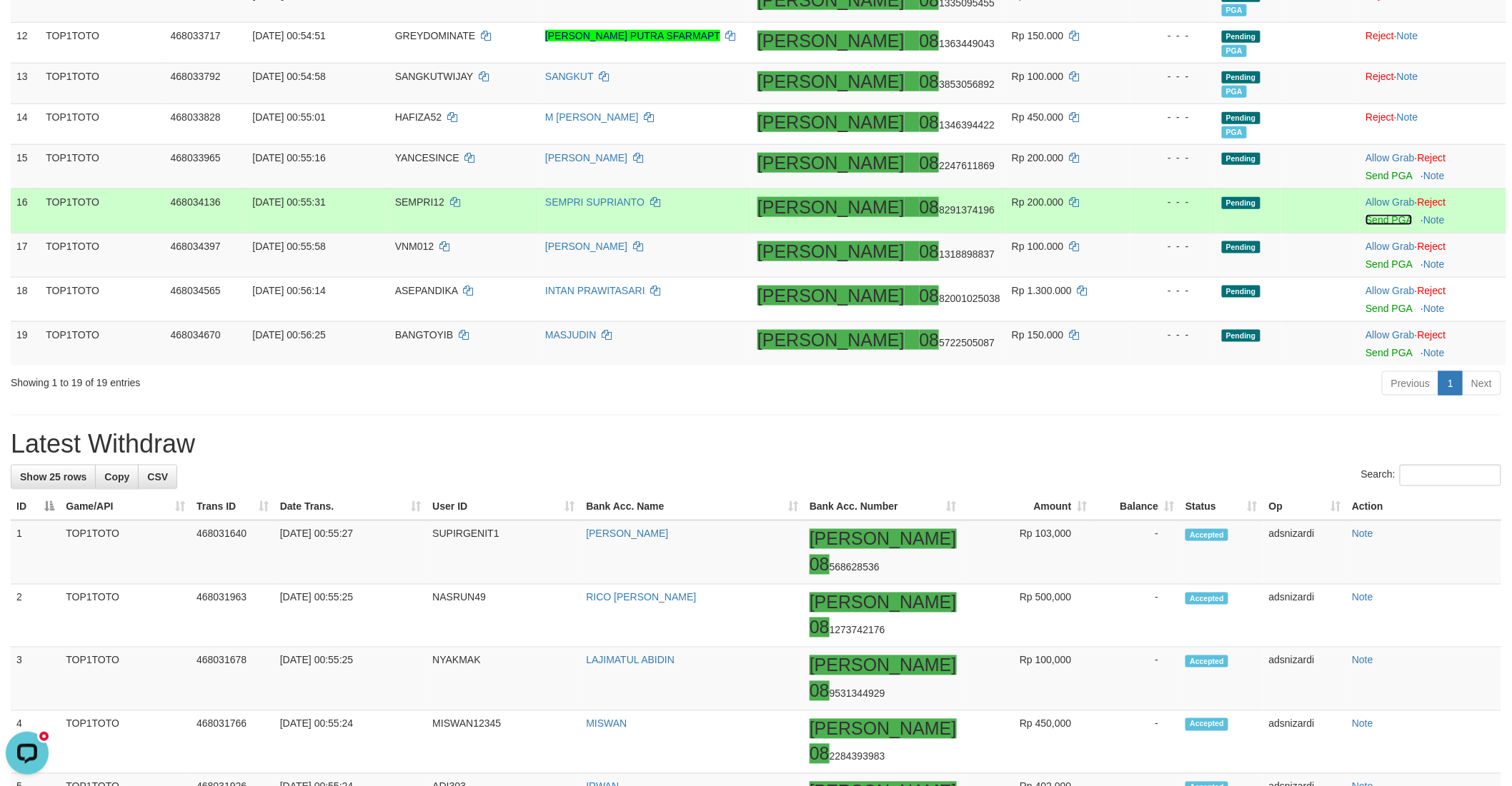
click at [1367, 216] on link "Send PGA" at bounding box center [1388, 220] width 46 height 12
click at [1368, 259] on link "Send PGA" at bounding box center [1388, 264] width 46 height 12
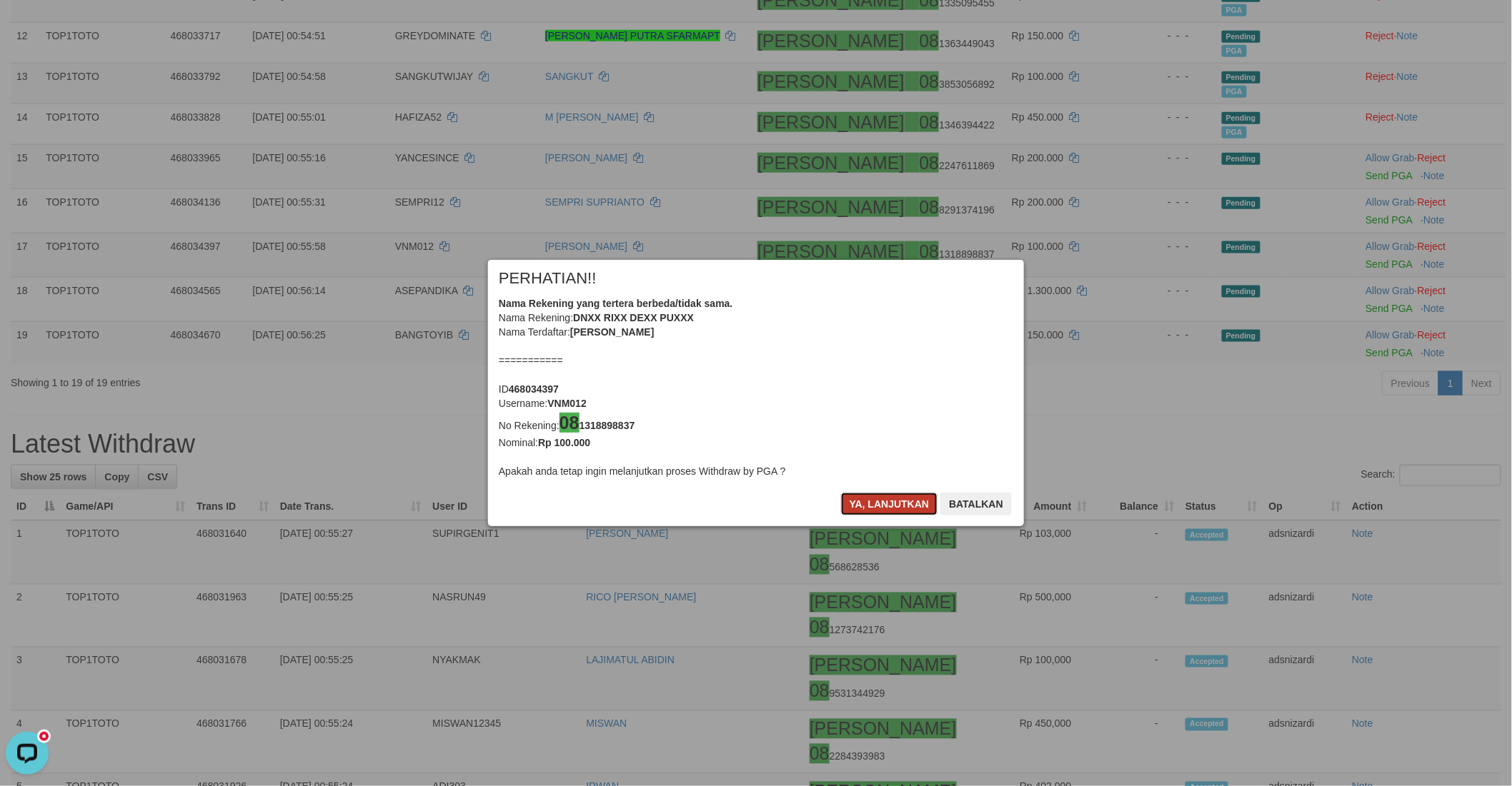
click at [905, 498] on button "Ya, lanjutkan" at bounding box center [889, 505] width 97 height 23
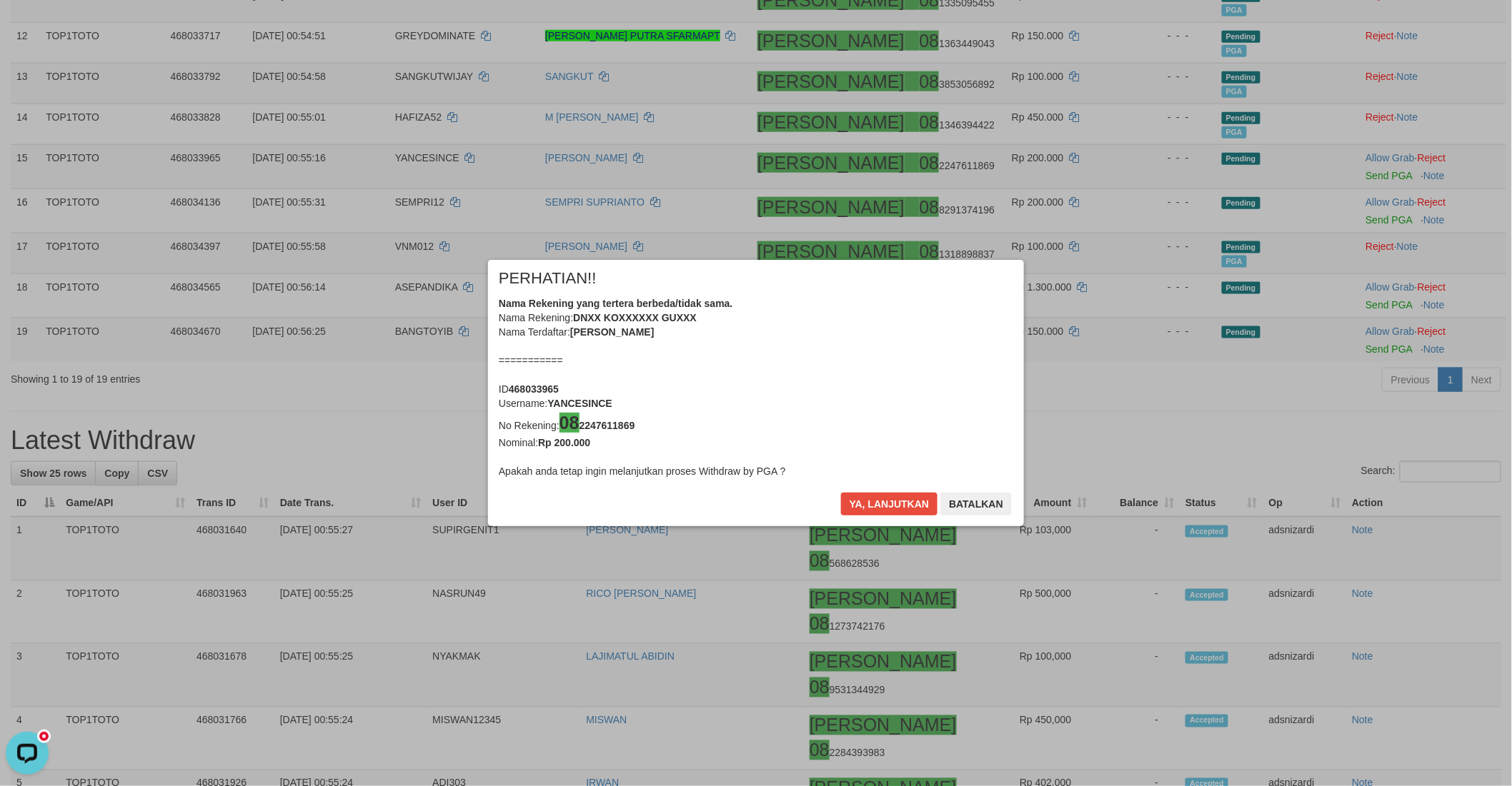
scroll to position [631, 0]
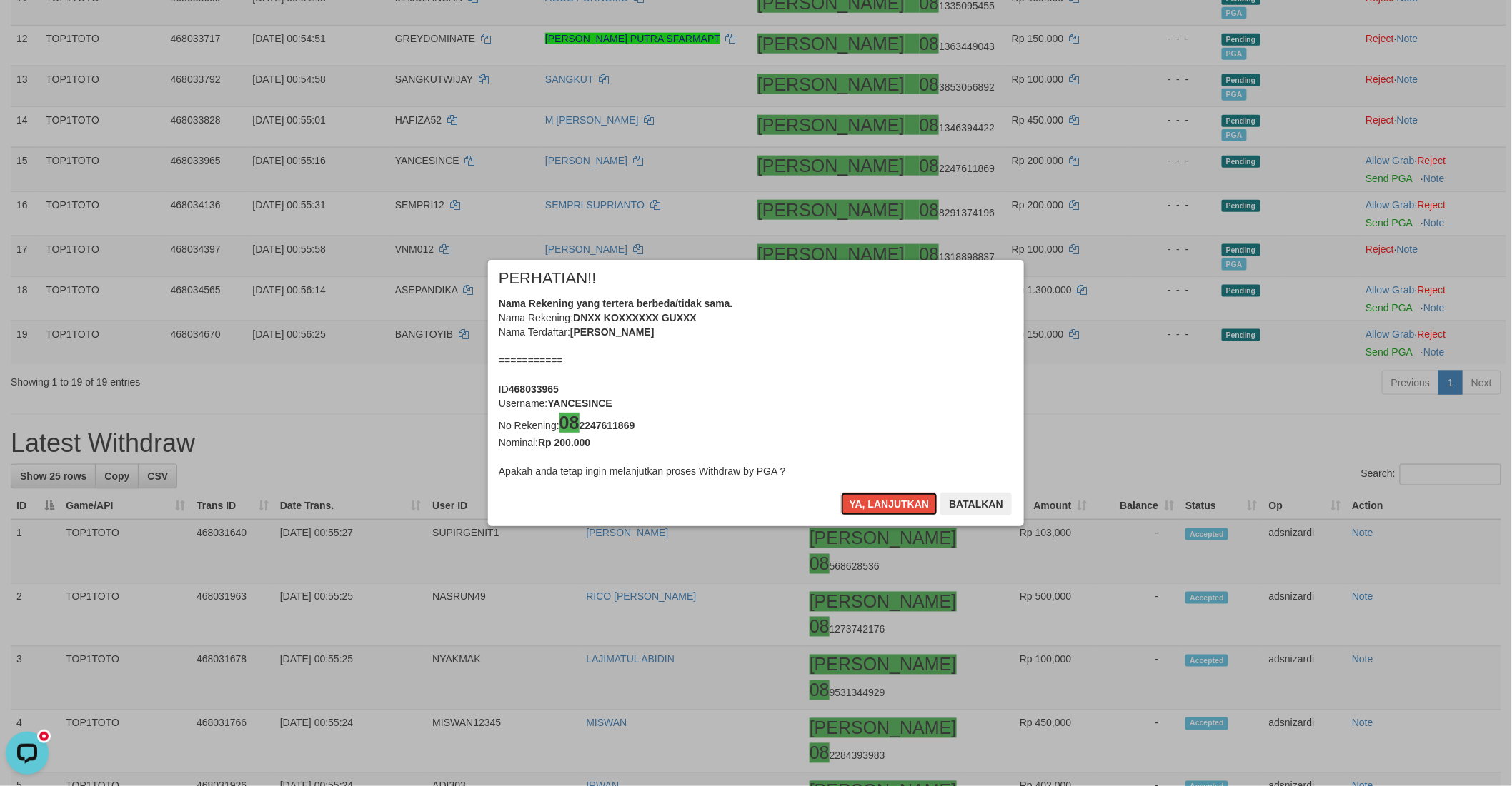
click at [905, 498] on button "Ya, lanjutkan" at bounding box center [889, 505] width 97 height 23
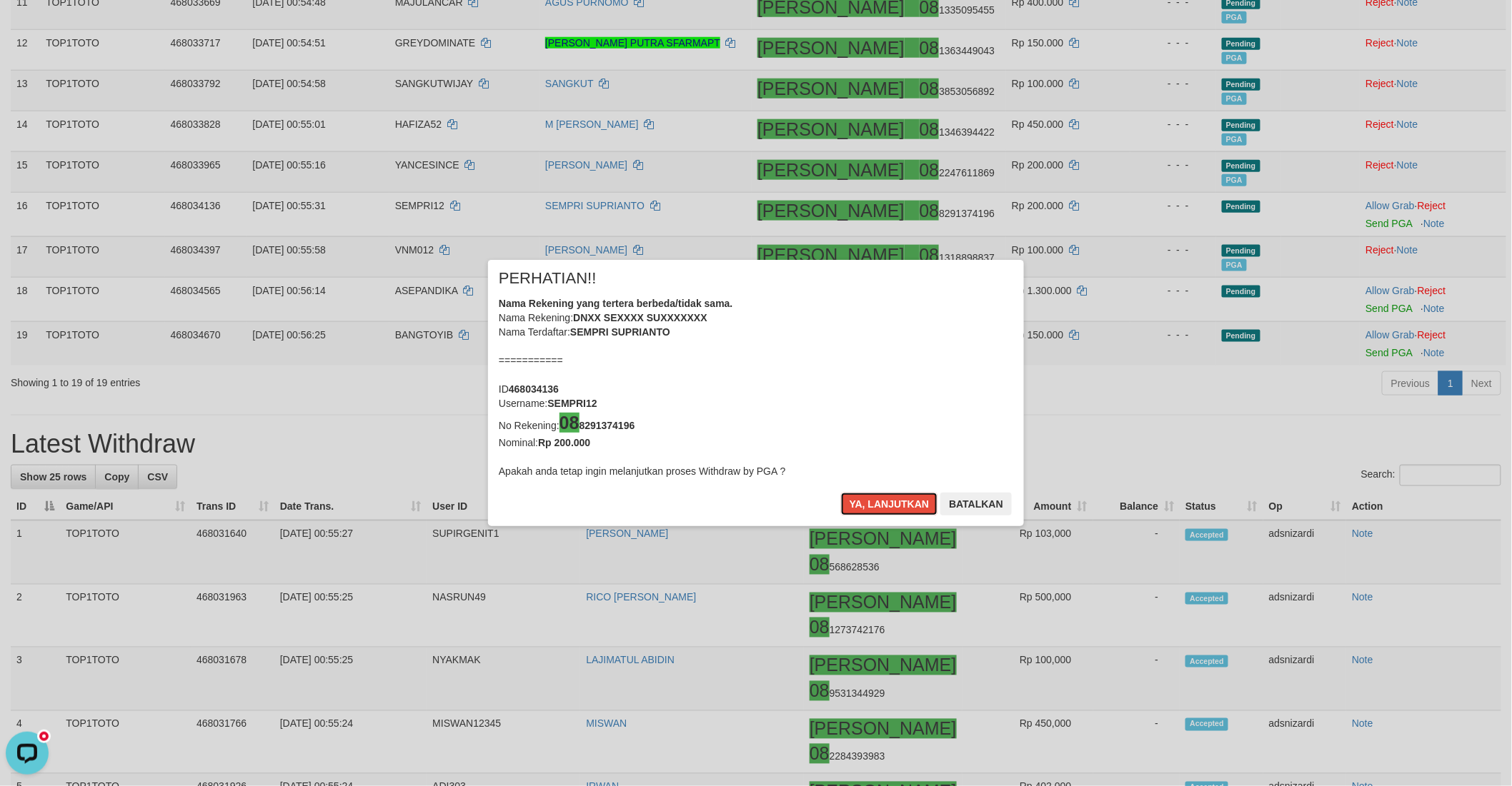
click at [905, 498] on button "Ya, lanjutkan" at bounding box center [889, 505] width 97 height 23
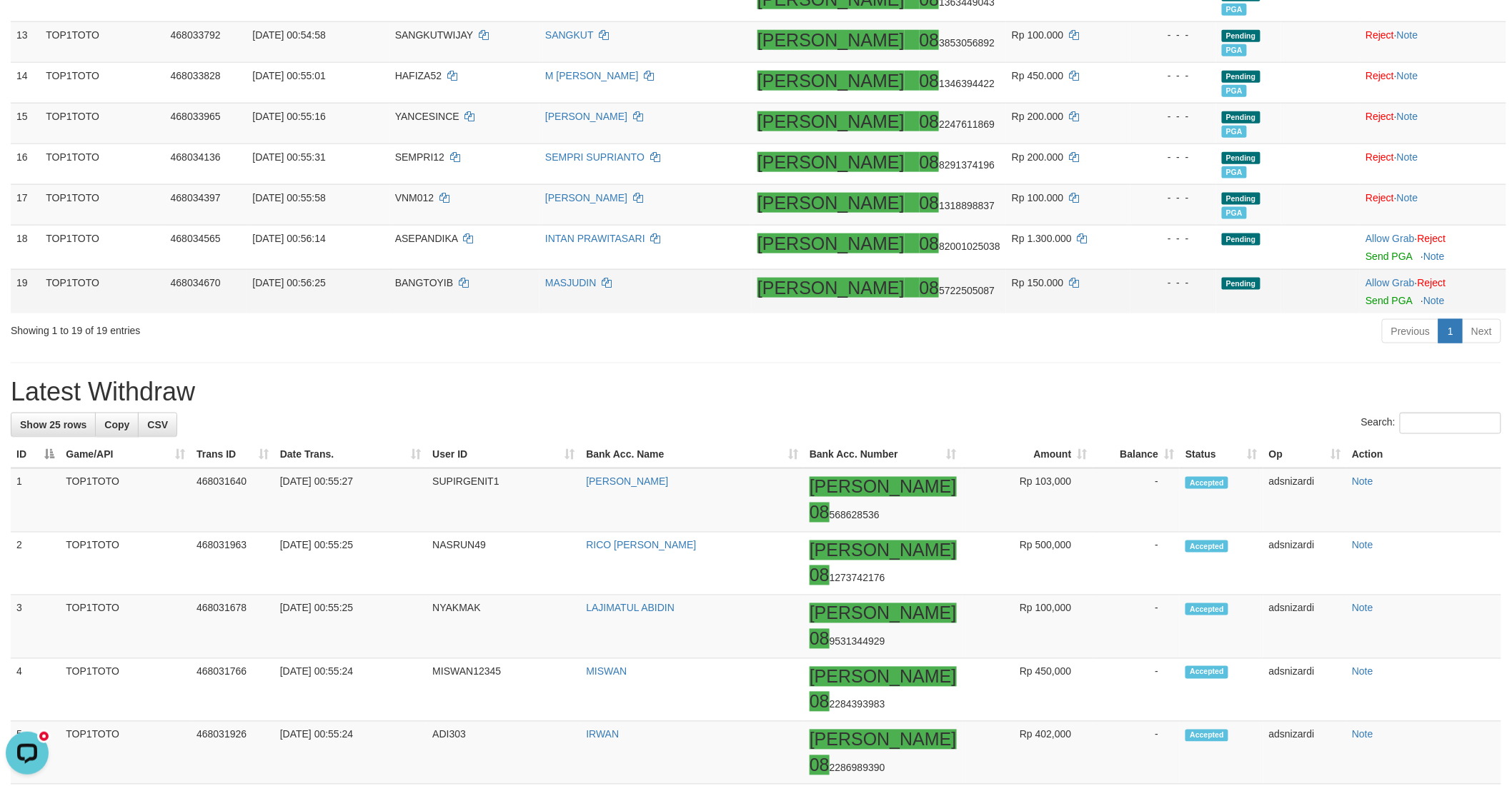
scroll to position [703, 0]
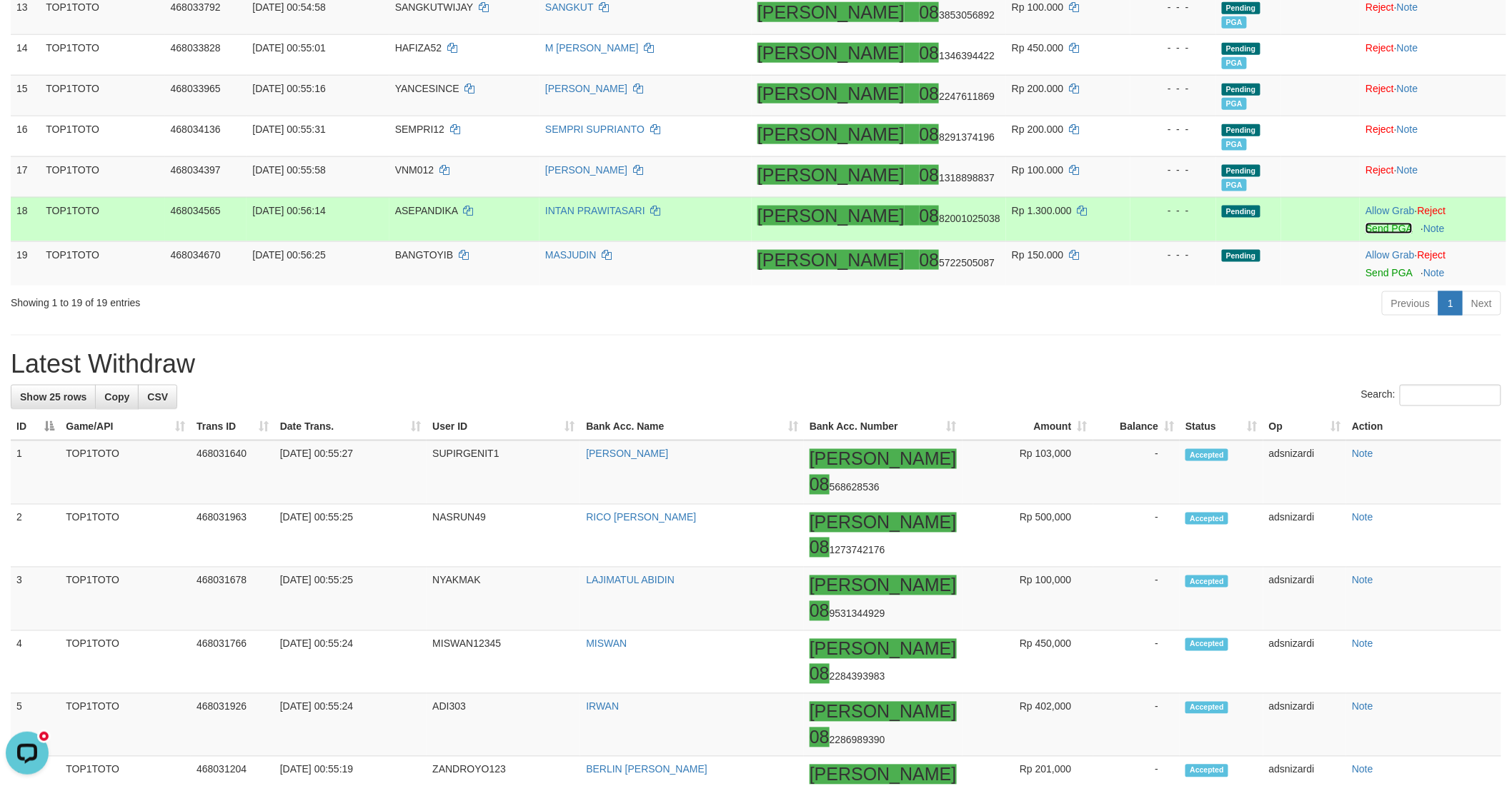
click at [1365, 223] on link "Send PGA" at bounding box center [1388, 228] width 46 height 12
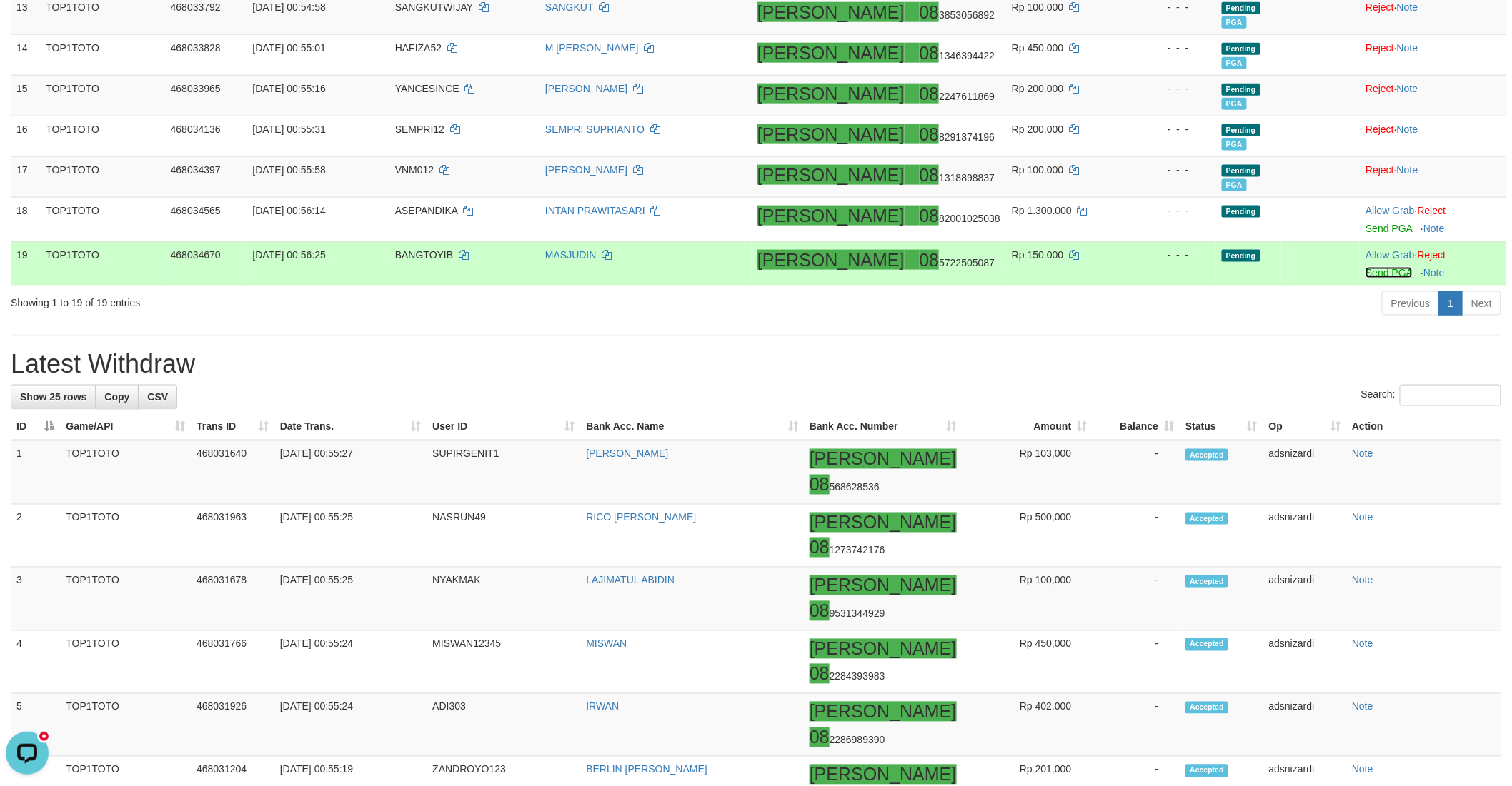
click at [1365, 269] on link "Send PGA" at bounding box center [1388, 273] width 46 height 12
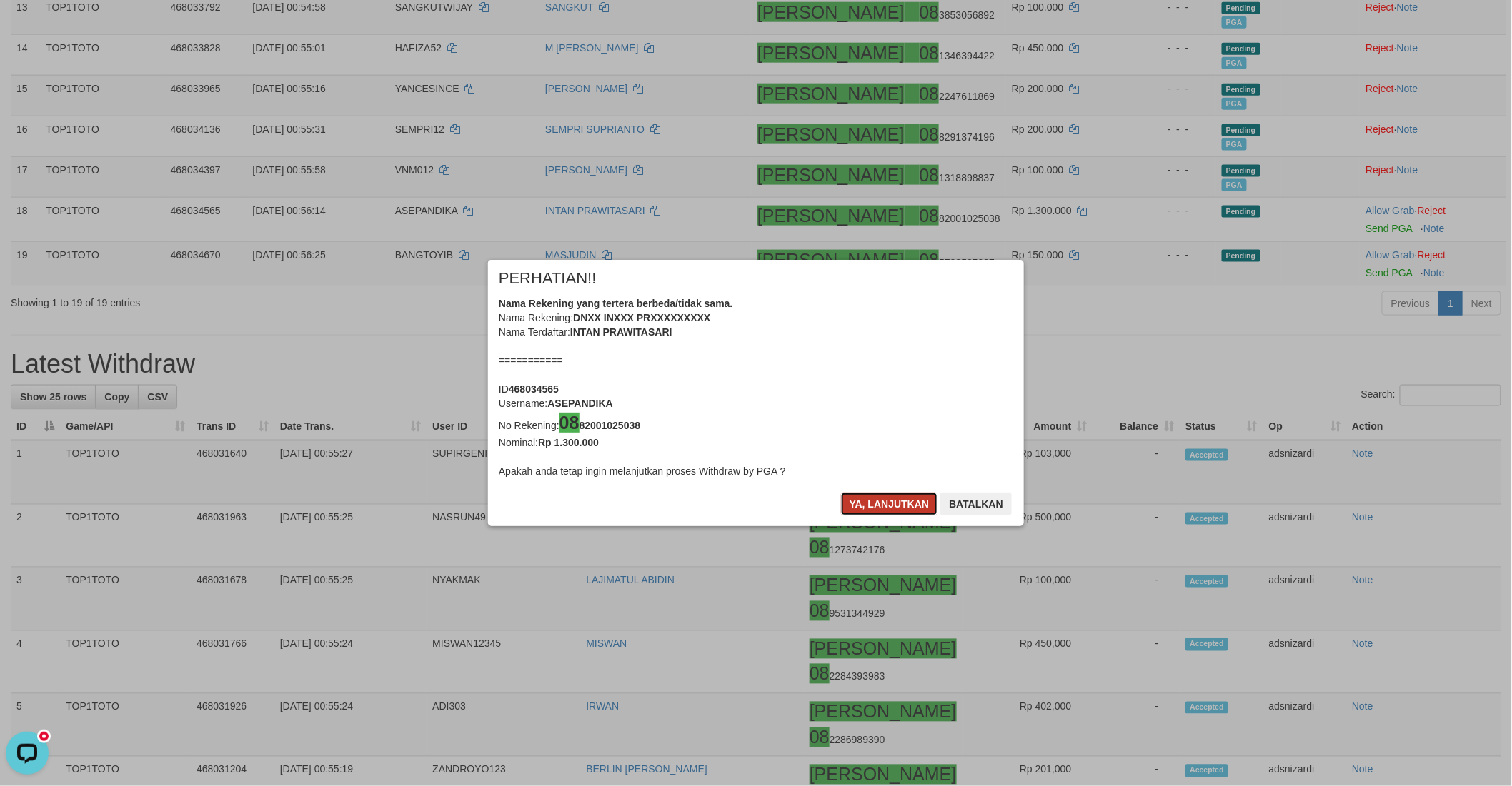
click at [868, 505] on button "Ya, lanjutkan" at bounding box center [889, 505] width 97 height 23
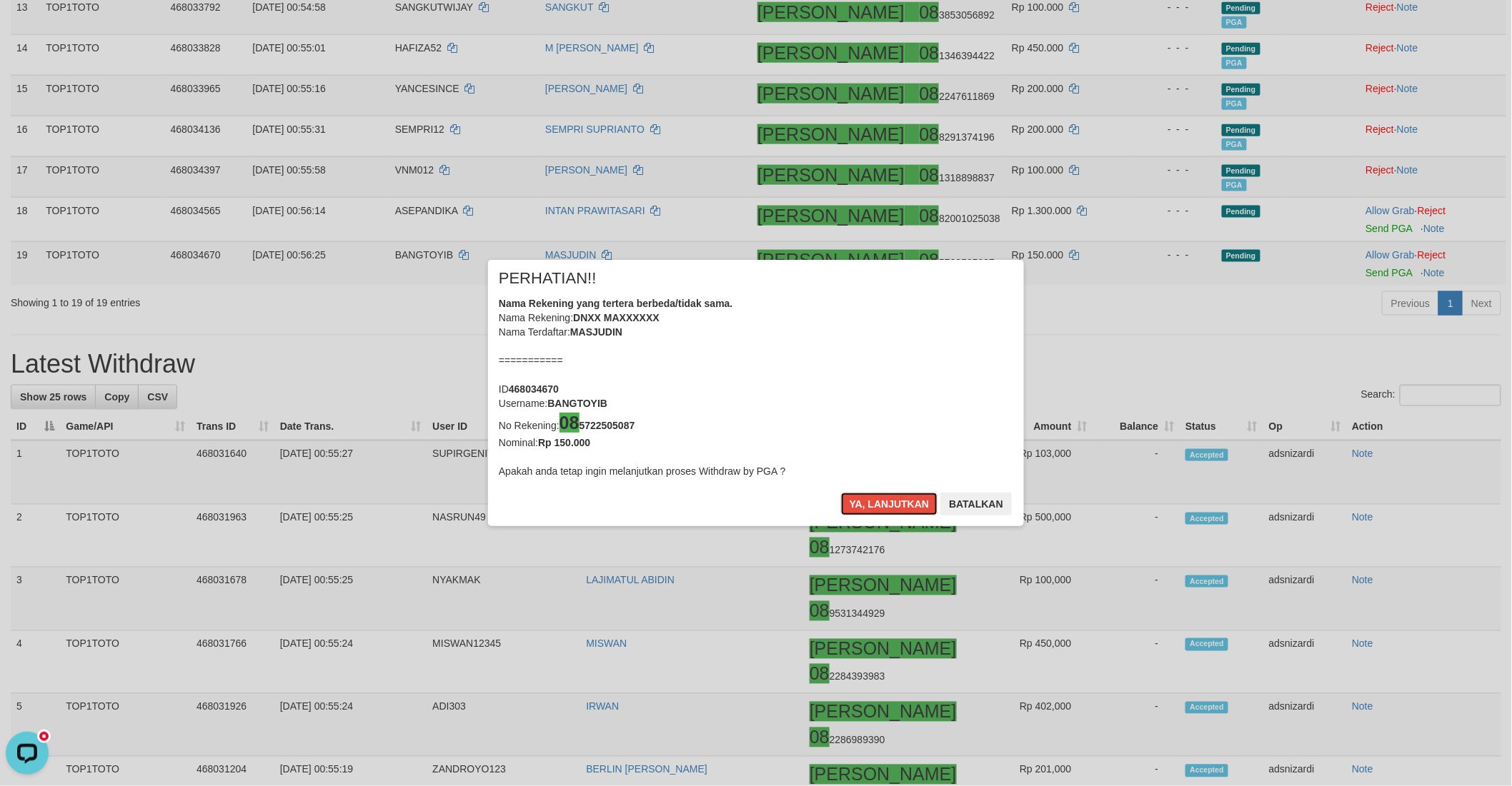
click at [868, 505] on button "Ya, lanjutkan" at bounding box center [889, 505] width 97 height 23
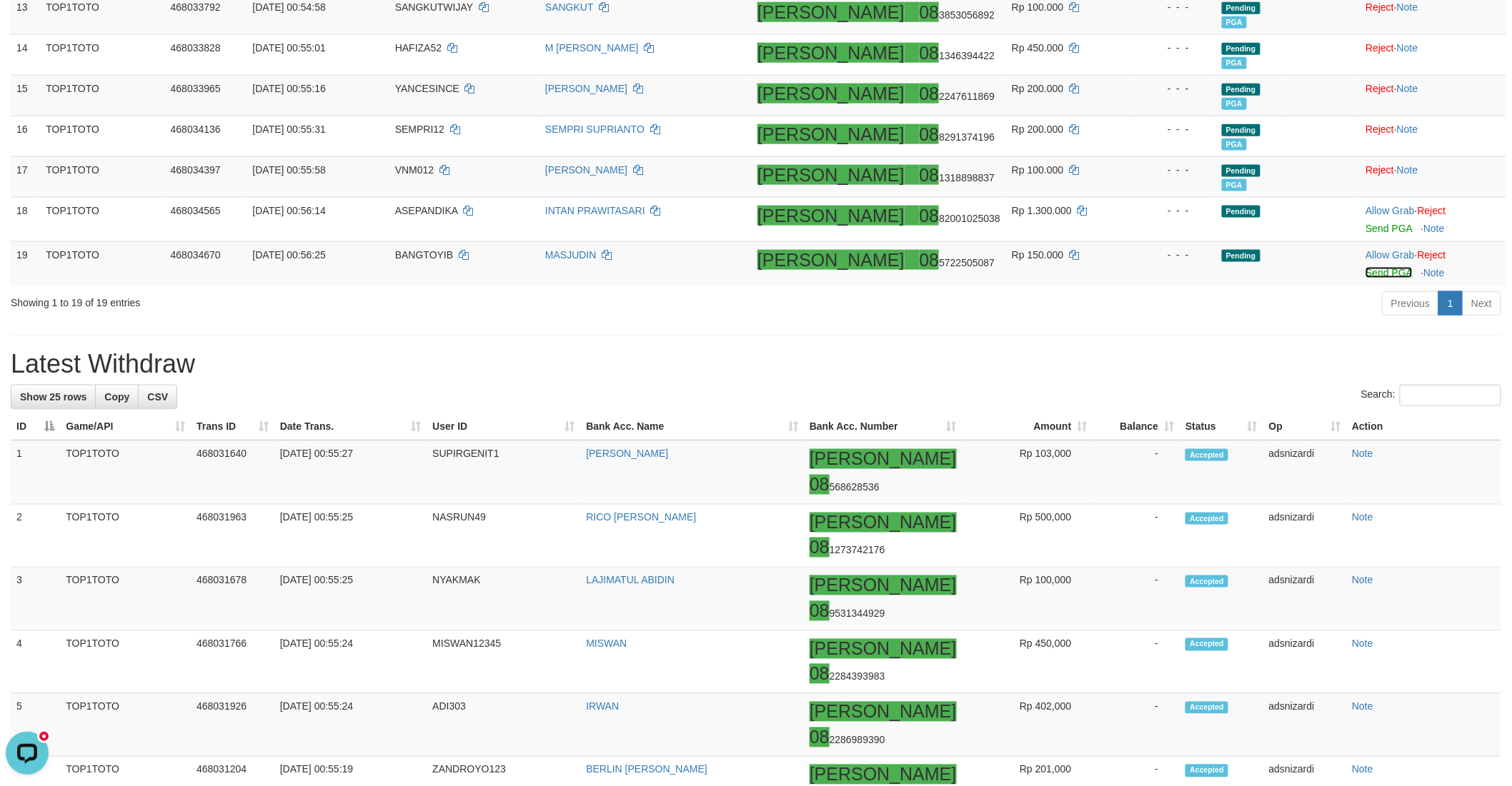
scroll to position [700, 0]
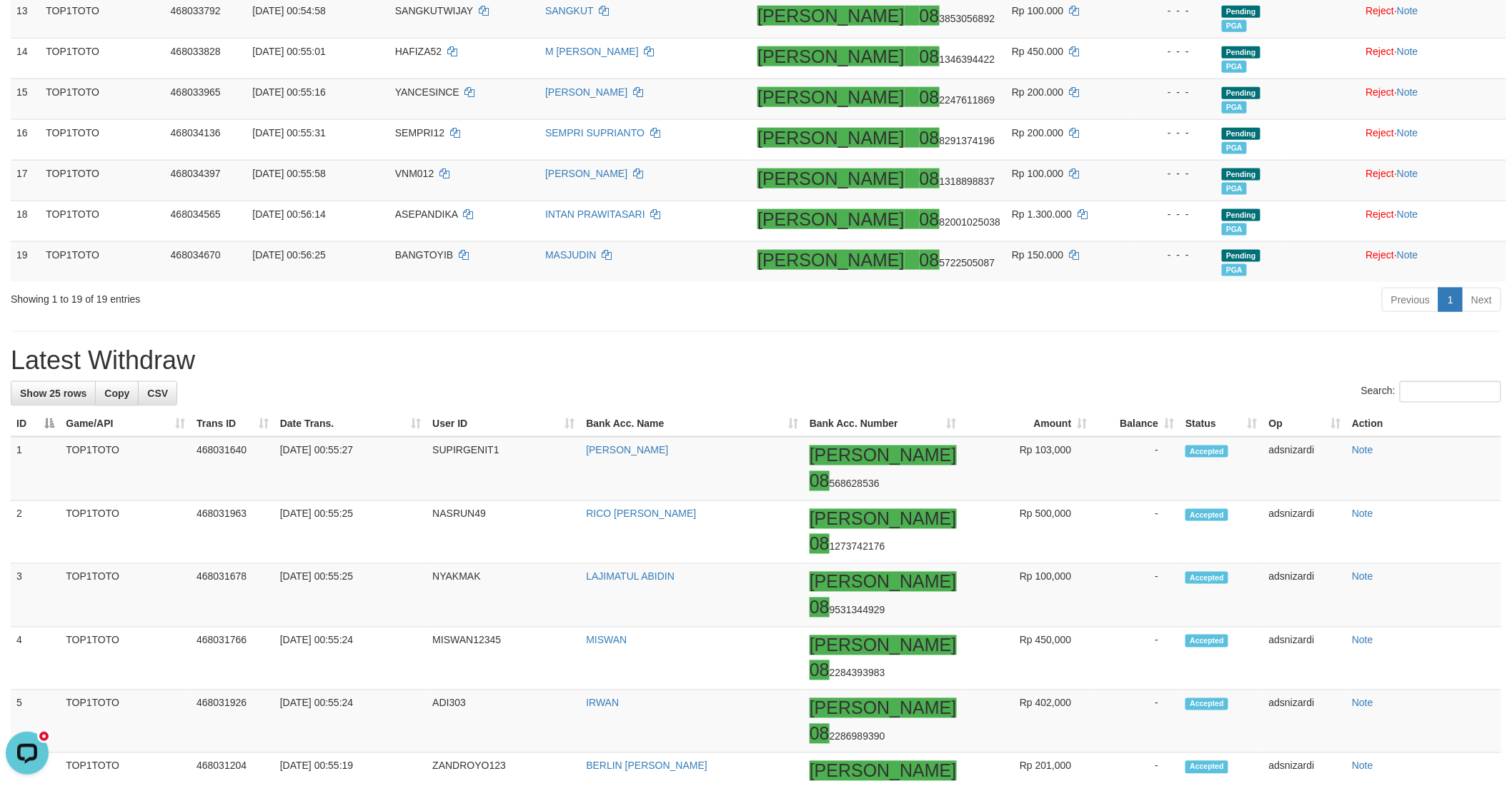
click at [1184, 337] on div "**********" at bounding box center [756, 704] width 1512 height 2733
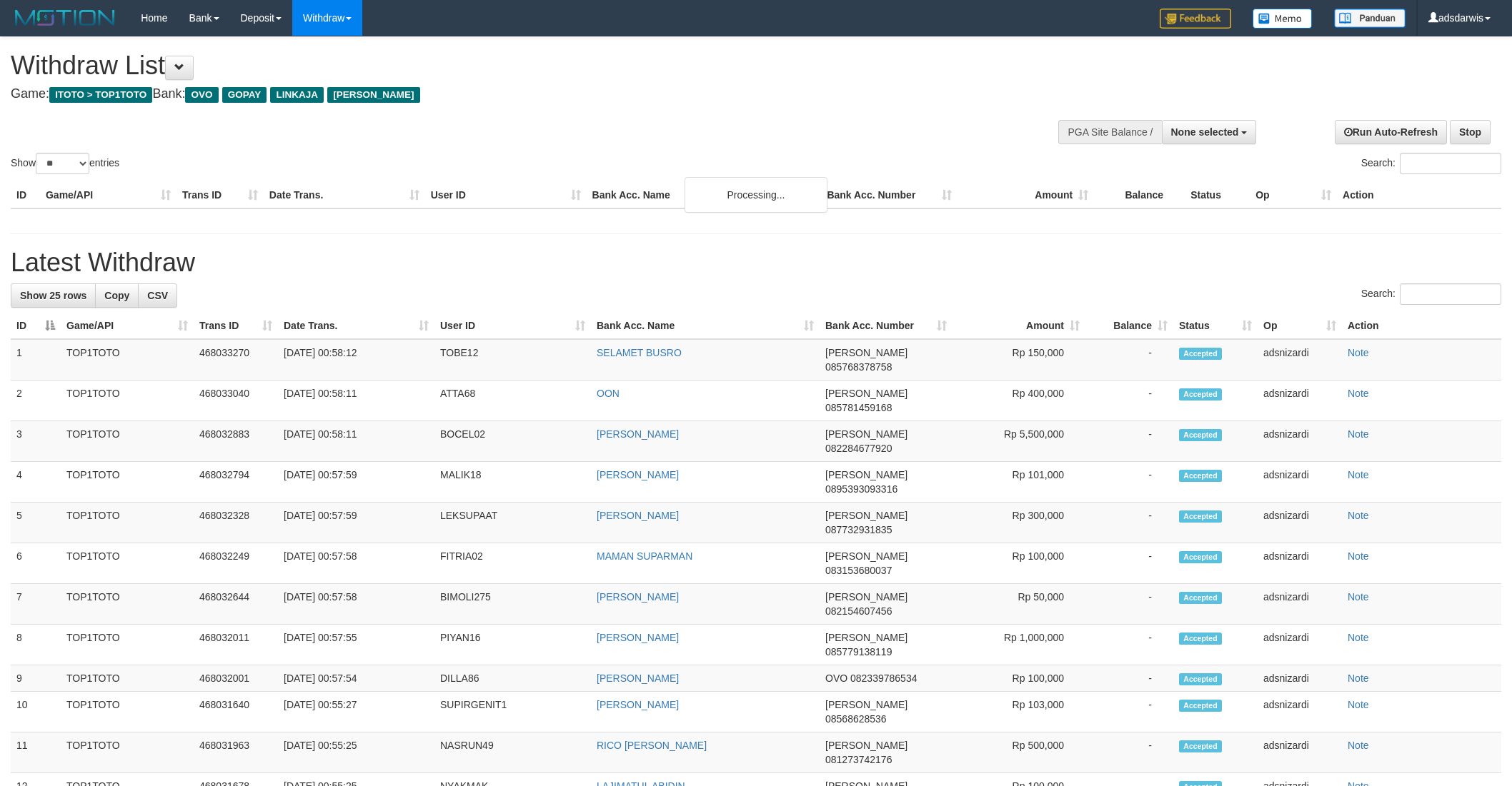
select select
select select "**"
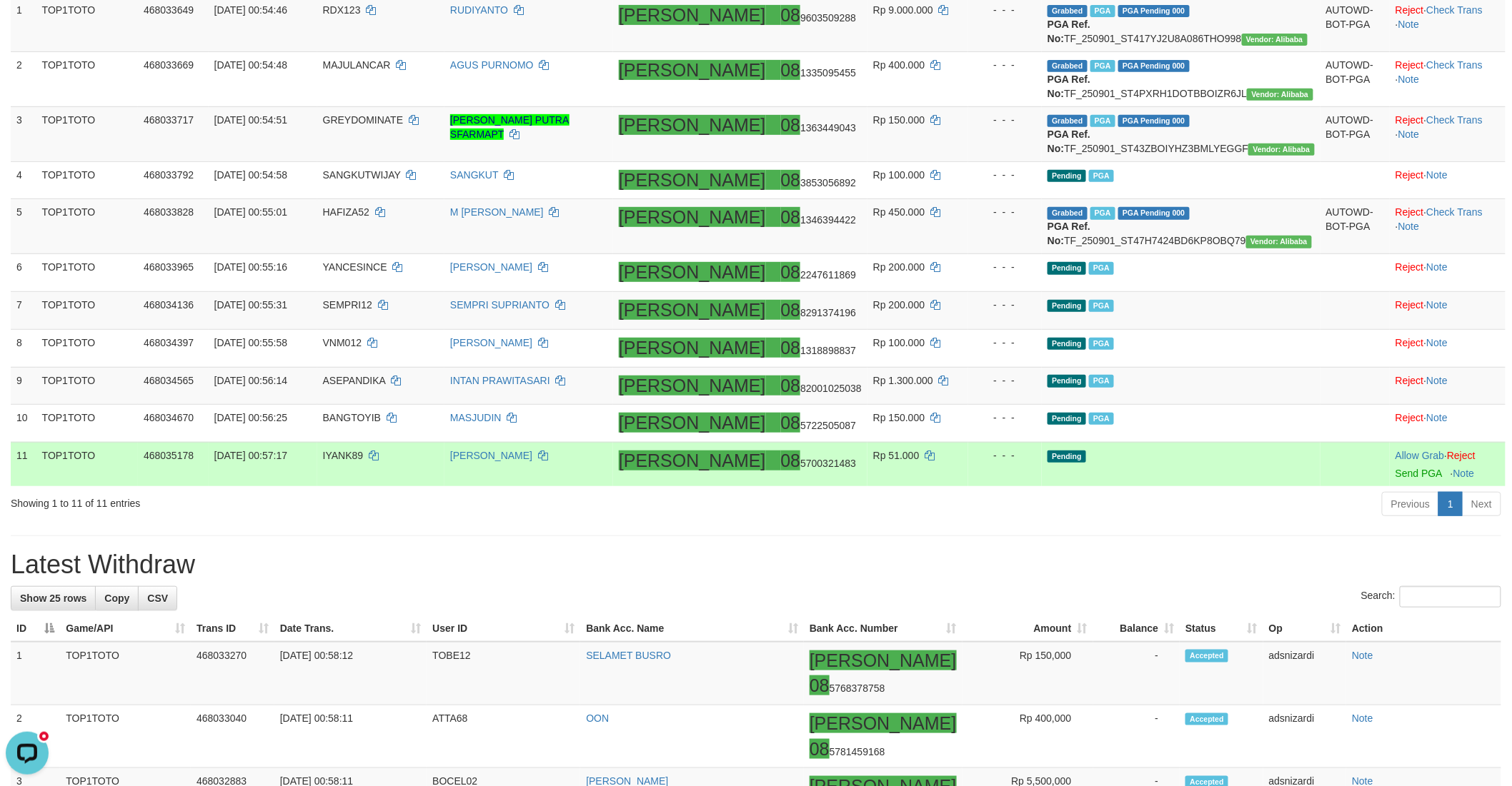
scroll to position [211, 0]
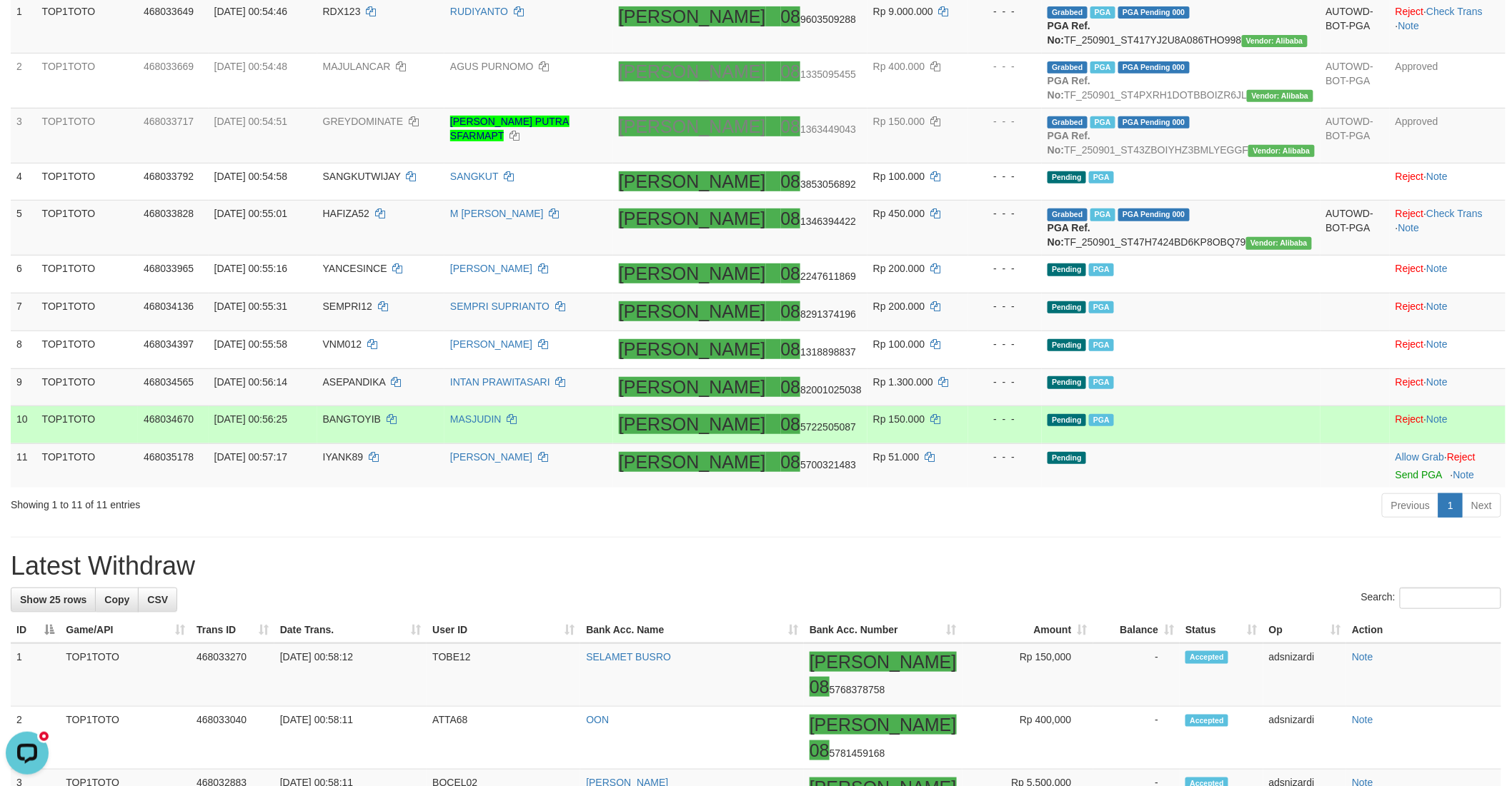
click at [1272, 444] on td "Pending PGA" at bounding box center [1181, 424] width 279 height 38
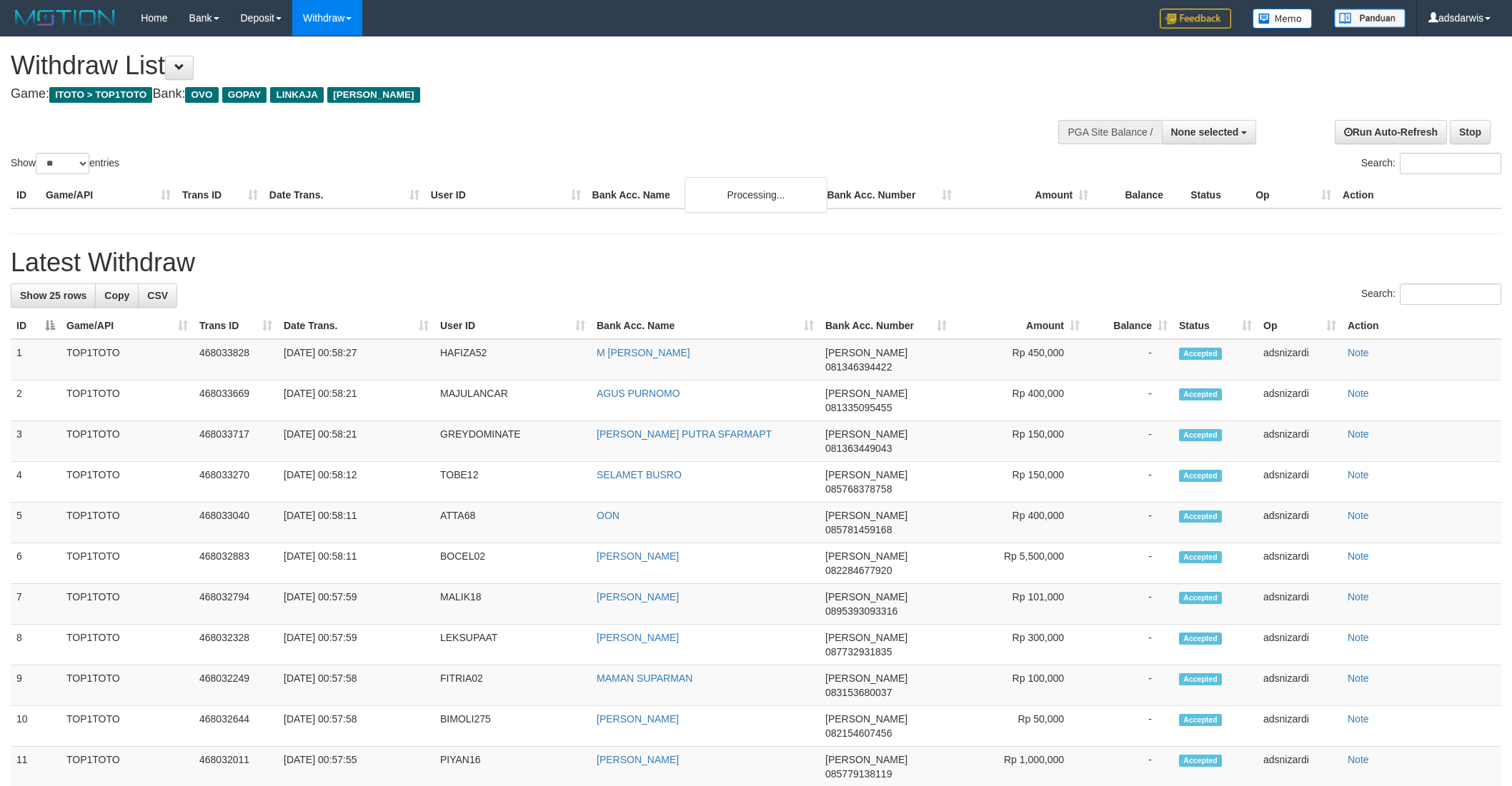
select select
select select "**"
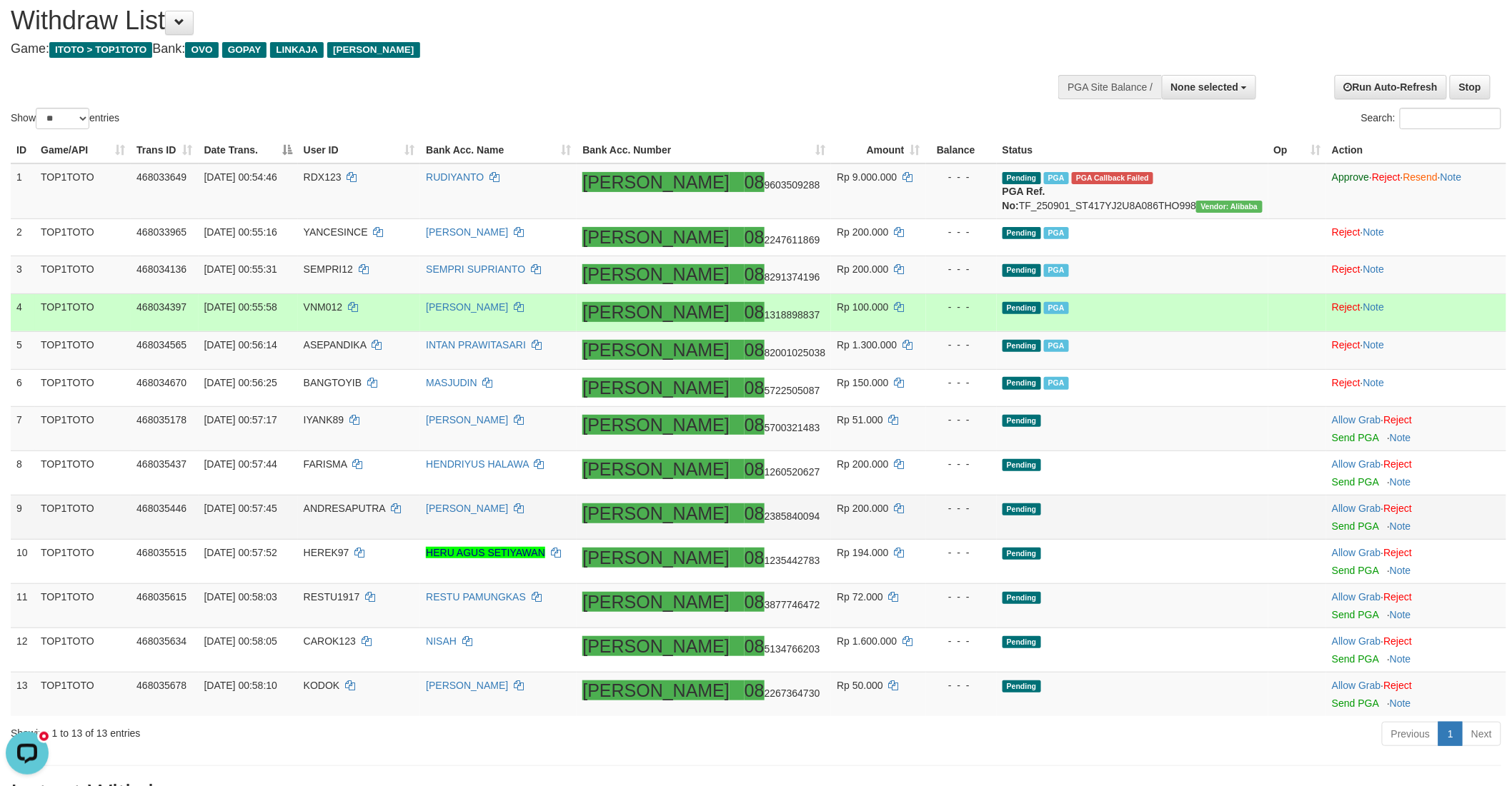
scroll to position [203, 0]
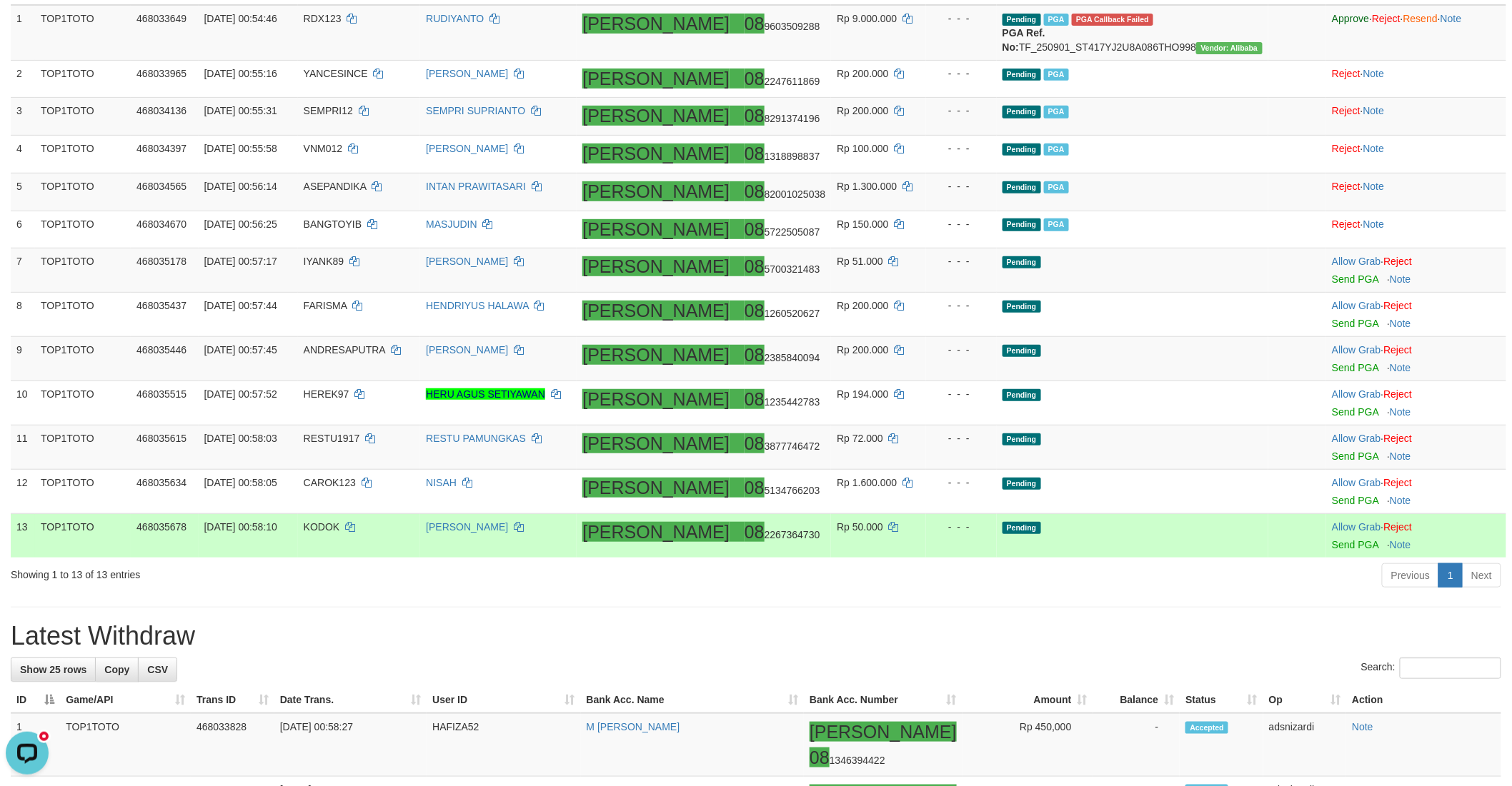
click at [1140, 538] on td "Pending" at bounding box center [1132, 537] width 272 height 44
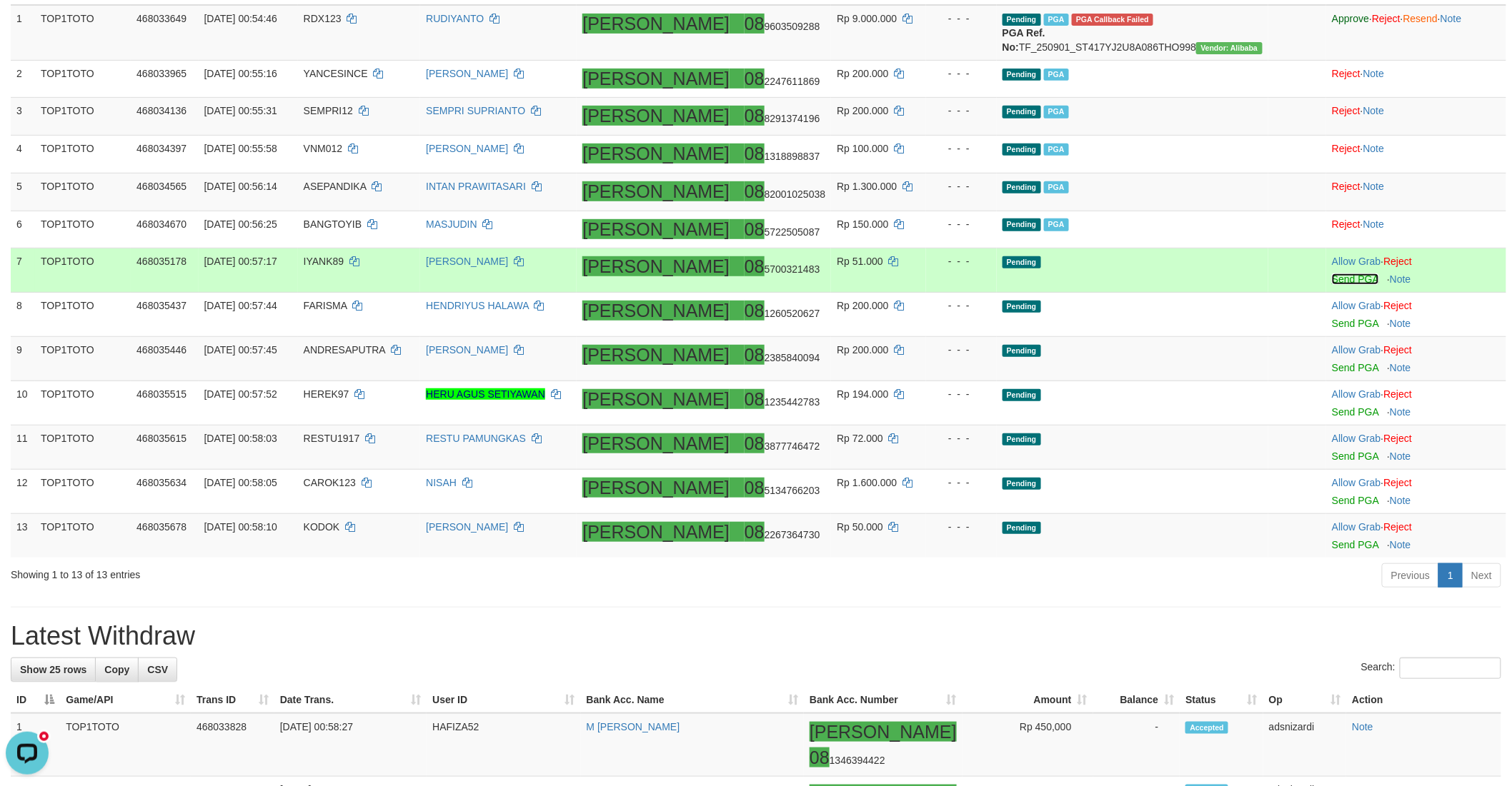
click at [1332, 285] on link "Send PGA" at bounding box center [1355, 279] width 46 height 12
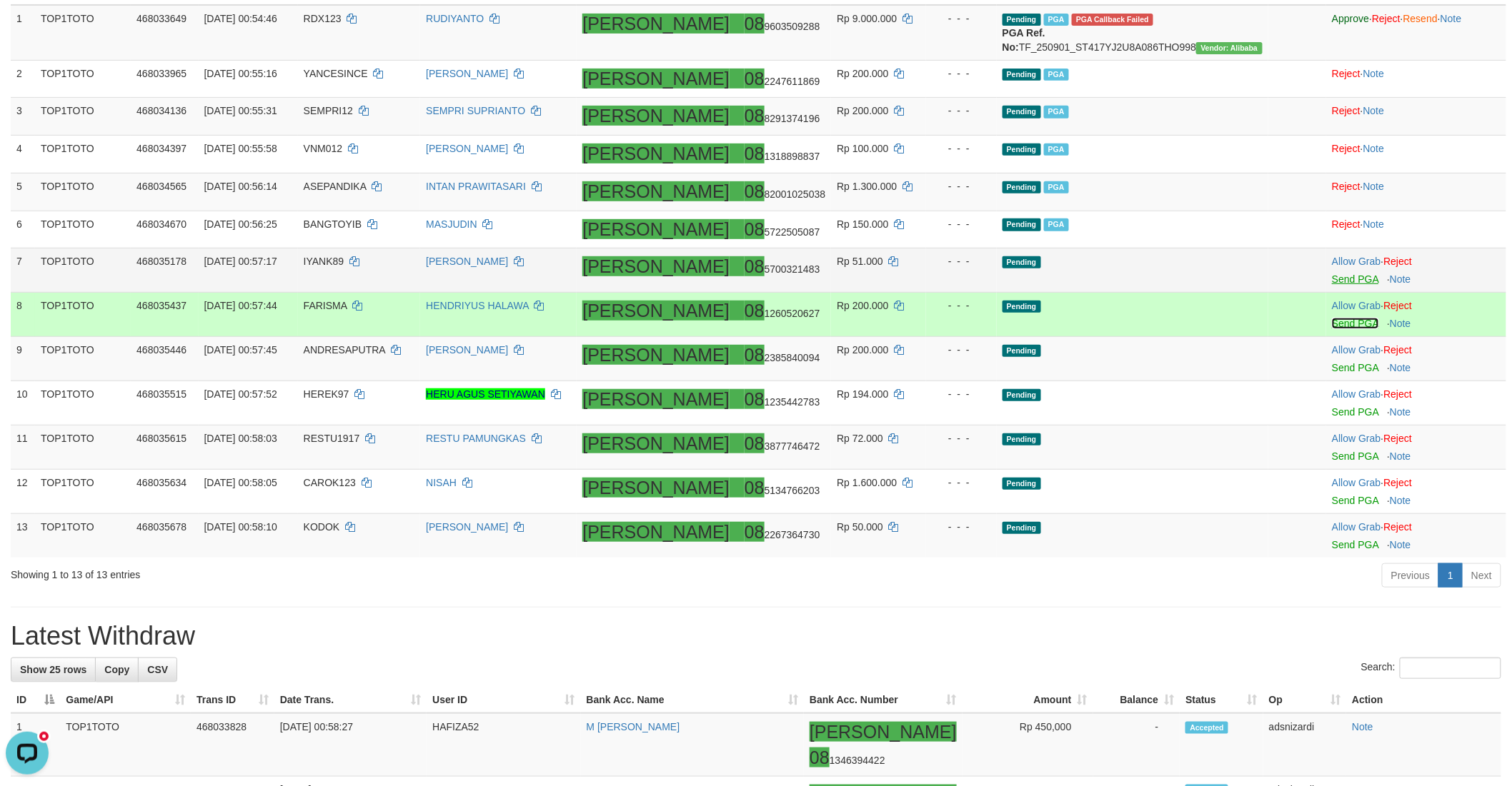
click at [1332, 329] on link "Send PGA" at bounding box center [1355, 324] width 46 height 12
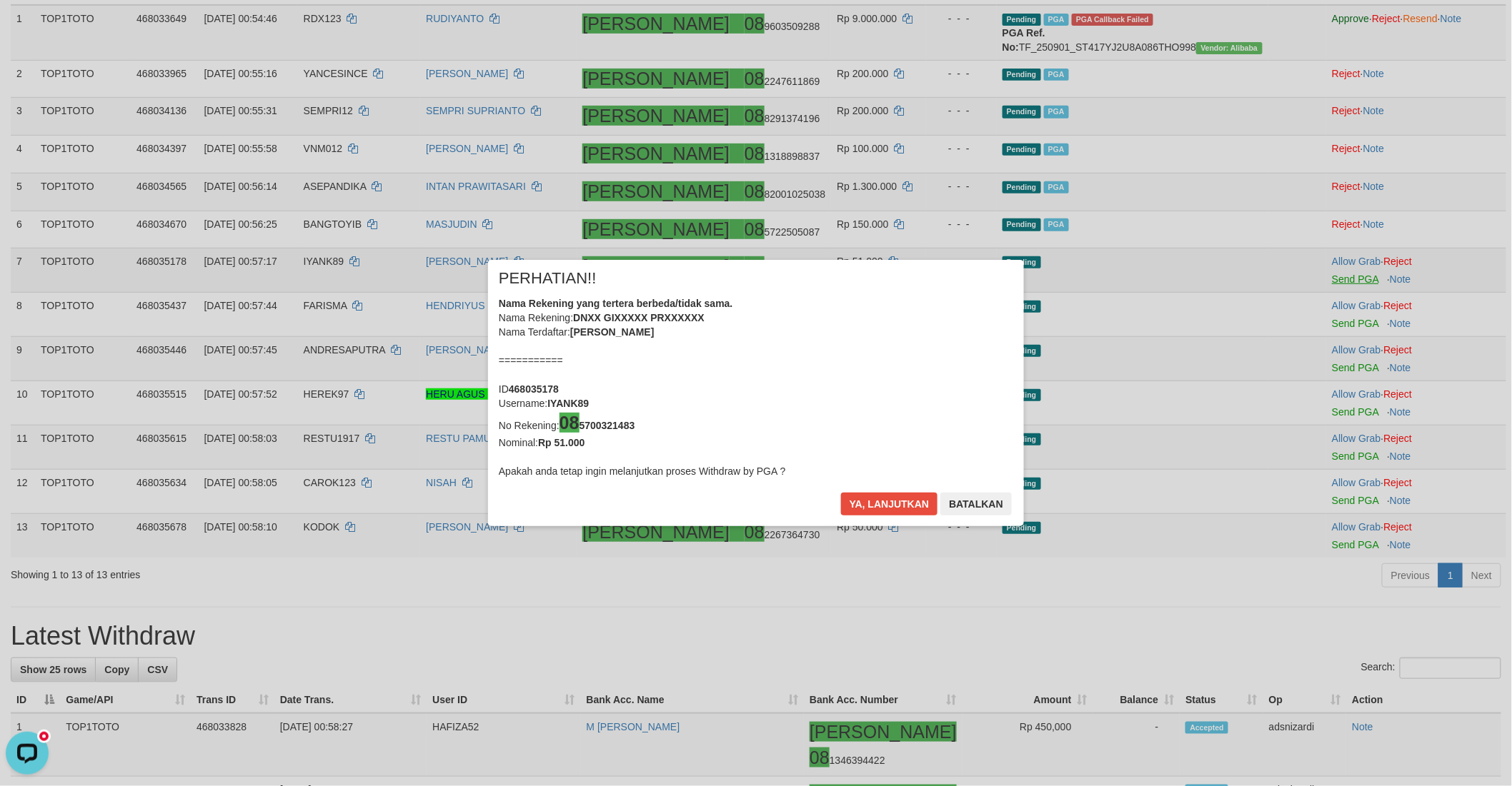
click at [1311, 381] on div "× PERHATIAN!! Nama Rekening yang tertera berbeda/tidak sama. Nama Rekening: DNX…" at bounding box center [756, 393] width 1512 height 324
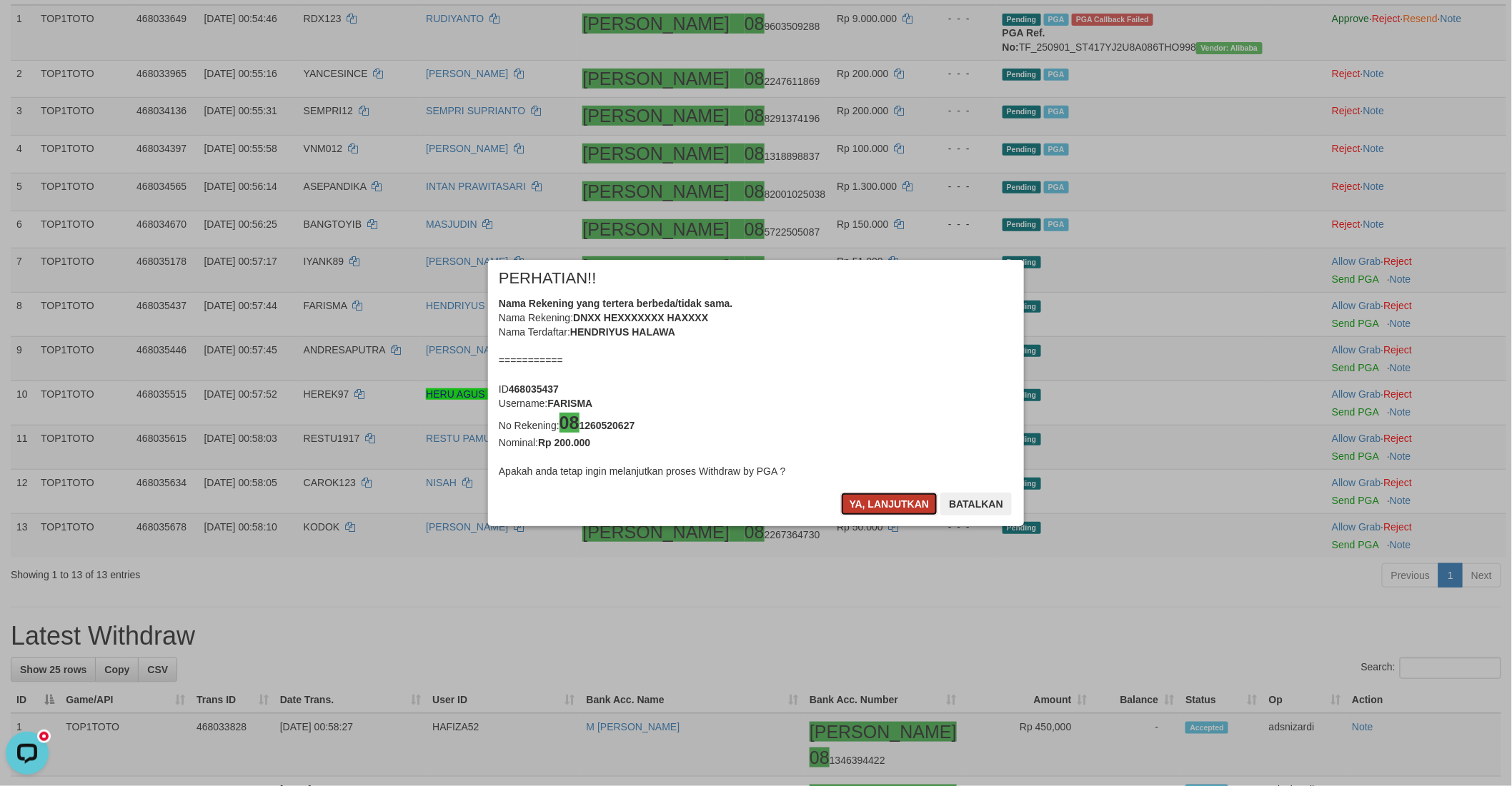
click at [863, 509] on button "Ya, lanjutkan" at bounding box center [889, 505] width 97 height 23
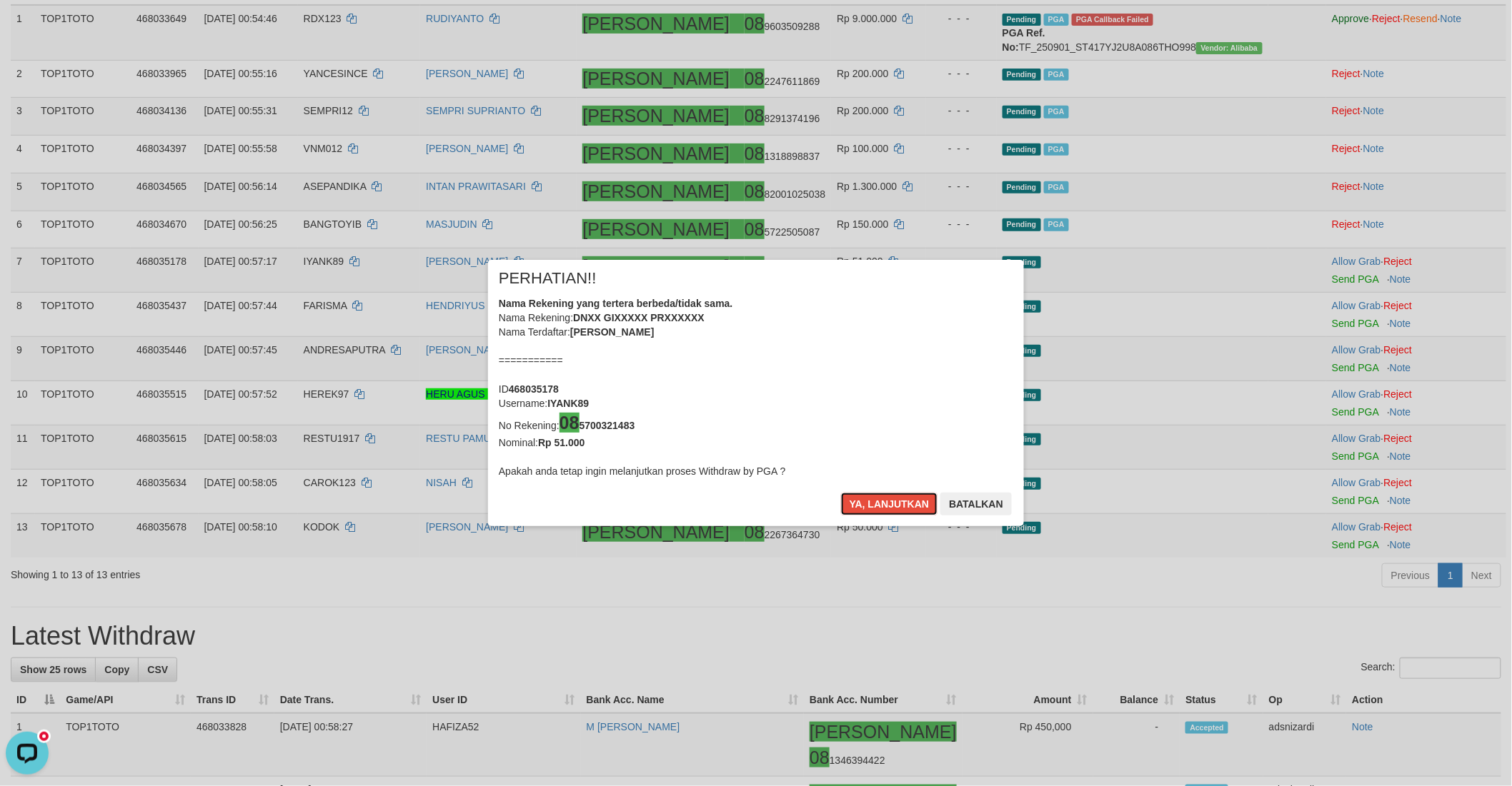
click at [863, 509] on button "Ya, lanjutkan" at bounding box center [889, 505] width 97 height 23
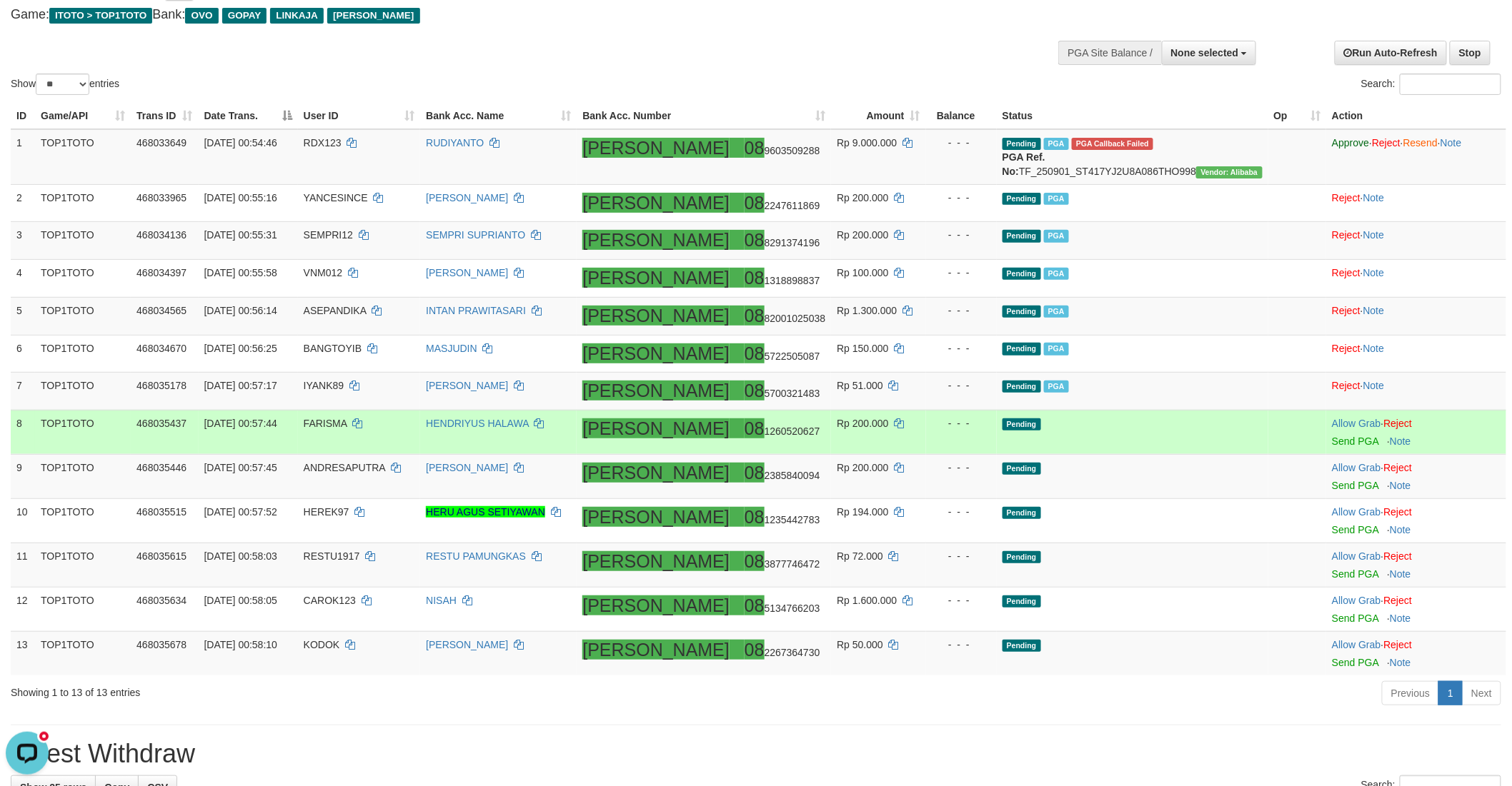
scroll to position [159, 0]
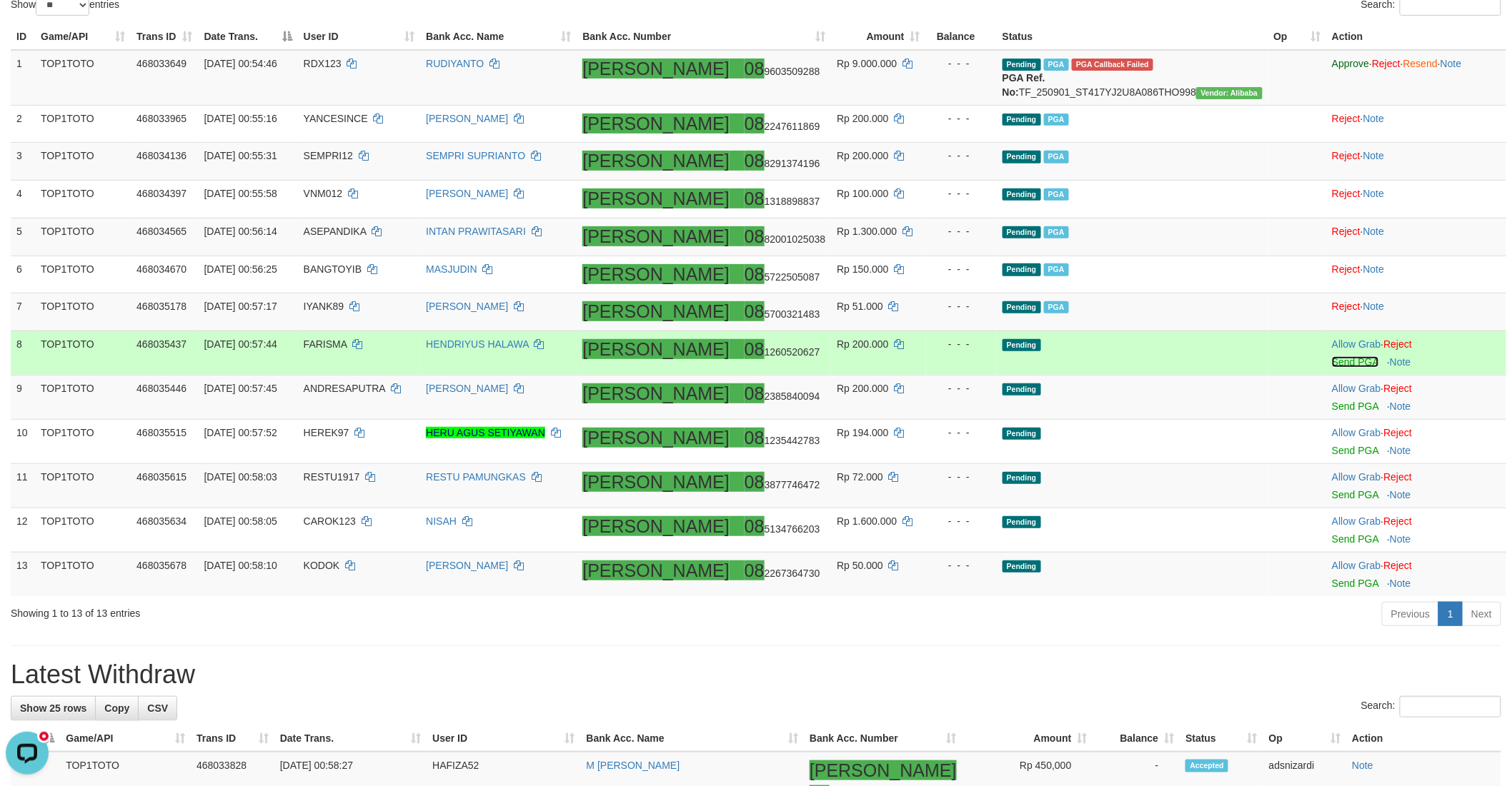
click at [1332, 367] on link "Send PGA" at bounding box center [1355, 363] width 46 height 12
click at [1332, 412] on link "Send PGA" at bounding box center [1355, 406] width 46 height 12
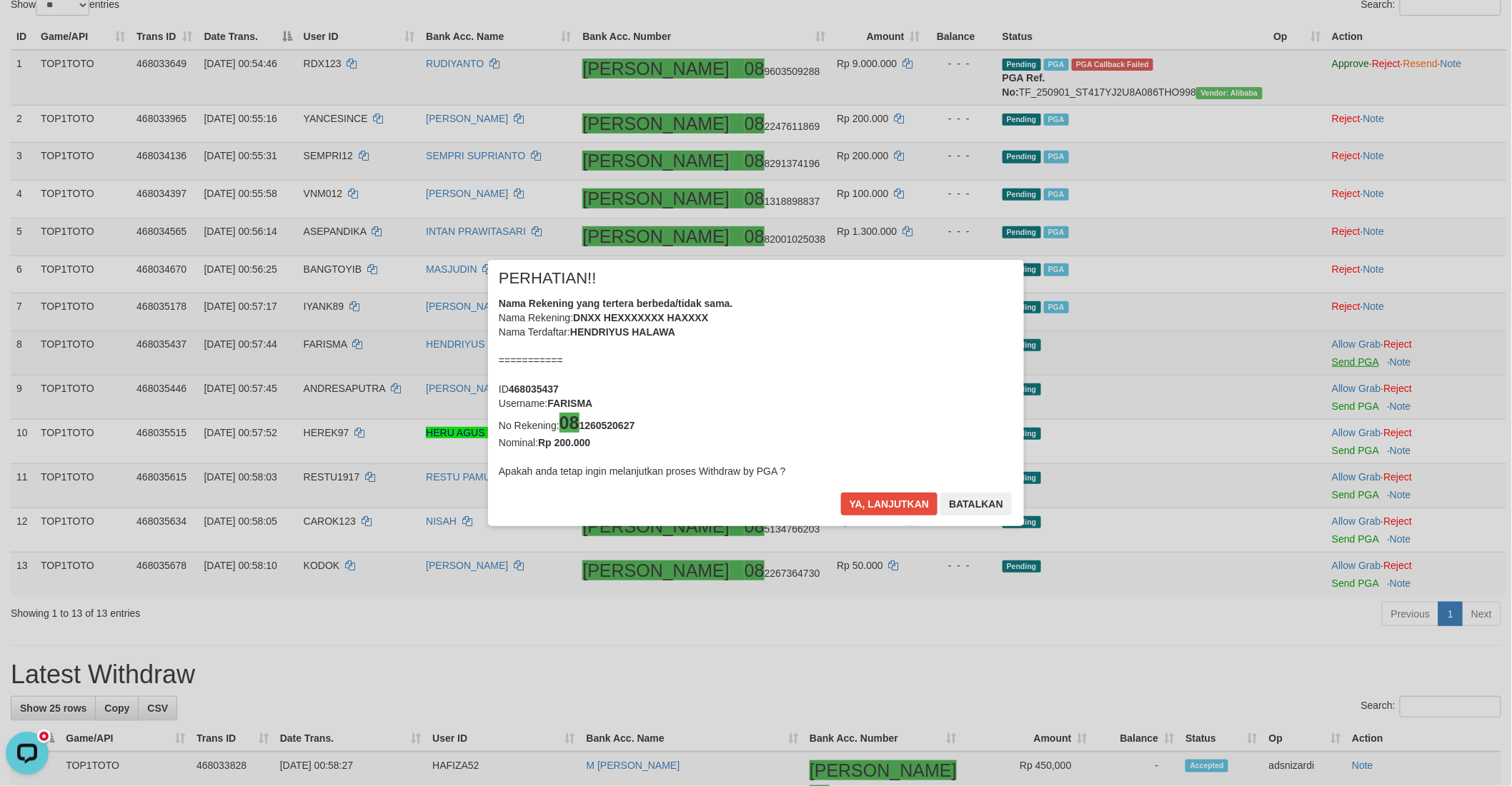
click at [1317, 460] on div "× PERHATIAN!! Nama Rekening yang tertera berbeda/tidak sama. Nama Rekening: DNX…" at bounding box center [756, 393] width 1512 height 324
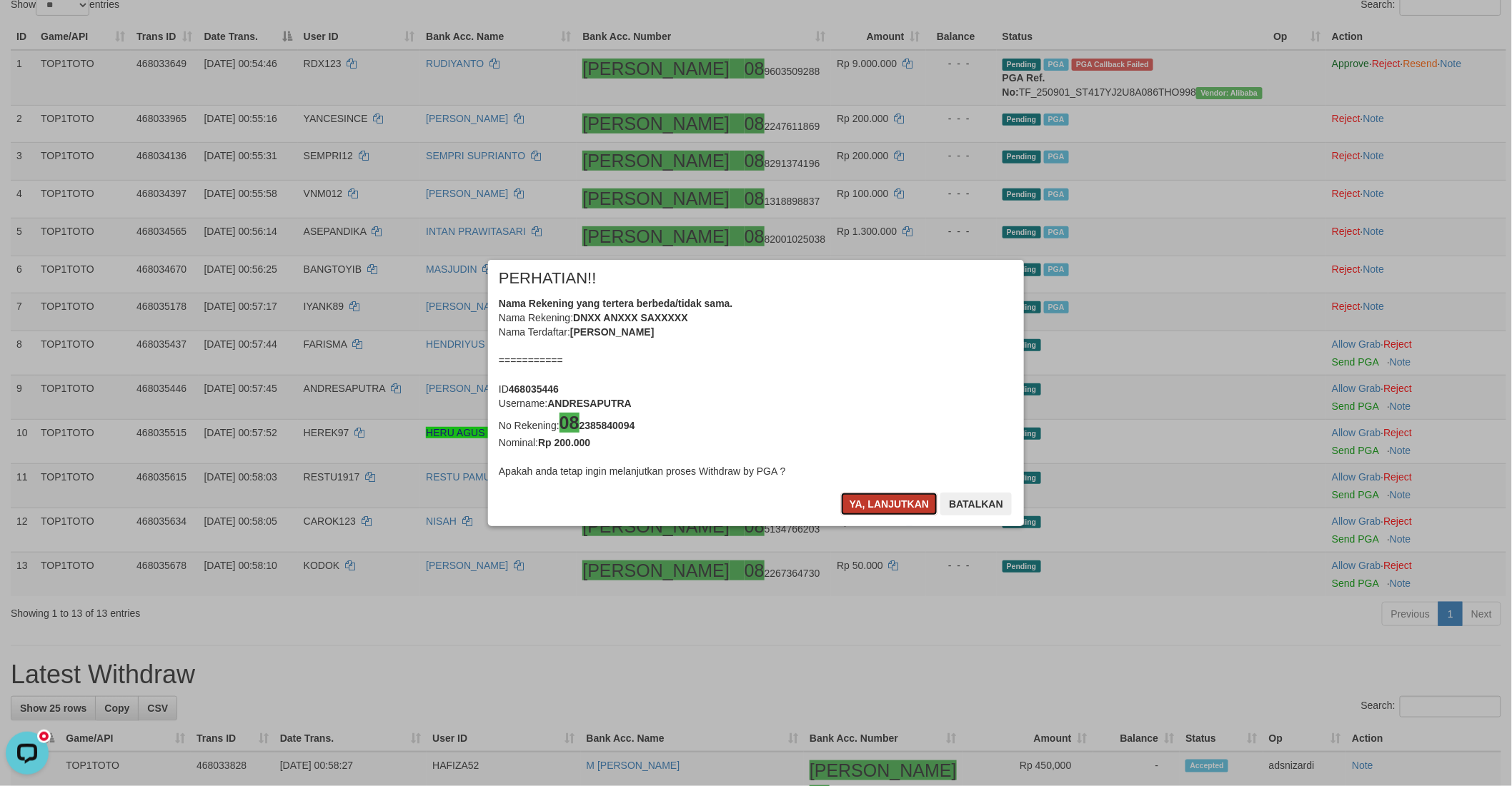
click at [848, 501] on button "Ya, lanjutkan" at bounding box center [889, 505] width 97 height 23
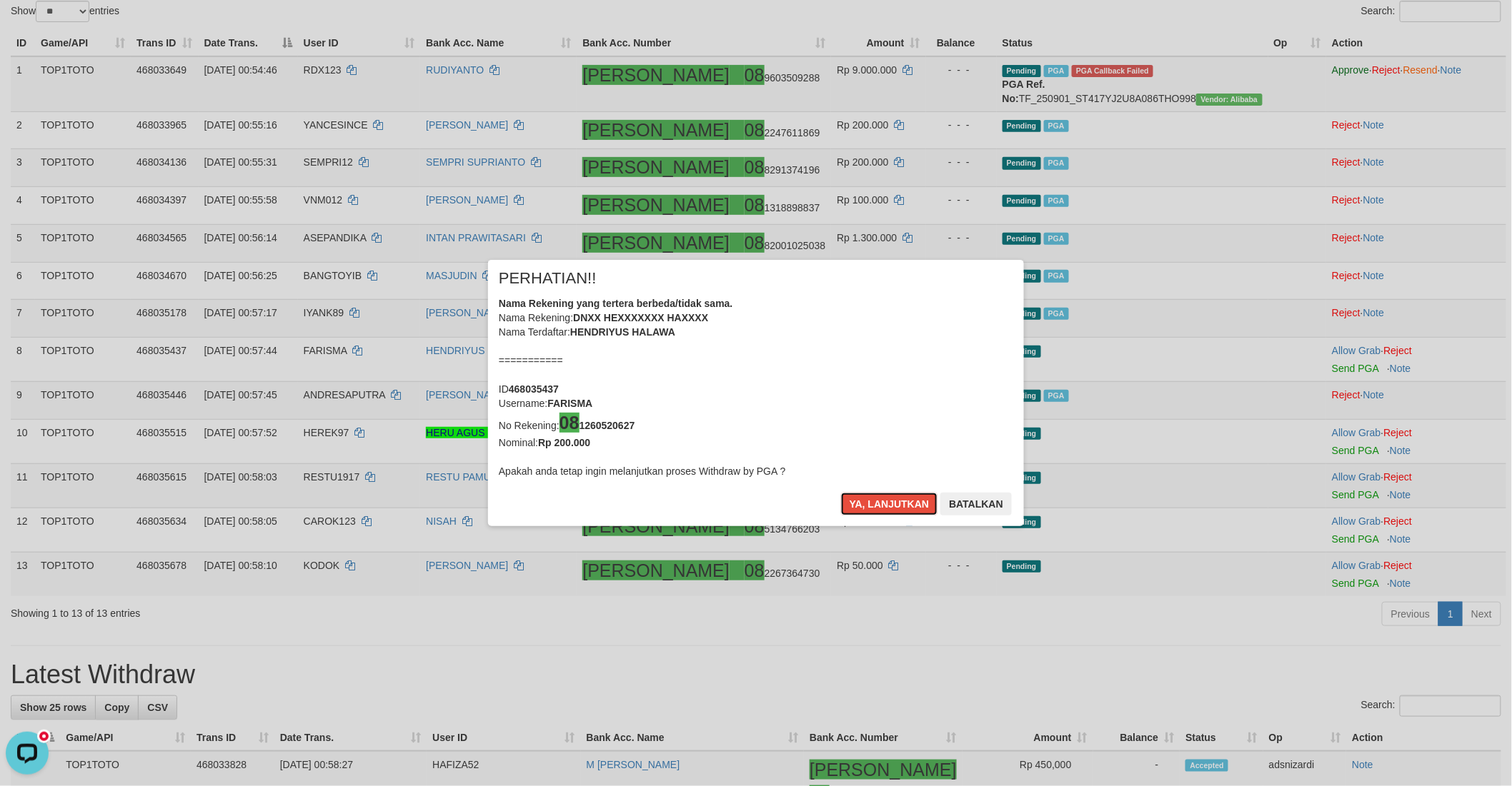
click at [848, 501] on button "Ya, lanjutkan" at bounding box center [889, 505] width 97 height 23
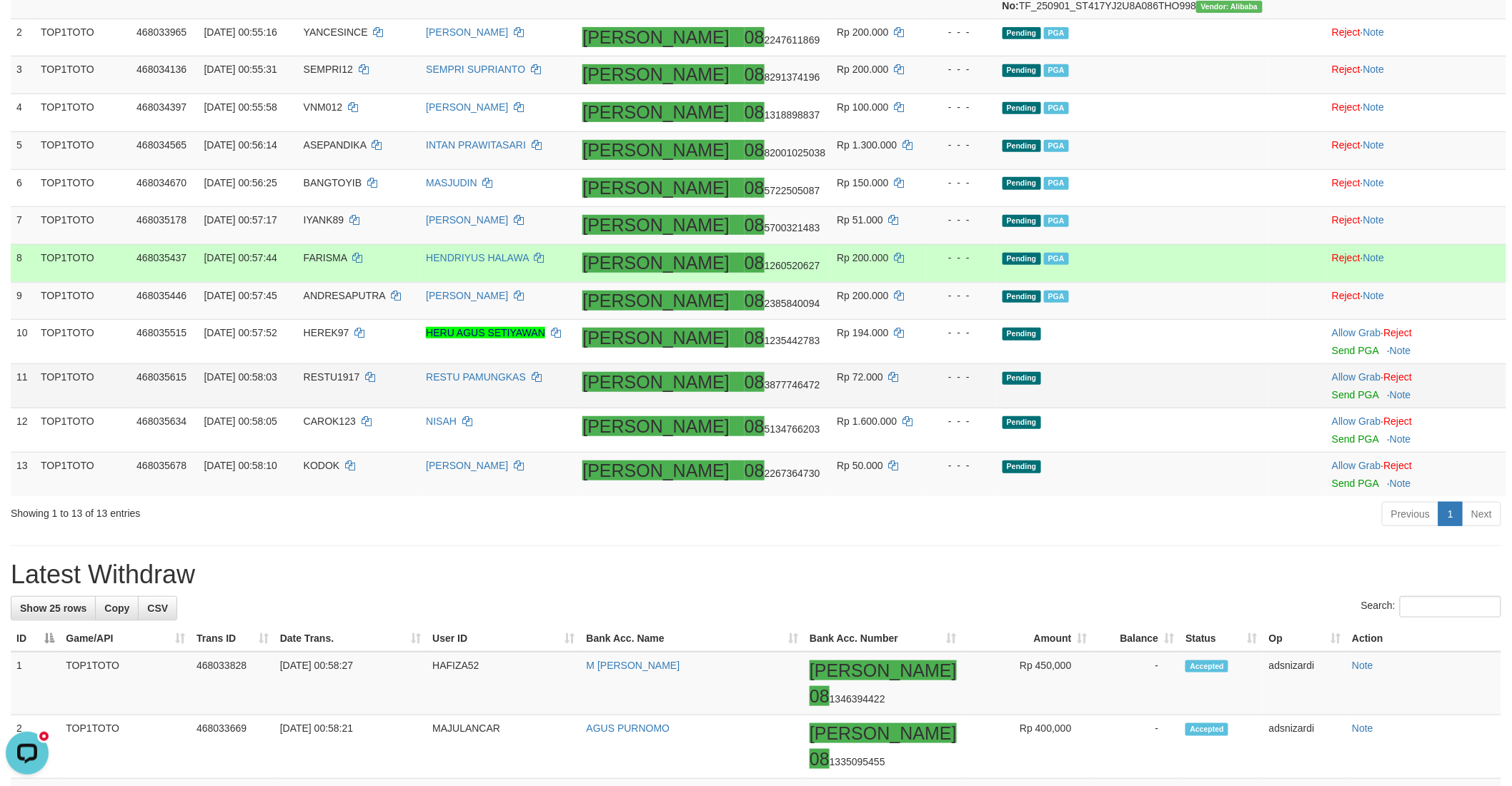
scroll to position [305, 0]
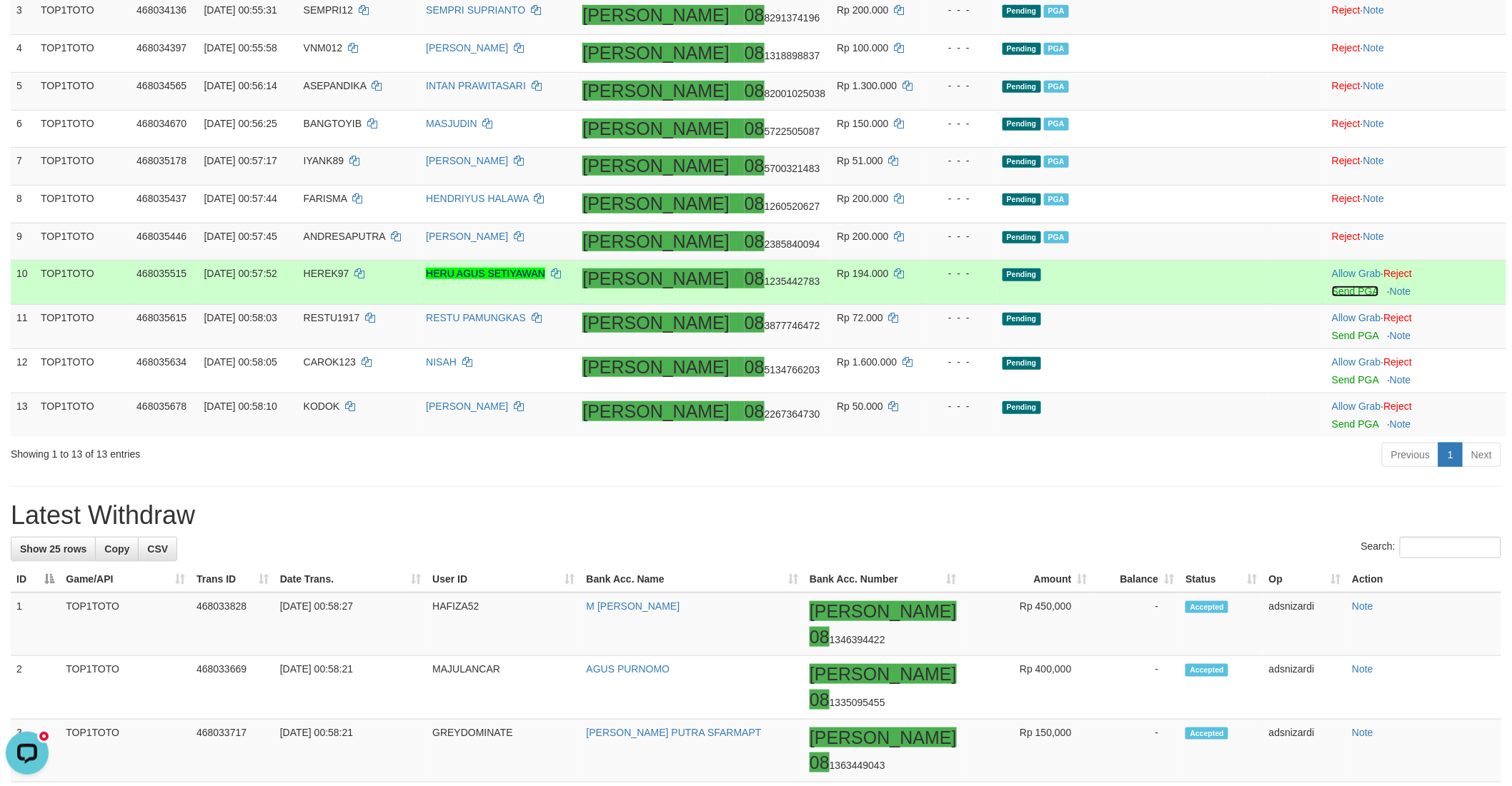
click at [1332, 297] on link "Send PGA" at bounding box center [1355, 291] width 46 height 12
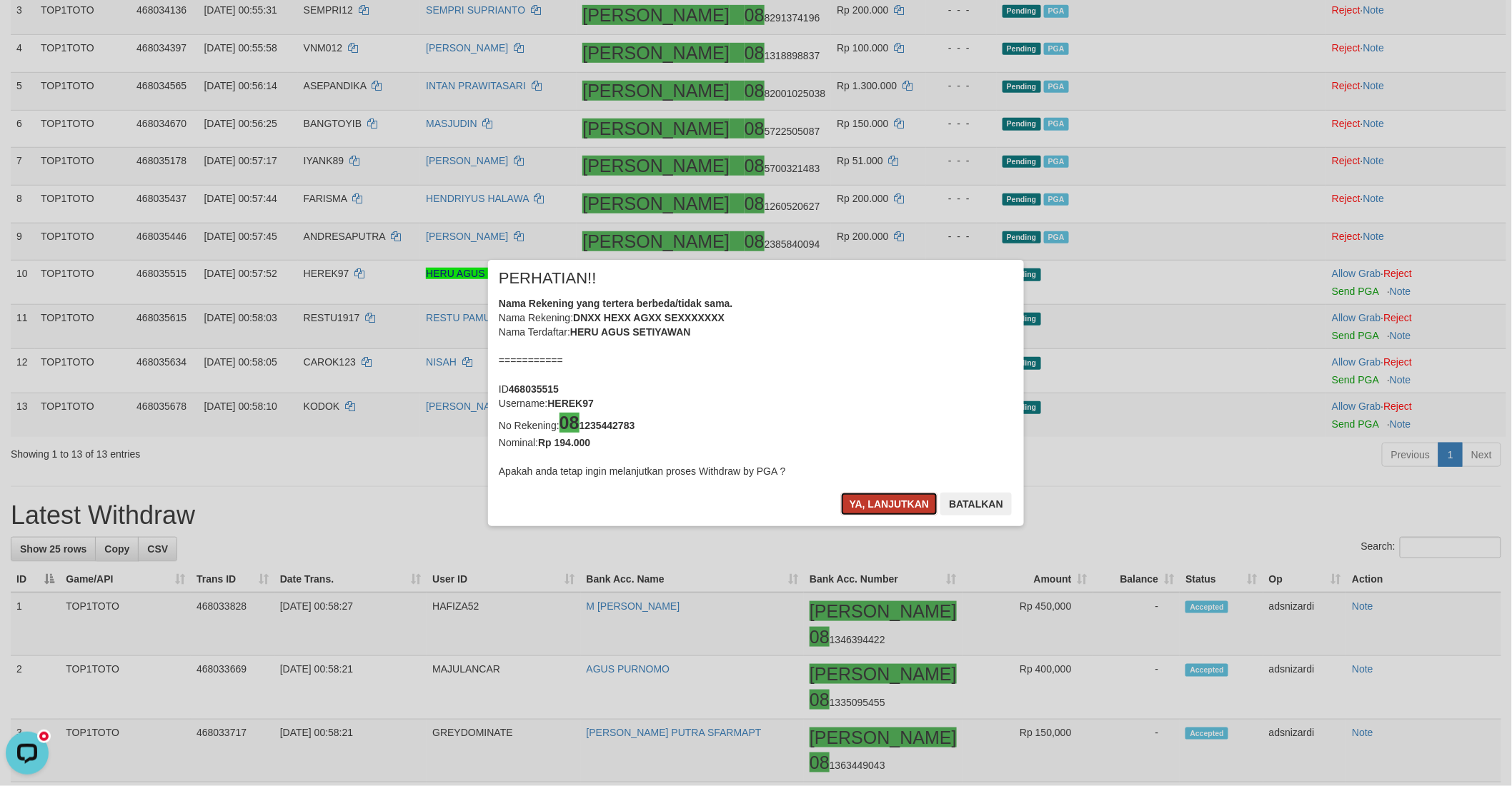
click at [875, 500] on button "Ya, lanjutkan" at bounding box center [889, 505] width 97 height 23
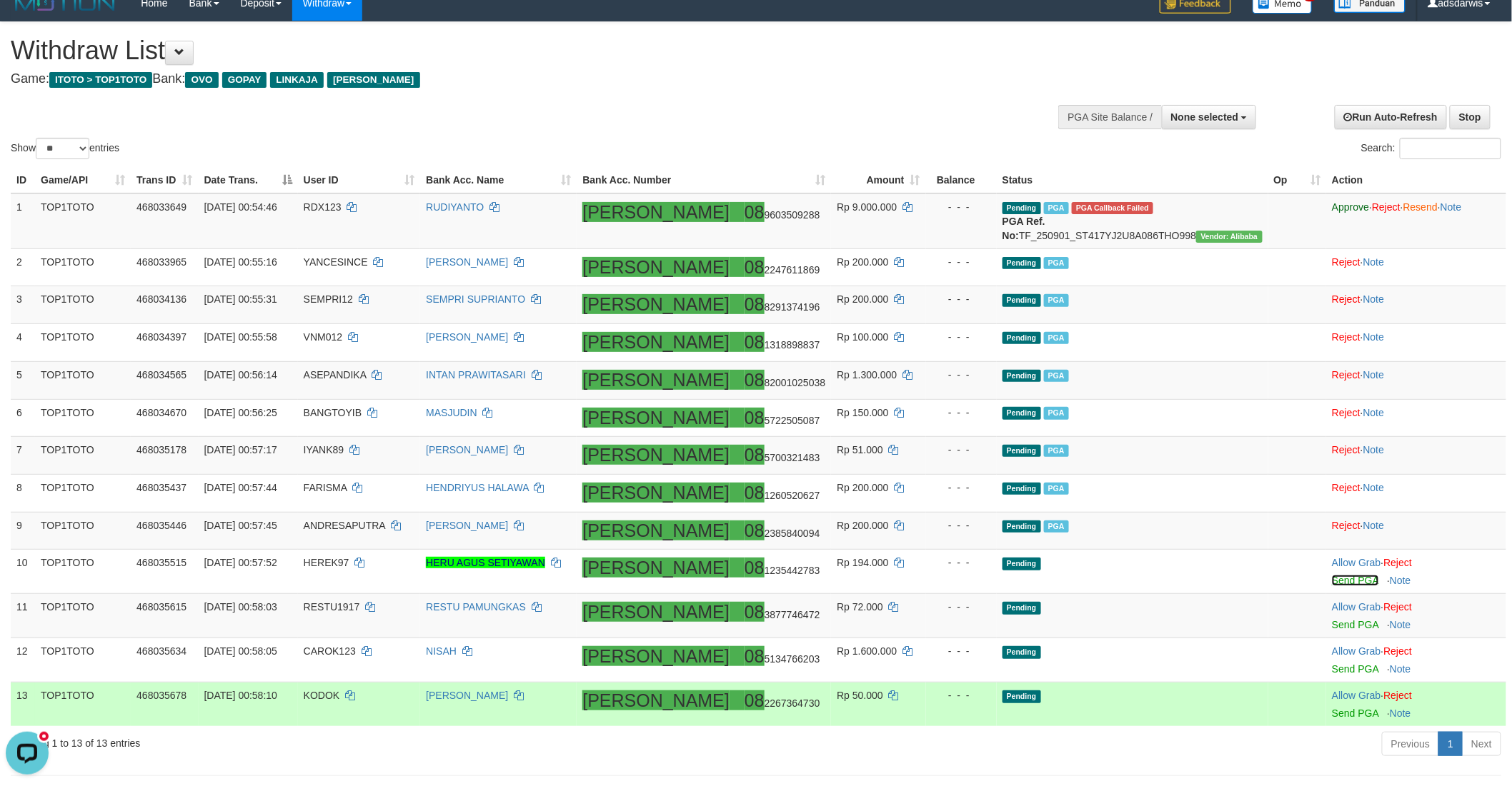
scroll to position [0, 0]
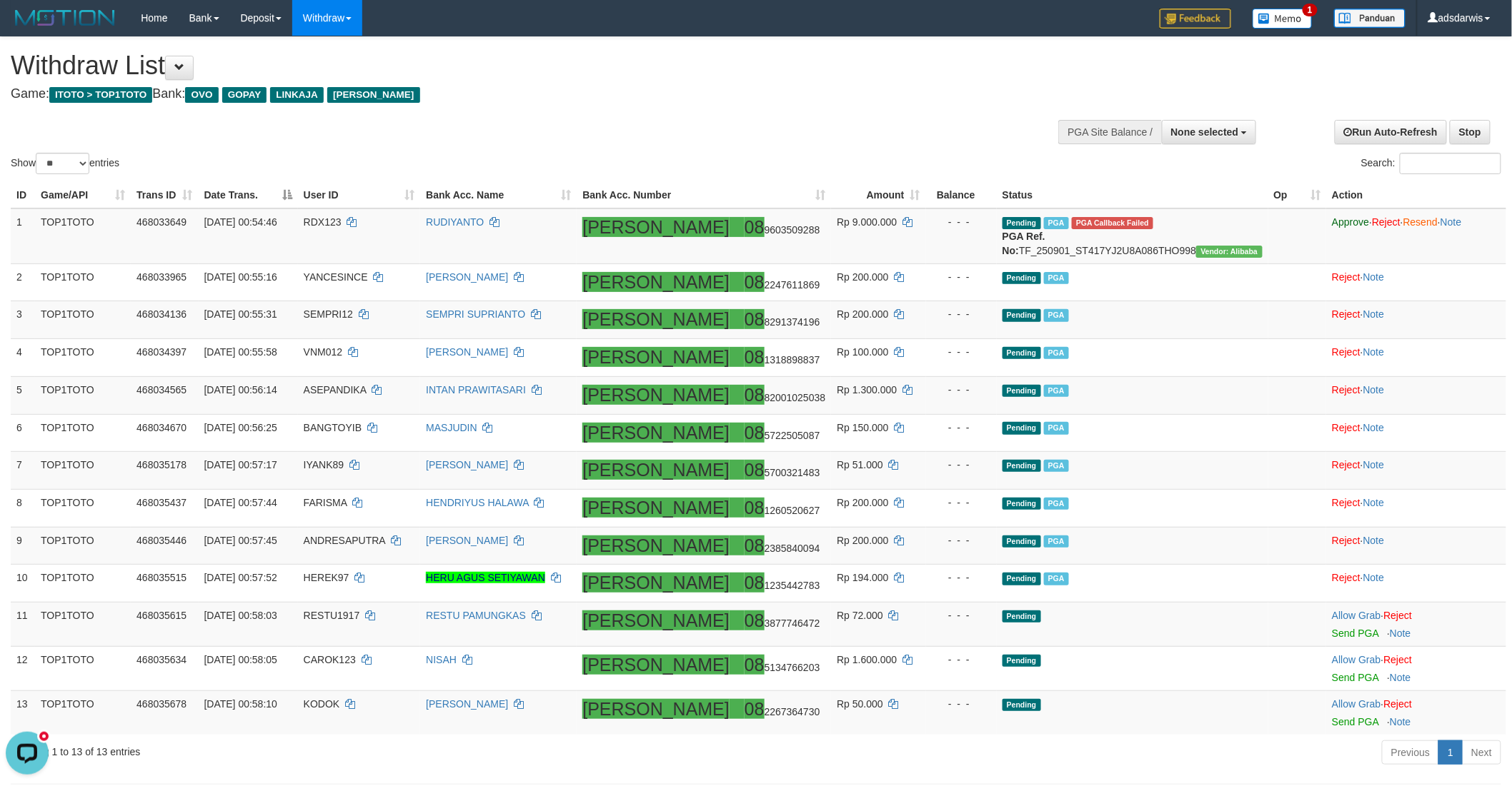
click at [773, 87] on h4 "Game: ITOTO > TOP1TOTO Bank: OVO GOPAY LINKAJA DANA" at bounding box center [502, 94] width 983 height 15
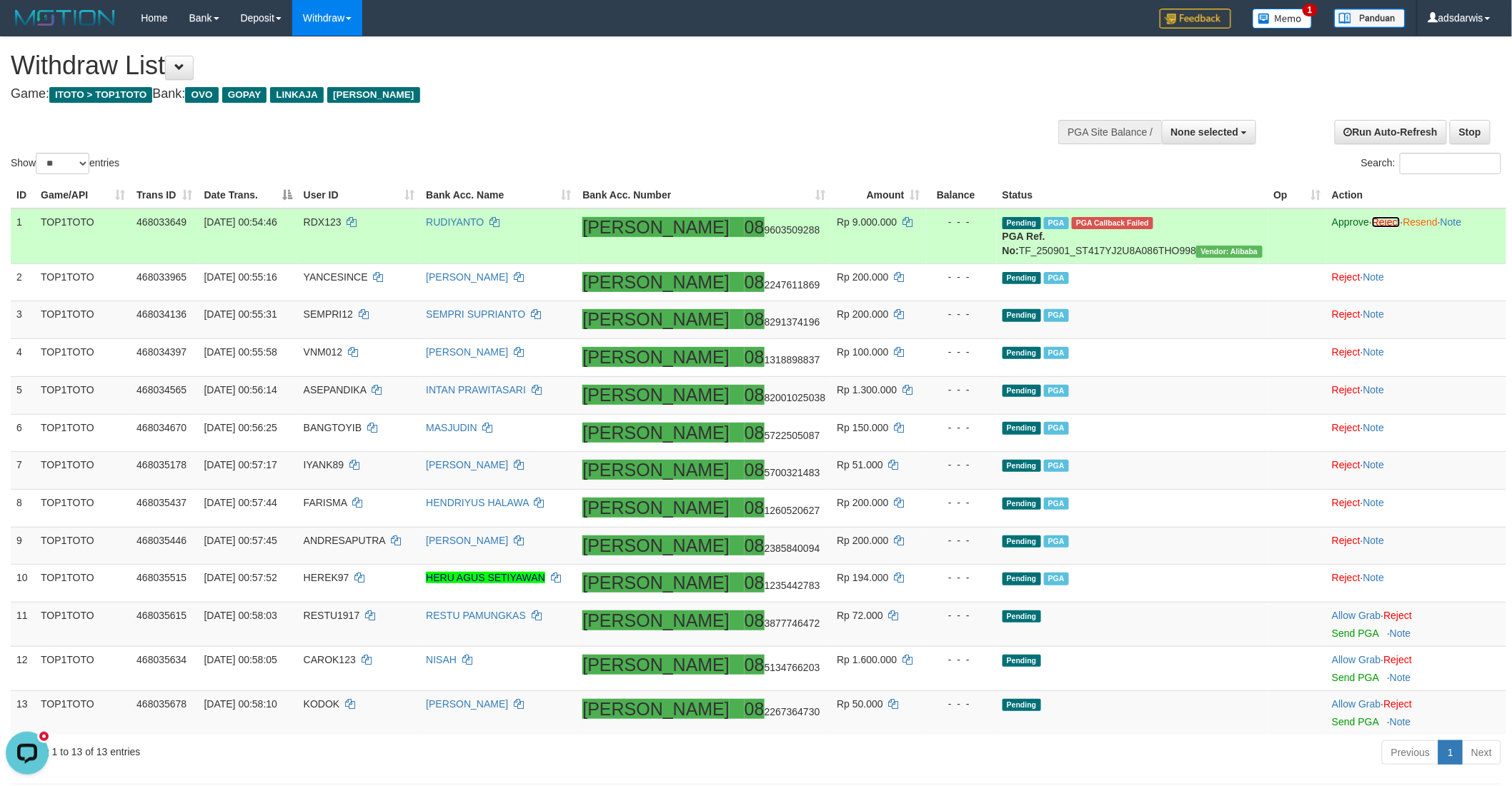
click at [1376, 221] on link "Reject" at bounding box center [1386, 222] width 29 height 12
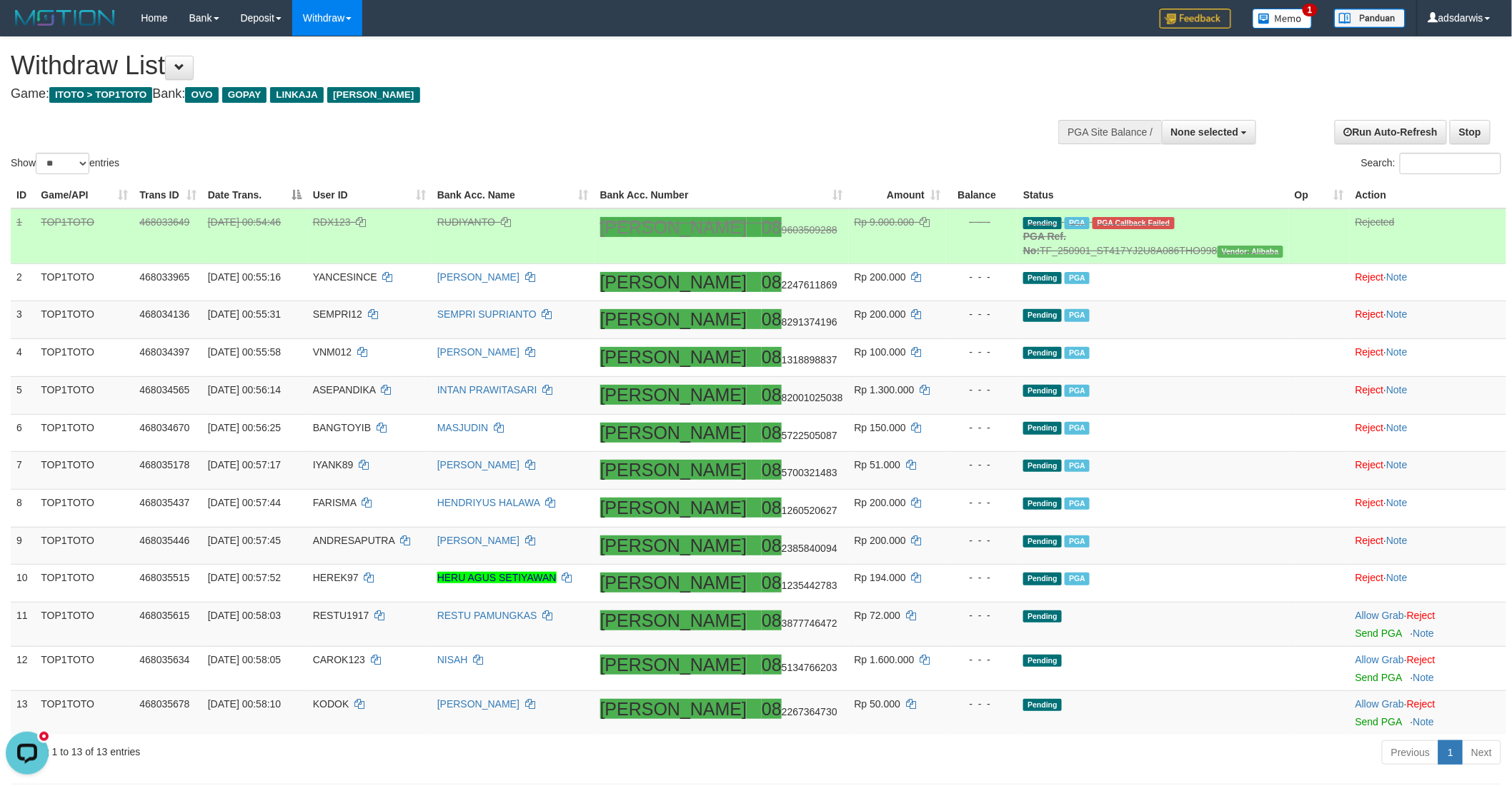
click at [351, 218] on span "RDX123" at bounding box center [331, 222] width 38 height 12
copy td "RDX123"
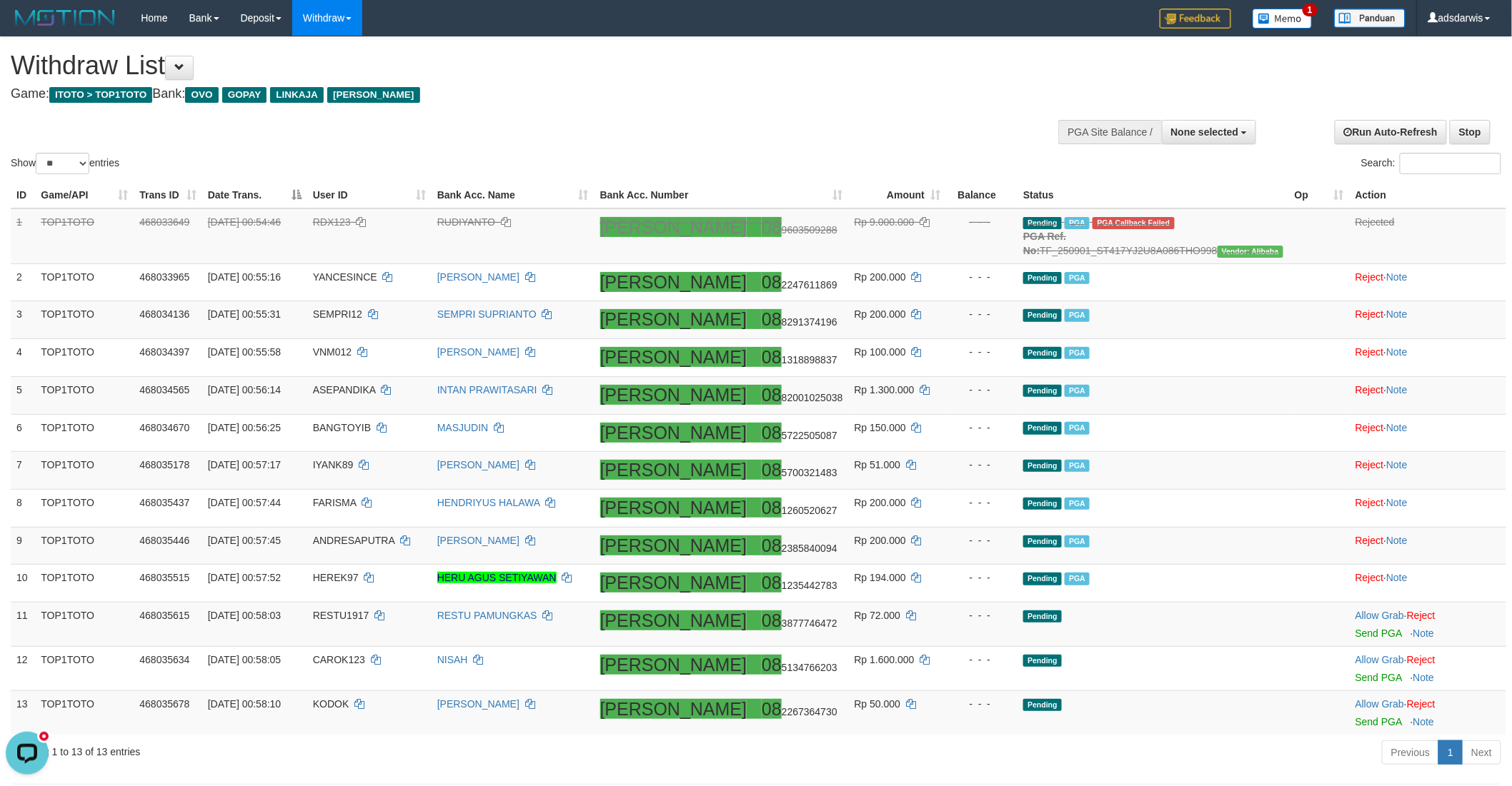
click at [833, 120] on div "Show ** ** ** *** entries Search:" at bounding box center [756, 106] width 1512 height 140
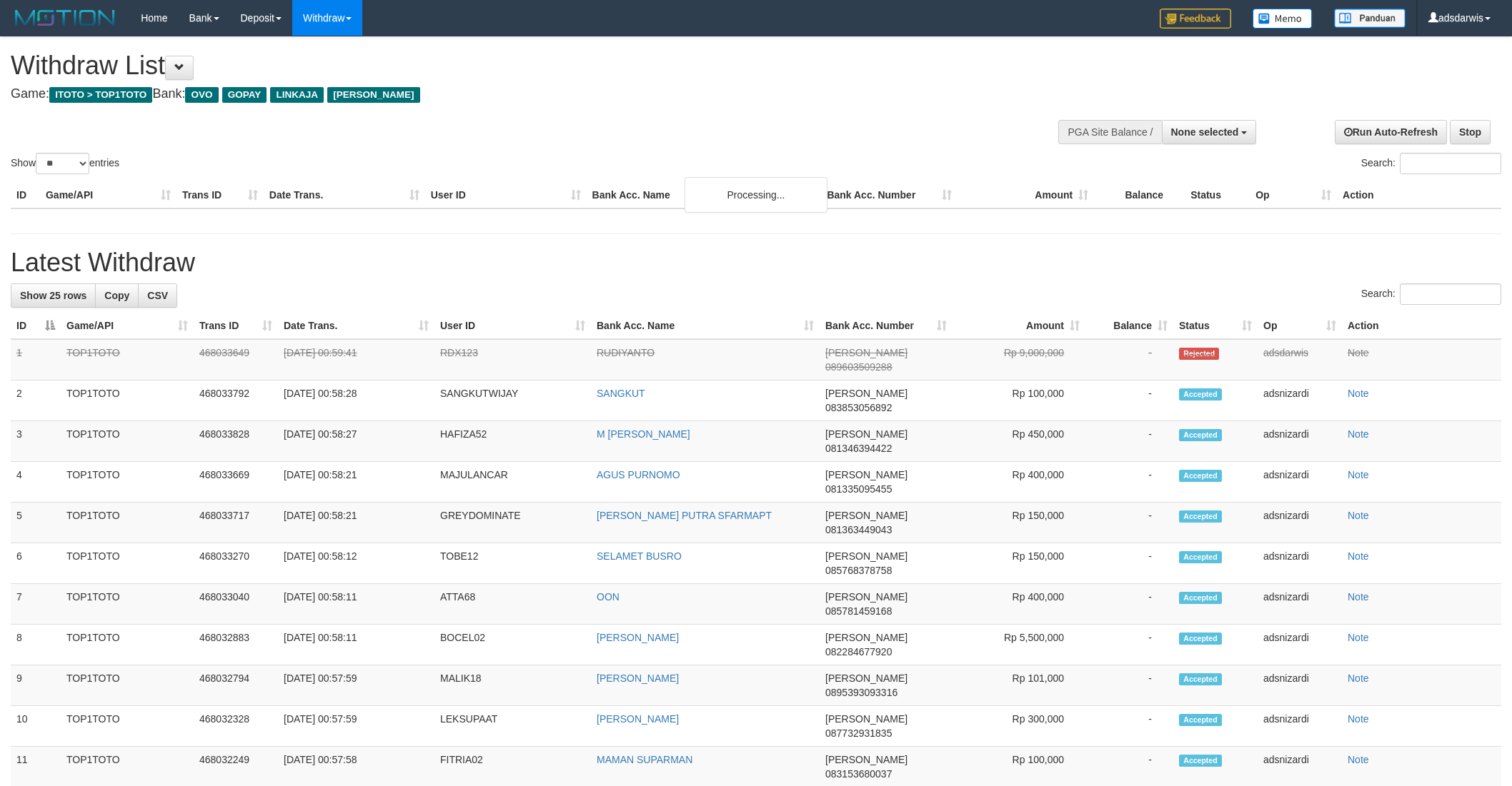
select select
select select "**"
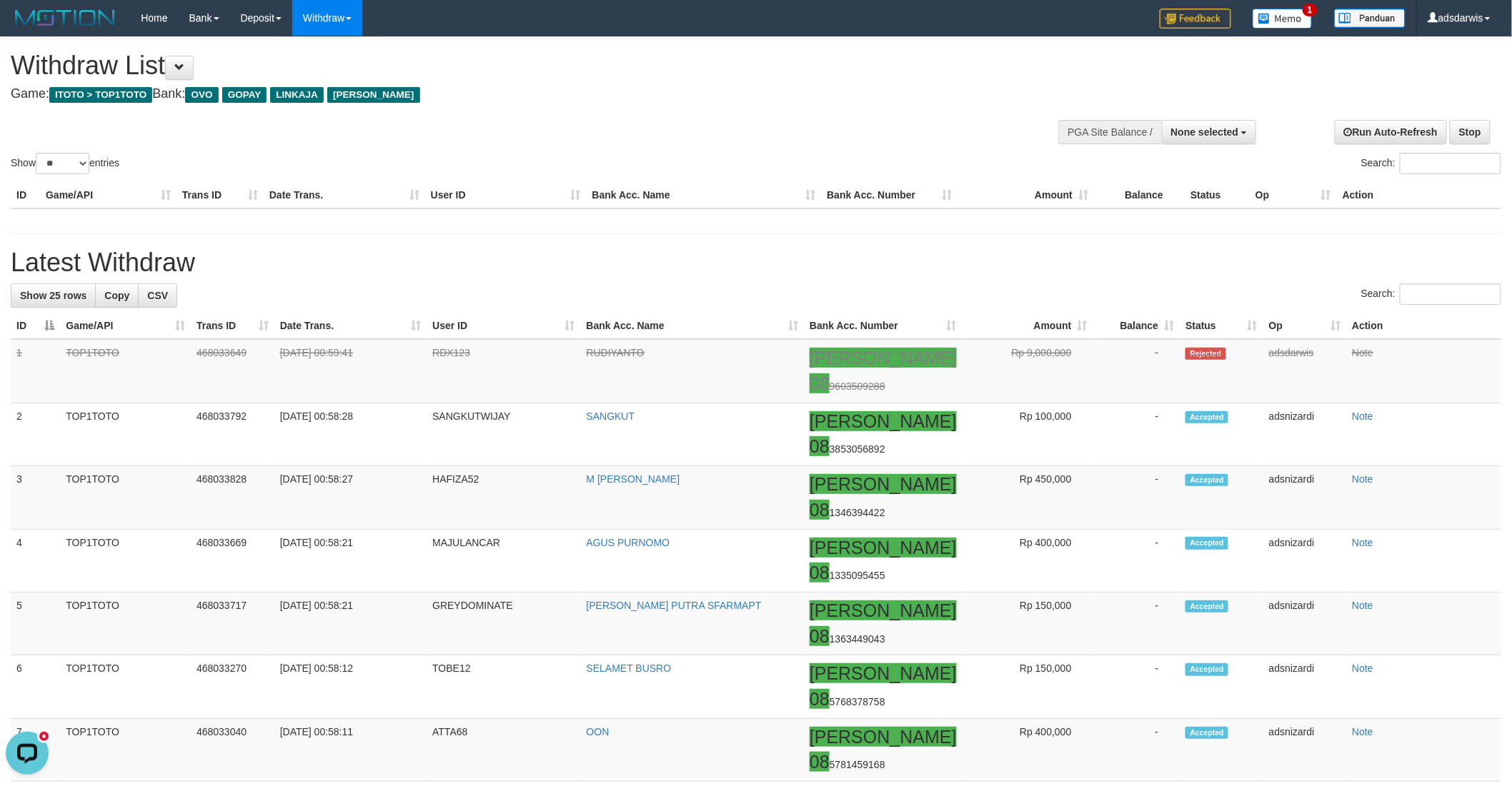
click at [667, 92] on h4 "Game: ITOTO > TOP1TOTO Bank: OVO GOPAY LINKAJA [PERSON_NAME]" at bounding box center [502, 94] width 983 height 15
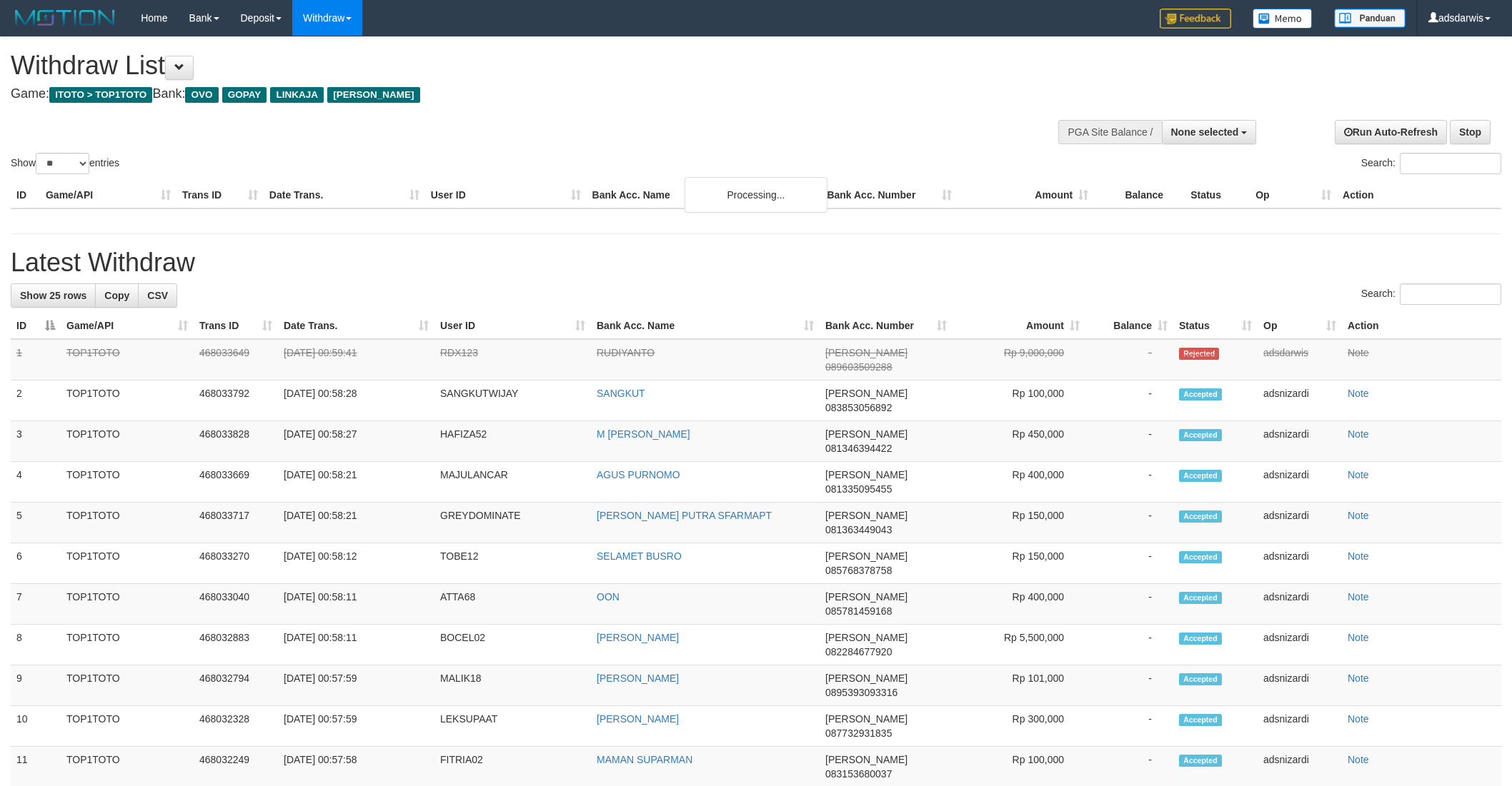
select select
select select "**"
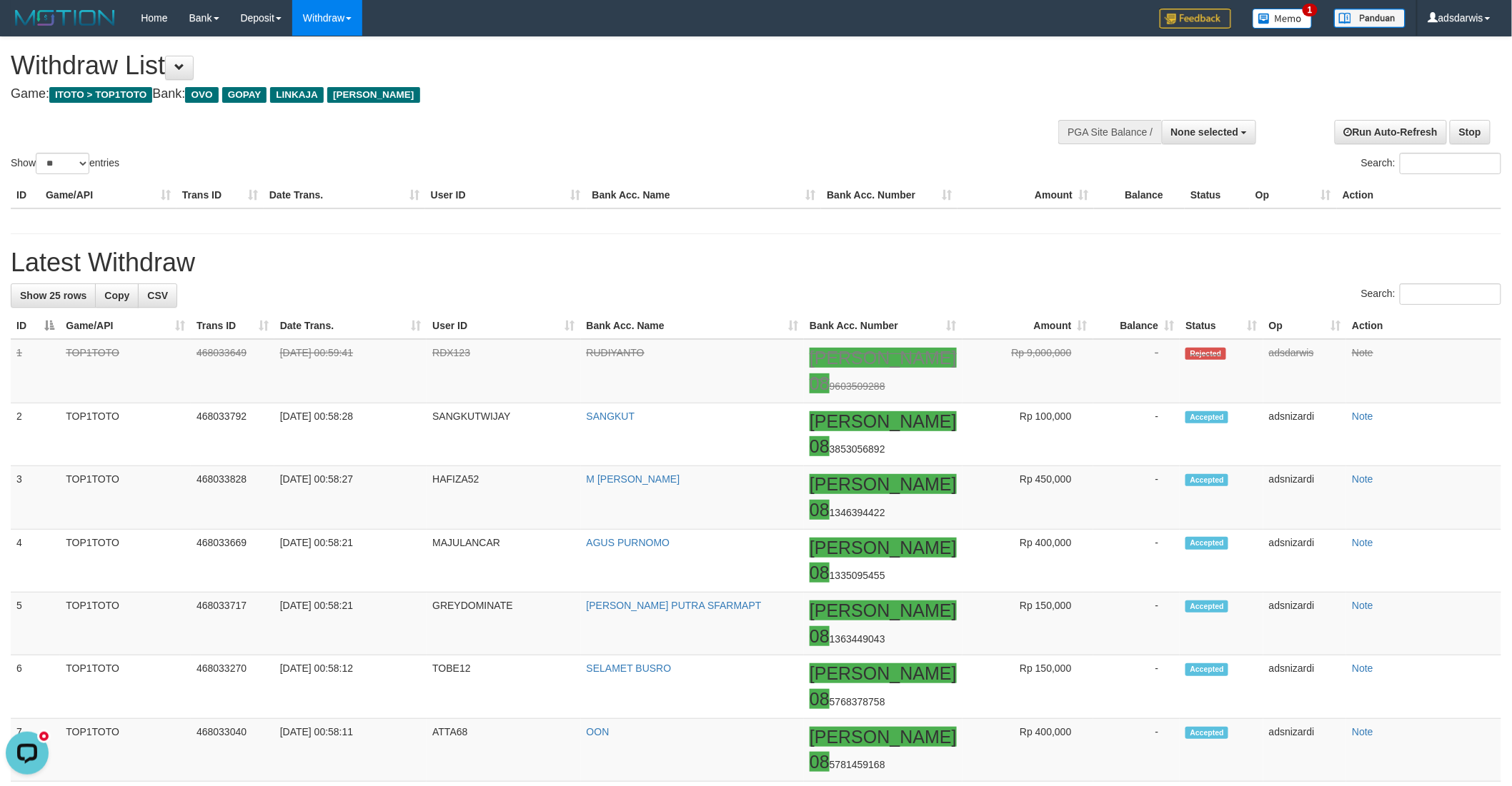
click at [753, 127] on div "Show ** ** ** *** entries Search:" at bounding box center [756, 106] width 1512 height 140
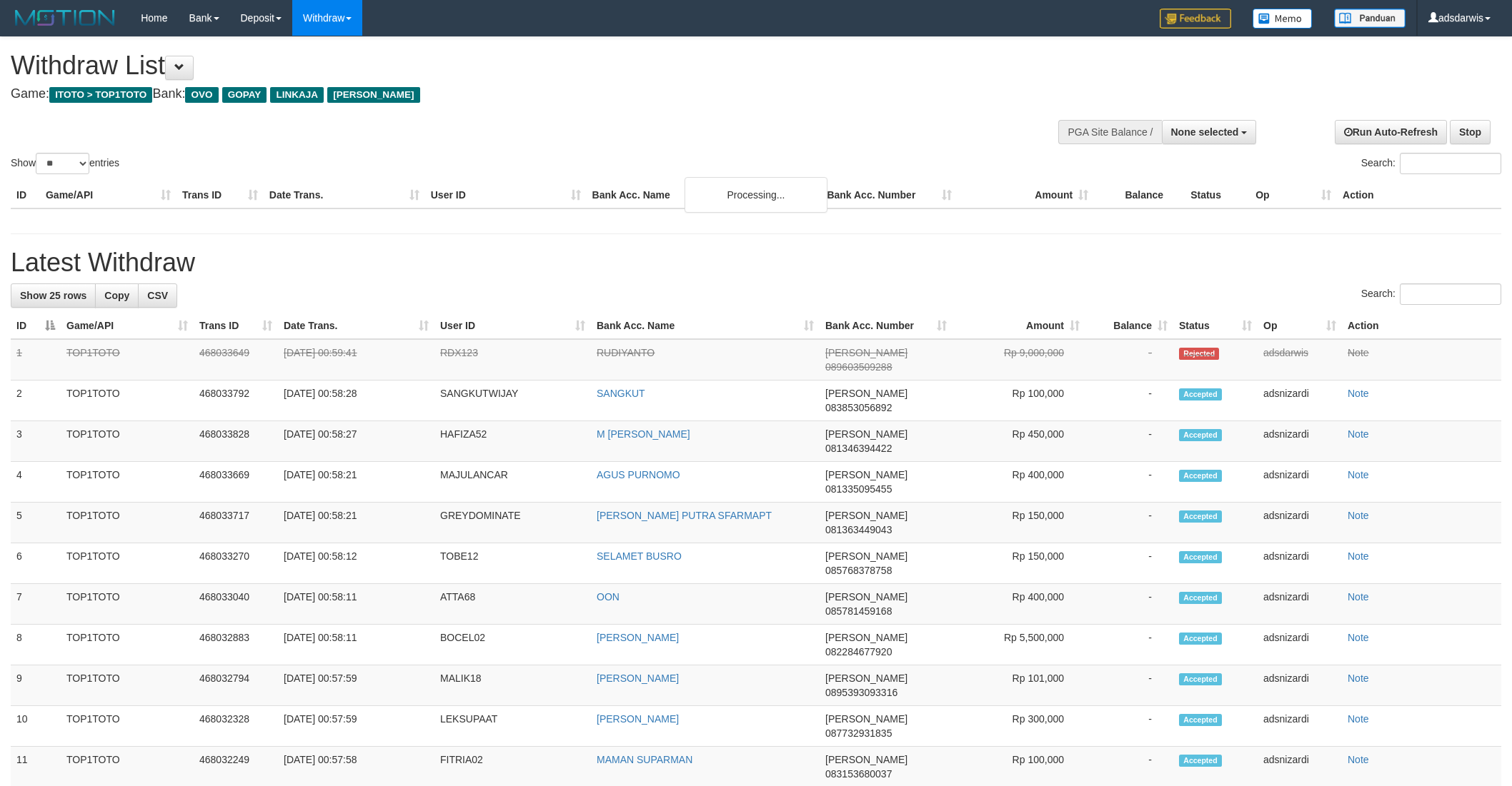
select select
select select "**"
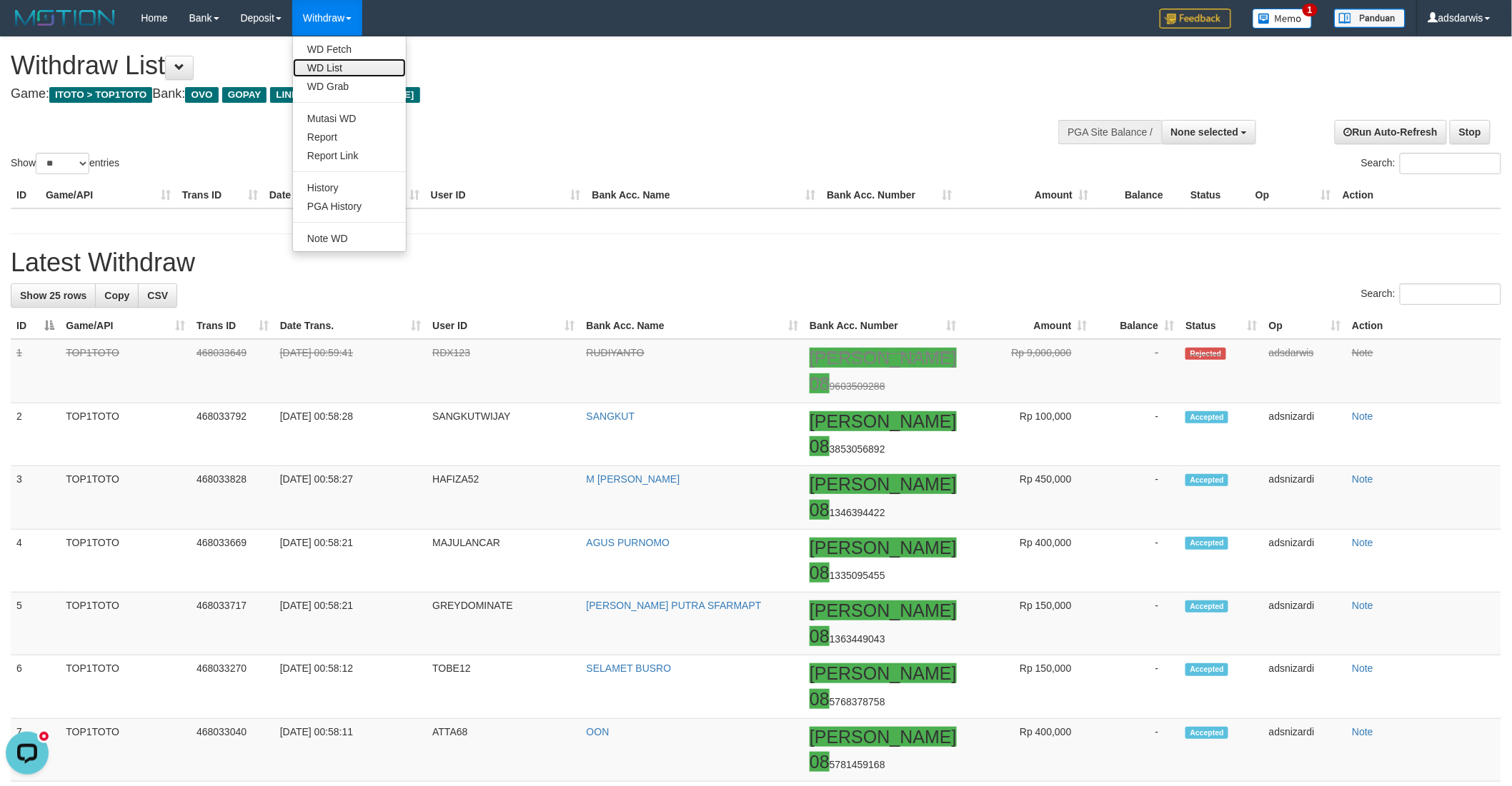
click at [334, 66] on link "WD List" at bounding box center [349, 68] width 113 height 18
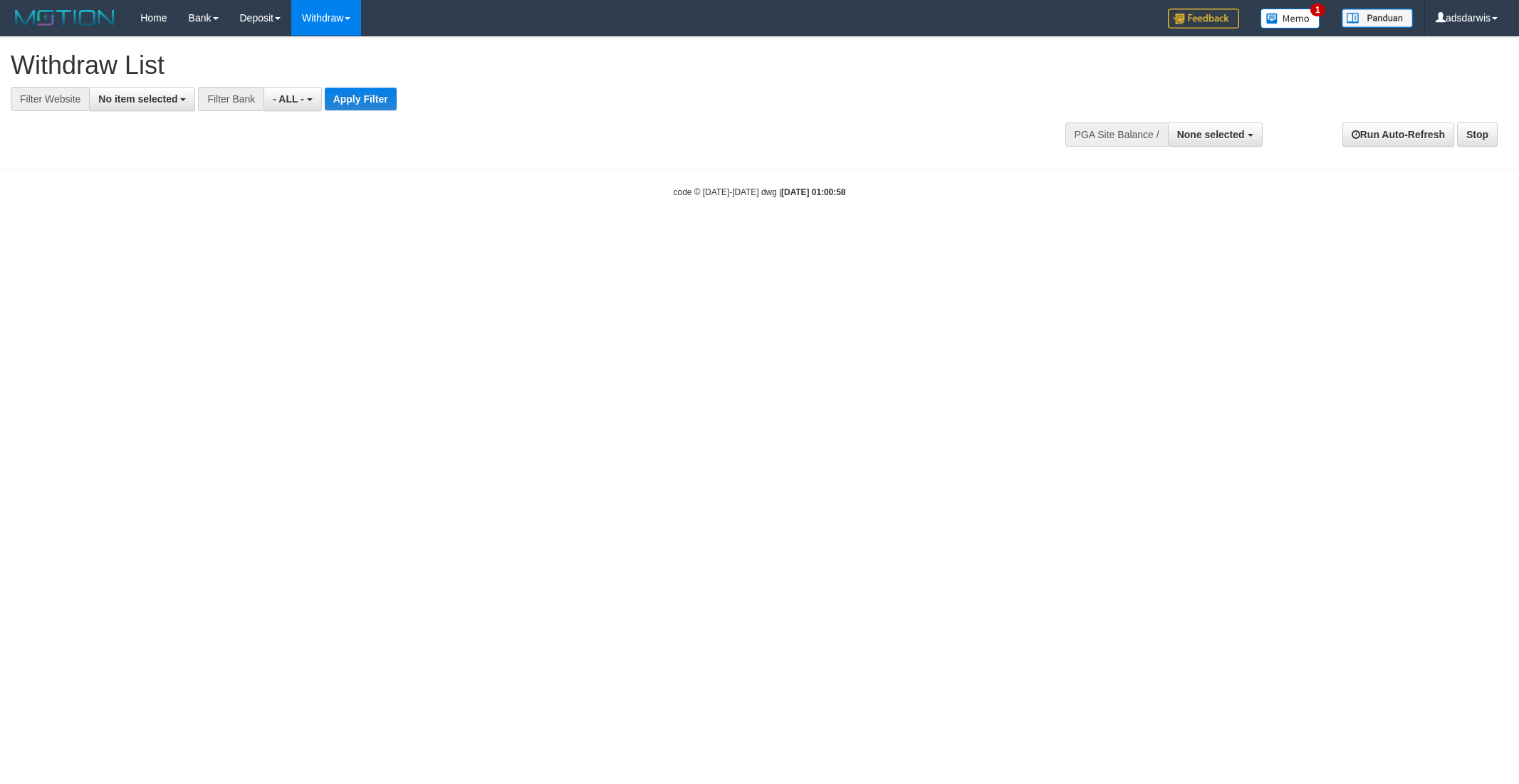
select select
click at [144, 96] on span "No item selected" at bounding box center [138, 99] width 79 height 12
click at [153, 193] on label "[ITOTO] TOP1TOTO" at bounding box center [154, 194] width 129 height 20
select select "***"
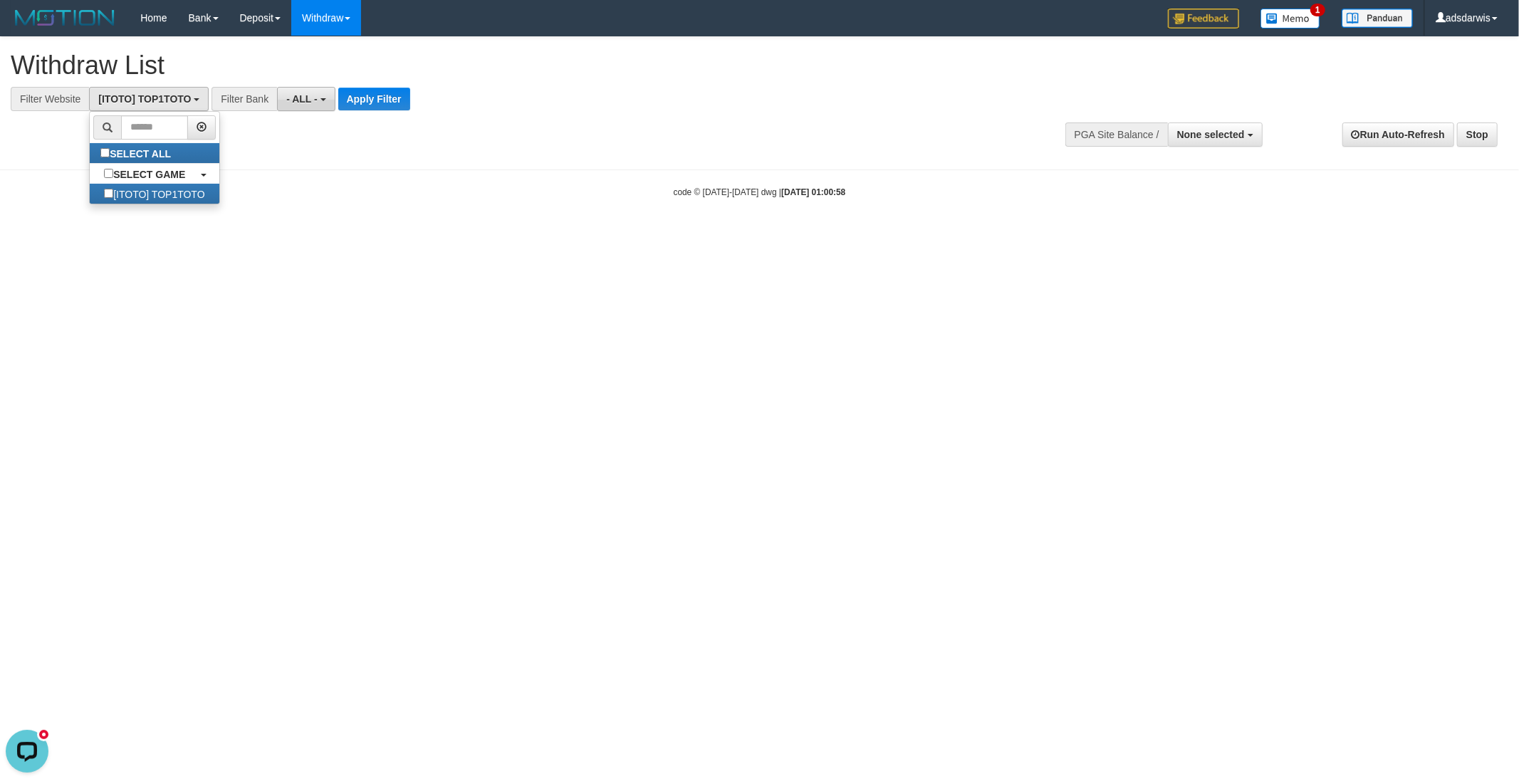
click at [287, 94] on span "- ALL -" at bounding box center [302, 99] width 31 height 12
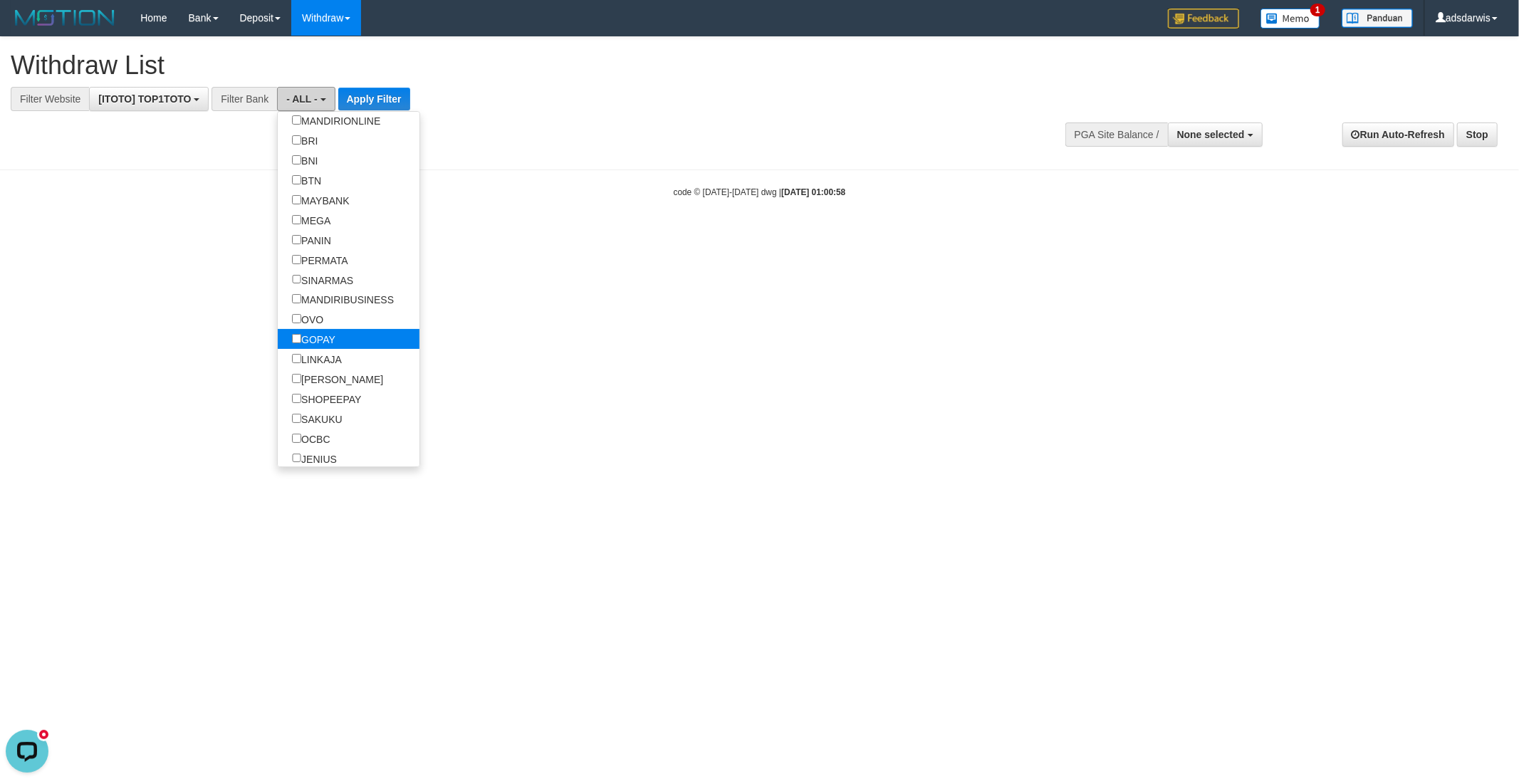
scroll to position [158, 0]
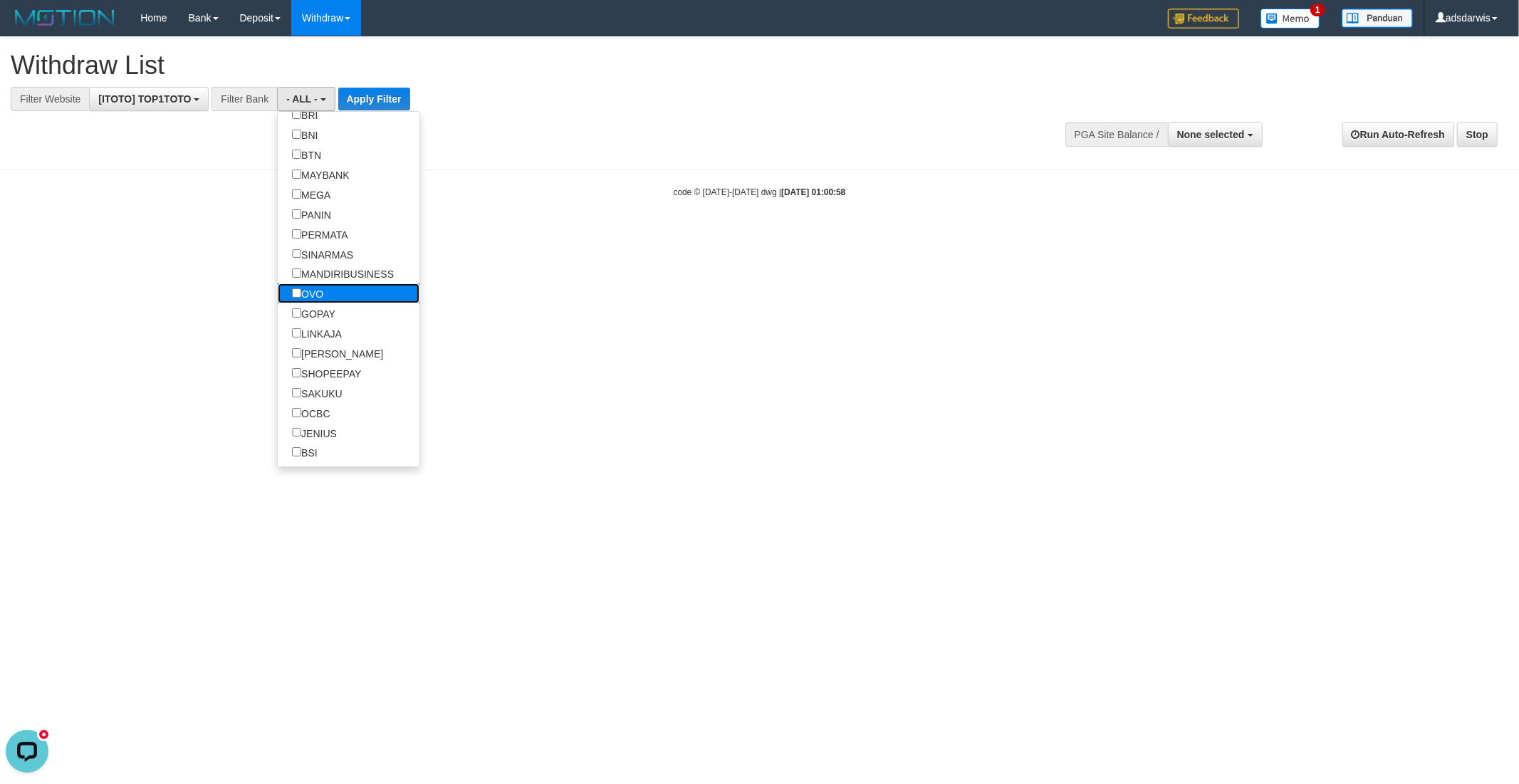
click at [322, 304] on label "OVO" at bounding box center [308, 293] width 60 height 20
select select "***"
click at [328, 323] on label "GOPAY" at bounding box center [313, 313] width 72 height 20
click at [325, 343] on label "LINKAJA" at bounding box center [316, 333] width 78 height 20
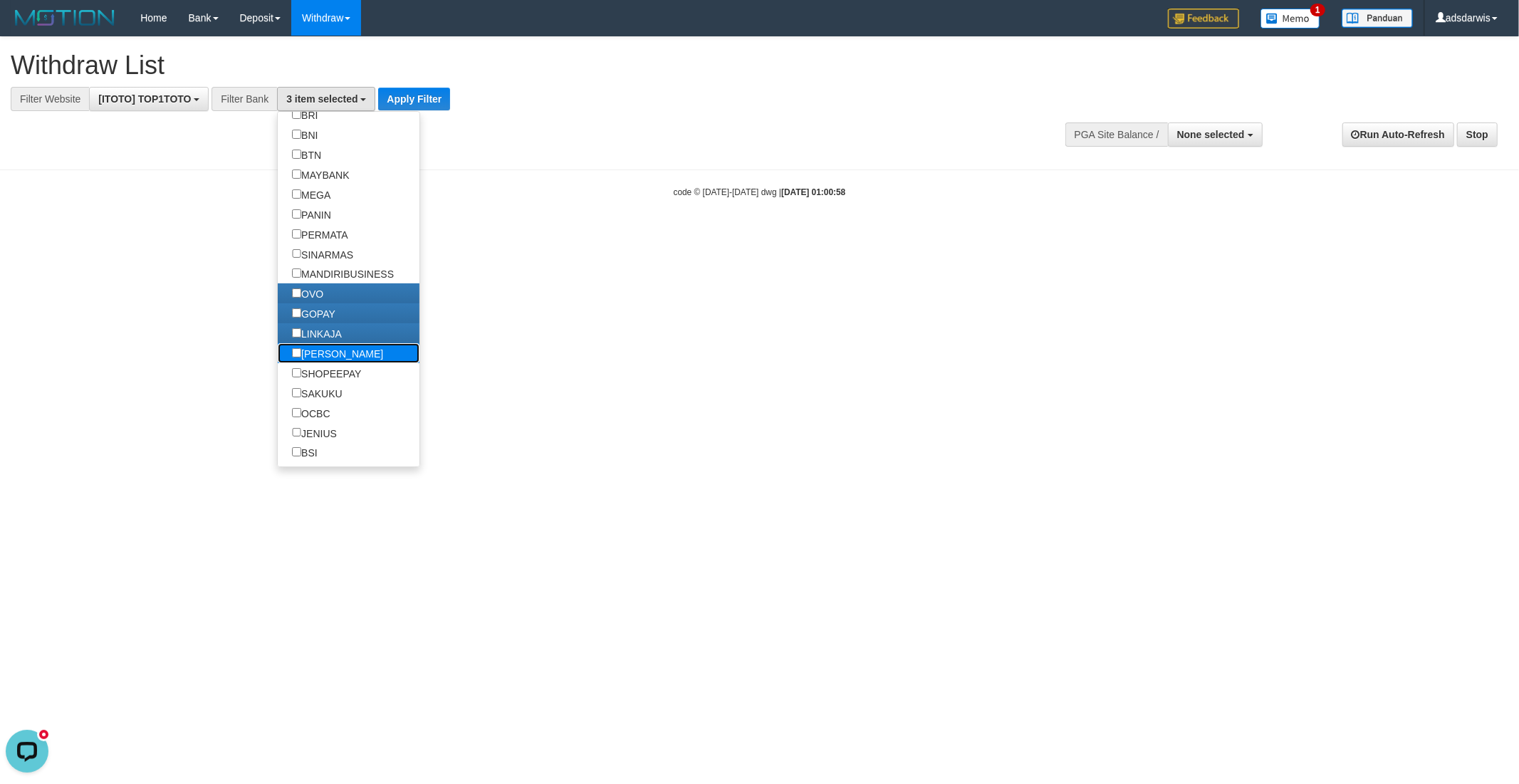
click at [323, 364] on label "[PERSON_NAME]" at bounding box center [338, 353] width 120 height 20
click at [403, 102] on button "Apply Filter" at bounding box center [414, 99] width 72 height 23
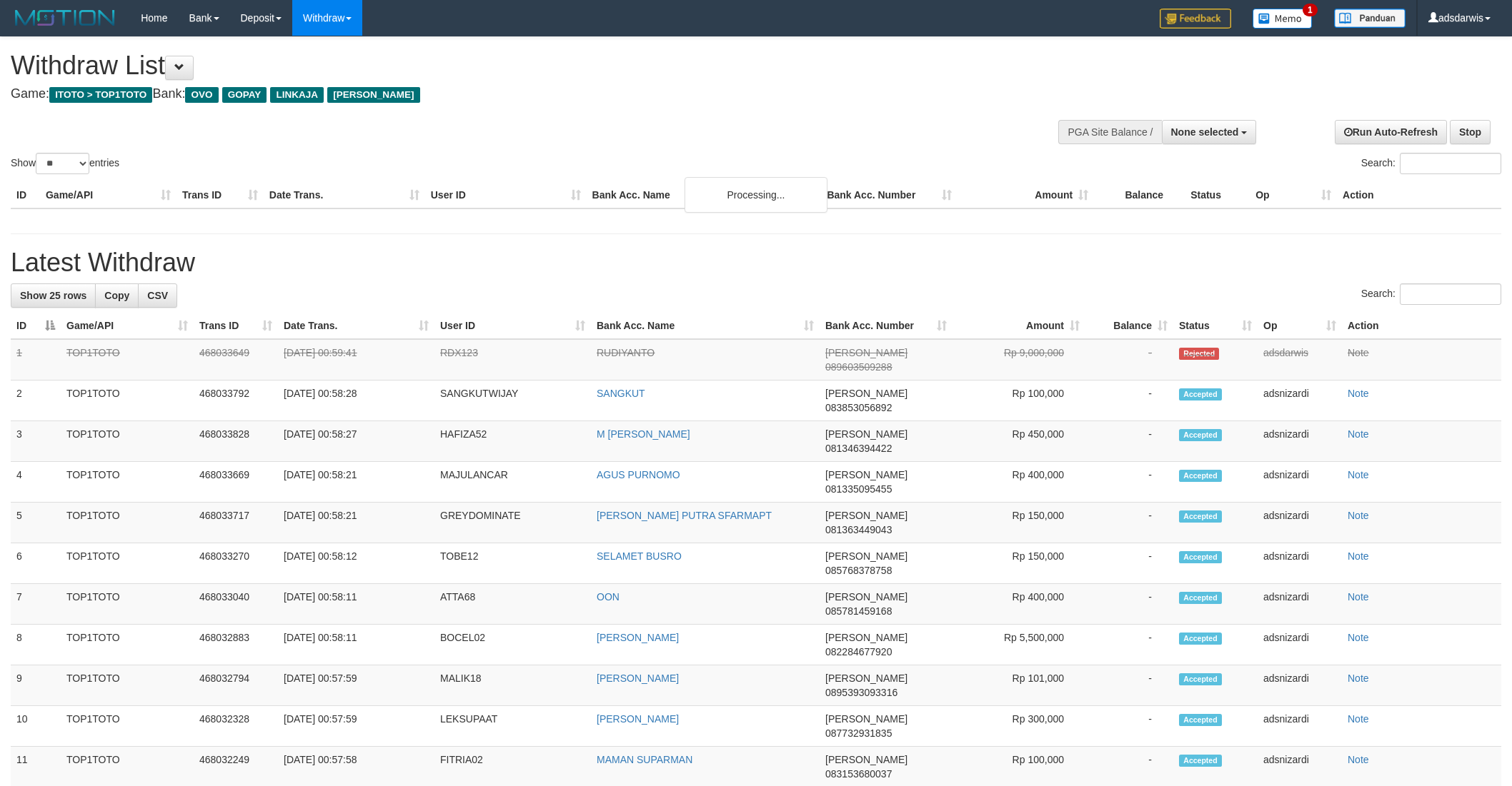
select select
select select "**"
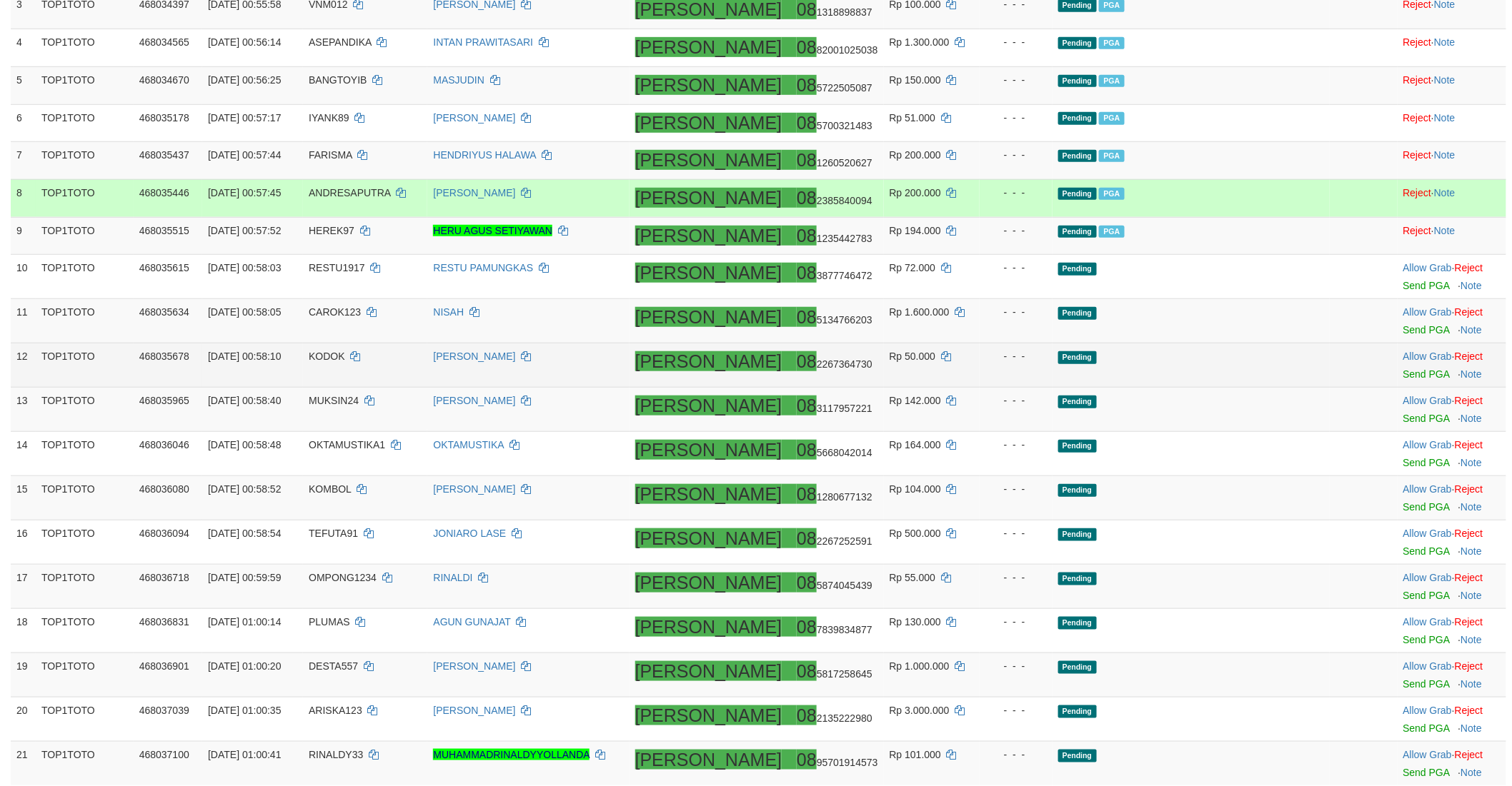
scroll to position [396, 0]
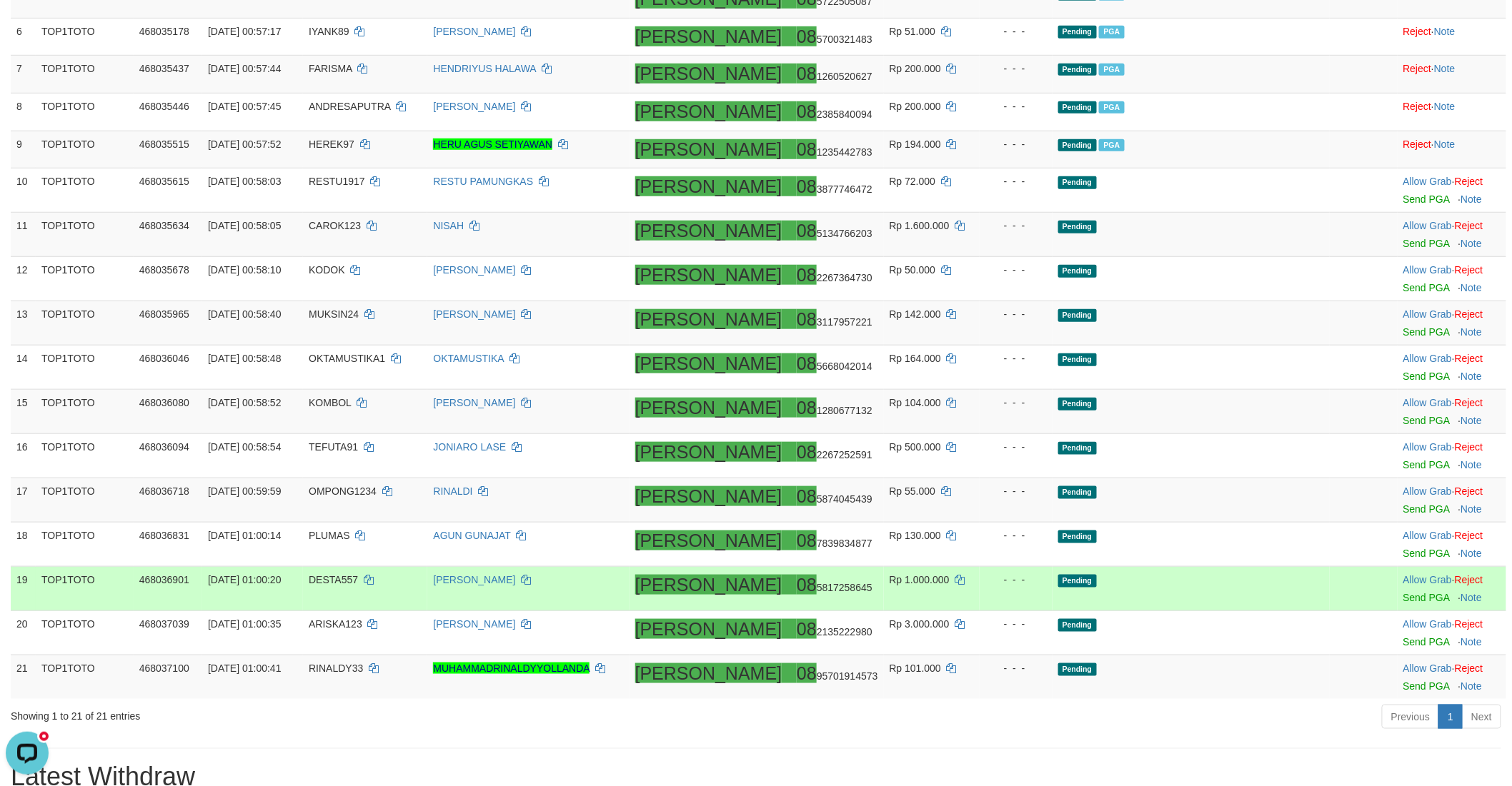
click at [1237, 597] on td "Pending" at bounding box center [1191, 589] width 278 height 44
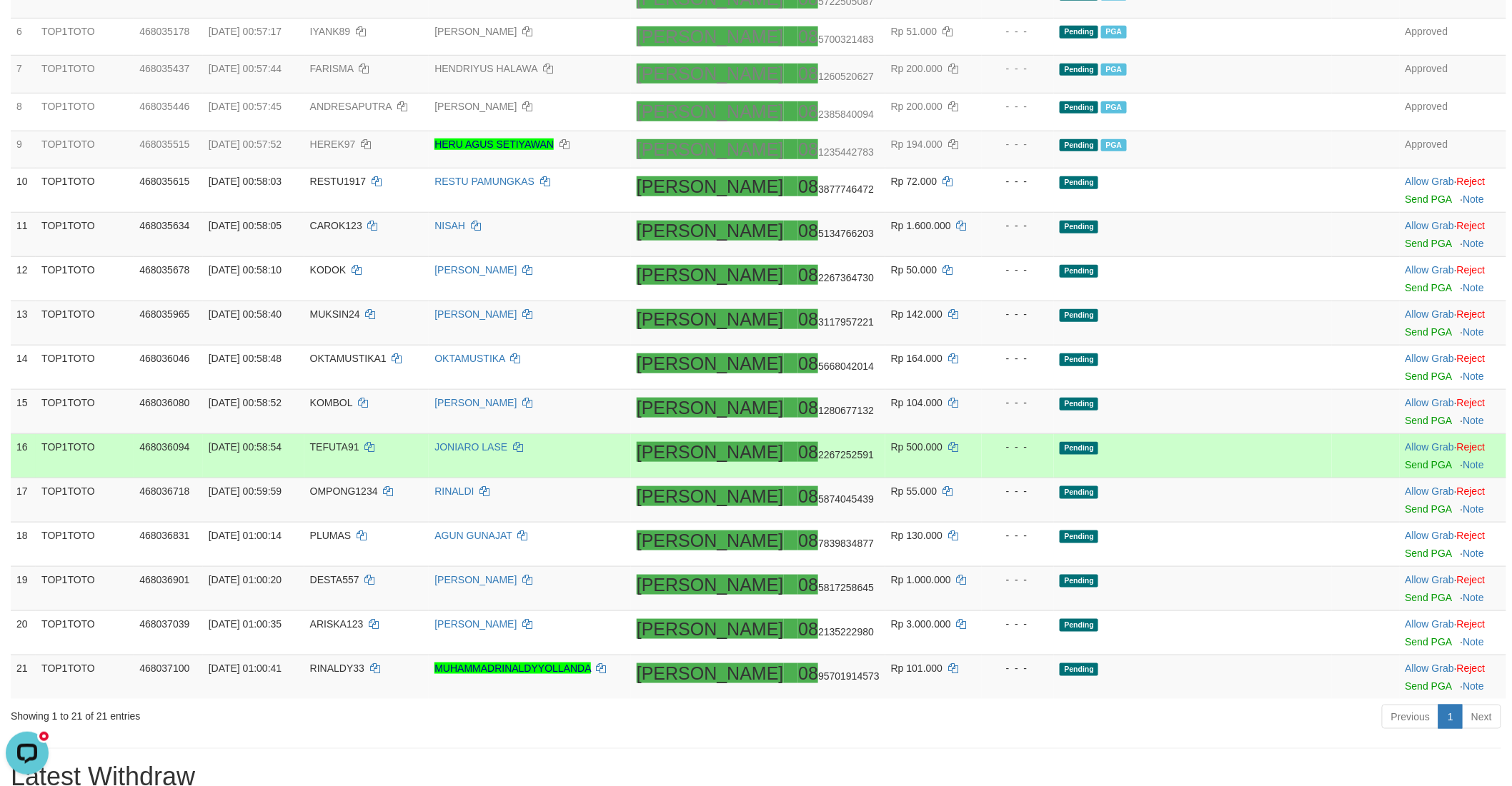
click at [1196, 472] on td "Pending" at bounding box center [1192, 456] width 278 height 44
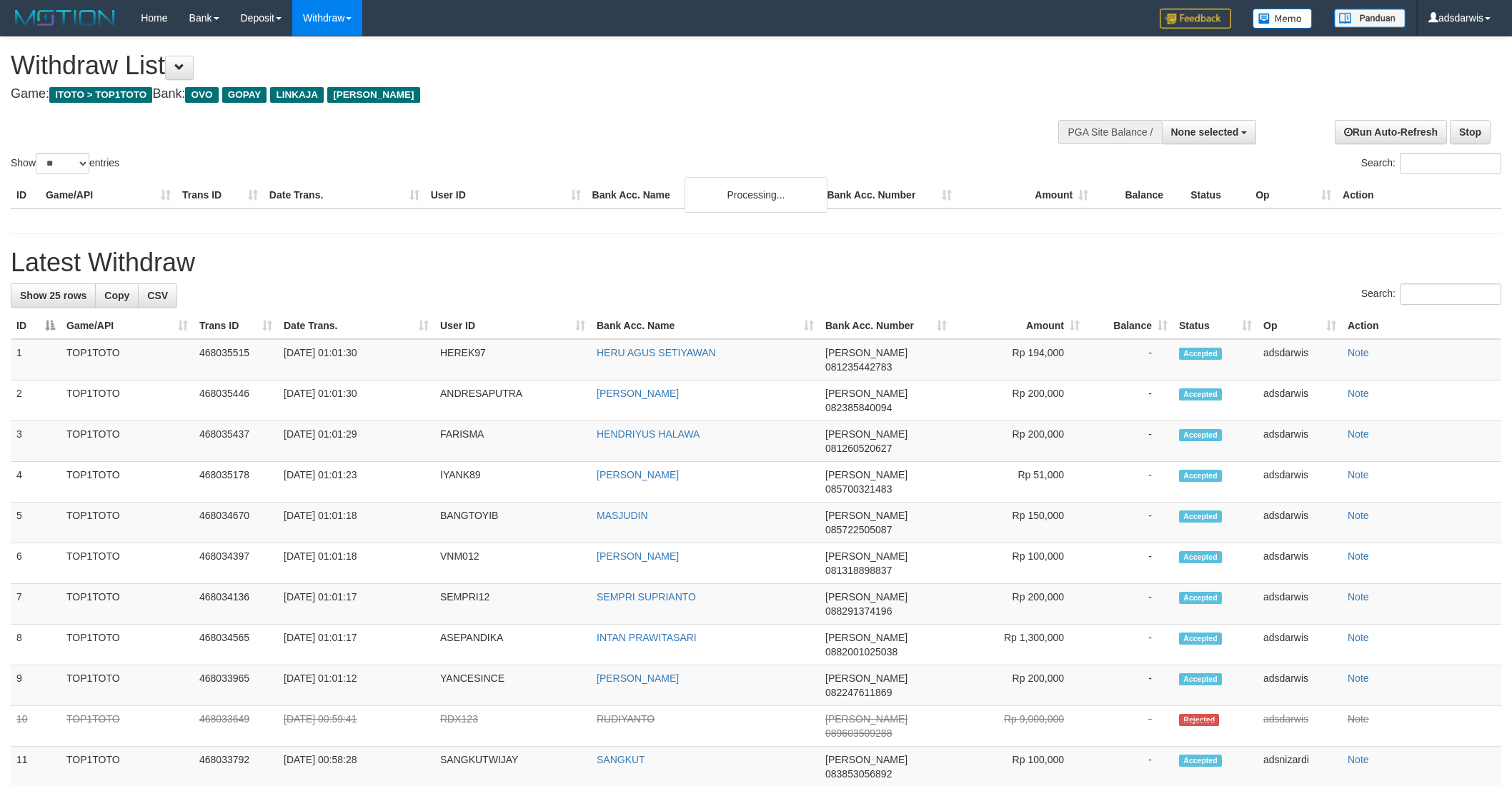
select select
select select "**"
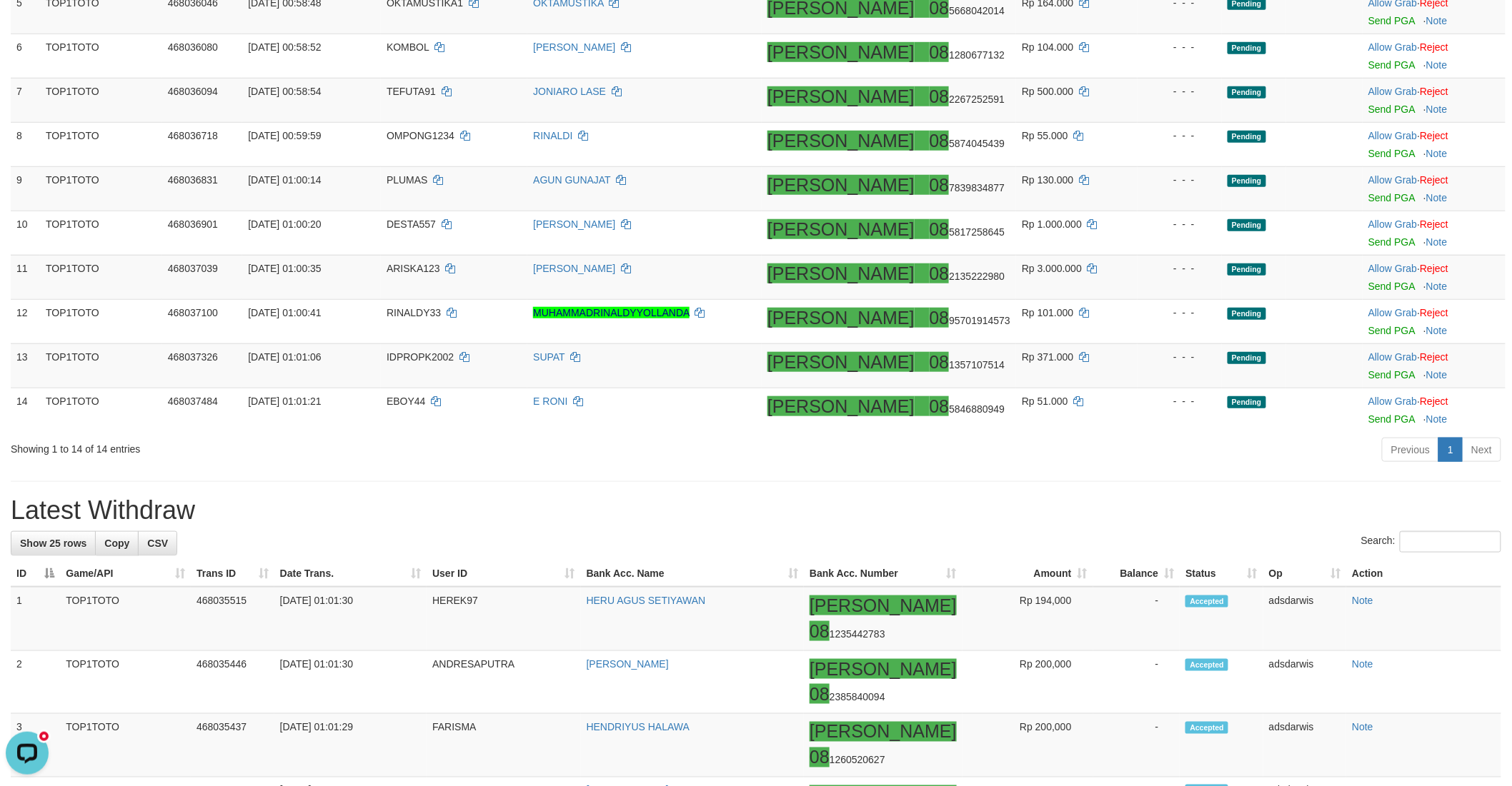
click at [1118, 466] on div "Previous 1 Next" at bounding box center [1070, 451] width 860 height 31
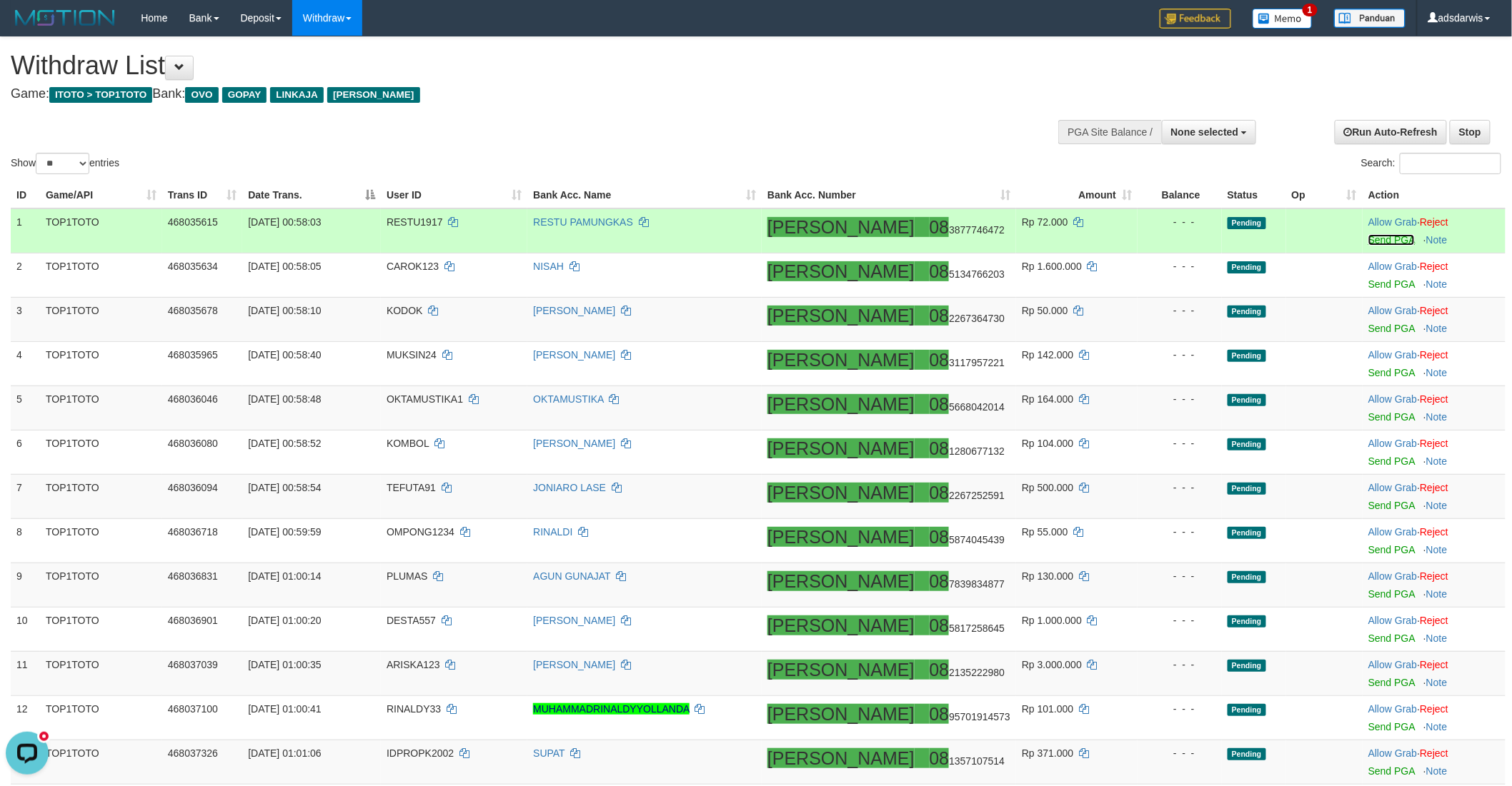
click at [1368, 239] on link "Send PGA" at bounding box center [1391, 240] width 46 height 12
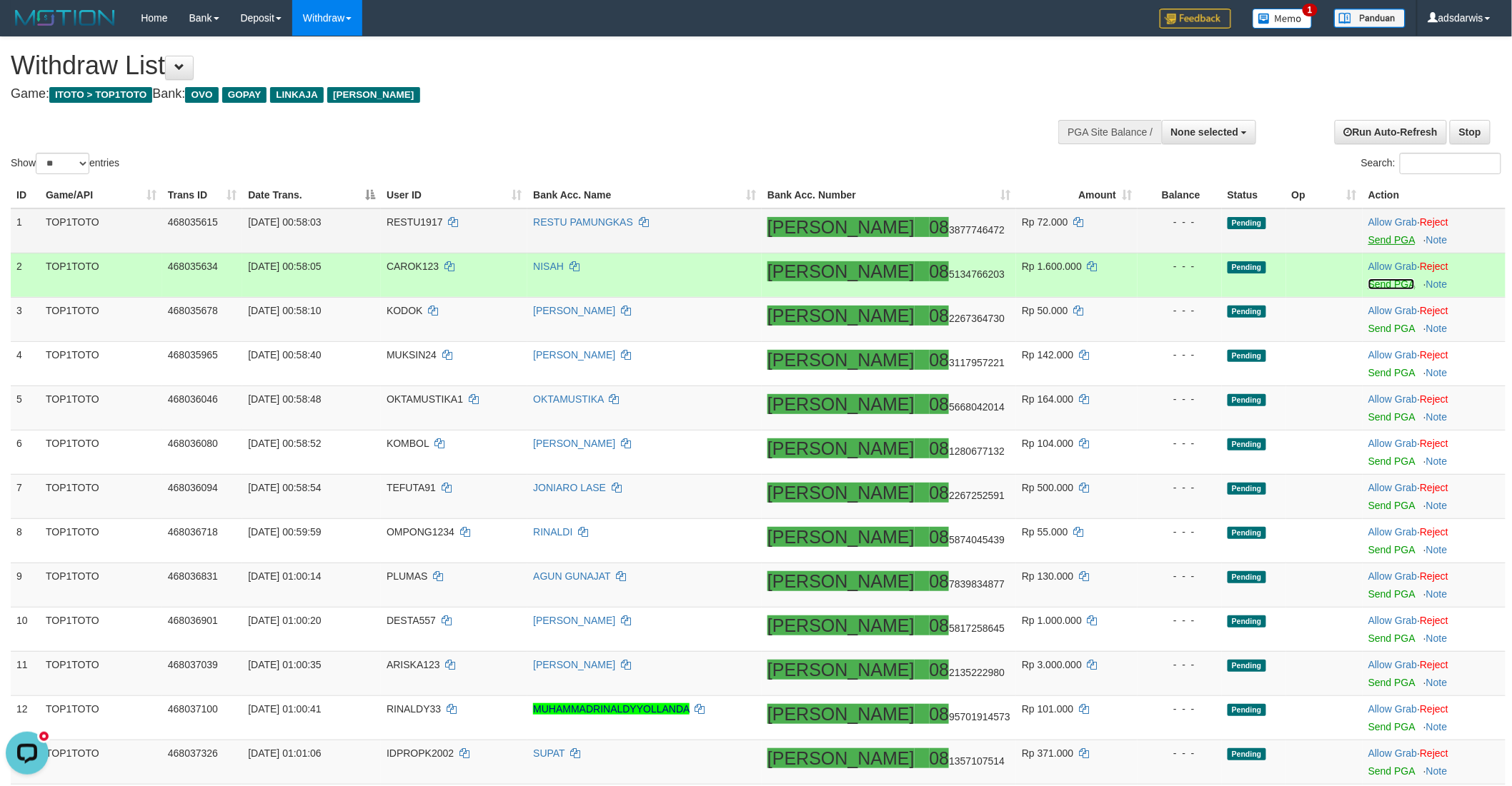
click at [1368, 279] on link "Send PGA" at bounding box center [1391, 284] width 46 height 12
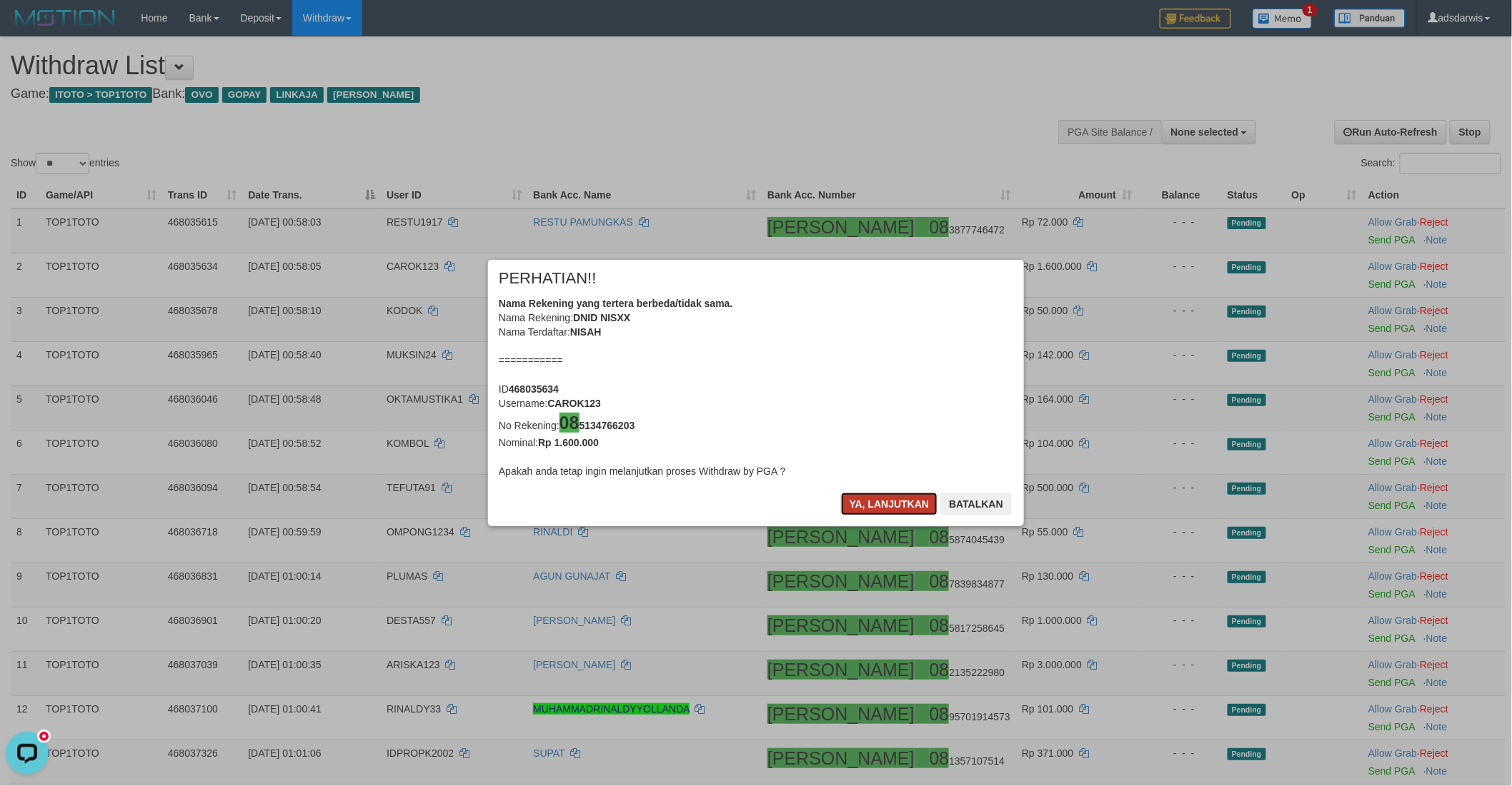
click at [851, 502] on button "Ya, lanjutkan" at bounding box center [889, 505] width 97 height 23
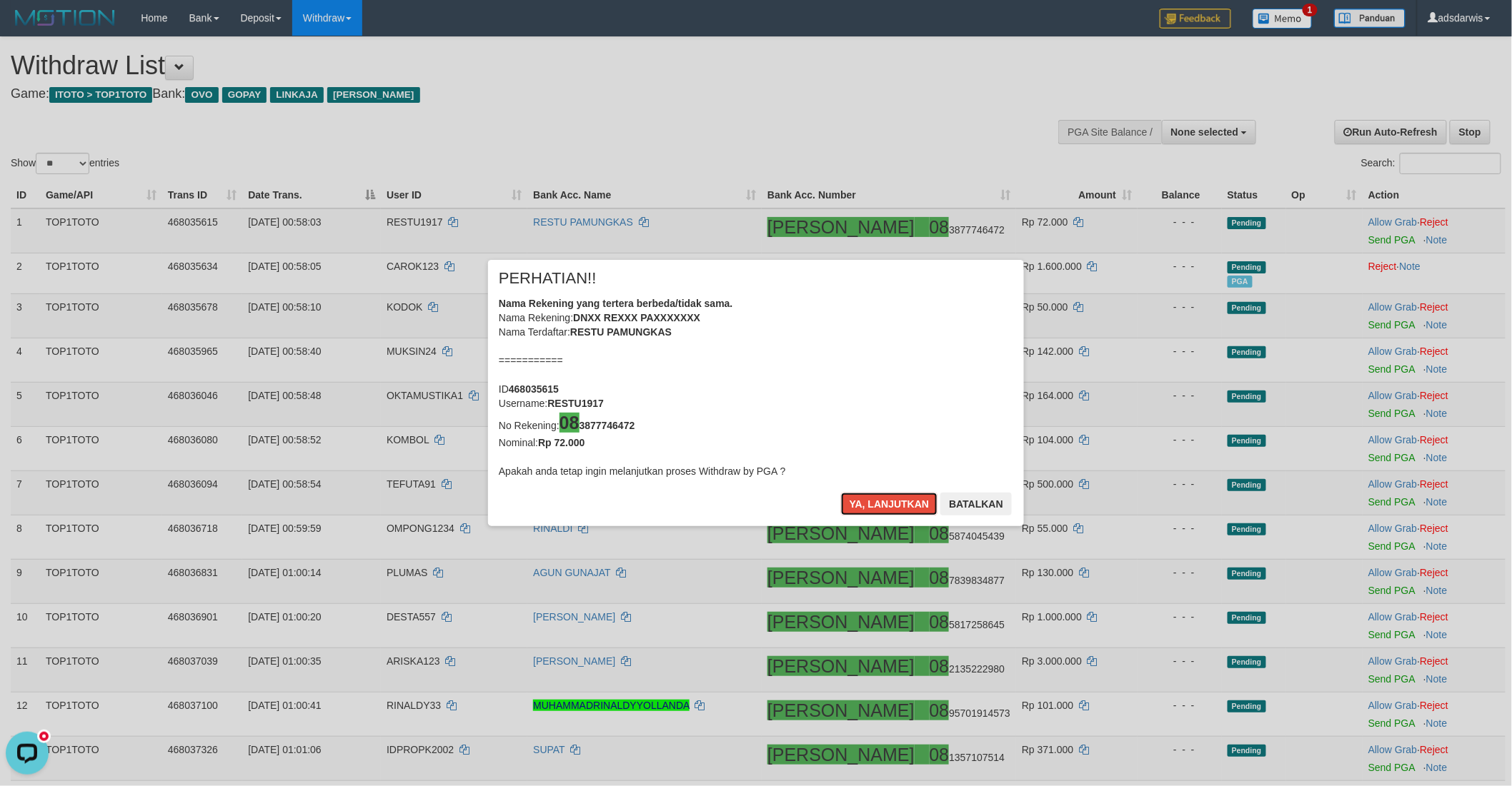
click at [851, 502] on button "Ya, lanjutkan" at bounding box center [889, 505] width 97 height 23
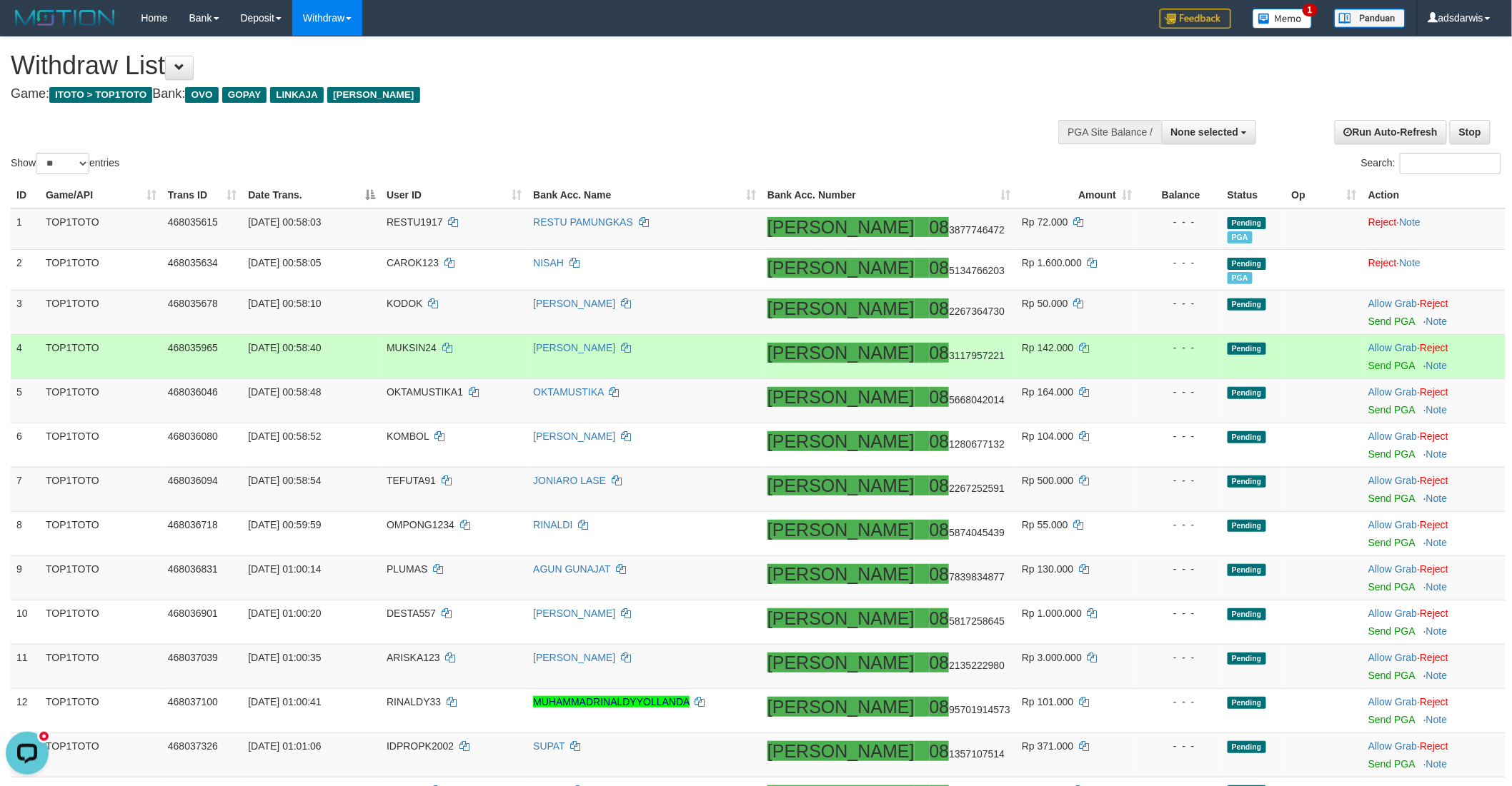
scroll to position [79, 0]
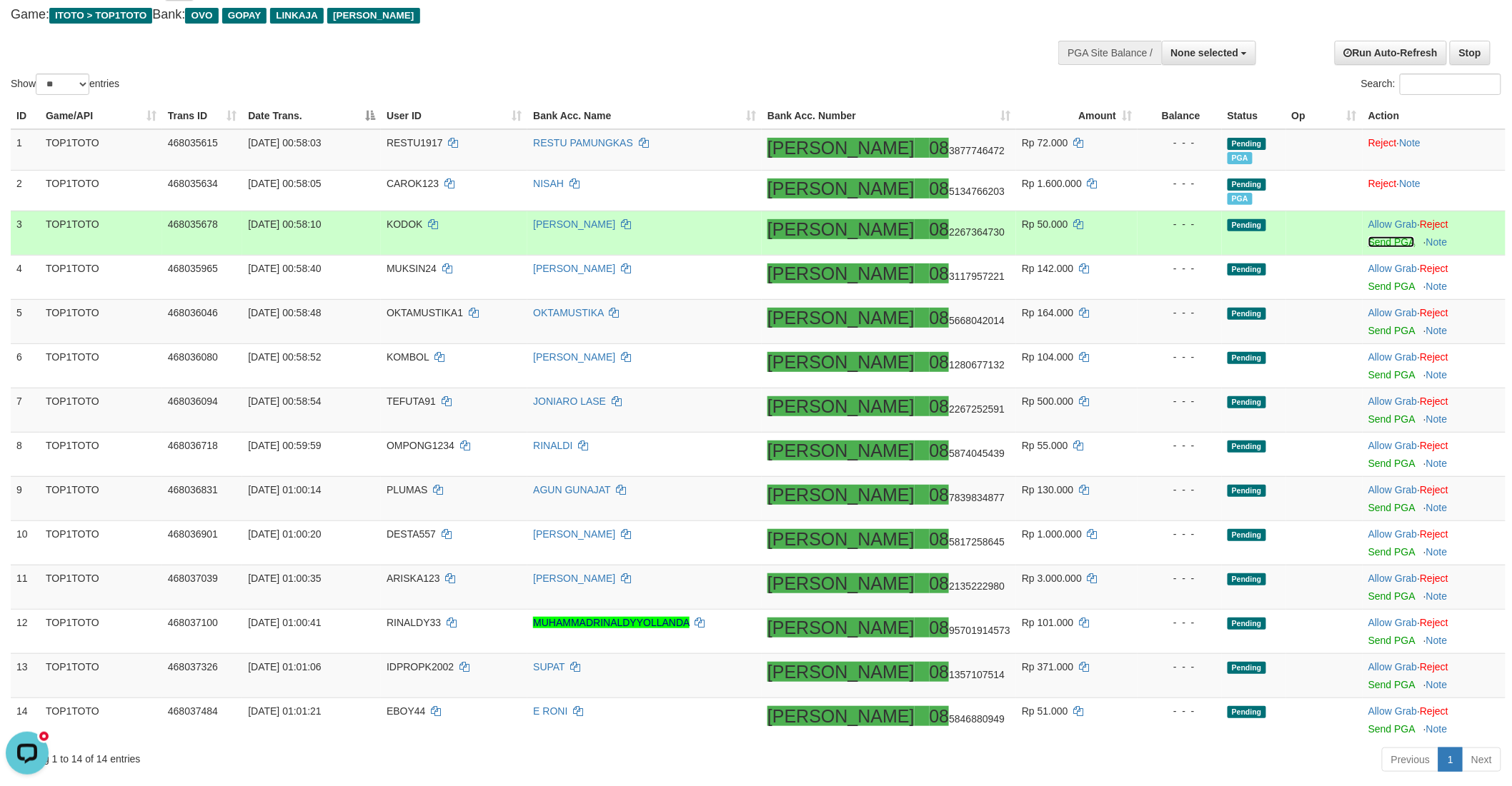
click at [1368, 244] on link "Send PGA" at bounding box center [1391, 242] width 46 height 12
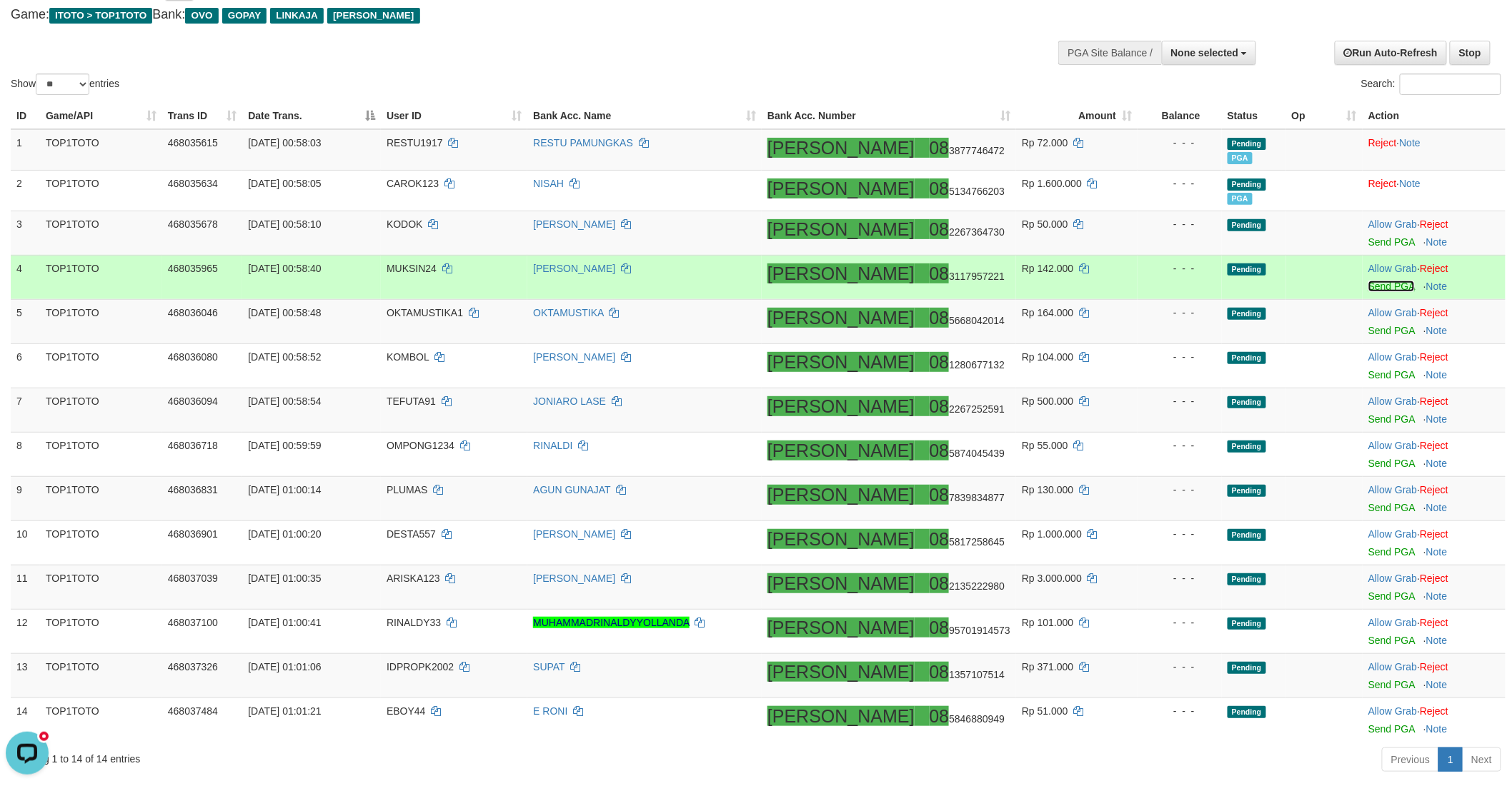
click at [1368, 283] on link "Send PGA" at bounding box center [1391, 286] width 46 height 12
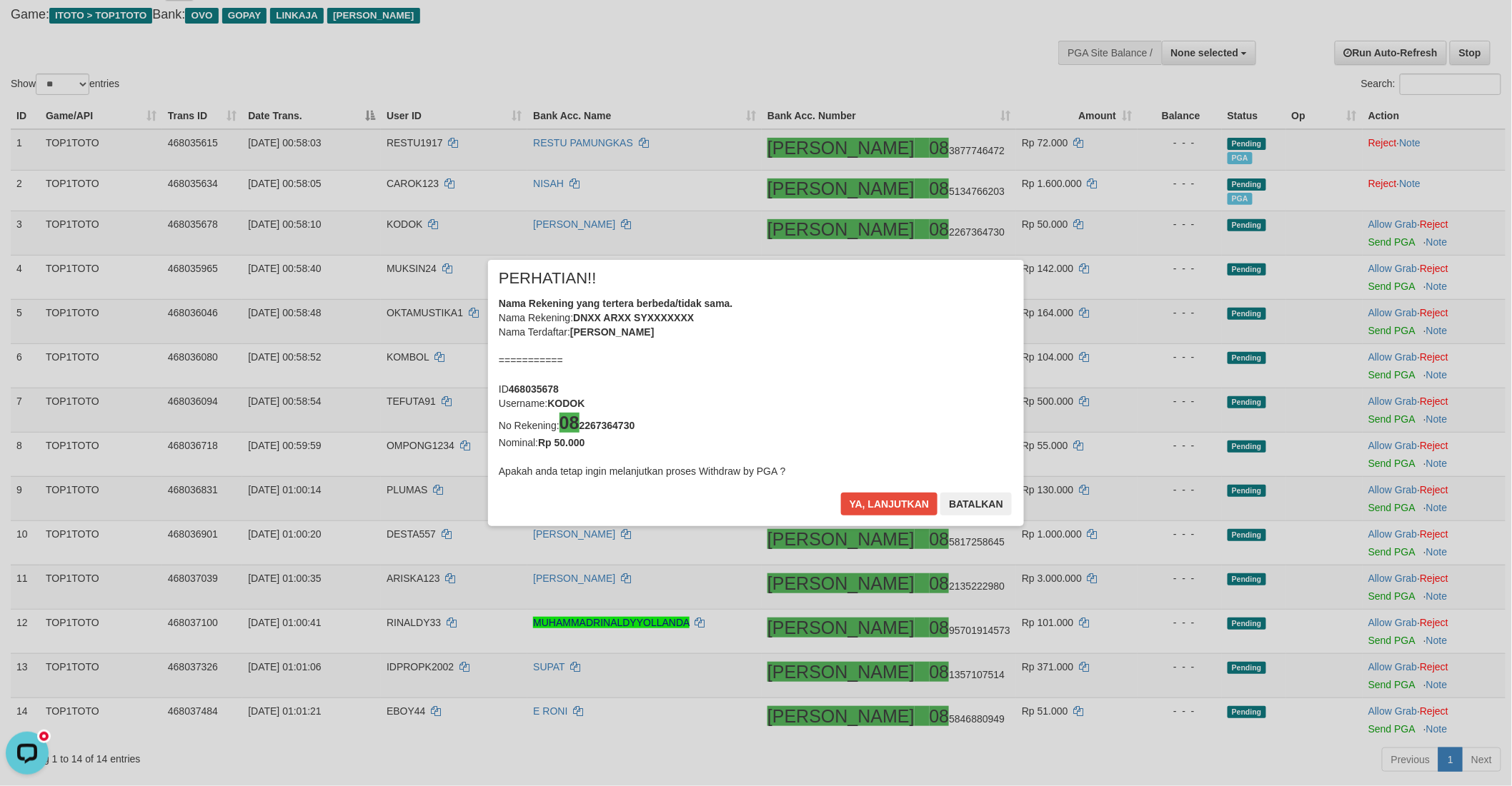
click at [1365, 329] on div "× PERHATIAN!! Nama Rekening yang tertera berbeda/tidak sama. Nama Rekening: DNX…" at bounding box center [756, 393] width 1512 height 324
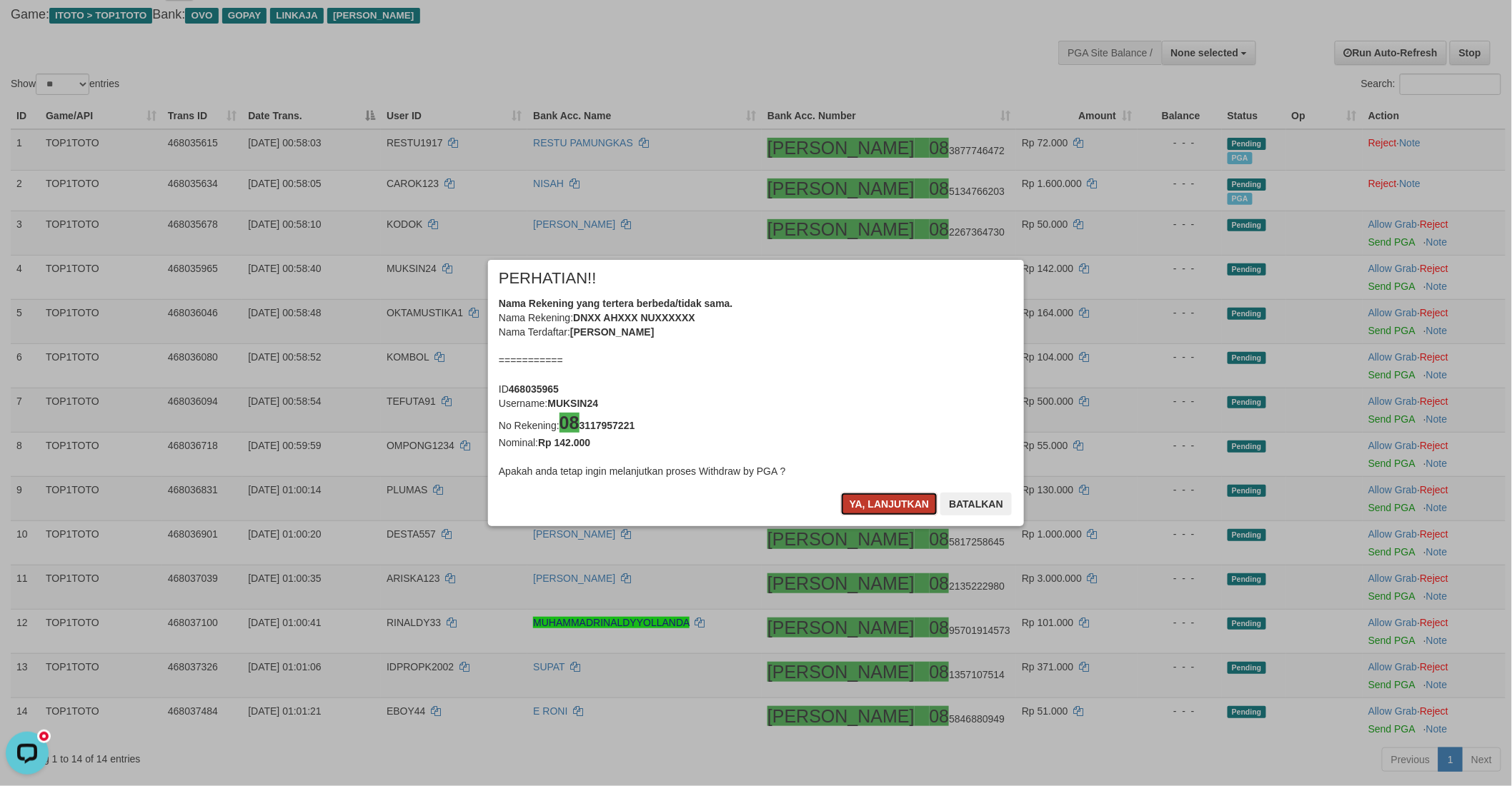
click at [901, 506] on button "Ya, lanjutkan" at bounding box center [889, 505] width 97 height 23
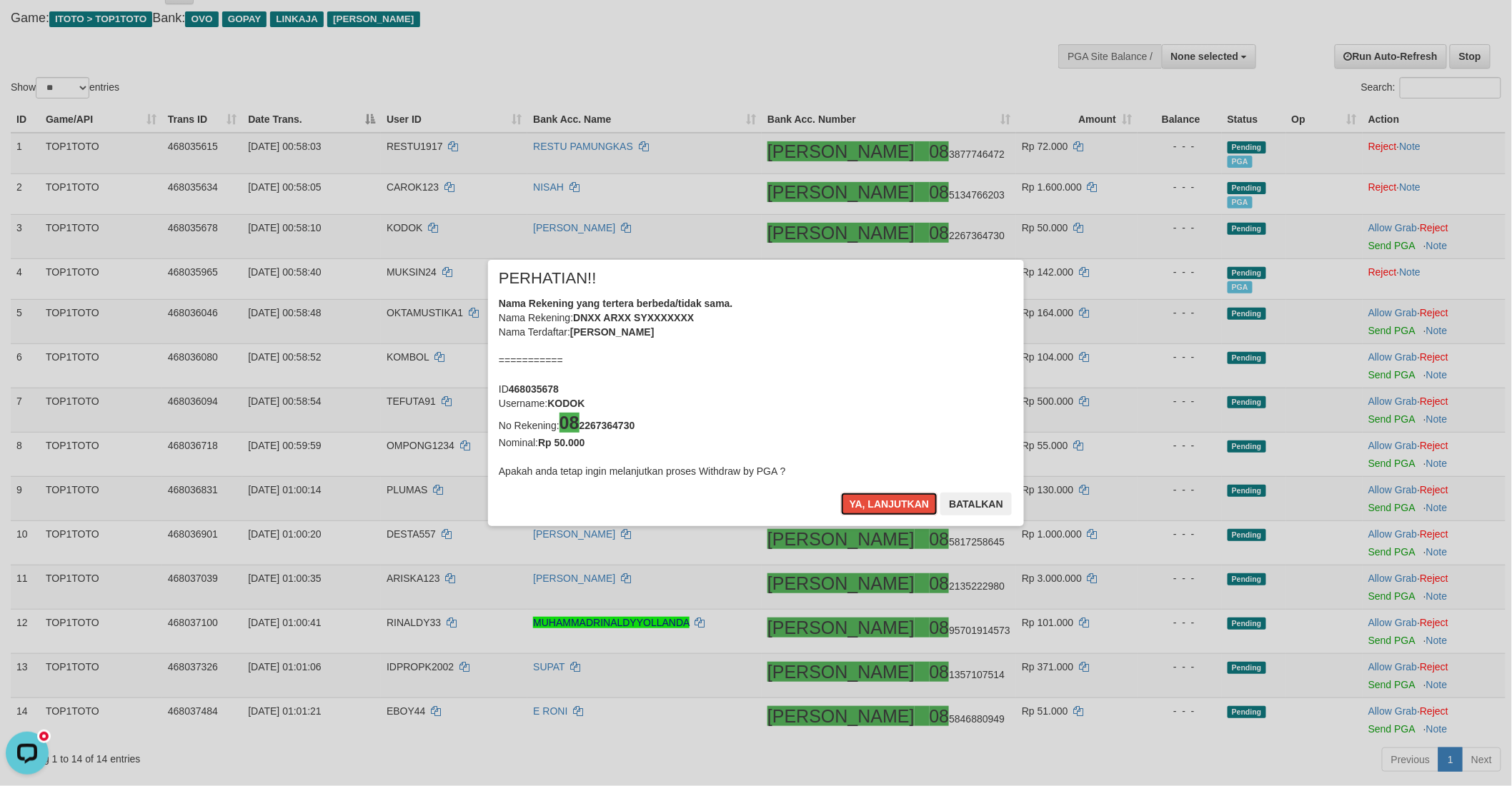
click at [901, 506] on button "Ya, lanjutkan" at bounding box center [889, 505] width 97 height 23
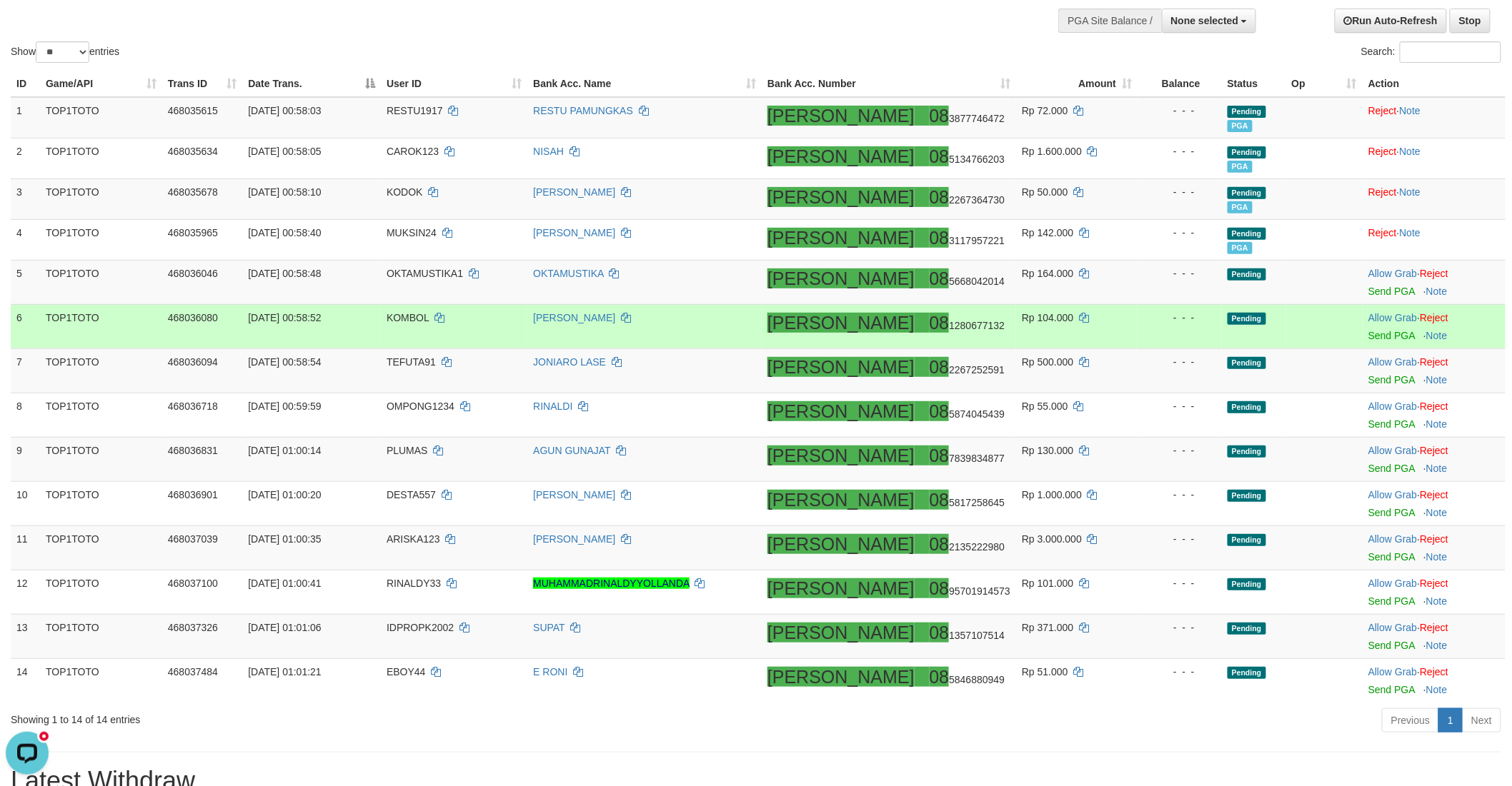
scroll to position [152, 0]
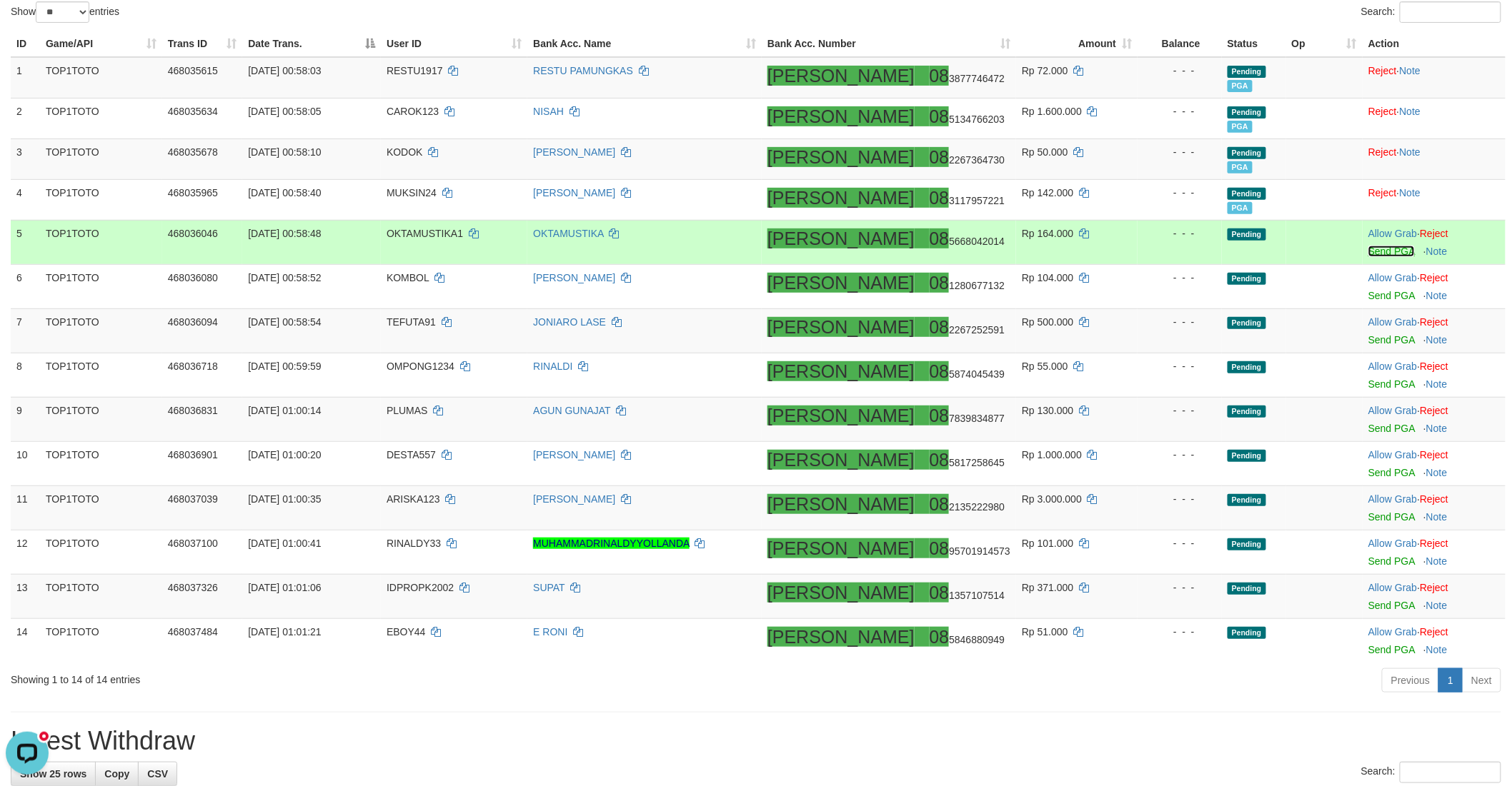
click at [1368, 247] on link "Send PGA" at bounding box center [1391, 251] width 46 height 12
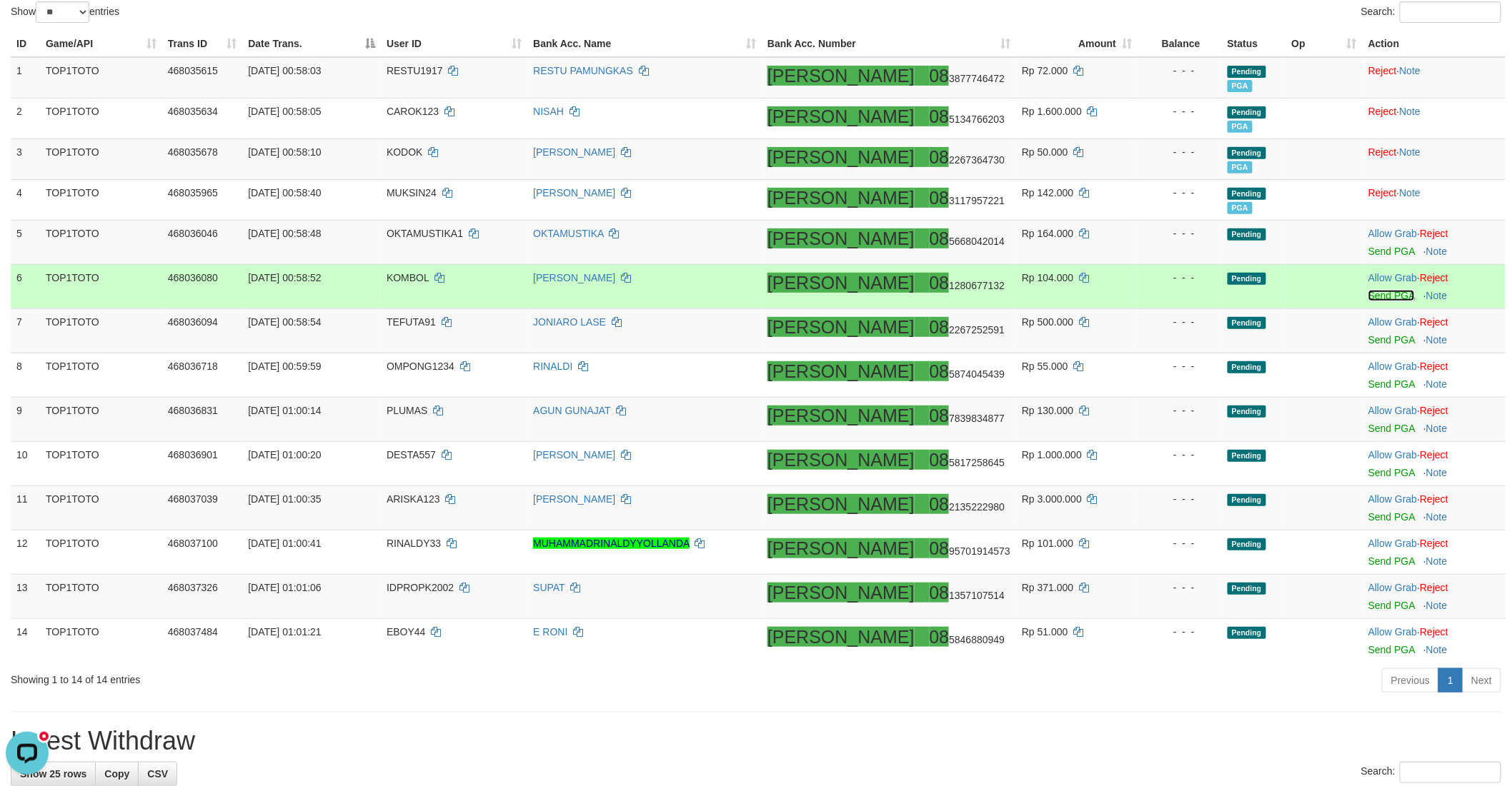
click at [1368, 290] on link "Send PGA" at bounding box center [1391, 296] width 46 height 12
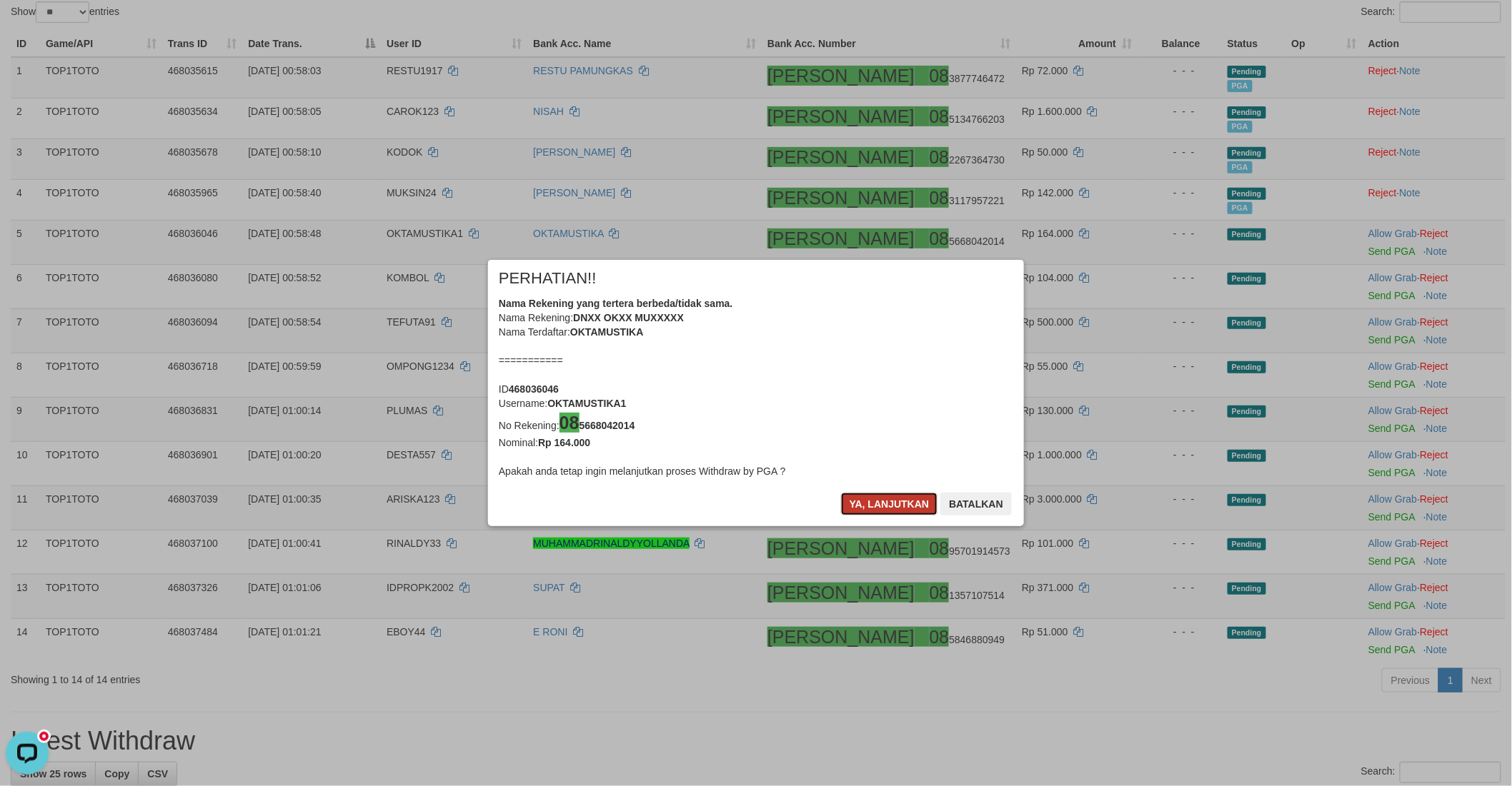
click at [883, 509] on button "Ya, lanjutkan" at bounding box center [889, 505] width 97 height 23
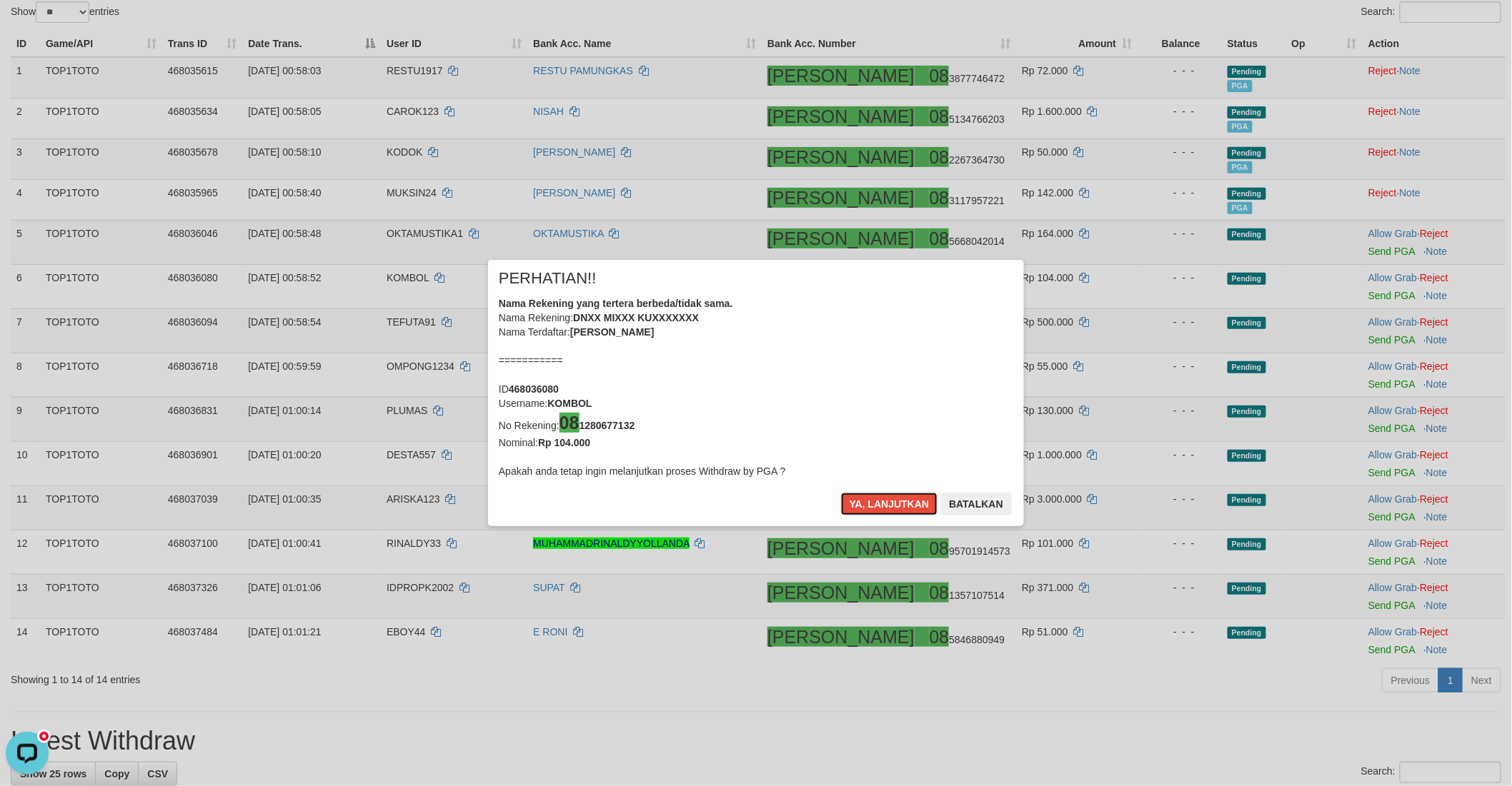
click at [883, 509] on button "Ya, lanjutkan" at bounding box center [889, 505] width 97 height 23
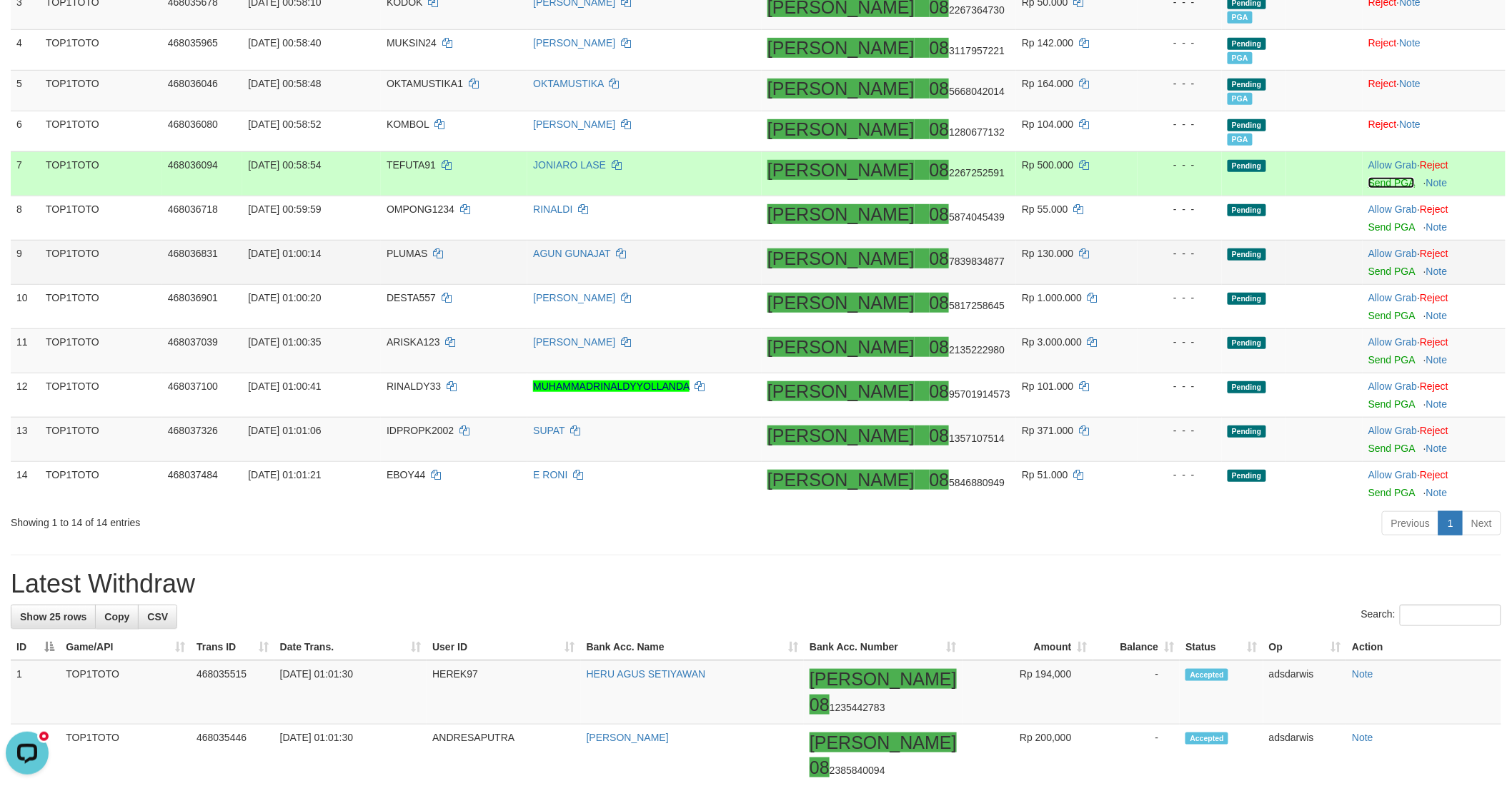
scroll to position [303, 0]
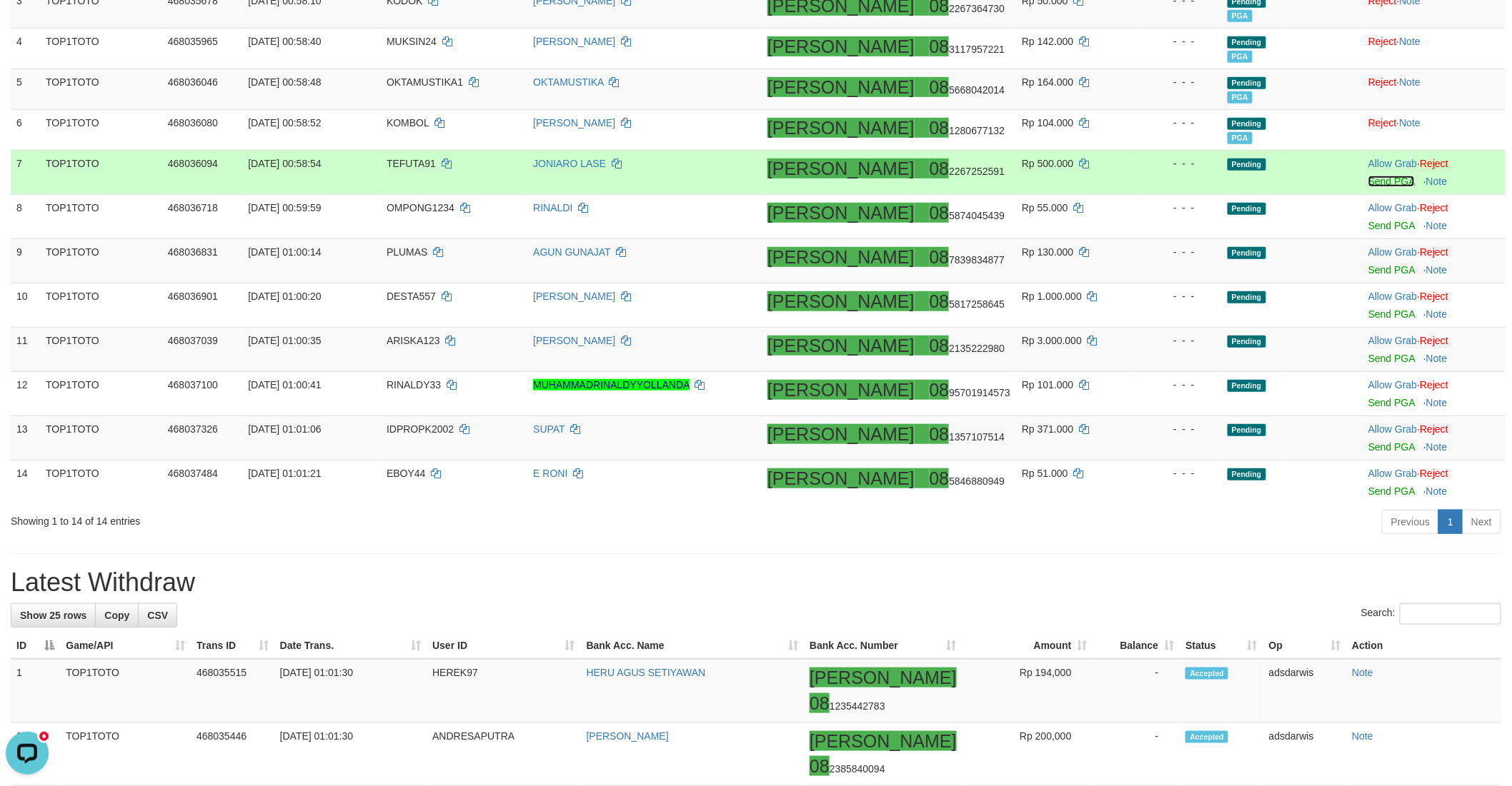
click at [1368, 182] on link "Send PGA" at bounding box center [1391, 182] width 46 height 12
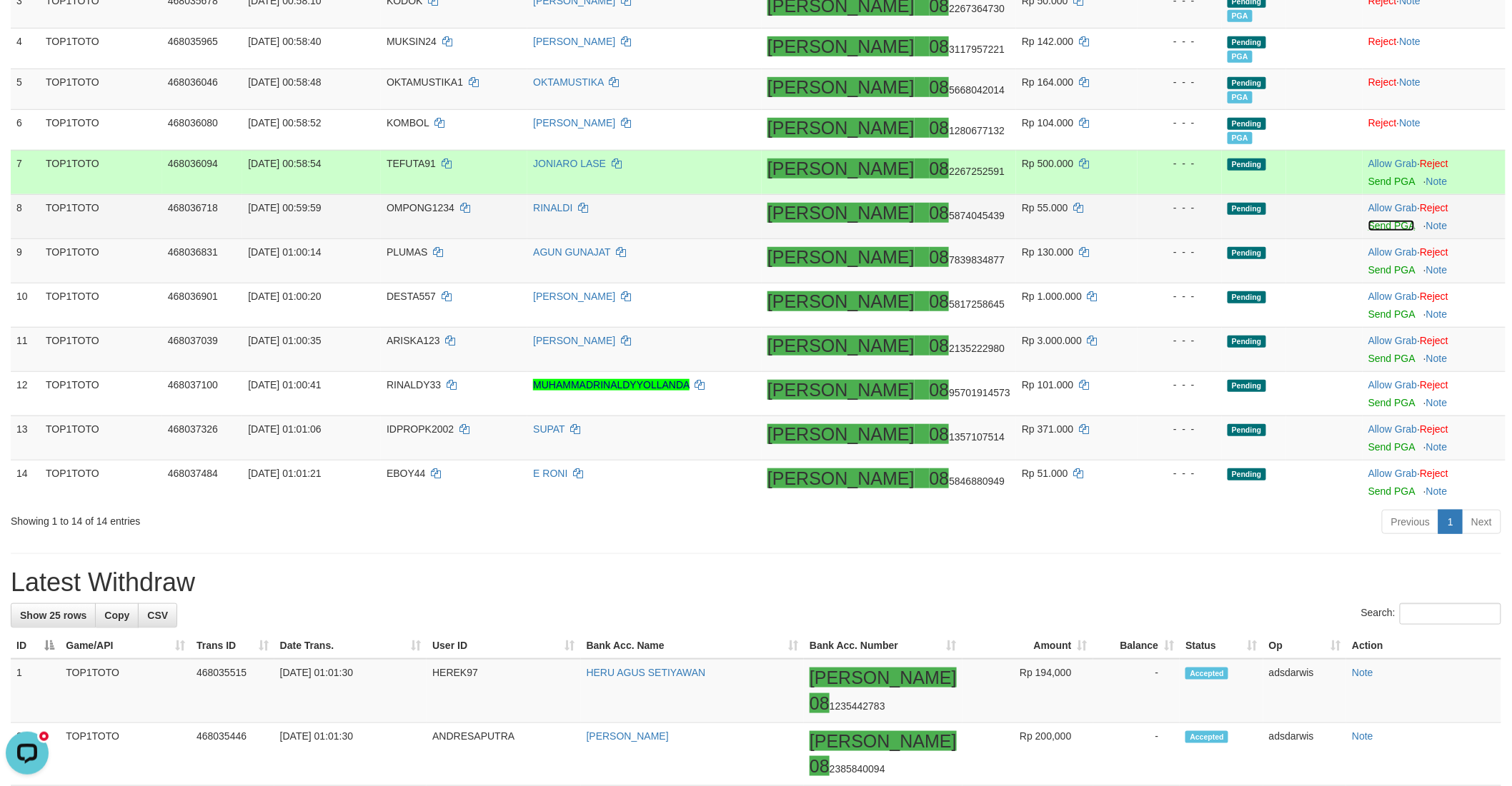
click at [1368, 222] on link "Send PGA" at bounding box center [1391, 225] width 46 height 12
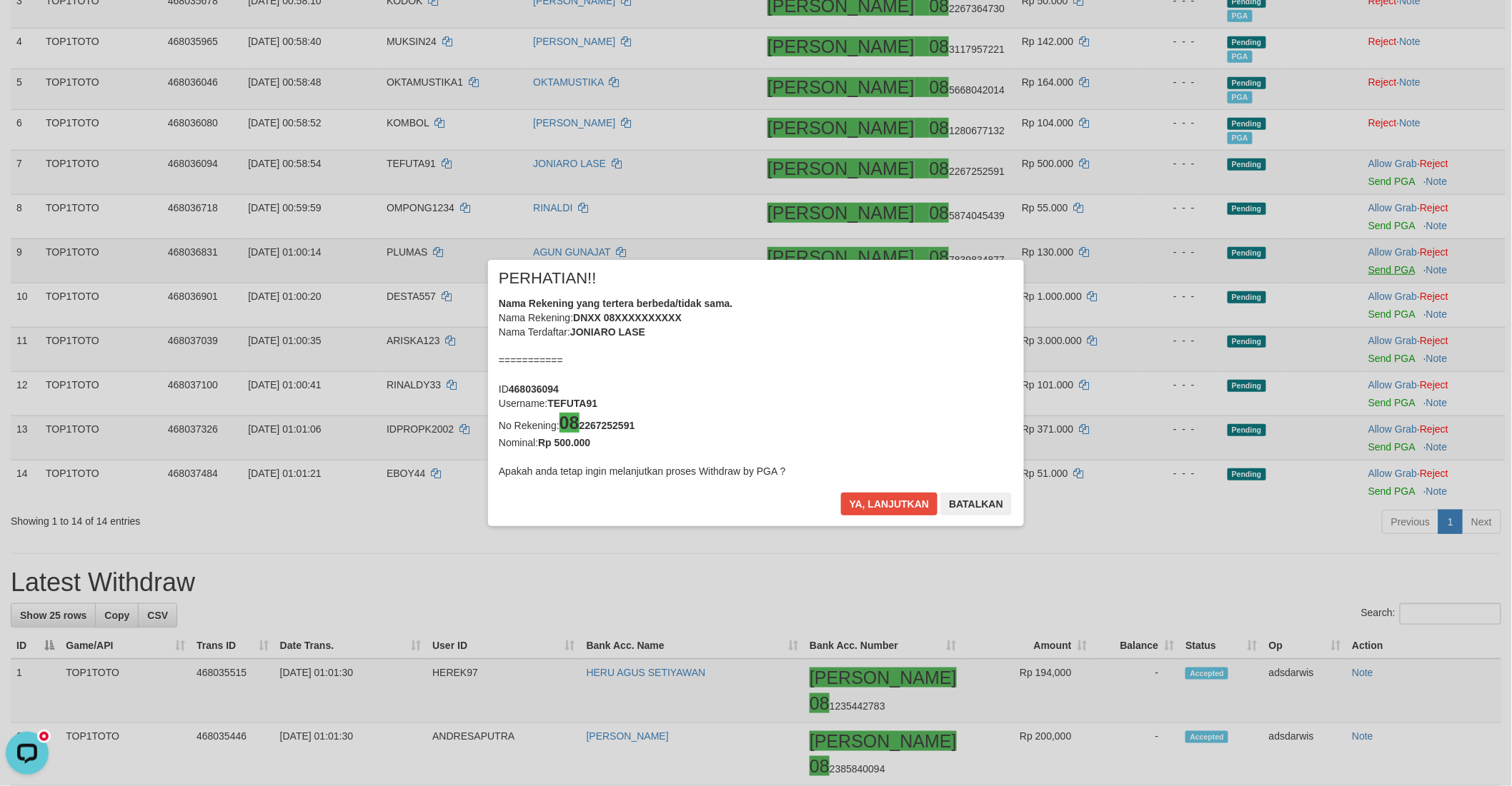
click at [1371, 267] on div "× PERHATIAN!! Nama Rekening yang tertera berbeda/tidak sama. Nama Rekening: DNX…" at bounding box center [756, 393] width 1512 height 324
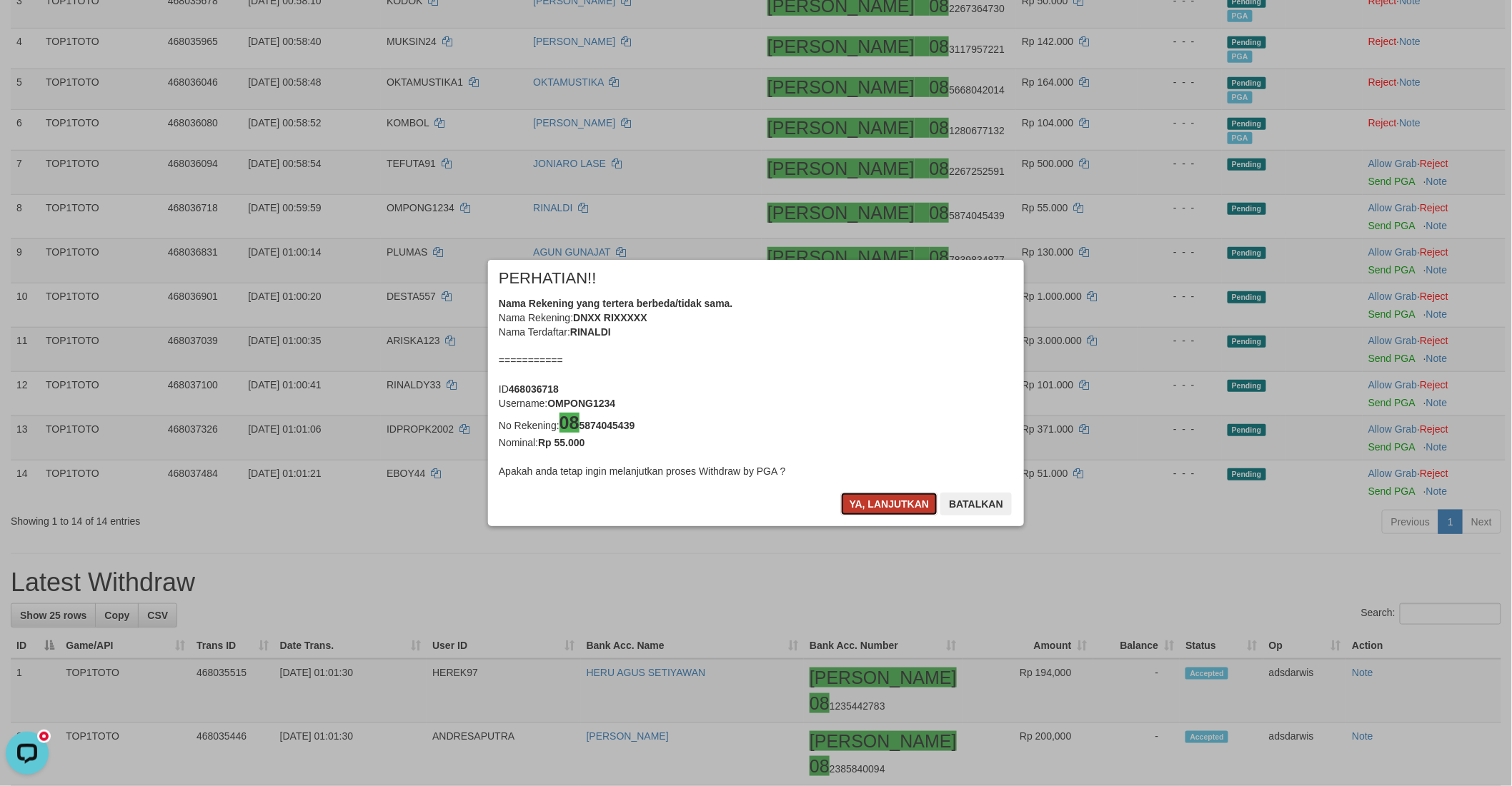
click at [862, 501] on button "Ya, lanjutkan" at bounding box center [889, 505] width 97 height 23
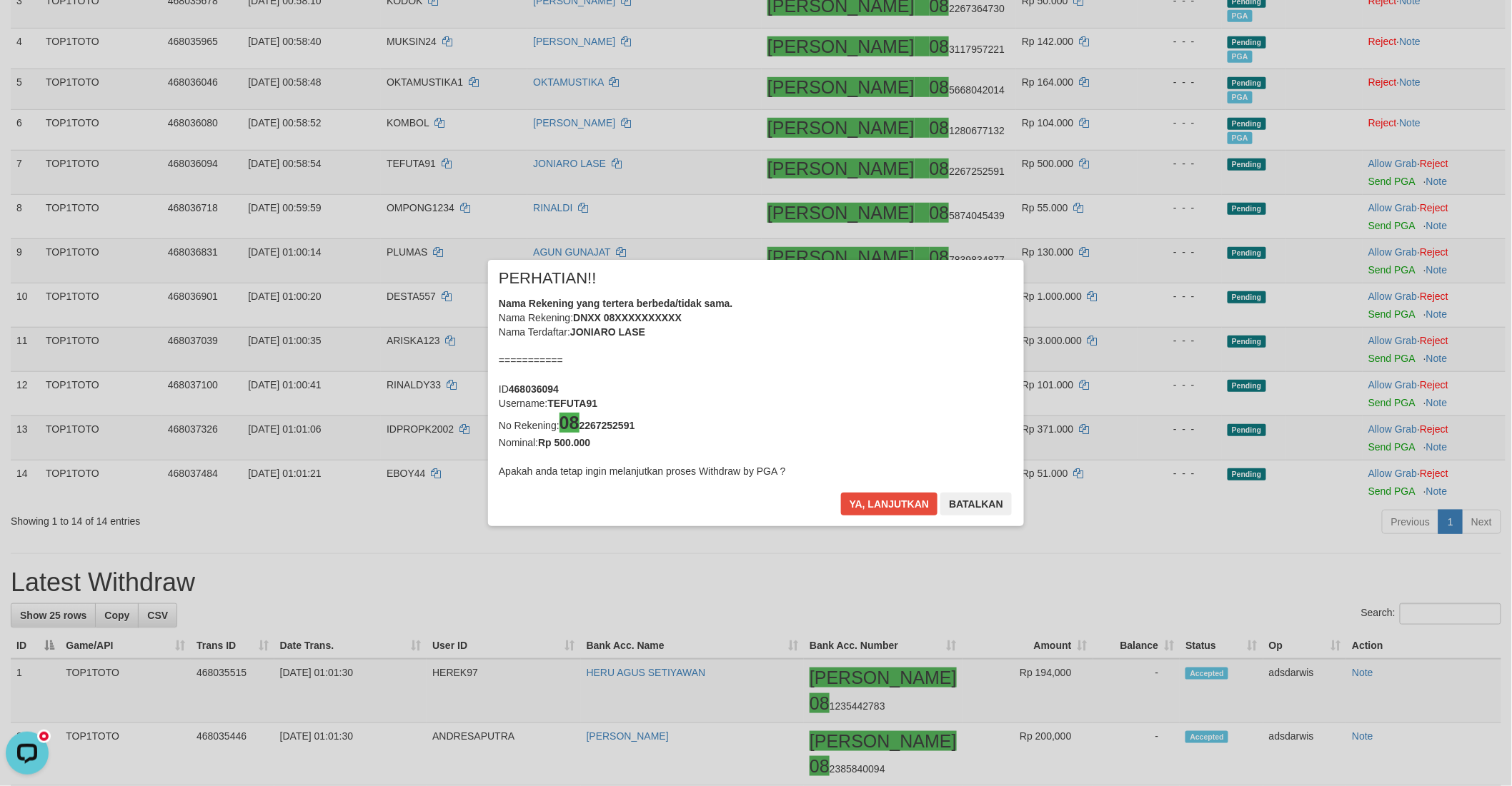
scroll to position [300, 0]
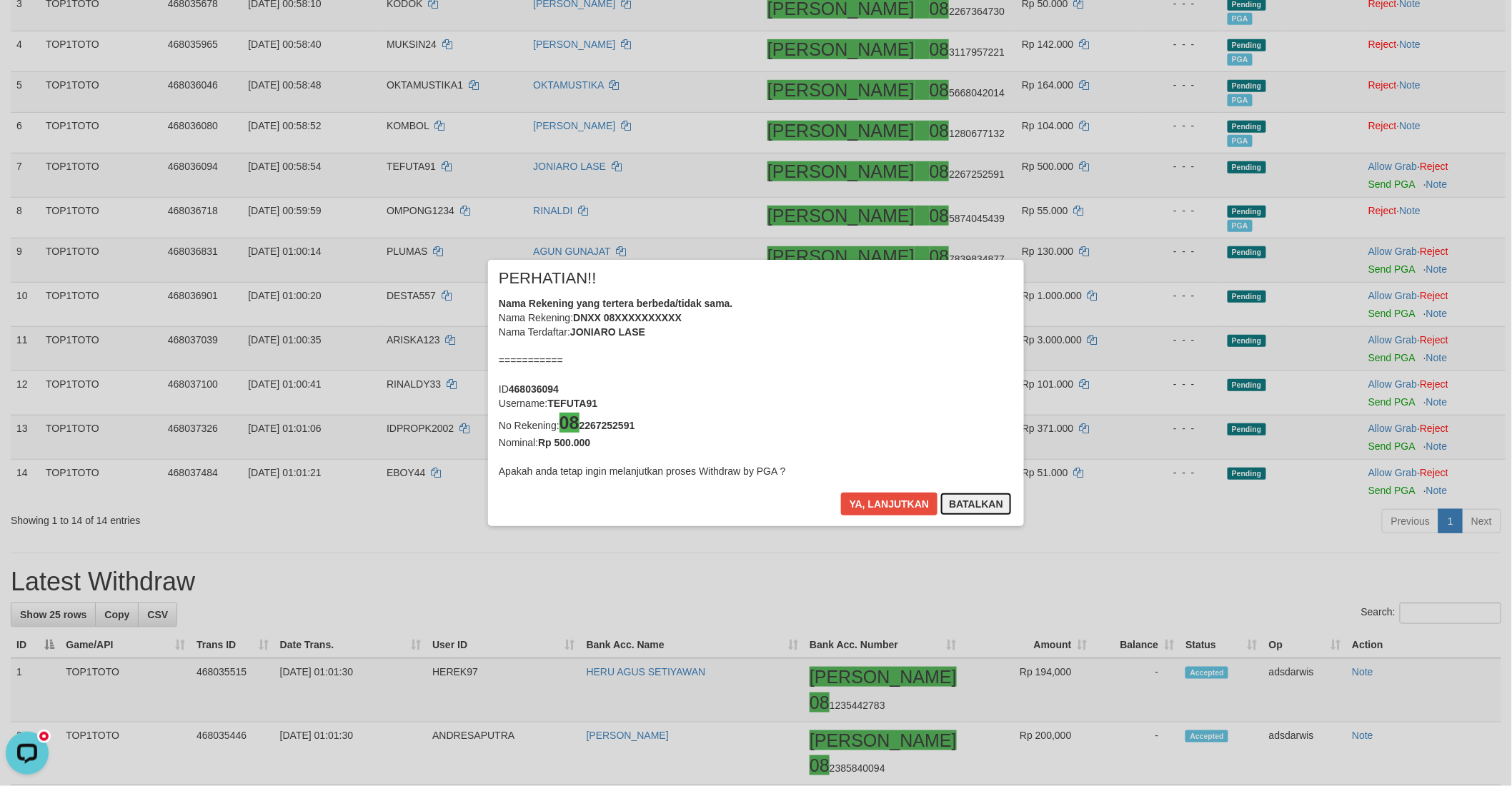
click at [973, 509] on button "Batalkan" at bounding box center [976, 505] width 72 height 23
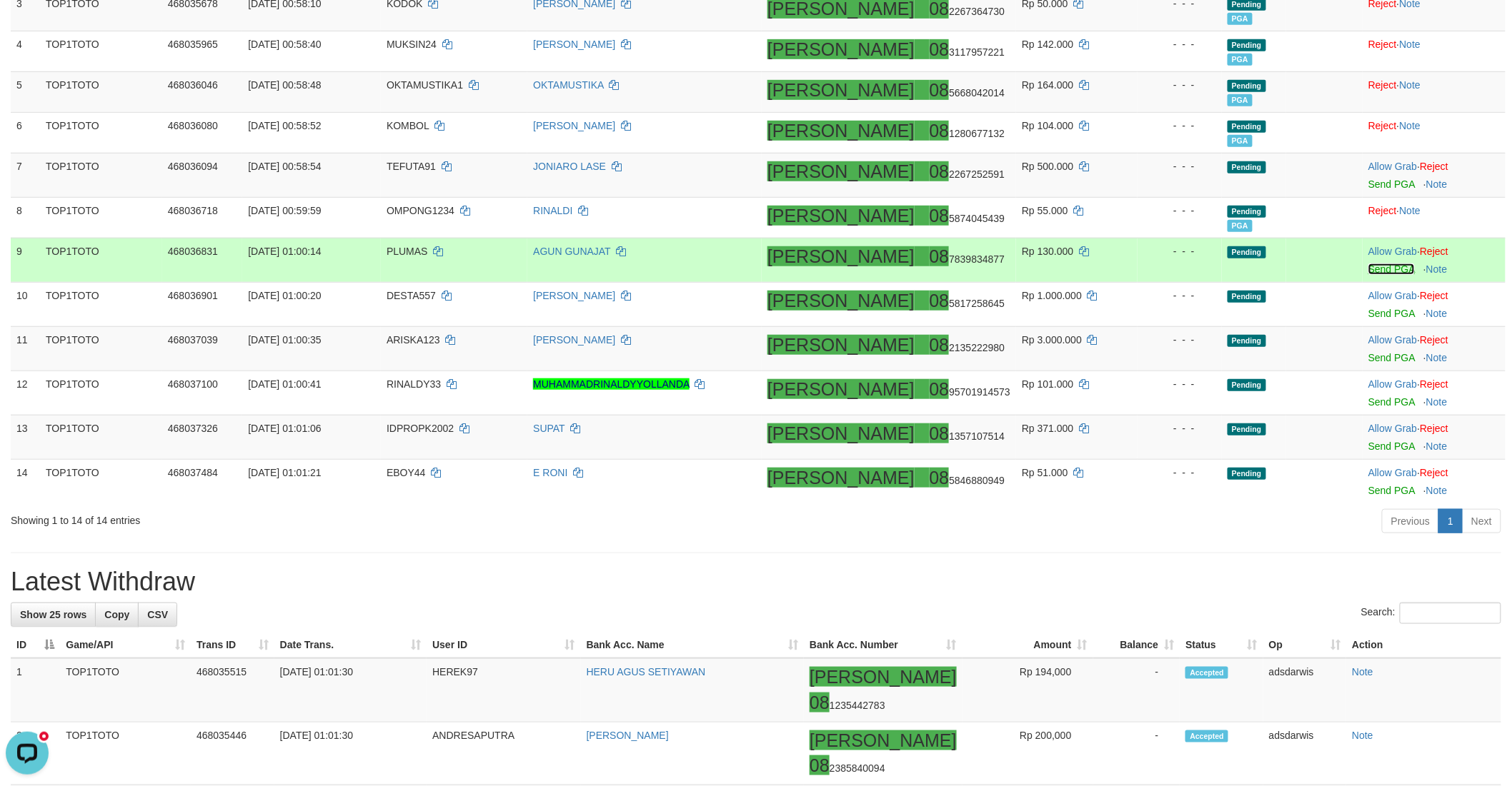
click at [1368, 269] on link "Send PGA" at bounding box center [1391, 270] width 46 height 12
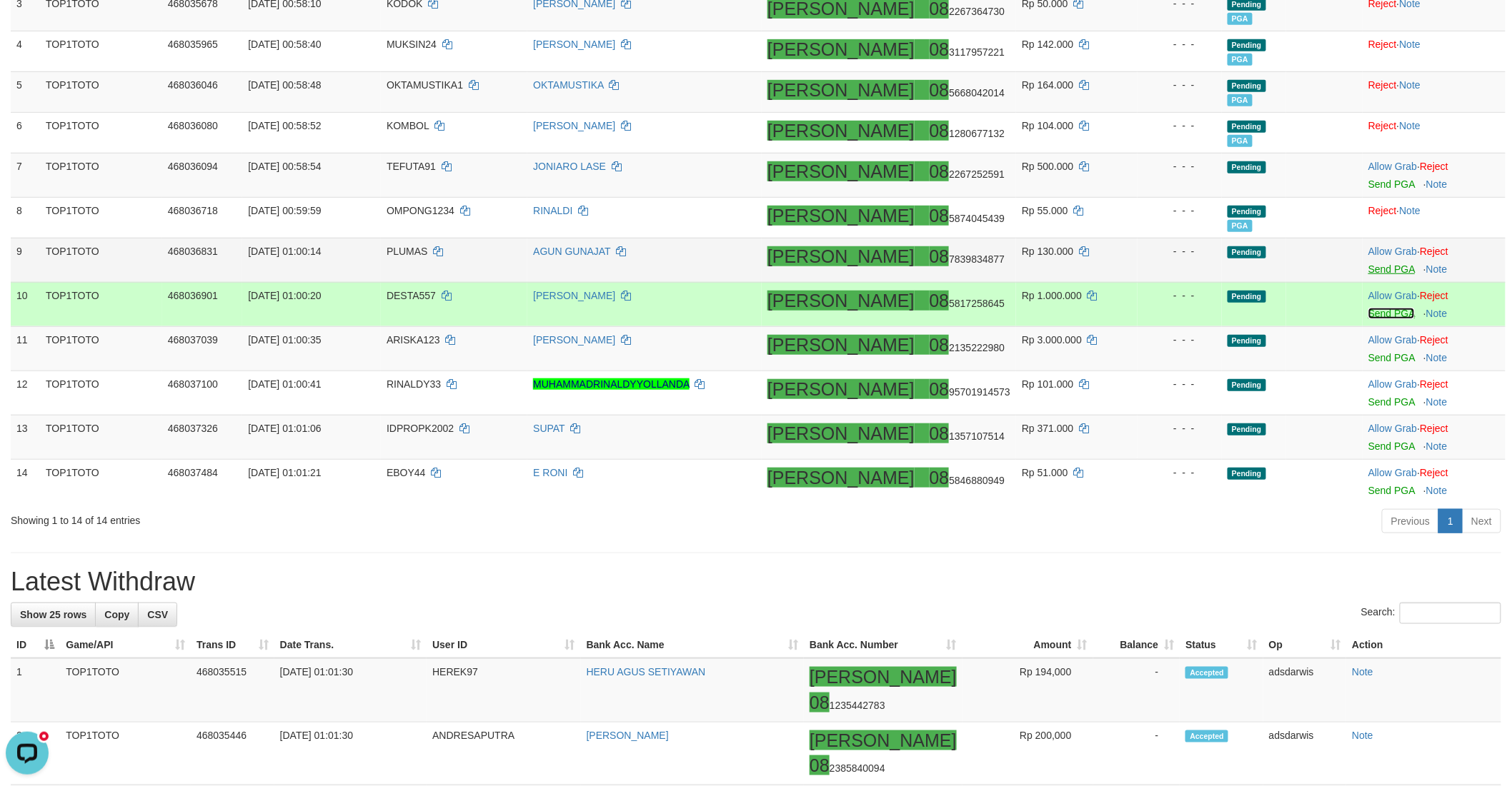
click at [1368, 310] on link "Send PGA" at bounding box center [1391, 313] width 46 height 12
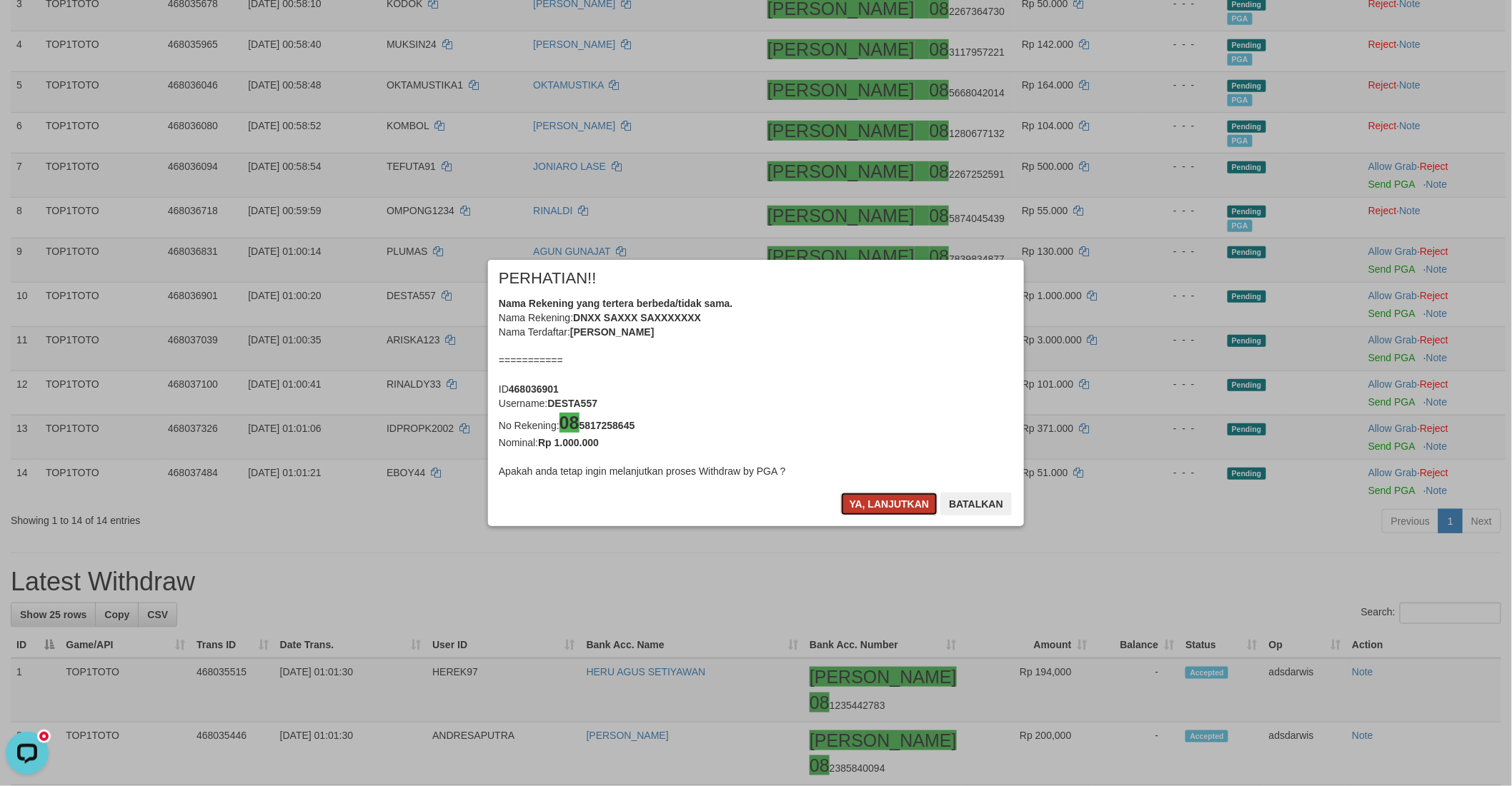
click at [878, 498] on button "Ya, lanjutkan" at bounding box center [889, 505] width 97 height 23
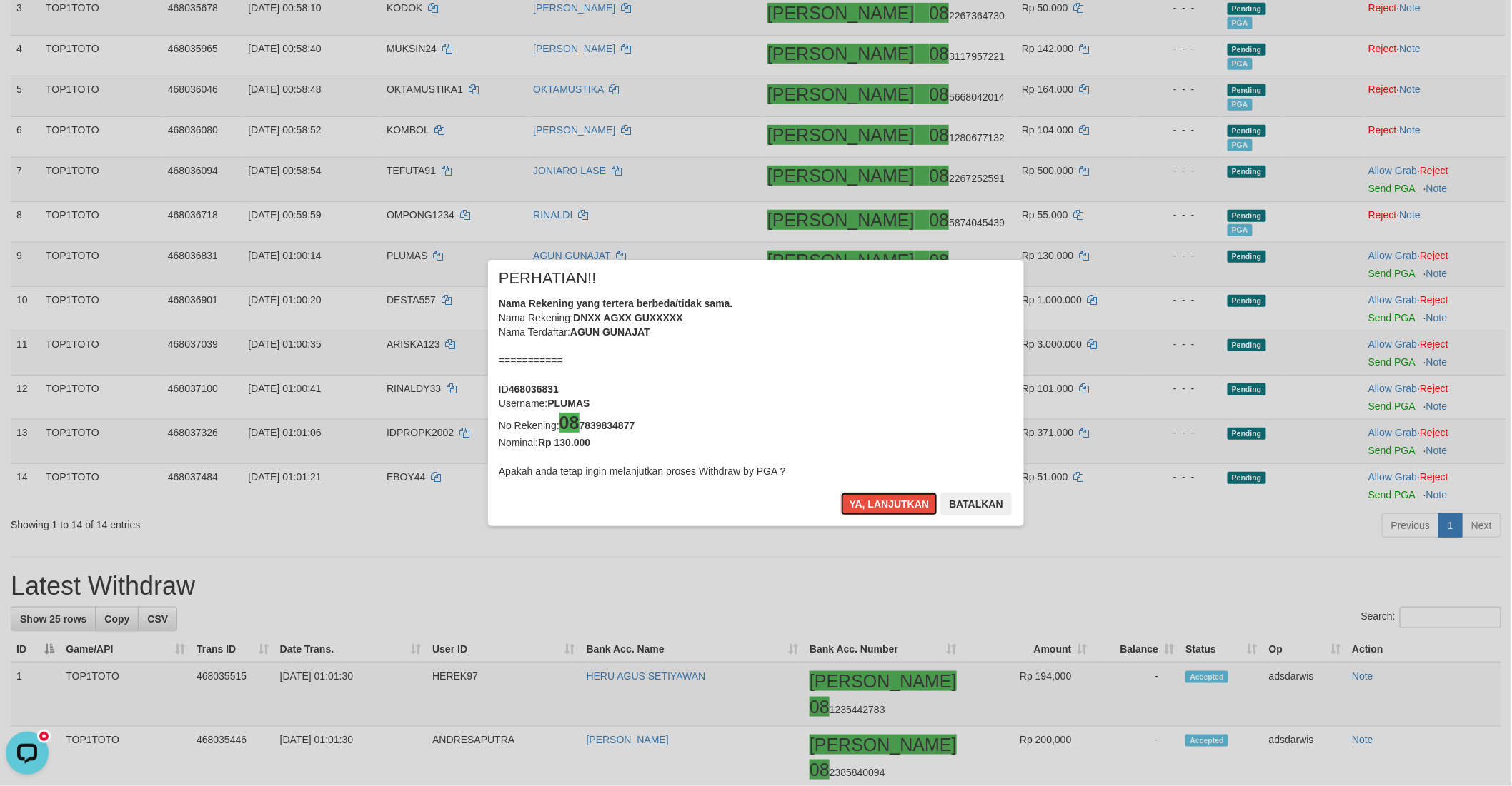
click at [878, 498] on button "Ya, lanjutkan" at bounding box center [889, 505] width 97 height 23
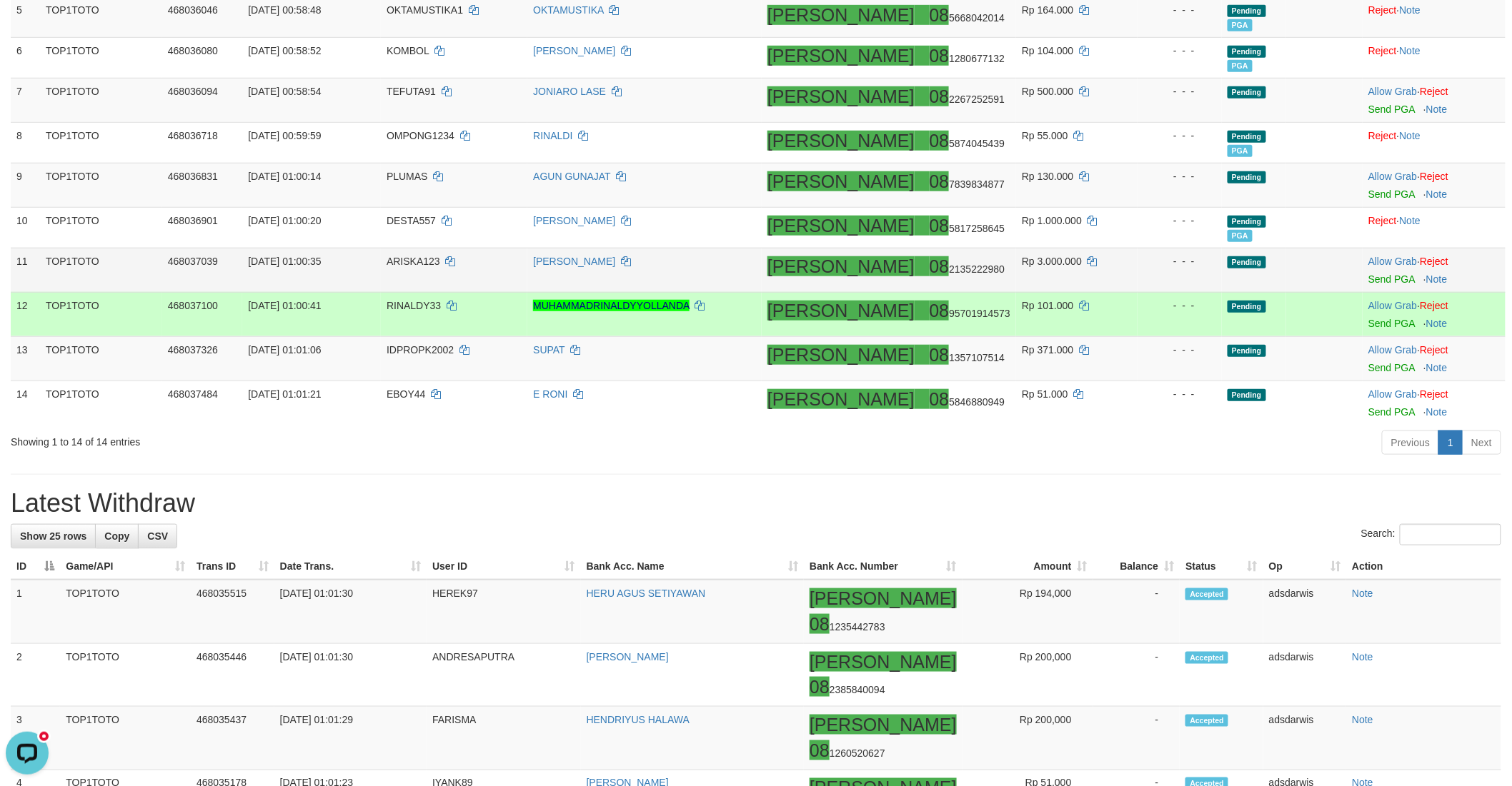
scroll to position [372, 0]
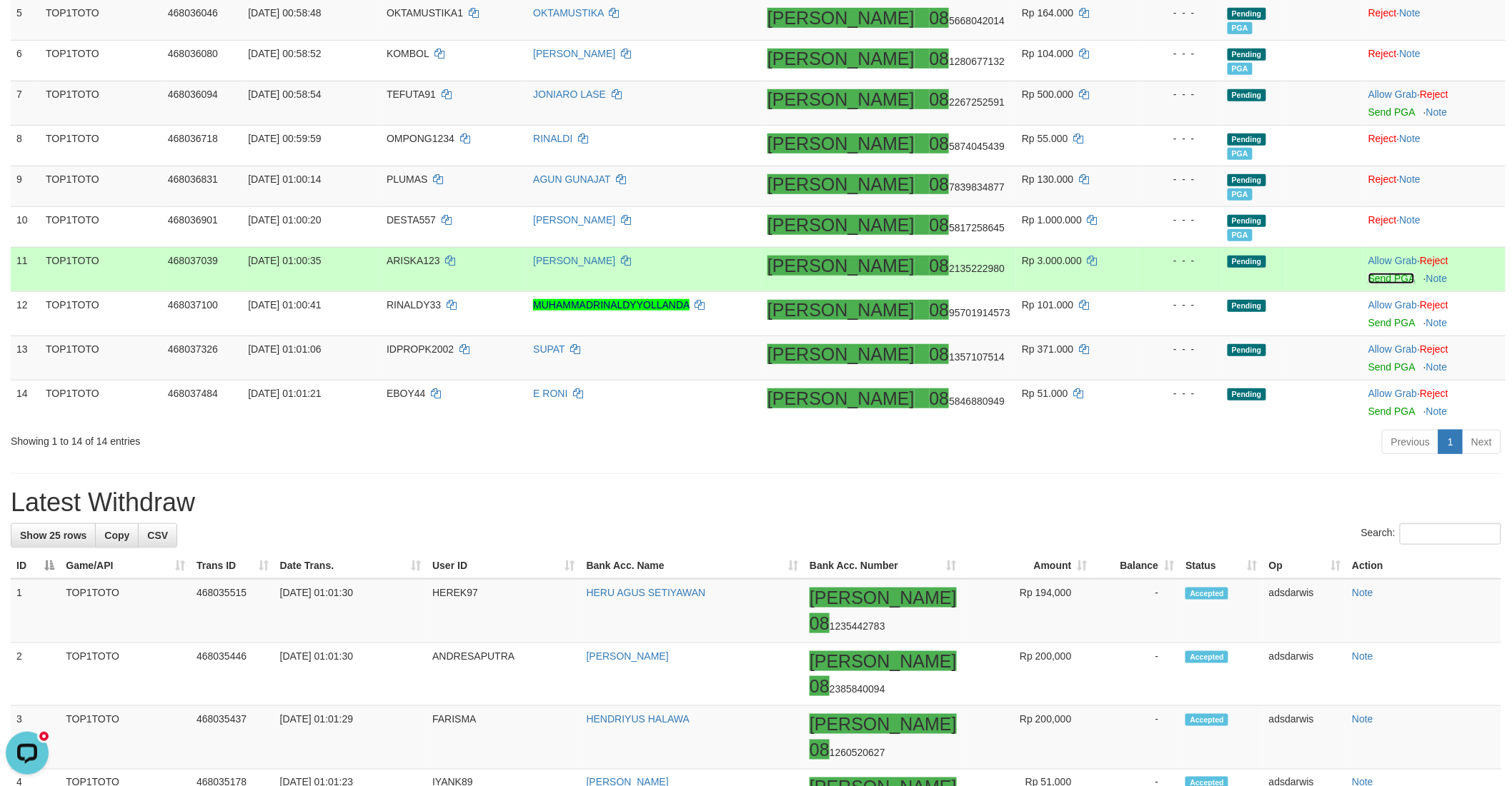
click at [1368, 280] on link "Send PGA" at bounding box center [1391, 278] width 46 height 12
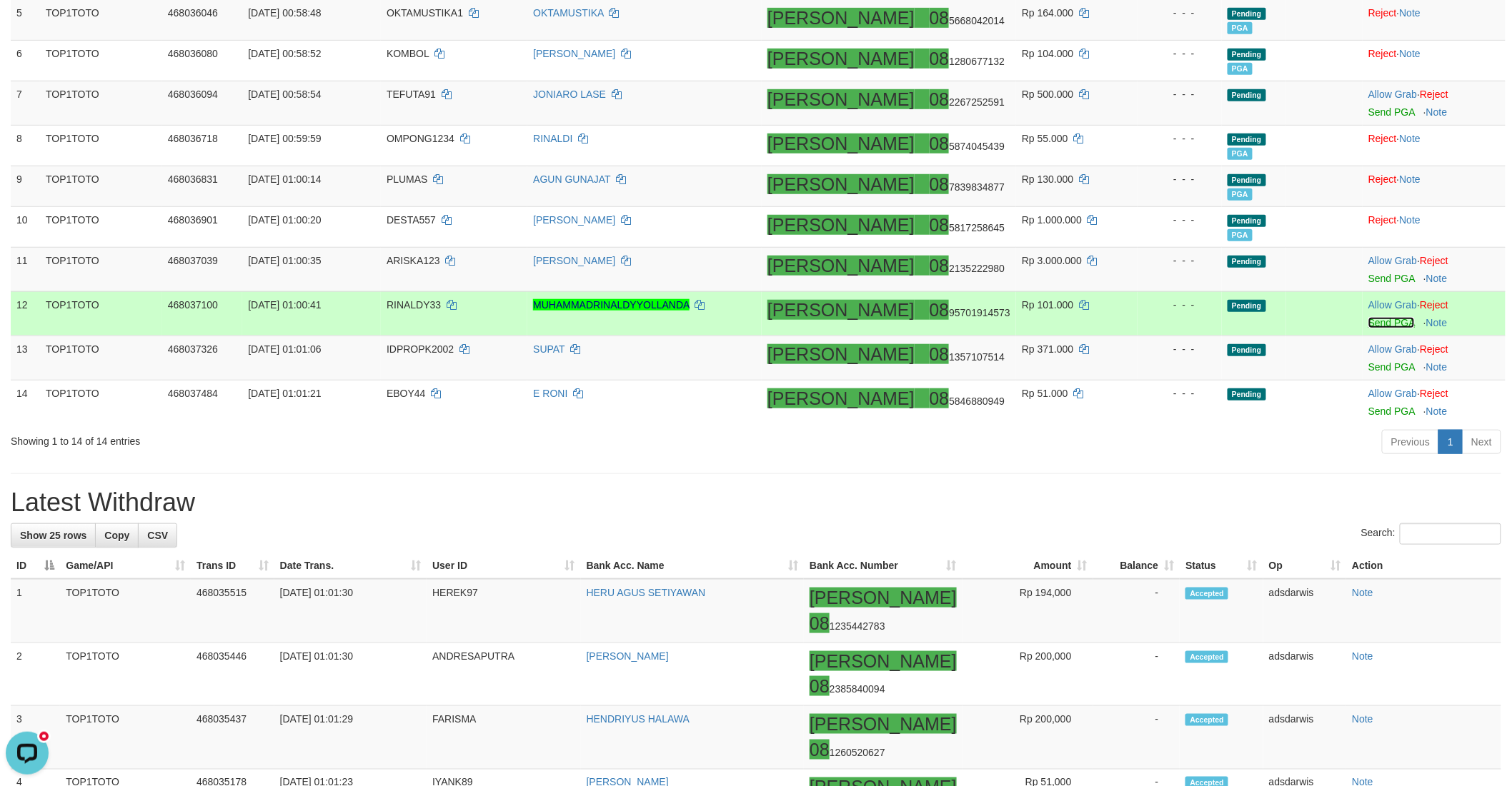
click at [1368, 325] on link "Send PGA" at bounding box center [1391, 323] width 46 height 12
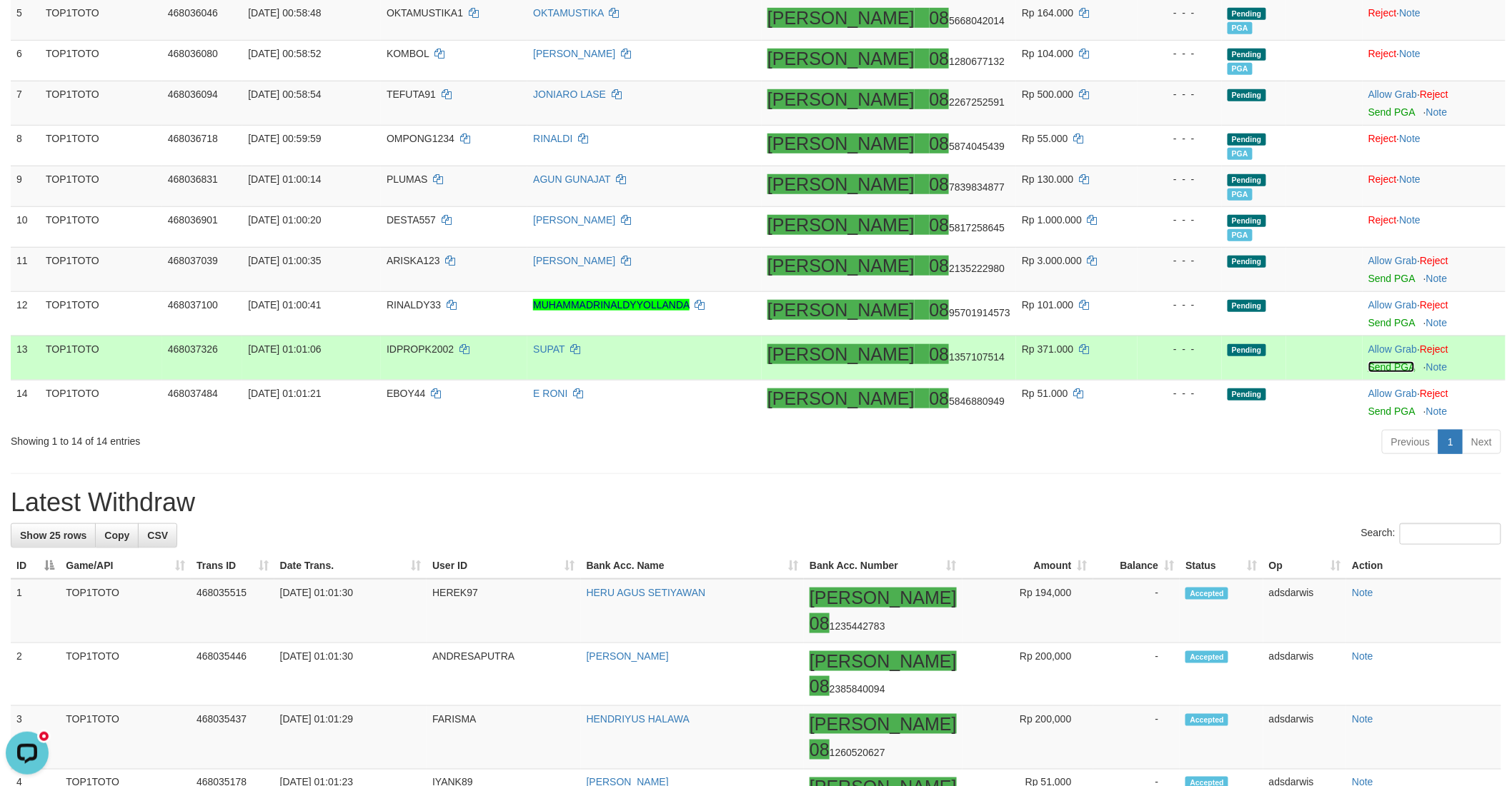
drag, startPoint x: 1365, startPoint y: 325, endPoint x: 1362, endPoint y: 362, distance: 37.1
click at [1368, 362] on link "Send PGA" at bounding box center [1391, 367] width 46 height 12
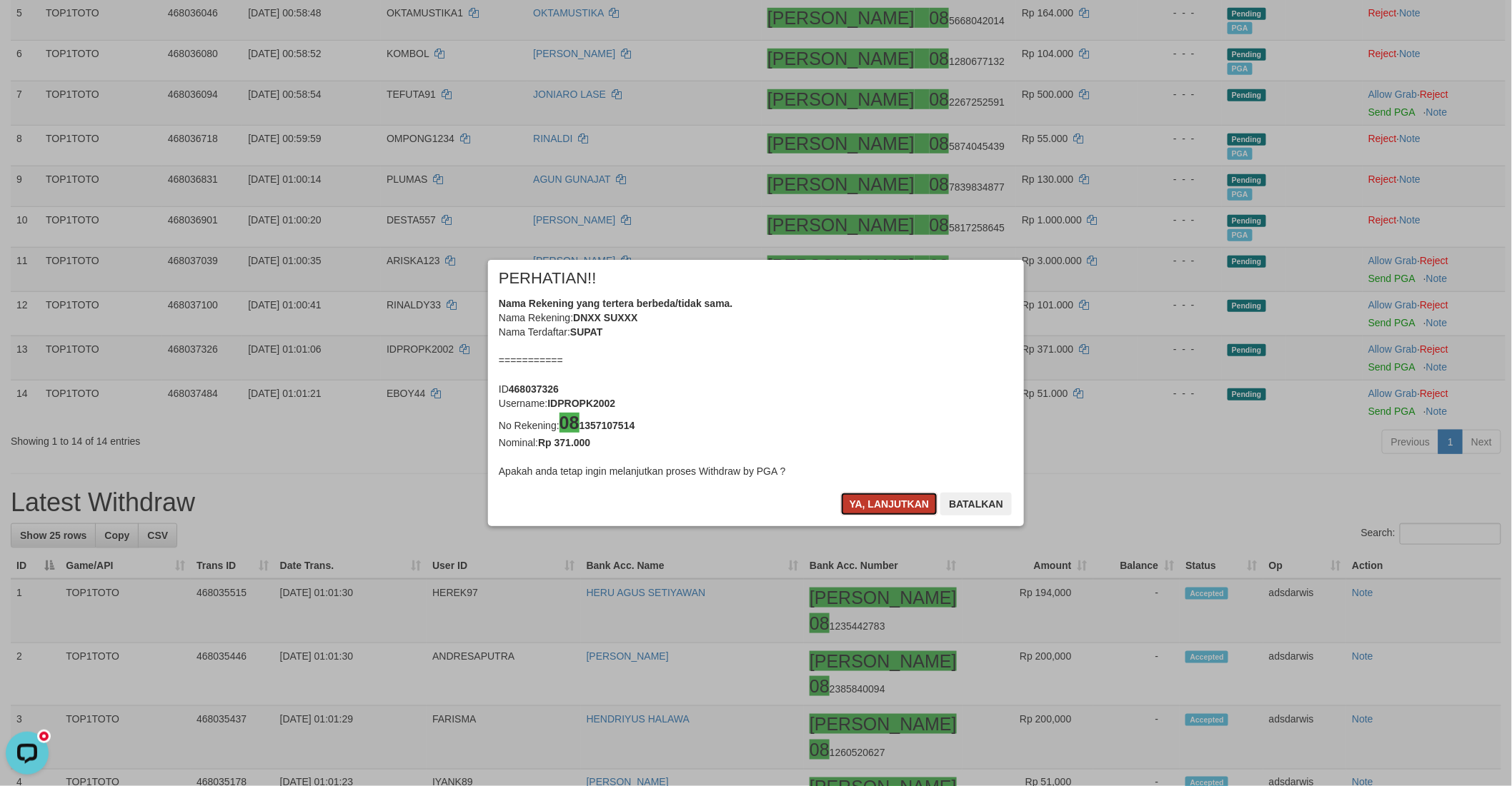
click at [869, 498] on button "Ya, lanjutkan" at bounding box center [889, 505] width 97 height 23
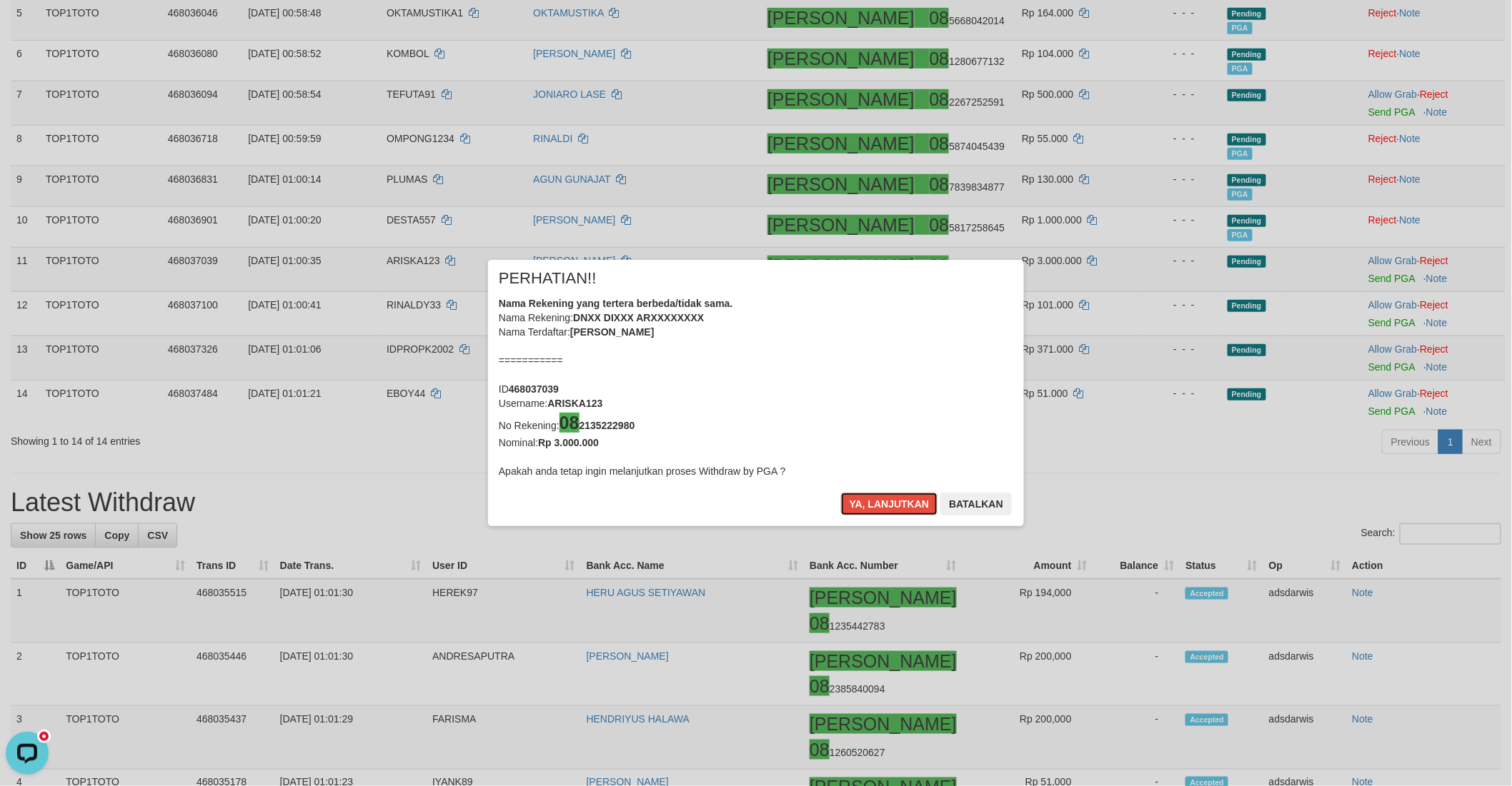
click at [869, 498] on button "Ya, lanjutkan" at bounding box center [889, 505] width 97 height 23
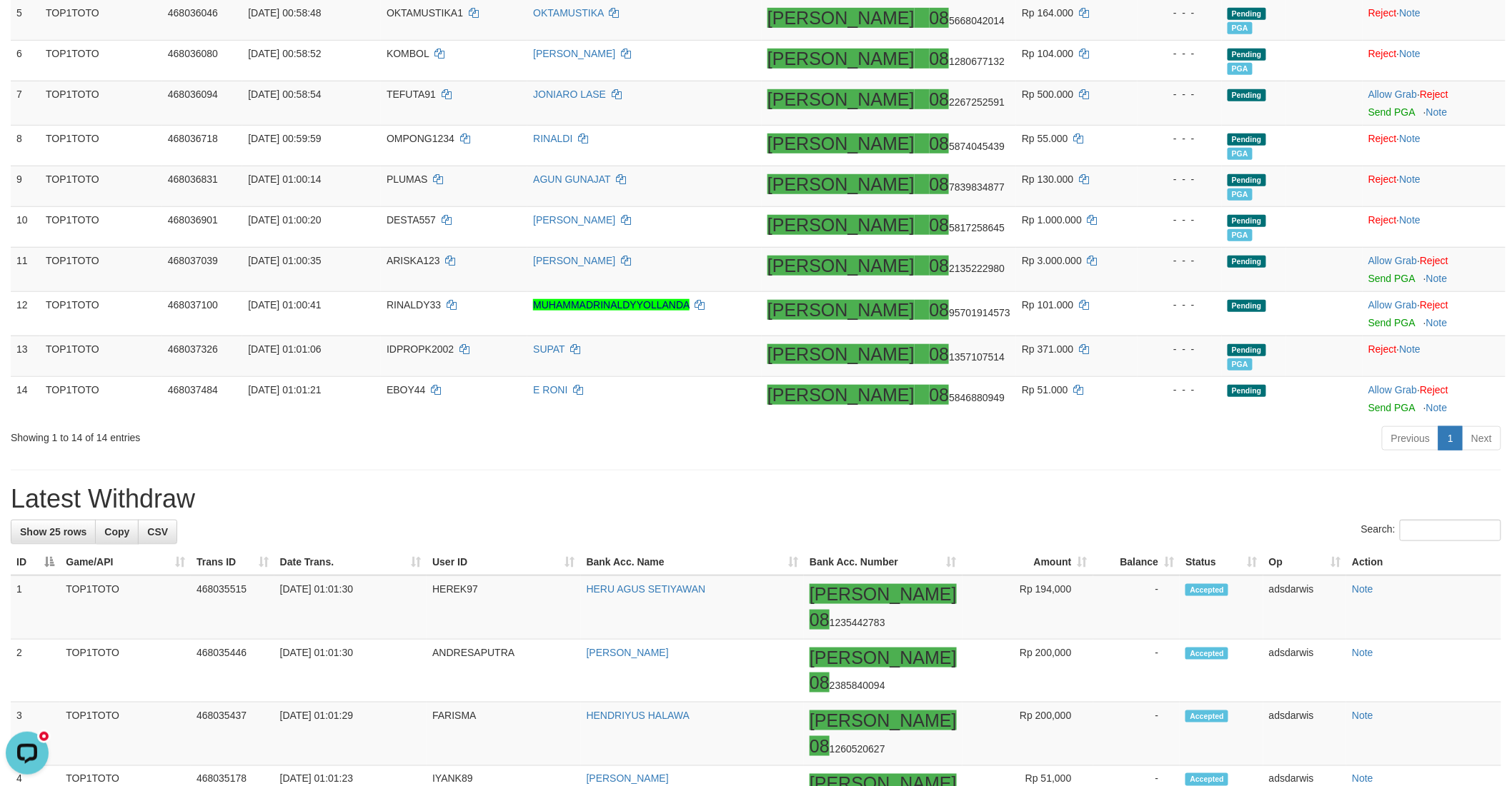
scroll to position [367, 0]
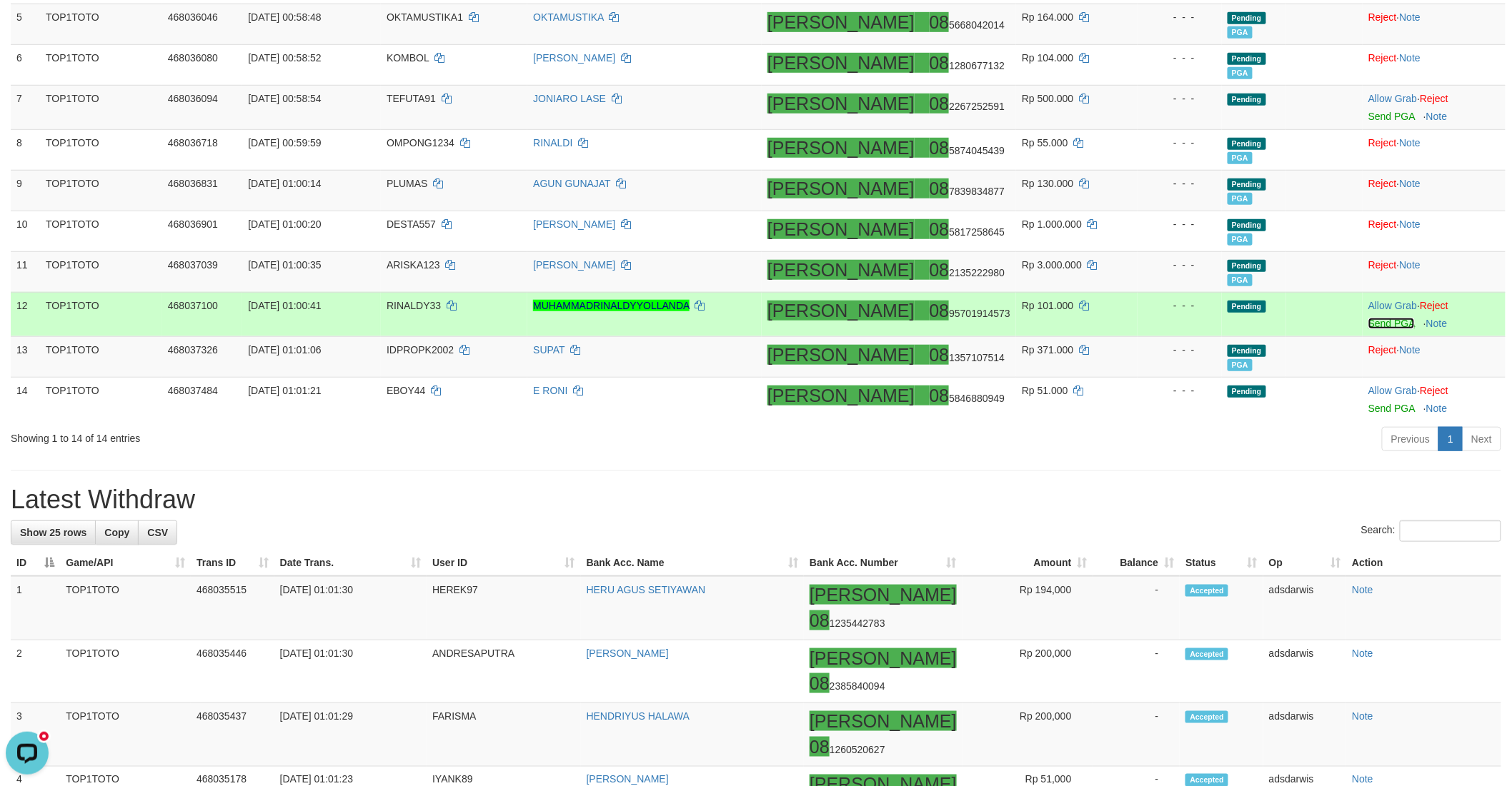
click at [1368, 324] on link "Send PGA" at bounding box center [1391, 324] width 46 height 12
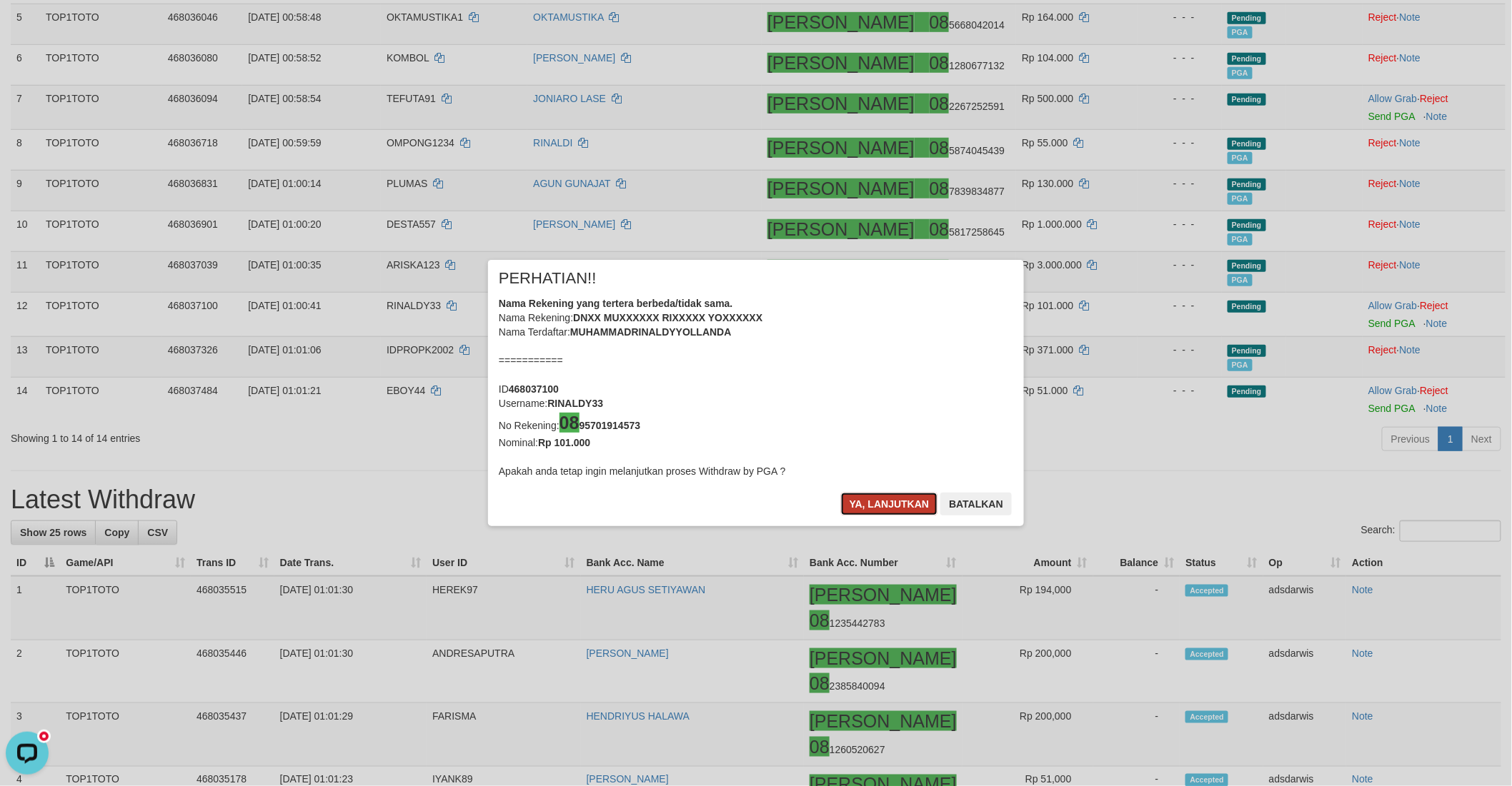
click at [893, 502] on button "Ya, lanjutkan" at bounding box center [889, 505] width 97 height 23
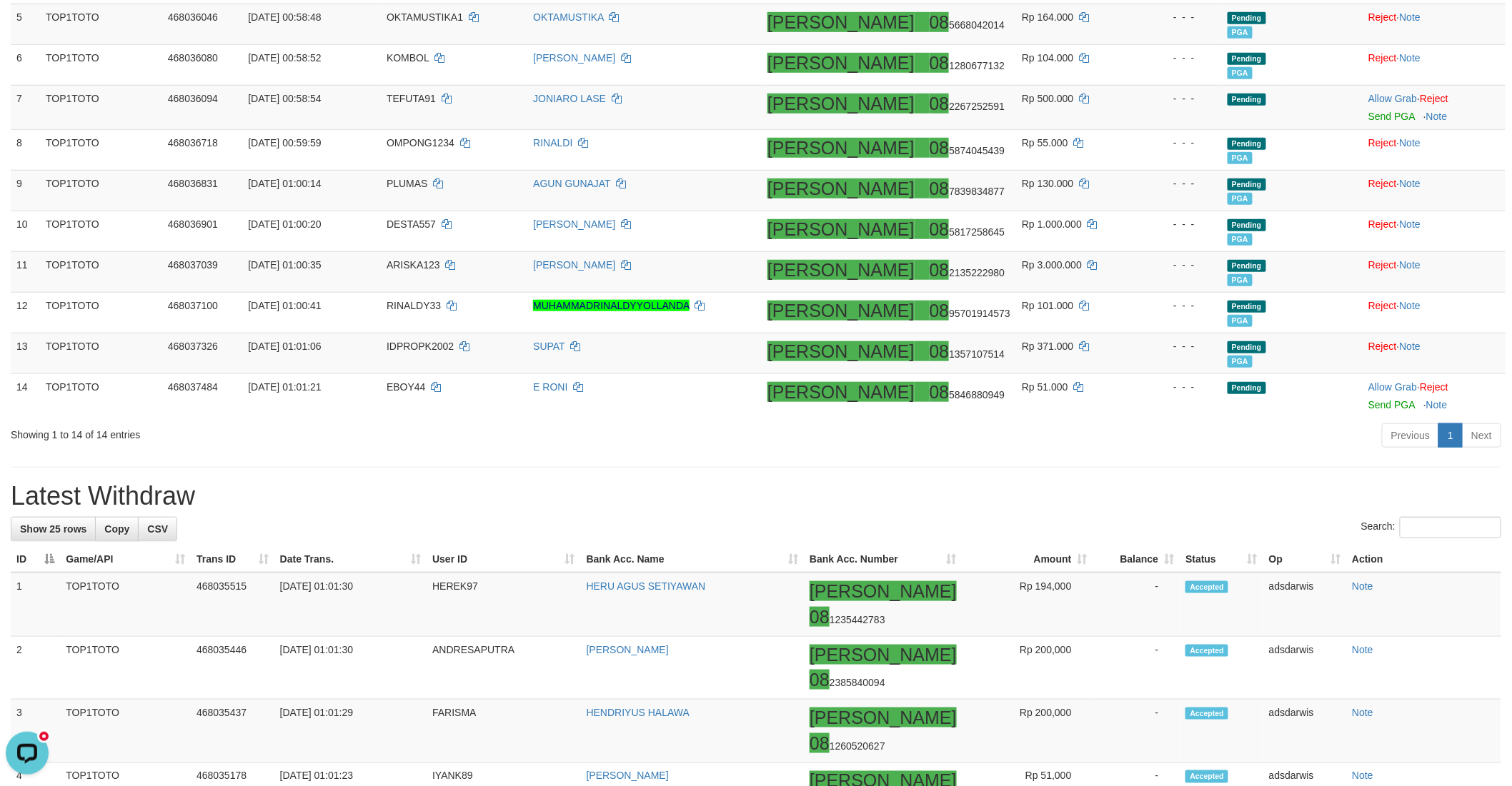
scroll to position [364, 0]
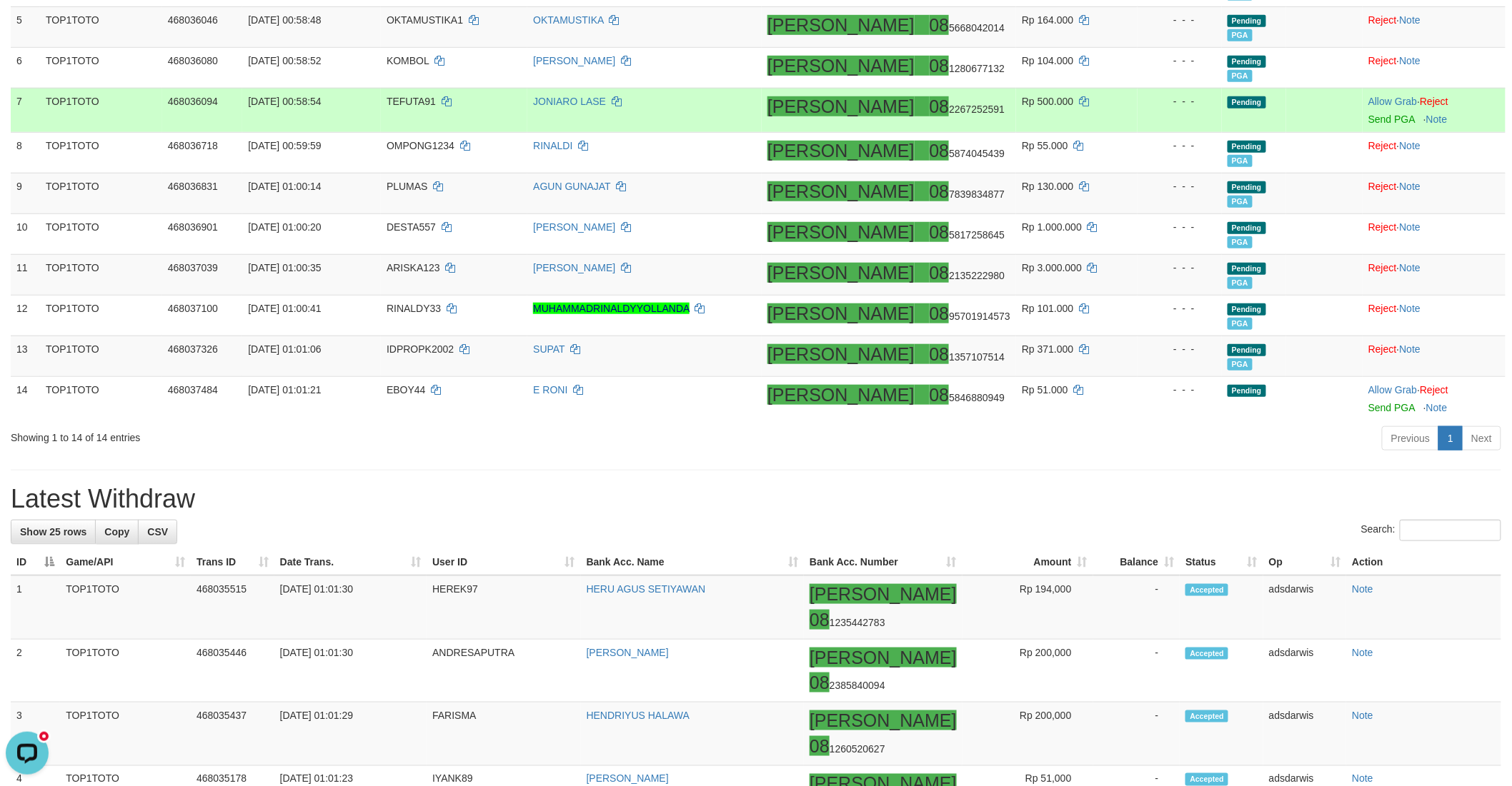
click at [445, 91] on td "TEFUTA91" at bounding box center [454, 110] width 146 height 44
copy td "TEFUTA91"
click at [1370, 122] on link "Send PGA" at bounding box center [1391, 119] width 46 height 12
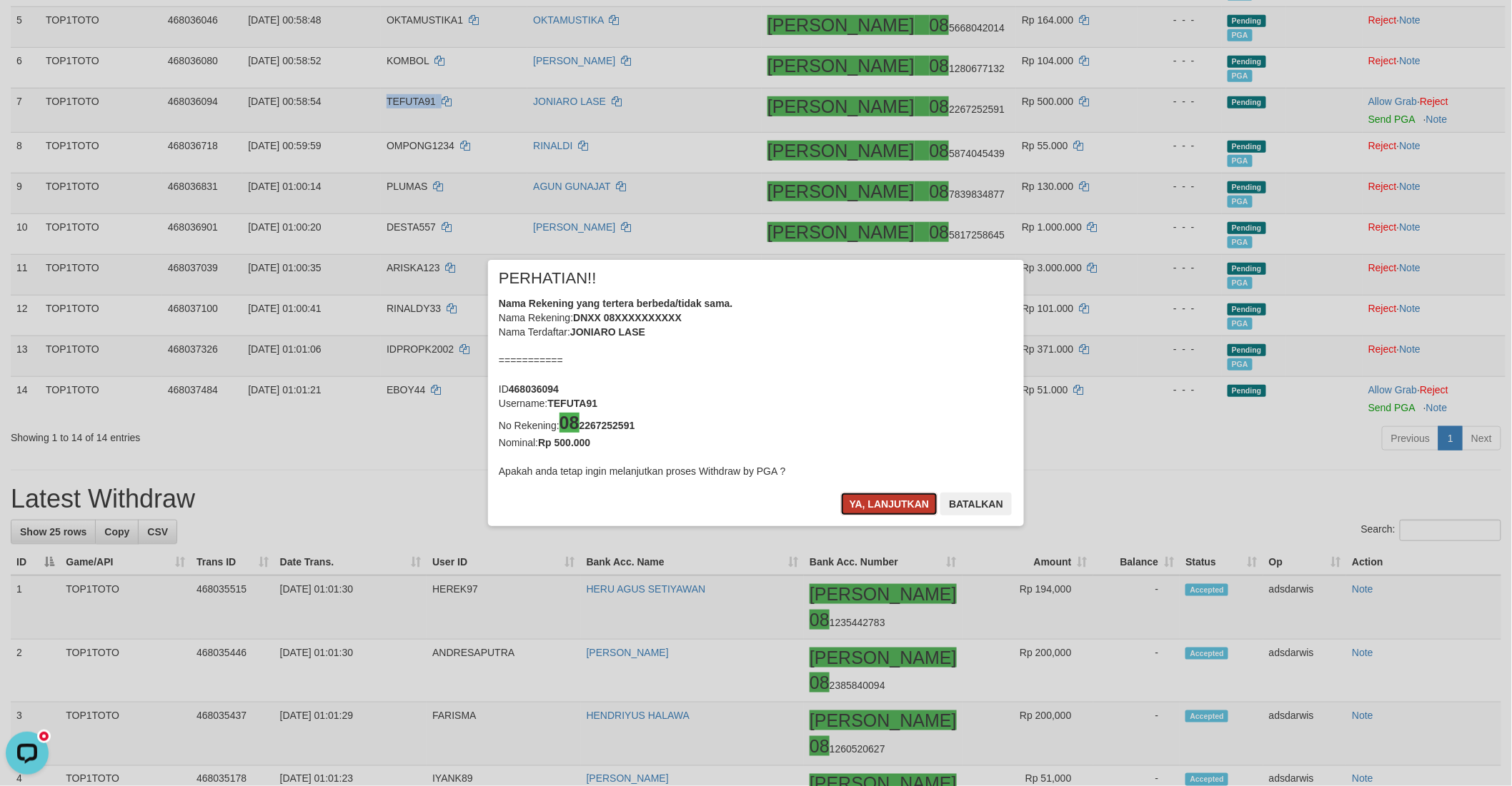
click at [887, 498] on button "Ya, lanjutkan" at bounding box center [889, 505] width 97 height 23
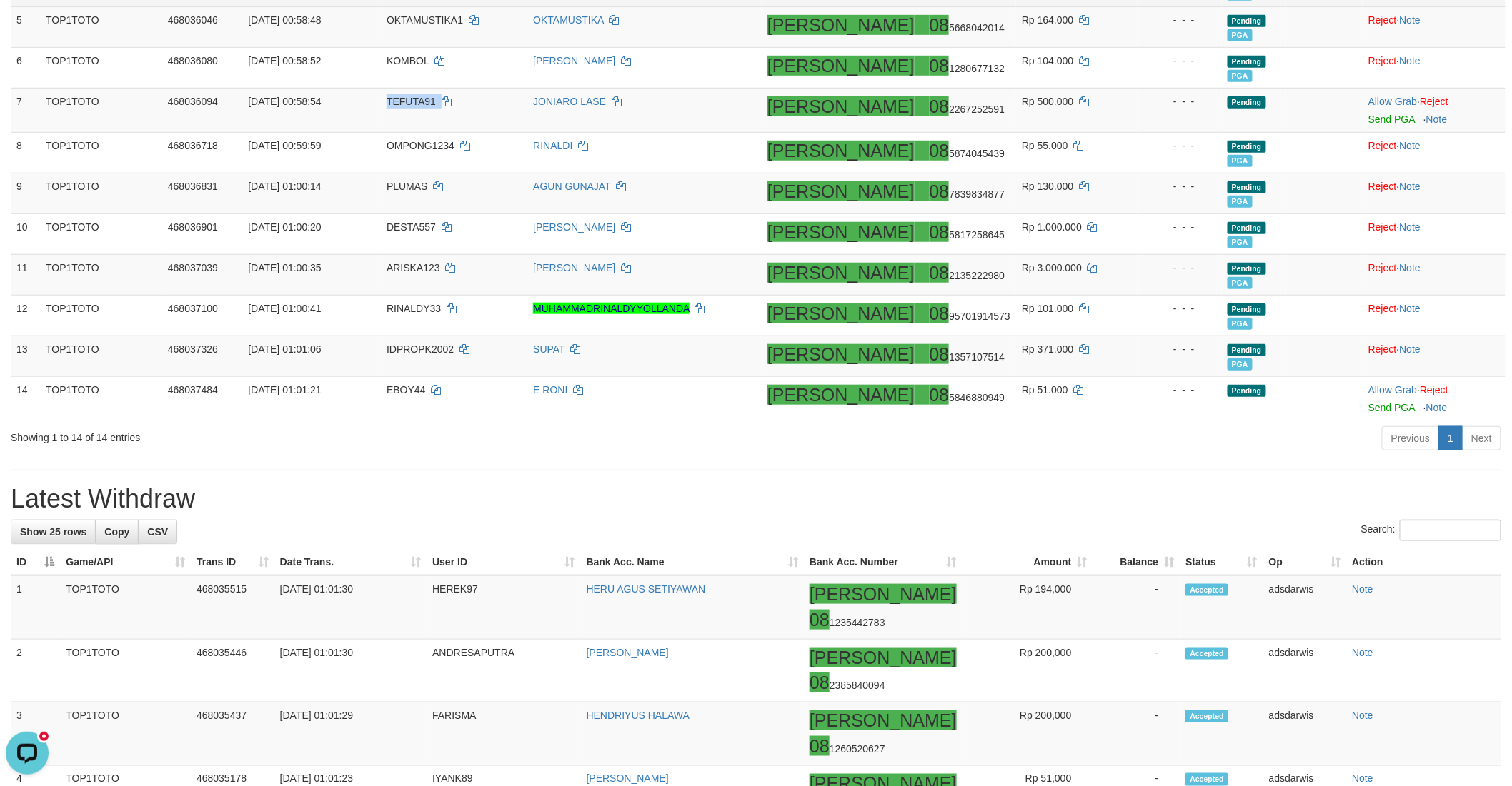
scroll to position [361, 0]
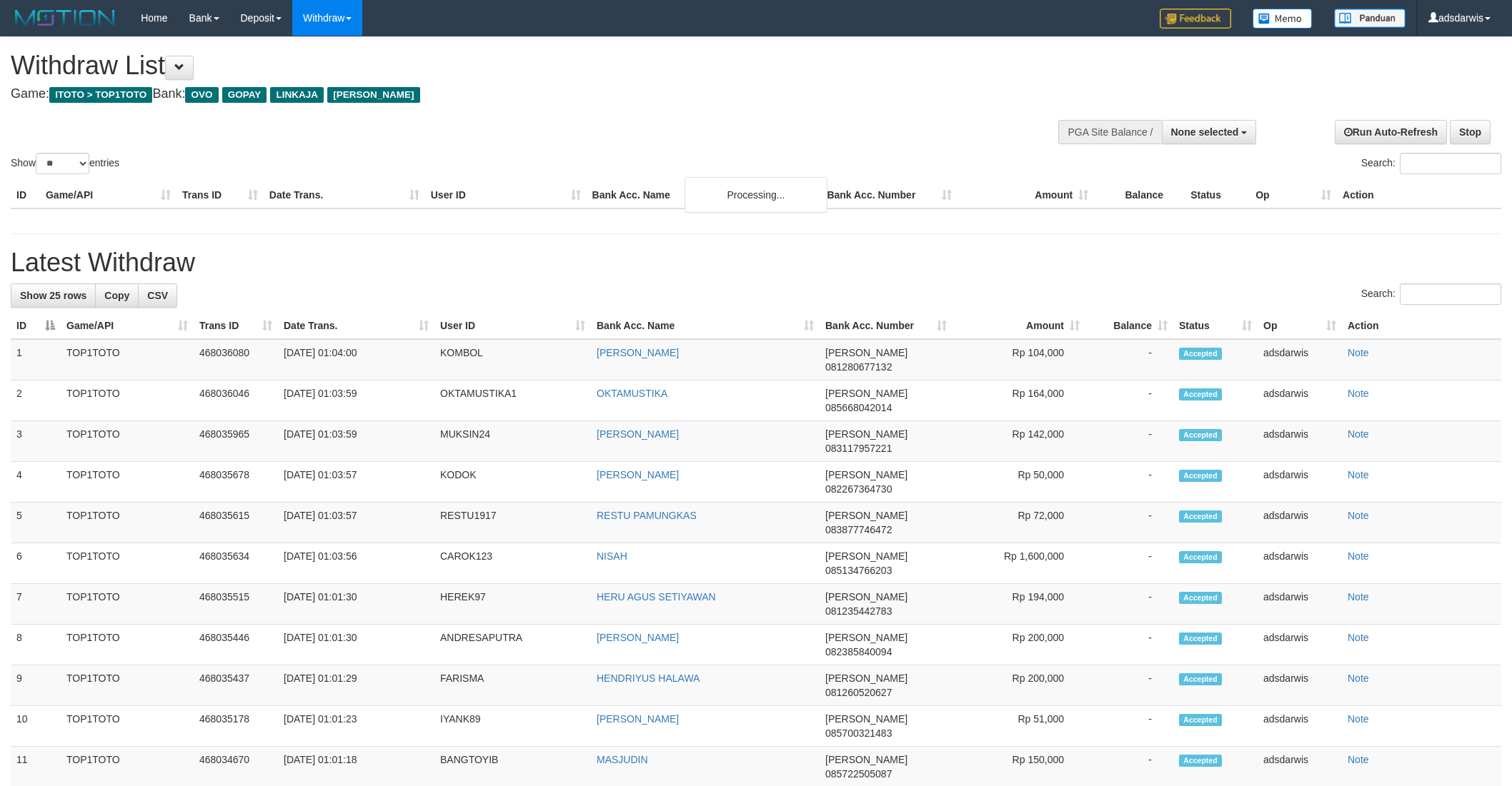
select select
select select "**"
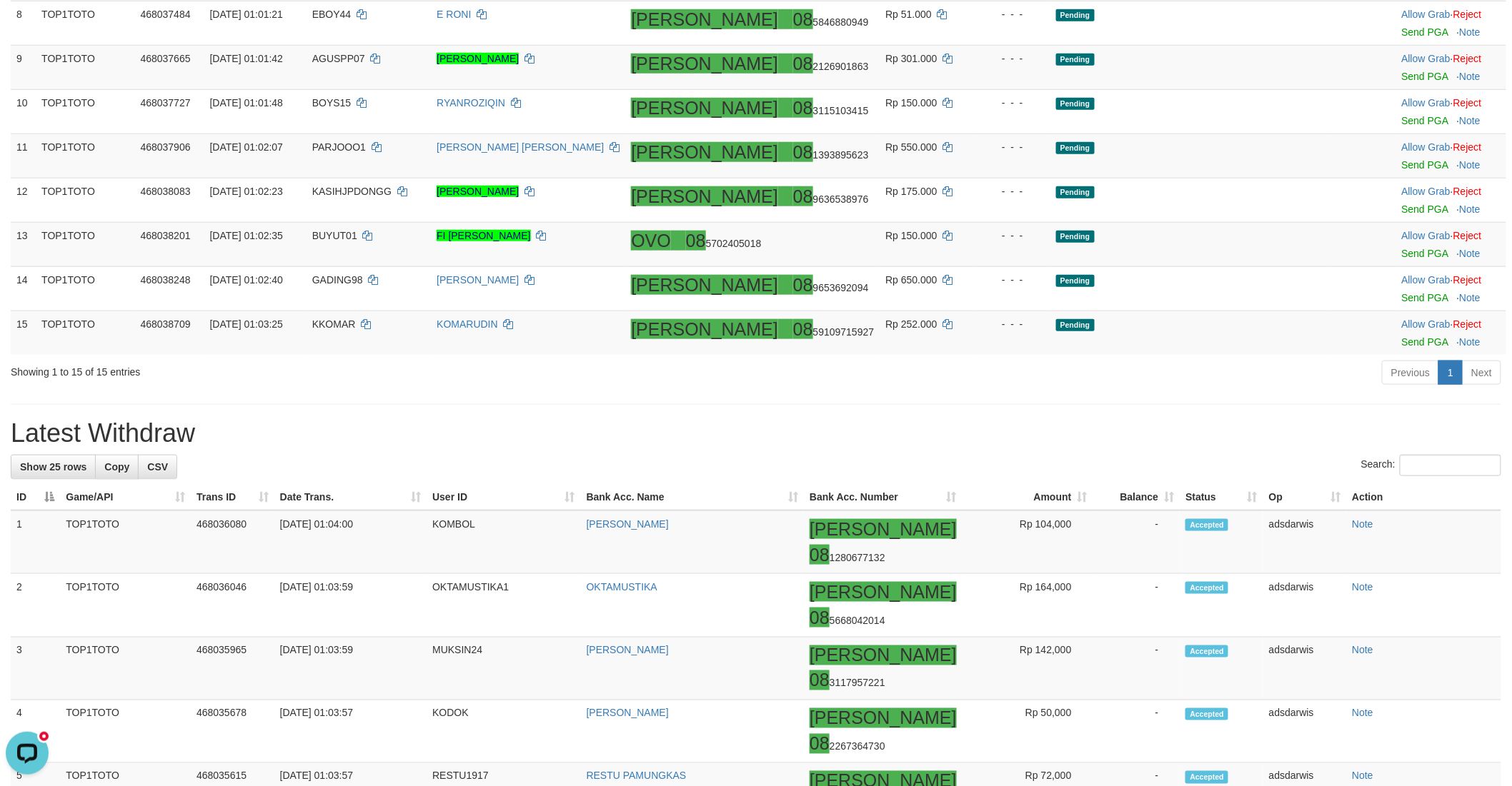
click at [1111, 448] on h1 "Latest Withdraw" at bounding box center [756, 434] width 1491 height 29
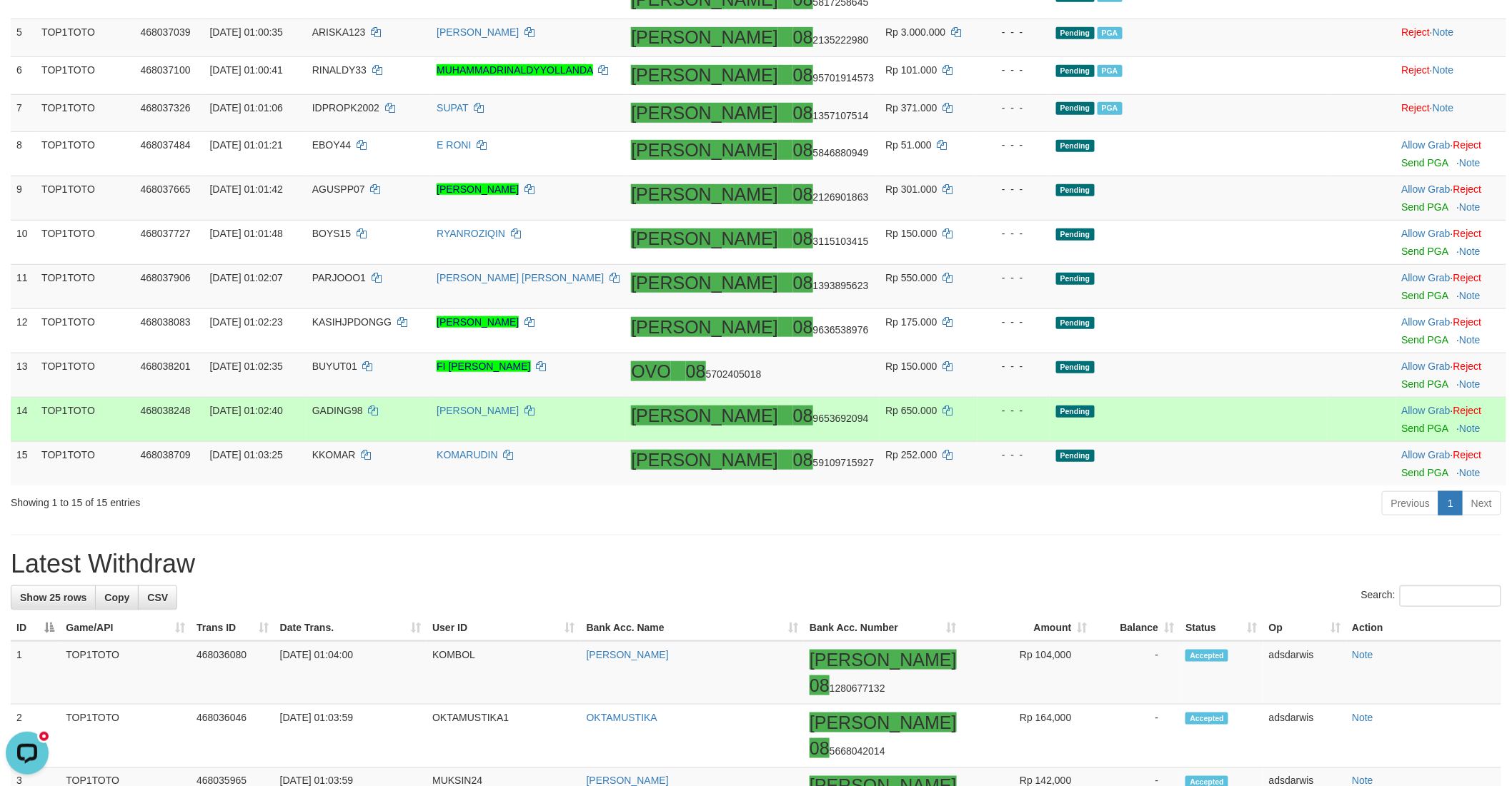
scroll to position [347, 0]
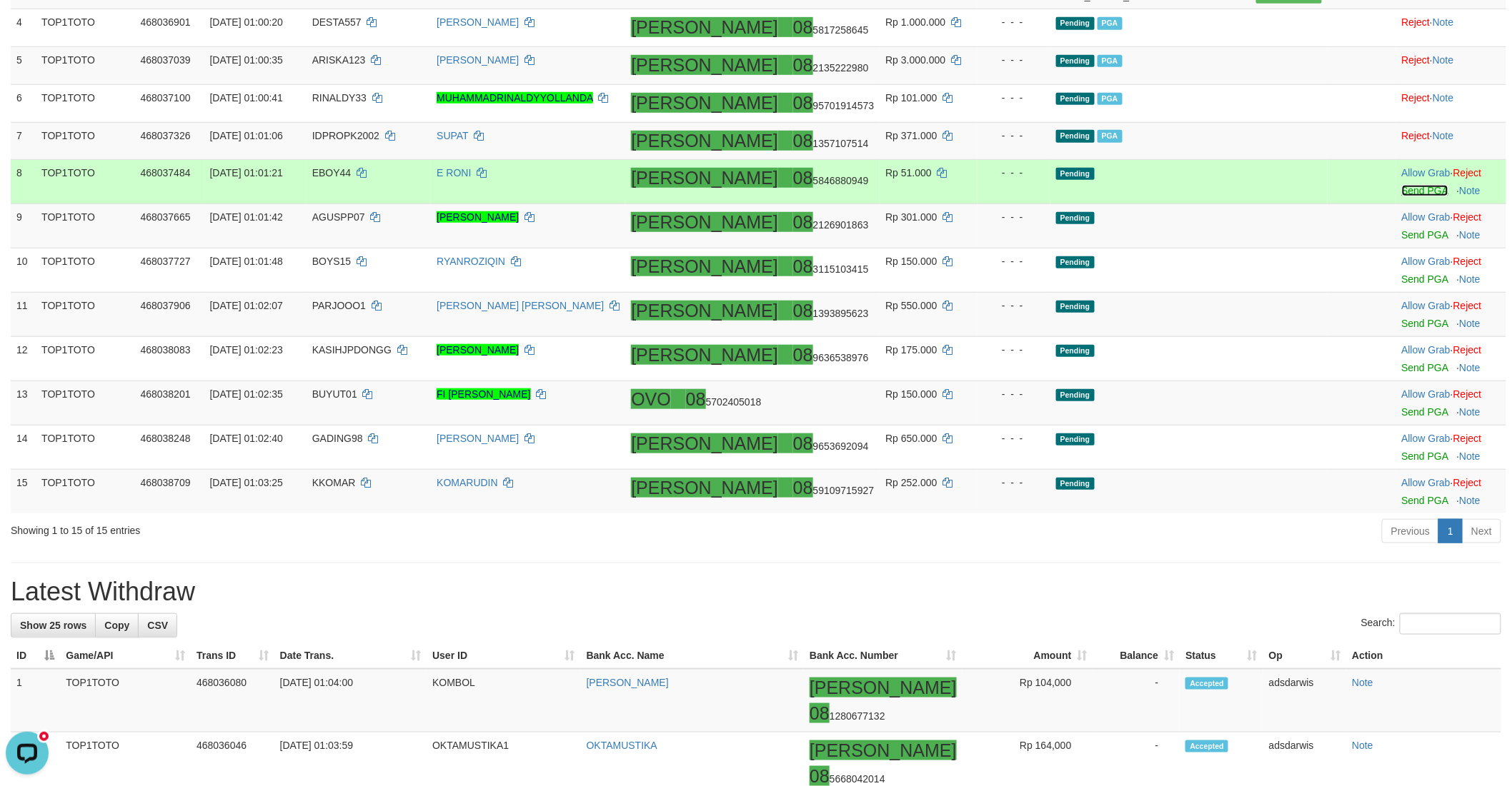
click at [1402, 196] on link "Send PGA" at bounding box center [1425, 190] width 46 height 12
click at [1402, 241] on link "Send PGA" at bounding box center [1425, 235] width 46 height 12
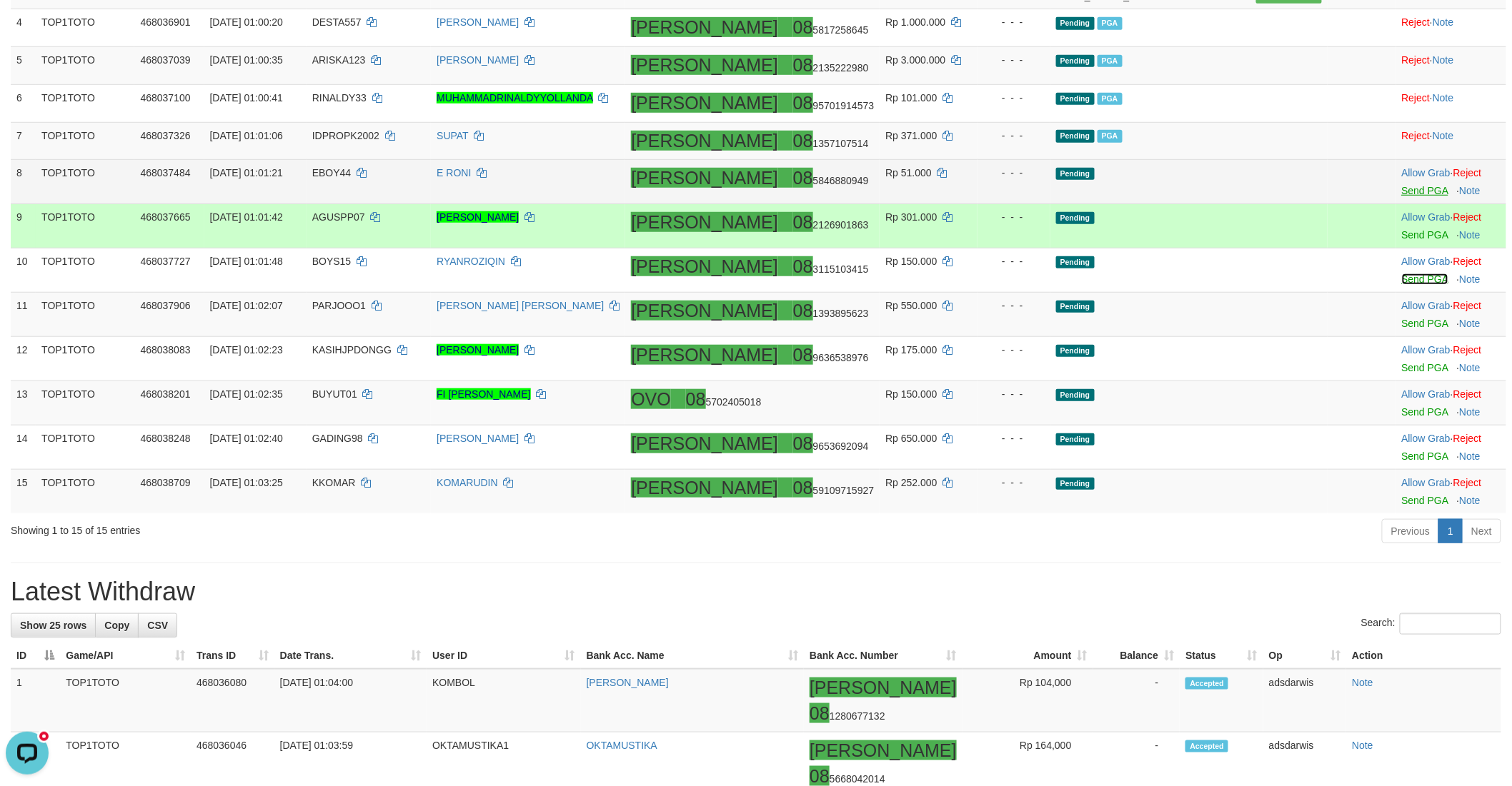
click at [1402, 285] on link "Send PGA" at bounding box center [1425, 279] width 46 height 12
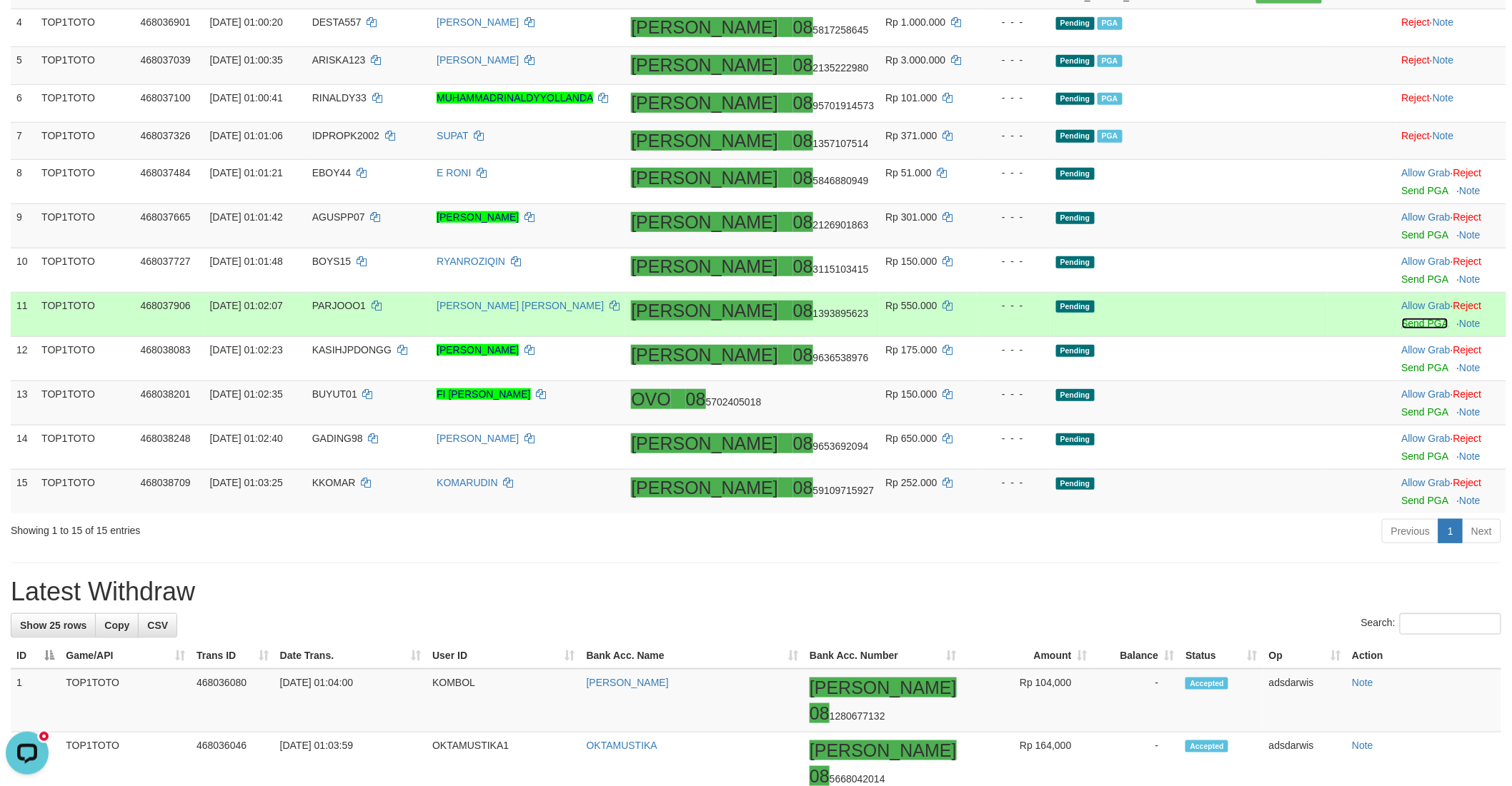
click at [1402, 329] on link "Send PGA" at bounding box center [1425, 324] width 46 height 12
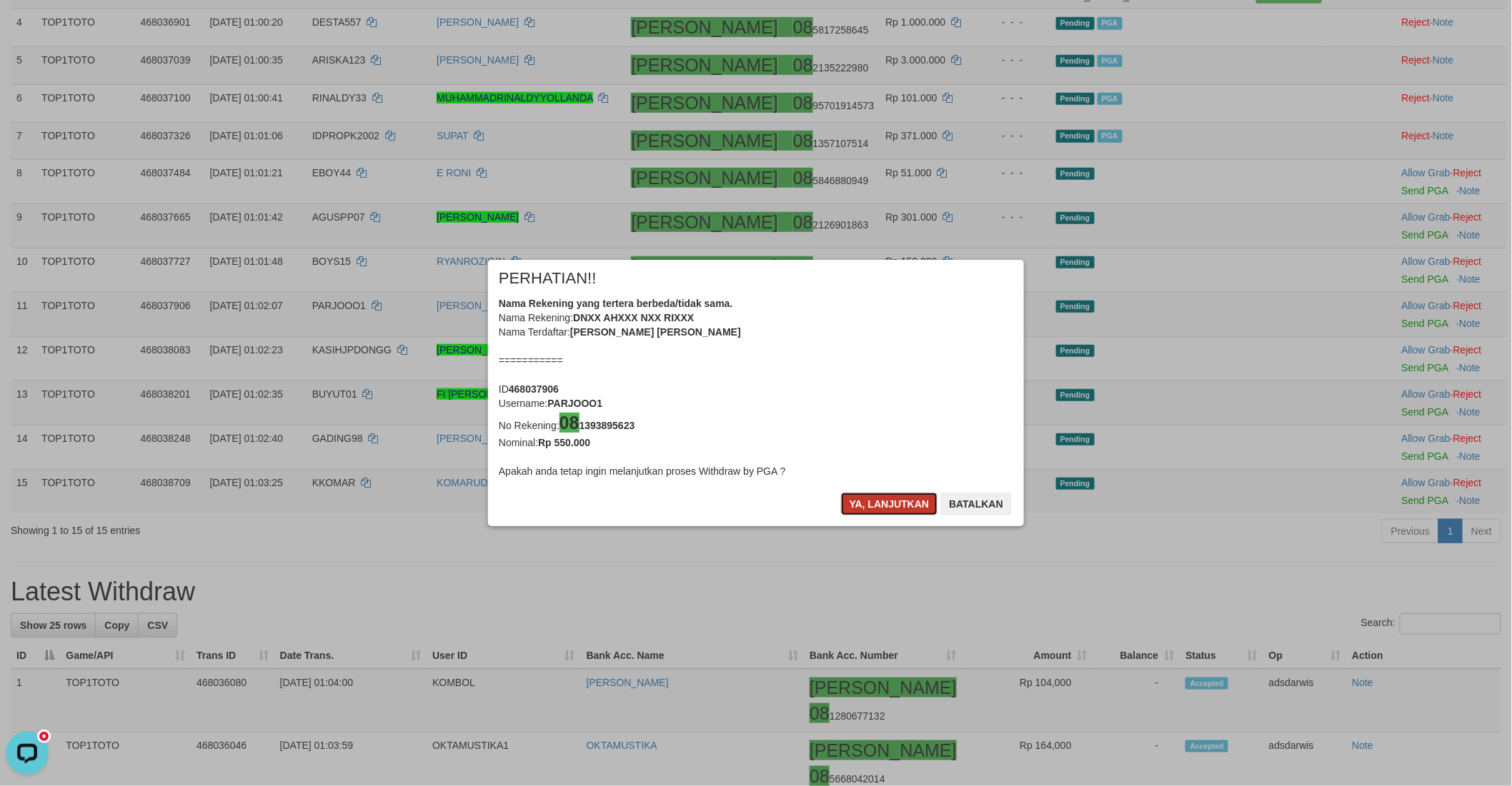
click at [865, 507] on button "Ya, lanjutkan" at bounding box center [889, 505] width 97 height 23
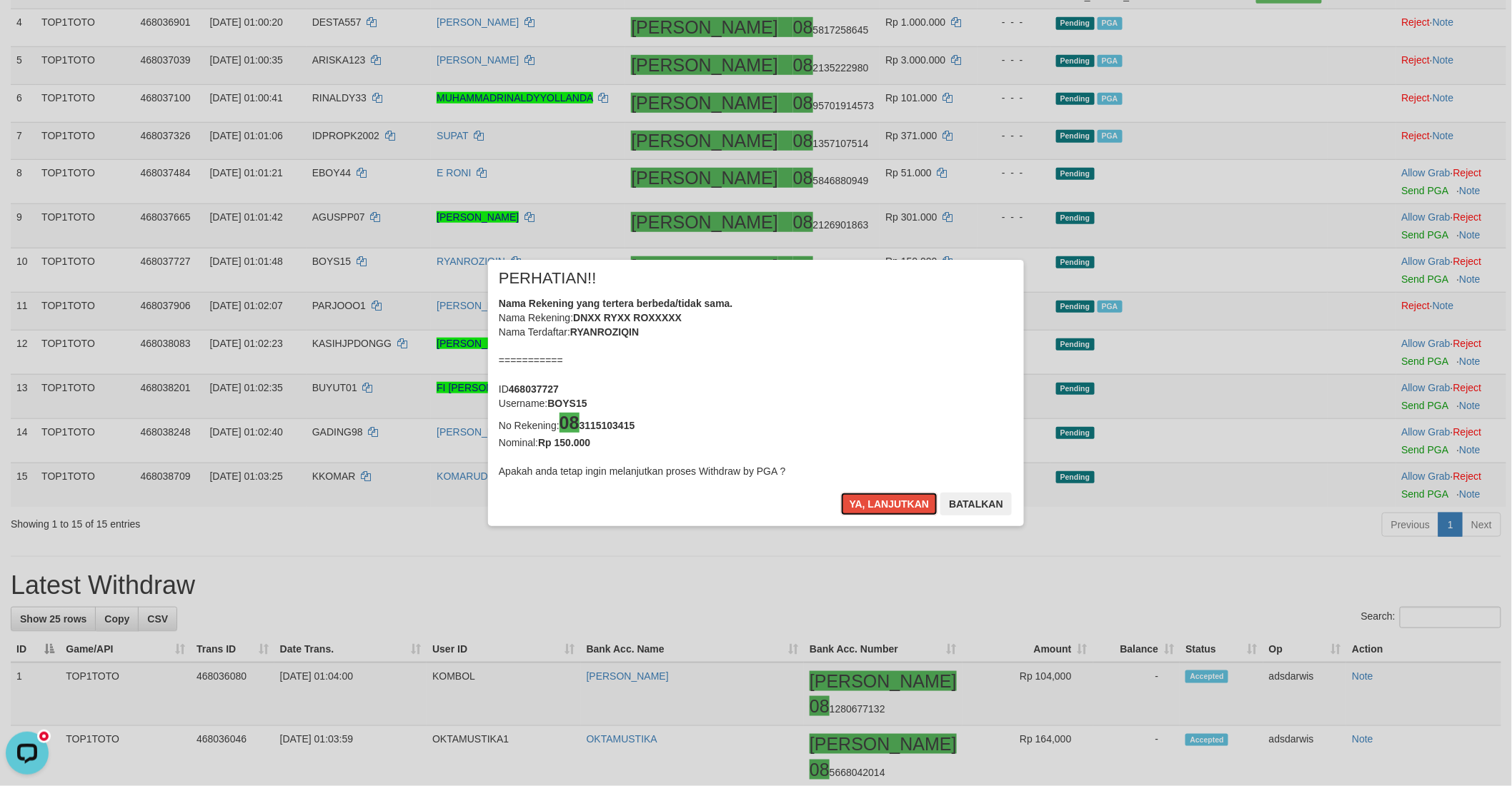
click at [865, 507] on button "Ya, lanjutkan" at bounding box center [889, 505] width 97 height 23
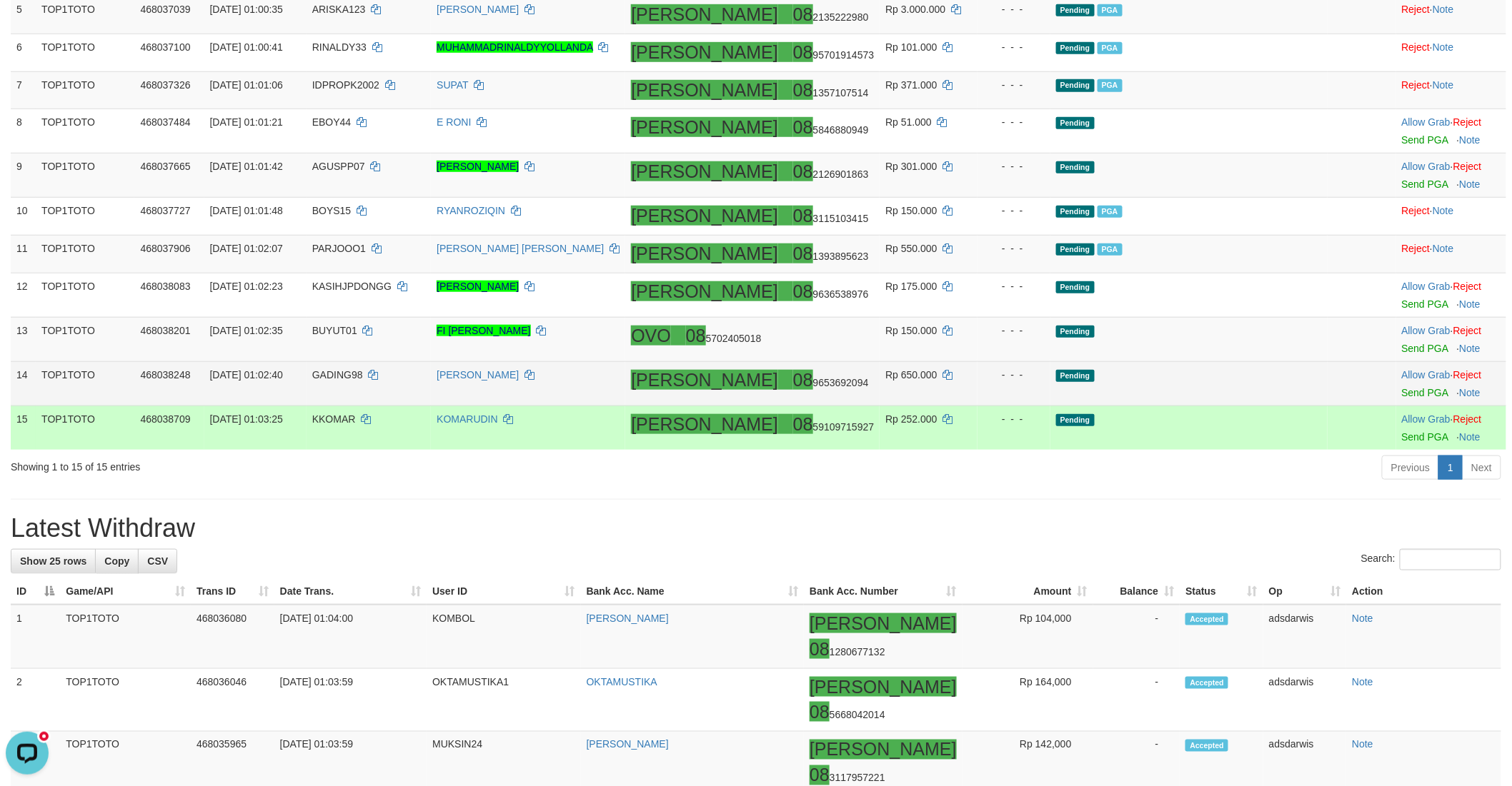
scroll to position [426, 0]
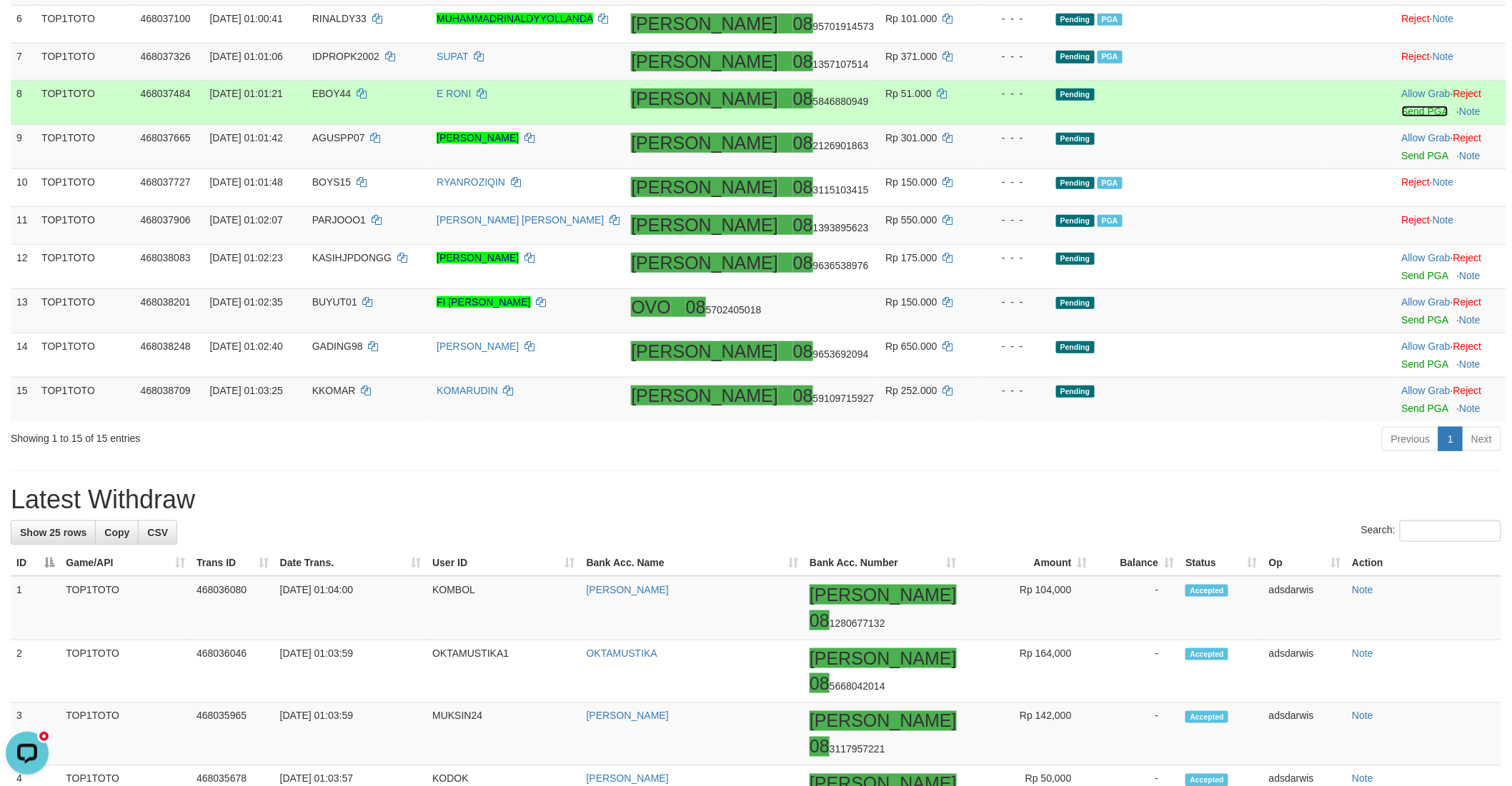
click at [1402, 117] on link "Send PGA" at bounding box center [1425, 111] width 46 height 12
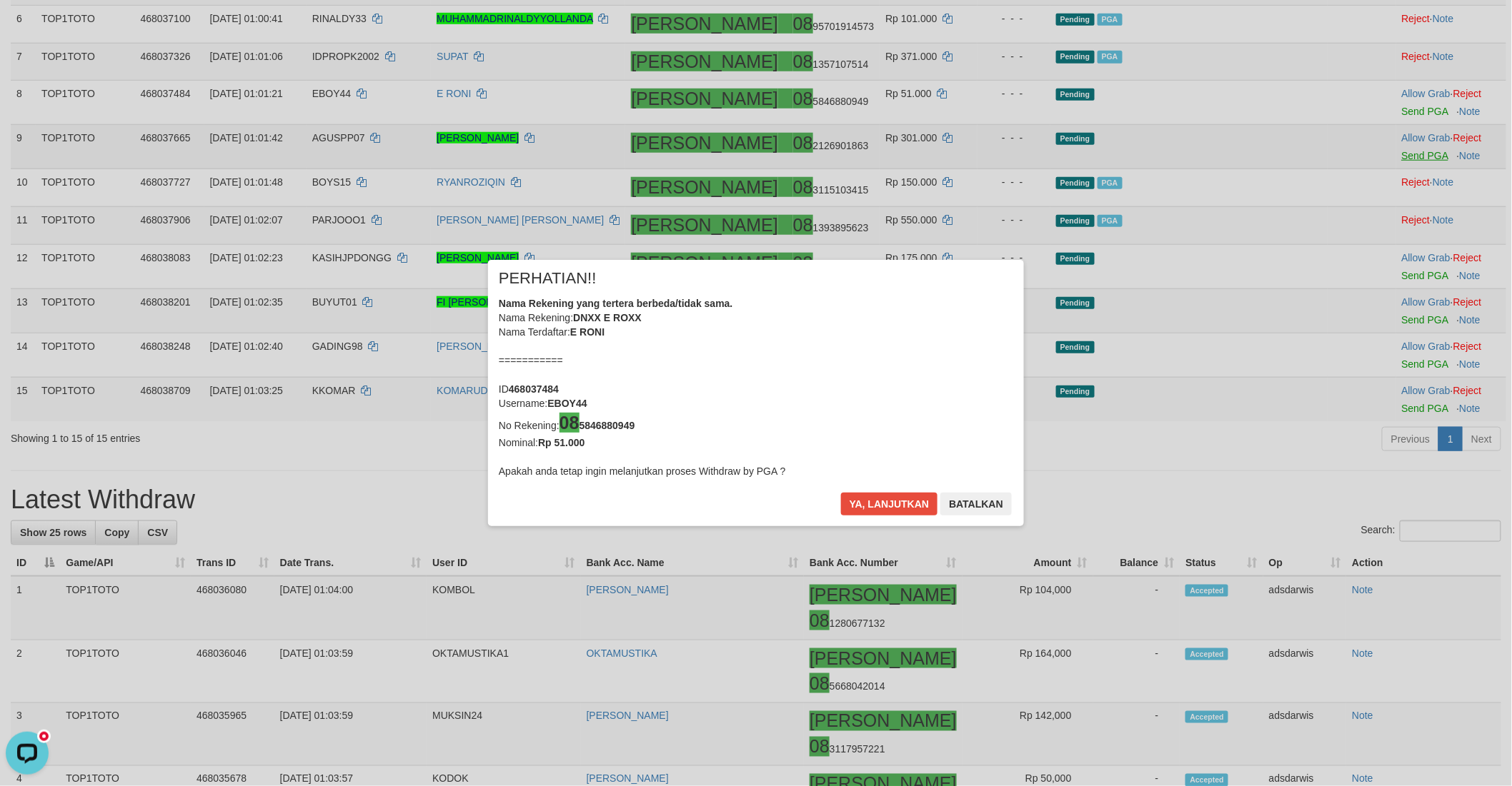
click at [1381, 181] on div "× PERHATIAN!! Nama Rekening yang tertera berbeda/tidak sama. Nama Rekening: DNX…" at bounding box center [756, 393] width 1512 height 786
click at [898, 497] on button "Ya, lanjutkan" at bounding box center [889, 505] width 97 height 23
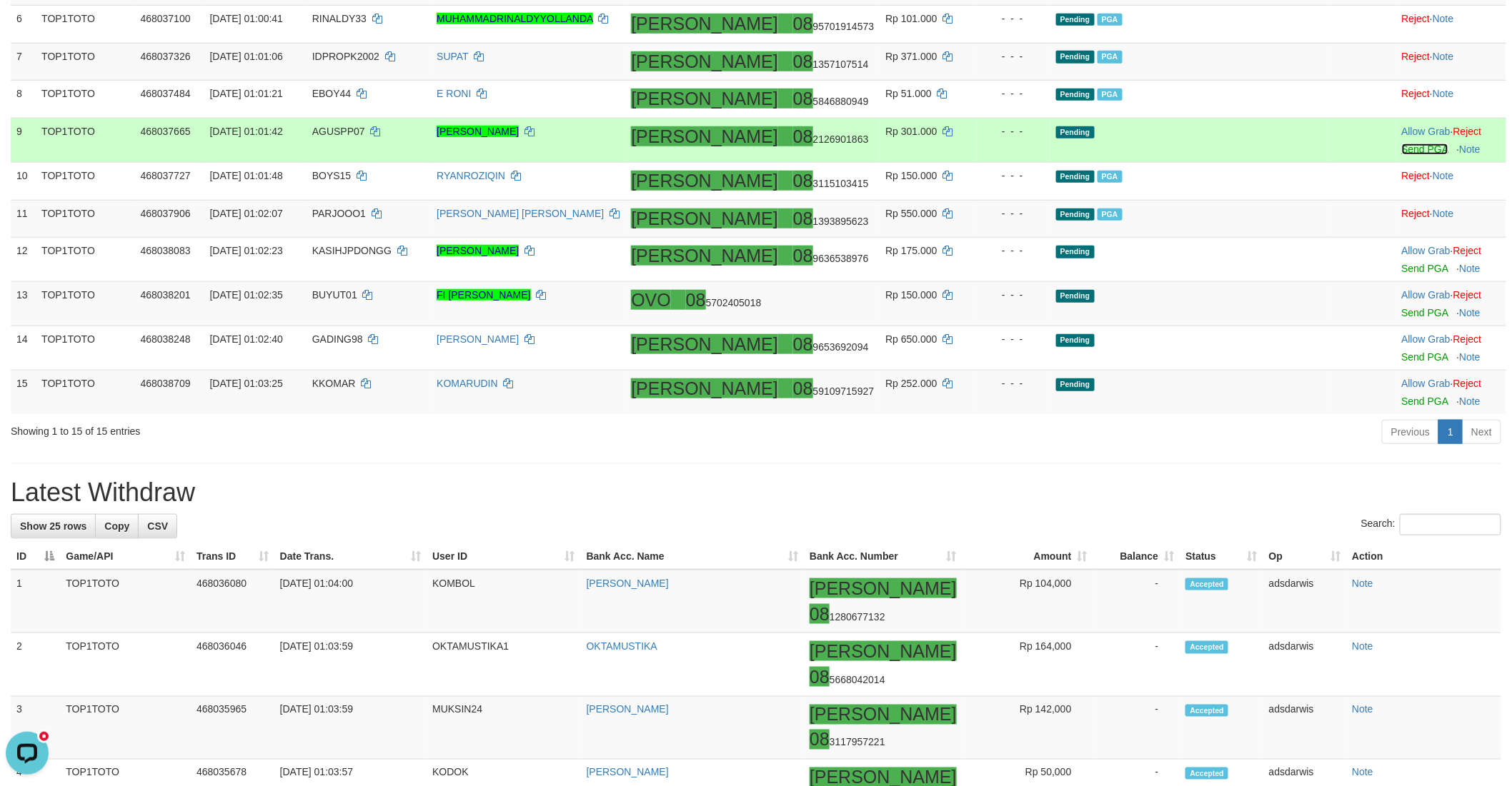
click at [1402, 155] on link "Send PGA" at bounding box center [1425, 149] width 46 height 12
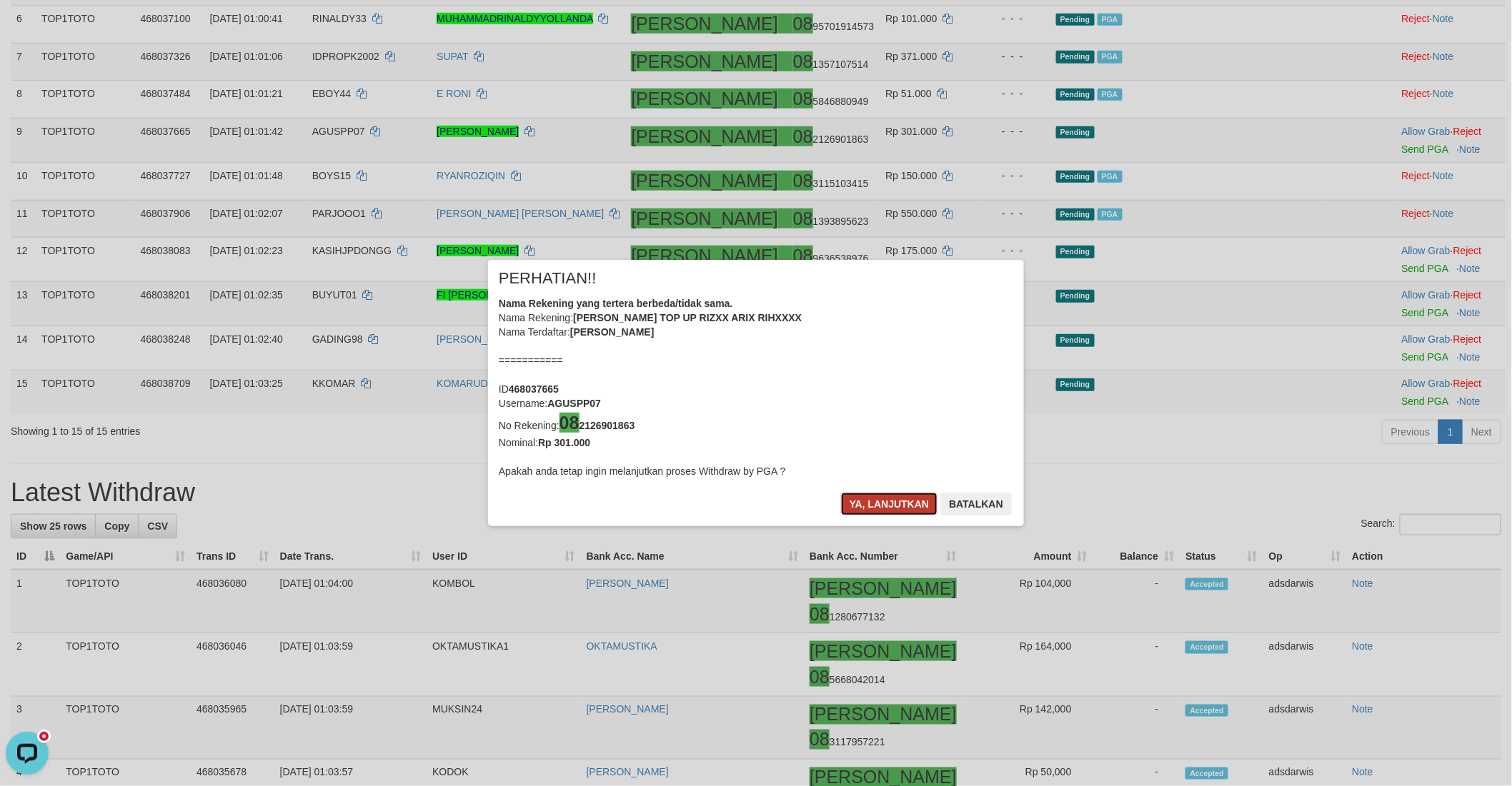
click at [851, 509] on button "Ya, lanjutkan" at bounding box center [889, 505] width 97 height 23
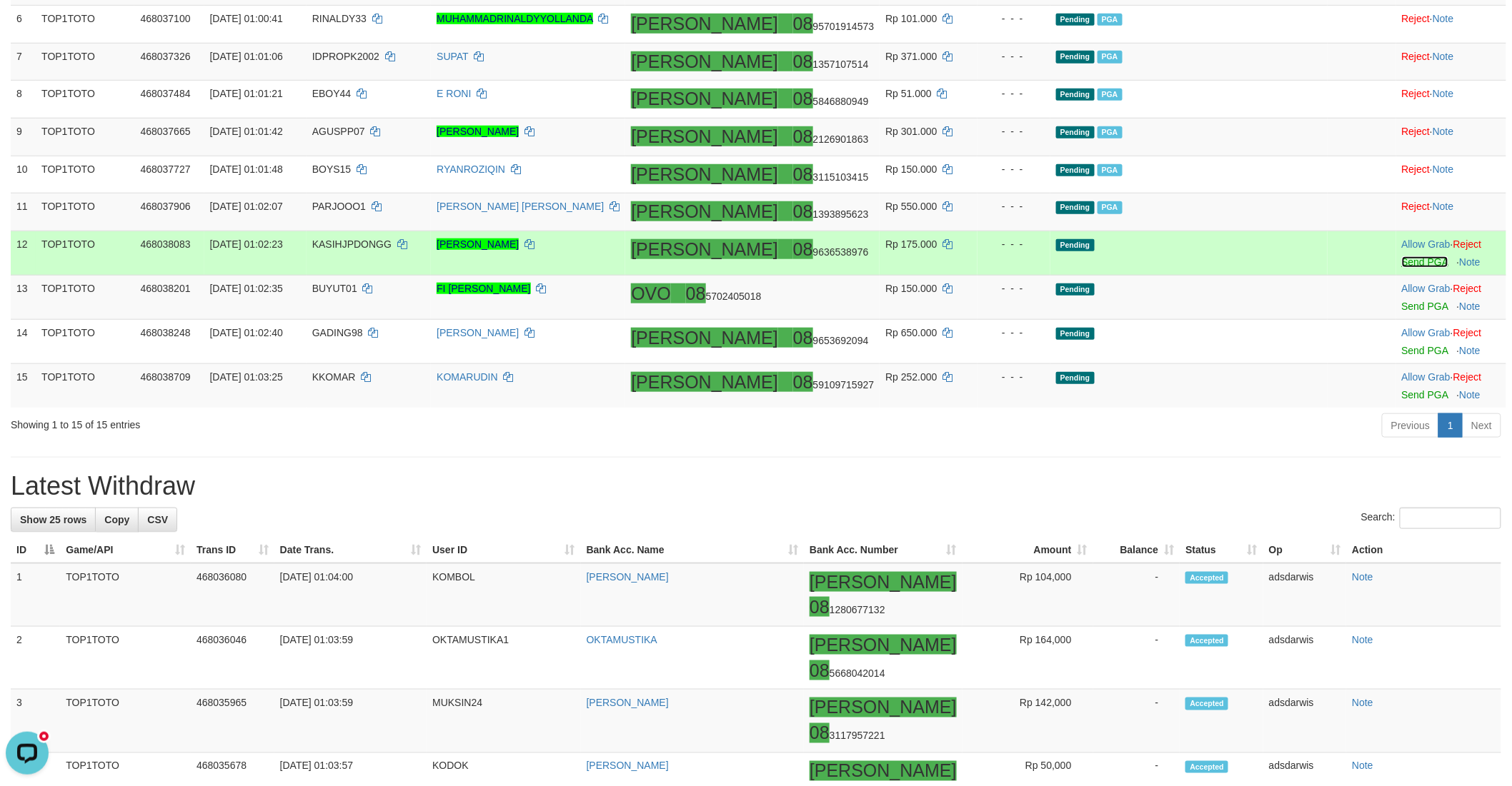
click at [1402, 268] on link "Send PGA" at bounding box center [1425, 262] width 46 height 12
click at [1402, 312] on link "Send PGA" at bounding box center [1425, 306] width 46 height 12
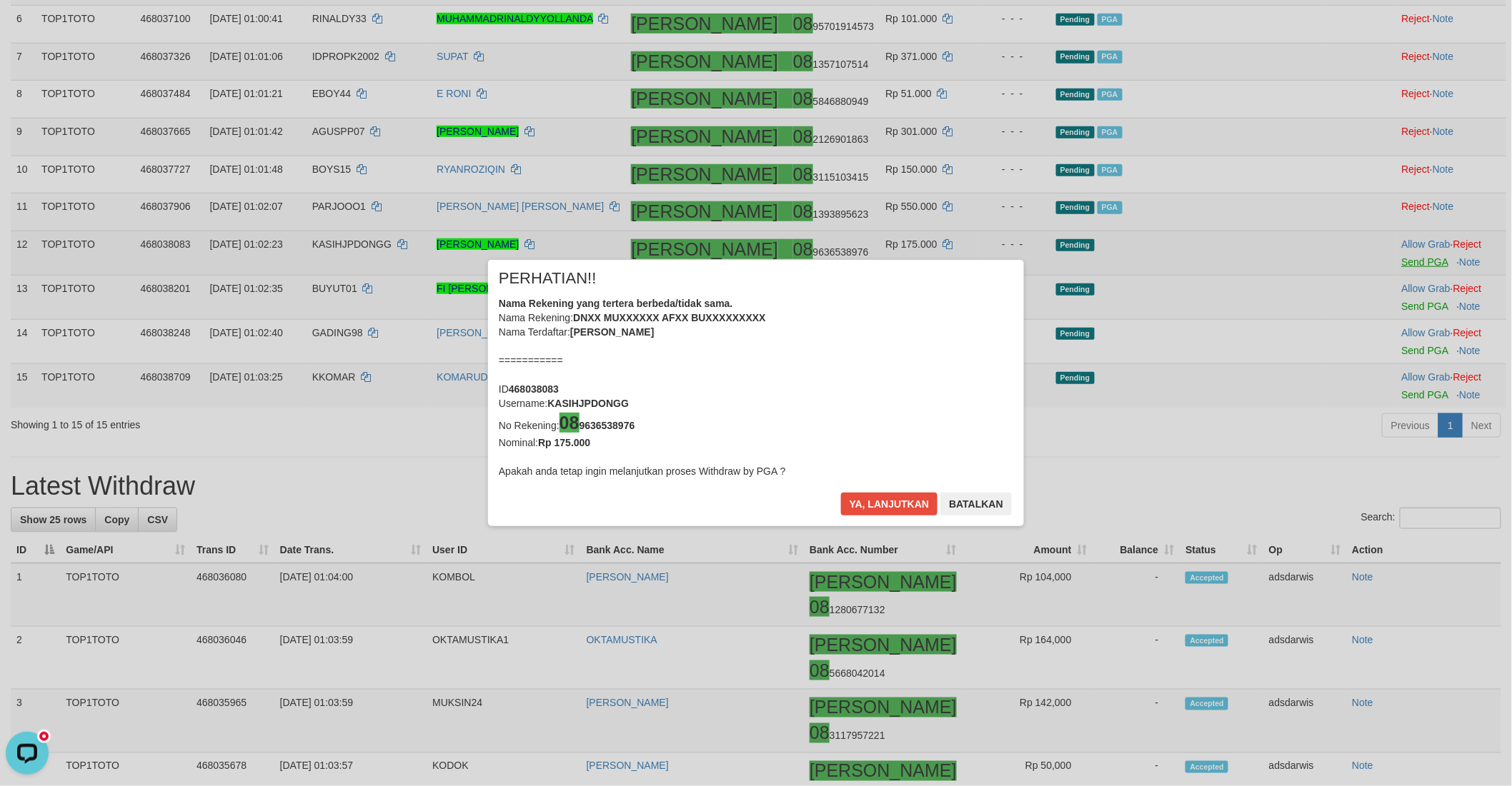
click at [1384, 373] on div "× PERHATIAN!! Nama Rekening yang tertera berbeda/tidak sama. Nama Rekening: DNX…" at bounding box center [756, 393] width 1512 height 324
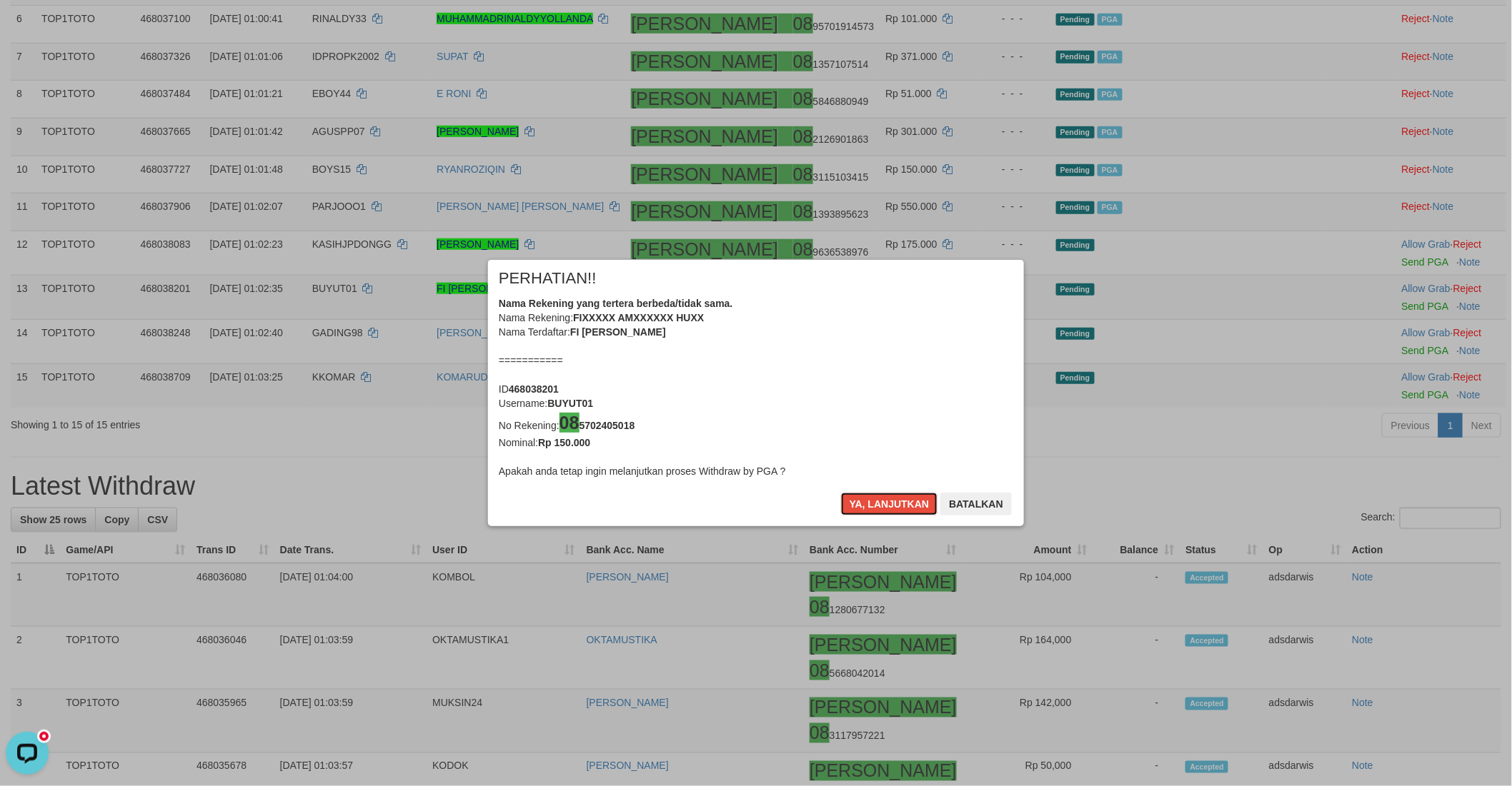
click at [875, 504] on button "Ya, lanjutkan" at bounding box center [889, 505] width 97 height 23
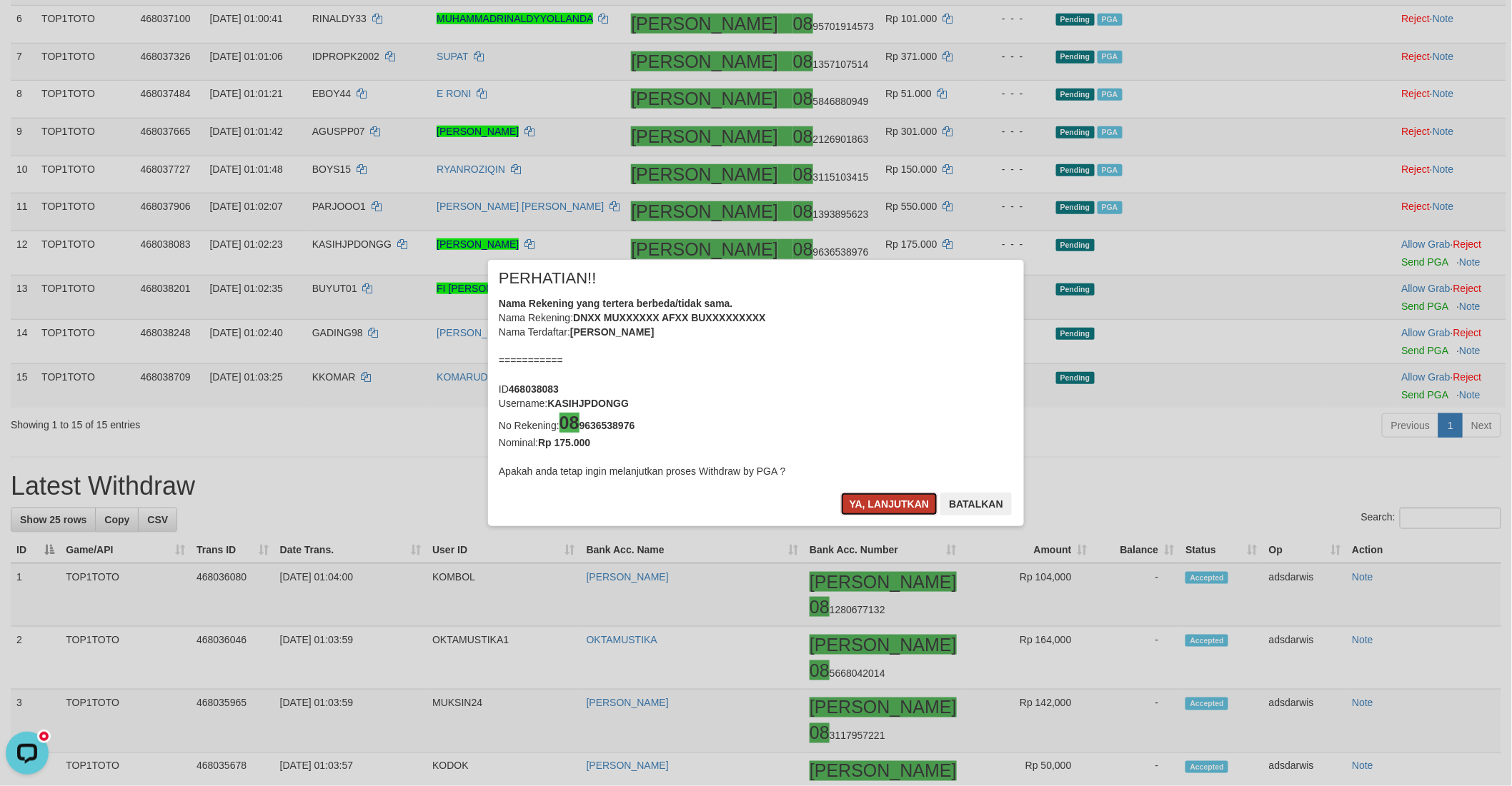
click at [875, 504] on button "Ya, lanjutkan" at bounding box center [889, 505] width 97 height 23
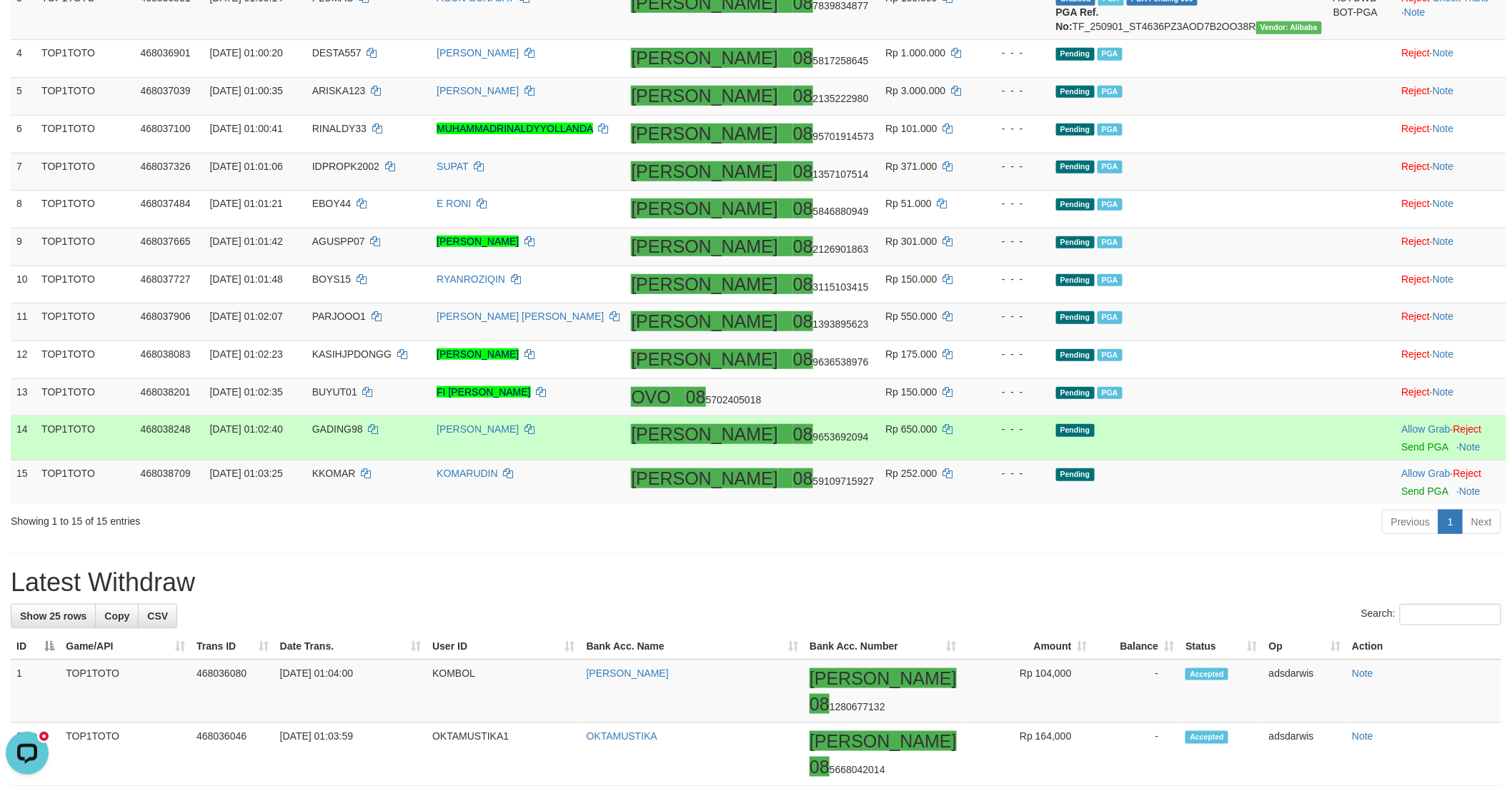
scroll to position [324, 0]
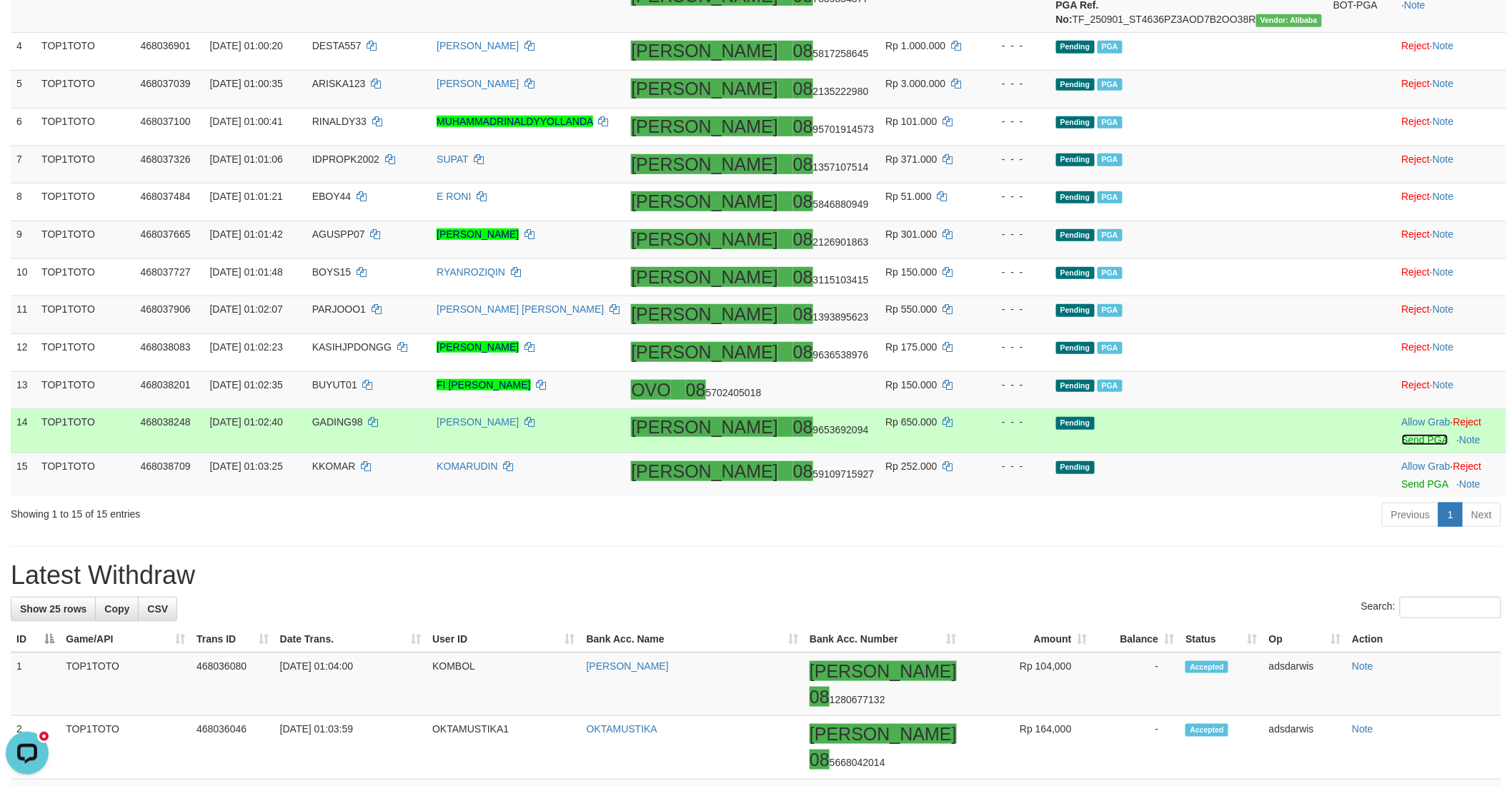
click at [1402, 446] on link "Send PGA" at bounding box center [1425, 440] width 46 height 12
click at [1402, 490] on link "Send PGA" at bounding box center [1425, 484] width 46 height 12
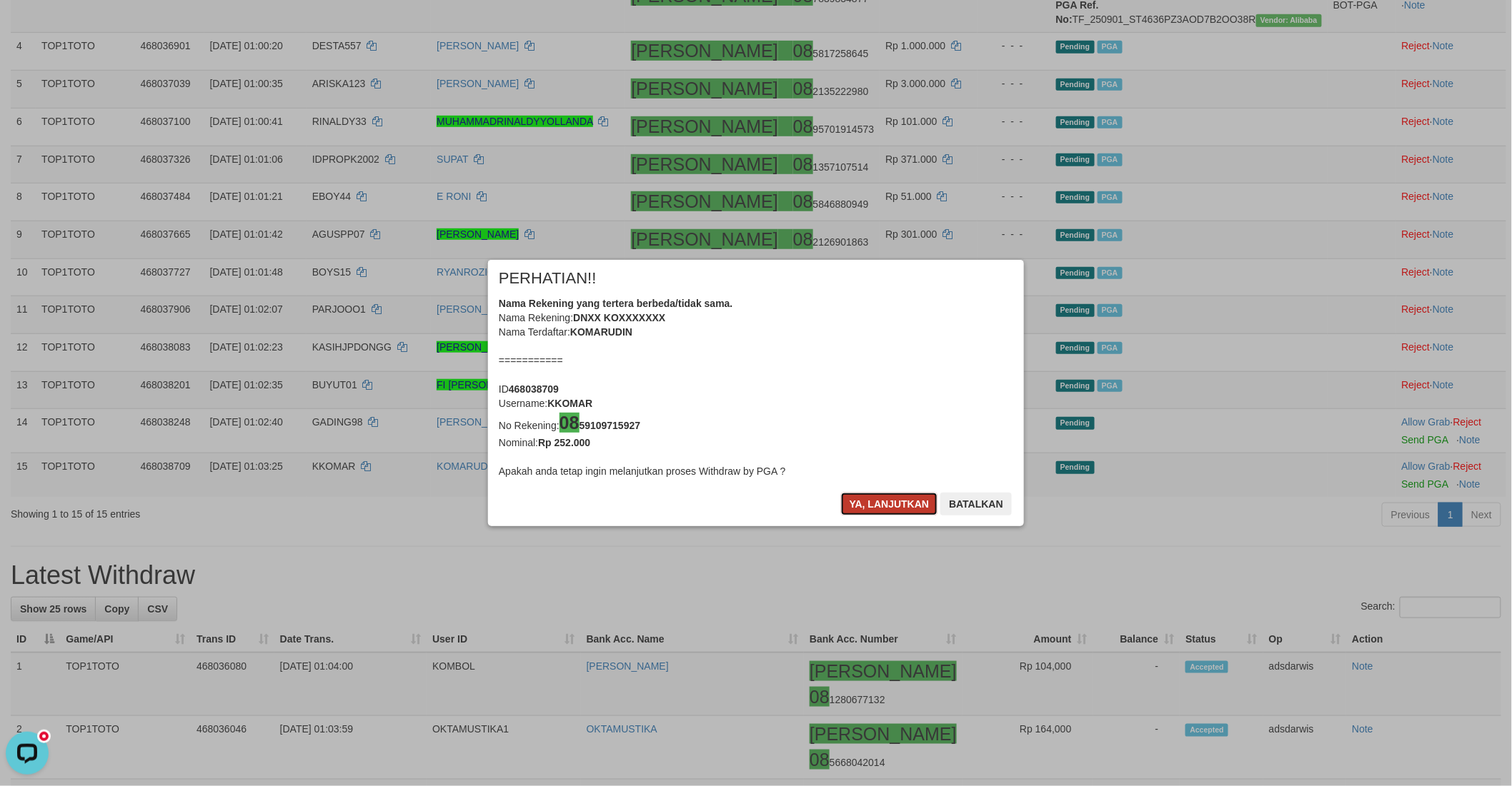
click at [901, 502] on button "Ya, lanjutkan" at bounding box center [889, 505] width 97 height 23
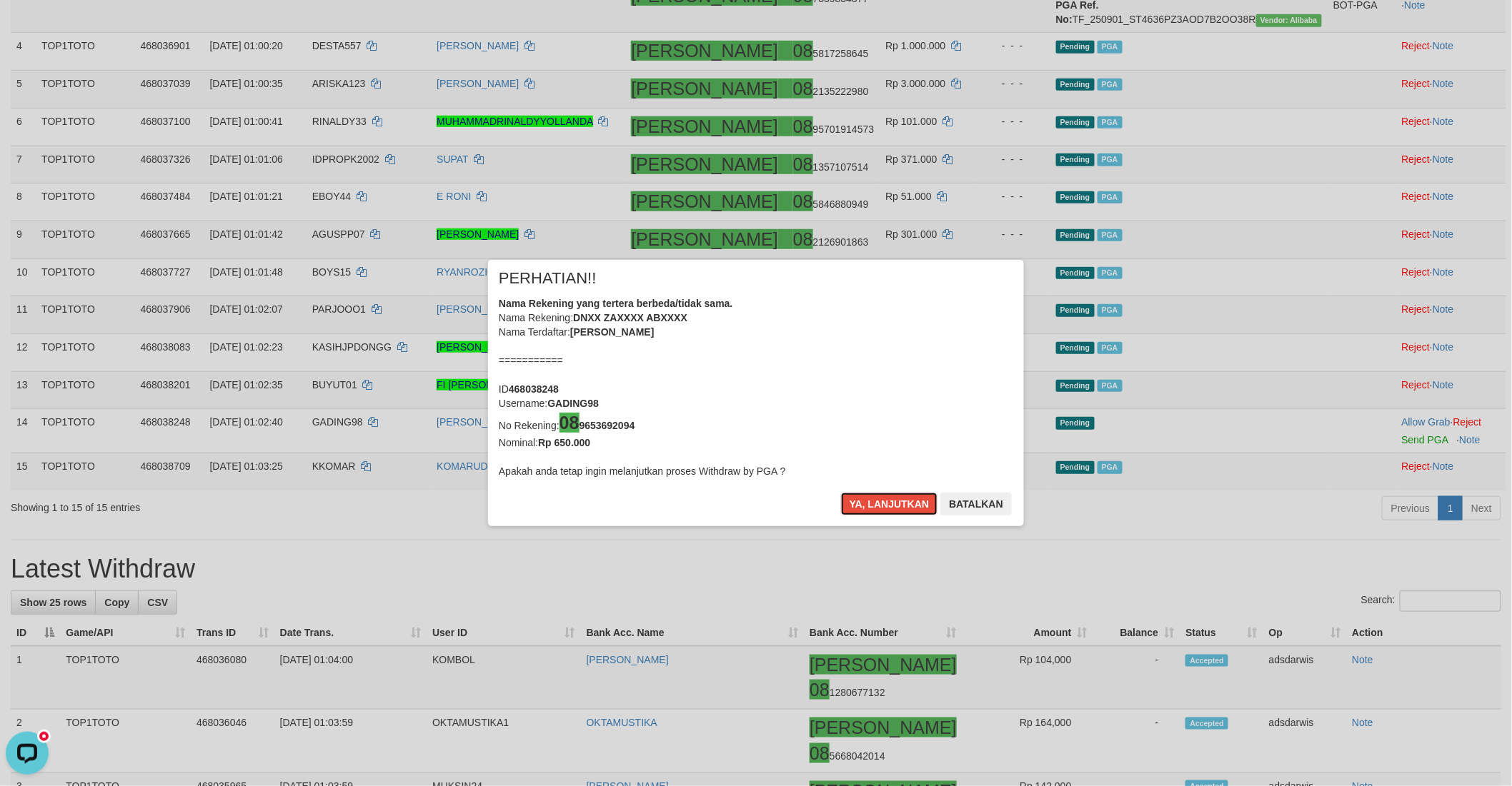
click at [901, 502] on button "Ya, lanjutkan" at bounding box center [889, 505] width 97 height 23
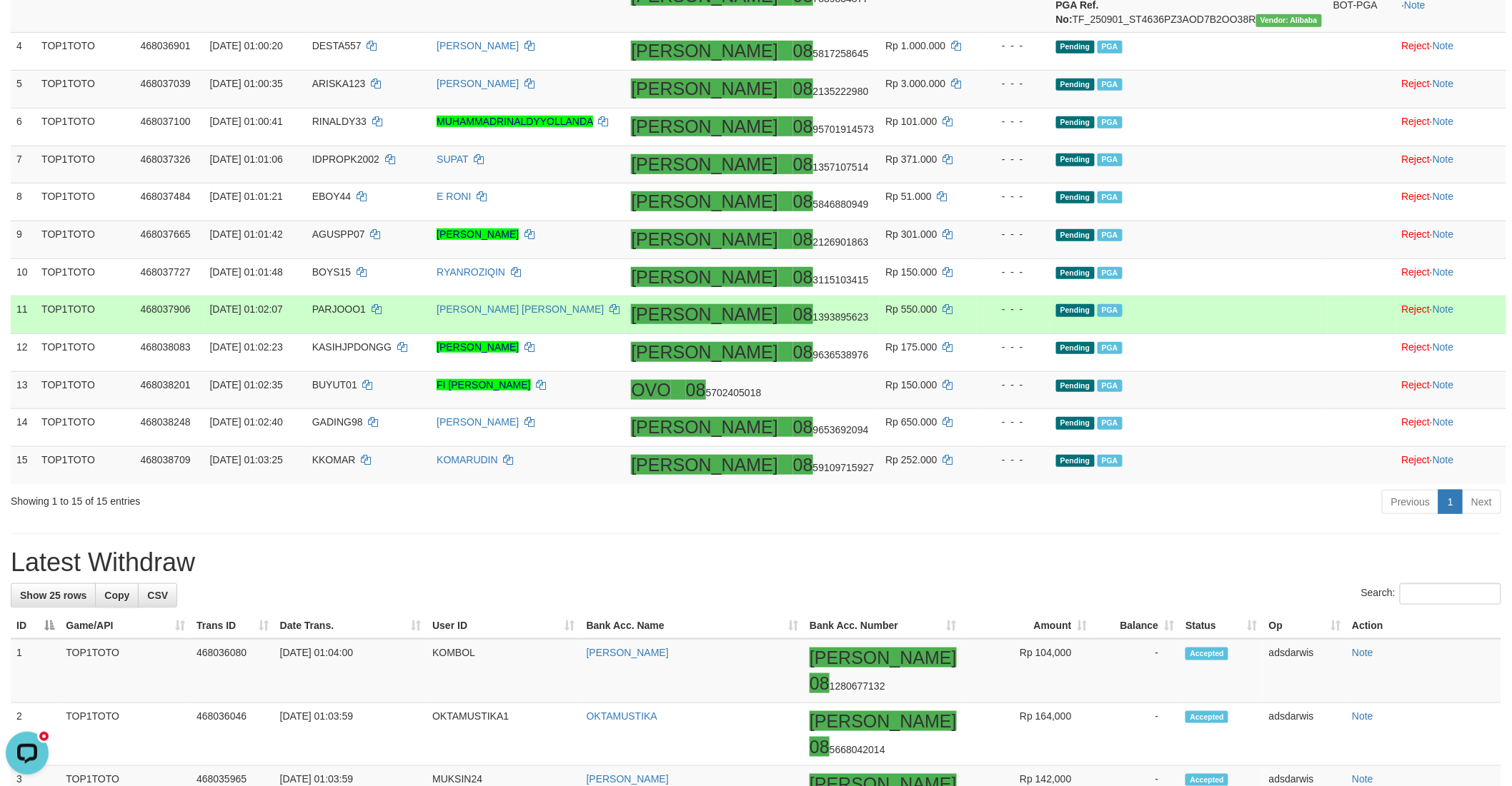
click at [1228, 335] on td "Pending PGA" at bounding box center [1189, 314] width 278 height 38
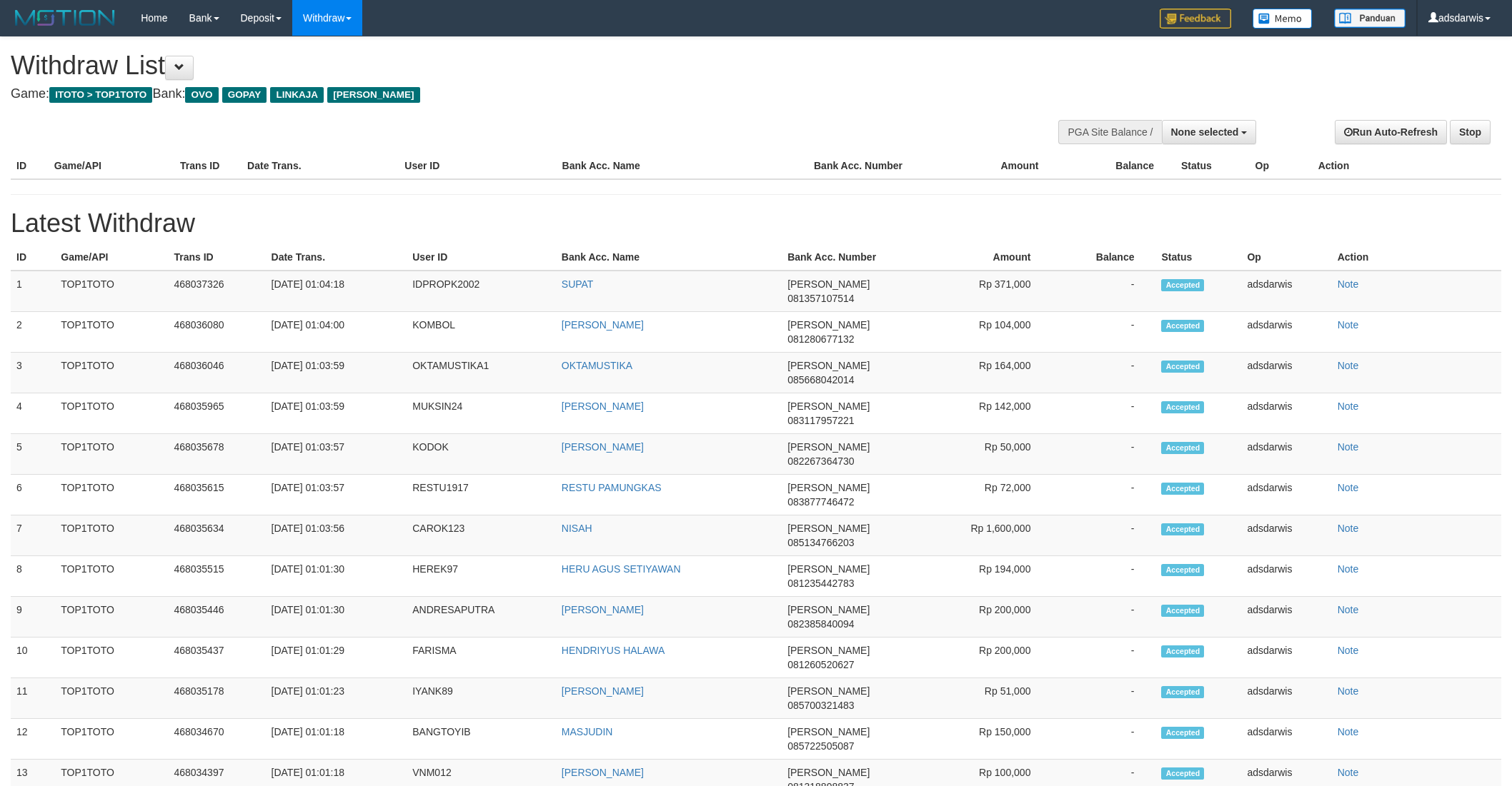
select select
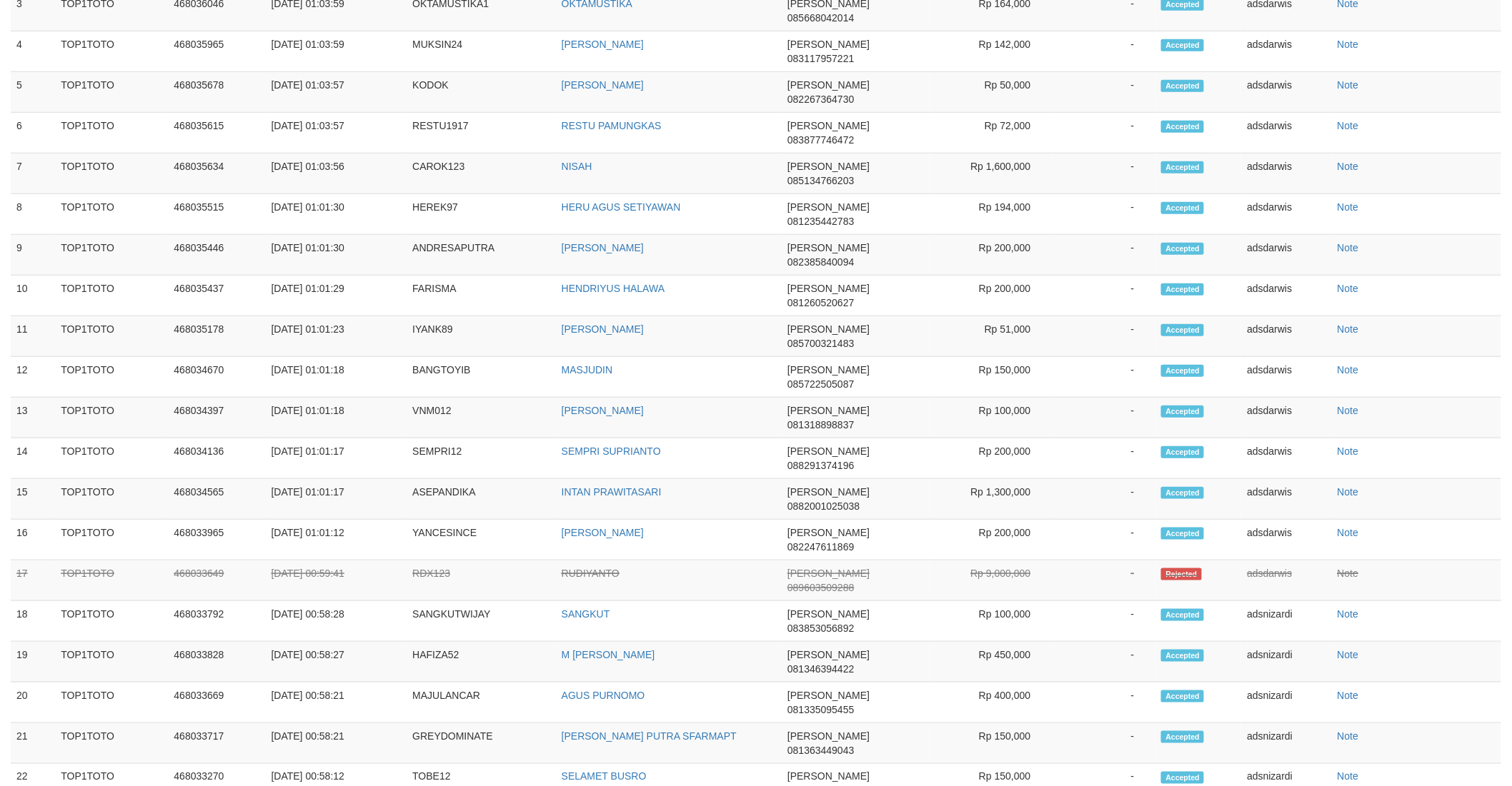
select select "**"
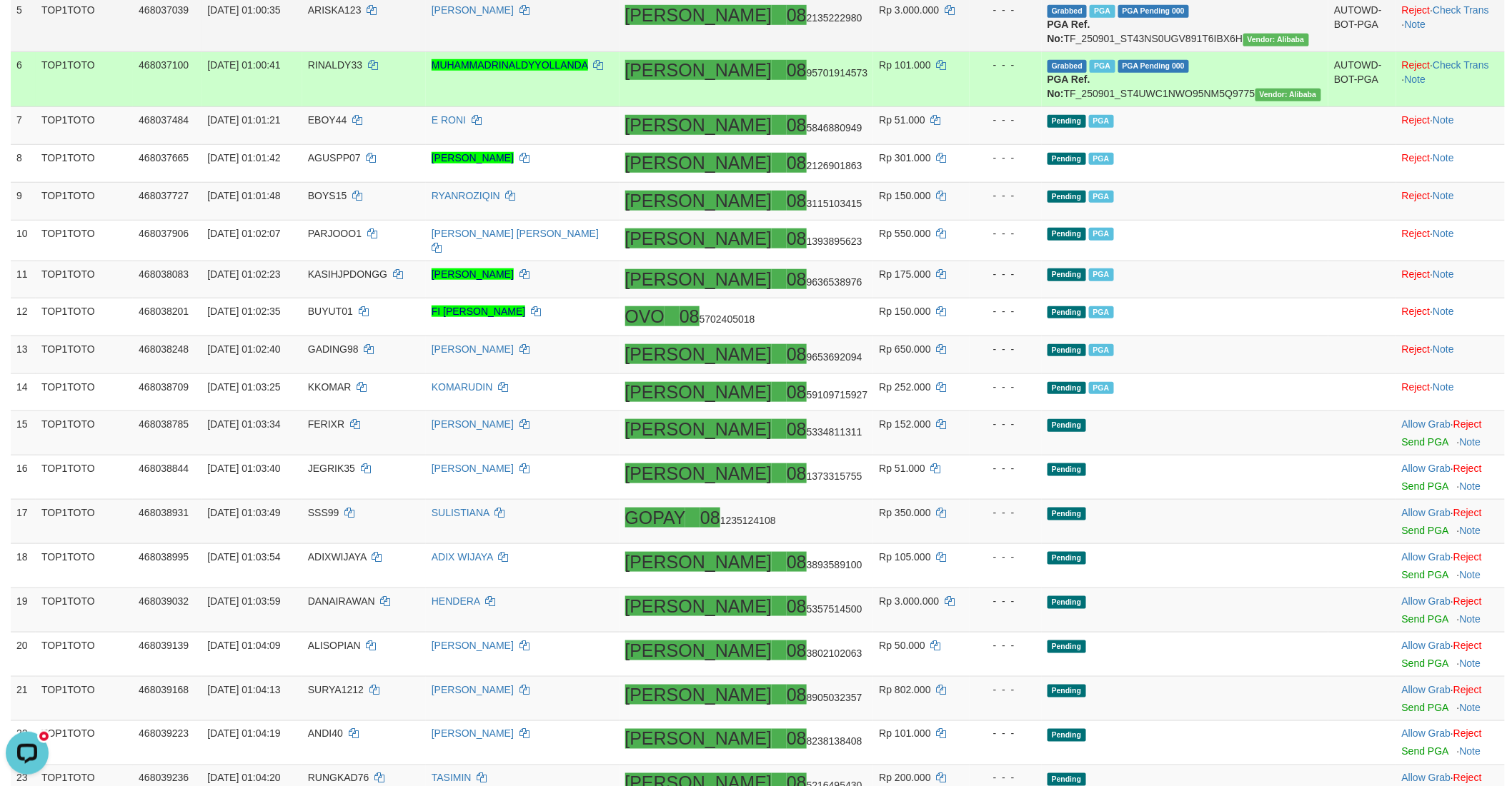
scroll to position [0, 0]
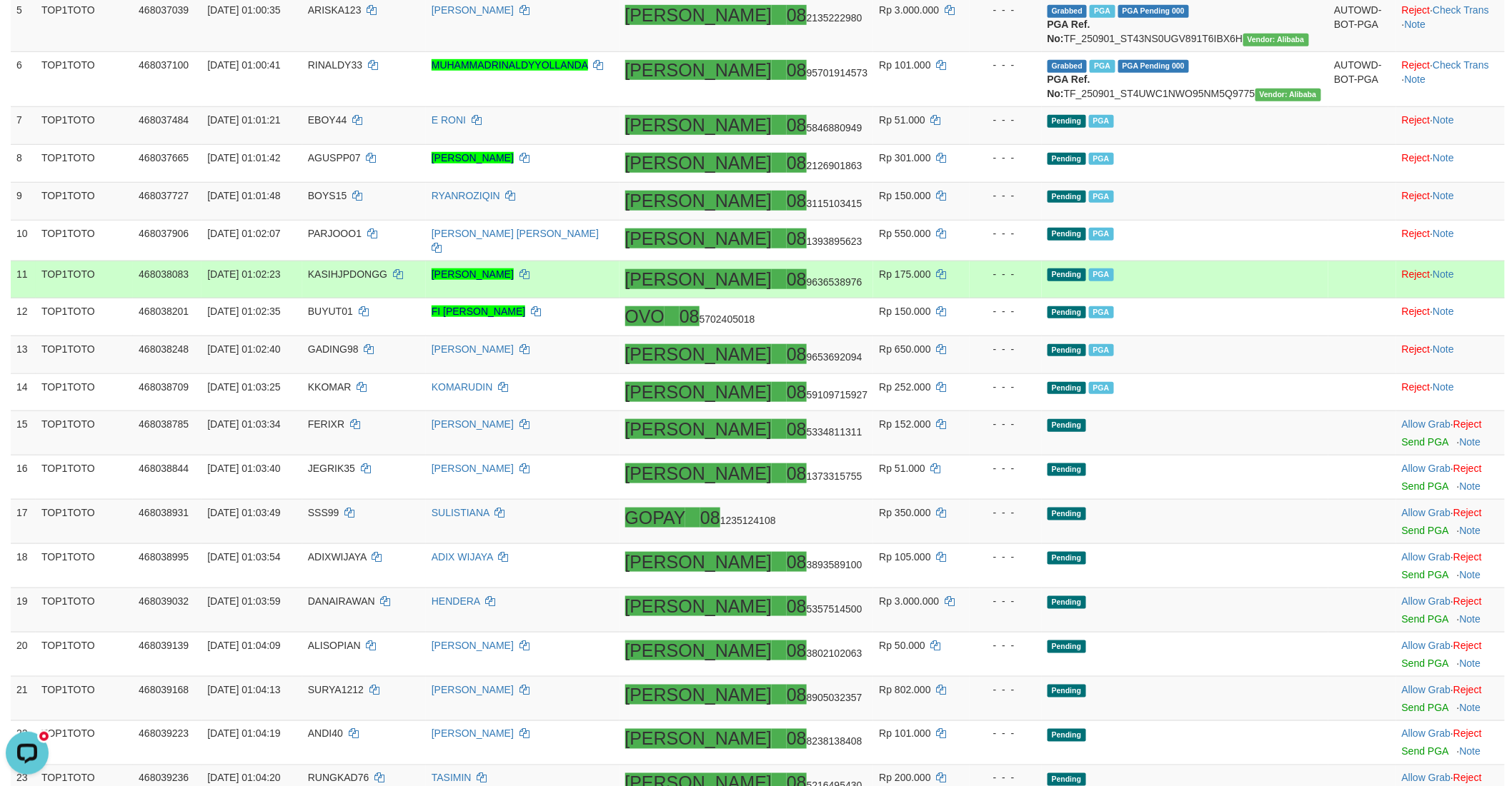
click at [1176, 299] on td "Pending PGA" at bounding box center [1185, 279] width 287 height 38
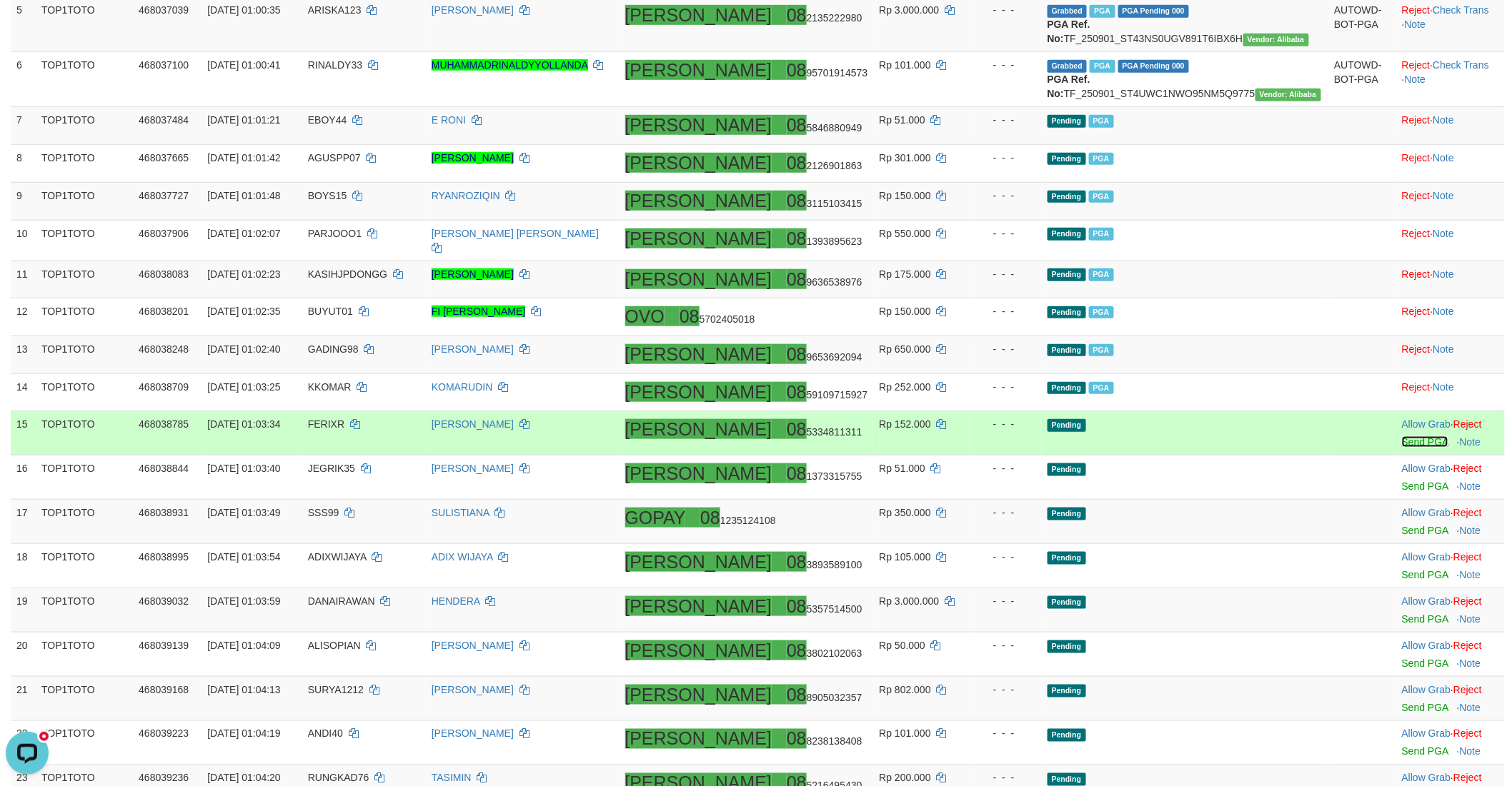
click at [1402, 448] on link "Send PGA" at bounding box center [1425, 442] width 46 height 12
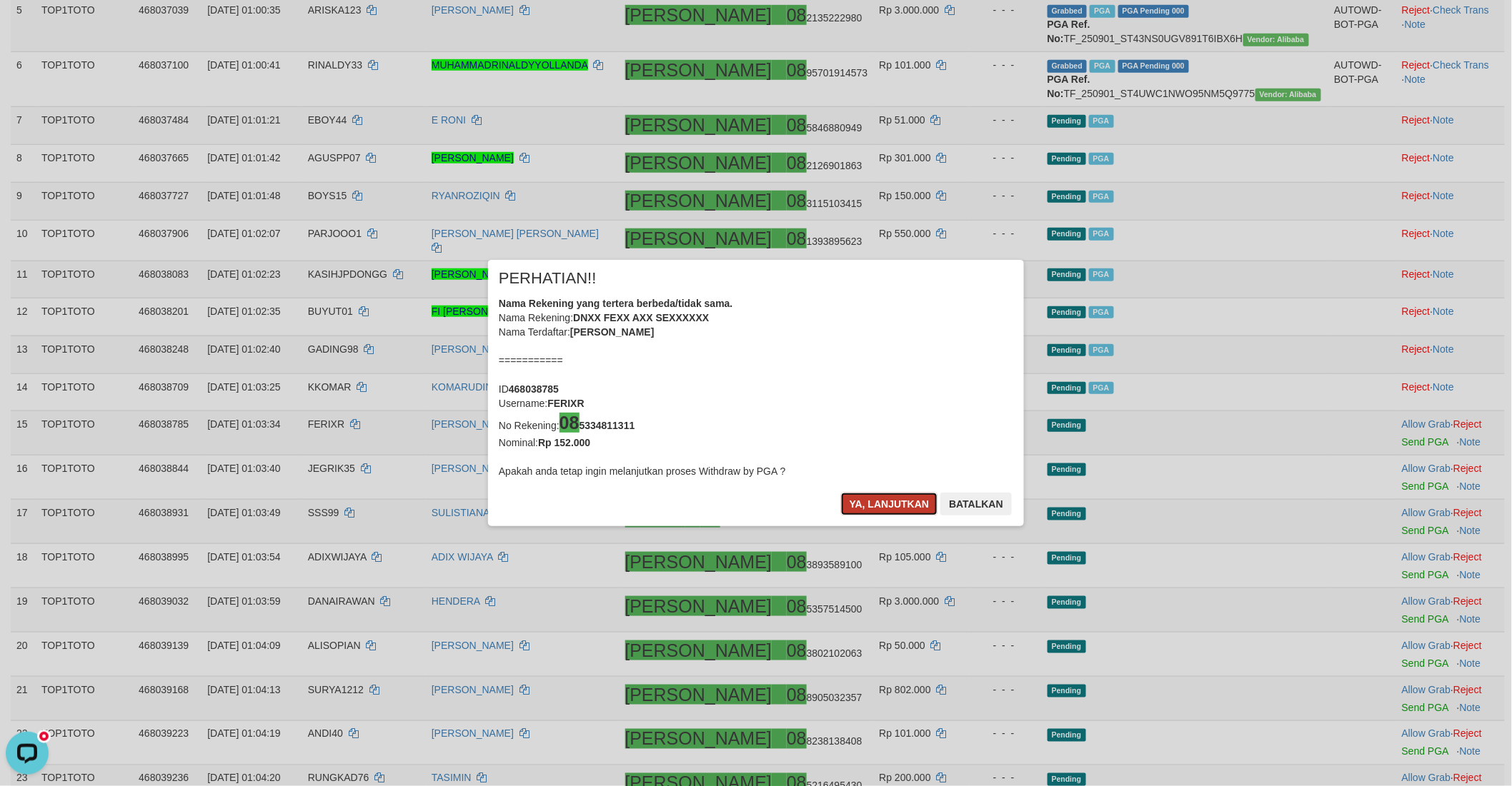
click at [891, 501] on button "Ya, lanjutkan" at bounding box center [889, 505] width 97 height 23
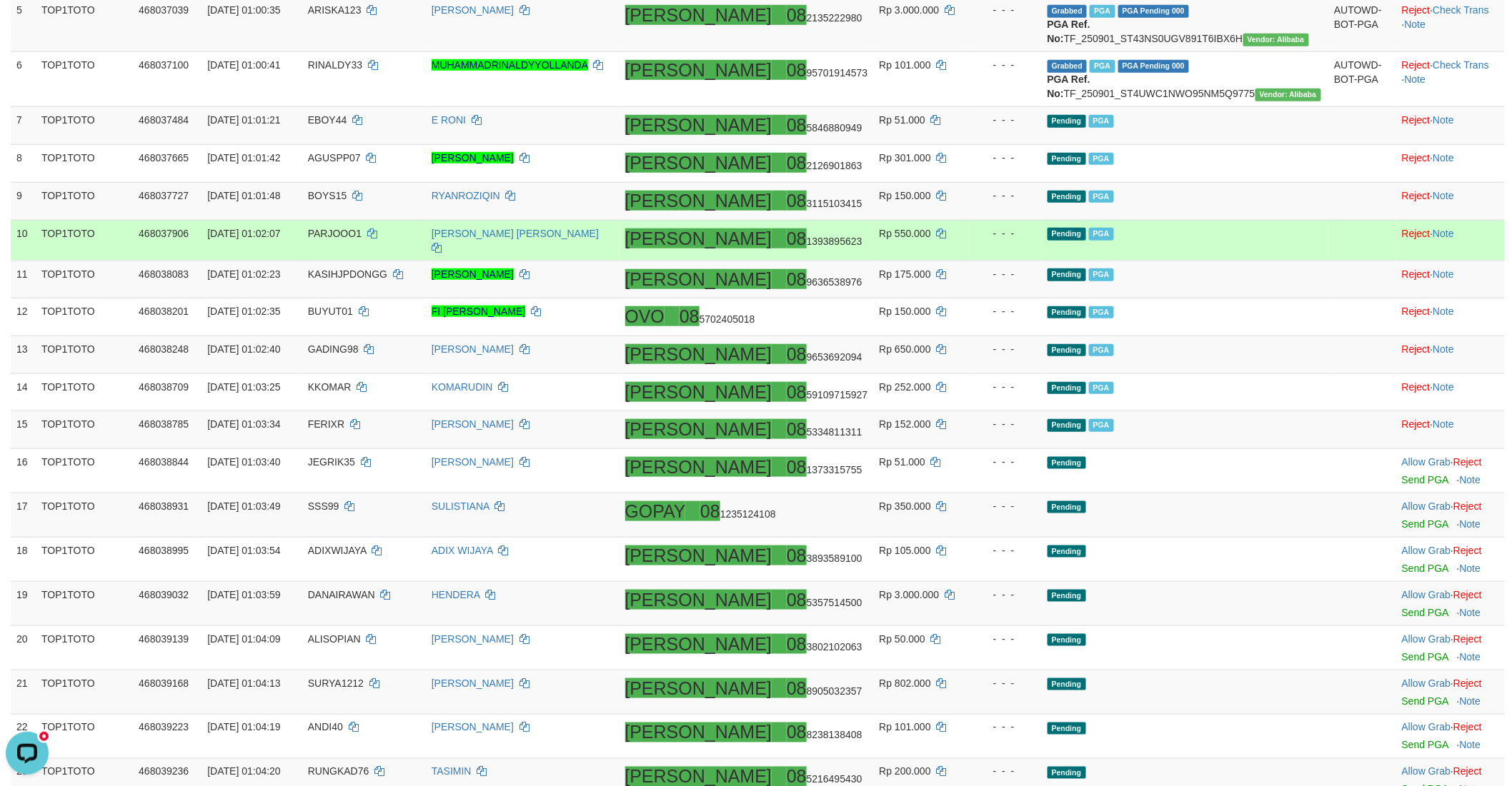
click at [1245, 261] on td "Pending PGA" at bounding box center [1185, 240] width 287 height 41
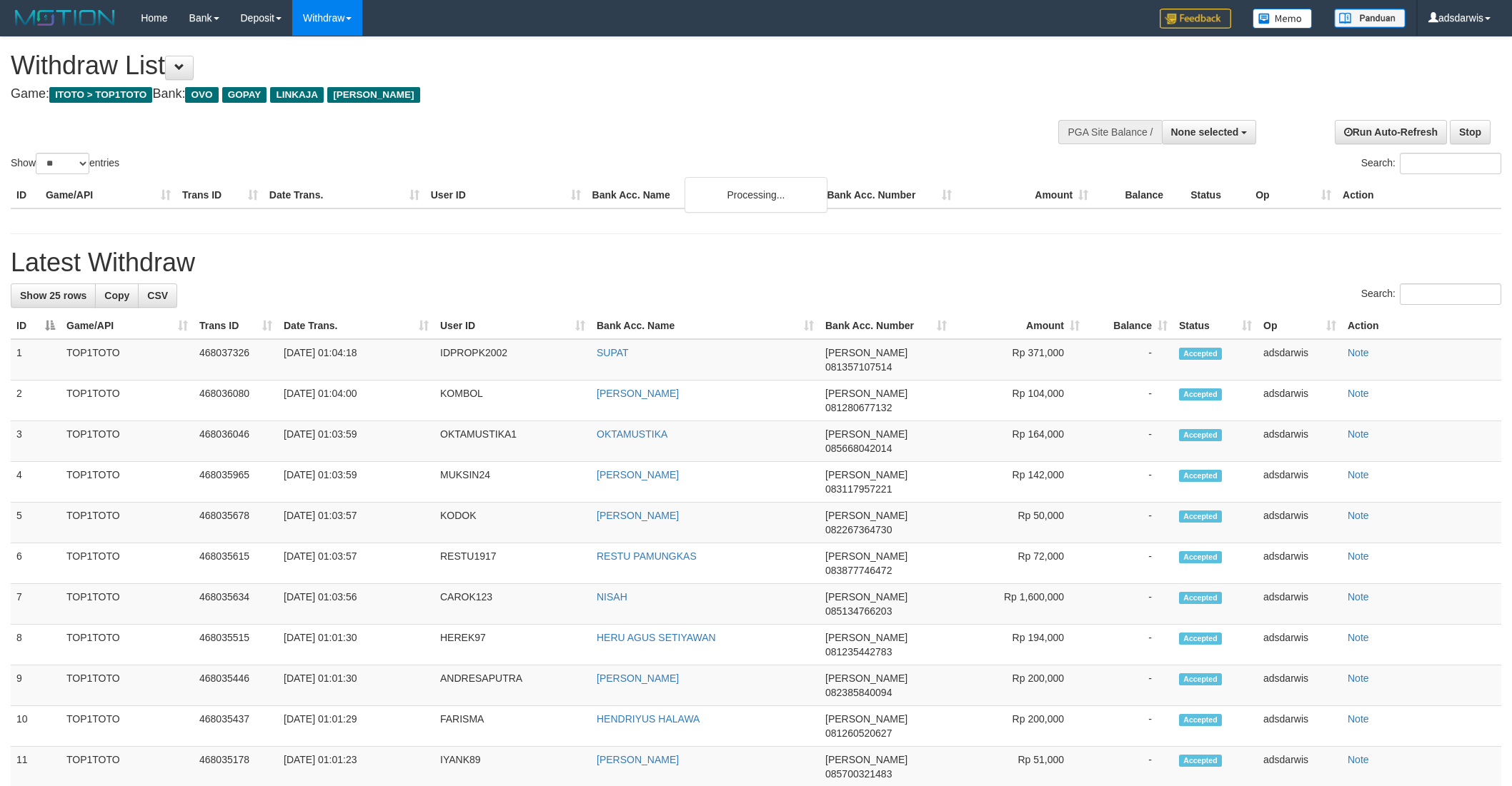
select select
select select "**"
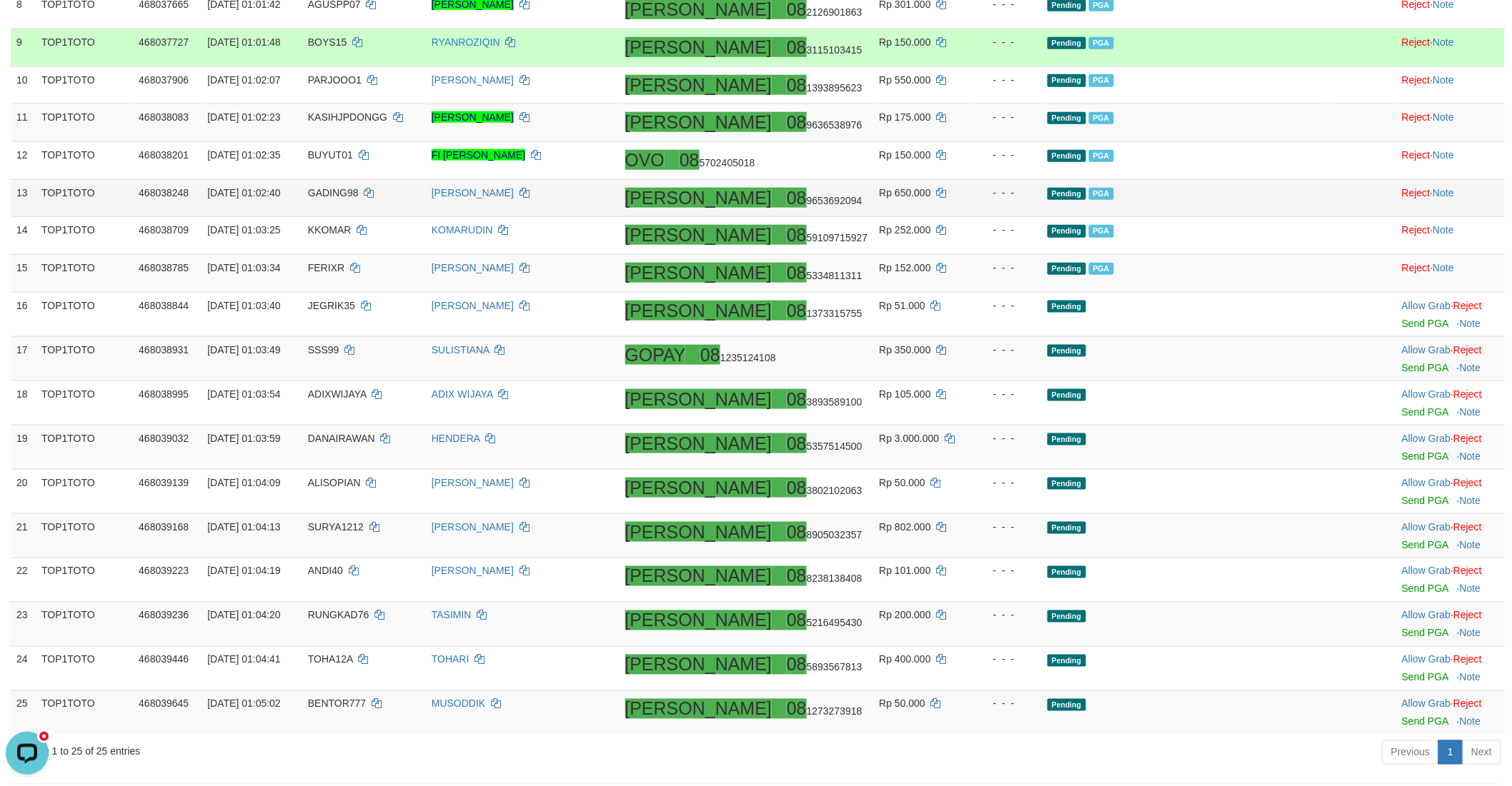
scroll to position [572, 0]
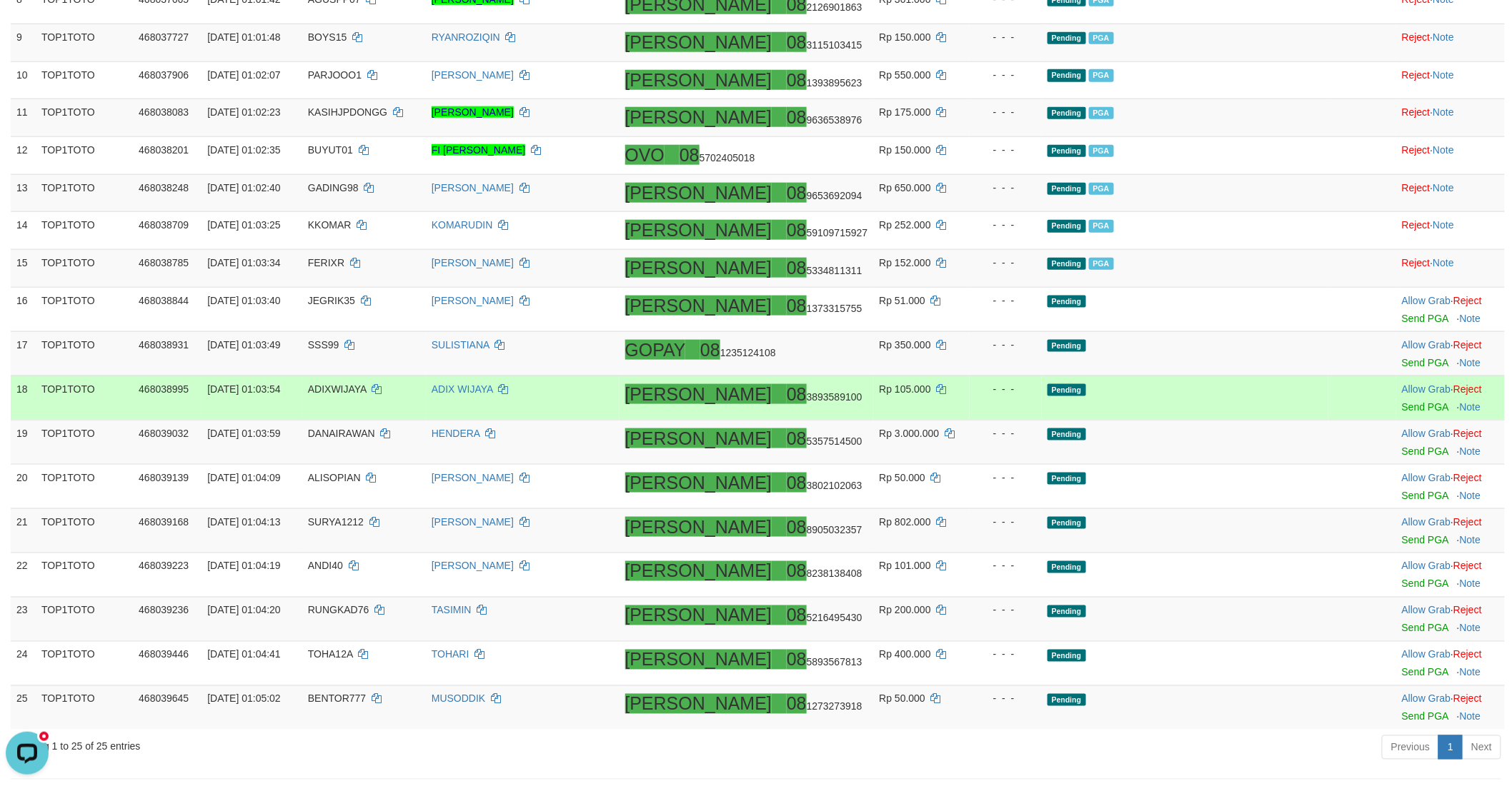
click at [1204, 420] on td "Pending" at bounding box center [1185, 397] width 287 height 44
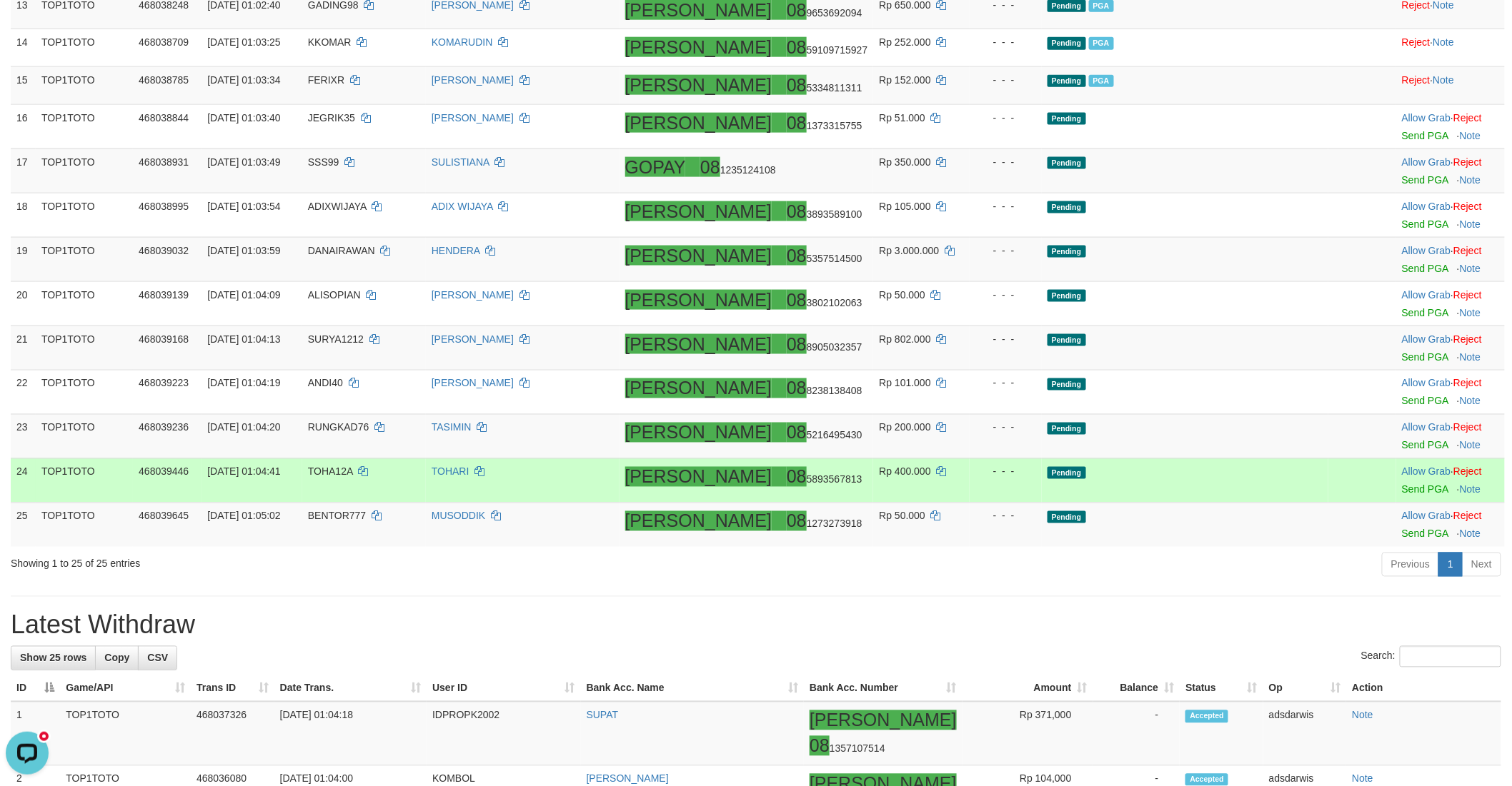
scroll to position [731, 0]
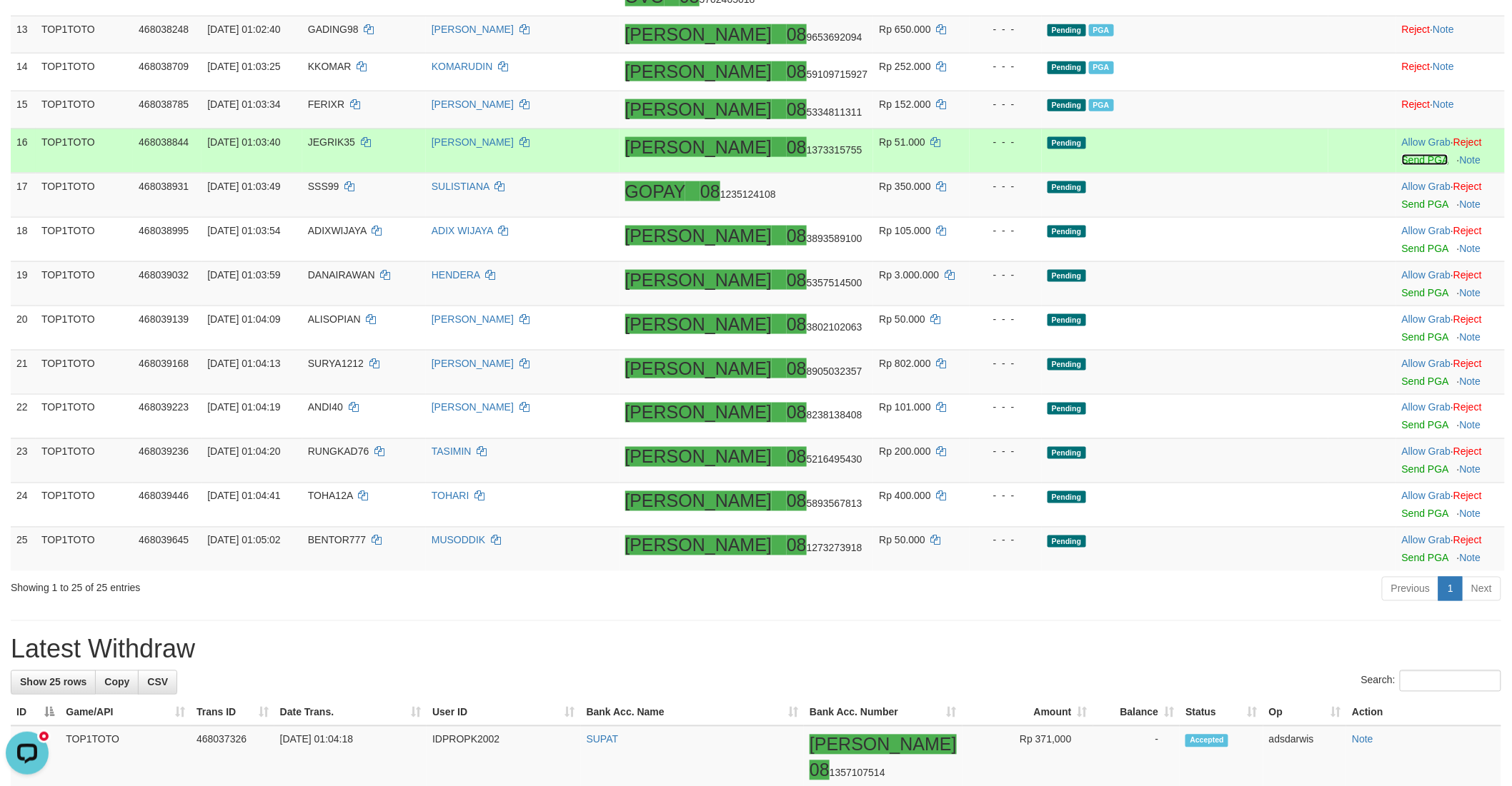
click at [1402, 165] on link "Send PGA" at bounding box center [1425, 160] width 46 height 12
click at [1402, 210] on link "Send PGA" at bounding box center [1425, 204] width 46 height 12
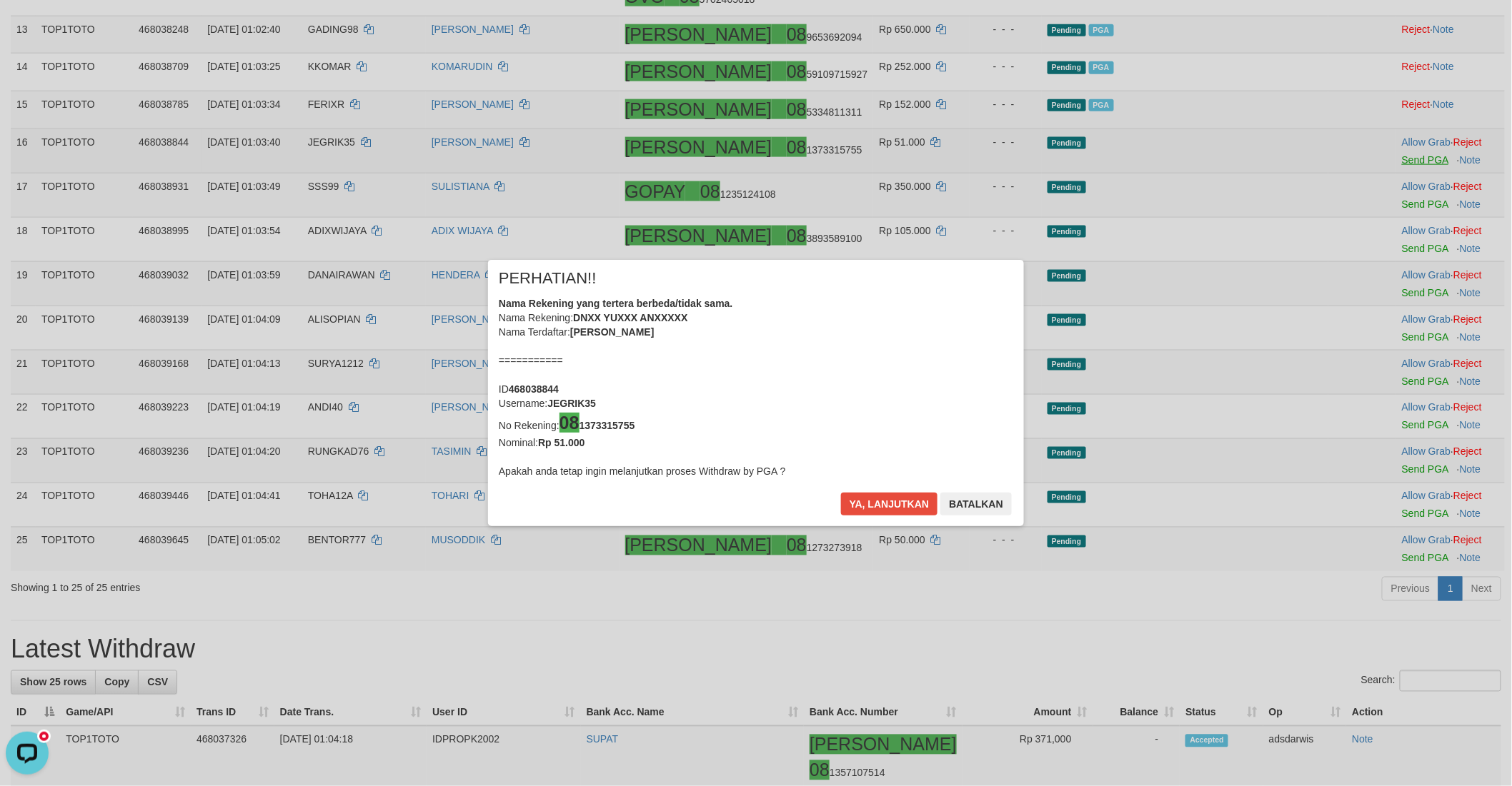
click at [1383, 315] on div "× PERHATIAN!! Nama Rekening yang tertera berbeda/tidak sama. Nama Rekening: DNX…" at bounding box center [756, 393] width 1512 height 324
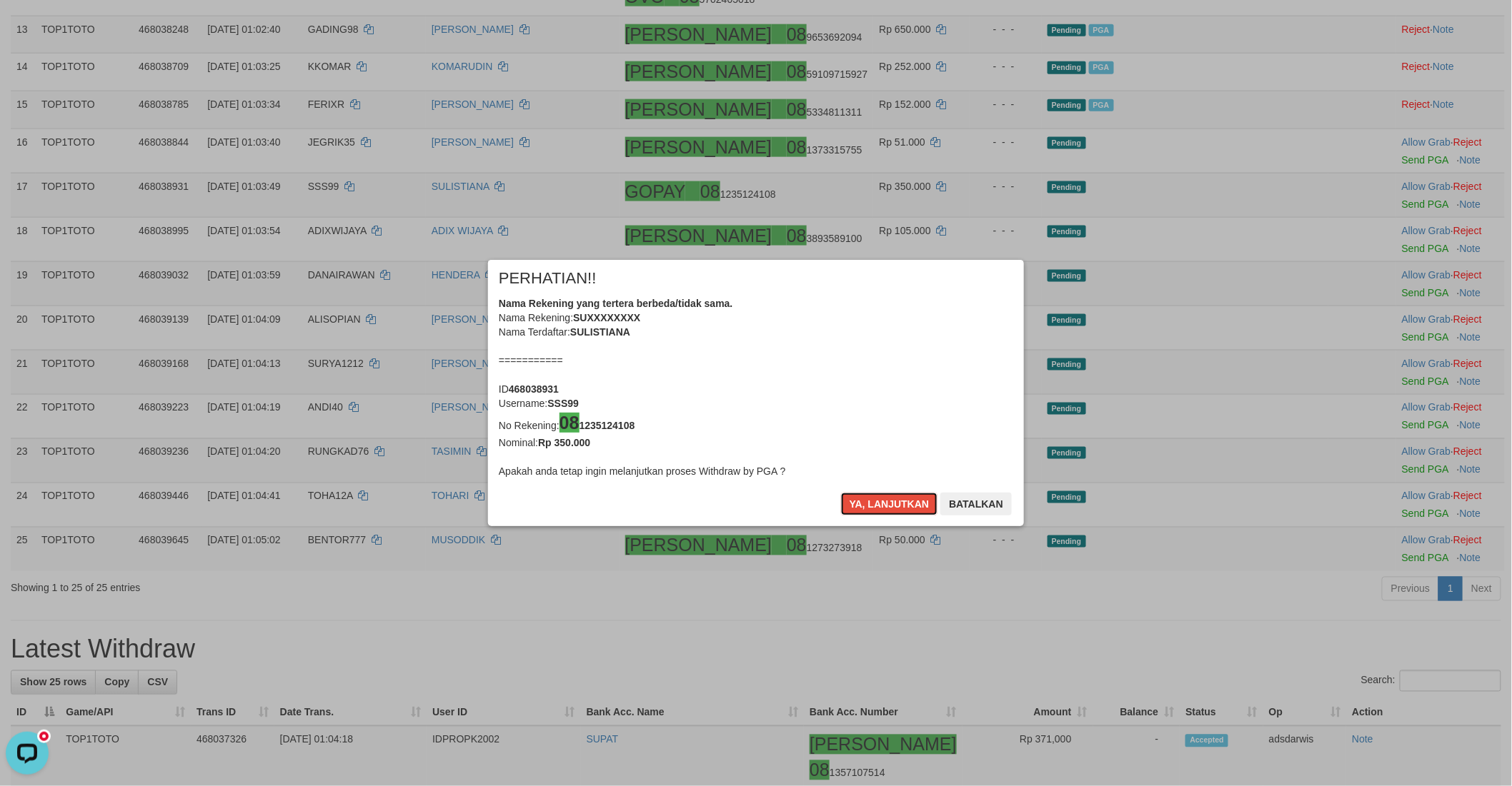
click at [862, 501] on button "Ya, lanjutkan" at bounding box center [889, 505] width 97 height 23
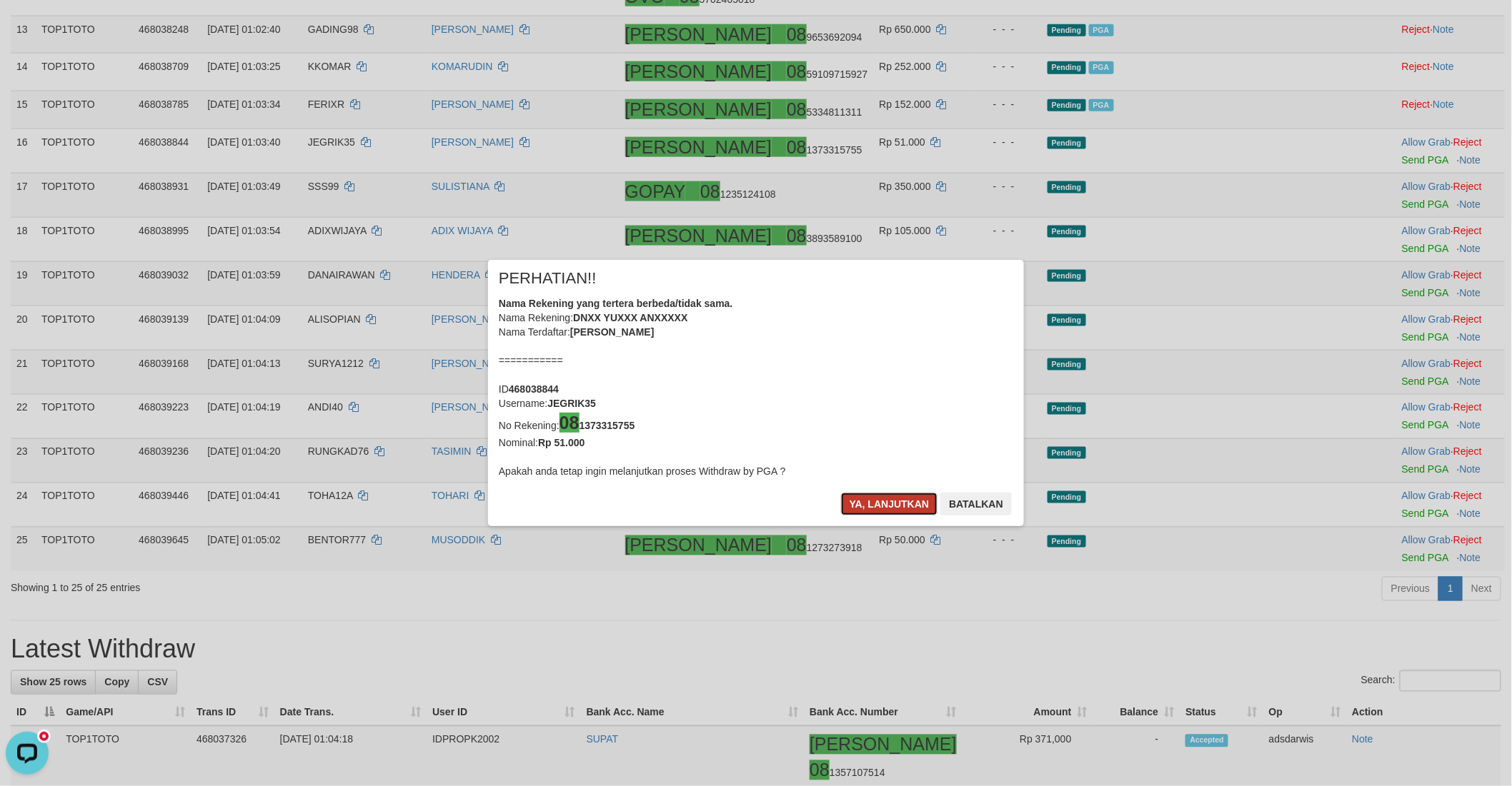
click at [862, 501] on button "Ya, lanjutkan" at bounding box center [889, 505] width 97 height 23
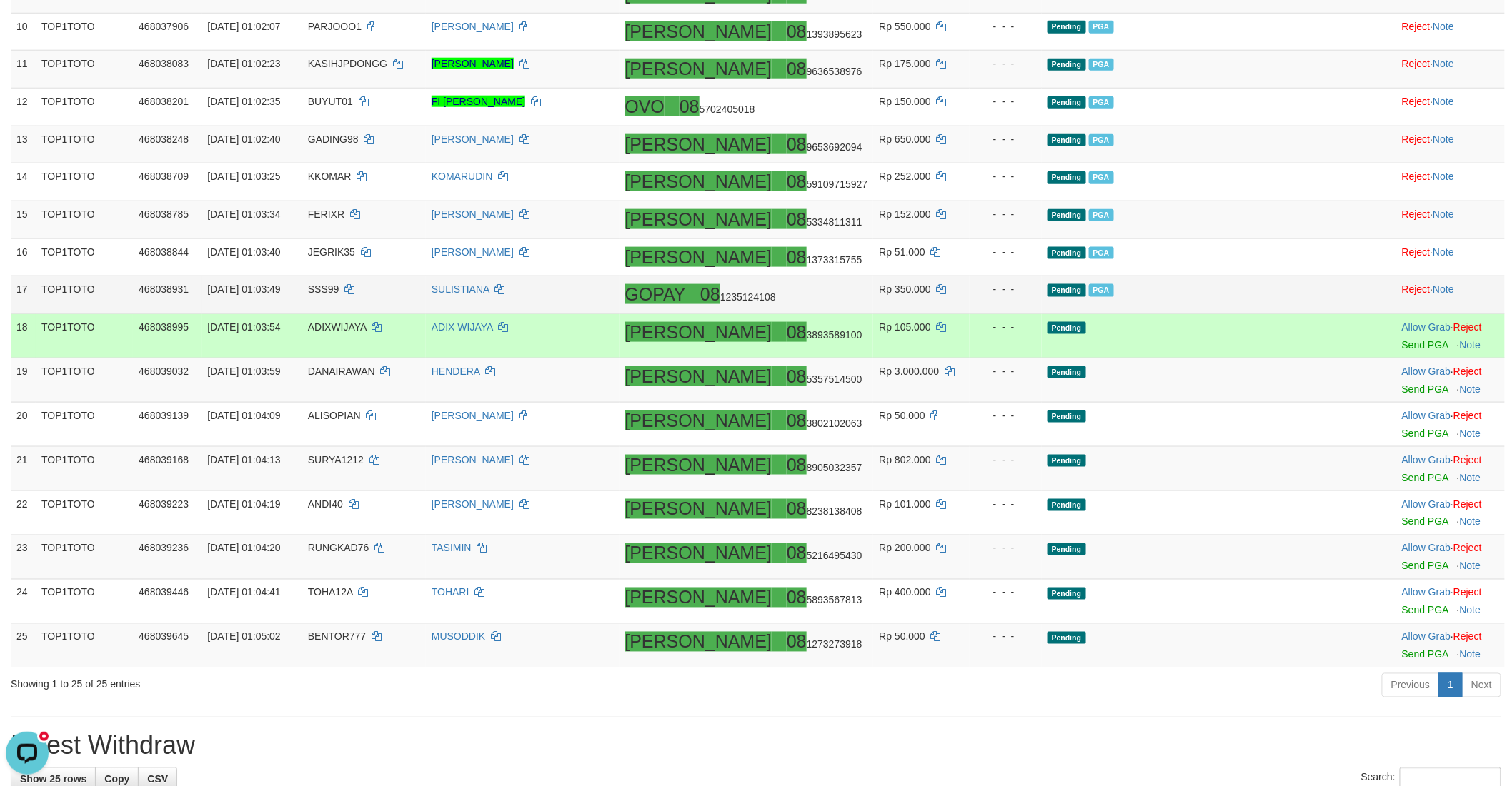
scroll to position [622, 0]
click at [1402, 350] on link "Send PGA" at bounding box center [1425, 344] width 46 height 12
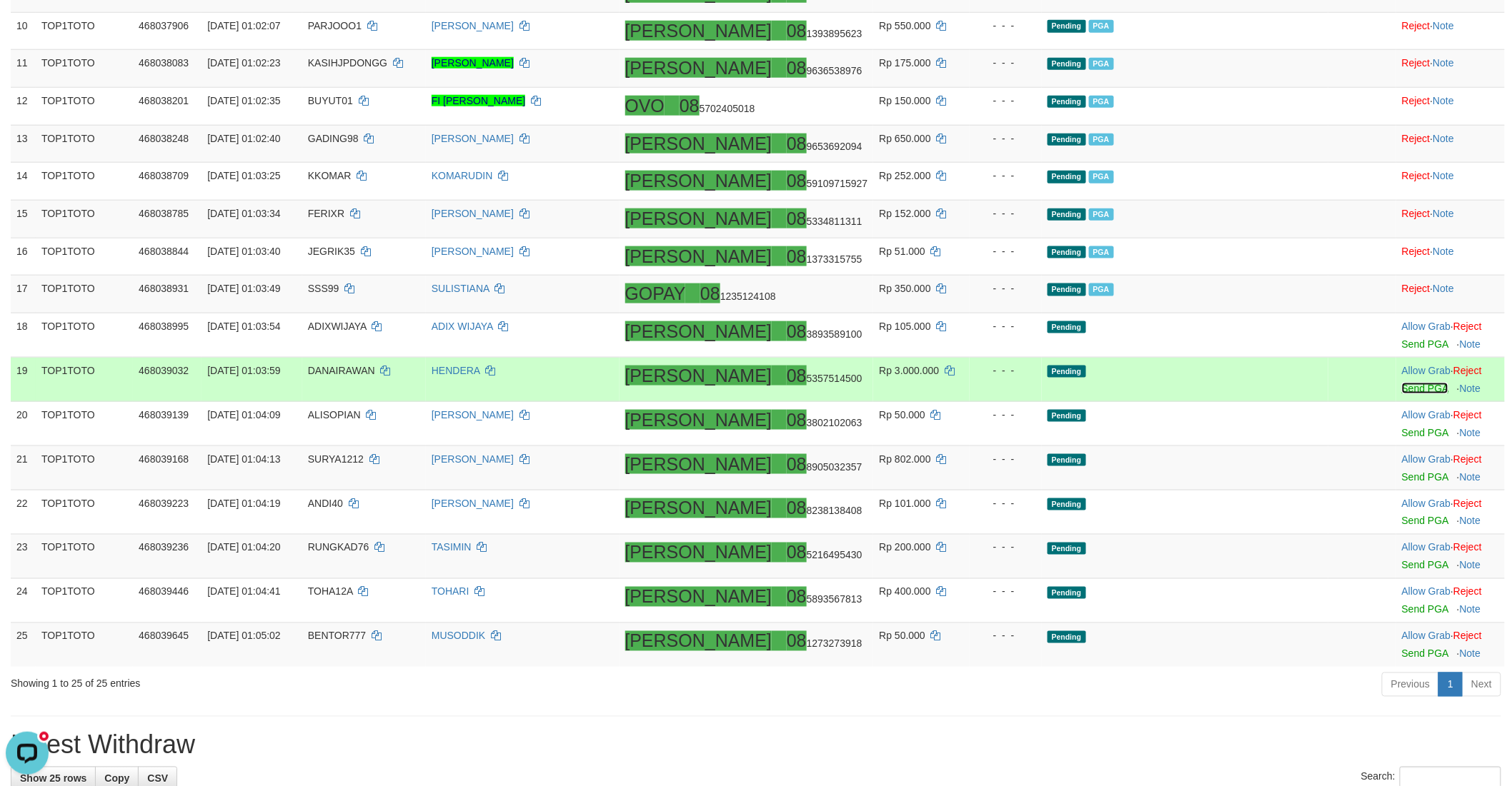
click at [1402, 394] on link "Send PGA" at bounding box center [1425, 389] width 46 height 12
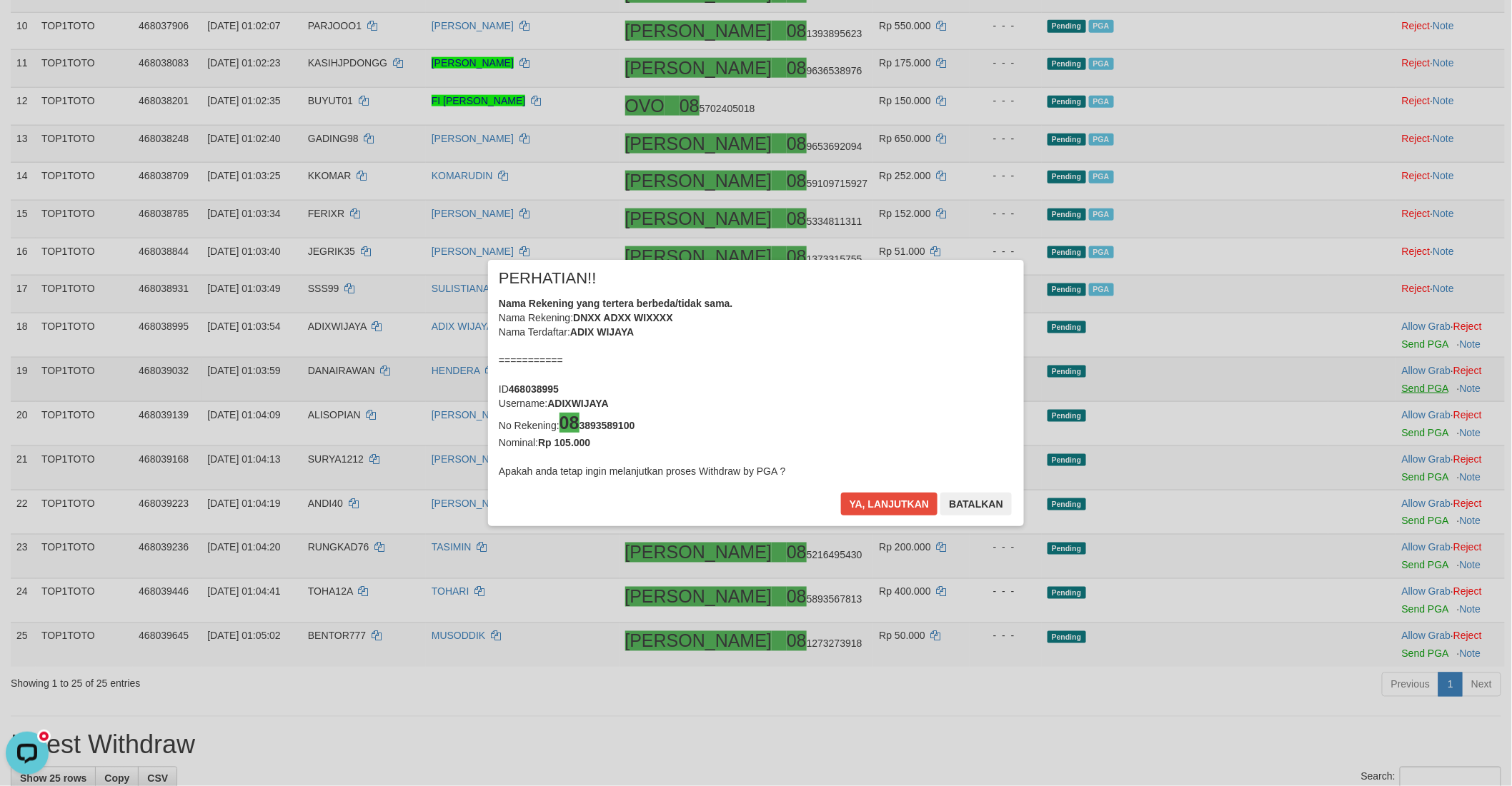
click at [1387, 502] on div "× PERHATIAN!! Nama Rekening yang tertera berbeda/tidak sama. Nama Rekening: DNX…" at bounding box center [756, 393] width 1512 height 324
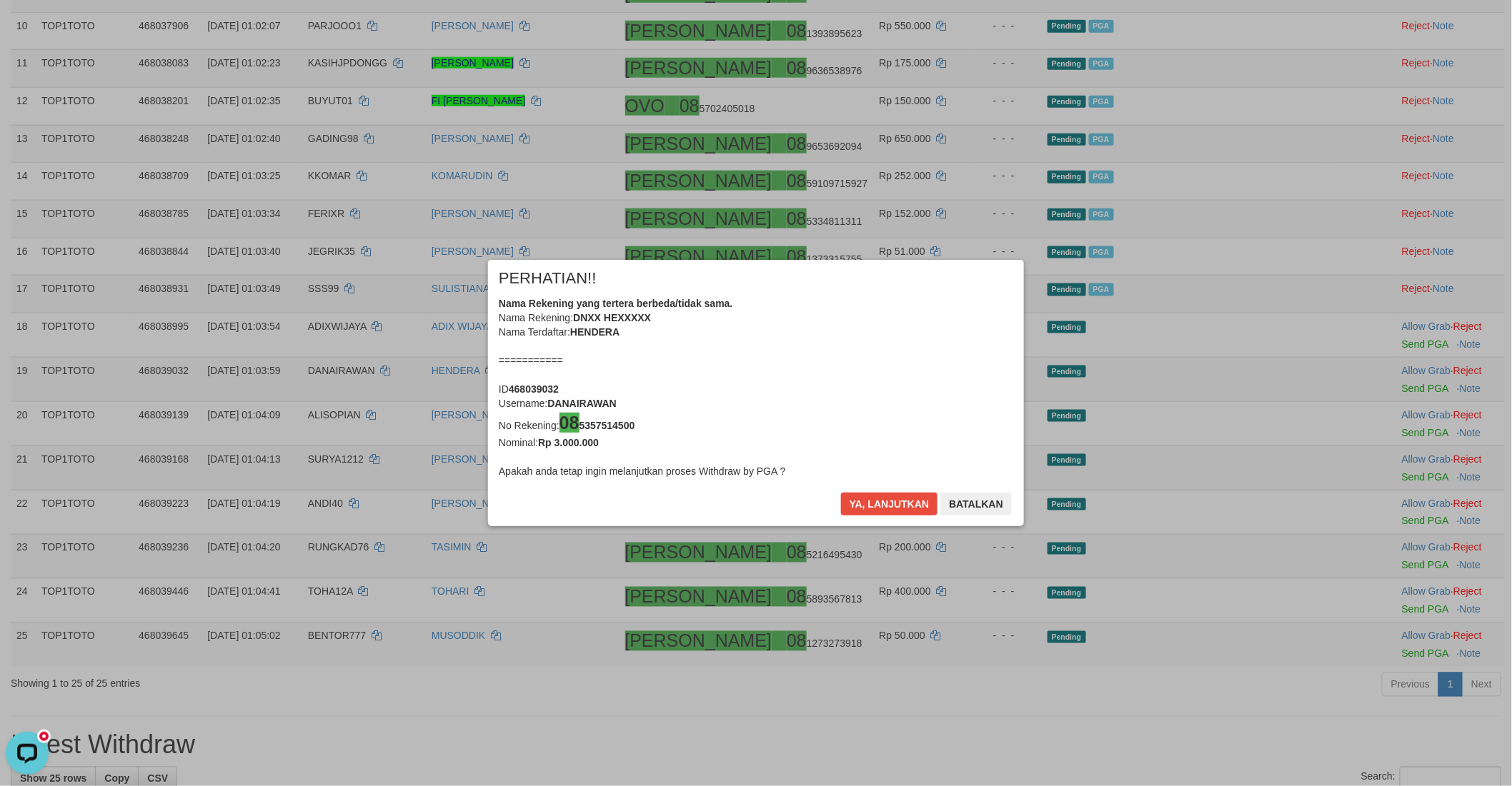
click at [845, 490] on div "× PERHATIAN!! Nama Rekening yang tertera berbeda/tidak sama. Nama Rekening: DNX…" at bounding box center [756, 393] width 536 height 267
click at [881, 517] on div "Ya, lanjutkan Batalkan" at bounding box center [926, 509] width 173 height 34
click at [877, 507] on button "Ya, lanjutkan" at bounding box center [889, 505] width 97 height 23
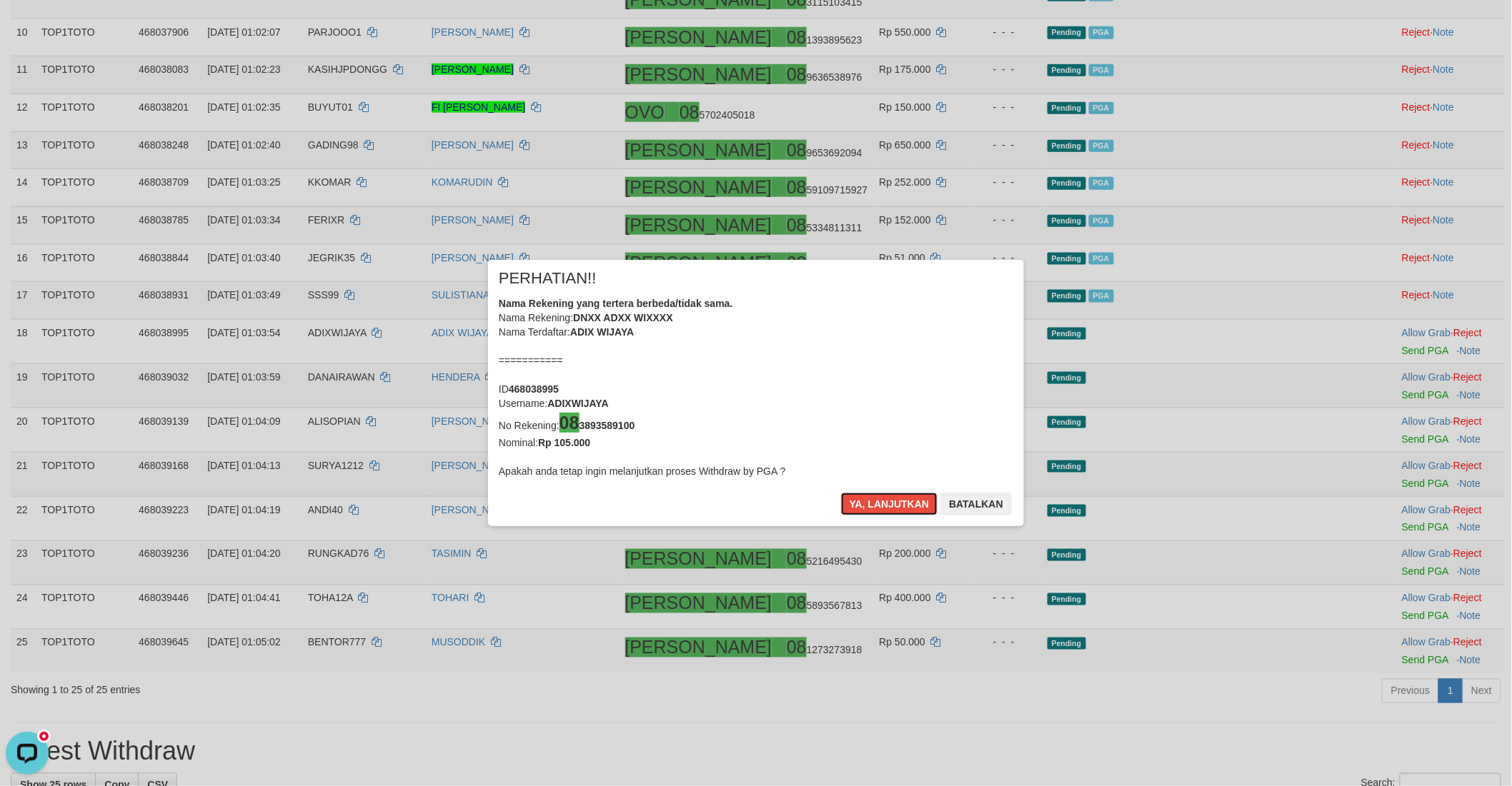
click at [877, 507] on button "Ya, lanjutkan" at bounding box center [889, 505] width 97 height 23
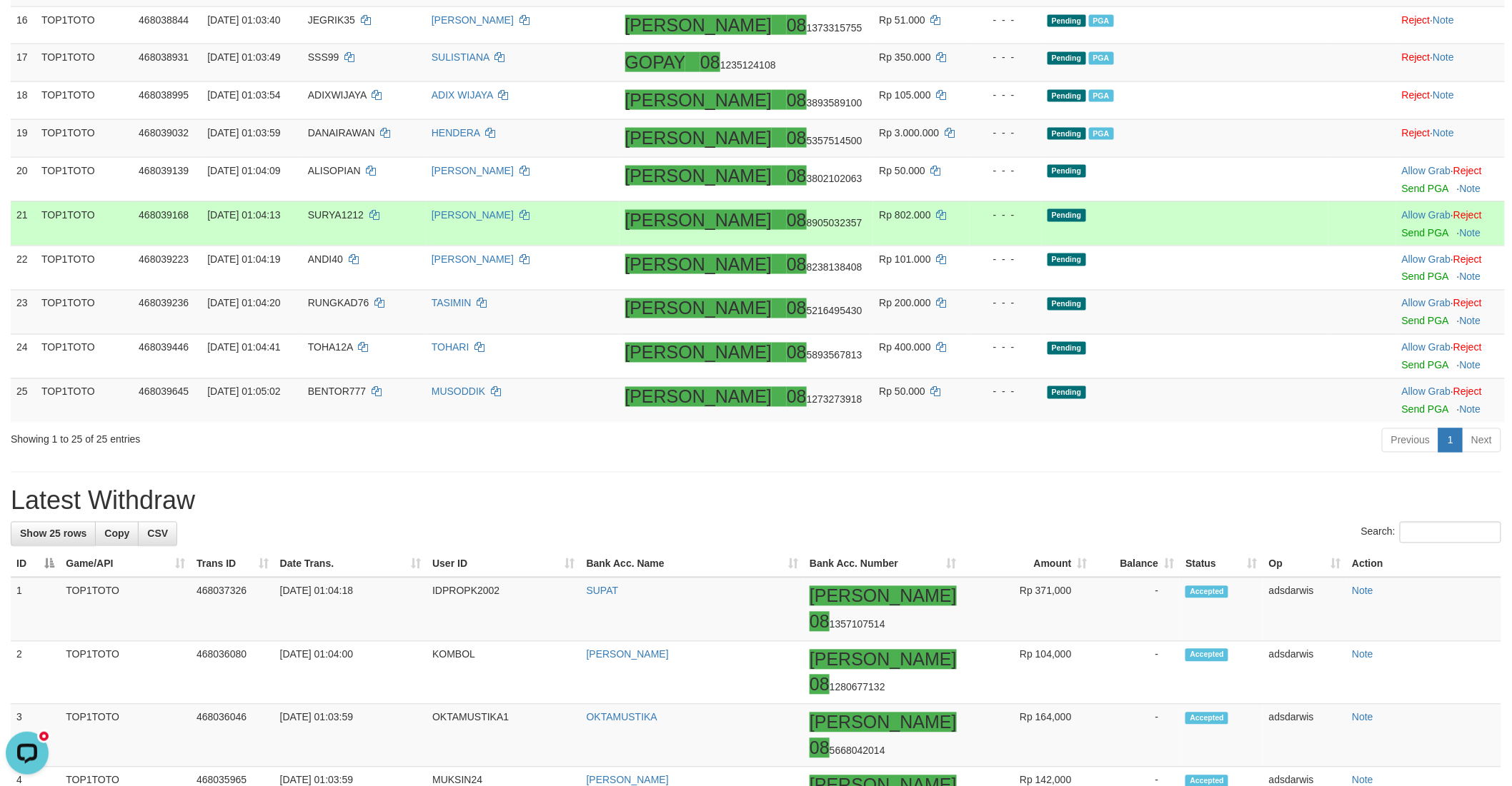
scroll to position [846, 0]
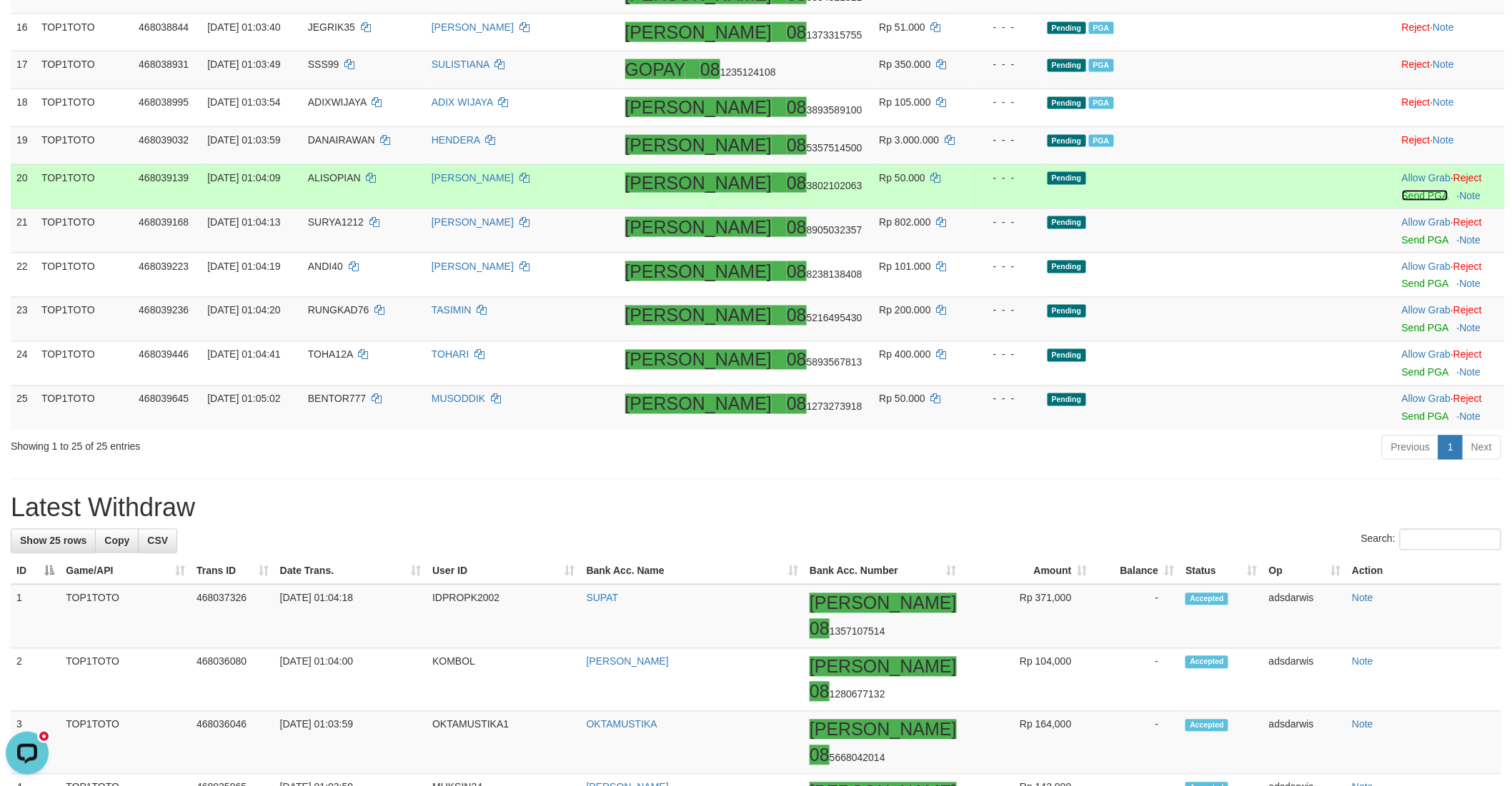
click at [1402, 201] on link "Send PGA" at bounding box center [1425, 195] width 46 height 12
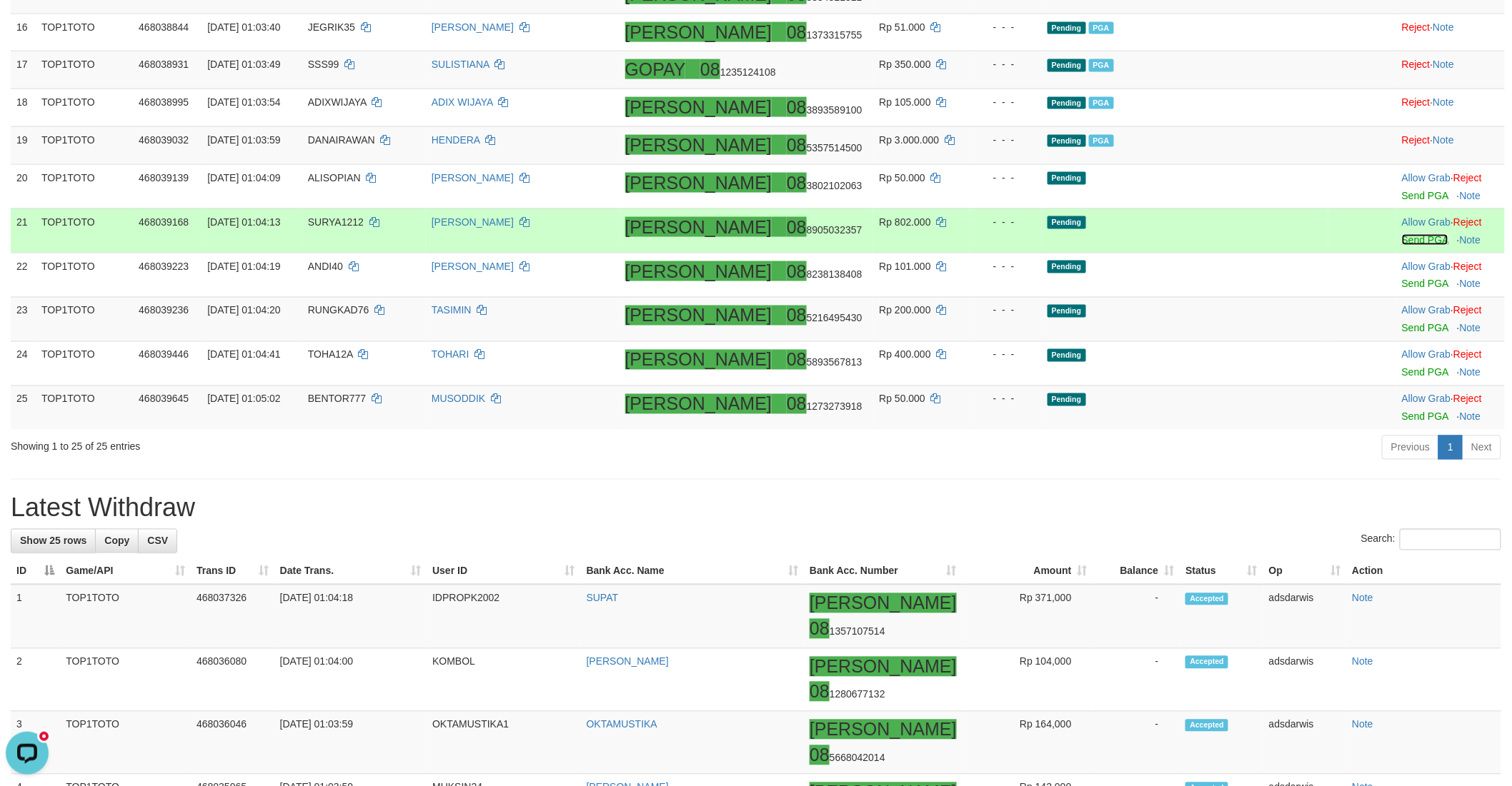
click at [1402, 246] on link "Send PGA" at bounding box center [1425, 240] width 46 height 12
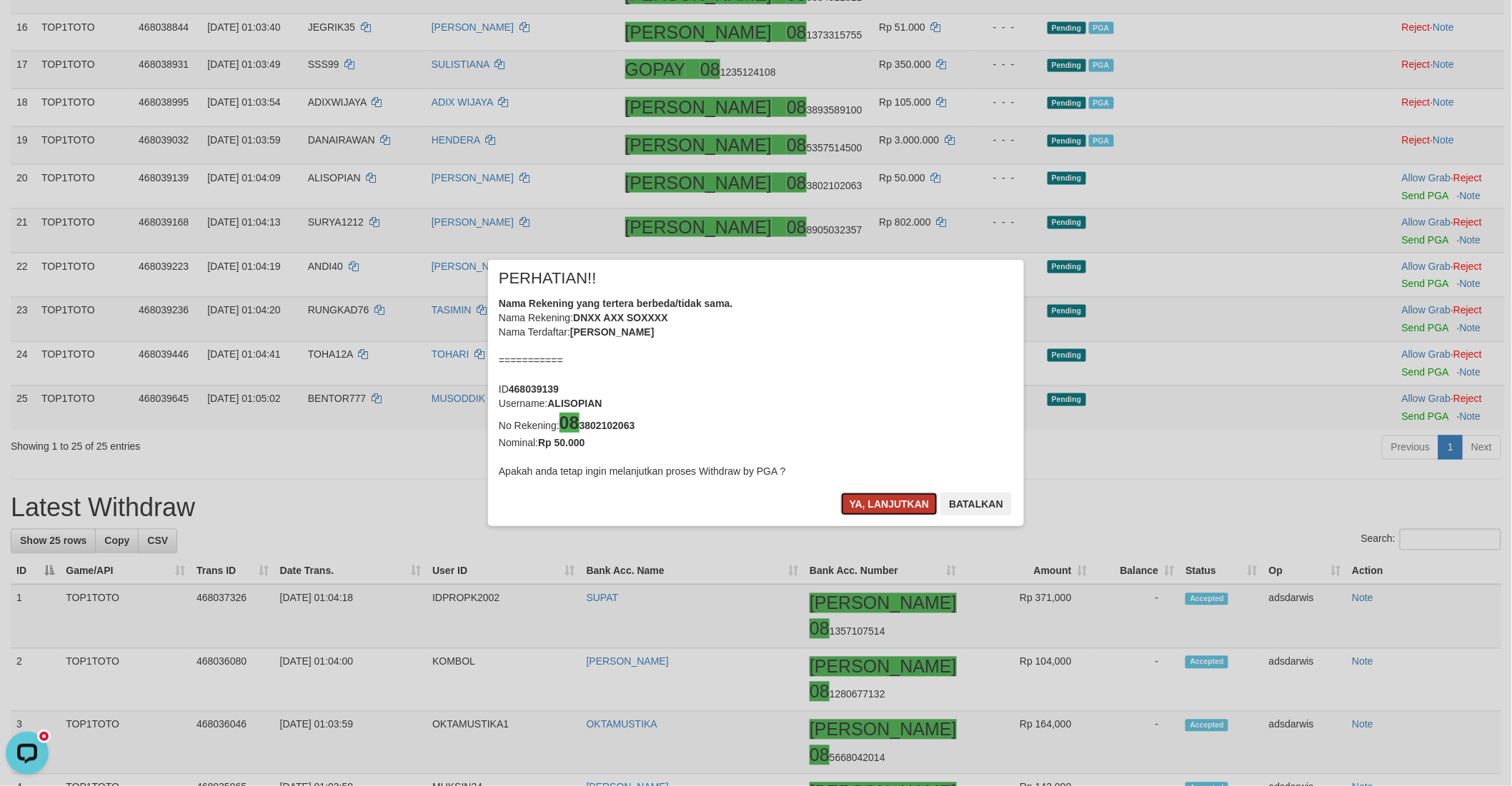
click at [858, 507] on button "Ya, lanjutkan" at bounding box center [889, 505] width 97 height 23
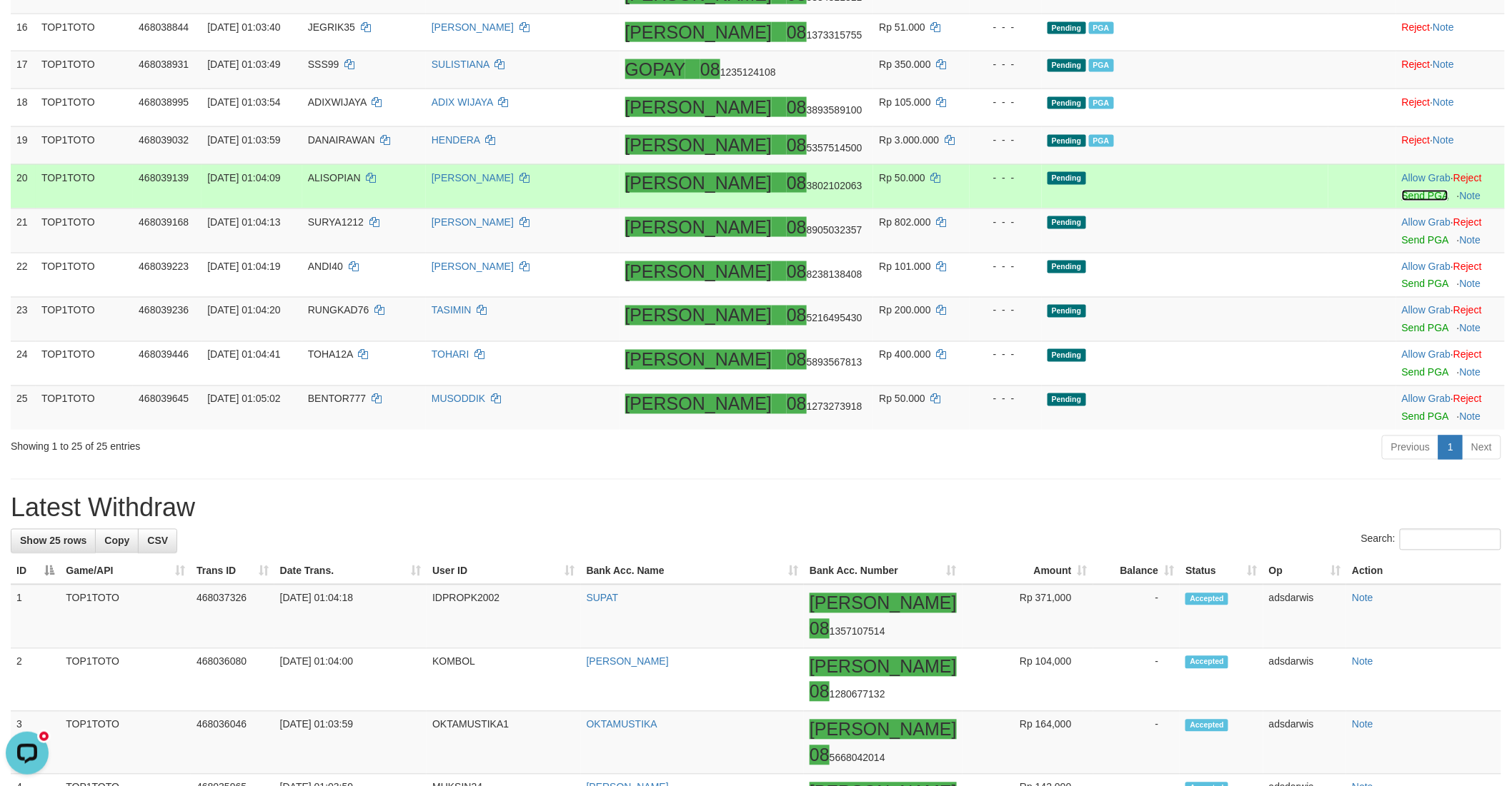
click at [1402, 201] on link "Send PGA" at bounding box center [1425, 195] width 46 height 12
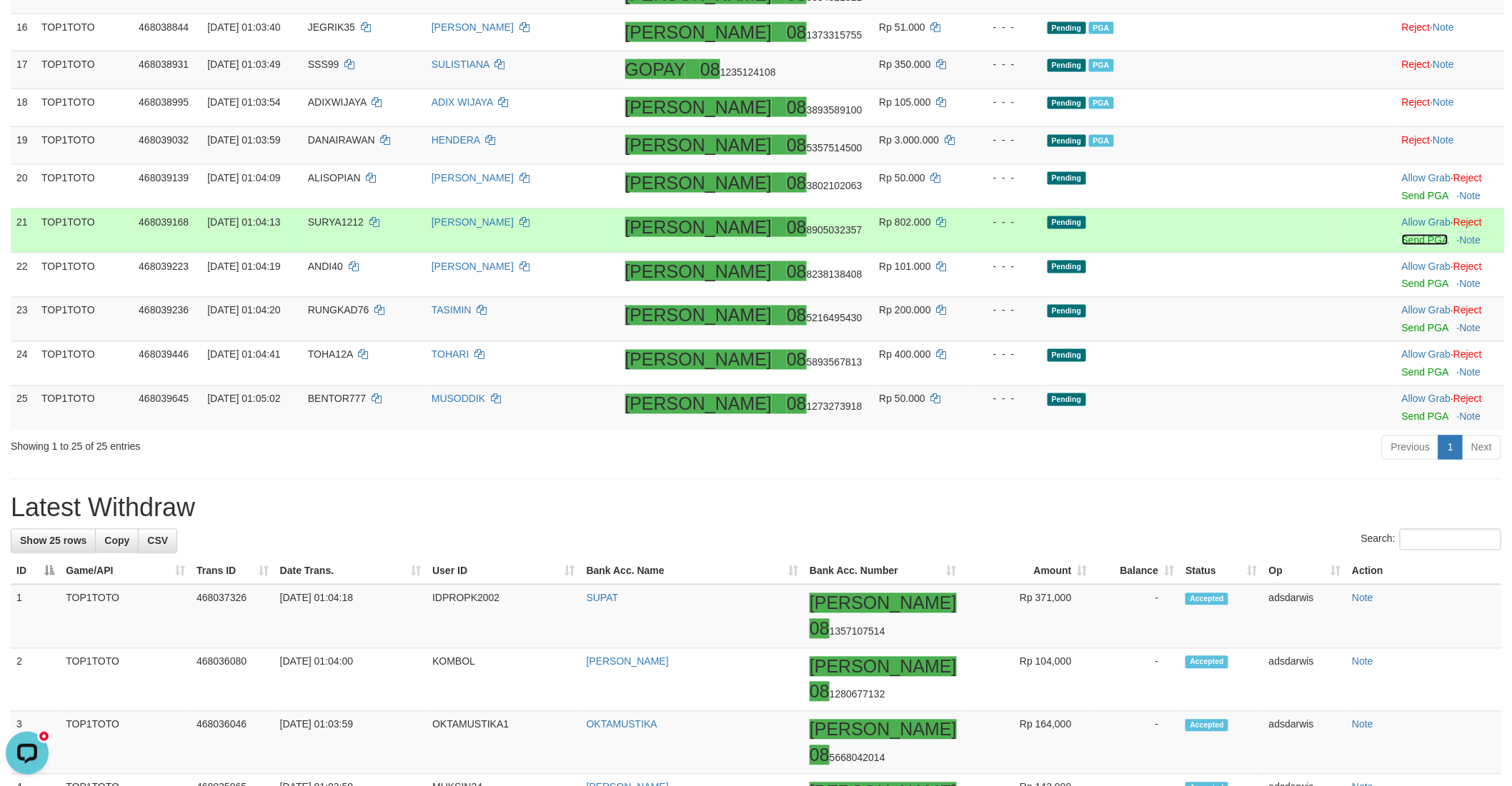
click at [1402, 246] on link "Send PGA" at bounding box center [1425, 240] width 46 height 12
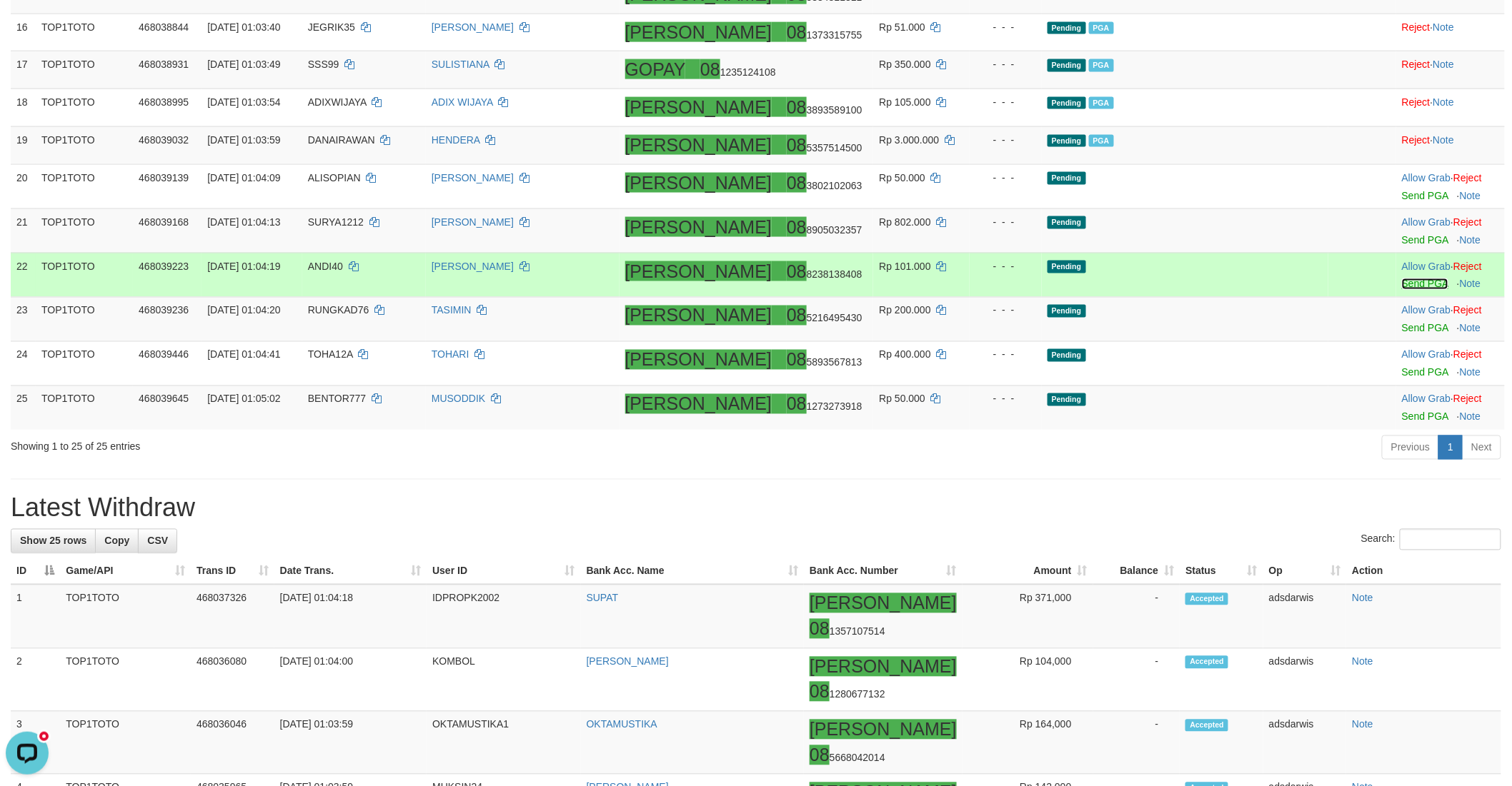
click at [1402, 290] on link "Send PGA" at bounding box center [1425, 284] width 46 height 12
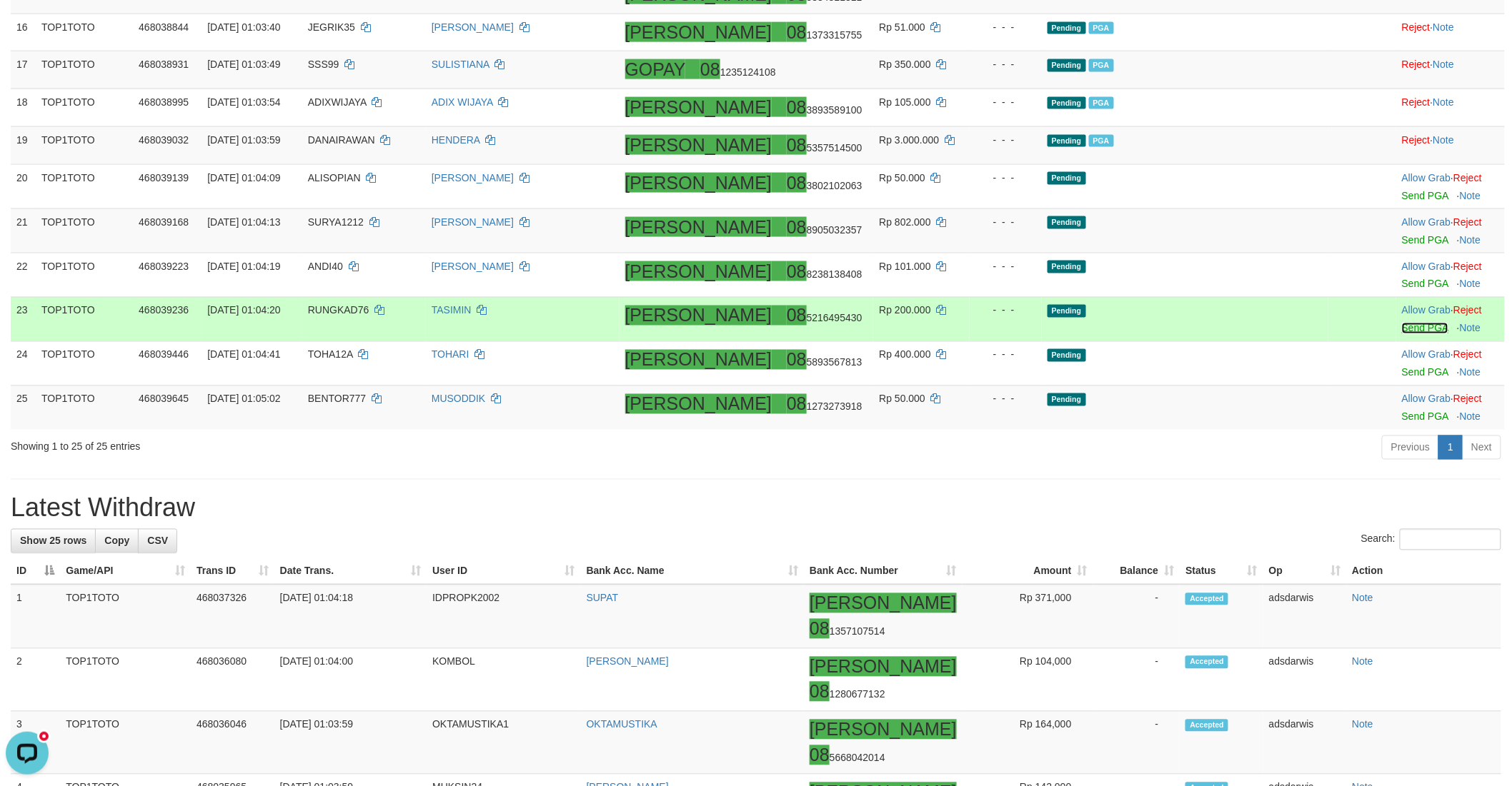
click at [1402, 335] on link "Send PGA" at bounding box center [1425, 329] width 46 height 12
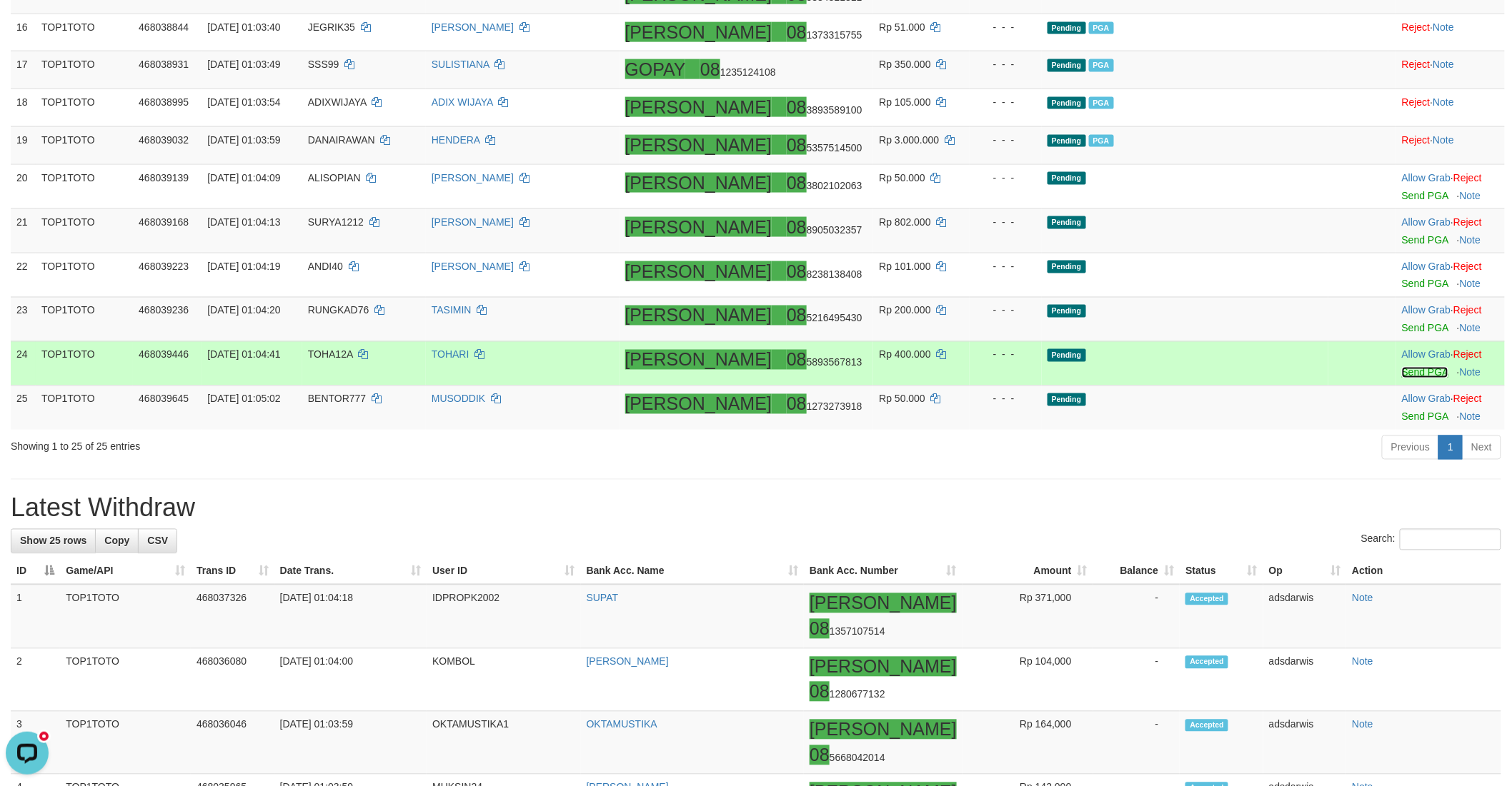
click at [1402, 378] on link "Send PGA" at bounding box center [1425, 373] width 46 height 12
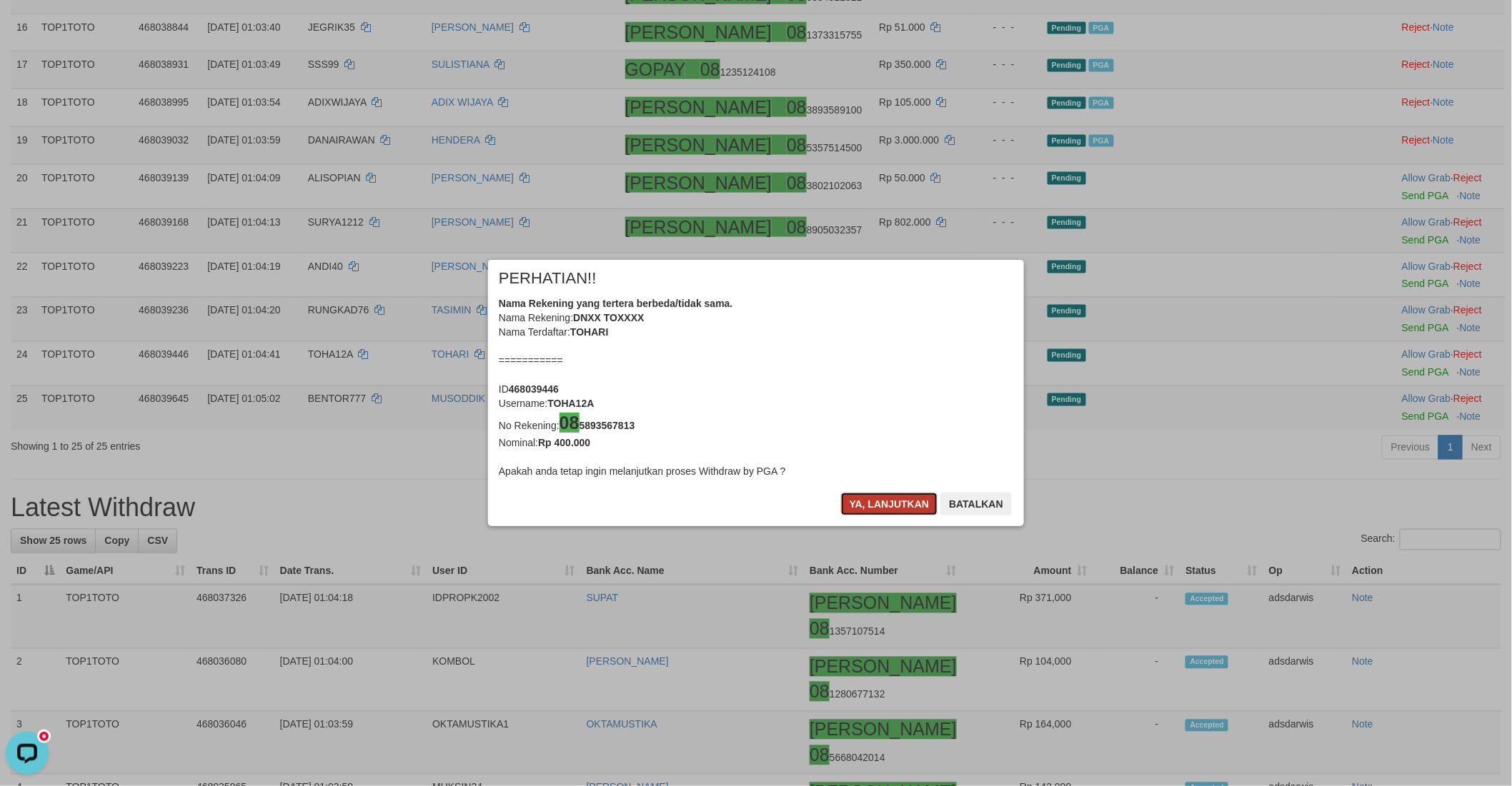
click at [859, 509] on button "Ya, lanjutkan" at bounding box center [889, 505] width 97 height 23
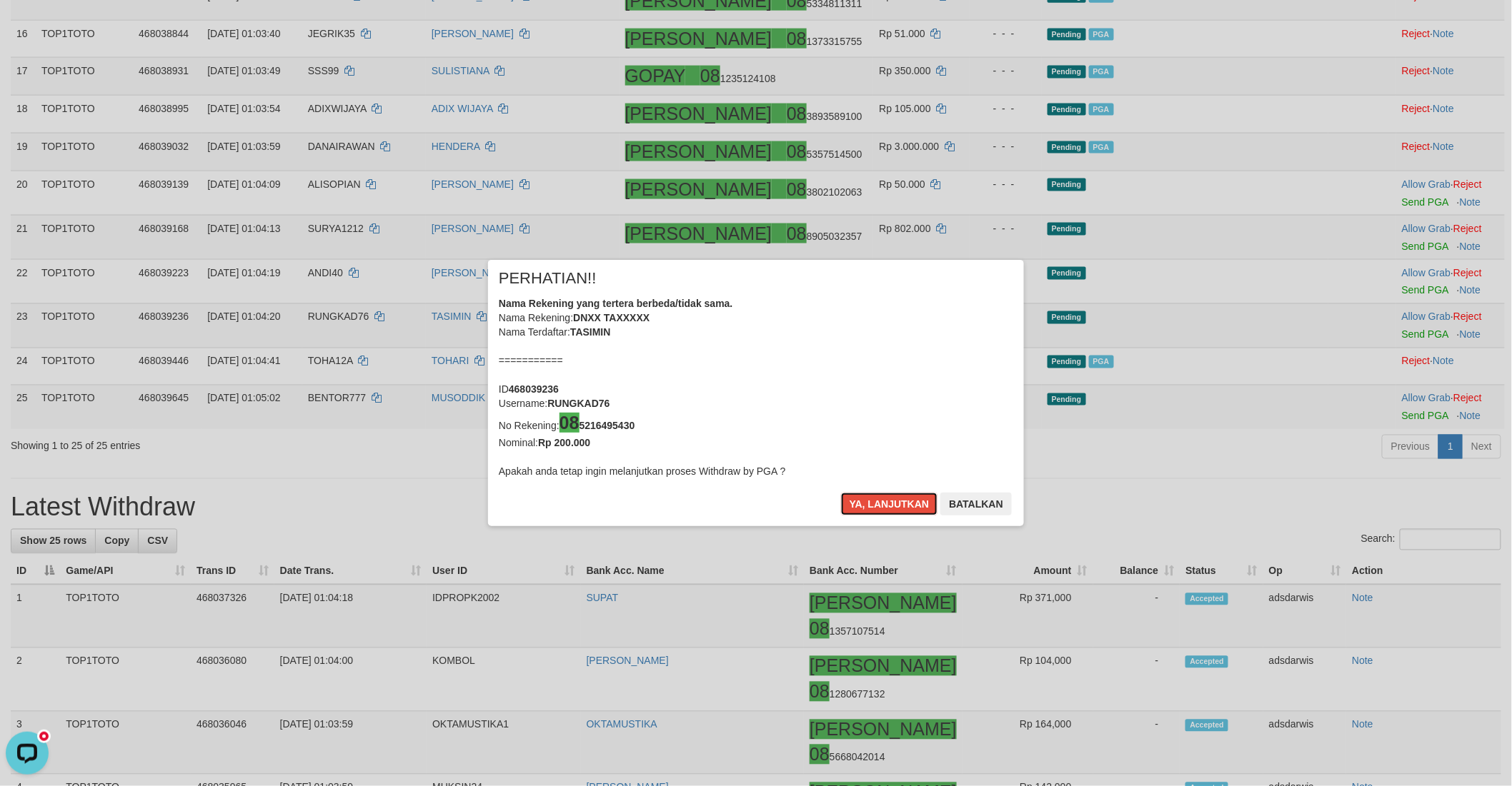
click at [859, 509] on button "Ya, lanjutkan" at bounding box center [889, 505] width 97 height 23
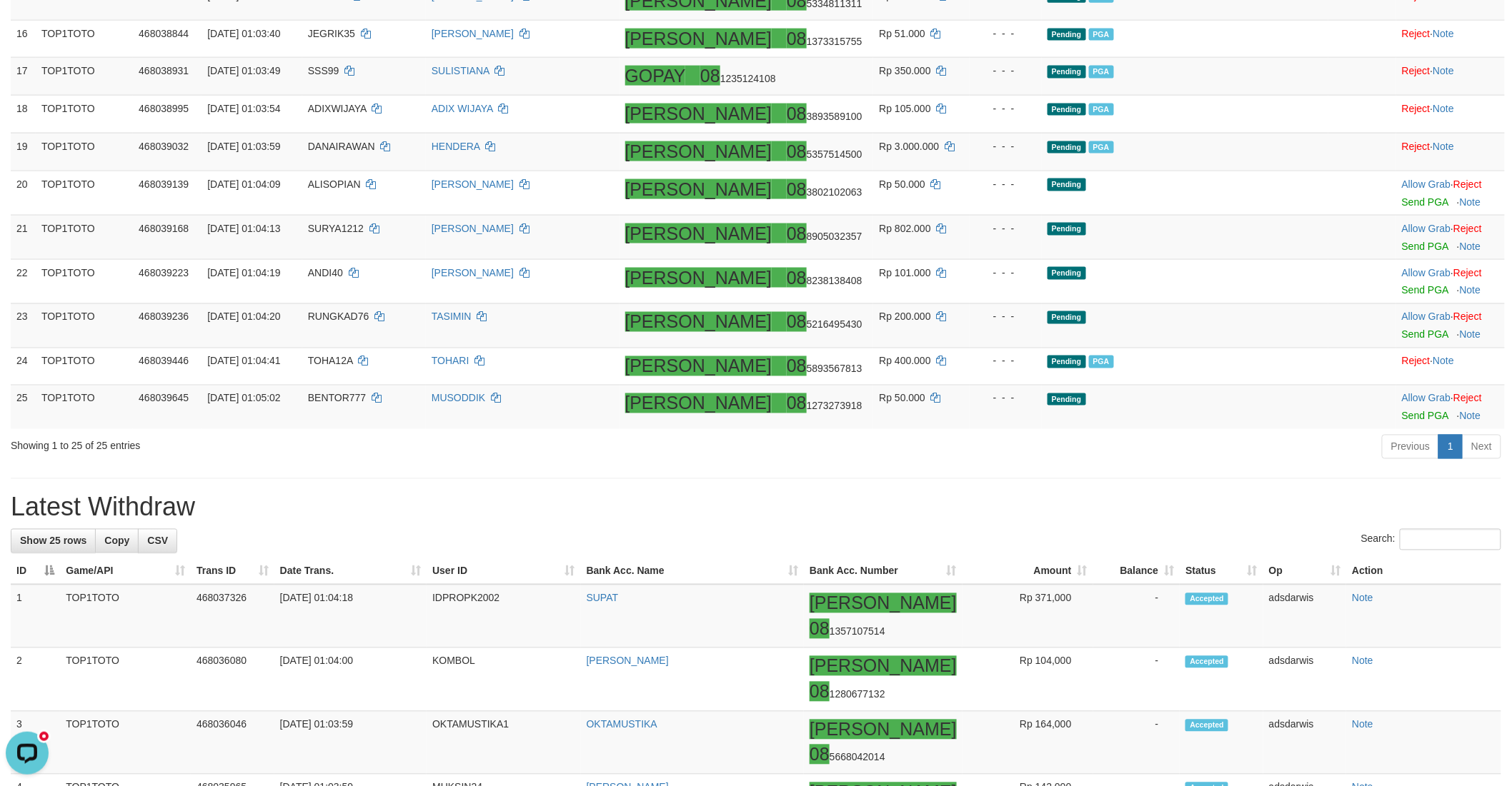
scroll to position [833, 0]
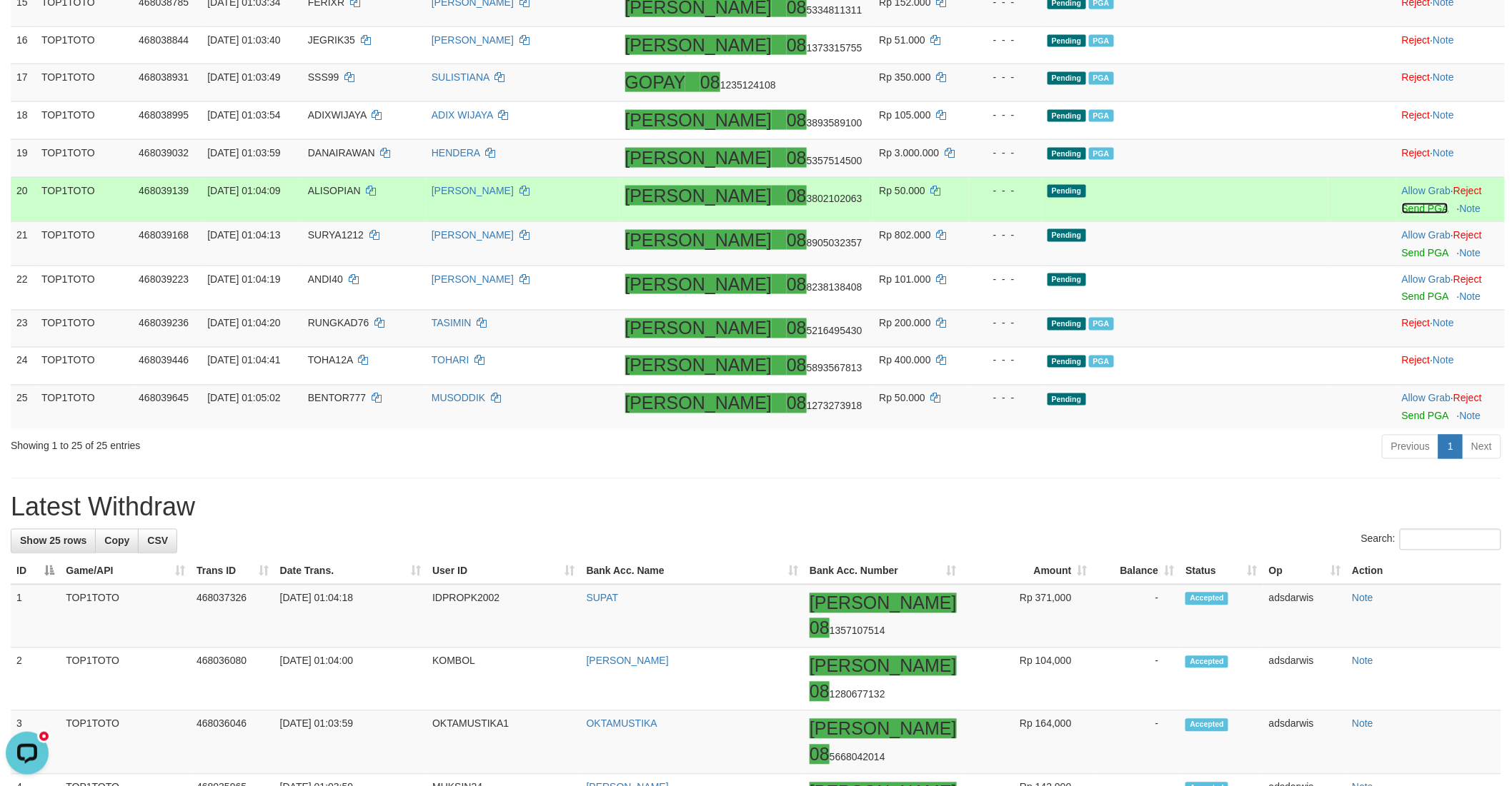
click at [1402, 215] on link "Send PGA" at bounding box center [1425, 209] width 46 height 12
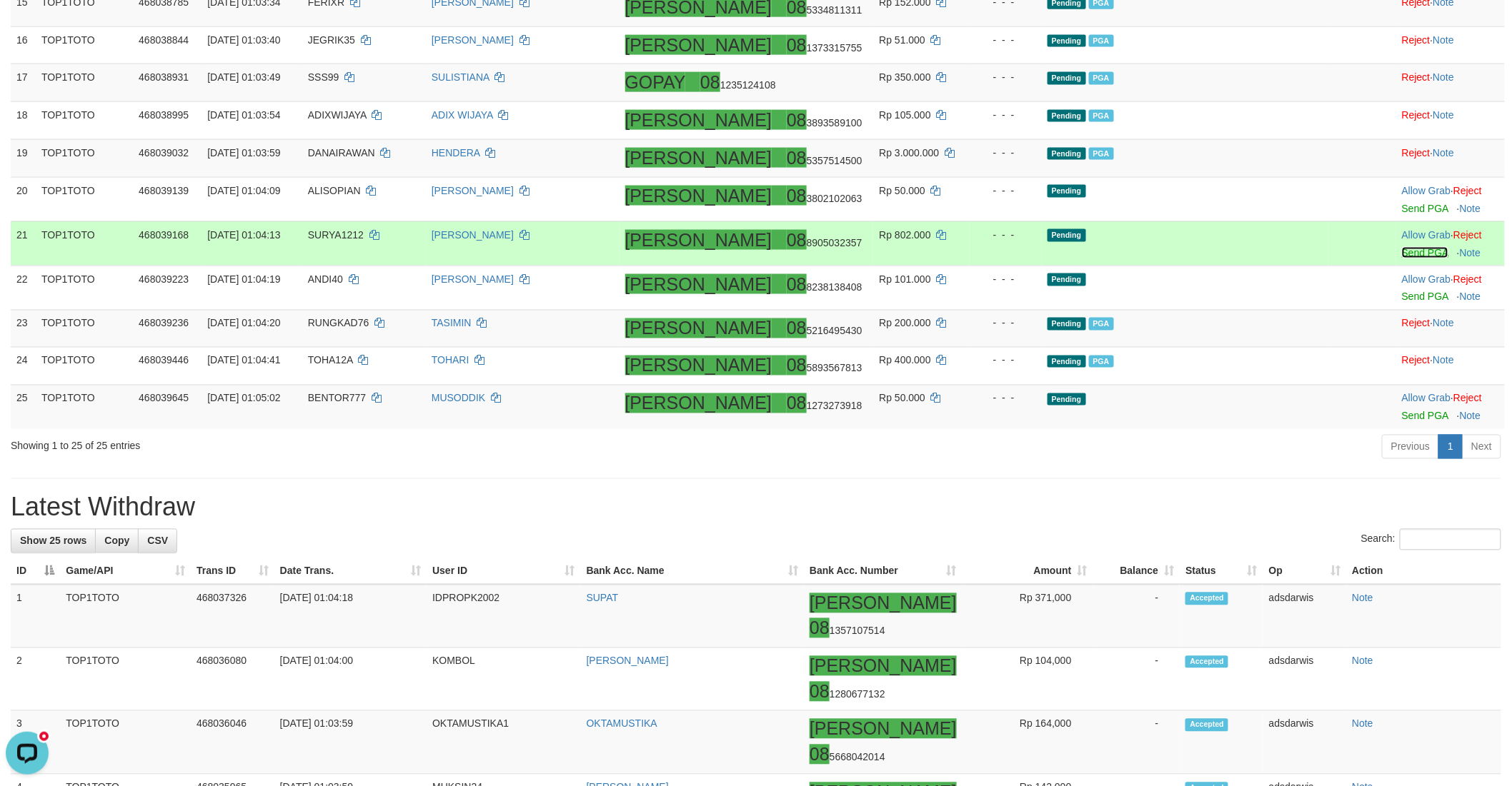
click at [1402, 258] on link "Send PGA" at bounding box center [1425, 253] width 46 height 12
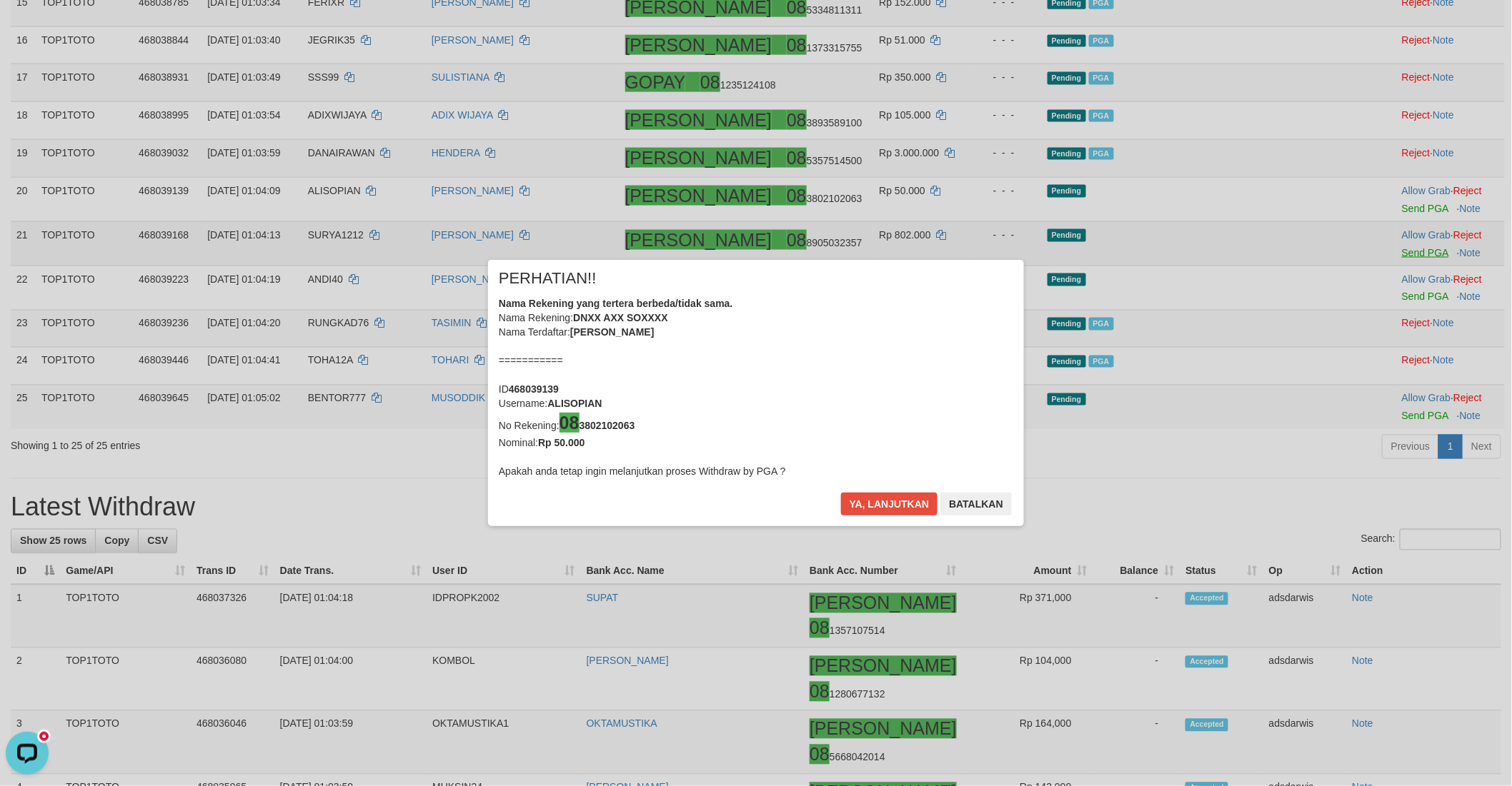
click at [1392, 371] on div "× PERHATIAN!! Nama Rekening yang tertera berbeda/tidak sama. Nama Rekening: DNX…" at bounding box center [756, 393] width 1512 height 324
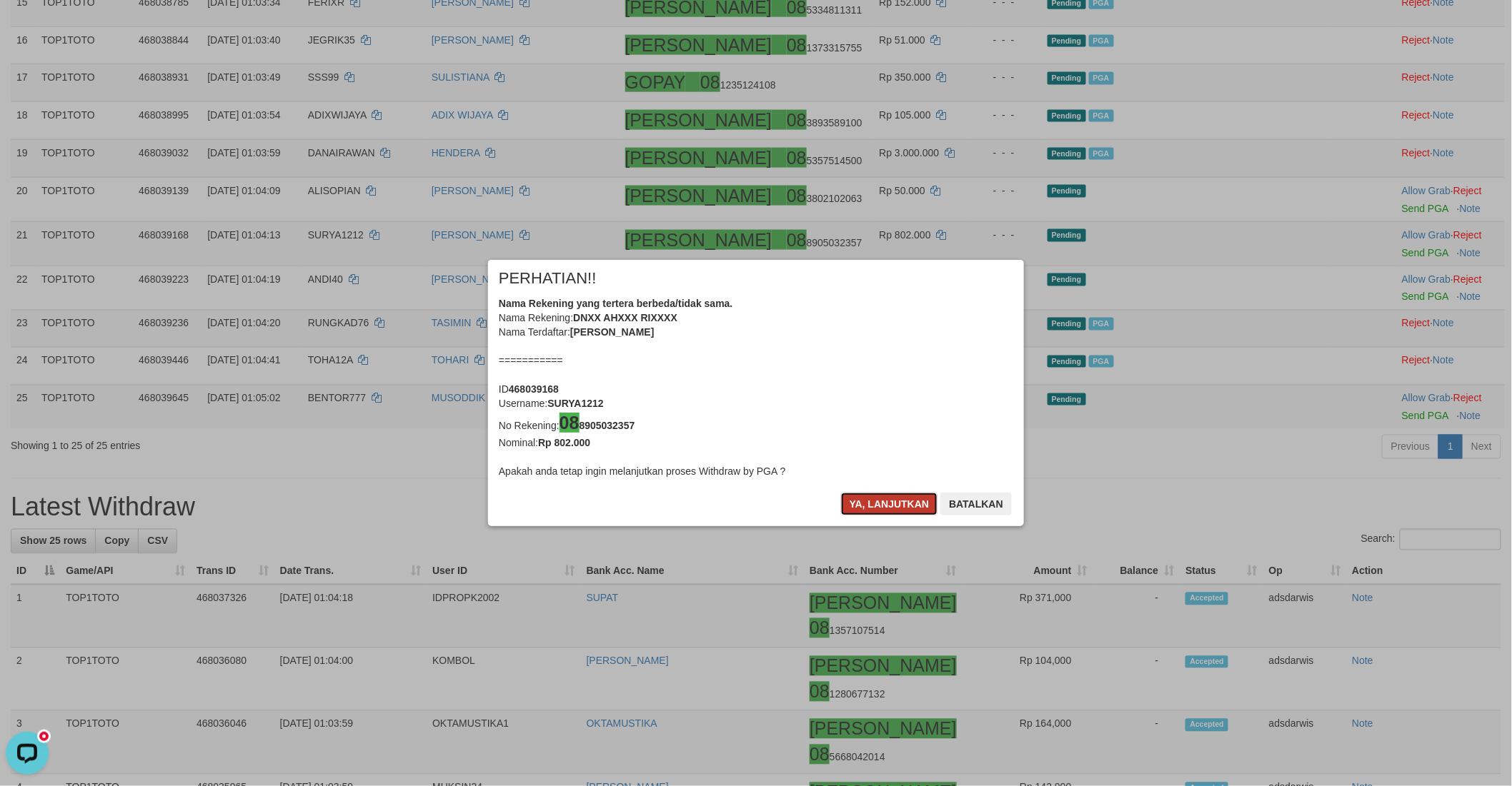
click at [876, 512] on button "Ya, lanjutkan" at bounding box center [889, 505] width 97 height 23
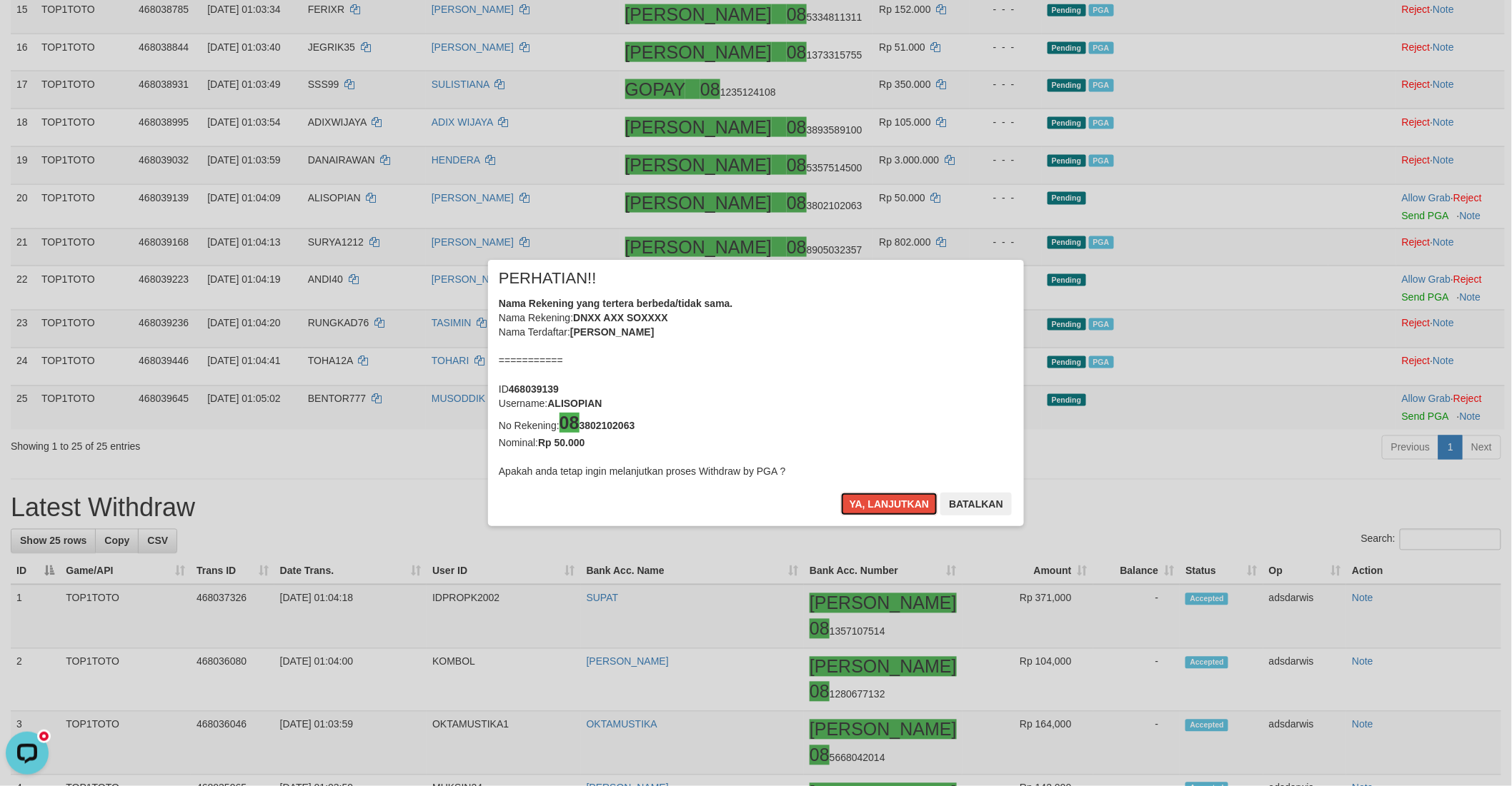
click at [876, 512] on button "Ya, lanjutkan" at bounding box center [889, 505] width 97 height 23
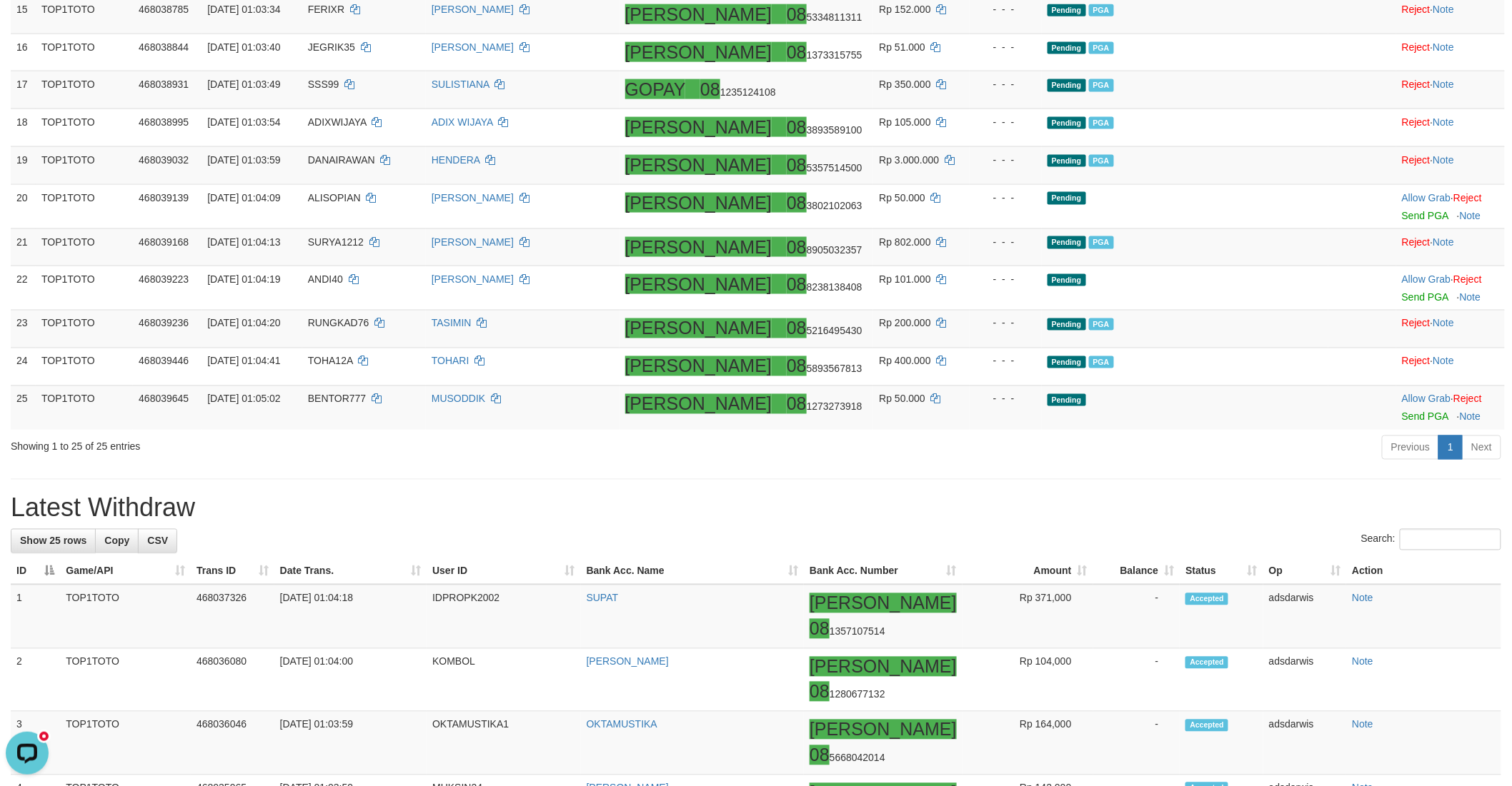
scroll to position [820, 0]
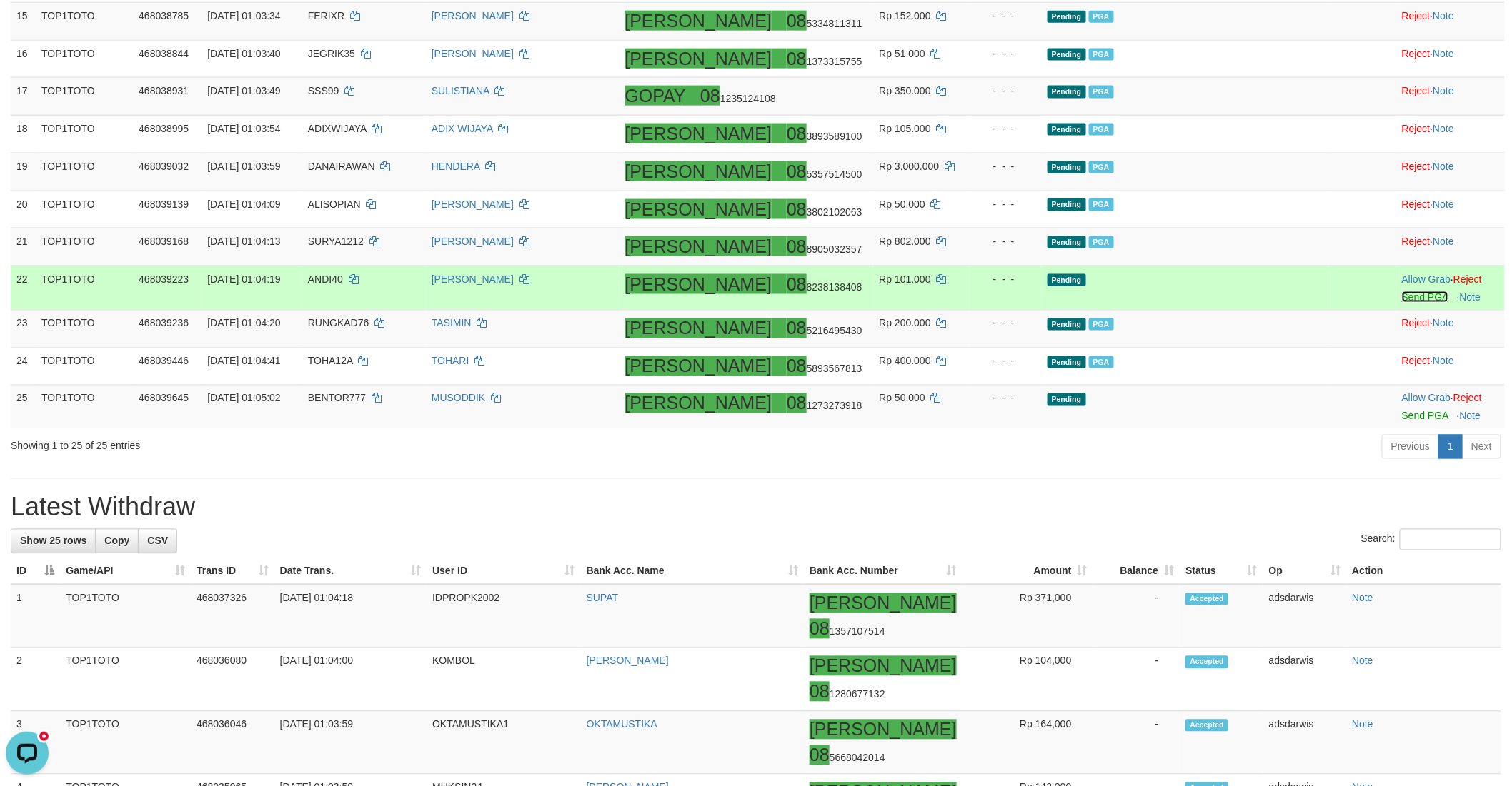
click at [1402, 303] on link "Send PGA" at bounding box center [1425, 297] width 46 height 12
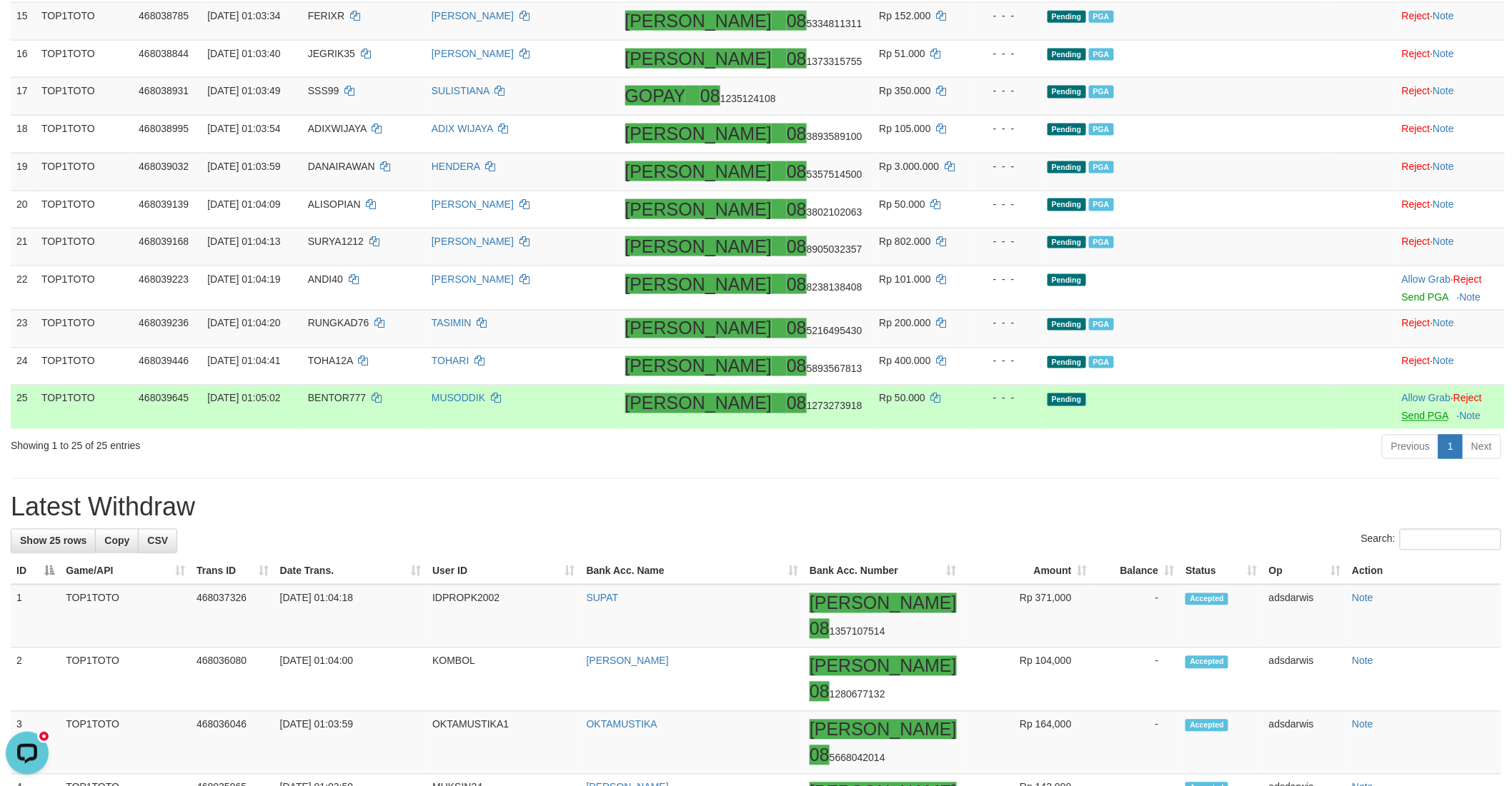
click at [1388, 483] on body "Toggle navigation Home Bank Account List Load By Website Group [ITOTO] TOP1TOTO…" at bounding box center [756, 751] width 1512 height 3143
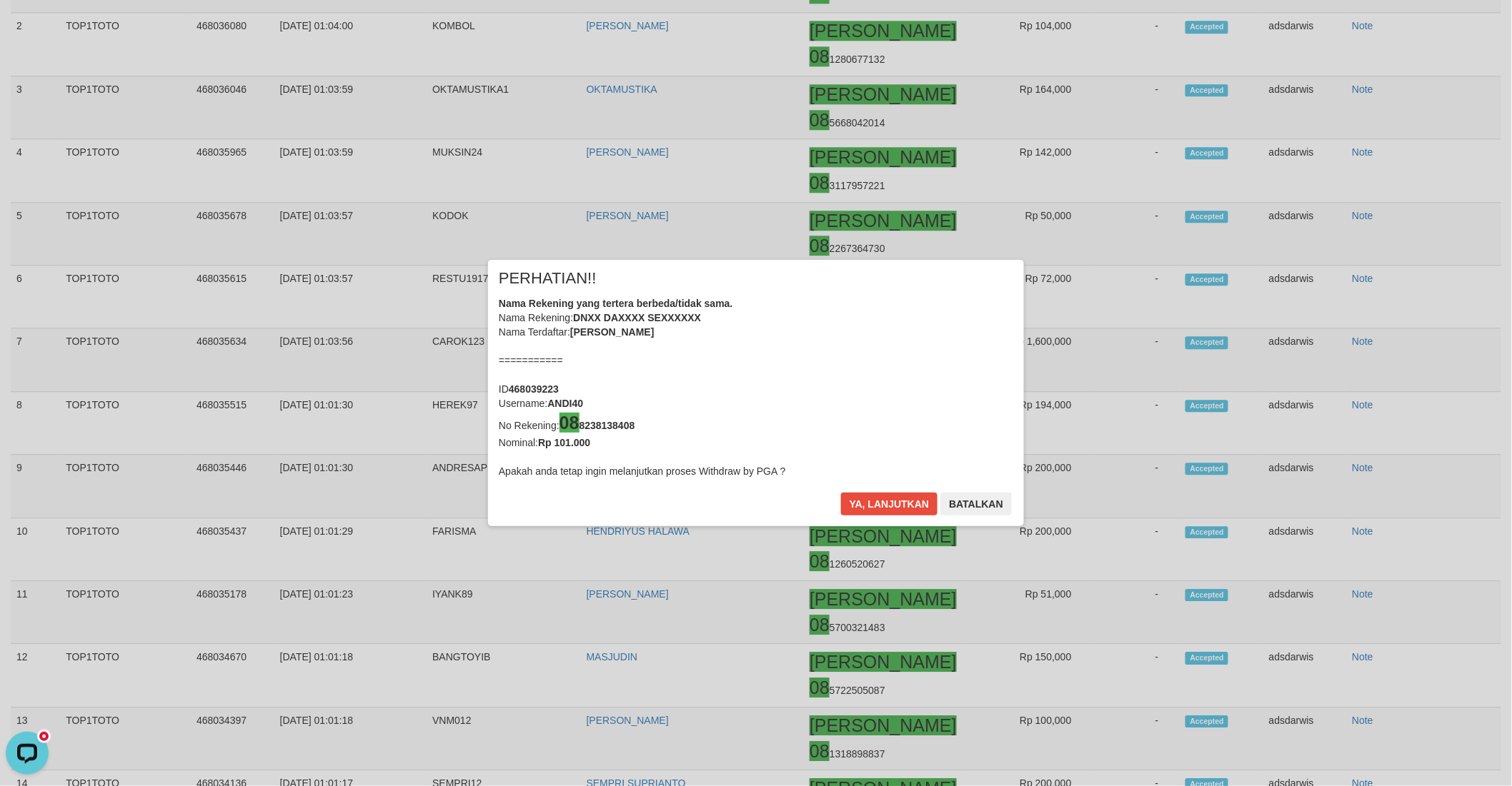
scroll to position [1508, 0]
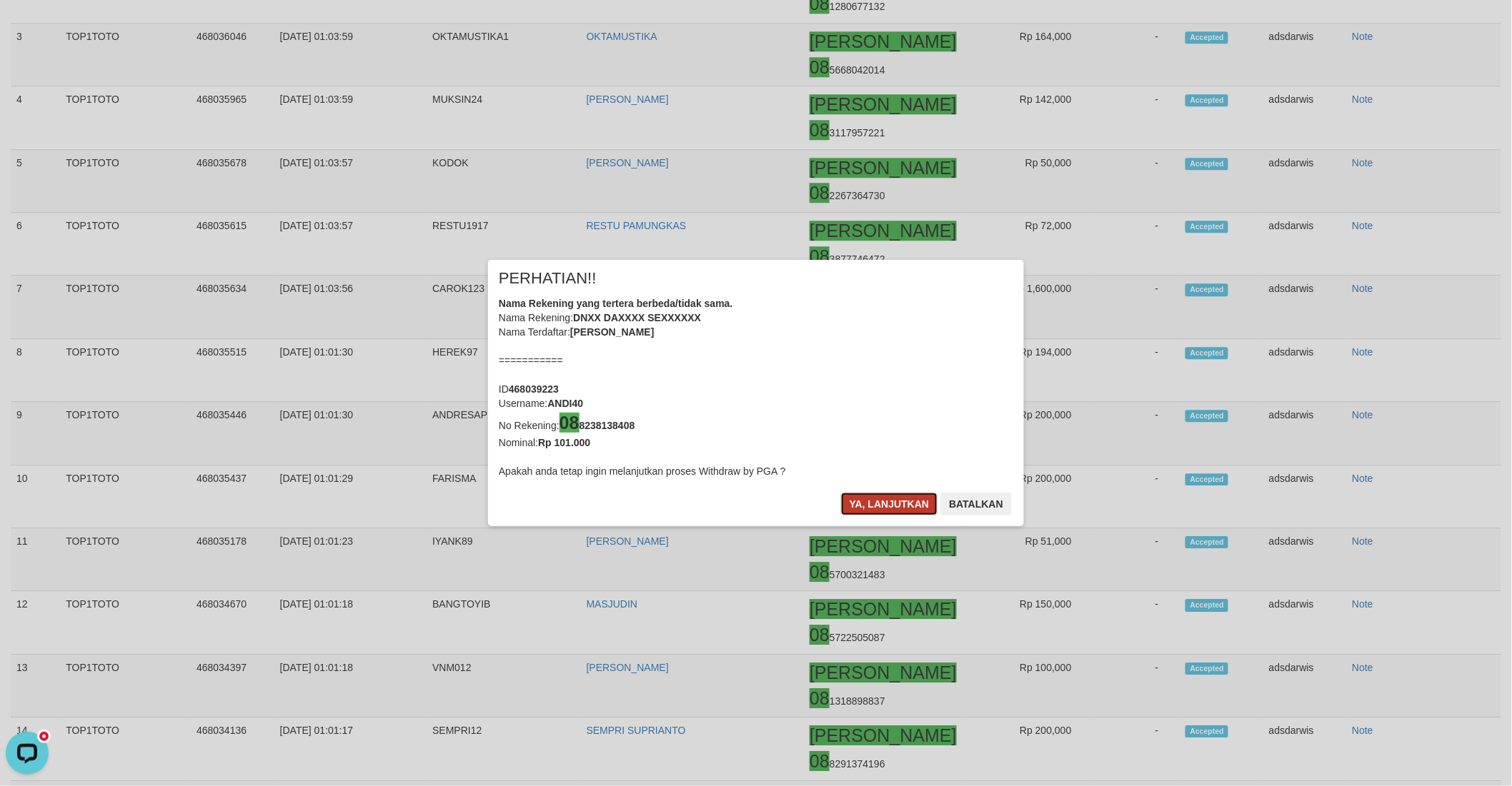
click at [861, 512] on button "Ya, lanjutkan" at bounding box center [889, 505] width 97 height 23
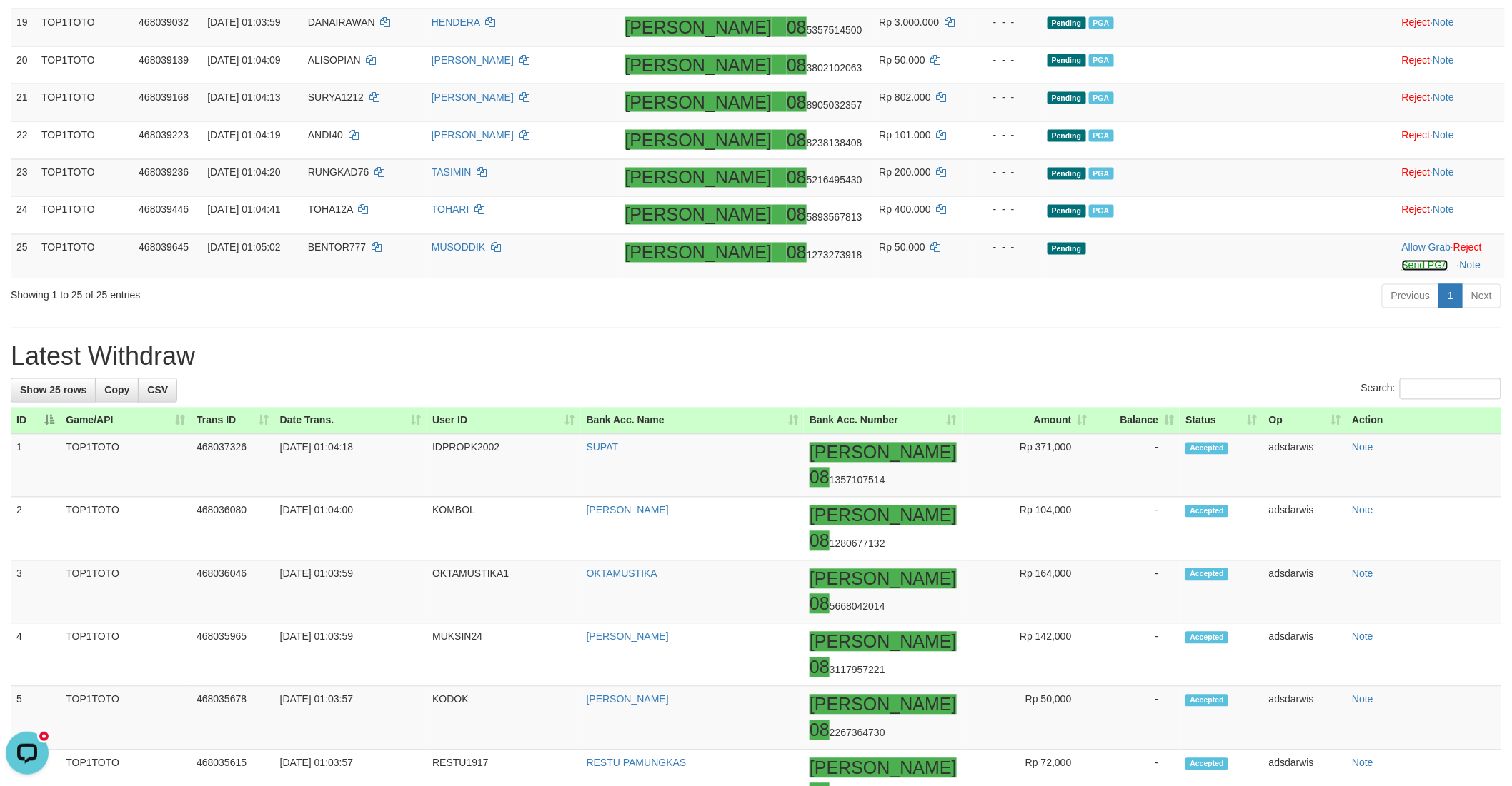
scroll to position [962, 0]
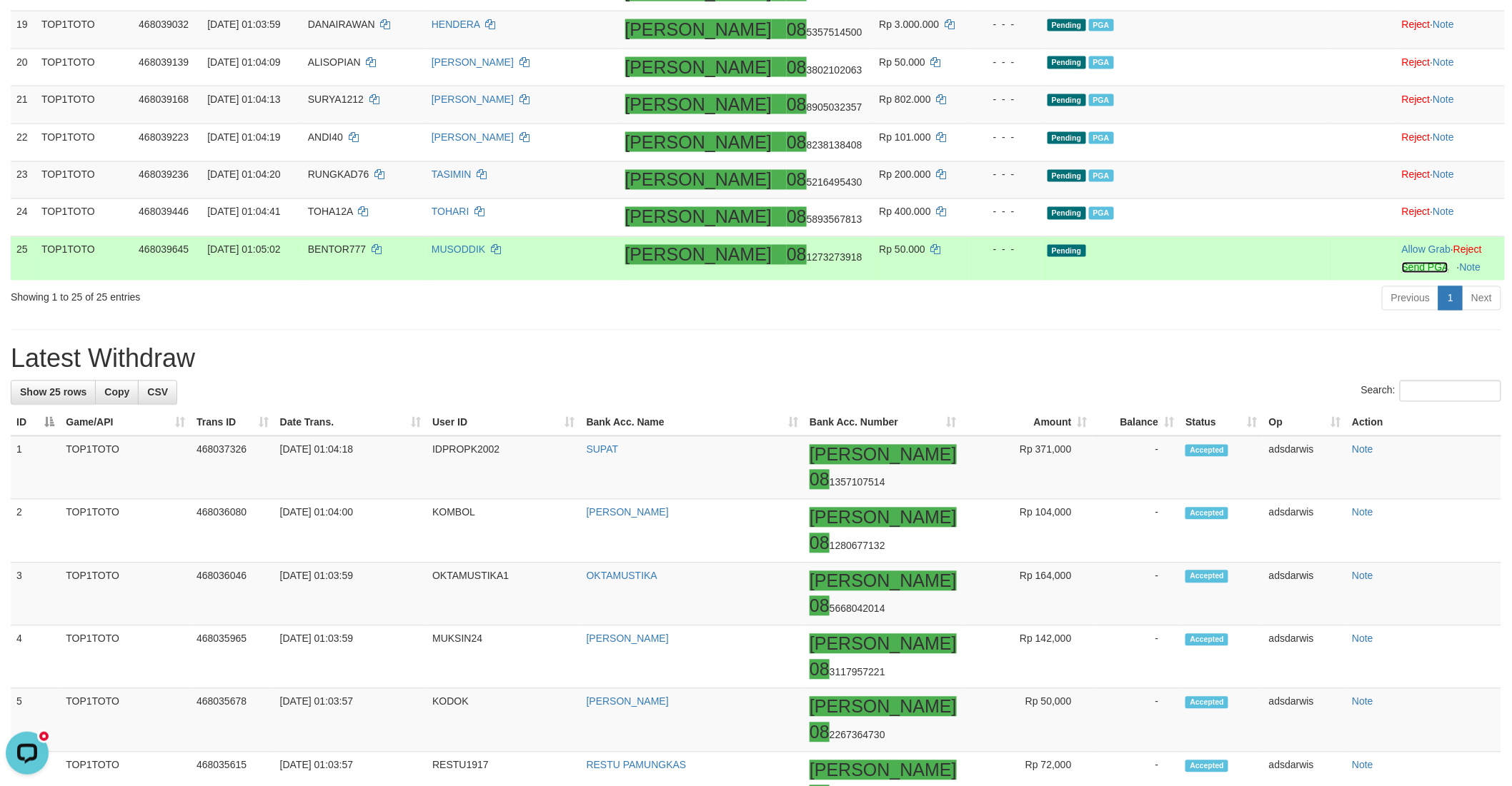
click at [1402, 274] on link "Send PGA" at bounding box center [1425, 268] width 46 height 12
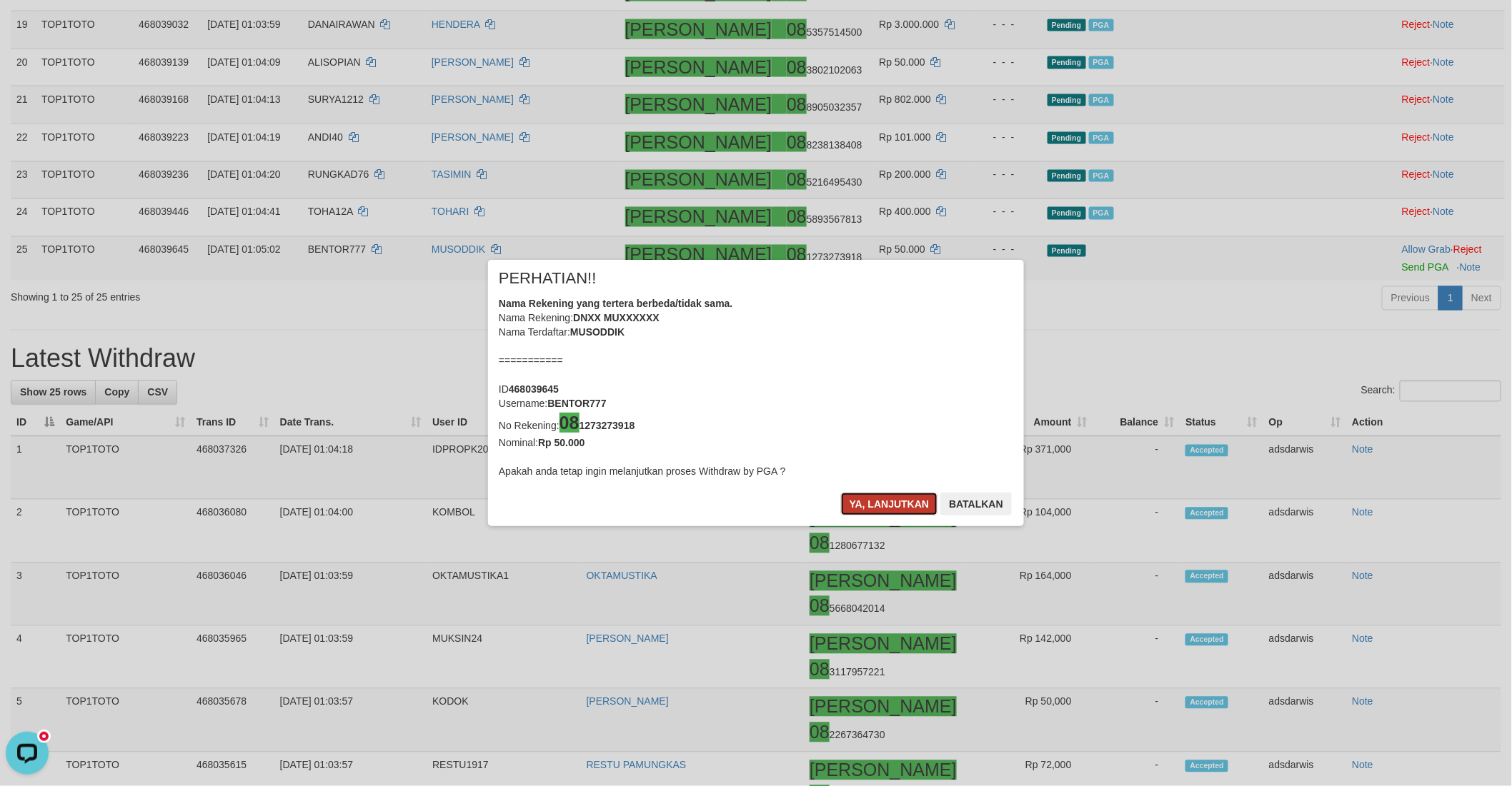
click at [865, 507] on button "Ya, lanjutkan" at bounding box center [889, 505] width 97 height 23
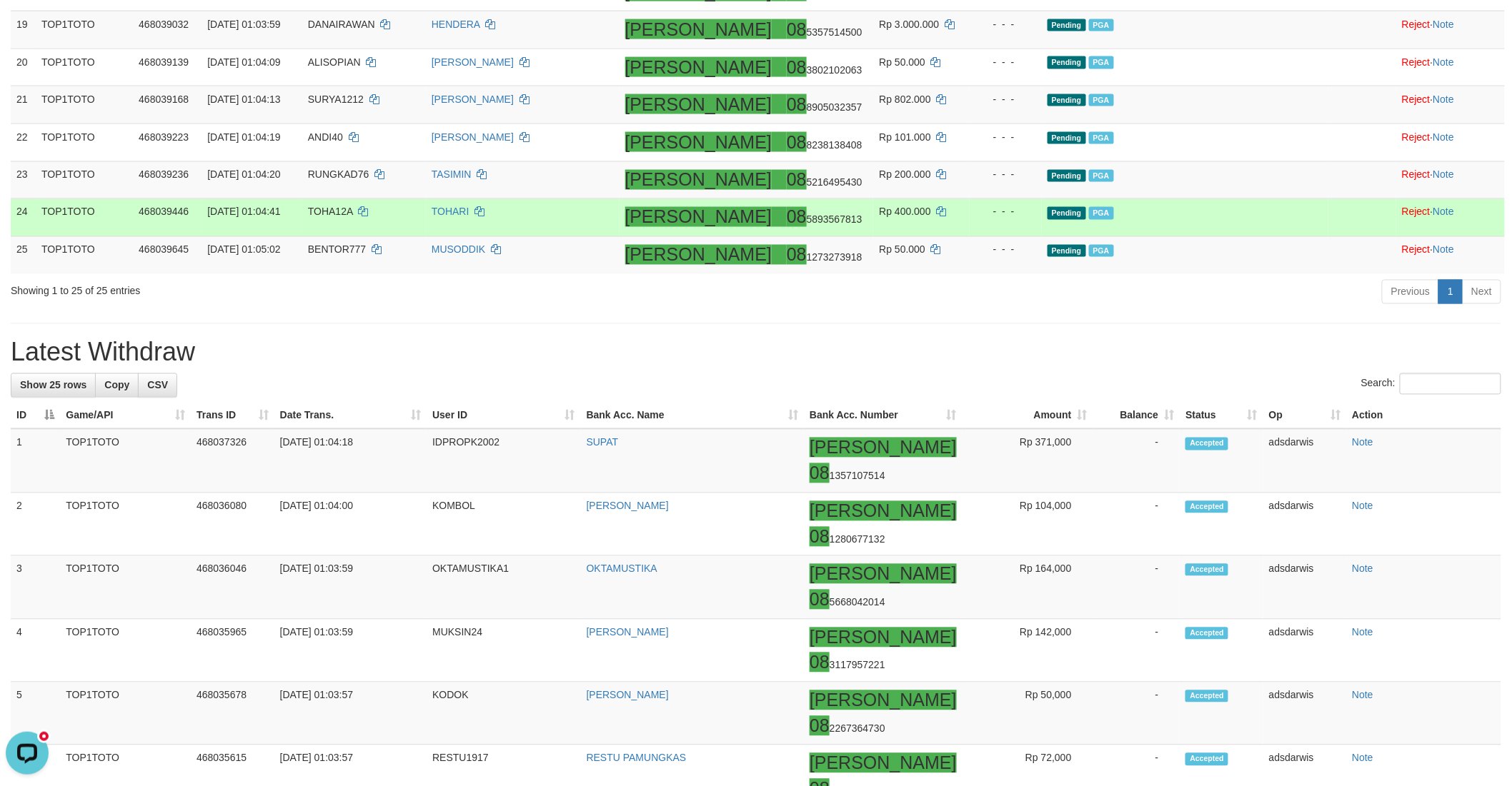
click at [1225, 237] on td "Pending PGA" at bounding box center [1185, 218] width 287 height 38
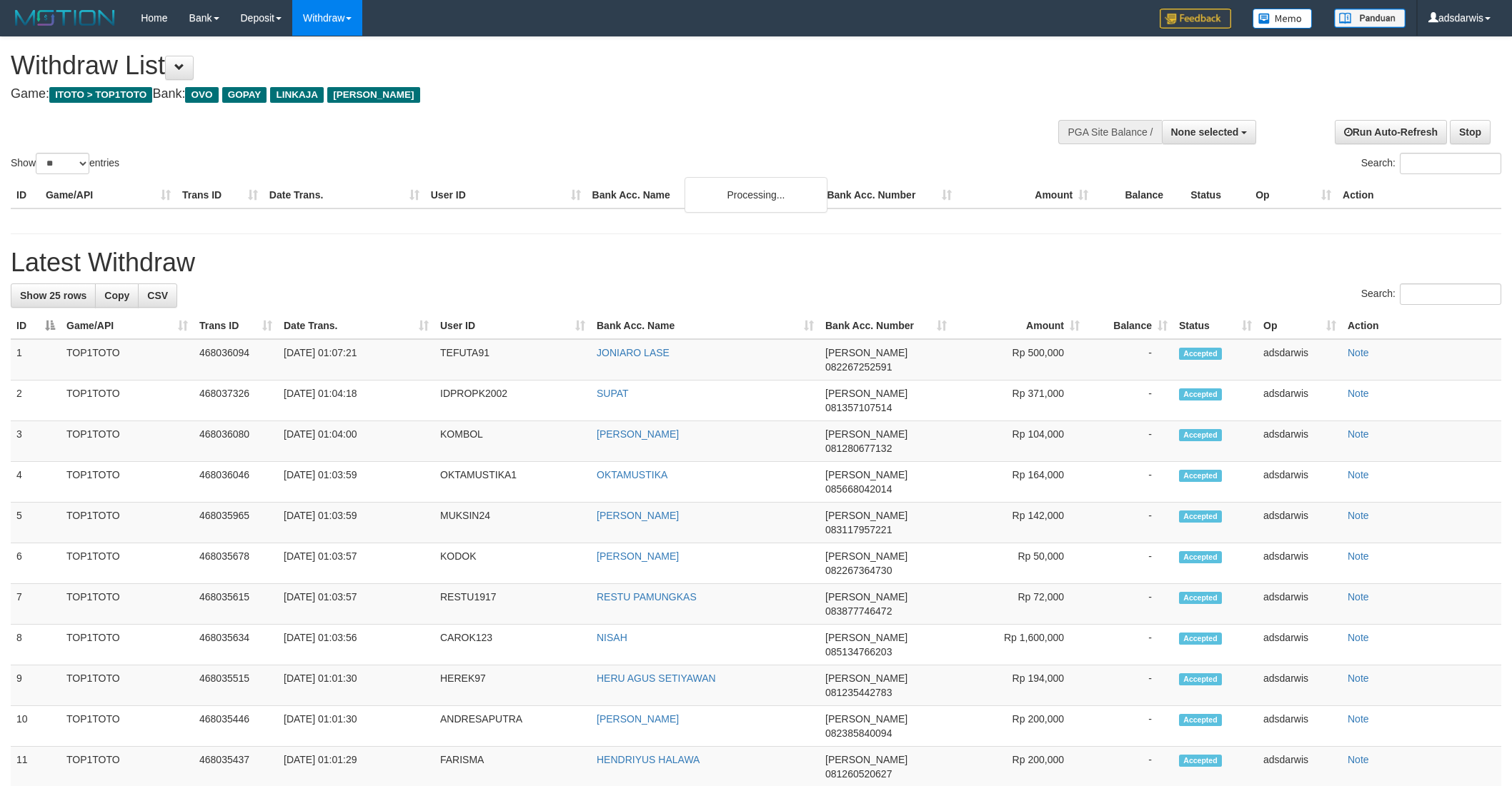
select select
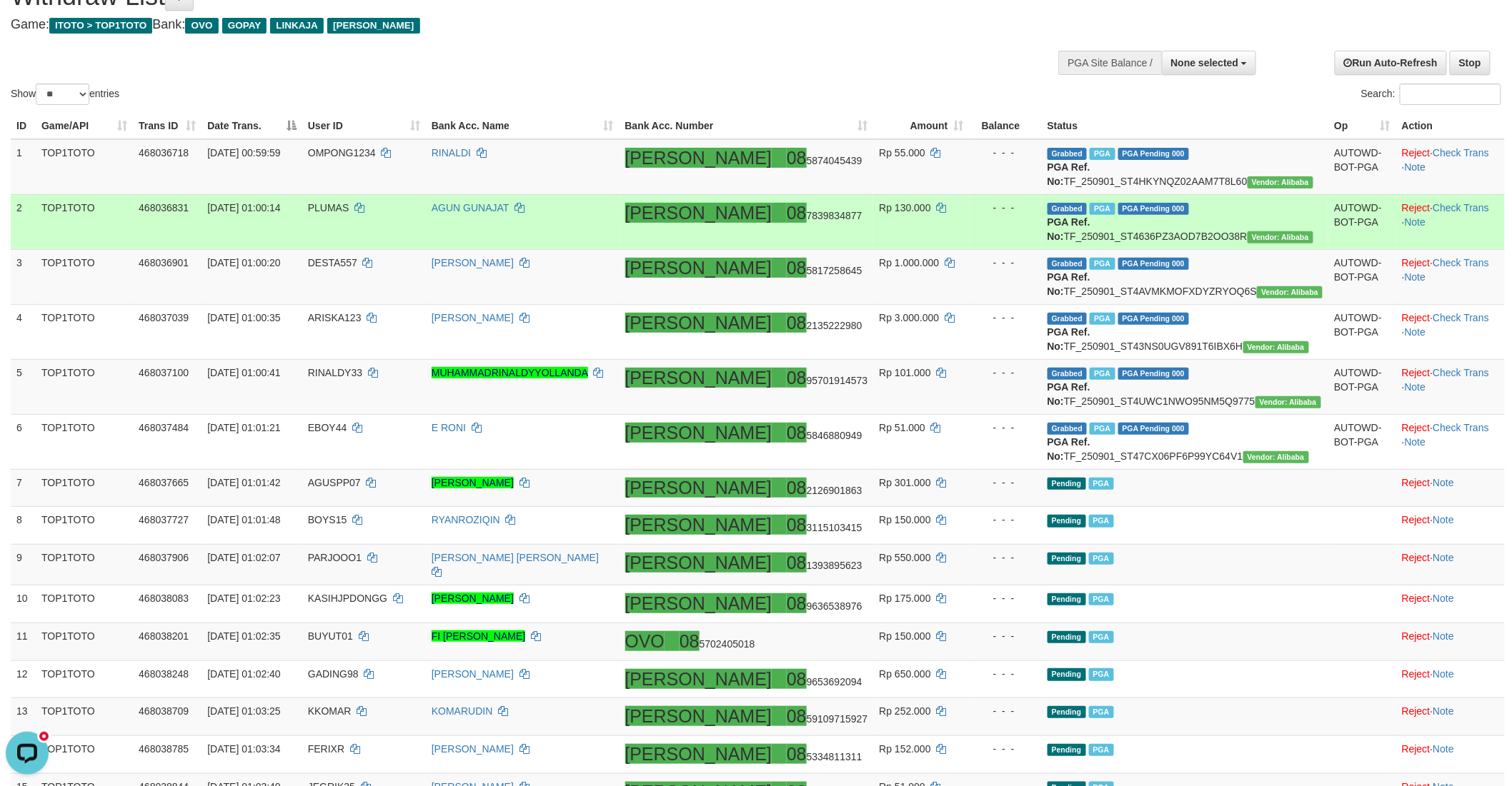
scroll to position [53, 0]
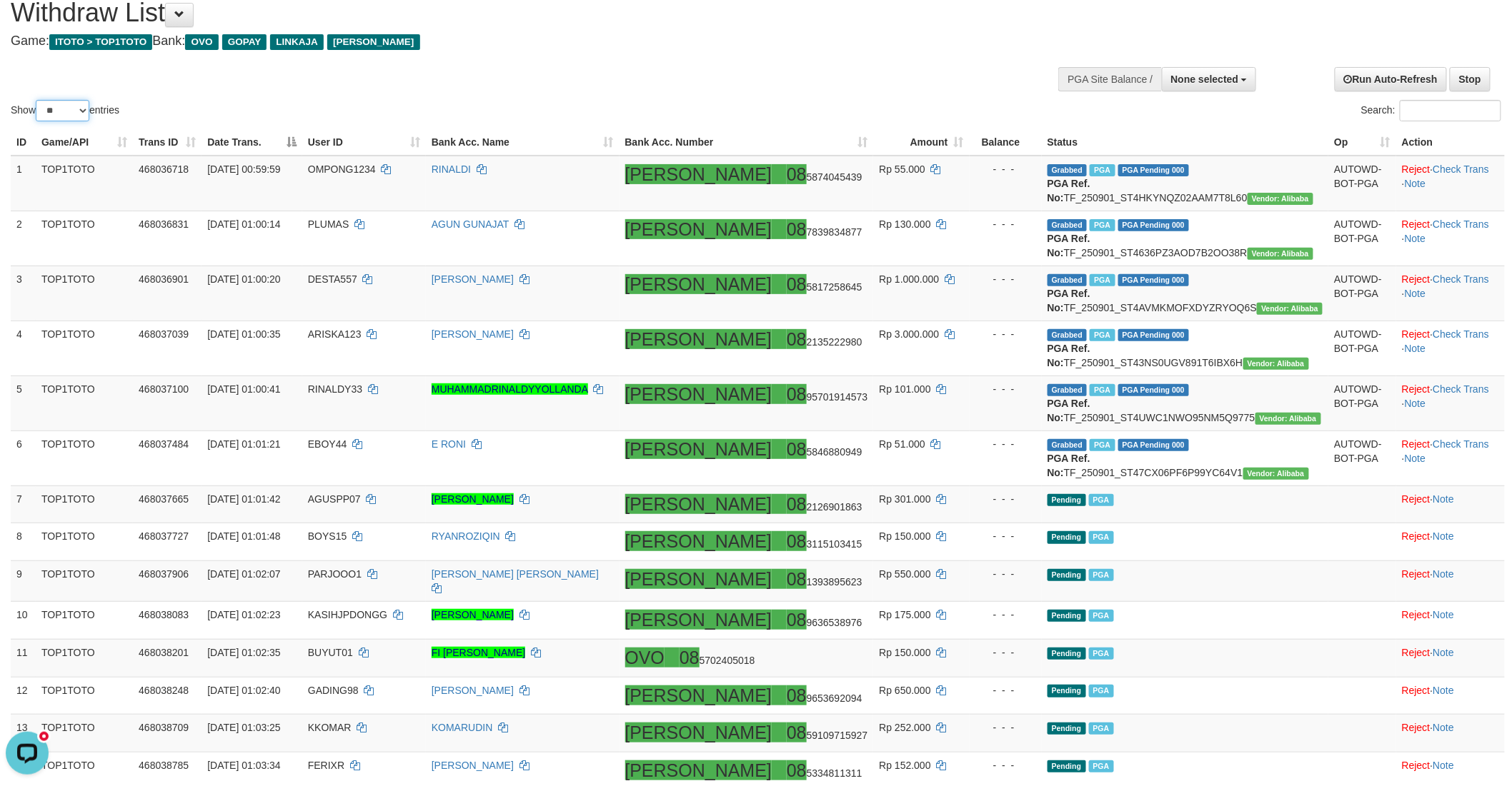
click at [59, 102] on select "** ** ** ***" at bounding box center [62, 110] width 53 height 21
select select "***"
click at [38, 100] on select "** ** ** ***" at bounding box center [62, 110] width 53 height 21
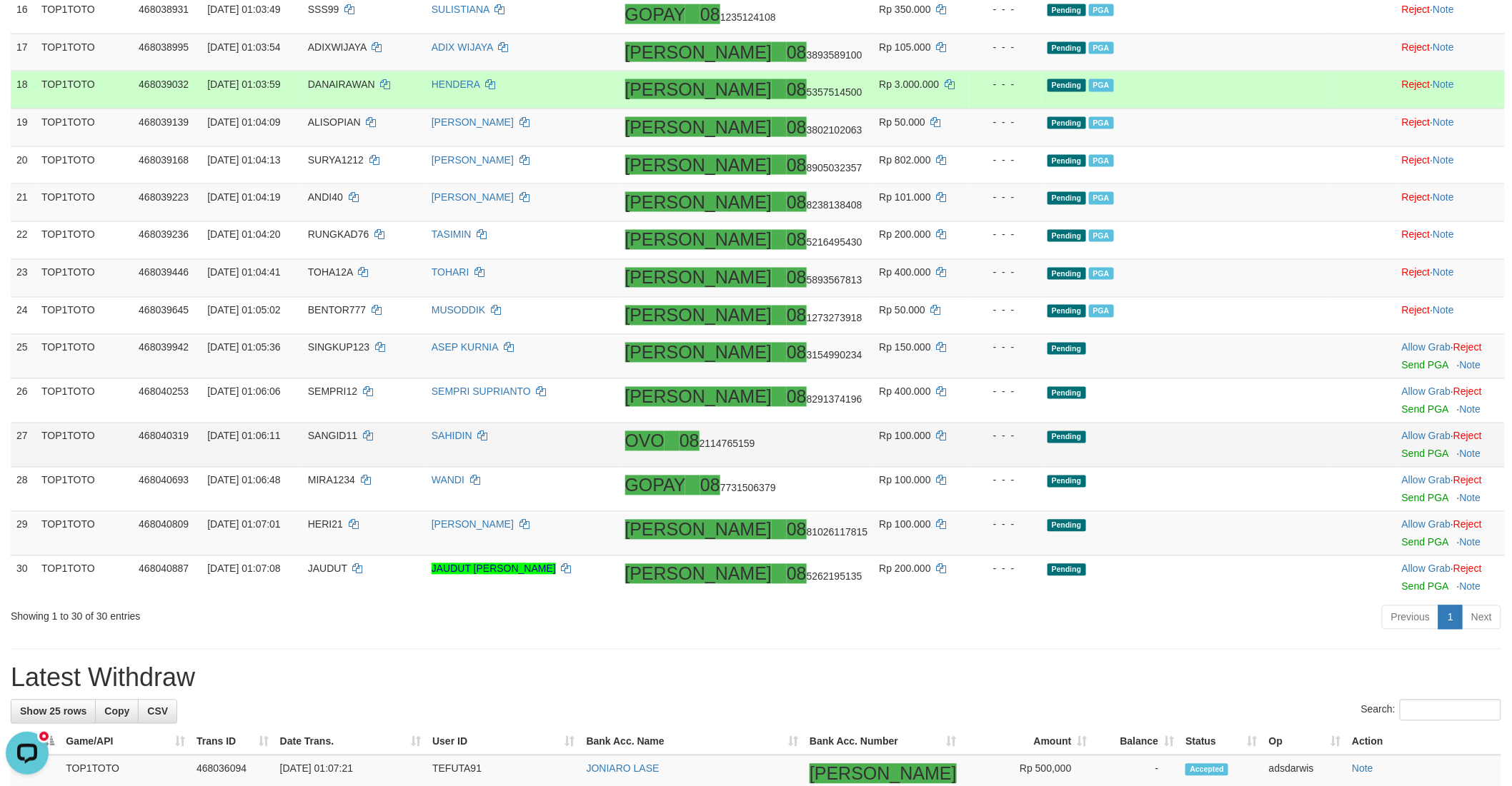
scroll to position [1004, 0]
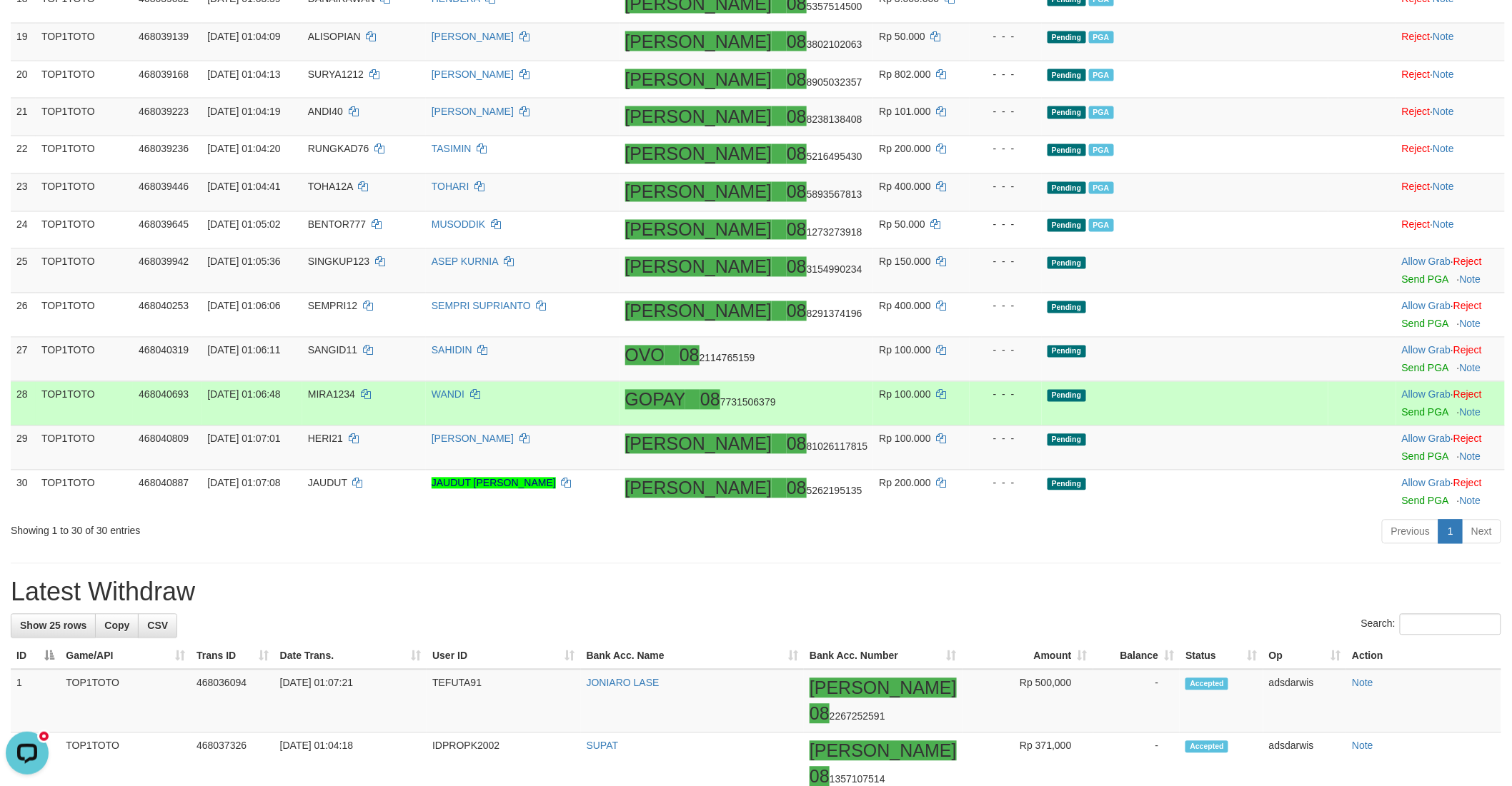
click at [1215, 426] on td "Pending" at bounding box center [1185, 404] width 287 height 44
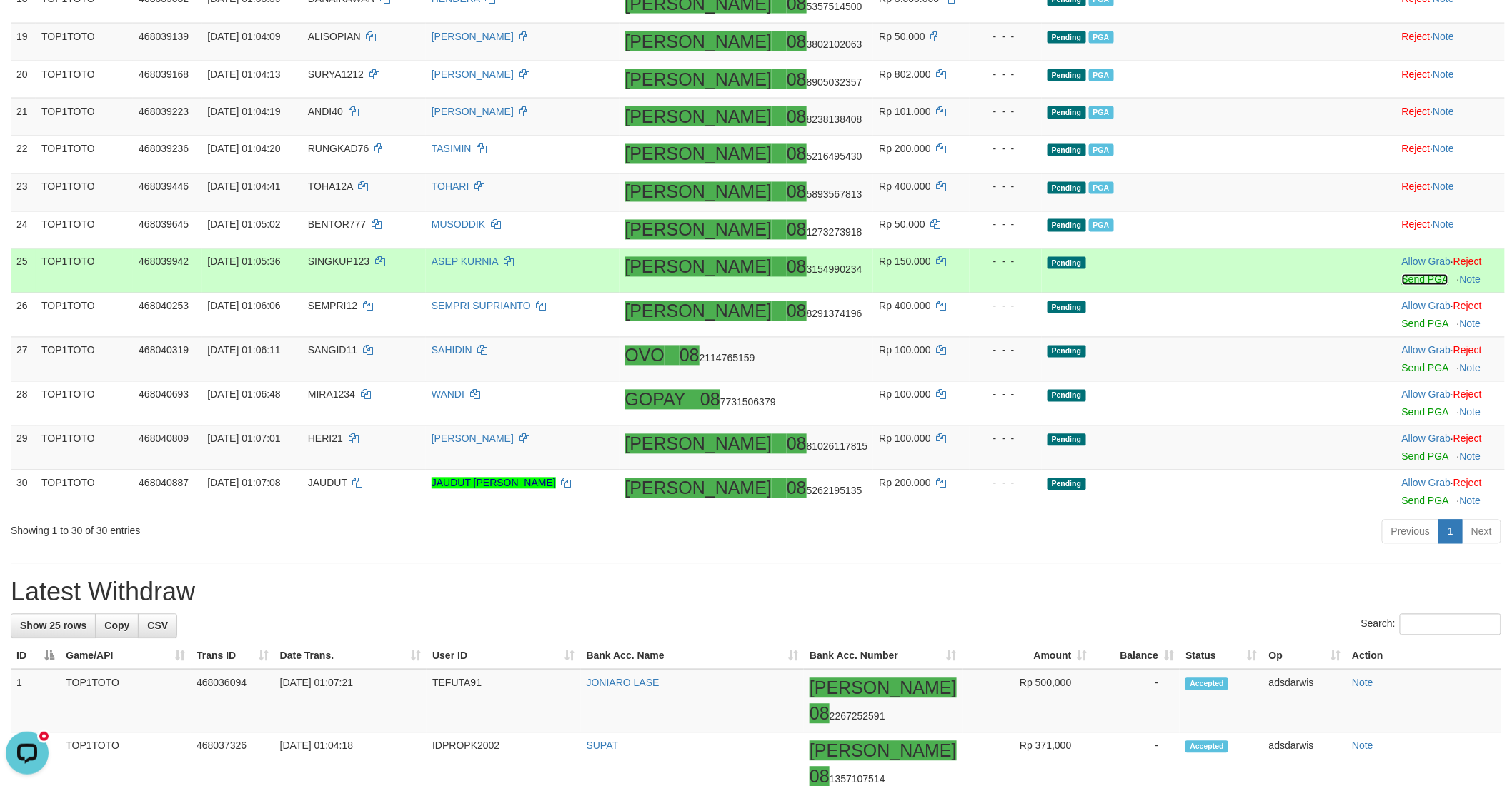
click at [1402, 285] on link "Send PGA" at bounding box center [1425, 280] width 46 height 12
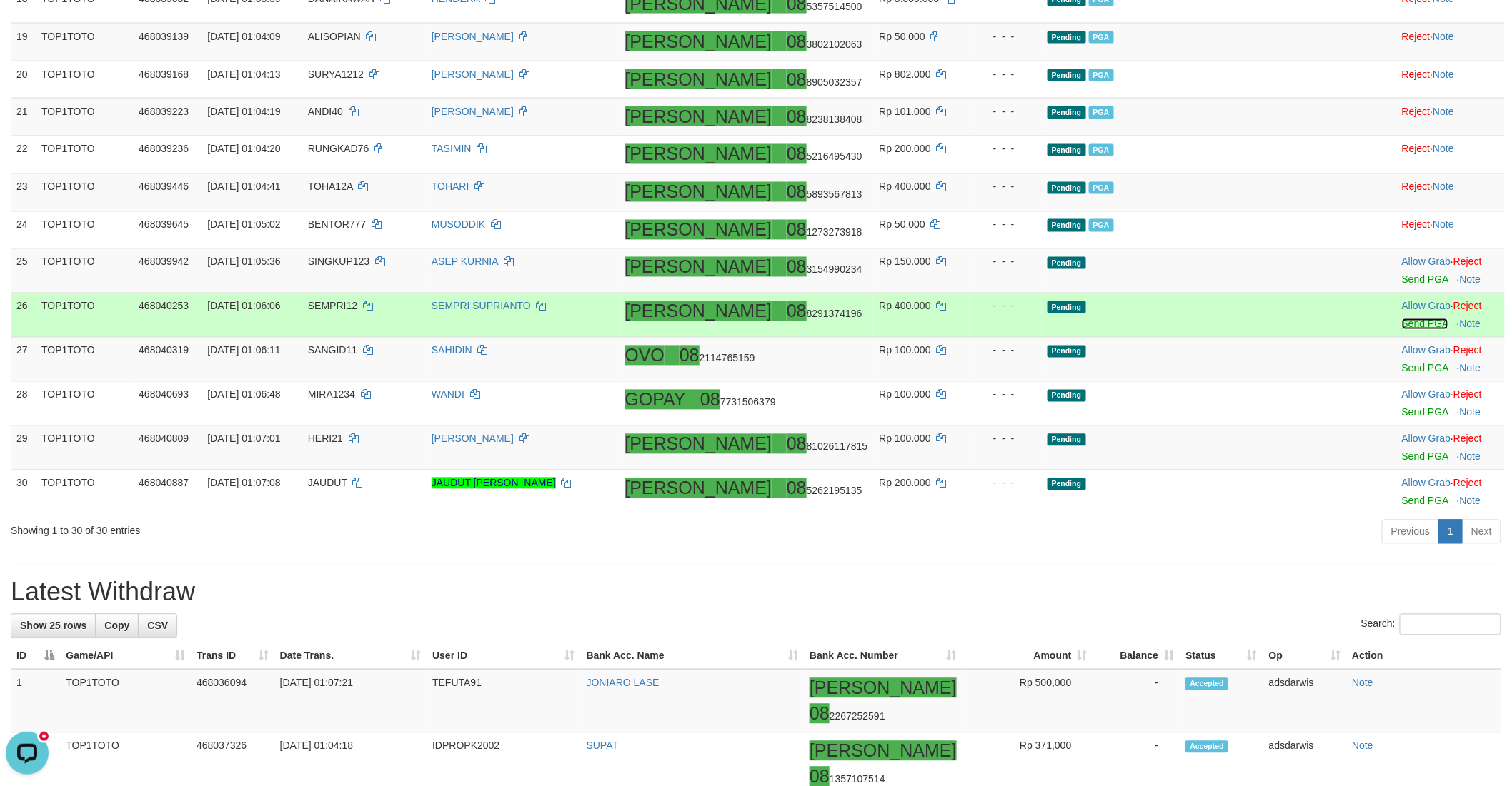
click at [1402, 330] on link "Send PGA" at bounding box center [1425, 324] width 46 height 12
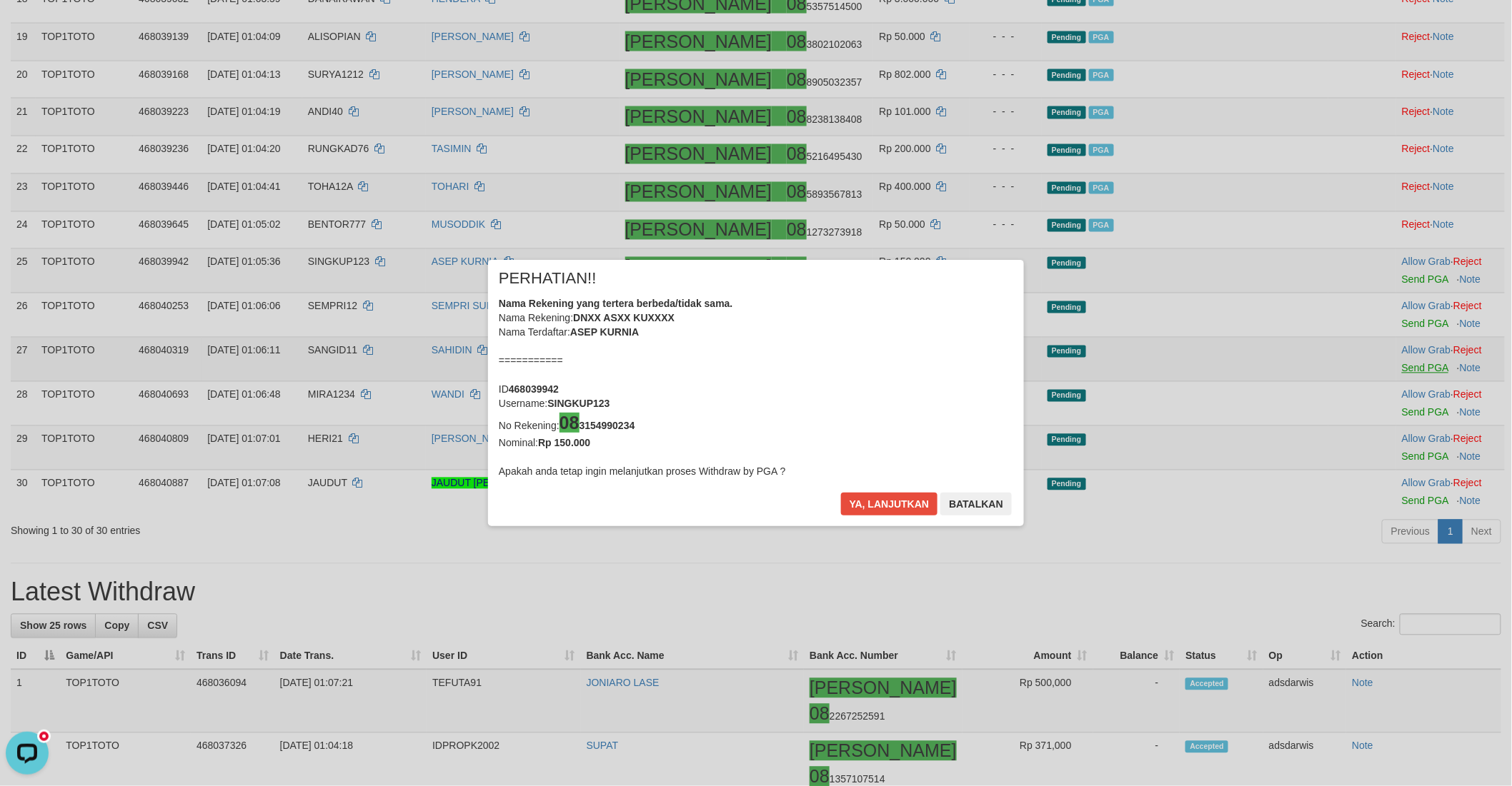
click at [1379, 476] on div "× PERHATIAN!! Nama Rekening yang tertera berbeda/tidak sama. Nama Rekening: DNX…" at bounding box center [756, 393] width 1512 height 324
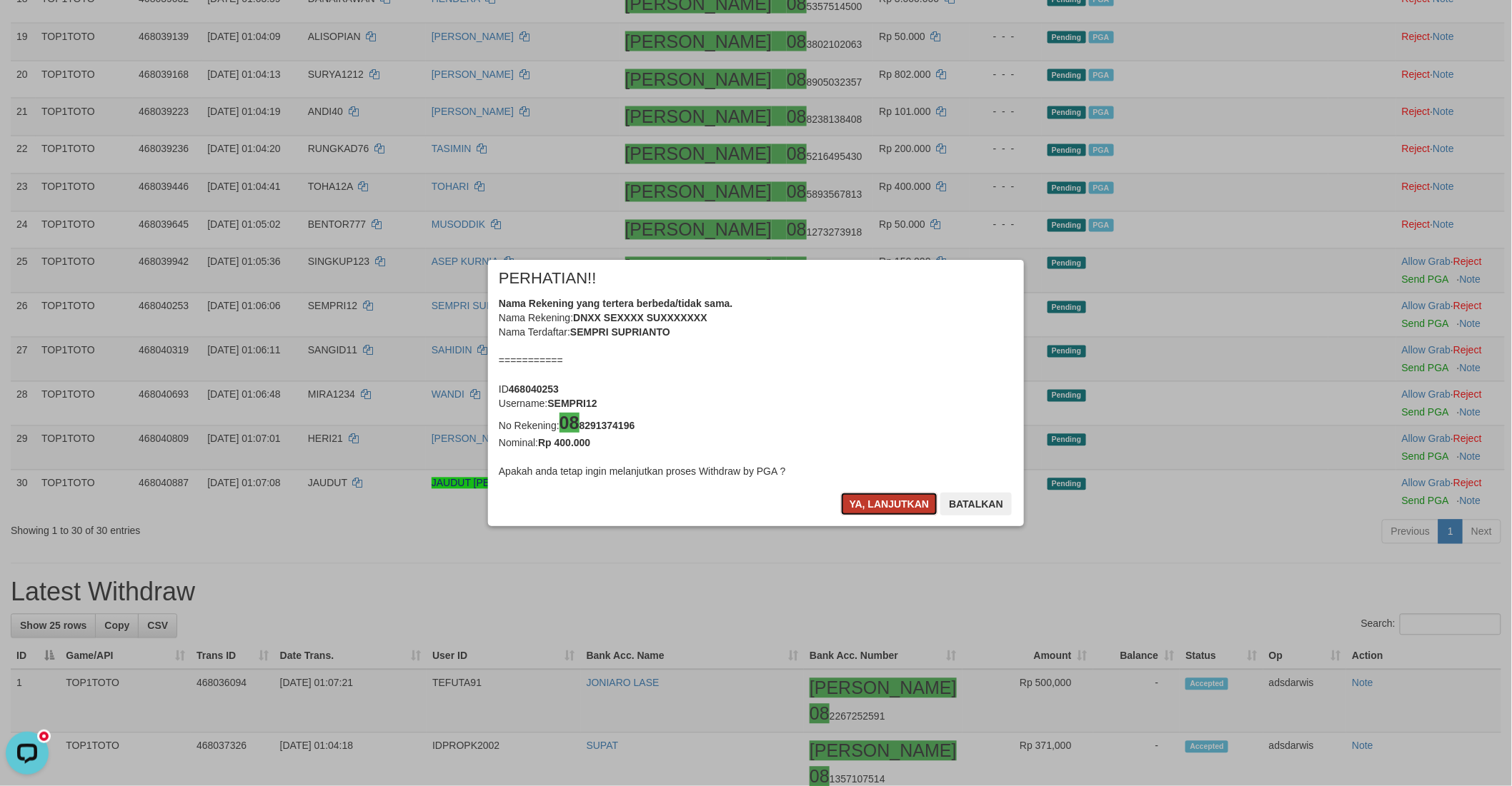
click at [859, 497] on button "Ya, lanjutkan" at bounding box center [889, 505] width 97 height 23
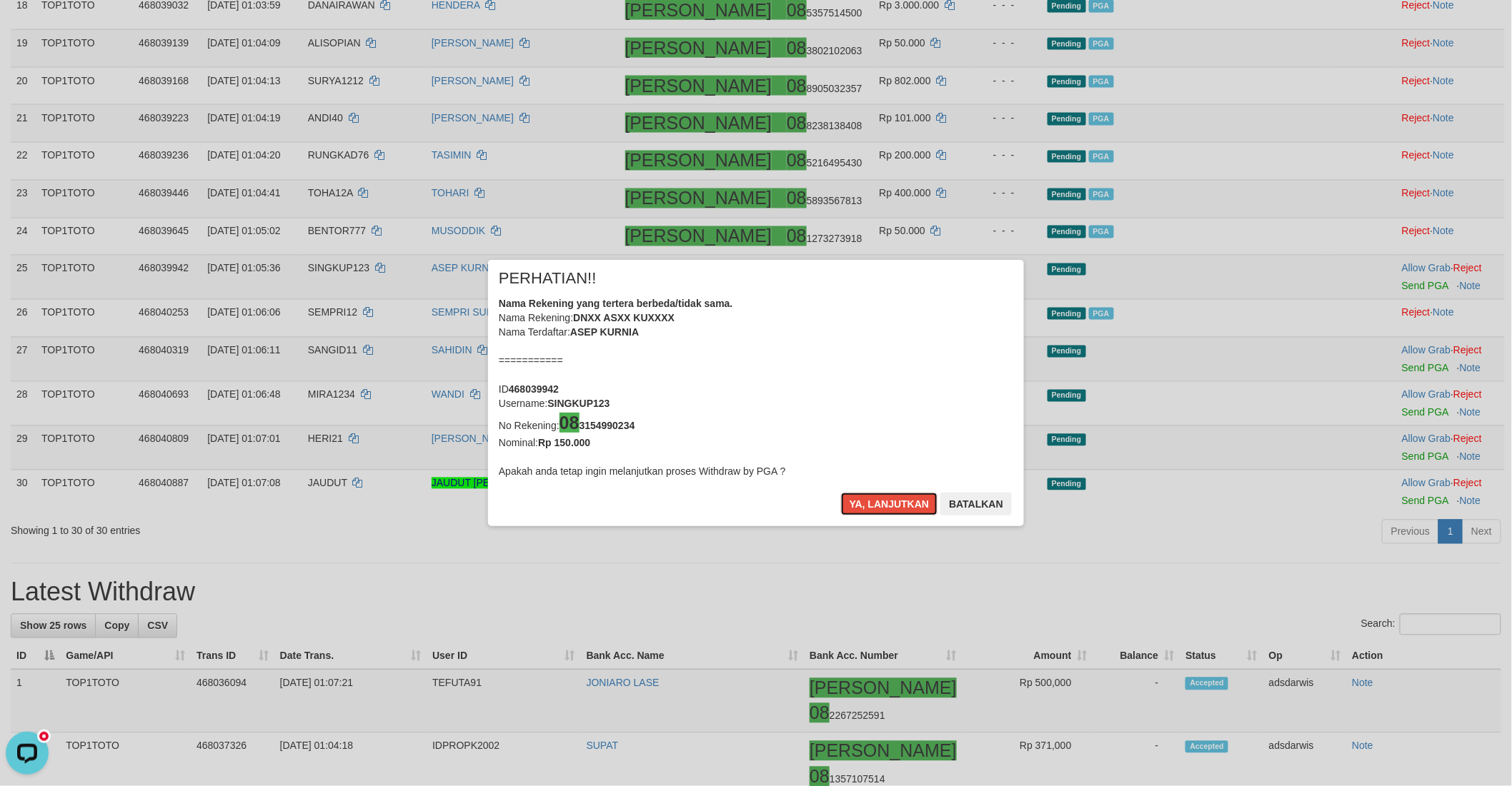
click at [859, 497] on button "Ya, lanjutkan" at bounding box center [889, 505] width 97 height 23
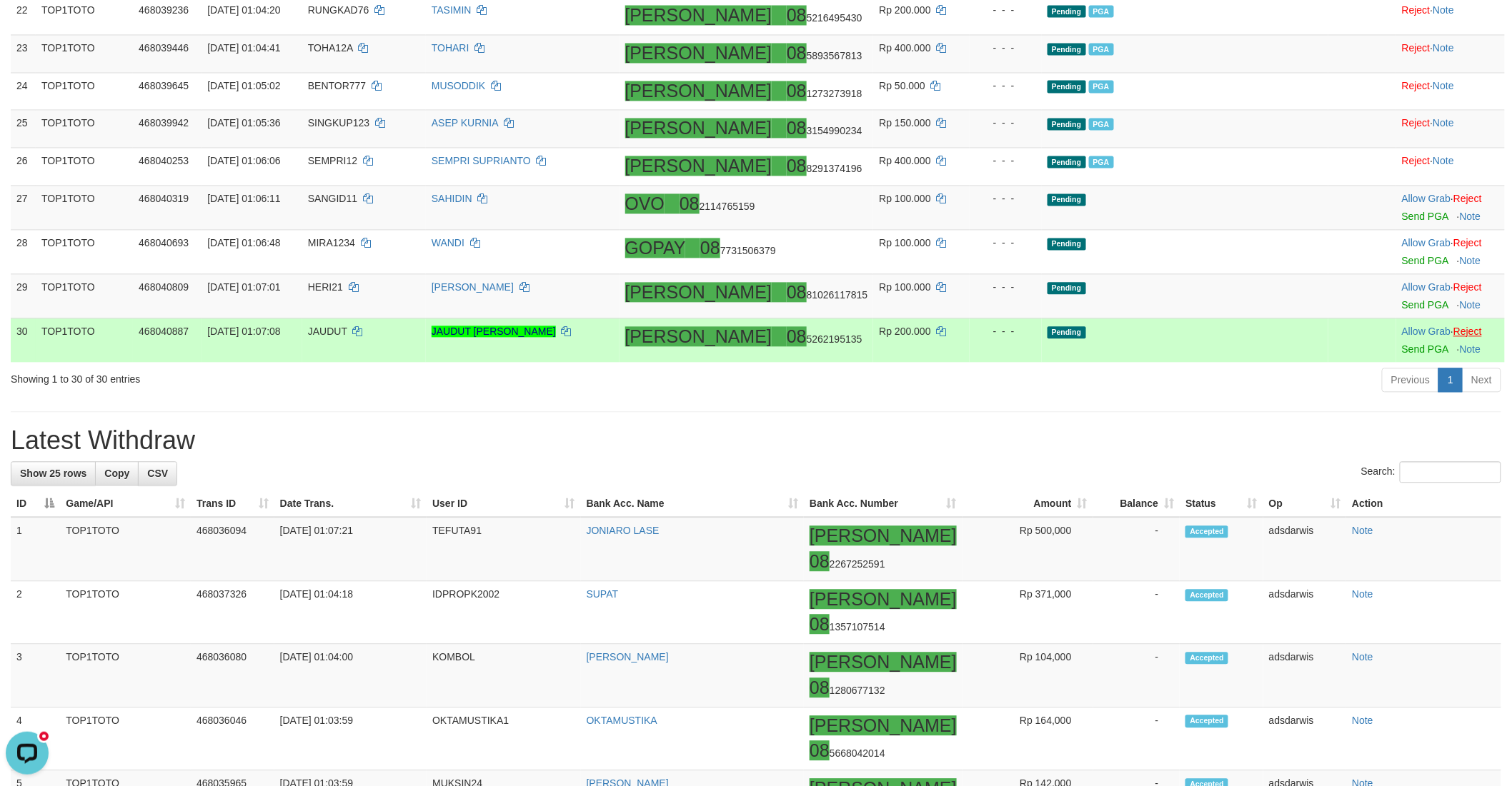
scroll to position [1151, 0]
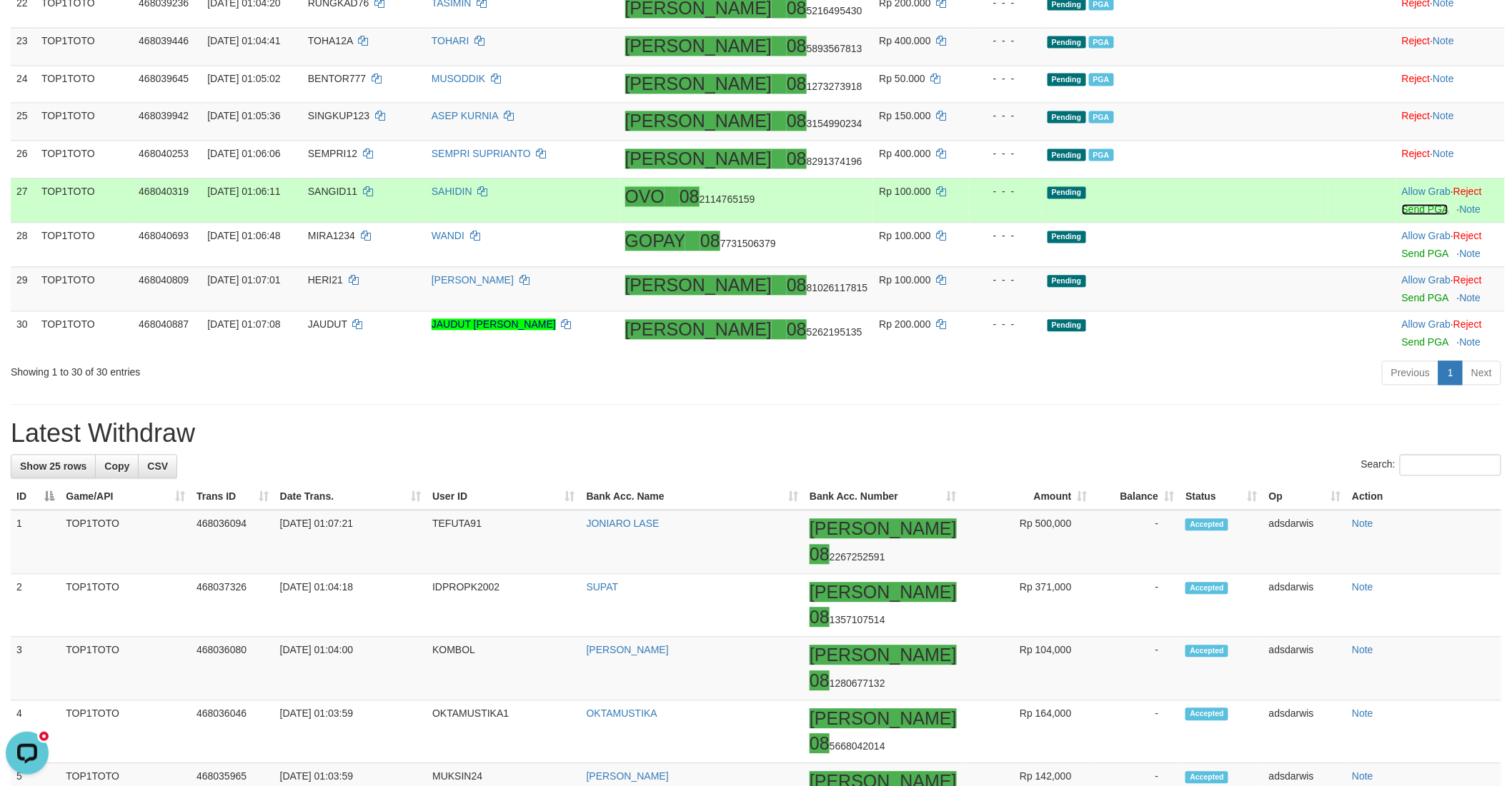
click at [1402, 215] on link "Send PGA" at bounding box center [1425, 209] width 46 height 12
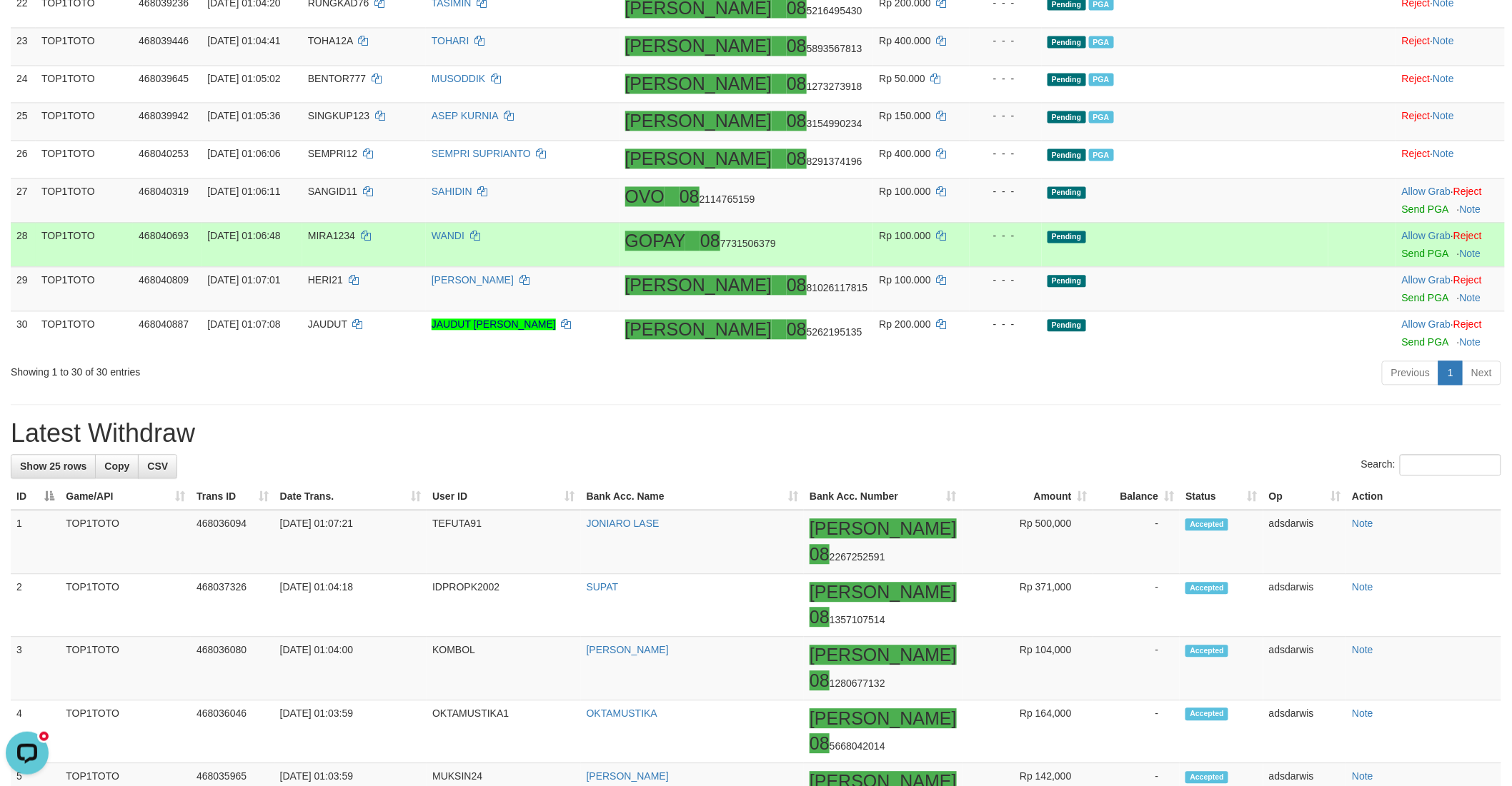
click at [1239, 266] on td "Pending" at bounding box center [1185, 245] width 287 height 44
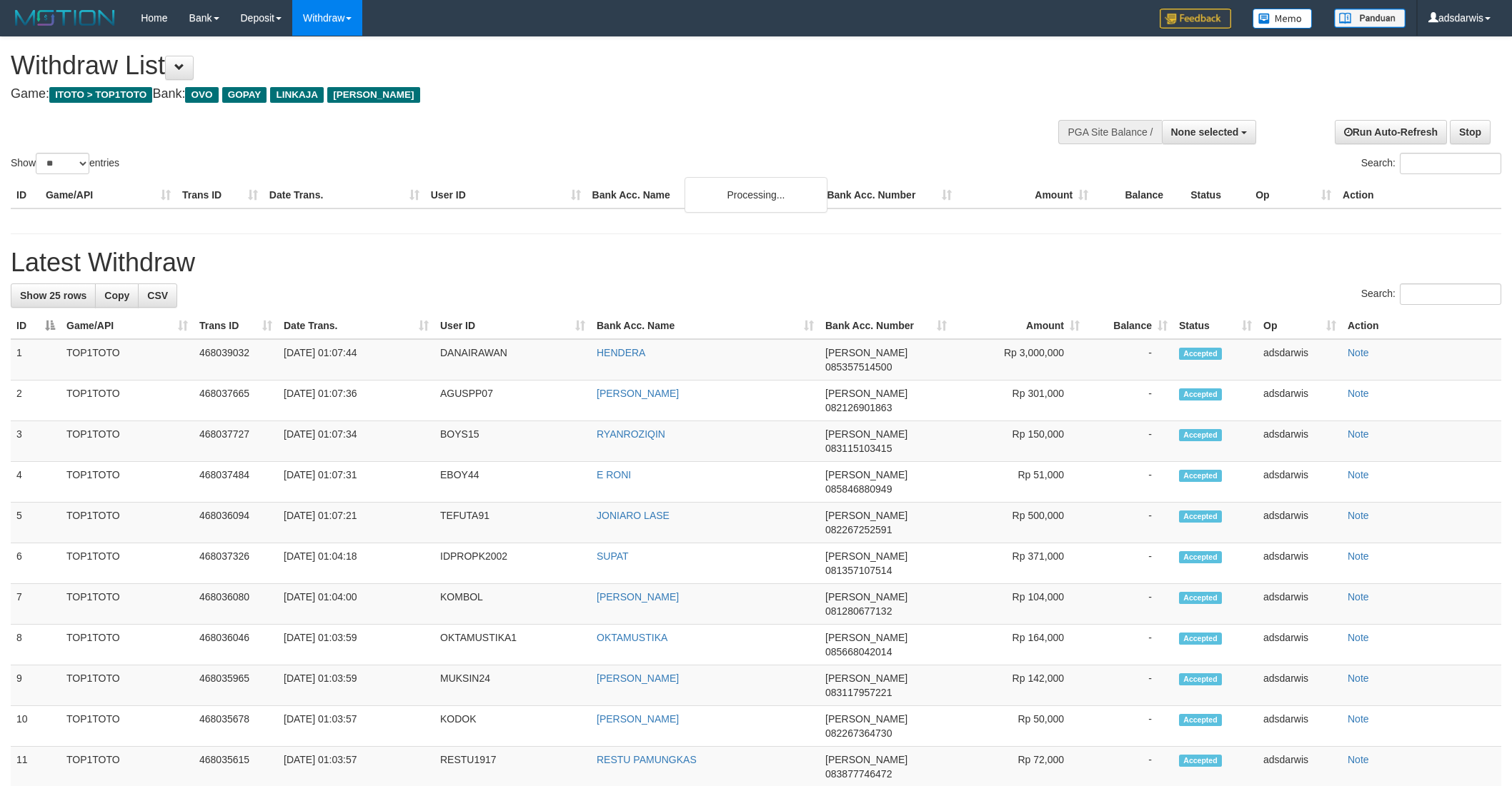
select select
select select "**"
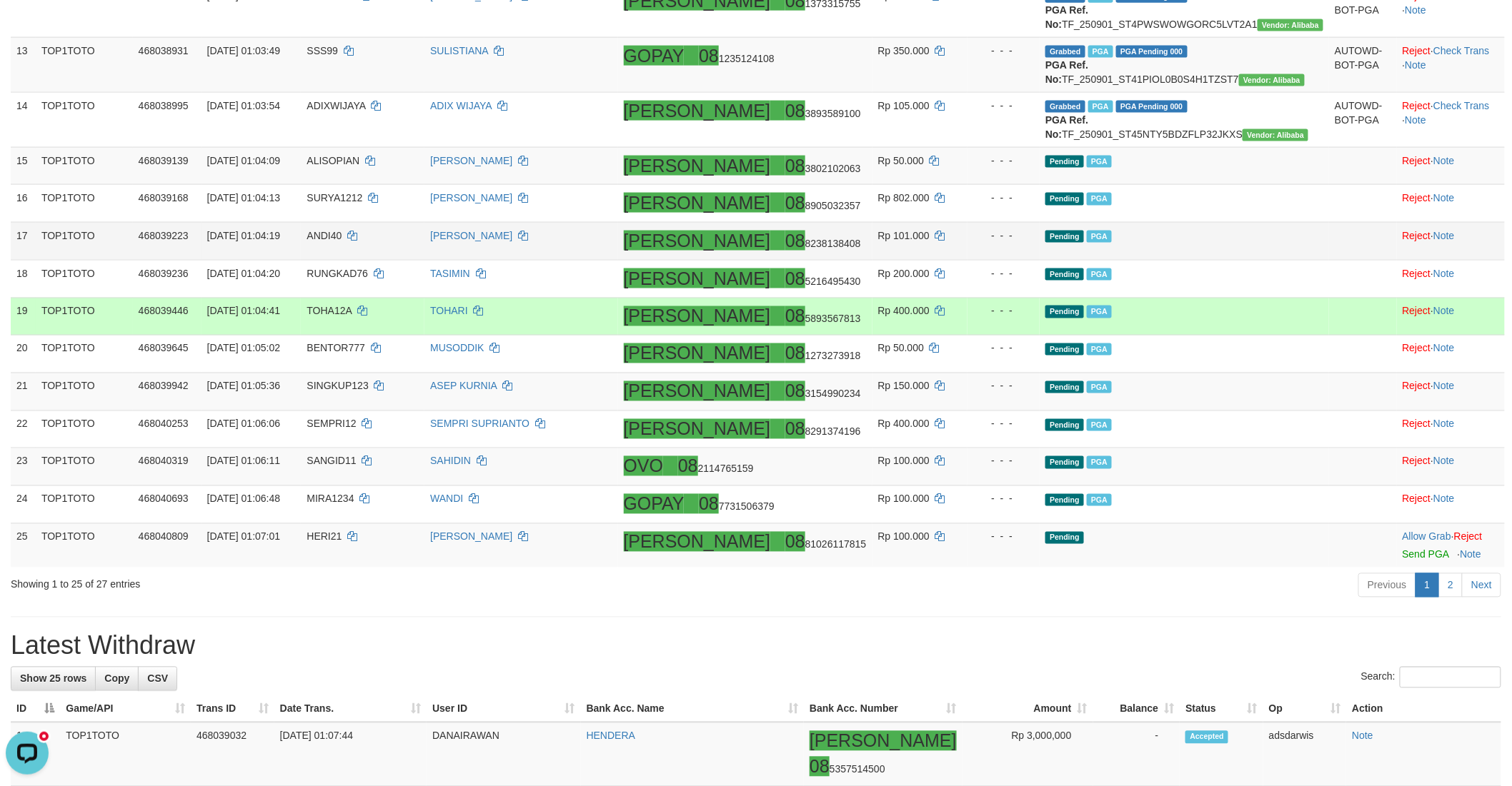
scroll to position [951, 0]
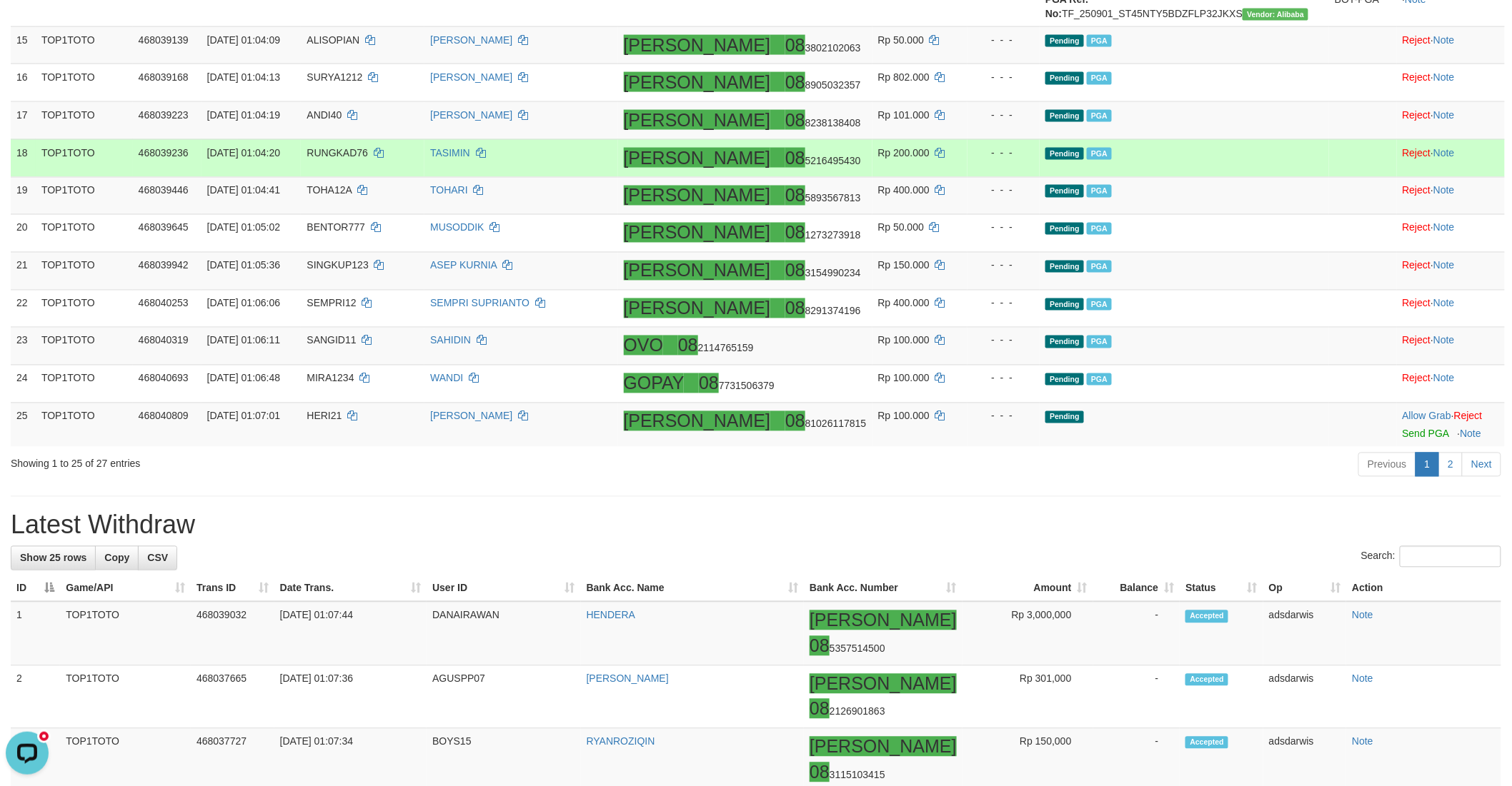
click at [1254, 177] on td "Pending PGA" at bounding box center [1184, 158] width 289 height 38
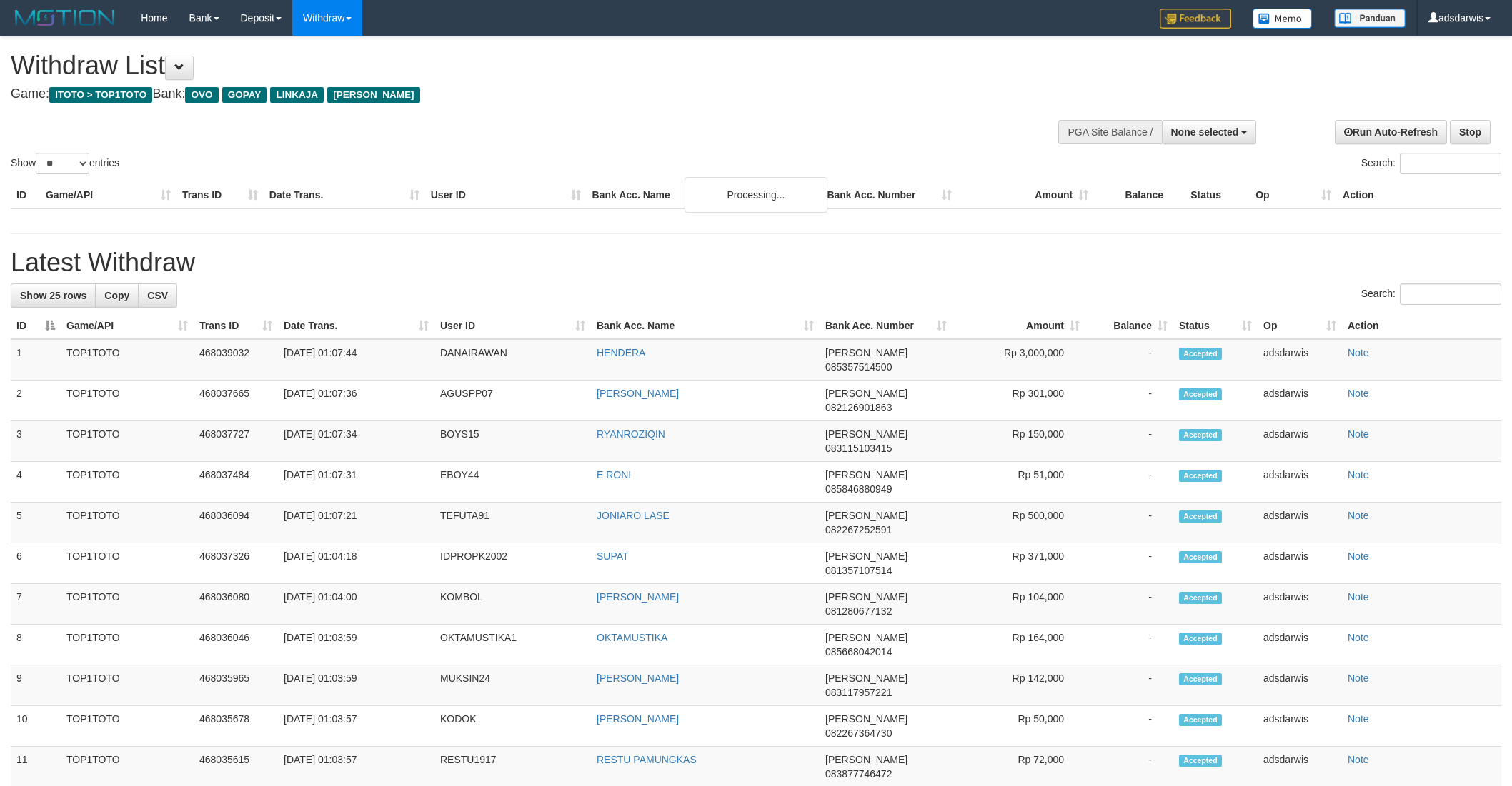
select select
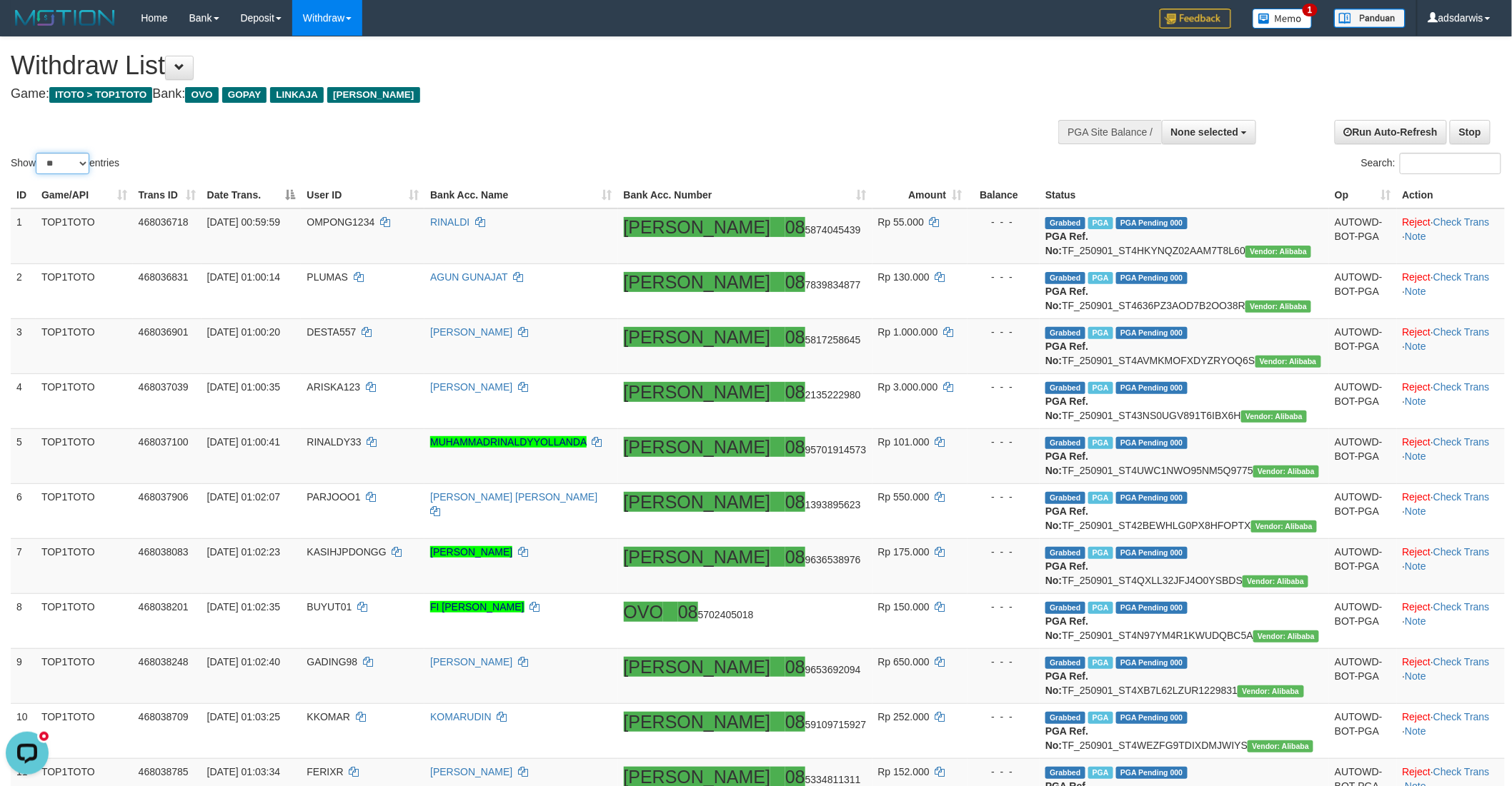
click at [51, 162] on select "** ** ** ***" at bounding box center [62, 163] width 53 height 21
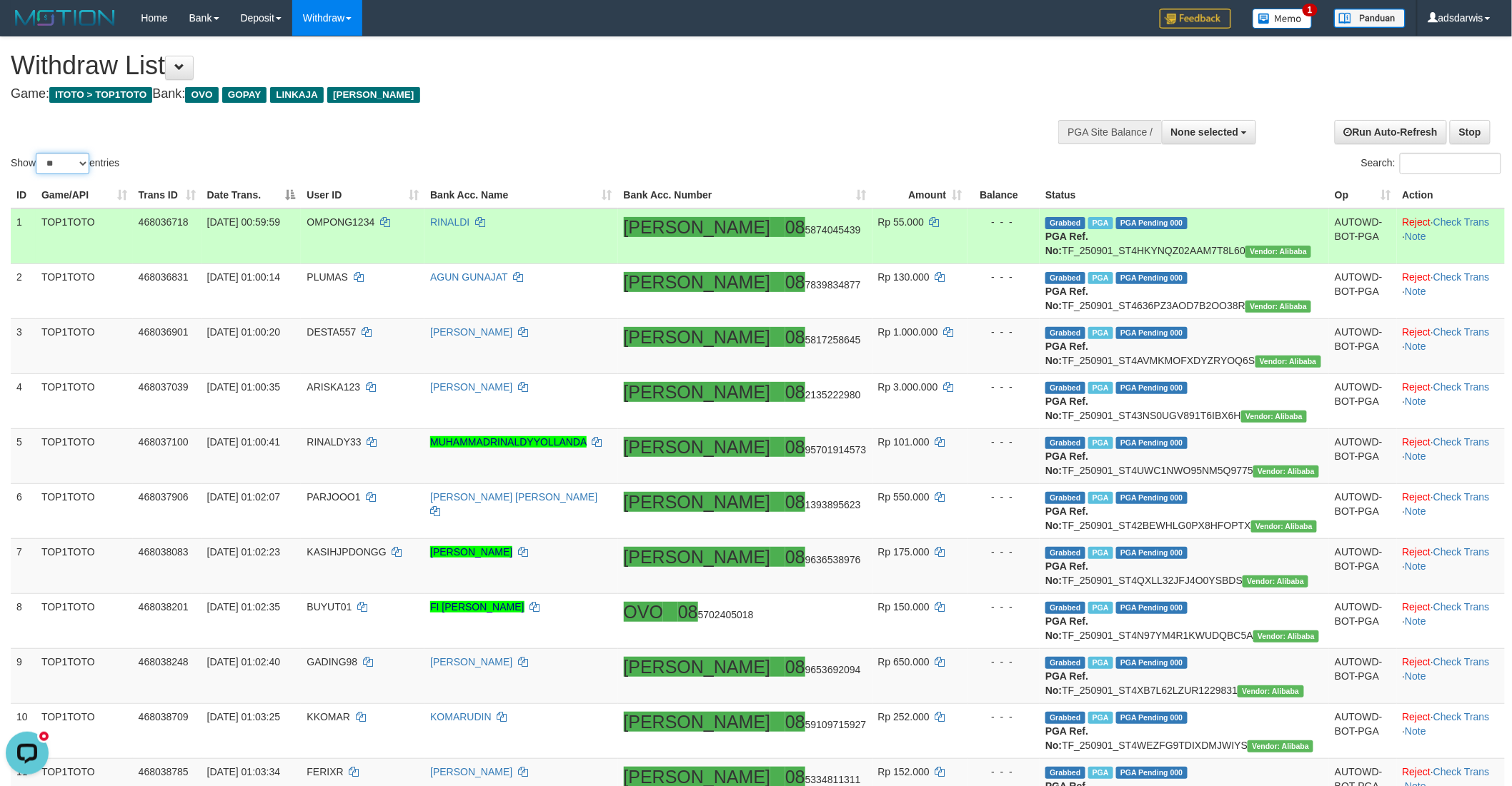
select select "***"
click at [38, 153] on select "** ** ** ***" at bounding box center [62, 163] width 53 height 21
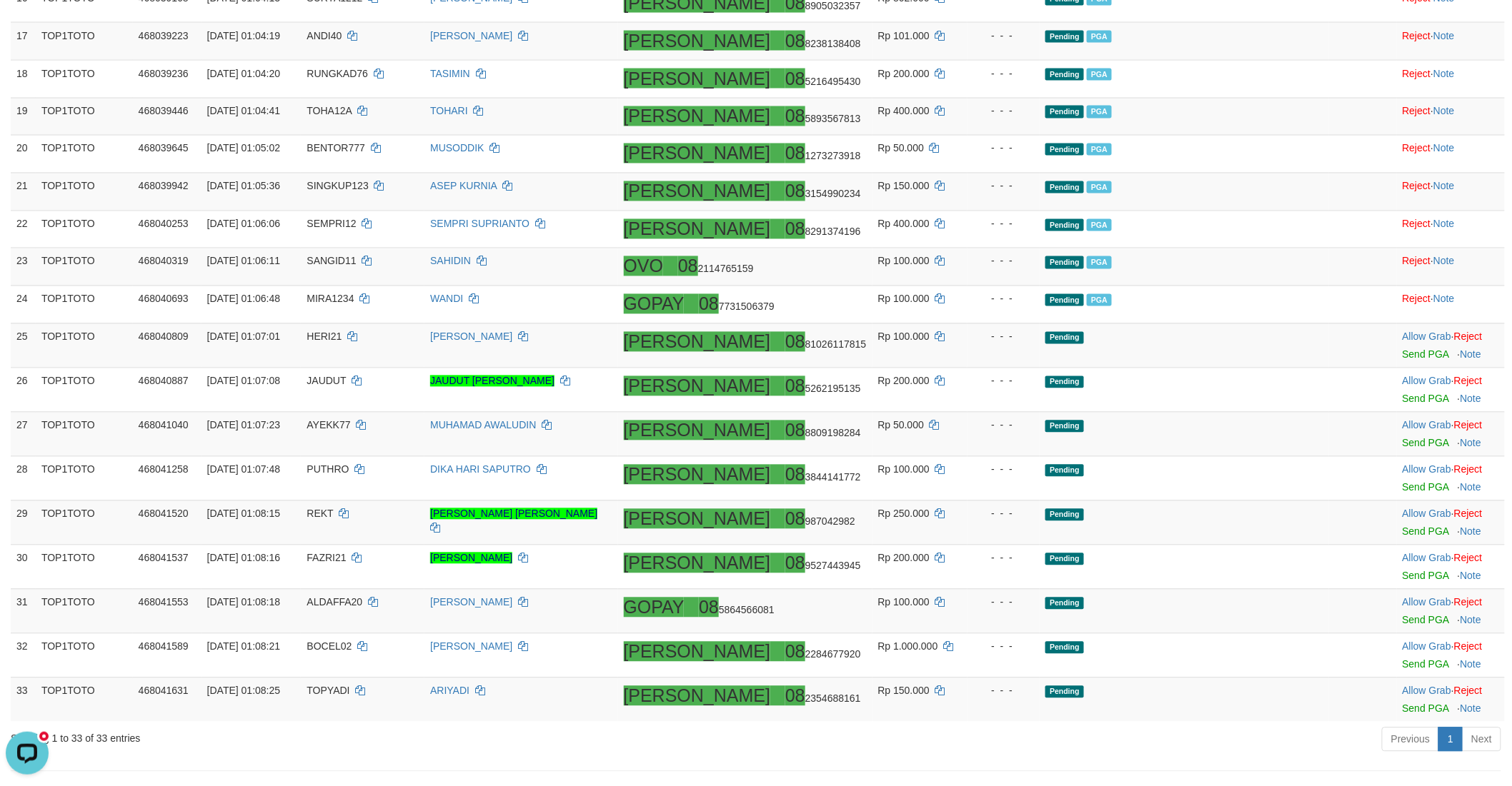
scroll to position [1268, 0]
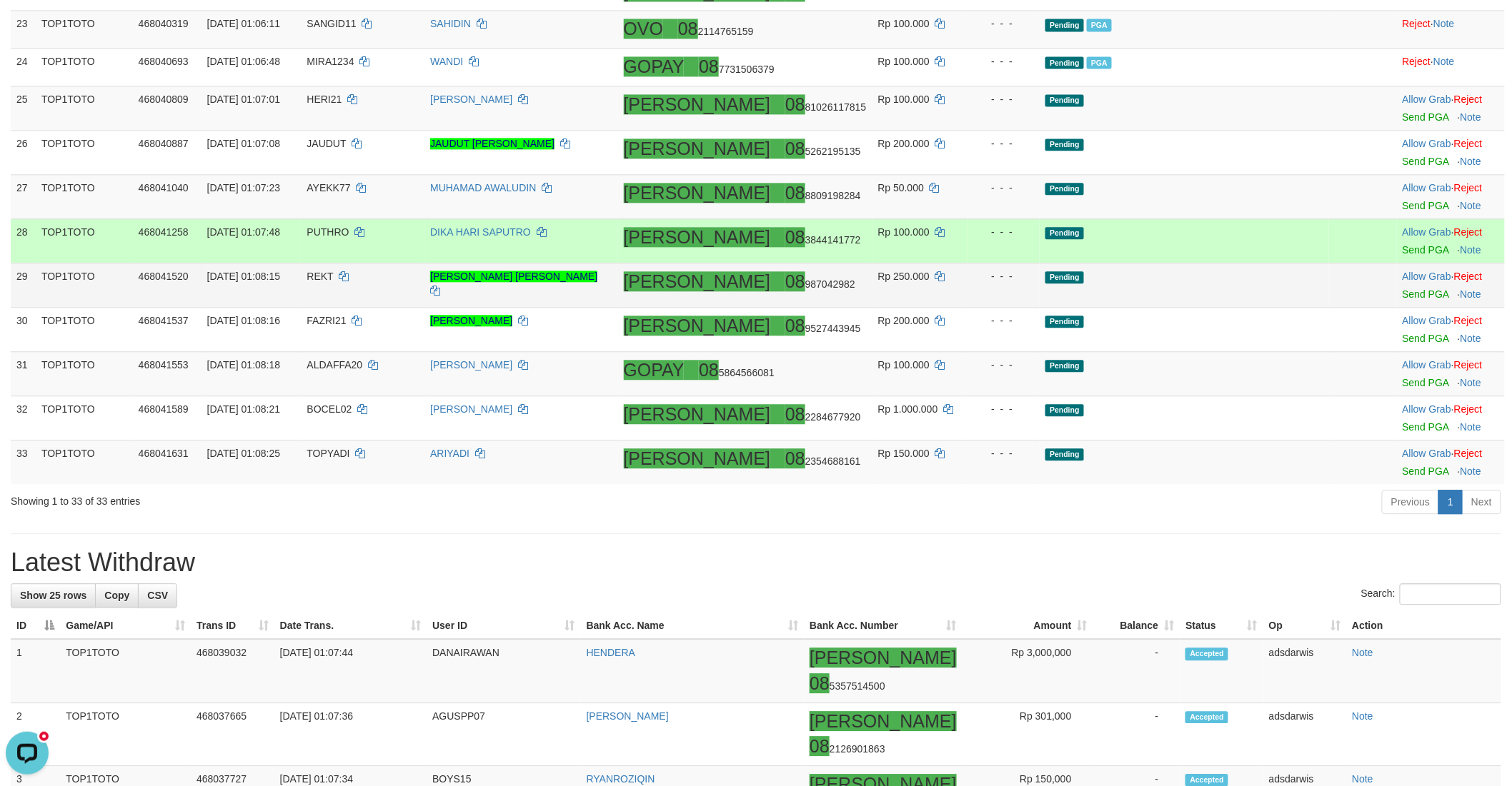
click at [1143, 307] on td "Pending" at bounding box center [1184, 285] width 289 height 44
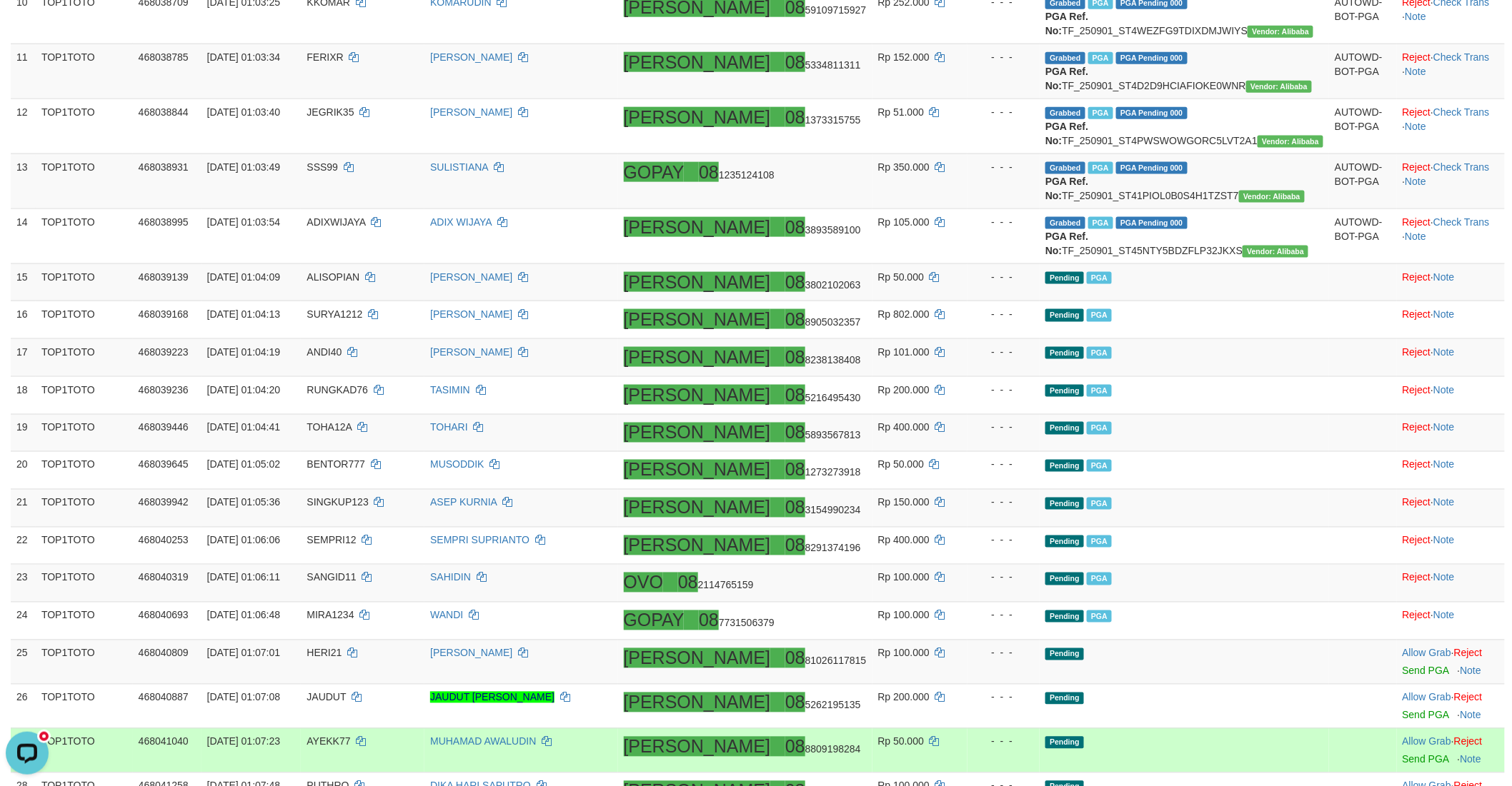
scroll to position [714, 0]
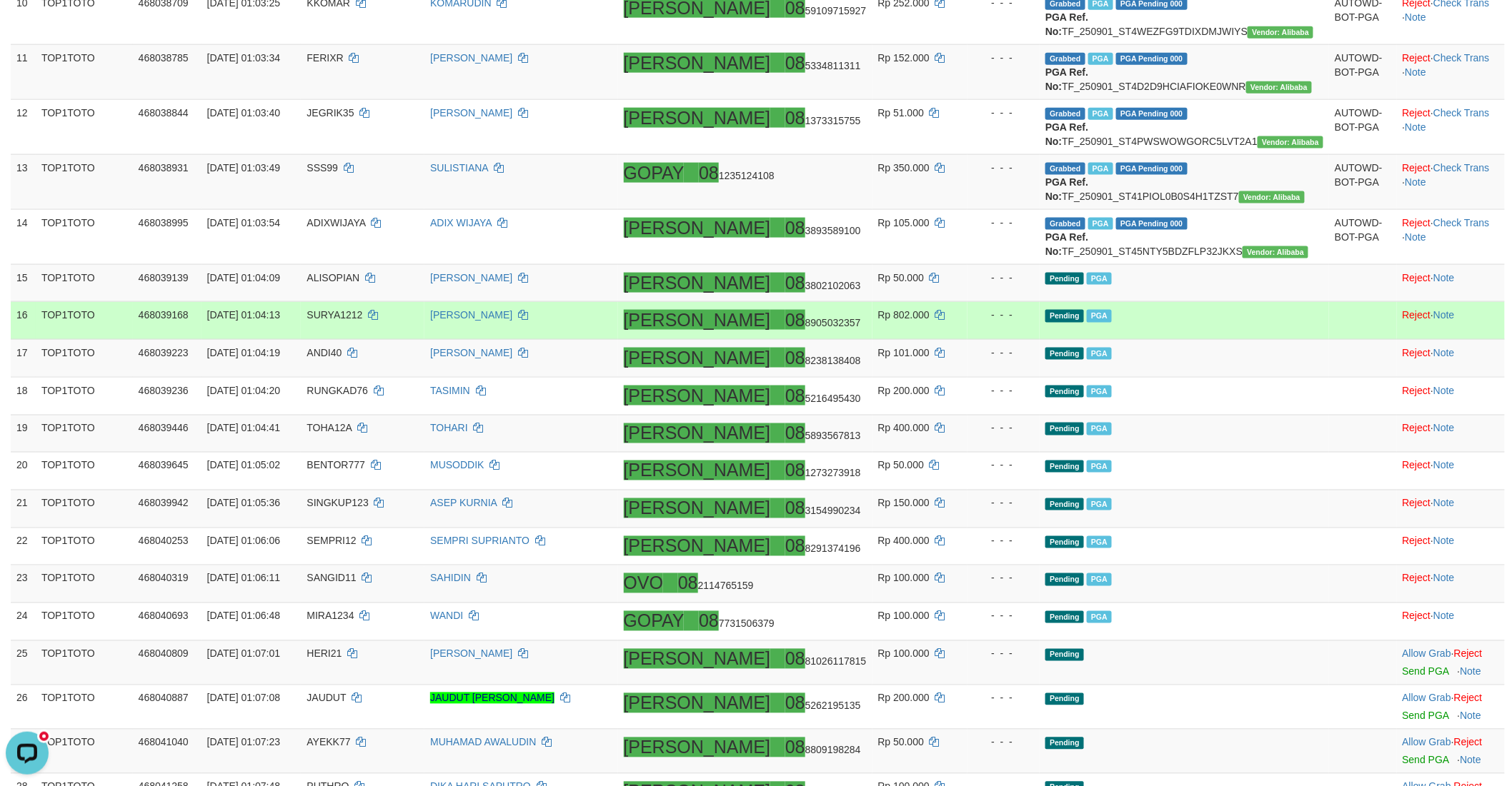
click at [1275, 340] on td "Pending PGA" at bounding box center [1184, 320] width 289 height 38
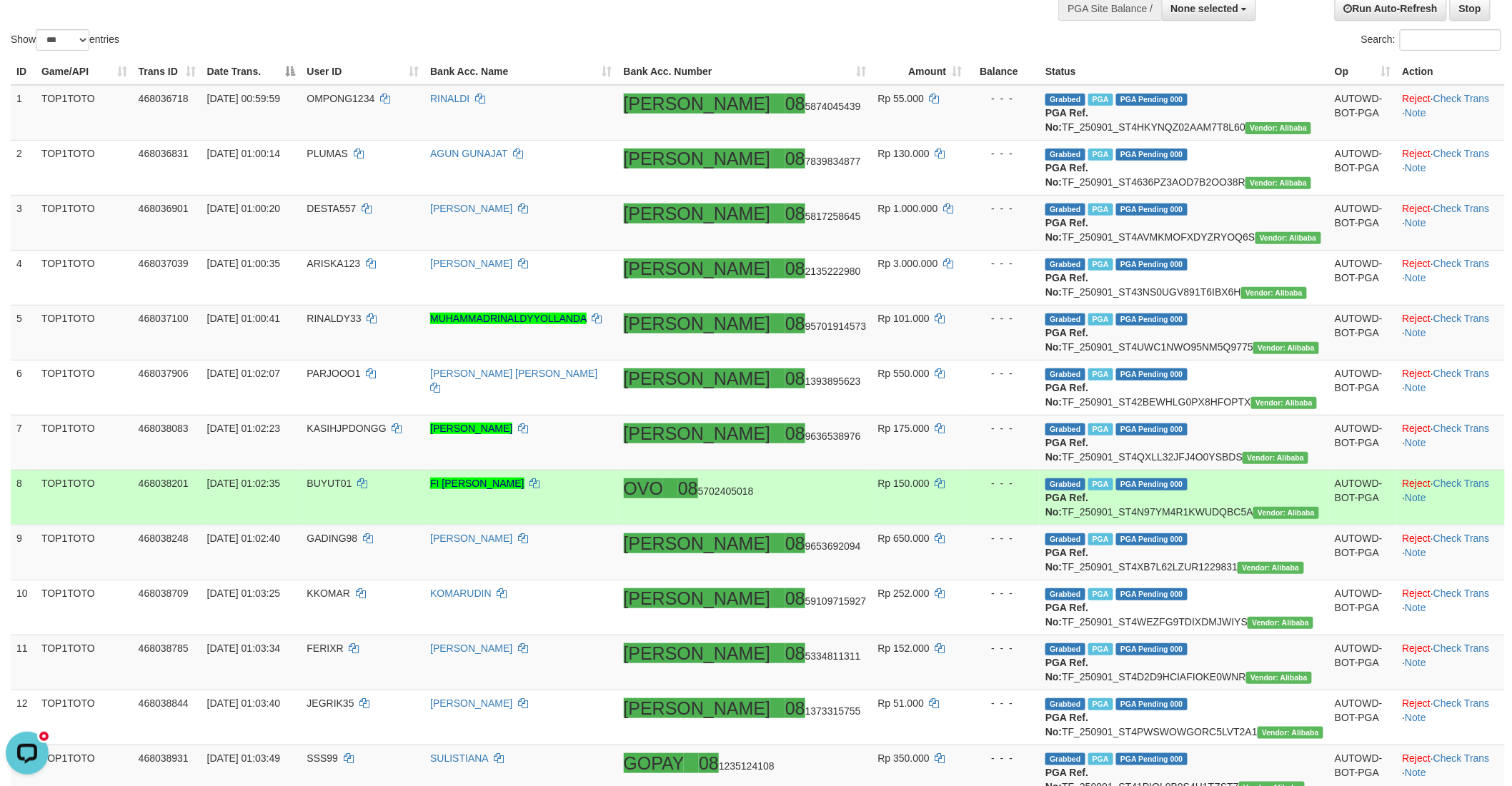
scroll to position [25, 0]
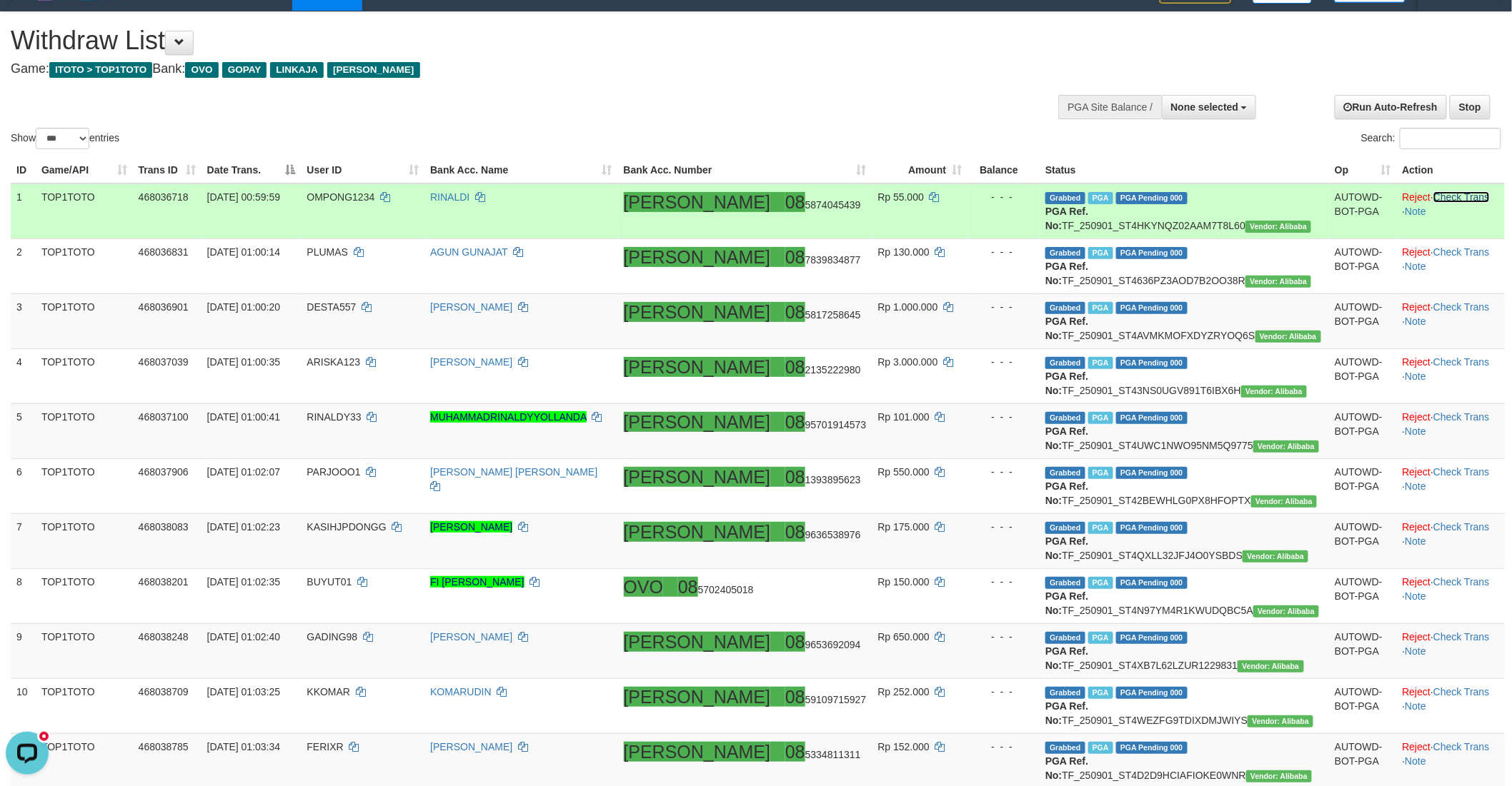
click at [1434, 196] on link "Check Trans" at bounding box center [1462, 197] width 56 height 12
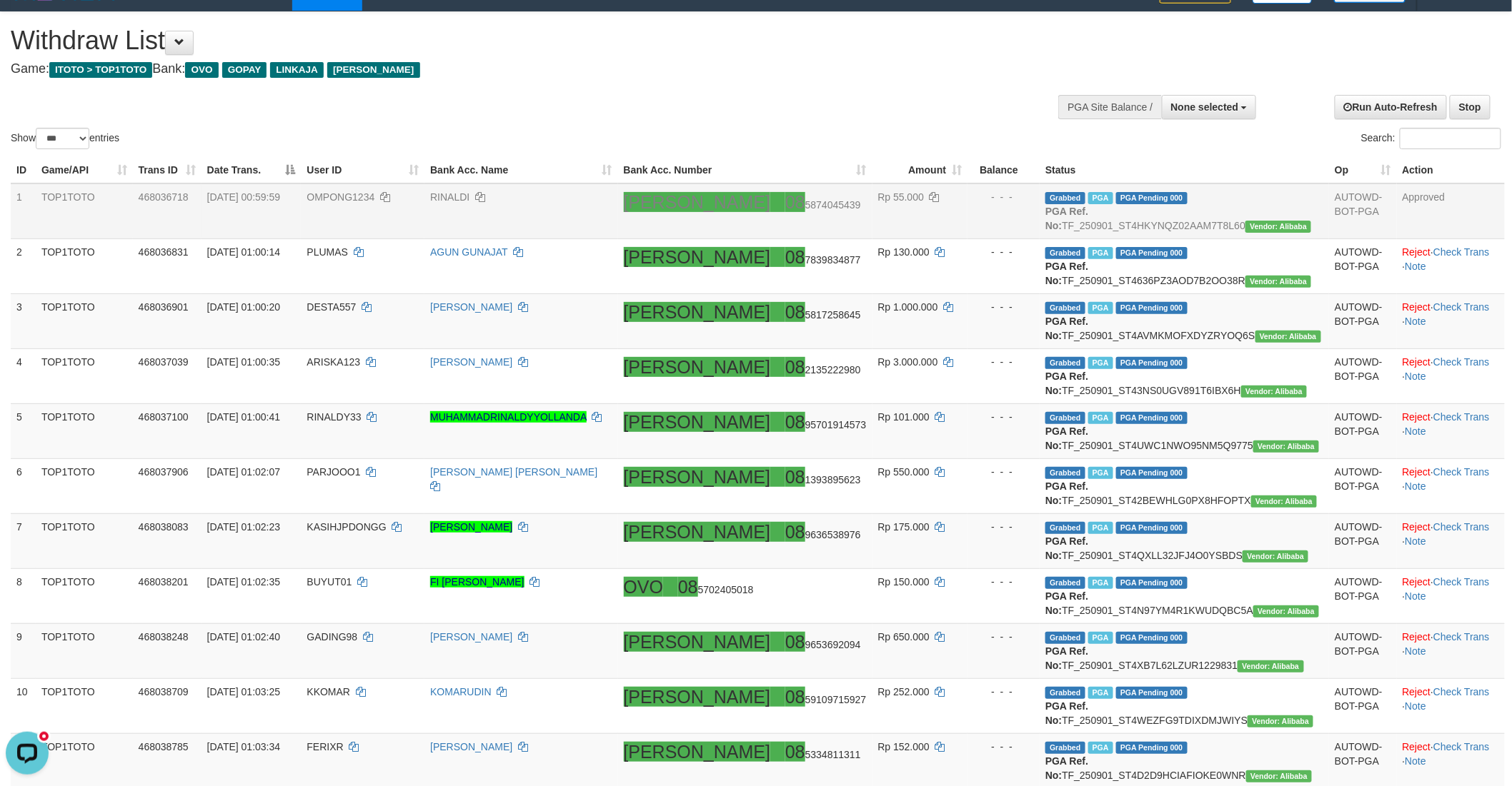
click at [683, 59] on div "Withdraw List Game: ITOTO > TOP1TOTO Bank: OVO GOPAY LINKAJA DANA" at bounding box center [502, 50] width 983 height 49
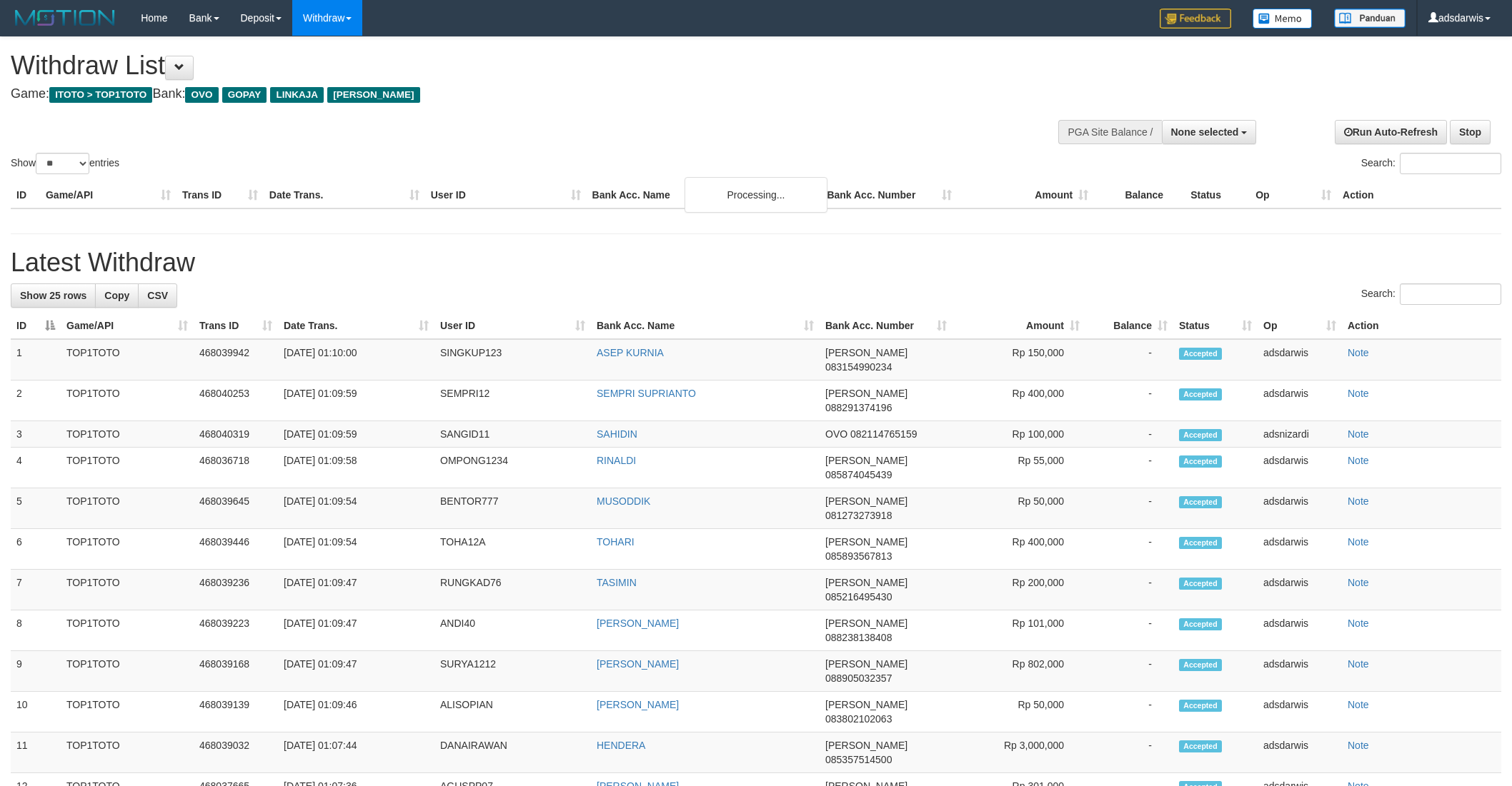
select select
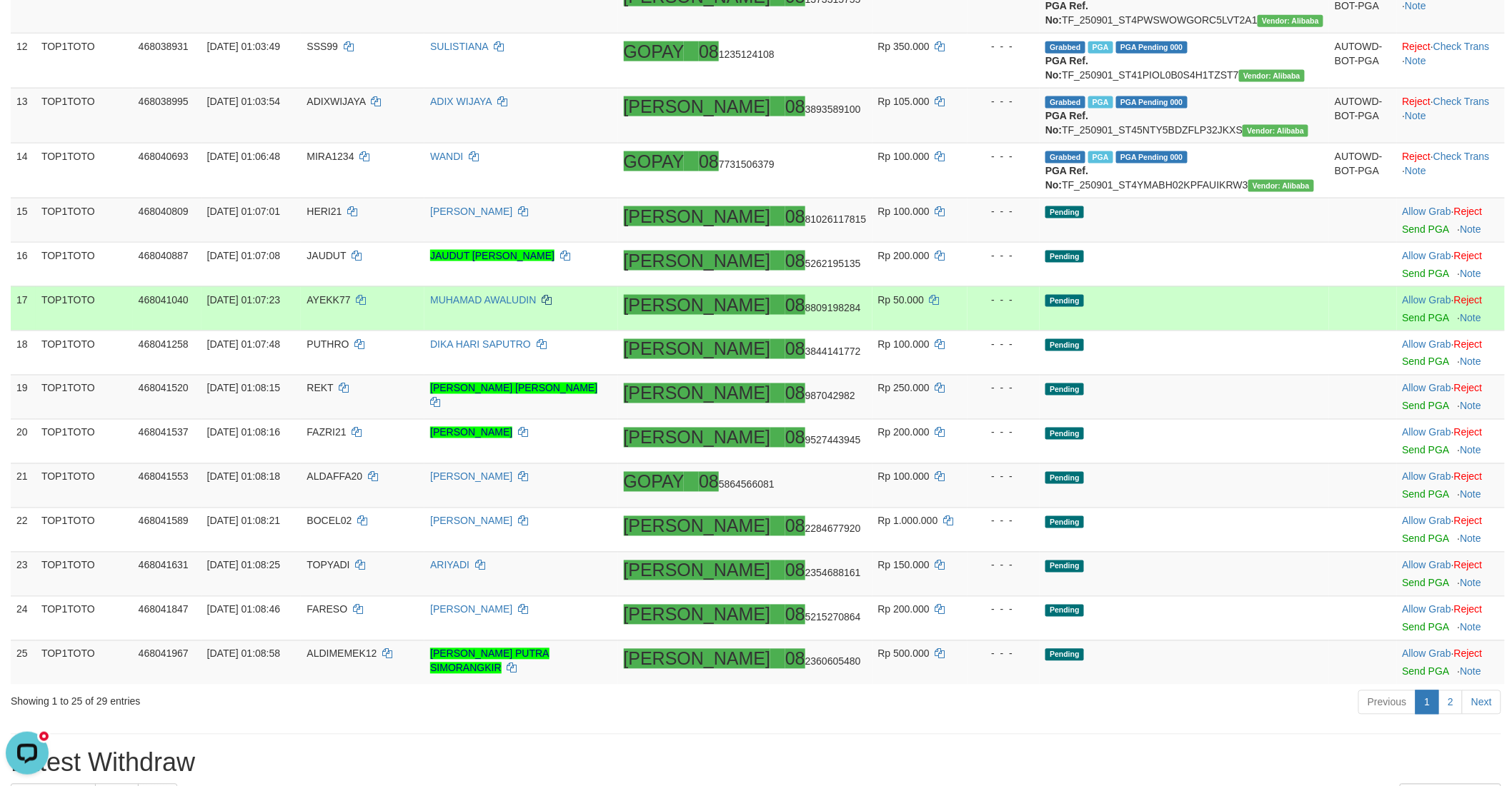
scroll to position [976, 0]
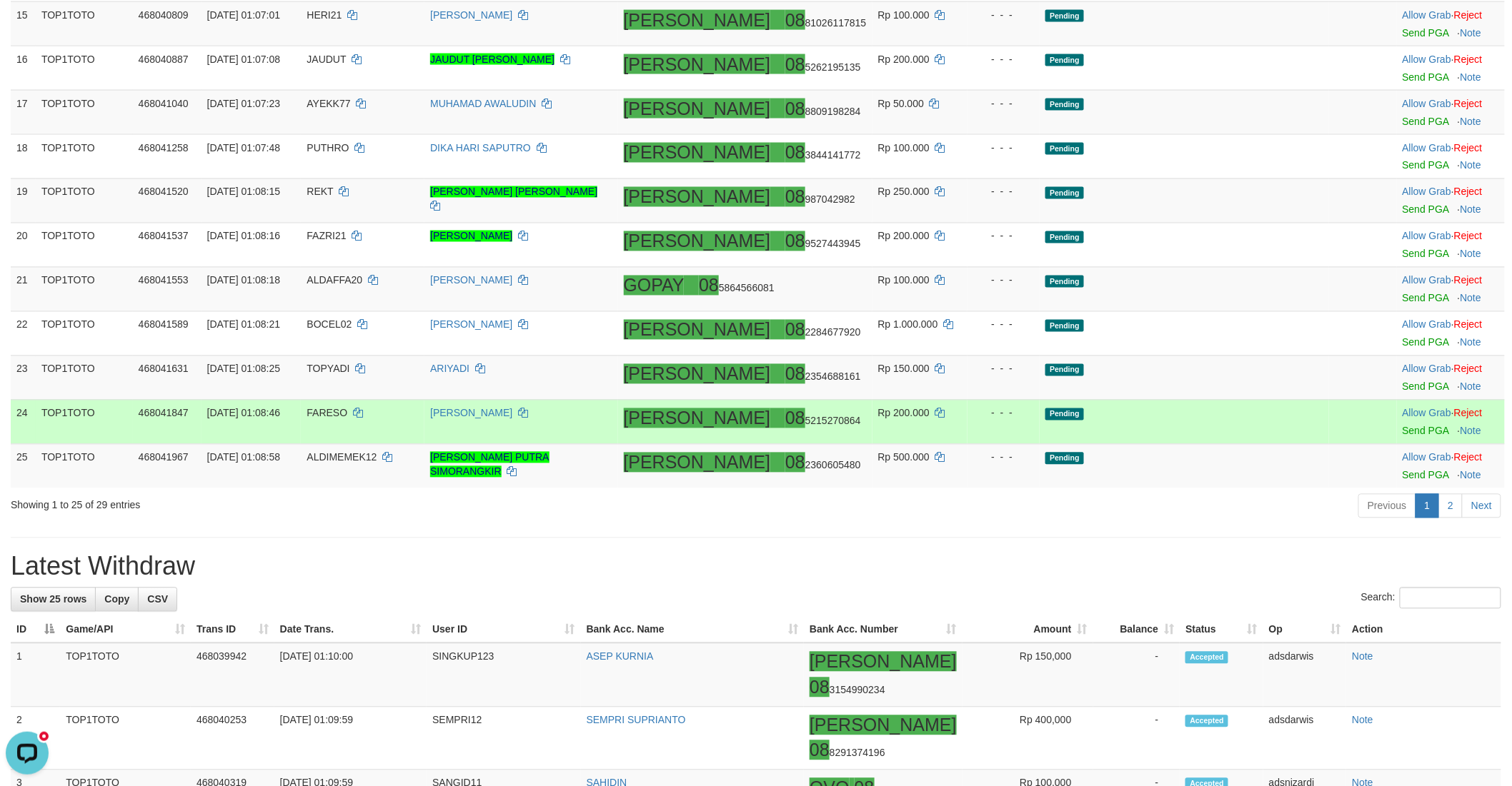
click at [1224, 444] on td "Pending" at bounding box center [1184, 422] width 289 height 44
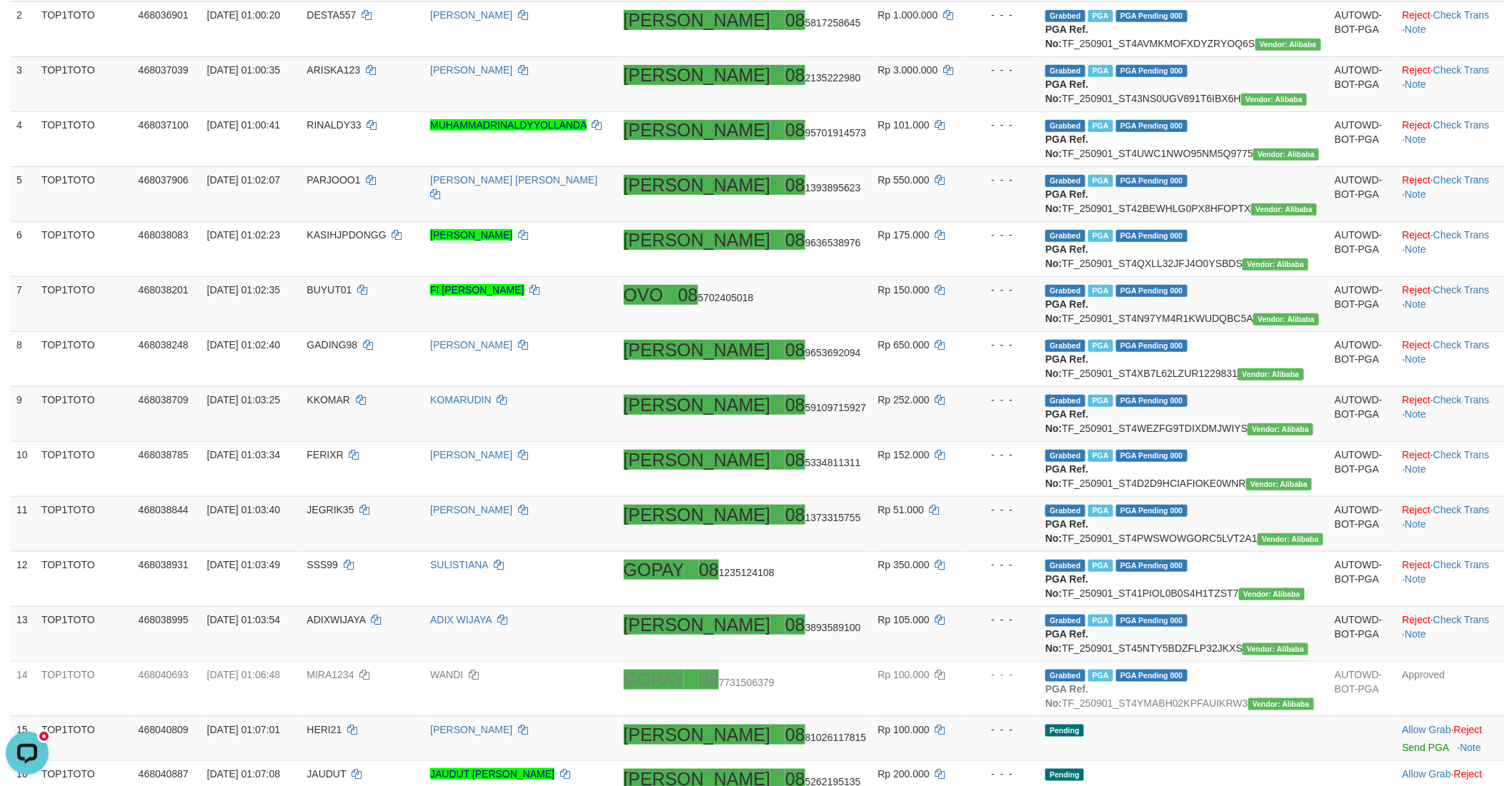
scroll to position [0, 0]
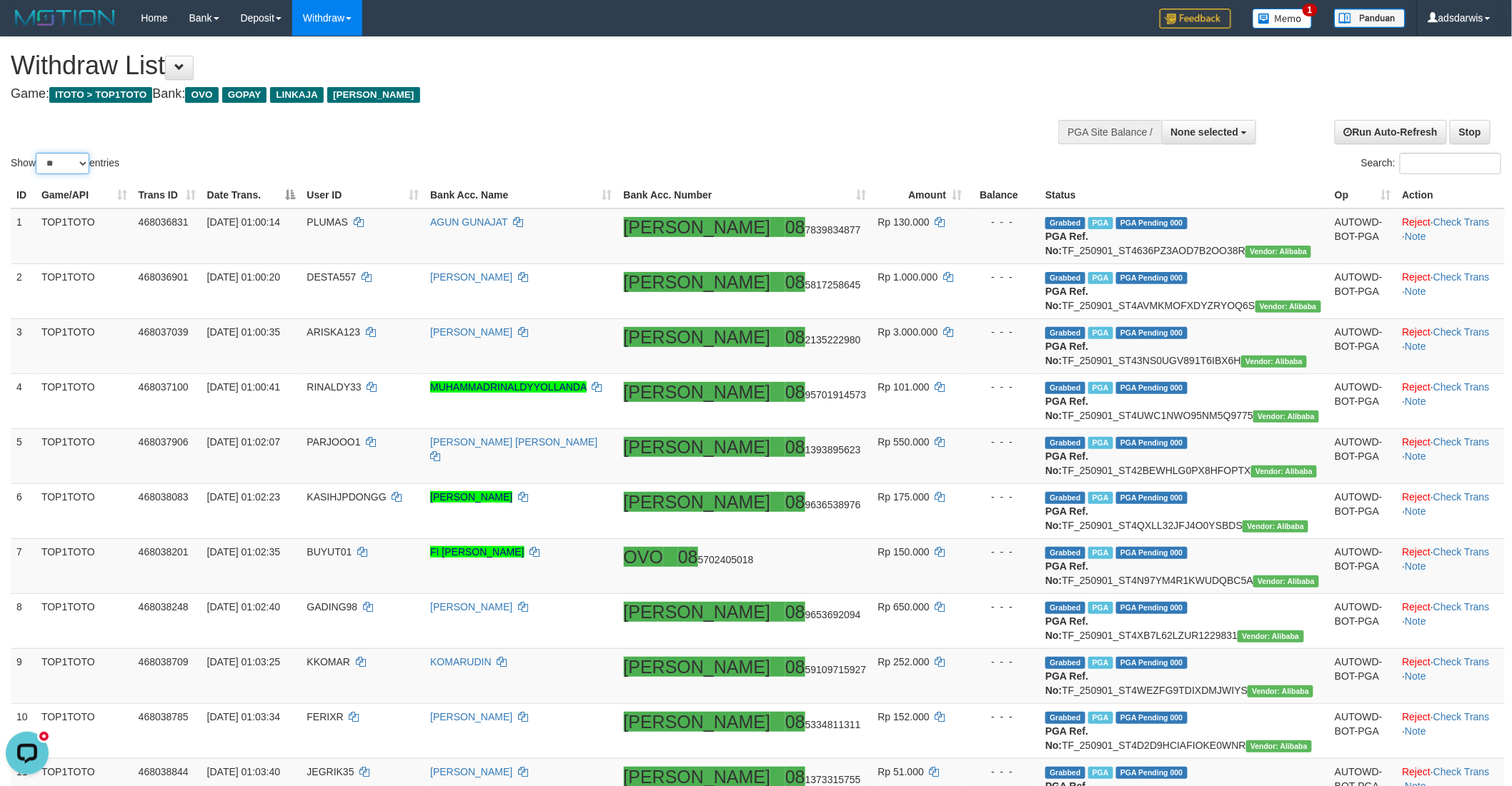
click at [74, 164] on select "** ** ** ***" at bounding box center [62, 163] width 53 height 21
select select "***"
click at [38, 153] on select "** ** ** ***" at bounding box center [62, 163] width 53 height 21
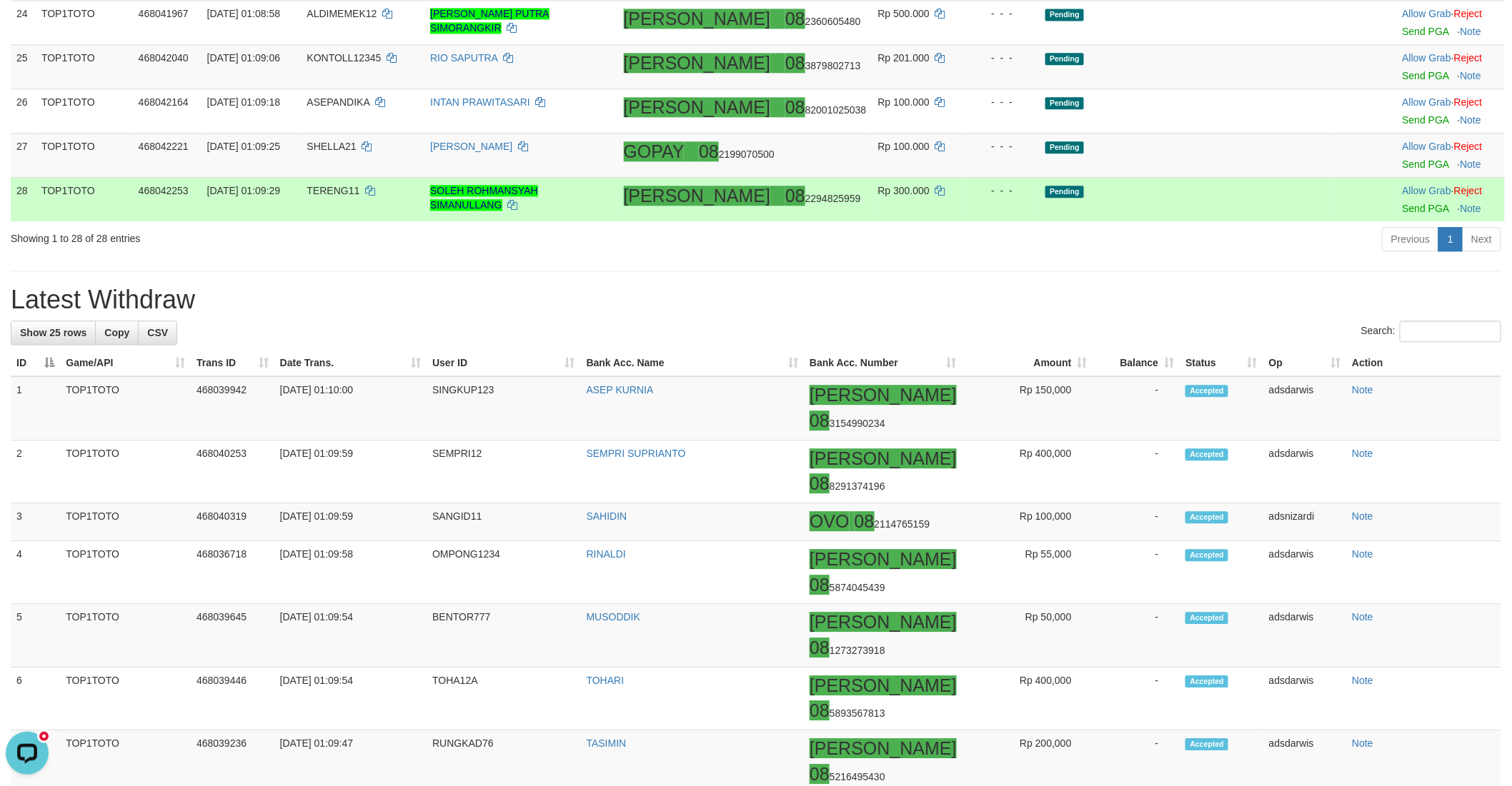
scroll to position [1507, 0]
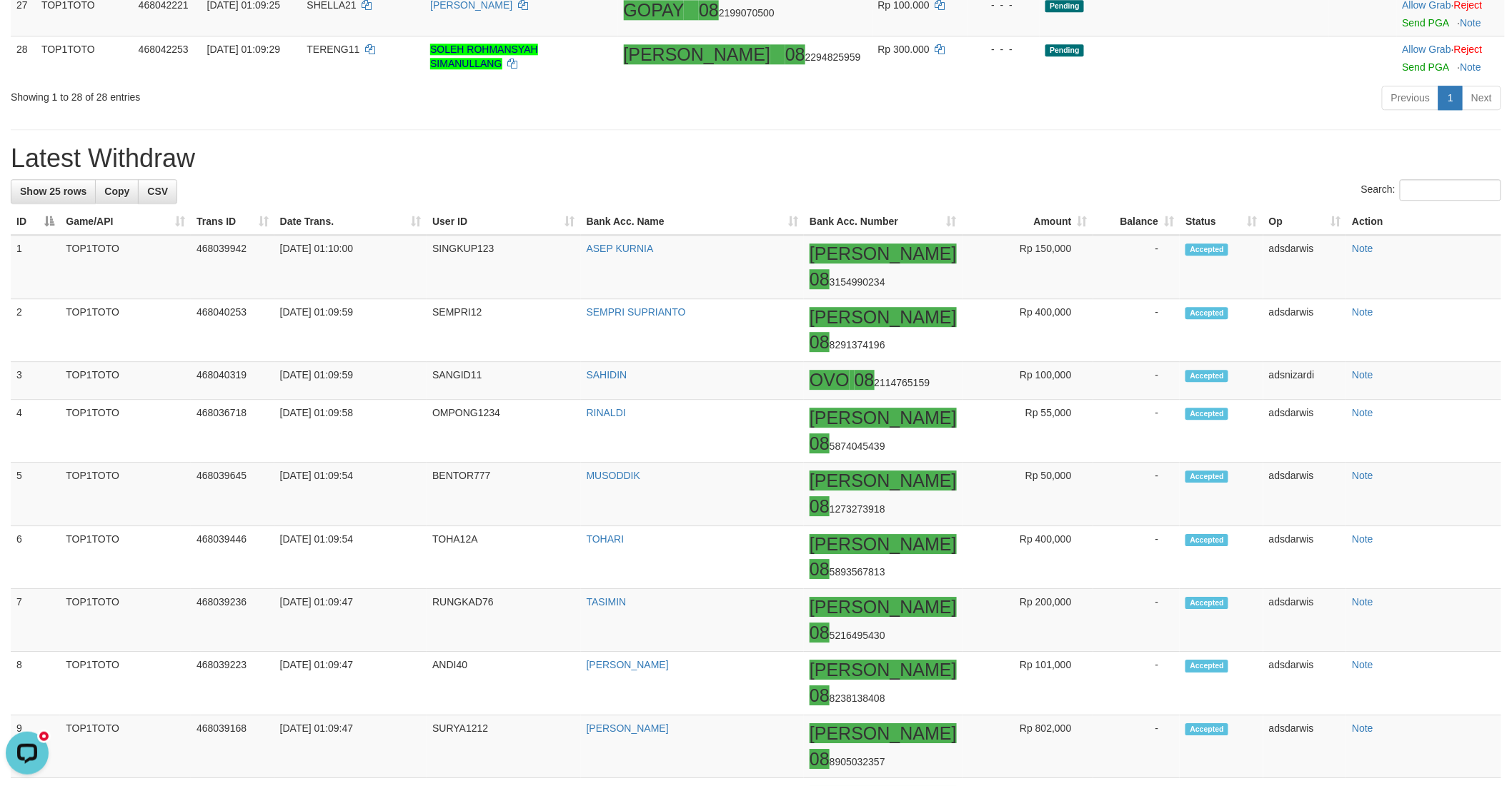
click at [1025, 173] on h1 "Latest Withdraw" at bounding box center [756, 159] width 1491 height 29
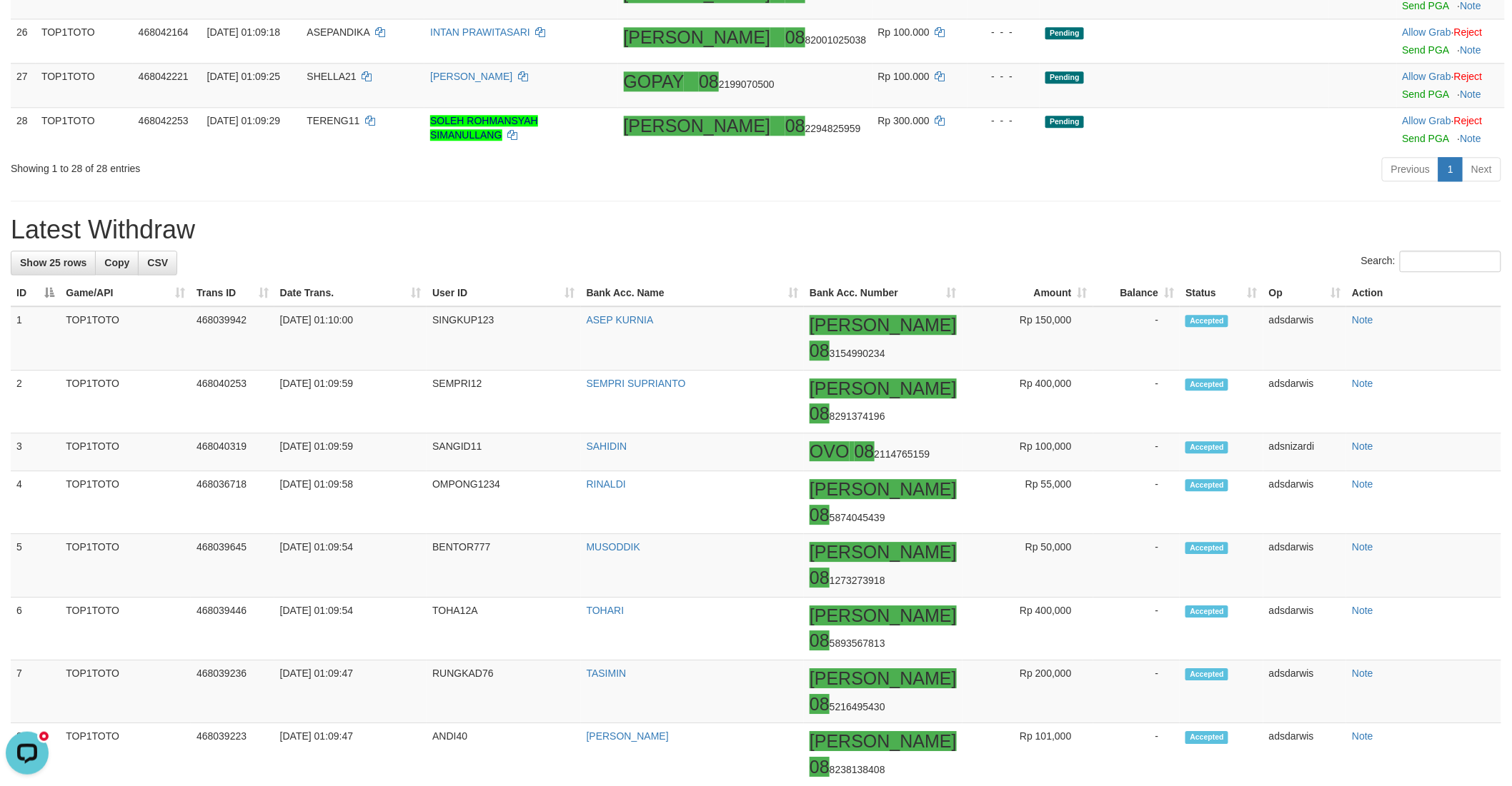
scroll to position [1348, 0]
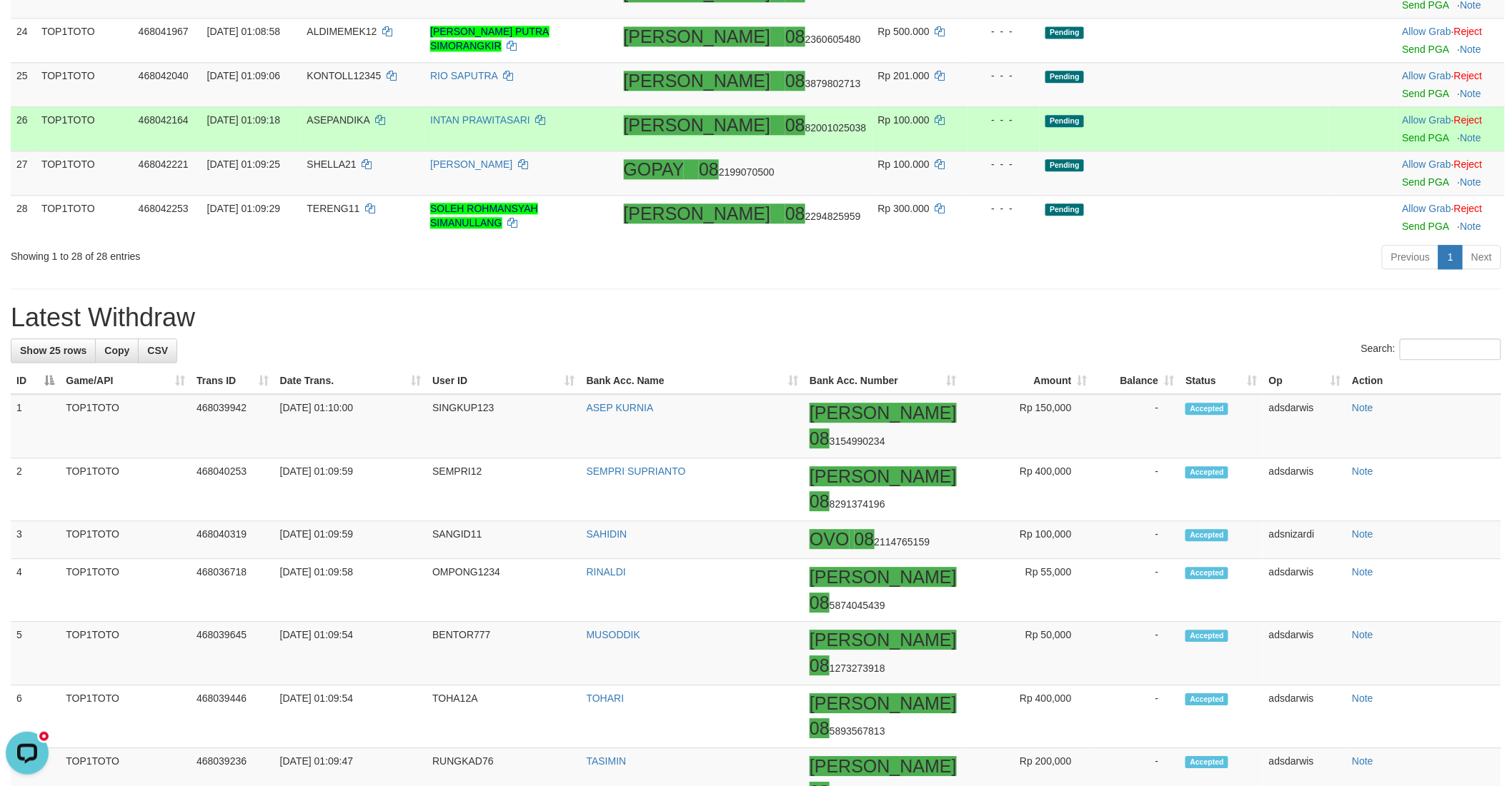
click at [1329, 151] on td at bounding box center [1362, 129] width 67 height 44
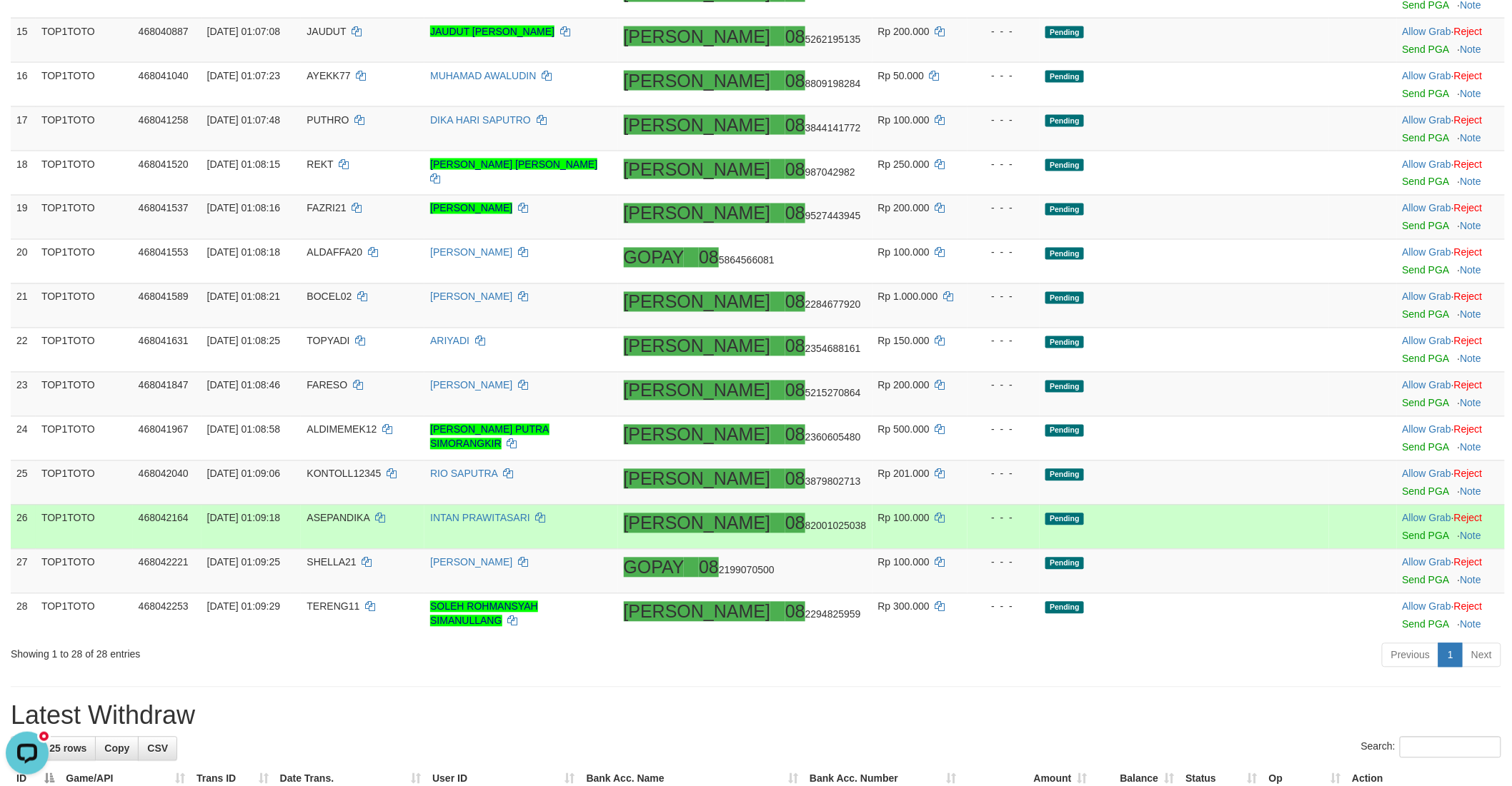
scroll to position [872, 0]
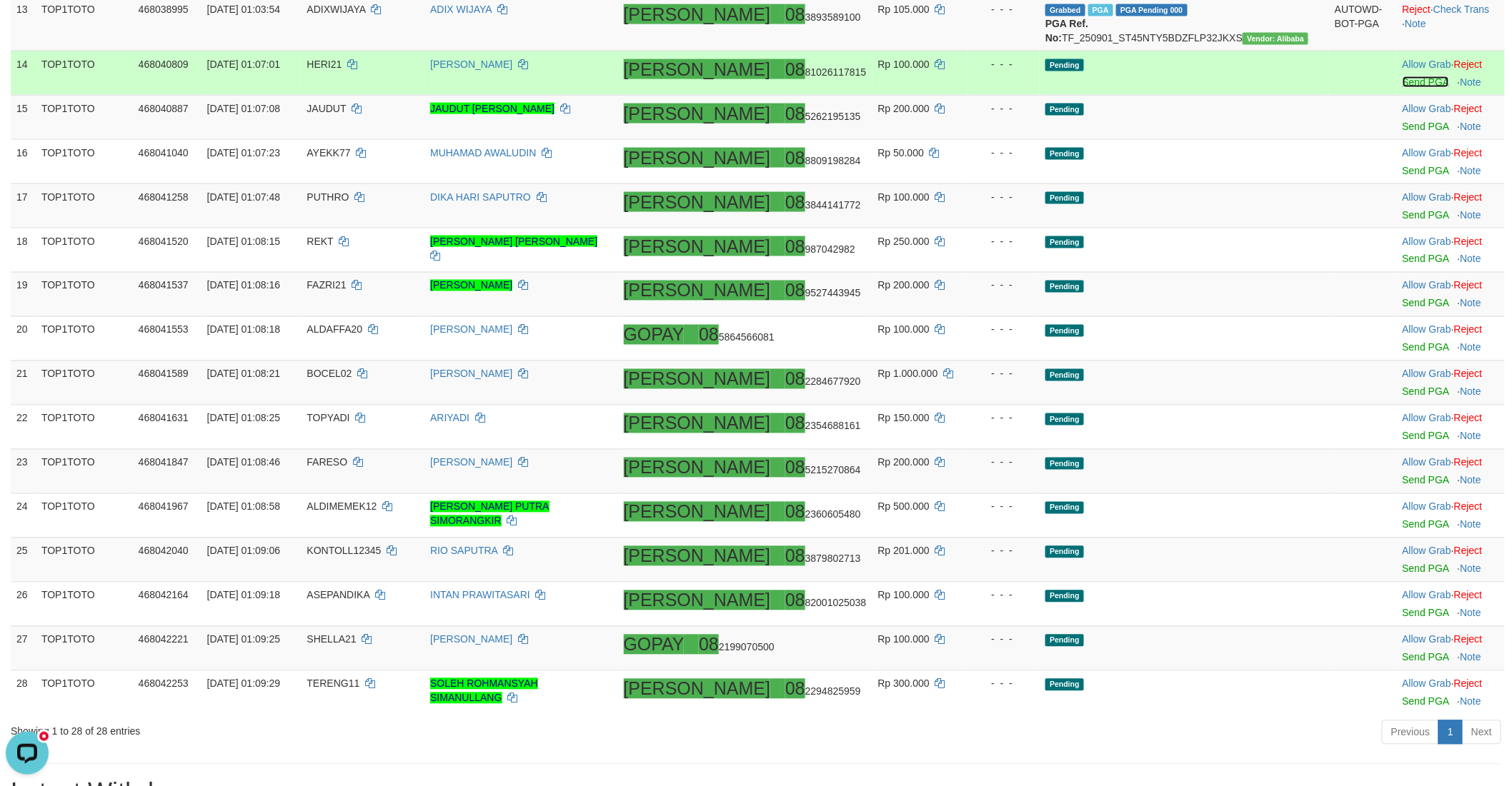
click at [1403, 88] on link "Send PGA" at bounding box center [1426, 82] width 46 height 12
click at [1403, 132] on link "Send PGA" at bounding box center [1426, 127] width 46 height 12
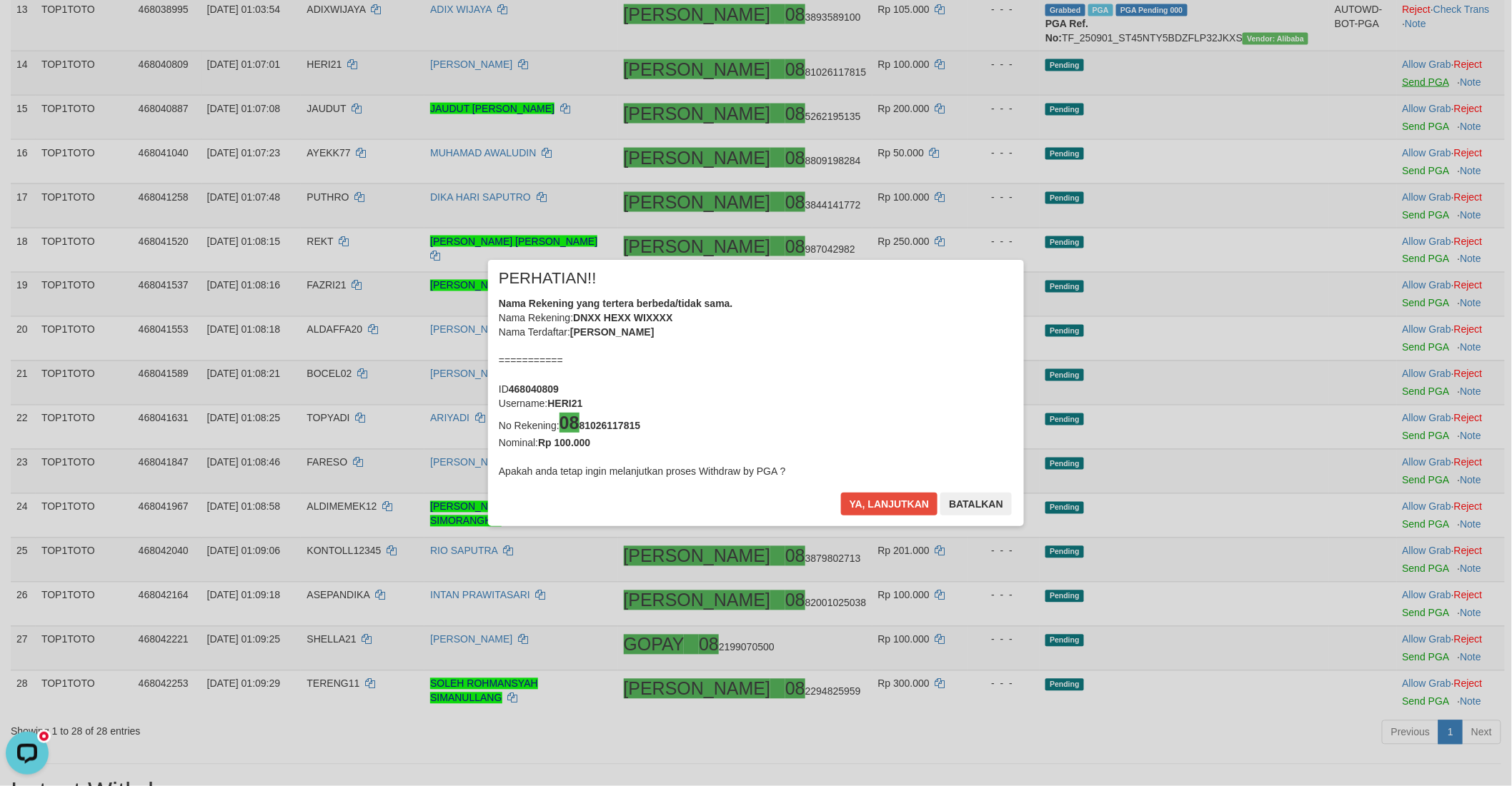
click at [1384, 362] on div "× PERHATIAN!! Nama Rekening yang tertera berbeda/tidak sama. Nama Rekening: DNX…" at bounding box center [756, 393] width 1512 height 324
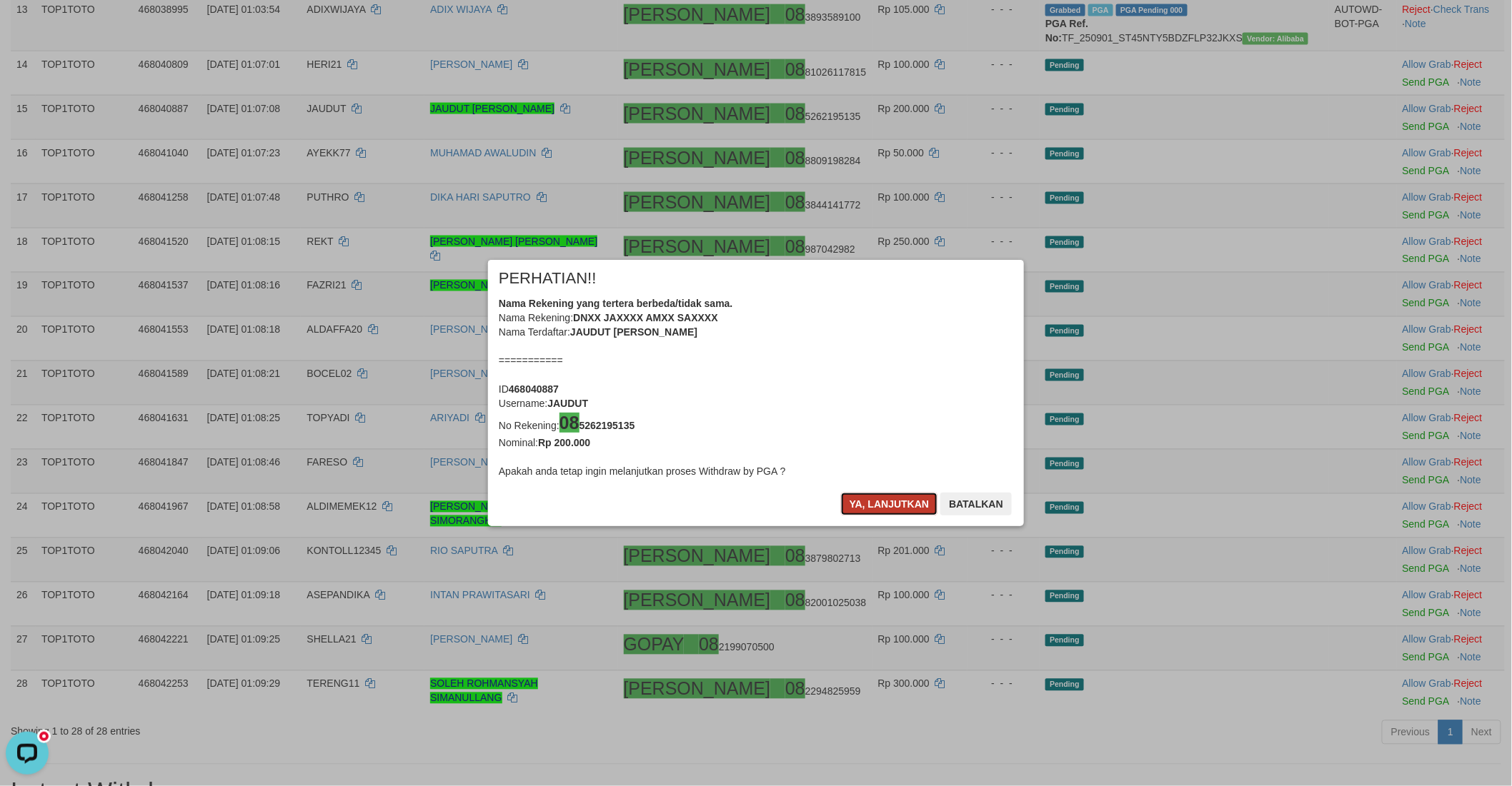
click at [859, 509] on button "Ya, lanjutkan" at bounding box center [889, 505] width 97 height 23
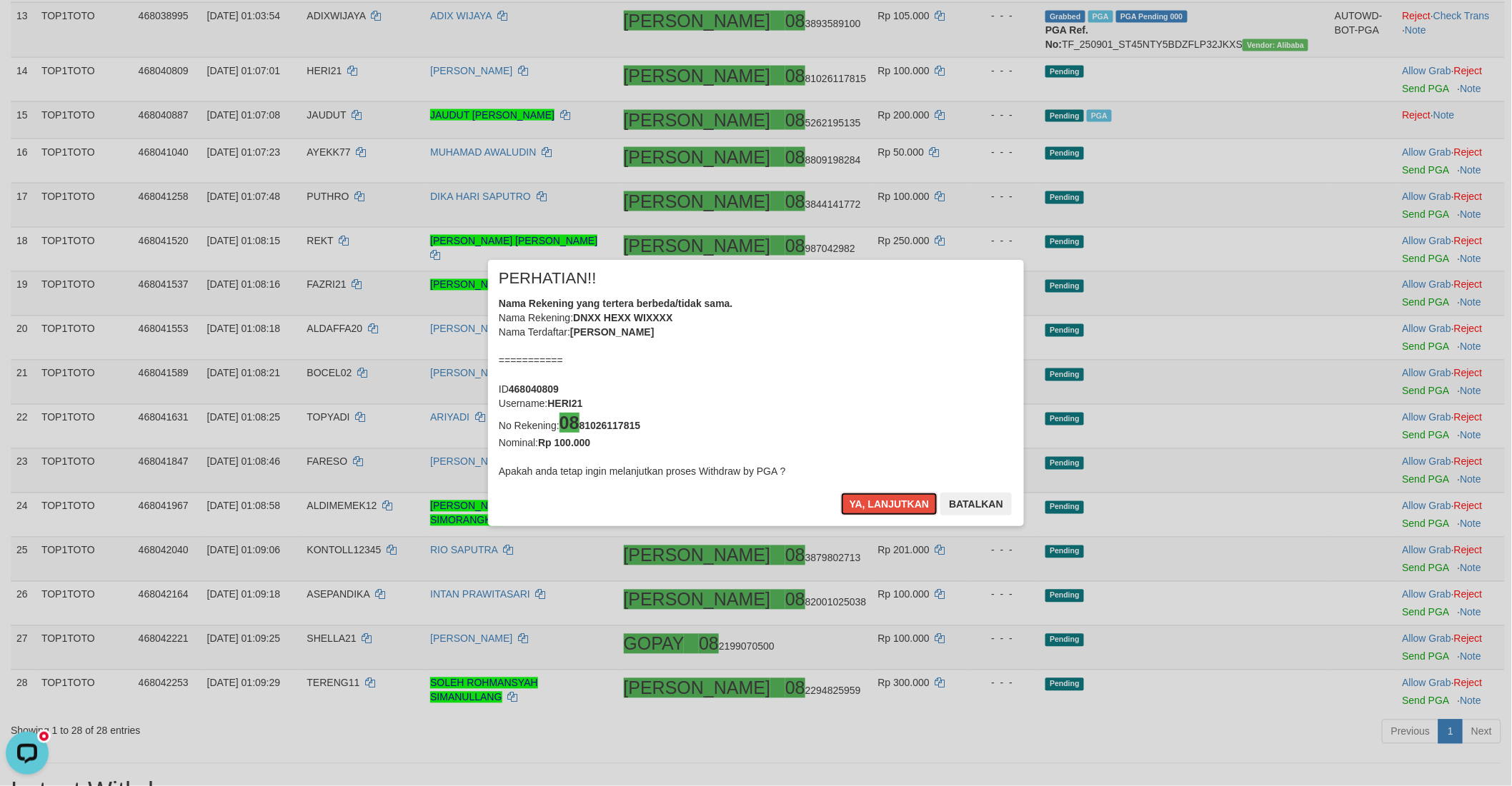
click at [859, 509] on button "Ya, lanjutkan" at bounding box center [889, 505] width 97 height 23
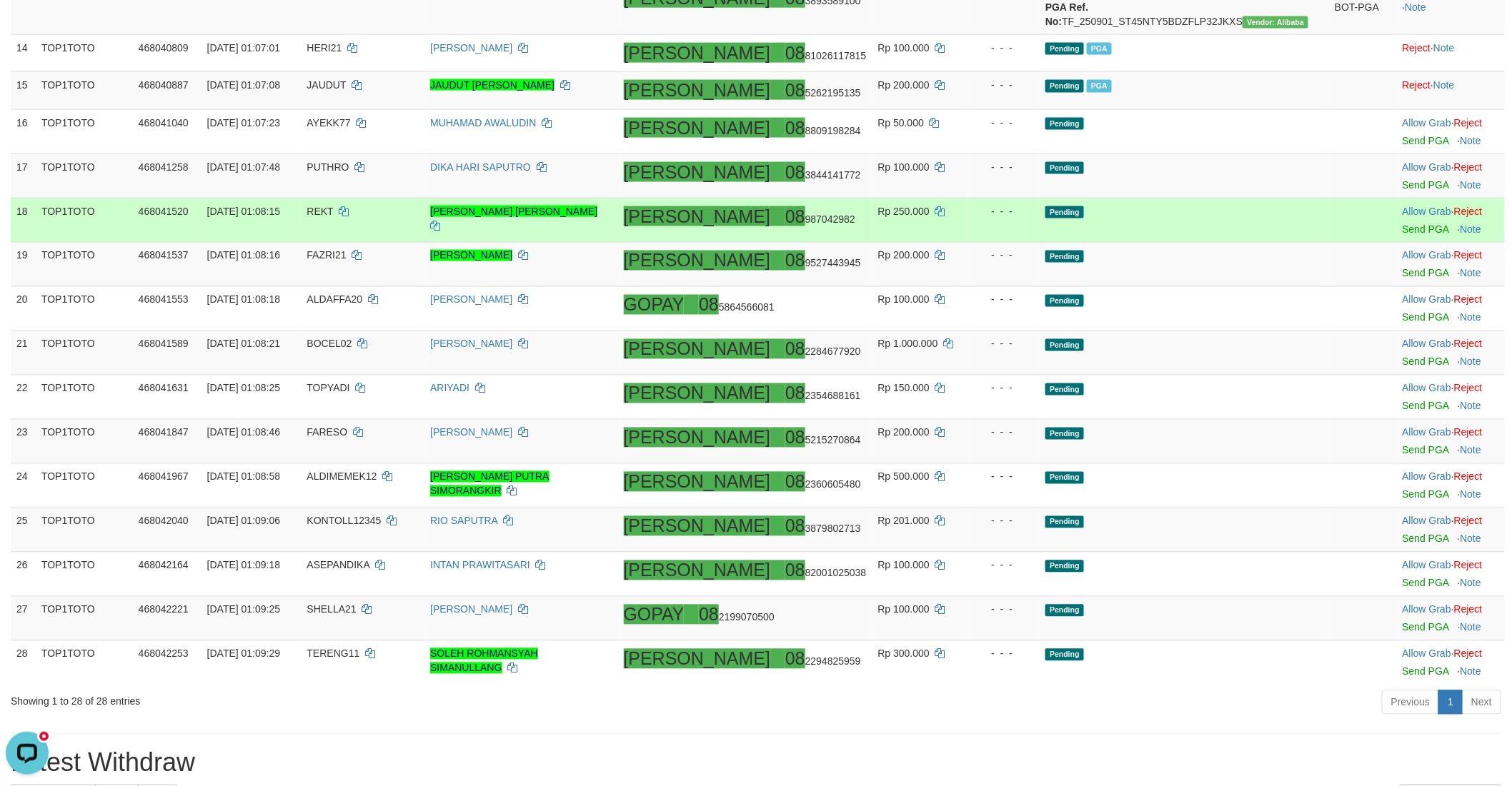
scroll to position [938, 0]
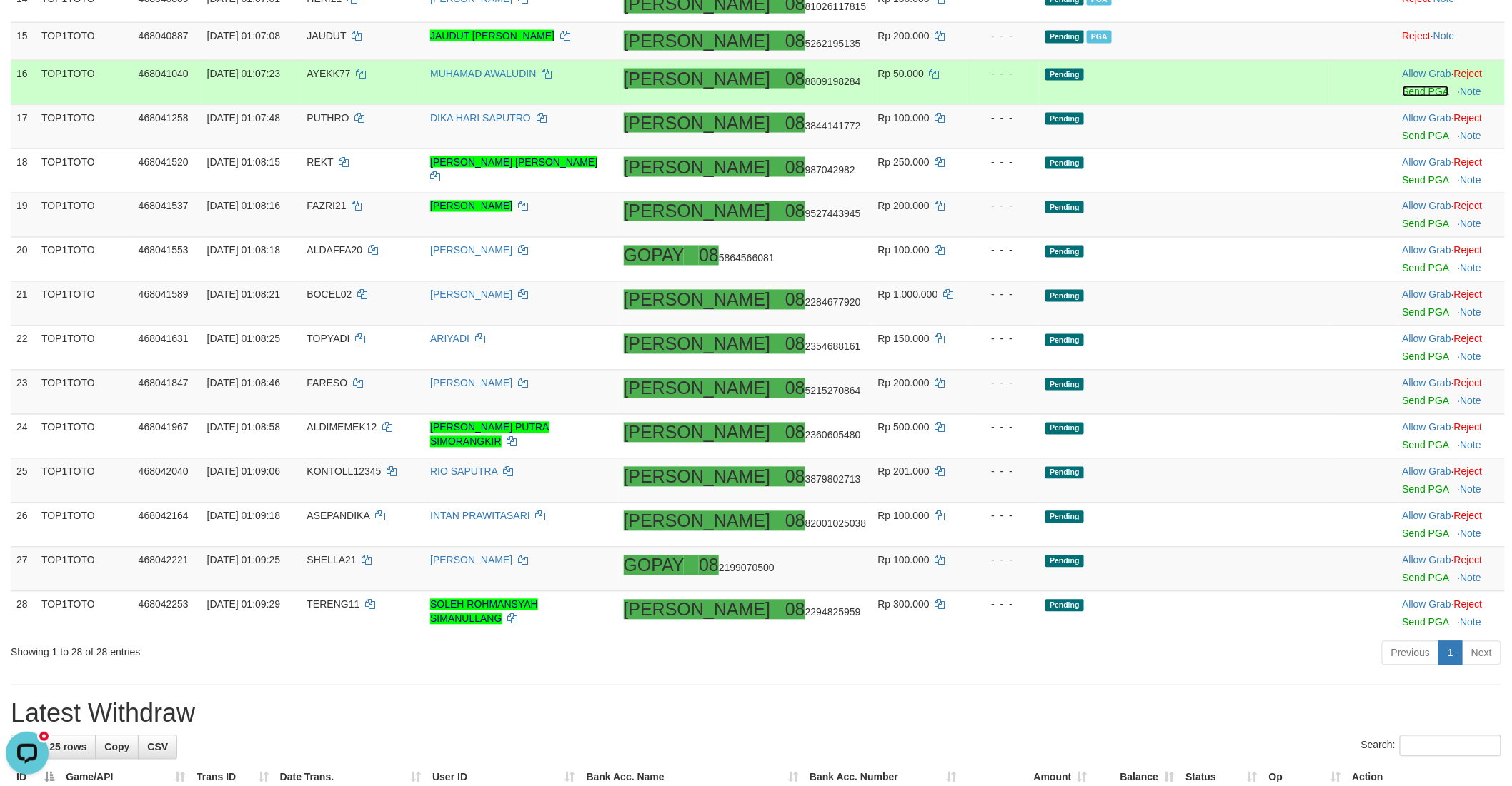
click at [1403, 97] on link "Send PGA" at bounding box center [1426, 92] width 46 height 12
click at [1403, 141] on link "Send PGA" at bounding box center [1426, 135] width 46 height 12
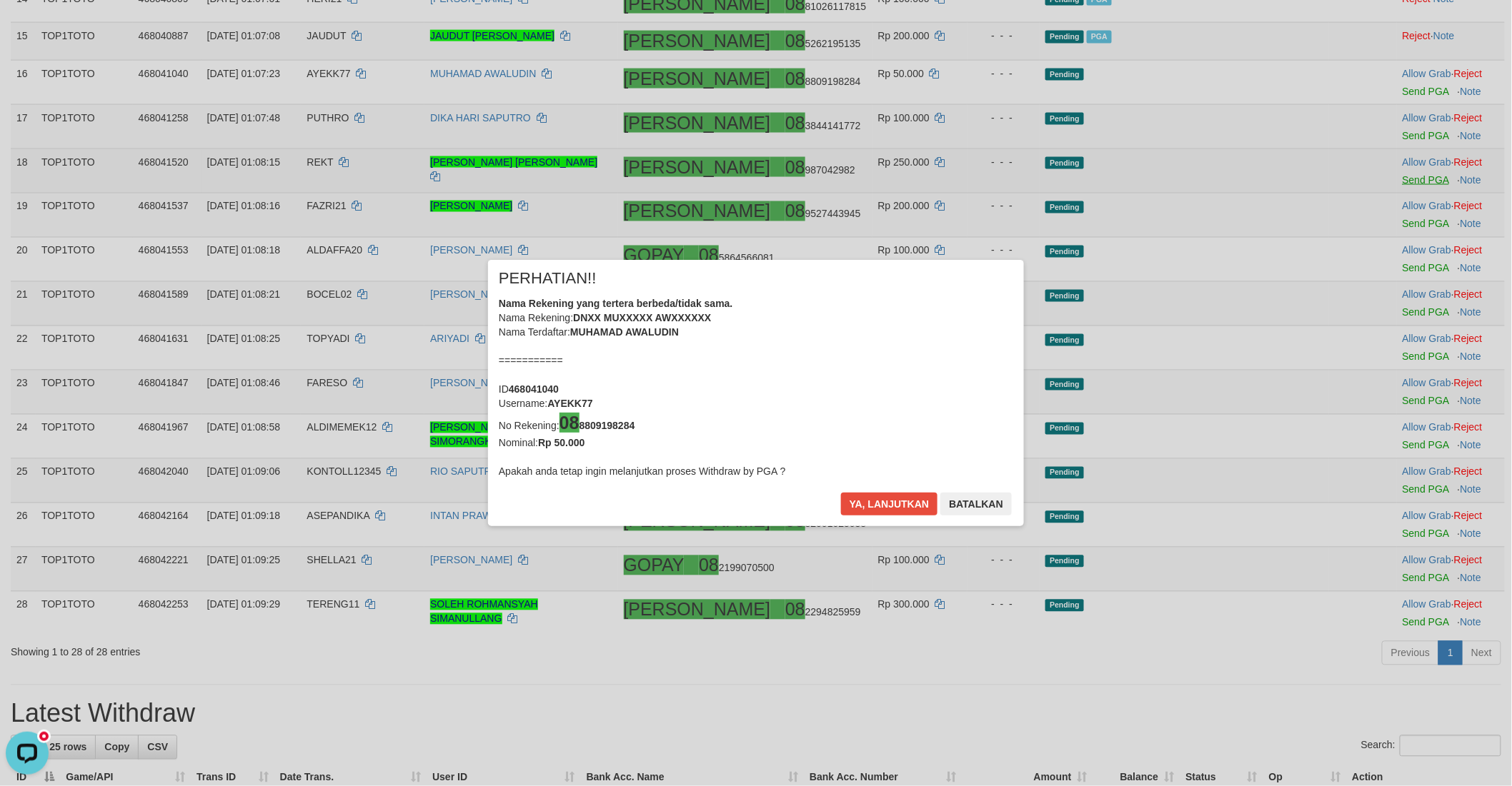
click at [1391, 364] on div "× PERHATIAN!! Nama Rekening yang tertera berbeda/tidak sama. Nama Rekening: DNX…" at bounding box center [756, 393] width 1512 height 324
click at [855, 502] on button "Ya, lanjutkan" at bounding box center [889, 505] width 97 height 23
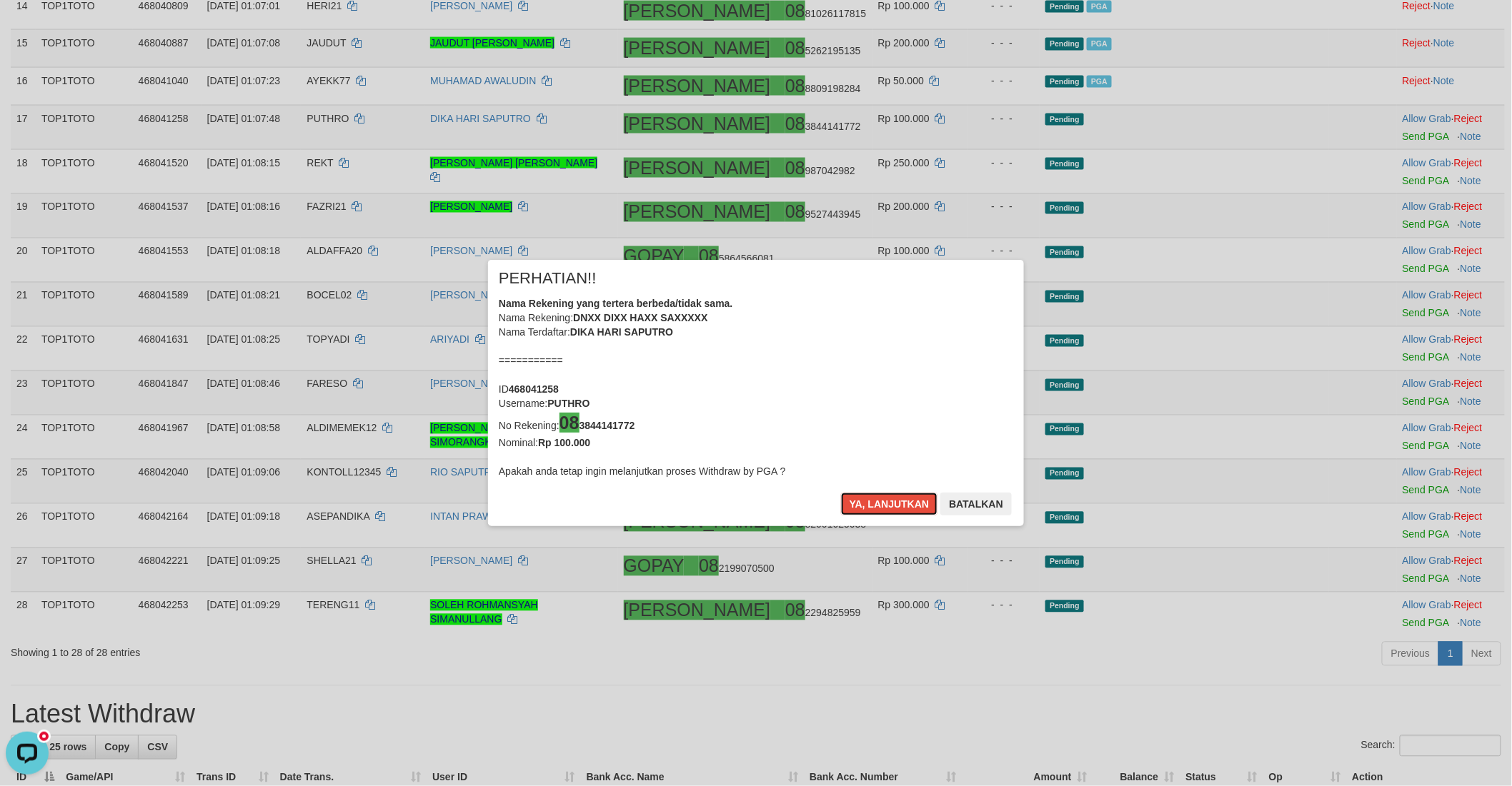
click at [855, 502] on button "Ya, lanjutkan" at bounding box center [889, 505] width 97 height 23
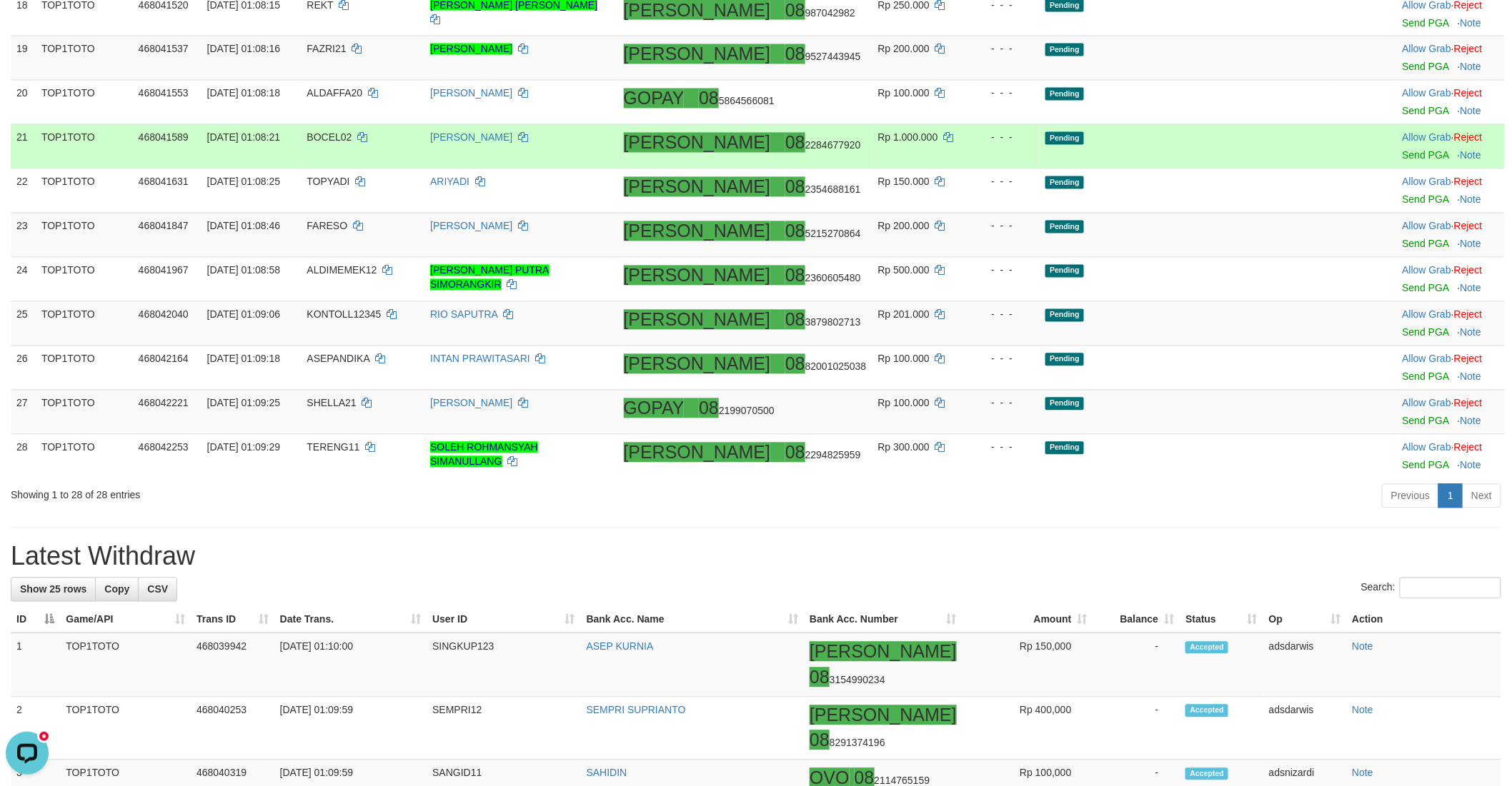
scroll to position [1083, 0]
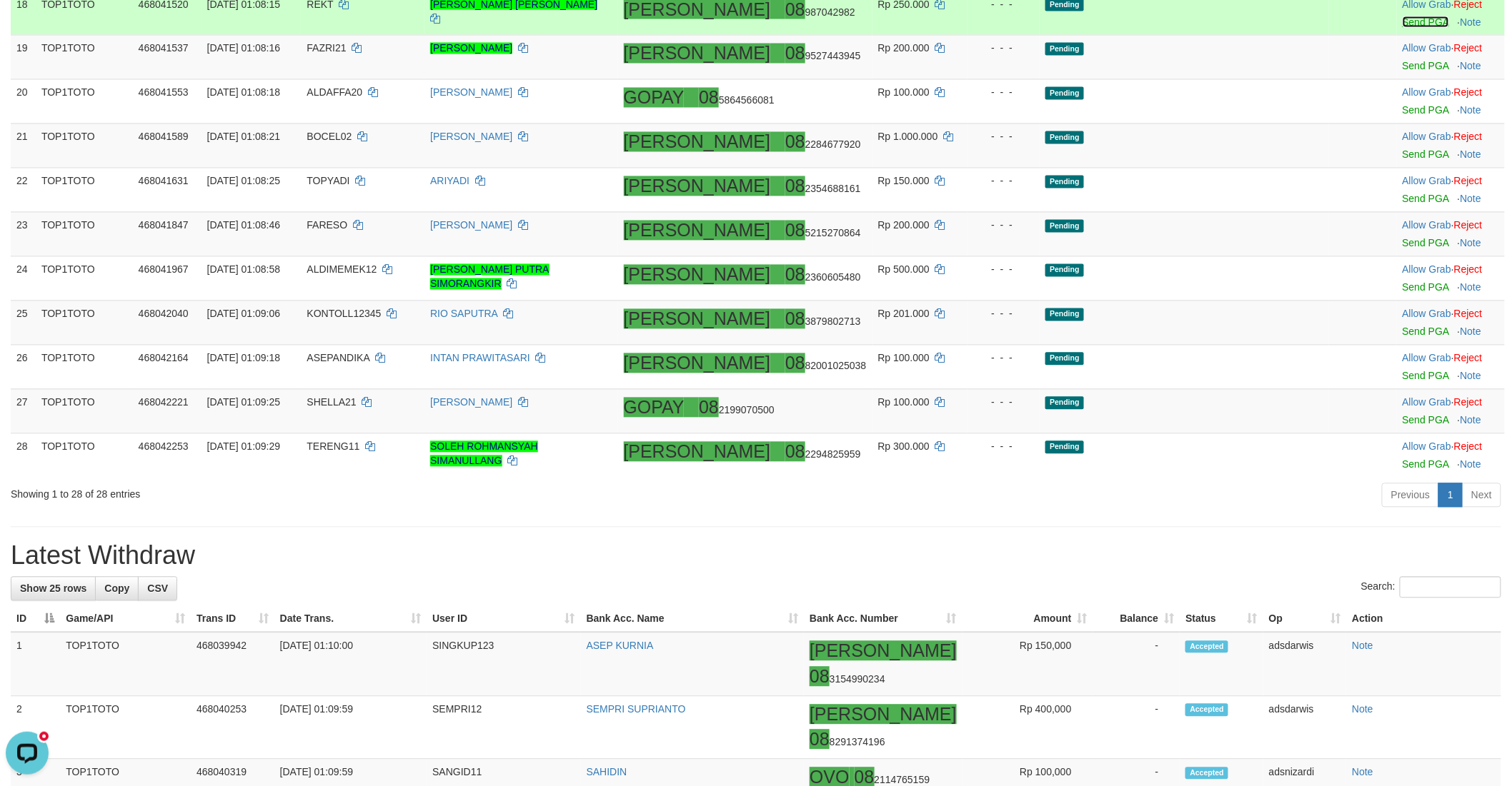
click at [1403, 28] on link "Send PGA" at bounding box center [1426, 22] width 46 height 12
click at [1403, 73] on link "Send PGA" at bounding box center [1426, 67] width 46 height 12
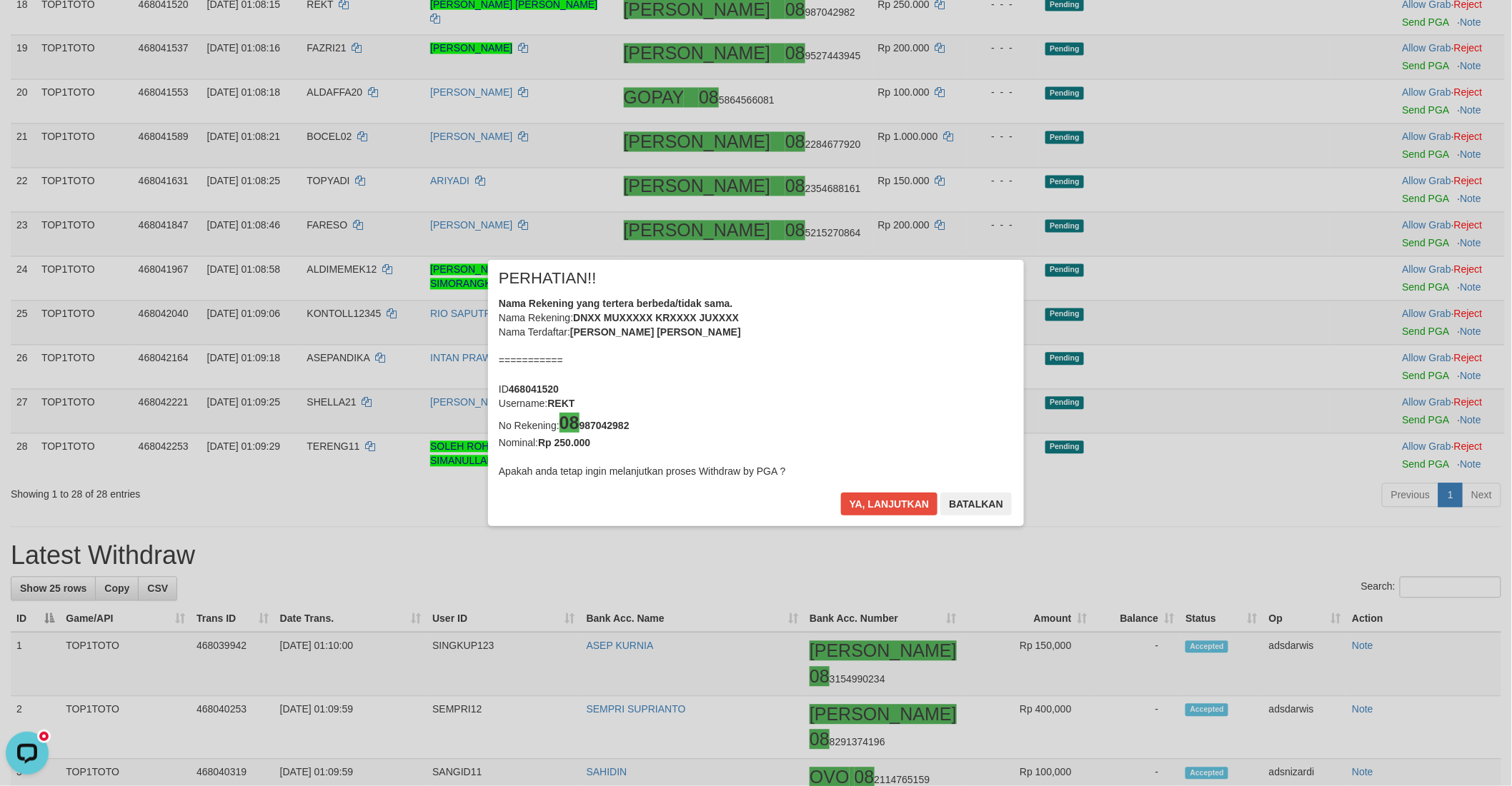
click at [1390, 288] on div "× PERHATIAN!! Nama Rekening yang tertera berbeda/tidak sama. Nama Rekening: DNX…" at bounding box center [756, 393] width 1512 height 324
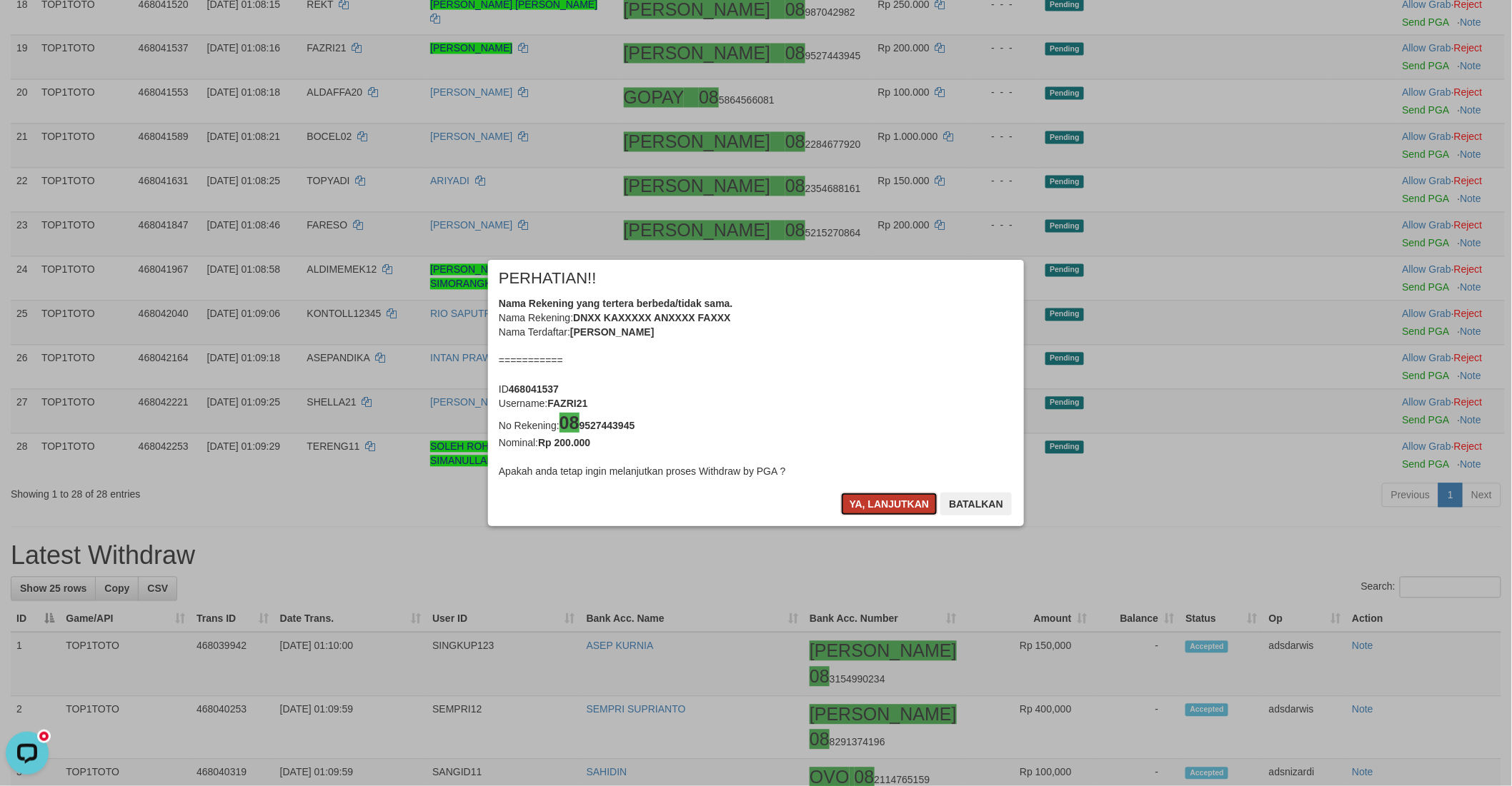
click at [851, 504] on button "Ya, lanjutkan" at bounding box center [889, 505] width 97 height 23
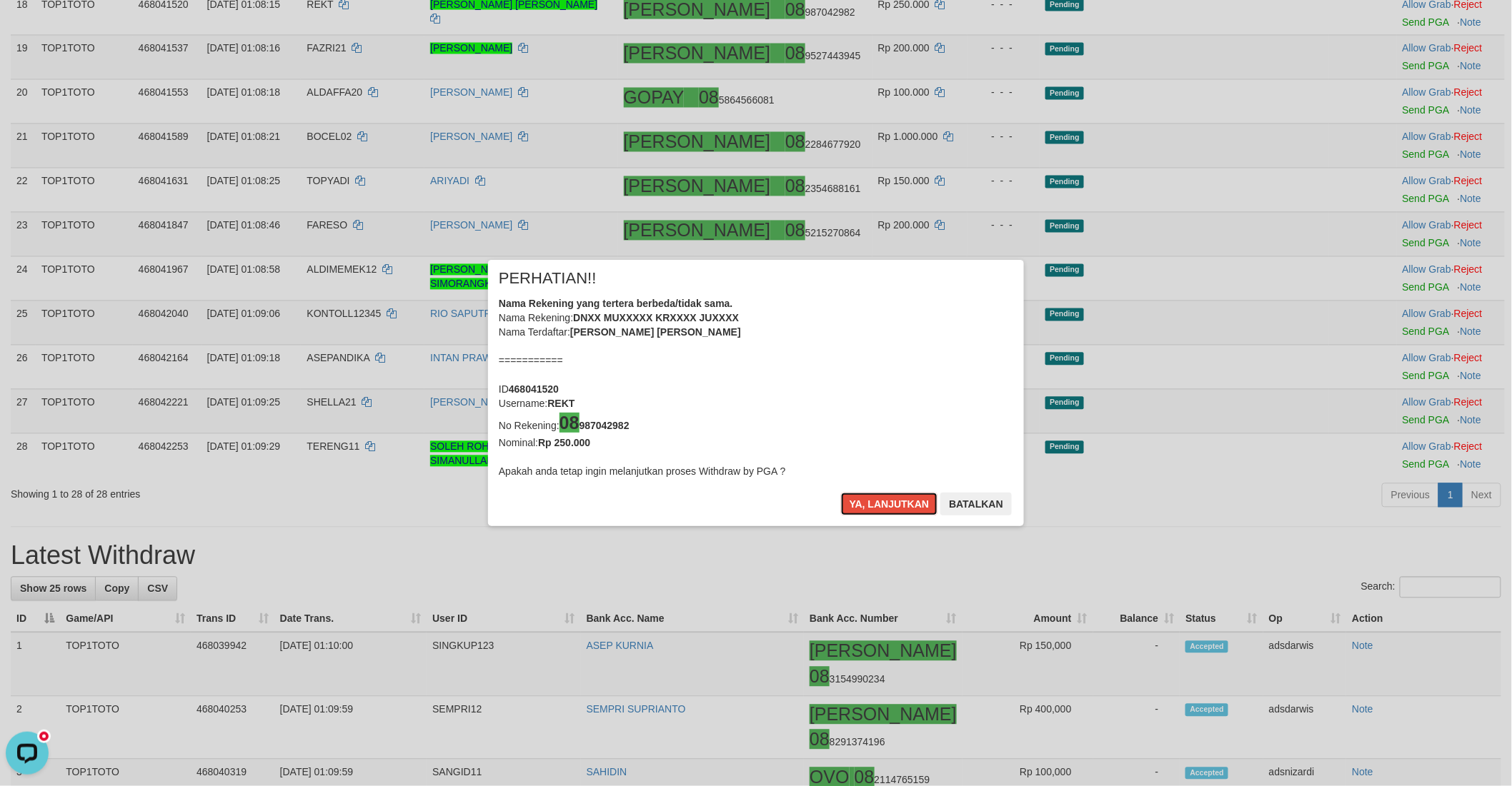
click at [851, 504] on button "Ya, lanjutkan" at bounding box center [889, 505] width 97 height 23
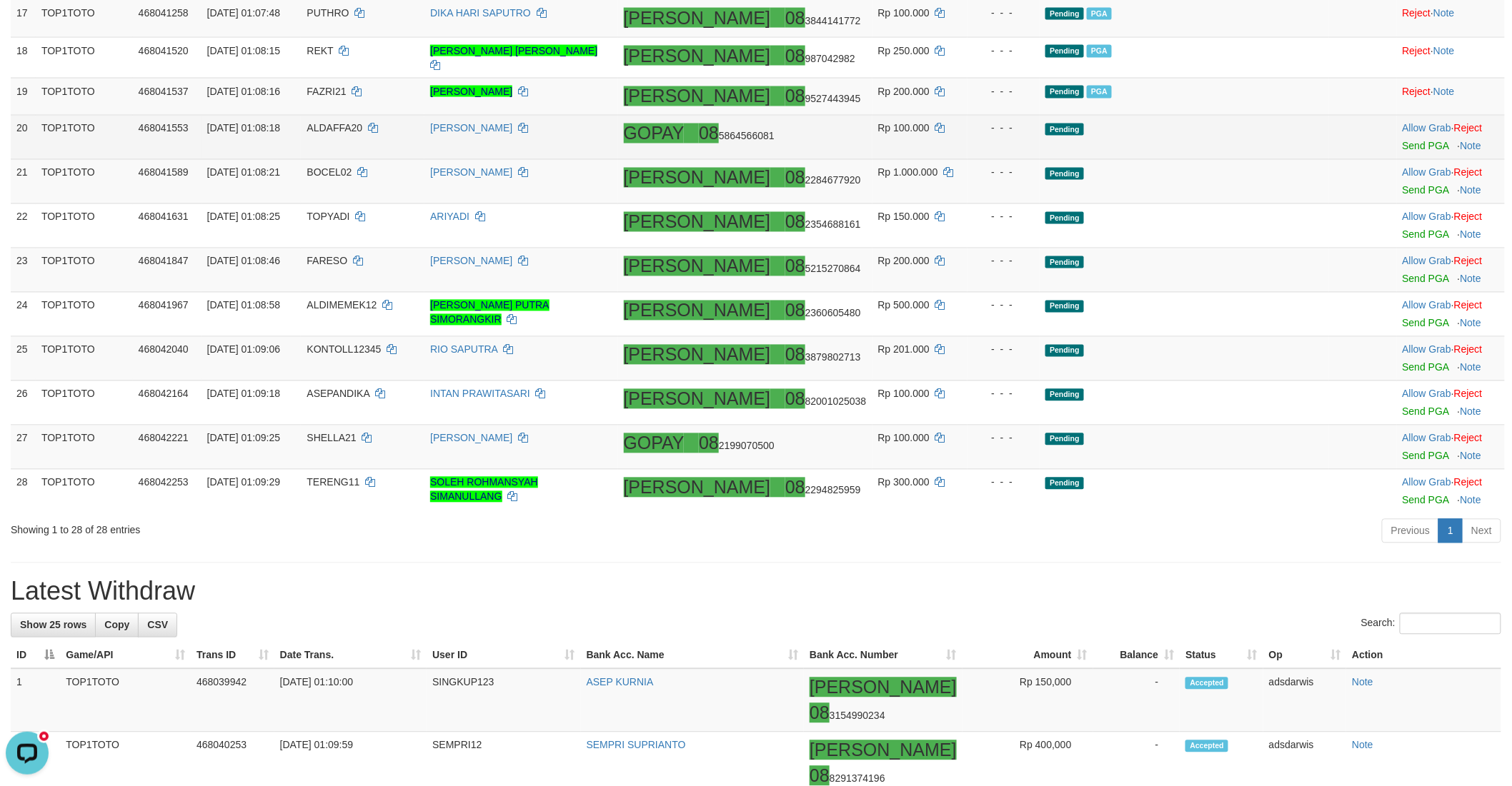
scroll to position [1037, 0]
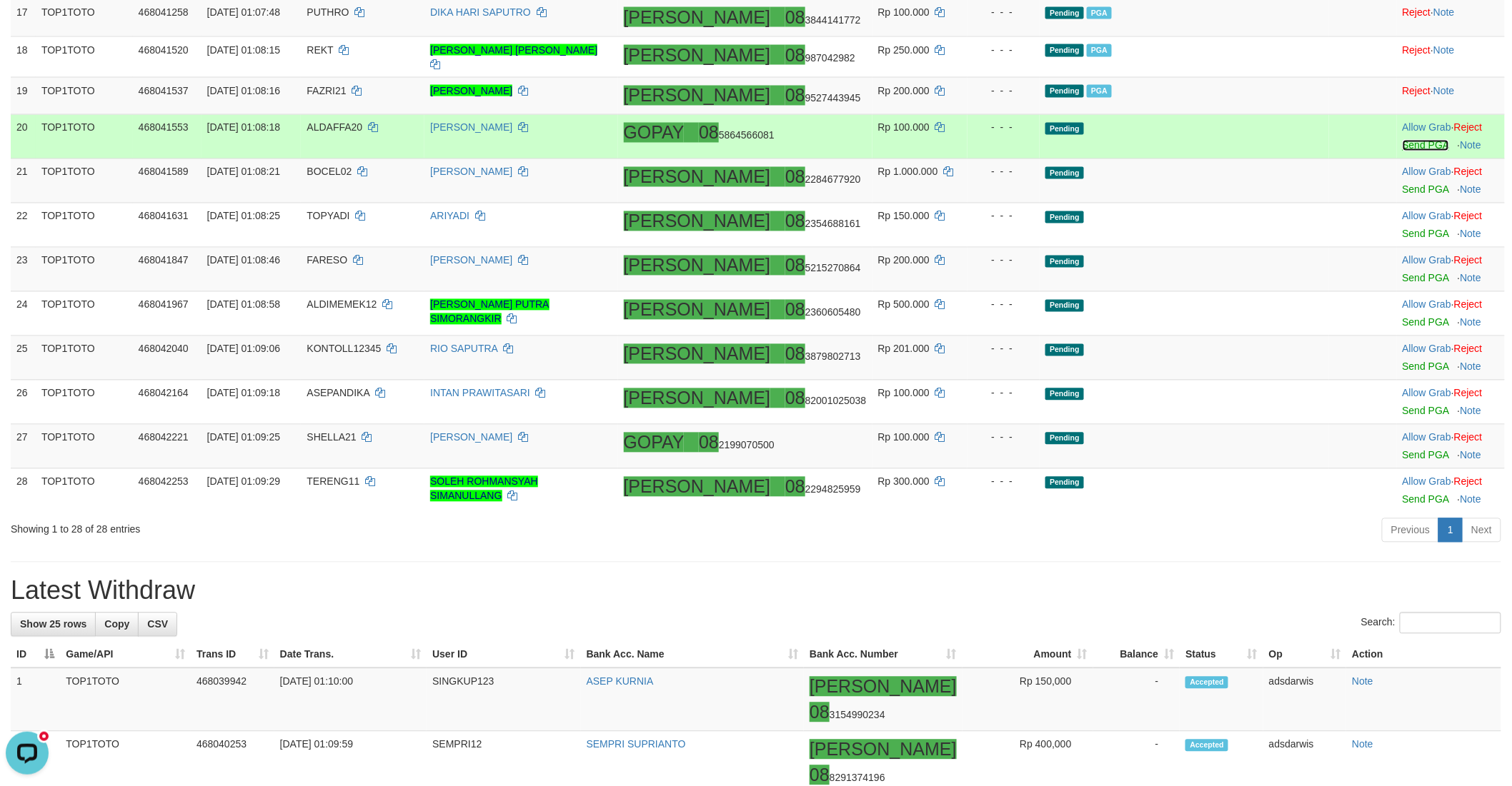
click at [1403, 152] on link "Send PGA" at bounding box center [1426, 146] width 46 height 12
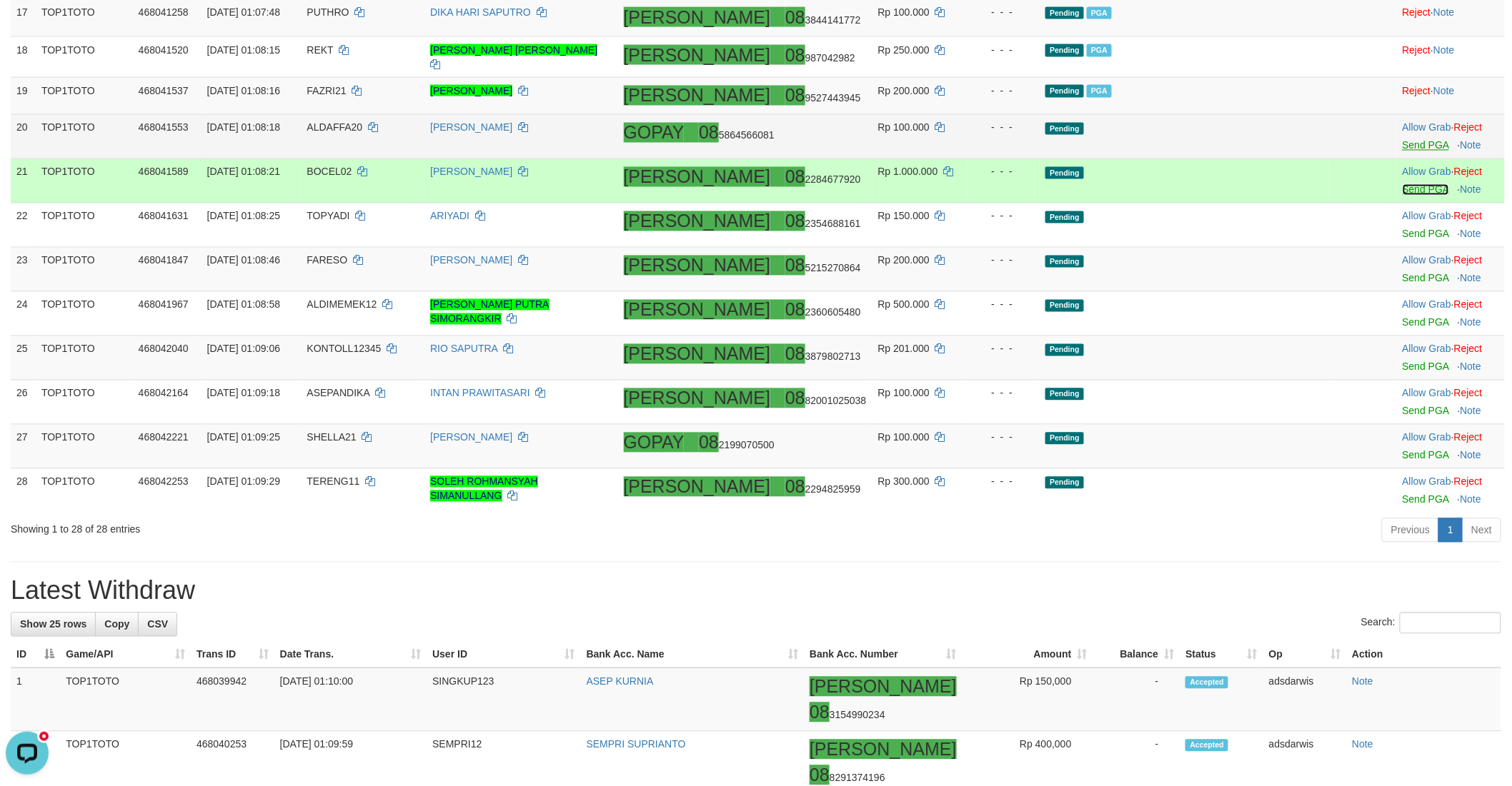
click at [1403, 195] on link "Send PGA" at bounding box center [1426, 190] width 46 height 12
click at [1403, 240] on link "Send PGA" at bounding box center [1426, 234] width 46 height 12
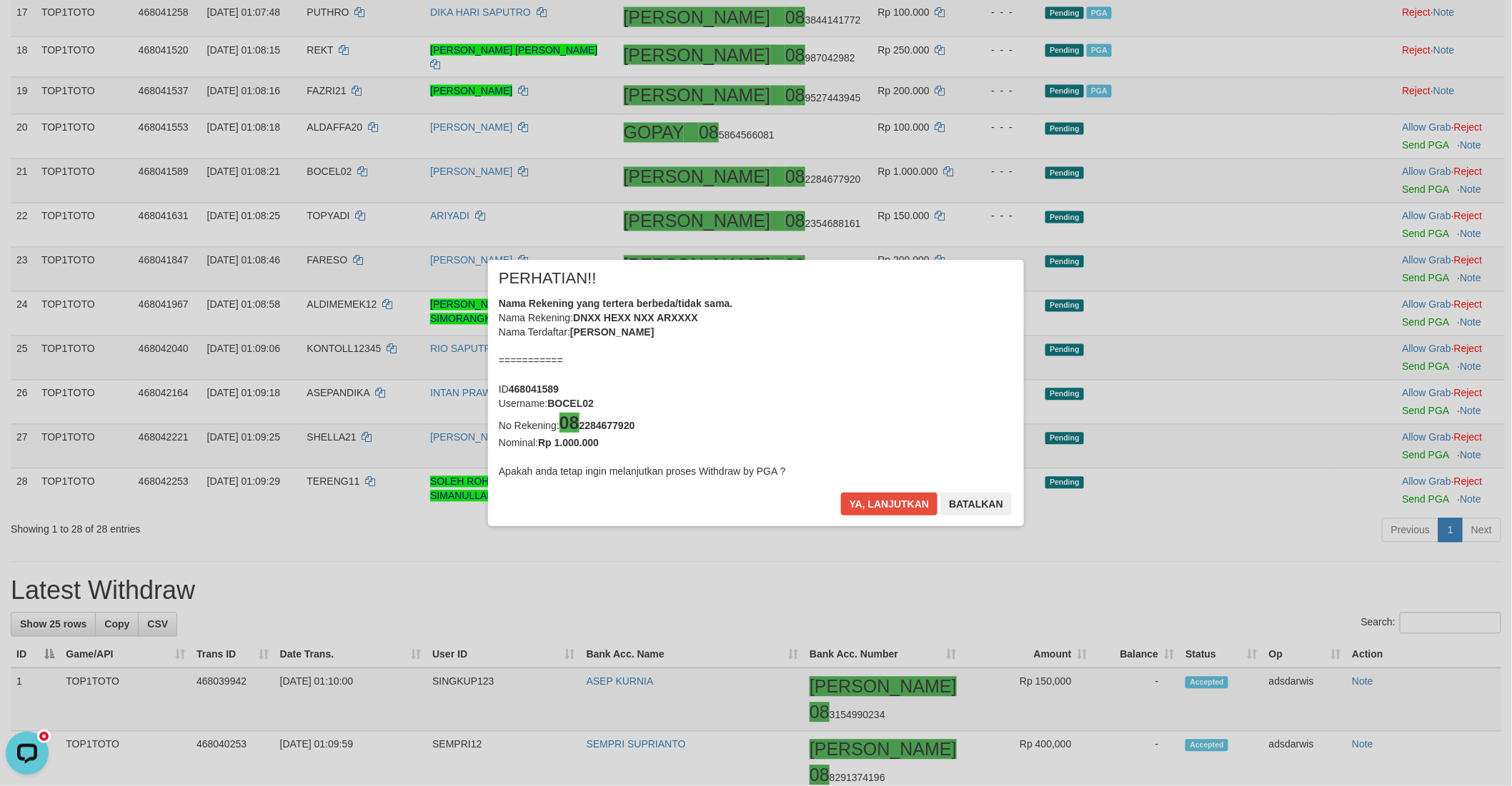
click at [1378, 460] on div "× PERHATIAN!! Nama Rekening yang tertera berbeda/tidak sama. Nama Rekening: DNX…" at bounding box center [756, 393] width 1512 height 324
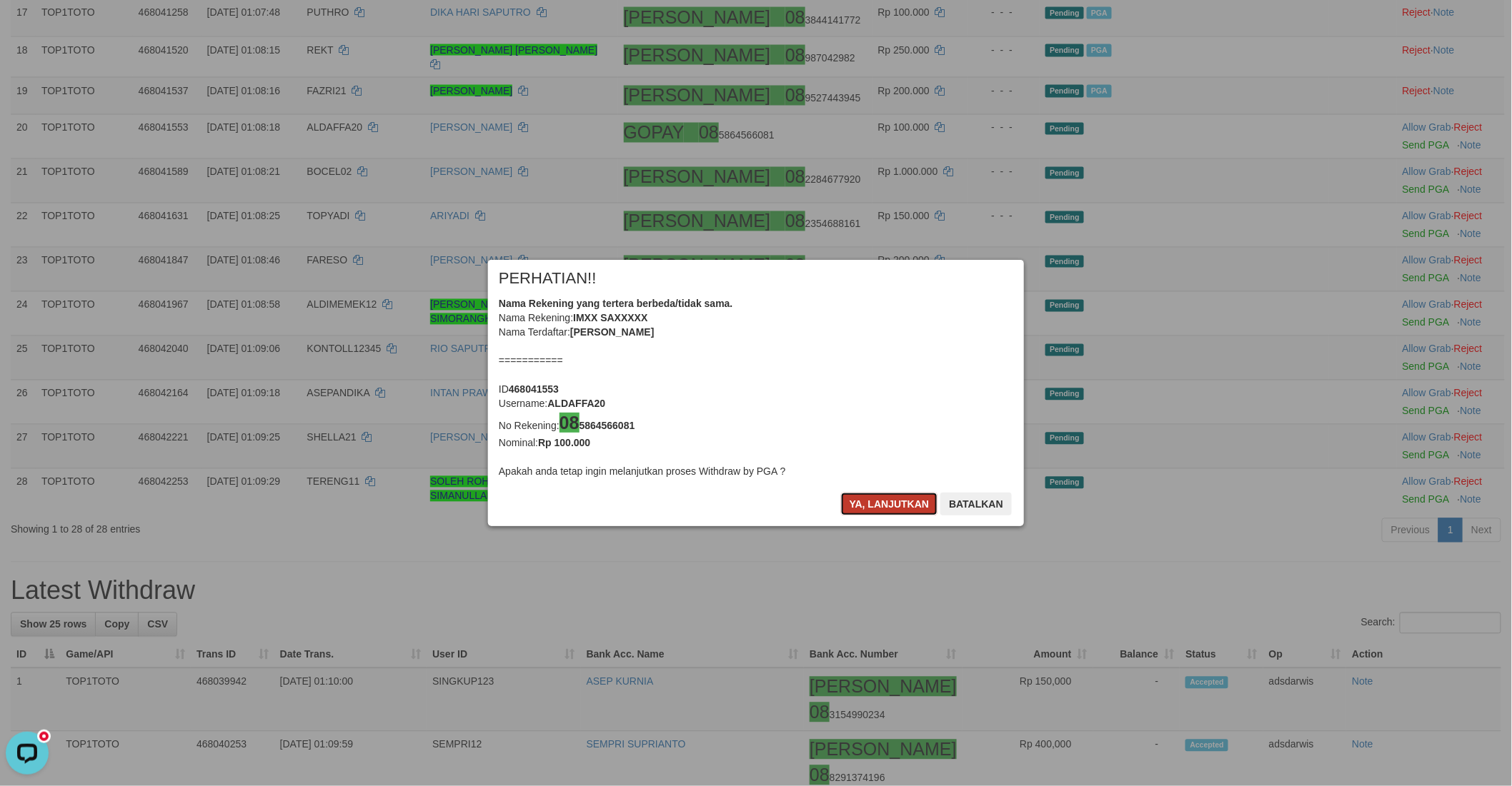
click at [865, 496] on button "Ya, lanjutkan" at bounding box center [889, 505] width 97 height 23
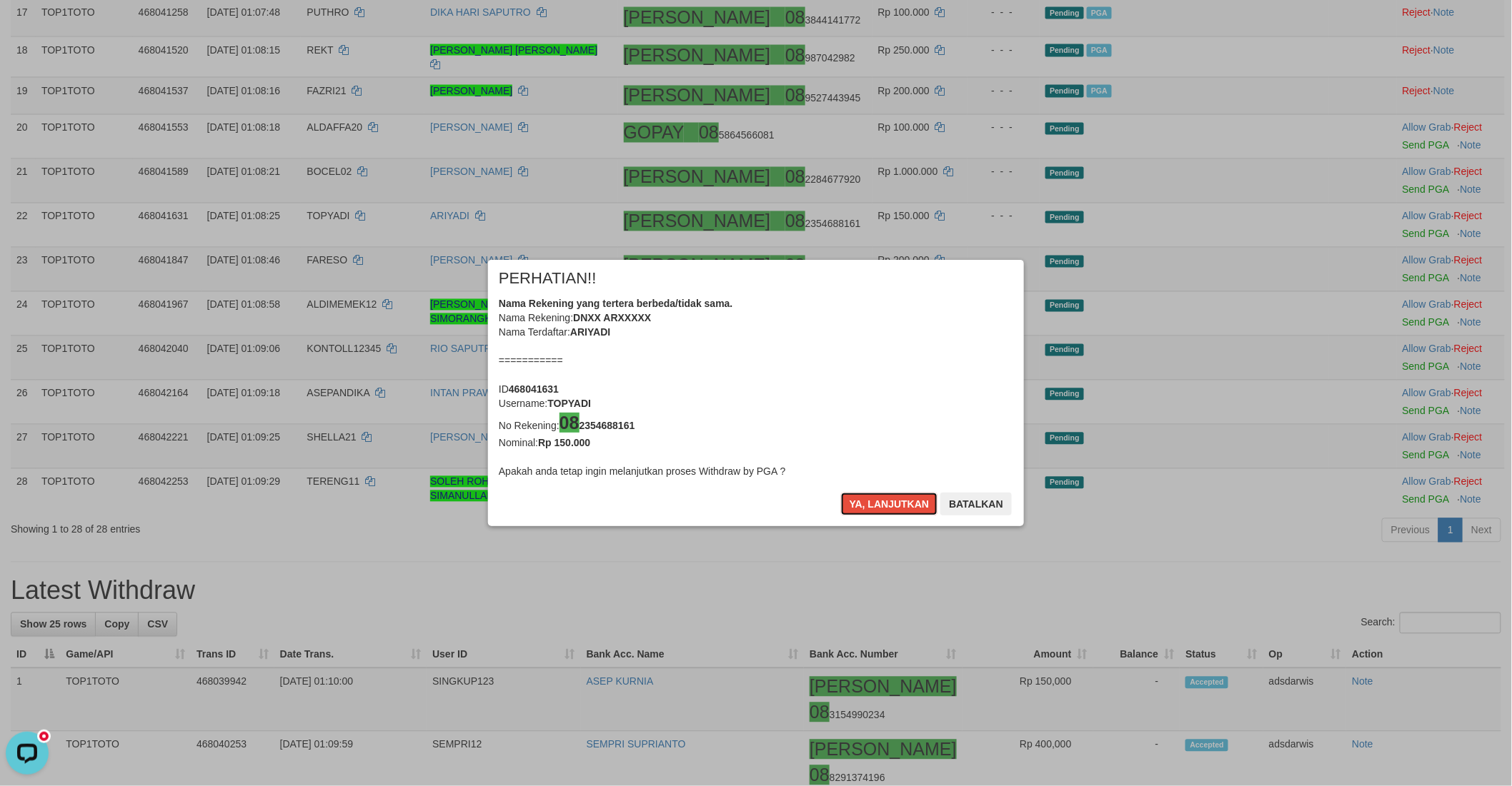
click at [865, 496] on button "Ya, lanjutkan" at bounding box center [889, 505] width 97 height 23
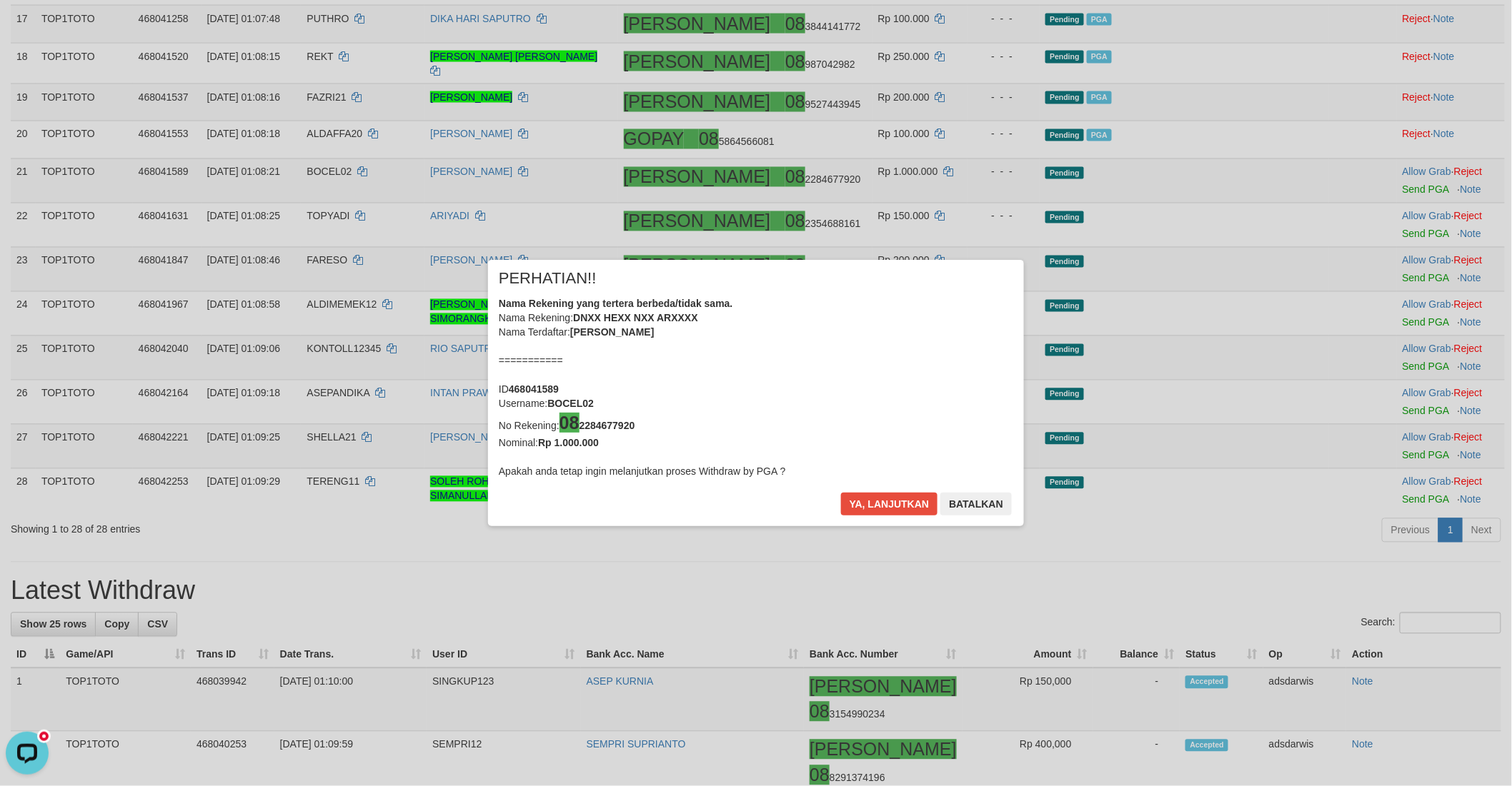
scroll to position [1025, 0]
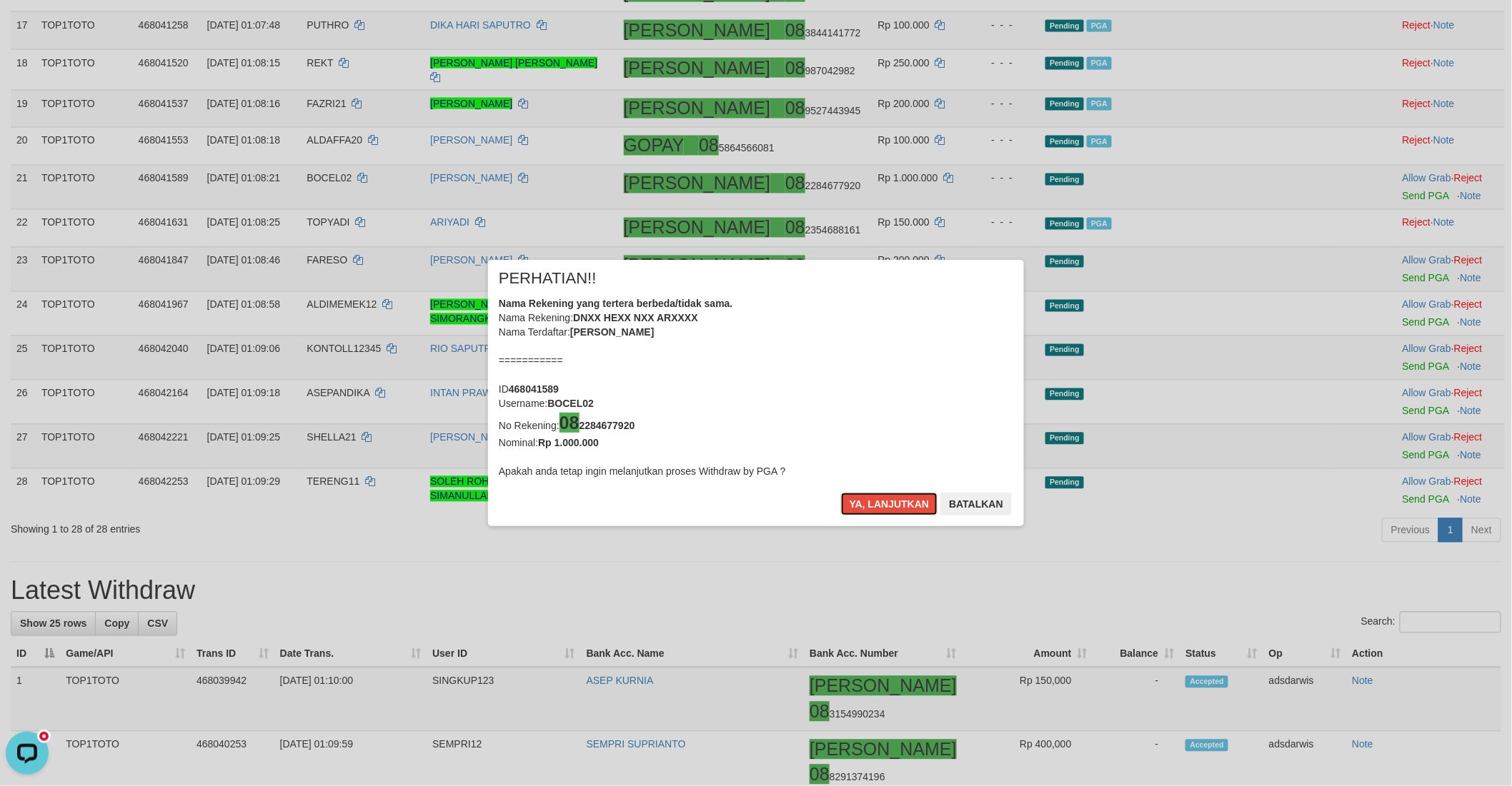
click at [865, 496] on button "Ya, lanjutkan" at bounding box center [889, 505] width 97 height 23
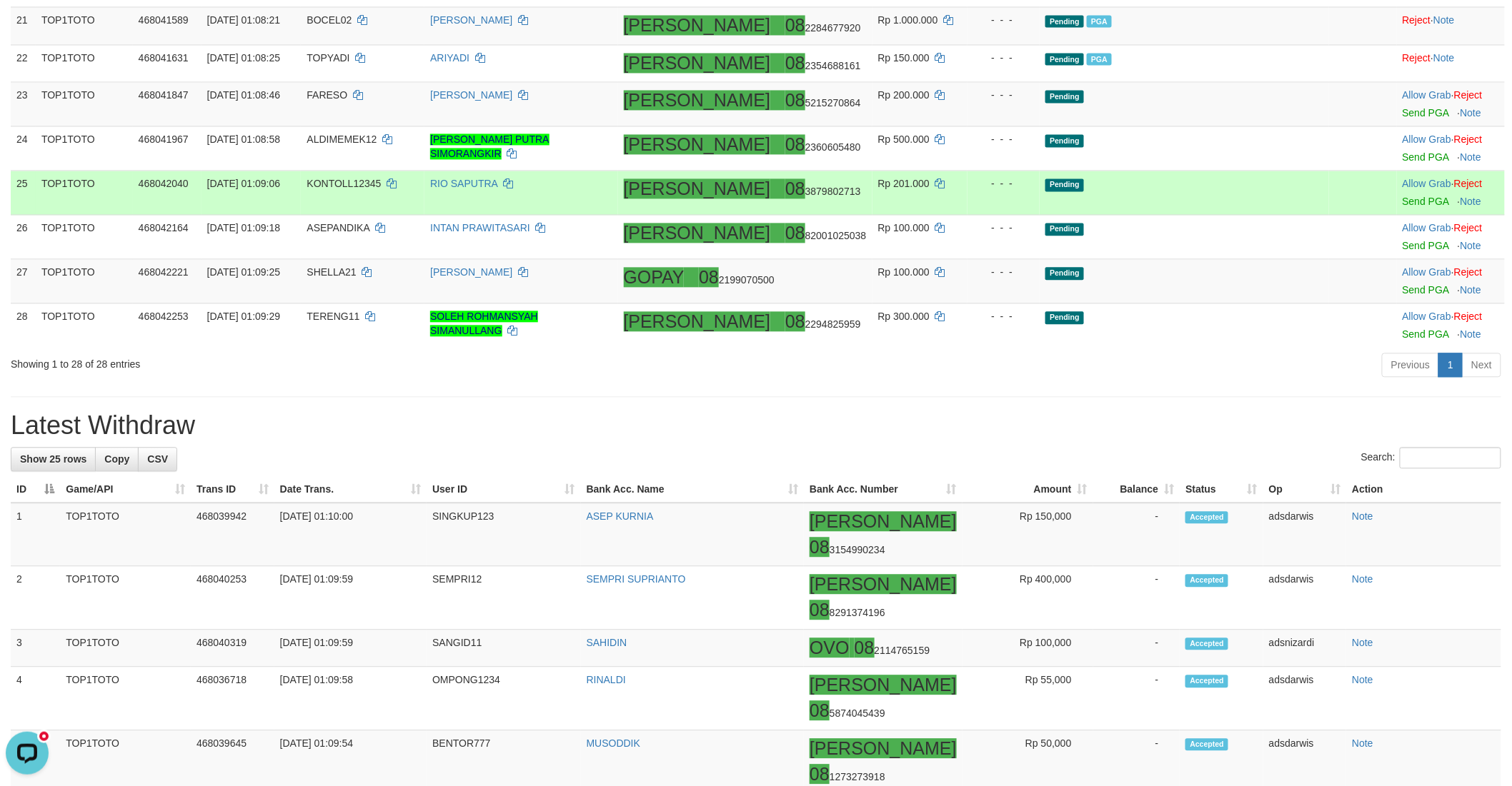
scroll to position [1176, 0]
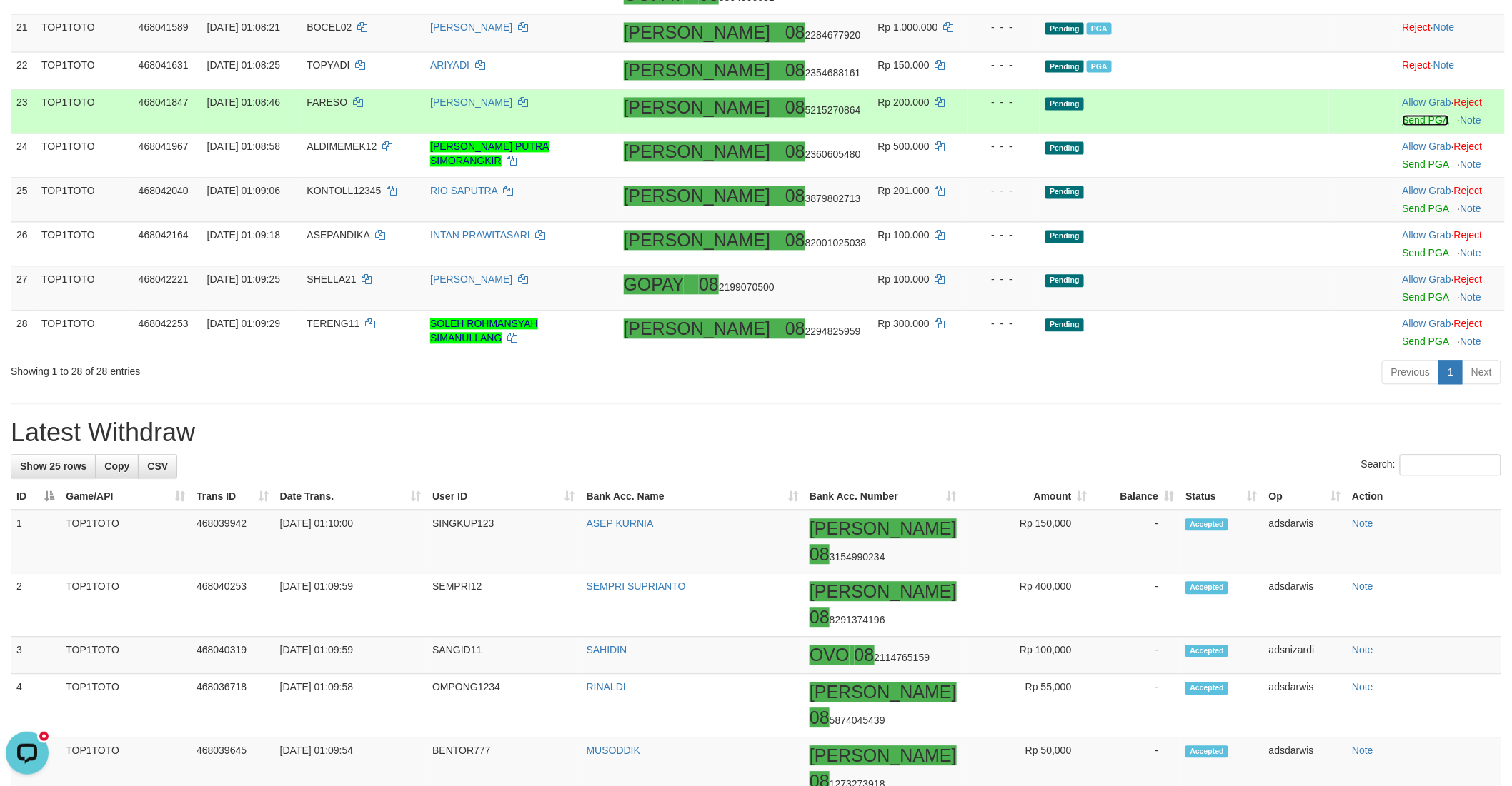
click at [1403, 126] on link "Send PGA" at bounding box center [1426, 120] width 46 height 12
click at [1403, 170] on link "Send PGA" at bounding box center [1426, 164] width 46 height 12
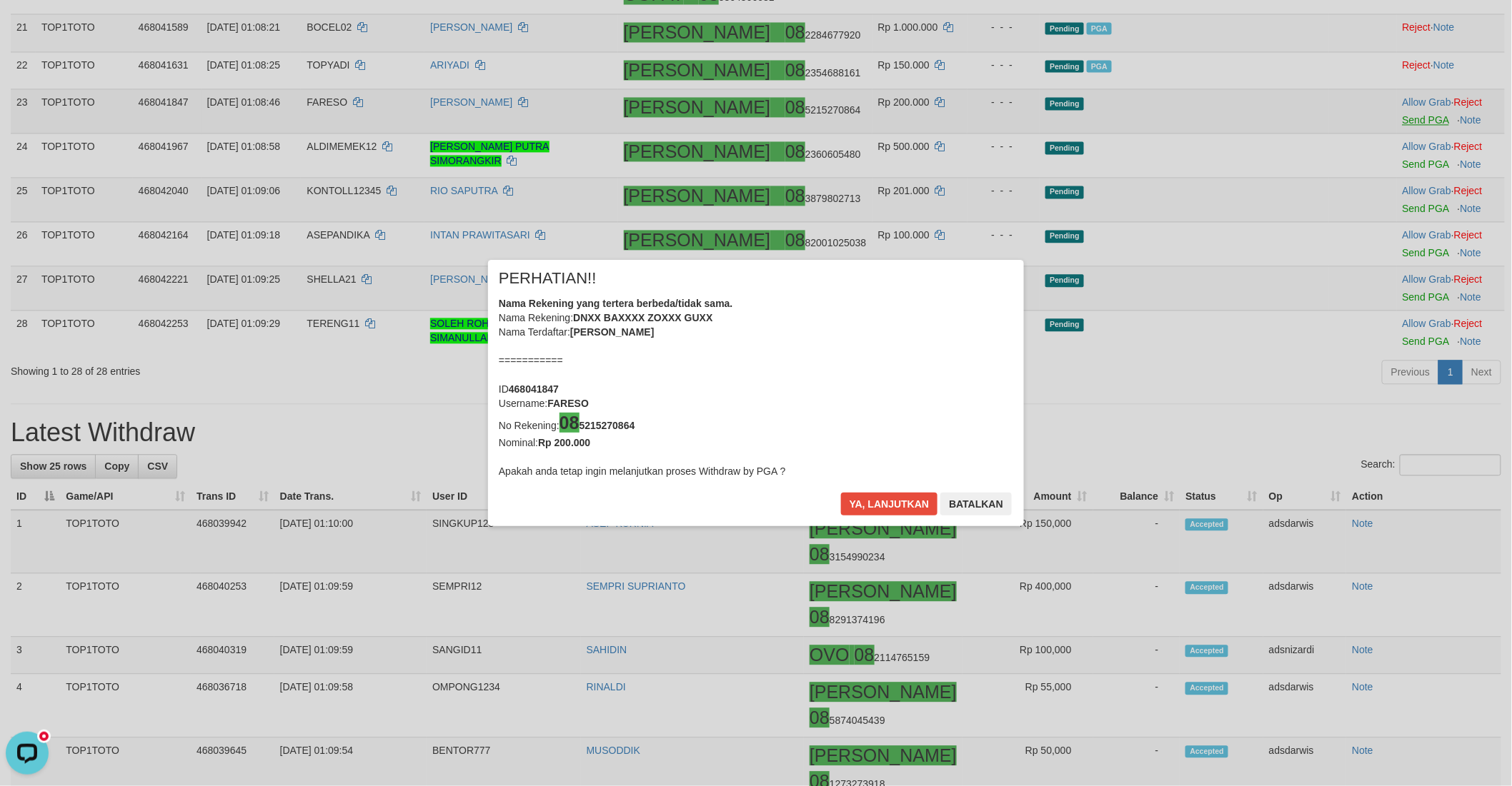
click at [1384, 392] on div "× PERHATIAN!! Nama Rekening yang tertera berbeda/tidak sama. Nama Rekening: DNX…" at bounding box center [756, 393] width 1512 height 324
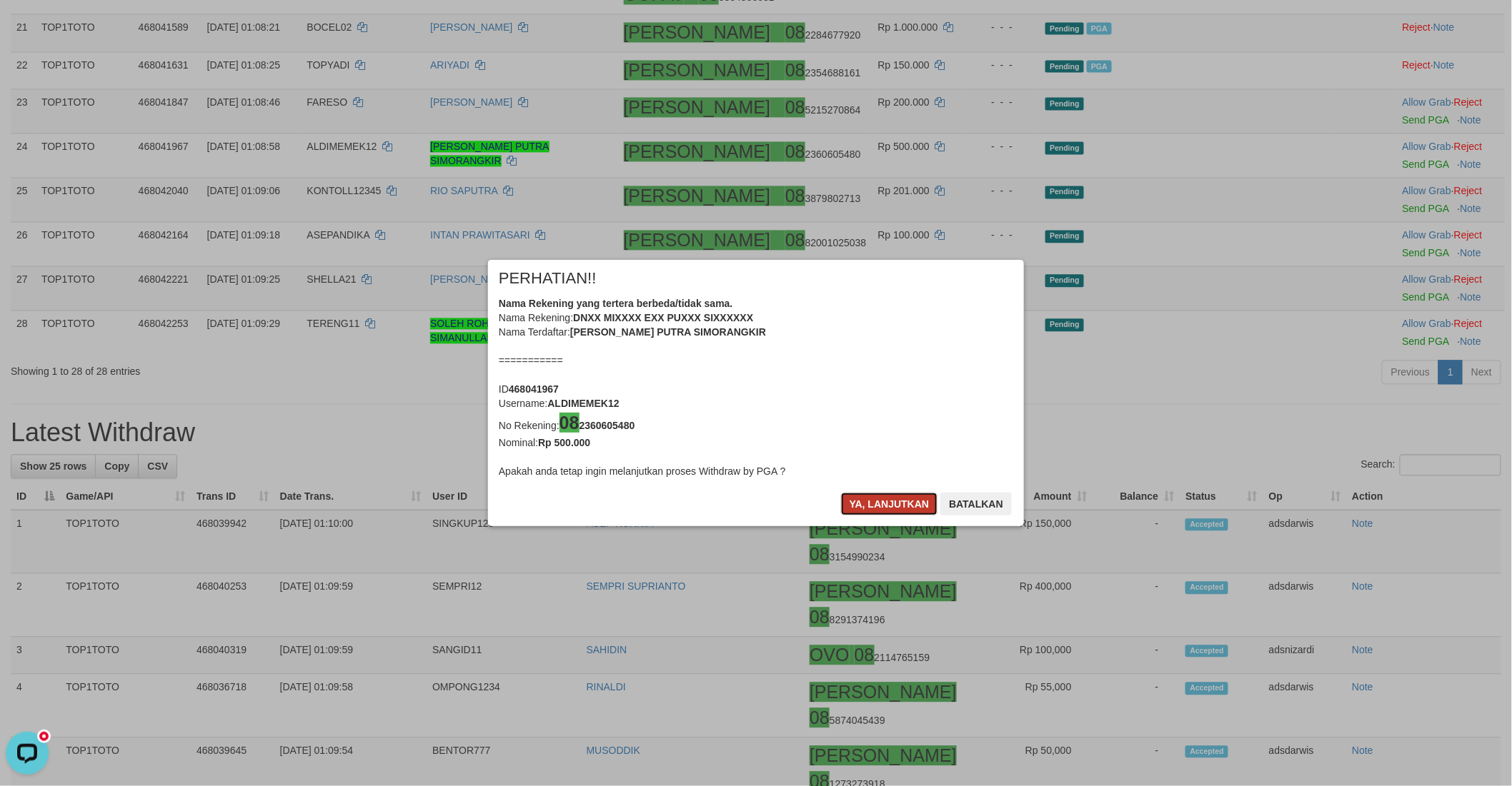
click at [866, 509] on button "Ya, lanjutkan" at bounding box center [889, 505] width 97 height 23
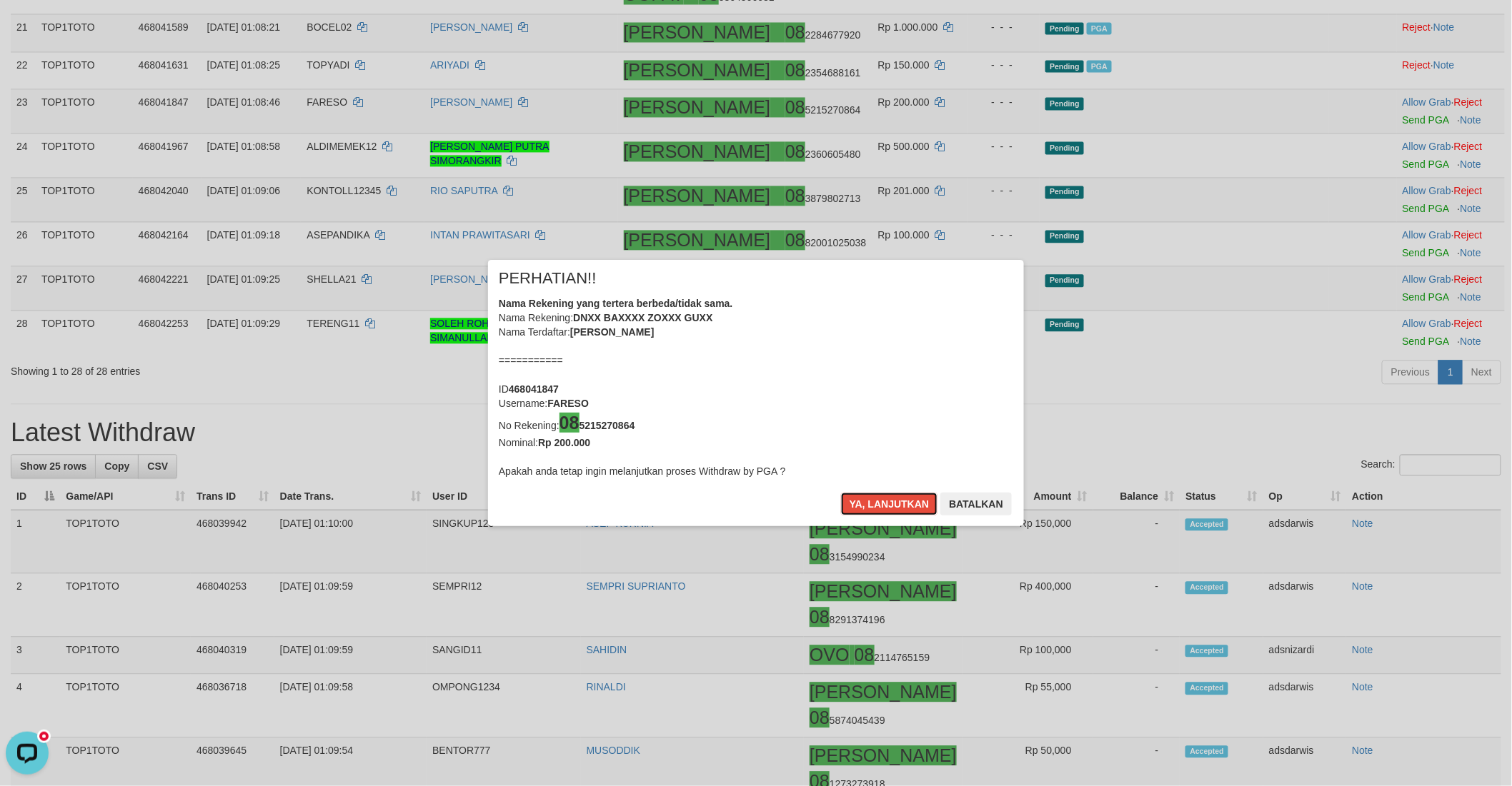
click at [866, 509] on button "Ya, lanjutkan" at bounding box center [889, 505] width 97 height 23
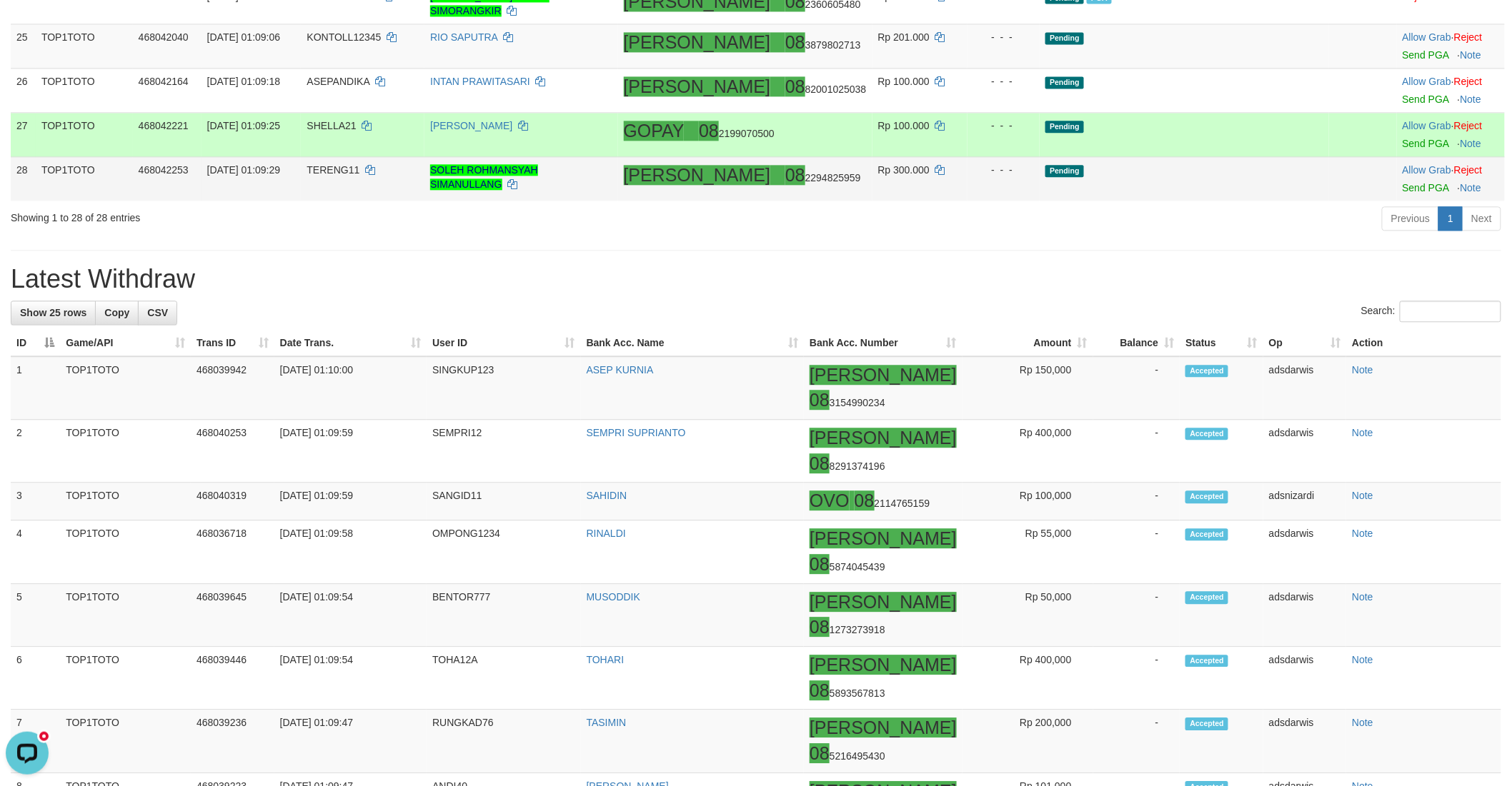
scroll to position [1323, 0]
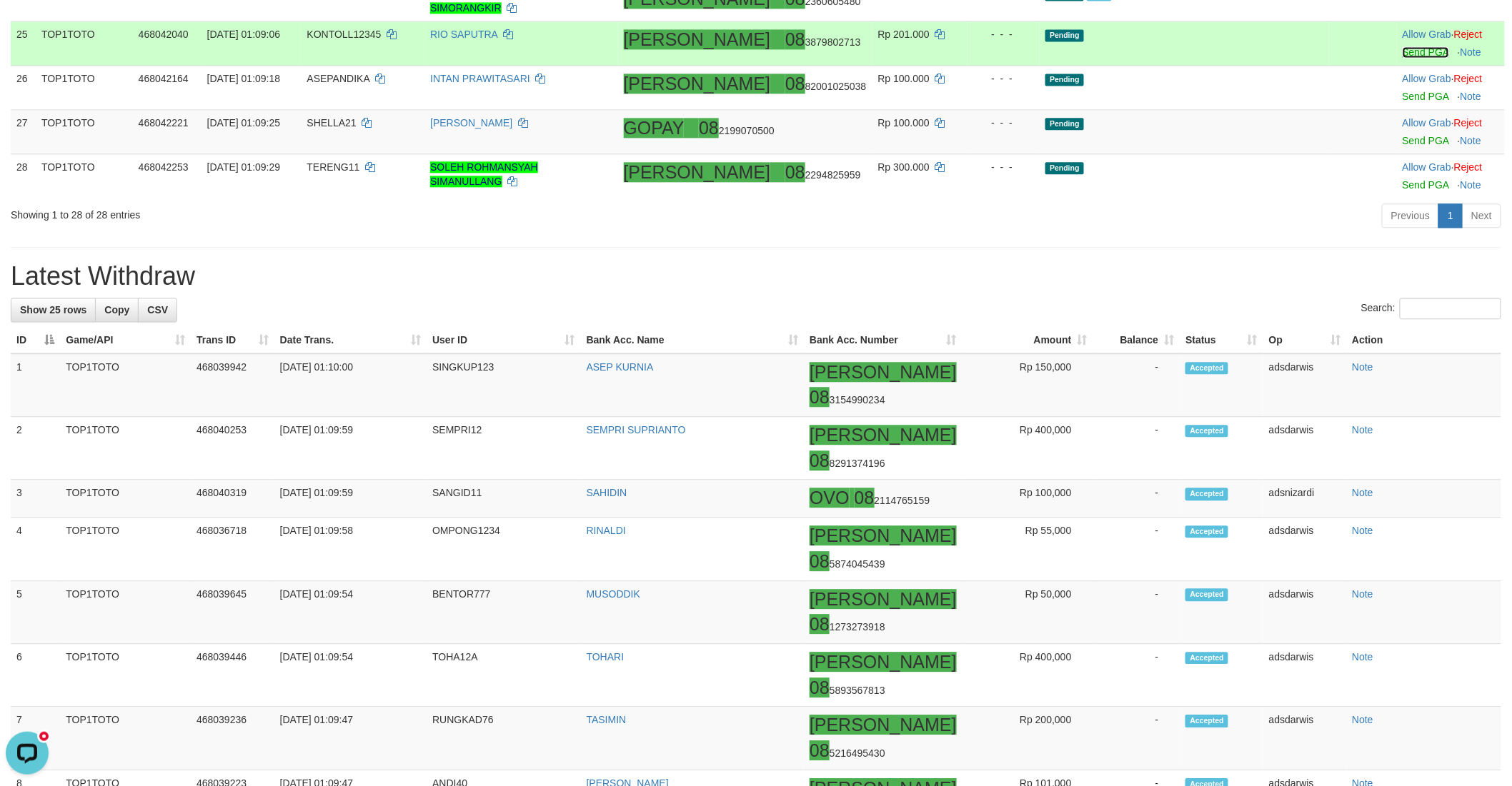
click at [1403, 58] on link "Send PGA" at bounding box center [1426, 52] width 46 height 12
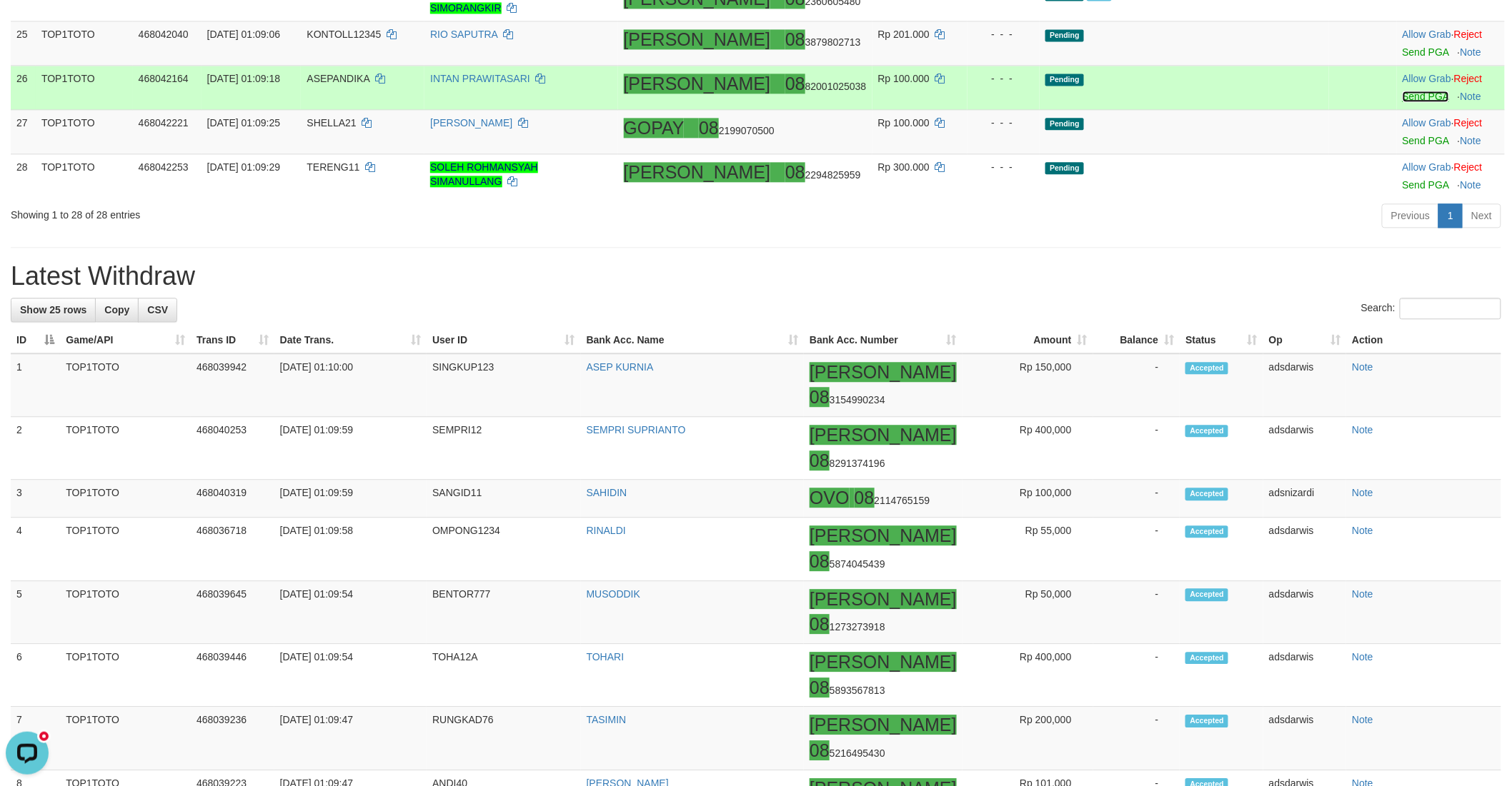
click at [1403, 102] on link "Send PGA" at bounding box center [1426, 97] width 46 height 12
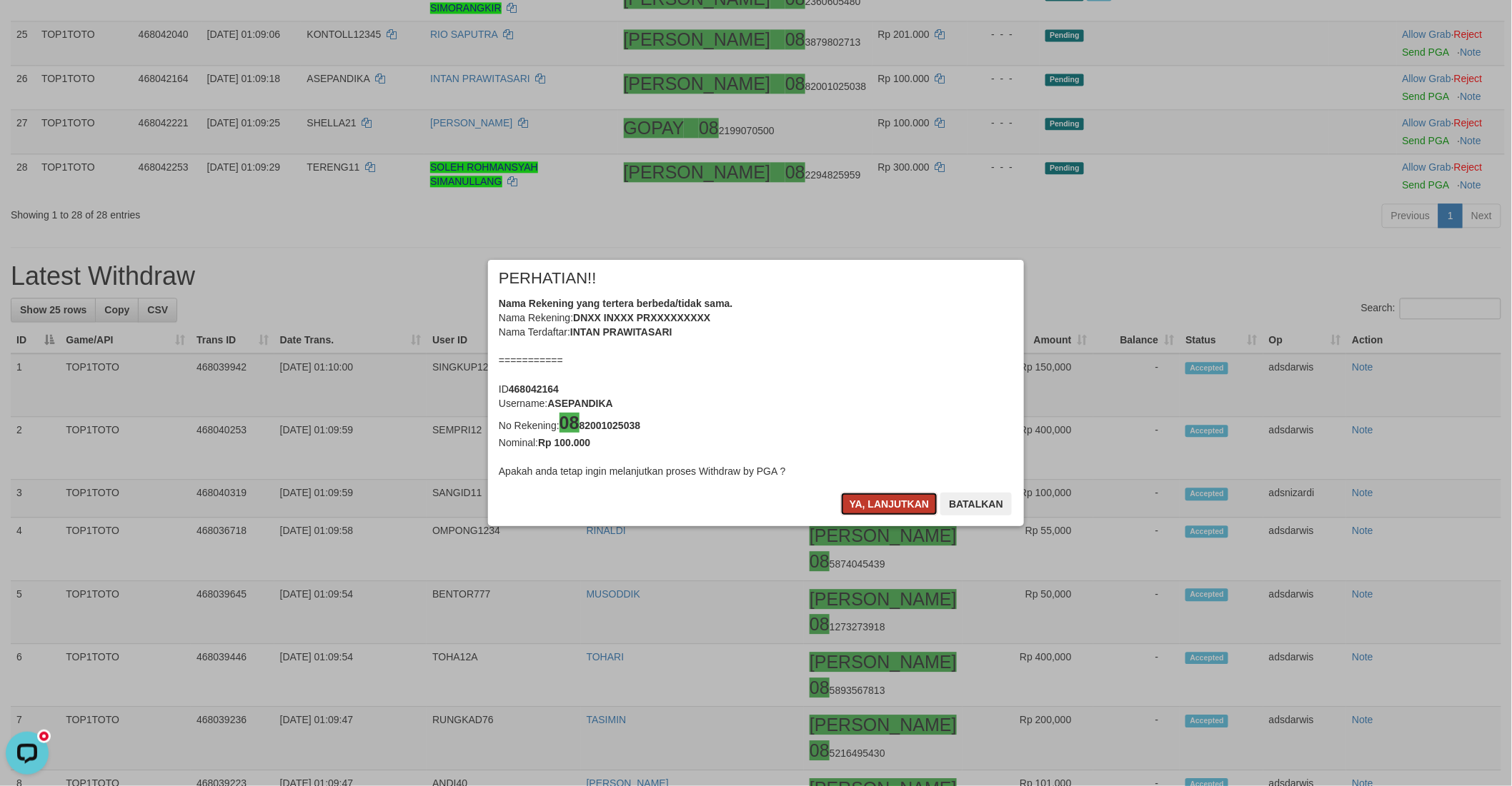
click at [845, 498] on button "Ya, lanjutkan" at bounding box center [889, 505] width 97 height 23
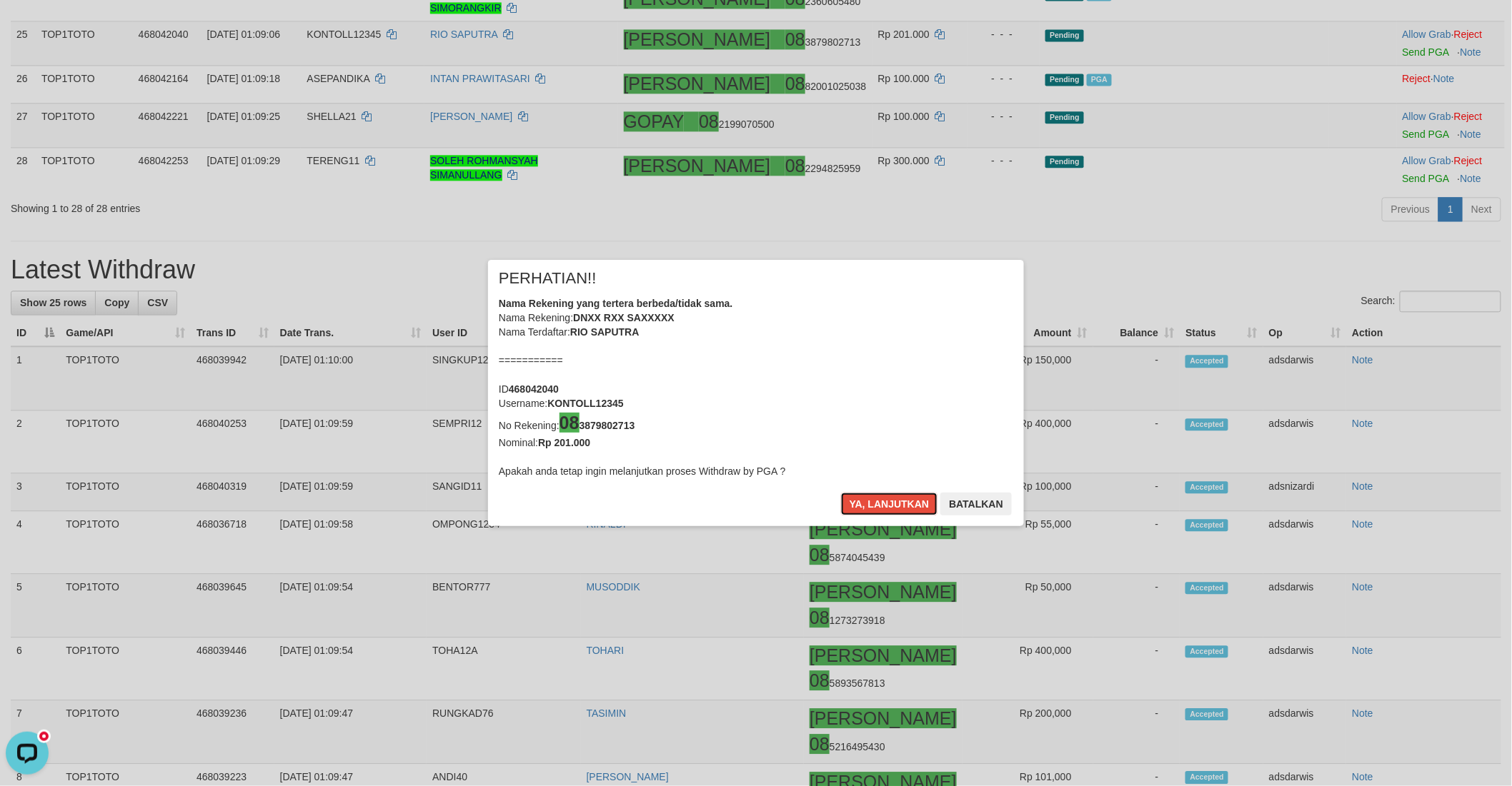
click at [845, 498] on button "Ya, lanjutkan" at bounding box center [889, 505] width 97 height 23
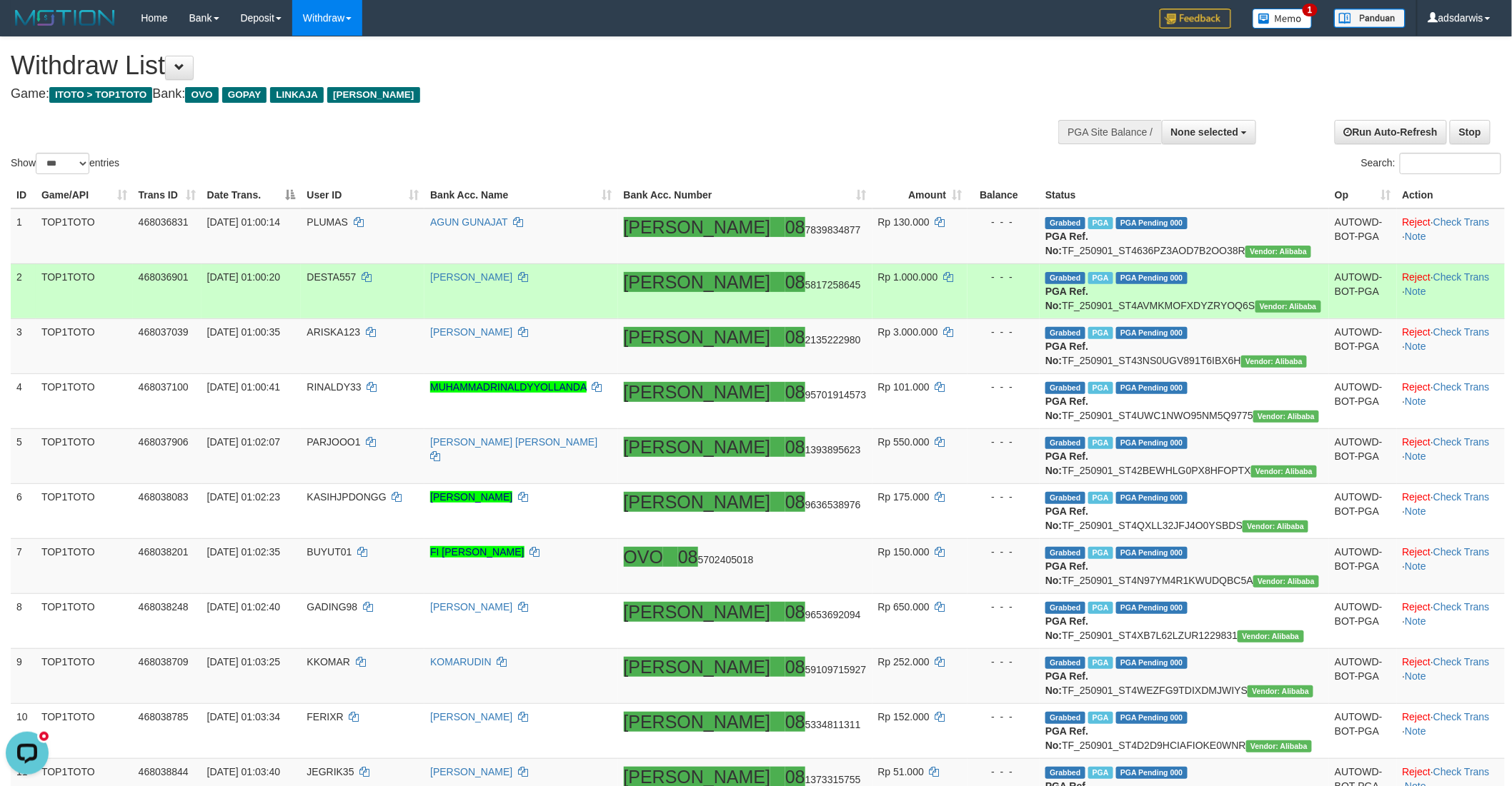
scroll to position [79, 0]
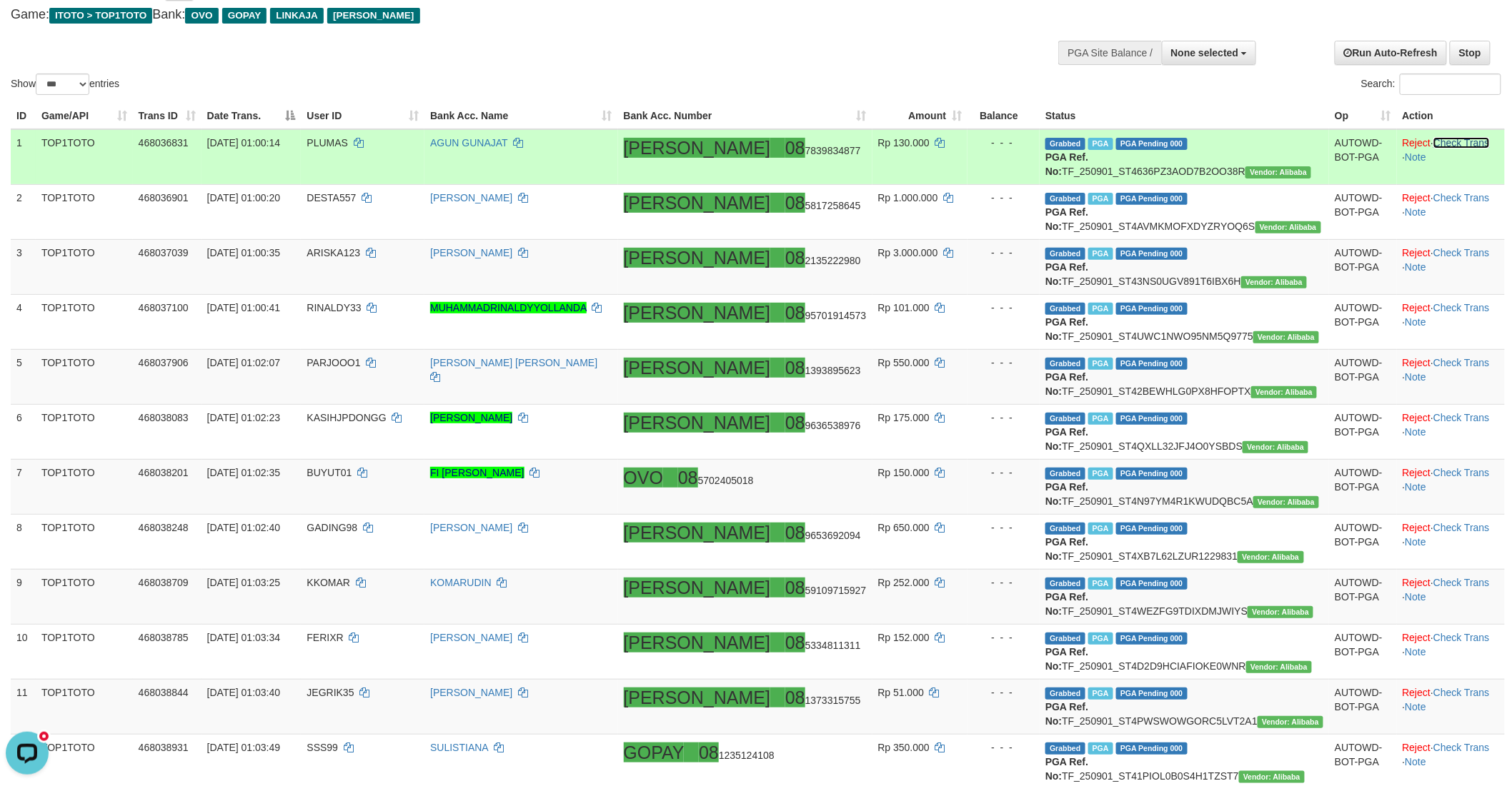
click at [1434, 143] on link "Check Trans" at bounding box center [1462, 143] width 56 height 12
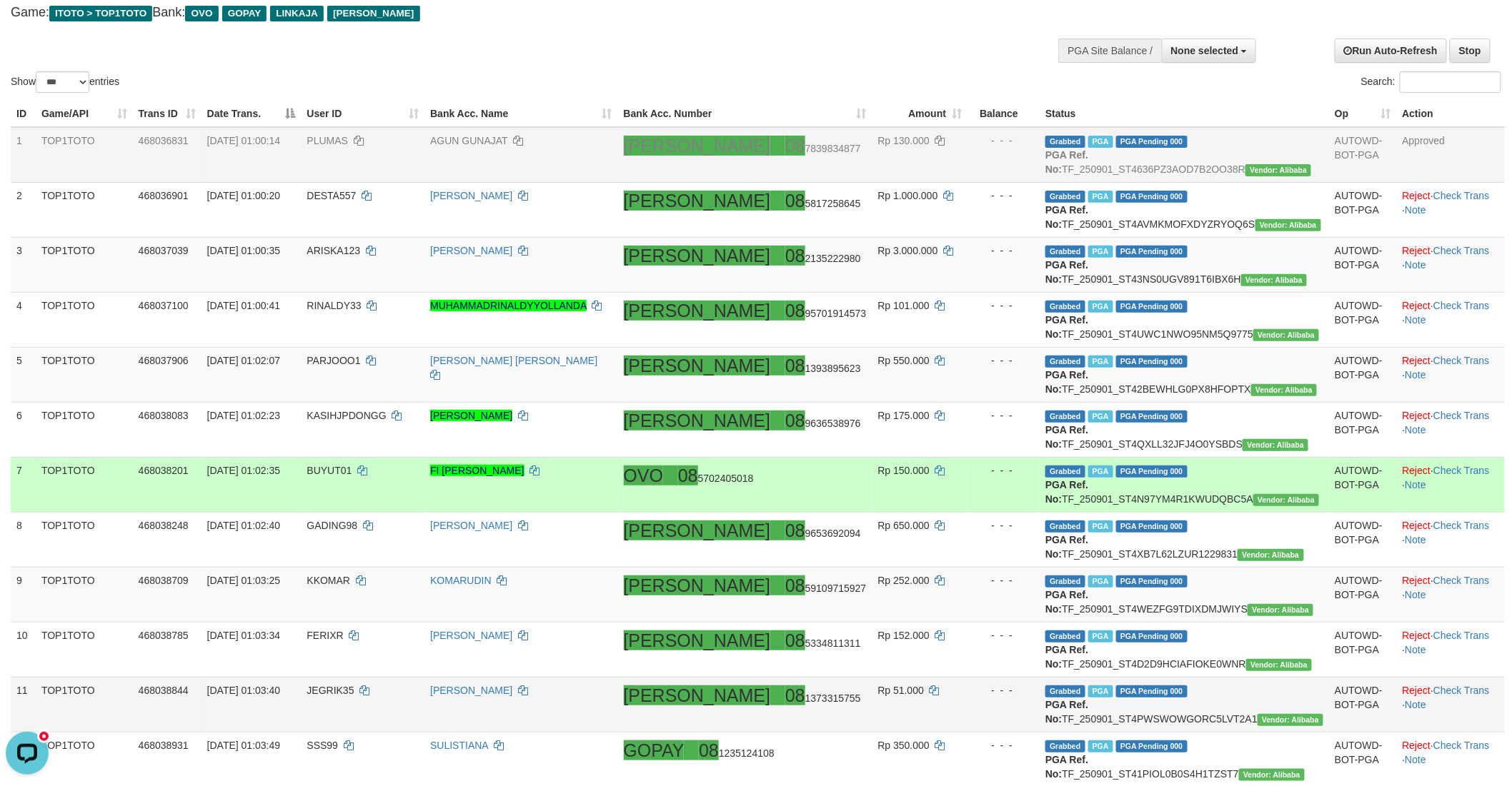
scroll to position [53, 0]
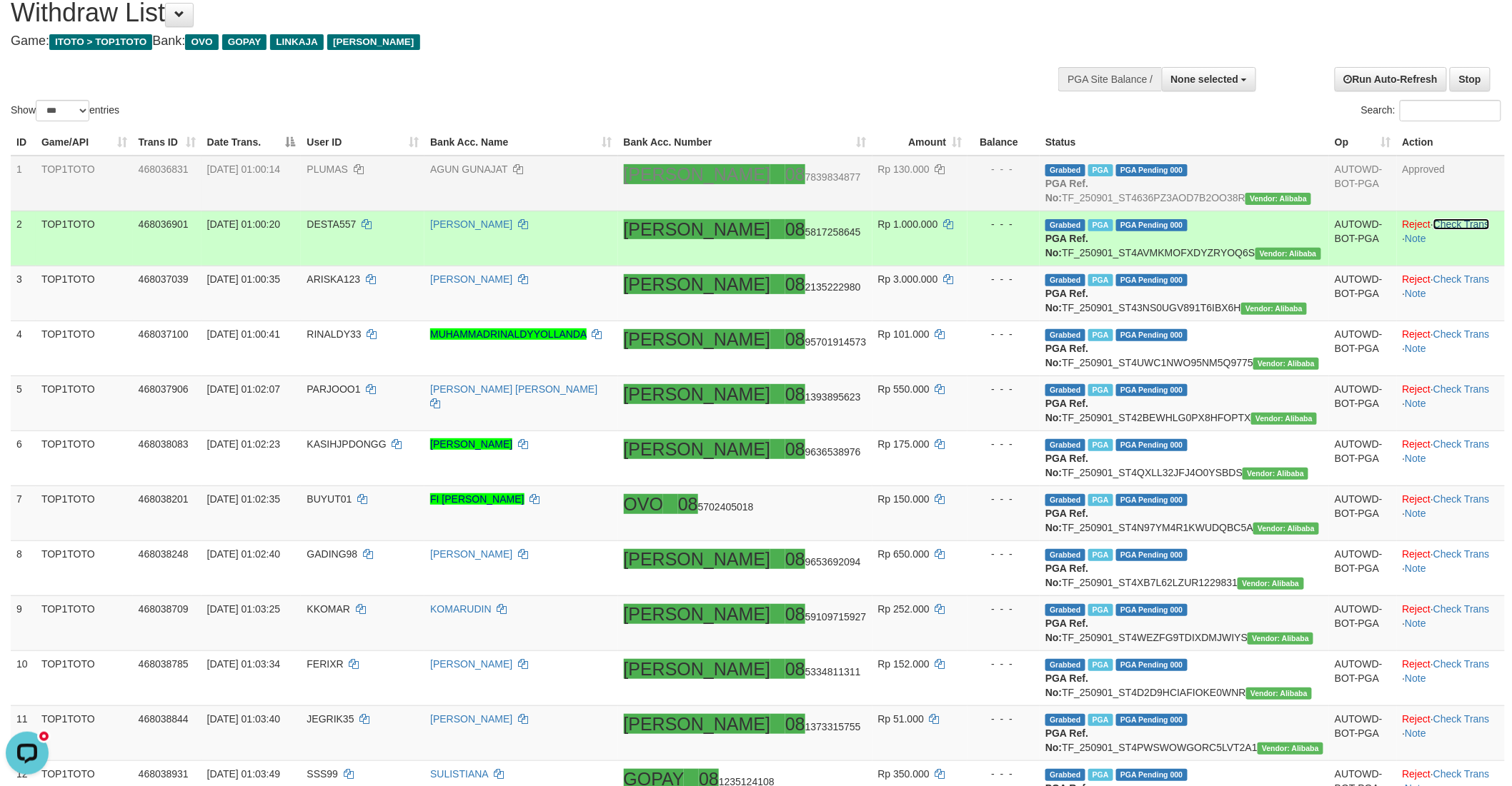
click at [1434, 230] on link "Check Trans" at bounding box center [1462, 224] width 56 height 12
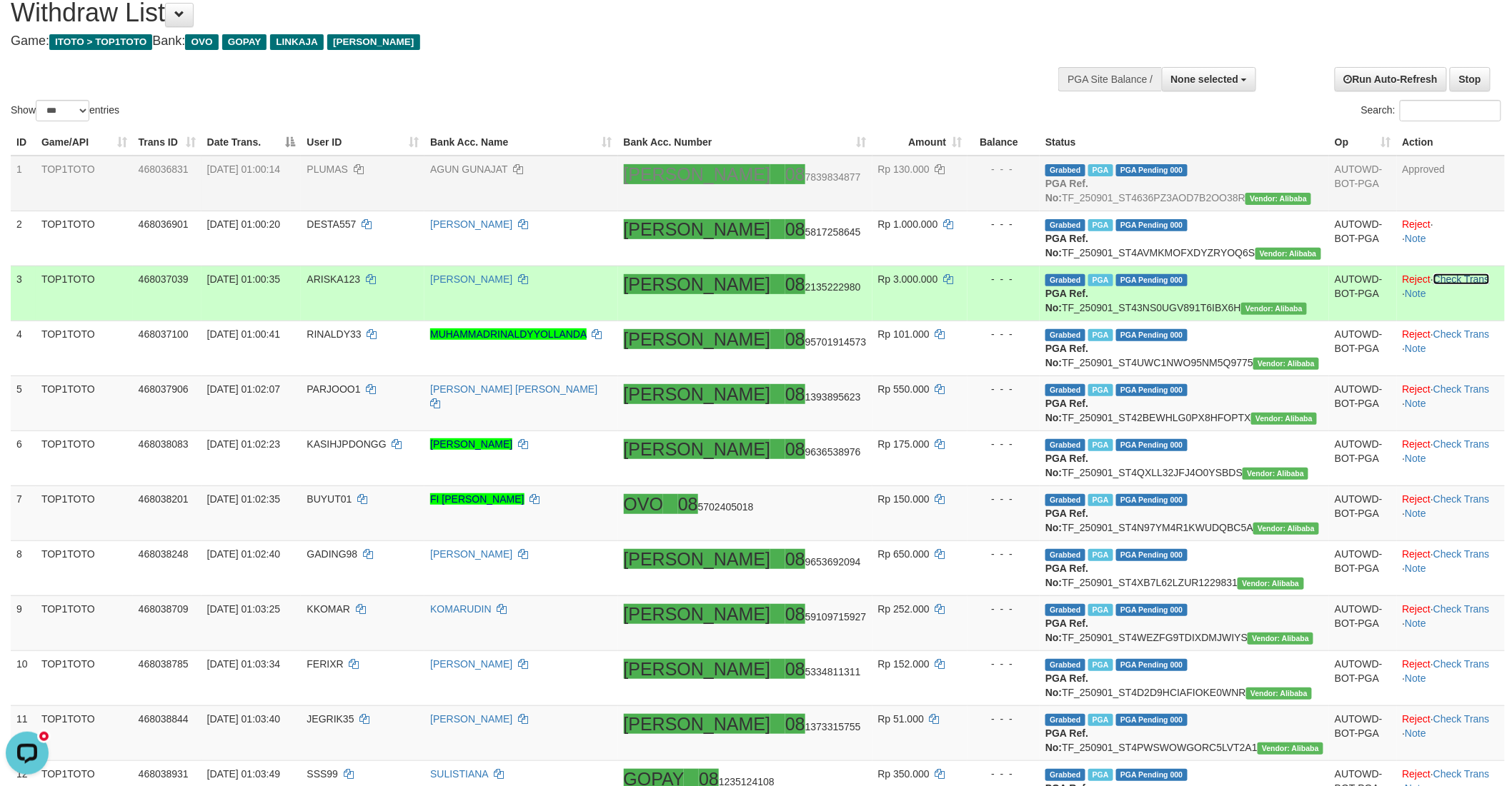
click at [1434, 285] on link "Check Trans" at bounding box center [1462, 279] width 56 height 12
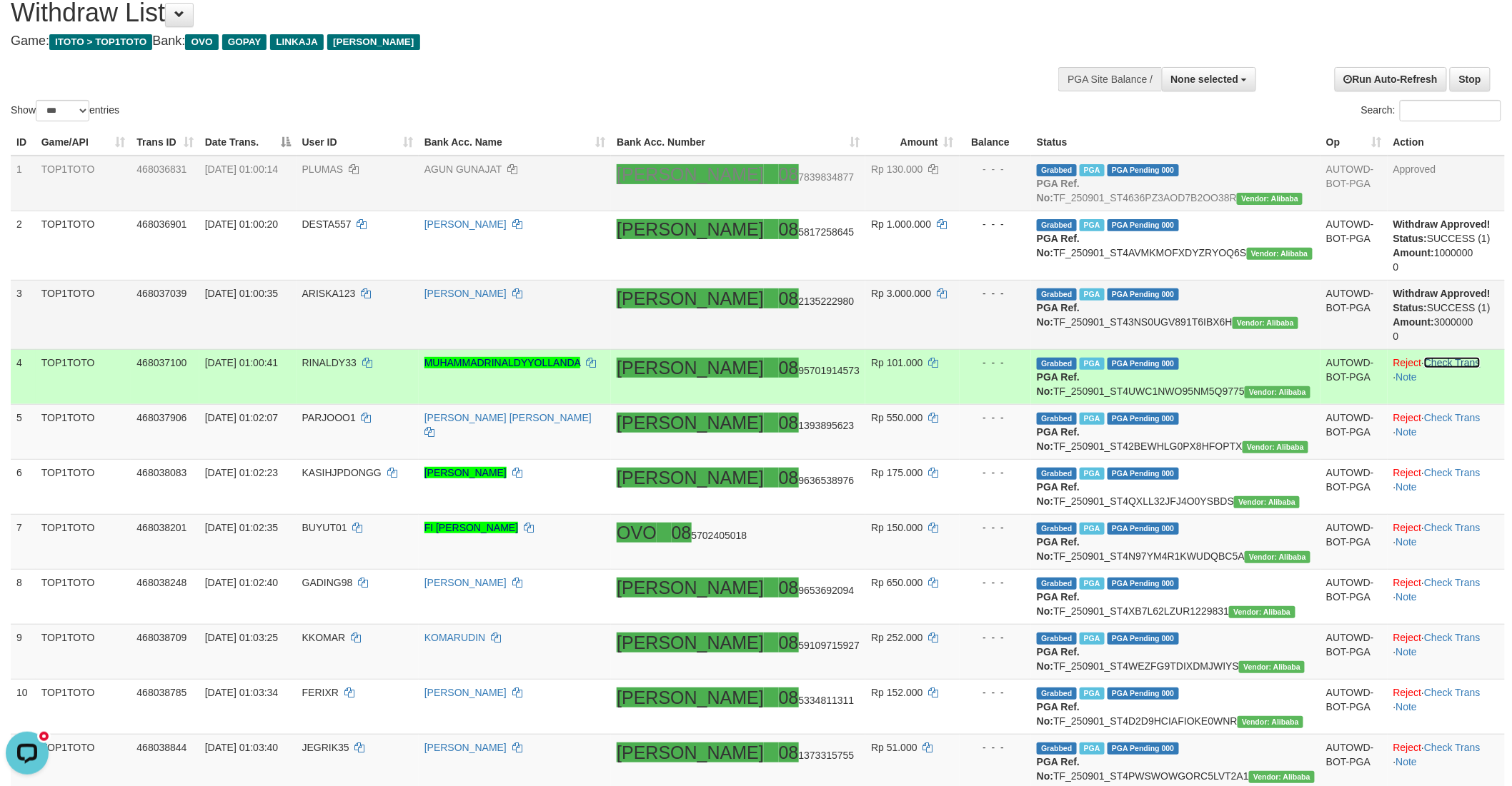
click at [1430, 368] on link "Check Trans" at bounding box center [1452, 363] width 56 height 12
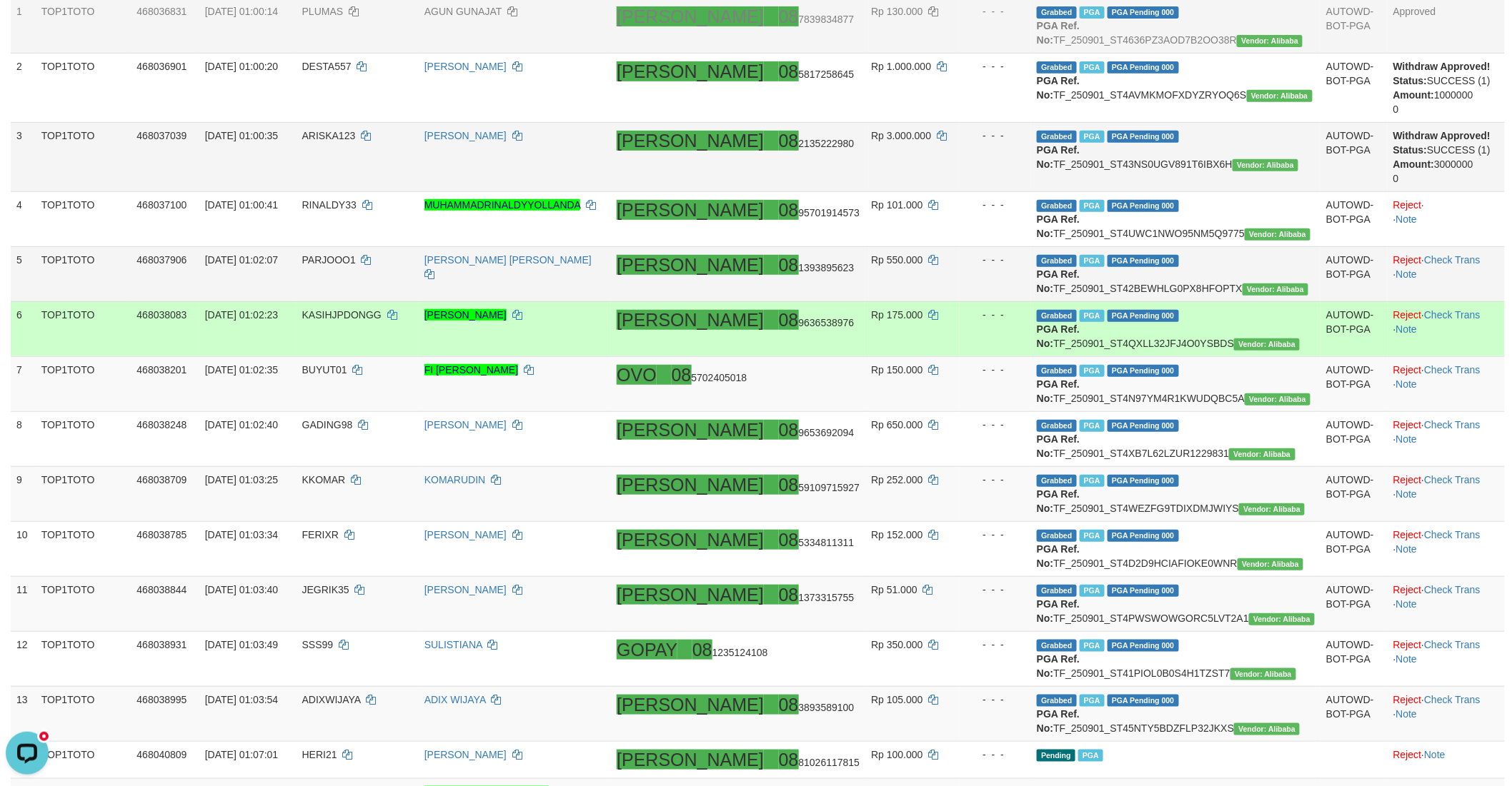
scroll to position [212, 0]
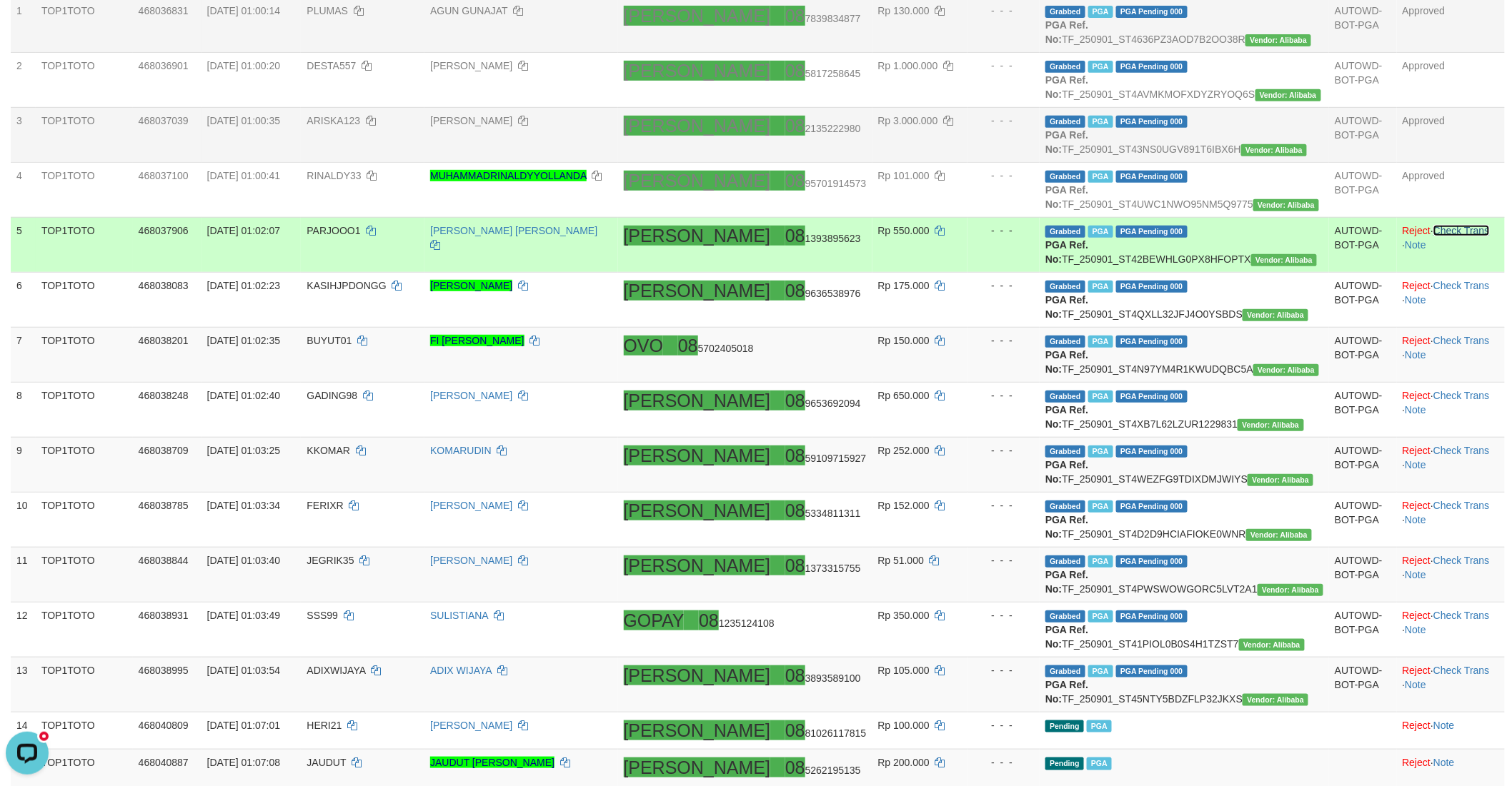
click at [1434, 236] on link "Check Trans" at bounding box center [1462, 231] width 56 height 12
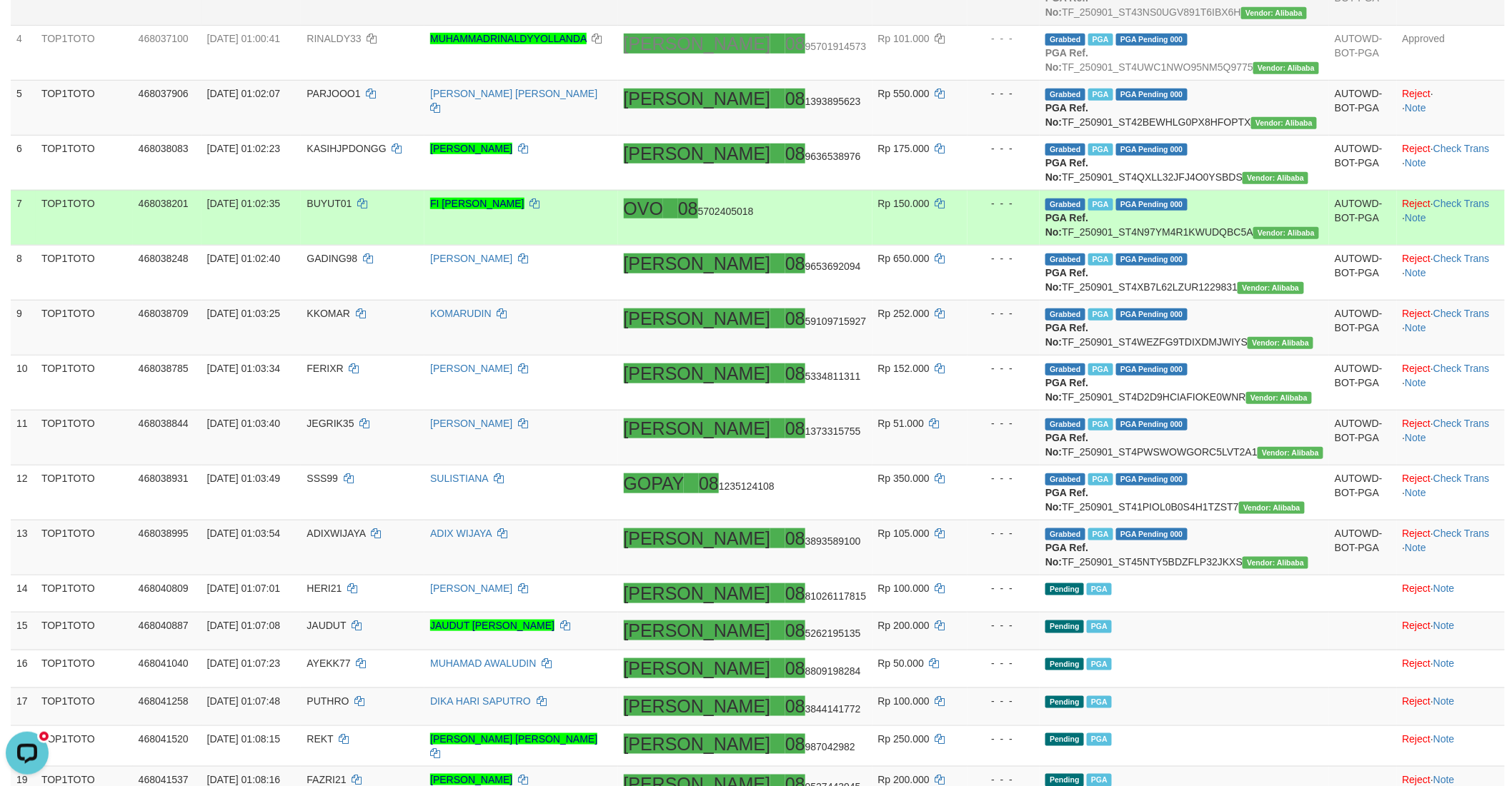
scroll to position [370, 0]
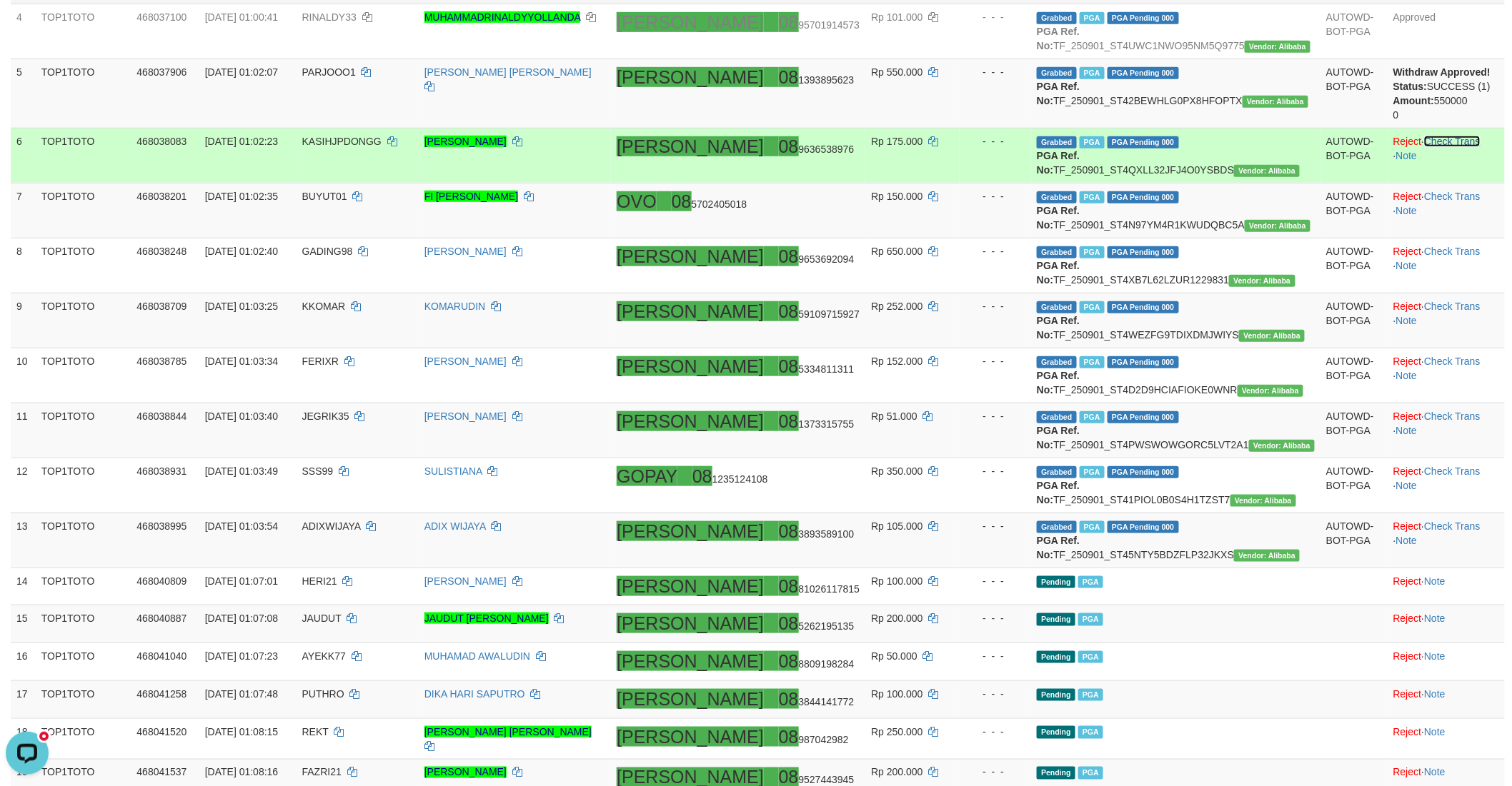
click at [1424, 147] on link "Check Trans" at bounding box center [1452, 141] width 56 height 12
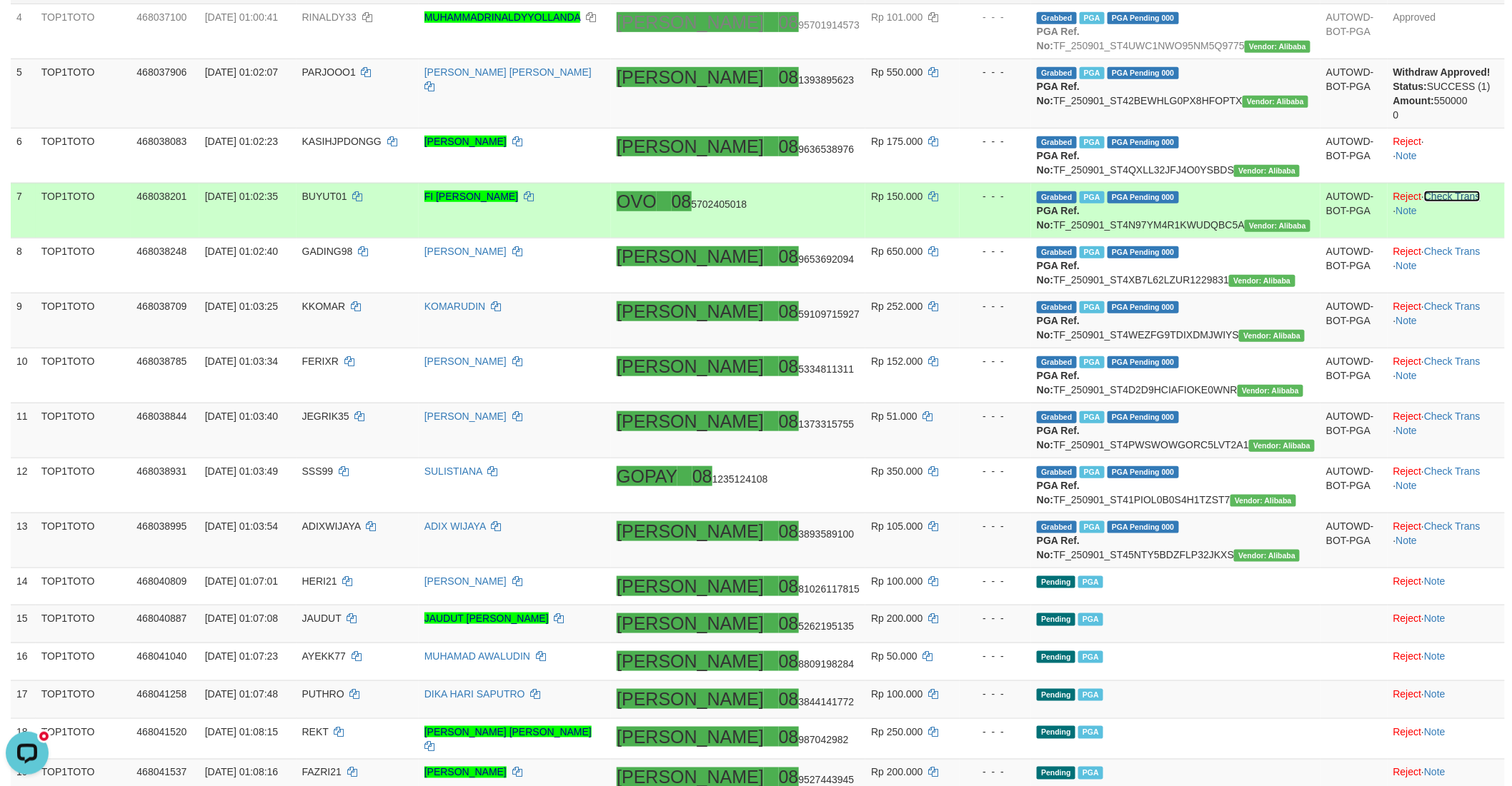
click at [1433, 202] on link "Check Trans" at bounding box center [1452, 196] width 56 height 12
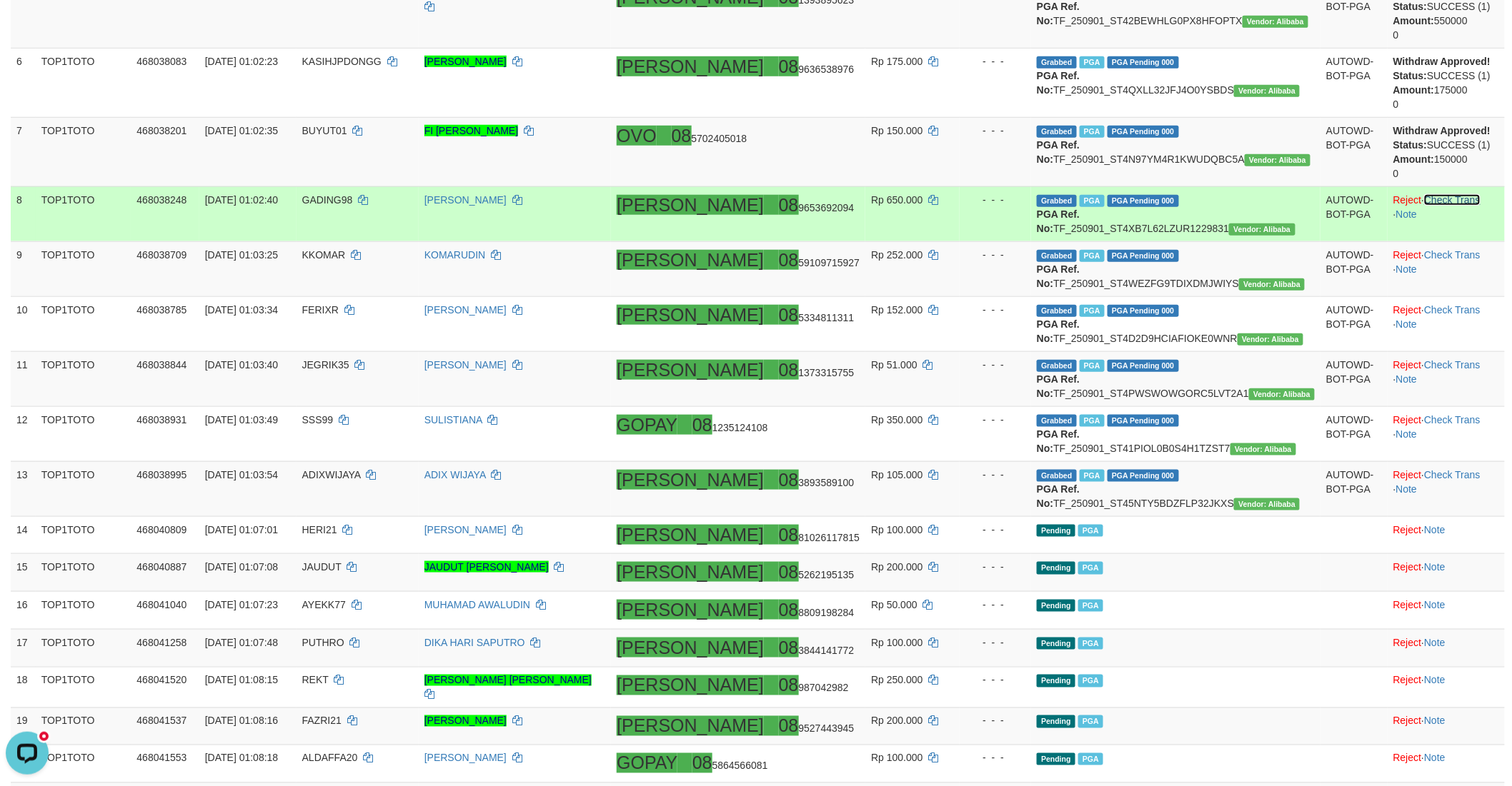
click at [1424, 206] on link "Check Trans" at bounding box center [1452, 200] width 56 height 12
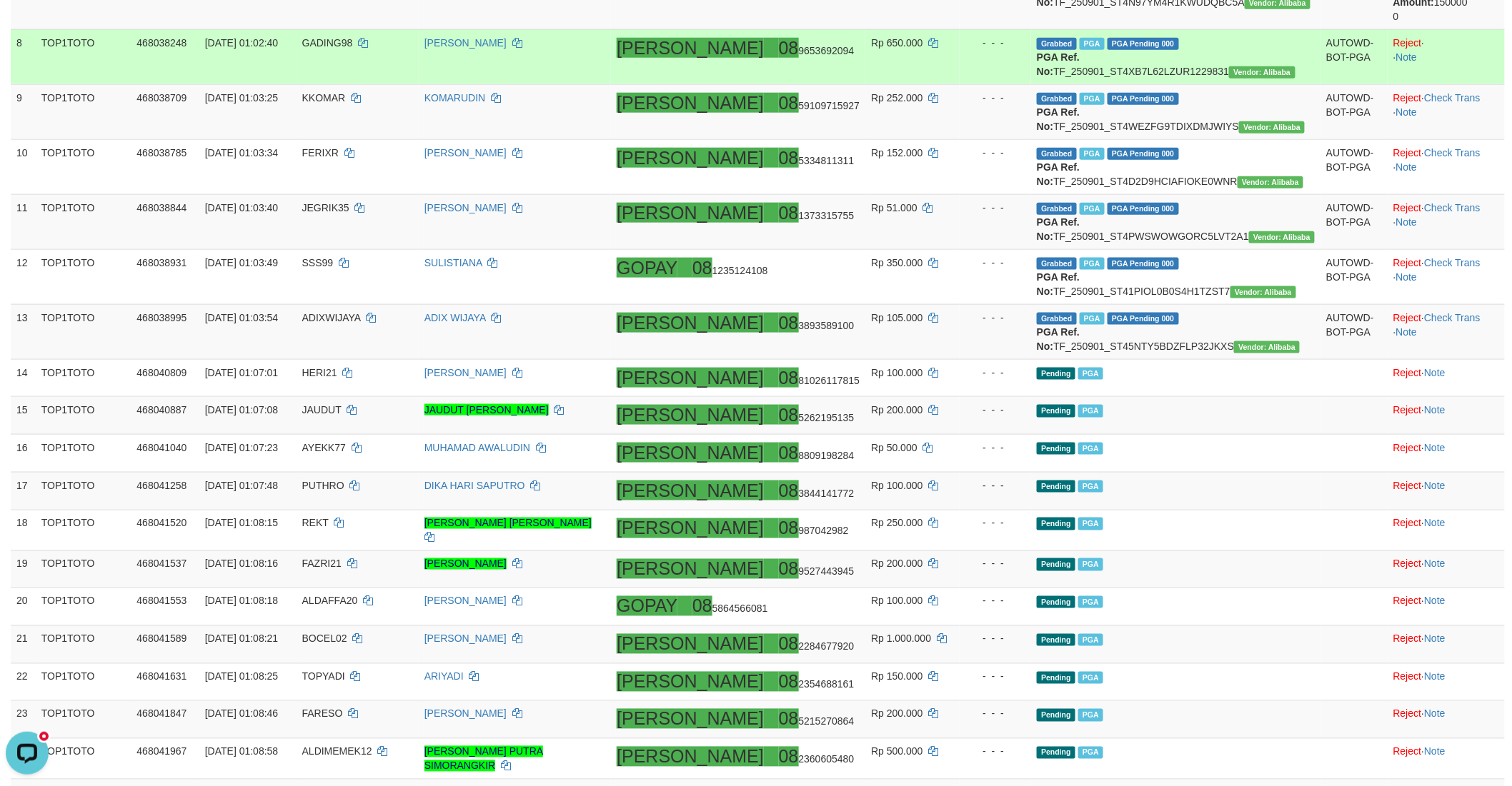
scroll to position [608, 0]
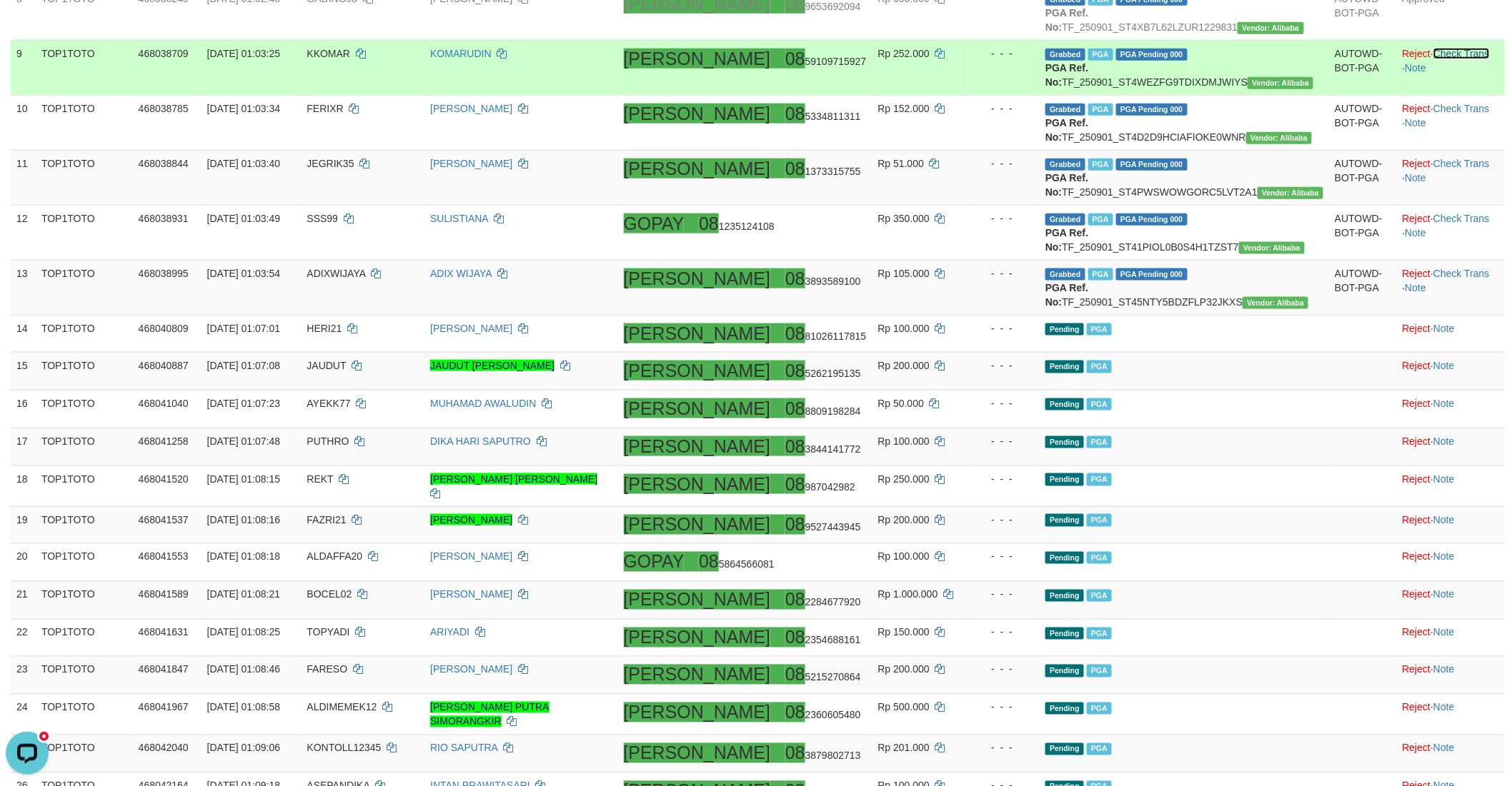
click at [1434, 59] on link "Check Trans" at bounding box center [1462, 53] width 56 height 12
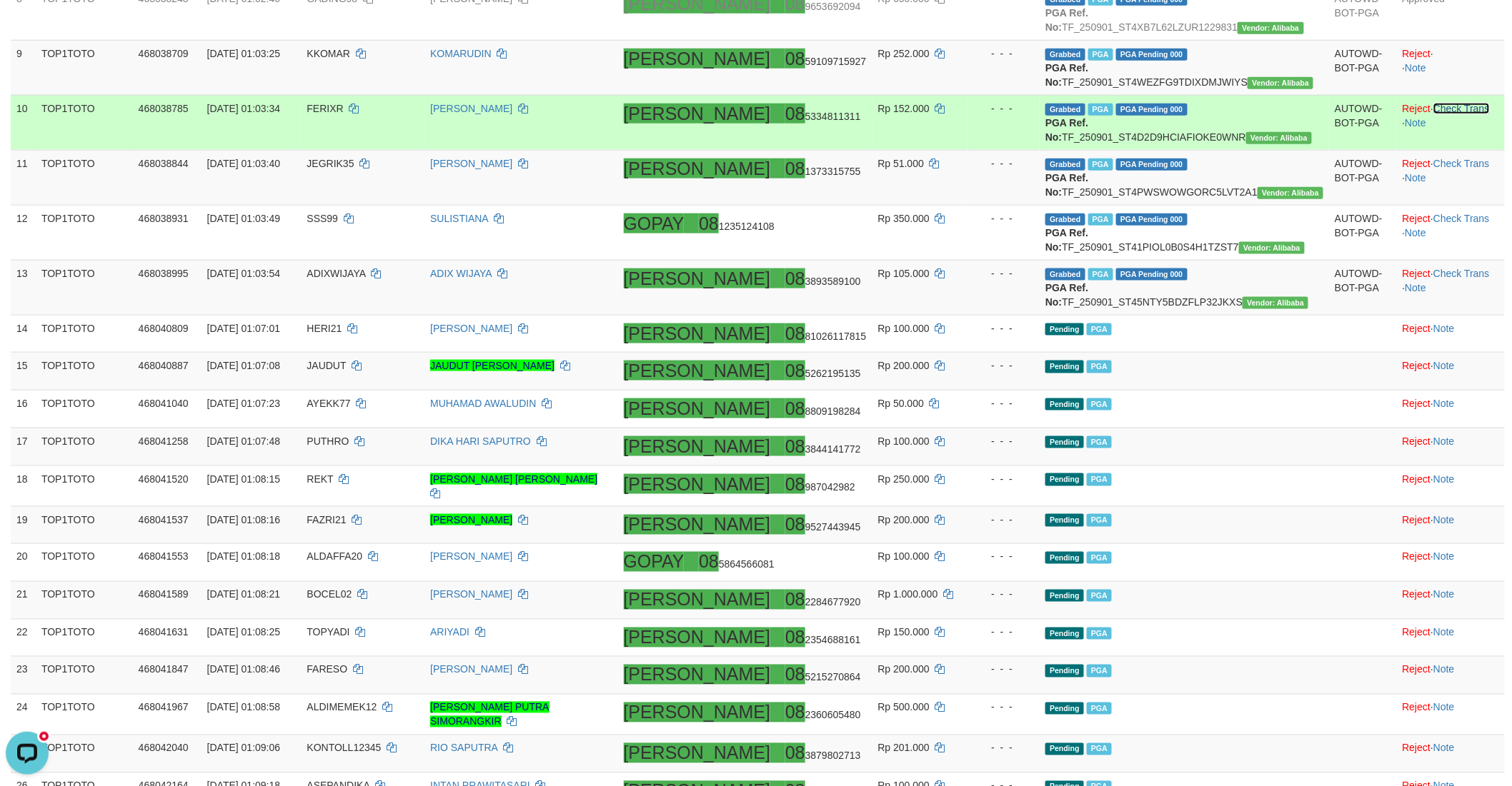
click at [1434, 114] on link "Check Trans" at bounding box center [1462, 108] width 56 height 12
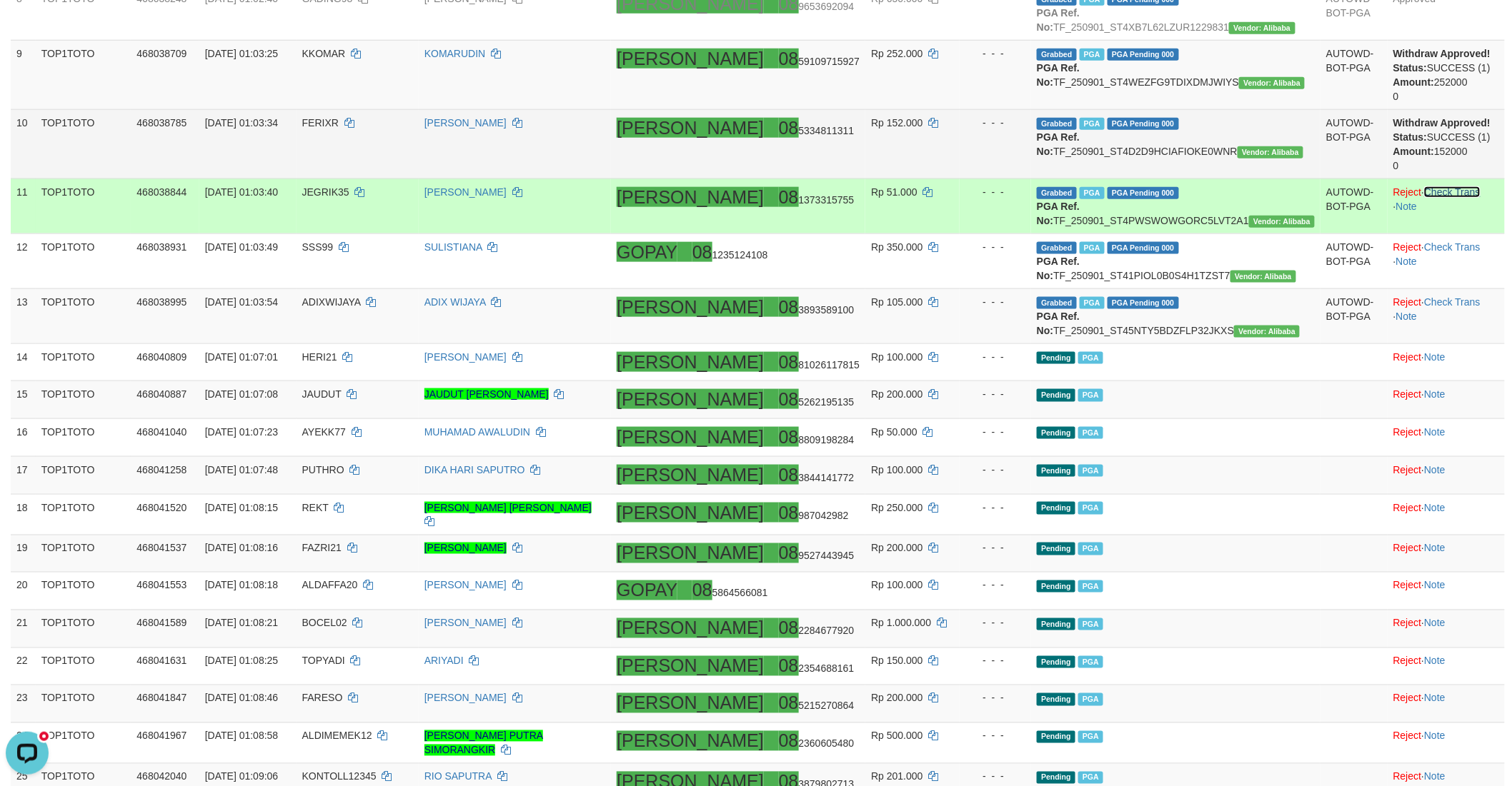
click at [1432, 198] on link "Check Trans" at bounding box center [1452, 192] width 56 height 12
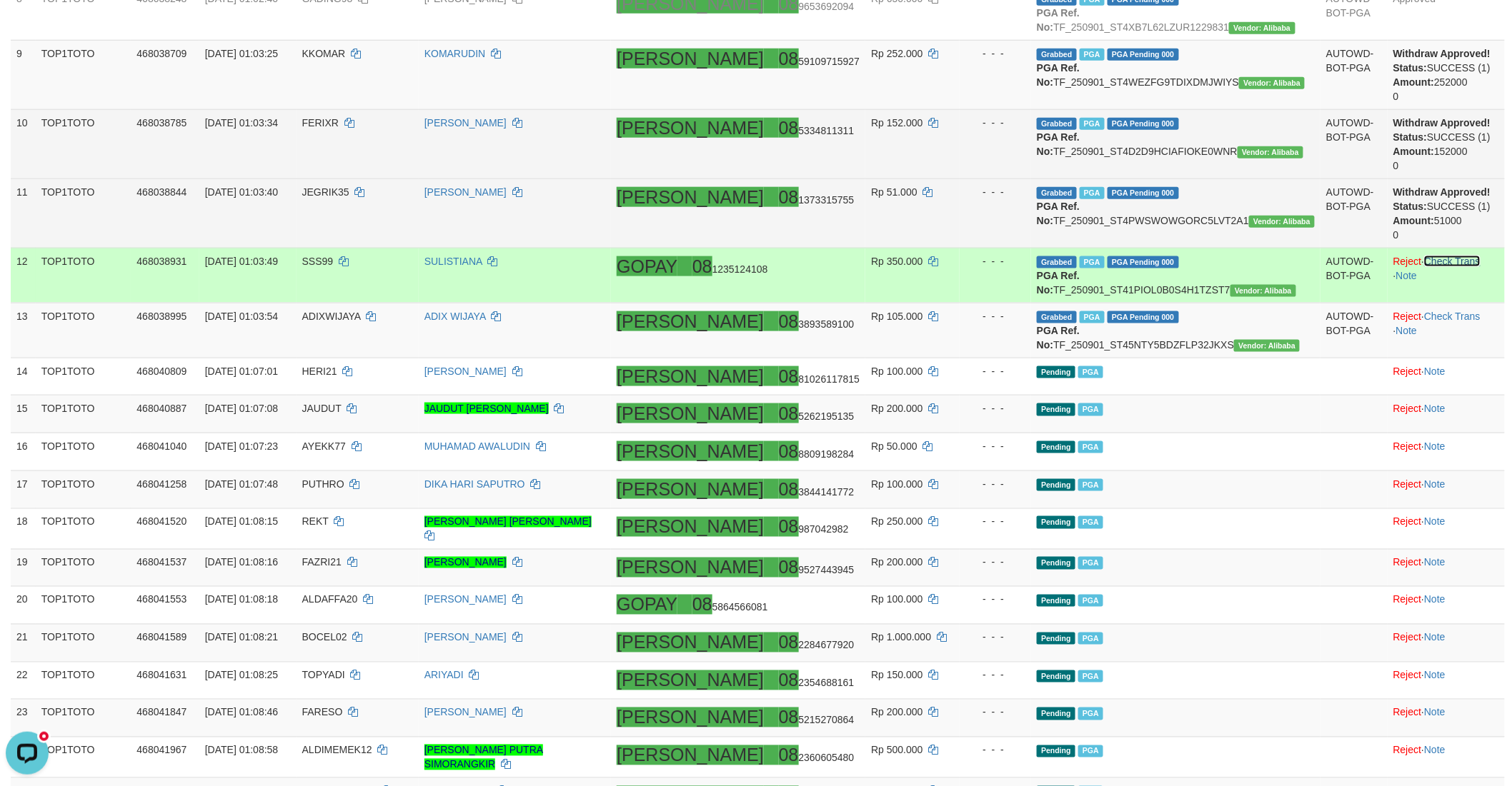
click at [1425, 267] on link "Check Trans" at bounding box center [1452, 261] width 56 height 12
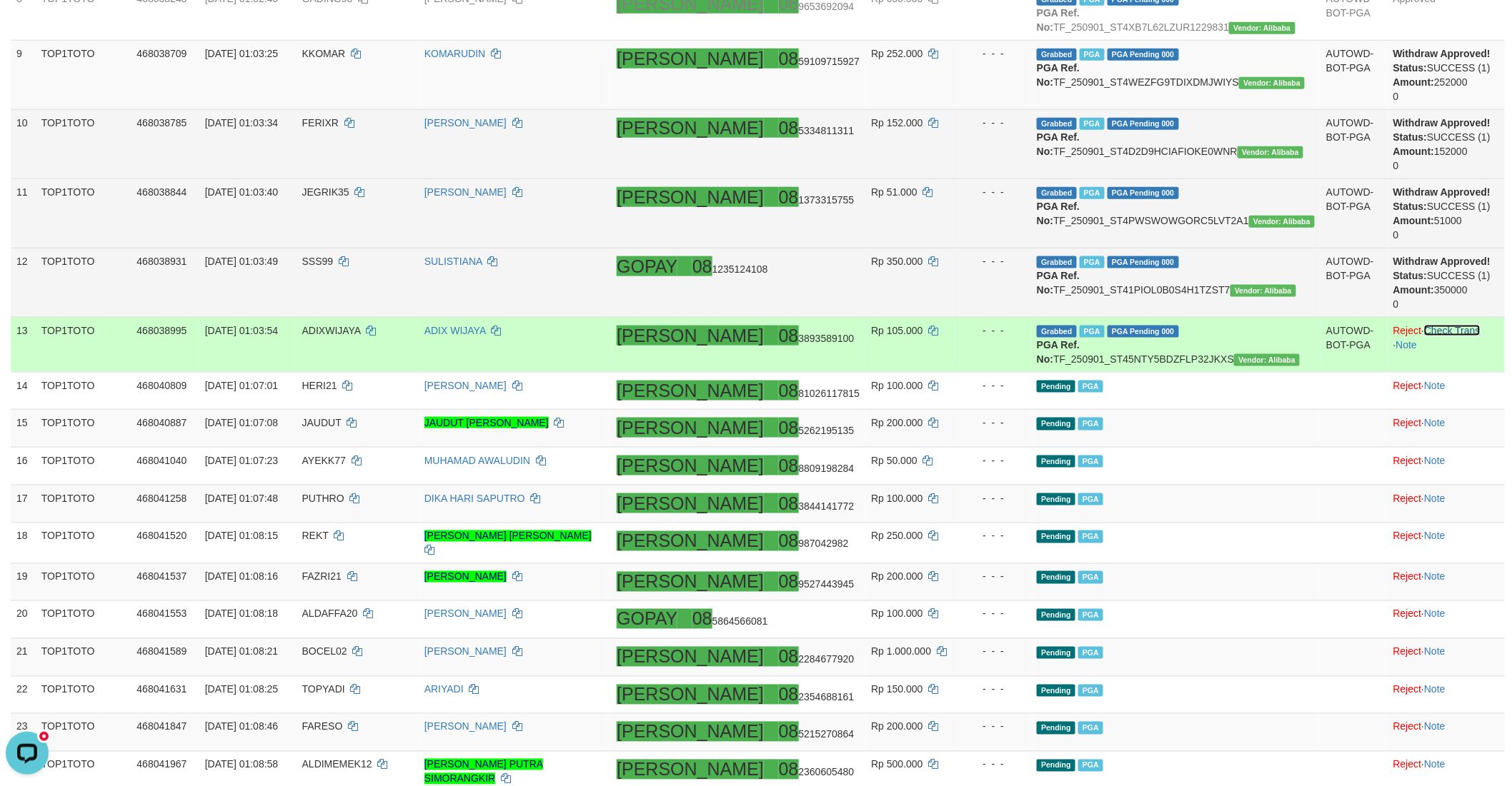
click at [1424, 336] on link "Check Trans" at bounding box center [1452, 331] width 56 height 12
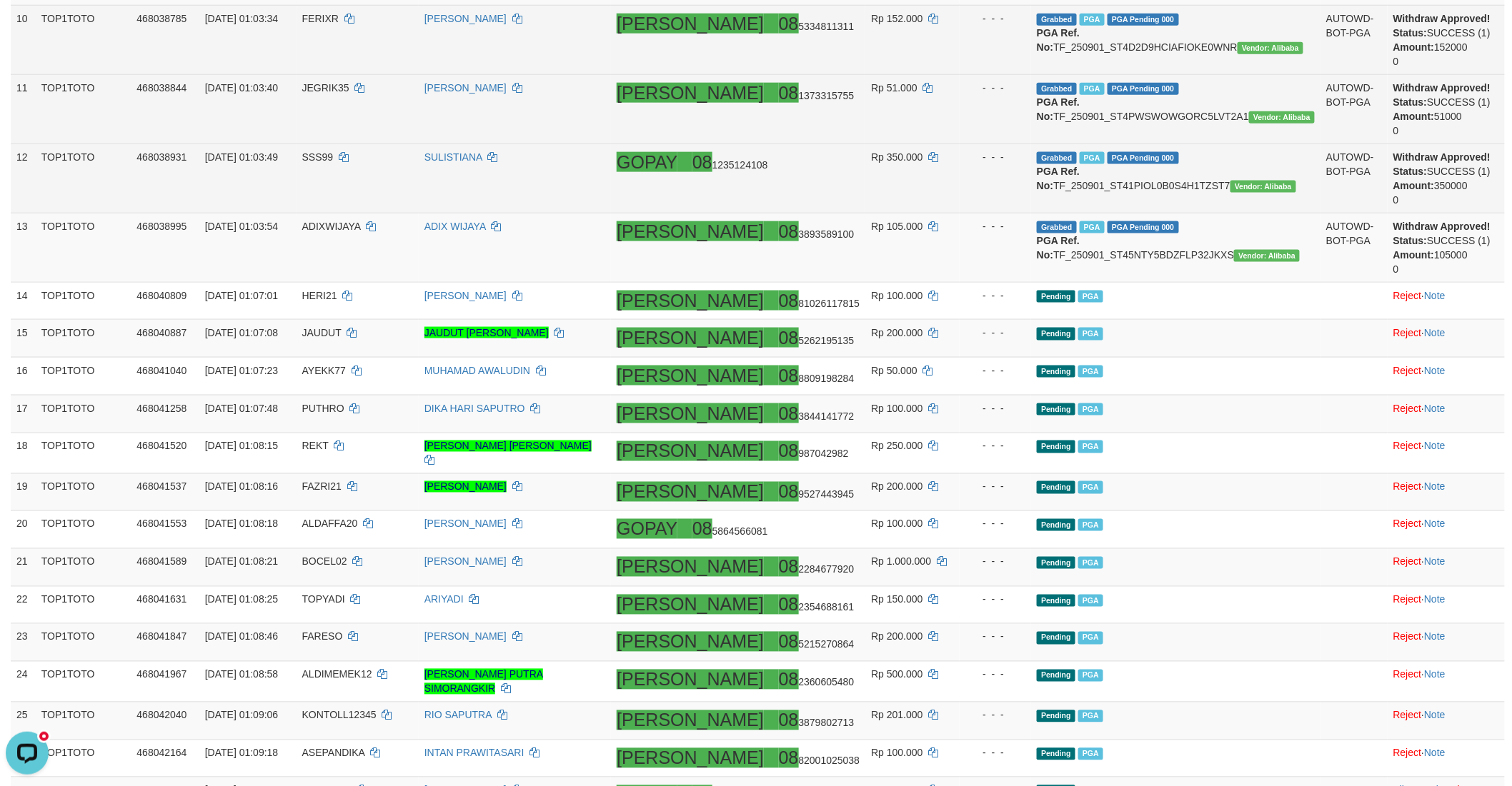
scroll to position [714, 0]
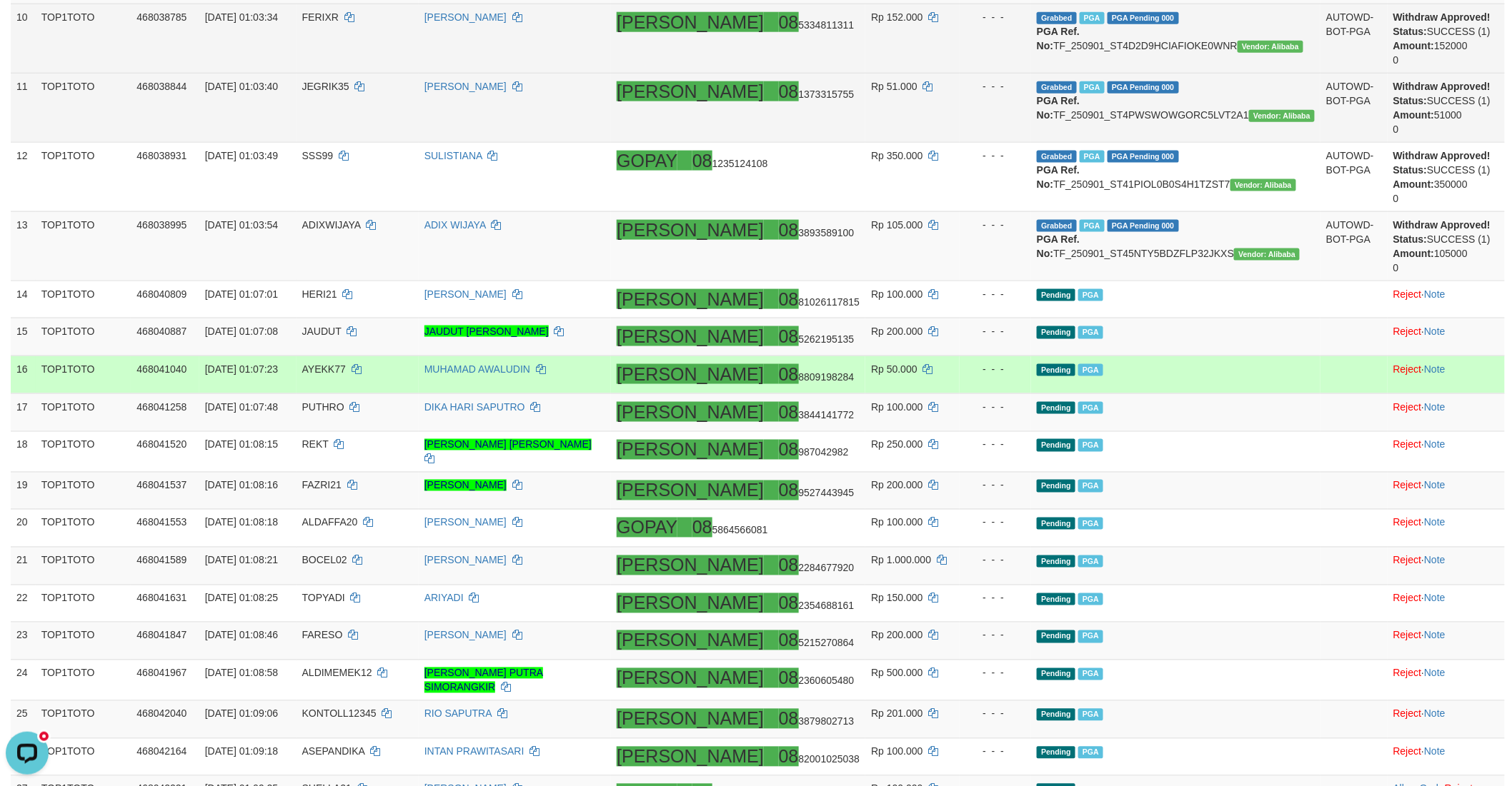
click at [1231, 394] on td "Pending PGA" at bounding box center [1175, 375] width 289 height 38
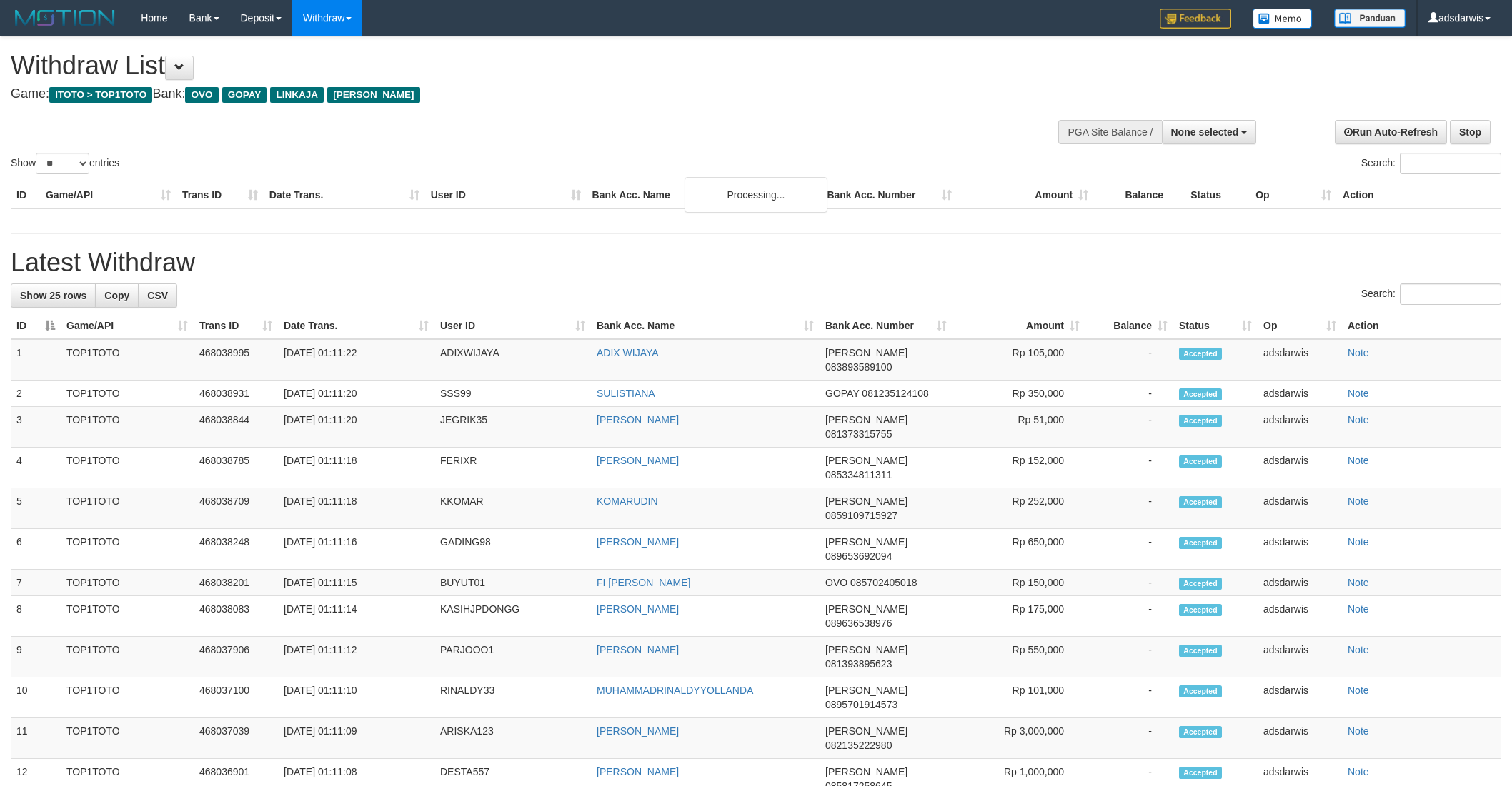
select select
select select "**"
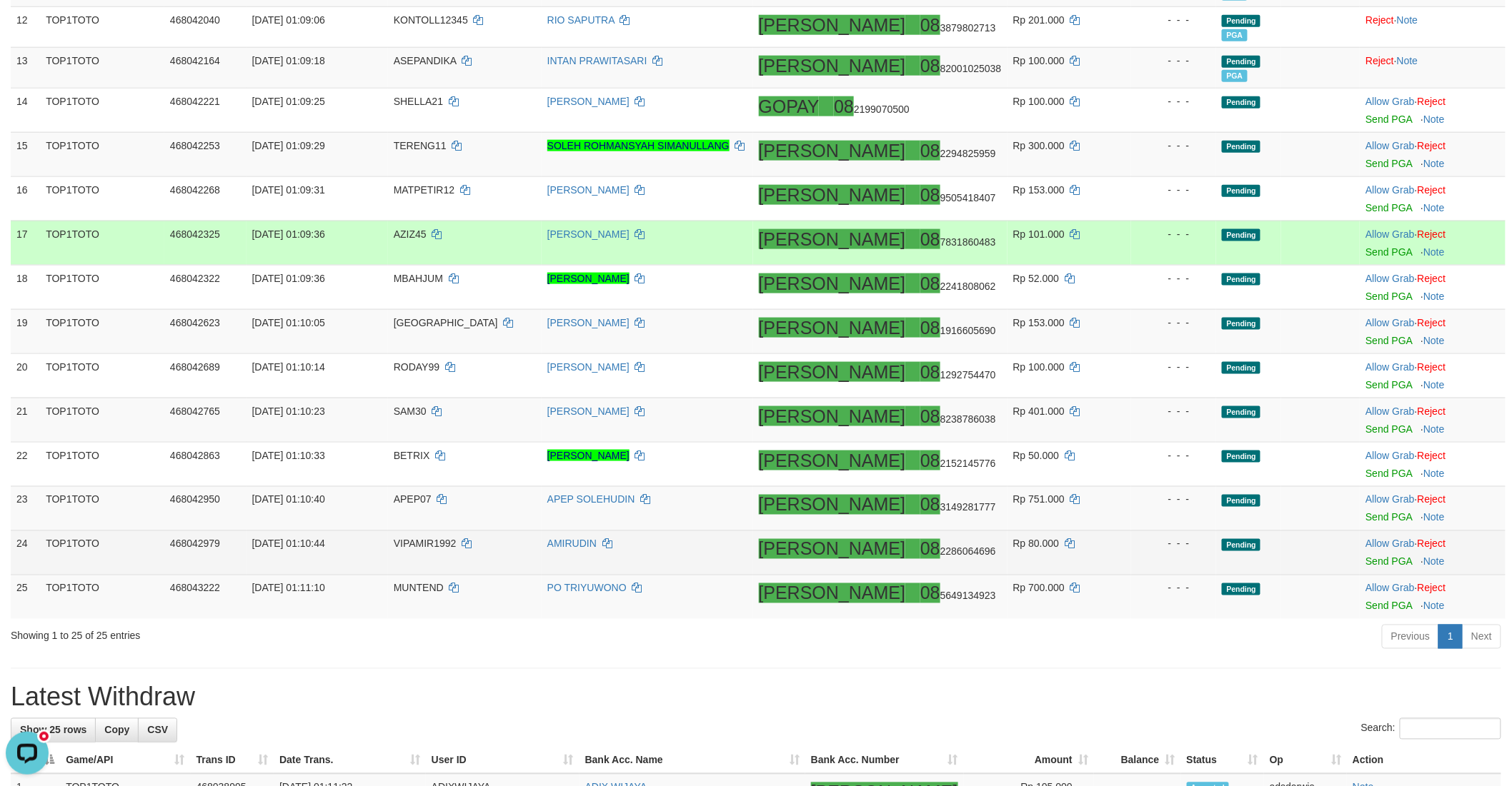
scroll to position [794, 0]
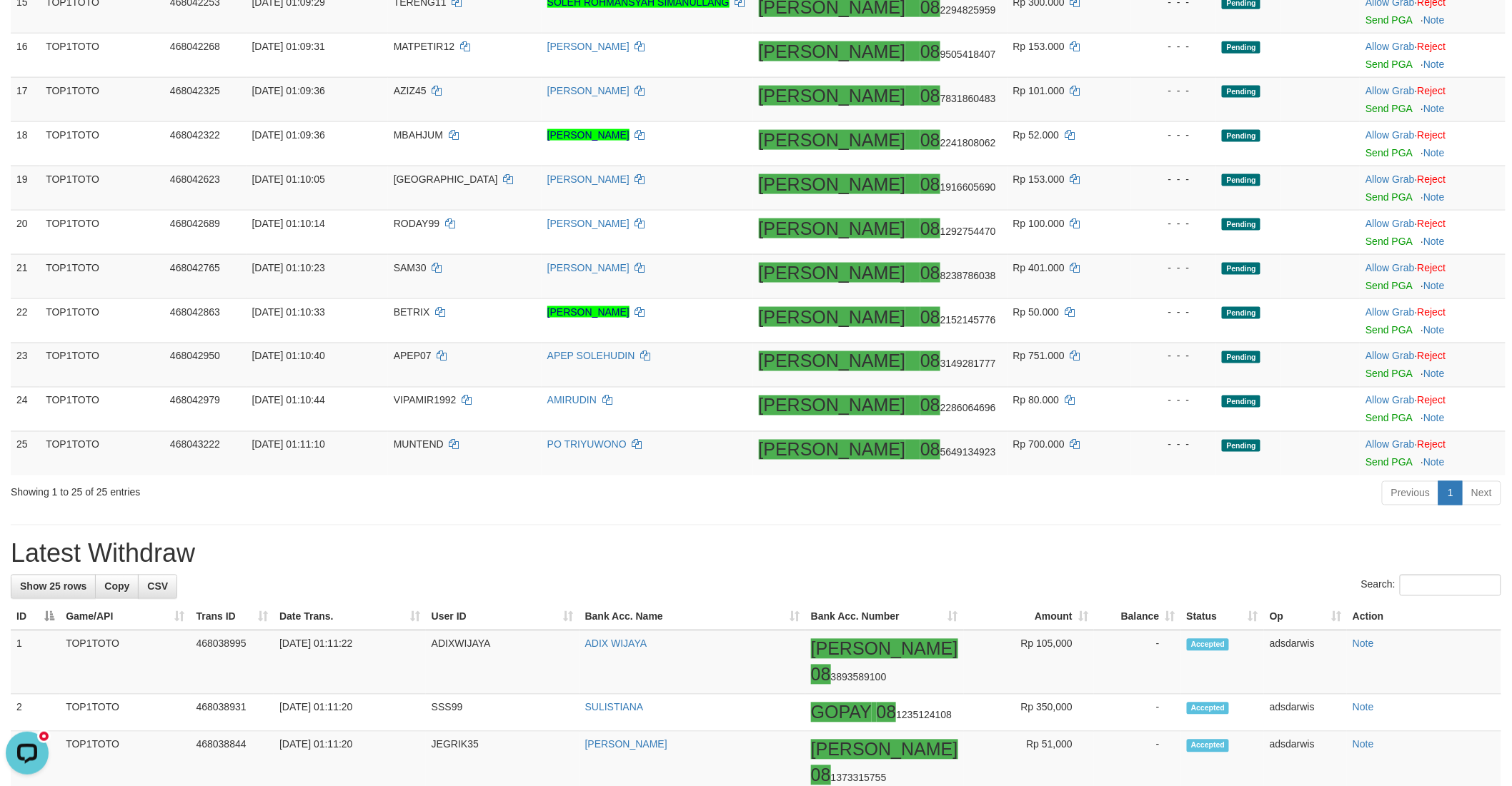
click at [1093, 532] on div "**********" at bounding box center [756, 715] width 1512 height 2944
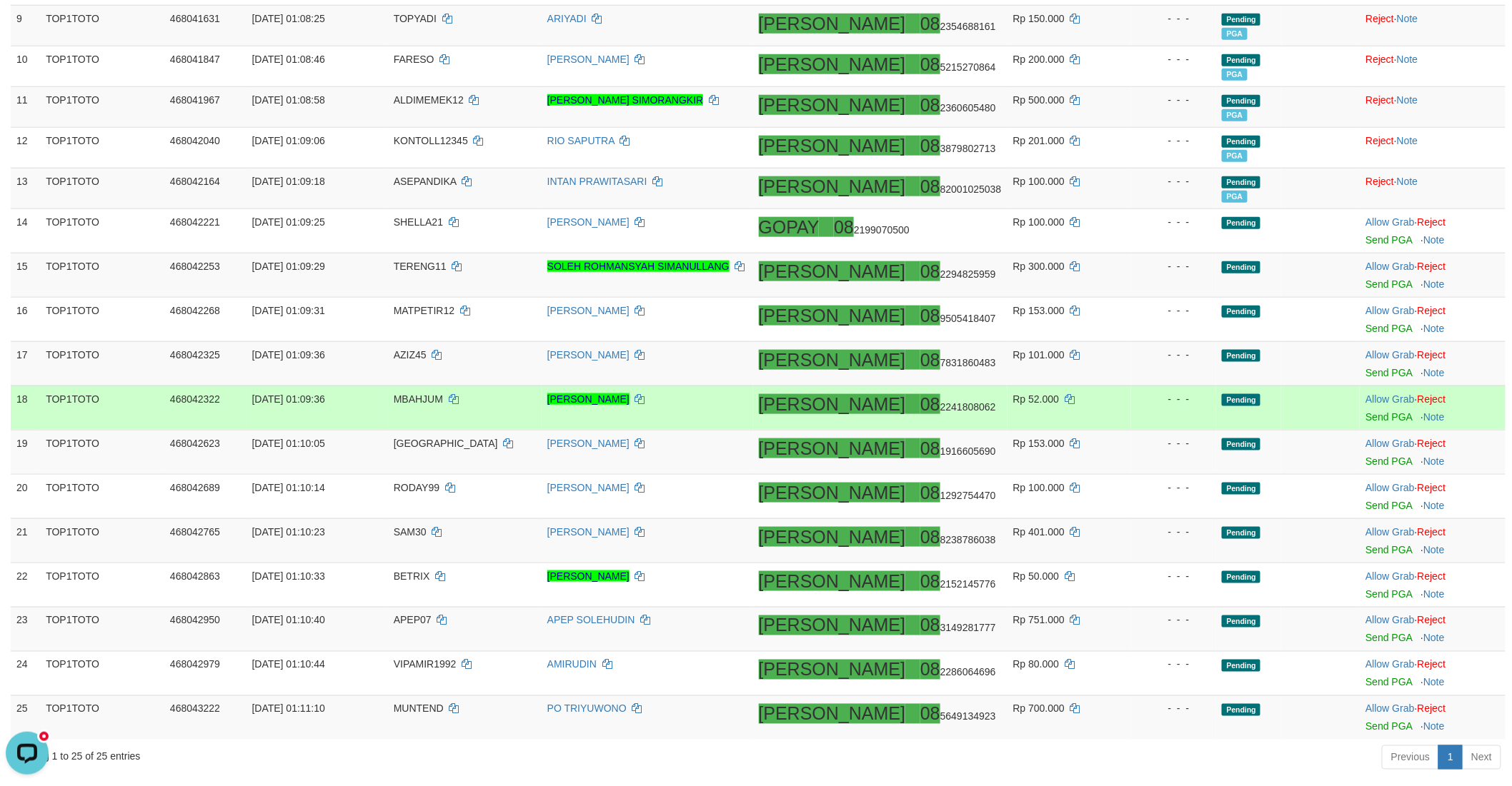
scroll to position [555, 0]
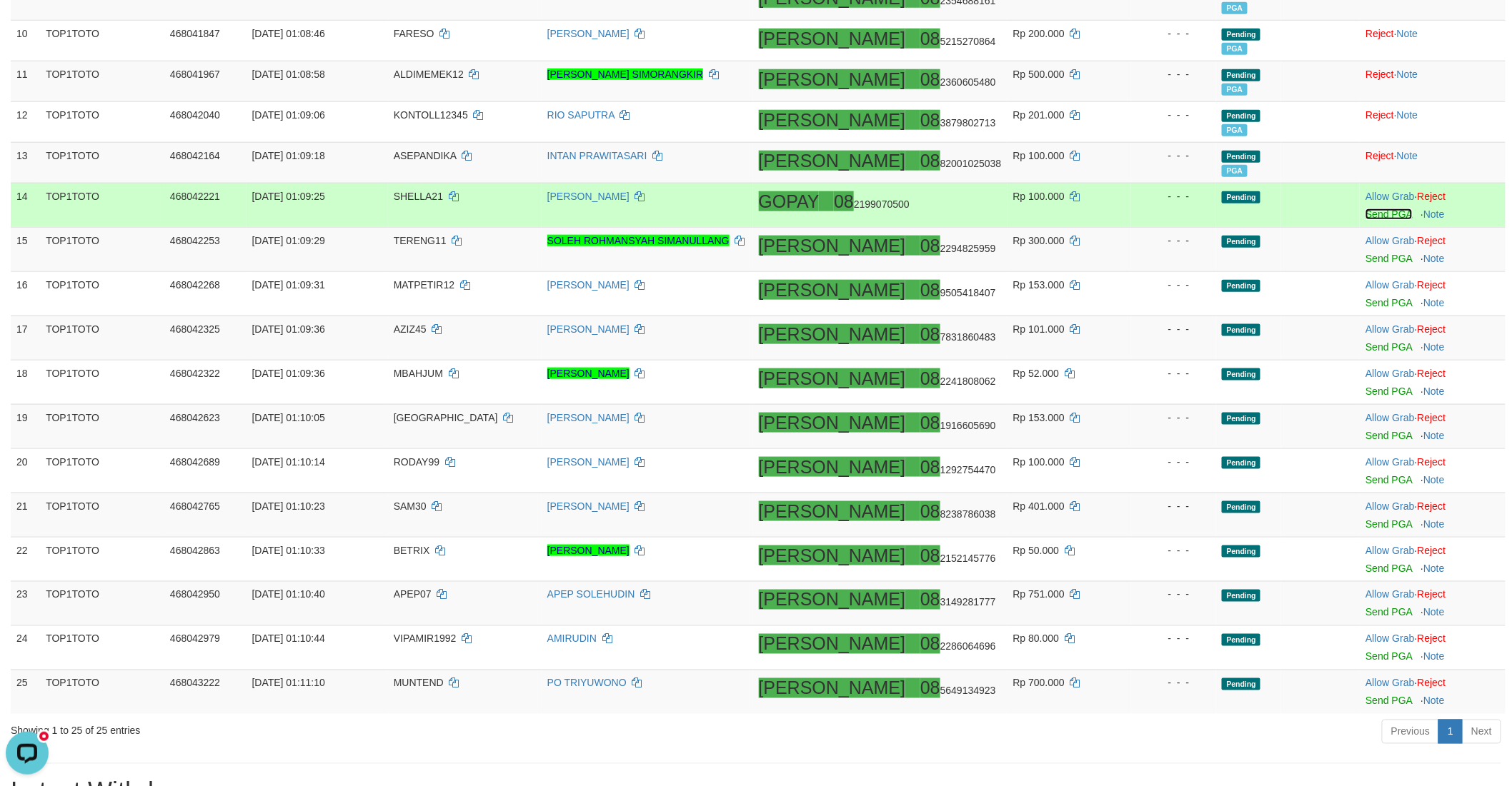
click at [1365, 212] on link "Send PGA" at bounding box center [1388, 215] width 46 height 12
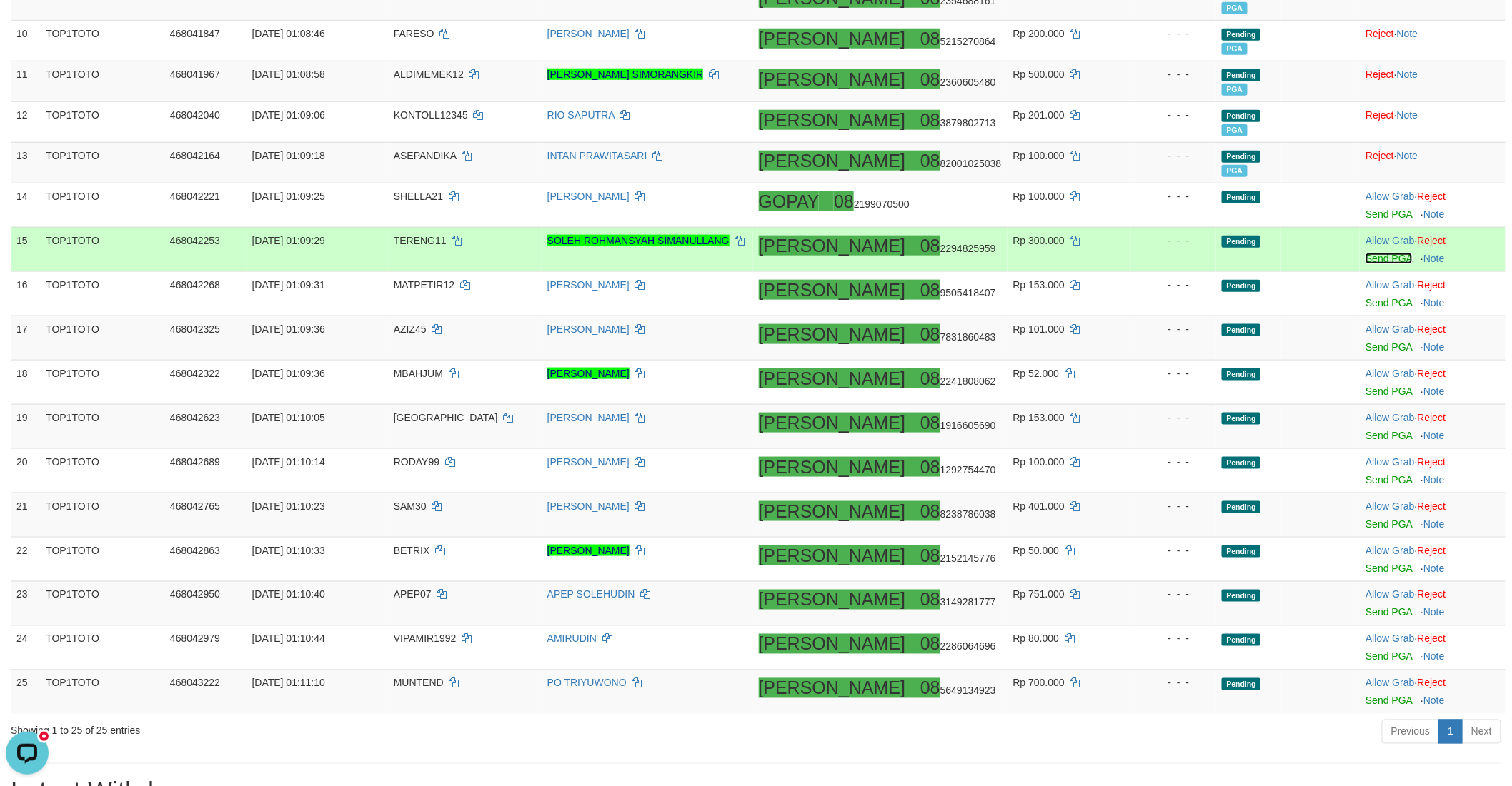
click at [1368, 260] on link "Send PGA" at bounding box center [1388, 258] width 46 height 12
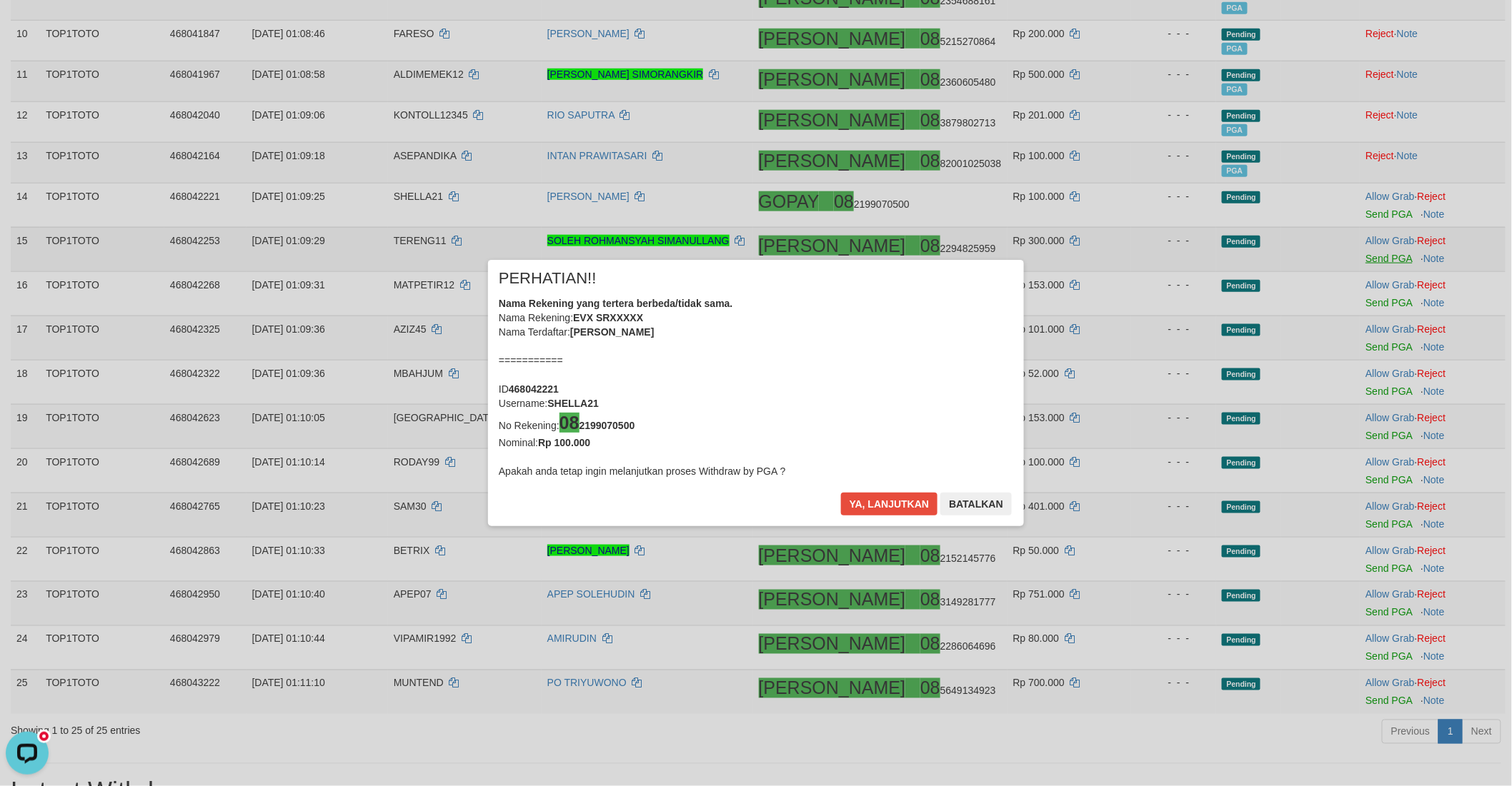
click at [1373, 302] on div "× PERHATIAN!! Nama Rekening yang tertera berbeda/tidak sama. Nama Rekening: EVX…" at bounding box center [756, 393] width 1512 height 324
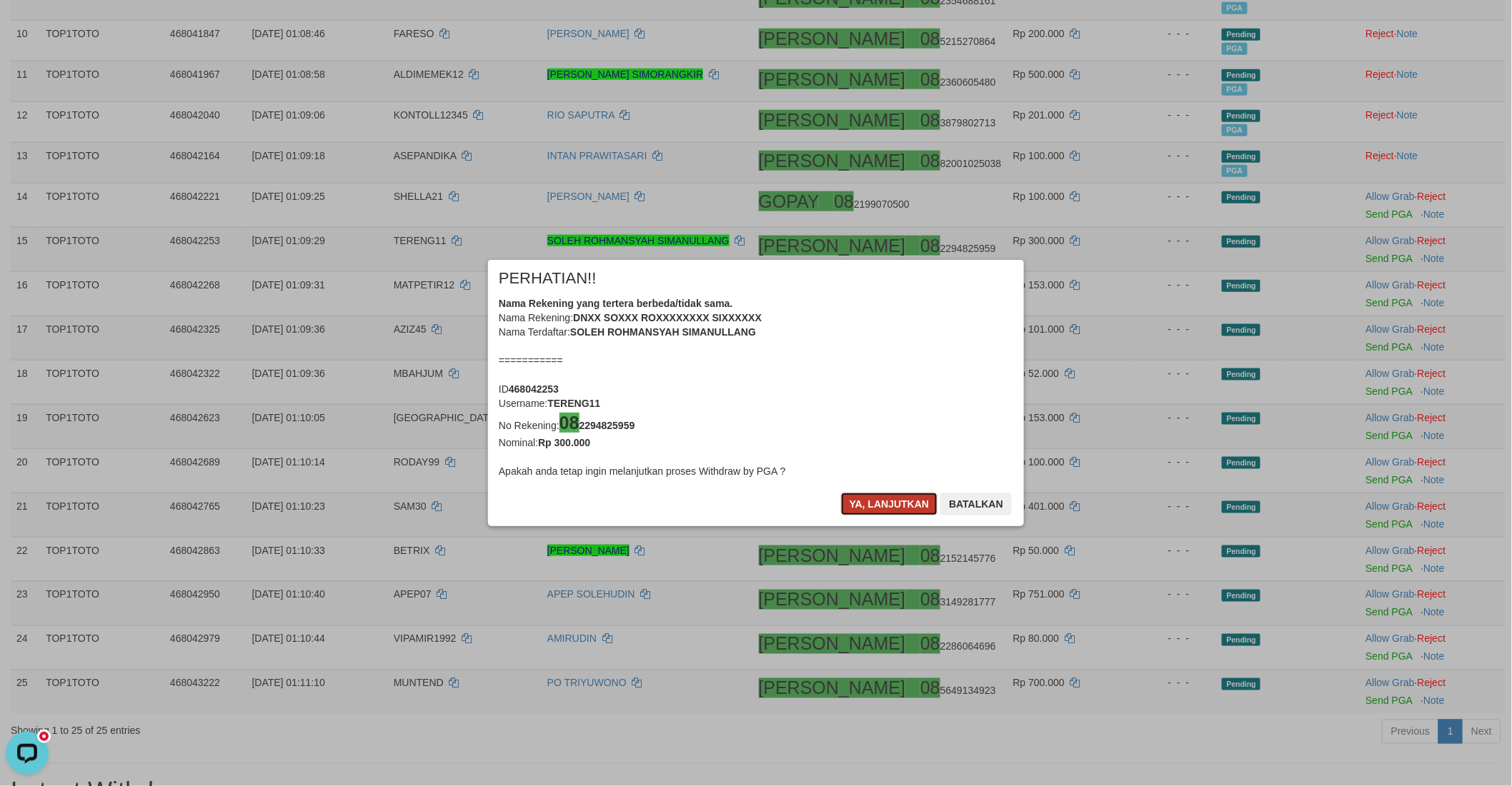
click at [859, 501] on button "Ya, lanjutkan" at bounding box center [889, 505] width 97 height 23
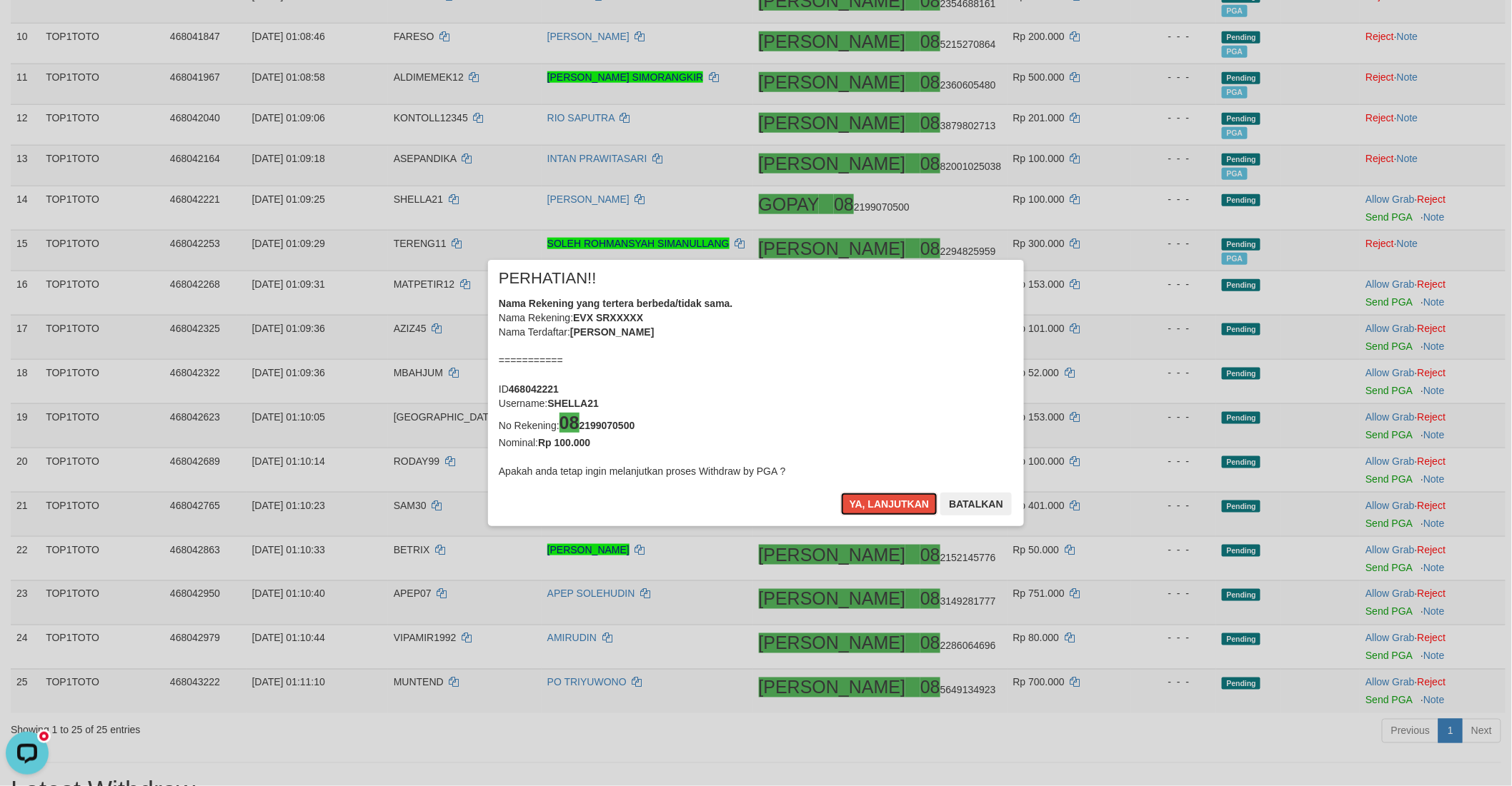
click at [859, 501] on button "Ya, lanjutkan" at bounding box center [889, 505] width 97 height 23
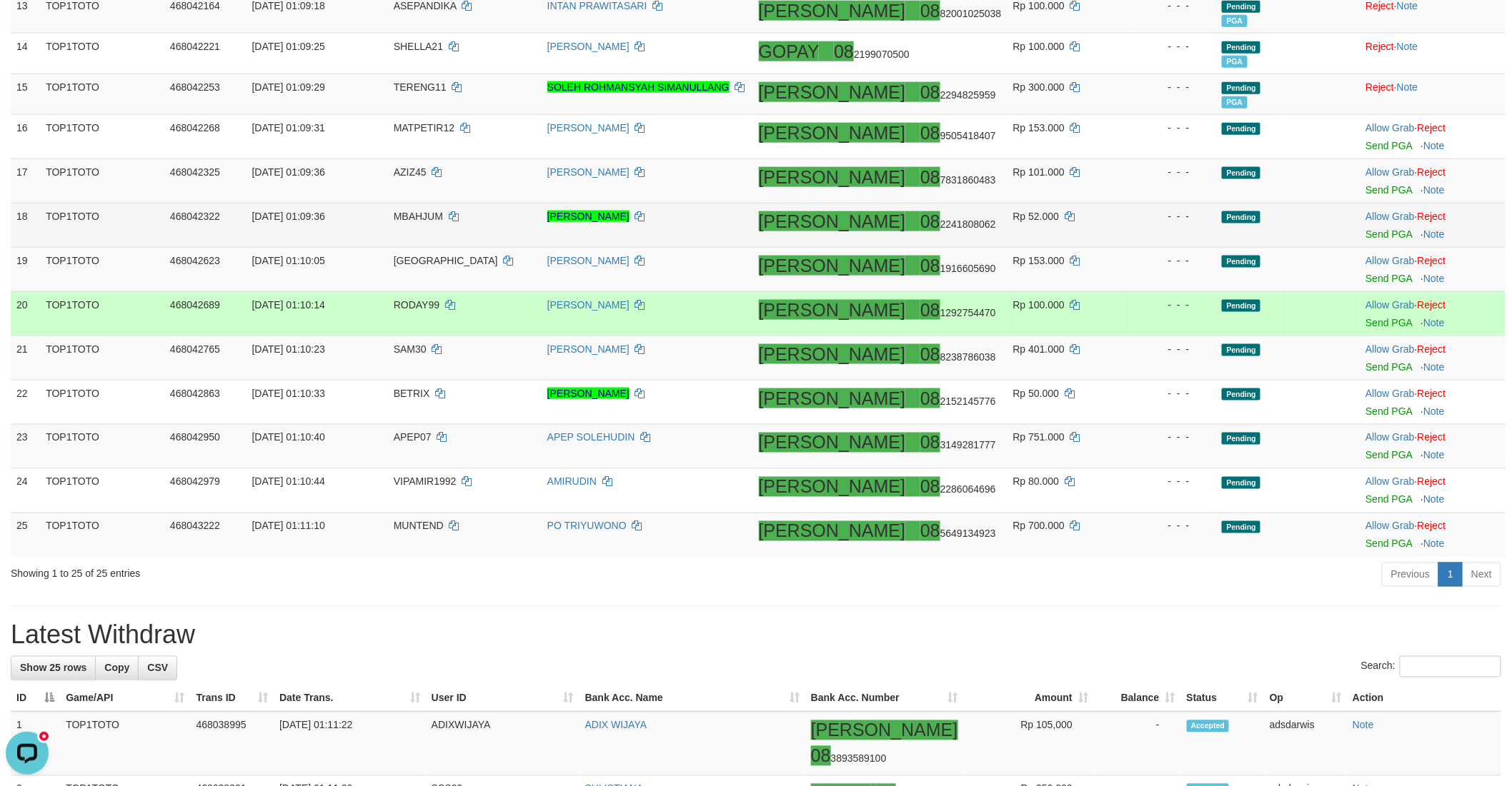
scroll to position [707, 0]
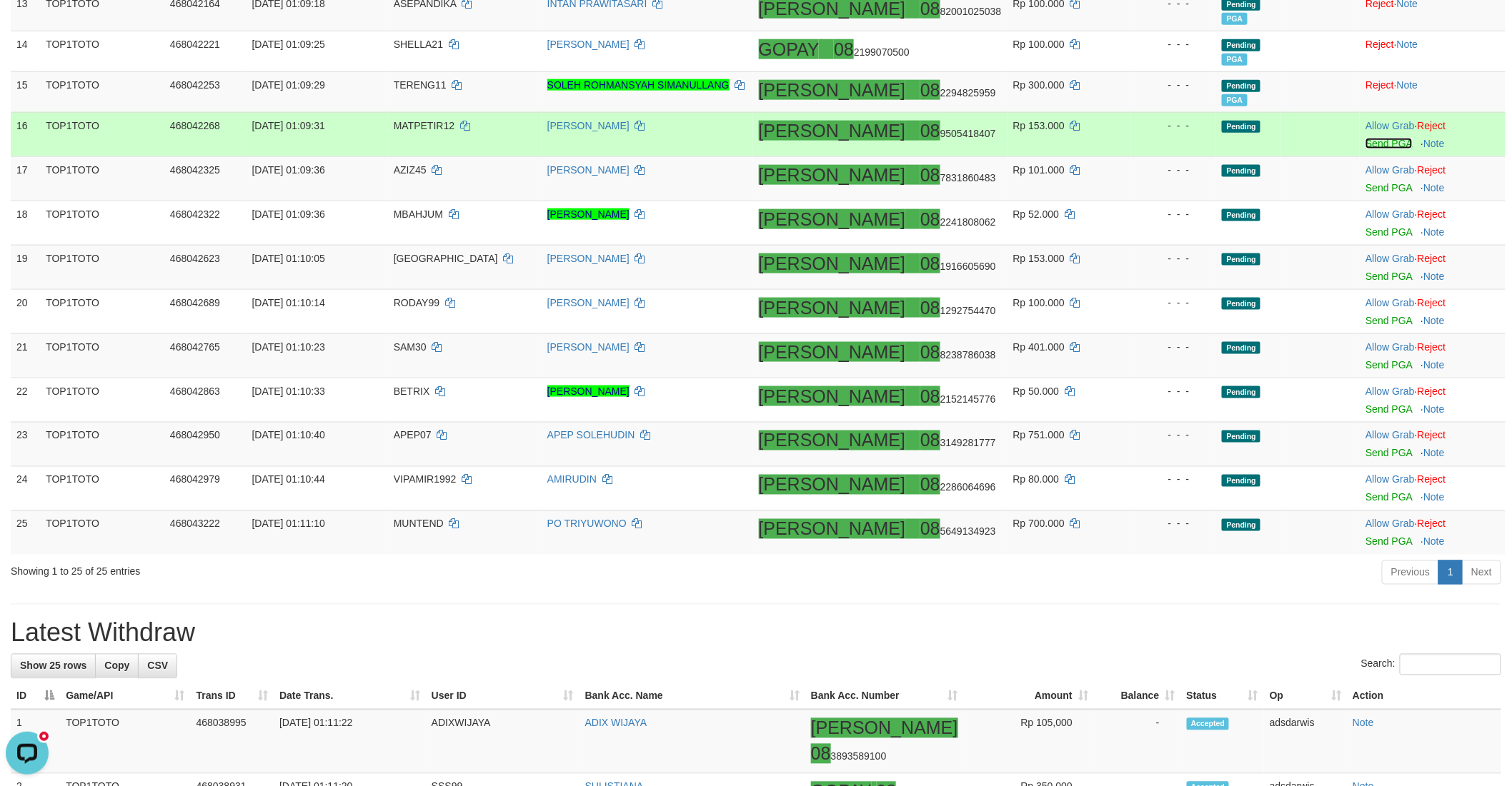
click at [1365, 145] on link "Send PGA" at bounding box center [1388, 144] width 46 height 12
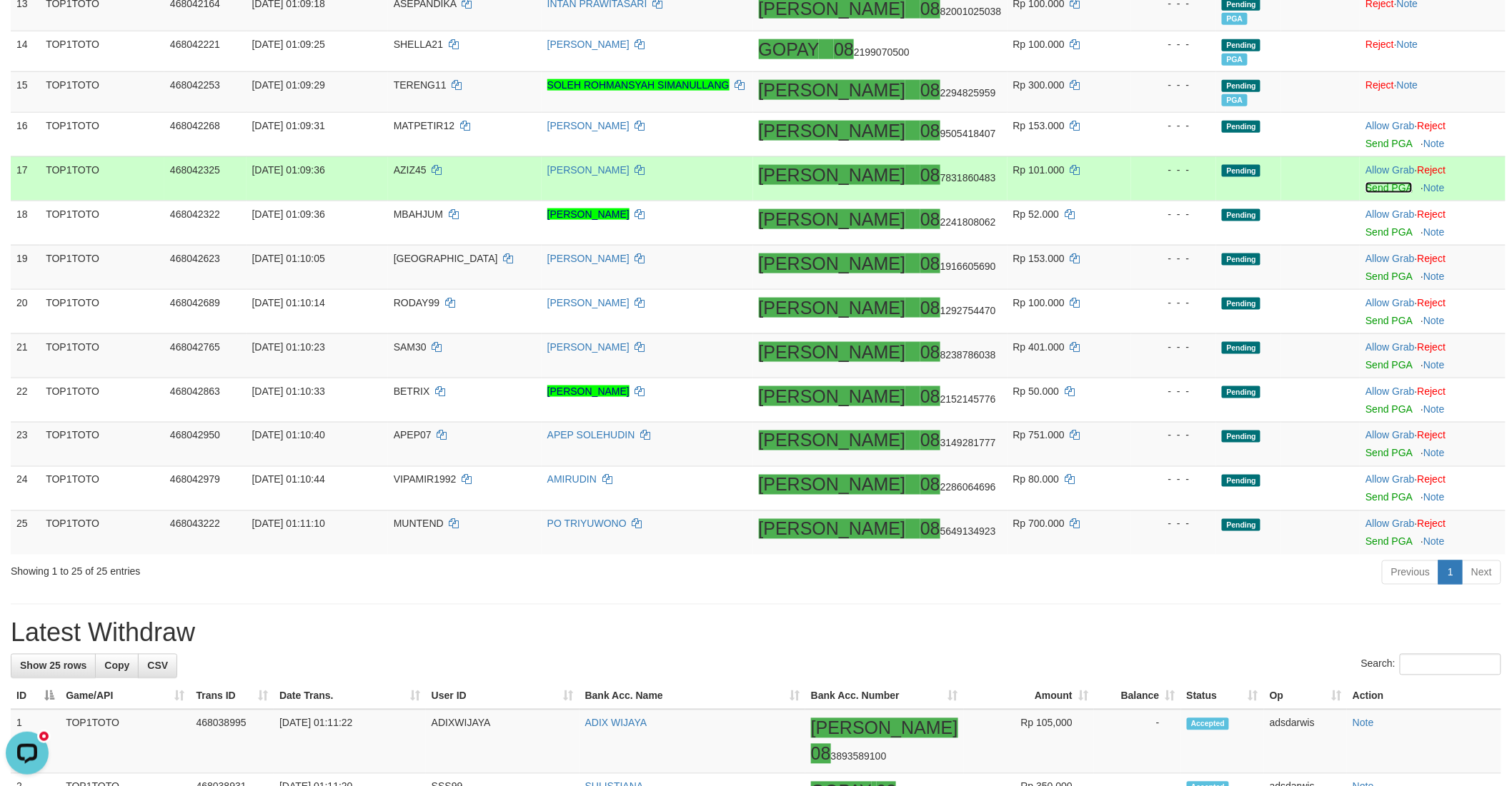
click at [1365, 189] on link "Send PGA" at bounding box center [1388, 188] width 46 height 12
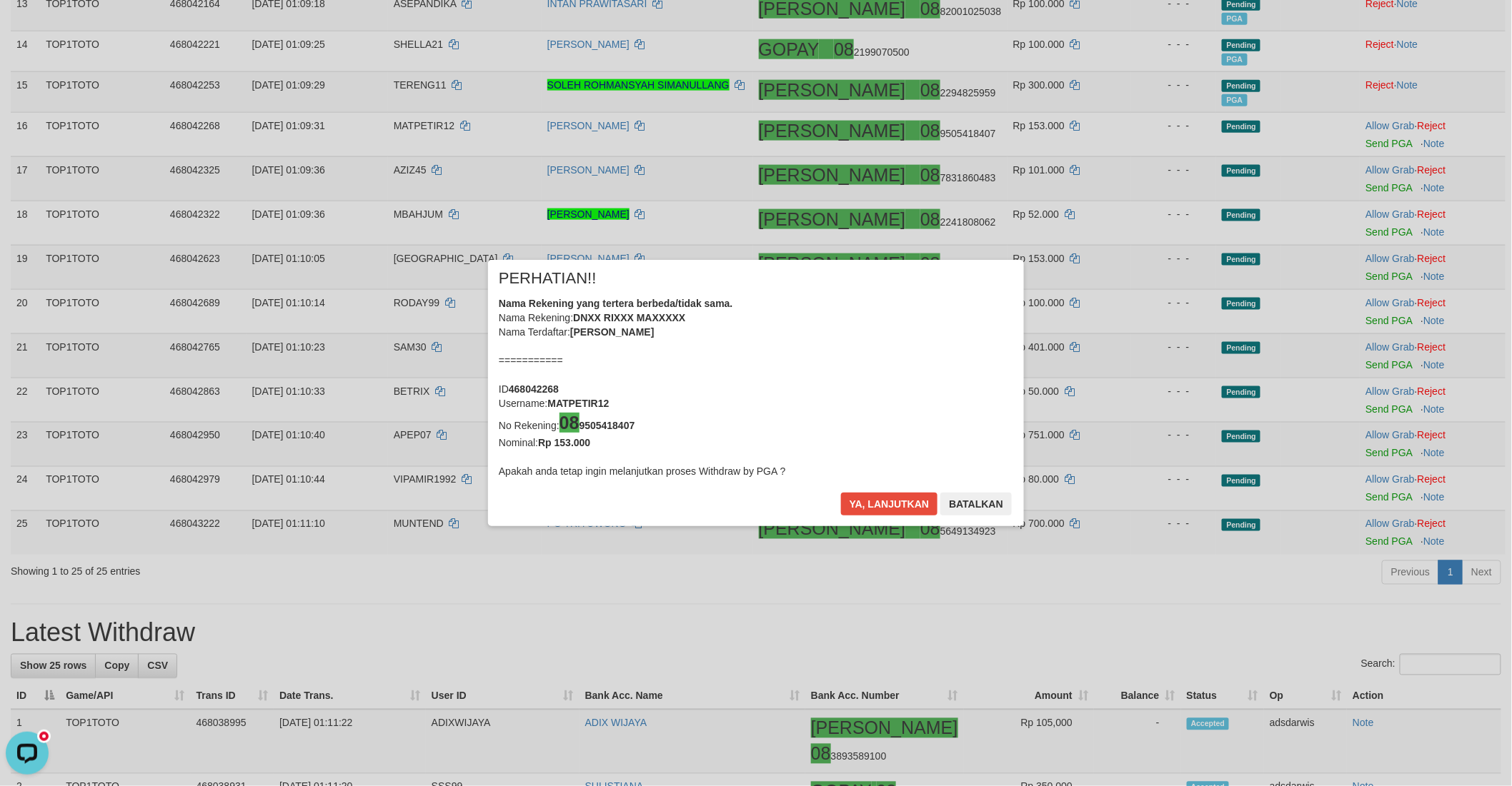
drag, startPoint x: 1370, startPoint y: 242, endPoint x: 1365, endPoint y: 226, distance: 16.8
click at [1365, 226] on div "× PERHATIAN!! Nama Rekening yang tertera berbeda/tidak sama. Nama Rekening: DNX…" at bounding box center [756, 393] width 1512 height 786
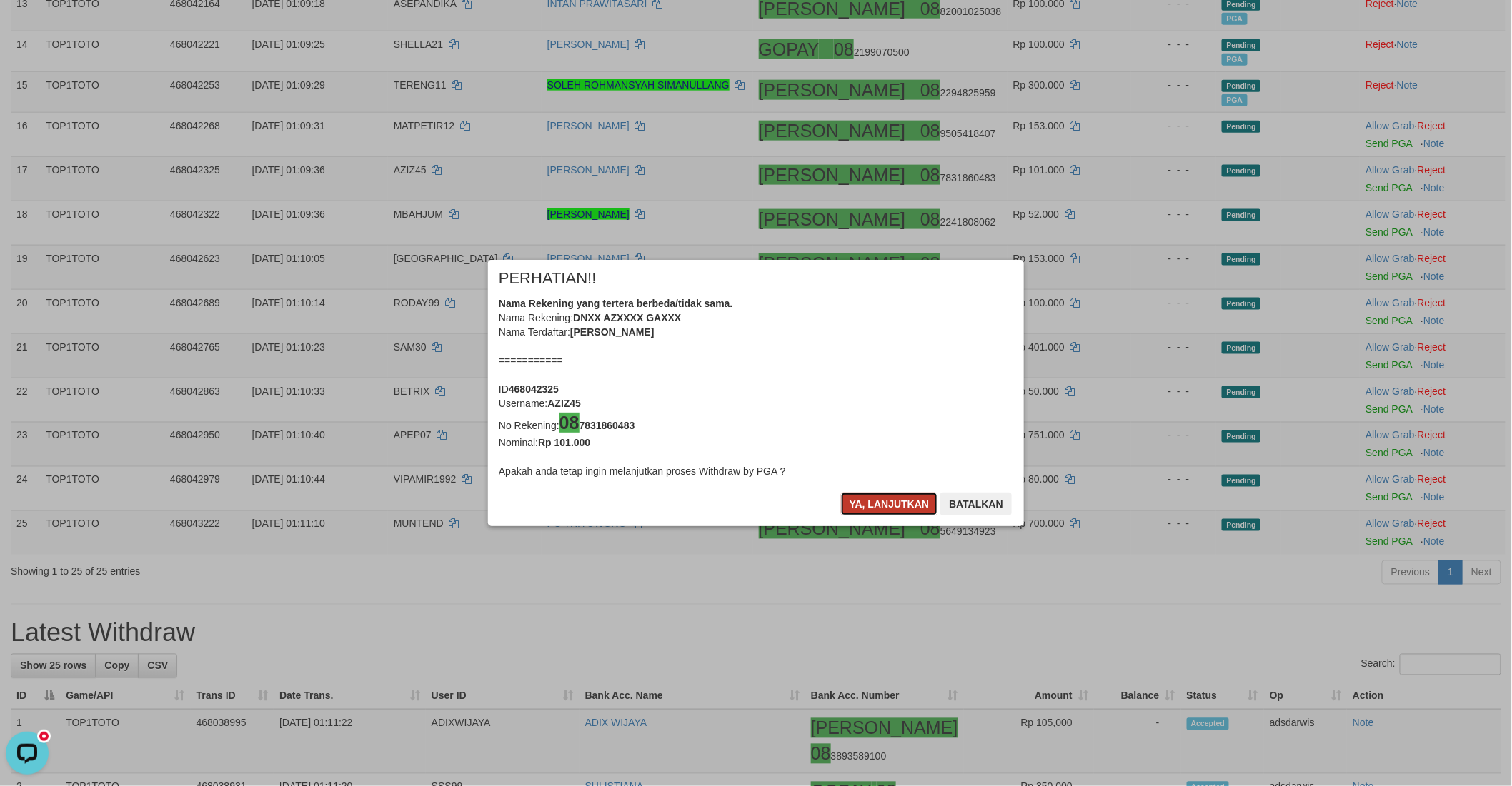
click at [870, 509] on button "Ya, lanjutkan" at bounding box center [889, 505] width 97 height 23
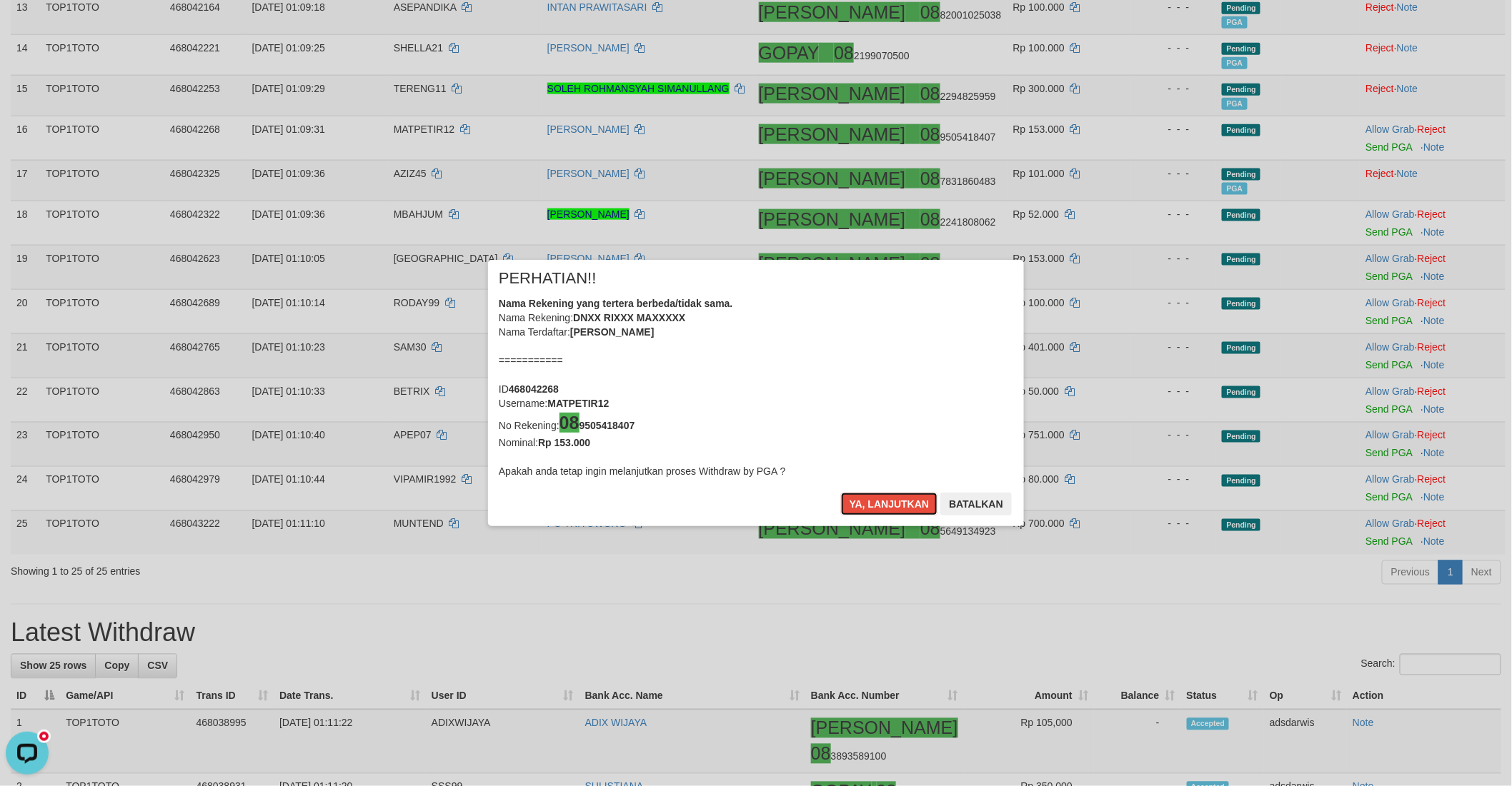
click at [870, 509] on button "Ya, lanjutkan" at bounding box center [889, 505] width 97 height 23
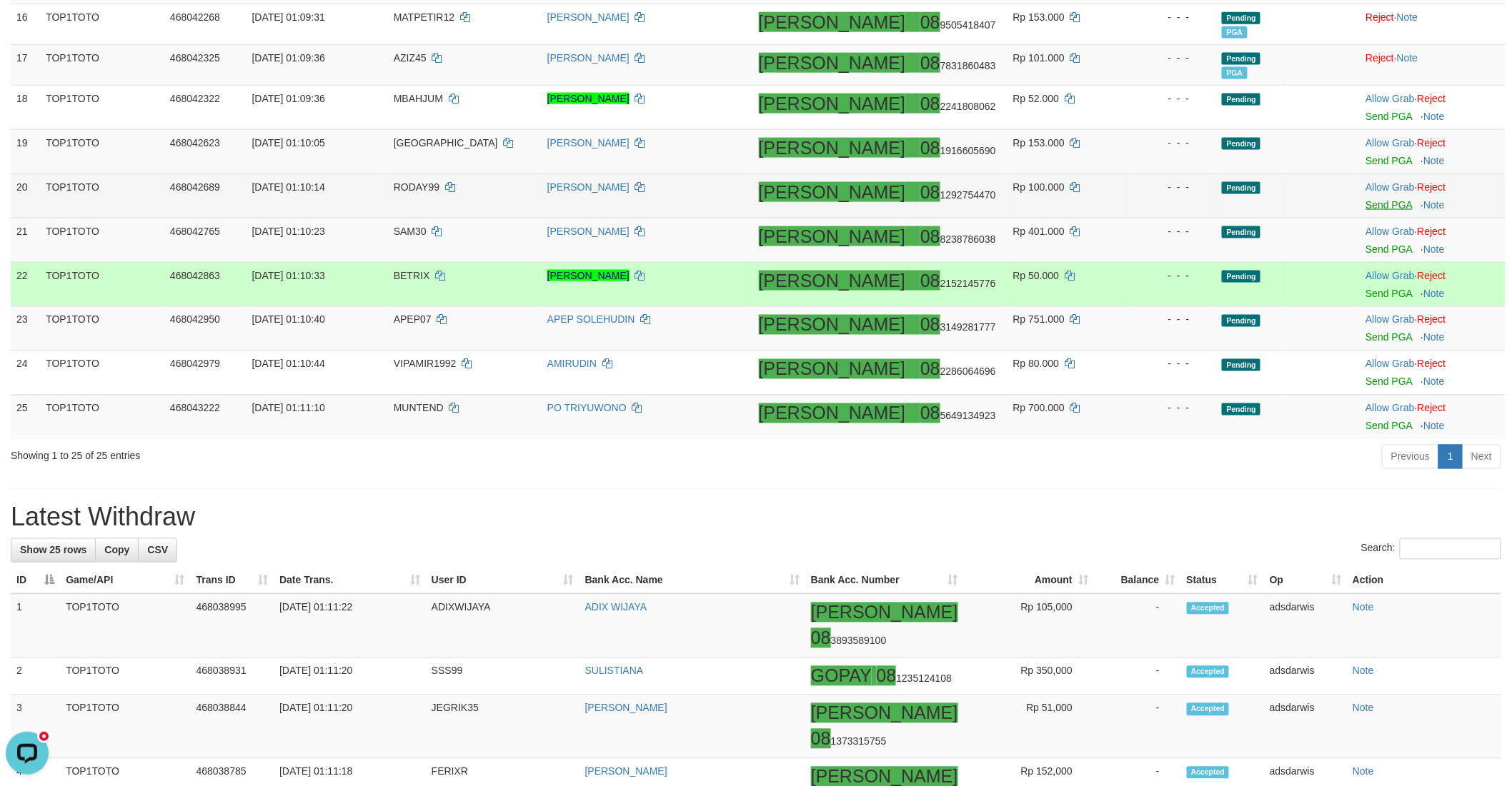
scroll to position [859, 0]
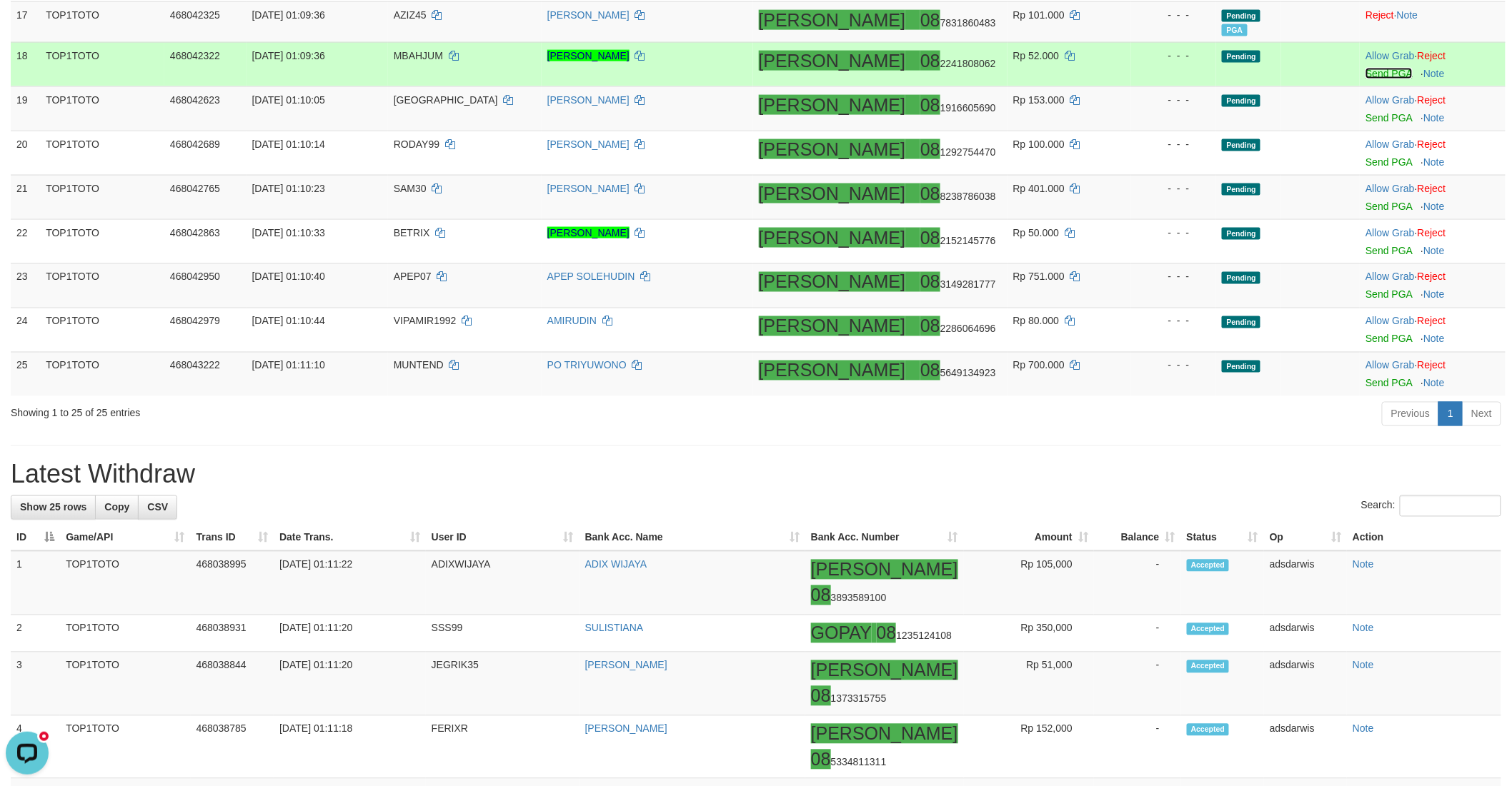
click at [1365, 73] on link "Send PGA" at bounding box center [1388, 73] width 46 height 12
drag, startPoint x: 1359, startPoint y: 73, endPoint x: 1365, endPoint y: 112, distance: 39.5
click at [1365, 112] on link "Send PGA" at bounding box center [1388, 118] width 46 height 12
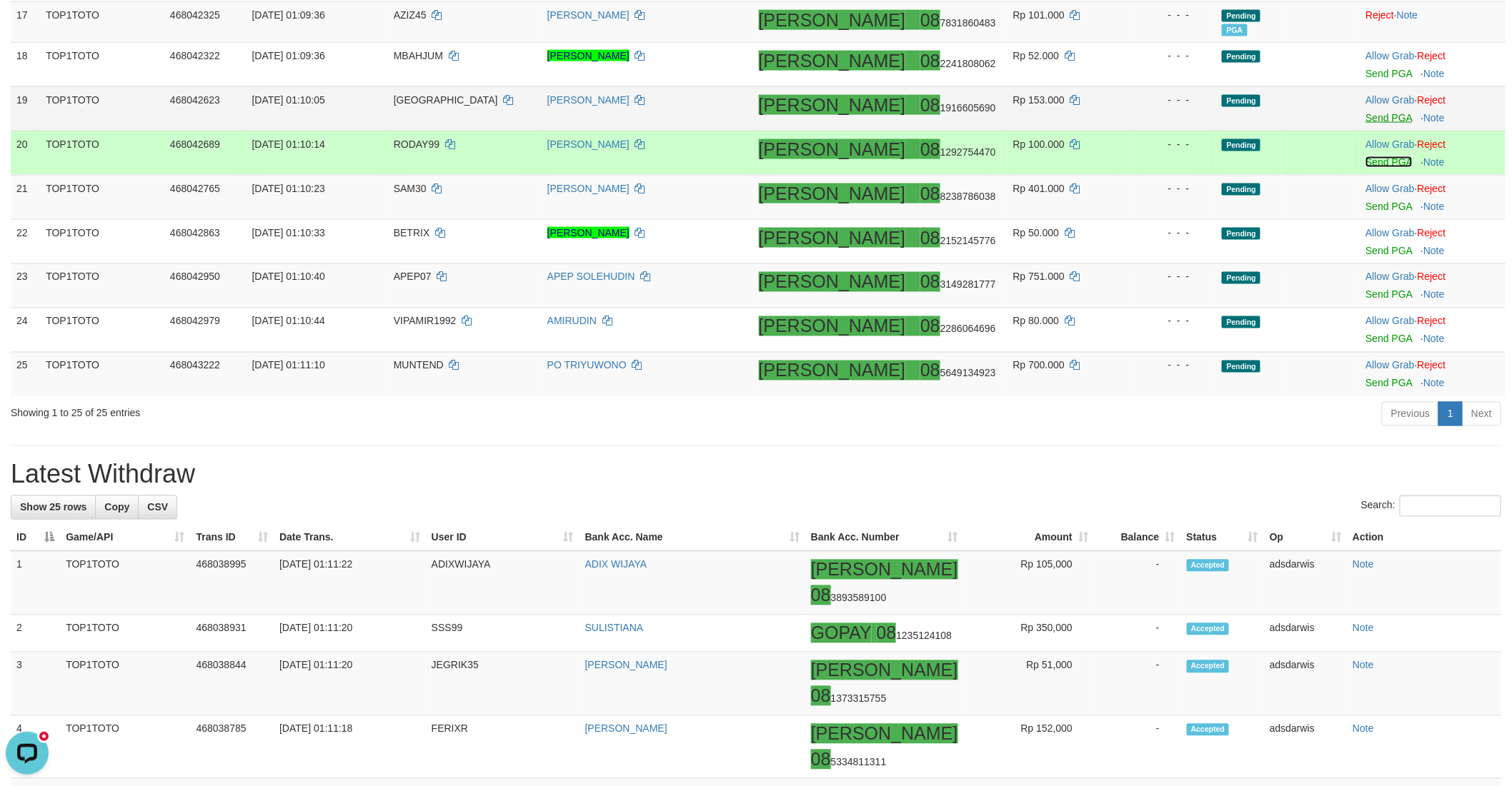
click at [1365, 157] on link "Send PGA" at bounding box center [1388, 162] width 46 height 12
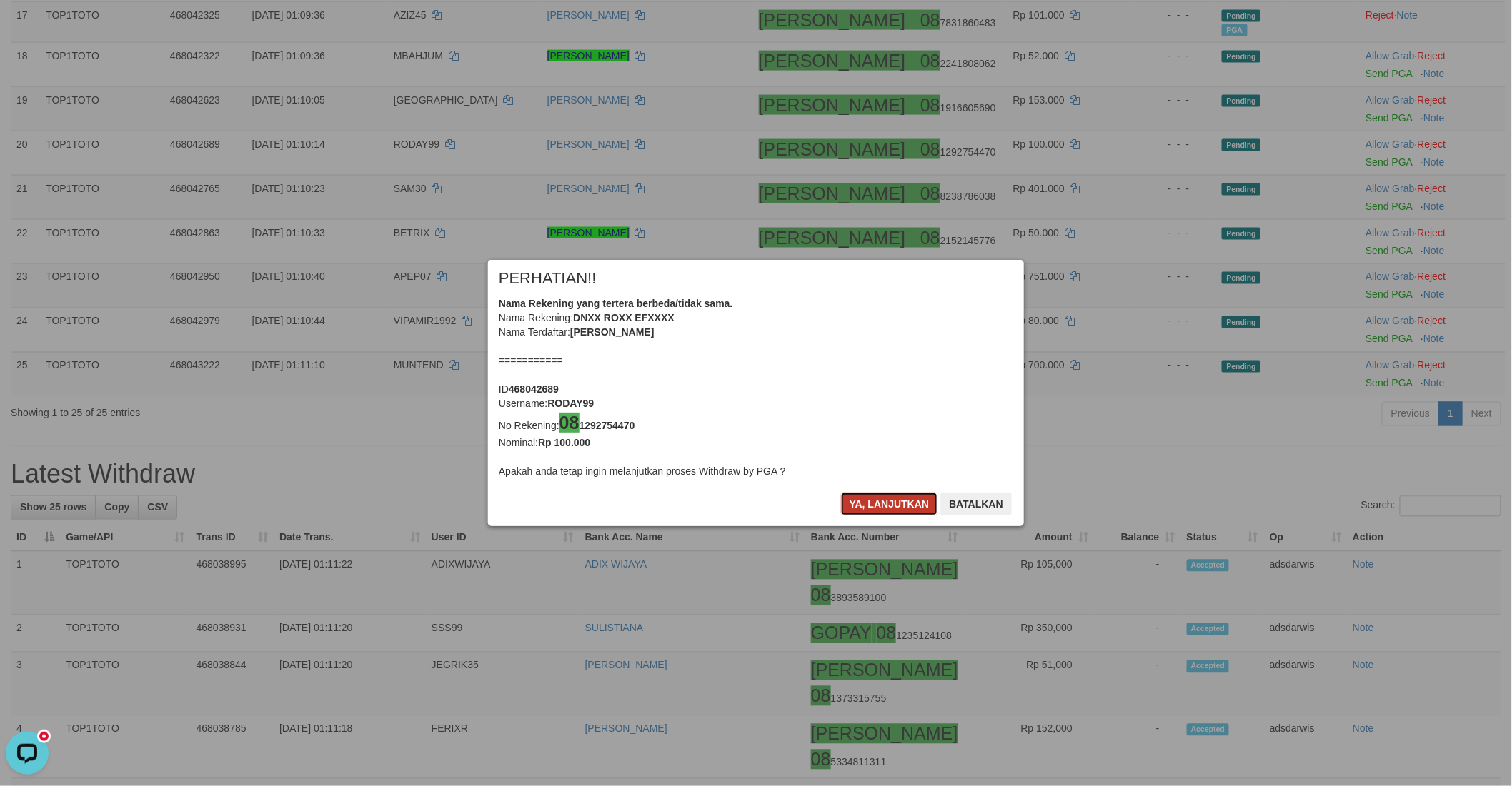
click at [887, 506] on button "Ya, lanjutkan" at bounding box center [889, 505] width 97 height 23
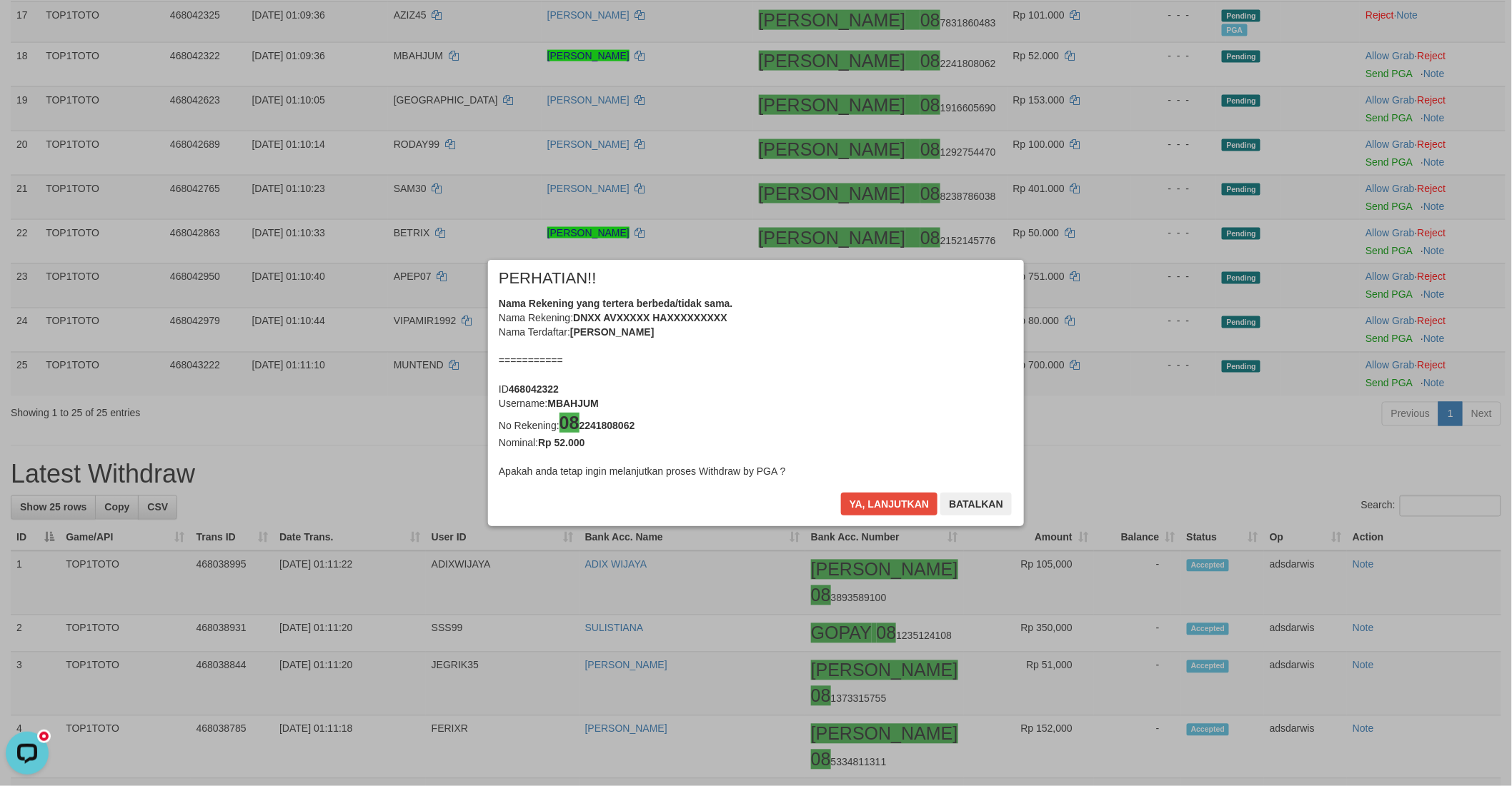
scroll to position [855, 0]
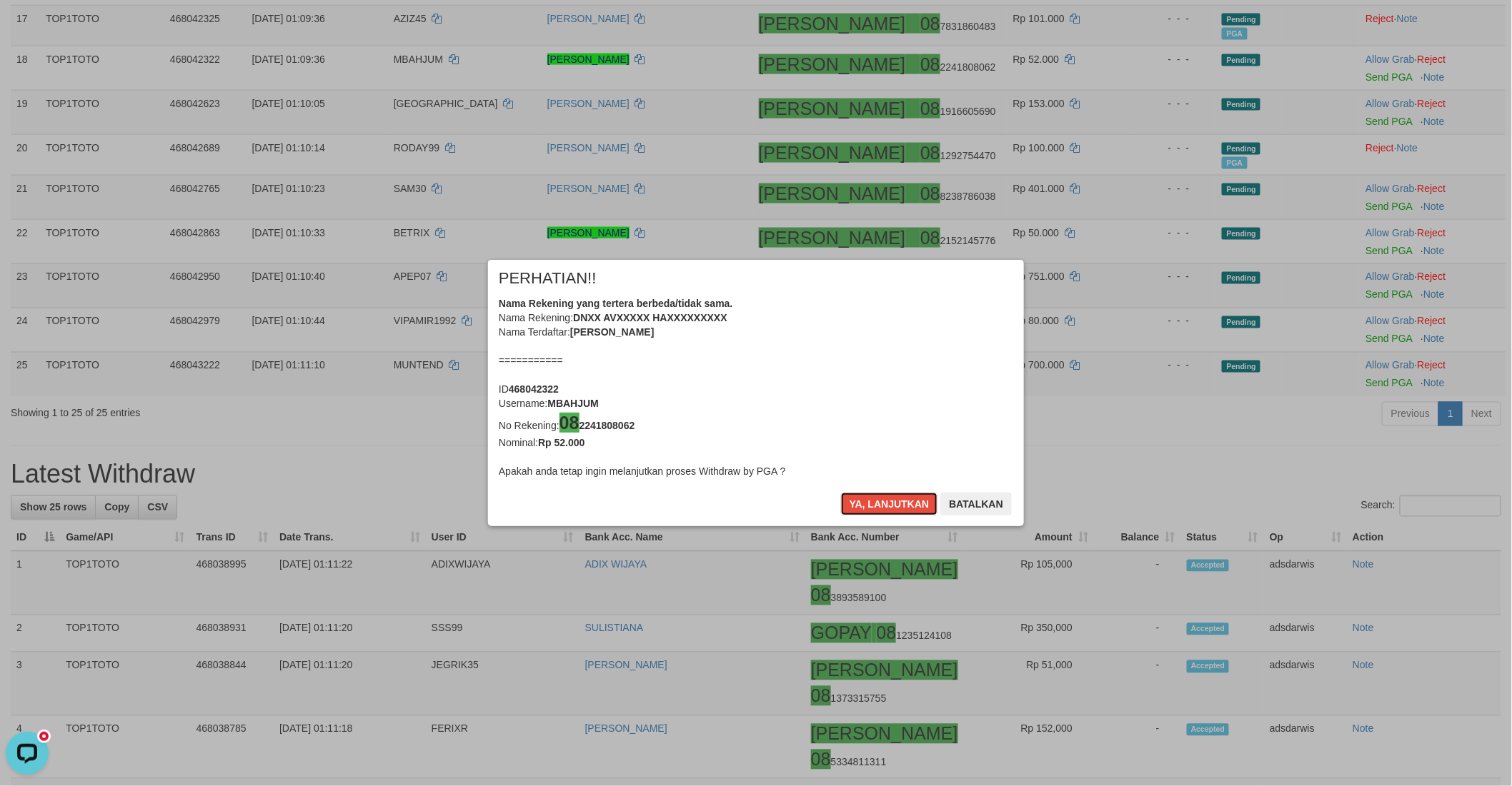
click at [887, 506] on button "Ya, lanjutkan" at bounding box center [889, 505] width 97 height 23
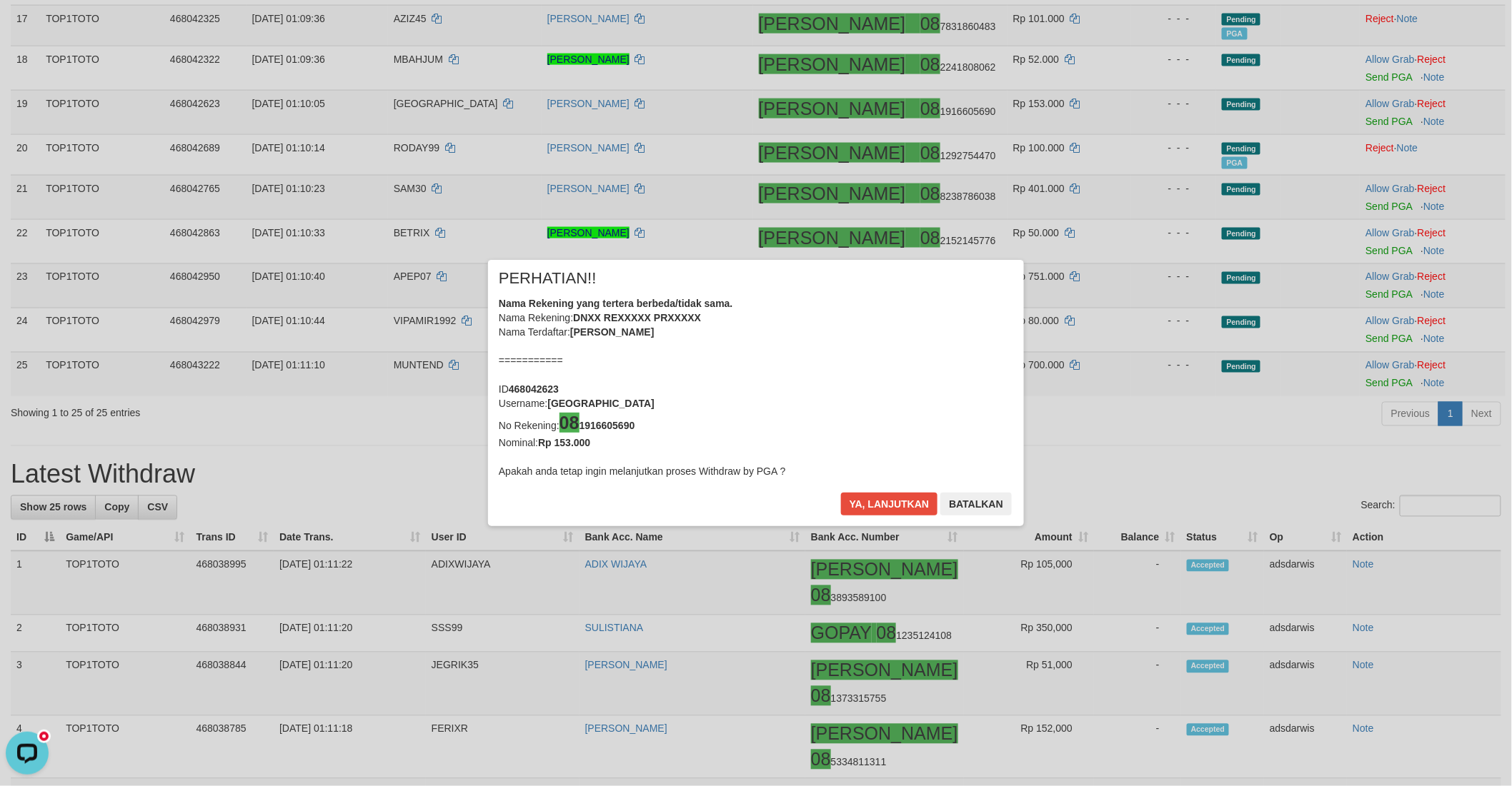
scroll to position [851, 0]
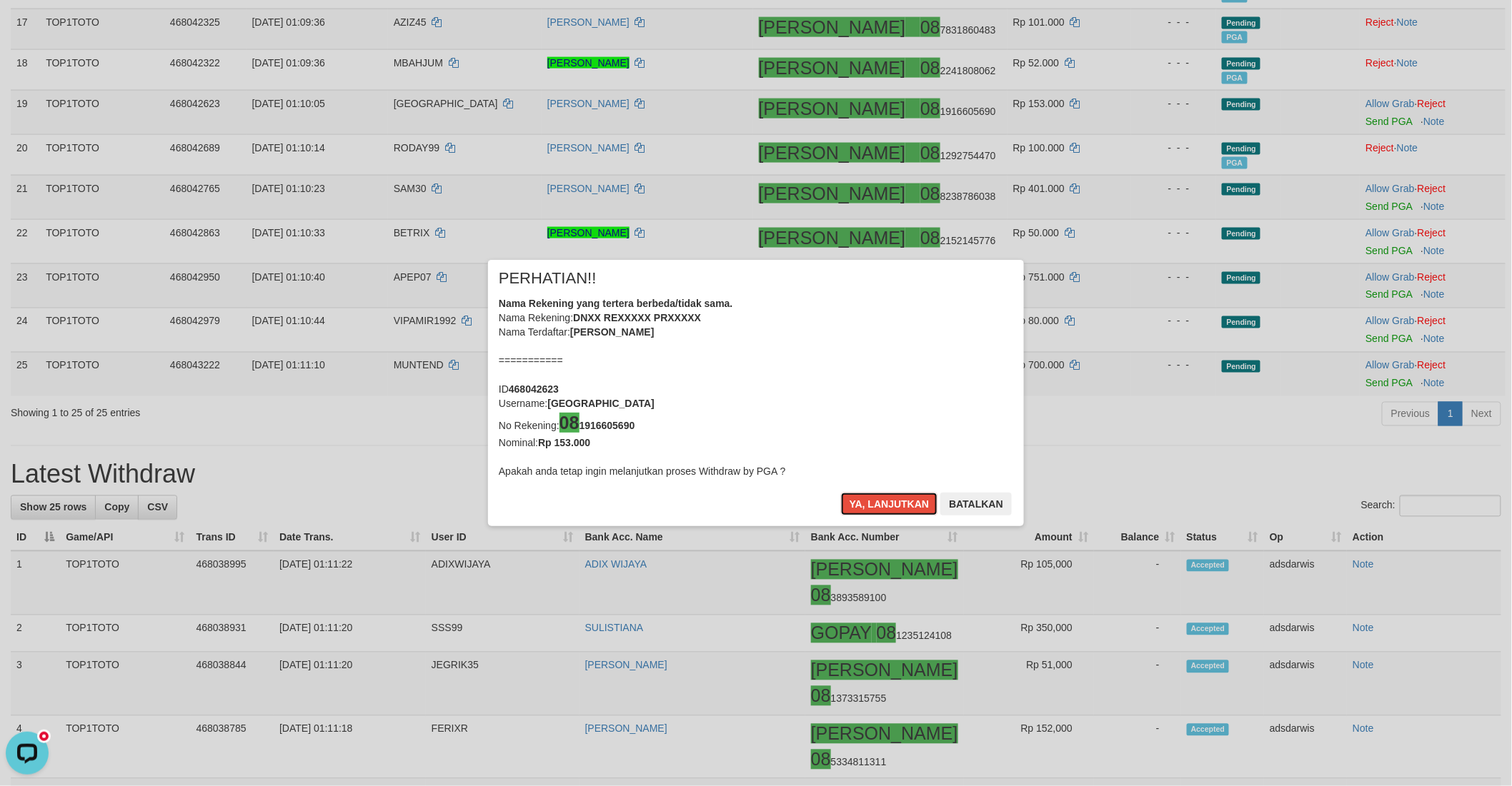
click at [888, 504] on button "Ya, lanjutkan" at bounding box center [889, 505] width 97 height 23
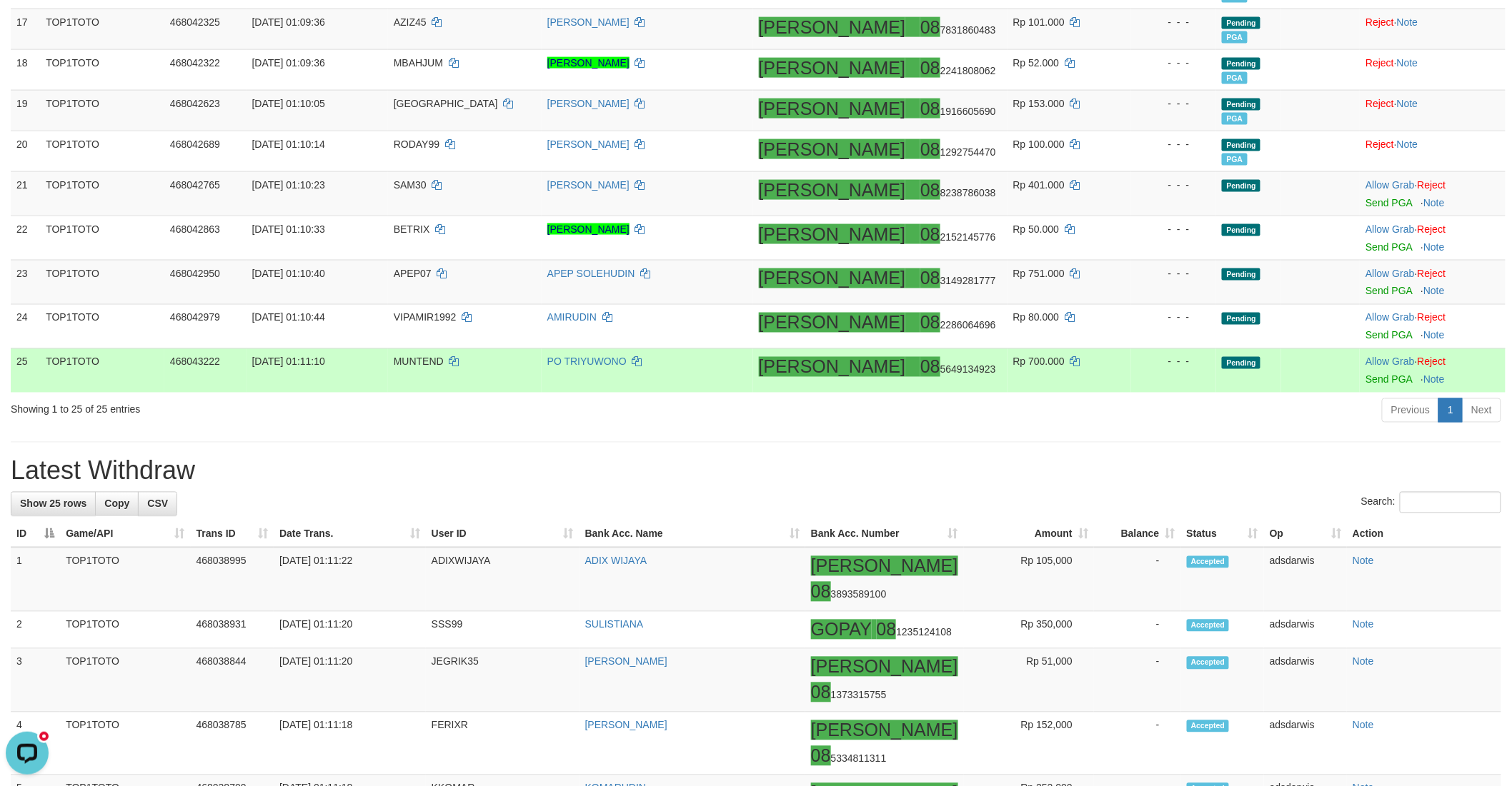
scroll to position [848, 0]
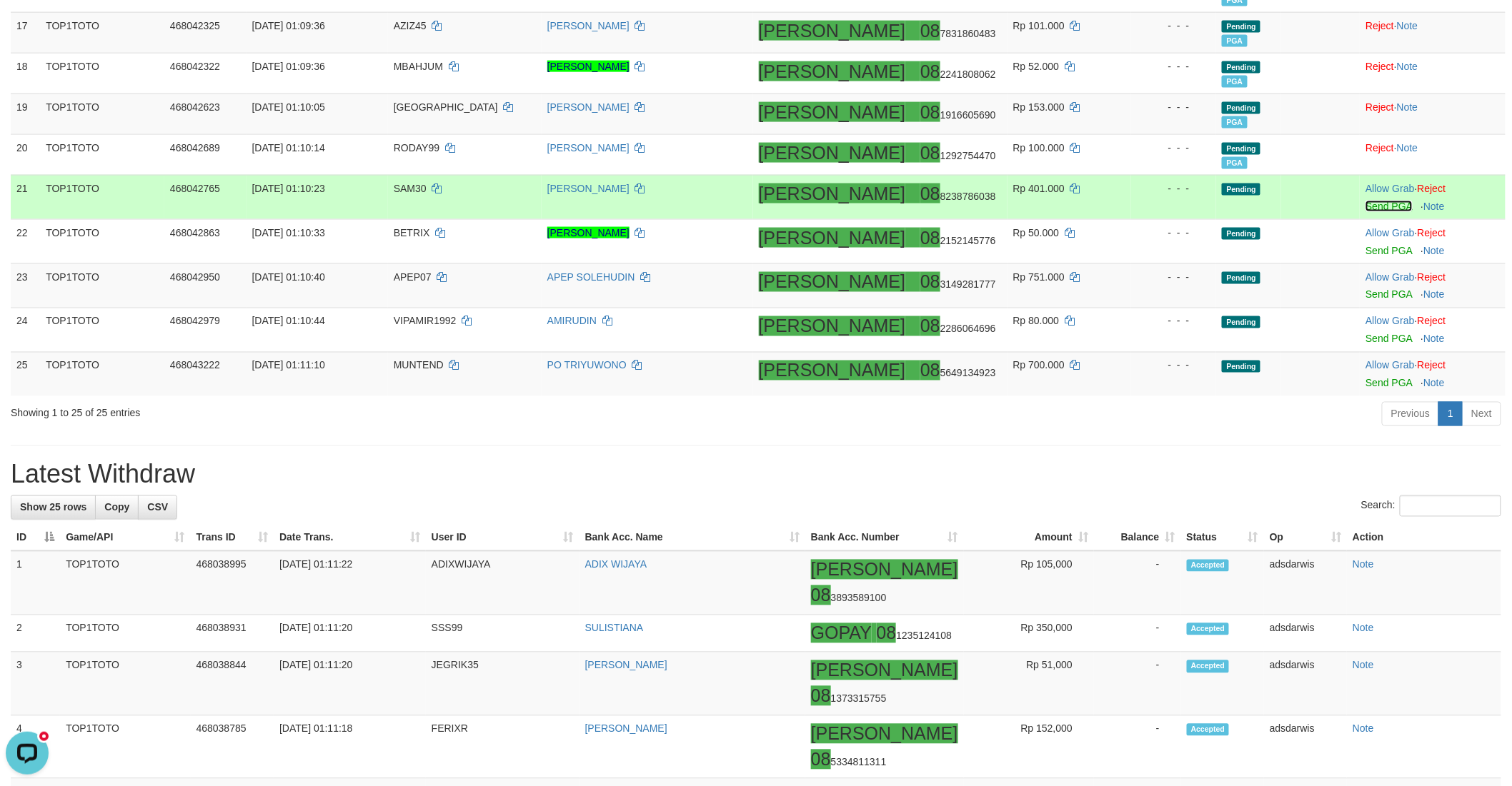
click at [1365, 209] on link "Send PGA" at bounding box center [1388, 207] width 46 height 12
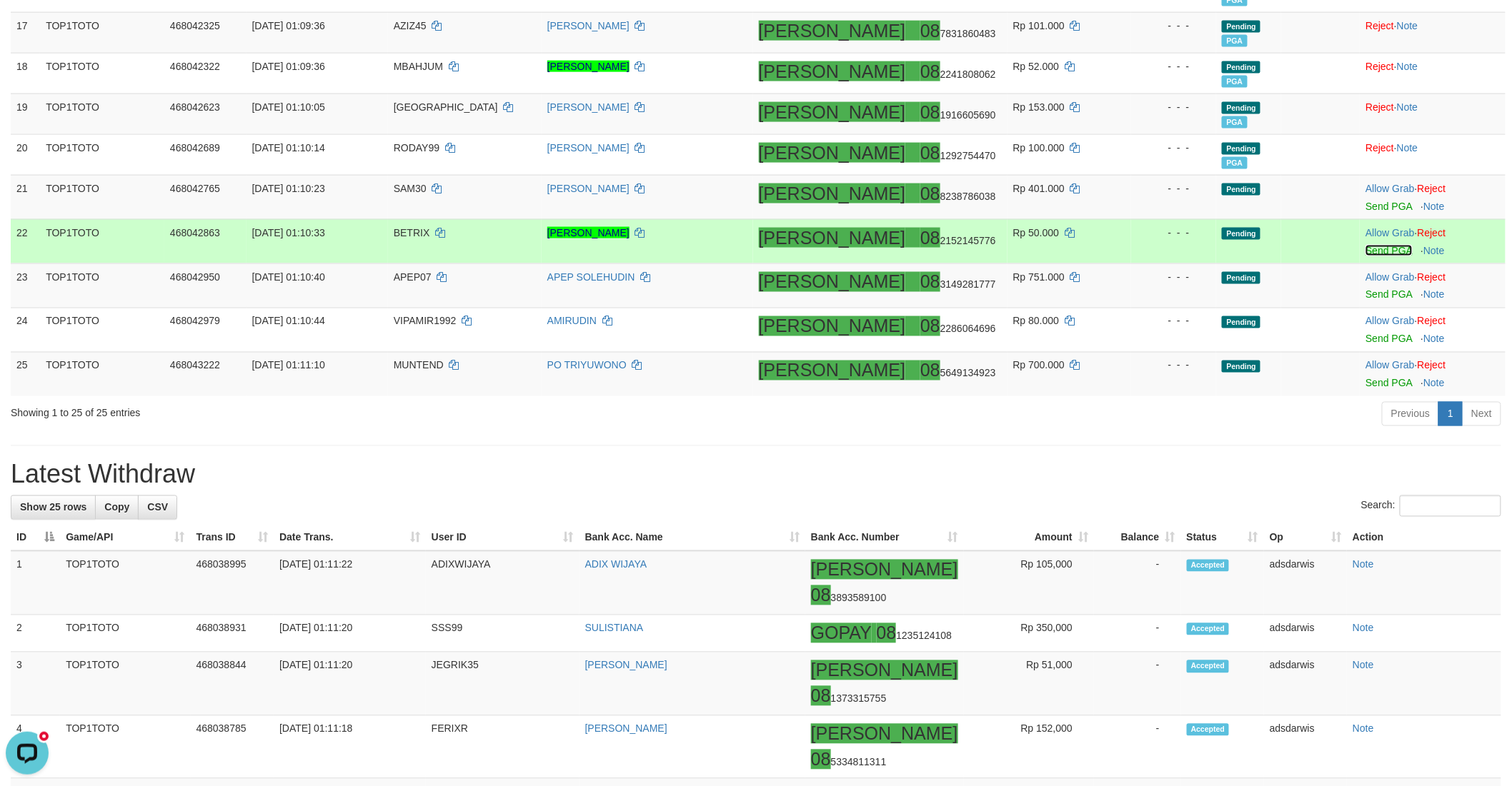
click at [1365, 245] on link "Send PGA" at bounding box center [1388, 250] width 46 height 12
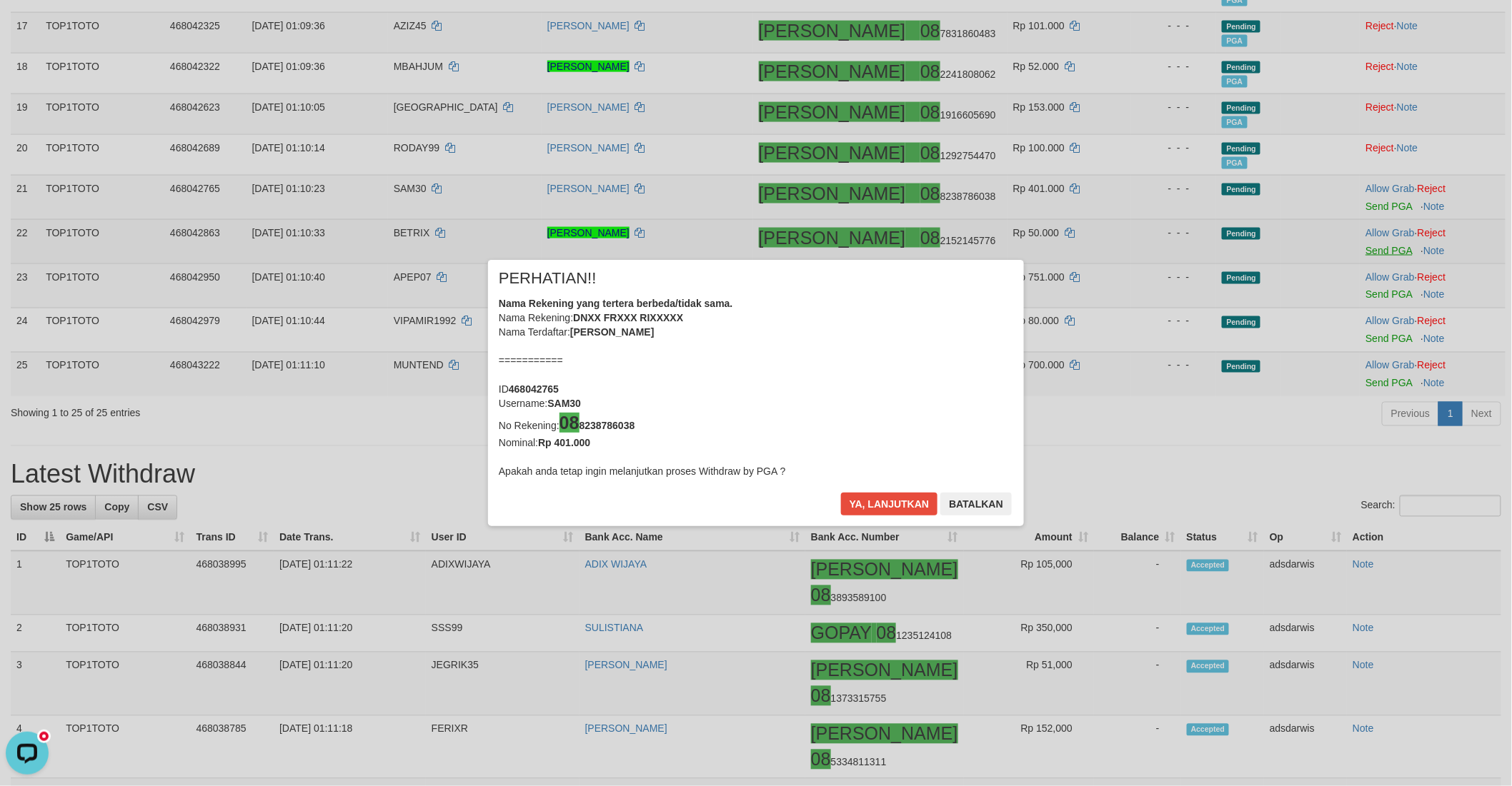
click at [1365, 291] on div "× PERHATIAN!! Nama Rekening yang tertera berbeda/tidak sama. Nama Rekening: DNX…" at bounding box center [756, 393] width 1512 height 324
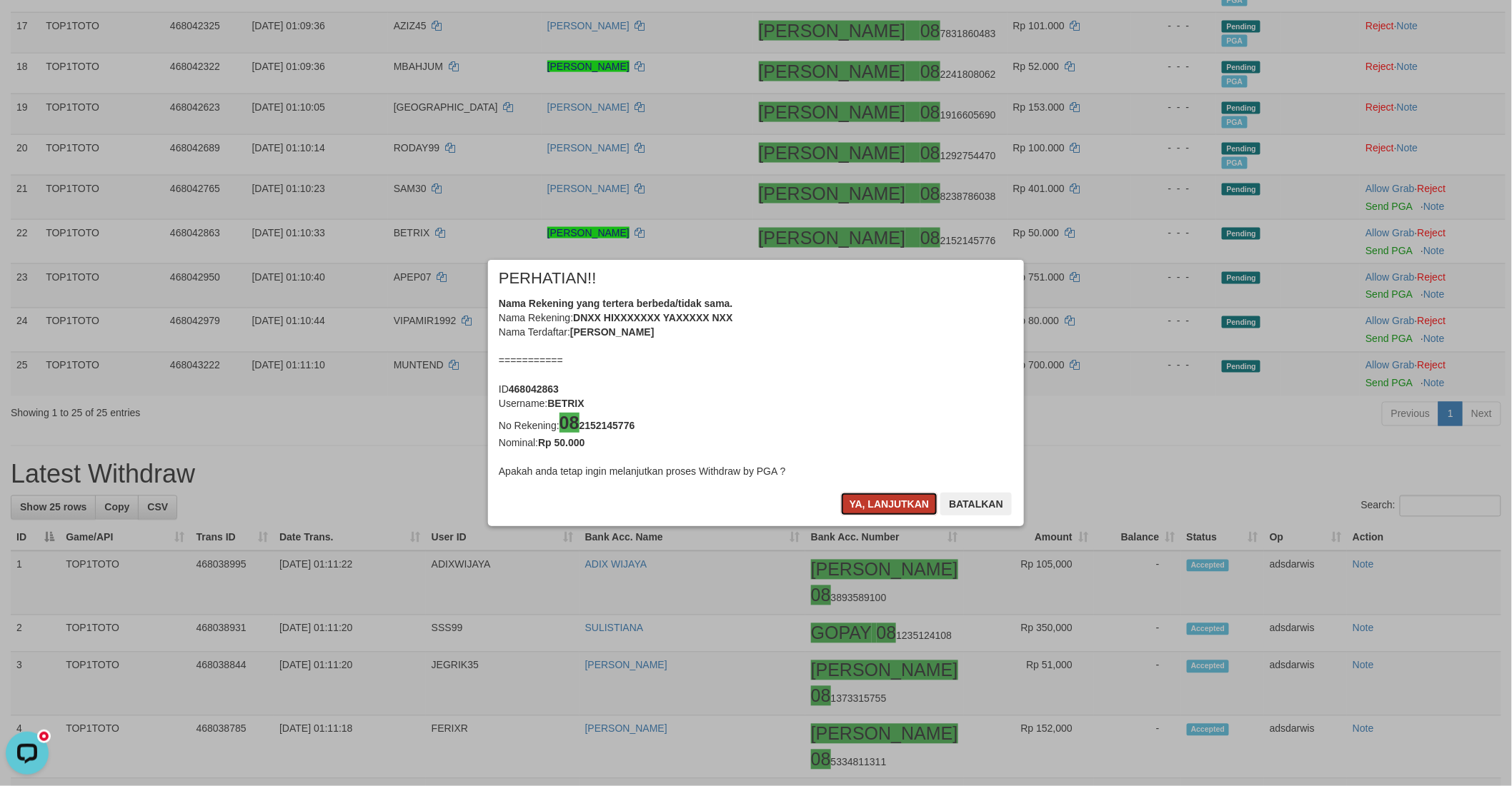
click at [861, 509] on button "Ya, lanjutkan" at bounding box center [889, 505] width 97 height 23
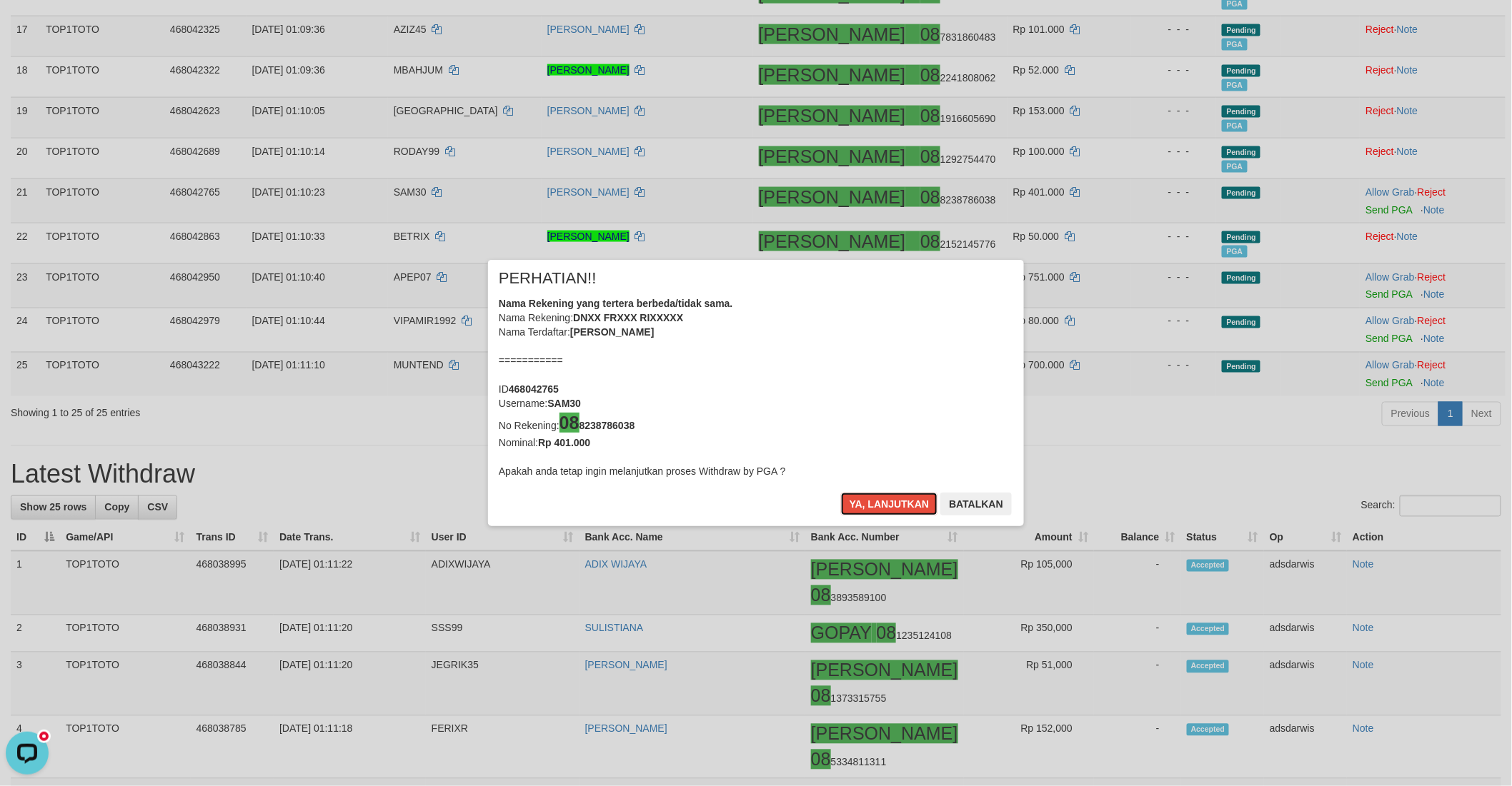
click at [861, 509] on button "Ya, lanjutkan" at bounding box center [889, 505] width 97 height 23
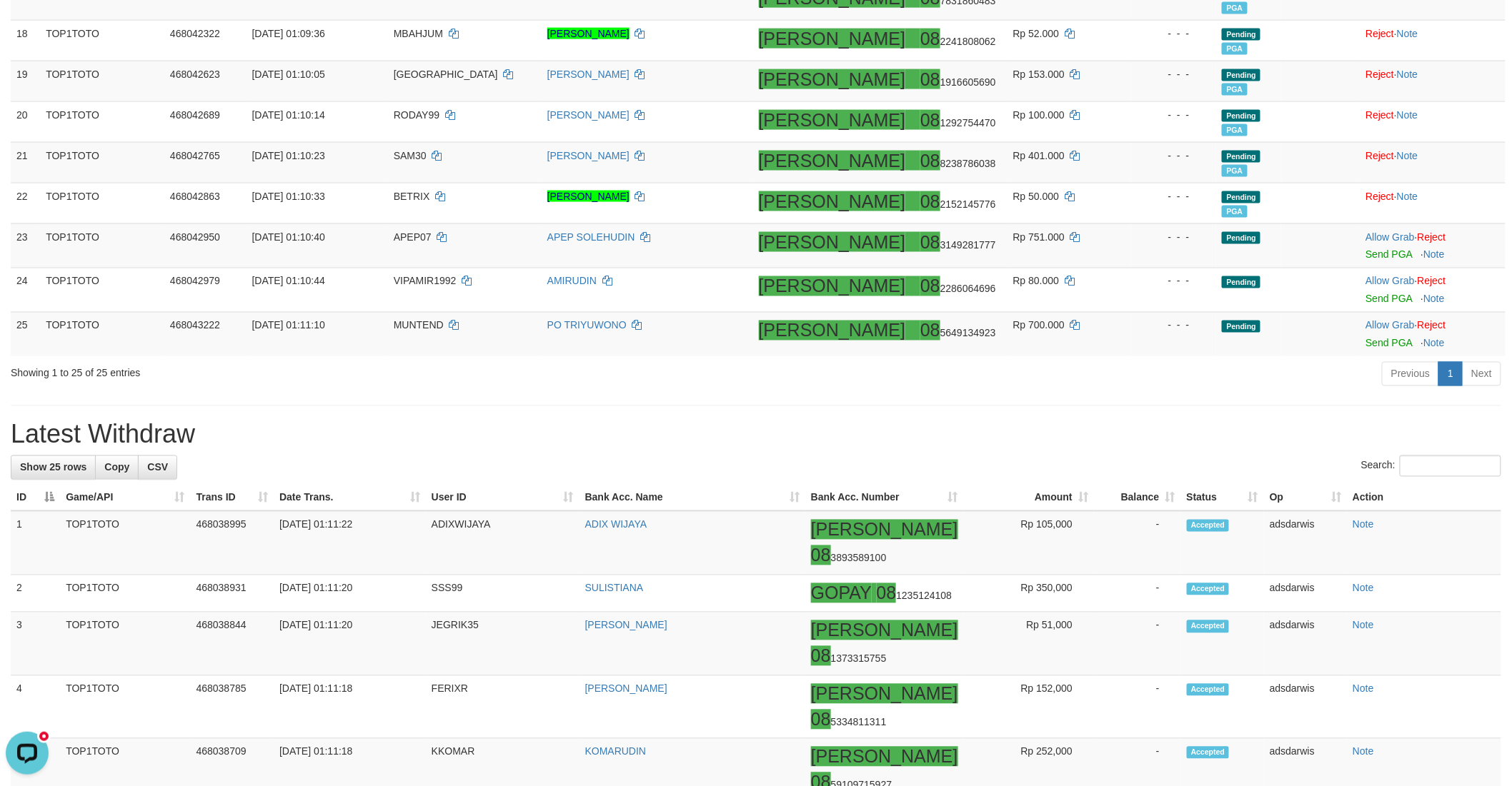
scroll to position [919, 0]
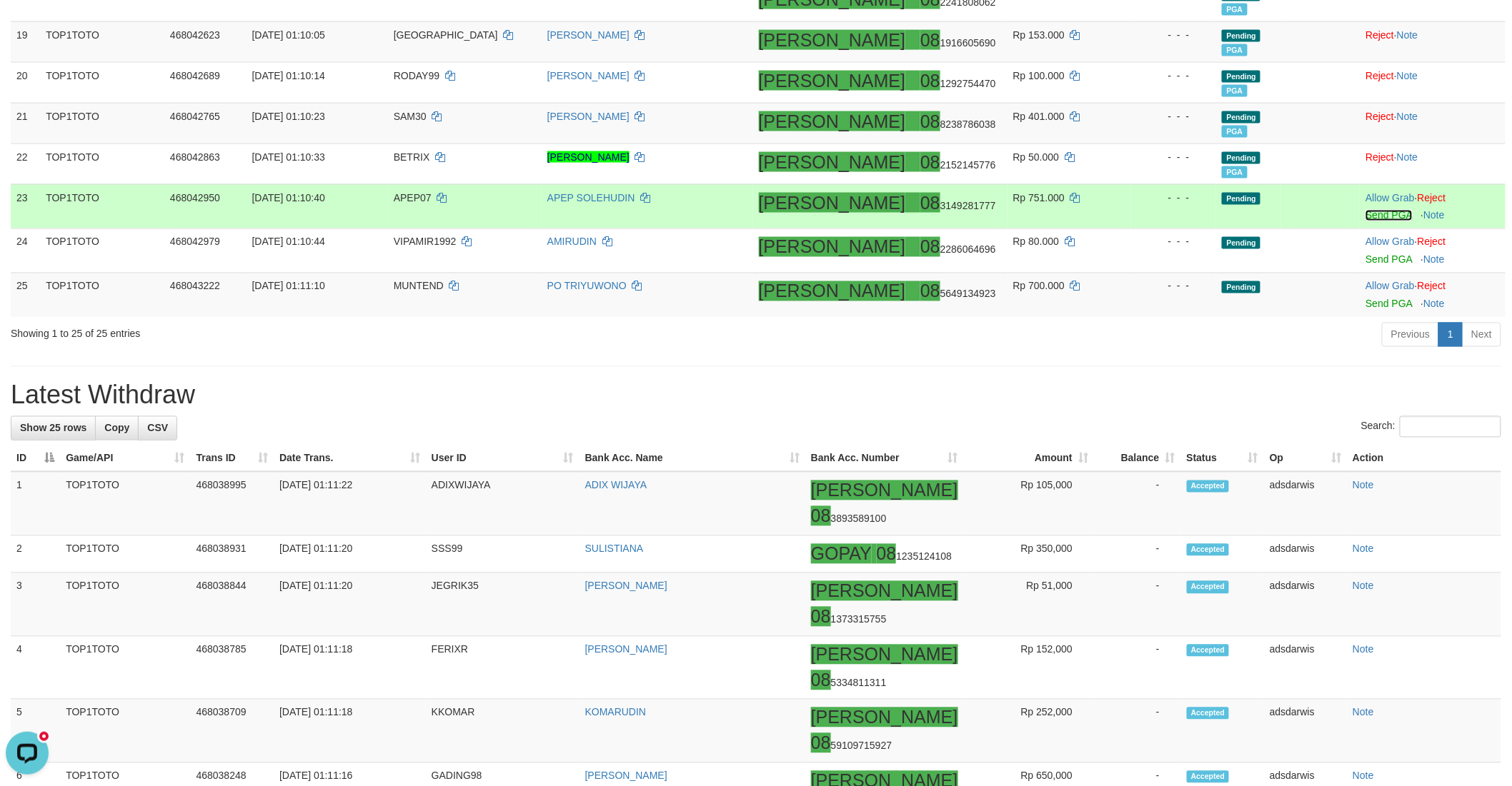
click at [1365, 215] on link "Send PGA" at bounding box center [1388, 216] width 46 height 12
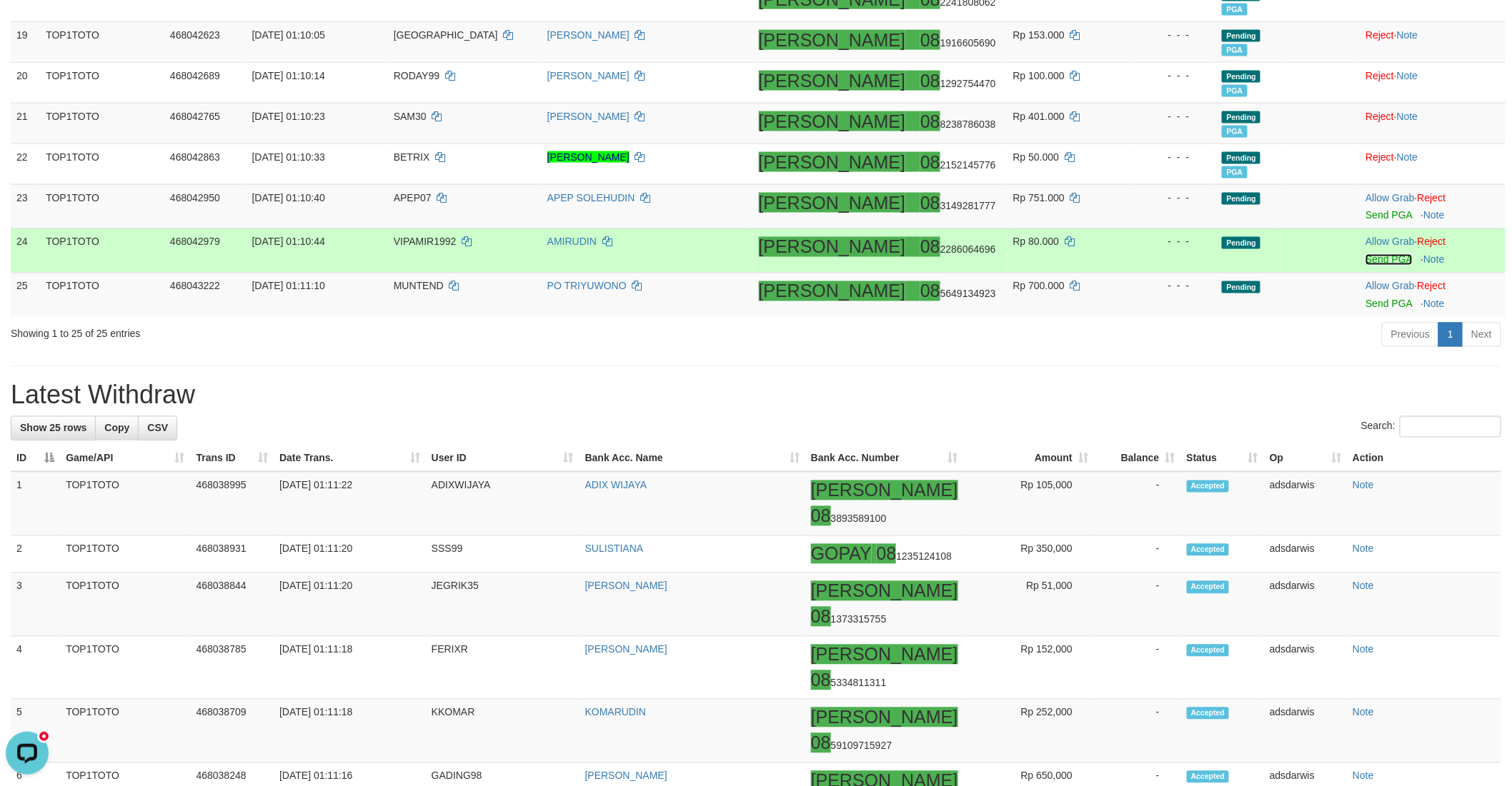
click at [1365, 255] on link "Send PGA" at bounding box center [1388, 260] width 46 height 12
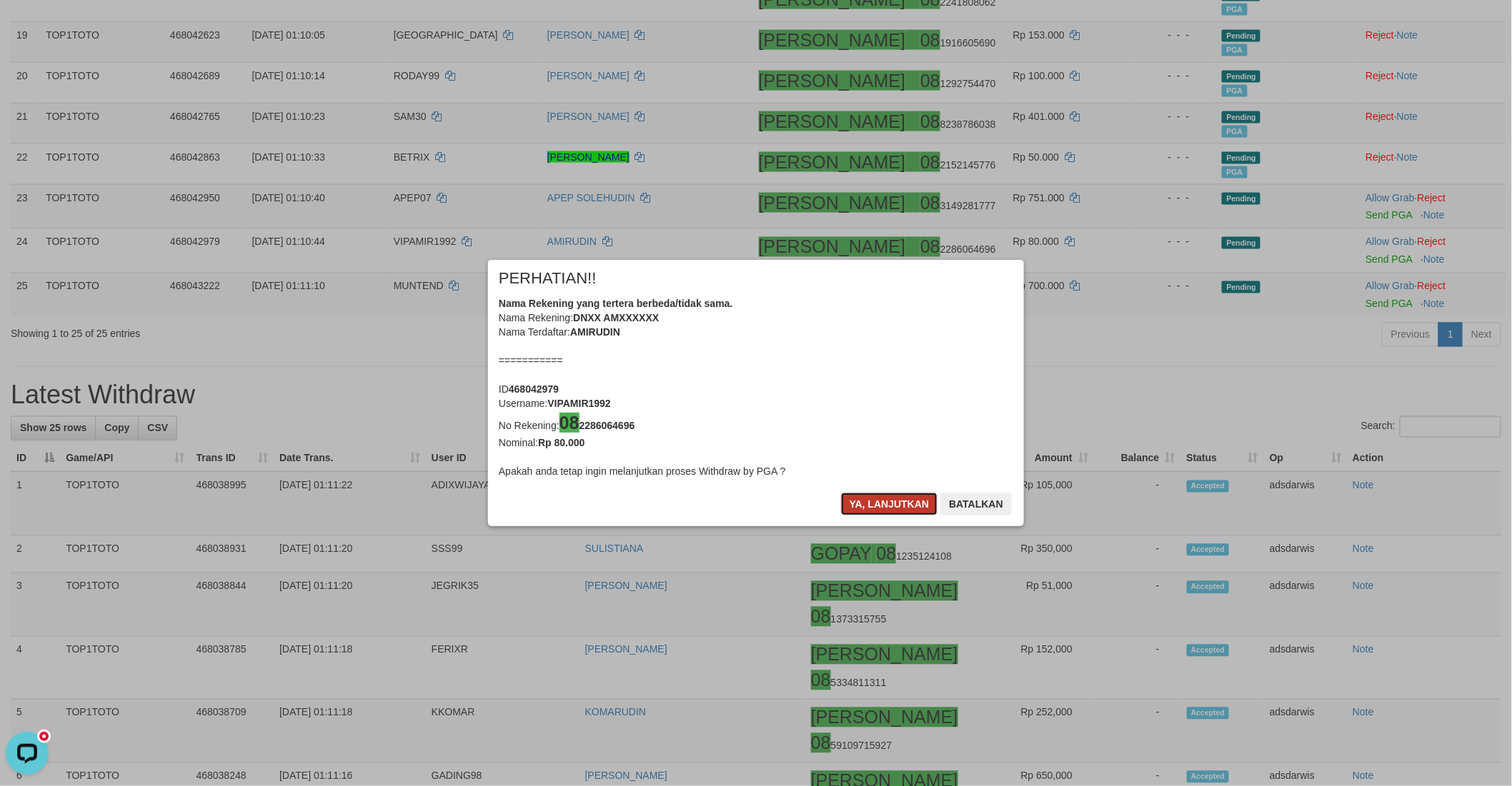
click at [878, 503] on button "Ya, lanjutkan" at bounding box center [889, 505] width 97 height 23
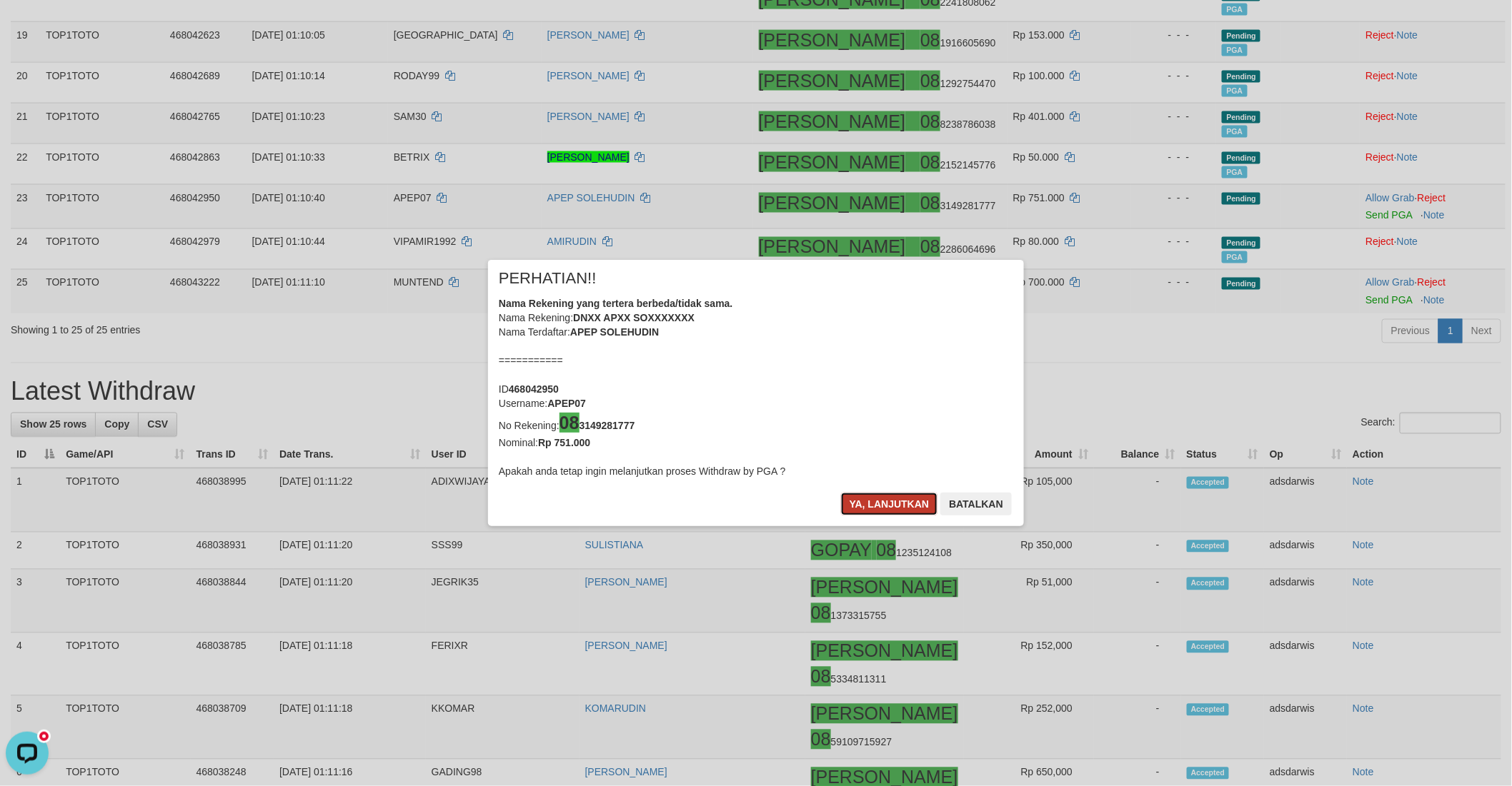
click at [880, 503] on button "Ya, lanjutkan" at bounding box center [889, 505] width 97 height 23
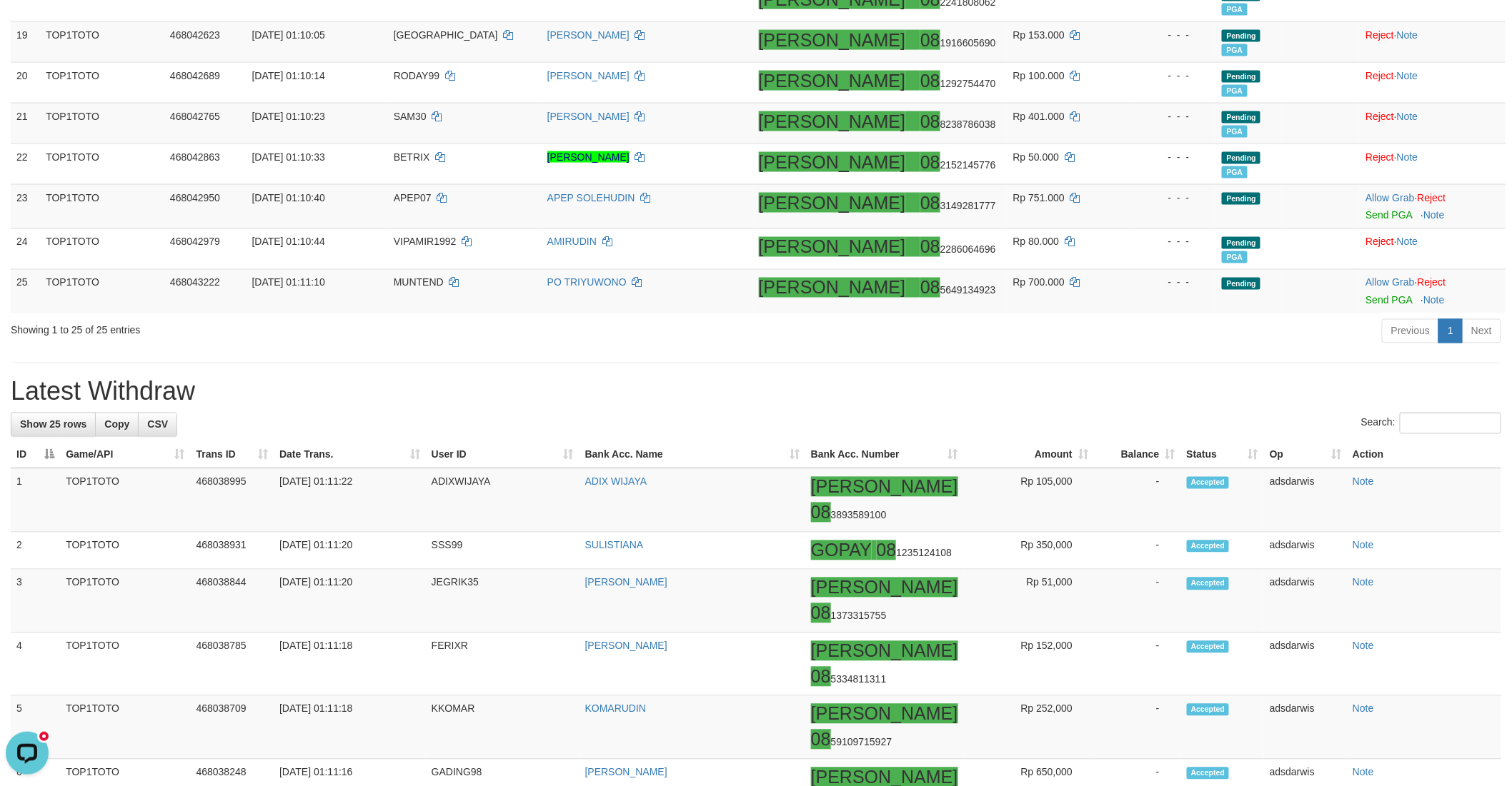
scroll to position [917, 0]
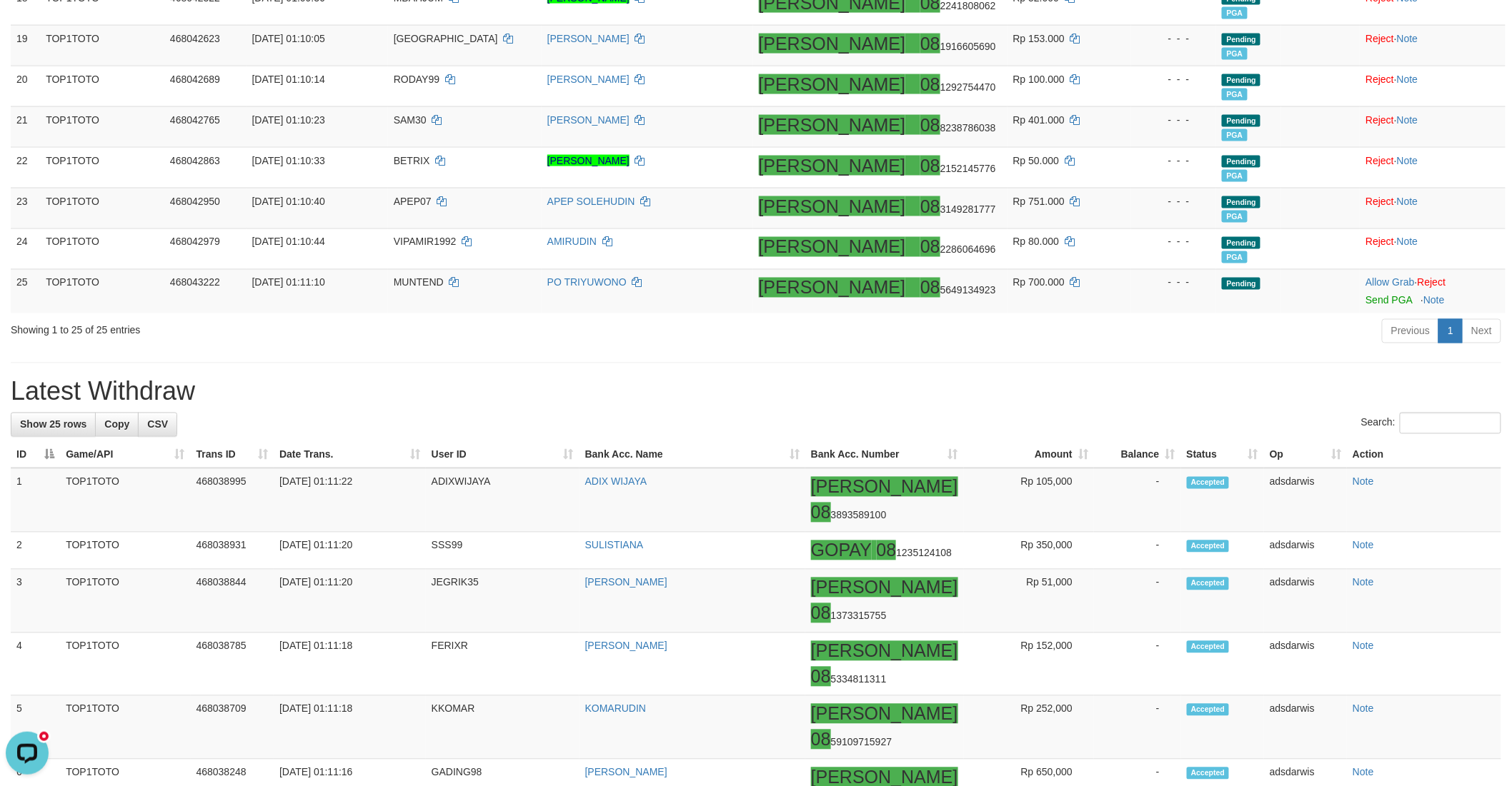
click at [1138, 359] on div "**********" at bounding box center [756, 573] width 1512 height 2904
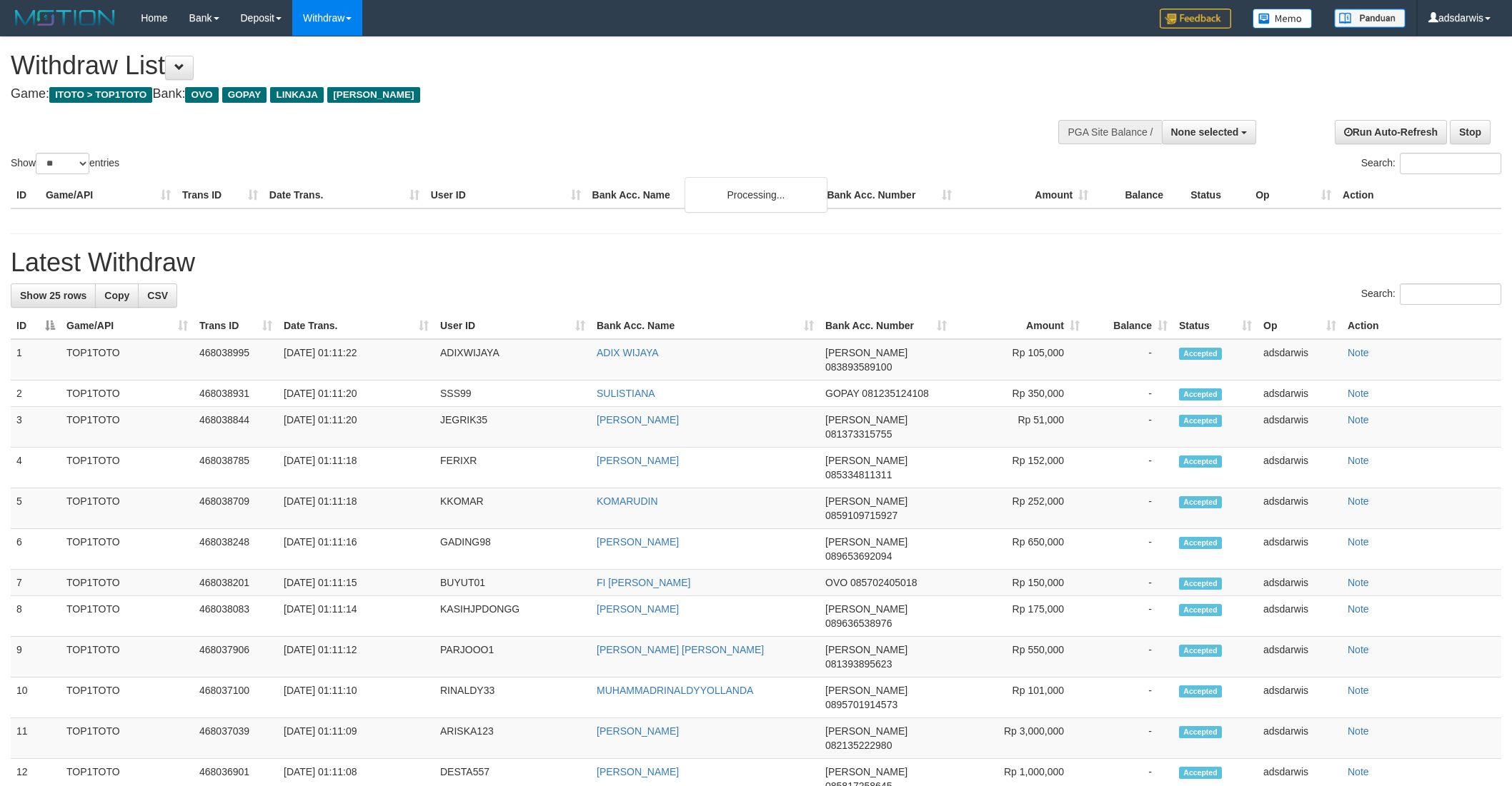
select select
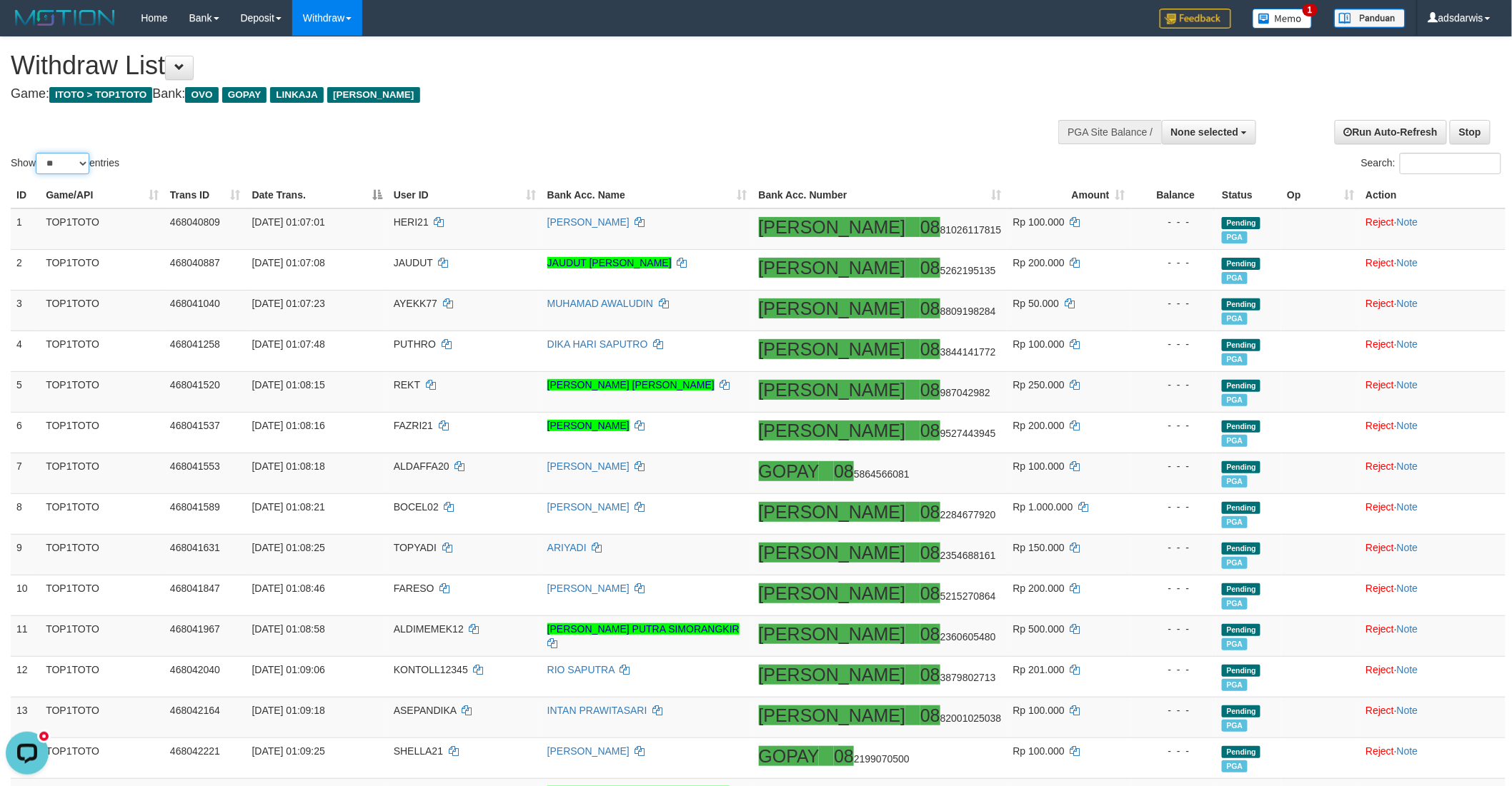
click at [62, 160] on select "** ** ** ***" at bounding box center [62, 163] width 53 height 21
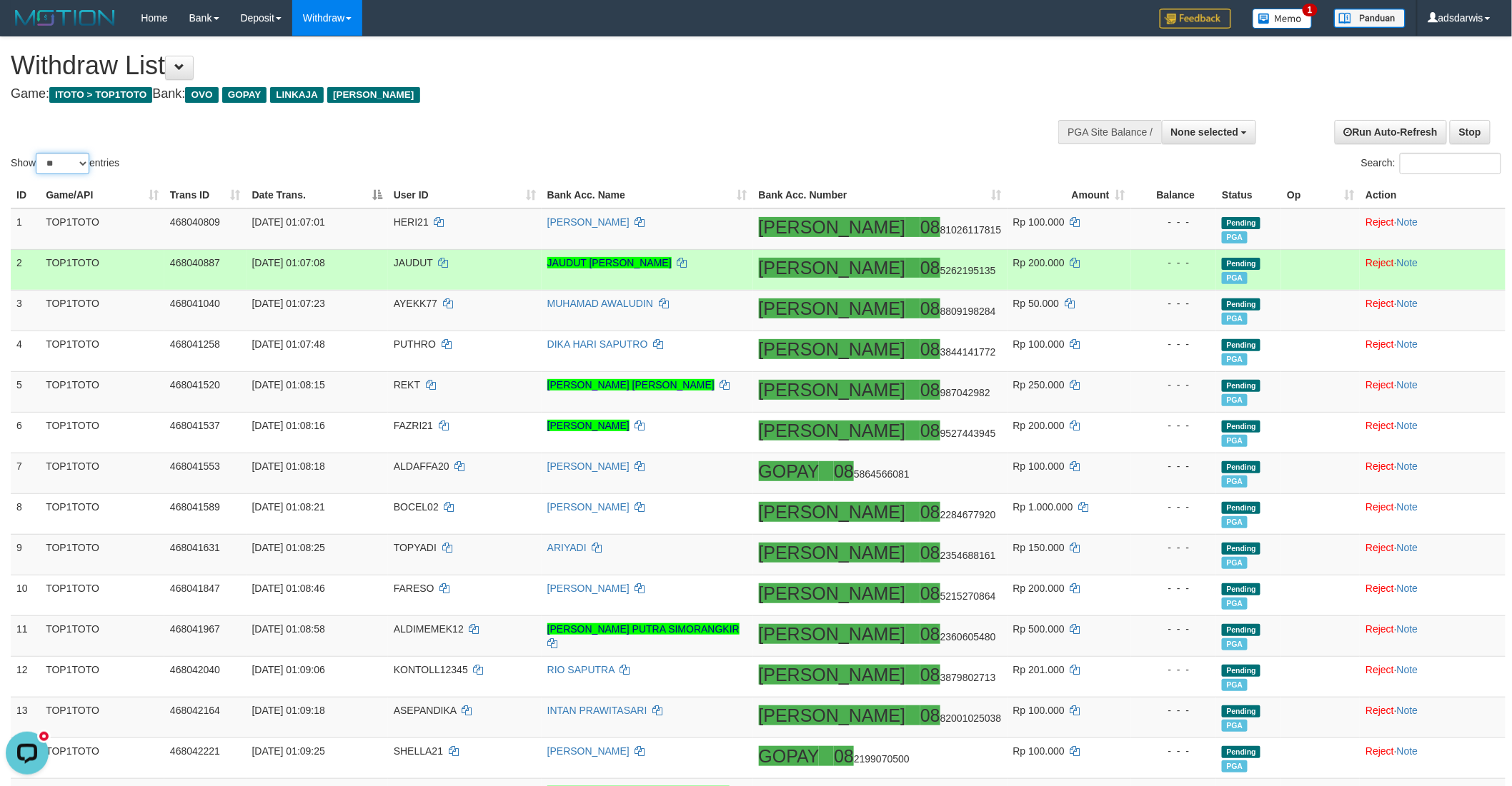
select select "***"
click at [38, 153] on select "** ** ** ***" at bounding box center [62, 163] width 53 height 21
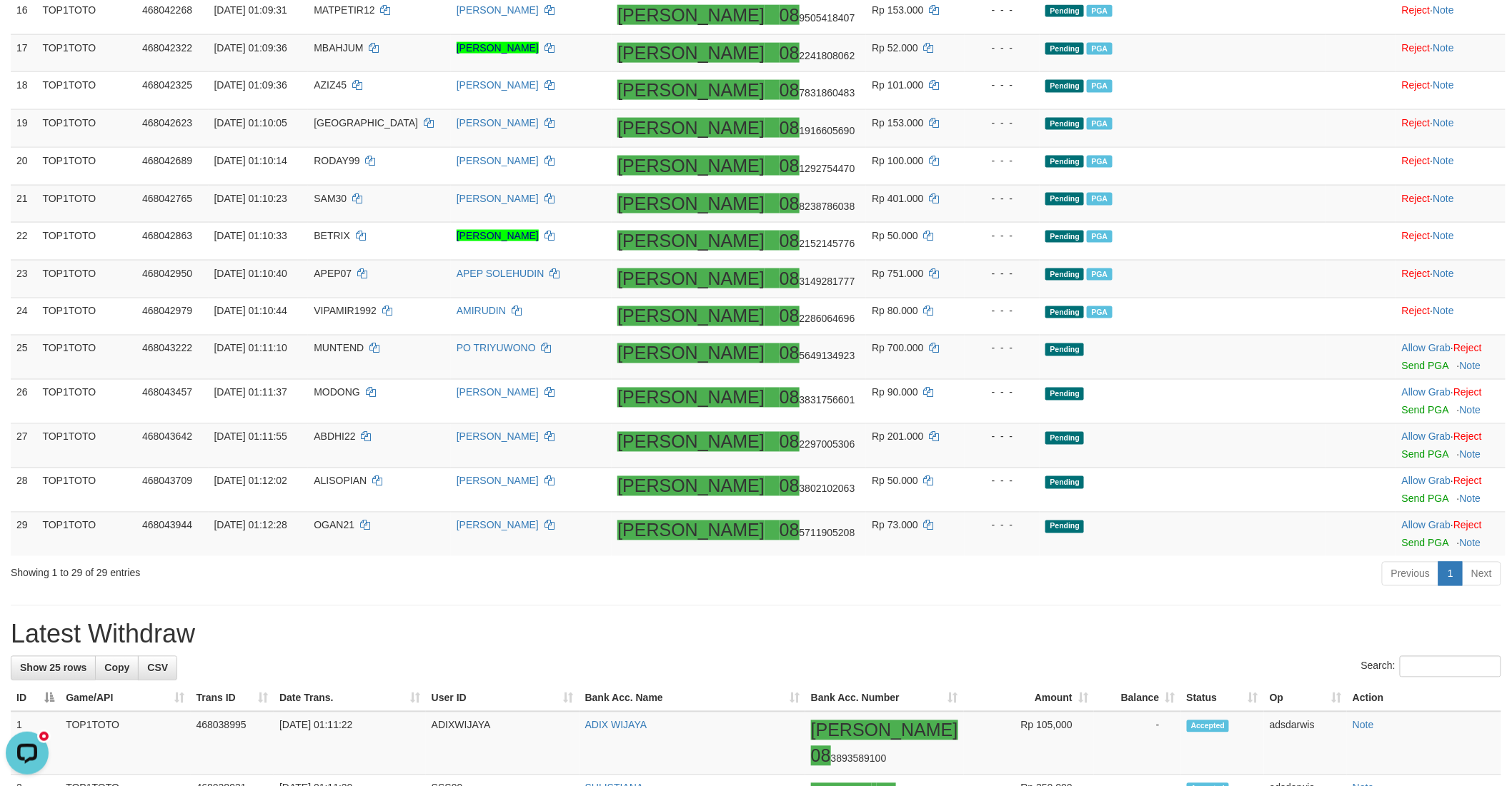
scroll to position [1110, 0]
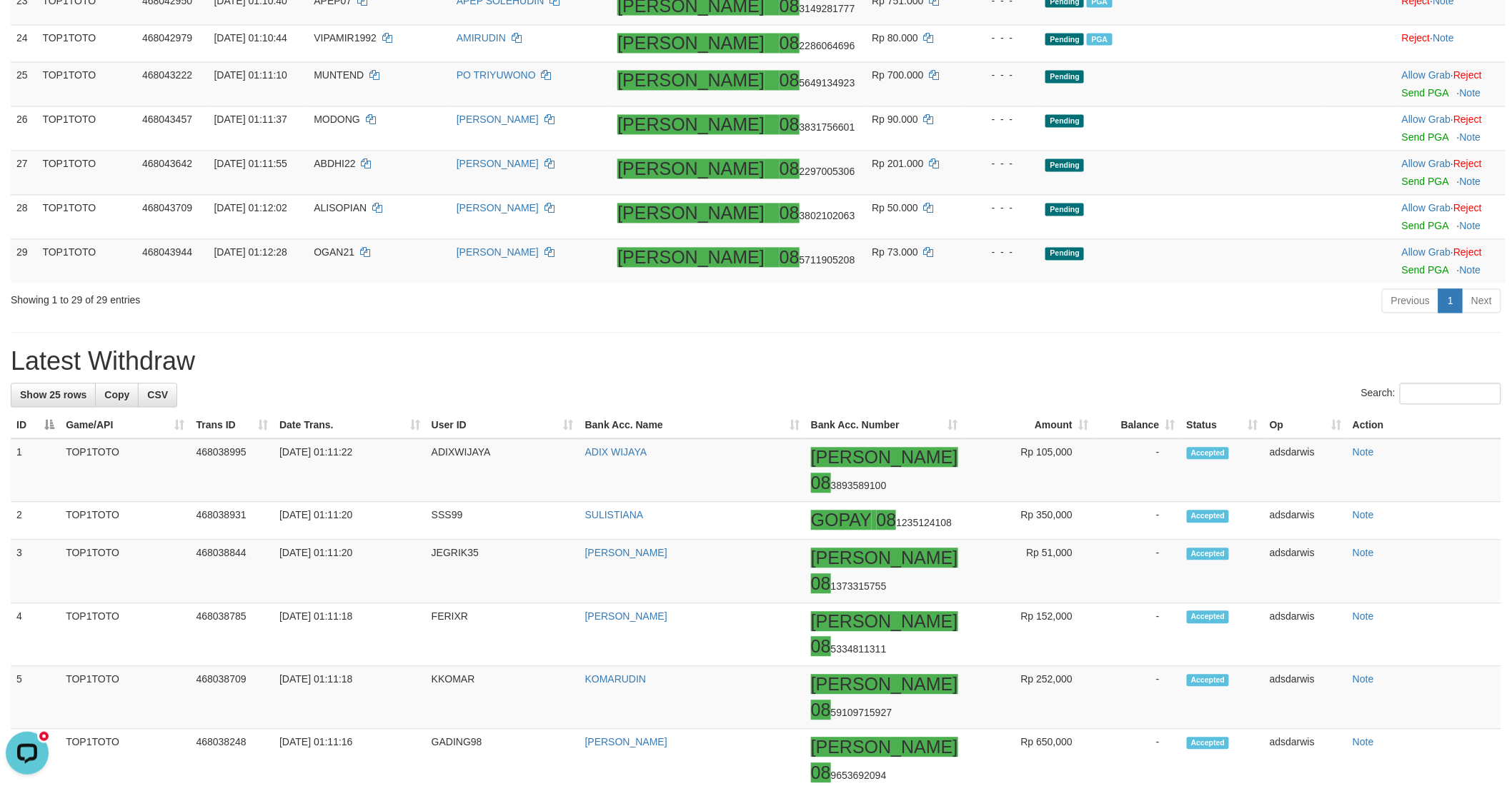
click at [1184, 318] on div "Previous 1 Next" at bounding box center [1070, 304] width 860 height 31
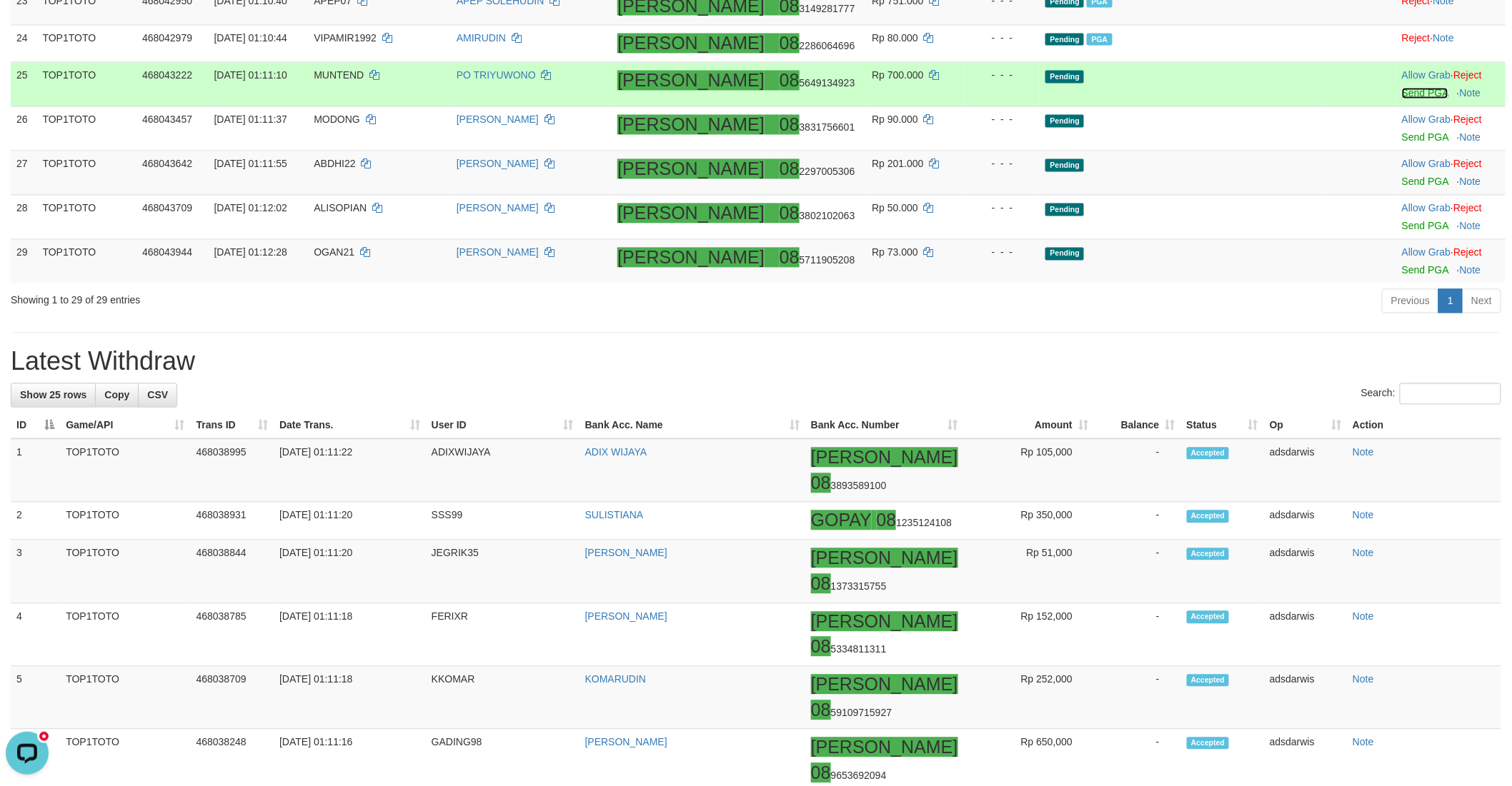
click at [1402, 100] on link "Send PGA" at bounding box center [1425, 94] width 46 height 12
click at [1402, 143] on link "Send PGA" at bounding box center [1425, 138] width 46 height 12
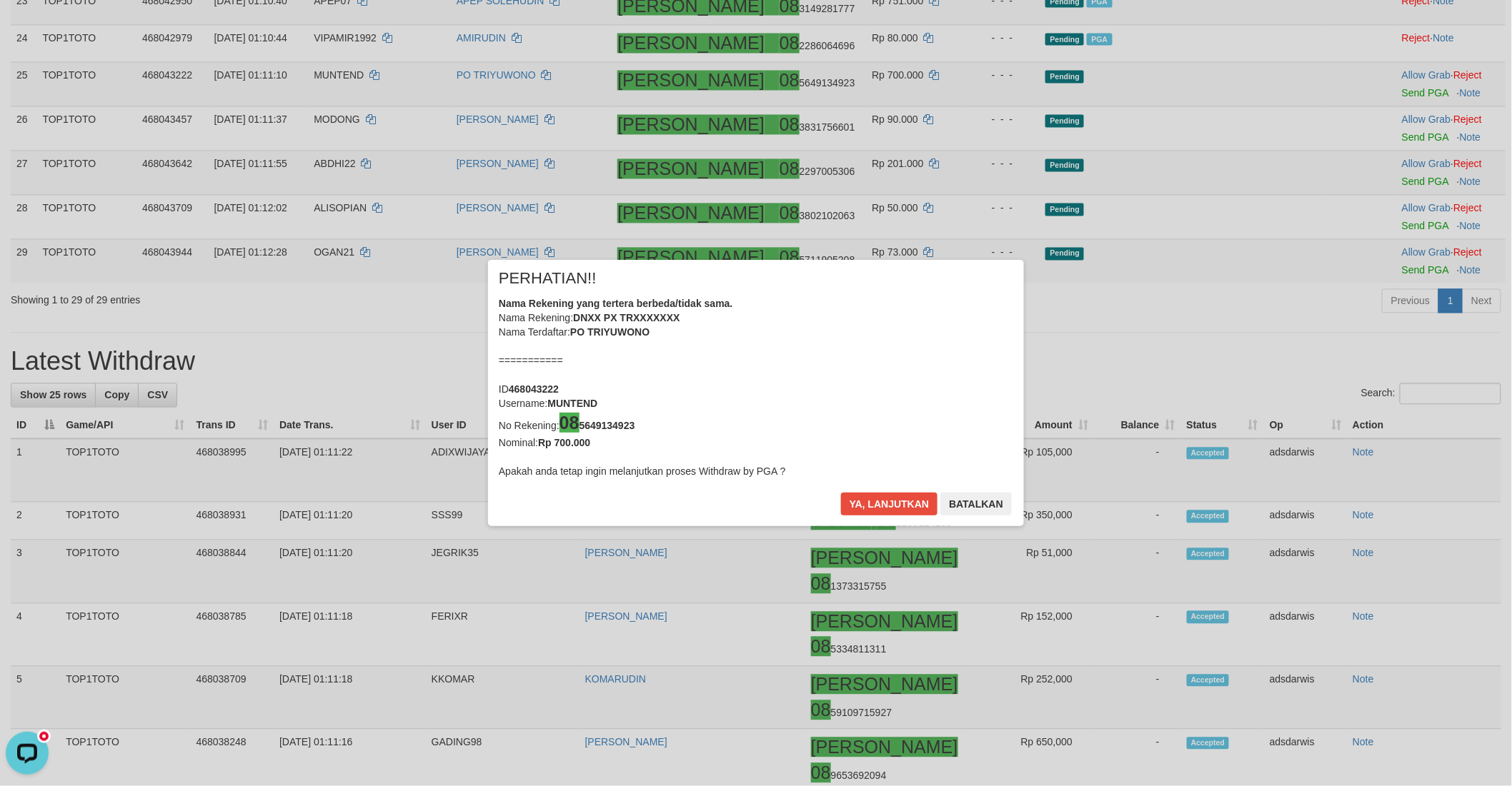
click at [1381, 215] on div "× PERHATIAN!! Nama Rekening yang tertera berbeda/tidak sama. Nama Rekening: DNX…" at bounding box center [756, 393] width 1512 height 786
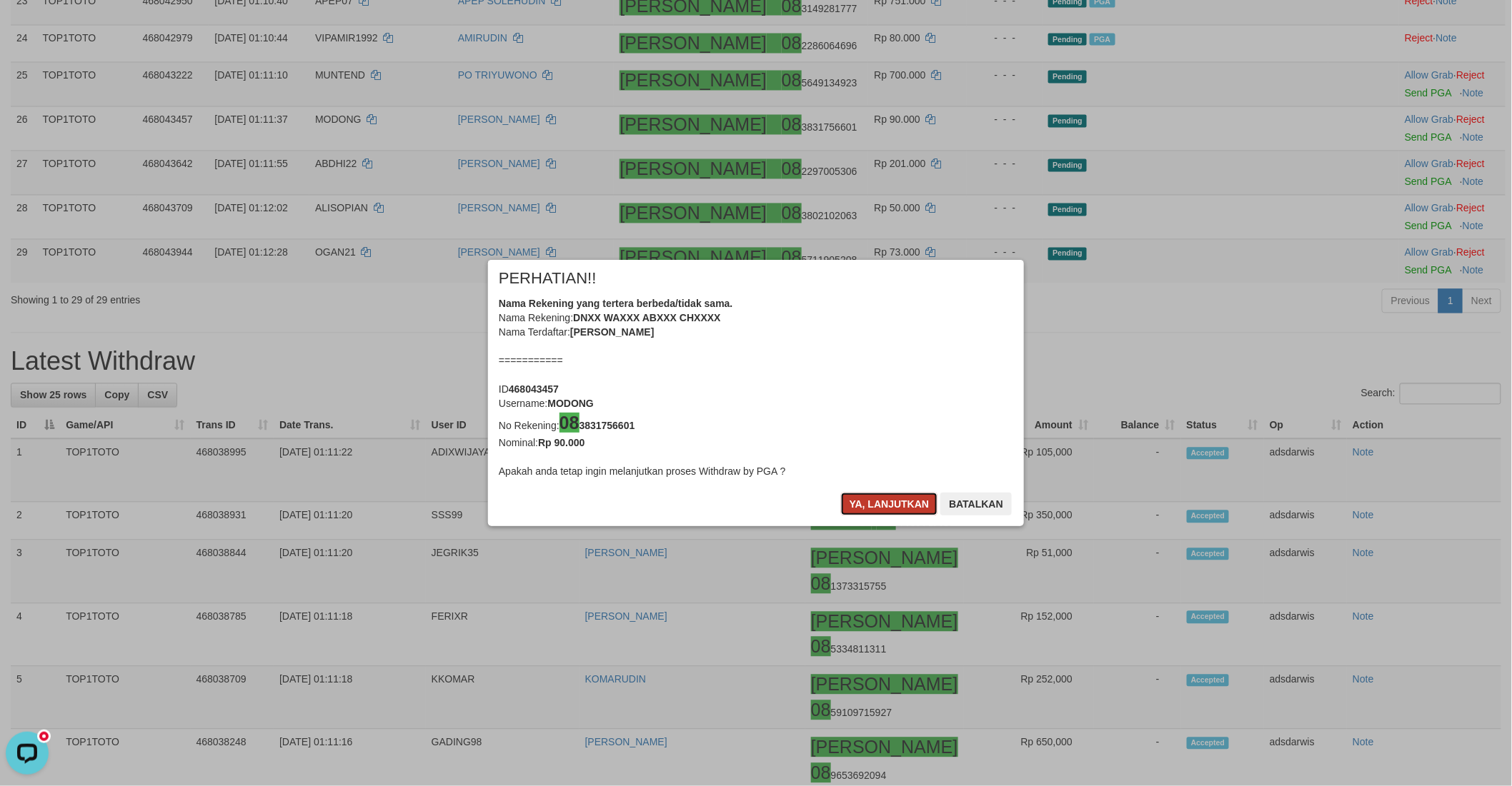
click at [874, 504] on button "Ya, lanjutkan" at bounding box center [889, 505] width 97 height 23
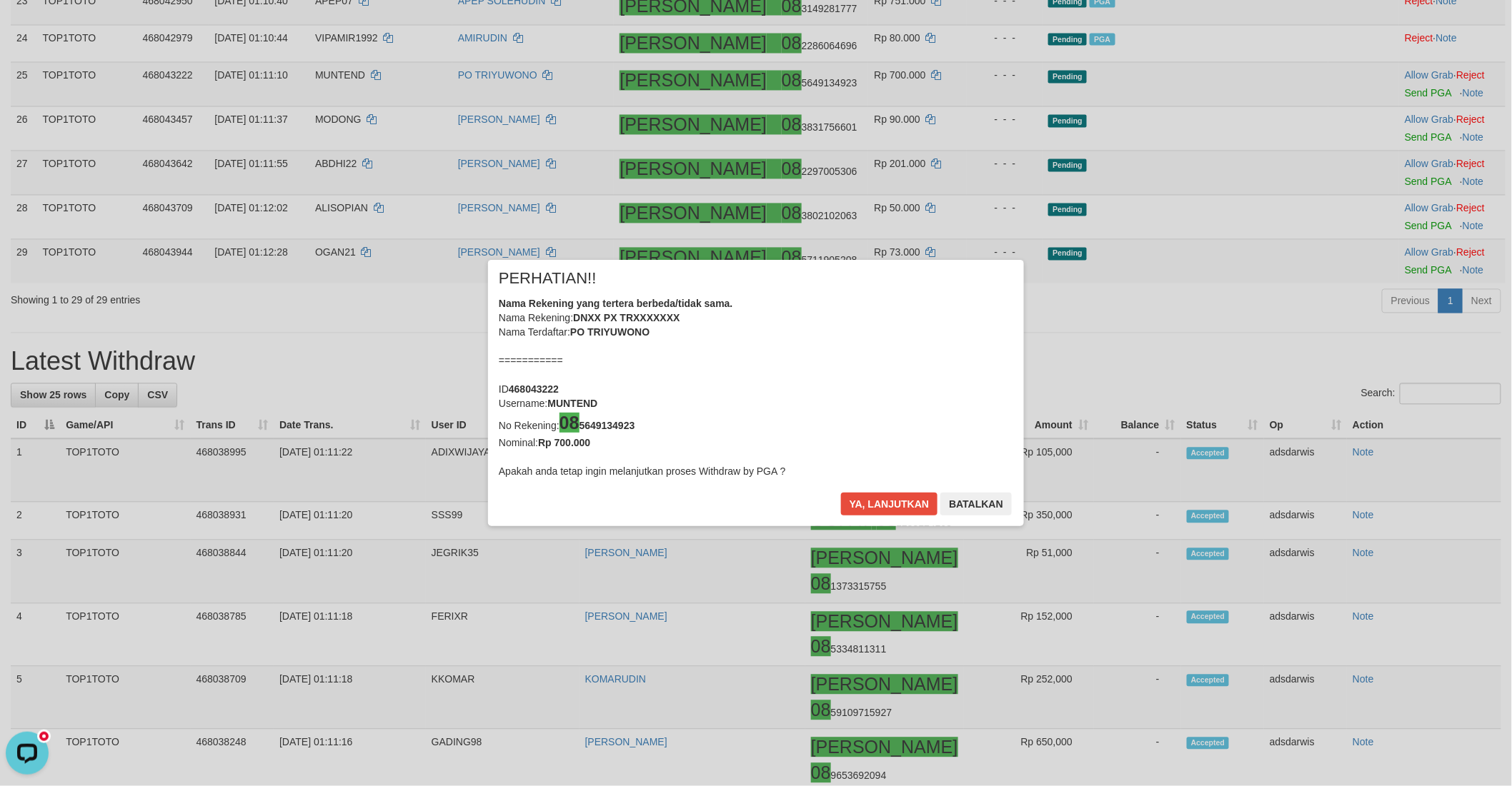
scroll to position [1104, 0]
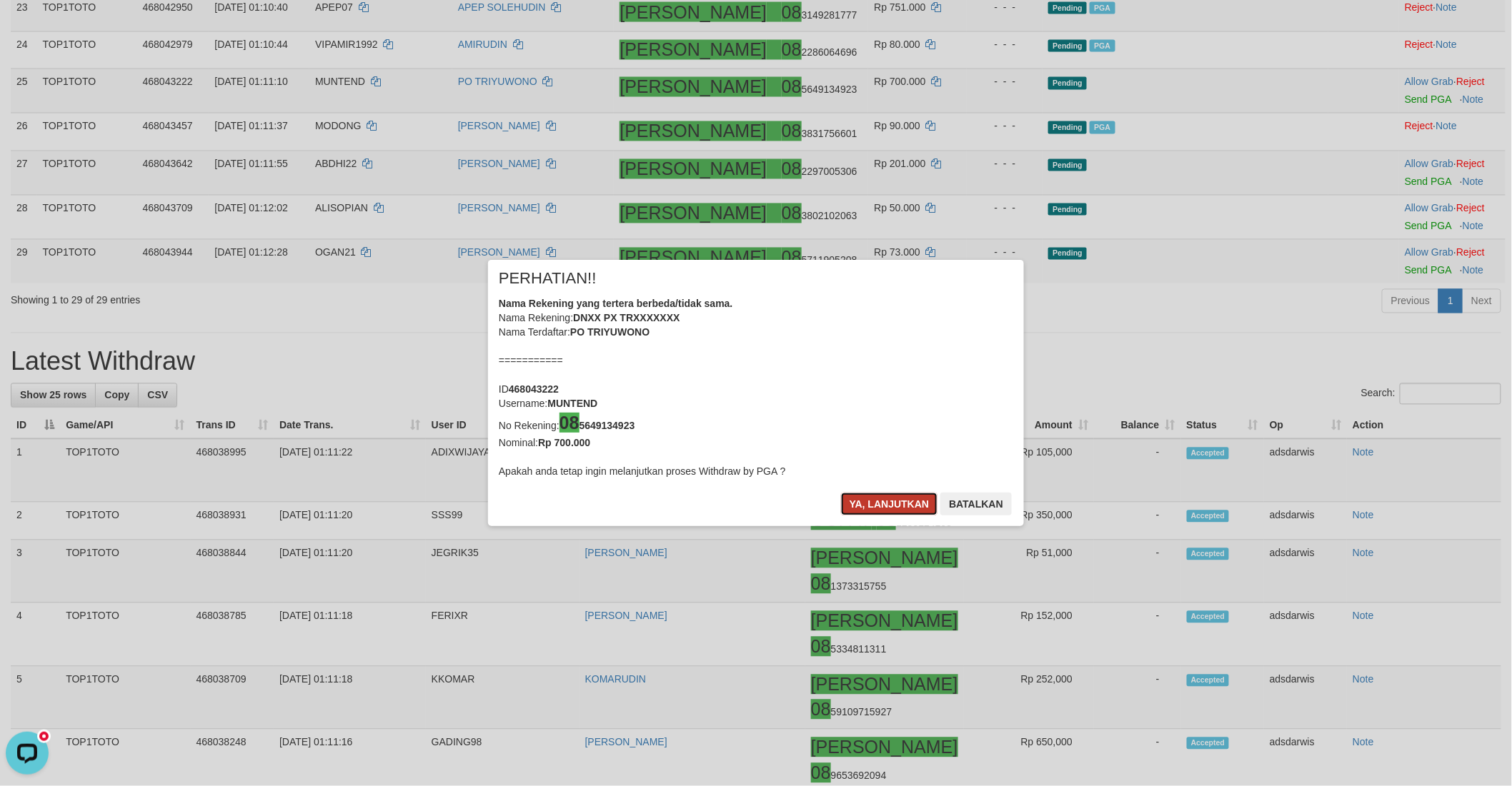
click at [875, 505] on button "Ya, lanjutkan" at bounding box center [889, 505] width 97 height 23
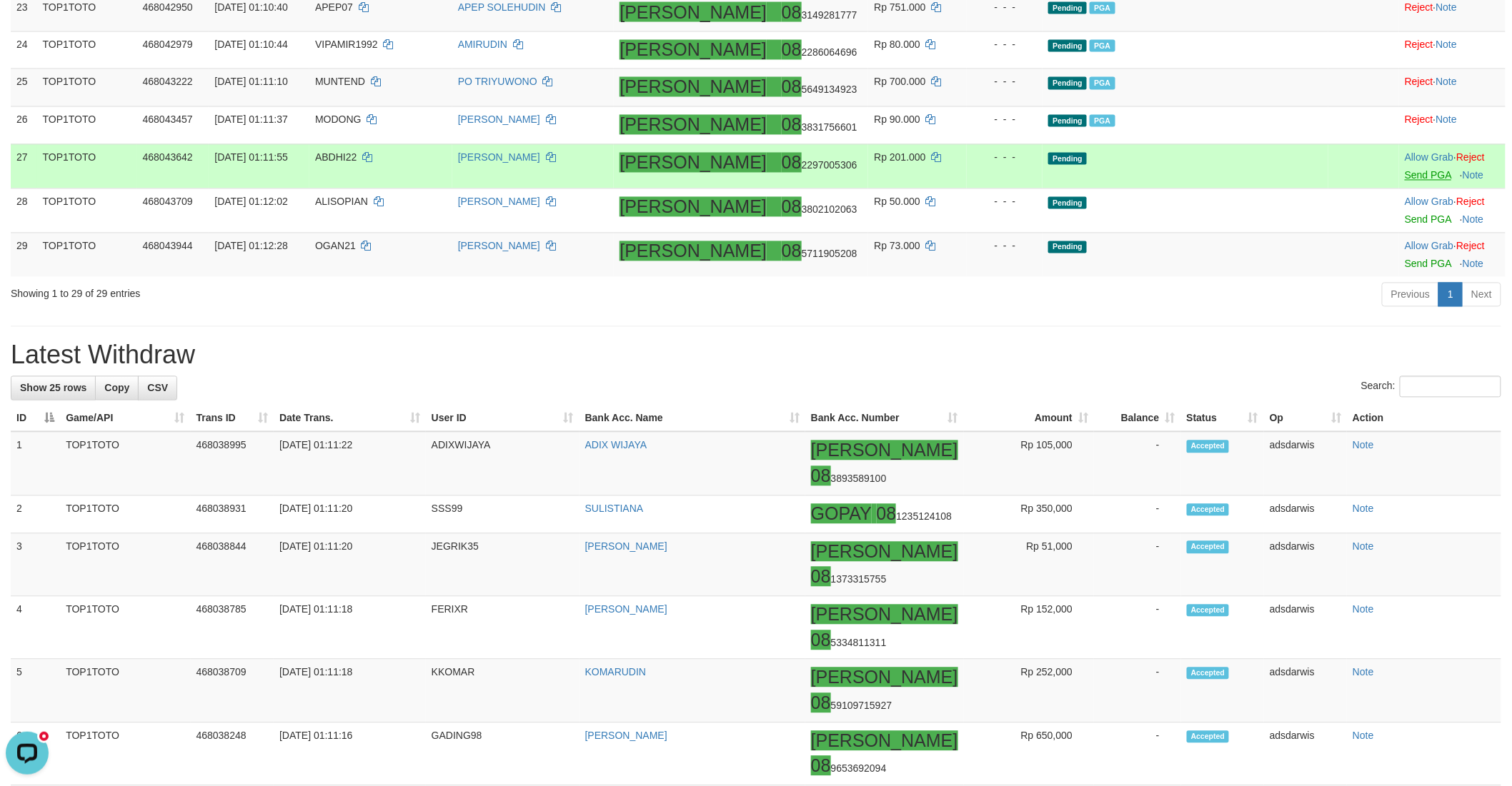
scroll to position [1097, 0]
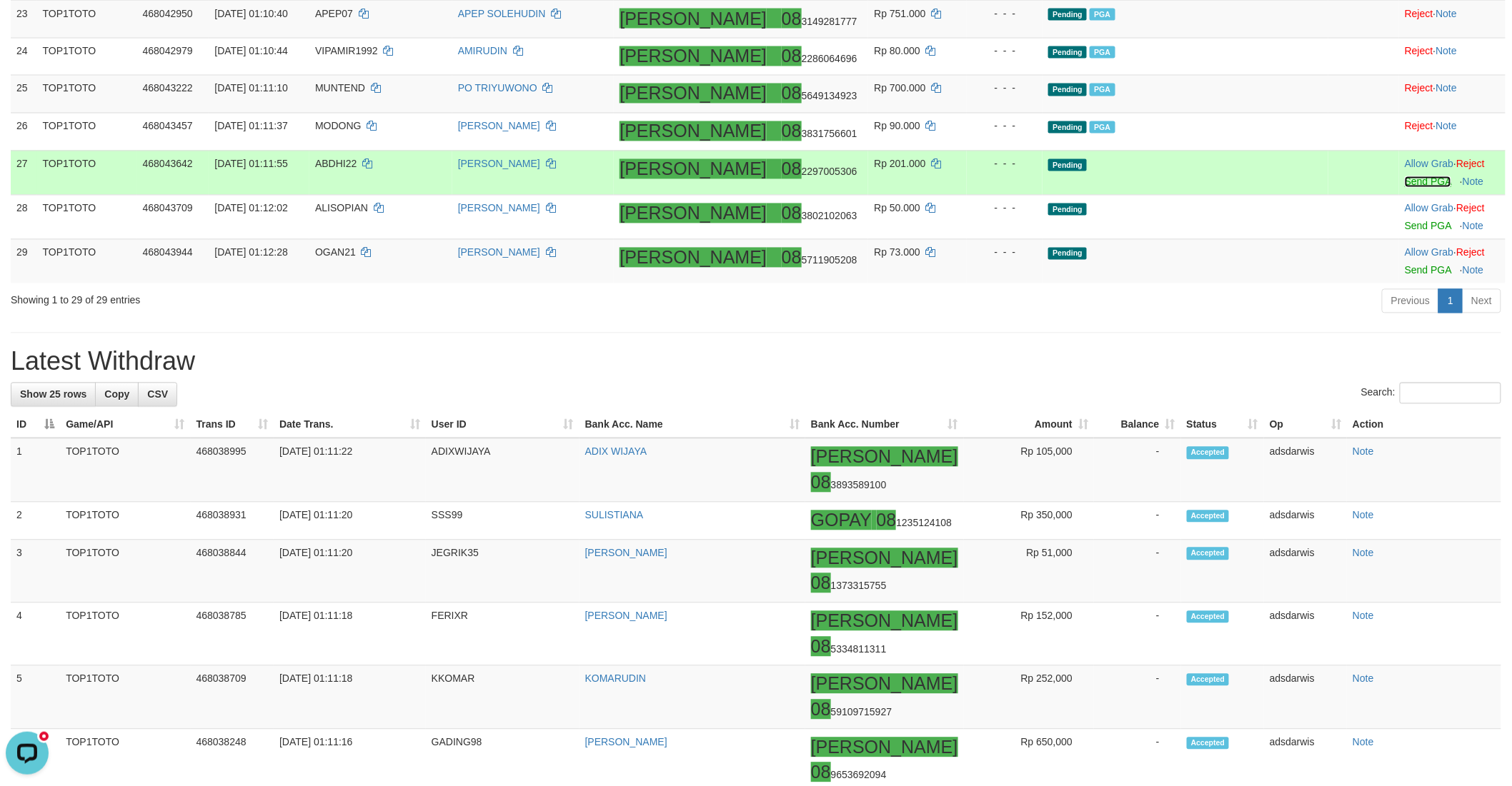
click at [1405, 188] on link "Send PGA" at bounding box center [1428, 182] width 46 height 12
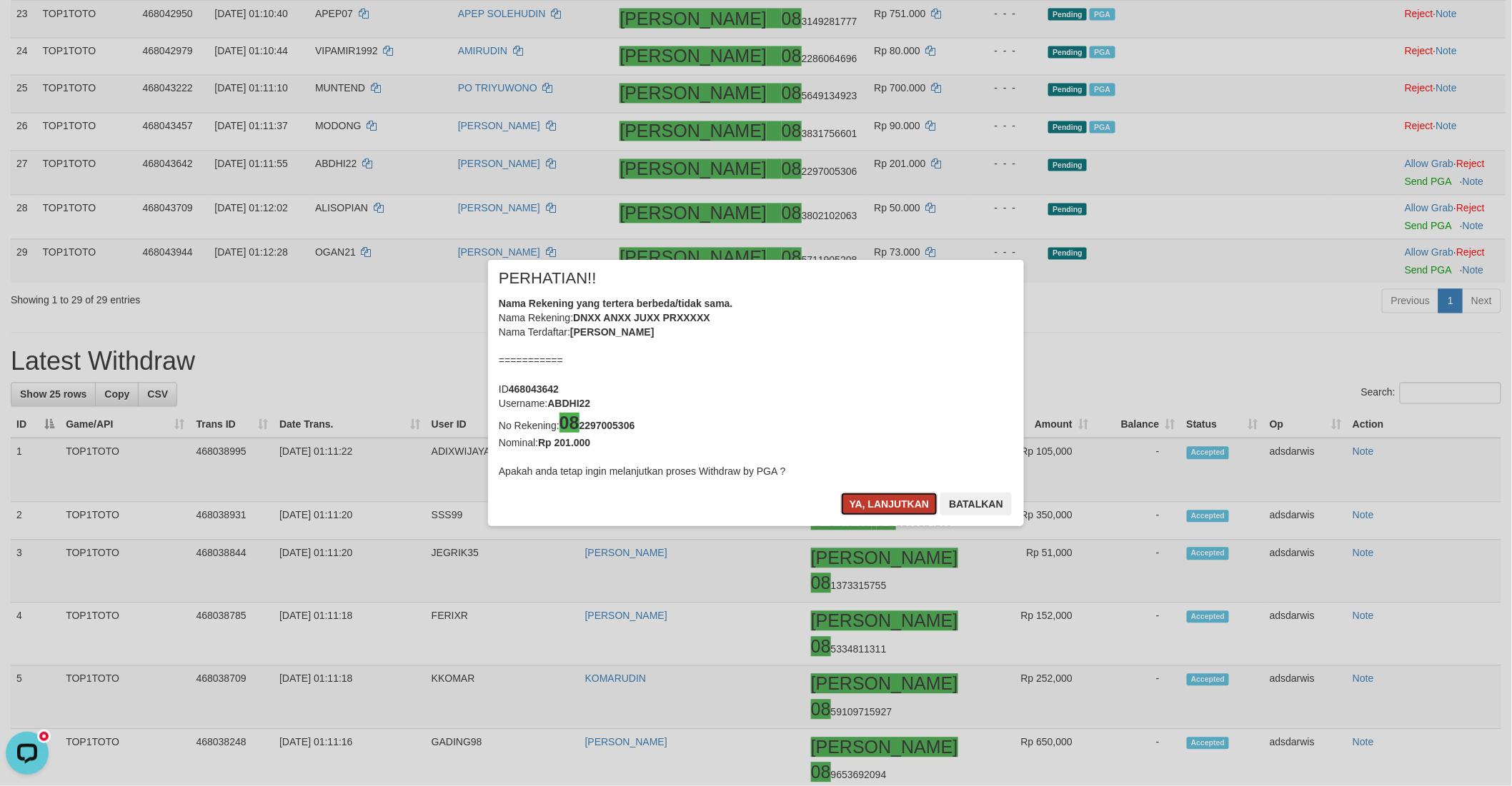
click at [861, 501] on button "Ya, lanjutkan" at bounding box center [889, 505] width 97 height 23
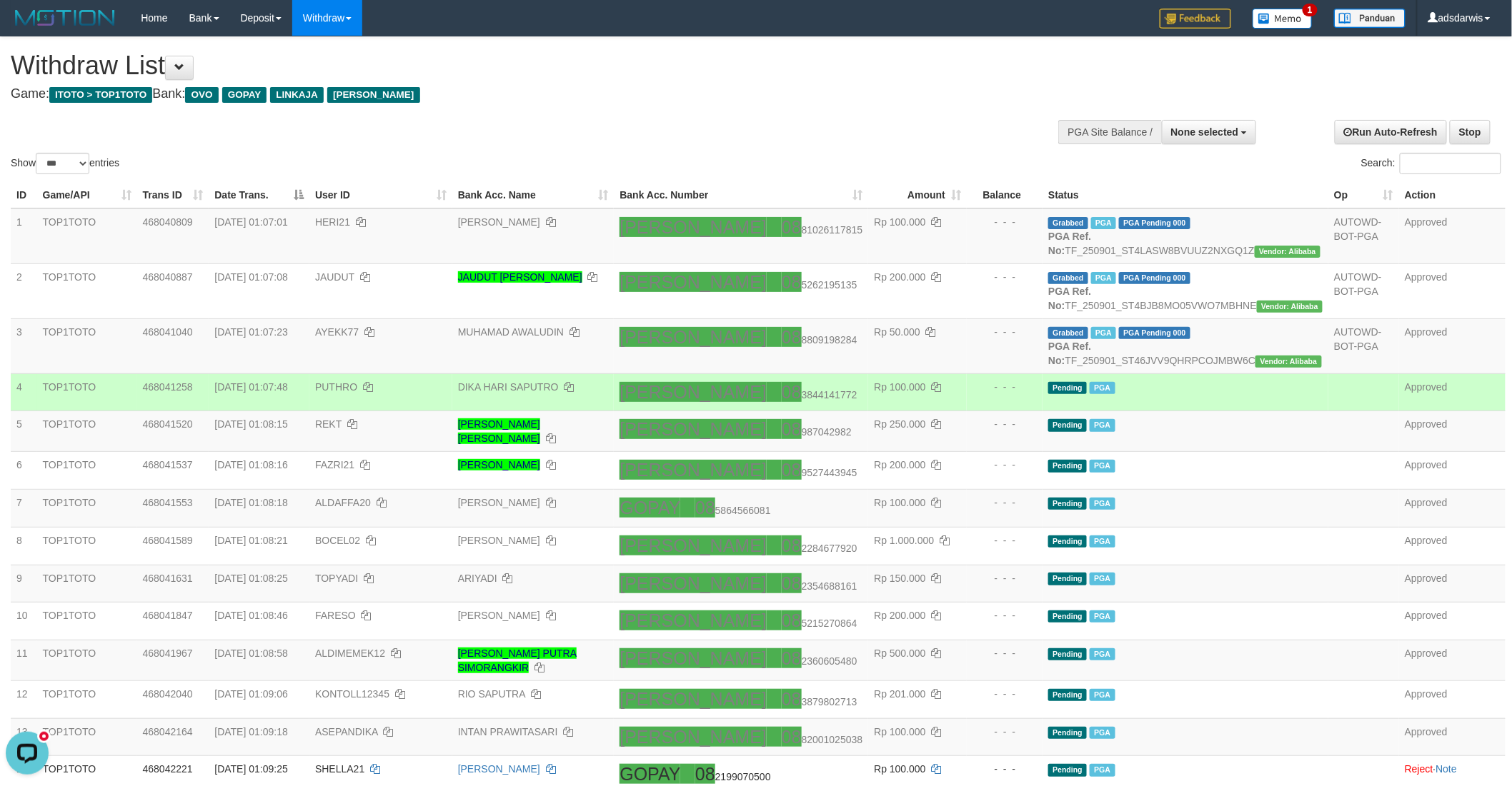
scroll to position [238, 0]
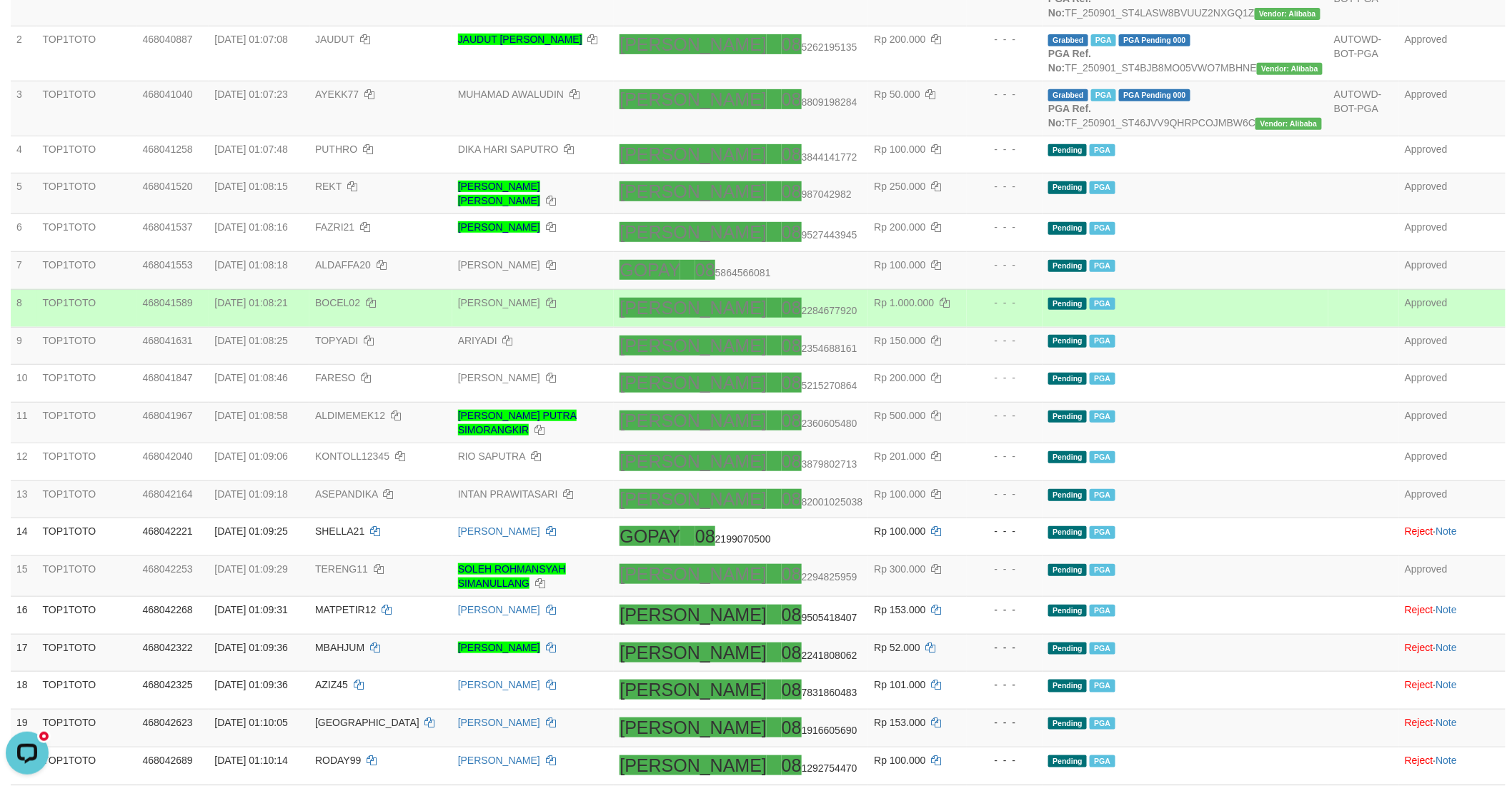
click at [1216, 327] on td "Pending PGA" at bounding box center [1185, 307] width 285 height 38
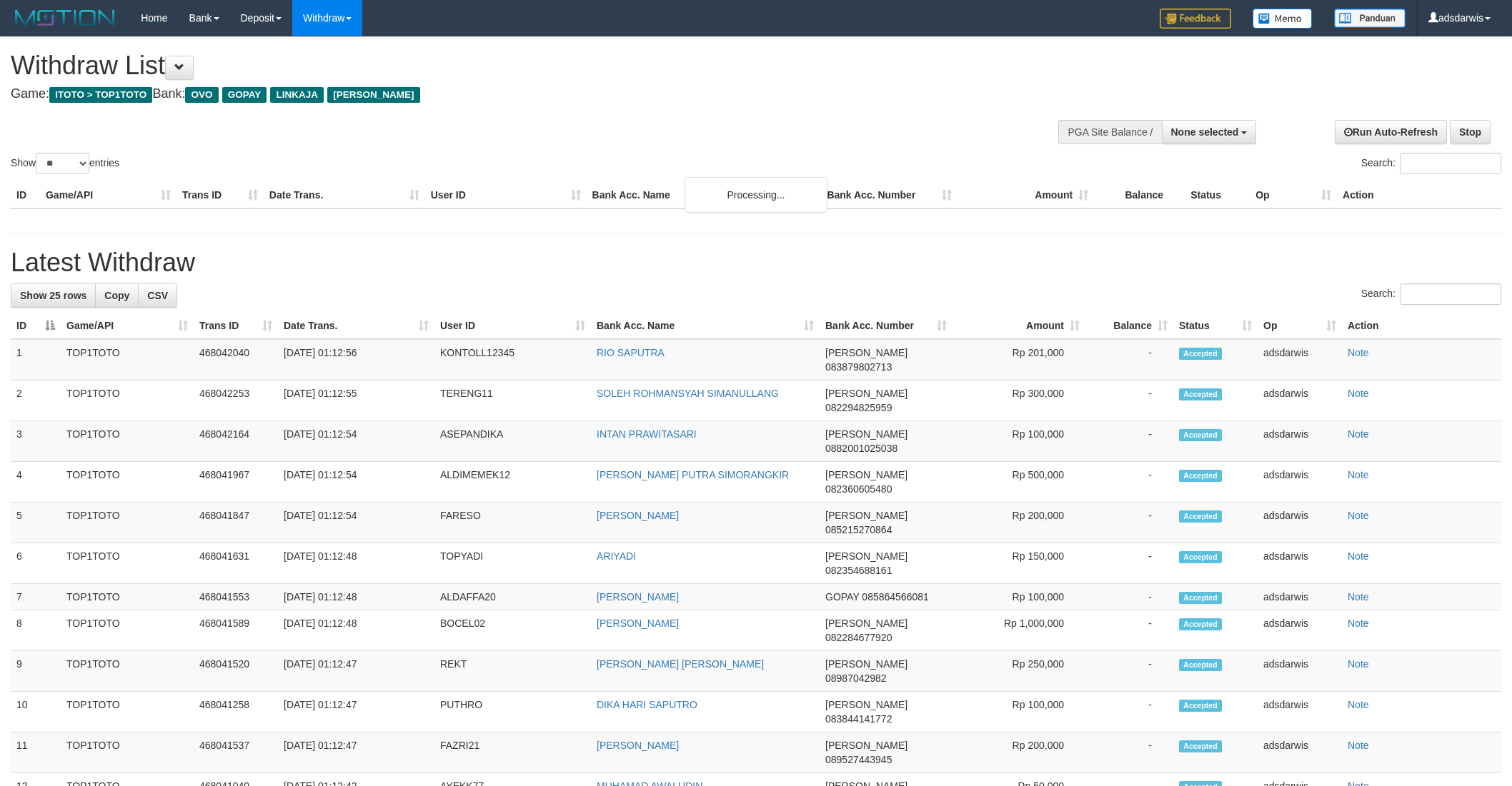
select select
select select "**"
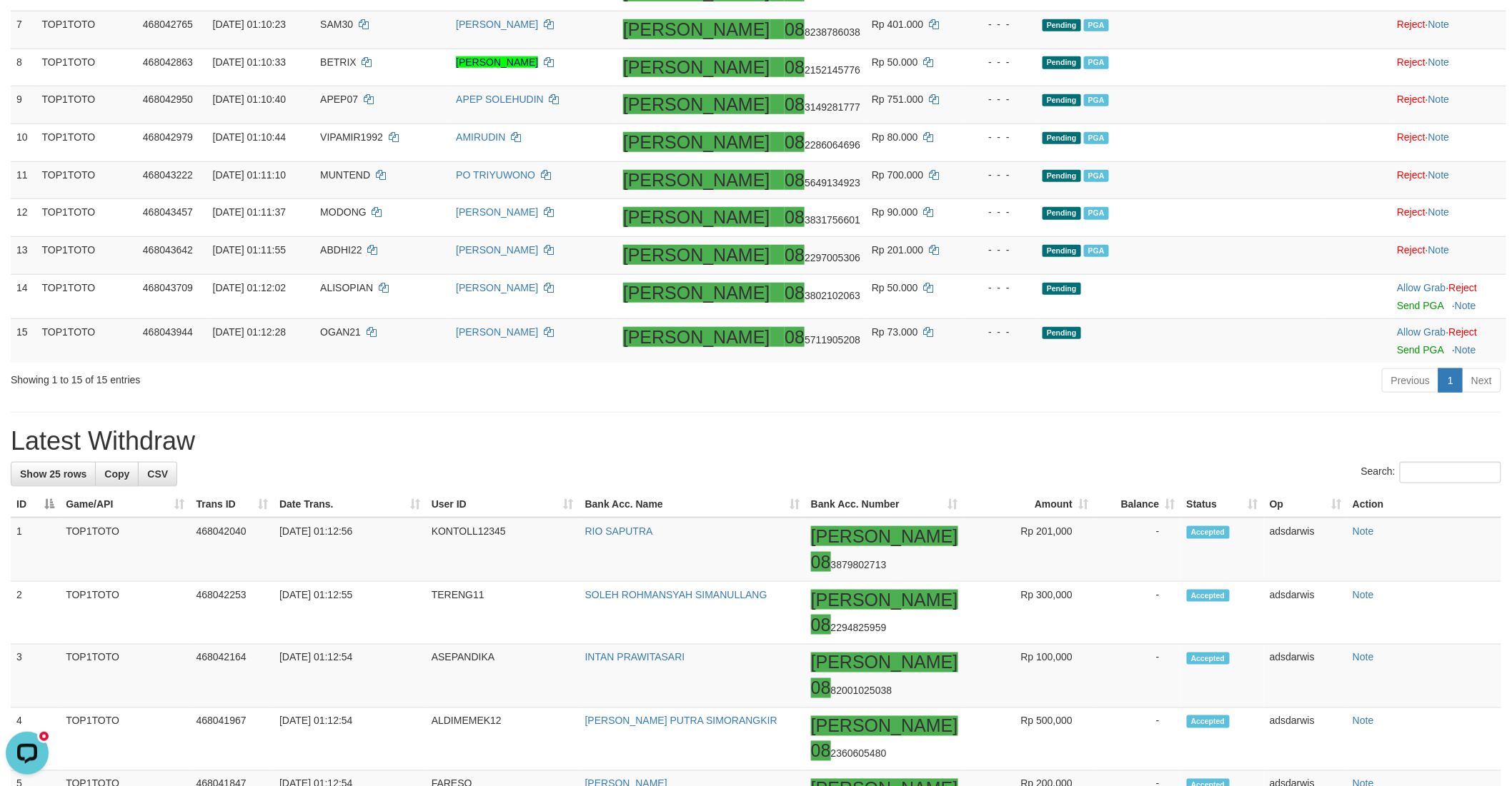
click at [1031, 397] on div "Previous 1 Next" at bounding box center [1070, 383] width 860 height 31
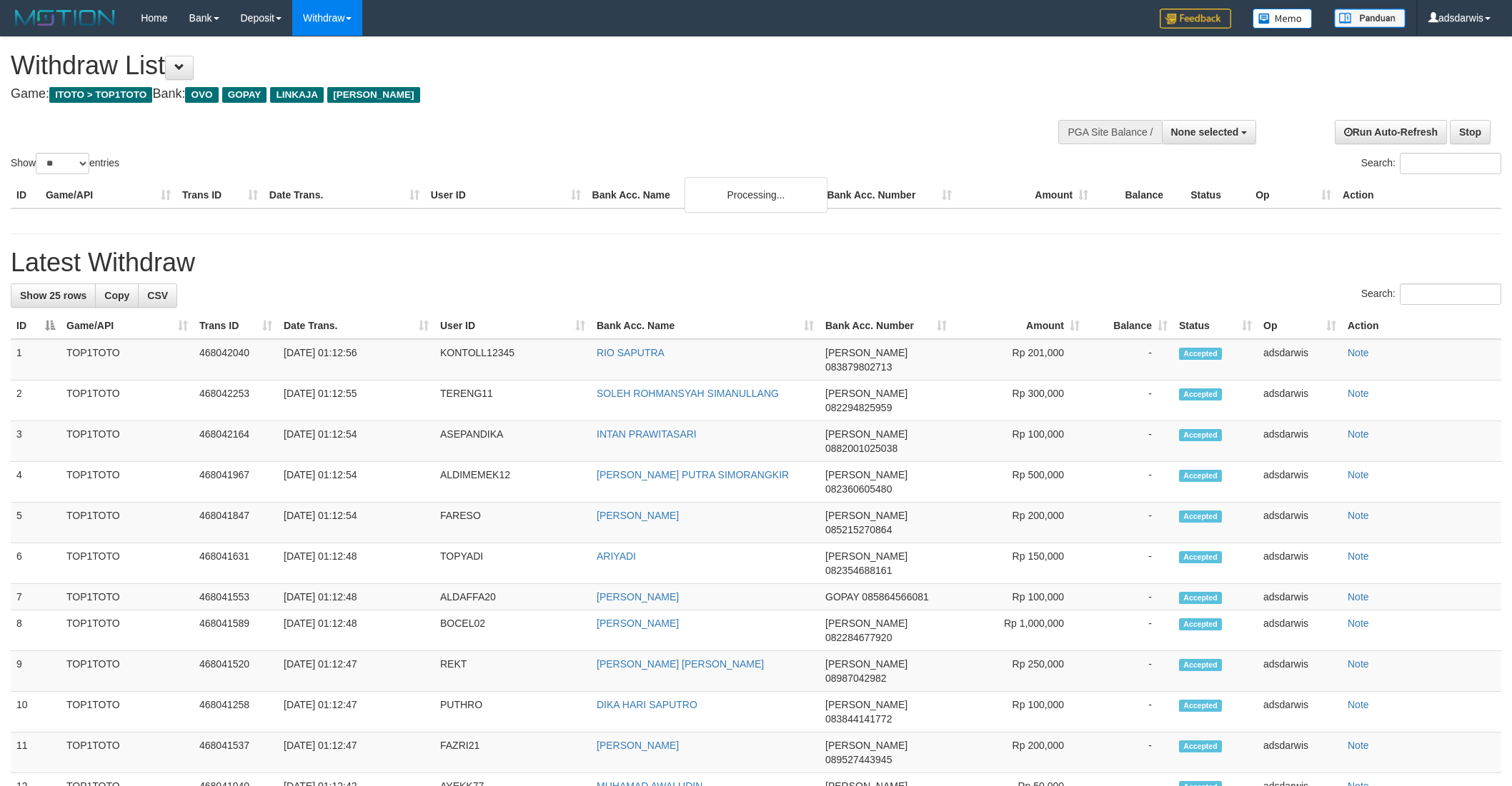
select select
select select "**"
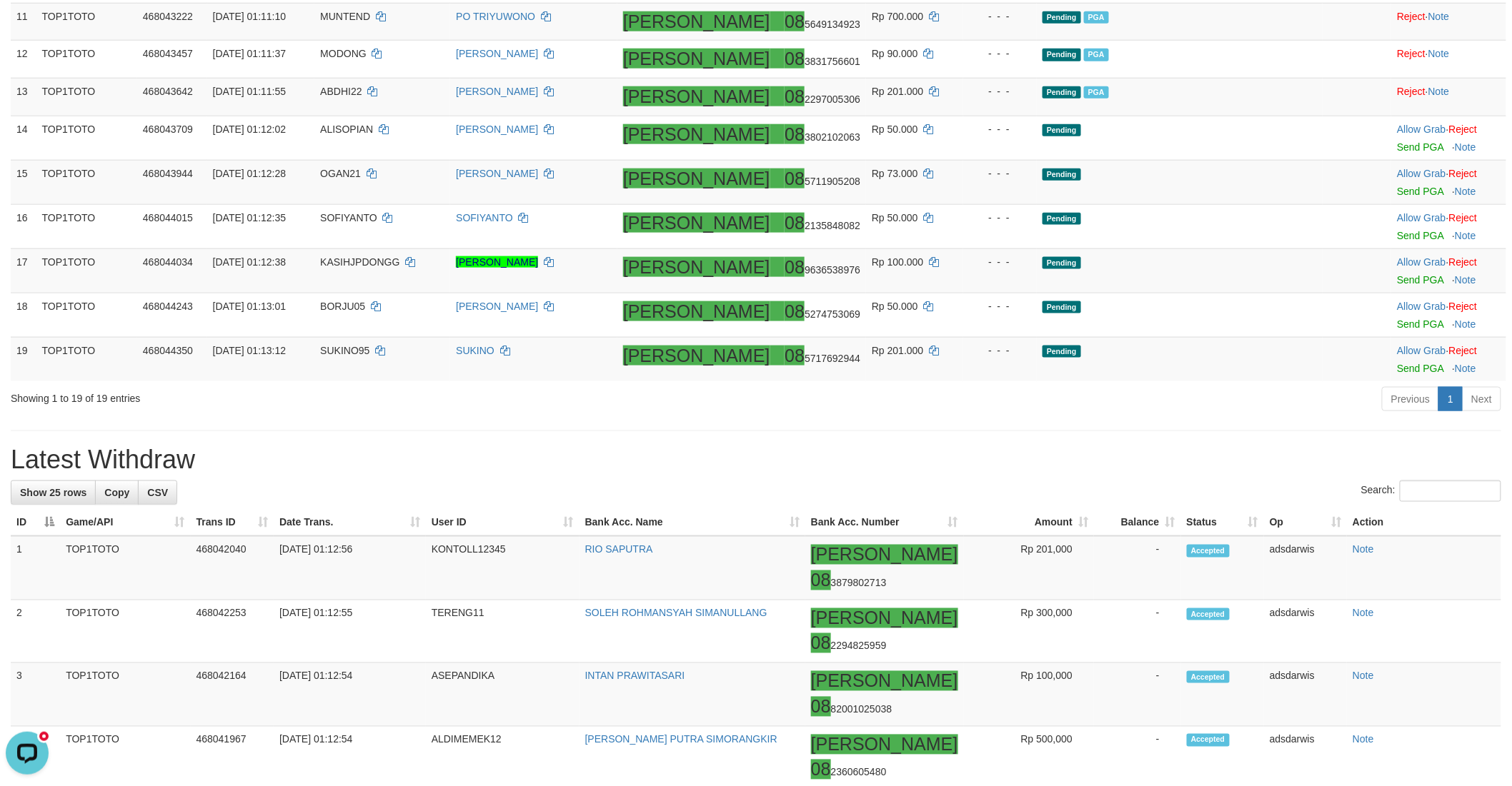
click at [899, 474] on h1 "Latest Withdraw" at bounding box center [756, 460] width 1491 height 29
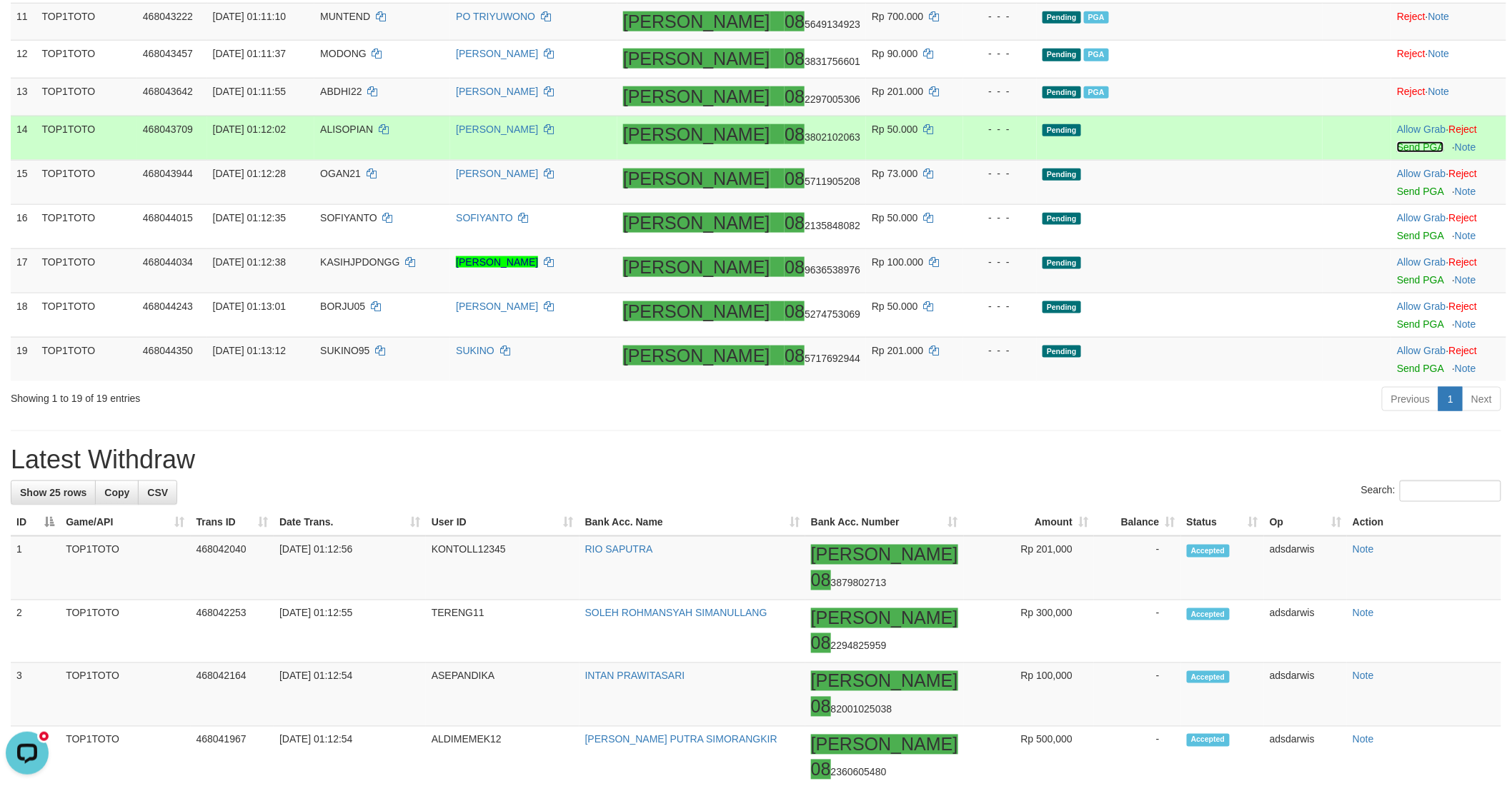
click at [1397, 153] on link "Send PGA" at bounding box center [1420, 147] width 46 height 12
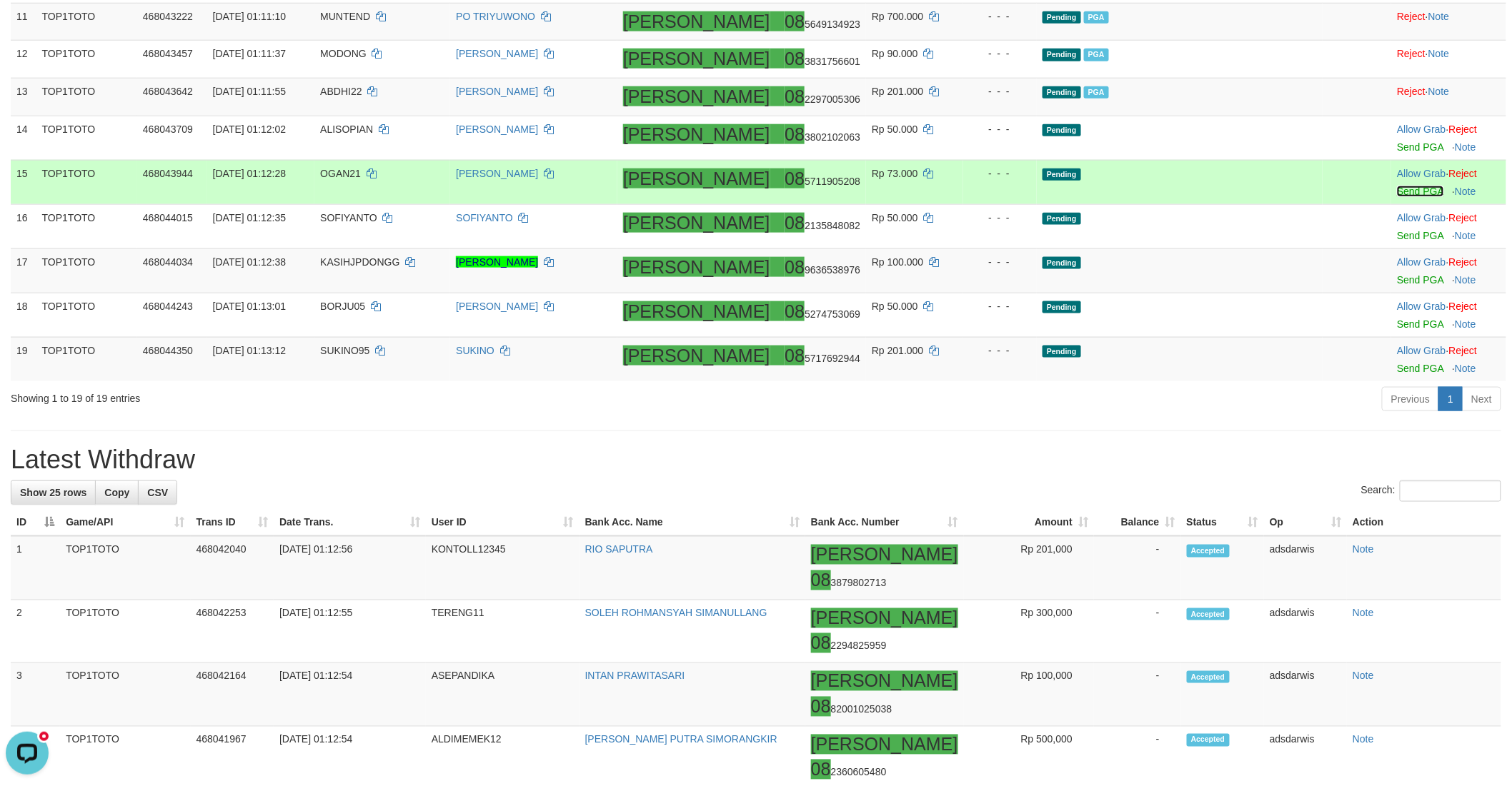
click at [1397, 197] on link "Send PGA" at bounding box center [1420, 191] width 46 height 12
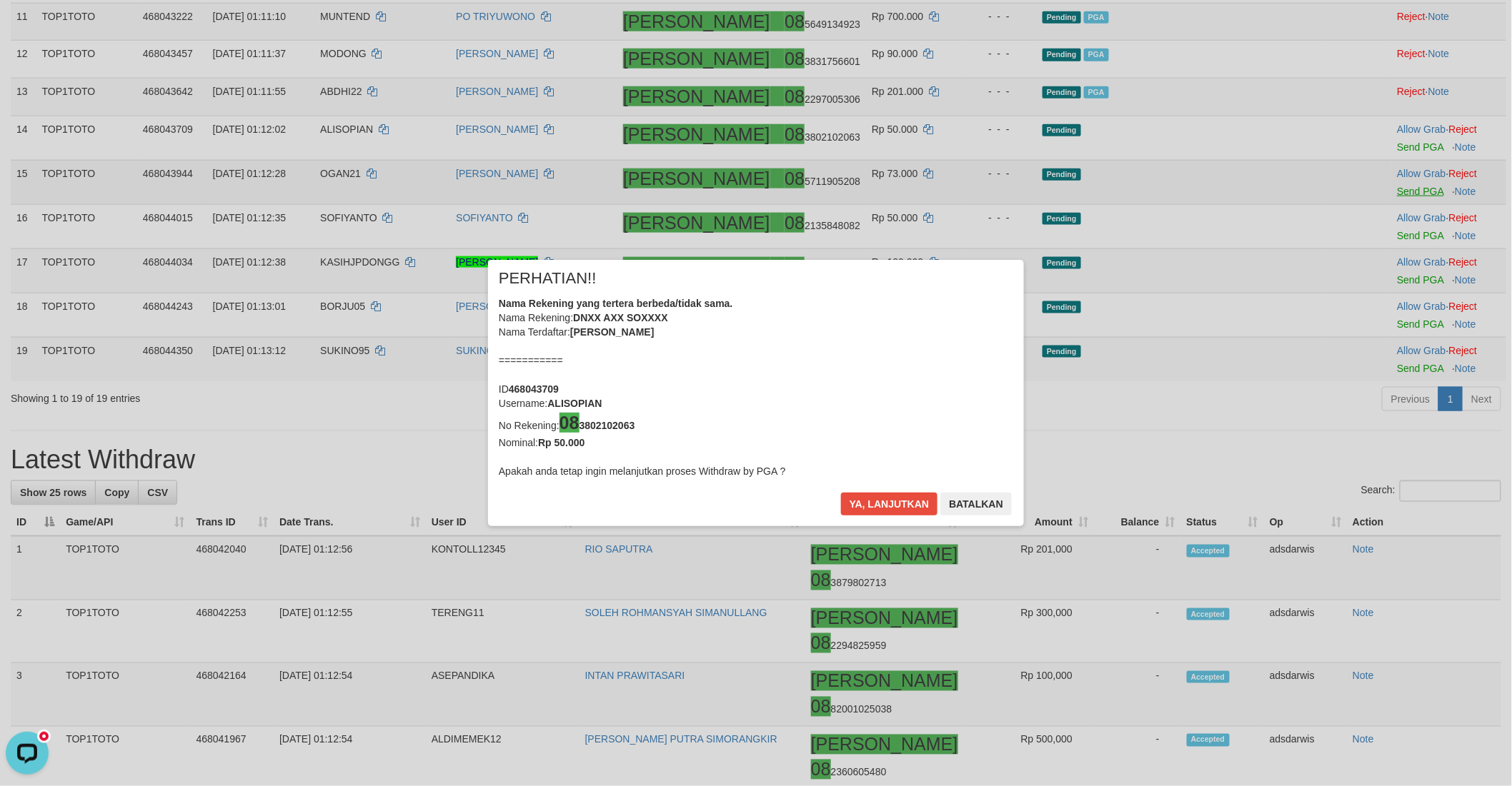
click at [1376, 278] on div "× PERHATIAN!! Nama Rekening yang tertera berbeda/tidak sama. Nama Rekening: DNX…" at bounding box center [756, 393] width 1512 height 324
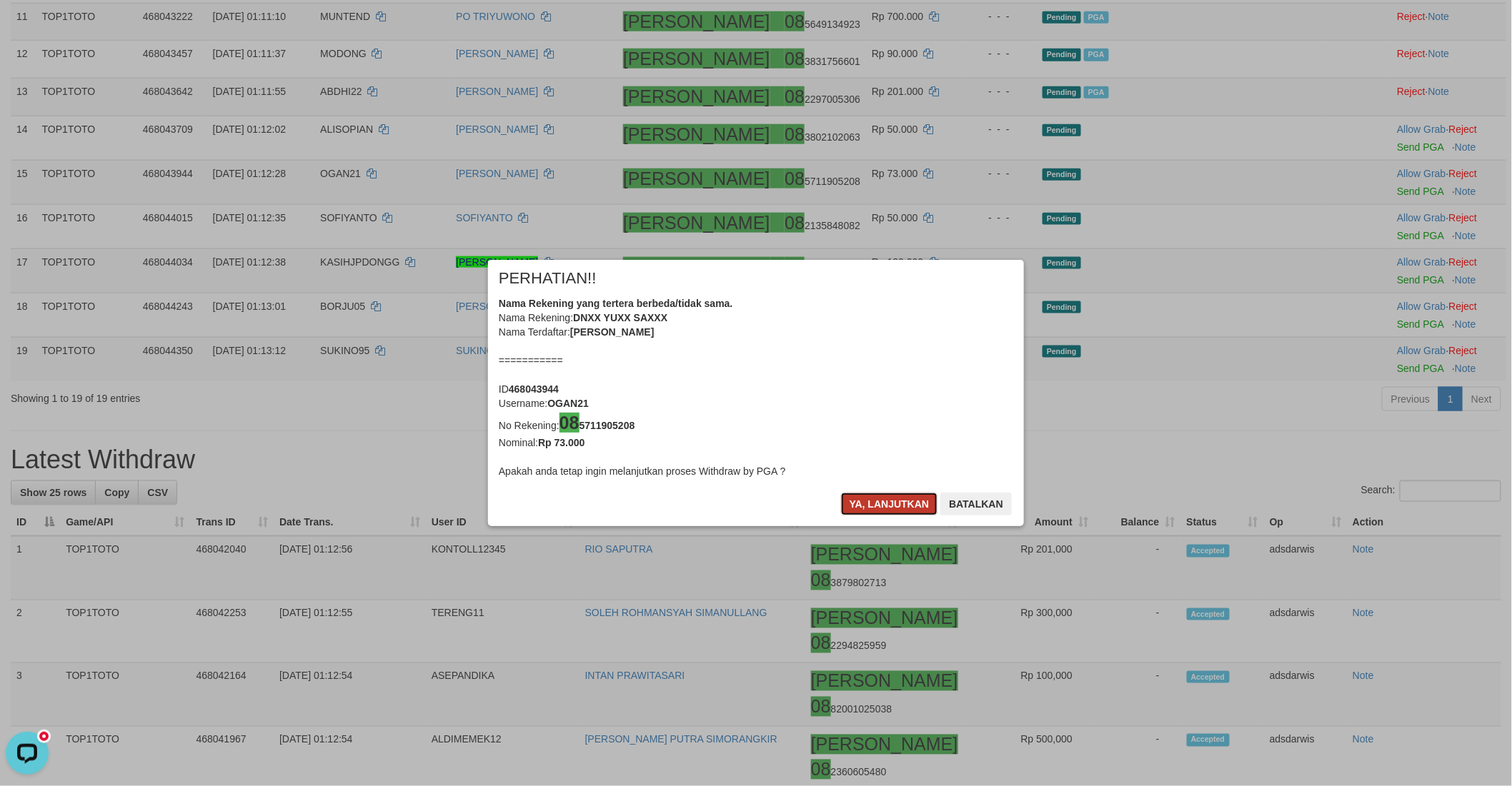
click at [867, 511] on button "Ya, lanjutkan" at bounding box center [889, 505] width 97 height 23
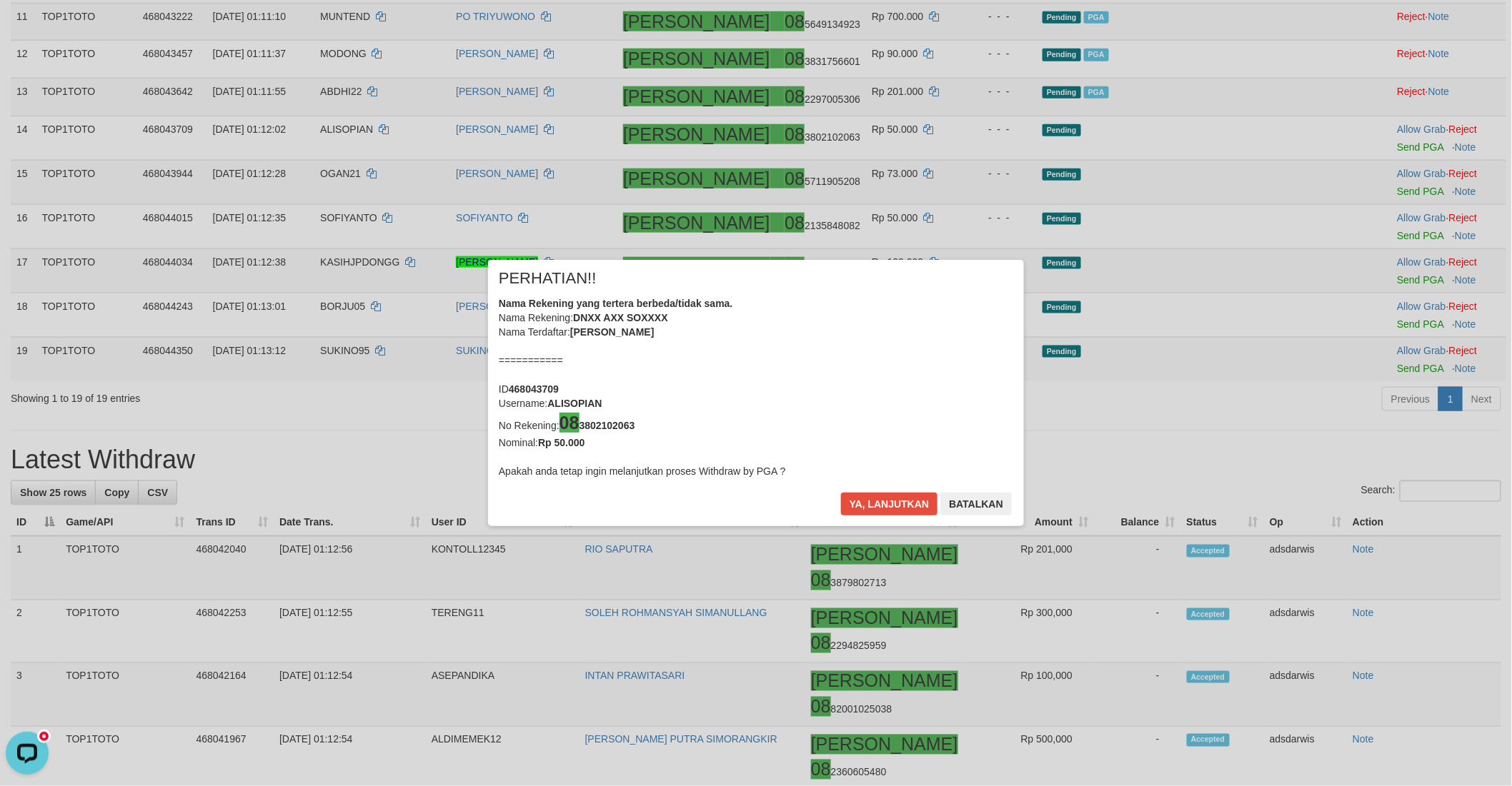
scroll to position [628, 0]
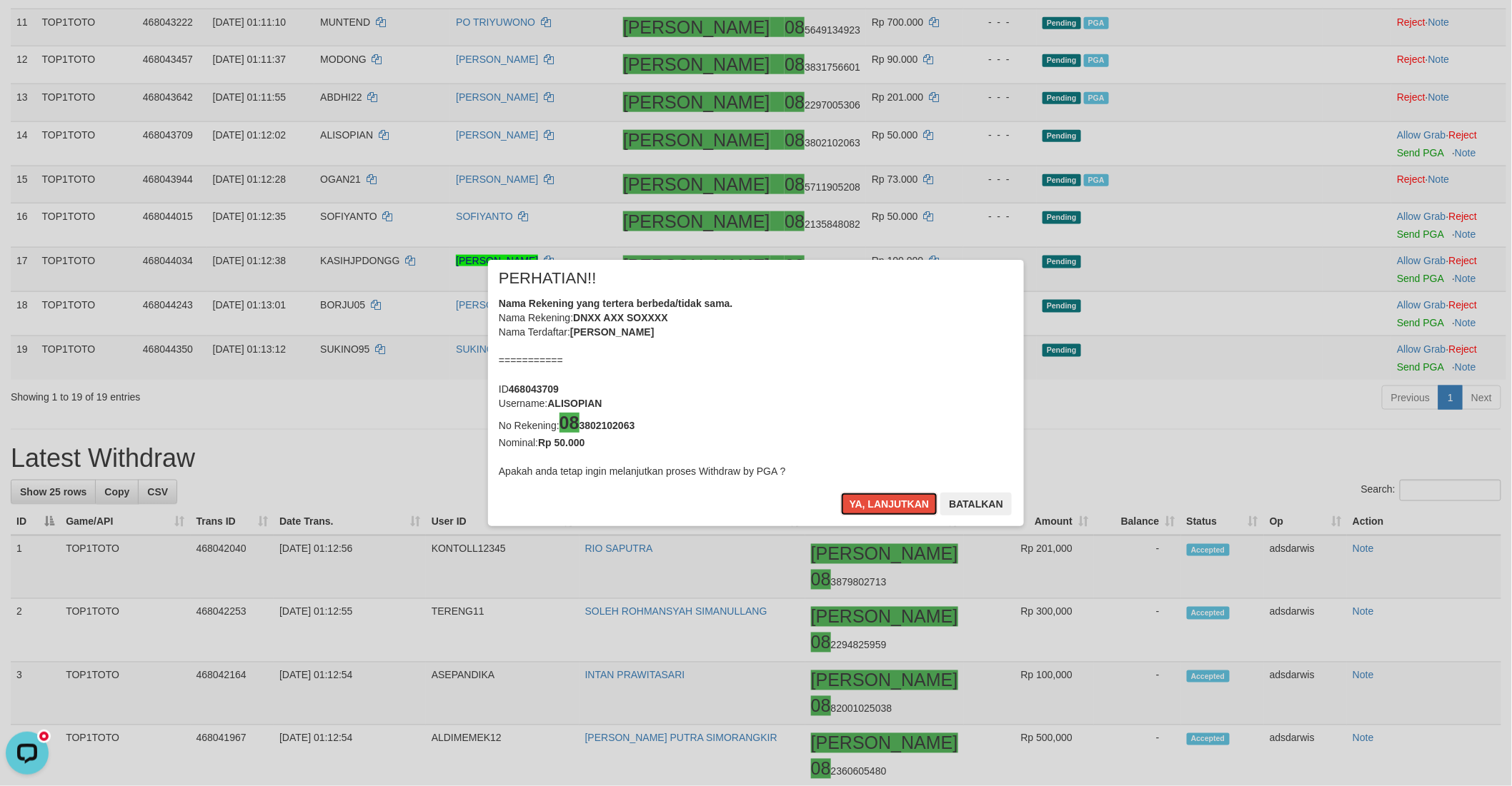
click at [867, 511] on button "Ya, lanjutkan" at bounding box center [889, 505] width 97 height 23
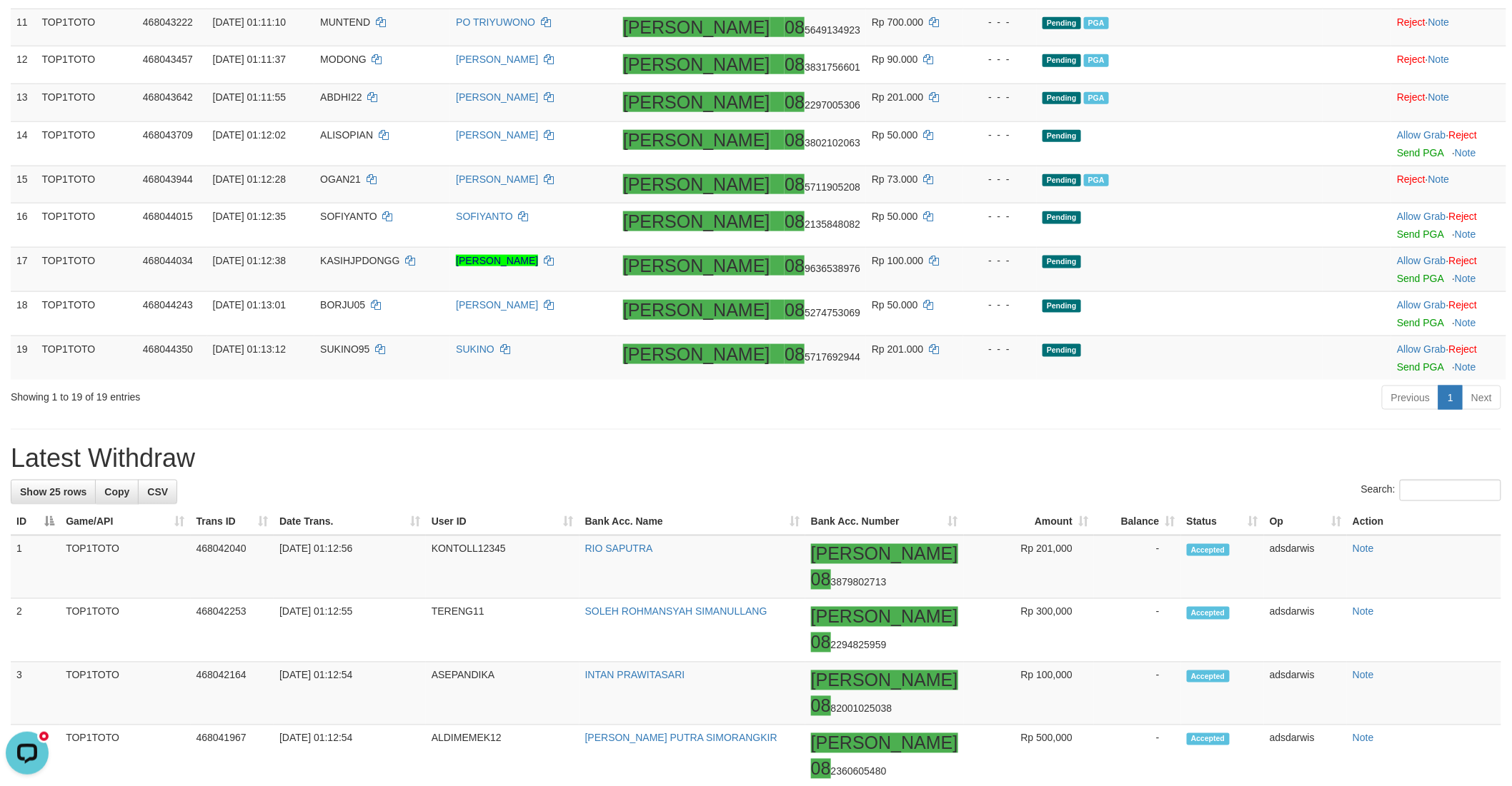
scroll to position [622, 0]
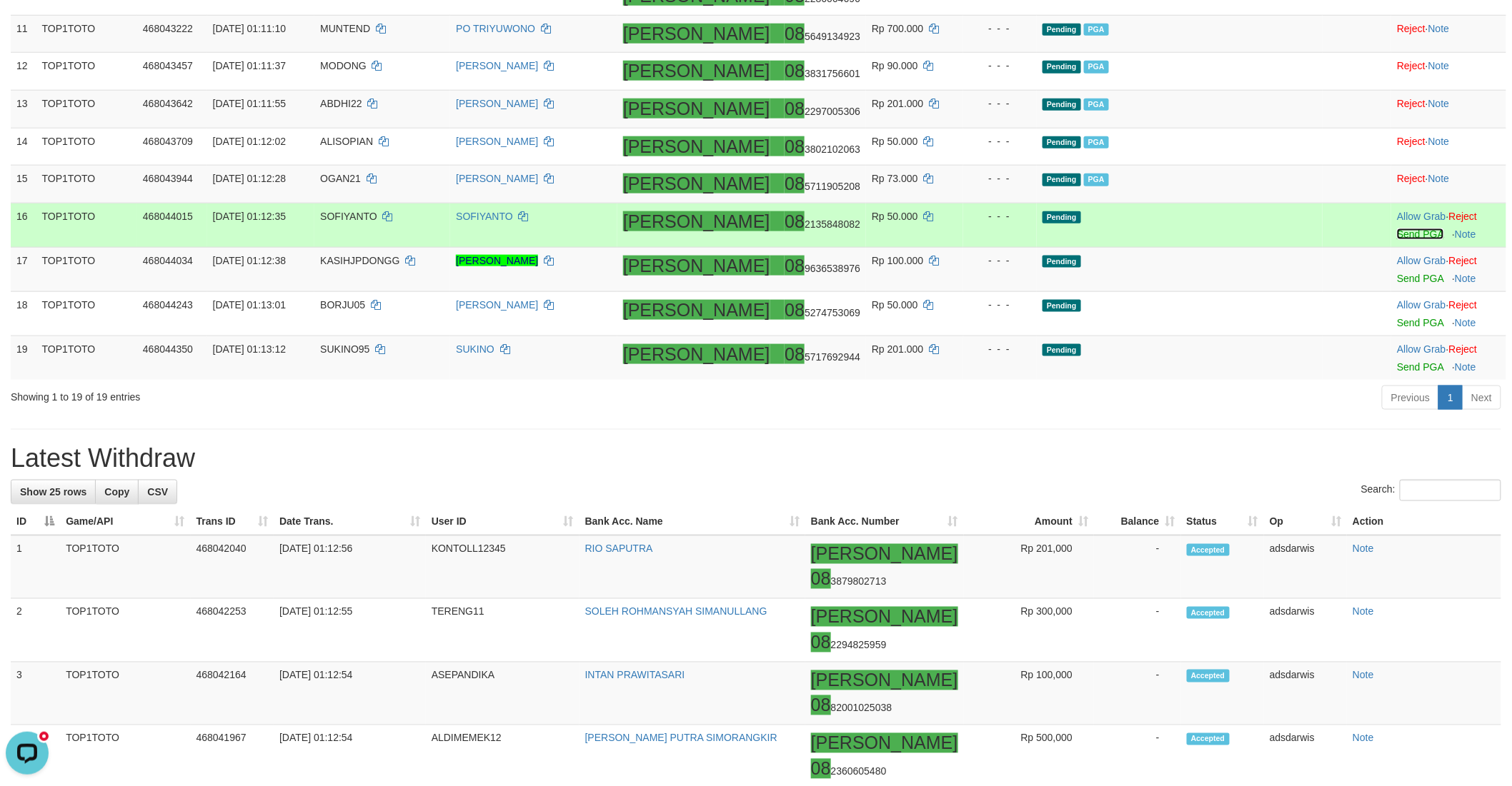
click at [1397, 240] on link "Send PGA" at bounding box center [1420, 234] width 46 height 12
click at [1169, 247] on td "Pending" at bounding box center [1179, 225] width 285 height 44
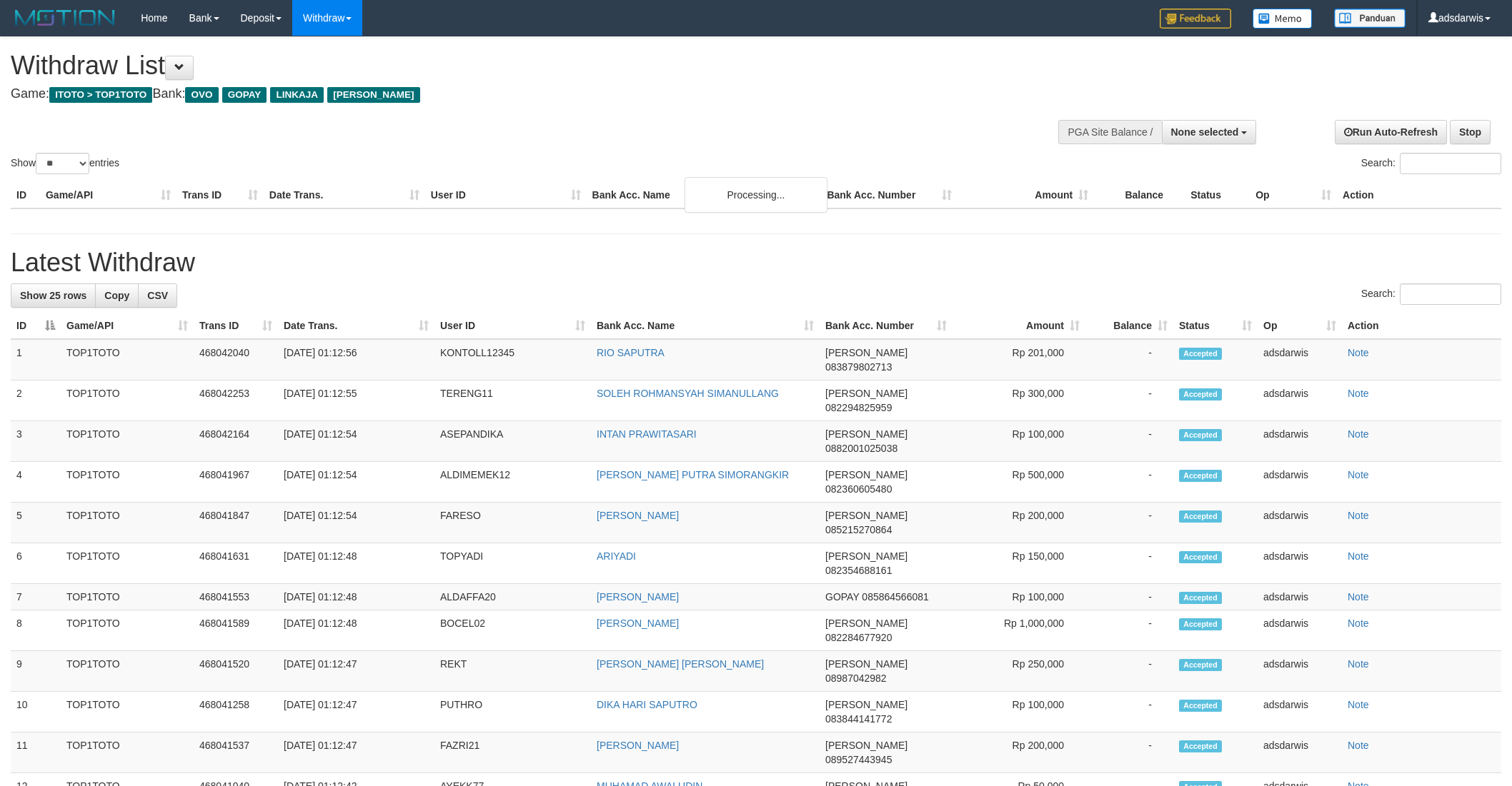
select select
select select "**"
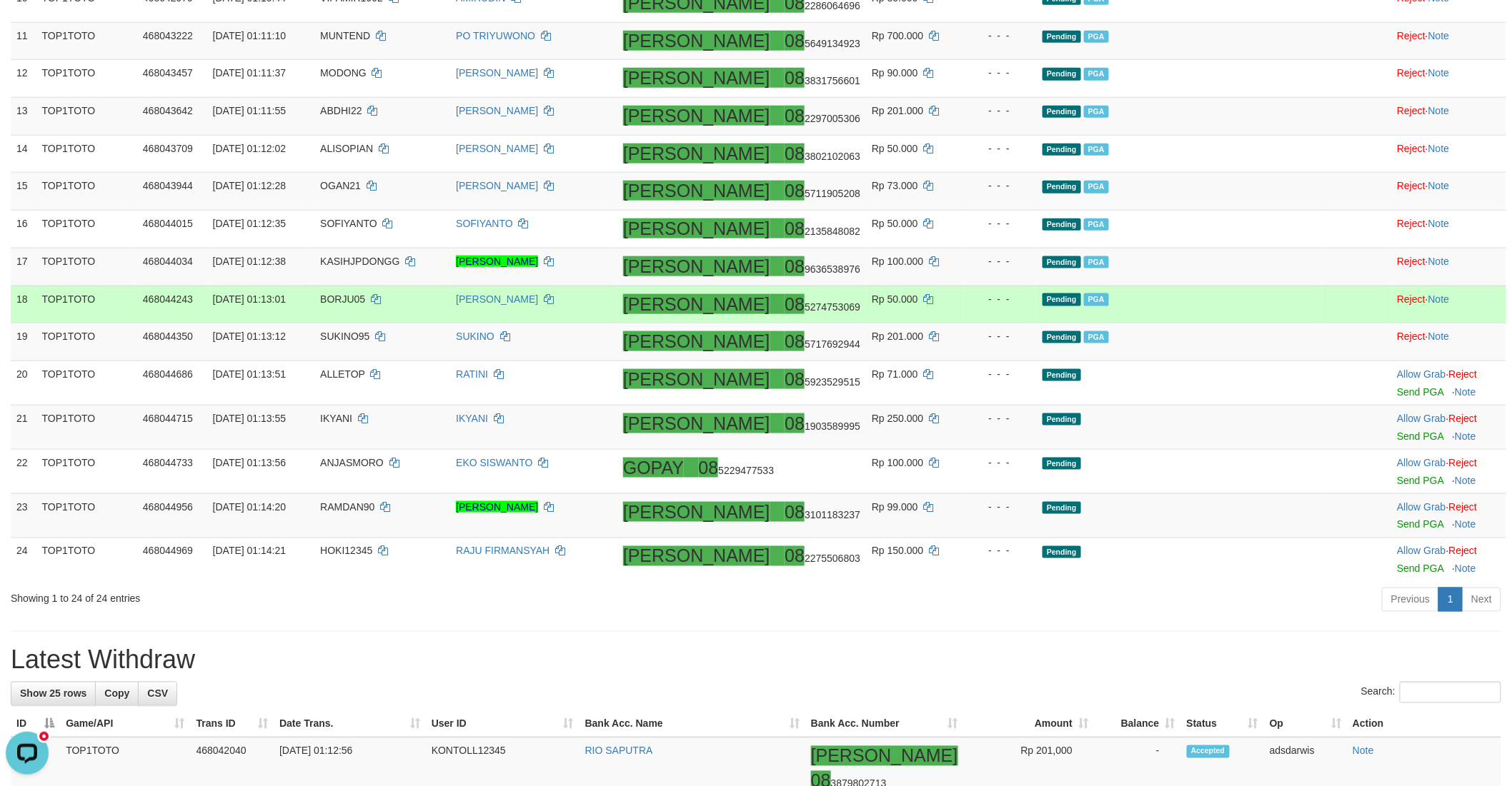
click at [1174, 324] on td "Pending PGA" at bounding box center [1179, 304] width 285 height 38
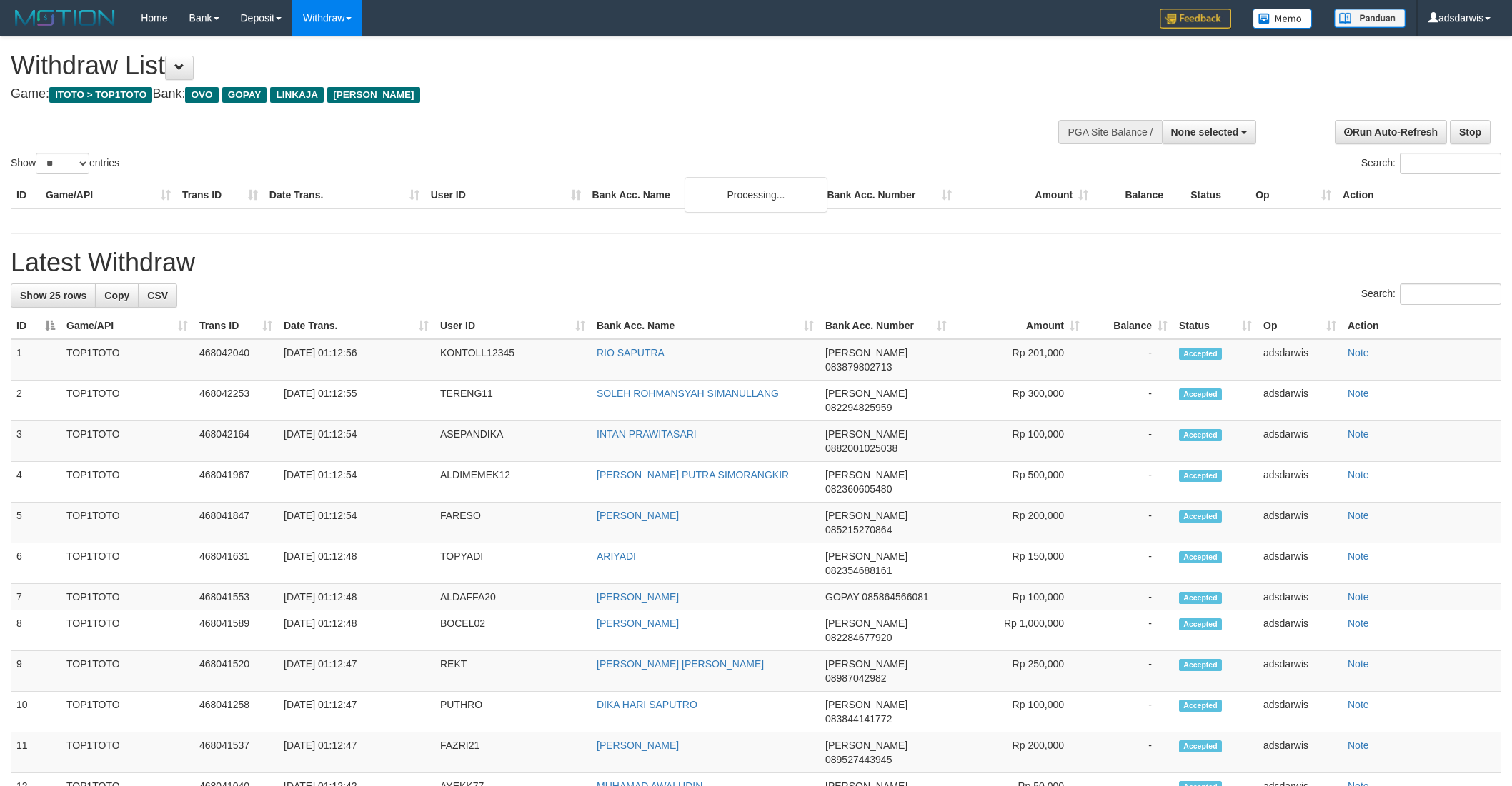
select select
select select "**"
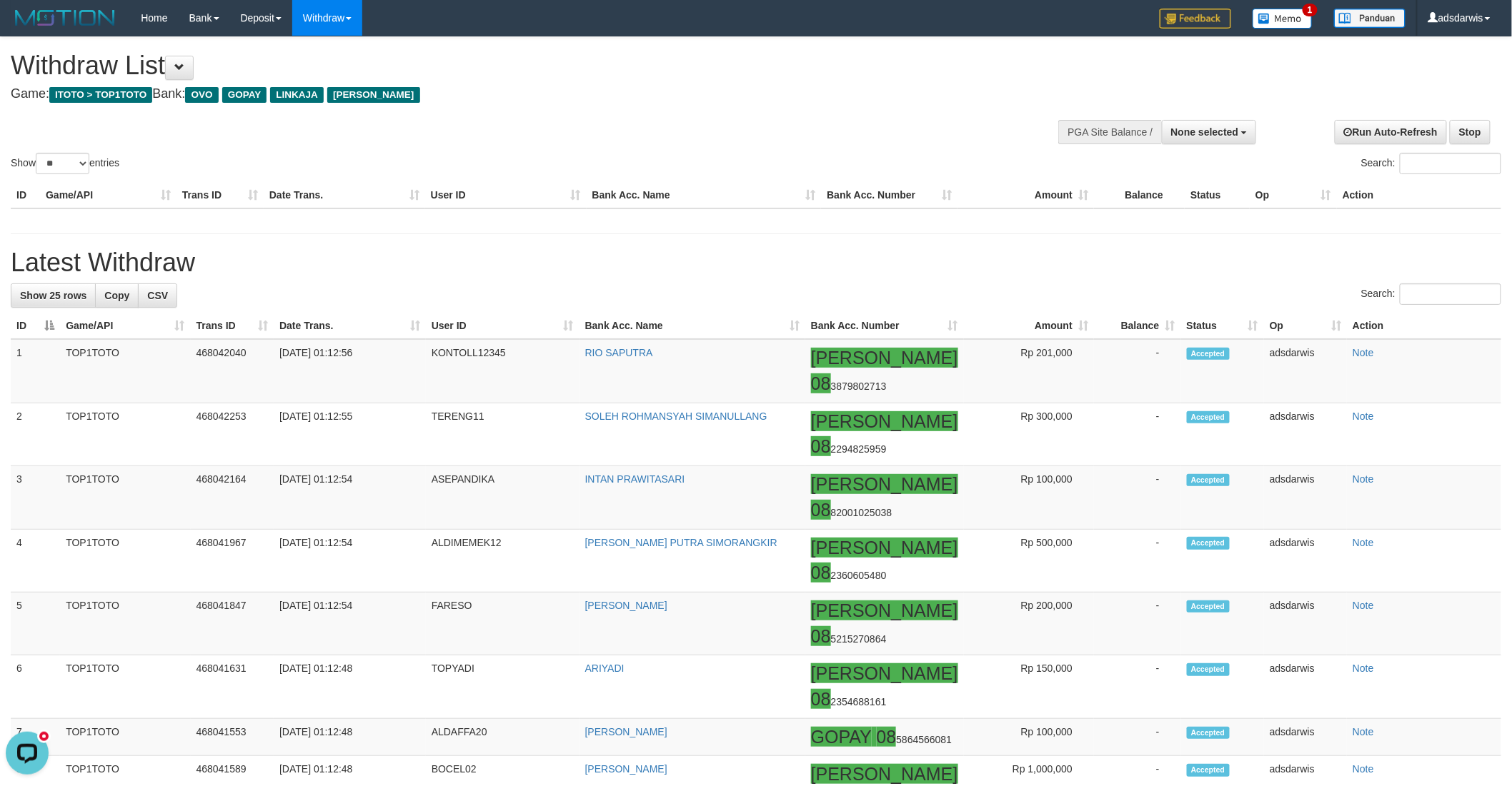
click at [848, 159] on div "Search:" at bounding box center [1133, 165] width 734 height 25
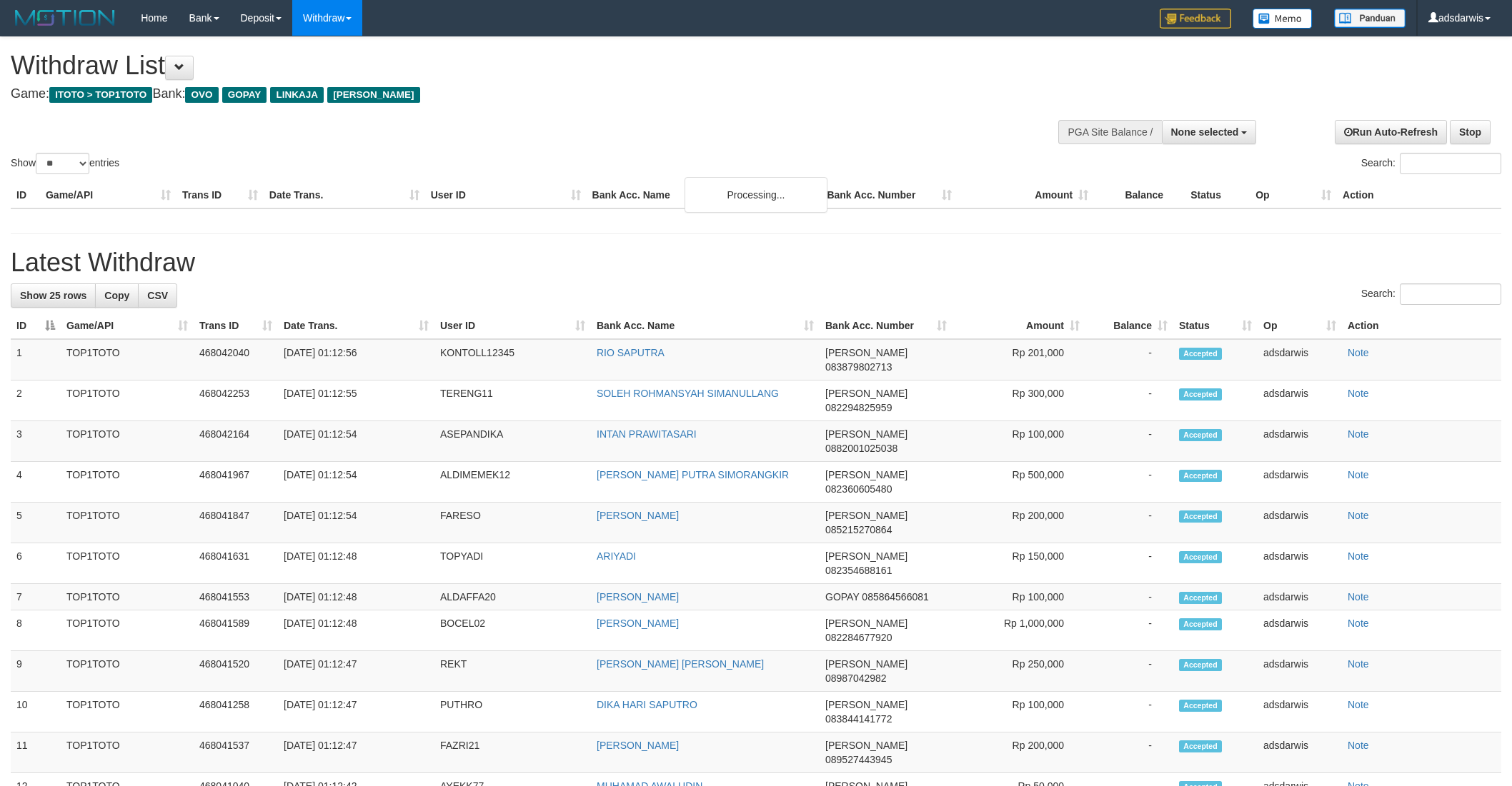
select select
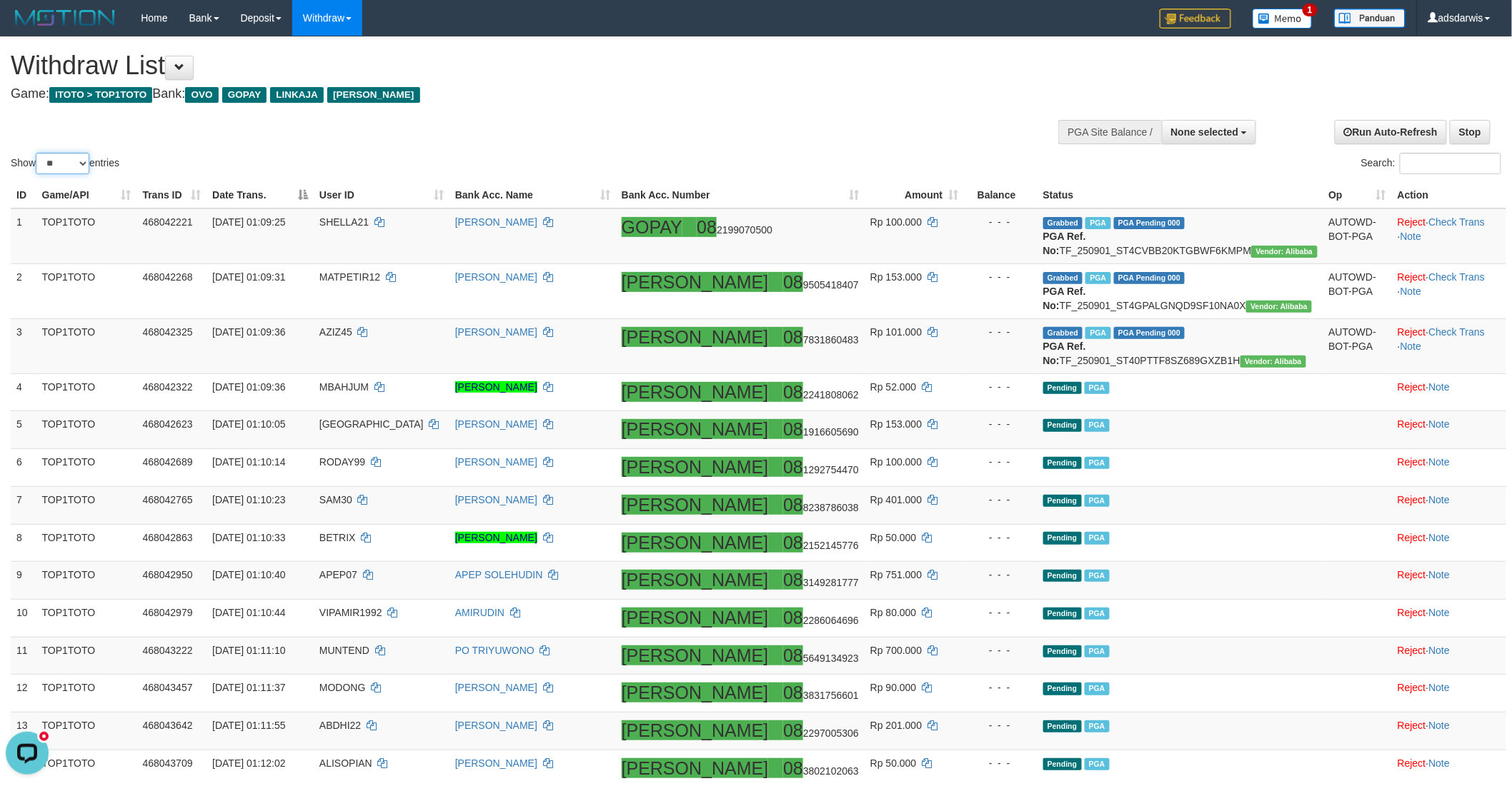
drag, startPoint x: 53, startPoint y: 161, endPoint x: 55, endPoint y: 172, distance: 11.2
click at [53, 161] on select "** ** ** ***" at bounding box center [62, 163] width 53 height 21
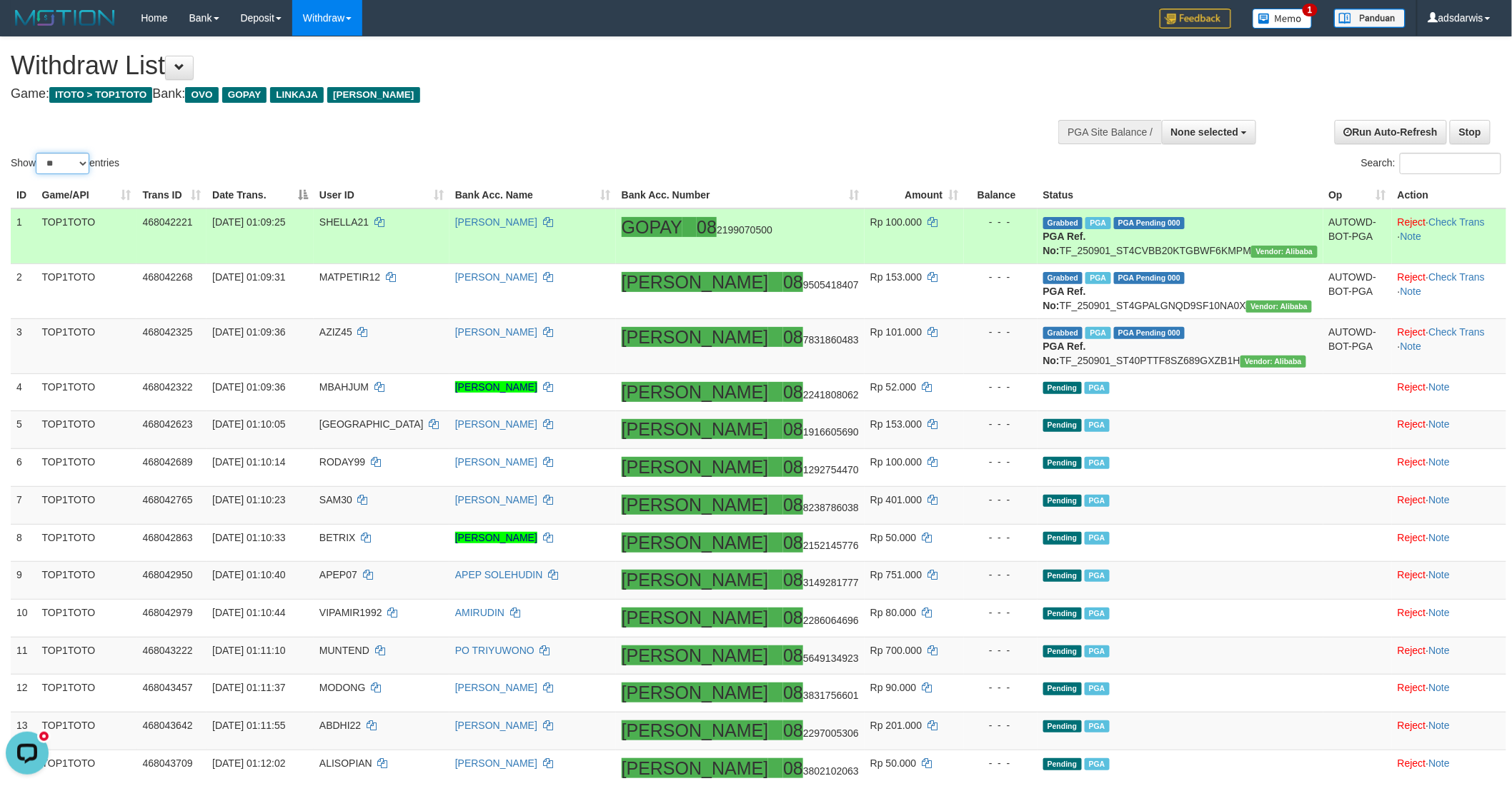
select select "***"
click at [38, 153] on select "** ** ** ***" at bounding box center [62, 163] width 53 height 21
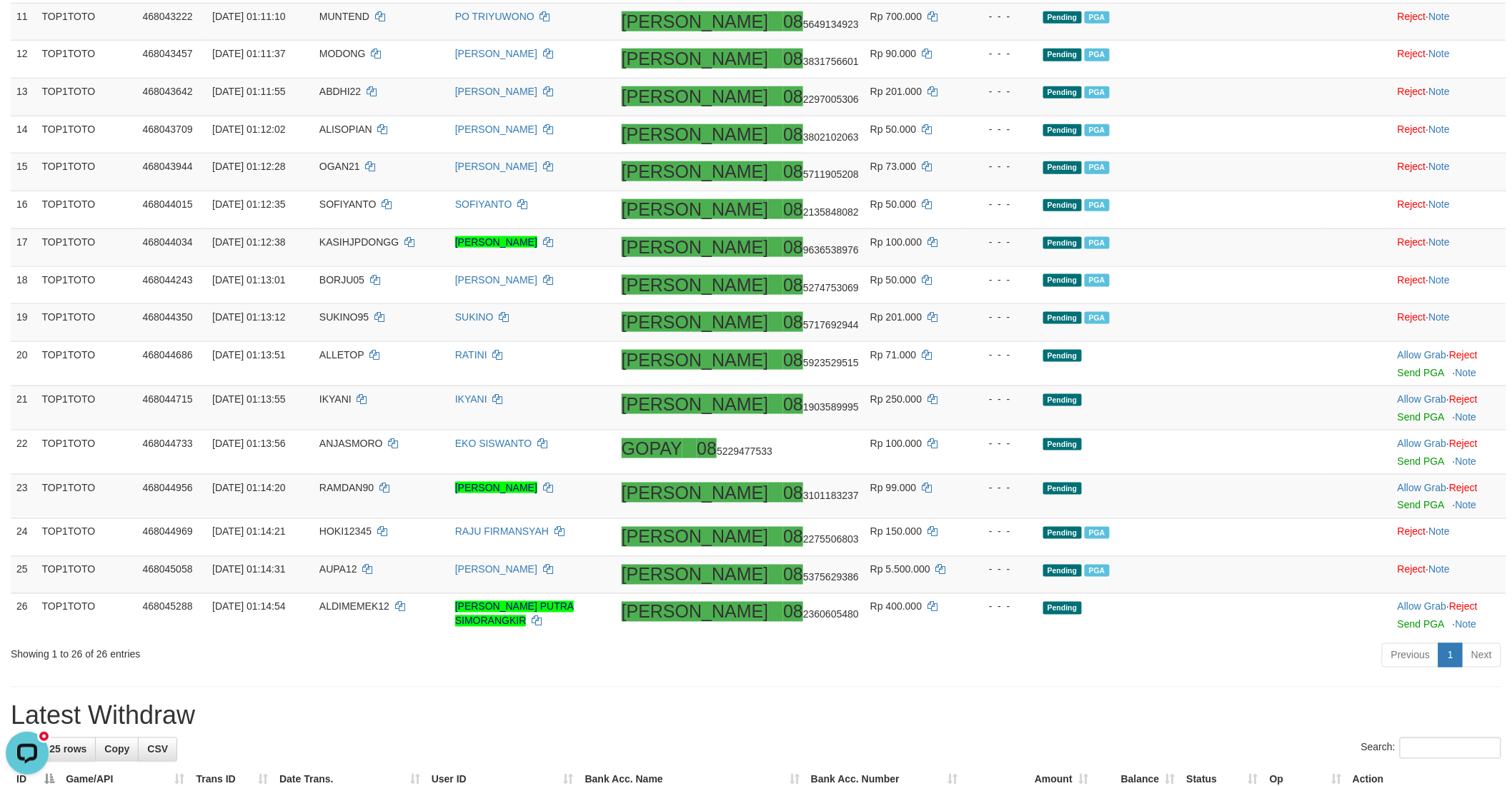
scroll to position [872, 0]
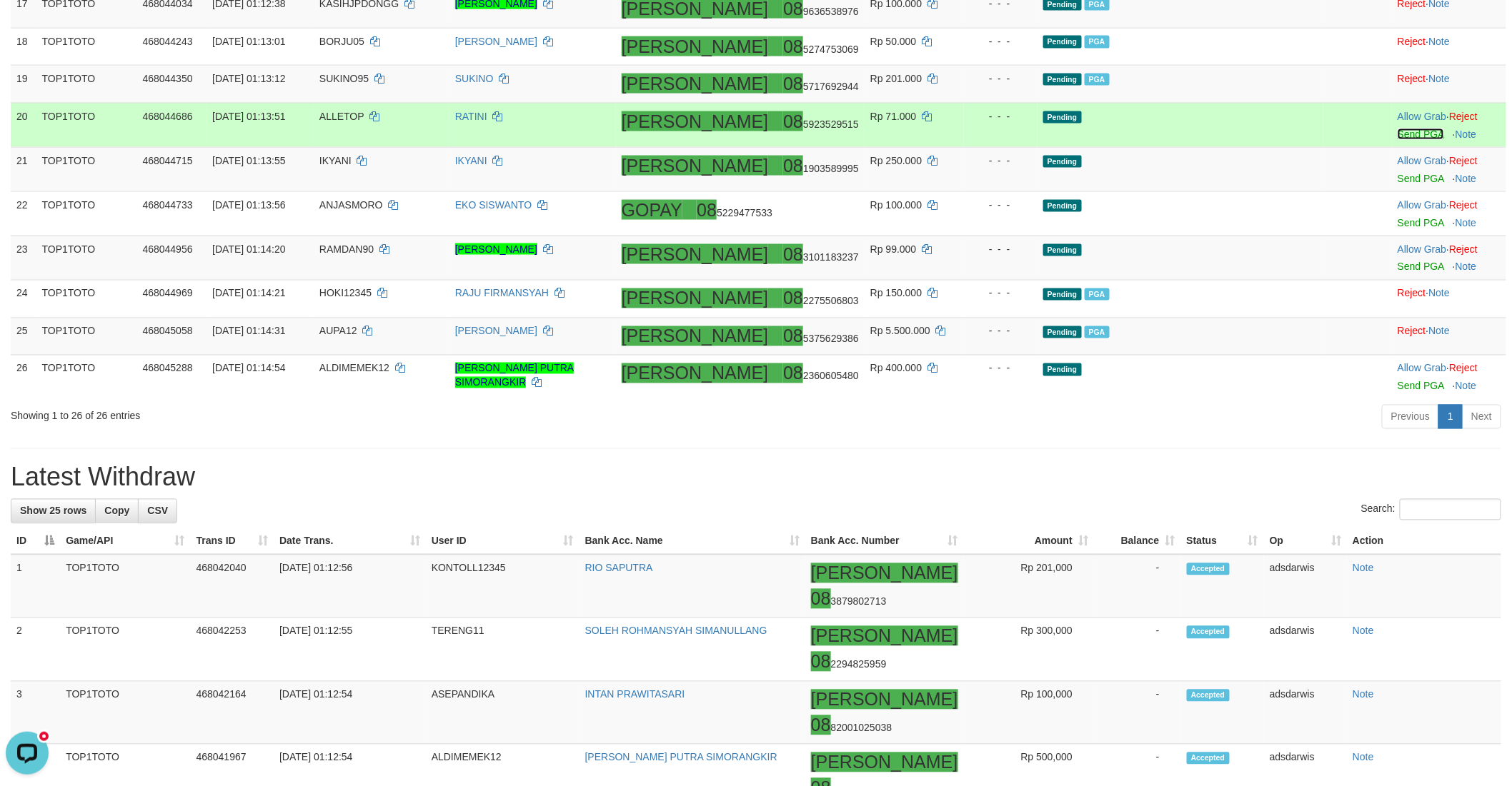
click at [1398, 140] on link "Send PGA" at bounding box center [1421, 134] width 46 height 12
click at [1398, 185] on link "Send PGA" at bounding box center [1421, 179] width 46 height 12
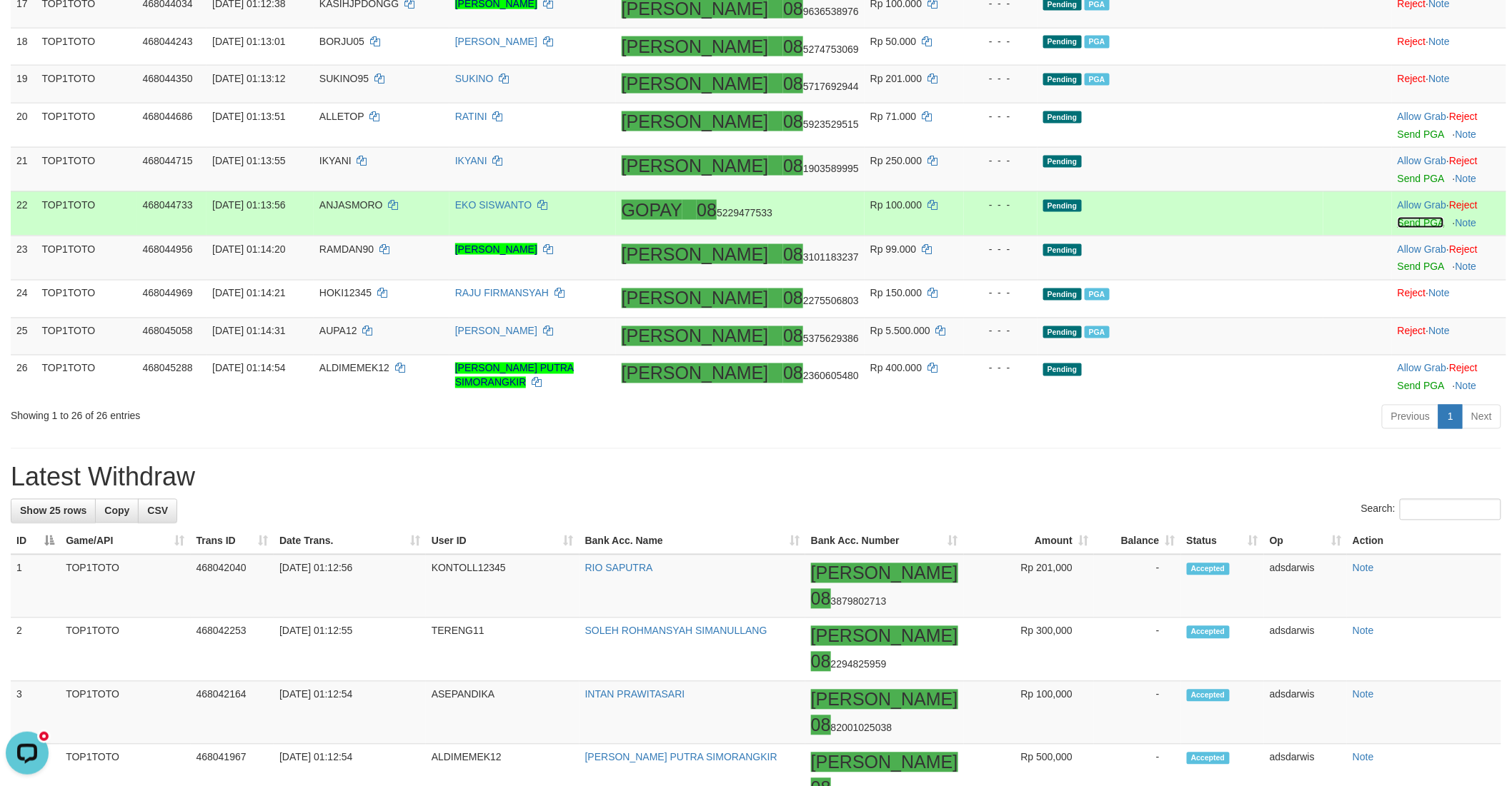
click at [1398, 228] on link "Send PGA" at bounding box center [1421, 223] width 46 height 12
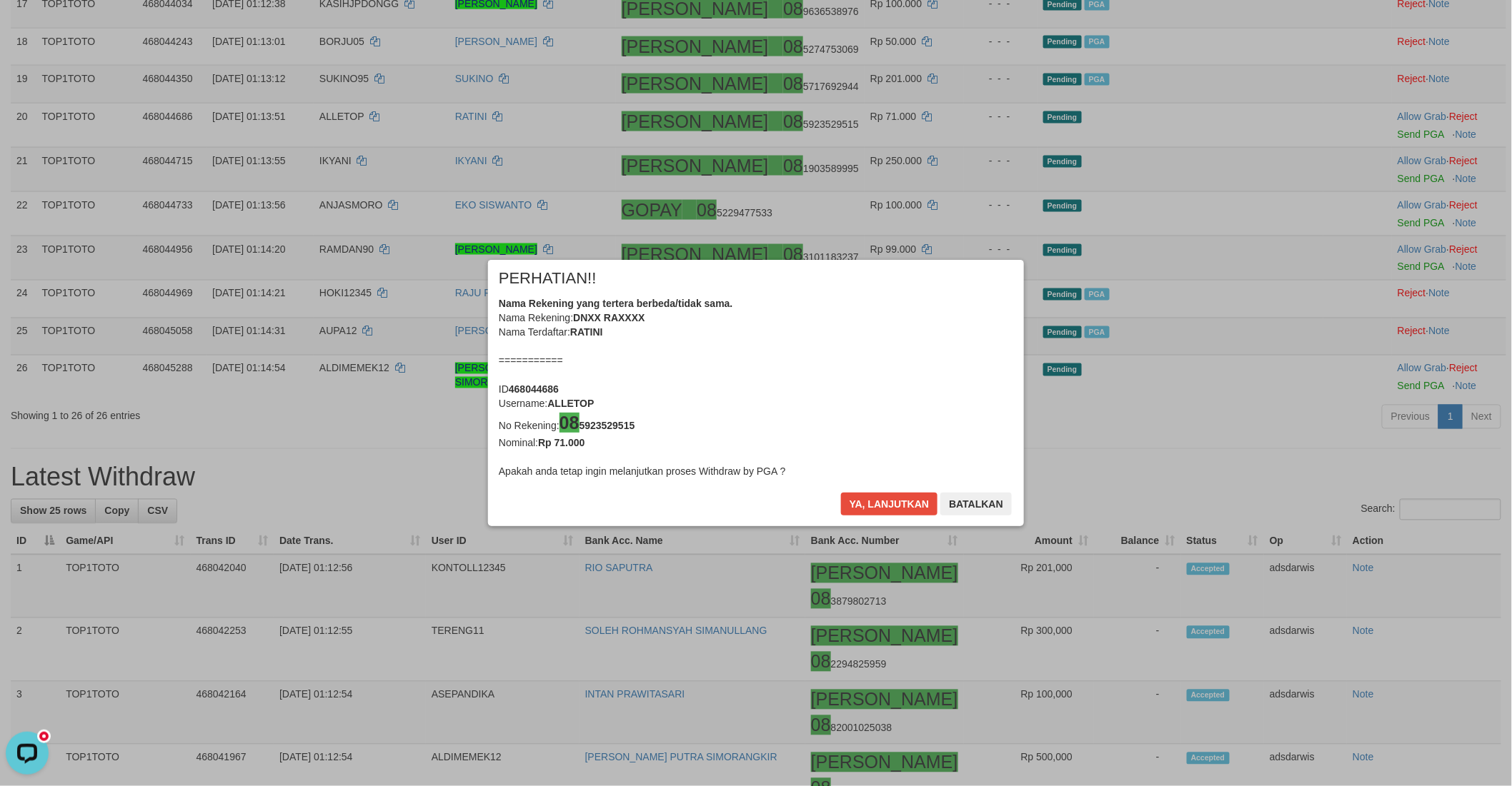
click at [1387, 307] on div "× PERHATIAN!! Nama Rekening yang tertera berbeda/tidak sama. Nama Rekening: DNX…" at bounding box center [756, 393] width 1512 height 324
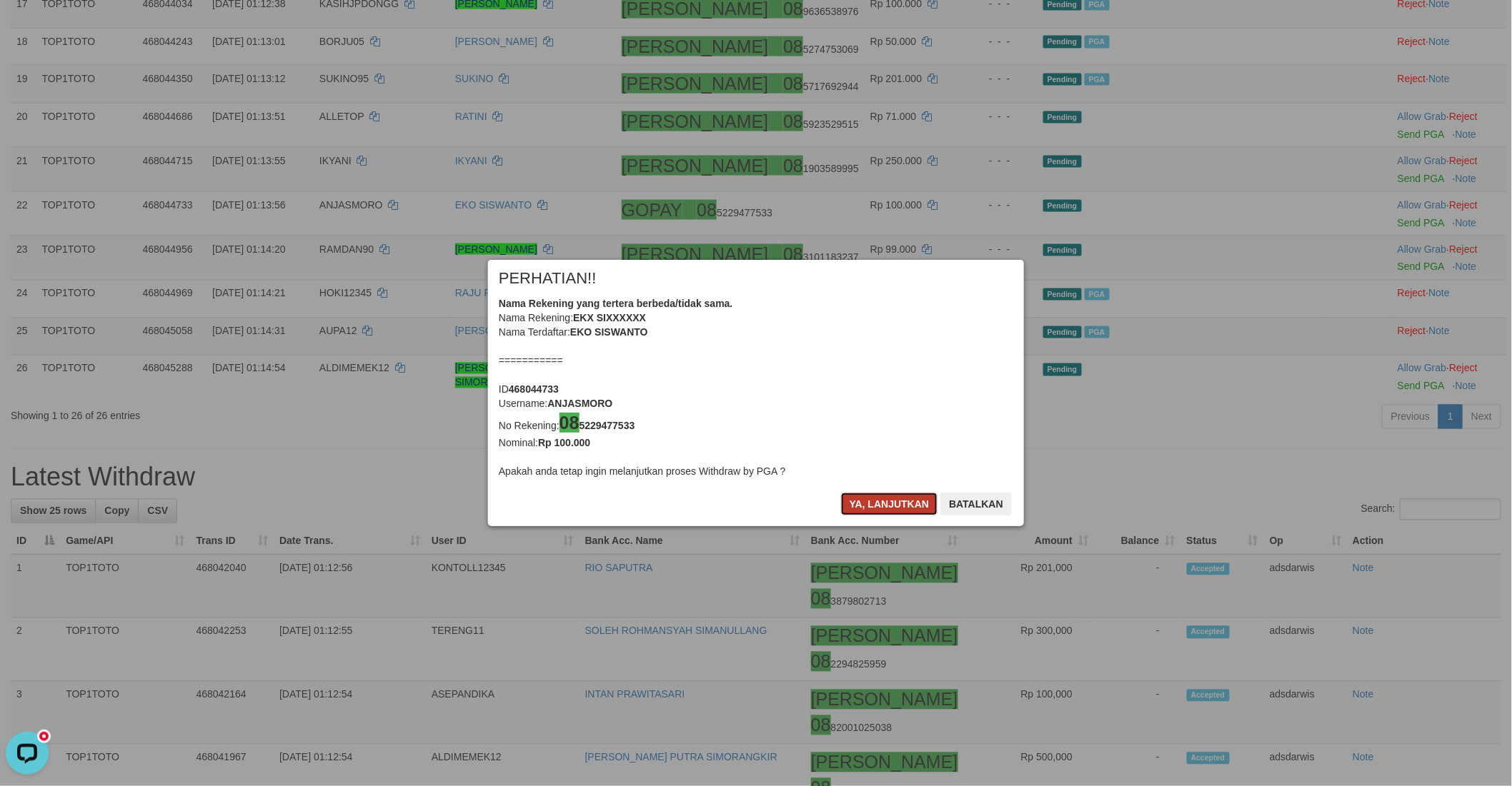
click at [872, 497] on button "Ya, lanjutkan" at bounding box center [889, 505] width 97 height 23
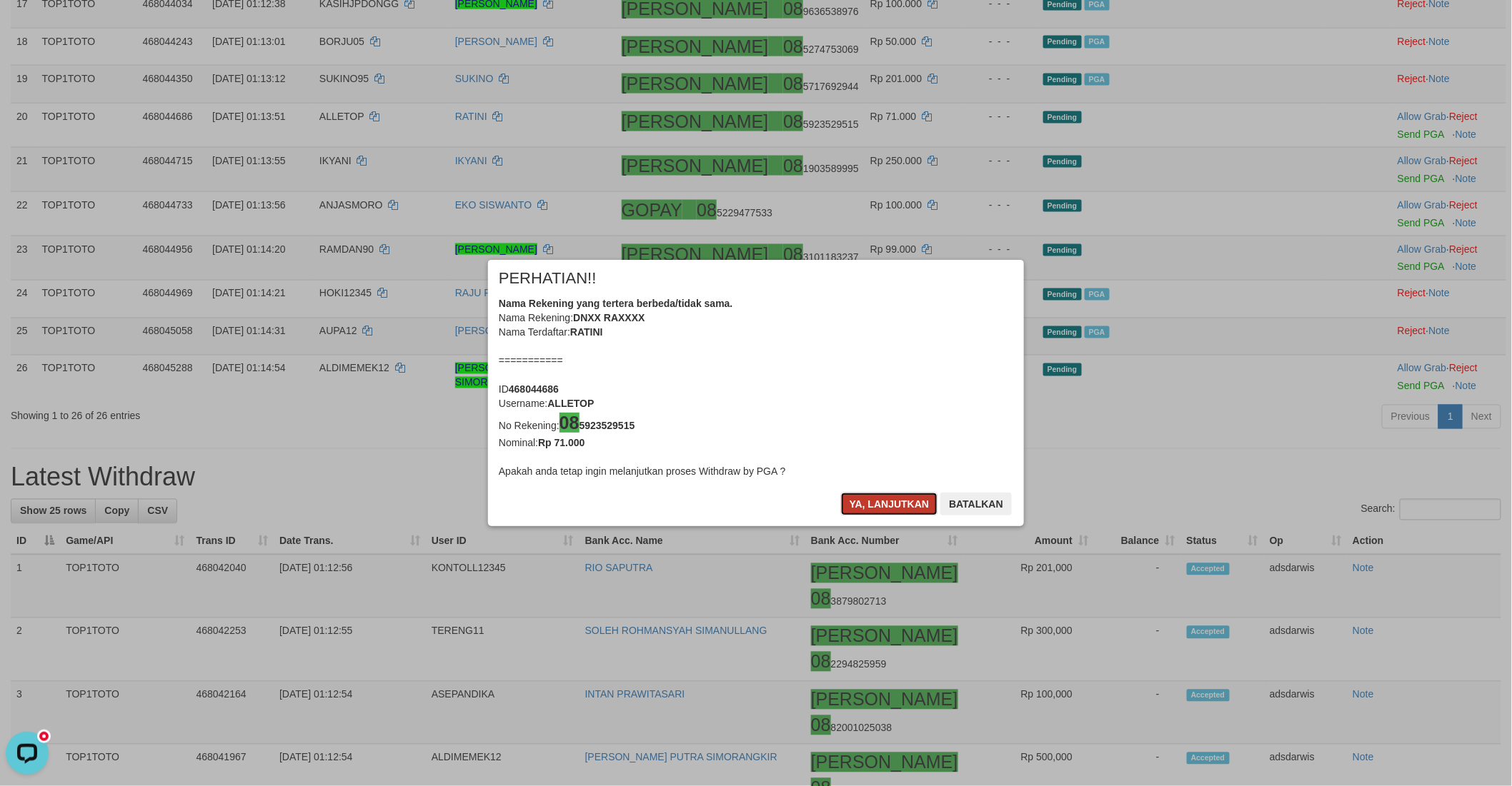
click at [861, 501] on button "Ya, lanjutkan" at bounding box center [889, 505] width 97 height 23
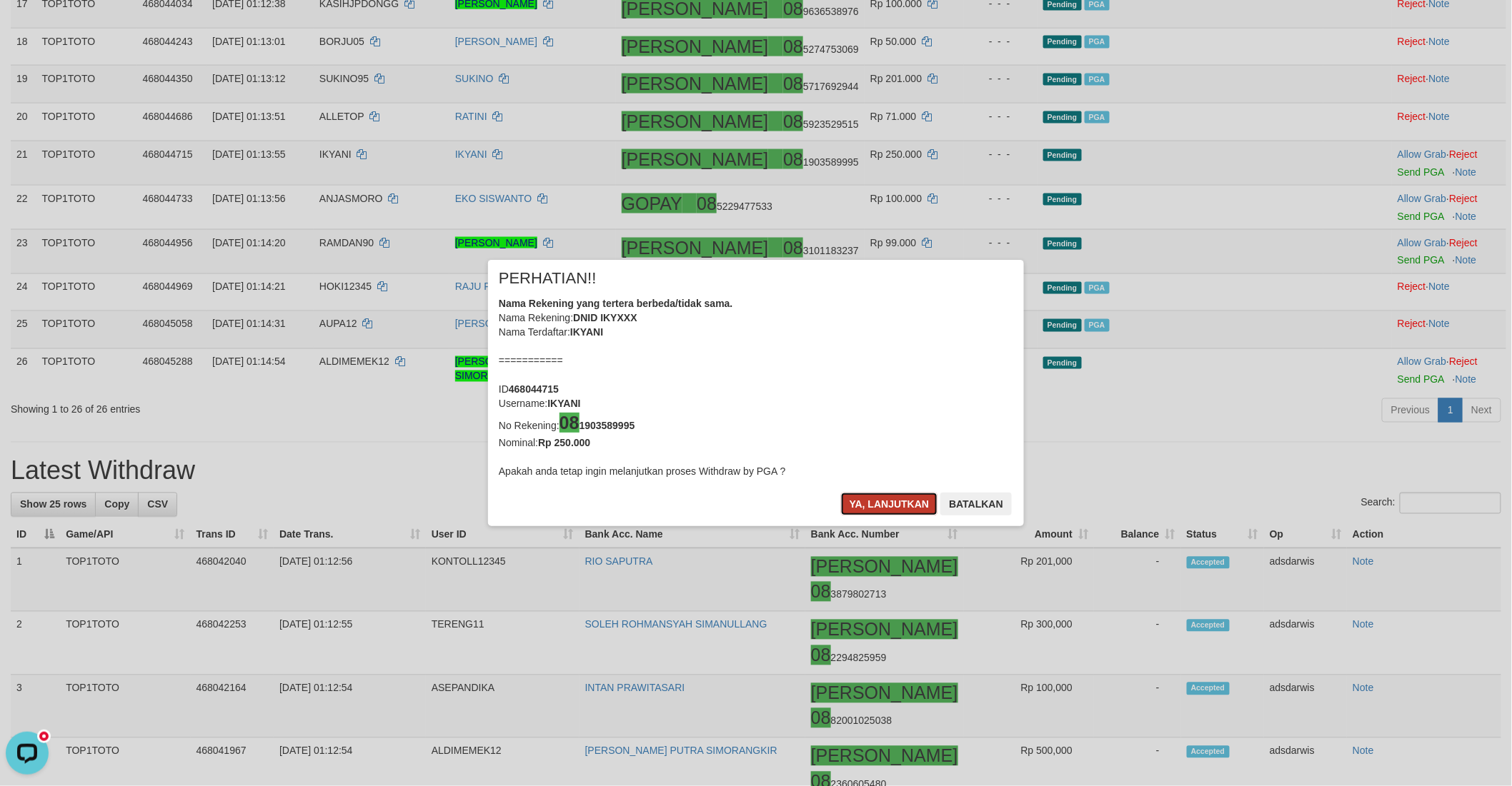
click at [874, 502] on button "Ya, lanjutkan" at bounding box center [889, 505] width 97 height 23
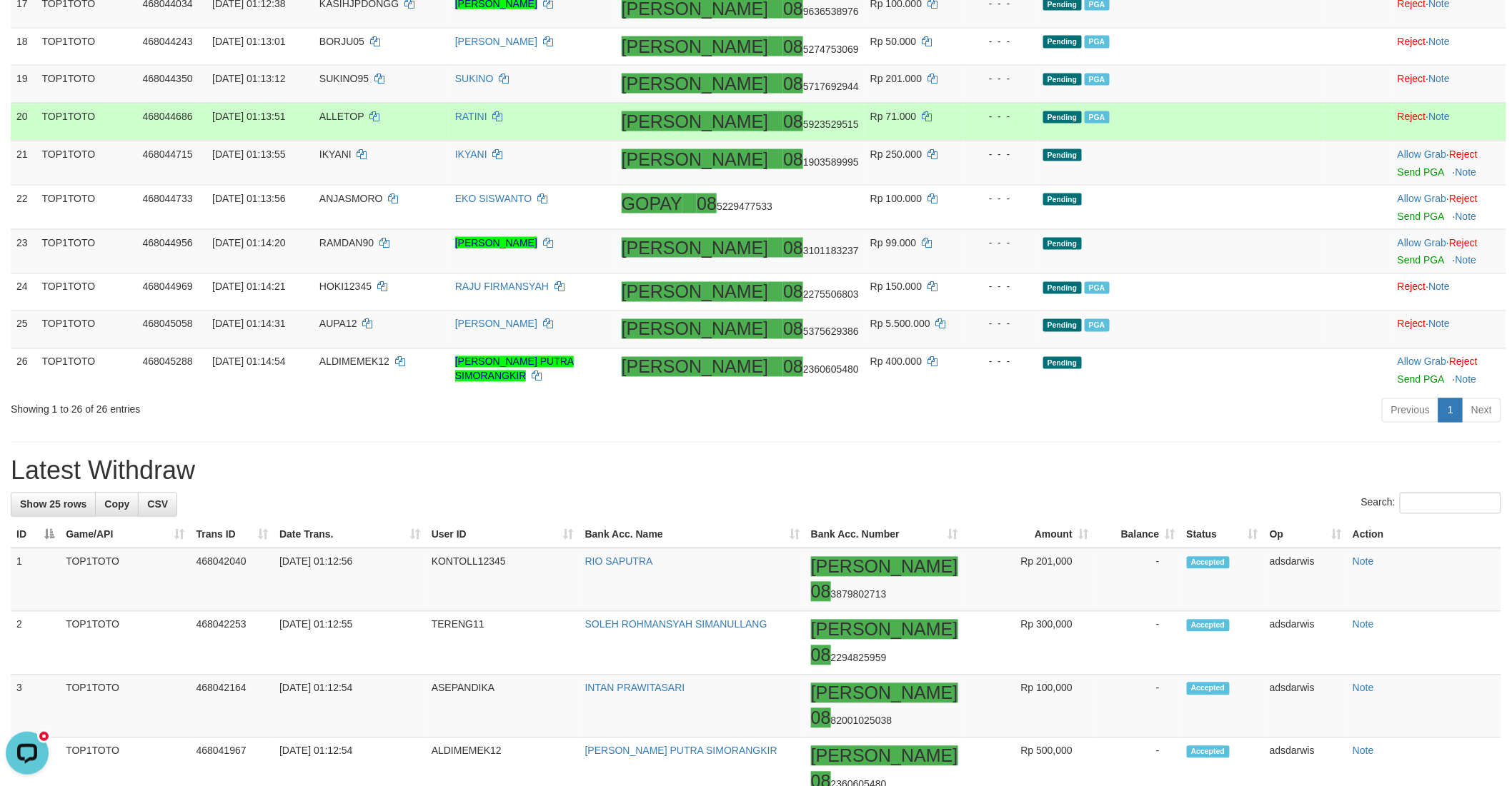
click at [1223, 140] on td "Pending PGA" at bounding box center [1179, 121] width 285 height 38
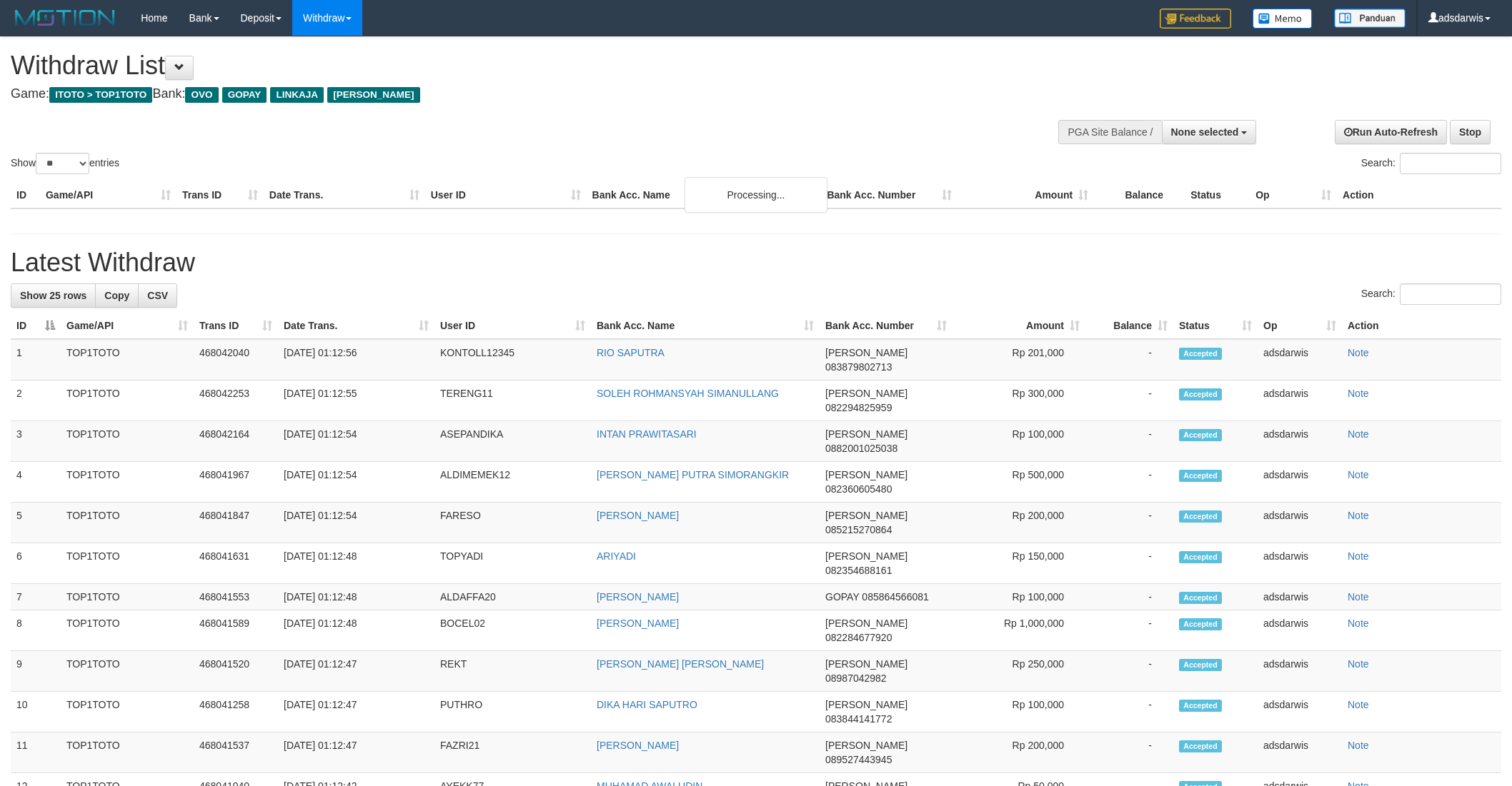
select select
select select "**"
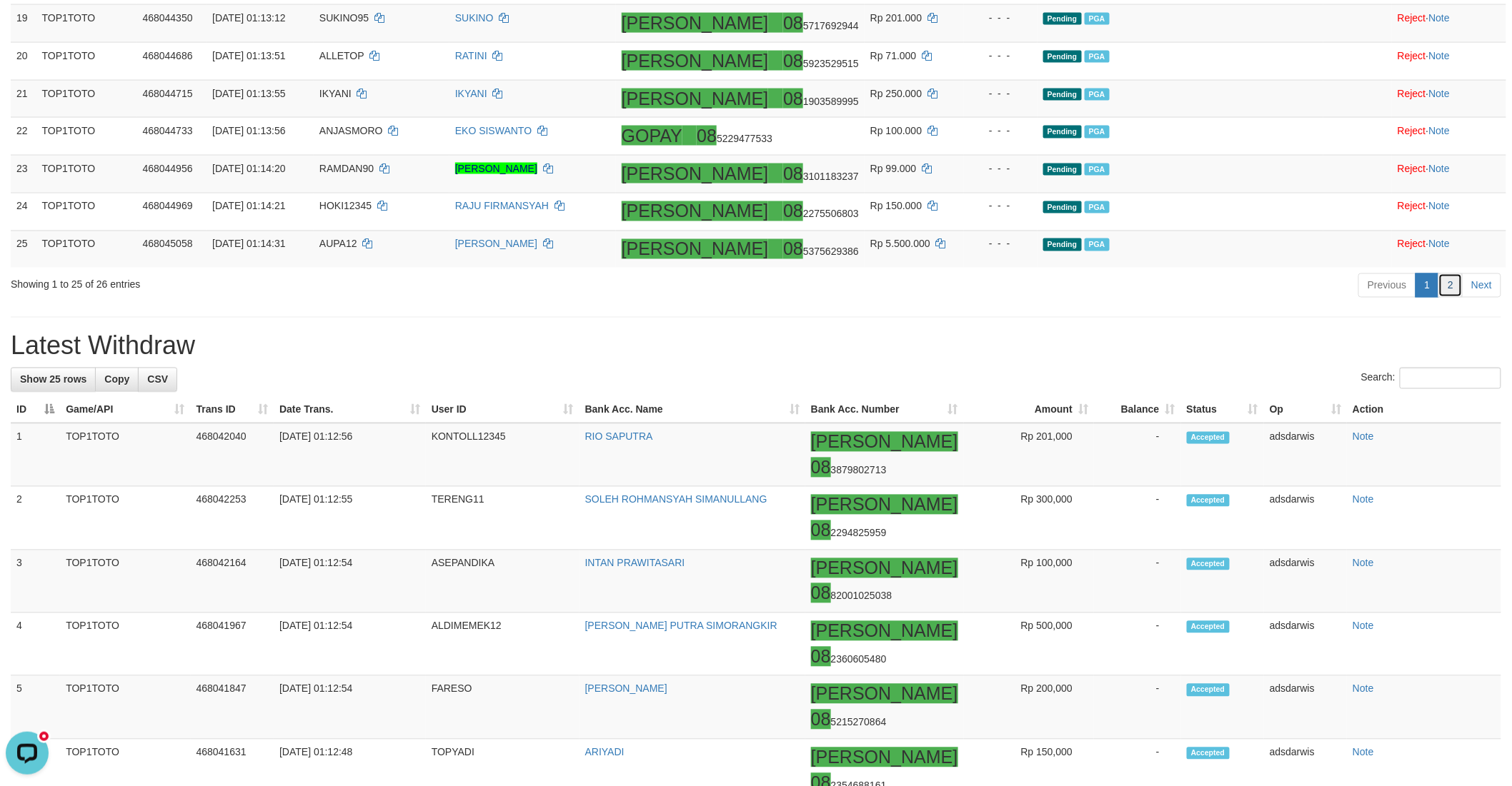
click at [1445, 298] on link "2" at bounding box center [1450, 285] width 24 height 24
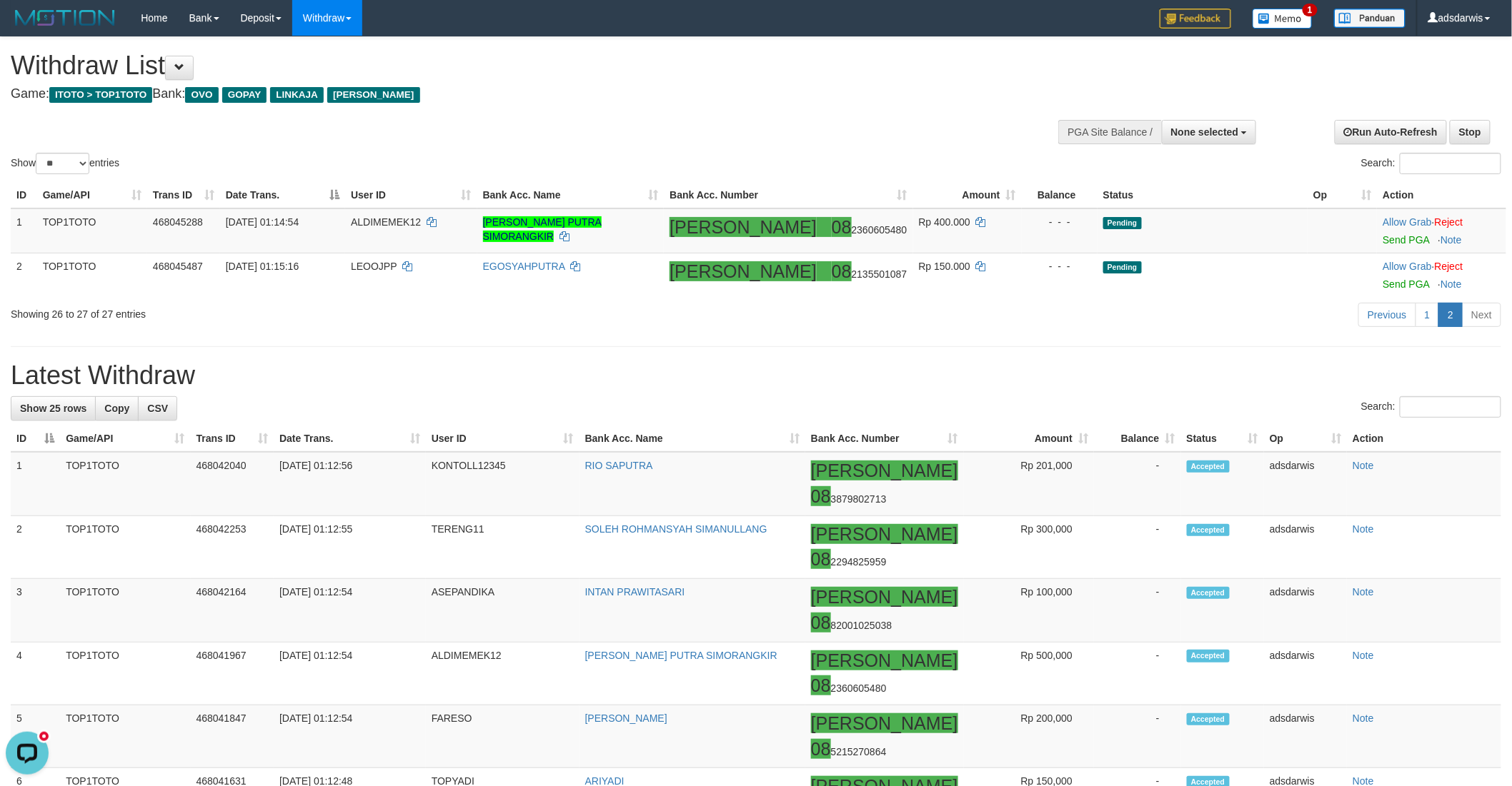
click at [1150, 317] on div "Previous 1 2 Next" at bounding box center [1070, 317] width 860 height 31
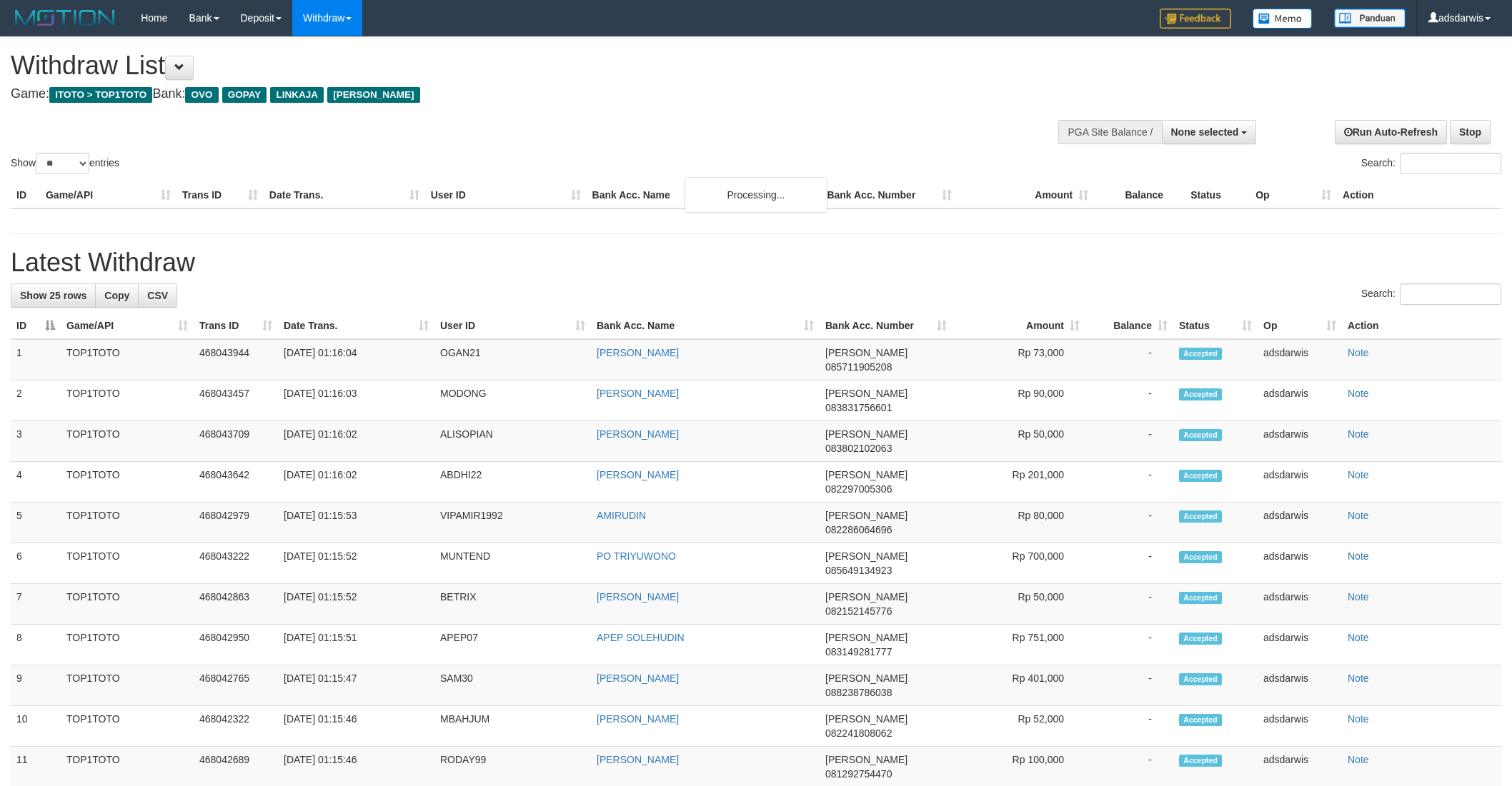
select select
select select "**"
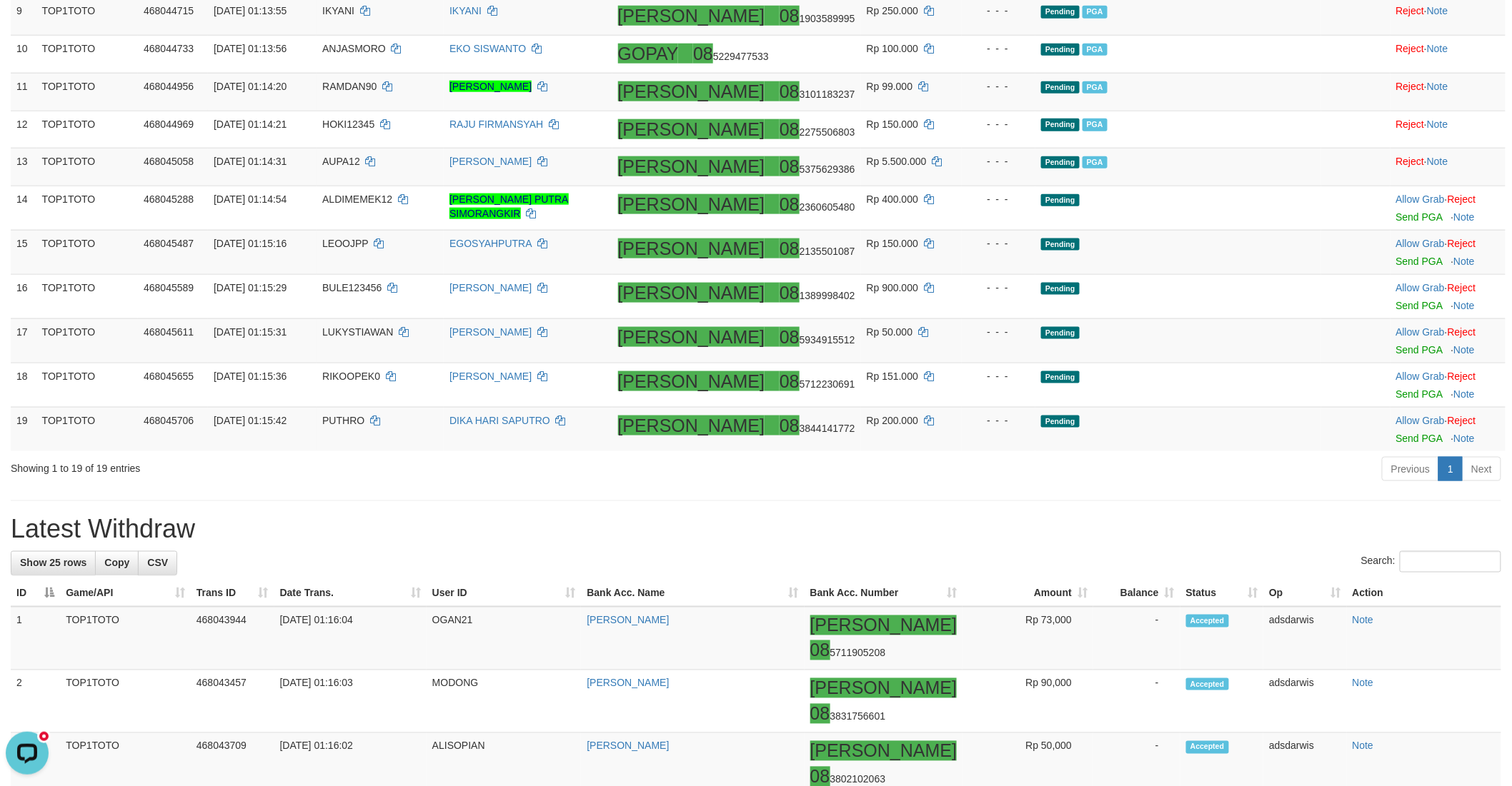
scroll to position [634, 0]
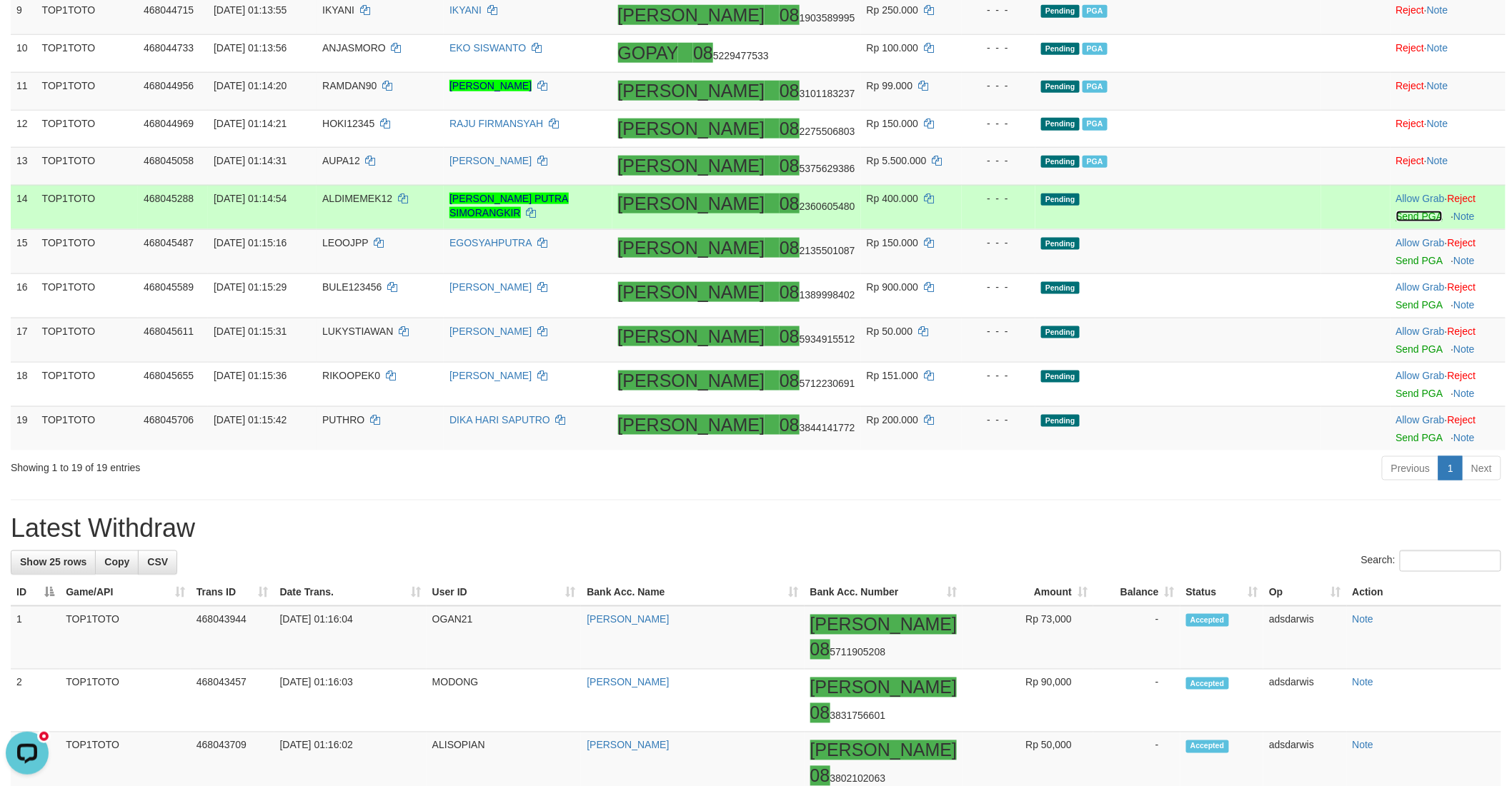
click at [1396, 222] on link "Send PGA" at bounding box center [1419, 217] width 46 height 12
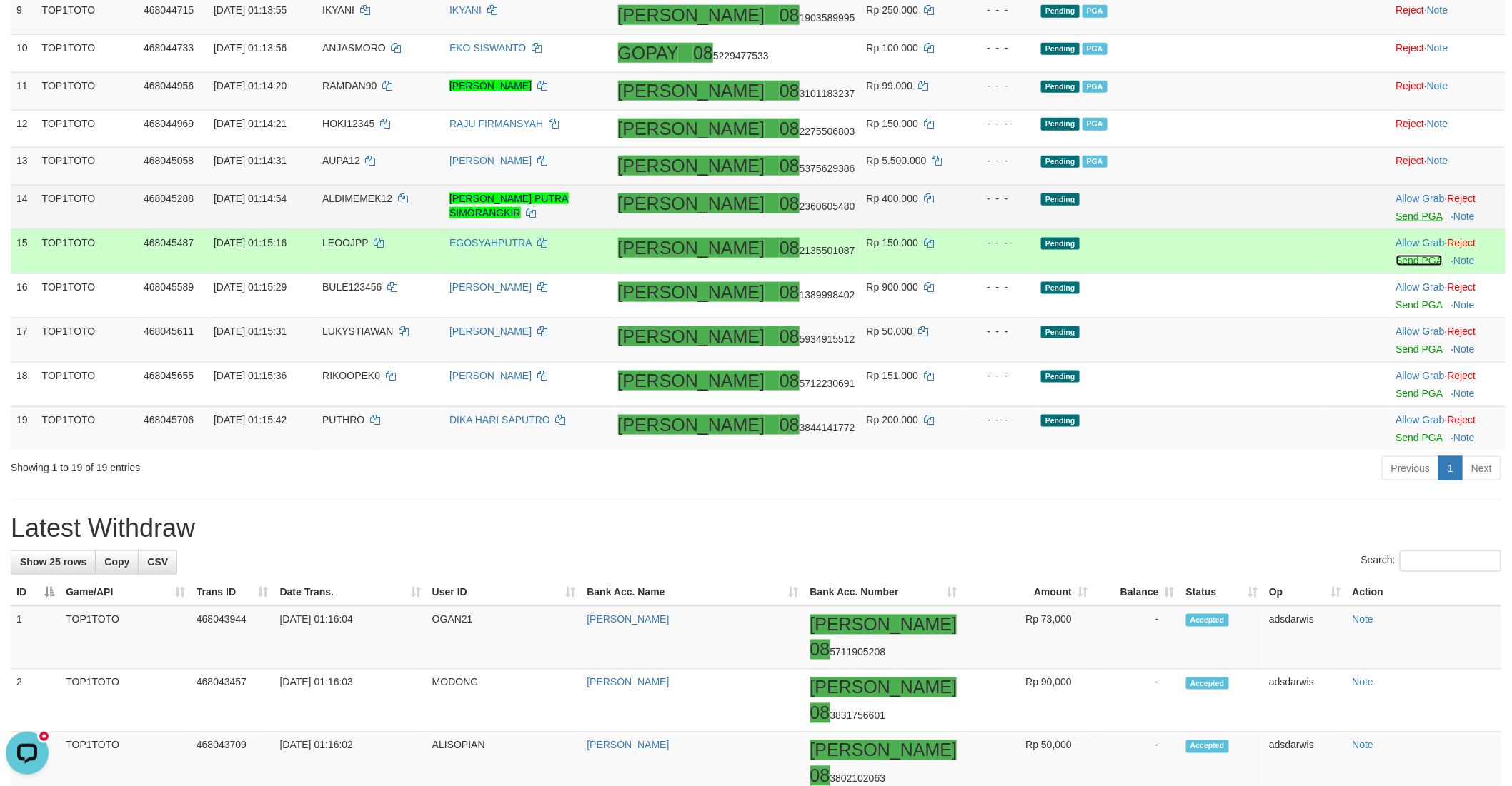
click at [1396, 266] on link "Send PGA" at bounding box center [1419, 261] width 46 height 12
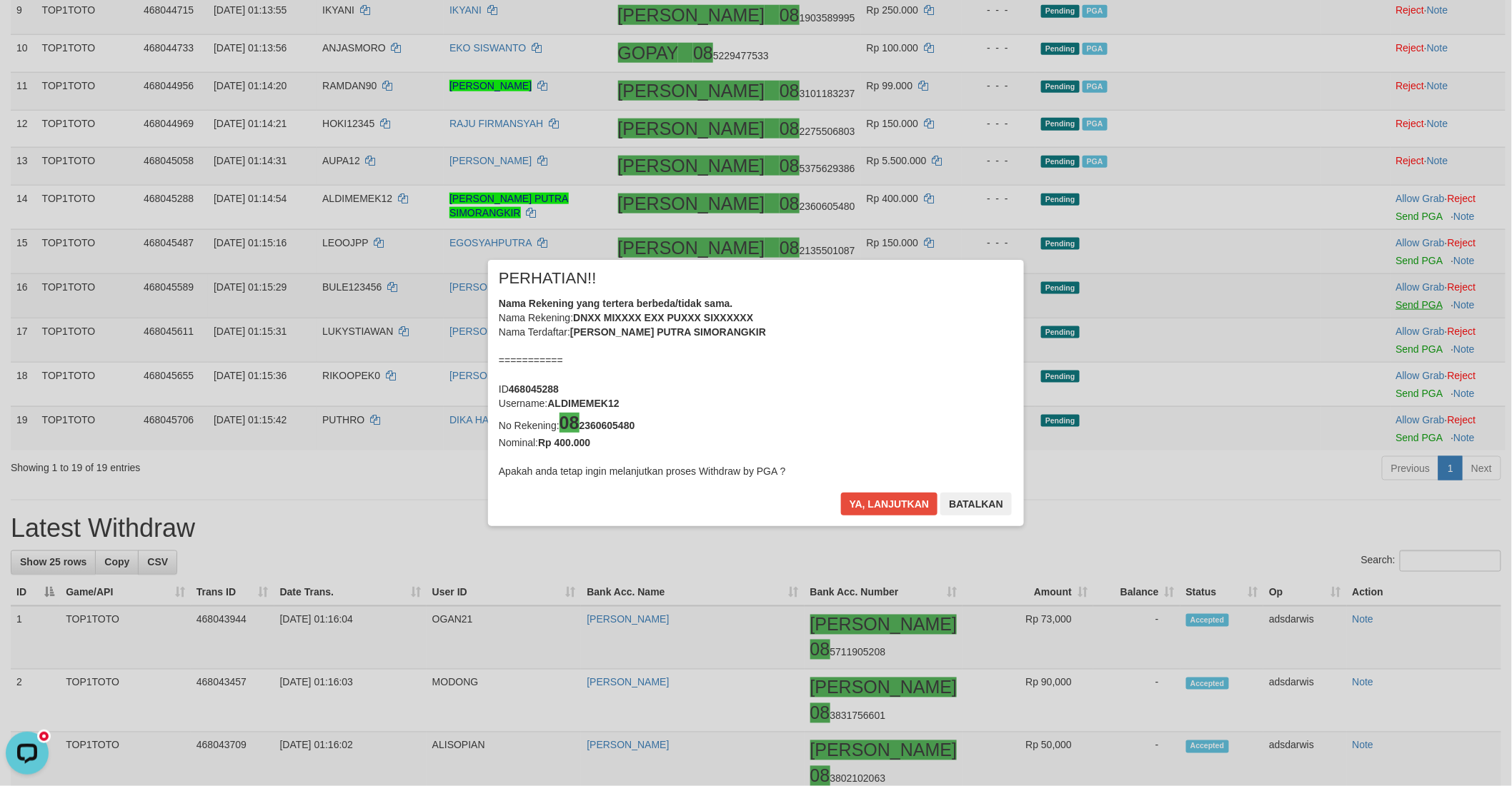
click at [1387, 401] on div "× PERHATIAN!! Nama Rekening yang tertera berbeda/tidak sama. Nama Rekening: DNX…" at bounding box center [756, 393] width 1512 height 324
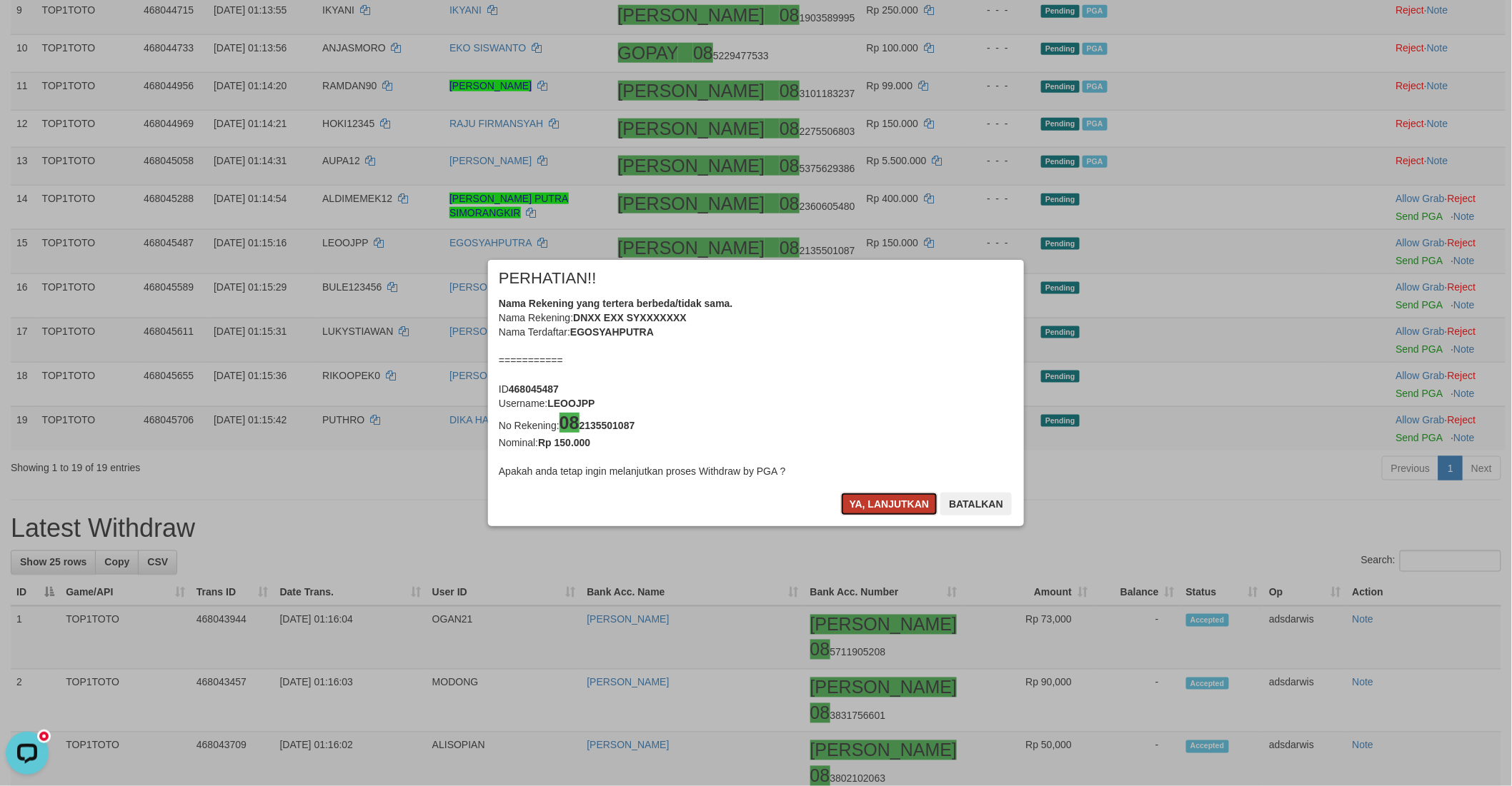
click at [867, 498] on button "Ya, lanjutkan" at bounding box center [889, 505] width 97 height 23
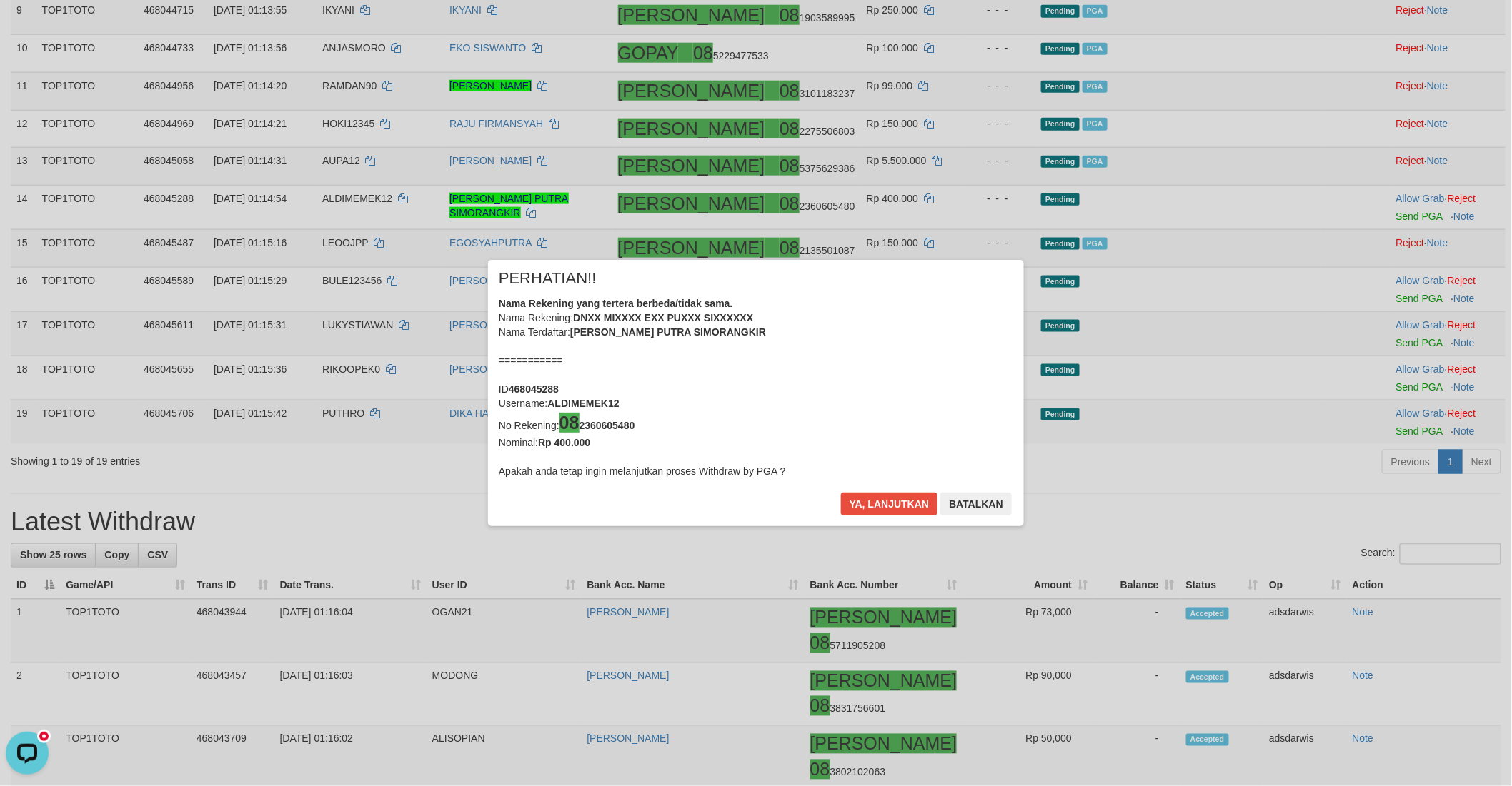
scroll to position [628, 0]
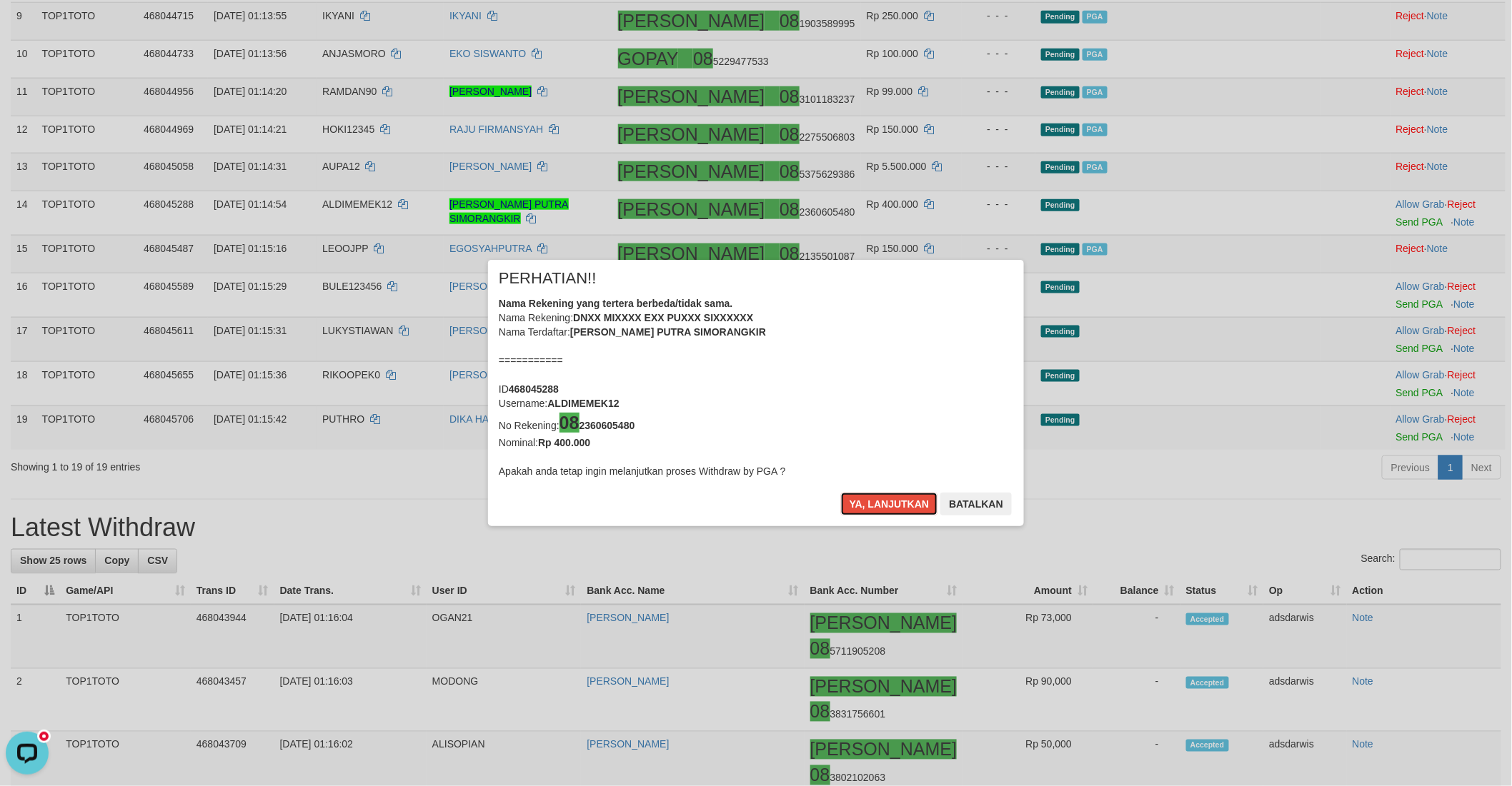
click at [867, 498] on button "Ya, lanjutkan" at bounding box center [889, 505] width 97 height 23
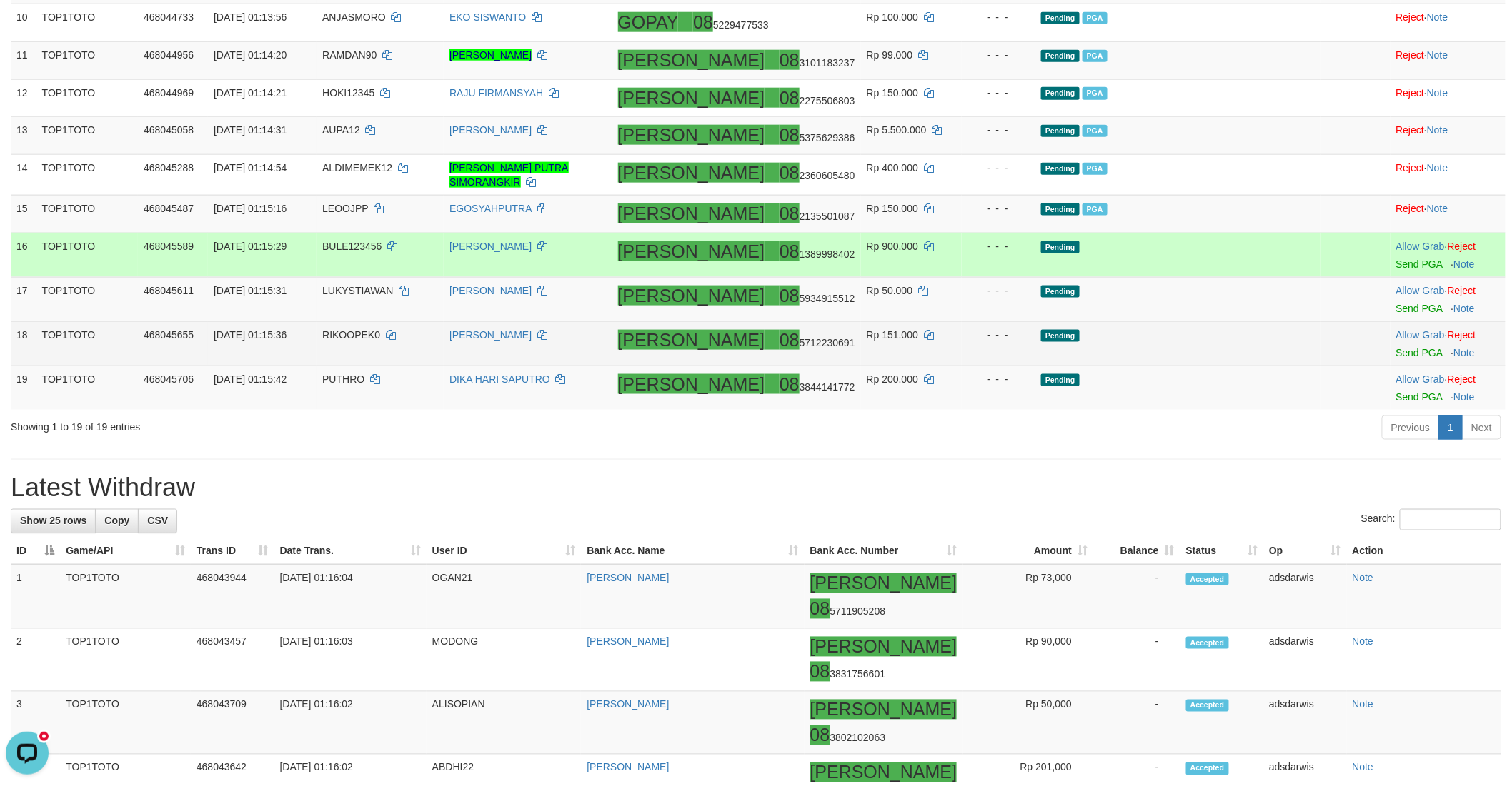
scroll to position [701, 0]
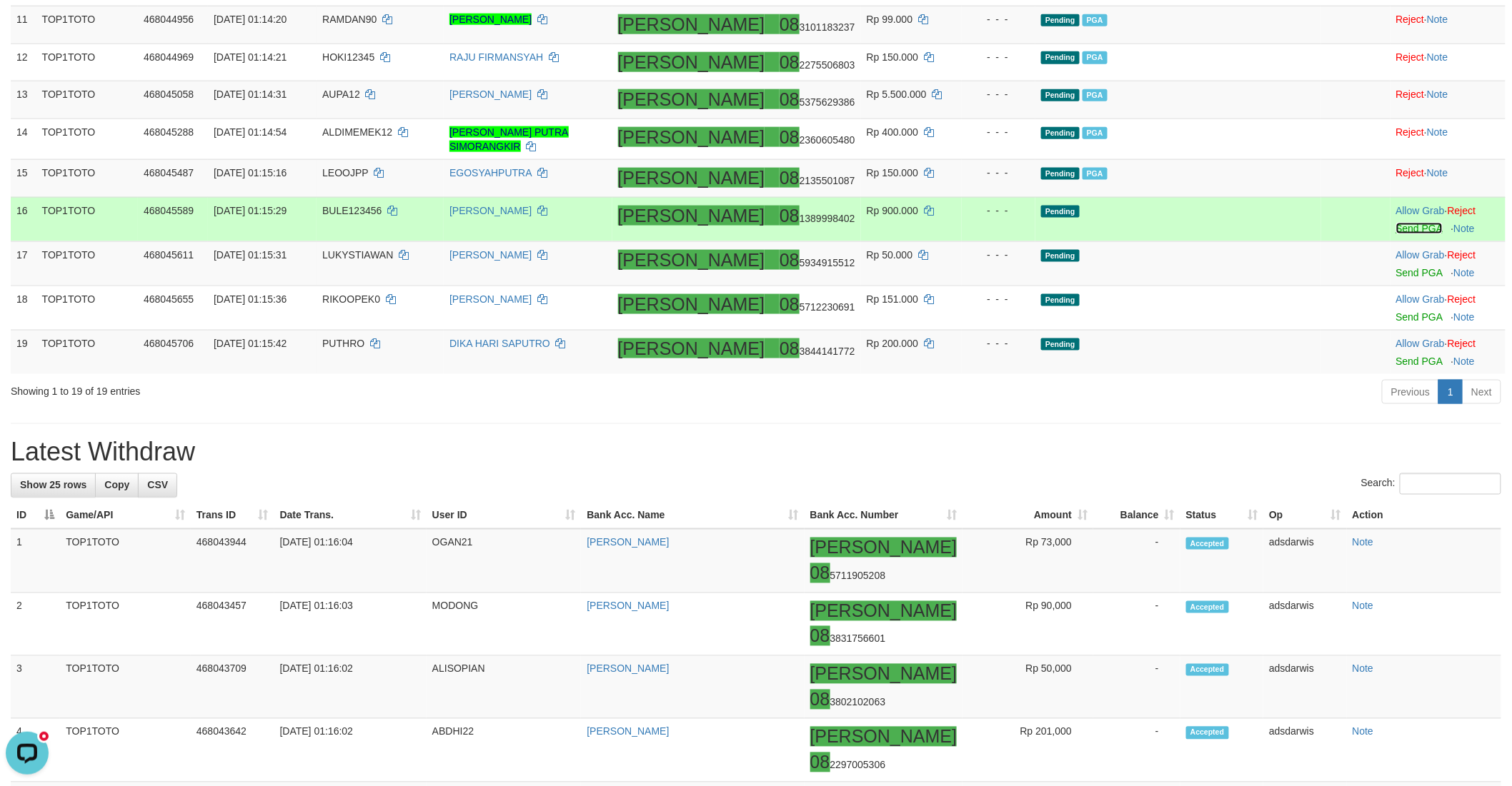
click at [1396, 234] on link "Send PGA" at bounding box center [1419, 228] width 46 height 12
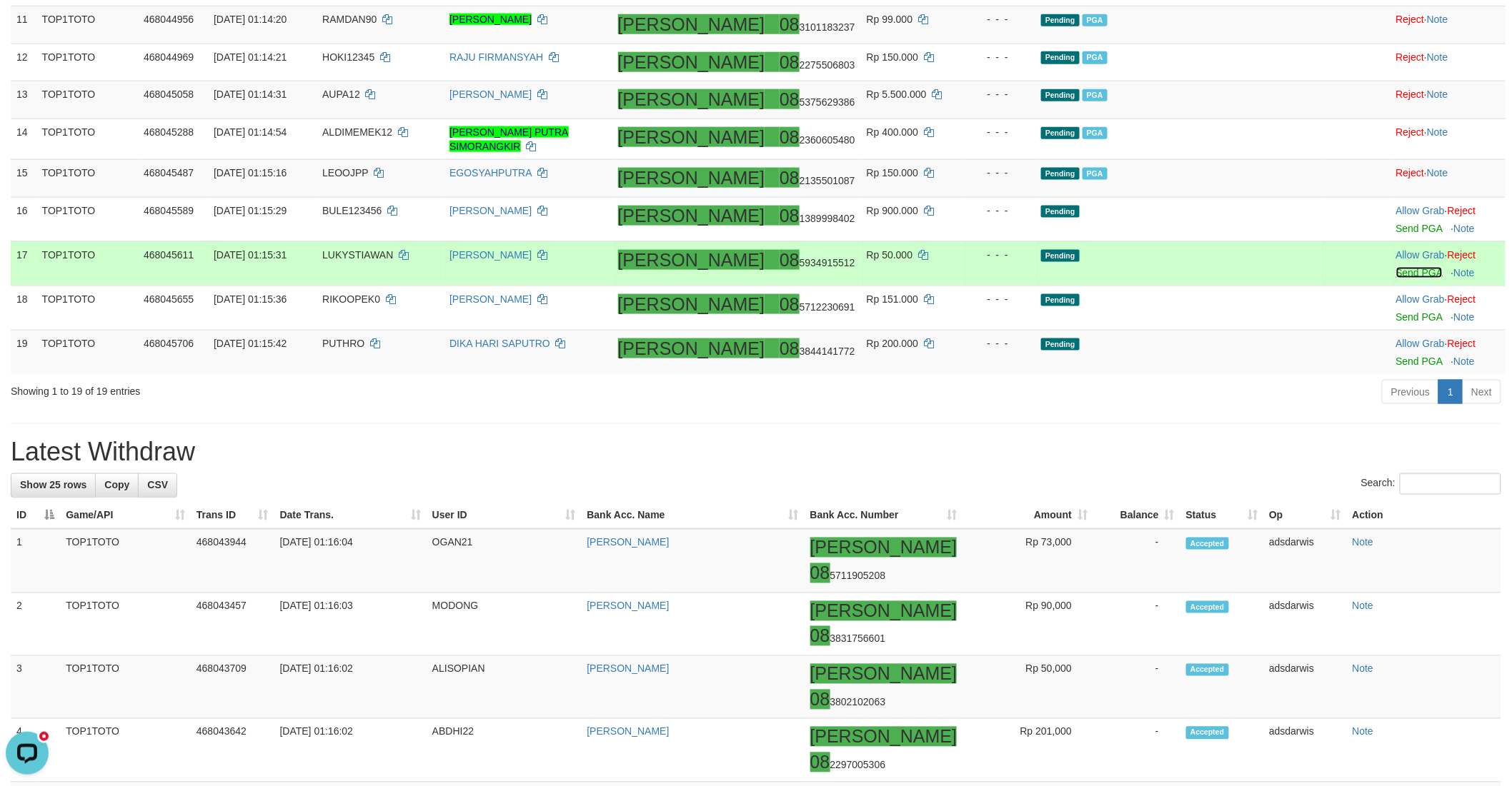
click at [1396, 278] on link "Send PGA" at bounding box center [1419, 273] width 46 height 12
click at [1396, 323] on link "Send PGA" at bounding box center [1419, 317] width 46 height 12
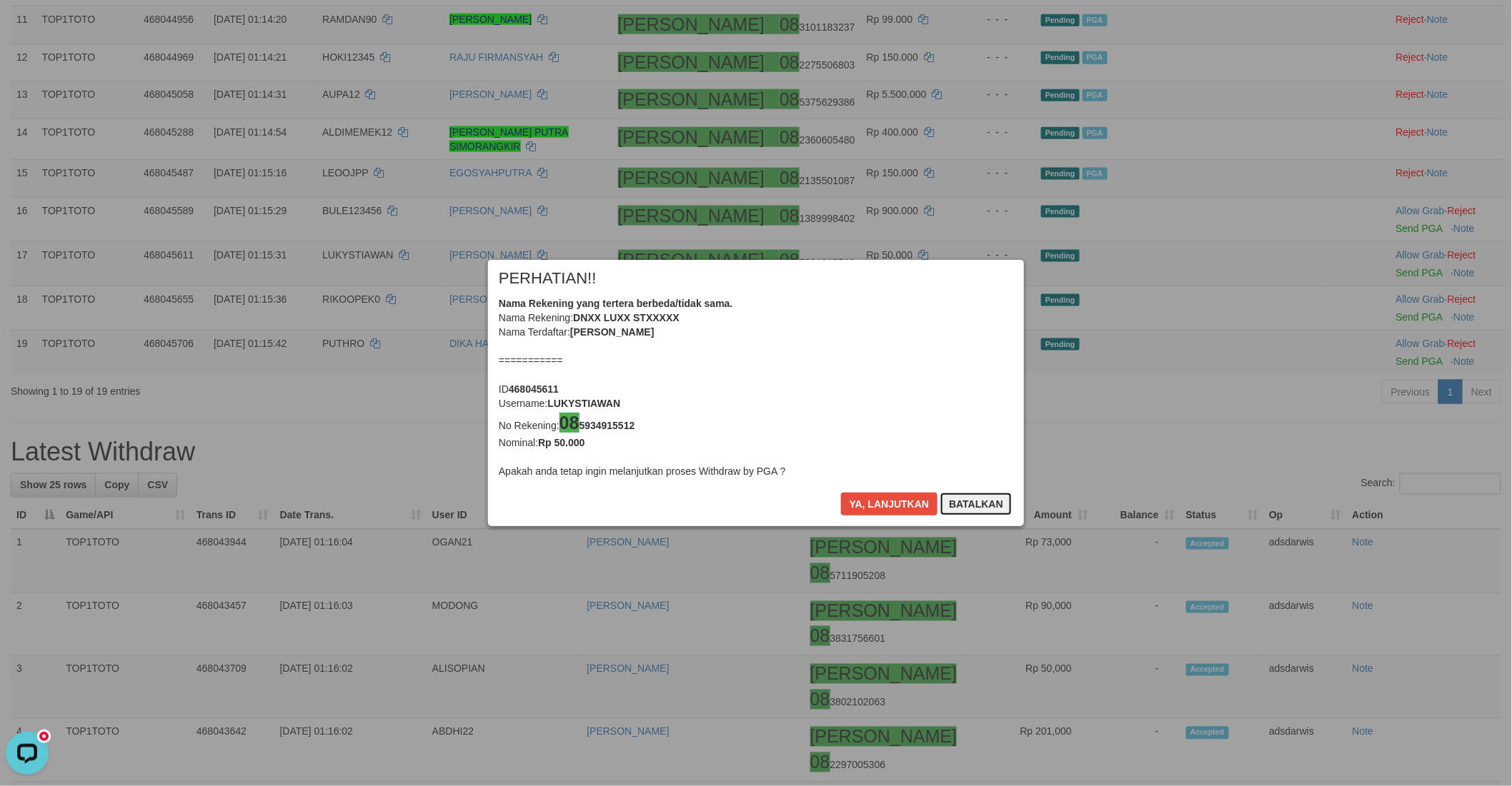
click at [962, 507] on button "Batalkan" at bounding box center [976, 505] width 72 height 23
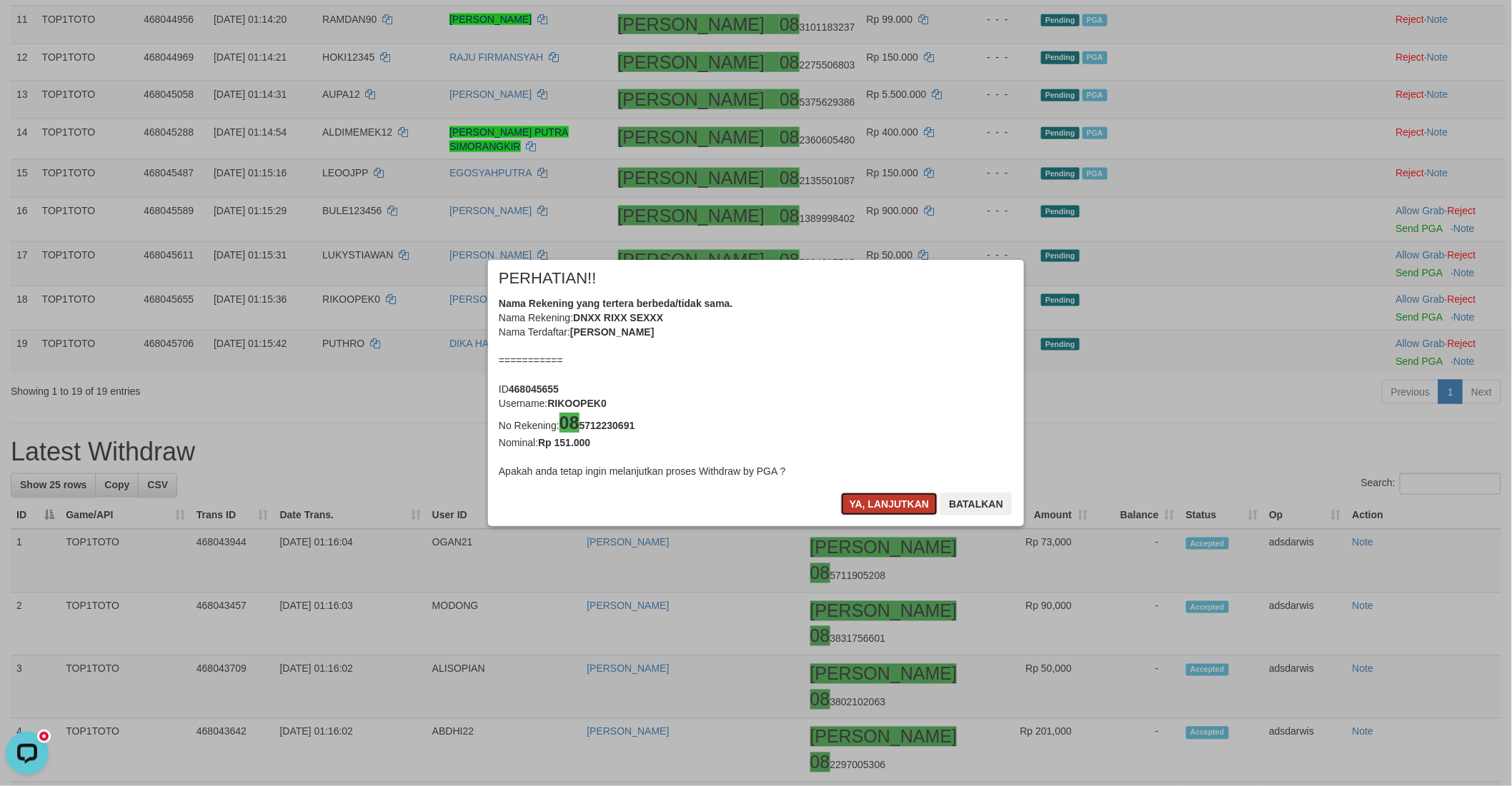
click at [865, 507] on button "Ya, lanjutkan" at bounding box center [889, 505] width 97 height 23
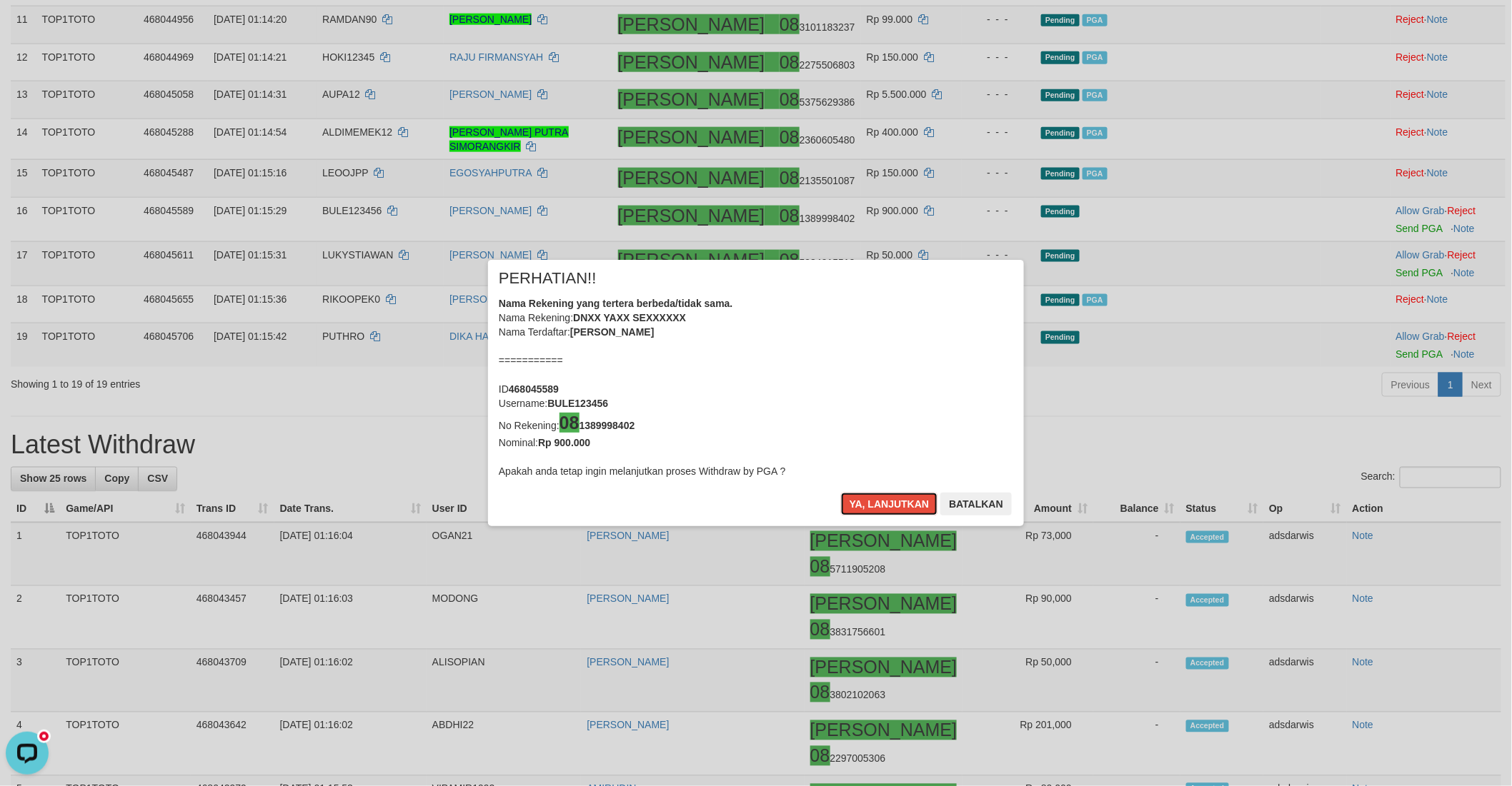
click at [865, 507] on button "Ya, lanjutkan" at bounding box center [889, 505] width 97 height 23
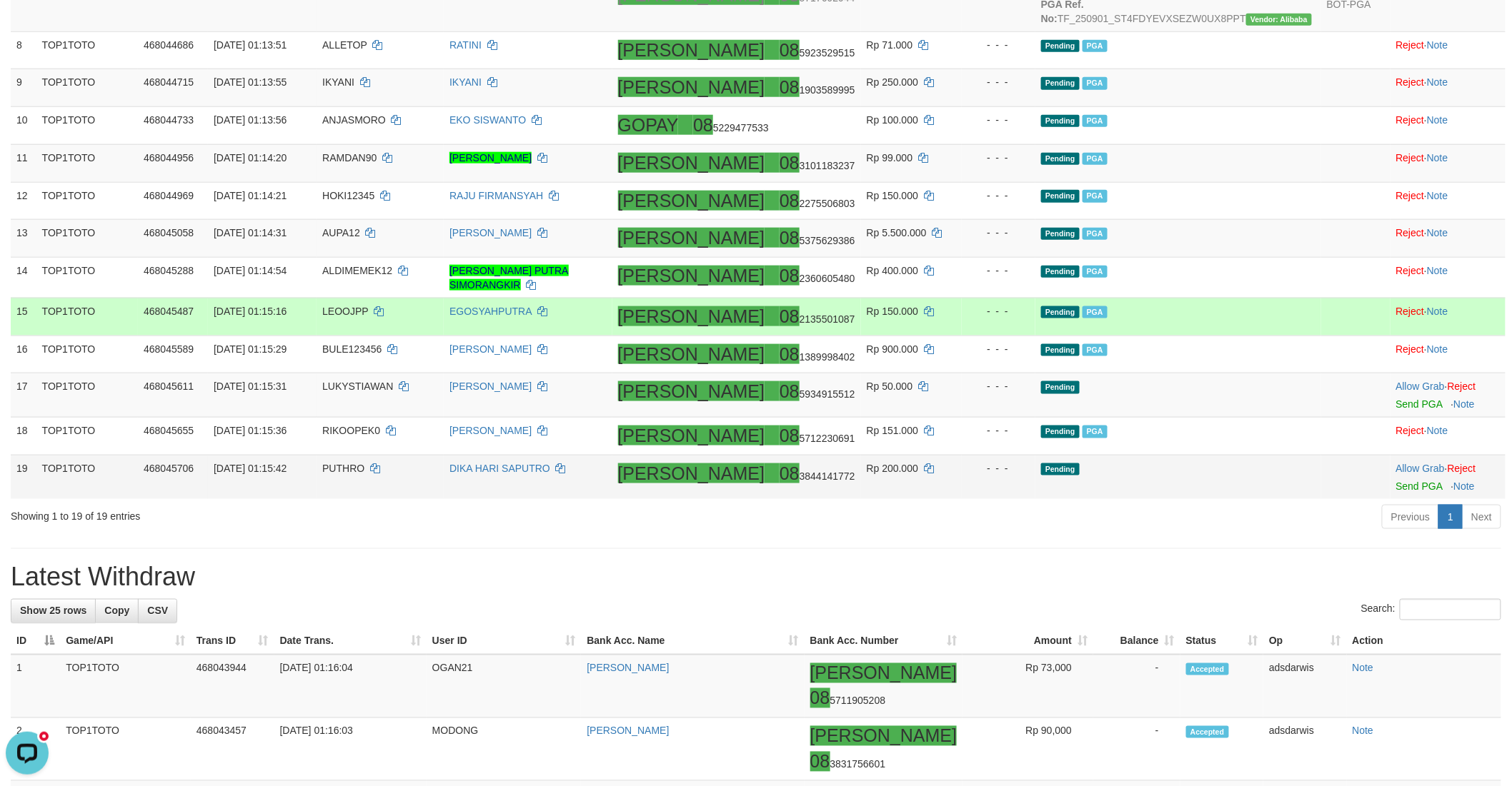
scroll to position [591, 0]
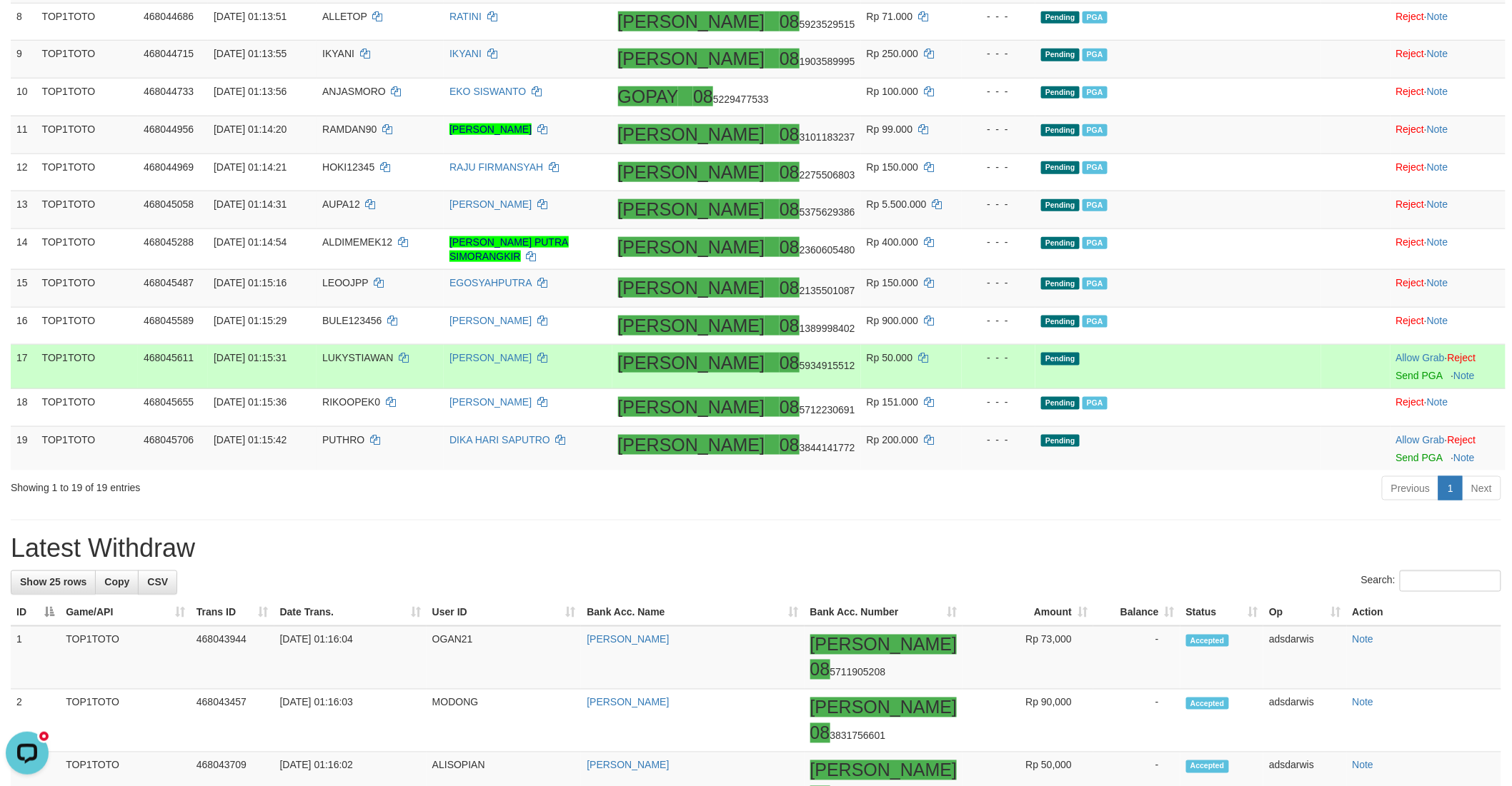
click at [393, 364] on span "LUKYSTIAWAN" at bounding box center [357, 358] width 71 height 12
copy td "LUKYSTIAWAN"
click at [1458, 364] on link "Reject" at bounding box center [1462, 358] width 29 height 12
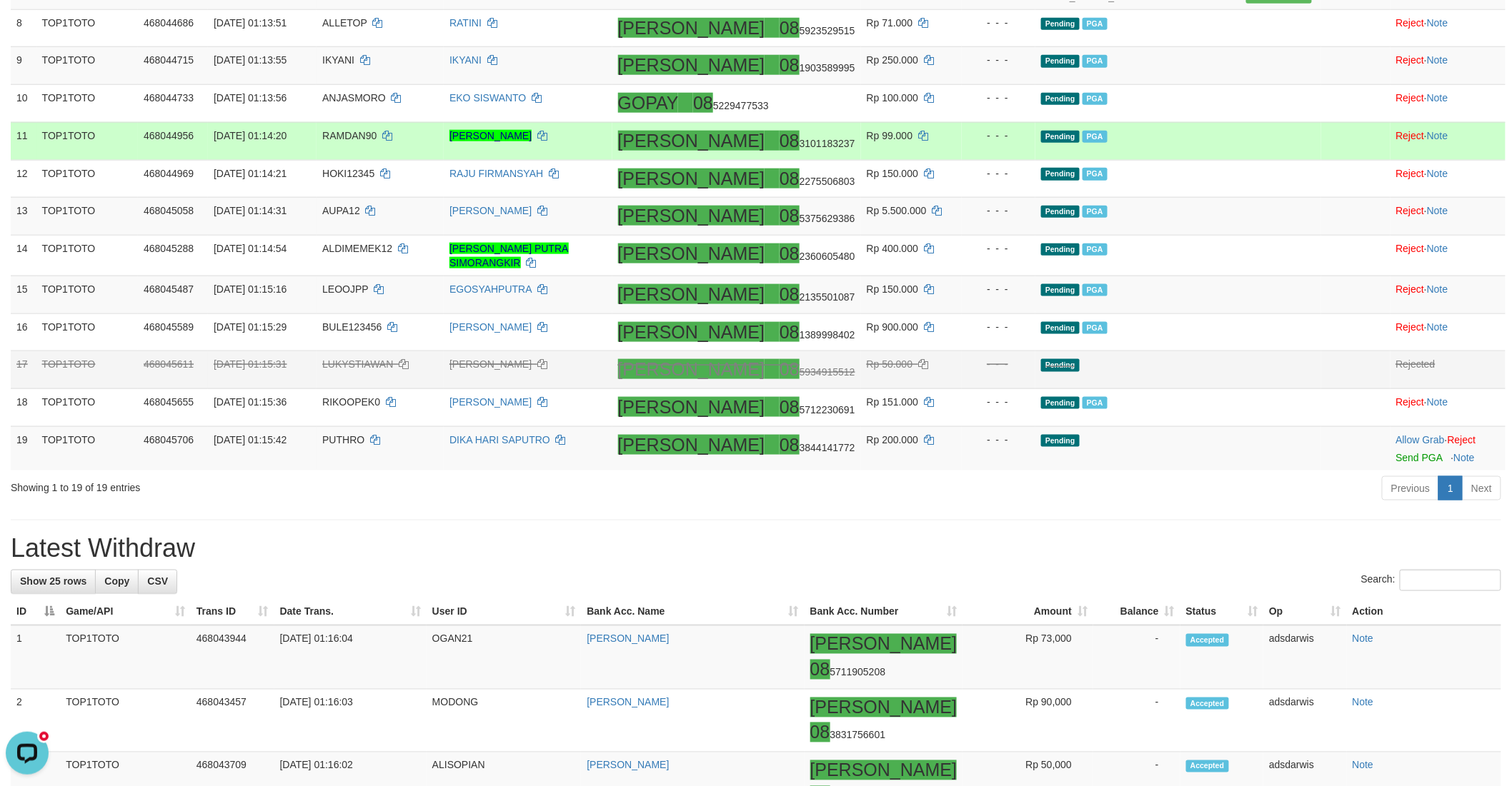
click at [1256, 160] on td "Pending PGA" at bounding box center [1177, 140] width 285 height 38
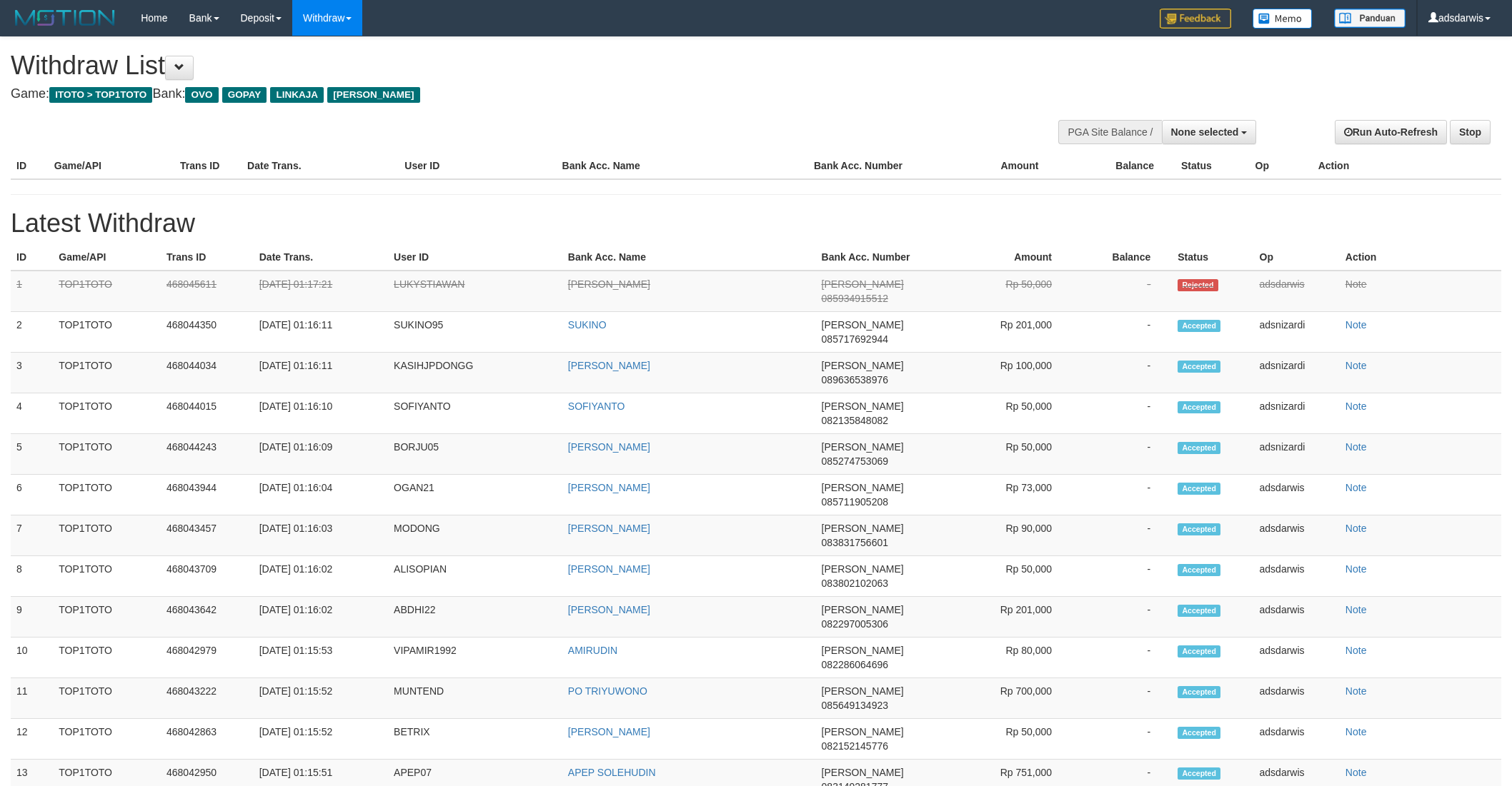
select select
select select "**"
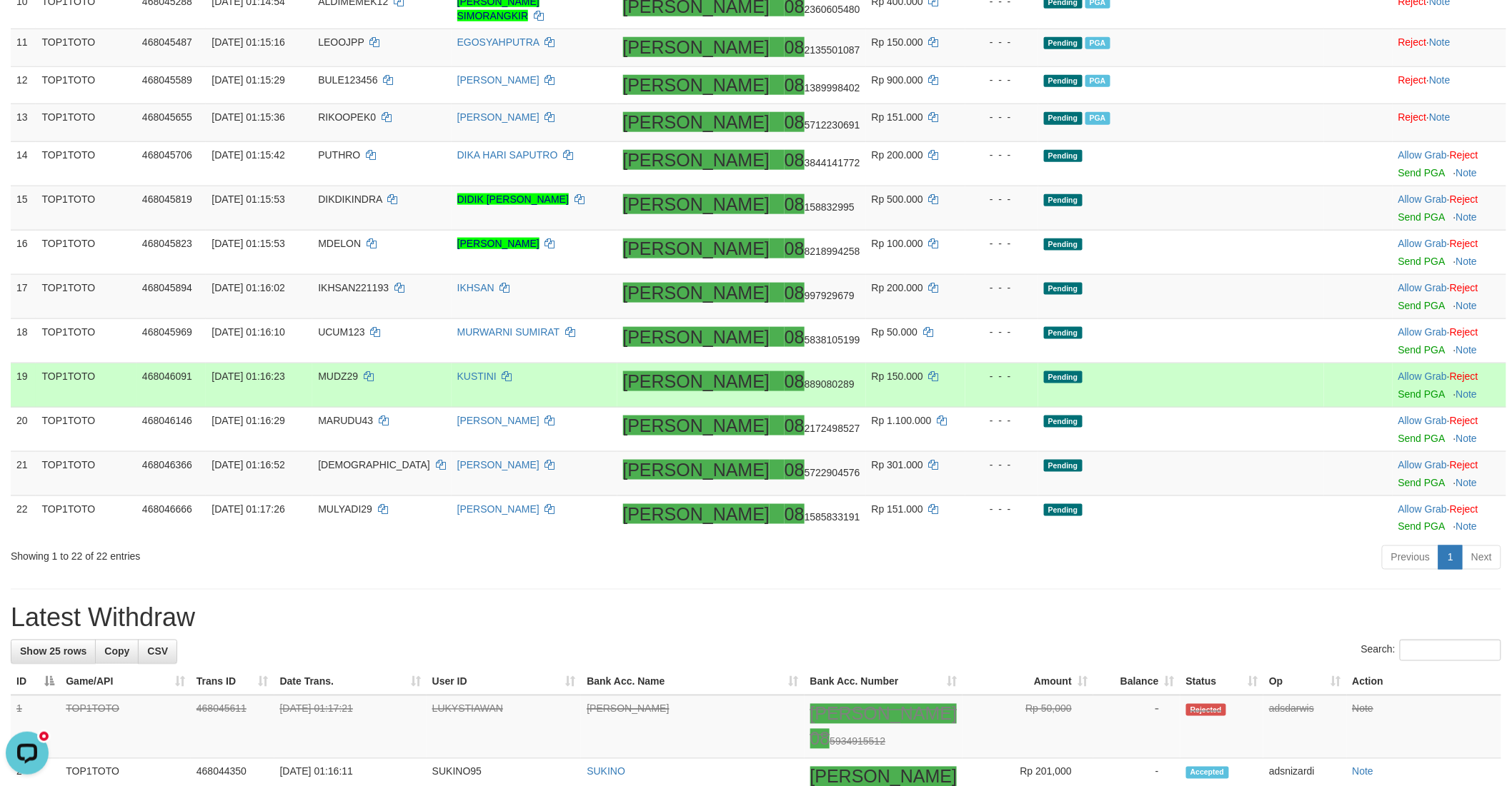
click at [1201, 408] on td "Pending" at bounding box center [1180, 386] width 285 height 44
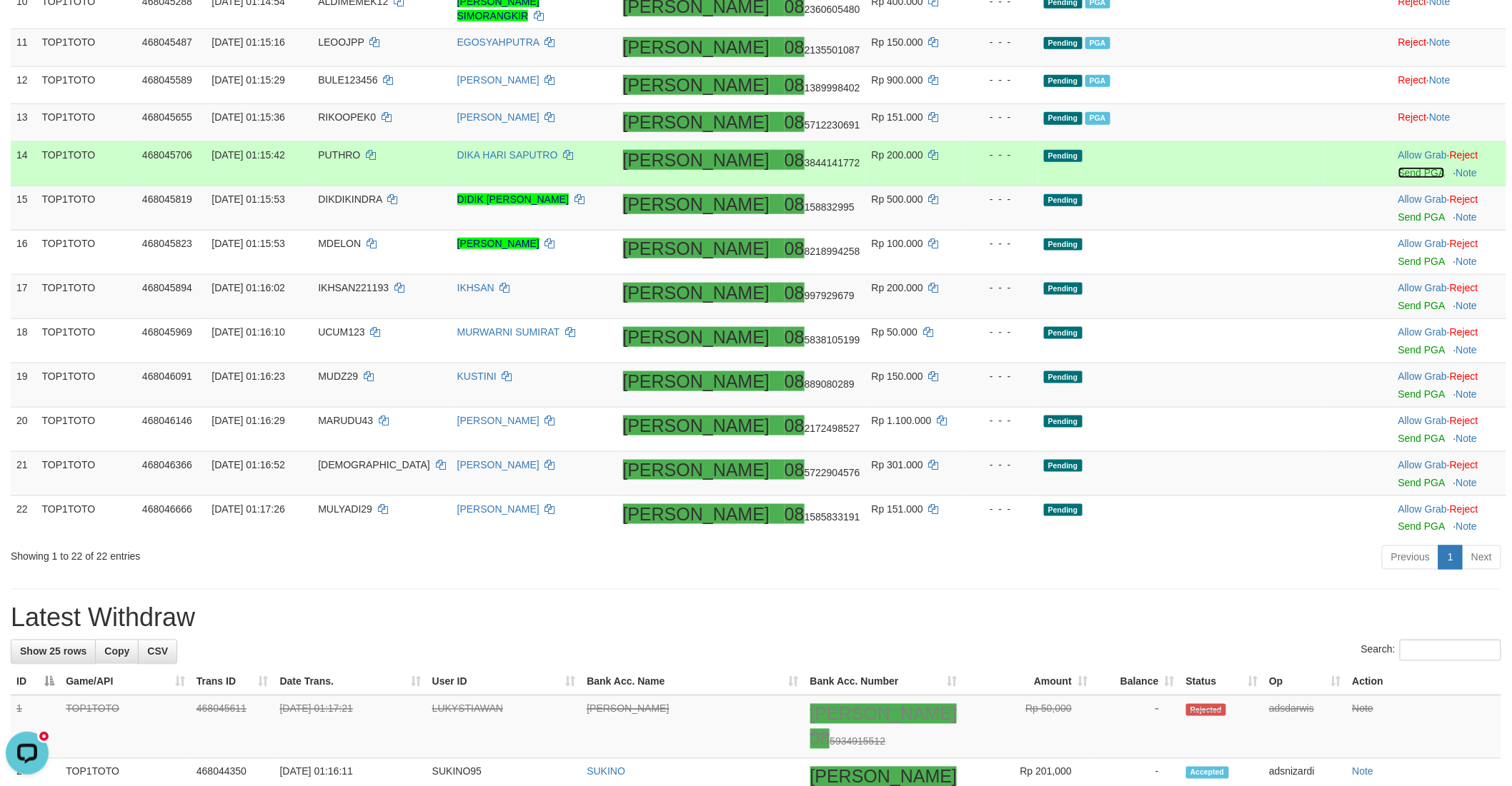
click at [1398, 179] on link "Send PGA" at bounding box center [1421, 173] width 46 height 12
click at [1398, 222] on link "Send PGA" at bounding box center [1421, 218] width 46 height 12
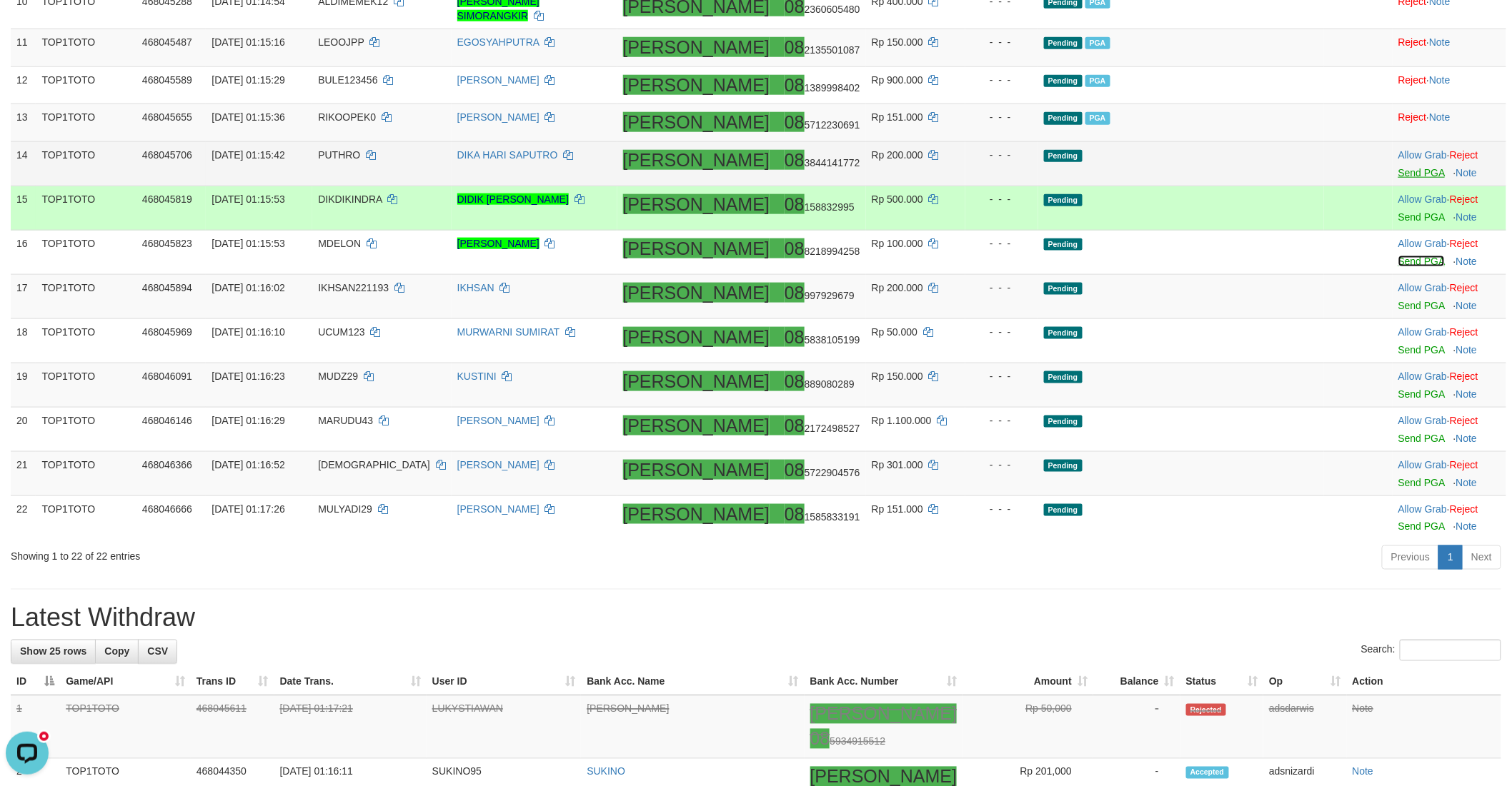
click at [1398, 267] on link "Send PGA" at bounding box center [1421, 261] width 46 height 12
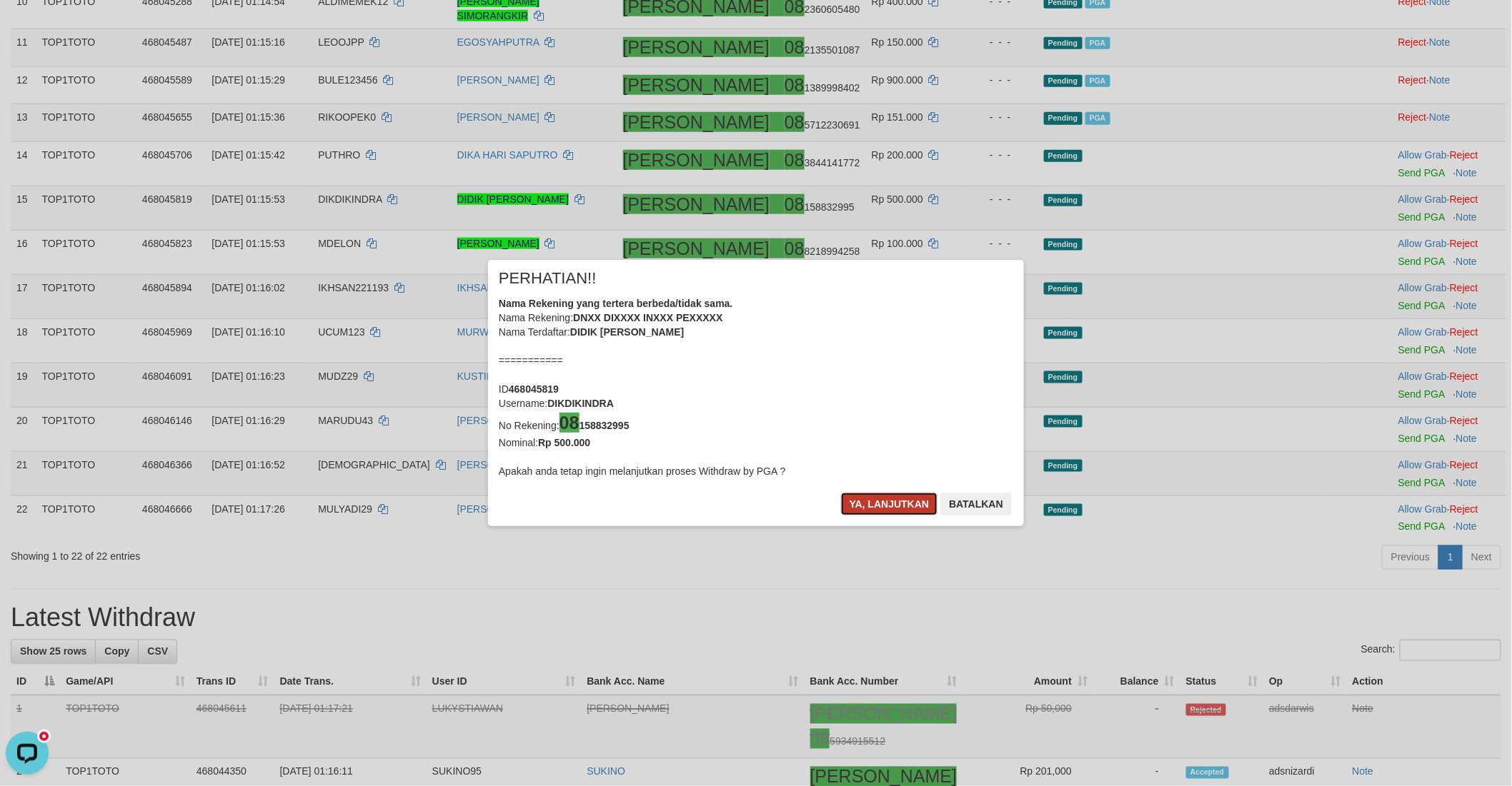
click at [848, 507] on button "Ya, lanjutkan" at bounding box center [889, 505] width 97 height 23
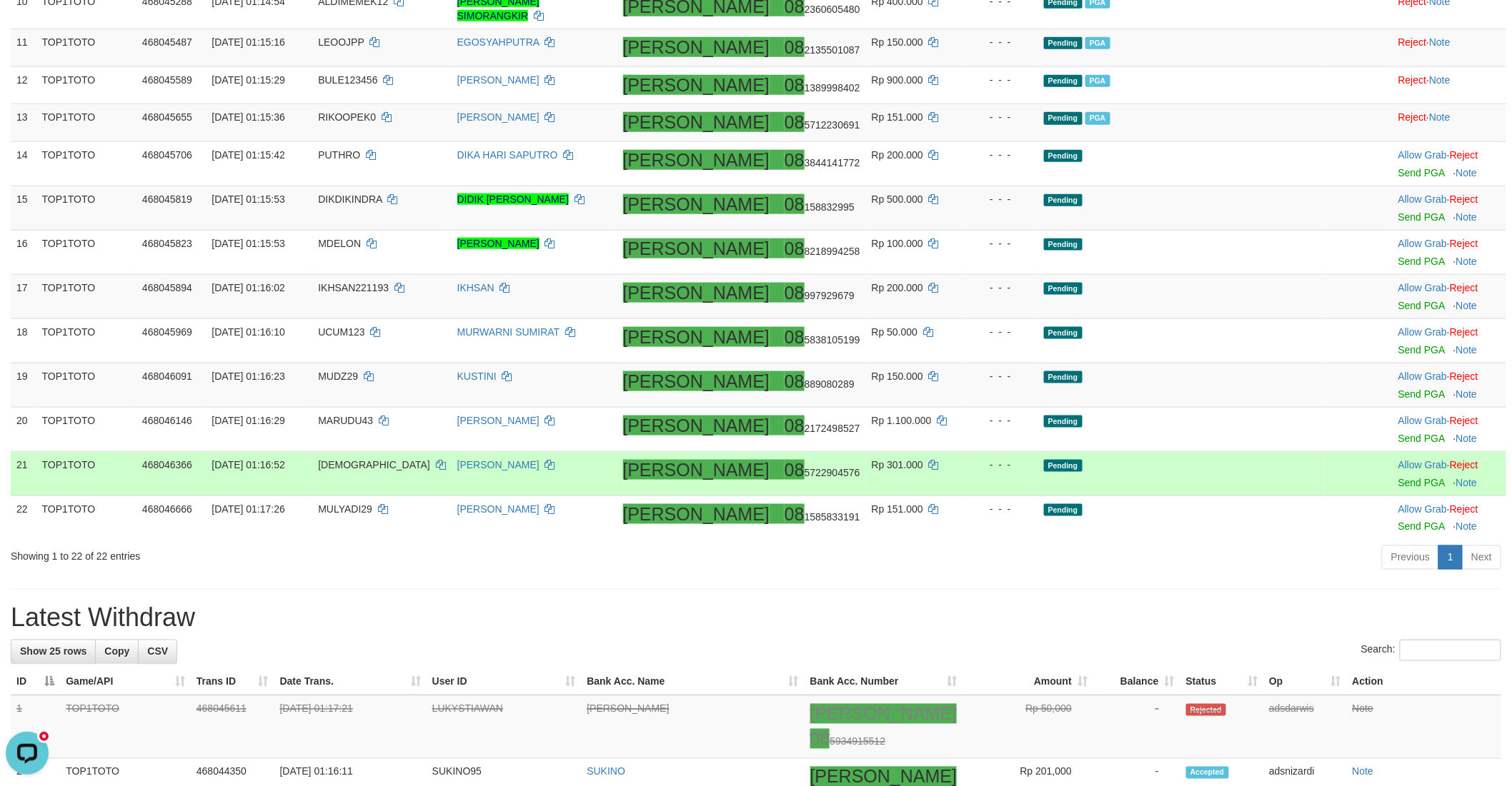
scroll to position [605, 0]
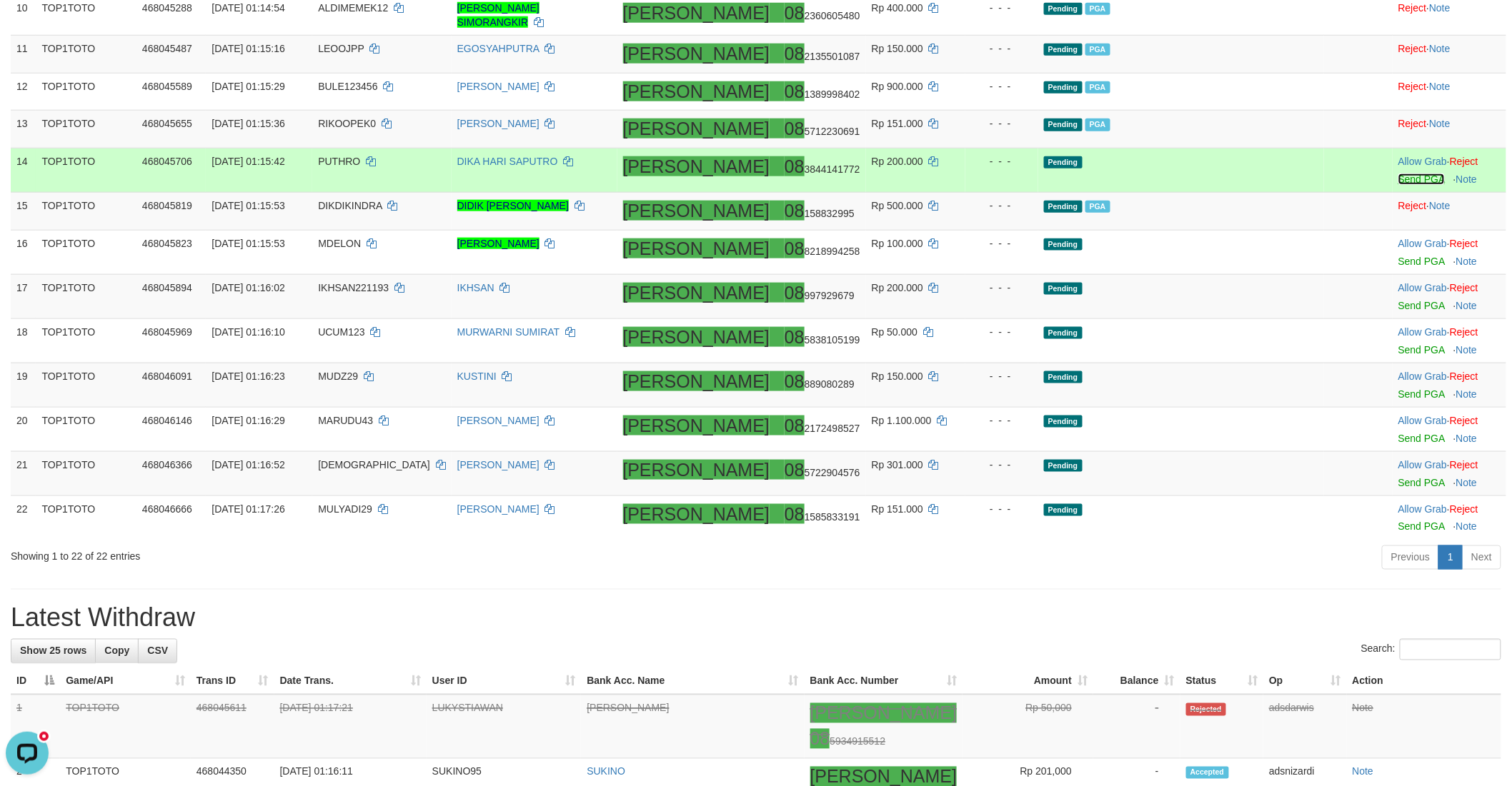
click at [1398, 185] on link "Send PGA" at bounding box center [1421, 179] width 46 height 12
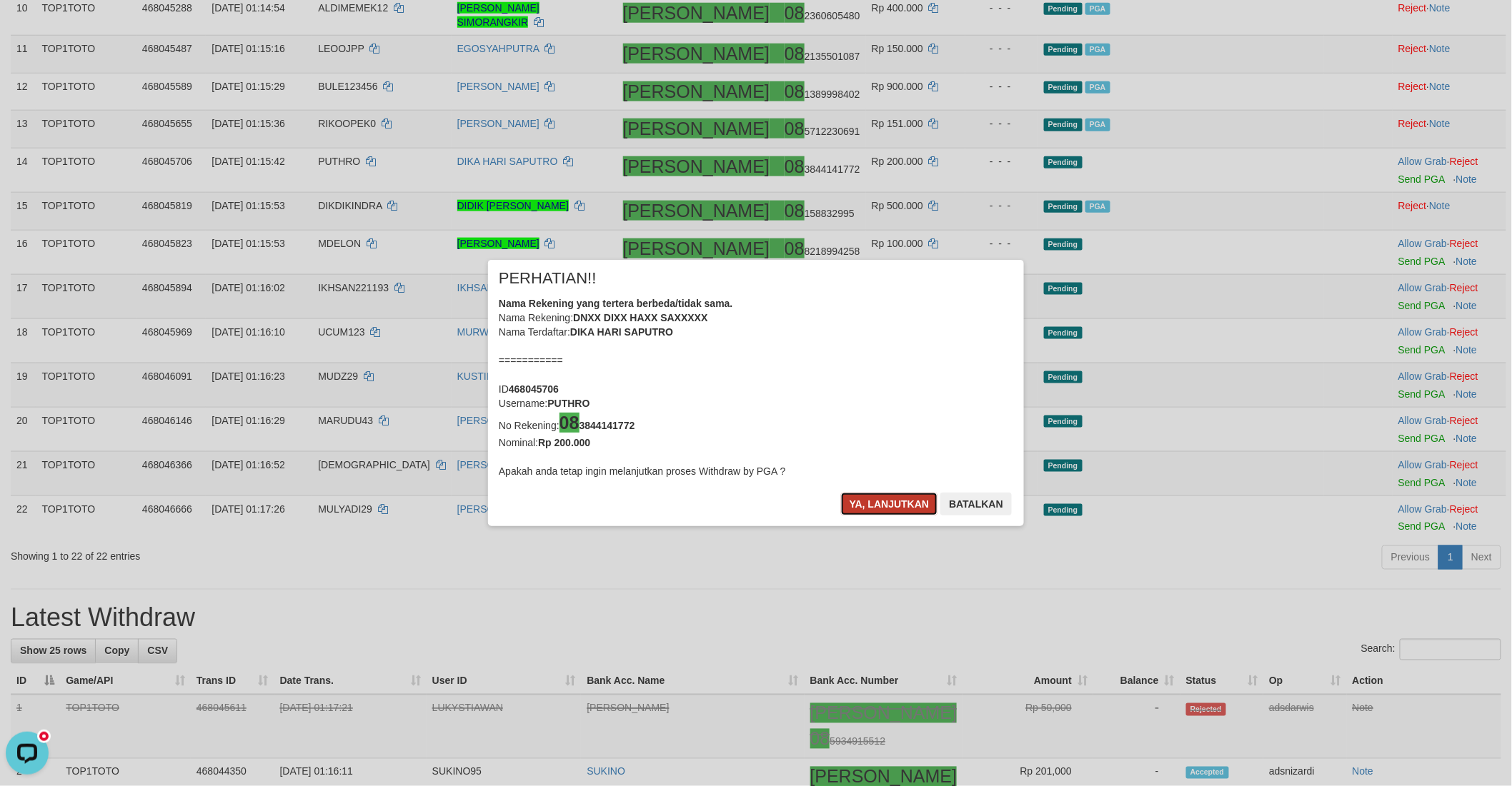
click at [870, 507] on button "Ya, lanjutkan" at bounding box center [889, 505] width 97 height 23
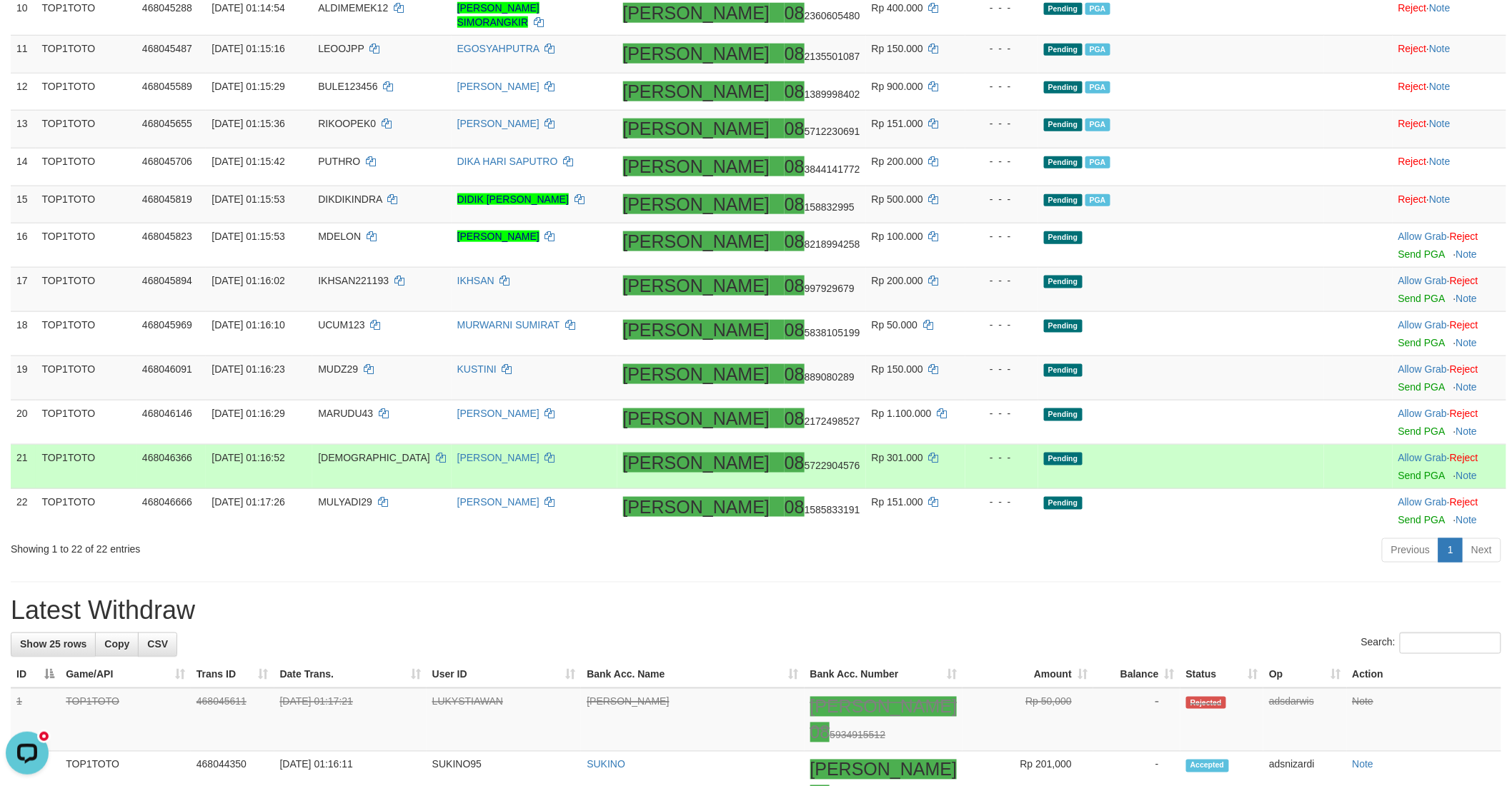
scroll to position [597, 0]
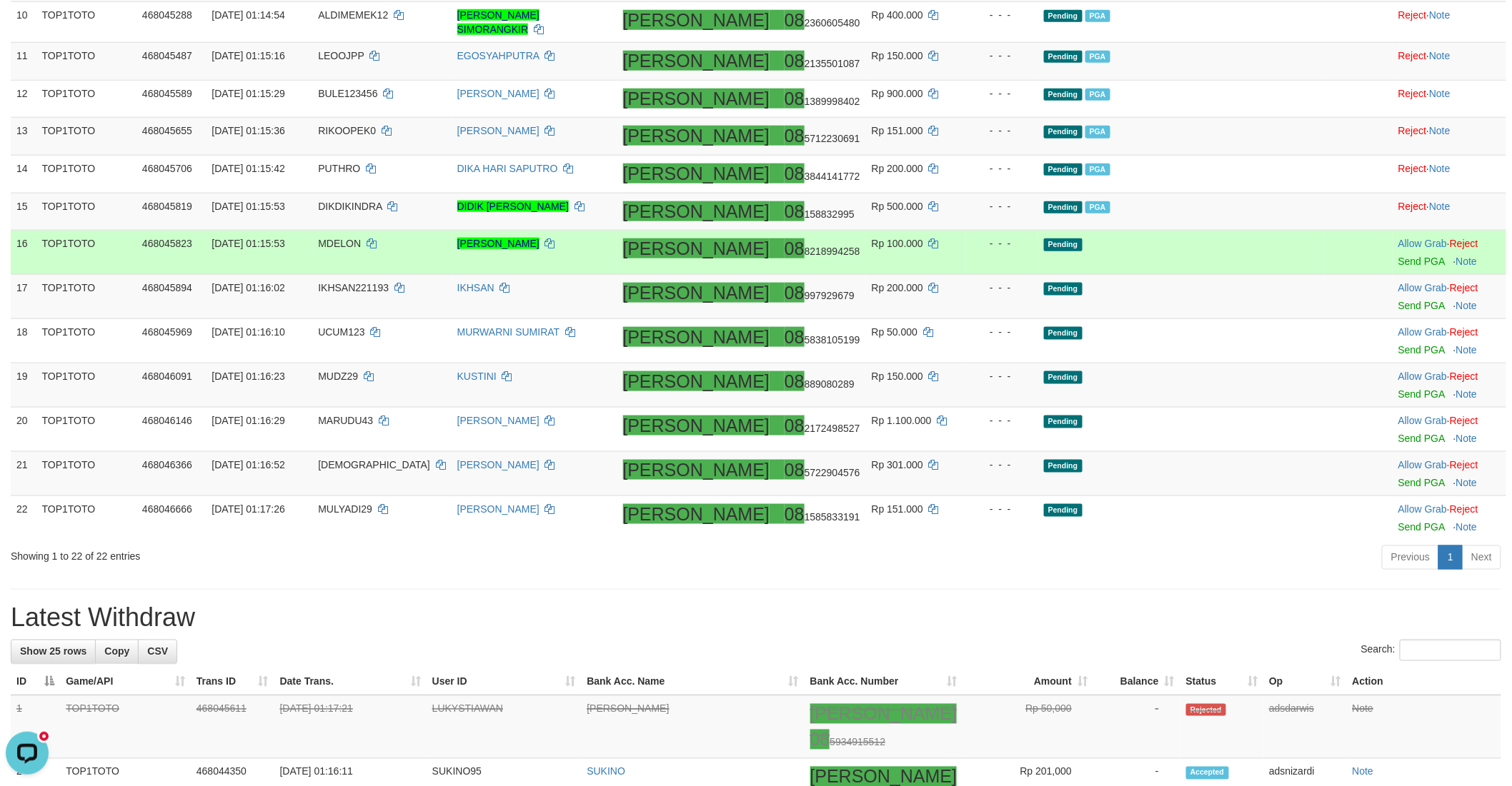
click at [1172, 275] on td "Pending" at bounding box center [1180, 253] width 285 height 44
click at [1398, 254] on div at bounding box center [1449, 252] width 103 height 4
click at [1398, 267] on link "Send PGA" at bounding box center [1421, 261] width 46 height 12
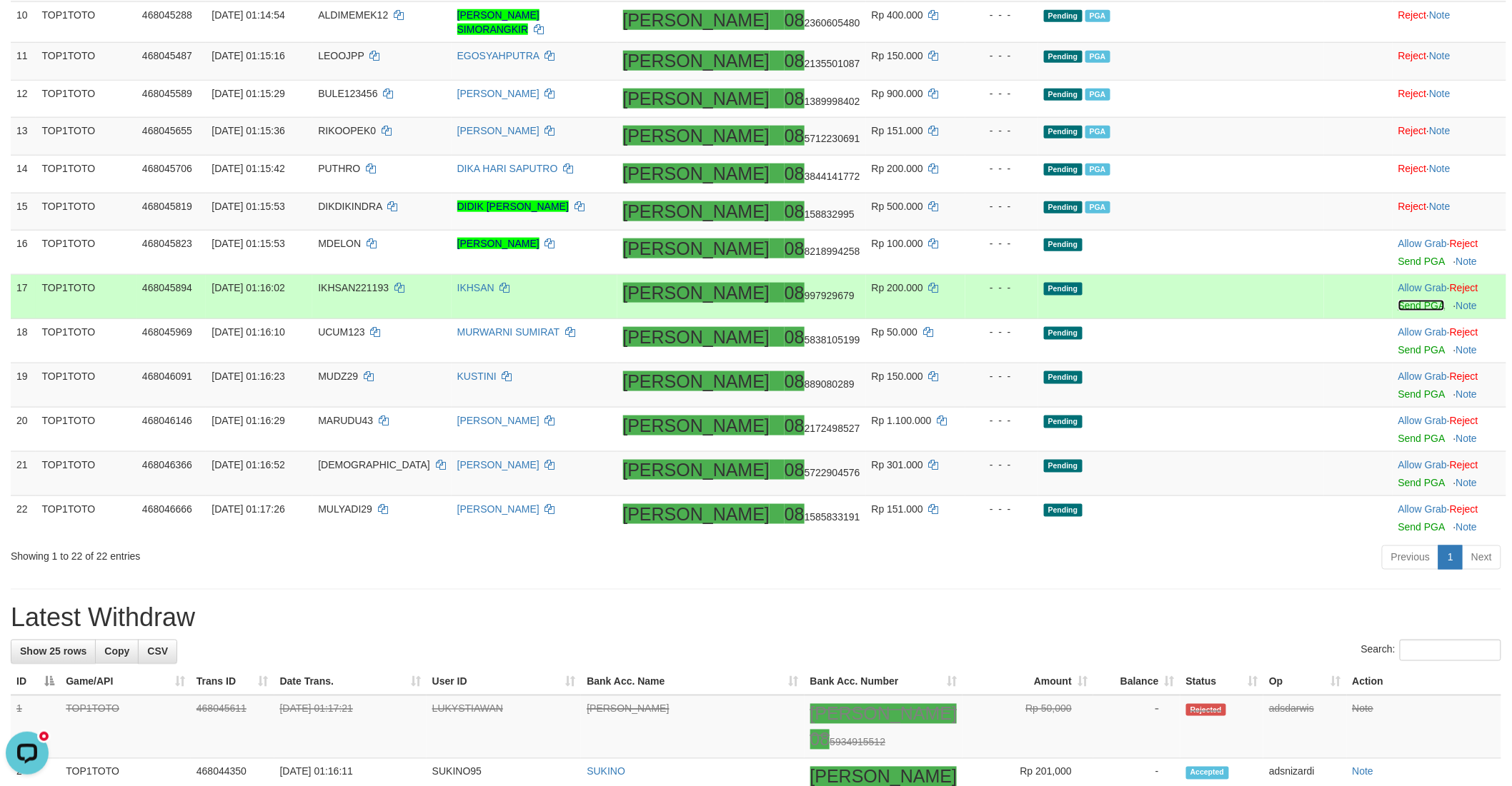
click at [1398, 311] on link "Send PGA" at bounding box center [1421, 306] width 46 height 12
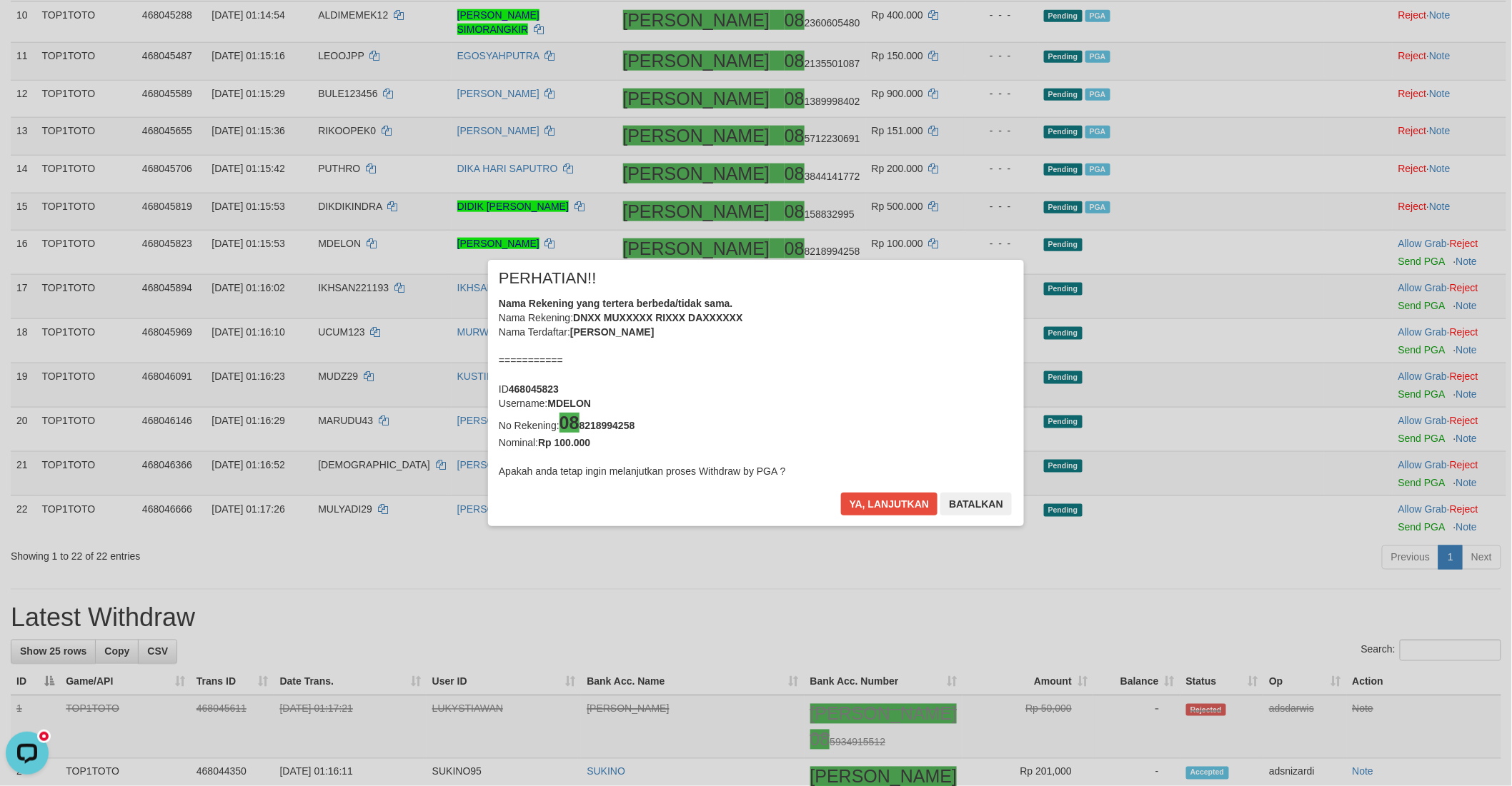
click at [1383, 383] on div "× PERHATIAN!! Nama Rekening yang tertera berbeda/tidak sama. Nama Rekening: DNX…" at bounding box center [756, 393] width 1512 height 324
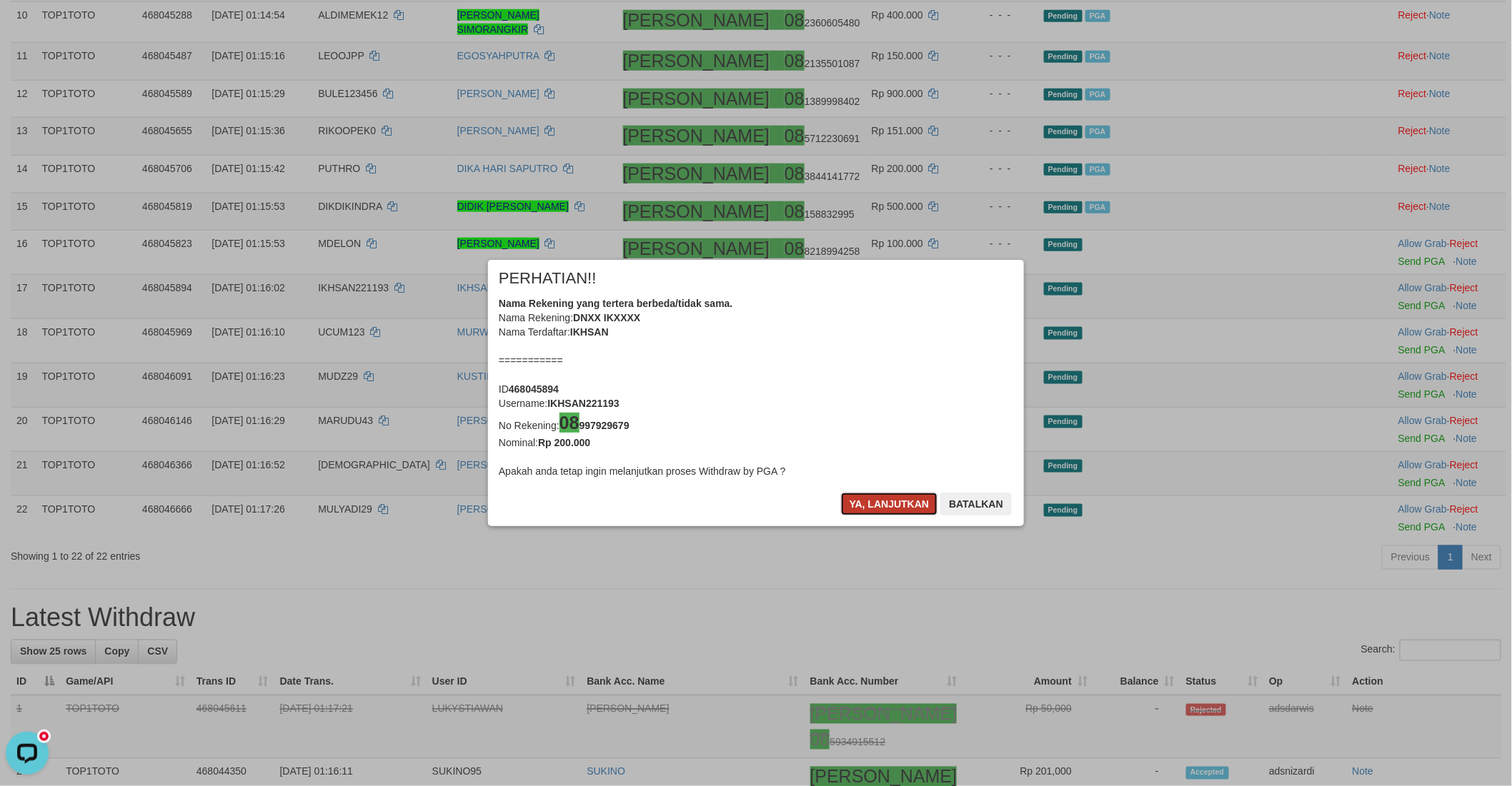
click at [875, 496] on button "Ya, lanjutkan" at bounding box center [889, 505] width 97 height 23
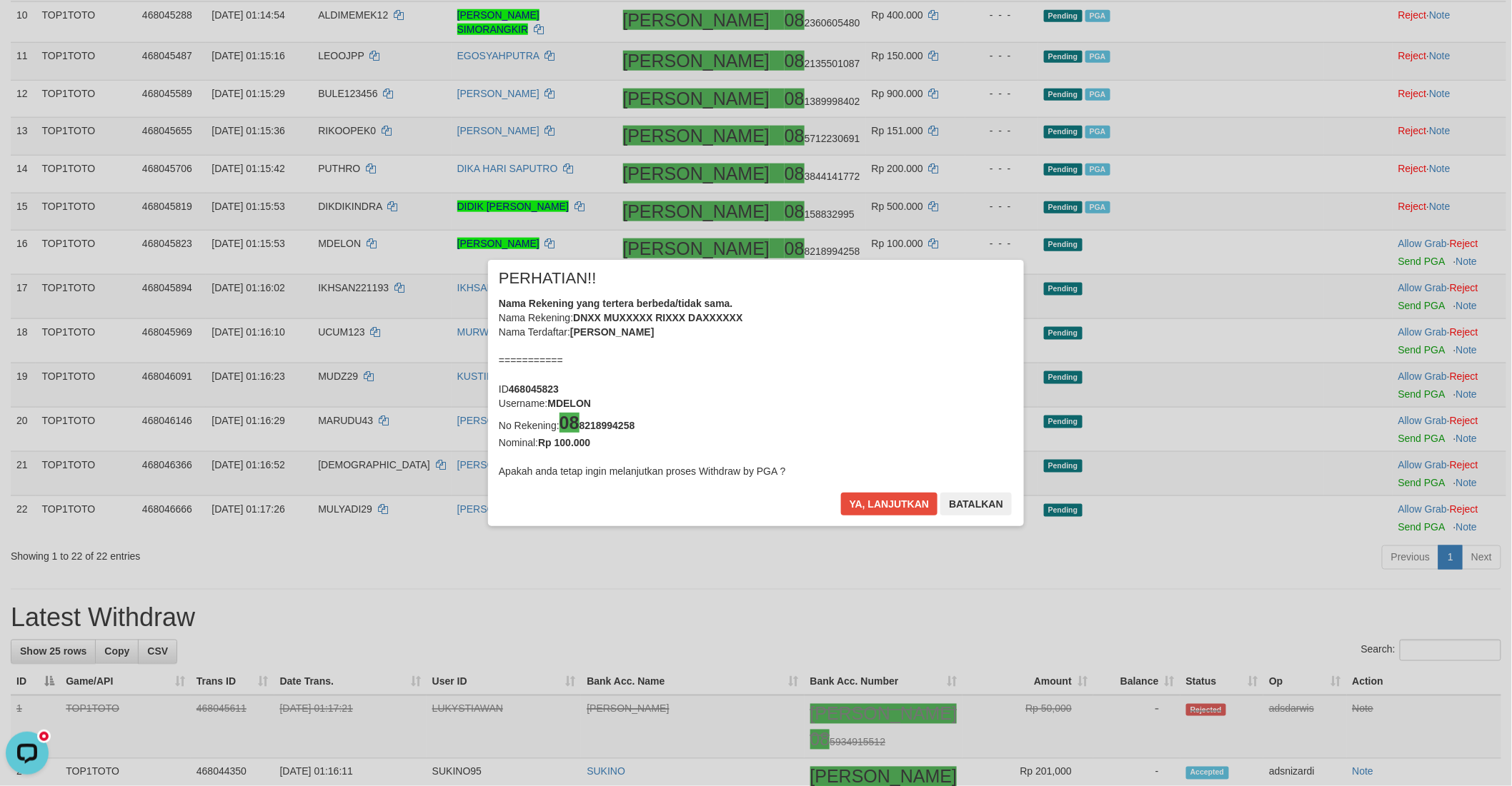
scroll to position [592, 0]
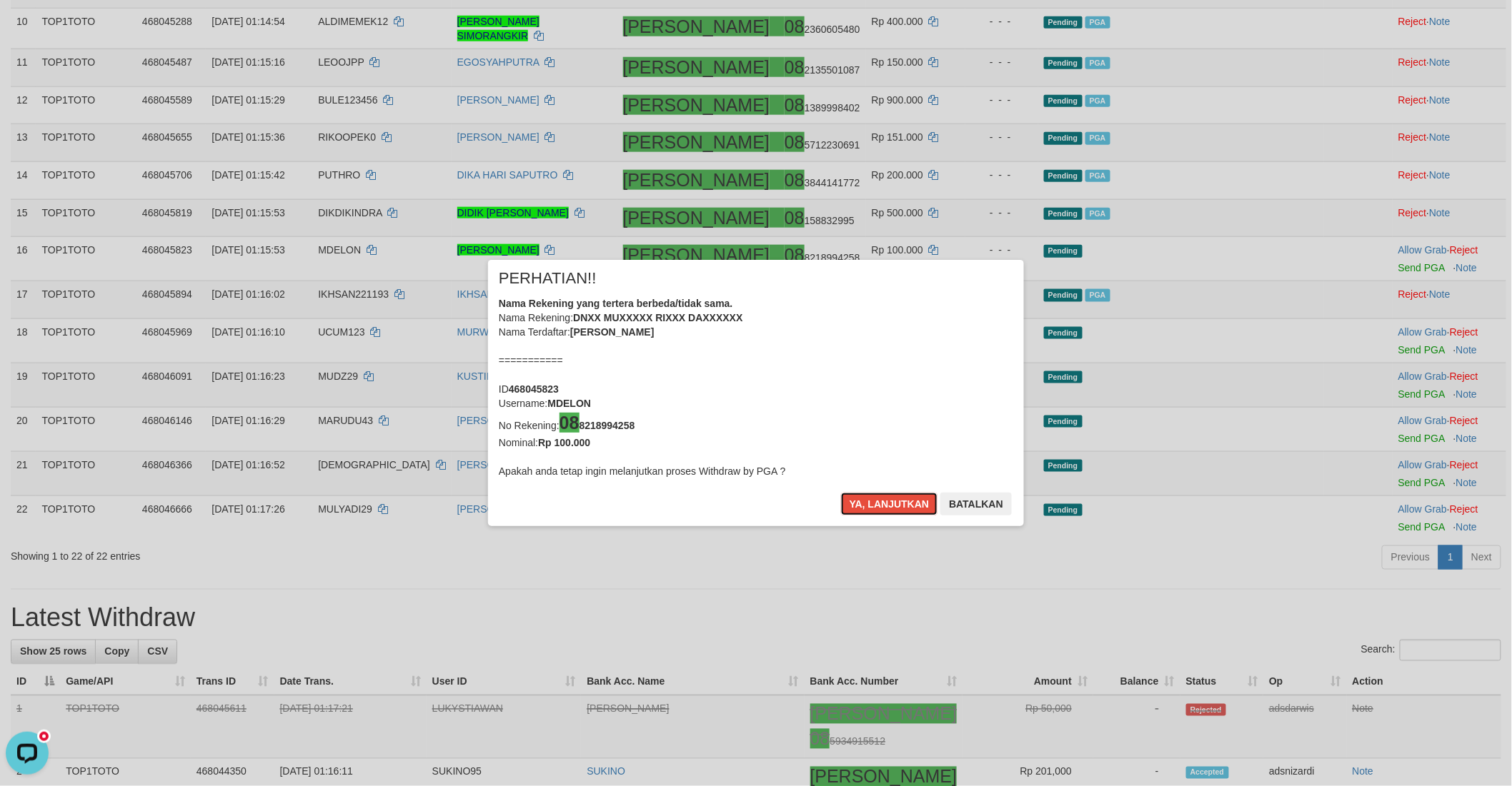
click at [875, 496] on button "Ya, lanjutkan" at bounding box center [889, 505] width 97 height 23
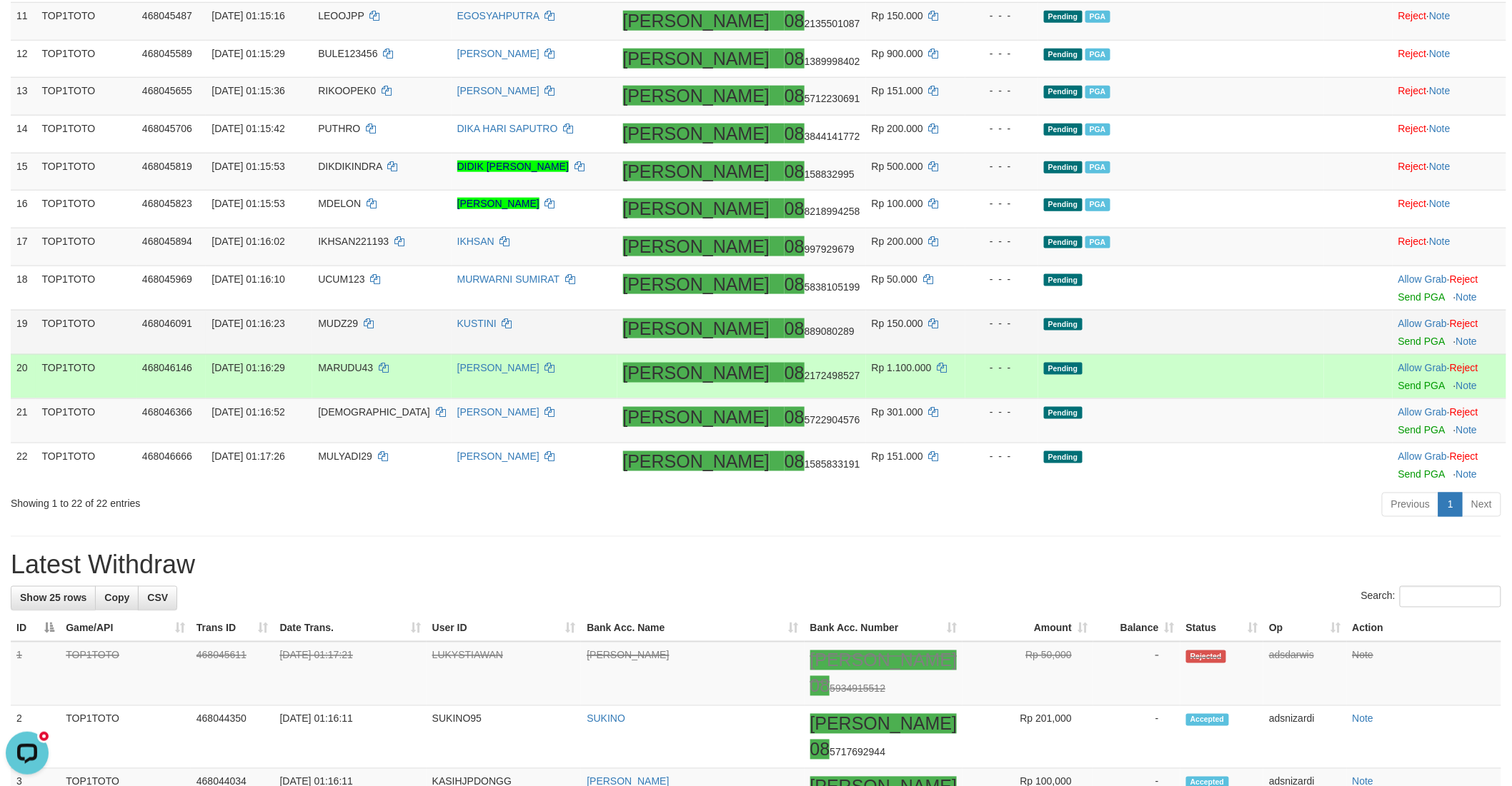
scroll to position [744, 0]
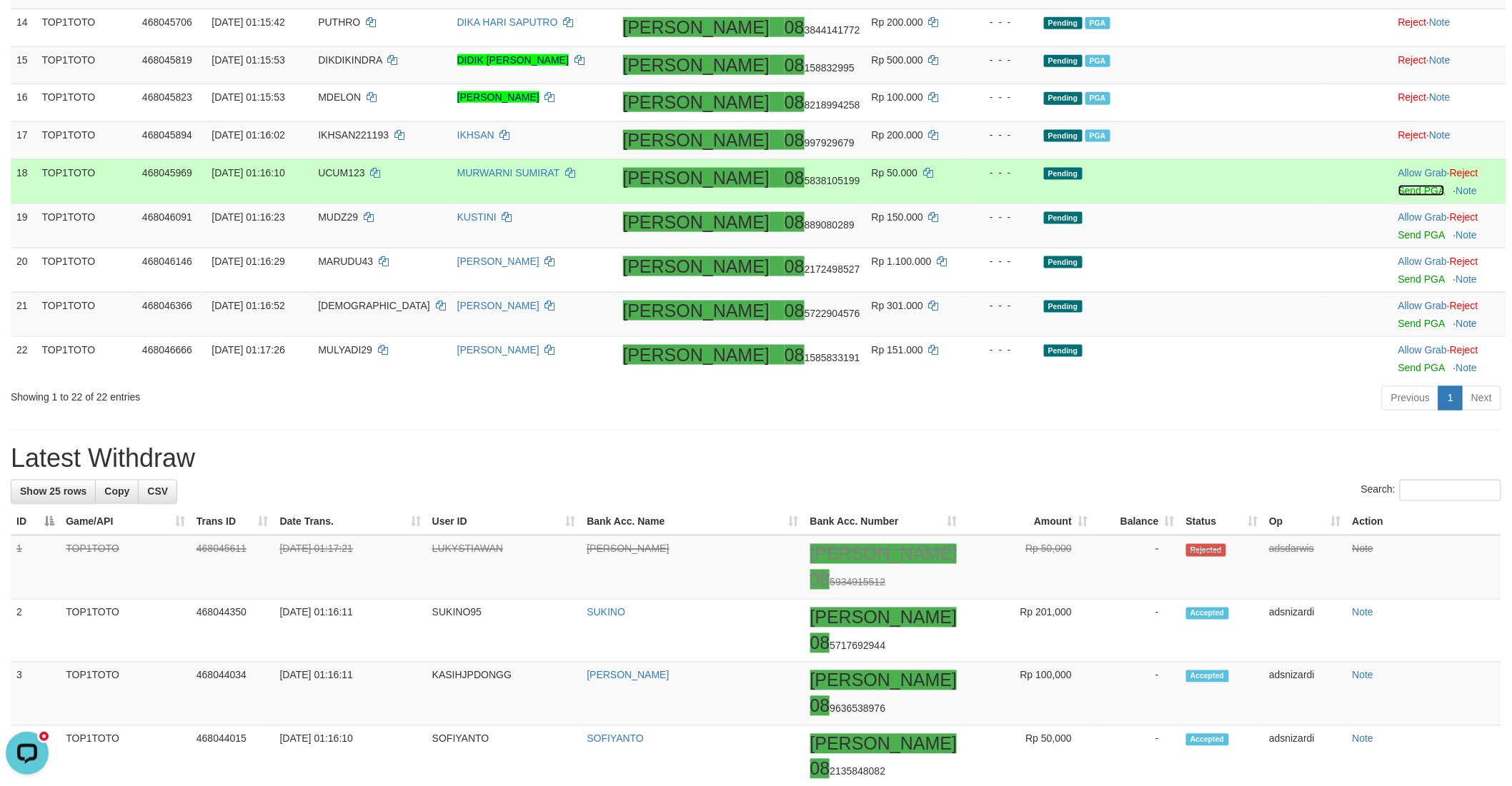
click at [1398, 196] on link "Send PGA" at bounding box center [1421, 190] width 46 height 12
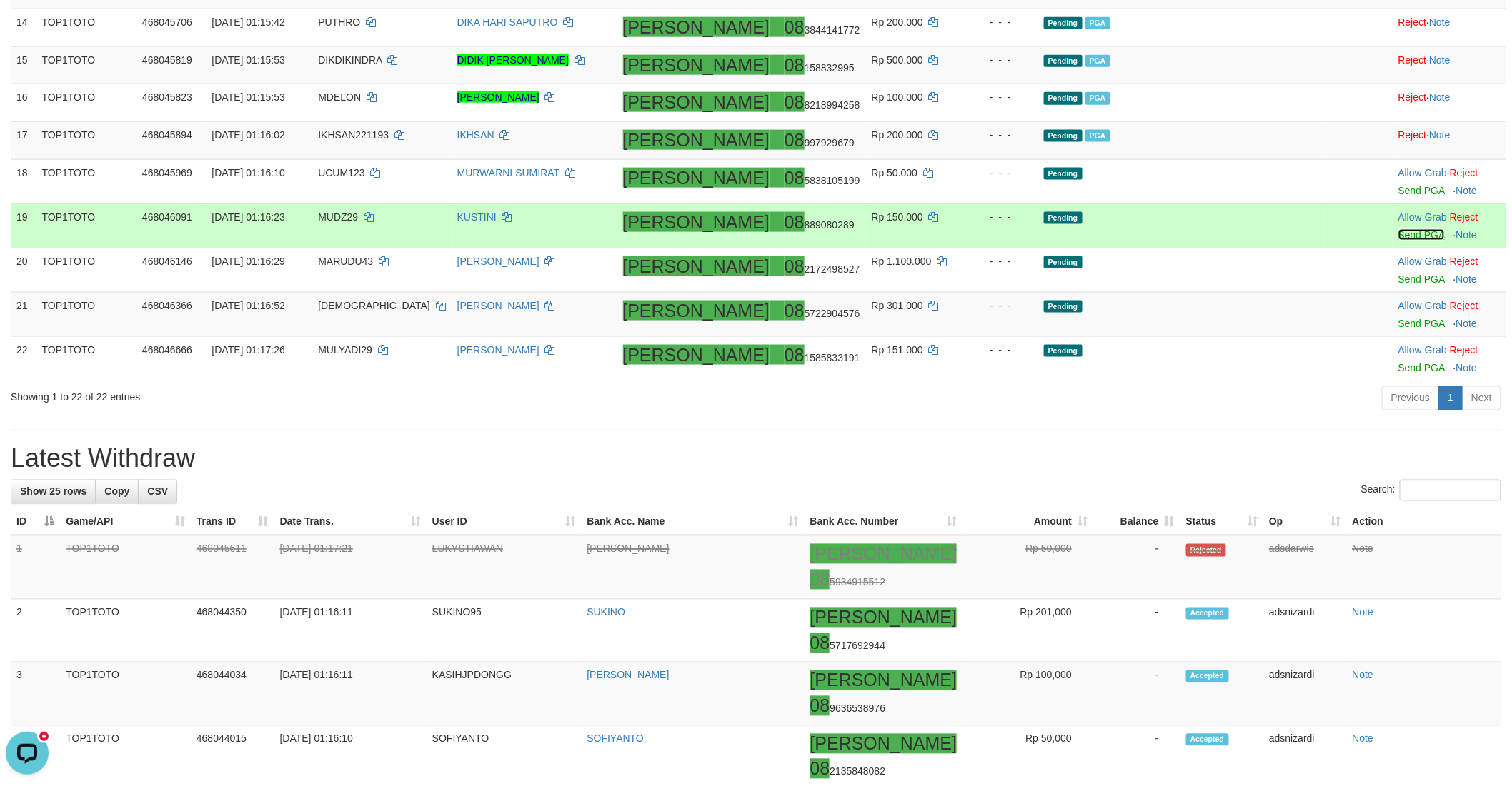
click at [1398, 241] on link "Send PGA" at bounding box center [1421, 235] width 46 height 12
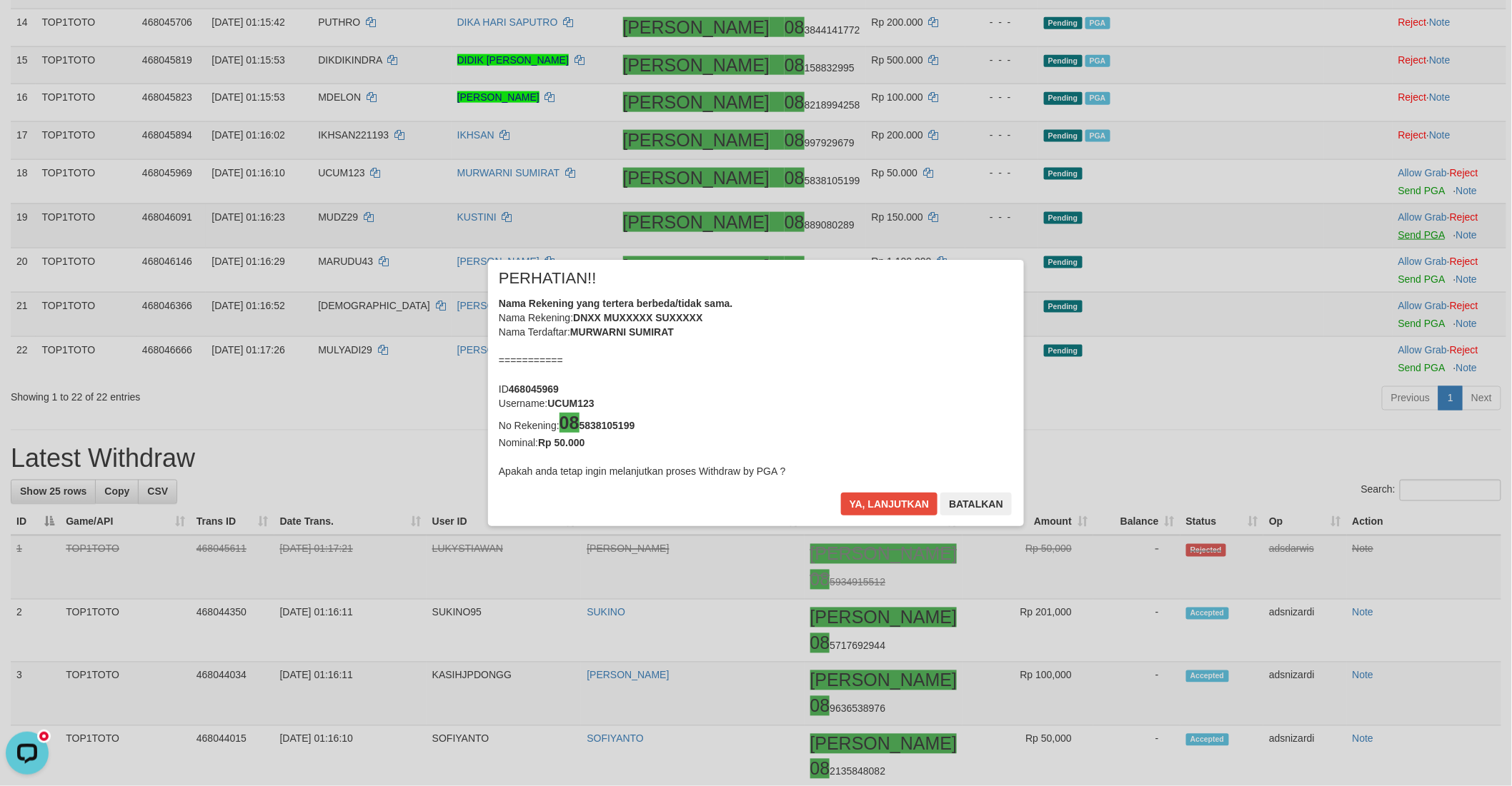
click at [1390, 317] on div "× PERHATIAN!! Nama Rekening yang tertera berbeda/tidak sama. Nama Rekening: DNX…" at bounding box center [756, 393] width 1512 height 324
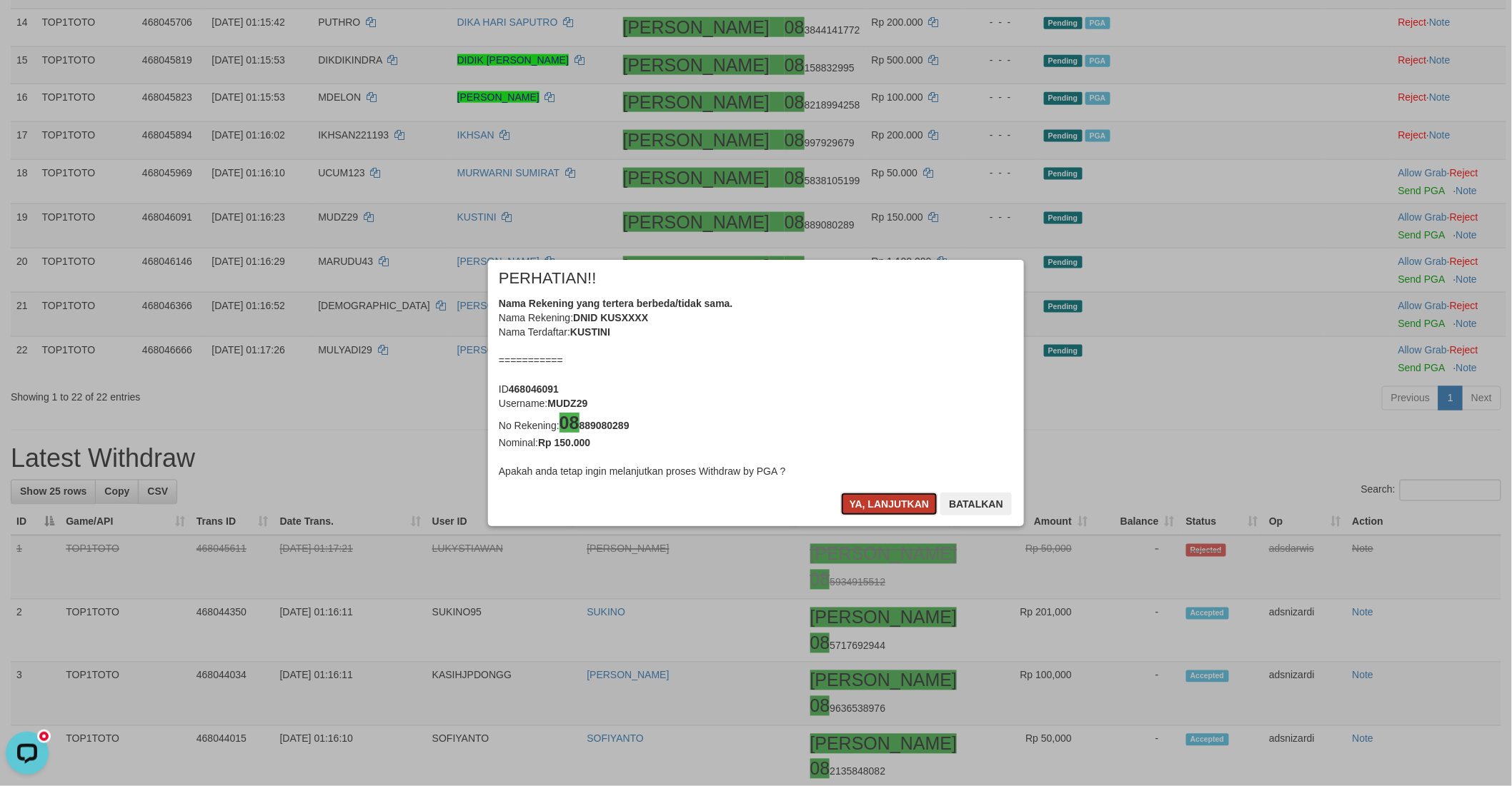
click at [892, 502] on button "Ya, lanjutkan" at bounding box center [889, 505] width 97 height 23
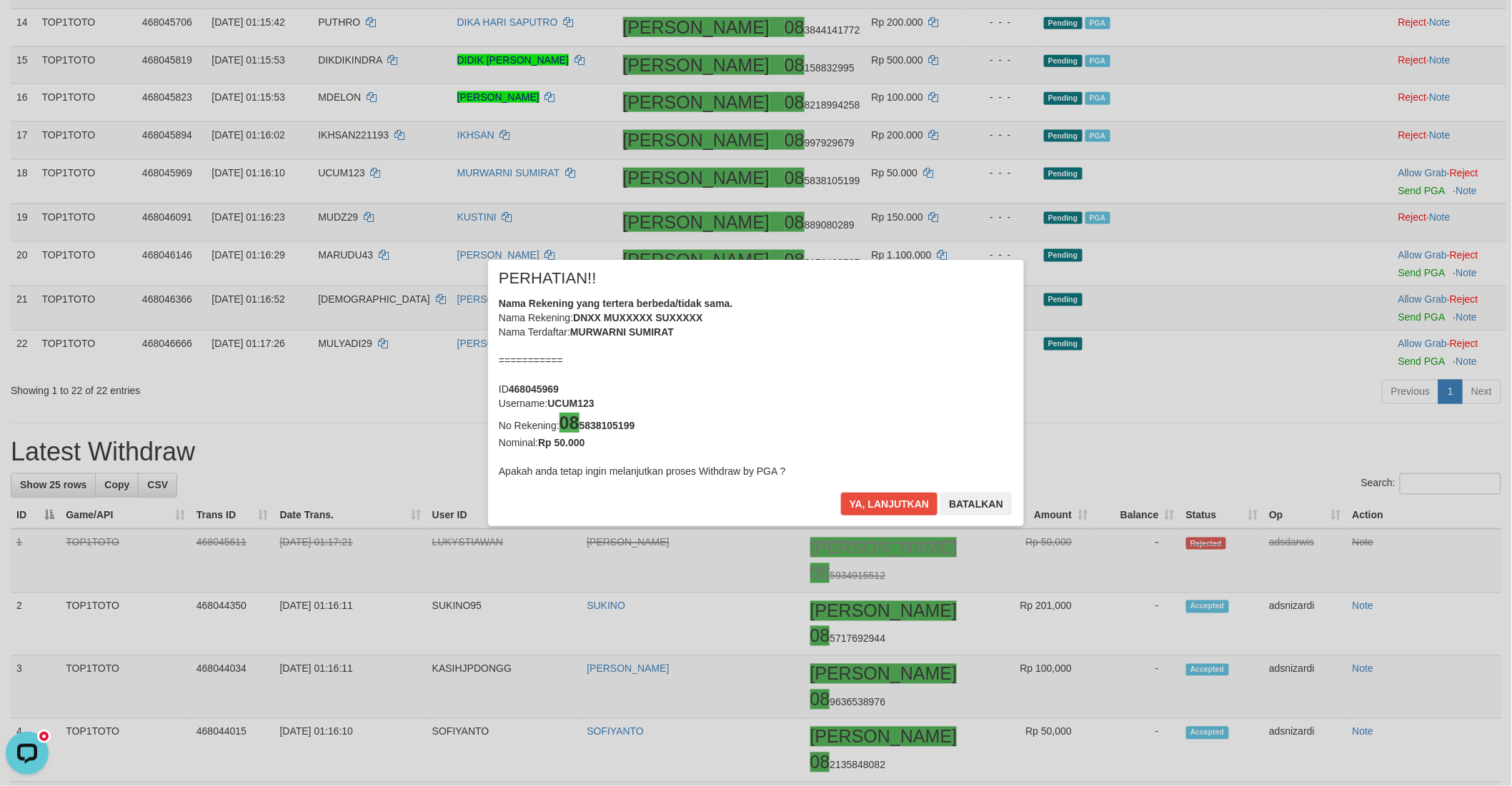
scroll to position [737, 0]
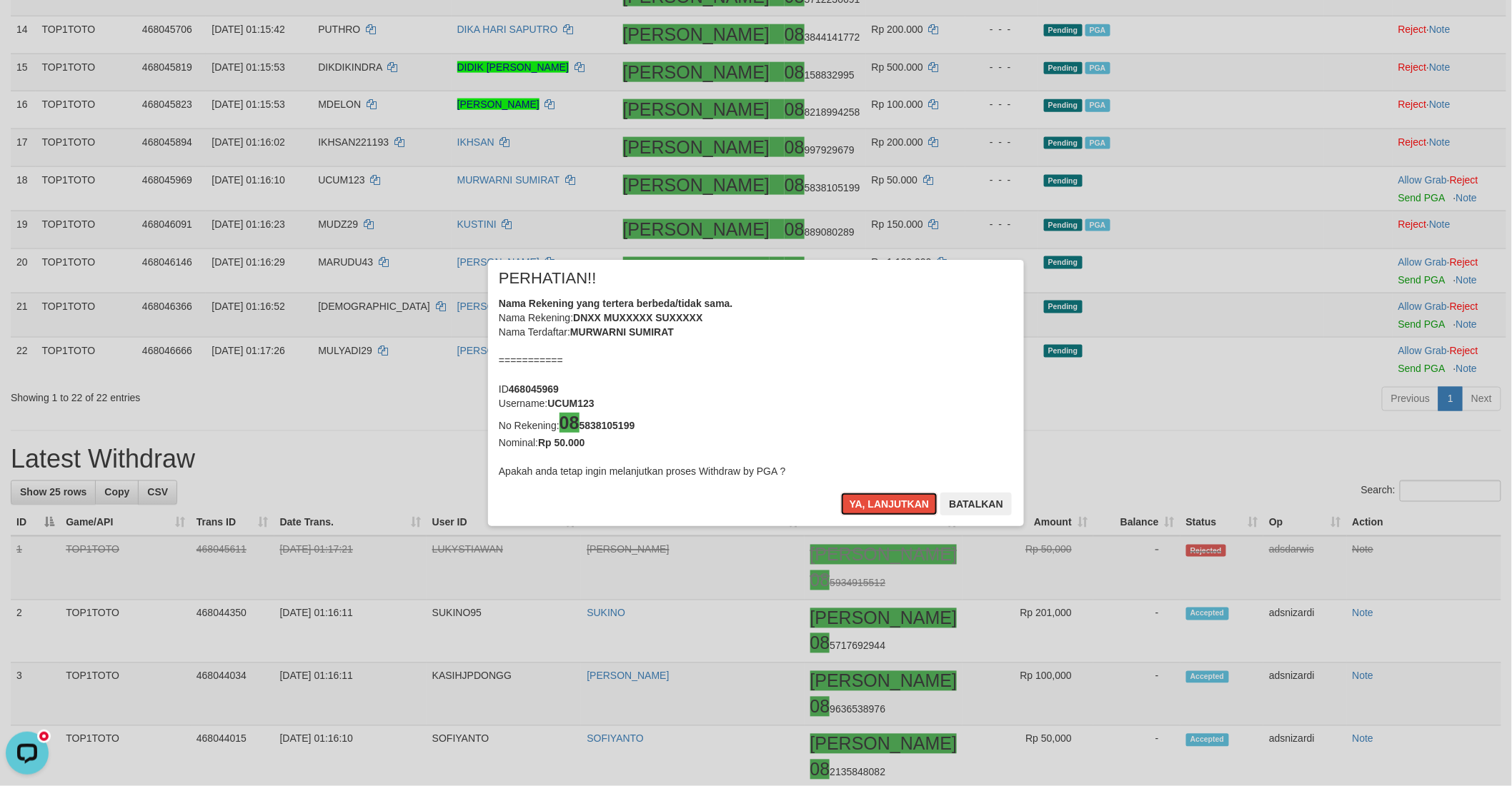
click at [897, 504] on button "Ya, lanjutkan" at bounding box center [889, 505] width 97 height 23
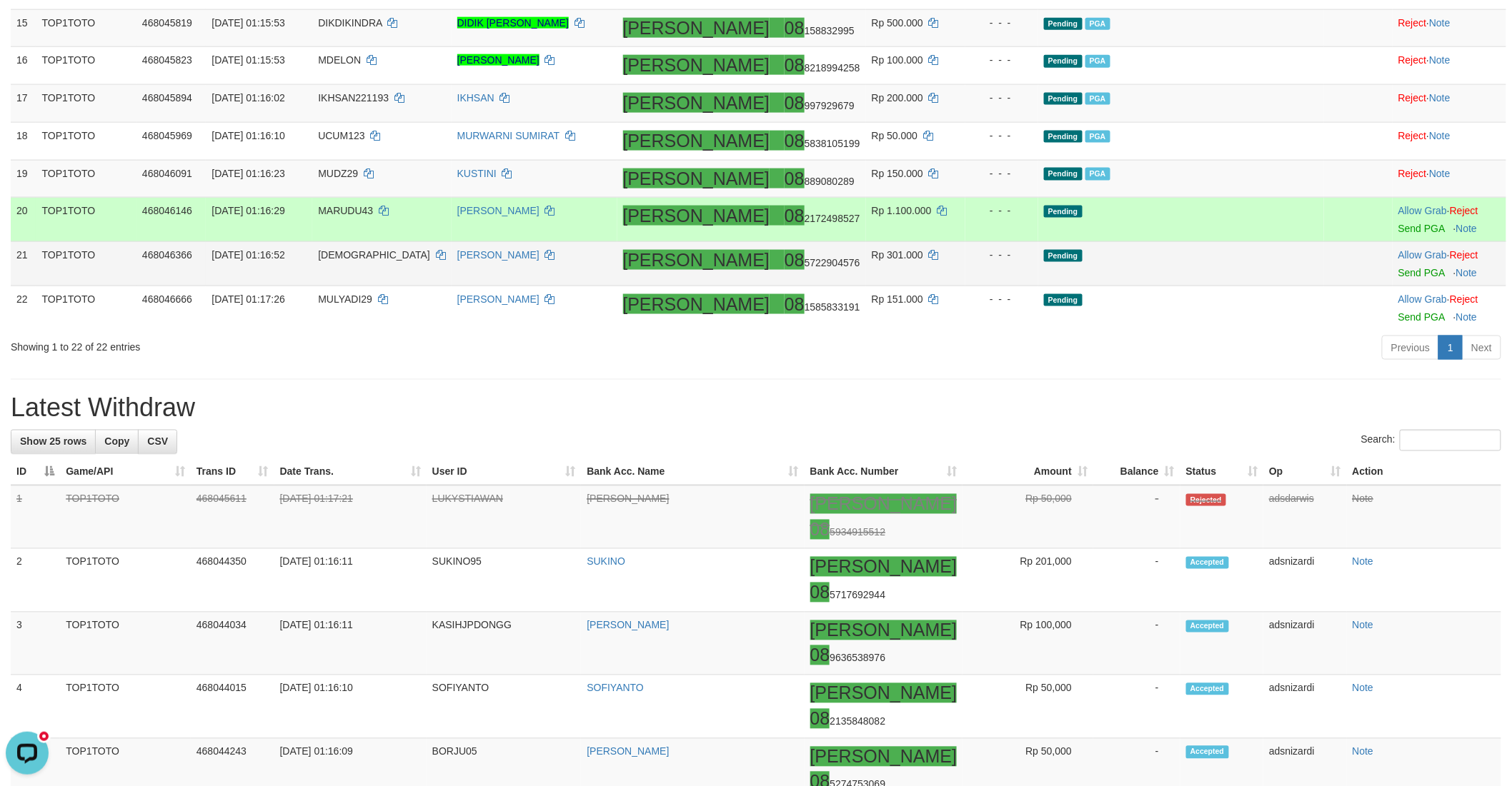
scroll to position [810, 0]
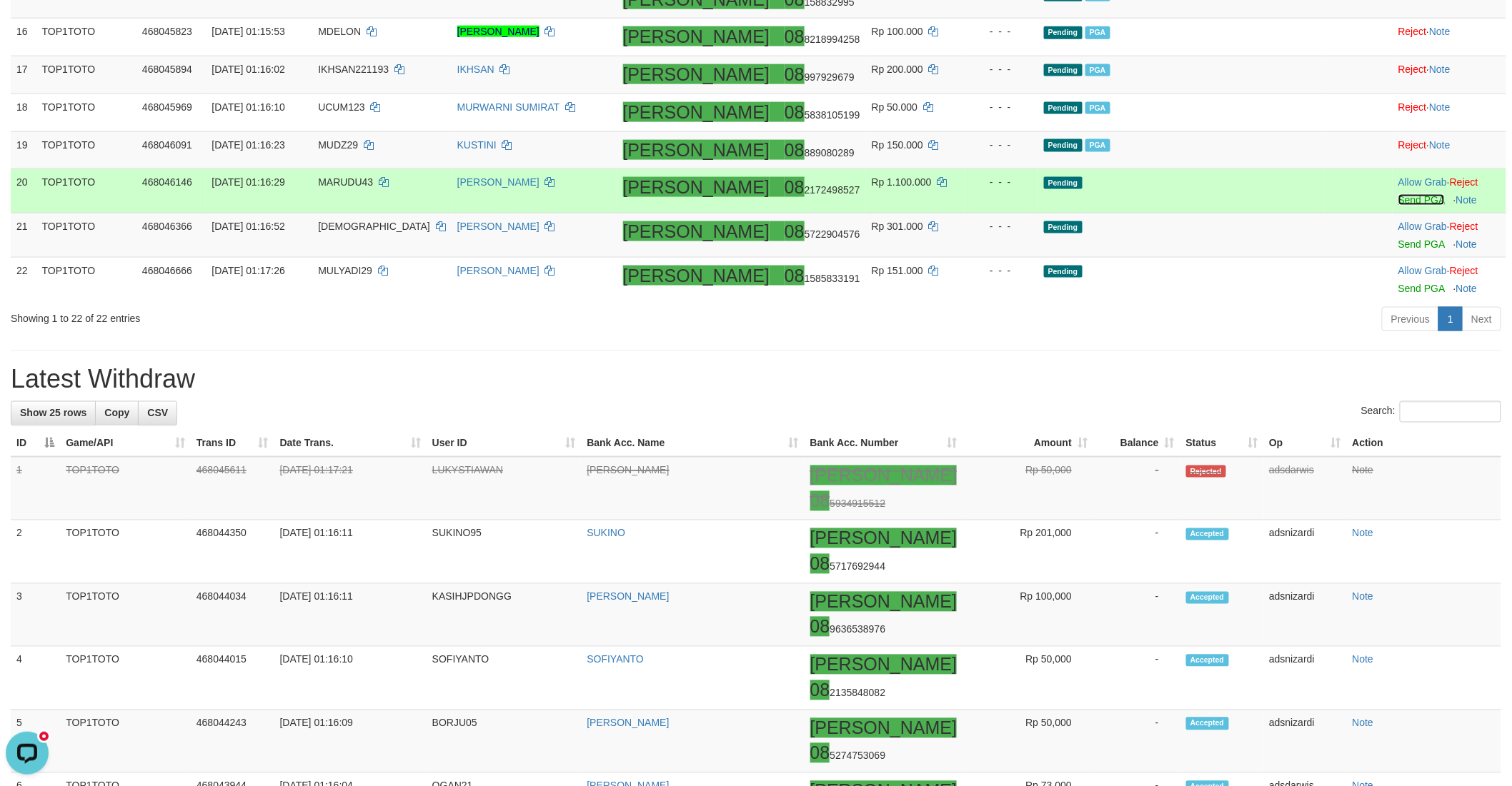
click at [1398, 206] on link "Send PGA" at bounding box center [1421, 200] width 46 height 12
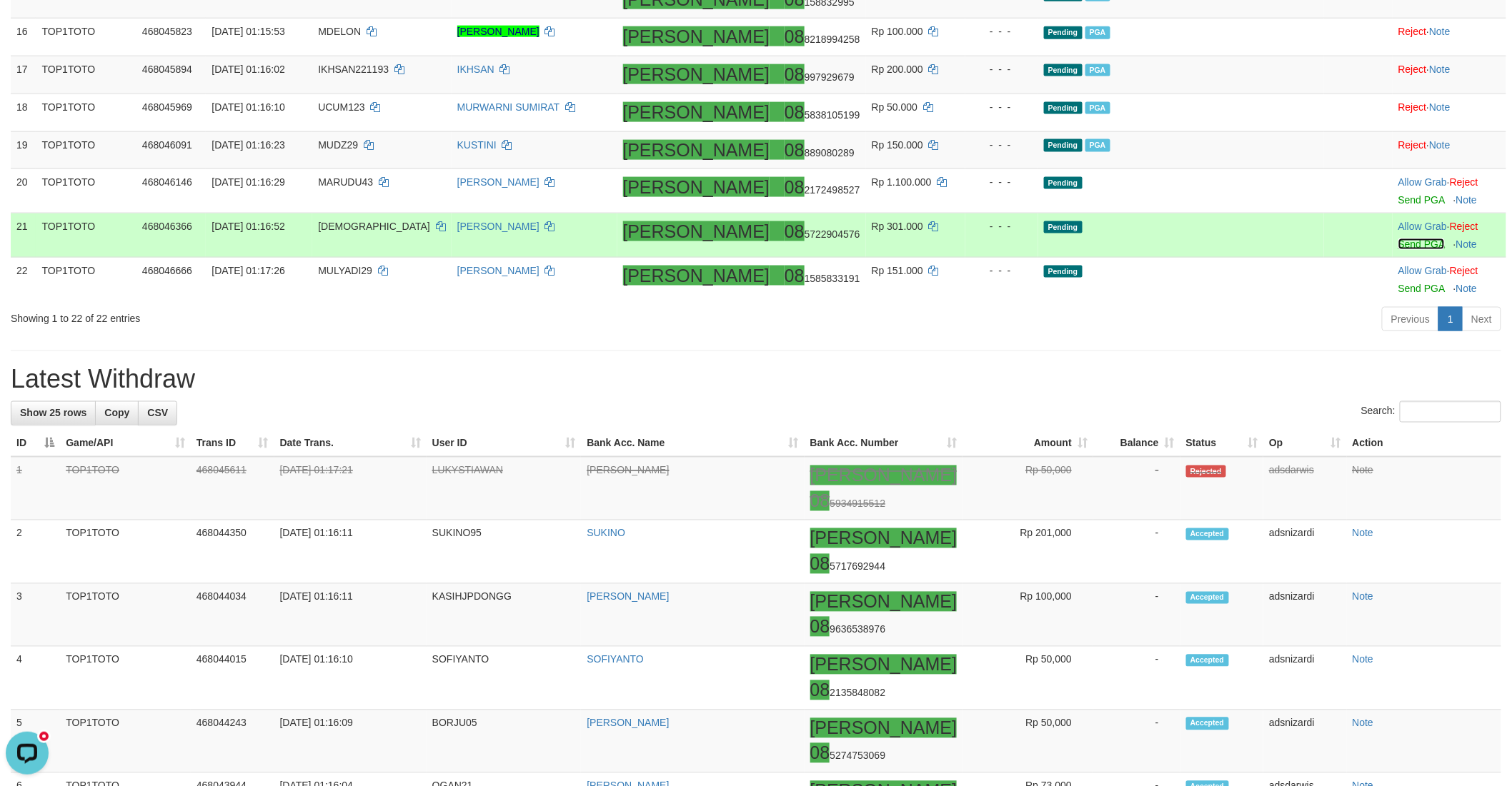
click at [1398, 249] on link "Send PGA" at bounding box center [1421, 245] width 46 height 12
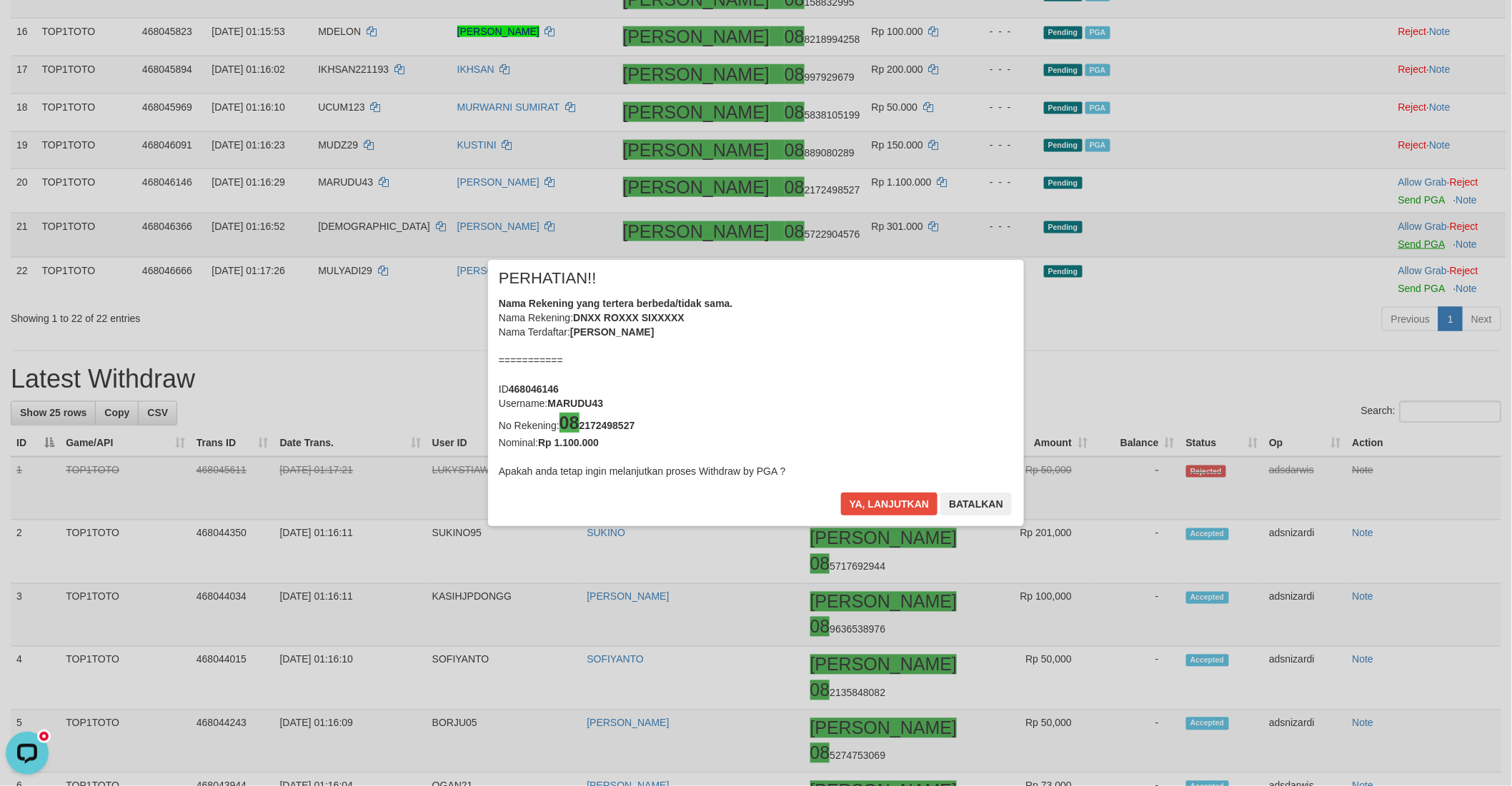
click at [1389, 324] on div "× PERHATIAN!! Nama Rekening yang tertera berbeda/tidak sama. Nama Rekening: DNX…" at bounding box center [756, 393] width 1512 height 324
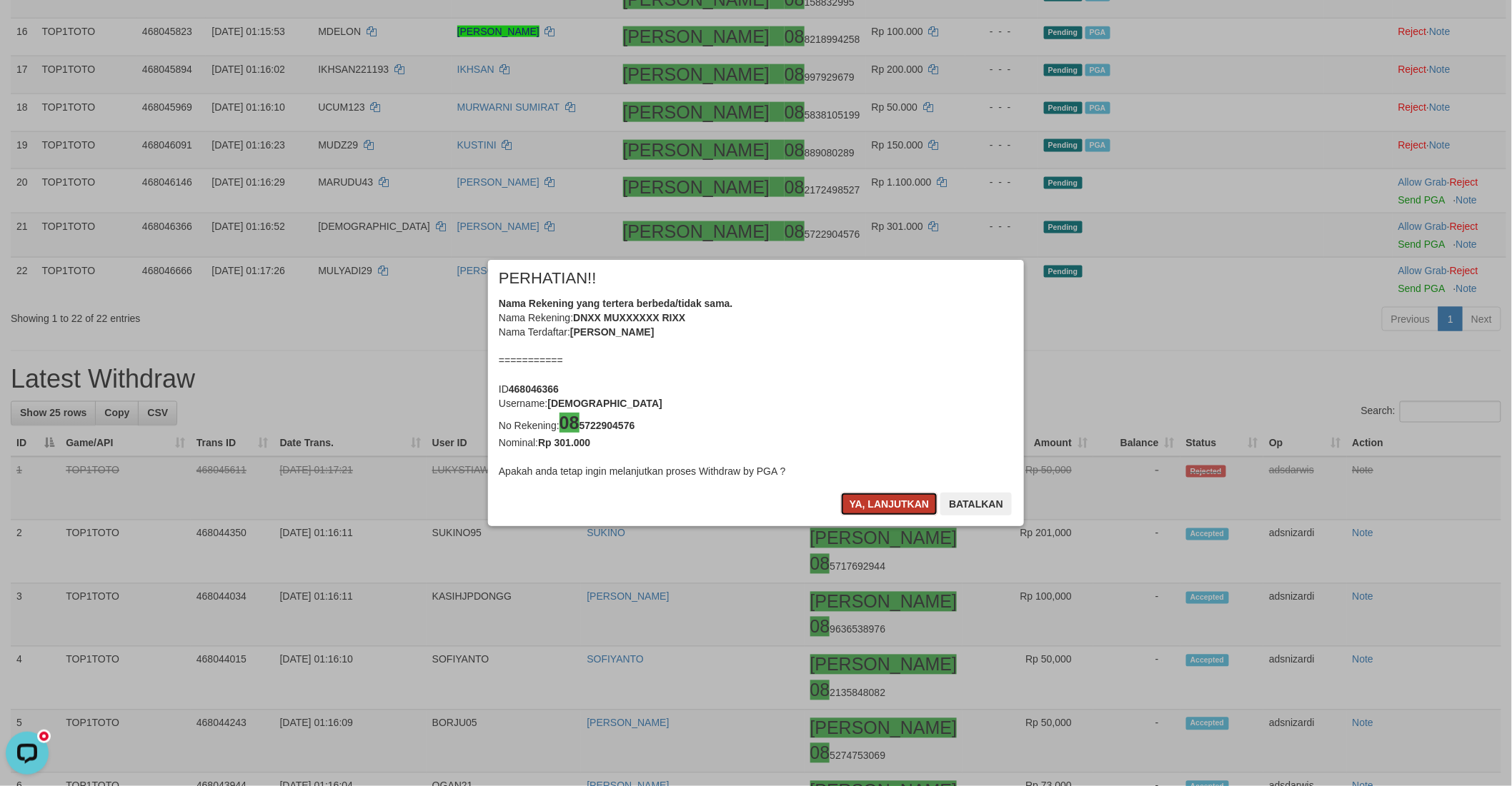
click at [884, 506] on button "Ya, lanjutkan" at bounding box center [889, 505] width 97 height 23
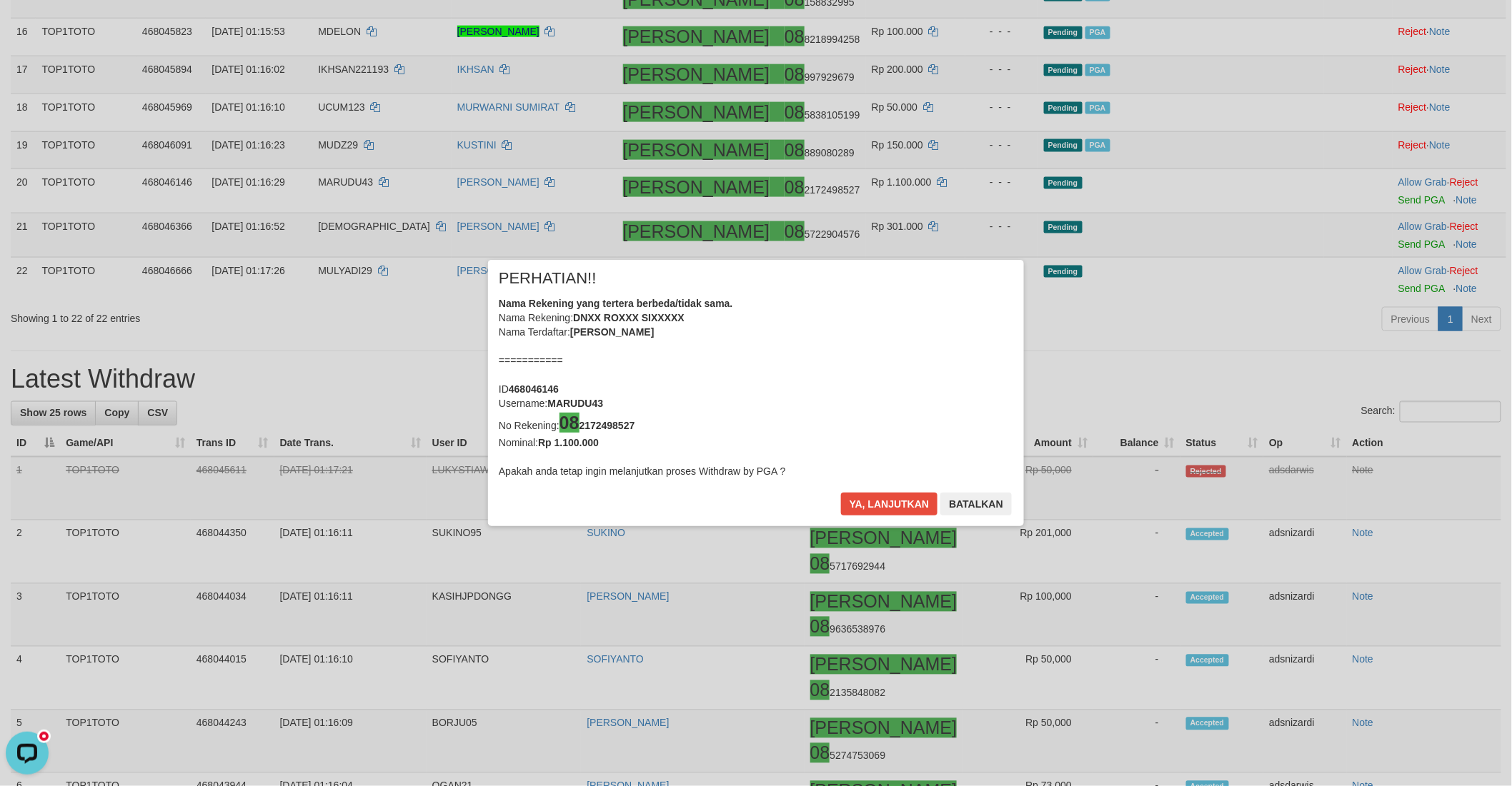
scroll to position [803, 0]
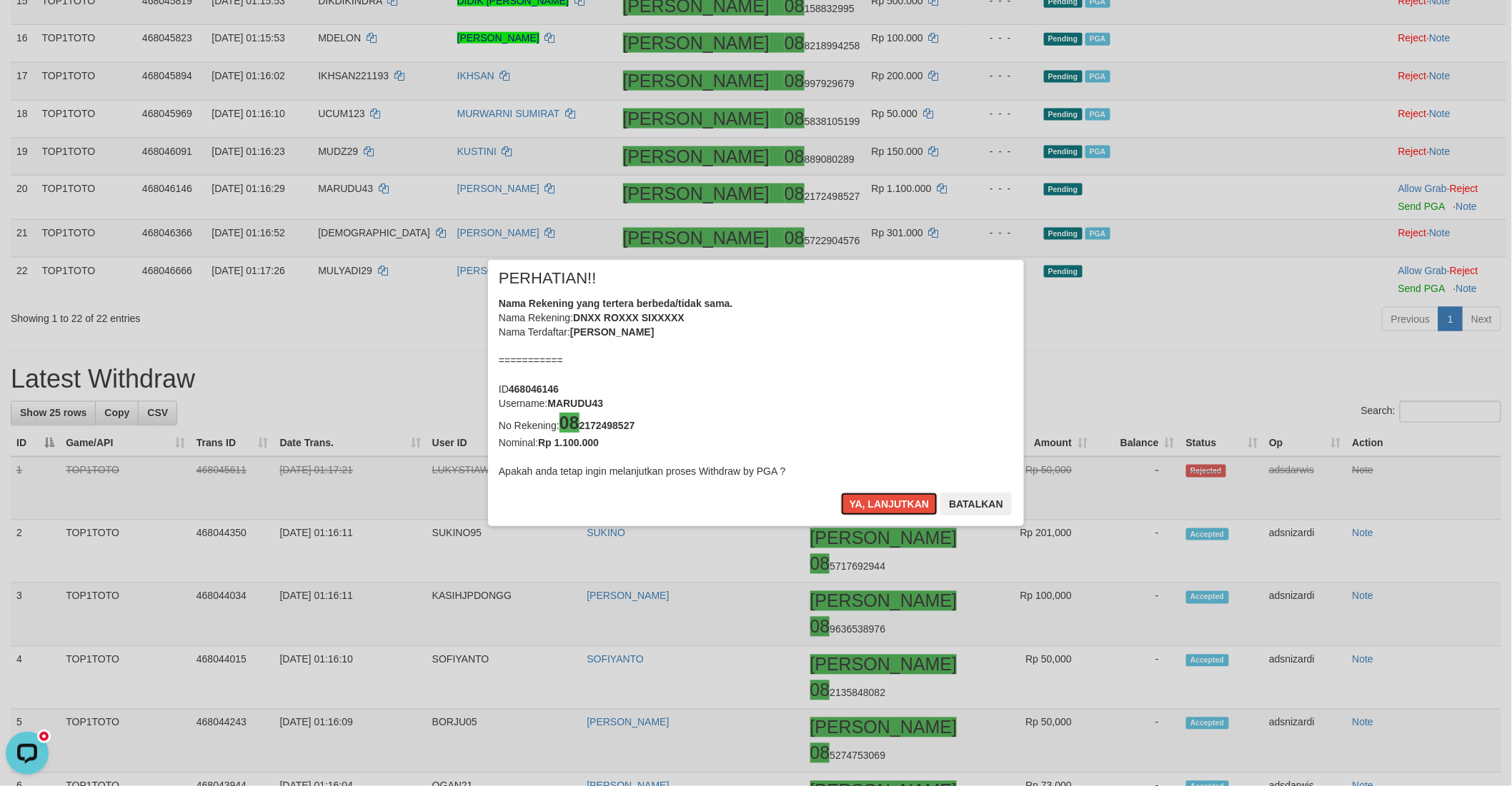
click at [884, 506] on button "Ya, lanjutkan" at bounding box center [889, 505] width 97 height 23
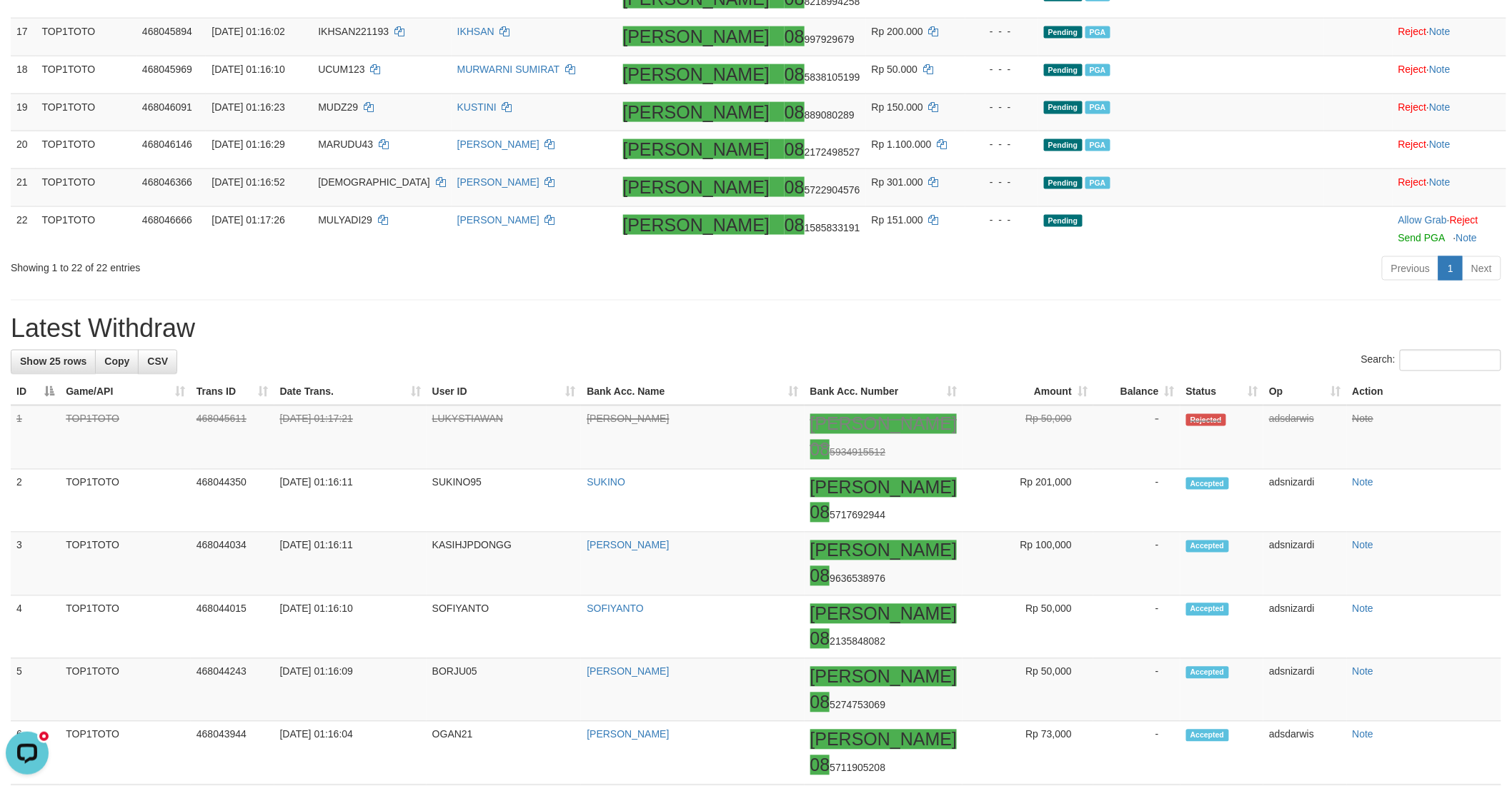
scroll to position [875, 0]
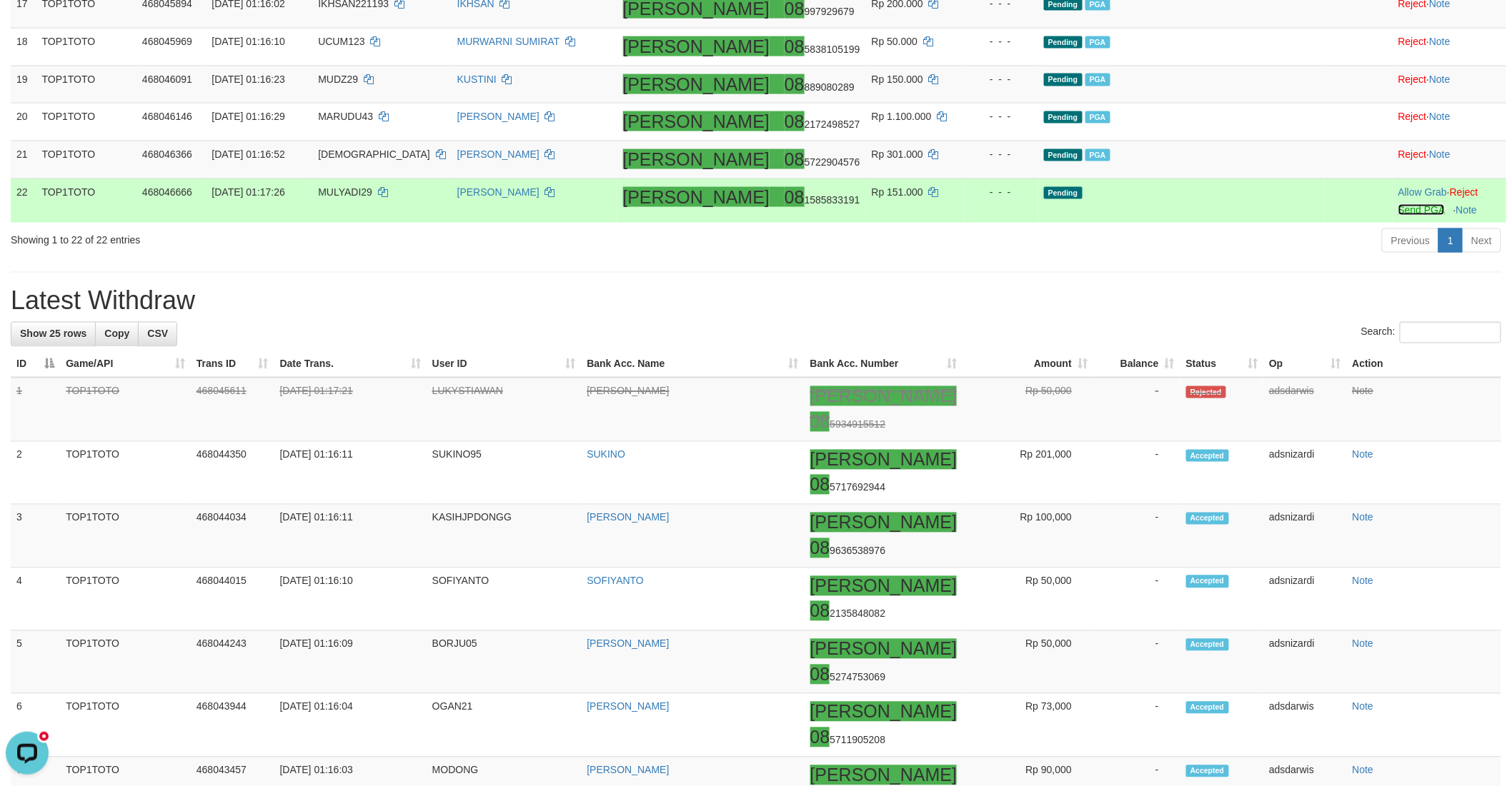
click at [1398, 216] on link "Send PGA" at bounding box center [1421, 210] width 46 height 12
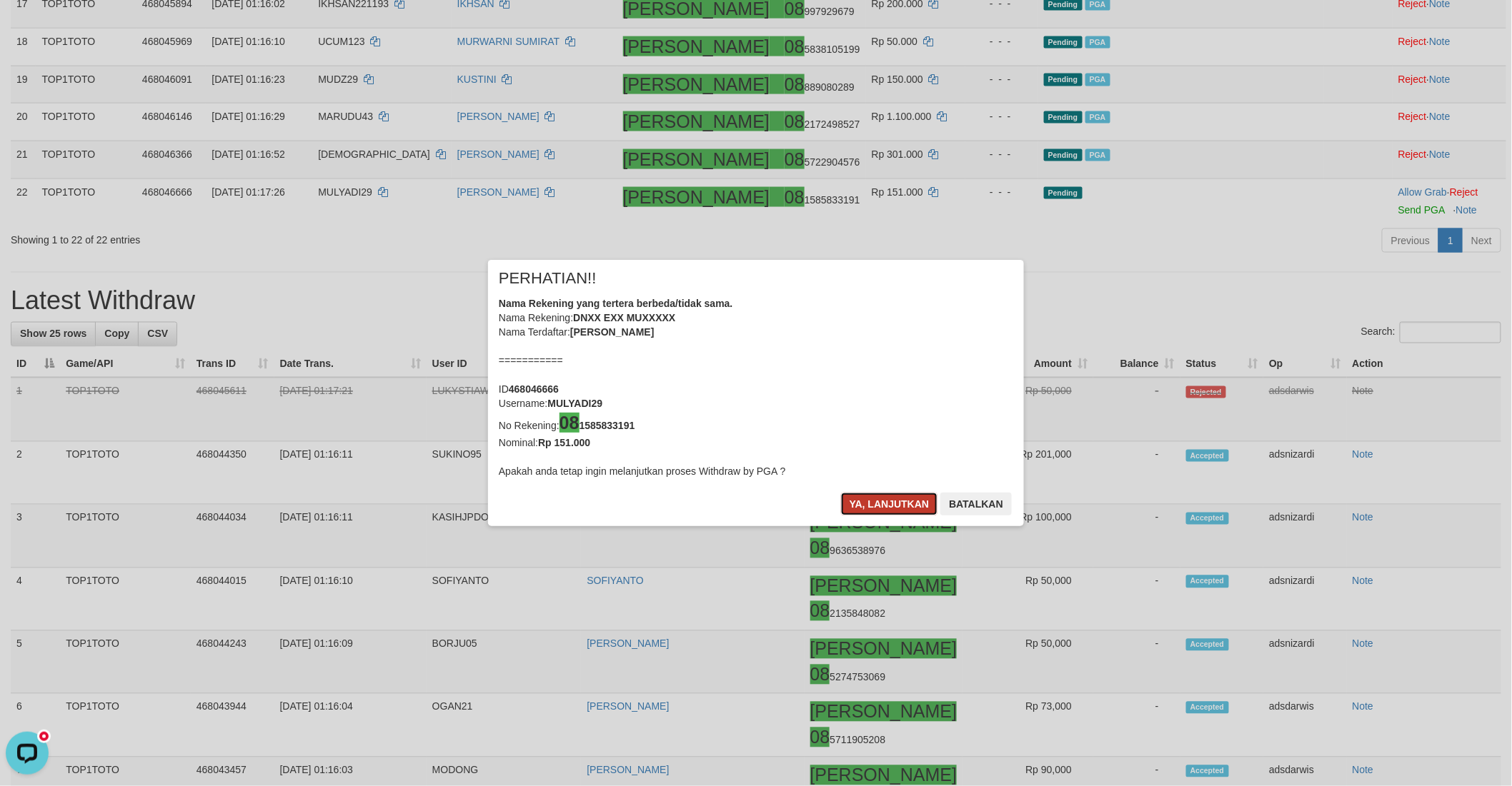
click at [884, 501] on button "Ya, lanjutkan" at bounding box center [889, 505] width 97 height 23
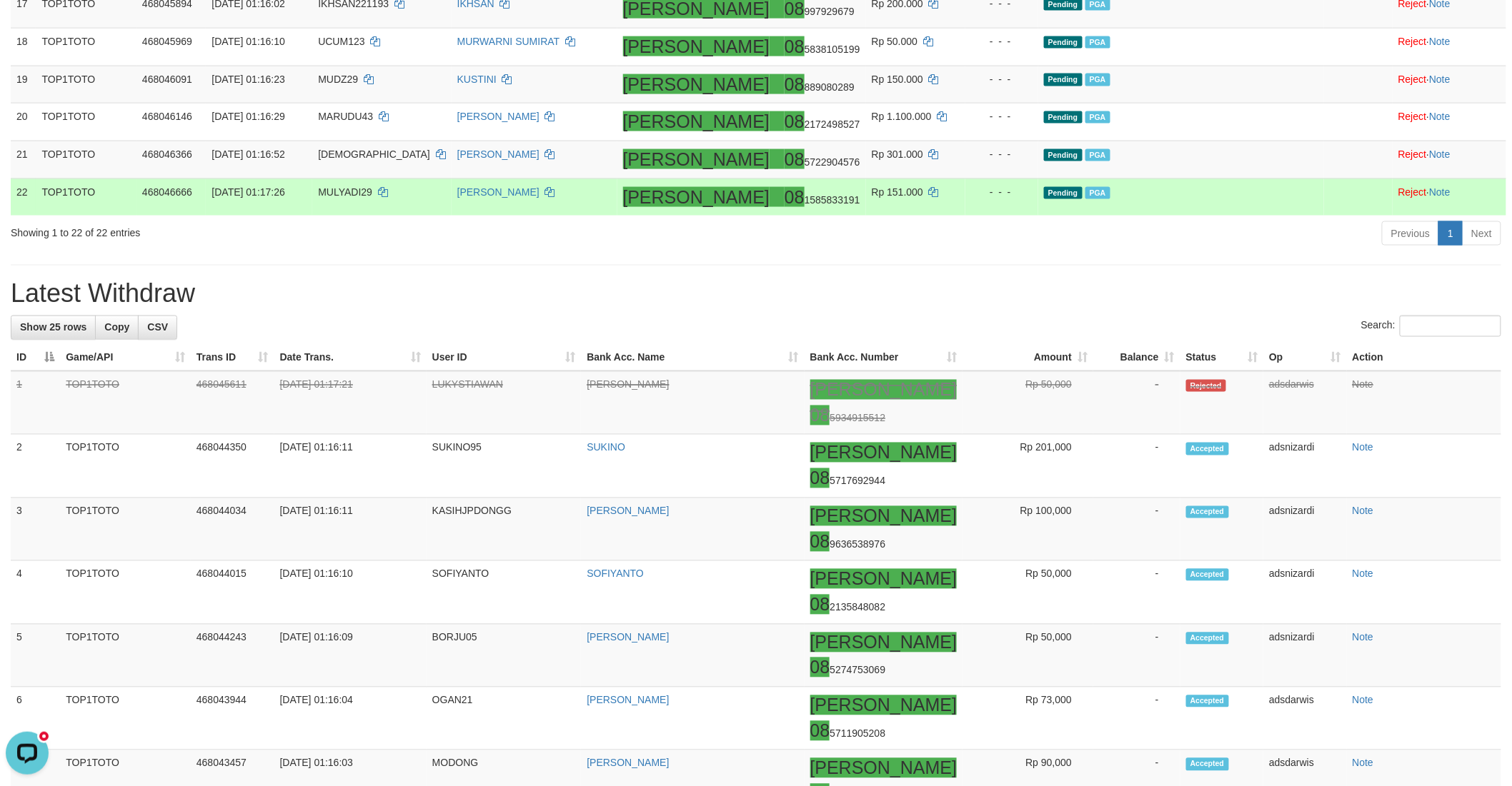
click at [1250, 216] on td "Pending PGA" at bounding box center [1180, 197] width 285 height 37
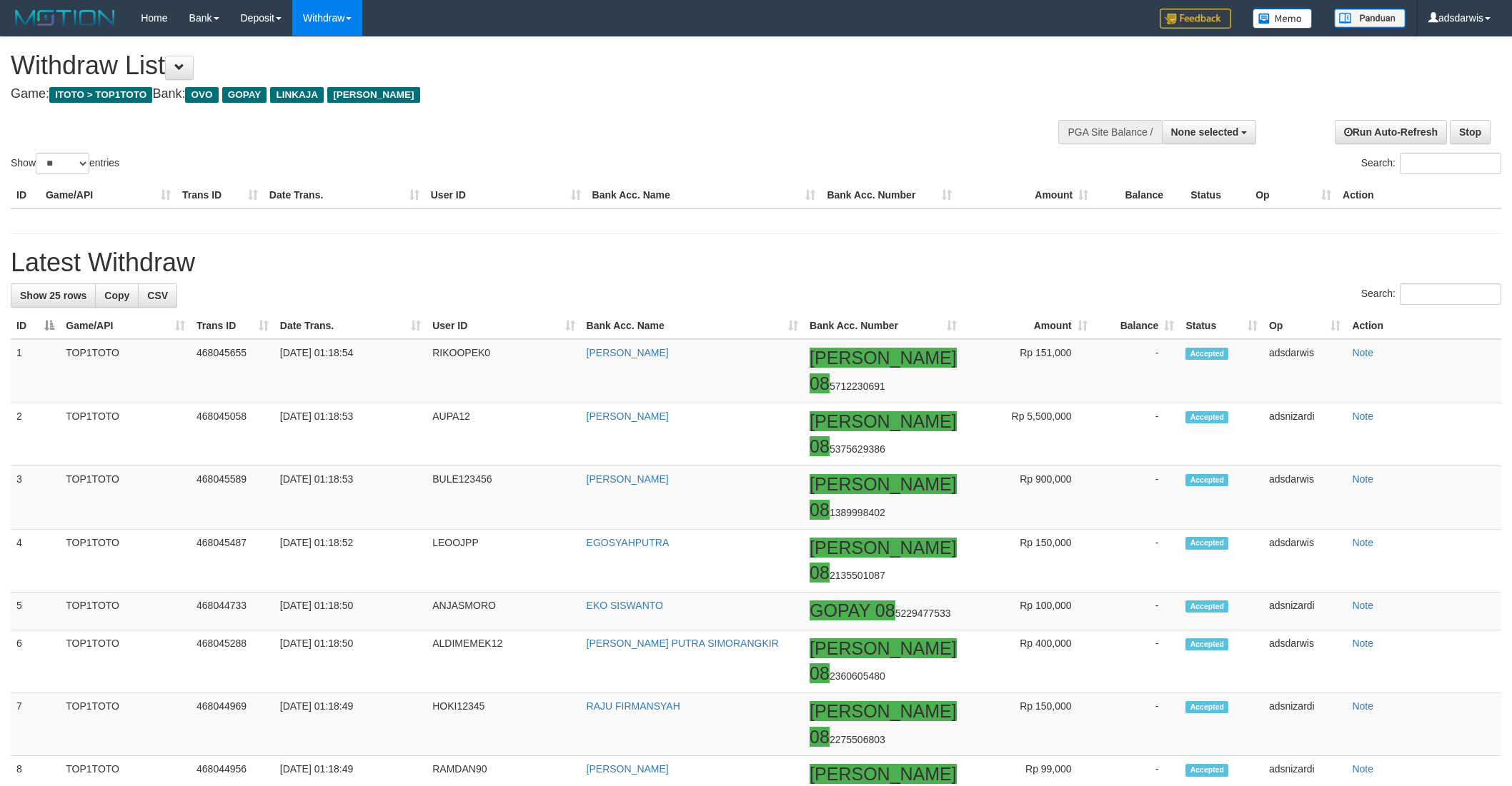
select select
select select "**"
click at [1003, 252] on h1 "Latest Withdraw" at bounding box center [756, 263] width 1491 height 29
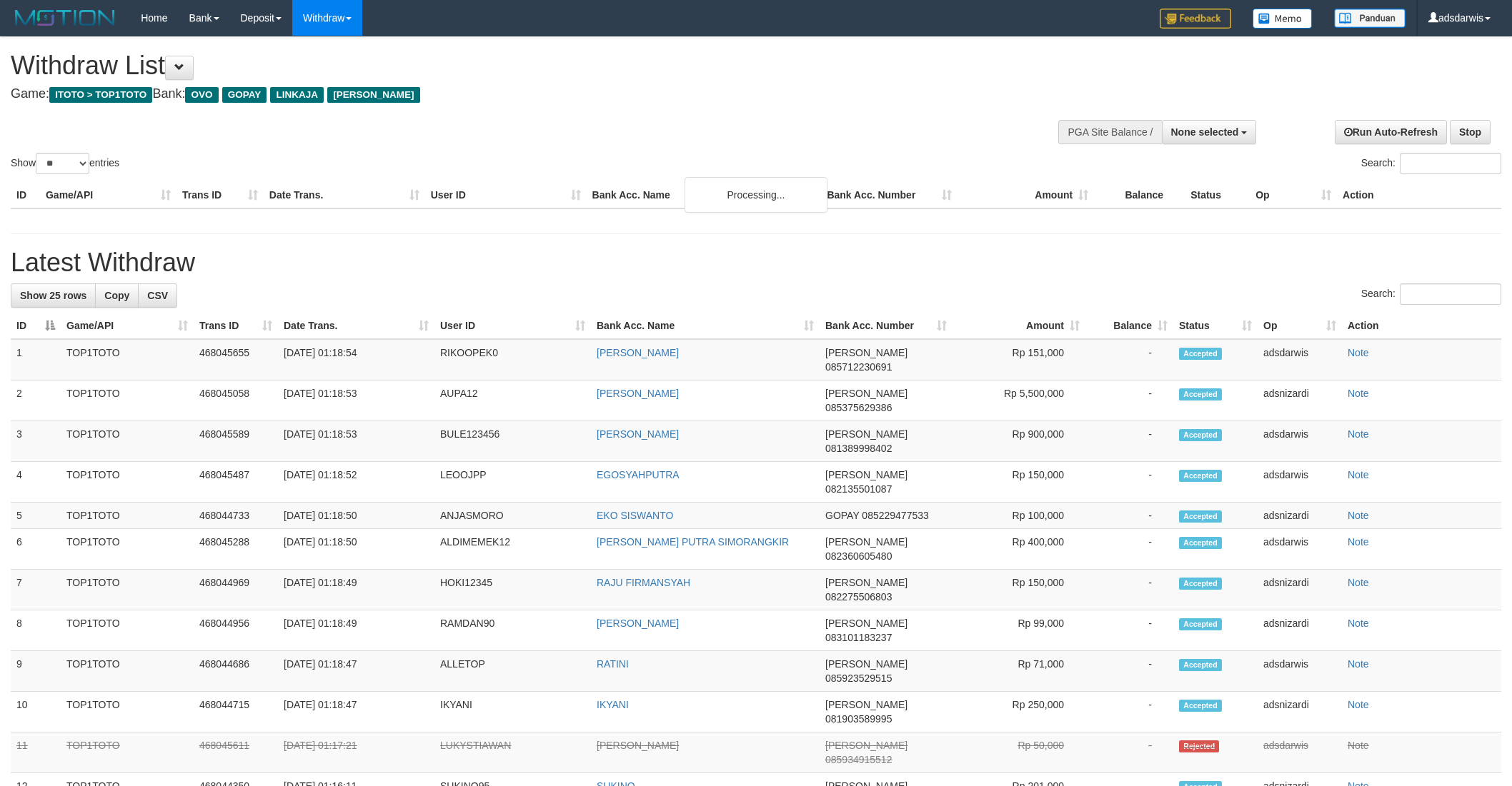
select select
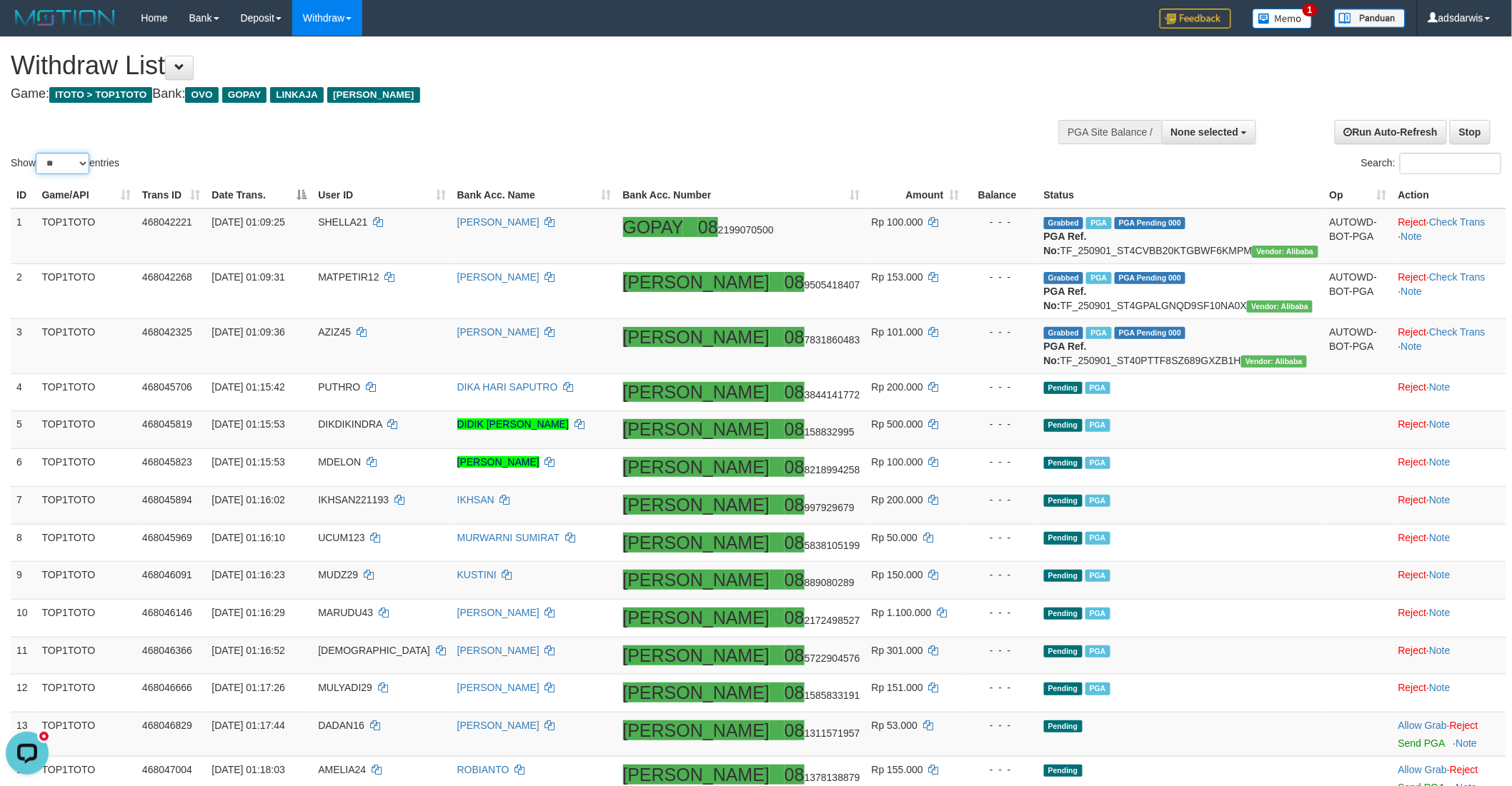
click at [57, 162] on select "** ** ** ***" at bounding box center [62, 163] width 53 height 21
select select "***"
click at [38, 153] on select "** ** ** ***" at bounding box center [62, 163] width 53 height 21
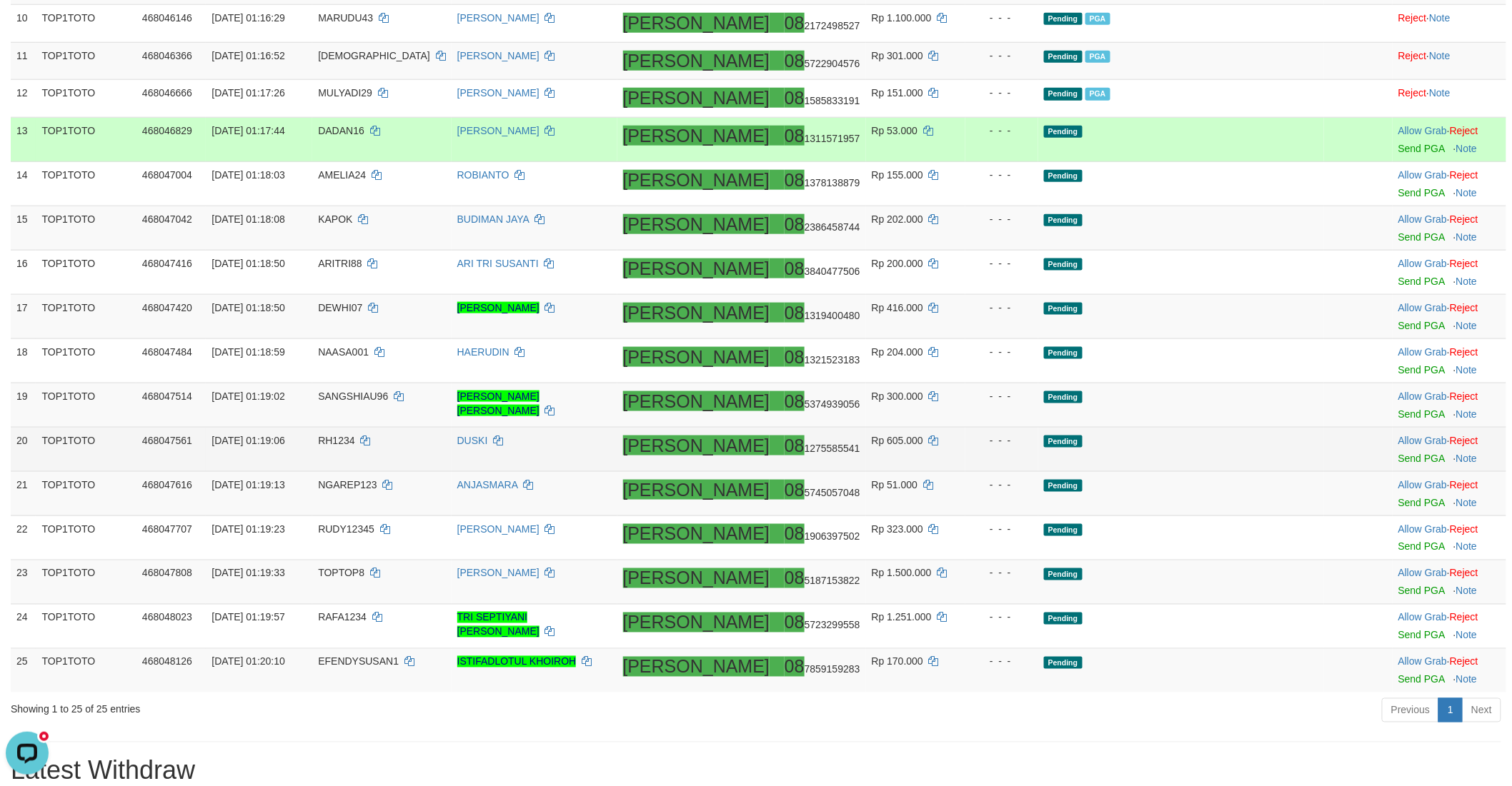
scroll to position [794, 0]
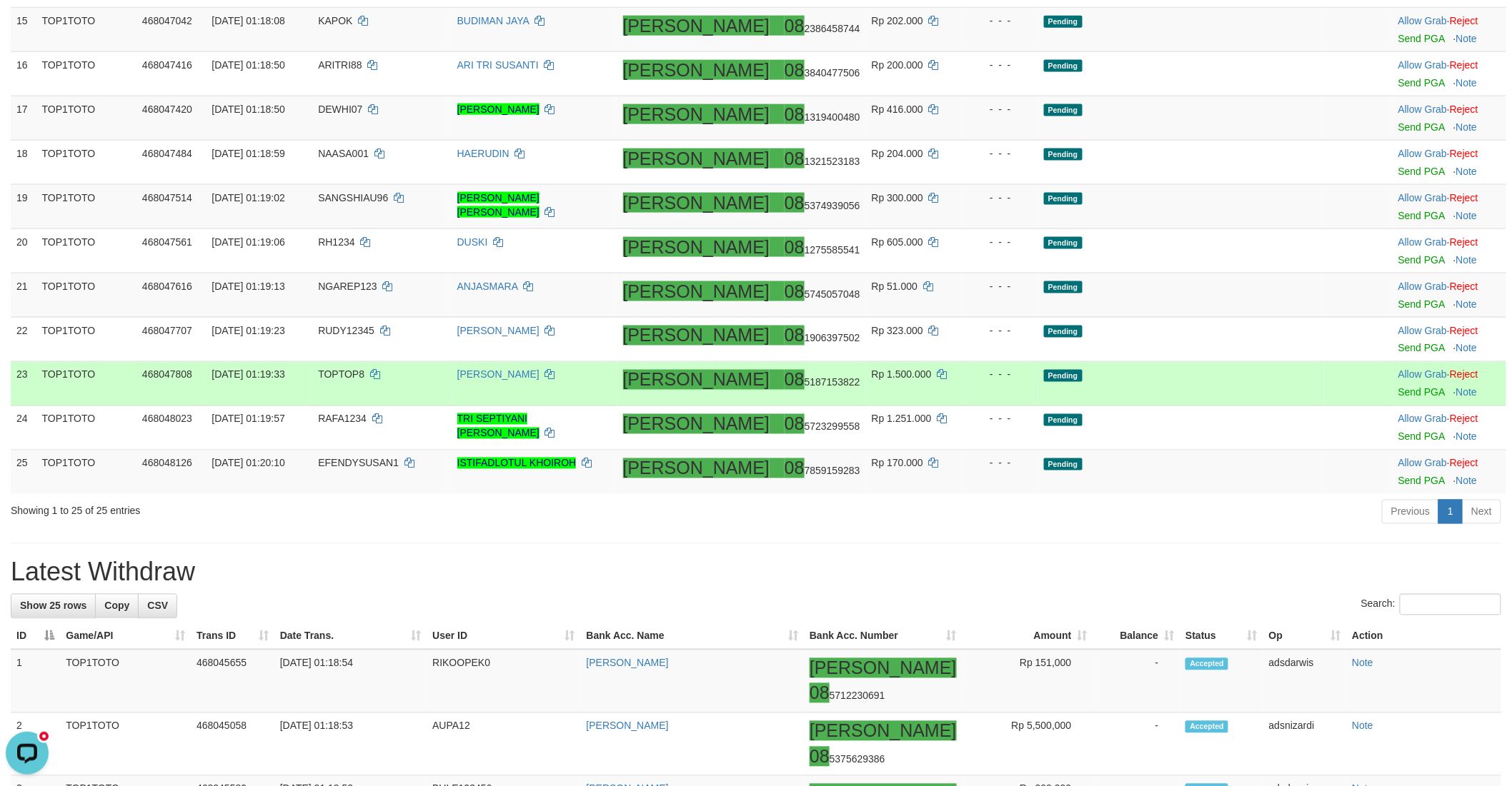
click at [1194, 406] on td "Pending" at bounding box center [1180, 384] width 285 height 44
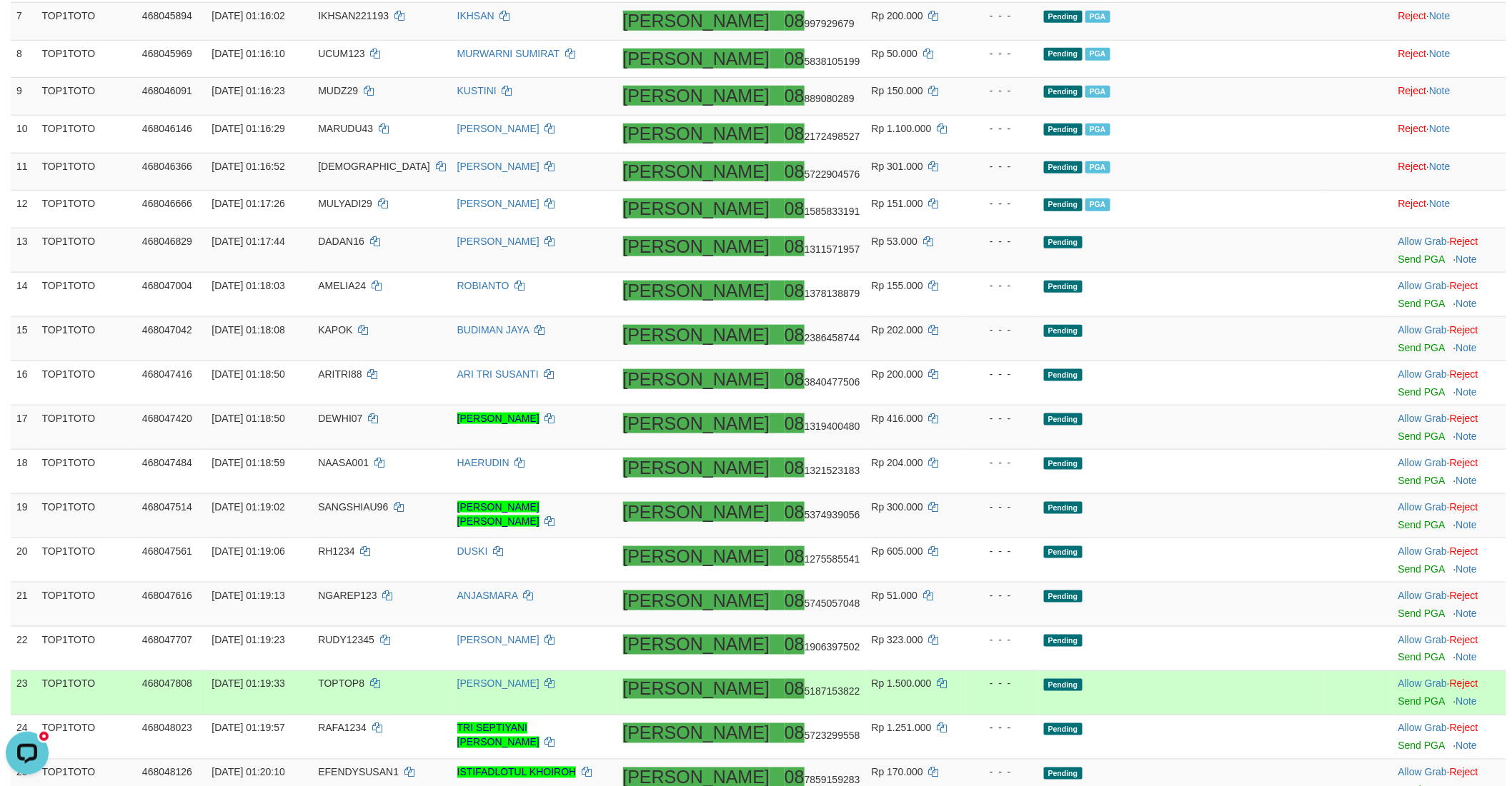
scroll to position [476, 0]
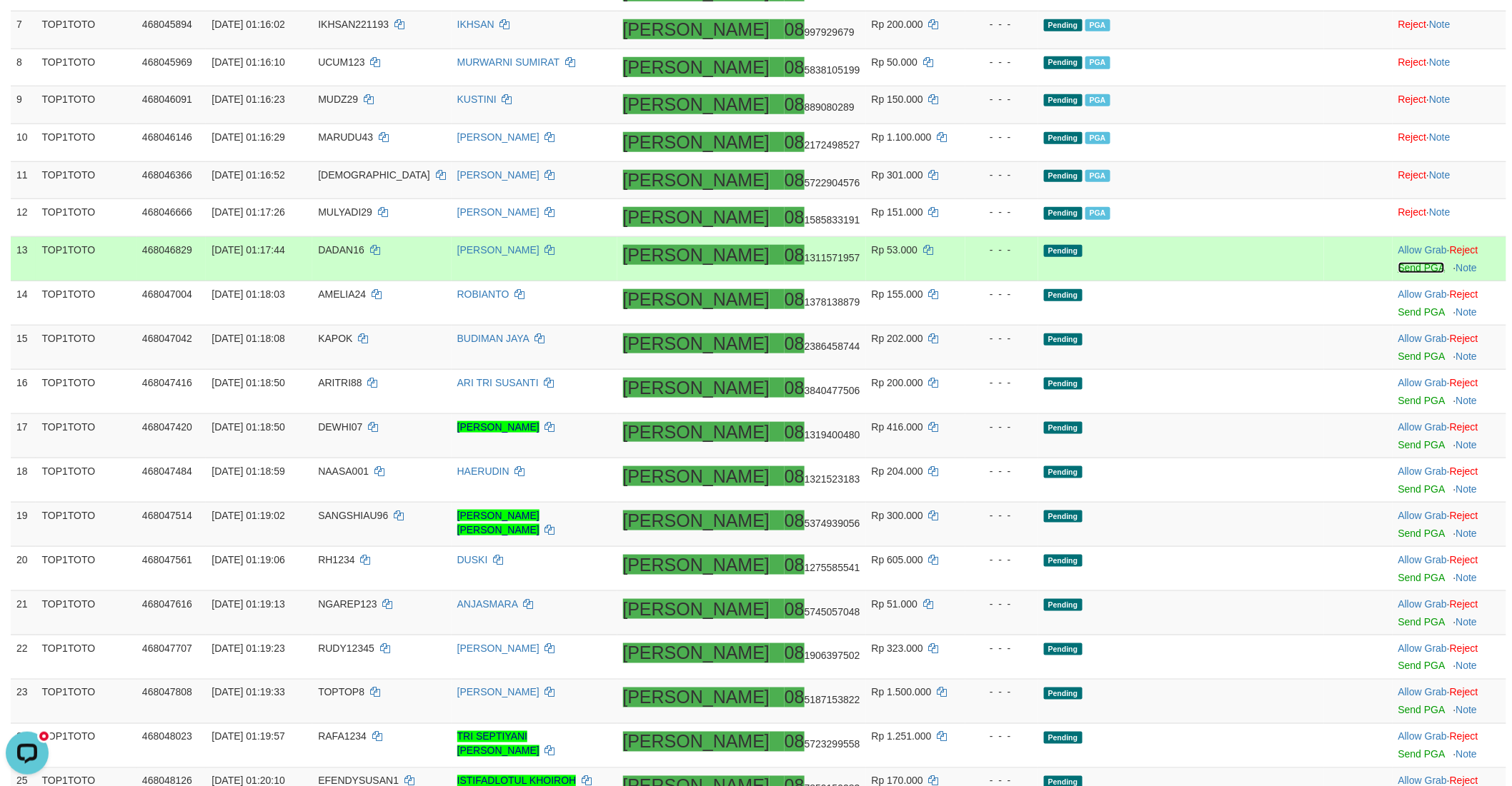
click at [1398, 274] on link "Send PGA" at bounding box center [1421, 268] width 46 height 12
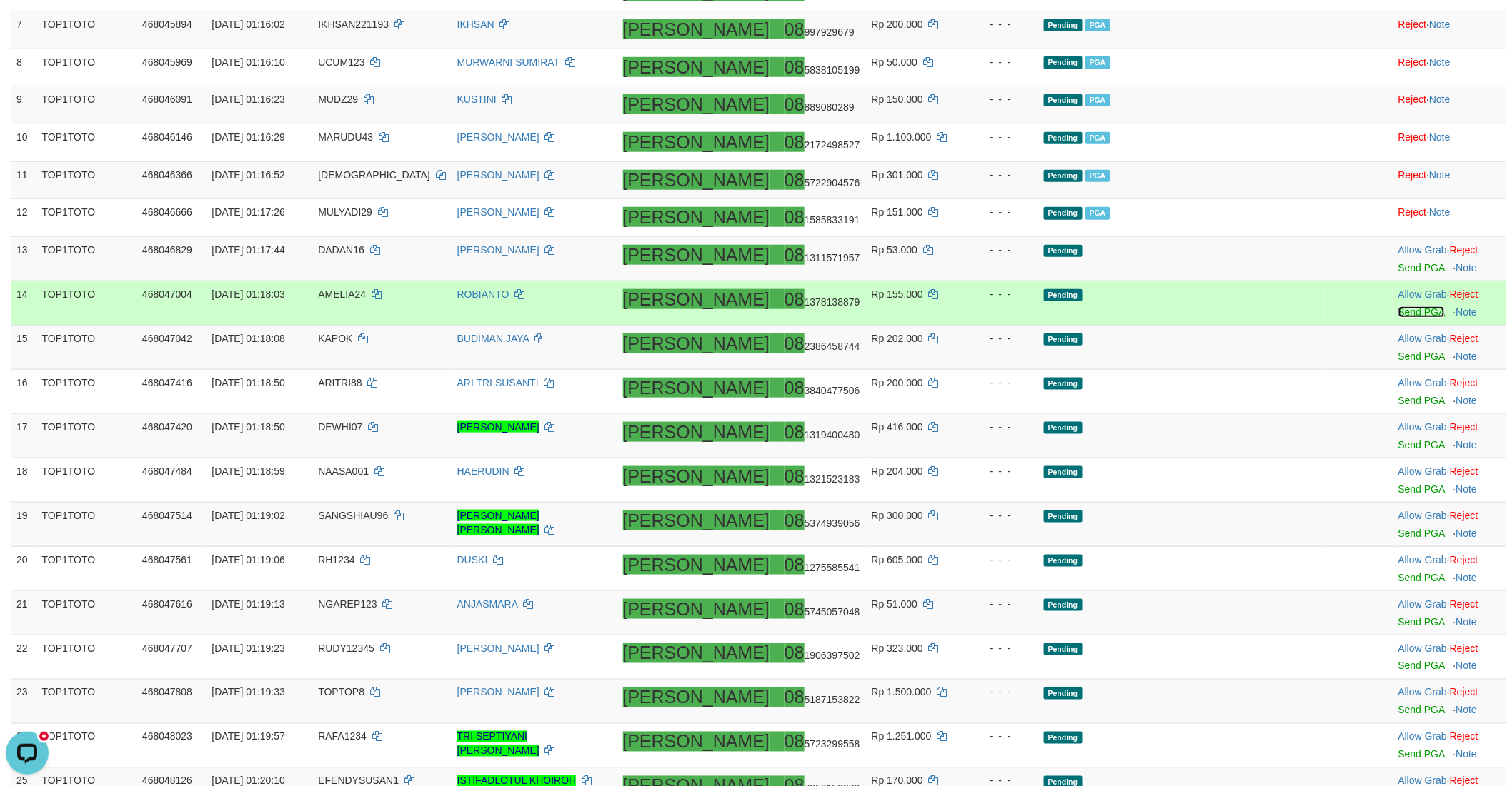
click at [1398, 318] on link "Send PGA" at bounding box center [1421, 312] width 46 height 12
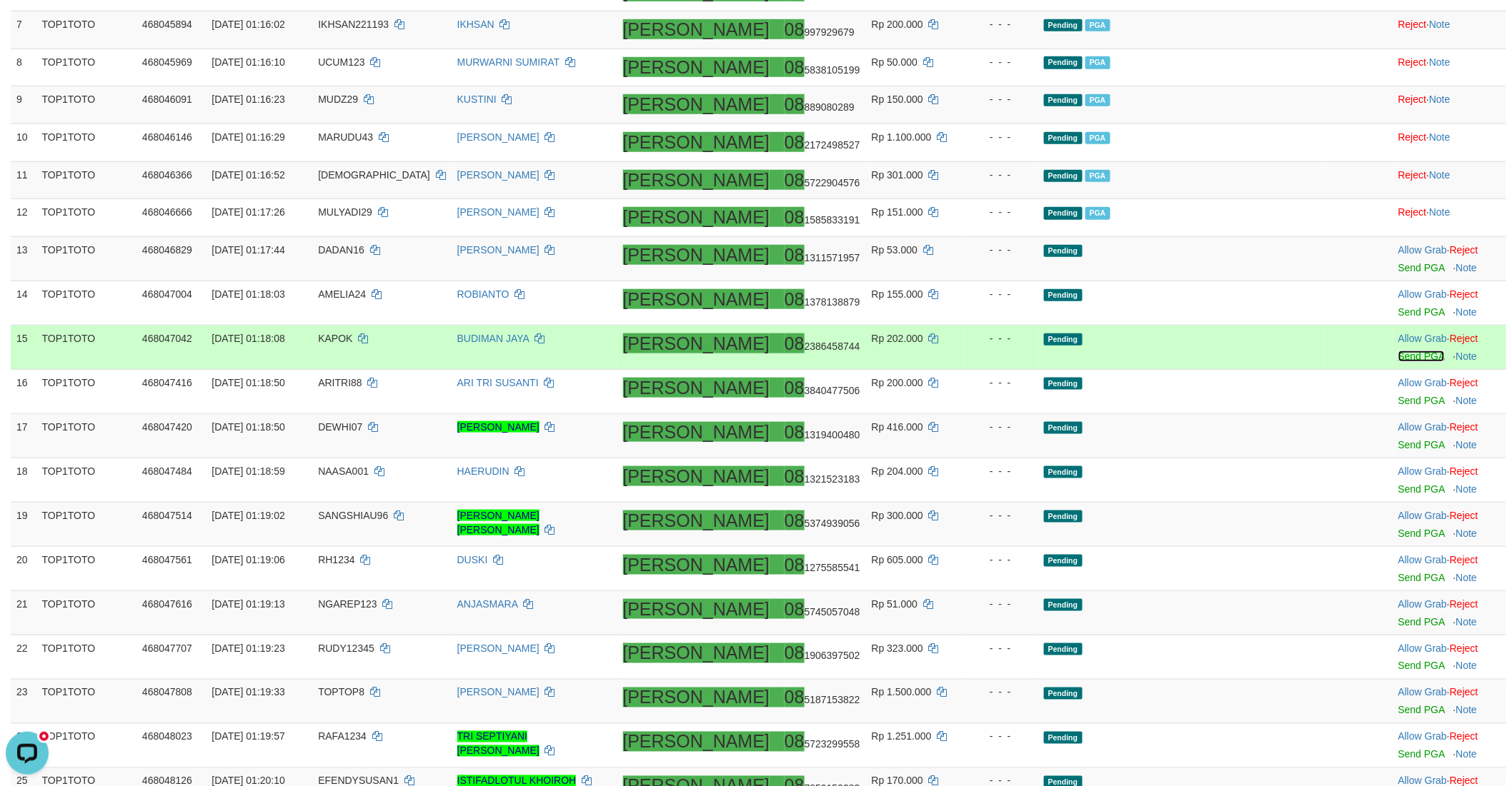
click at [1398, 362] on link "Send PGA" at bounding box center [1421, 357] width 46 height 12
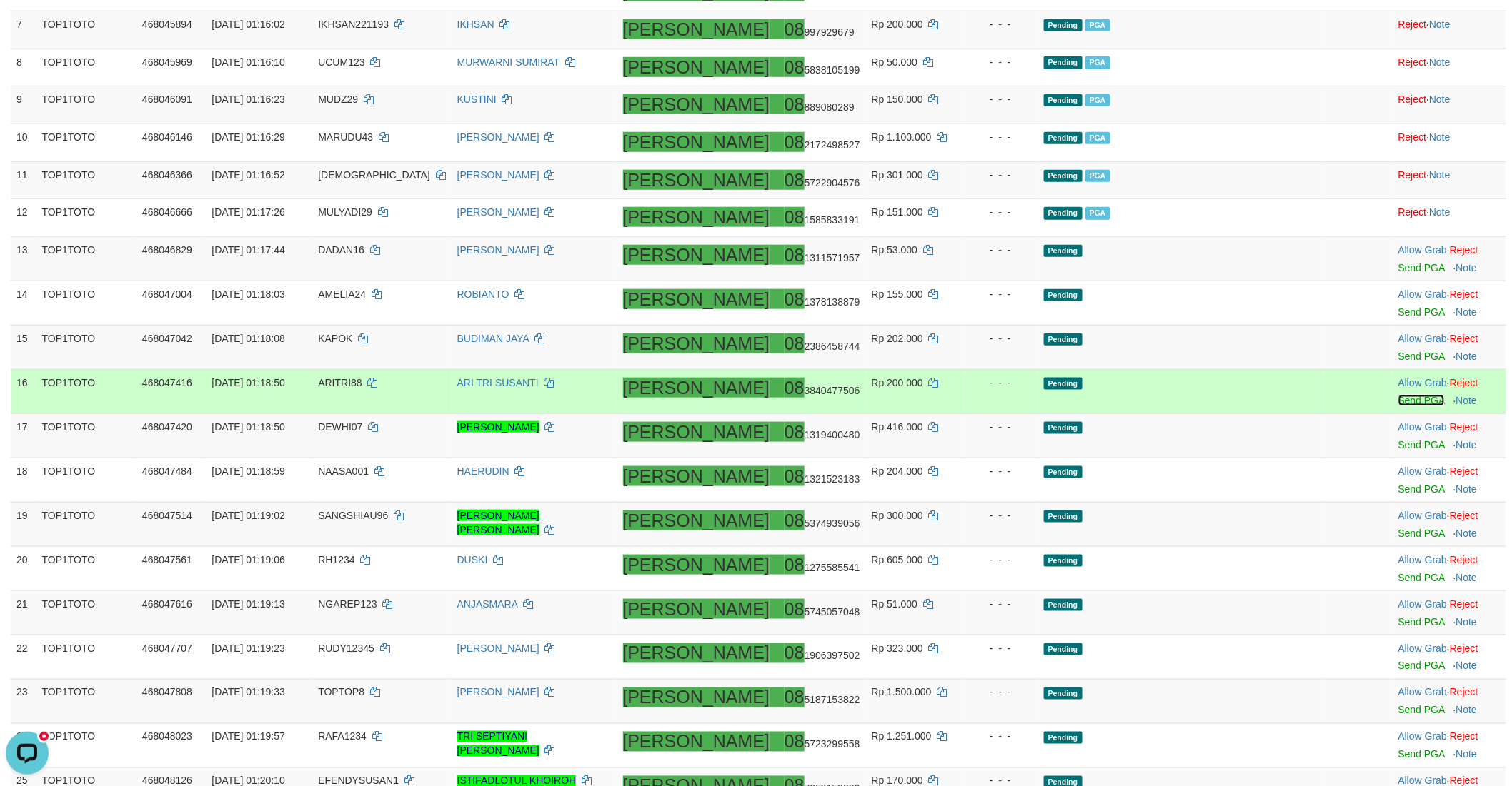
click at [1398, 406] on link "Send PGA" at bounding box center [1421, 400] width 46 height 12
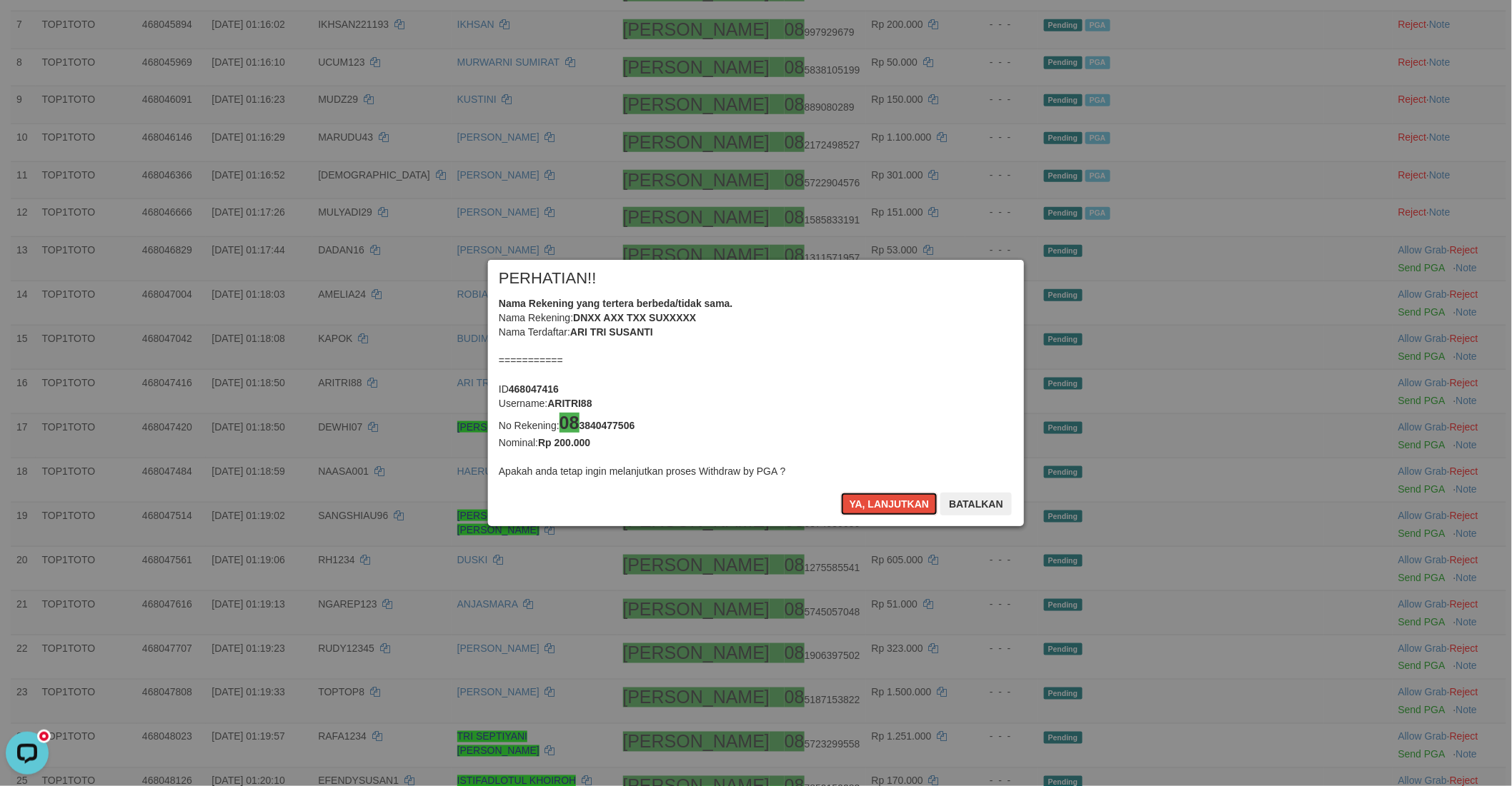
click at [867, 507] on button "Ya, lanjutkan" at bounding box center [889, 505] width 97 height 23
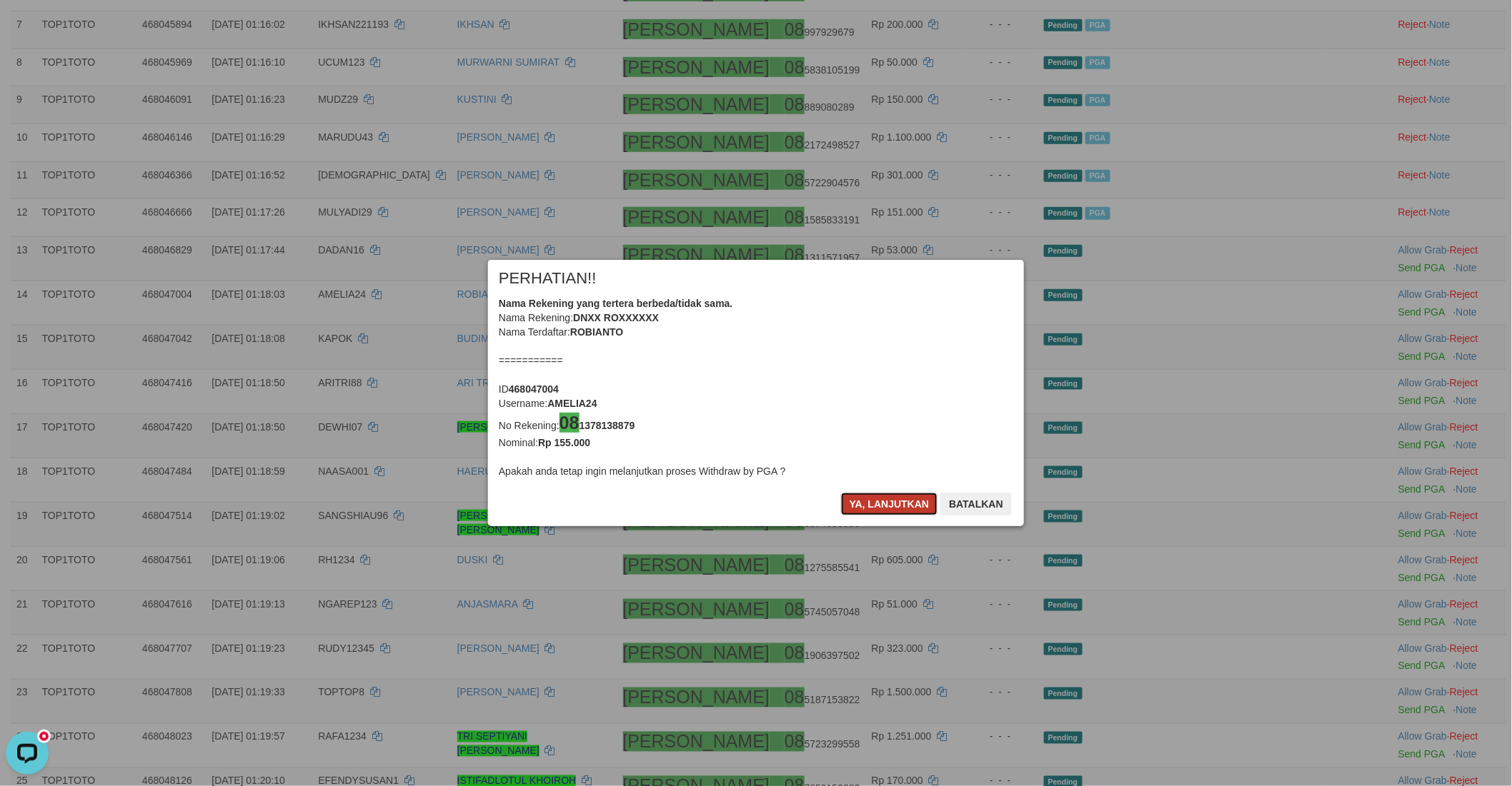
click at [867, 507] on button "Ya, lanjutkan" at bounding box center [889, 505] width 97 height 23
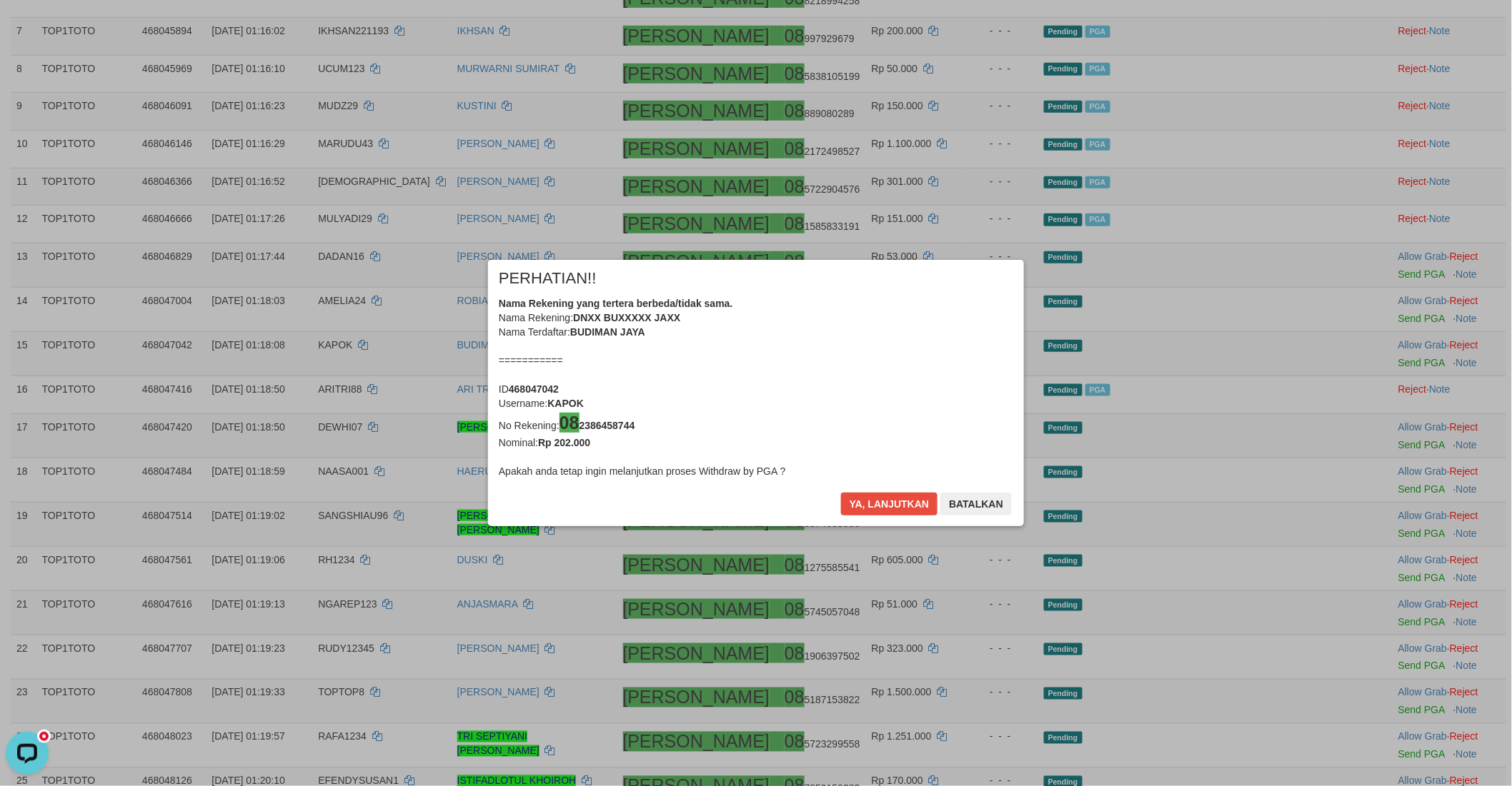
scroll to position [463, 0]
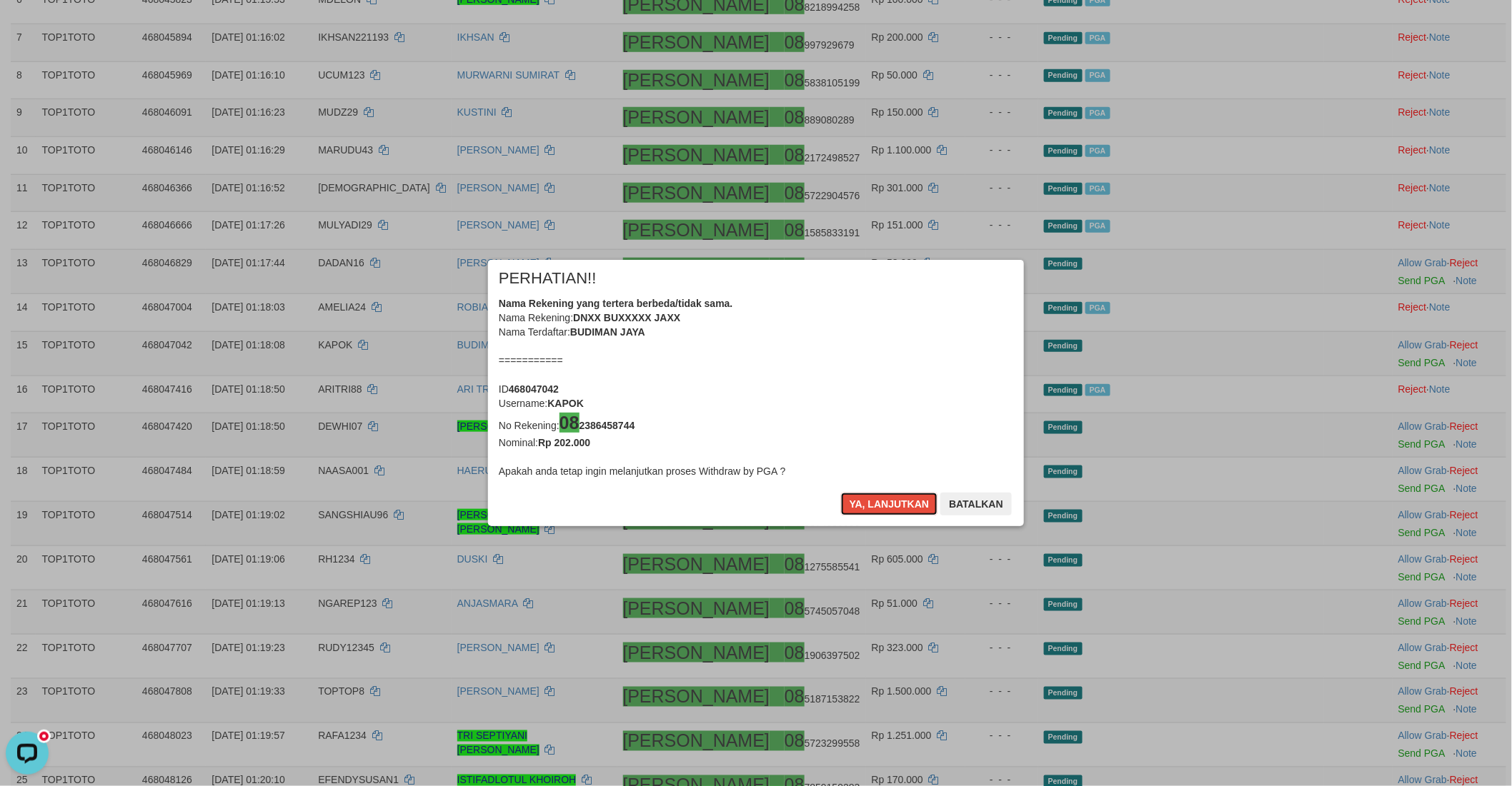
click at [867, 507] on button "Ya, lanjutkan" at bounding box center [889, 505] width 97 height 23
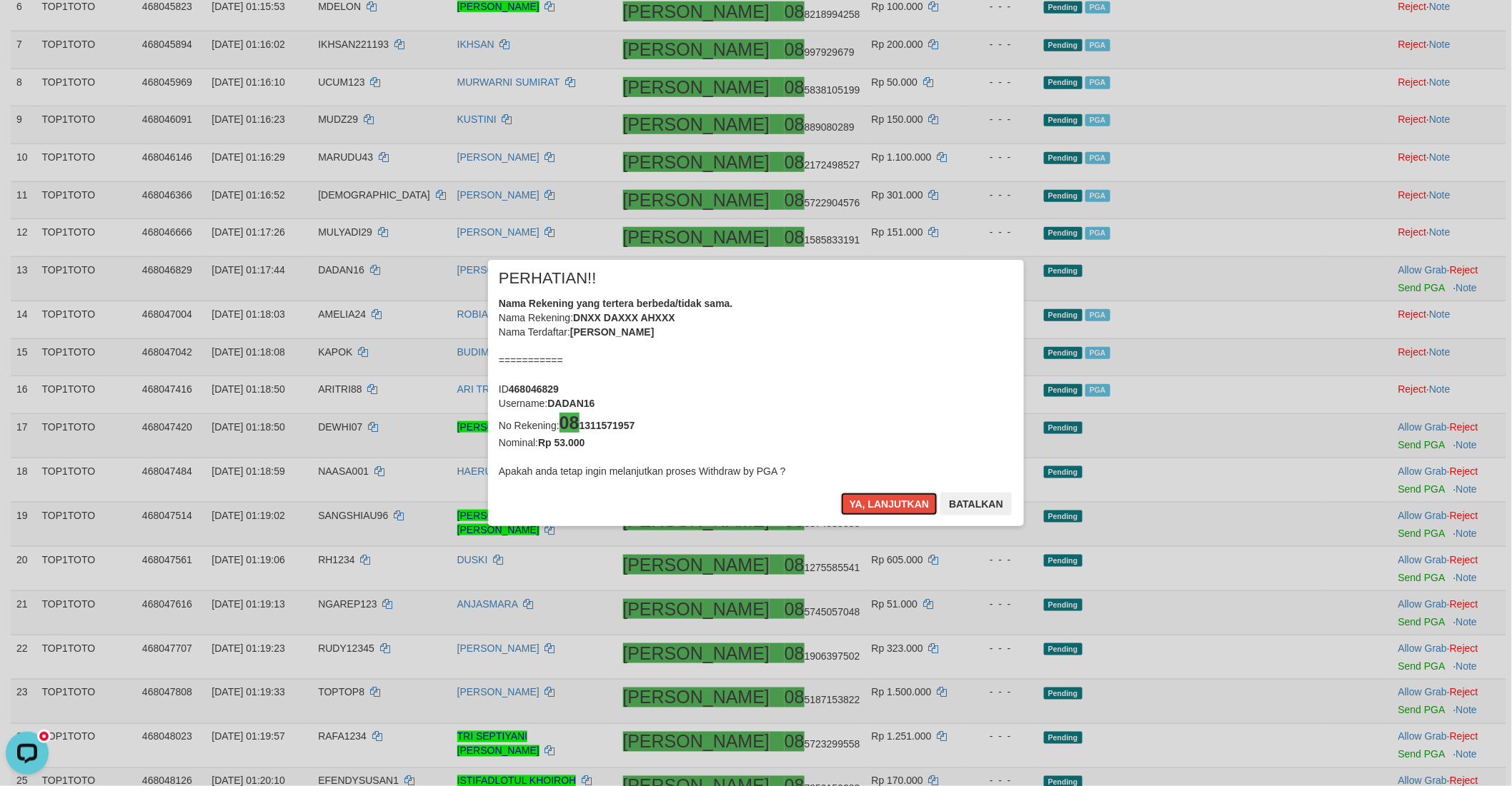
click at [867, 507] on button "Ya, lanjutkan" at bounding box center [889, 505] width 97 height 23
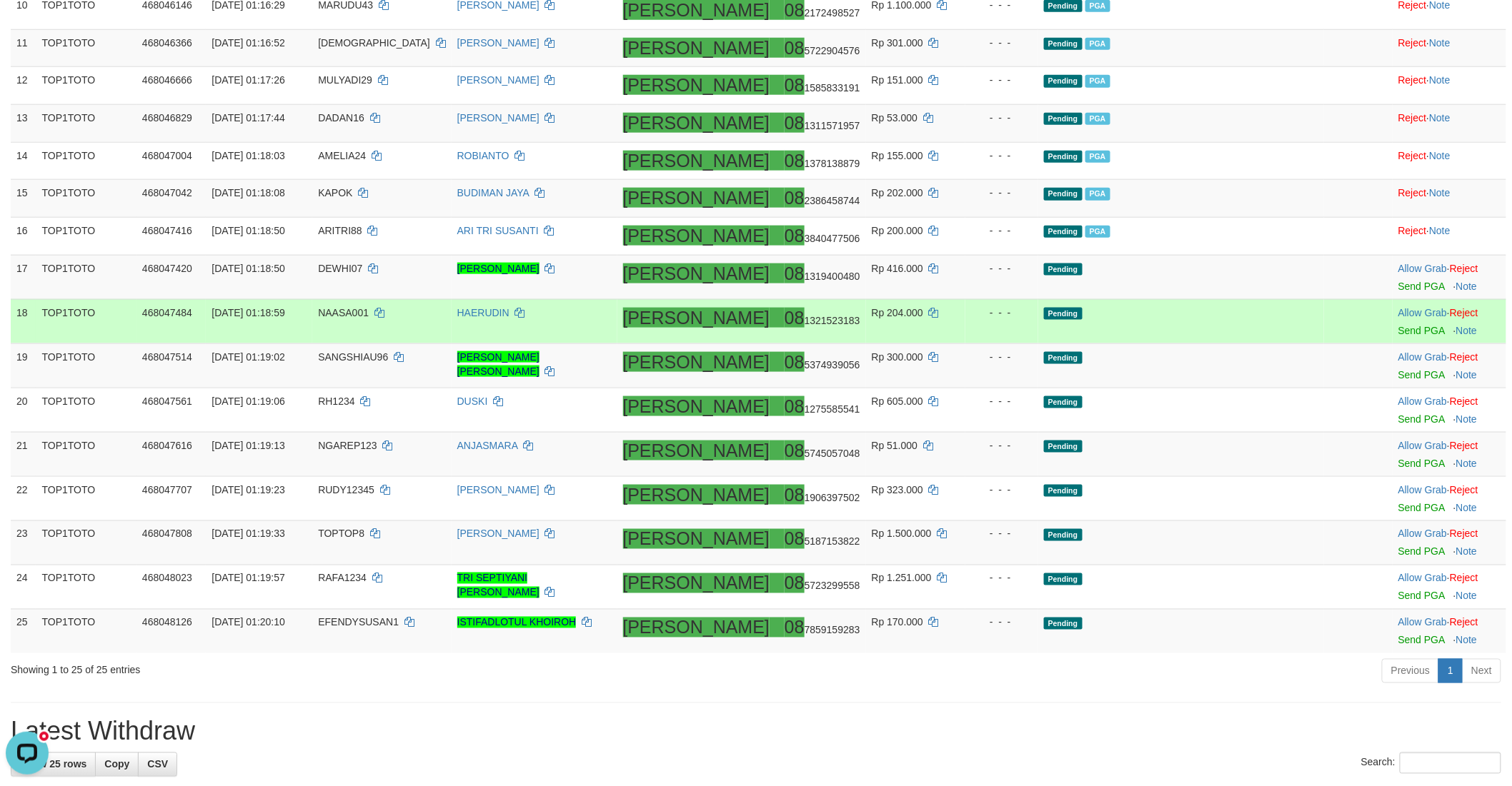
scroll to position [608, 0]
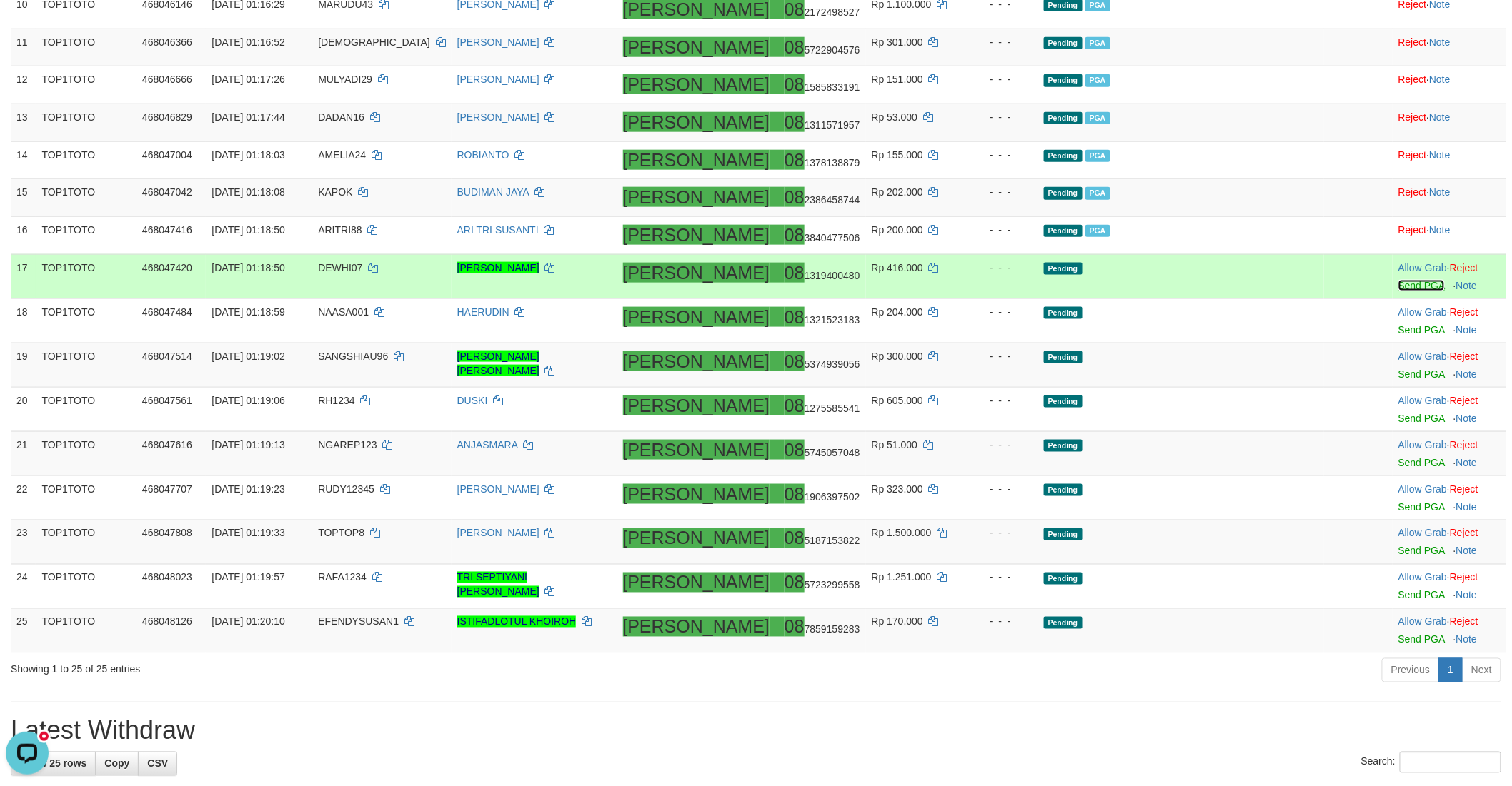
click at [1398, 291] on link "Send PGA" at bounding box center [1421, 286] width 46 height 12
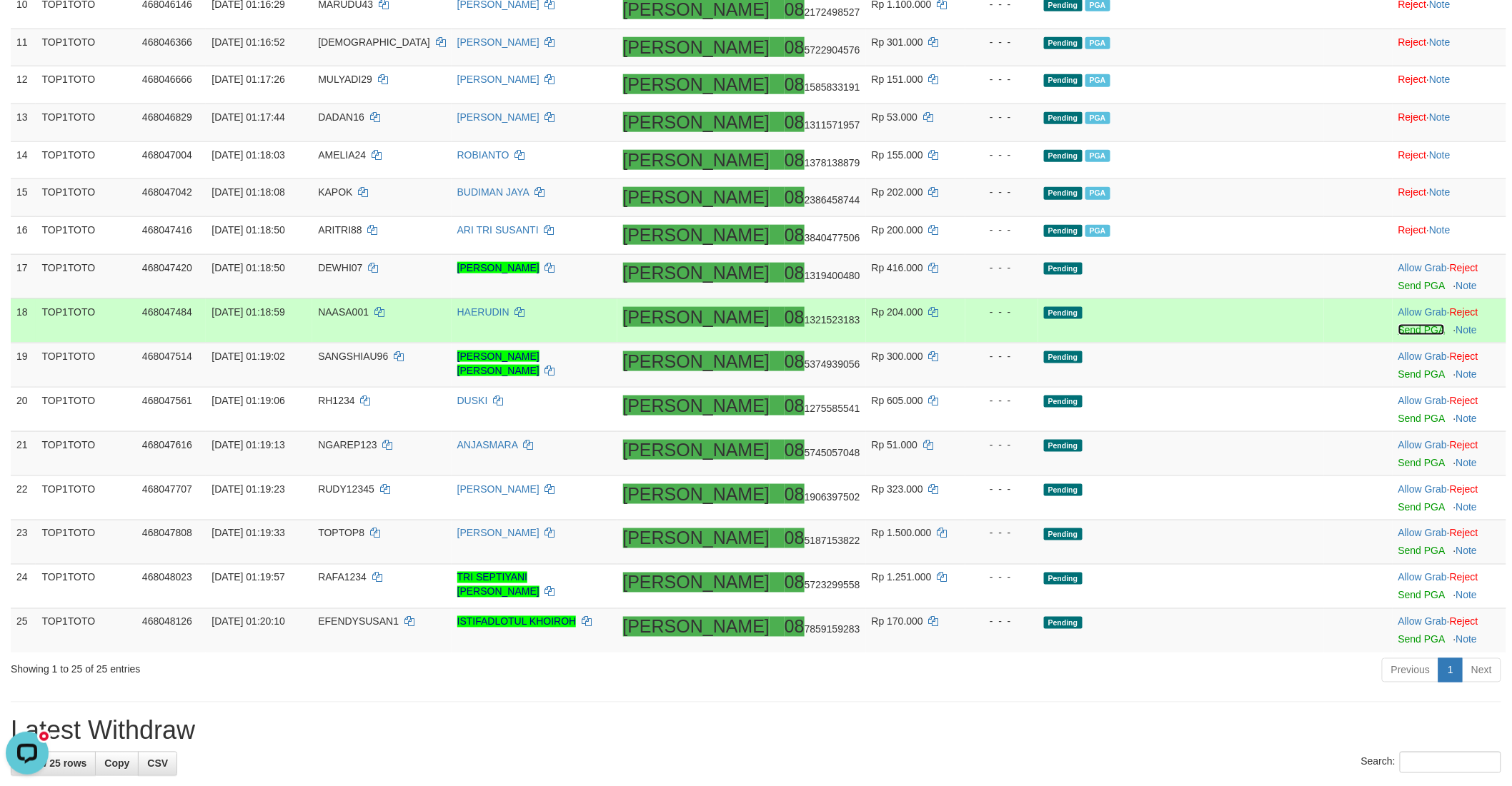
click at [1398, 335] on link "Send PGA" at bounding box center [1421, 330] width 46 height 12
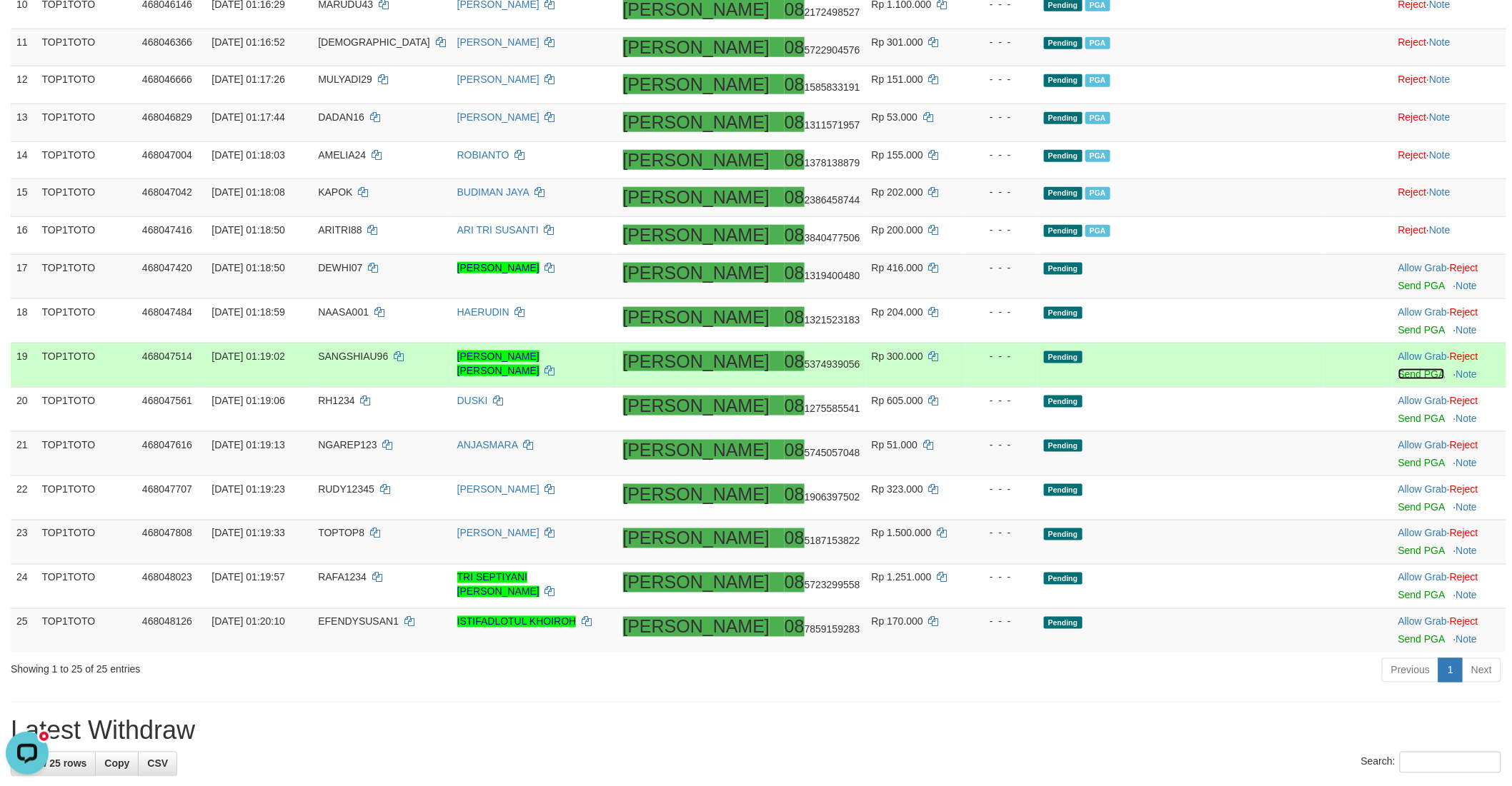
click at [1398, 380] on link "Send PGA" at bounding box center [1421, 374] width 46 height 12
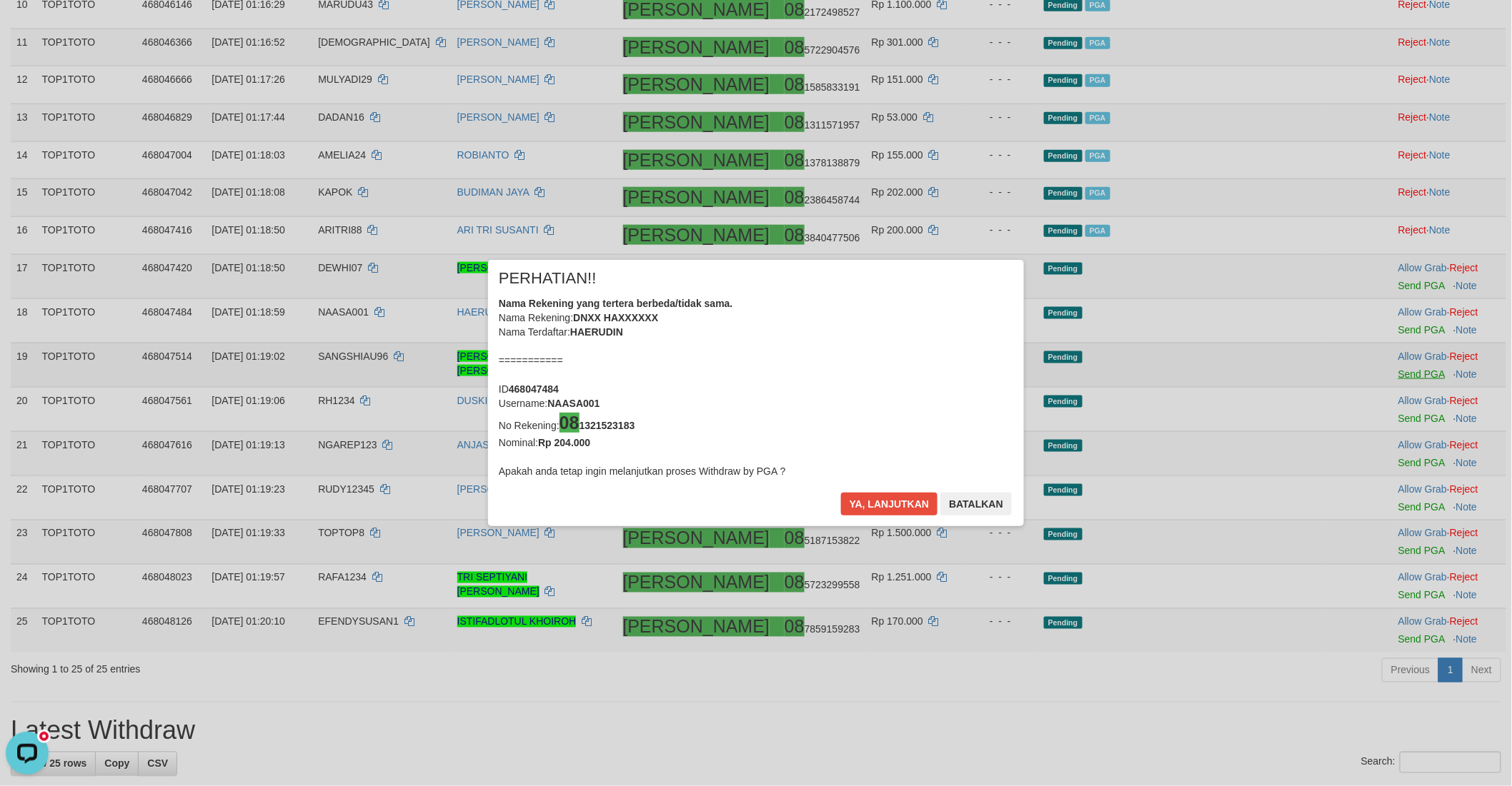
click at [1395, 460] on div "× PERHATIAN!! Nama Rekening yang tertera berbeda/tidak sama. Nama Rekening: DNX…" at bounding box center [756, 393] width 1512 height 324
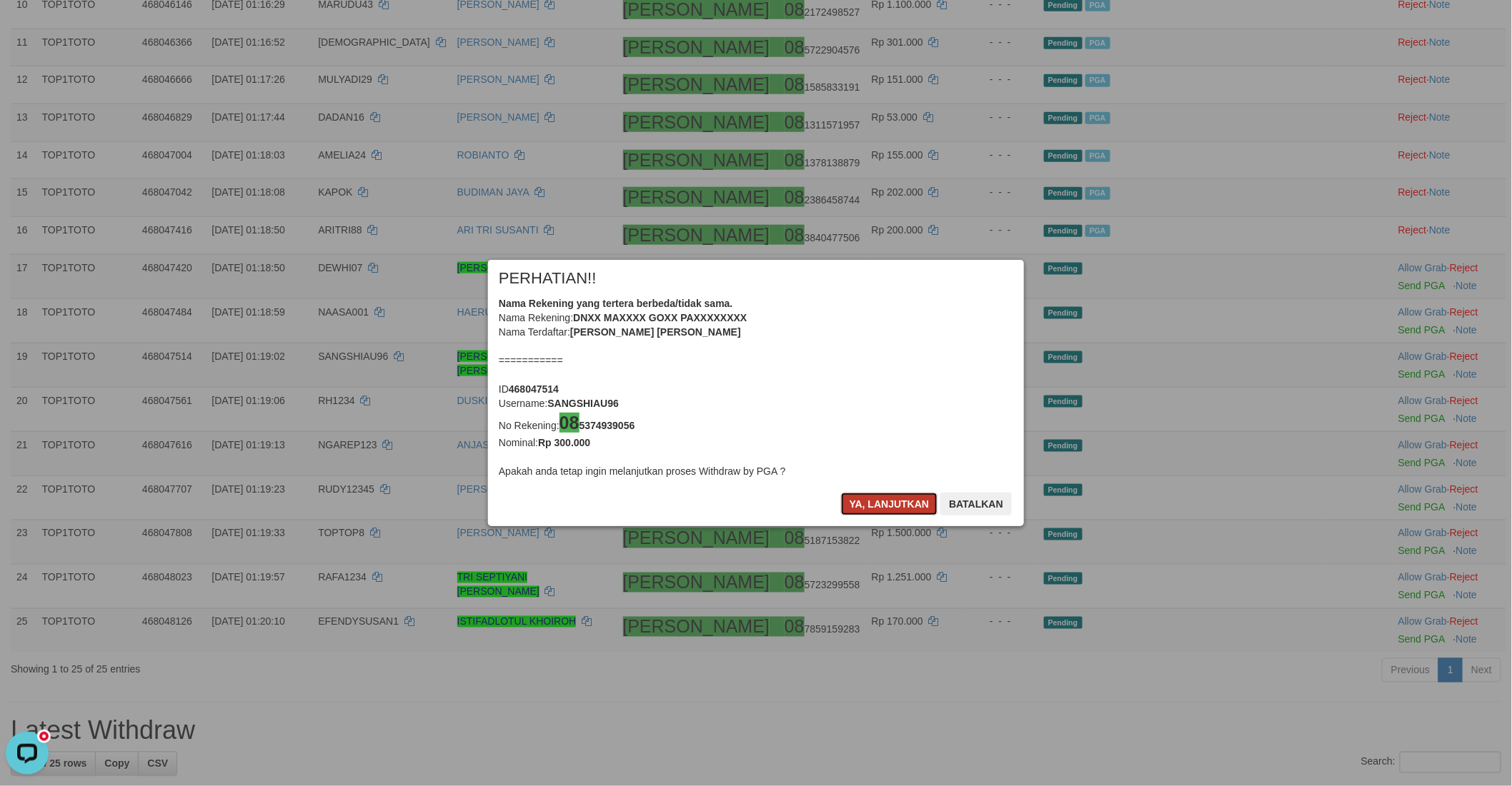
click at [862, 496] on button "Ya, lanjutkan" at bounding box center [889, 505] width 97 height 23
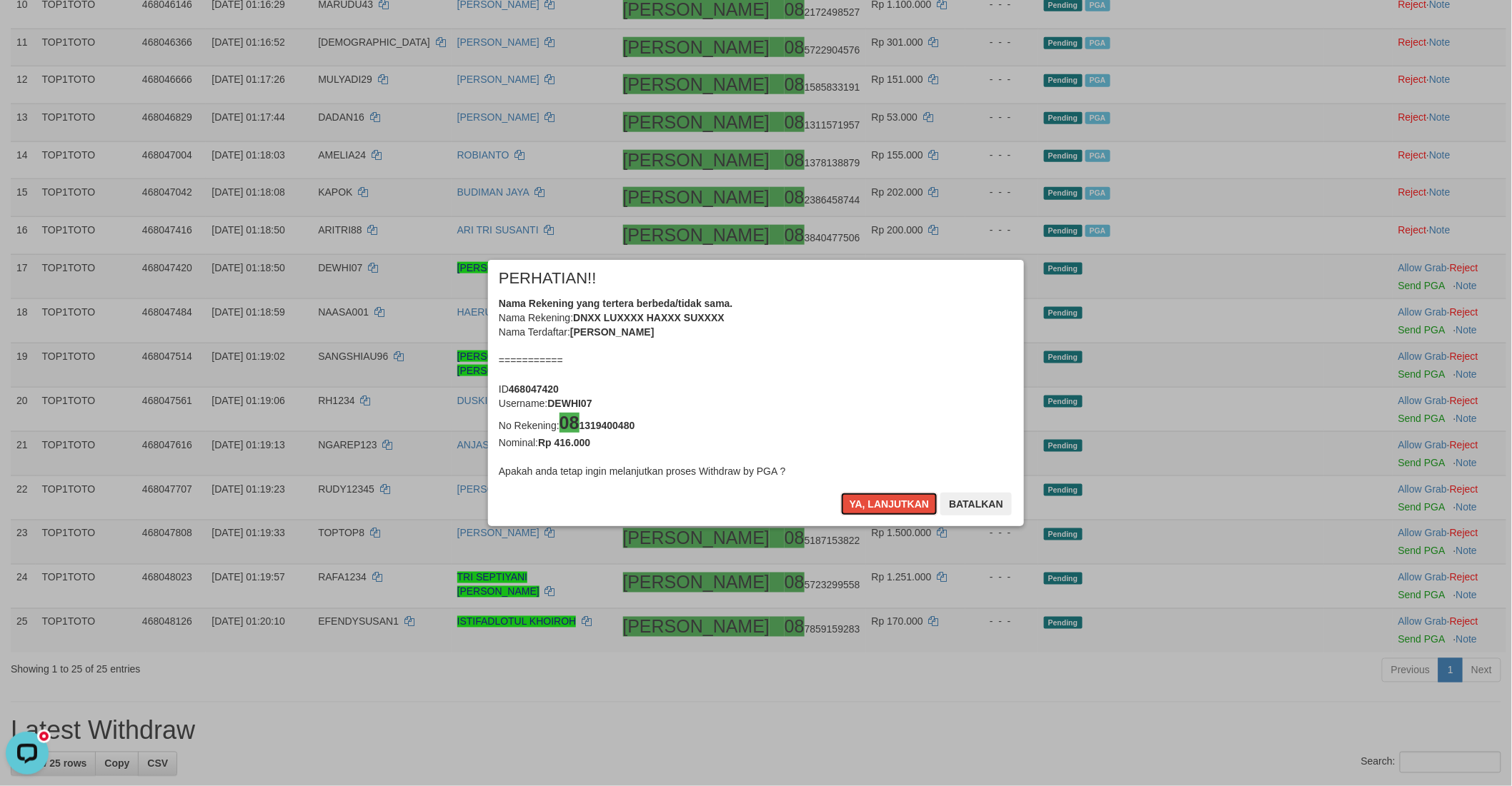
click at [862, 496] on button "Ya, lanjutkan" at bounding box center [889, 505] width 97 height 23
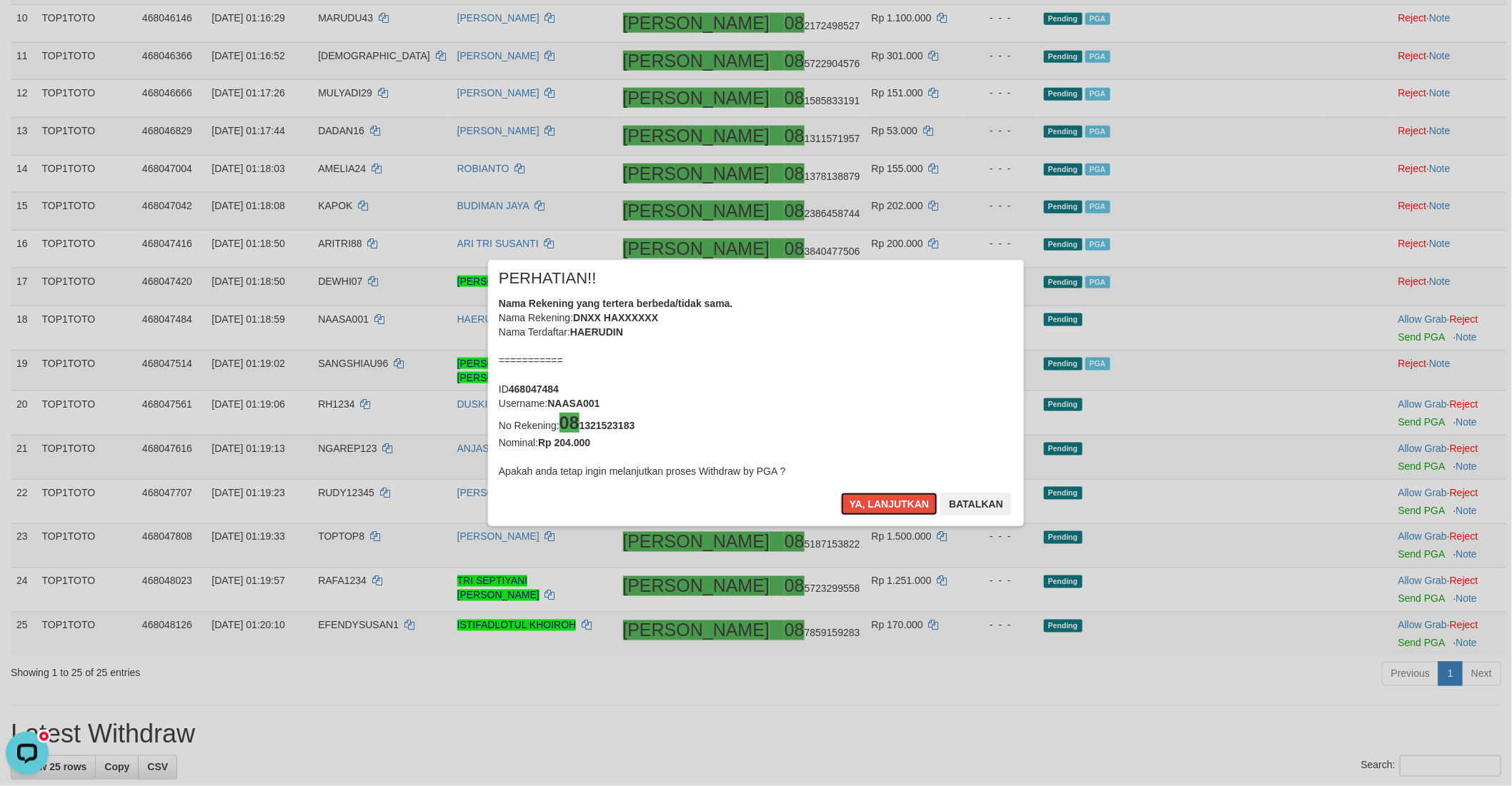
click at [862, 496] on button "Ya, lanjutkan" at bounding box center [889, 505] width 97 height 23
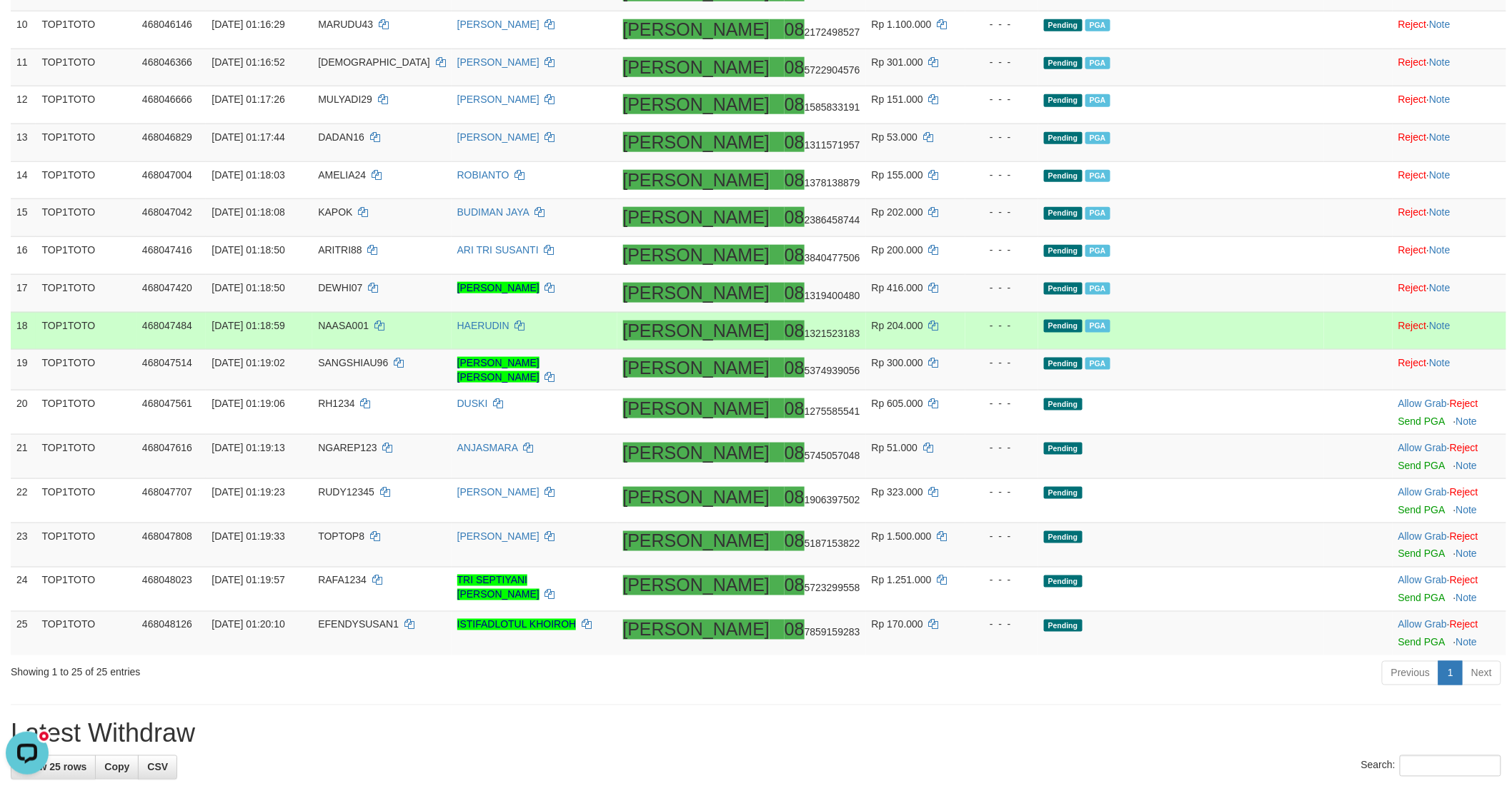
scroll to position [668, 0]
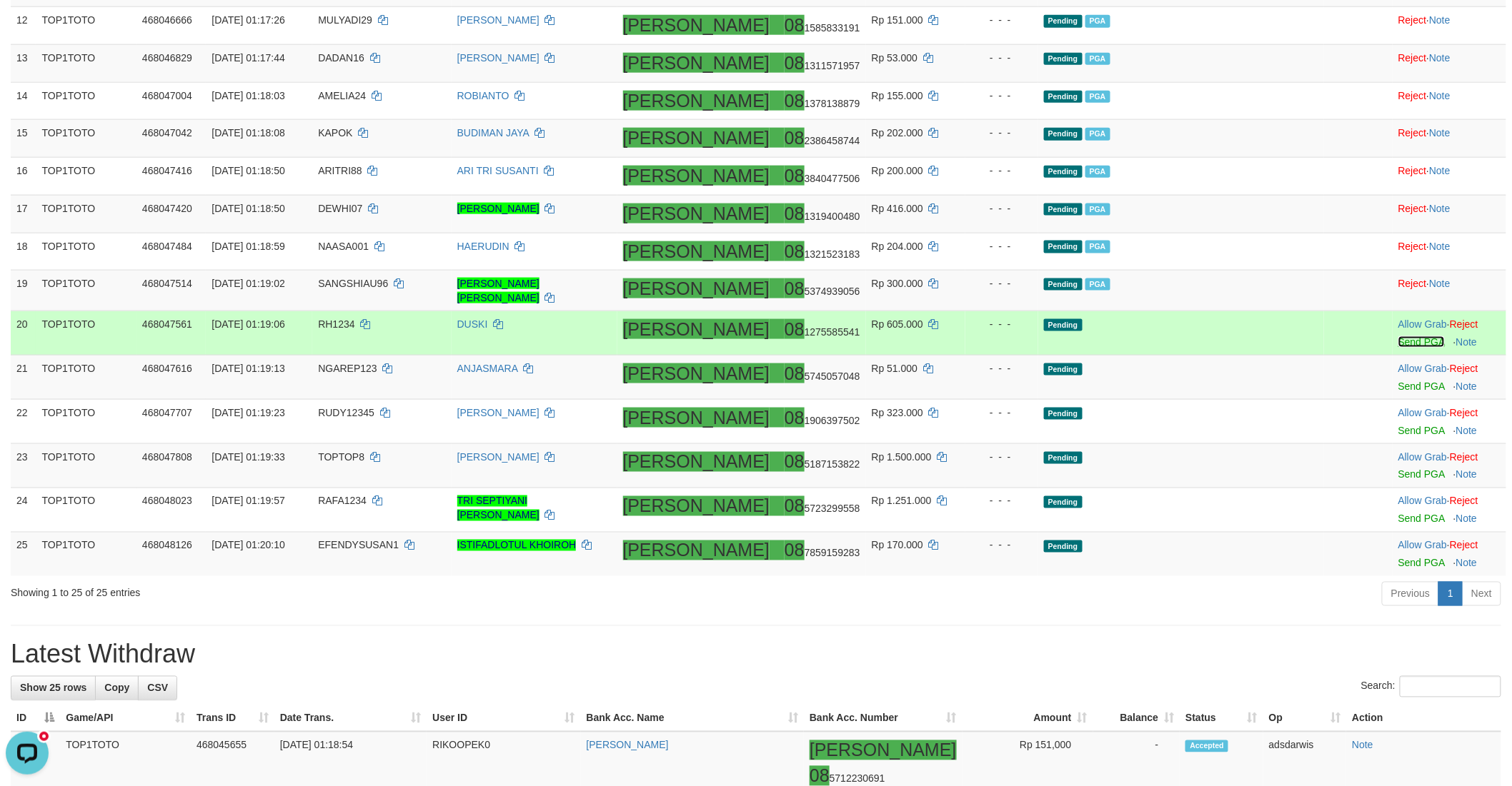
click at [1398, 348] on link "Send PGA" at bounding box center [1421, 342] width 46 height 12
click at [1398, 392] on link "Send PGA" at bounding box center [1421, 387] width 46 height 12
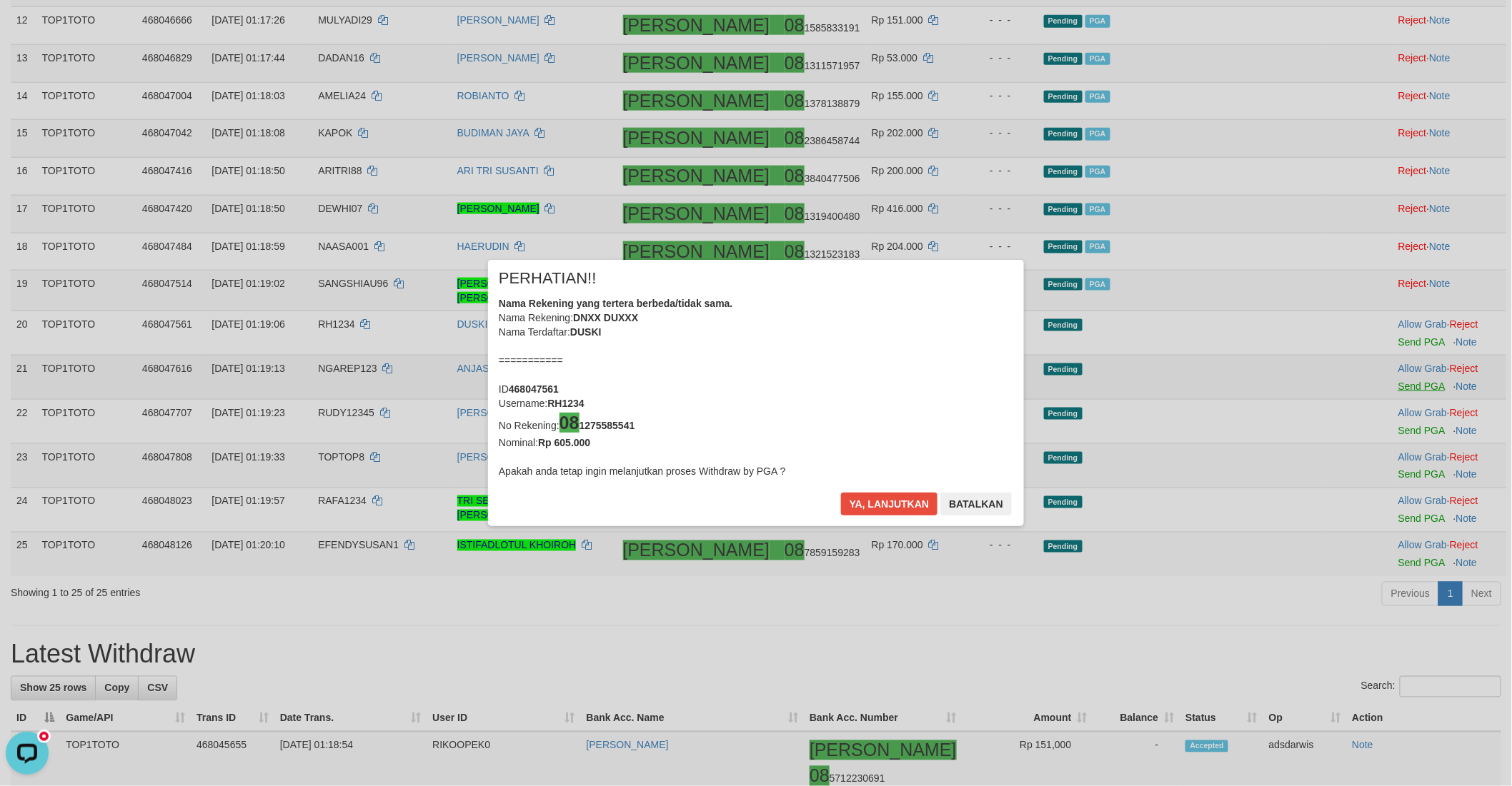
click at [1387, 467] on div "× PERHATIAN!! Nama Rekening yang tertera berbeda/tidak sama. Nama Rekening: DNX…" at bounding box center [756, 393] width 1512 height 324
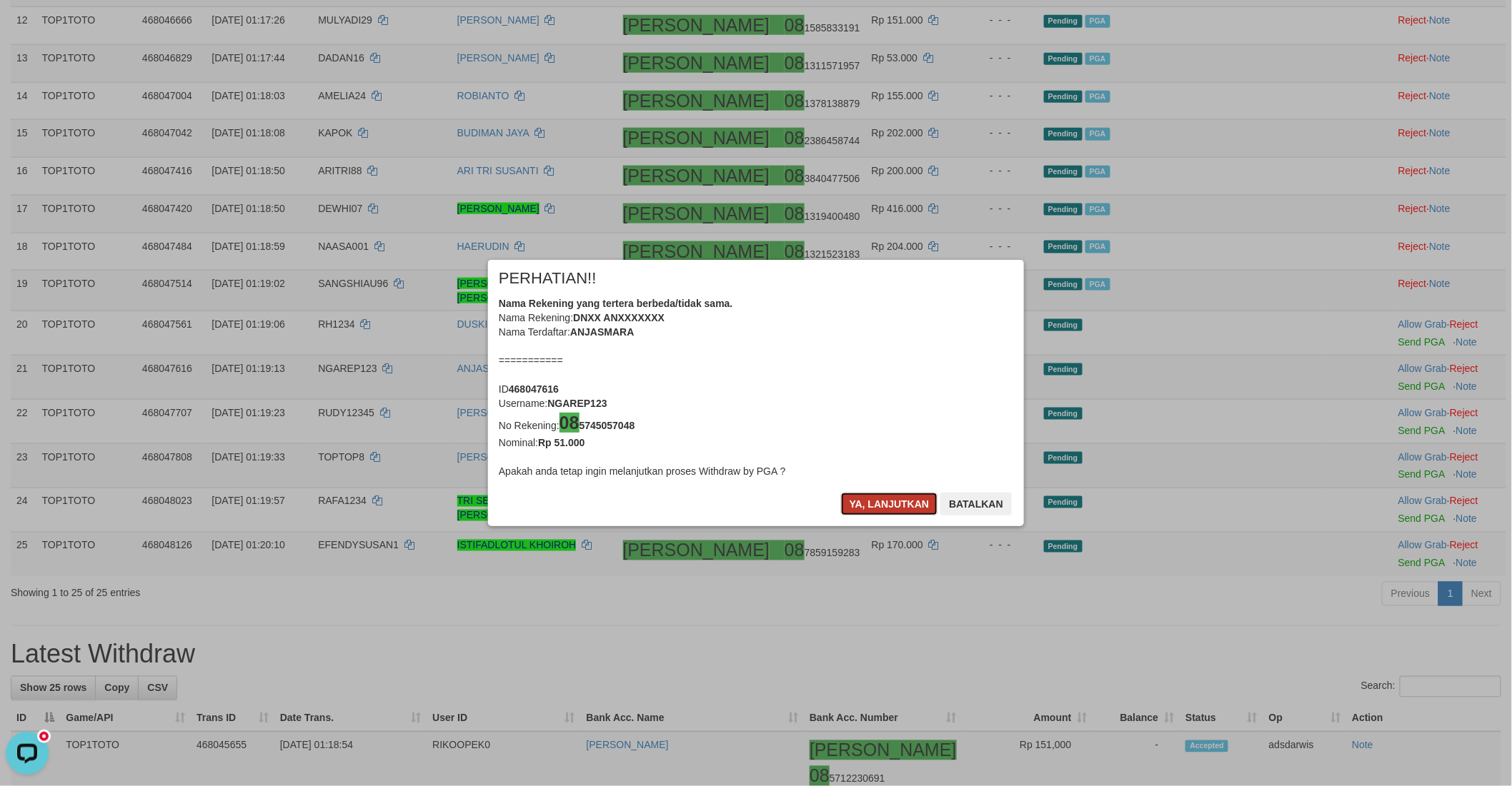
click at [882, 504] on button "Ya, lanjutkan" at bounding box center [889, 505] width 97 height 23
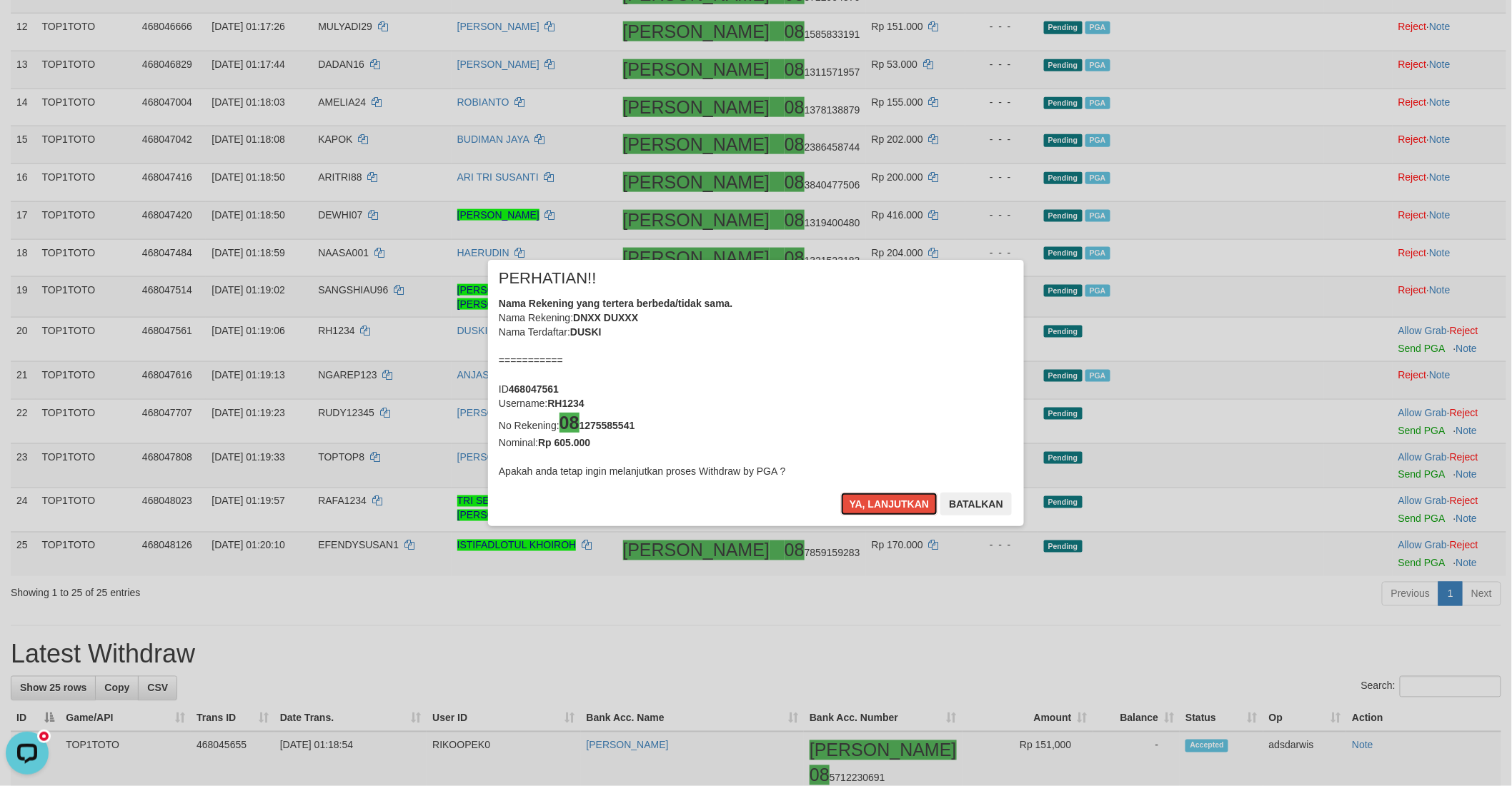
click at [882, 504] on button "Ya, lanjutkan" at bounding box center [889, 505] width 97 height 23
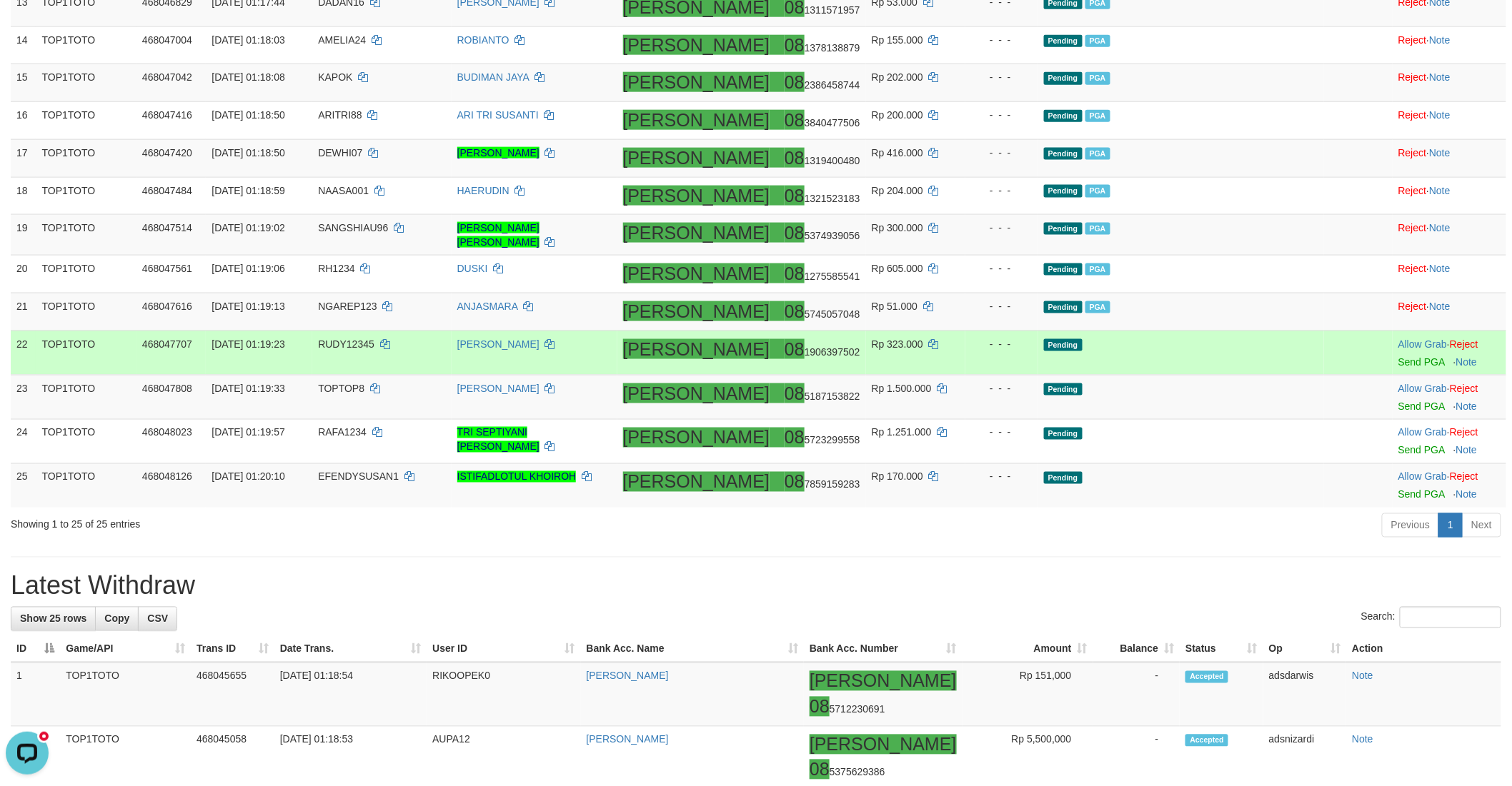
scroll to position [733, 0]
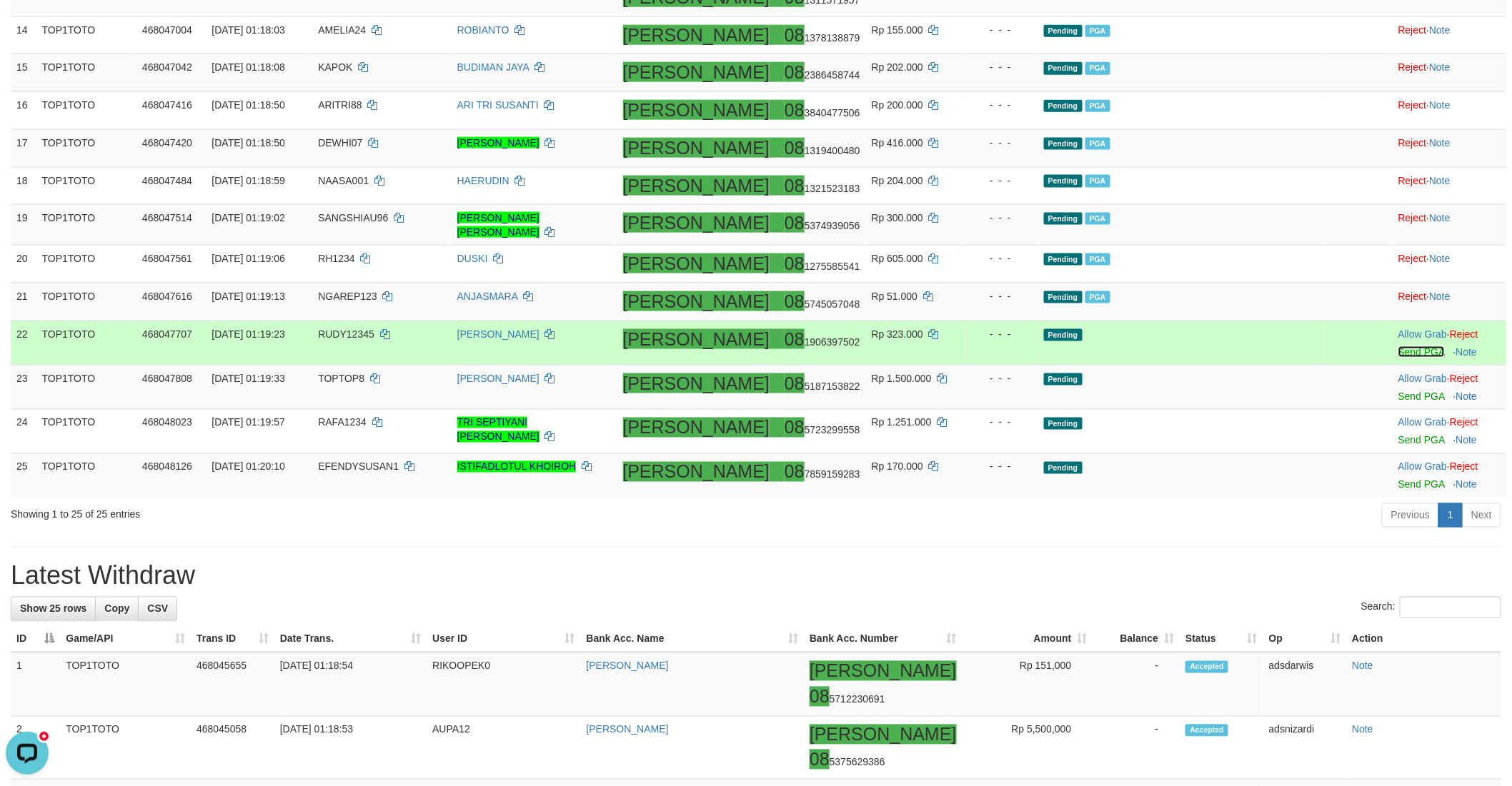
click at [1398, 358] on link "Send PGA" at bounding box center [1421, 352] width 46 height 12
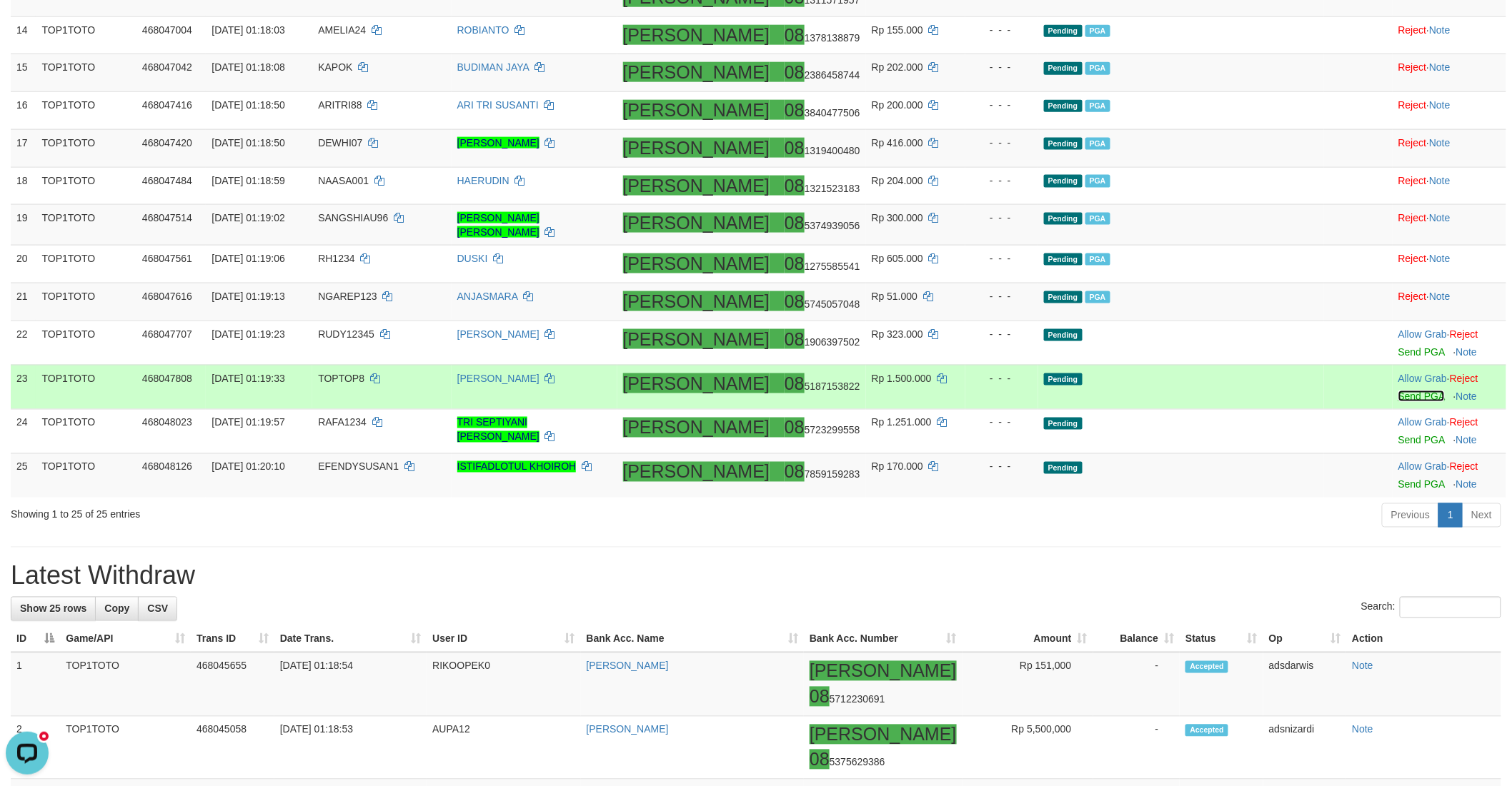
click at [1398, 402] on link "Send PGA" at bounding box center [1421, 396] width 46 height 12
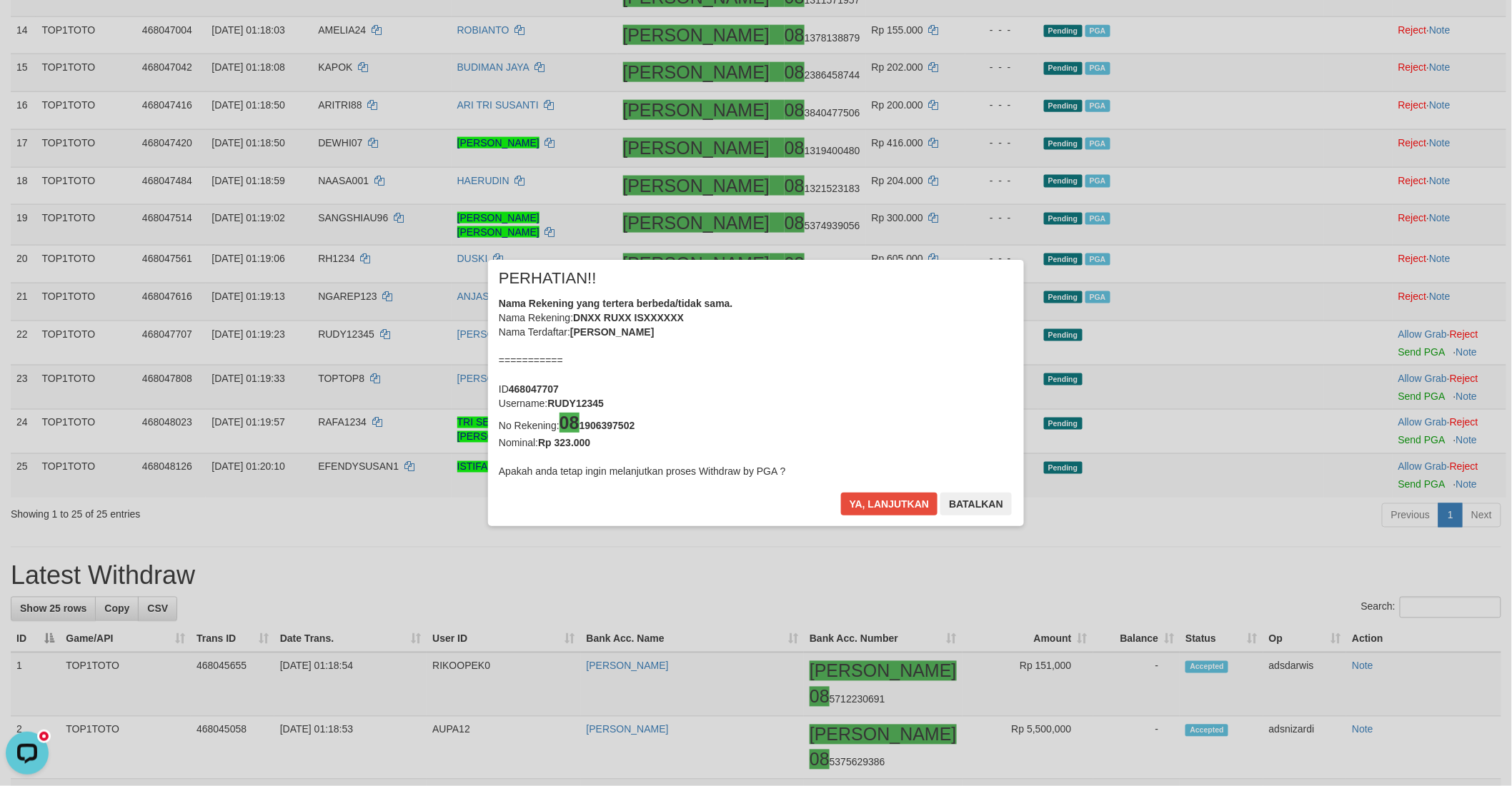
click at [1375, 477] on div "× PERHATIAN!! Nama Rekening yang tertera berbeda/tidak sama. Nama Rekening: DNX…" at bounding box center [756, 393] width 1512 height 324
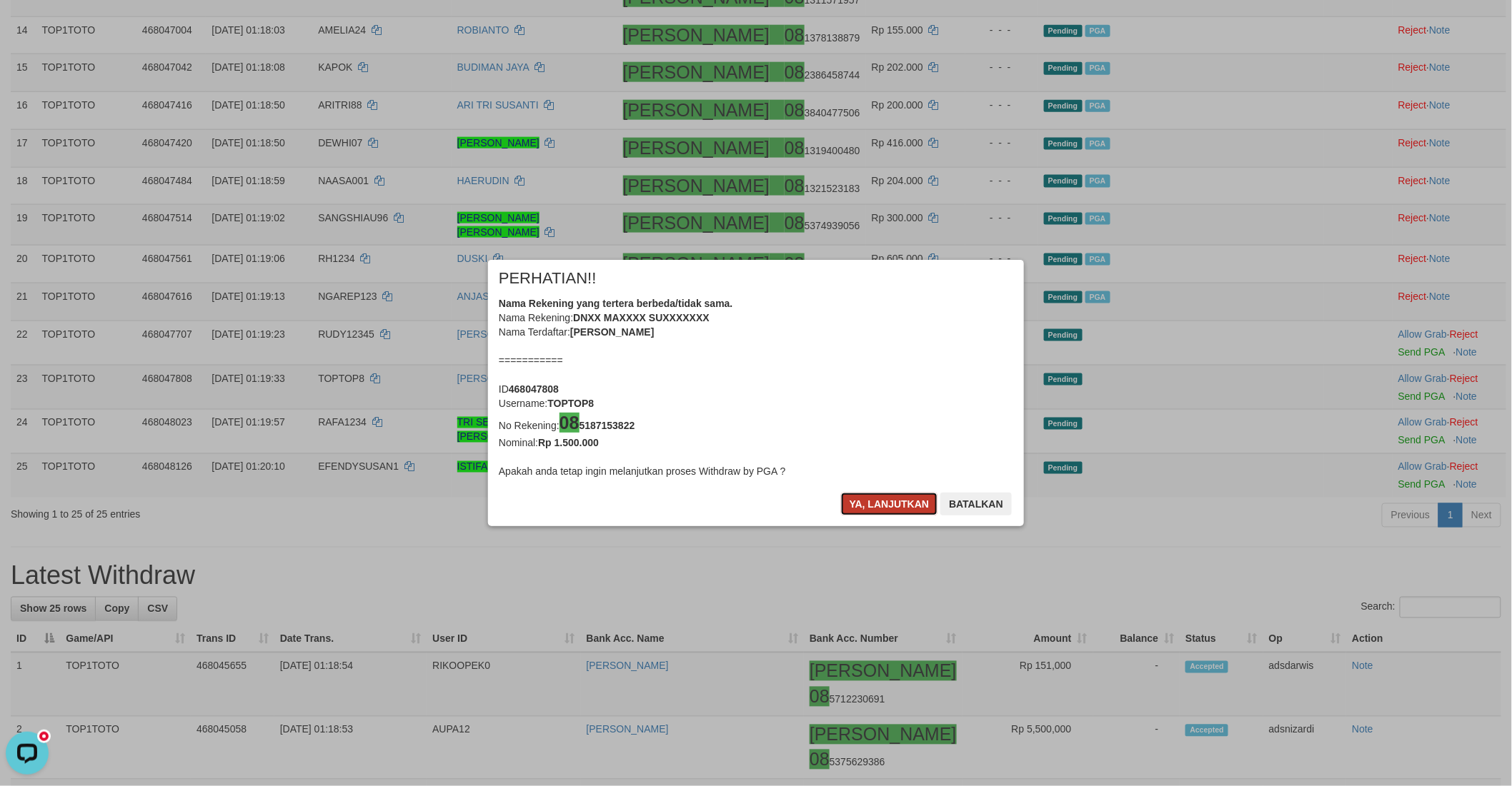
click at [870, 500] on button "Ya, lanjutkan" at bounding box center [889, 505] width 97 height 23
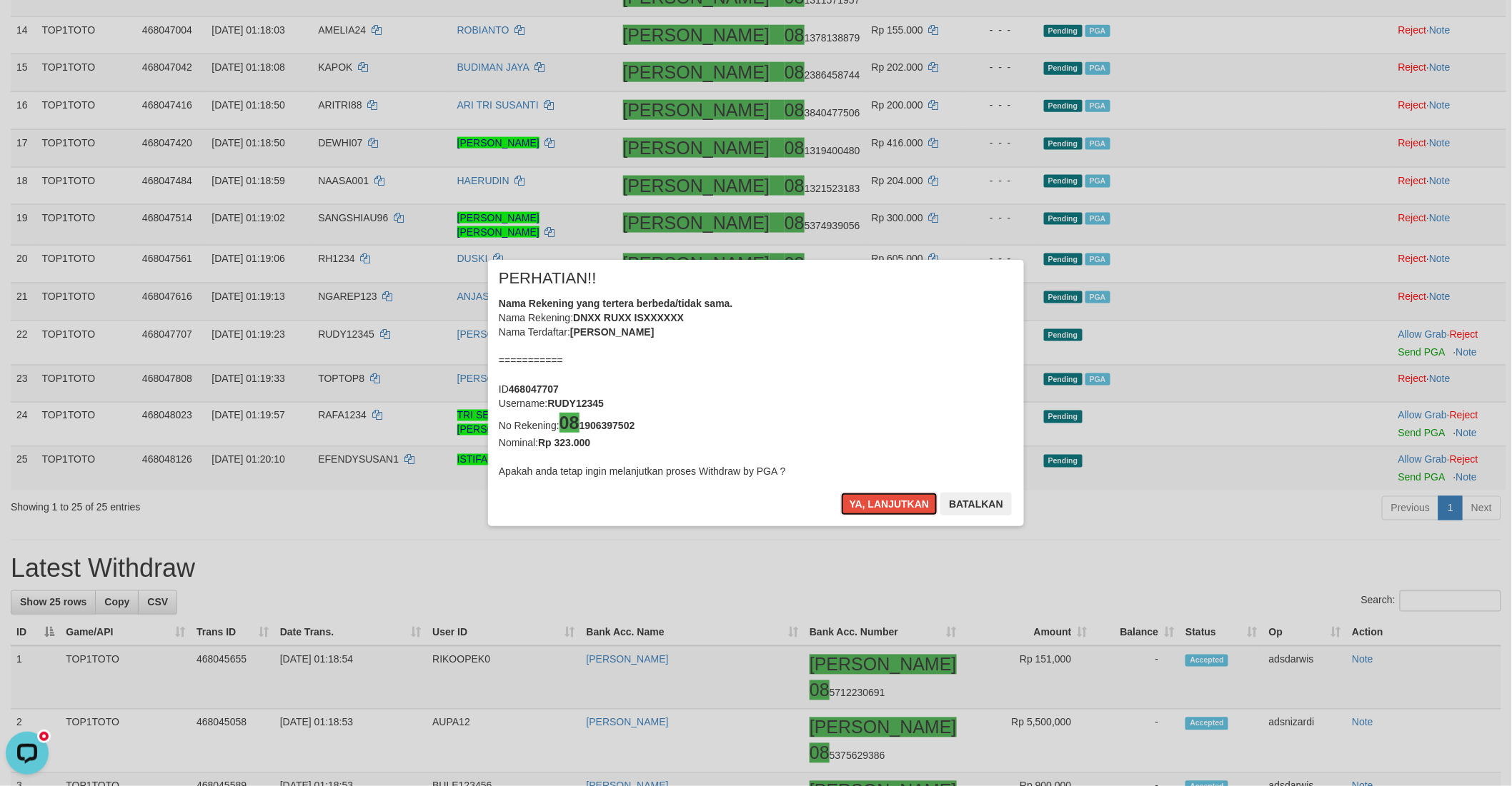
click at [870, 500] on button "Ya, lanjutkan" at bounding box center [889, 505] width 97 height 23
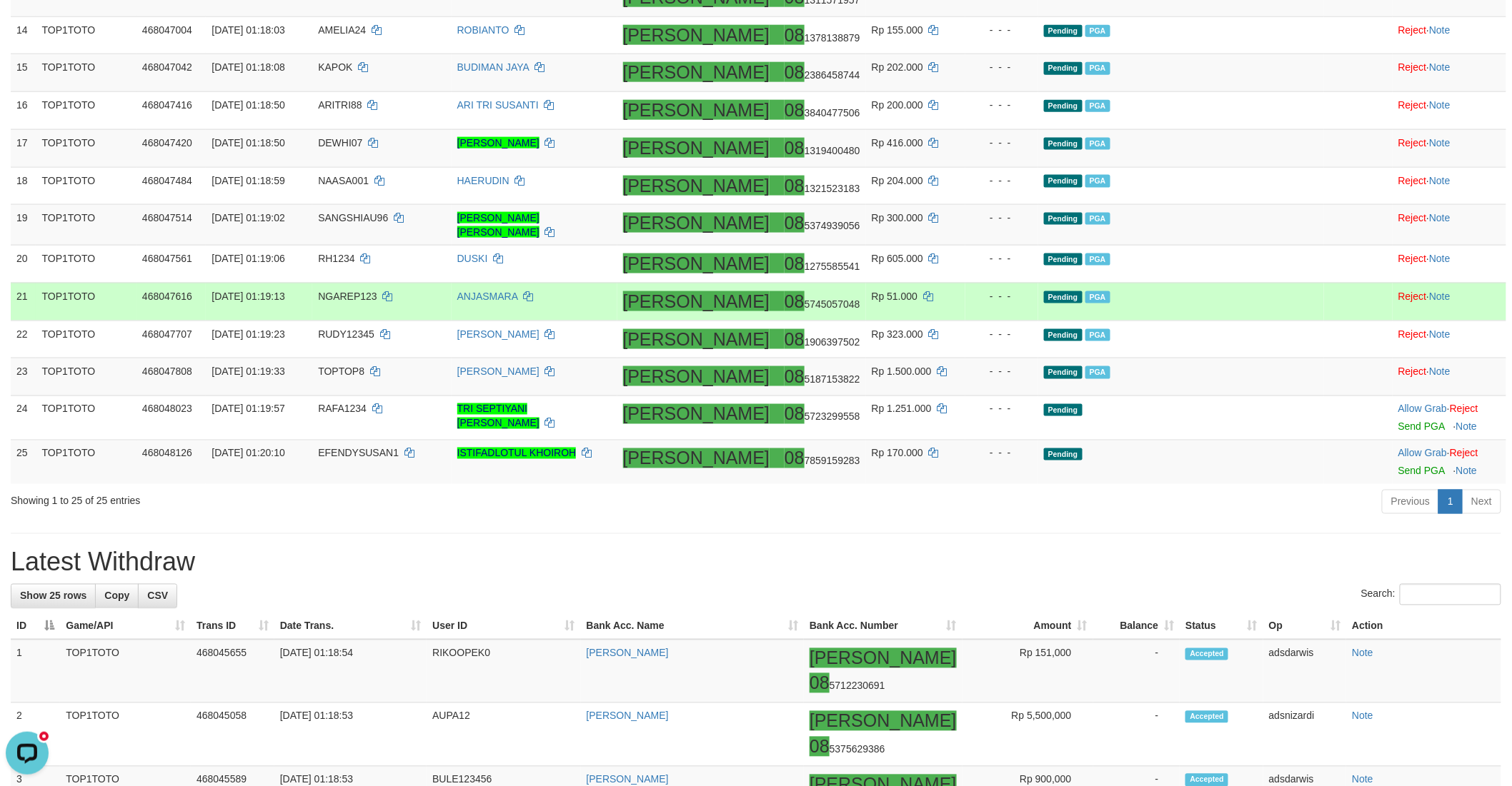
scroll to position [728, 0]
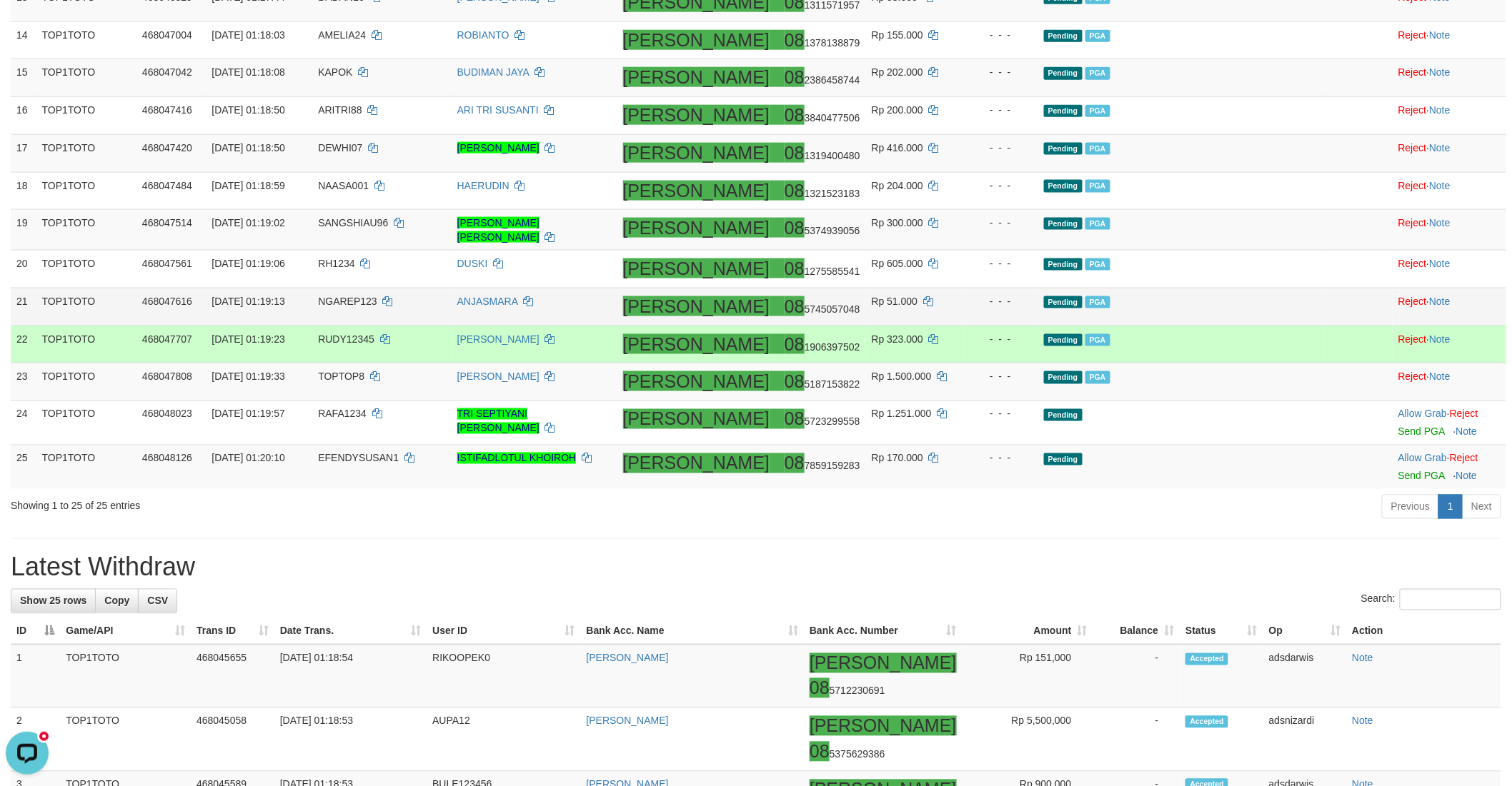
click at [1237, 326] on td "Pending PGA" at bounding box center [1180, 306] width 285 height 38
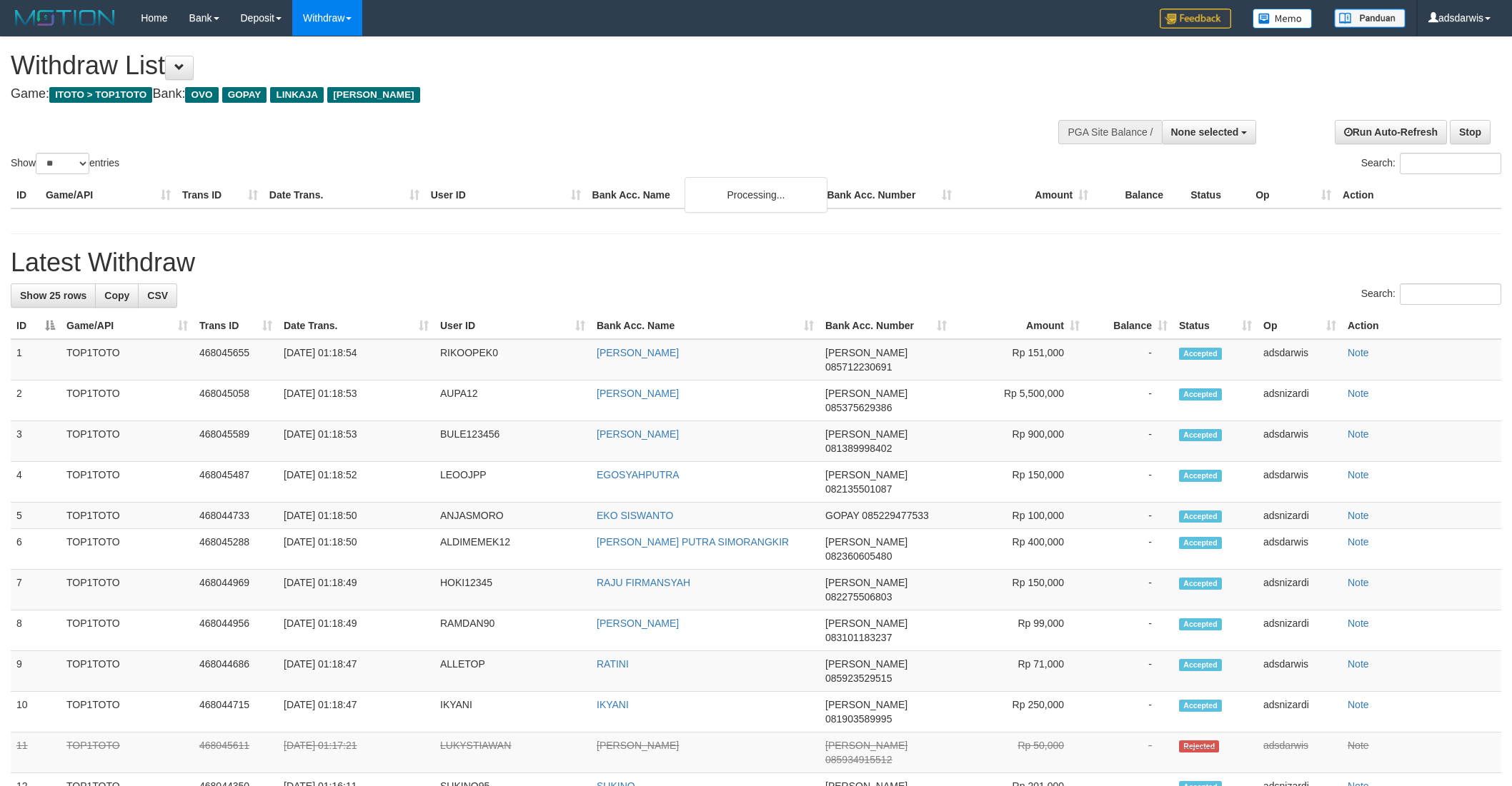
select select
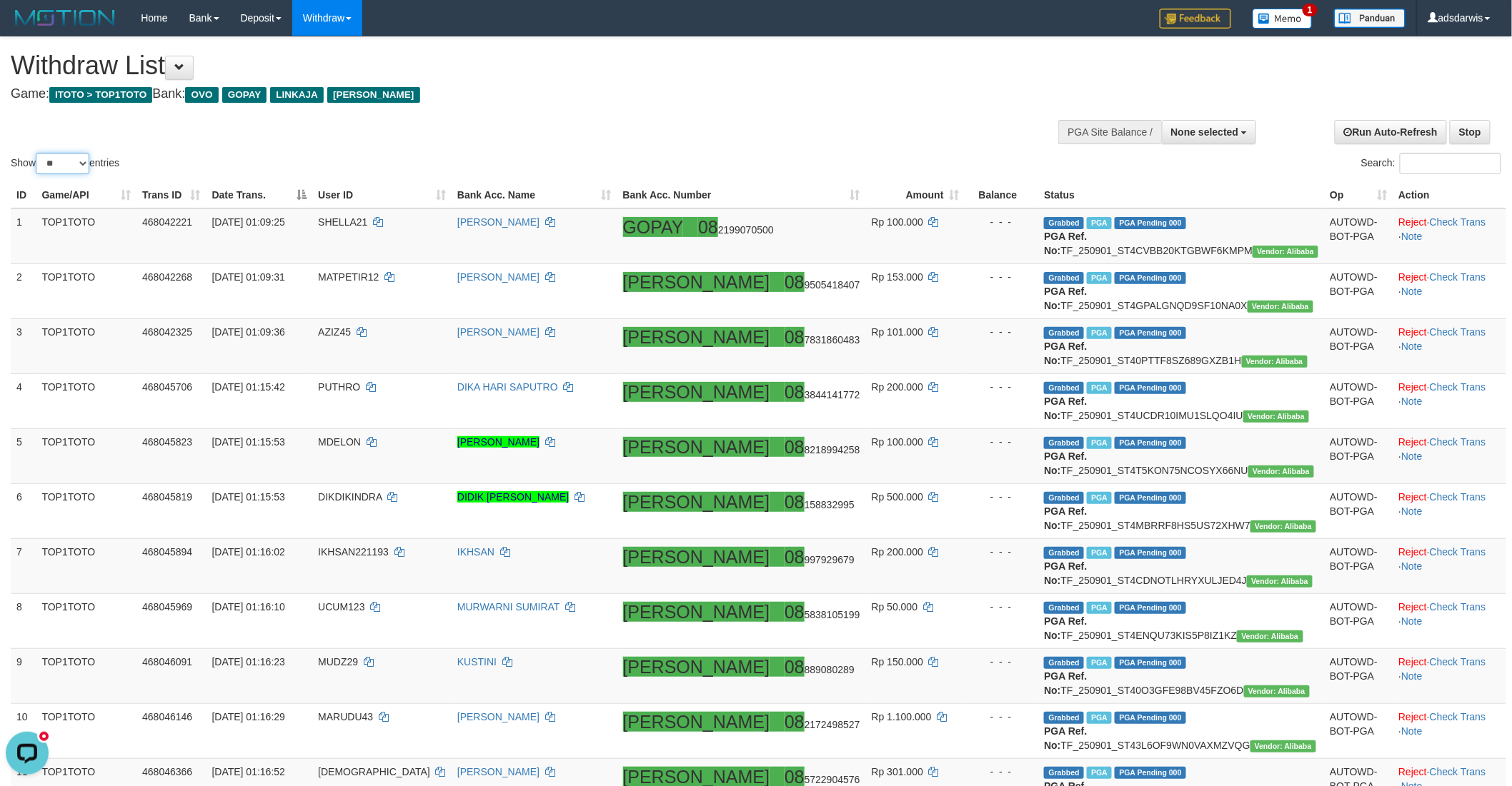
drag, startPoint x: 53, startPoint y: 165, endPoint x: 58, endPoint y: 172, distance: 8.6
click at [53, 165] on select "** ** ** ***" at bounding box center [62, 163] width 53 height 21
select select "***"
click at [38, 153] on select "** ** ** ***" at bounding box center [62, 163] width 53 height 21
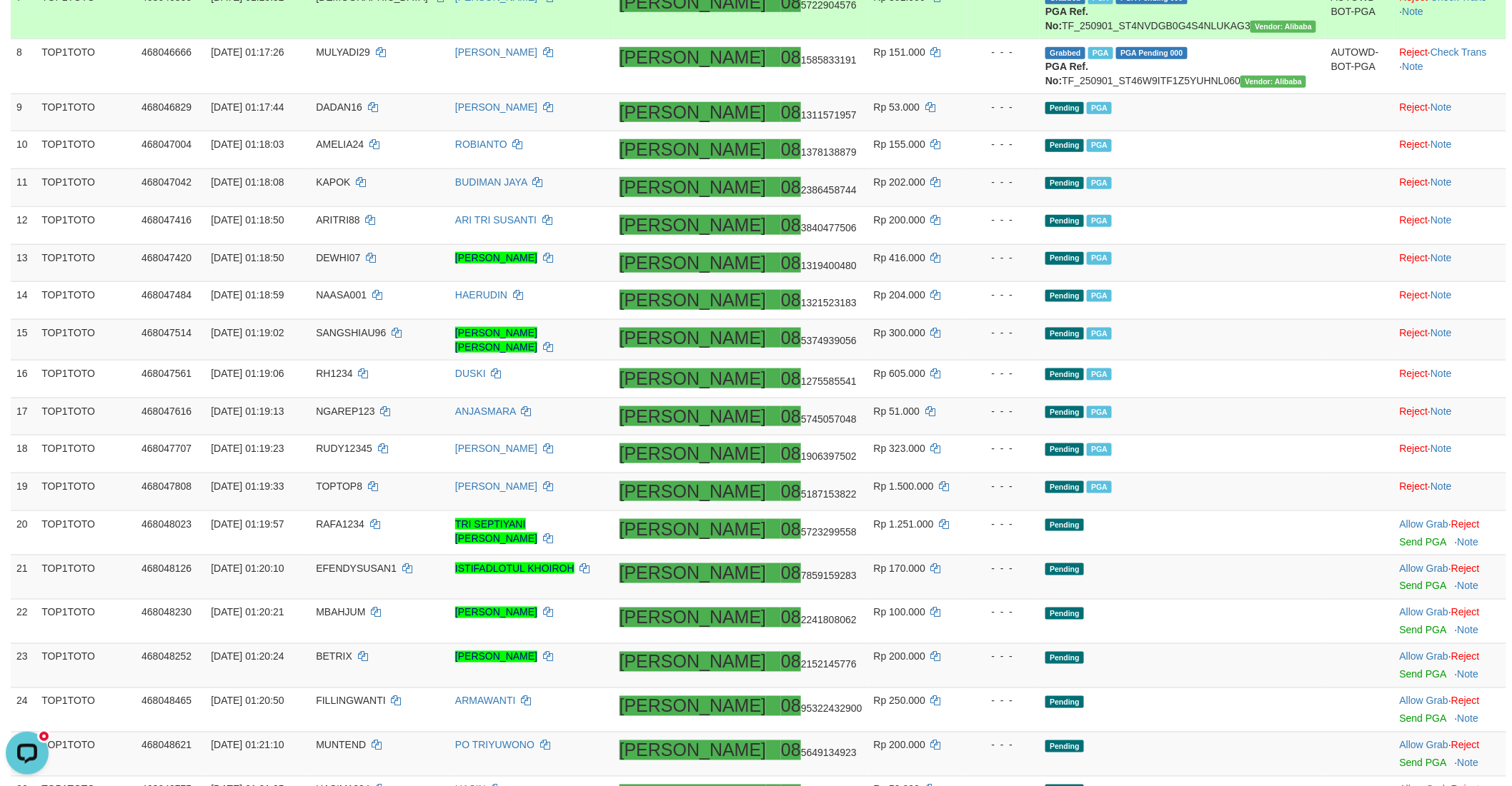
scroll to position [872, 0]
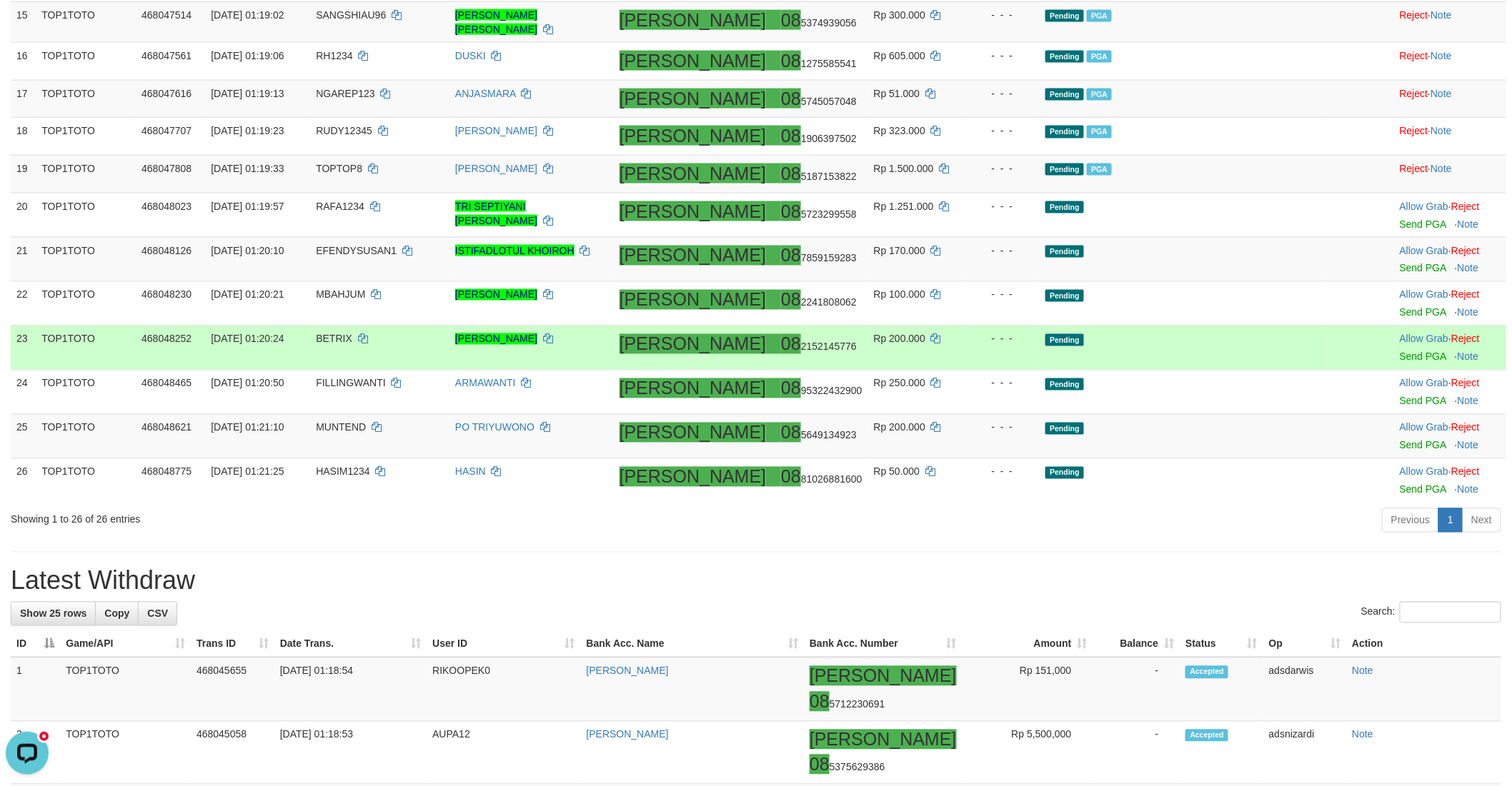
click at [1197, 370] on td "Pending" at bounding box center [1182, 348] width 285 height 44
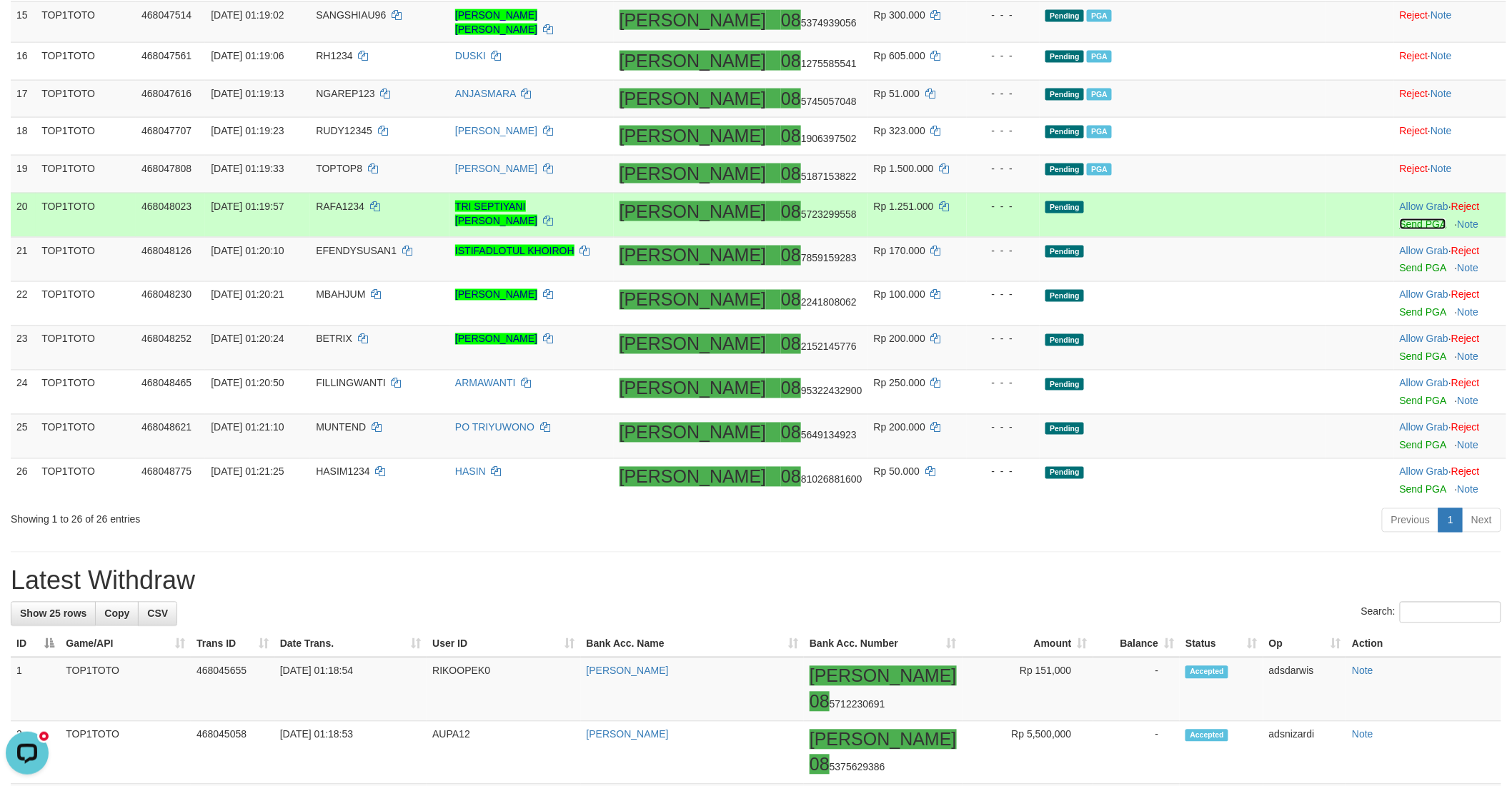
click at [1400, 230] on link "Send PGA" at bounding box center [1423, 224] width 46 height 12
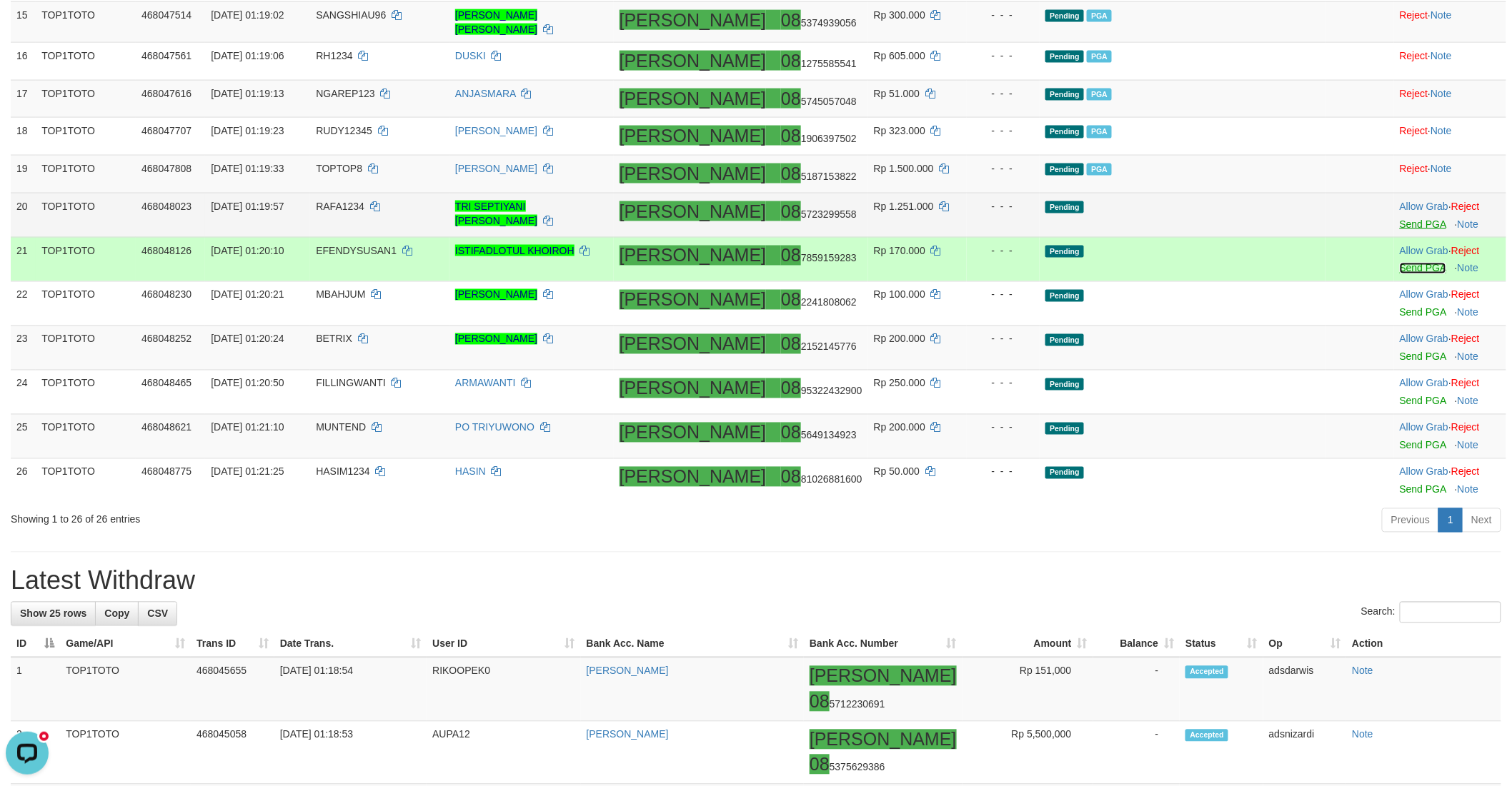
click at [1400, 275] on link "Send PGA" at bounding box center [1423, 269] width 46 height 12
click at [1400, 318] on link "Send PGA" at bounding box center [1423, 313] width 46 height 12
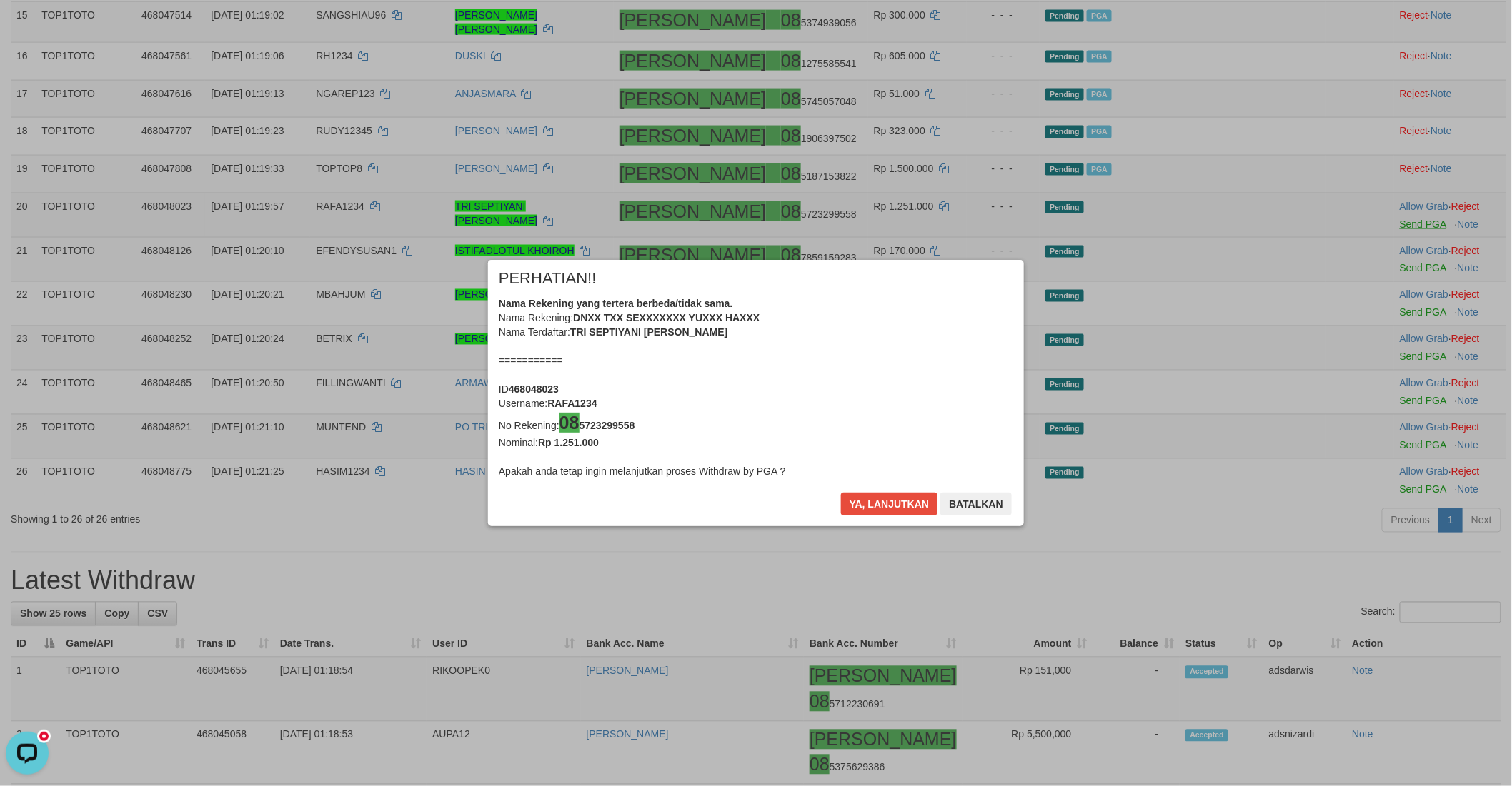
click at [1389, 466] on div "× PERHATIAN!! Nama Rekening yang tertera berbeda/tidak sama. Nama Rekening: DNX…" at bounding box center [756, 393] width 1512 height 324
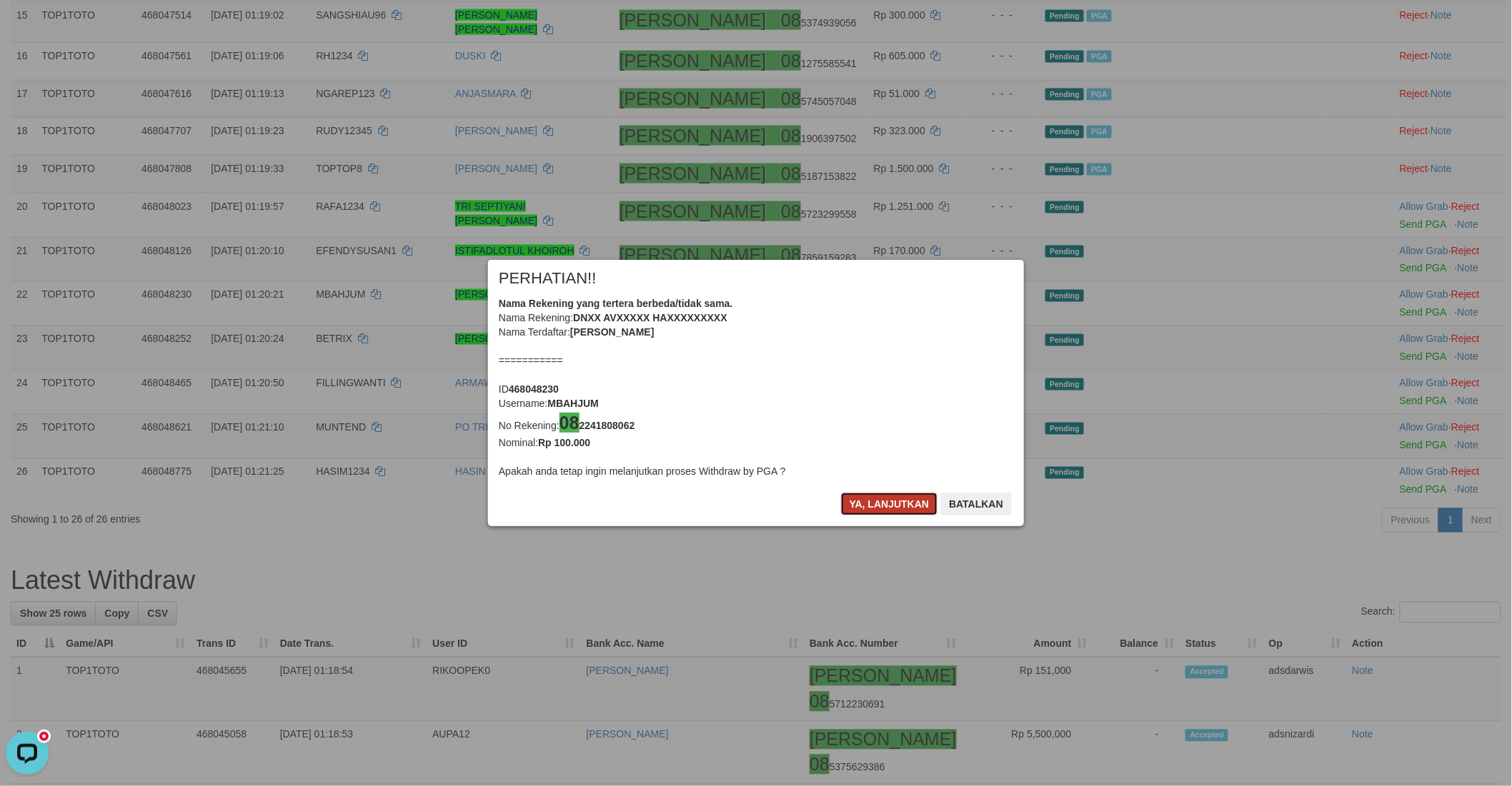
click at [862, 509] on button "Ya, lanjutkan" at bounding box center [889, 505] width 97 height 23
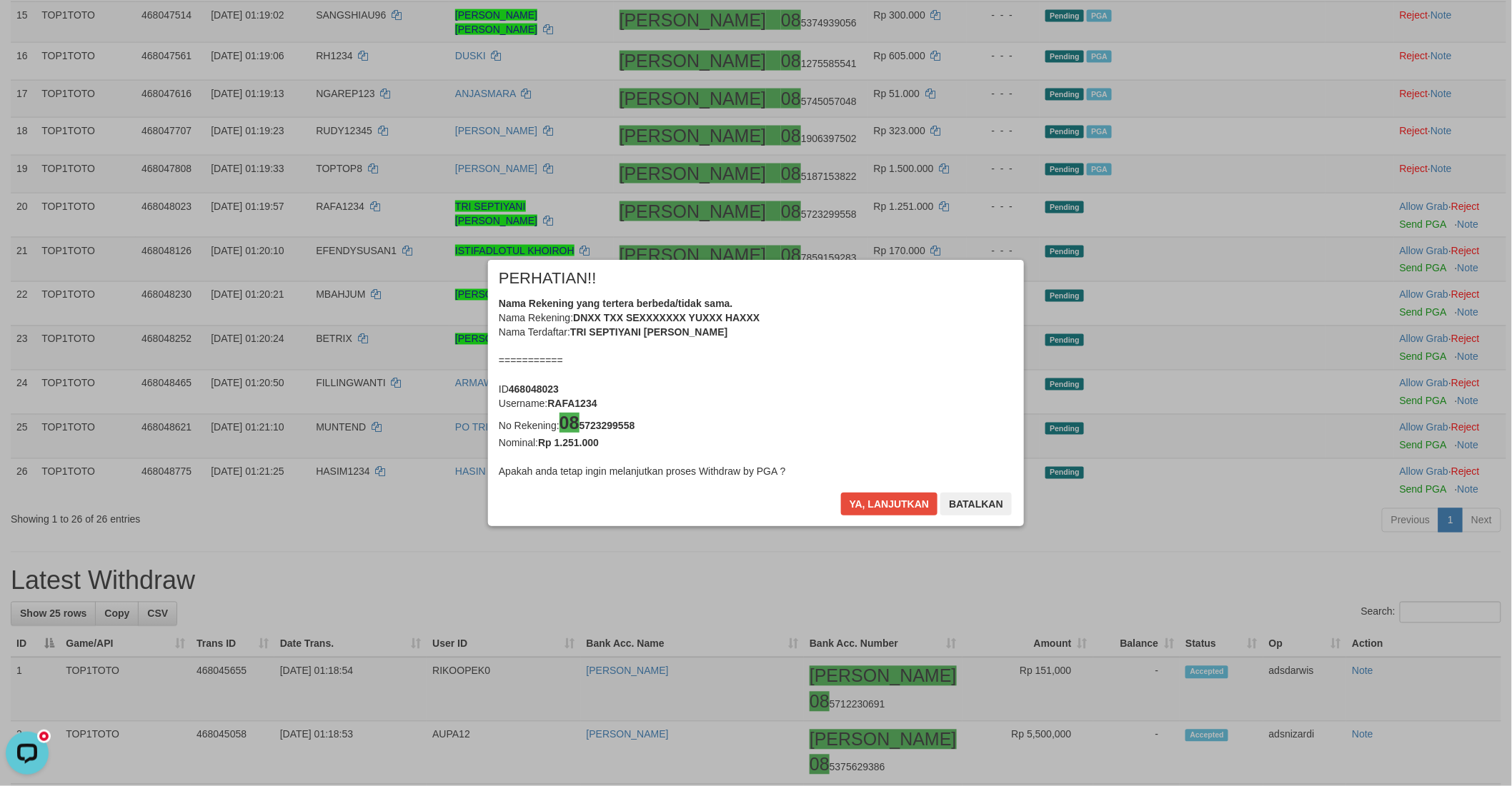
scroll to position [865, 0]
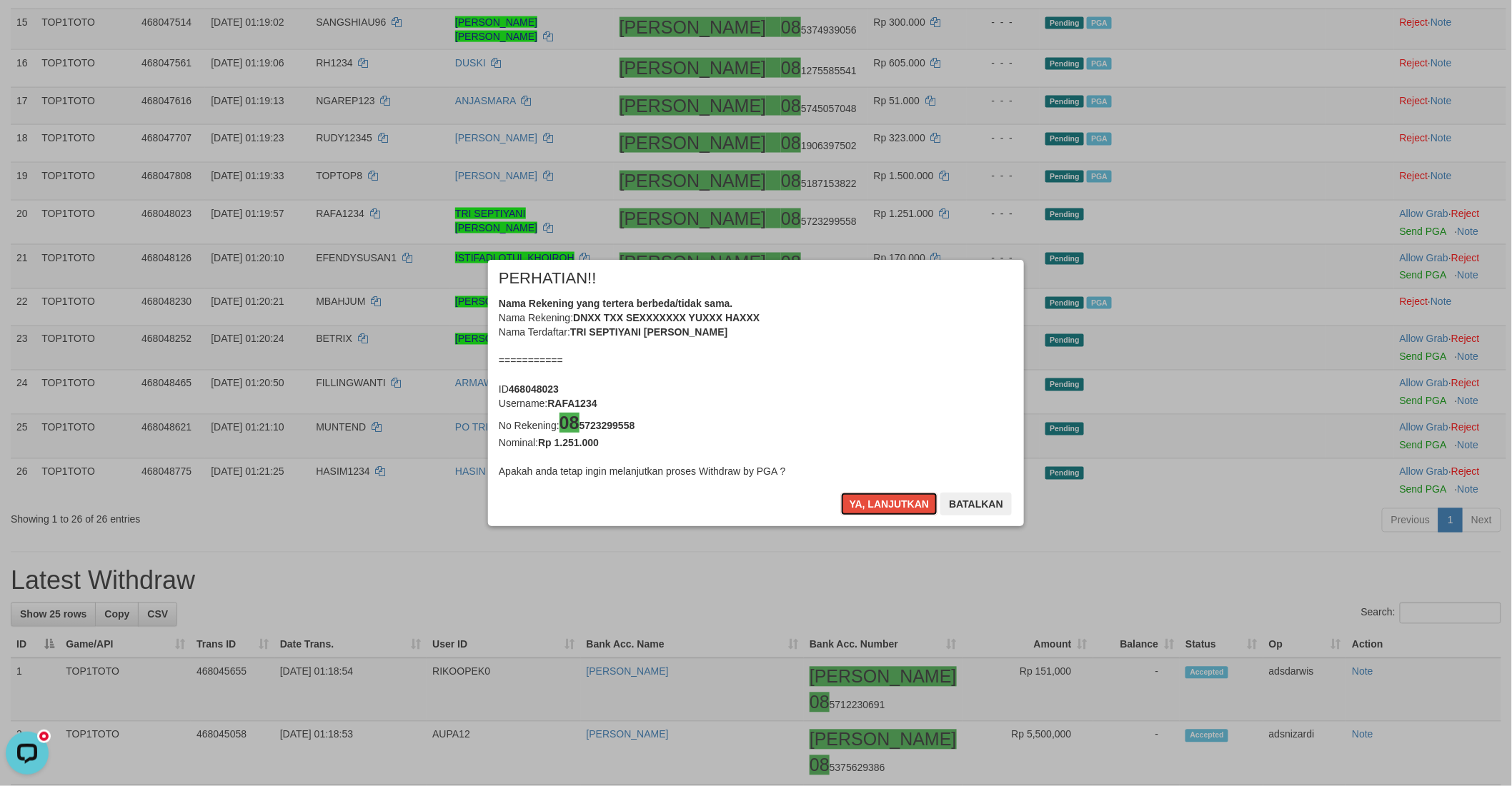
click at [862, 509] on button "Ya, lanjutkan" at bounding box center [889, 505] width 97 height 23
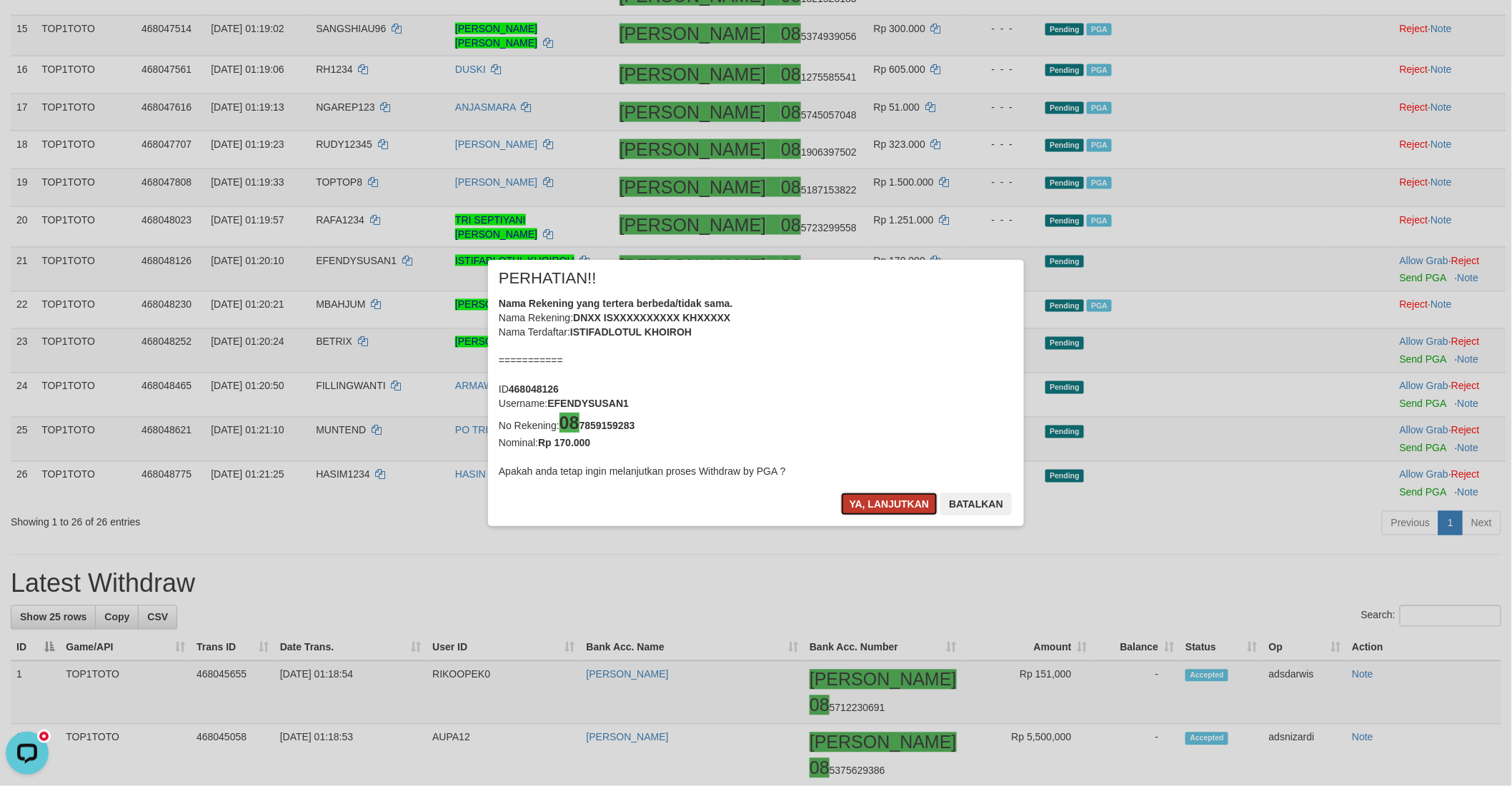
click at [863, 509] on button "Ya, lanjutkan" at bounding box center [889, 505] width 97 height 23
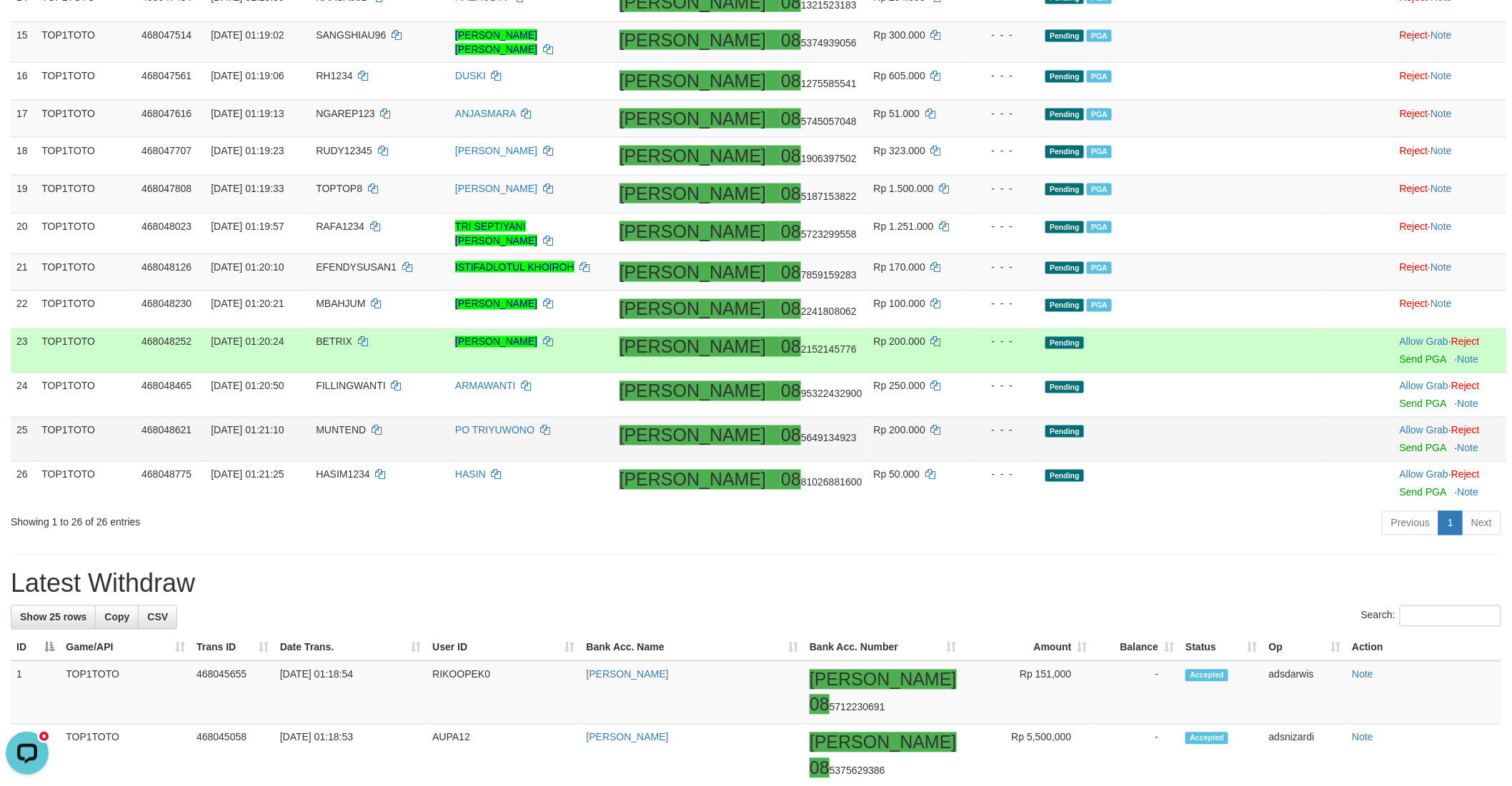
scroll to position [932, 0]
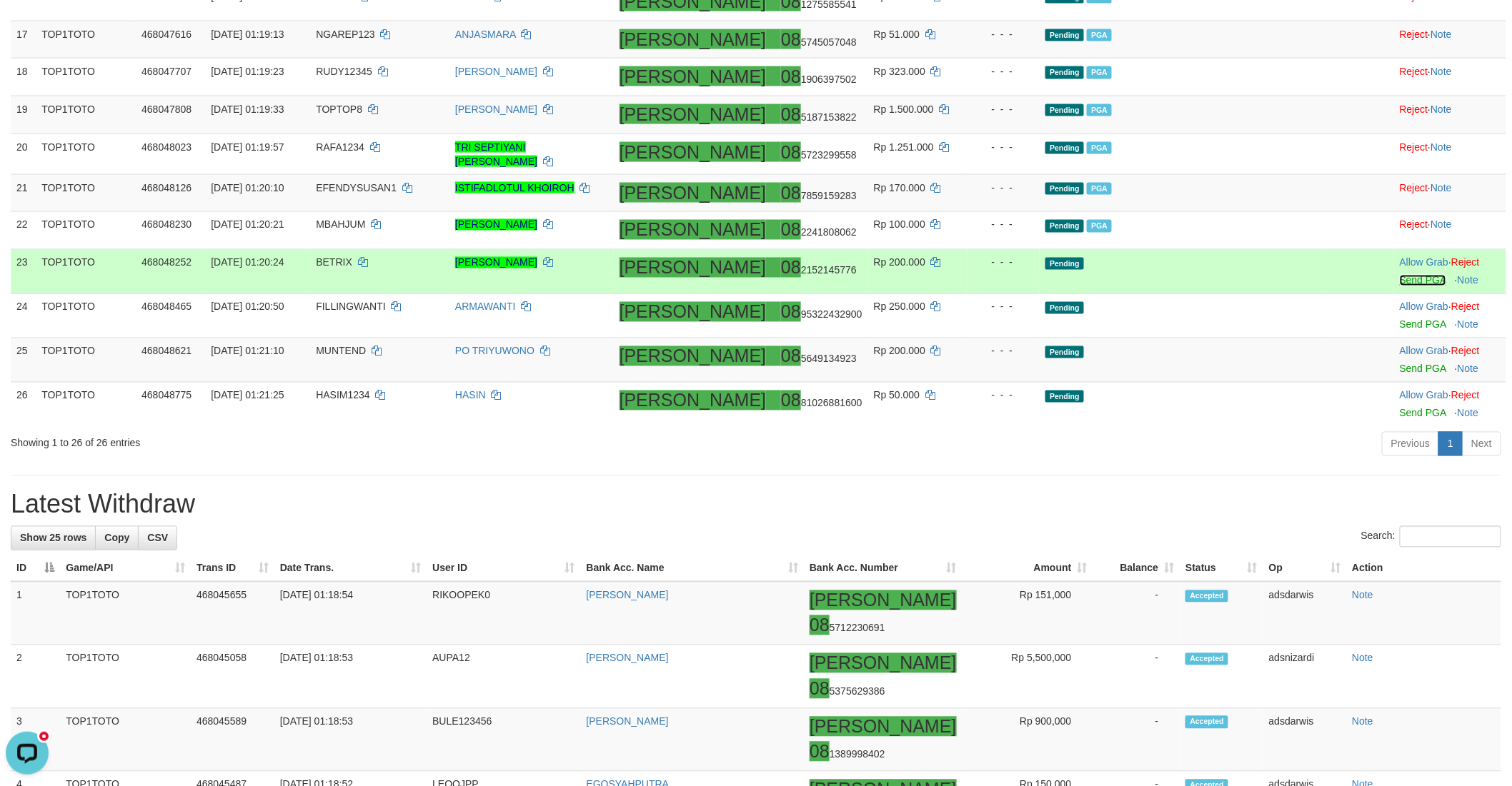
click at [1400, 286] on link "Send PGA" at bounding box center [1423, 280] width 46 height 12
click at [1400, 331] on link "Send PGA" at bounding box center [1423, 325] width 46 height 12
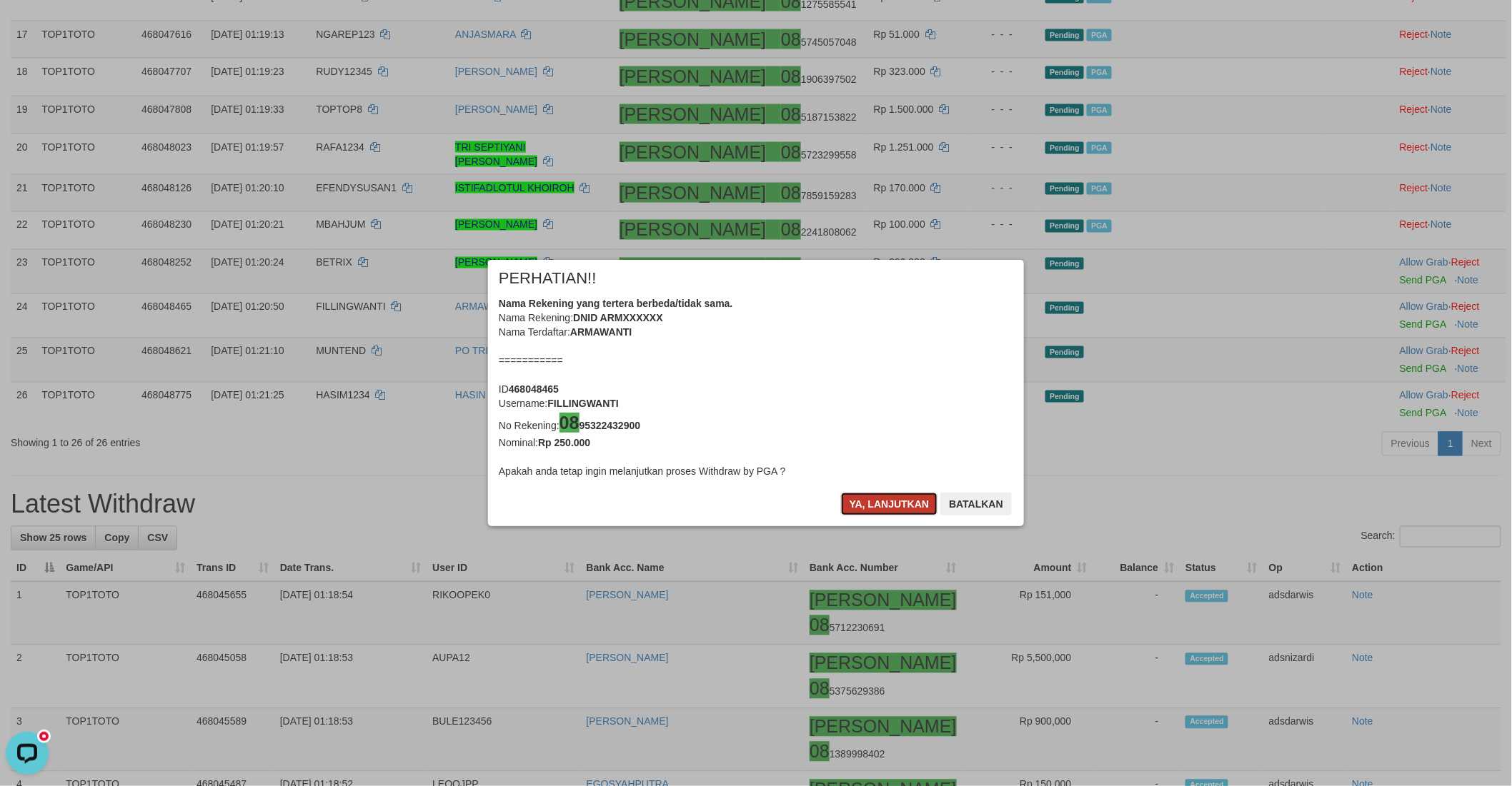
click at [854, 498] on button "Ya, lanjutkan" at bounding box center [889, 505] width 97 height 23
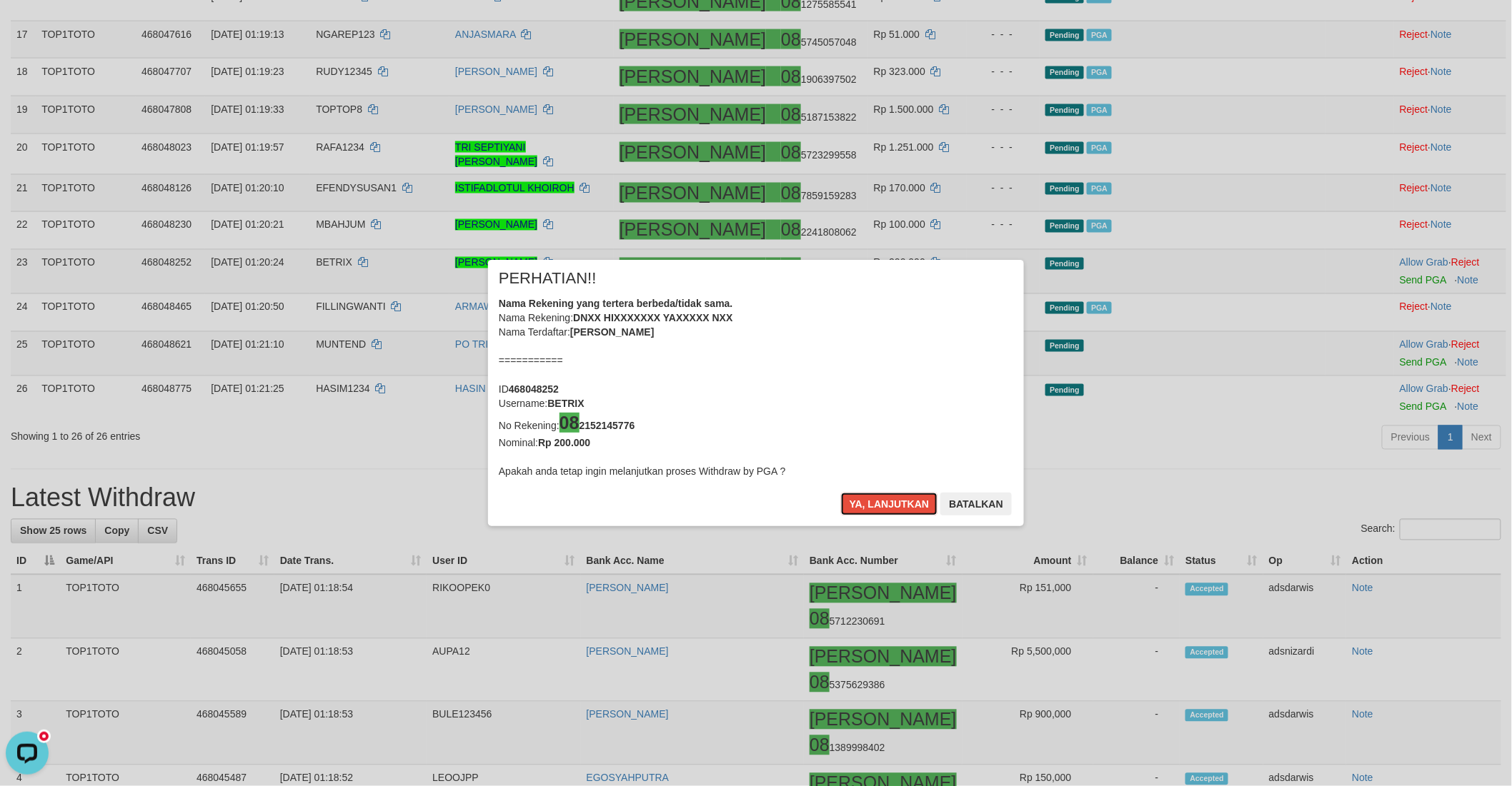
click at [854, 498] on button "Ya, lanjutkan" at bounding box center [889, 505] width 97 height 23
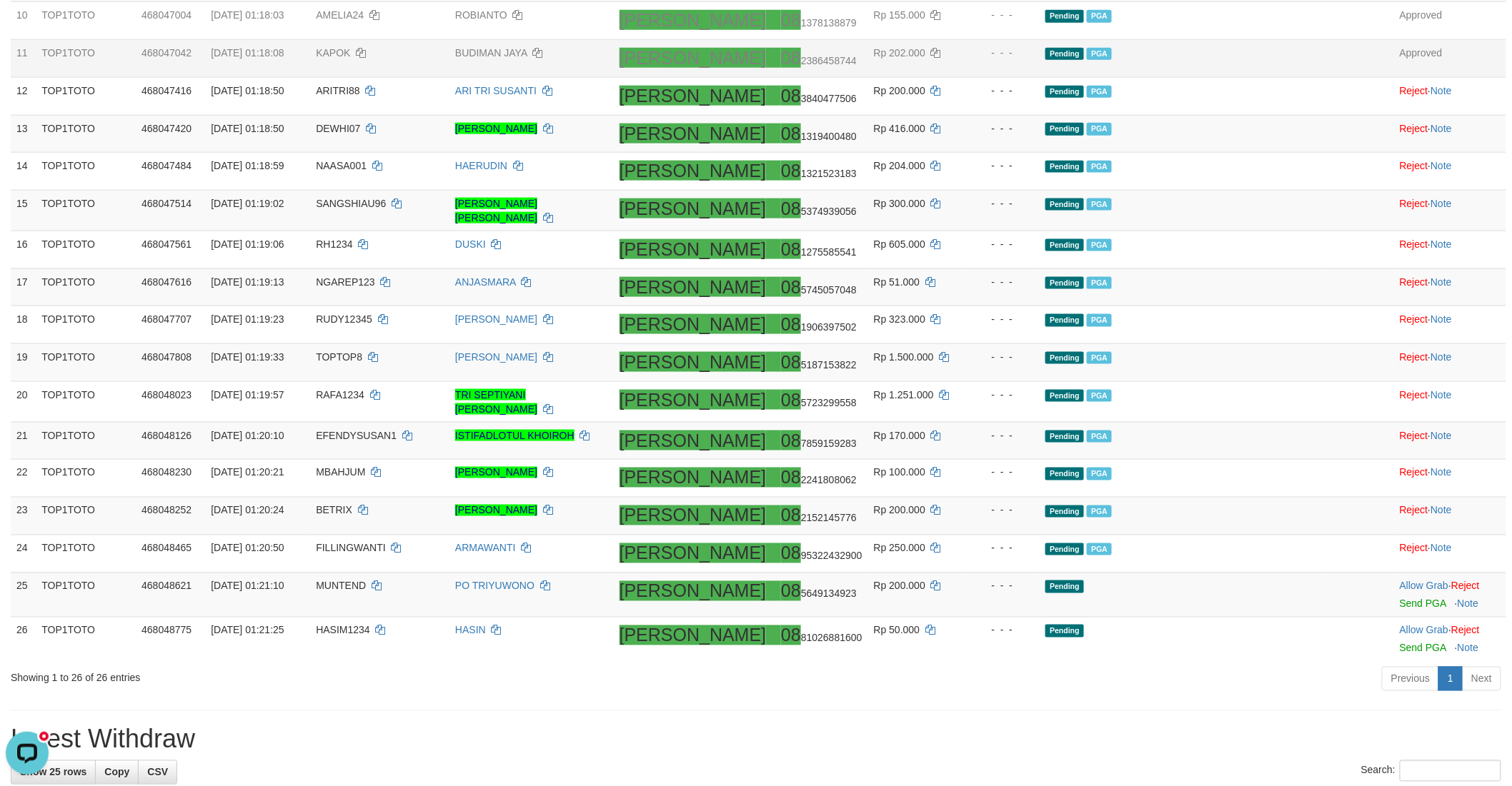
scroll to position [670, 0]
